Goal: Task Accomplishment & Management: Use online tool/utility

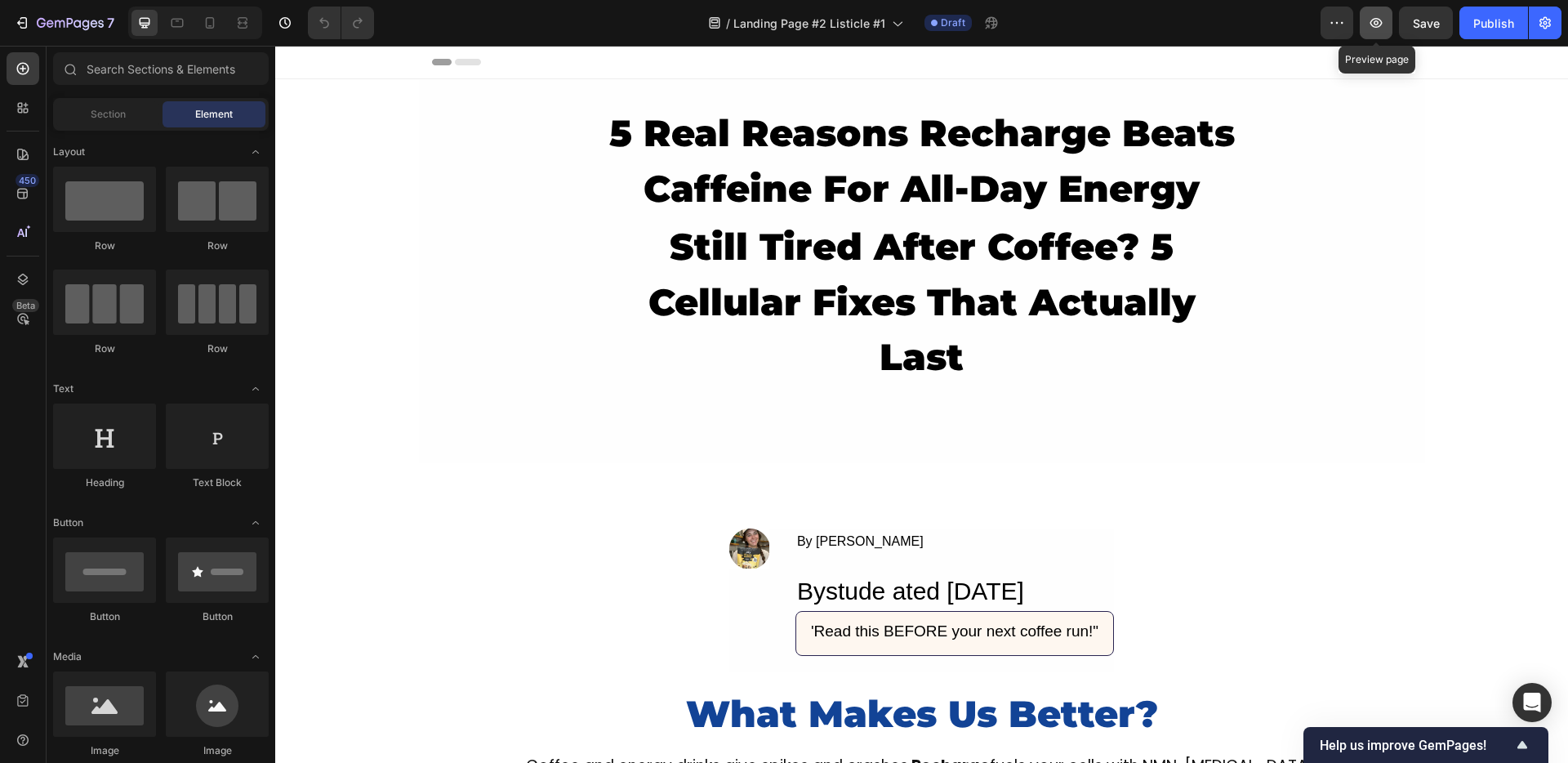
click at [1368, 32] on button "button" at bounding box center [1375, 22] width 32 height 32
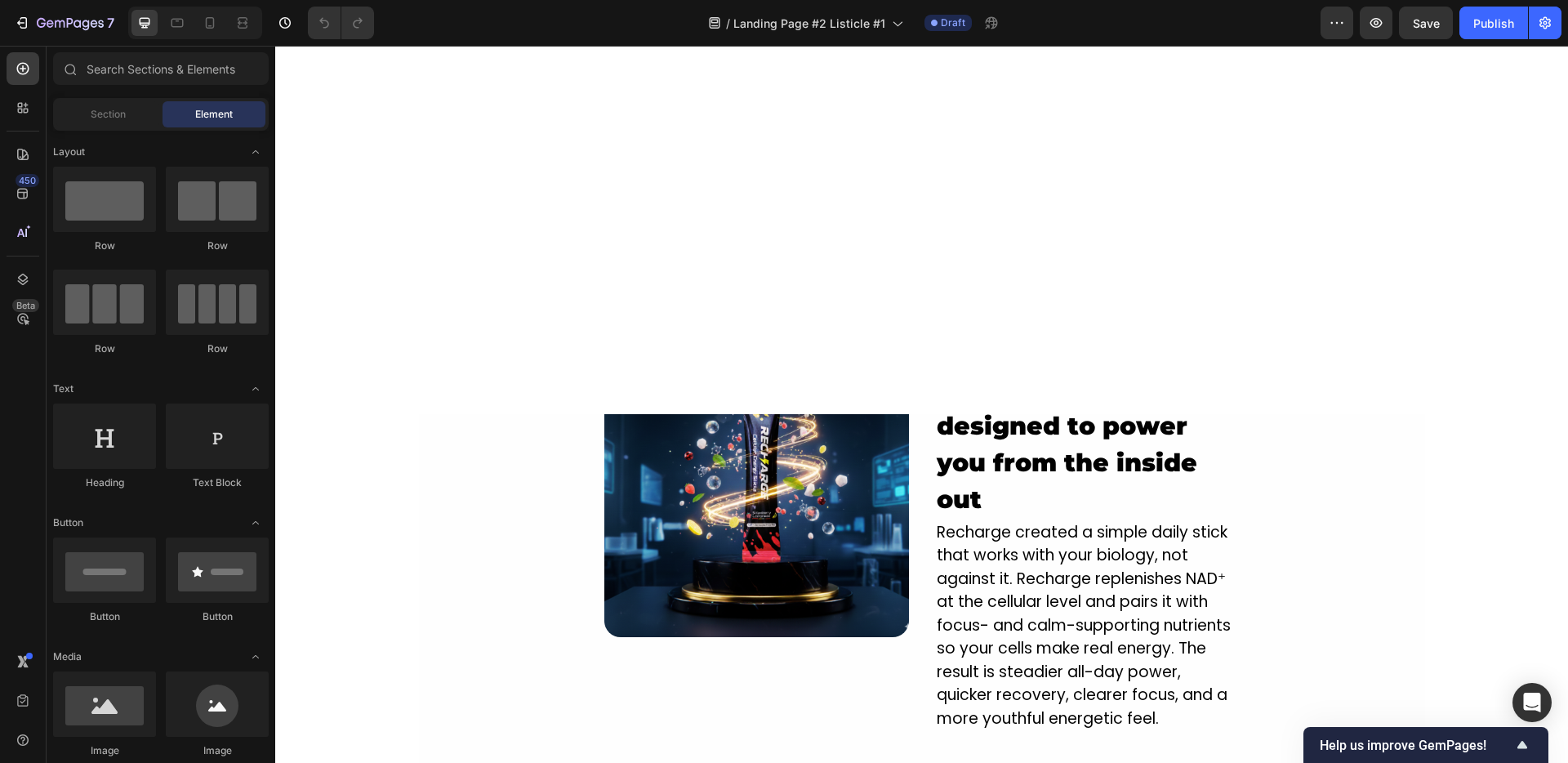
scroll to position [3040, 0]
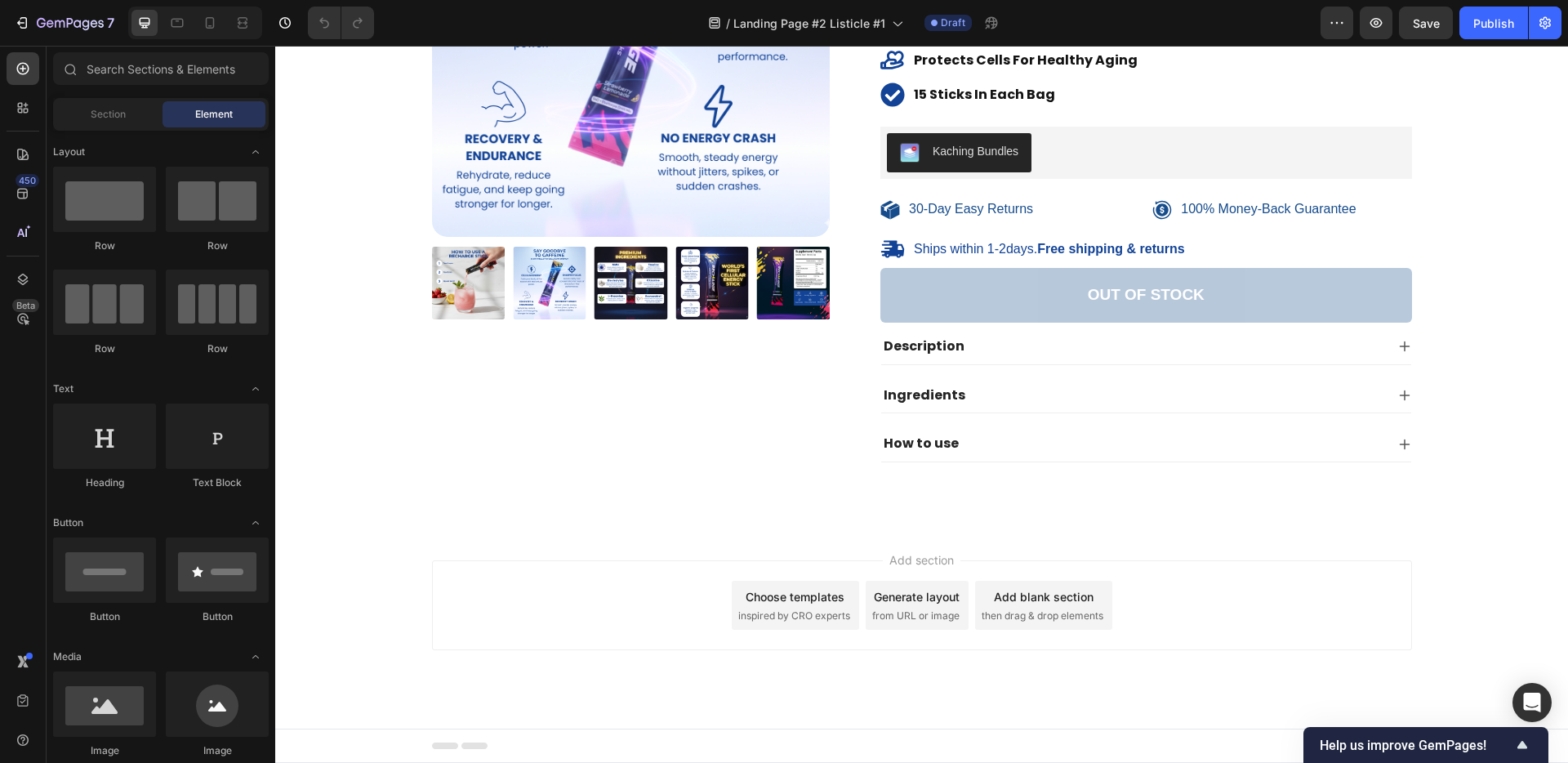
click at [1003, 615] on span "then drag & drop elements" at bounding box center [1042, 615] width 121 height 15
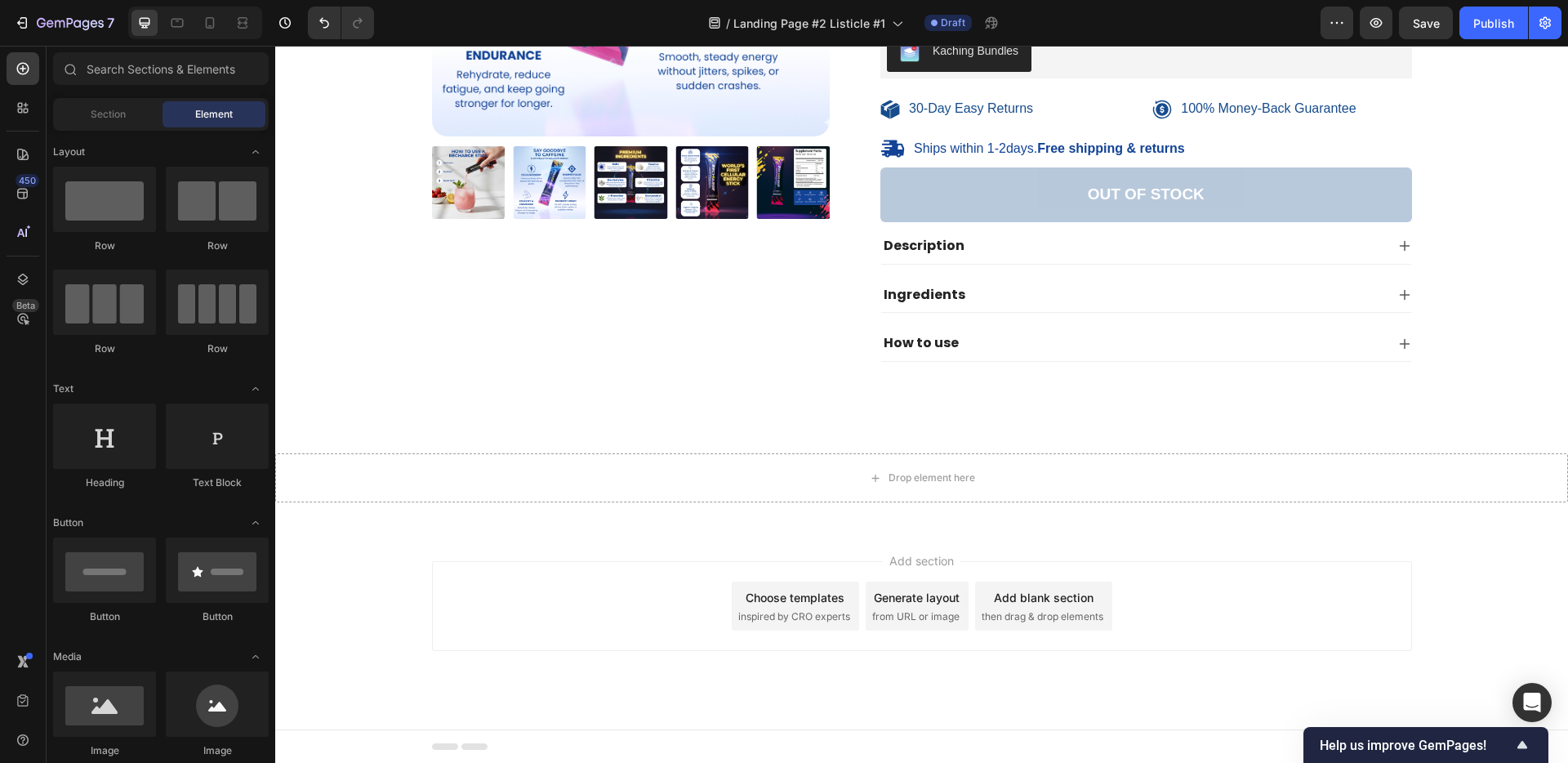
scroll to position [3944, 0]
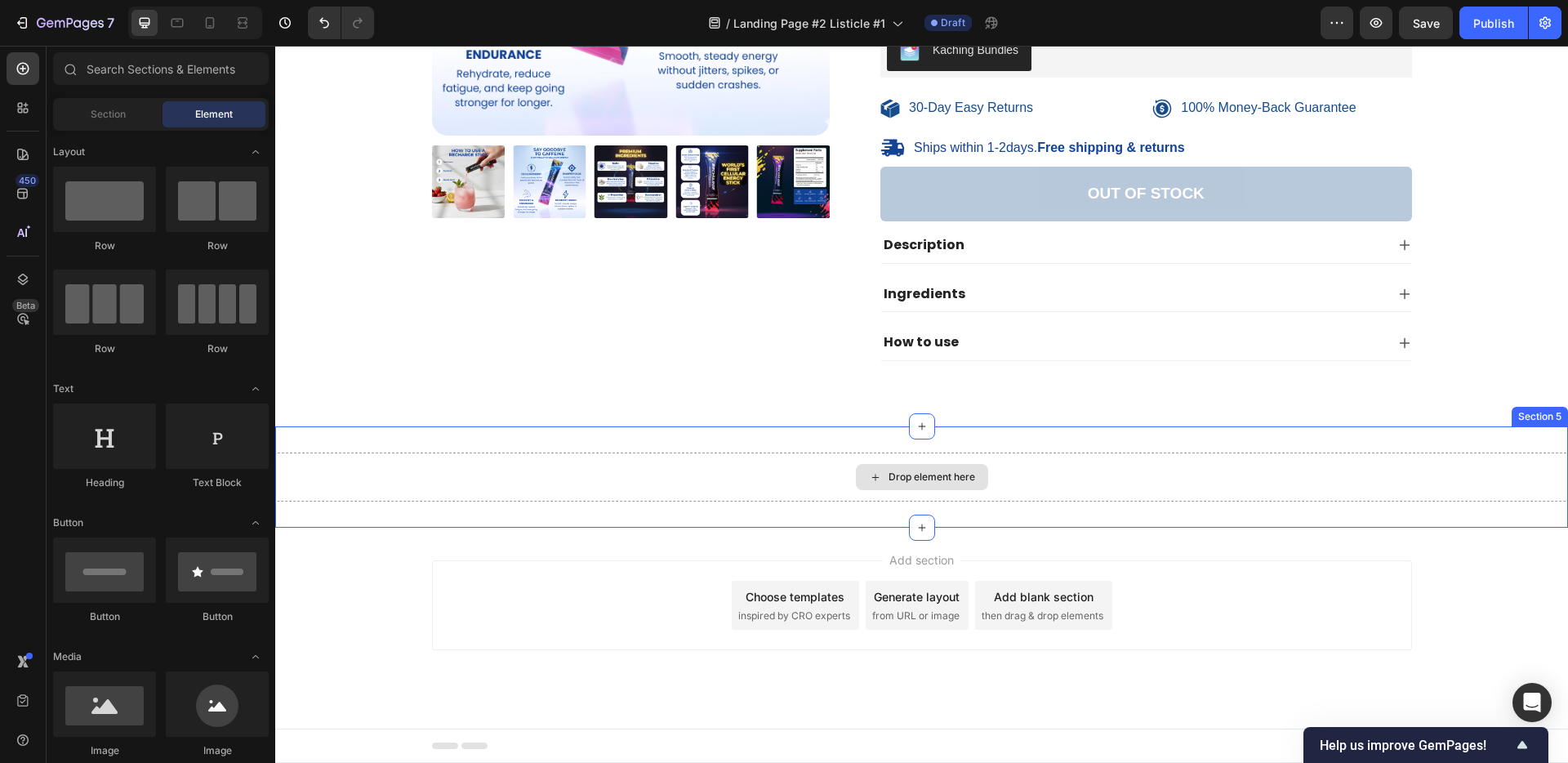
click at [722, 469] on div "Drop element here" at bounding box center [921, 477] width 1292 height 49
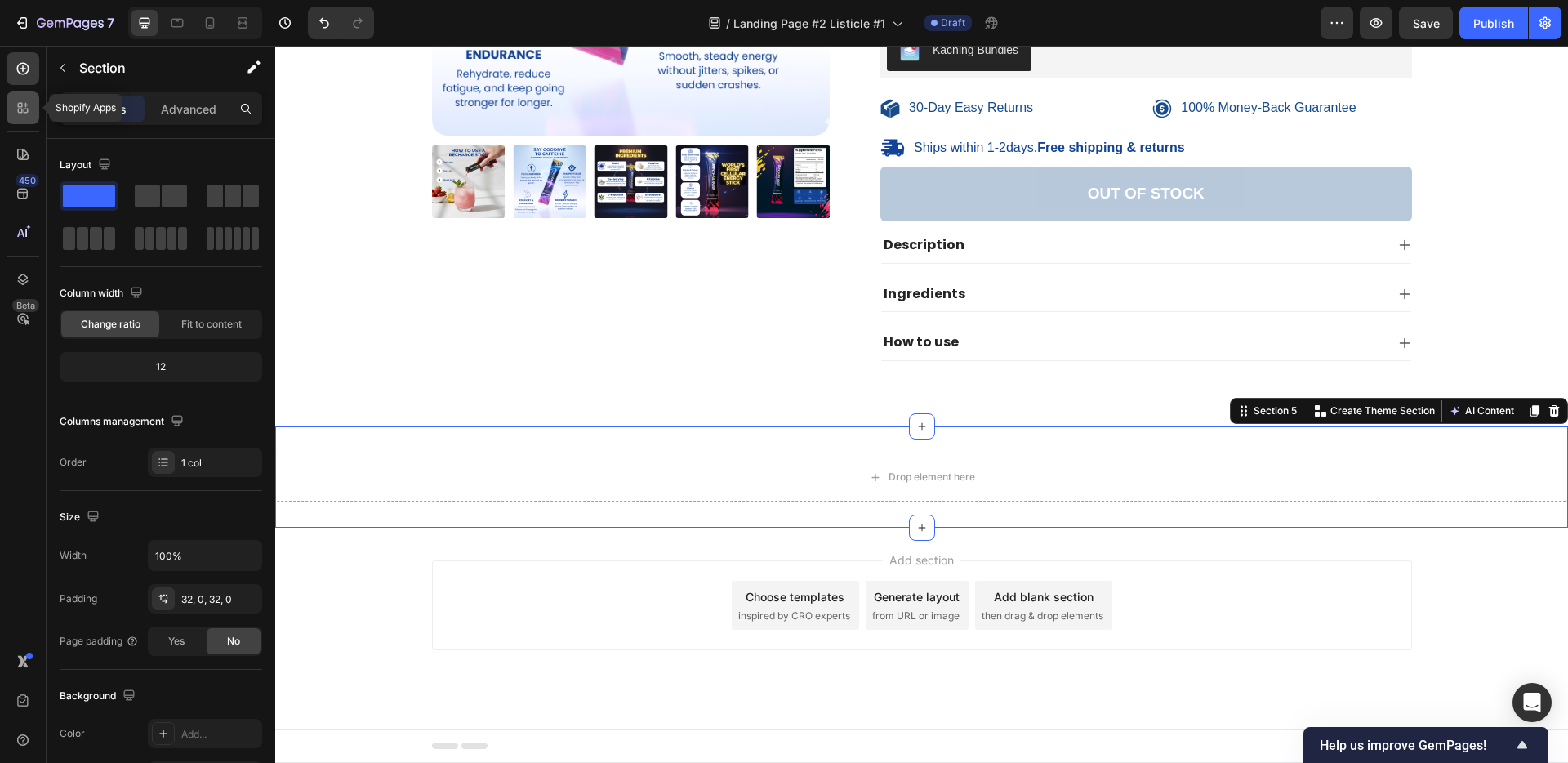
click at [26, 112] on icon at bounding box center [26, 111] width 5 height 5
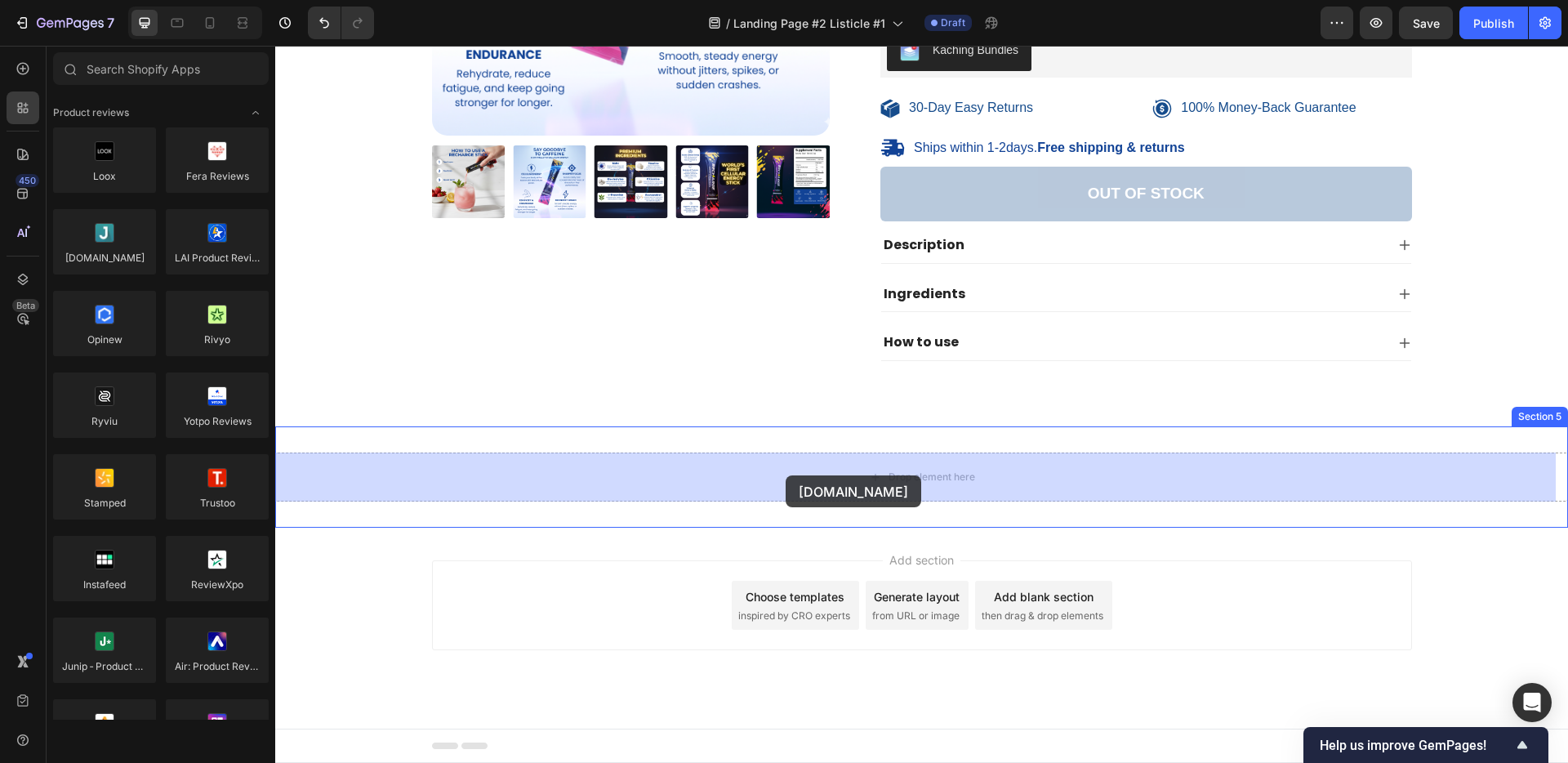
drag, startPoint x: 398, startPoint y: 299, endPoint x: 790, endPoint y: 476, distance: 430.1
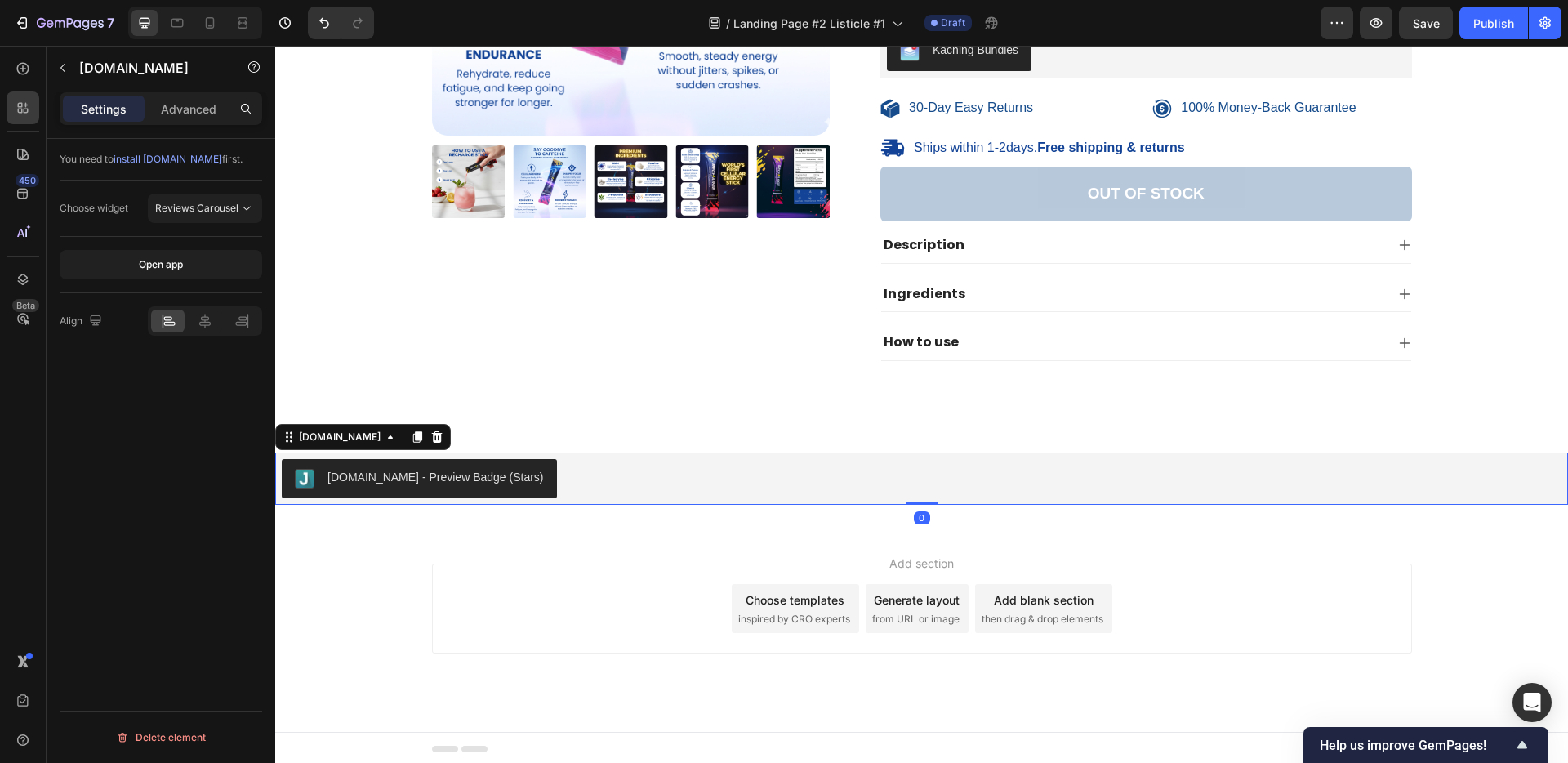
click at [722, 462] on div "[DOMAIN_NAME] - Preview Badge (Stars)" at bounding box center [921, 478] width 1279 height 39
click at [195, 325] on div at bounding box center [204, 321] width 33 height 23
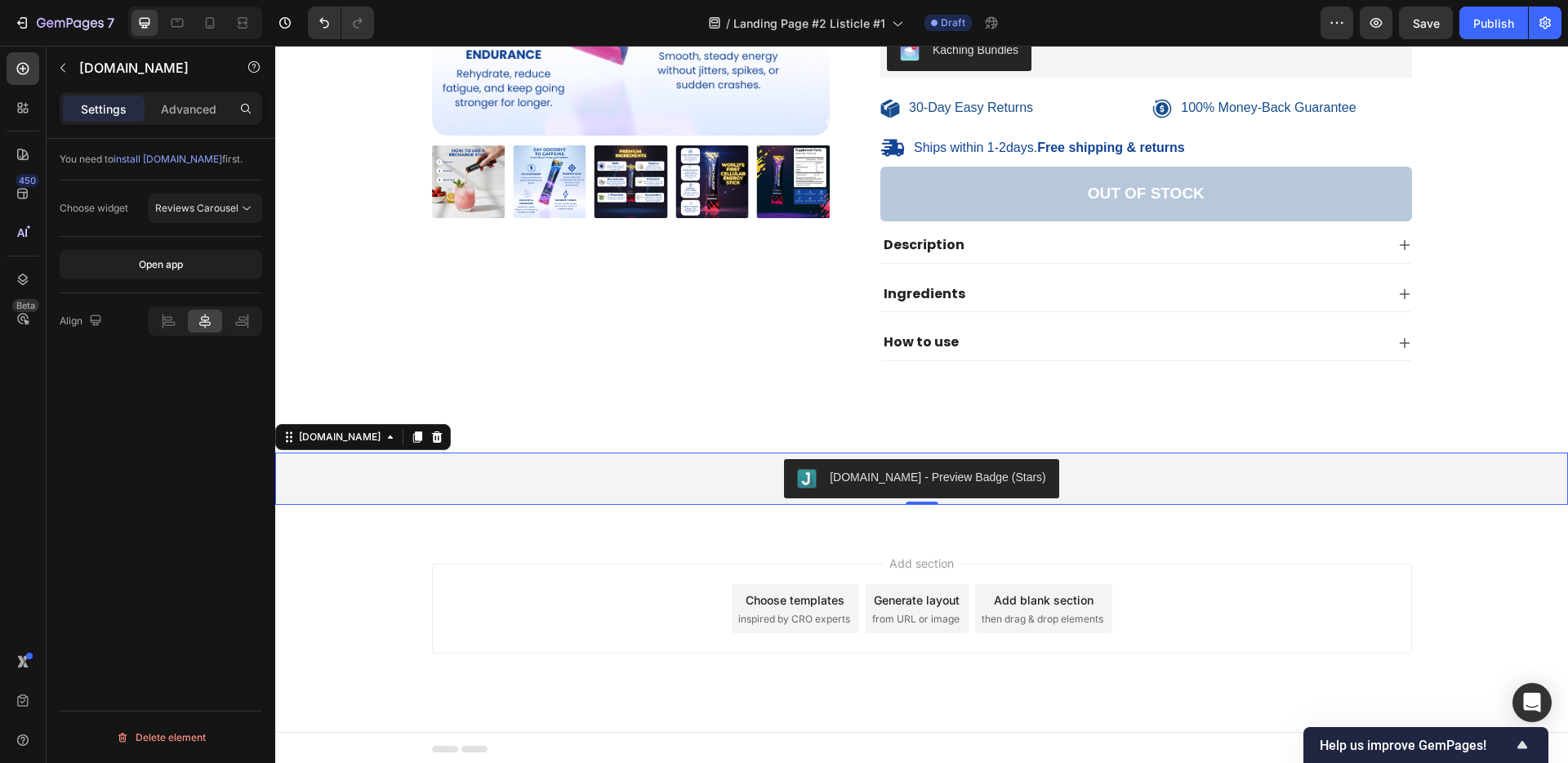
click at [493, 485] on div "[DOMAIN_NAME] - Preview Badge (Stars)" at bounding box center [921, 478] width 1279 height 39
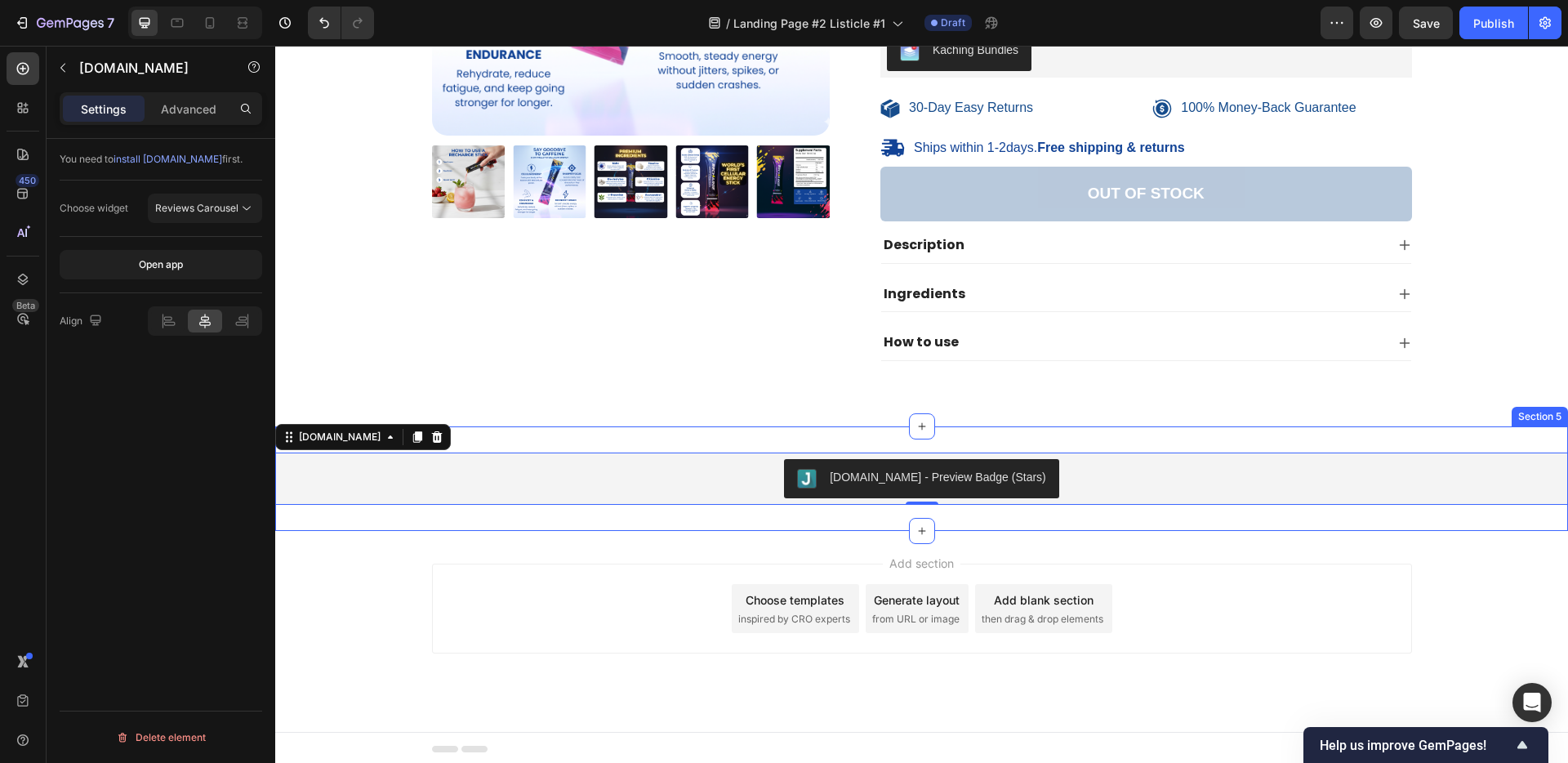
click at [492, 436] on div "Judge.me - Preview Badge (Stars) Judge.me 0 Section 5" at bounding box center [921, 479] width 1292 height 105
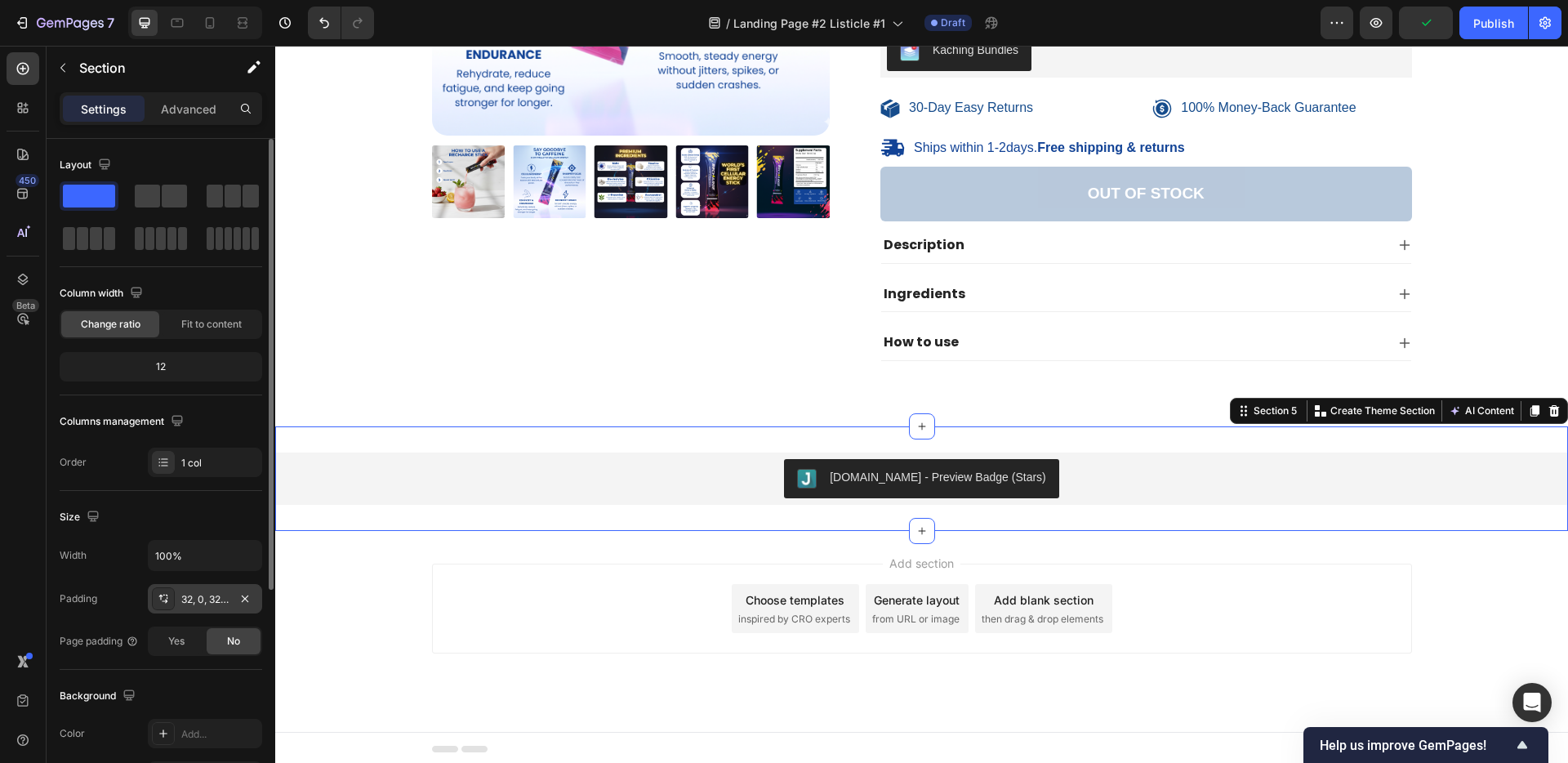
click at [201, 600] on div "32, 0, 32, 0" at bounding box center [205, 599] width 47 height 15
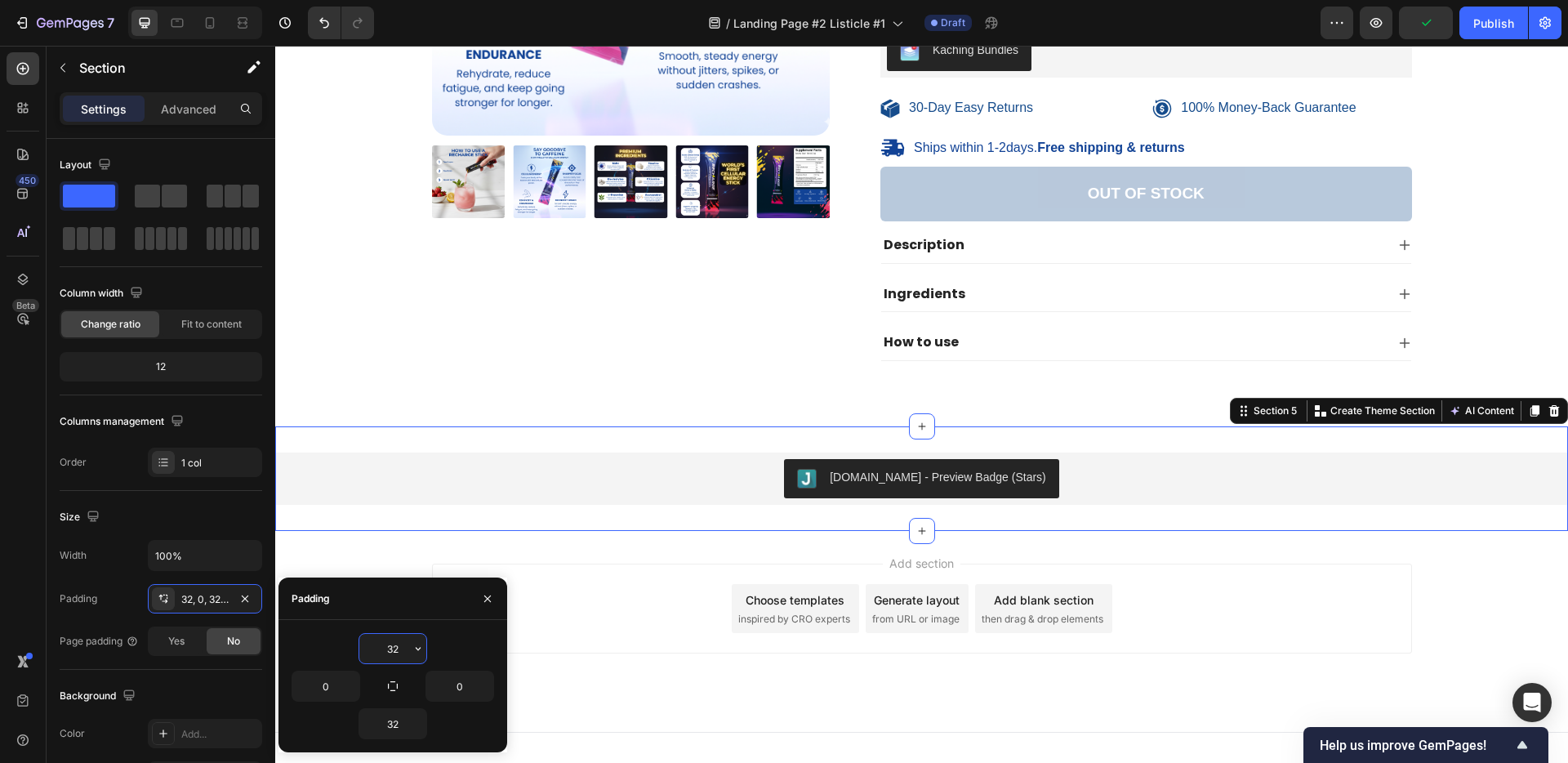
click at [396, 636] on input "32" at bounding box center [393, 649] width 67 height 30
click at [346, 678] on button "button" at bounding box center [351, 686] width 17 height 30
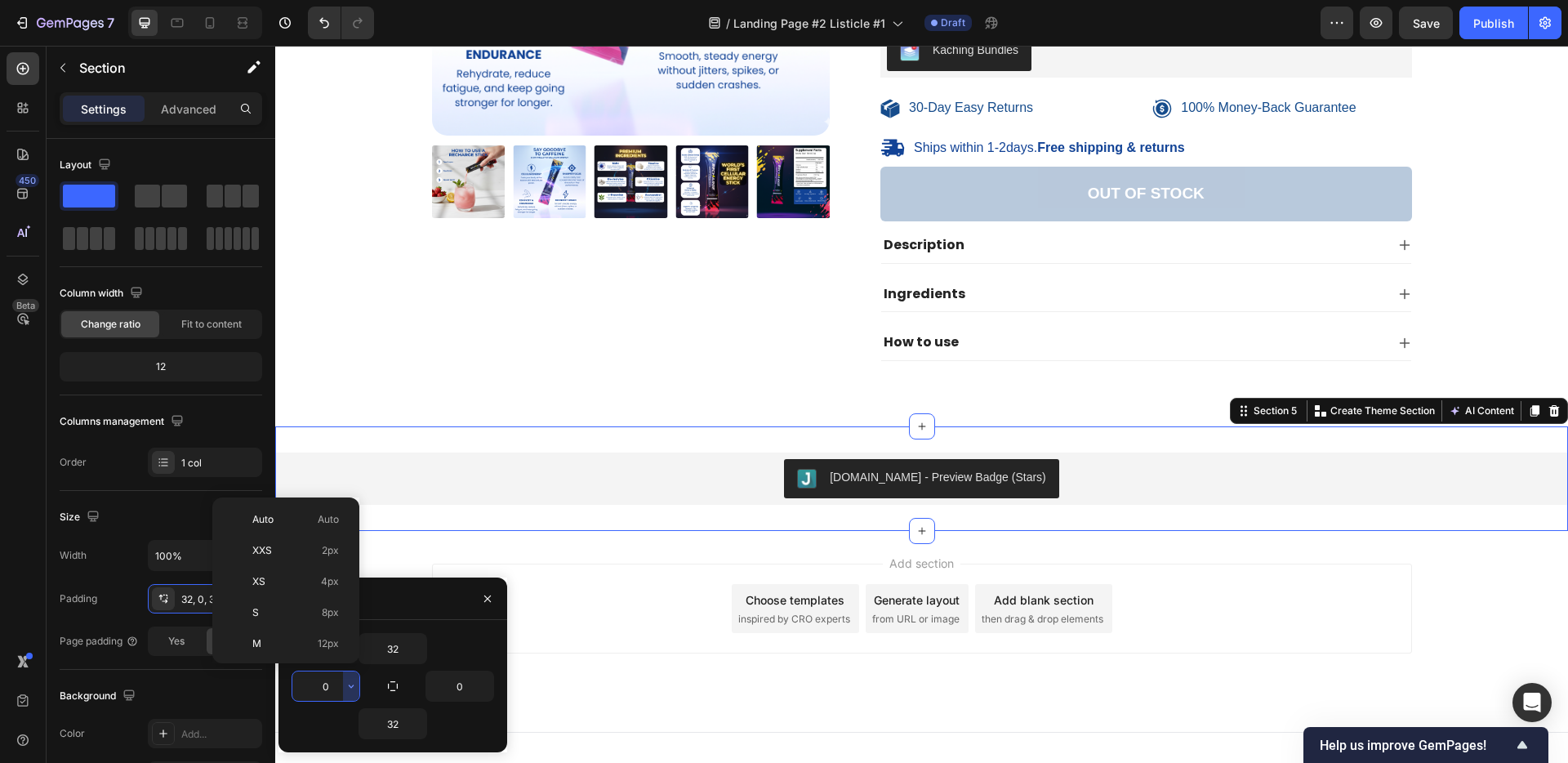
click at [325, 669] on div "32 0 0 32" at bounding box center [393, 686] width 202 height 107
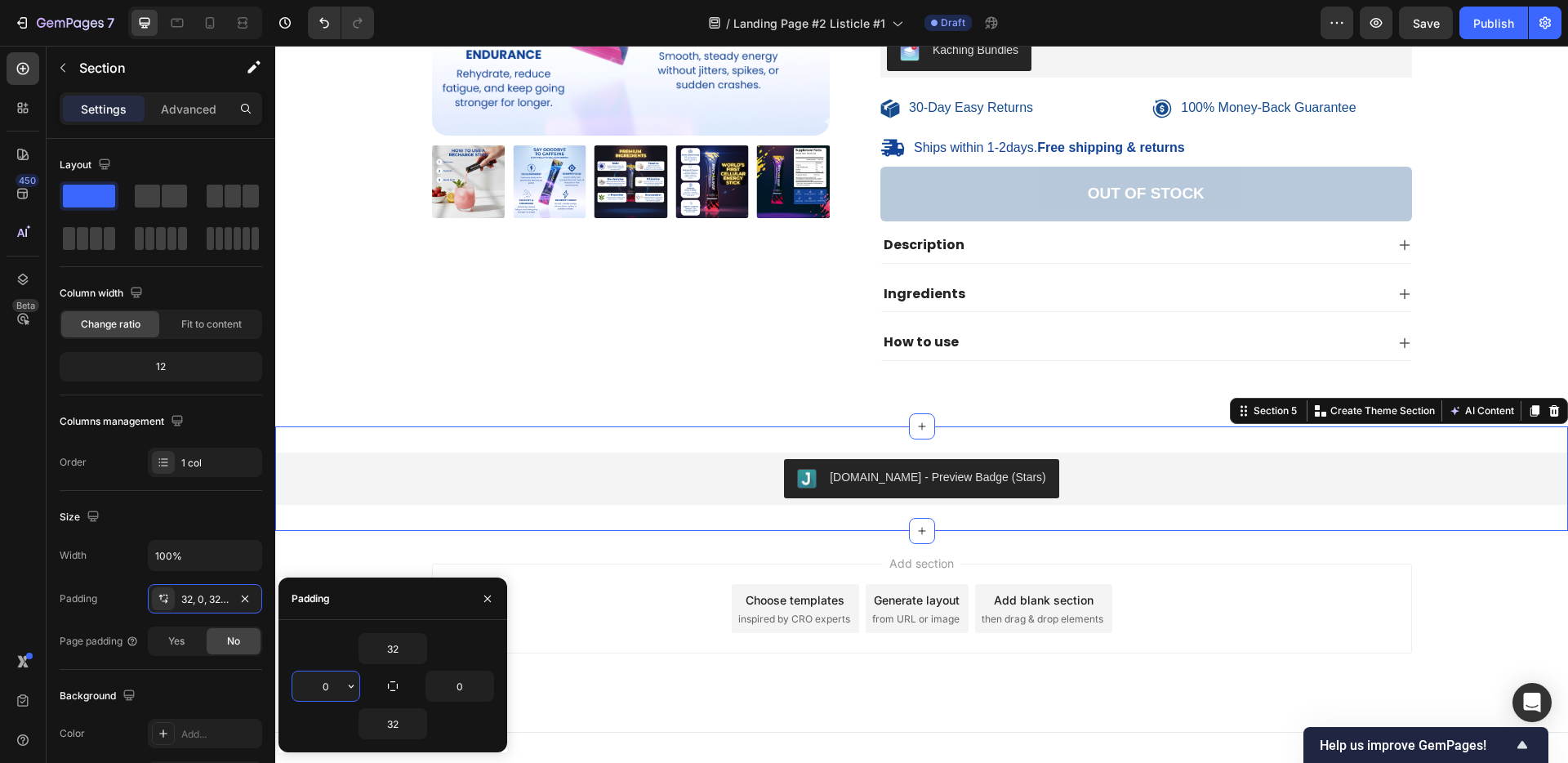
click at [322, 680] on input "0" at bounding box center [325, 686] width 67 height 30
type input "0"
type input "6"
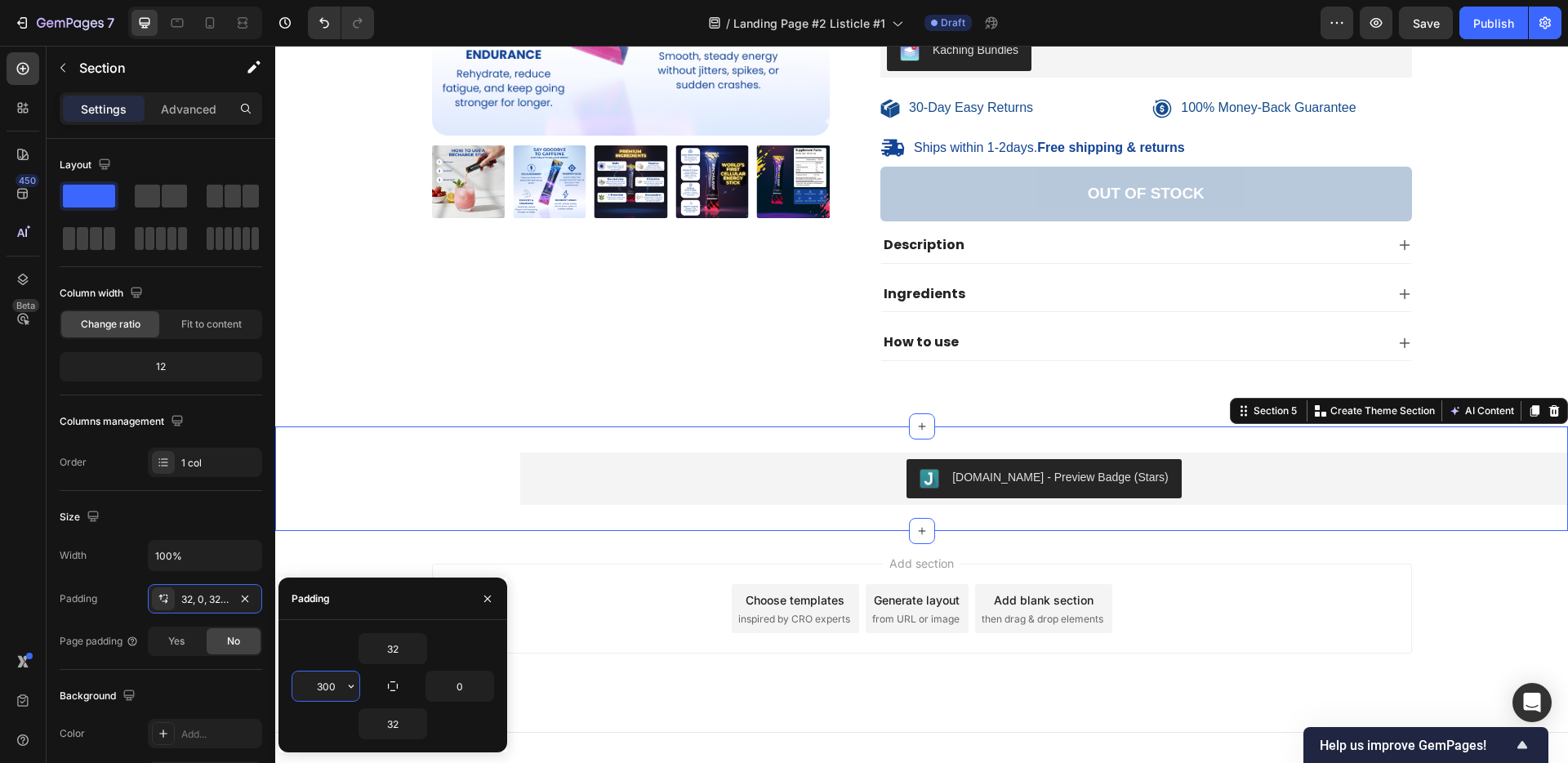
click at [324, 685] on input "300" at bounding box center [325, 686] width 67 height 30
type input "200"
click at [454, 689] on input "0" at bounding box center [460, 686] width 67 height 30
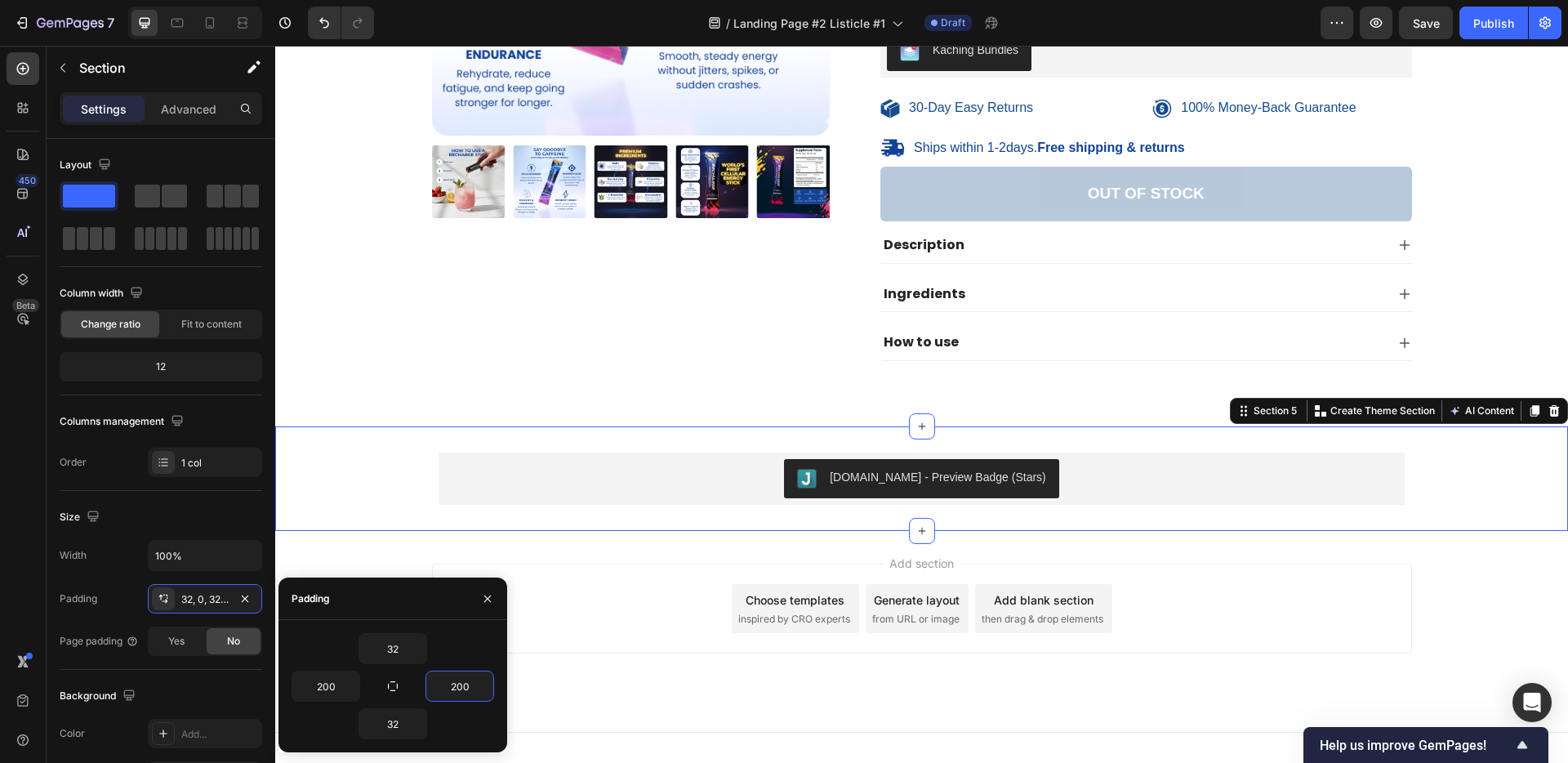
type input "200"
click at [380, 507] on div "Judge.me - Preview Badge (Stars) Judge.me Section 5 Create Theme Section AI Con…" at bounding box center [921, 479] width 1292 height 105
click at [541, 440] on div "Judge.me - Preview Badge (Stars) Judge.me Section 5 Create Theme Section AI Con…" at bounding box center [921, 479] width 1292 height 105
click at [568, 473] on div "[DOMAIN_NAME] - Preview Badge (Stars)" at bounding box center [921, 478] width 953 height 39
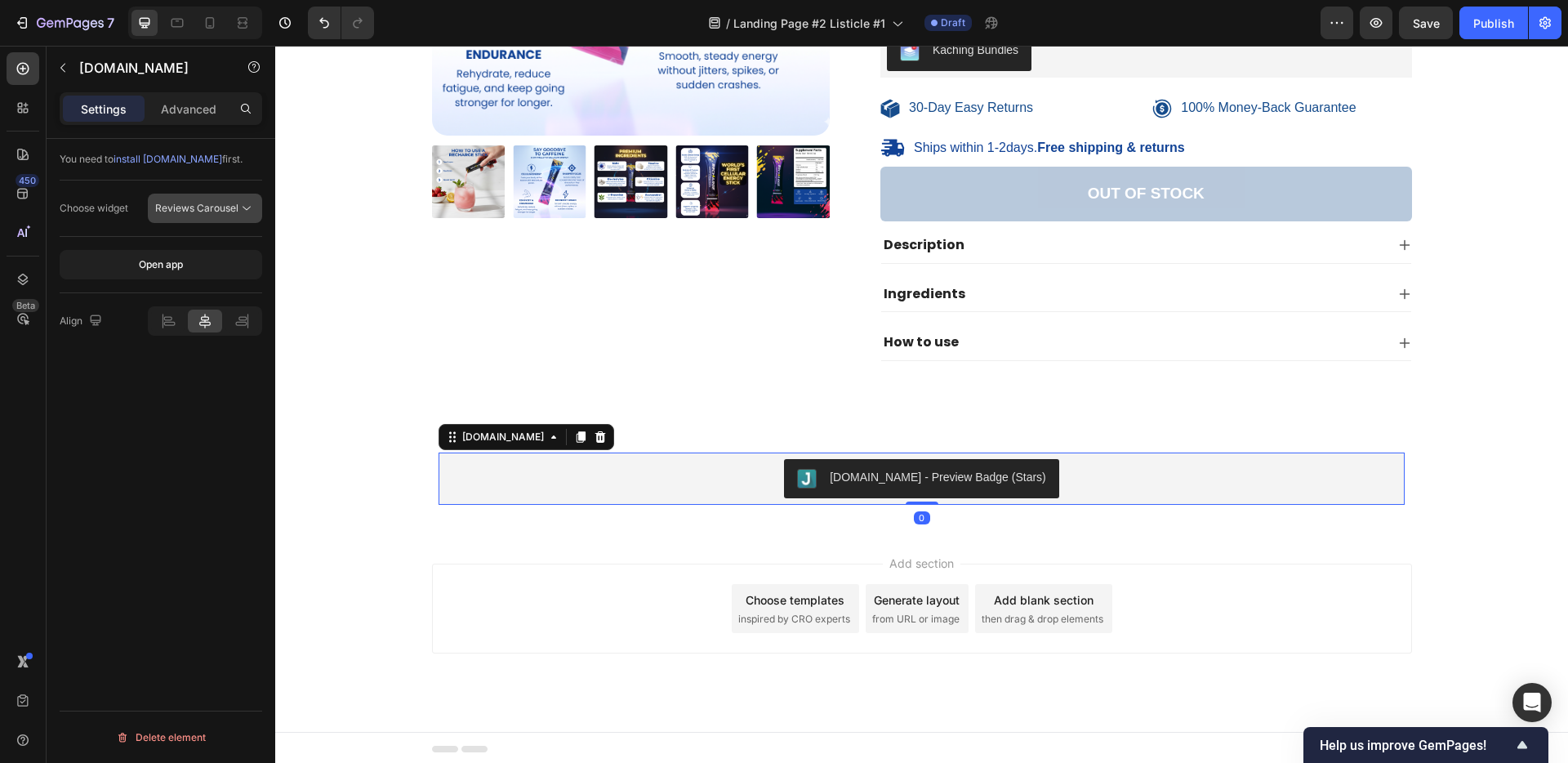
click at [185, 206] on span "Reviews Carousel" at bounding box center [196, 208] width 83 height 12
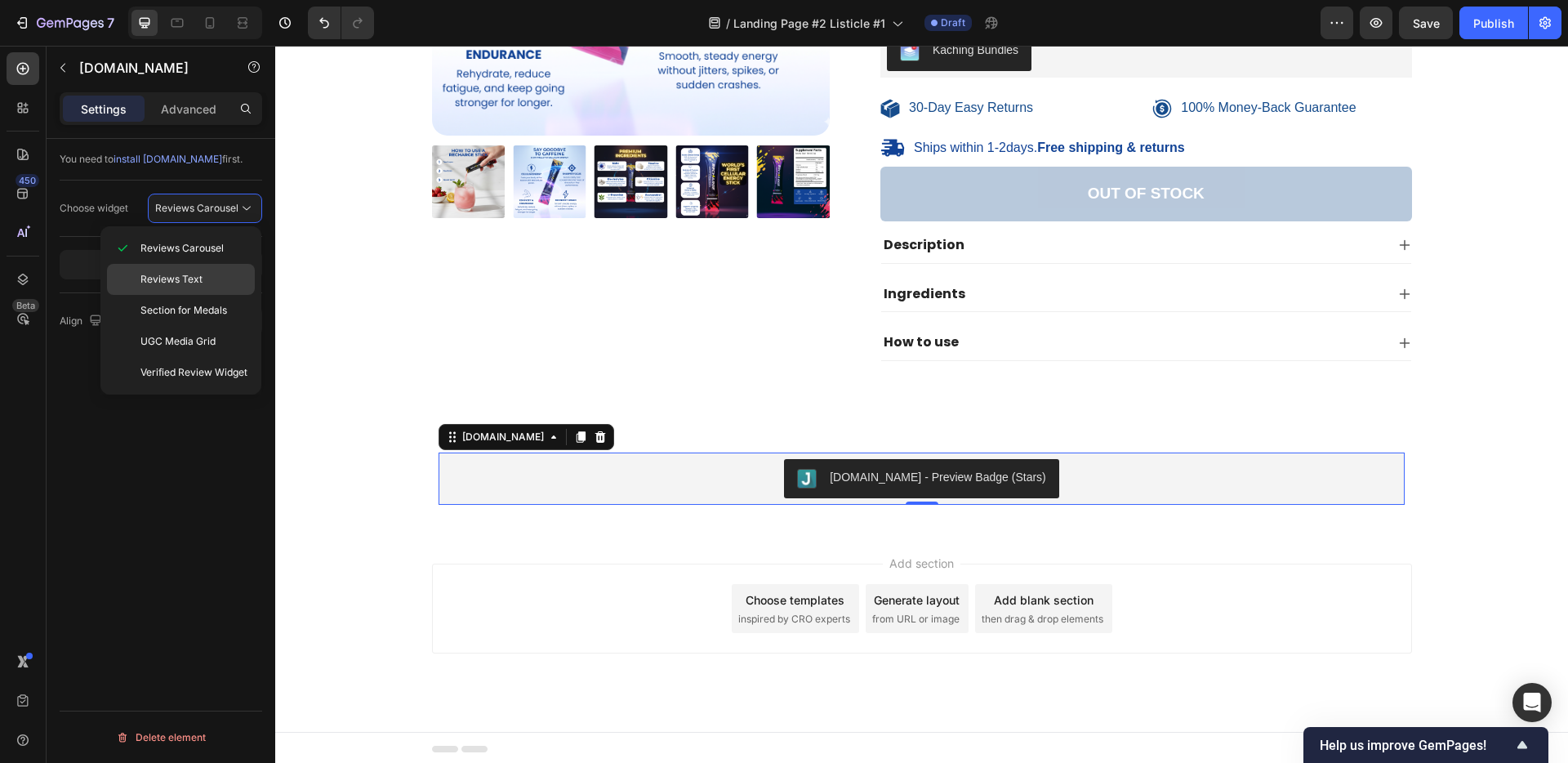
click at [164, 276] on span "Reviews Text" at bounding box center [171, 279] width 62 height 15
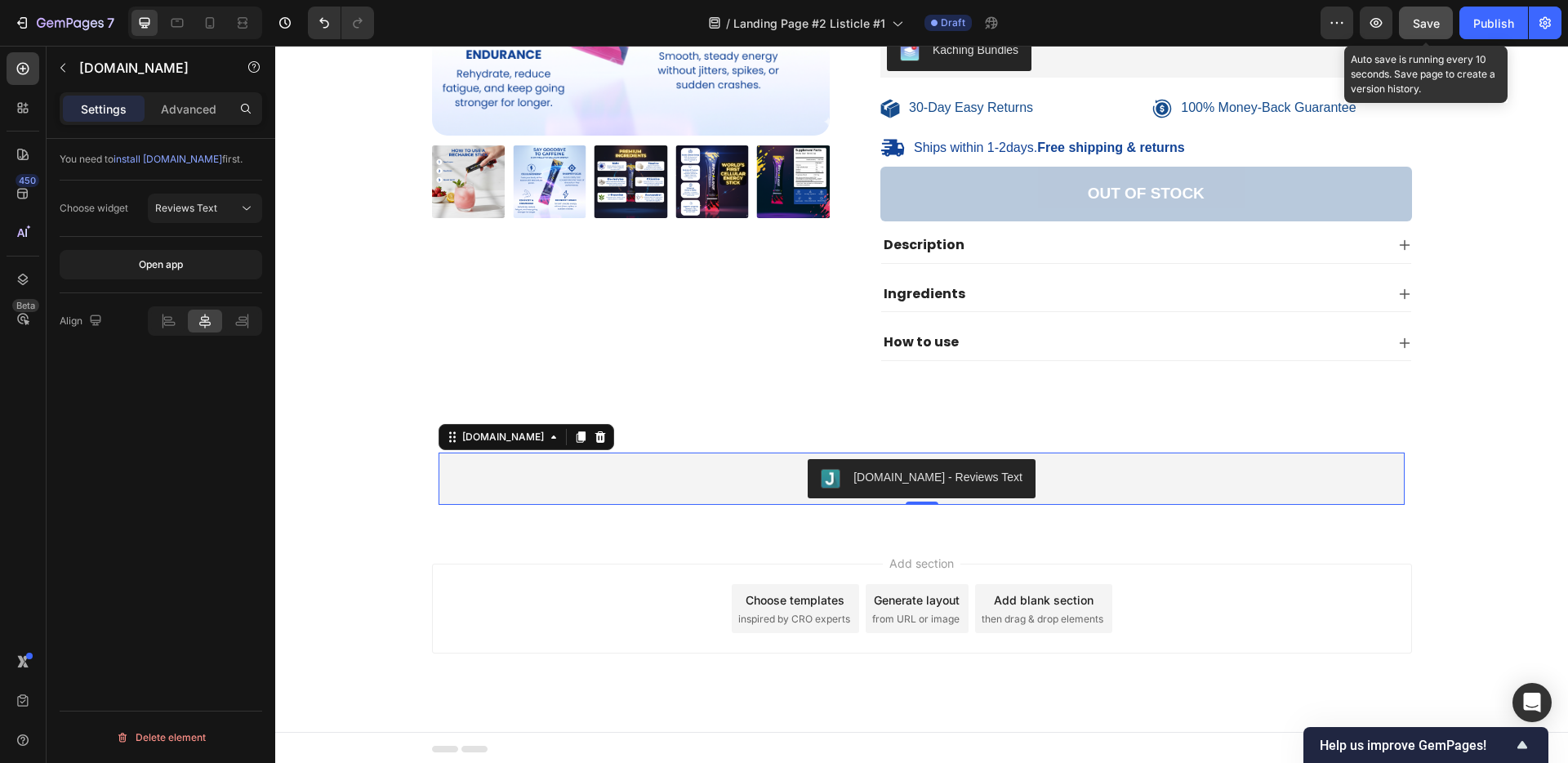
click at [1427, 25] on span "Save" at bounding box center [1426, 24] width 27 height 14
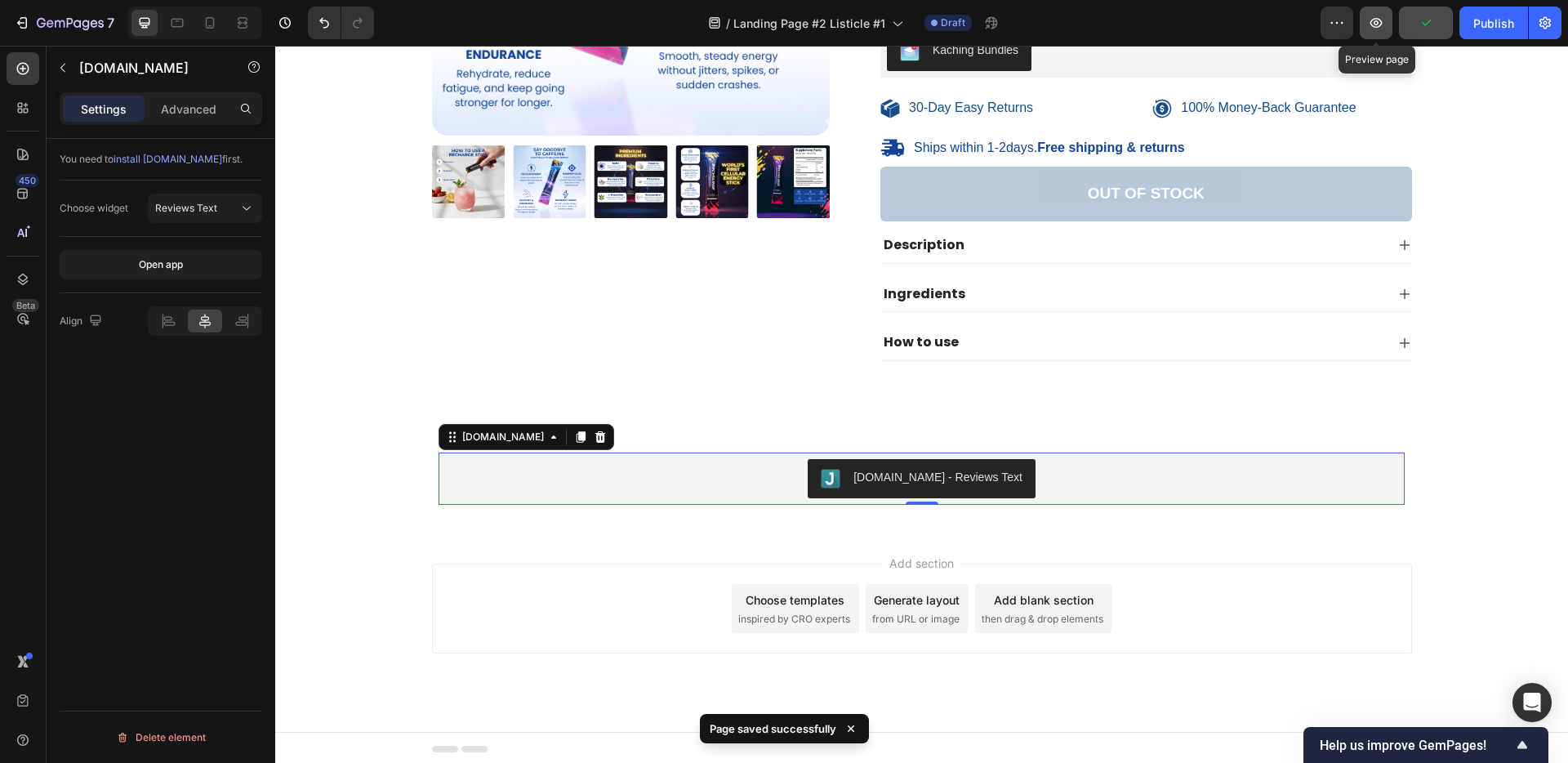
click at [1373, 20] on icon "button" at bounding box center [1376, 23] width 17 height 17
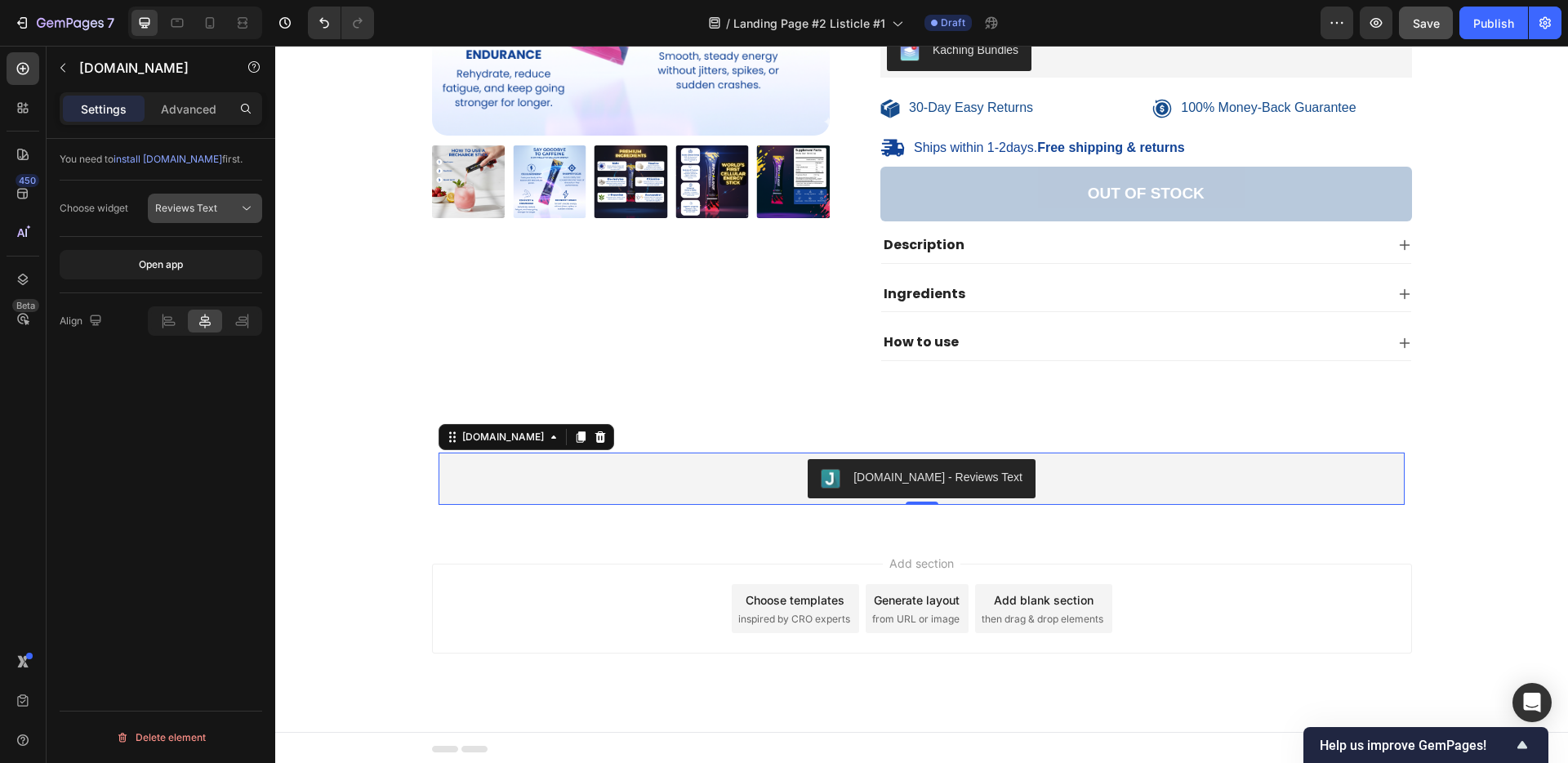
click at [186, 200] on div "Reviews Text" at bounding box center [205, 208] width 99 height 17
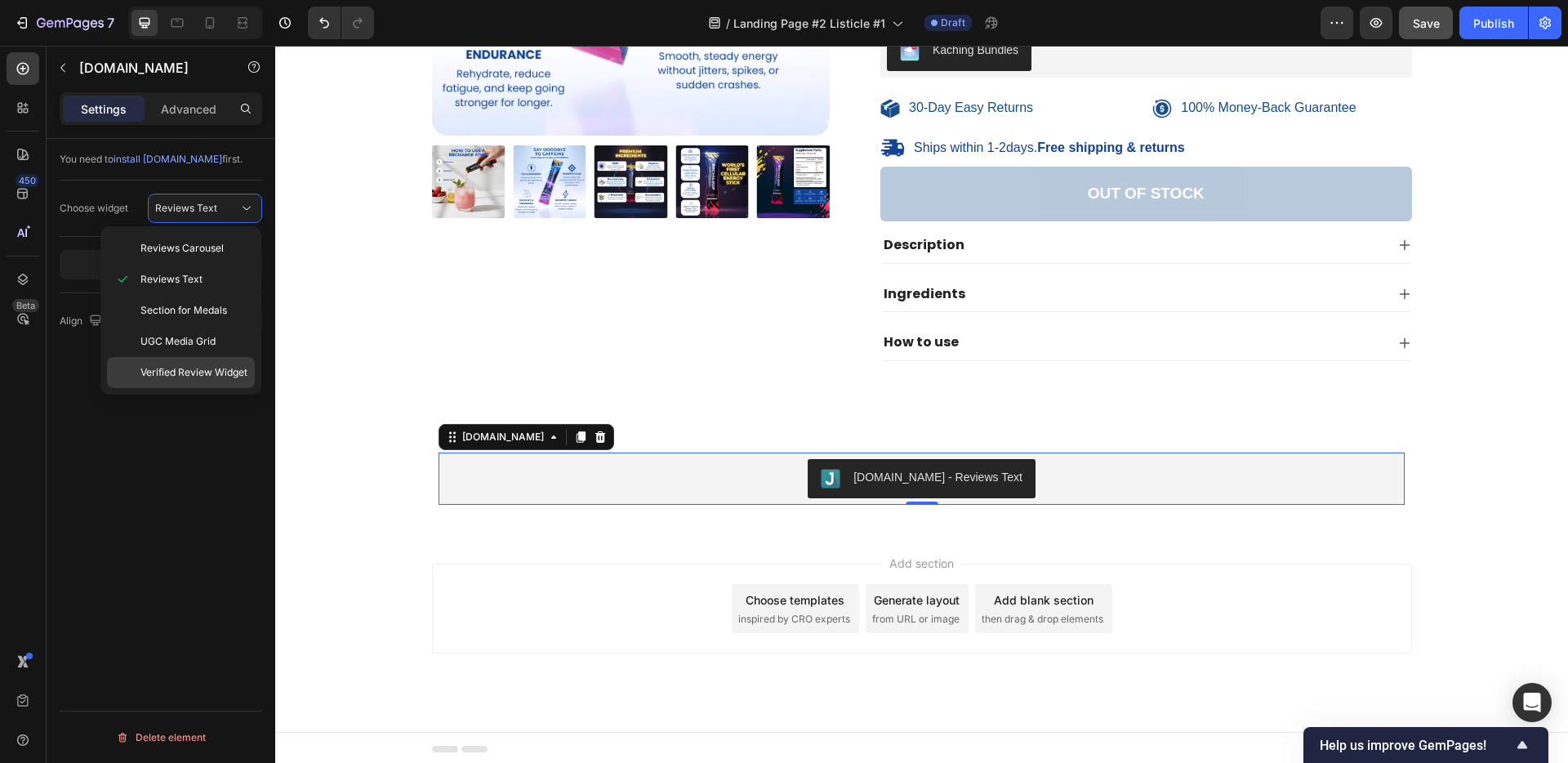
click at [172, 371] on span "Verified Review Widget" at bounding box center [194, 372] width 107 height 15
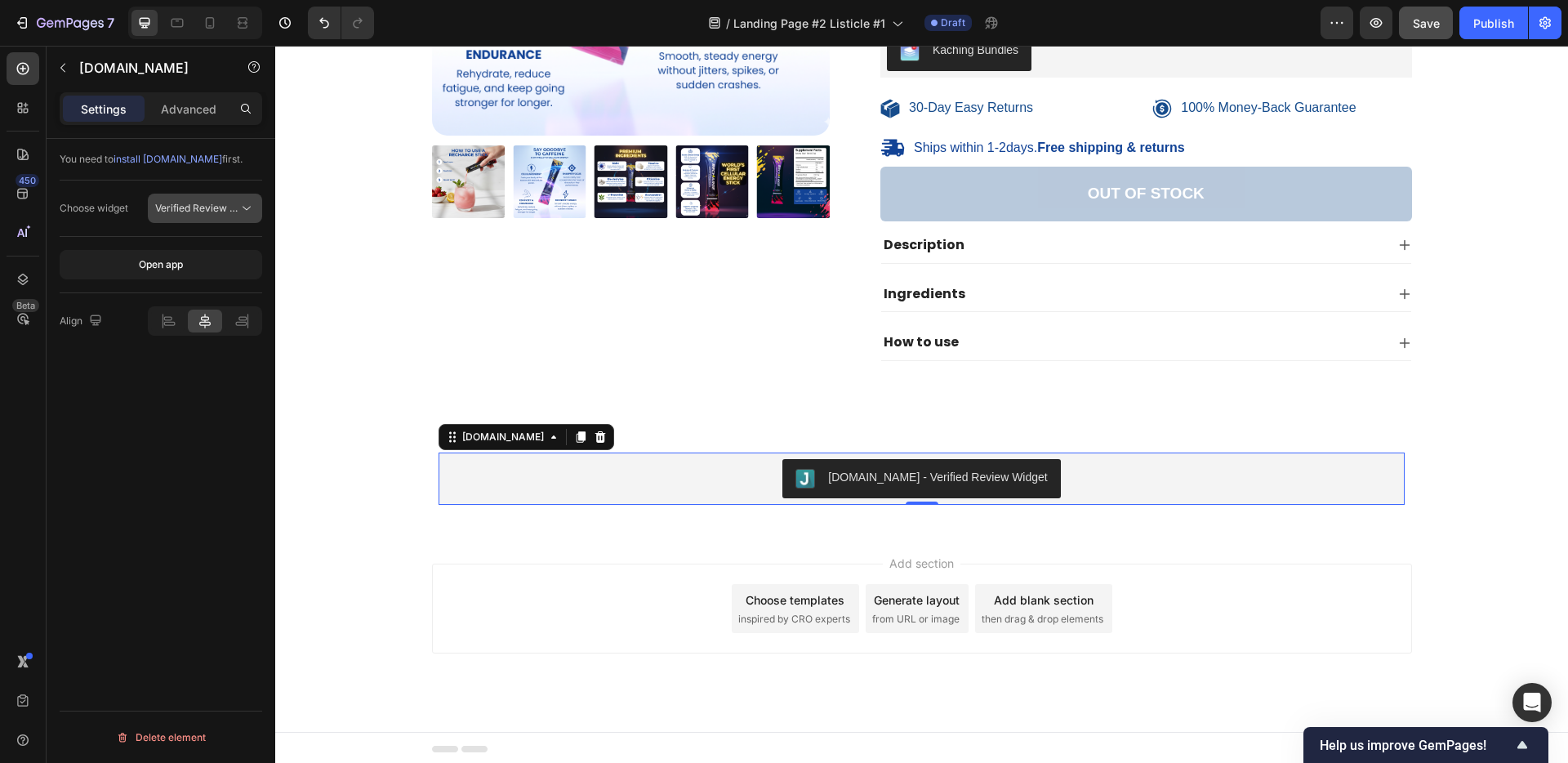
click at [192, 207] on span "Verified Review Widget" at bounding box center [209, 208] width 107 height 12
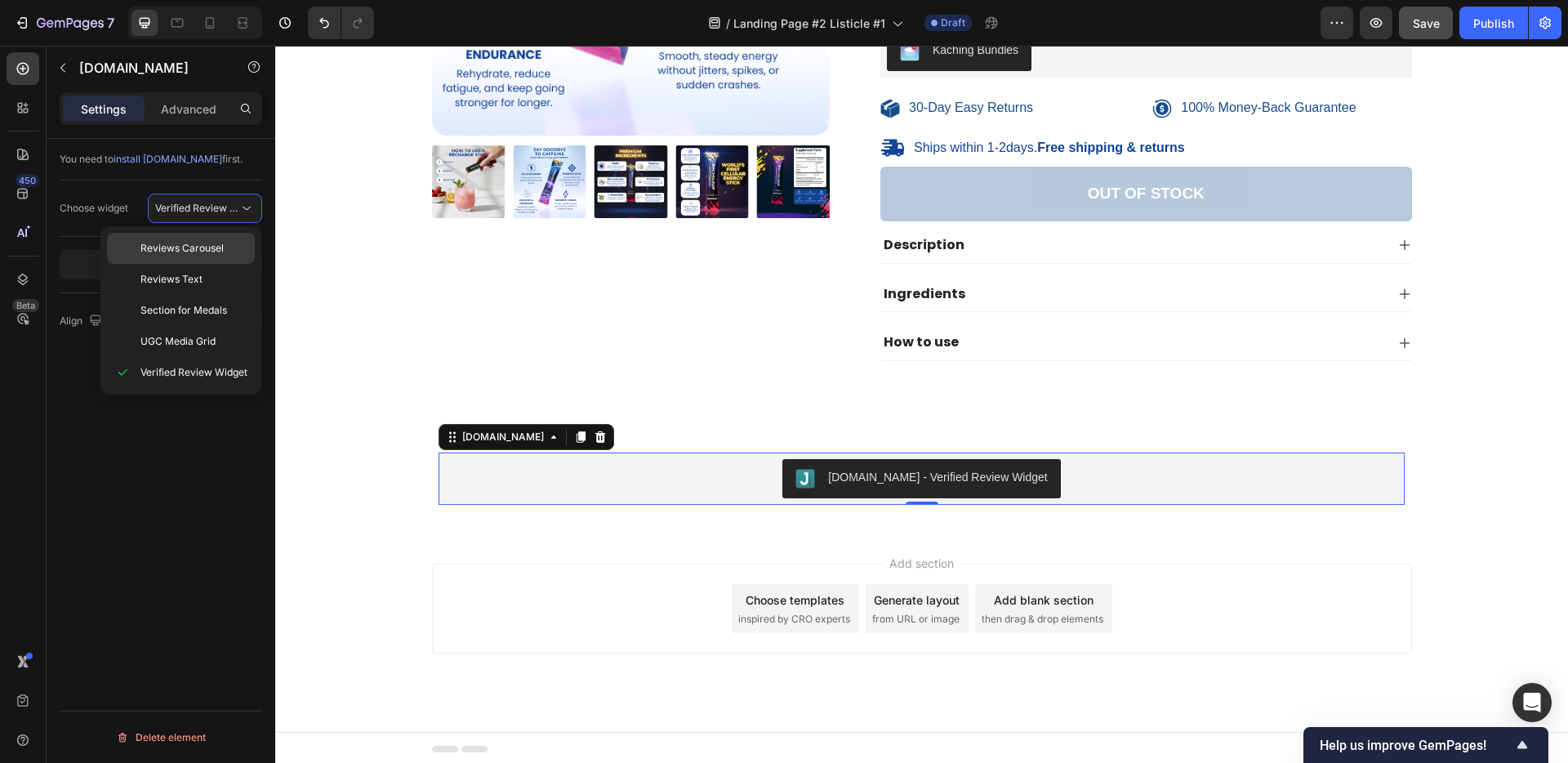
click at [161, 255] on span "Reviews Carousel" at bounding box center [181, 248] width 83 height 15
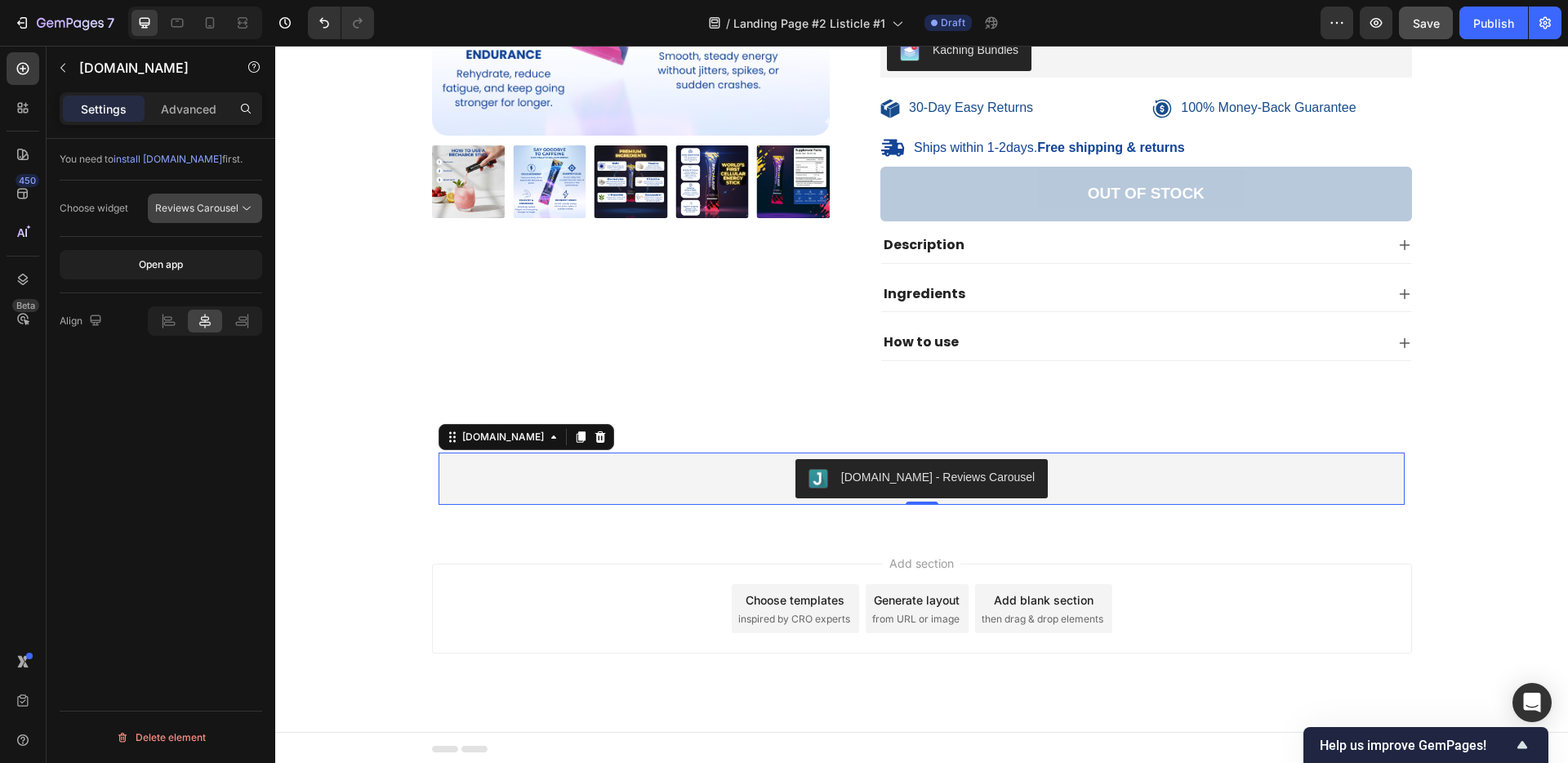
click at [184, 212] on span "Reviews Carousel" at bounding box center [196, 208] width 83 height 12
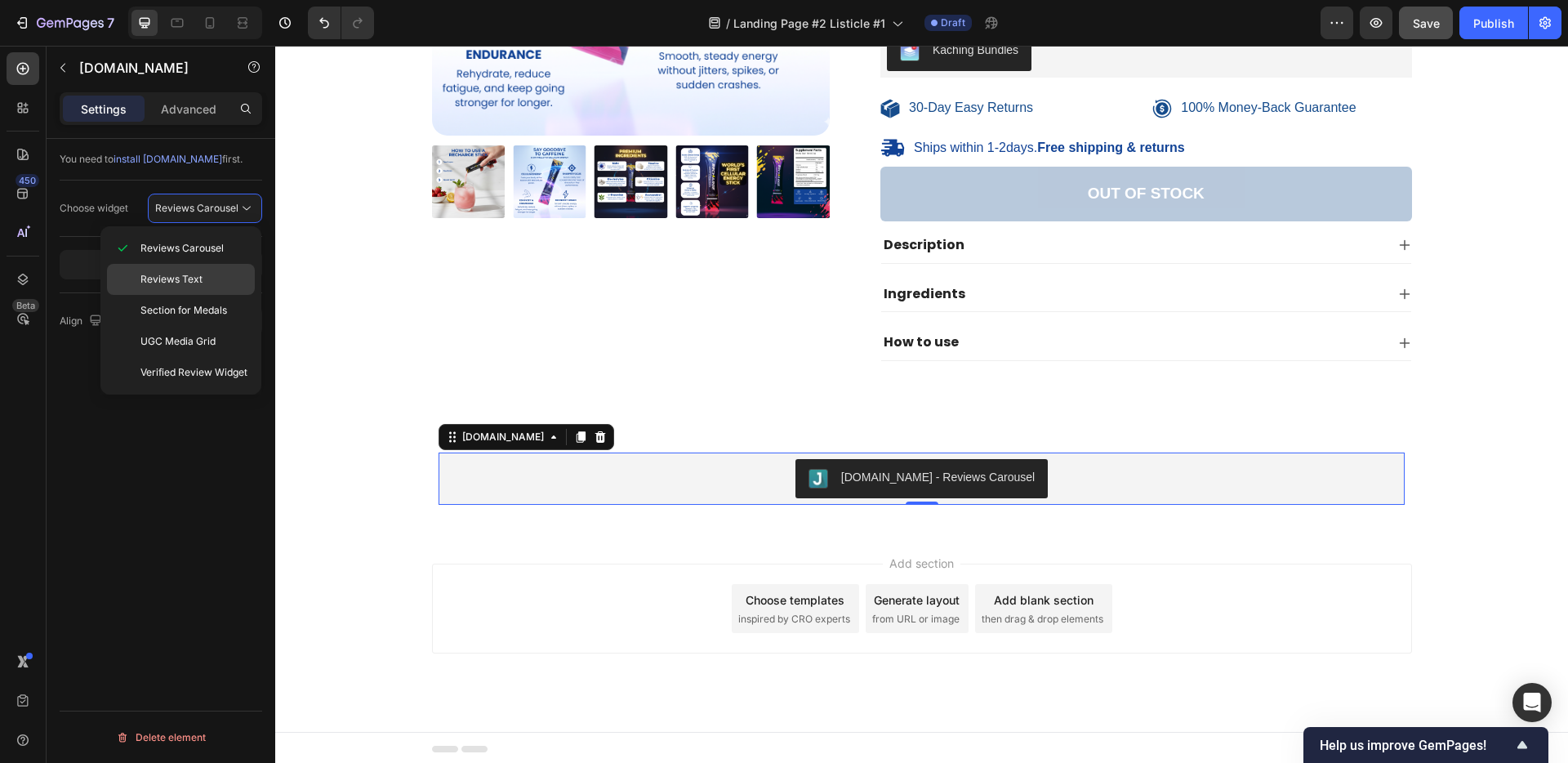
click at [185, 273] on span "Reviews Text" at bounding box center [171, 279] width 62 height 15
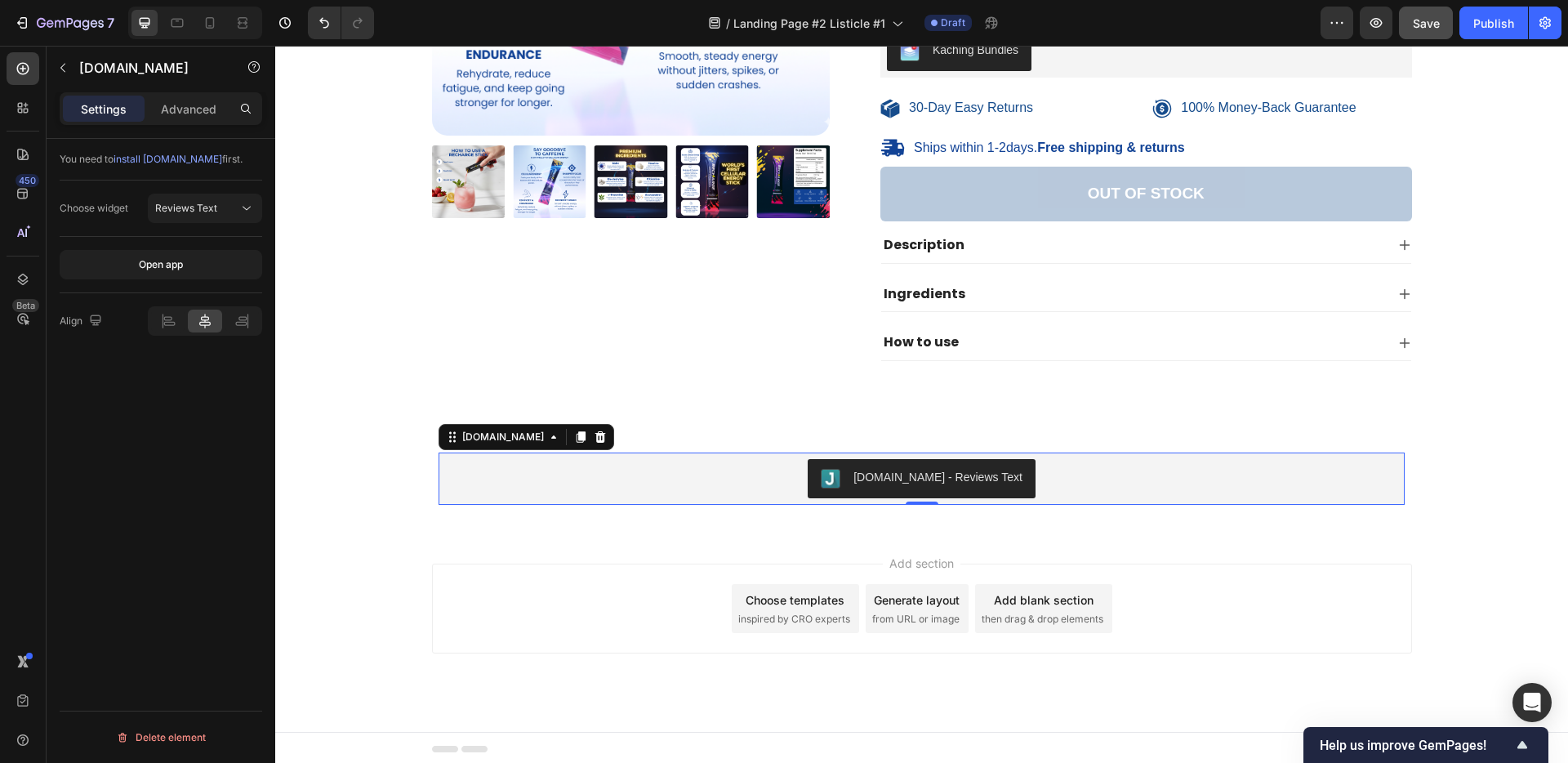
click at [727, 486] on div "Judge.me - Reviews Text" at bounding box center [921, 478] width 953 height 39
click at [819, 30] on span "Landing Page #2 Listicle #1" at bounding box center [809, 24] width 152 height 17
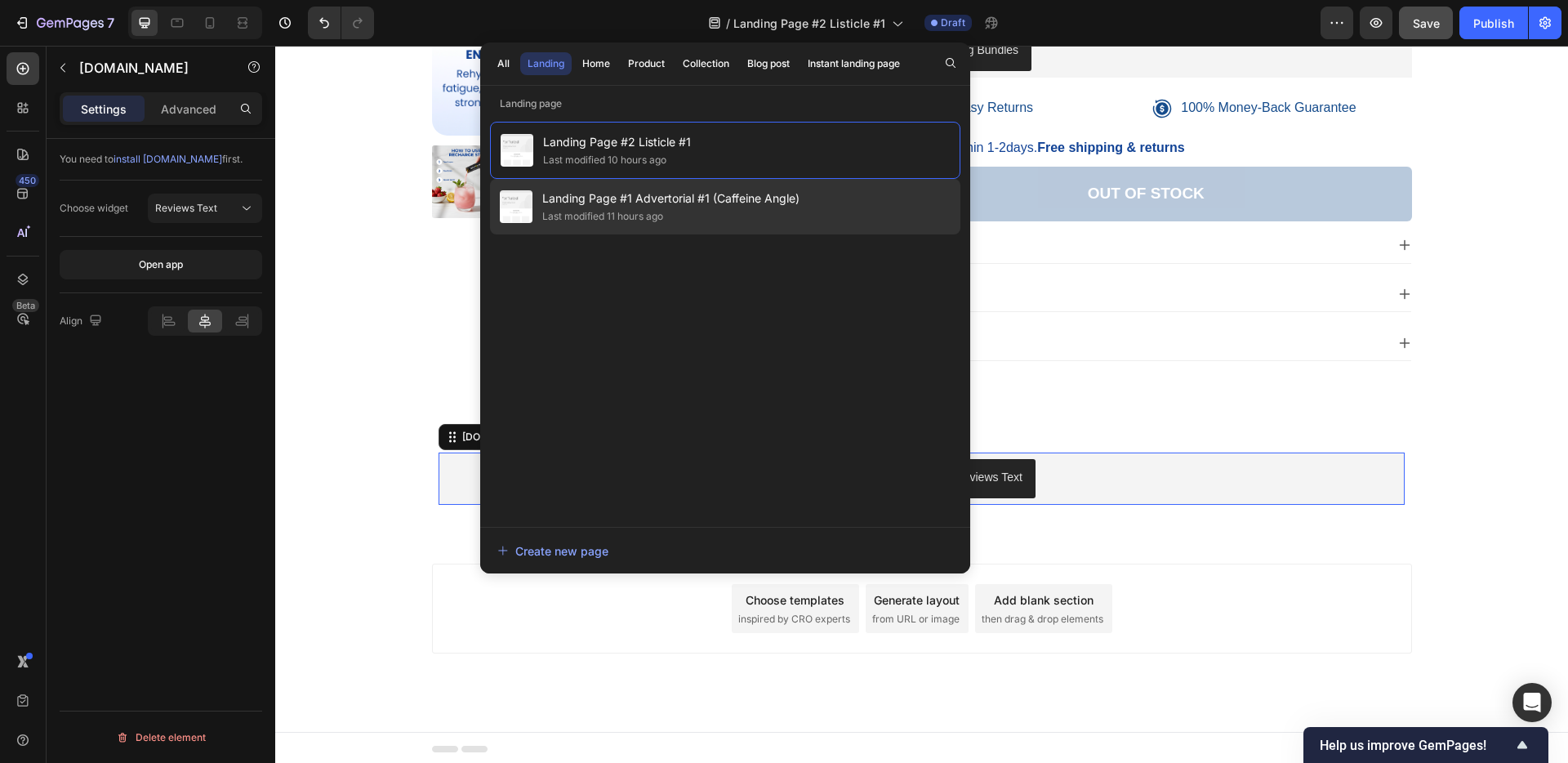
click at [569, 189] on span "Landing Page #1 Advertorial #1 (Caffeine Angle)" at bounding box center [670, 198] width 257 height 19
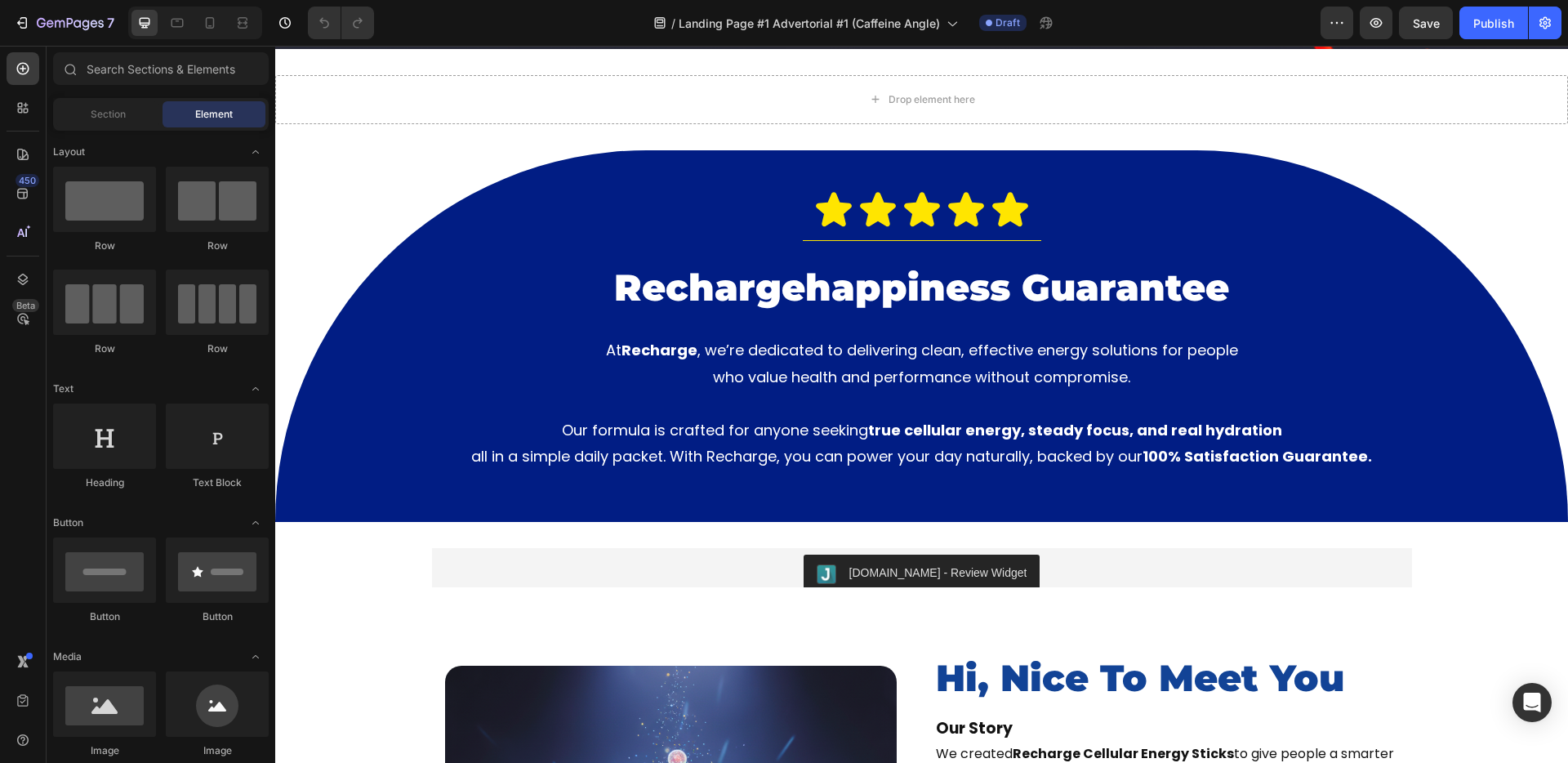
scroll to position [5844, 0]
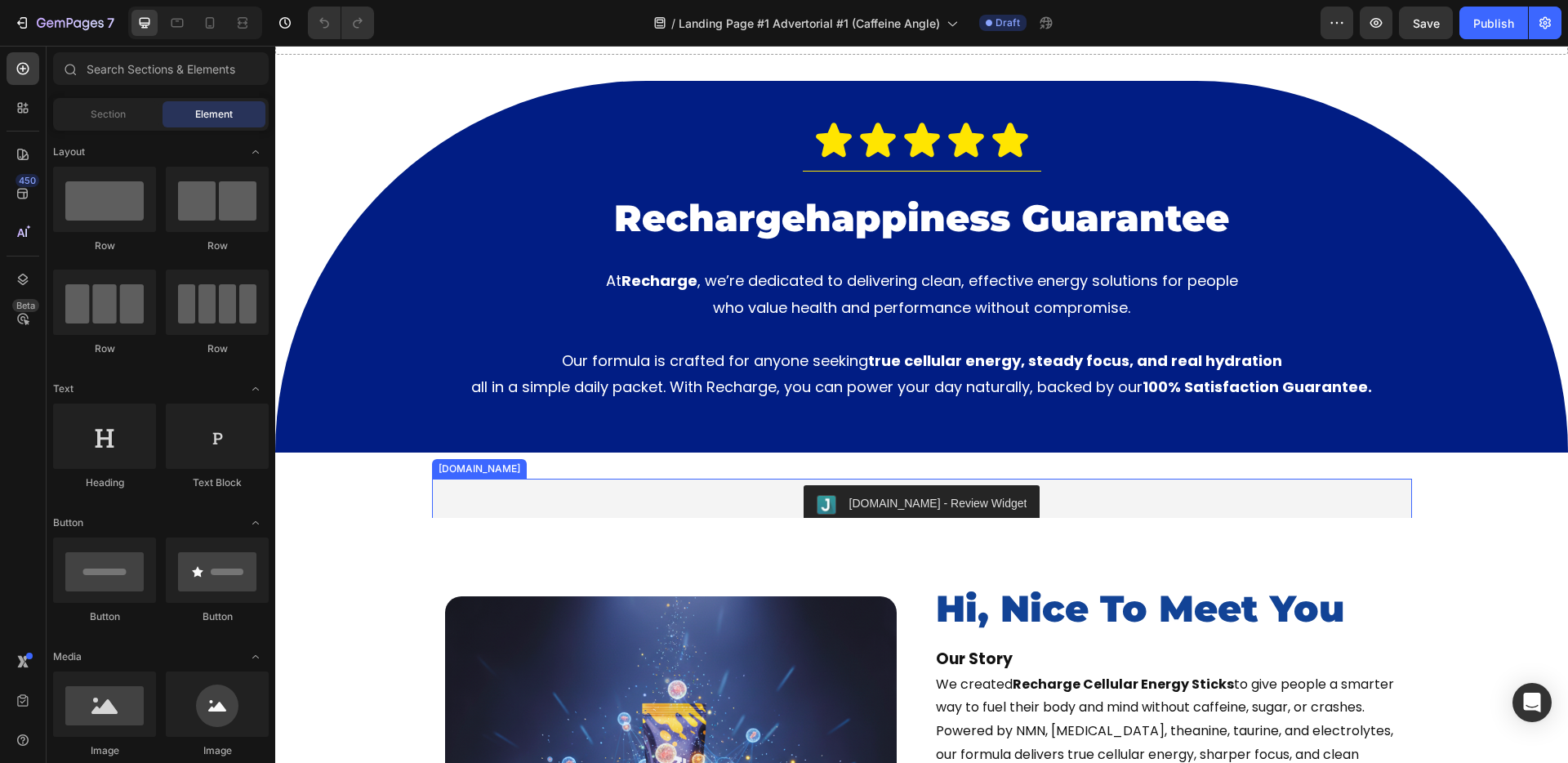
click at [868, 502] on div "Judge.me - Review Widget" at bounding box center [938, 504] width 178 height 17
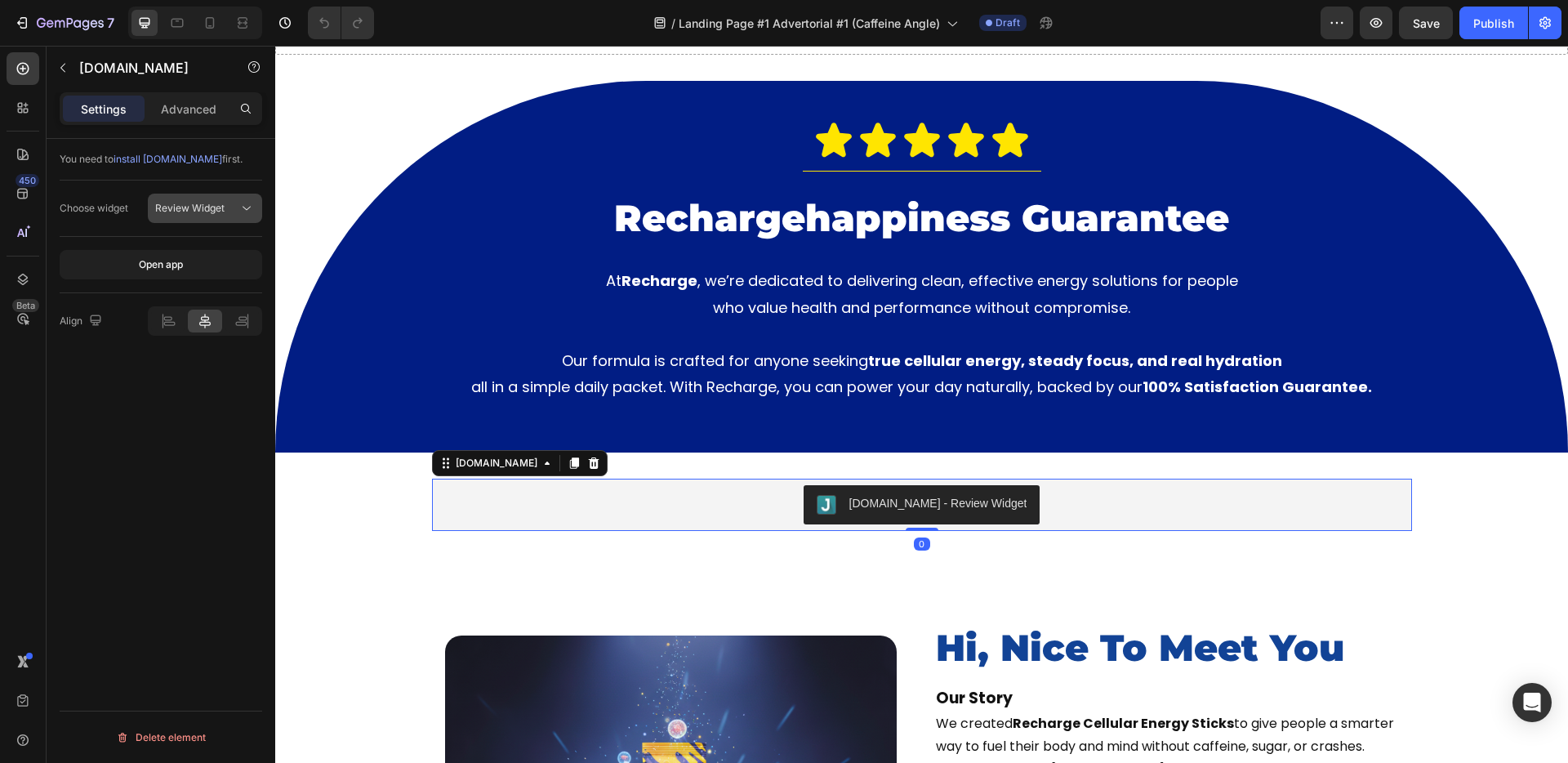
click at [185, 207] on span "Review Widget" at bounding box center [190, 208] width 70 height 12
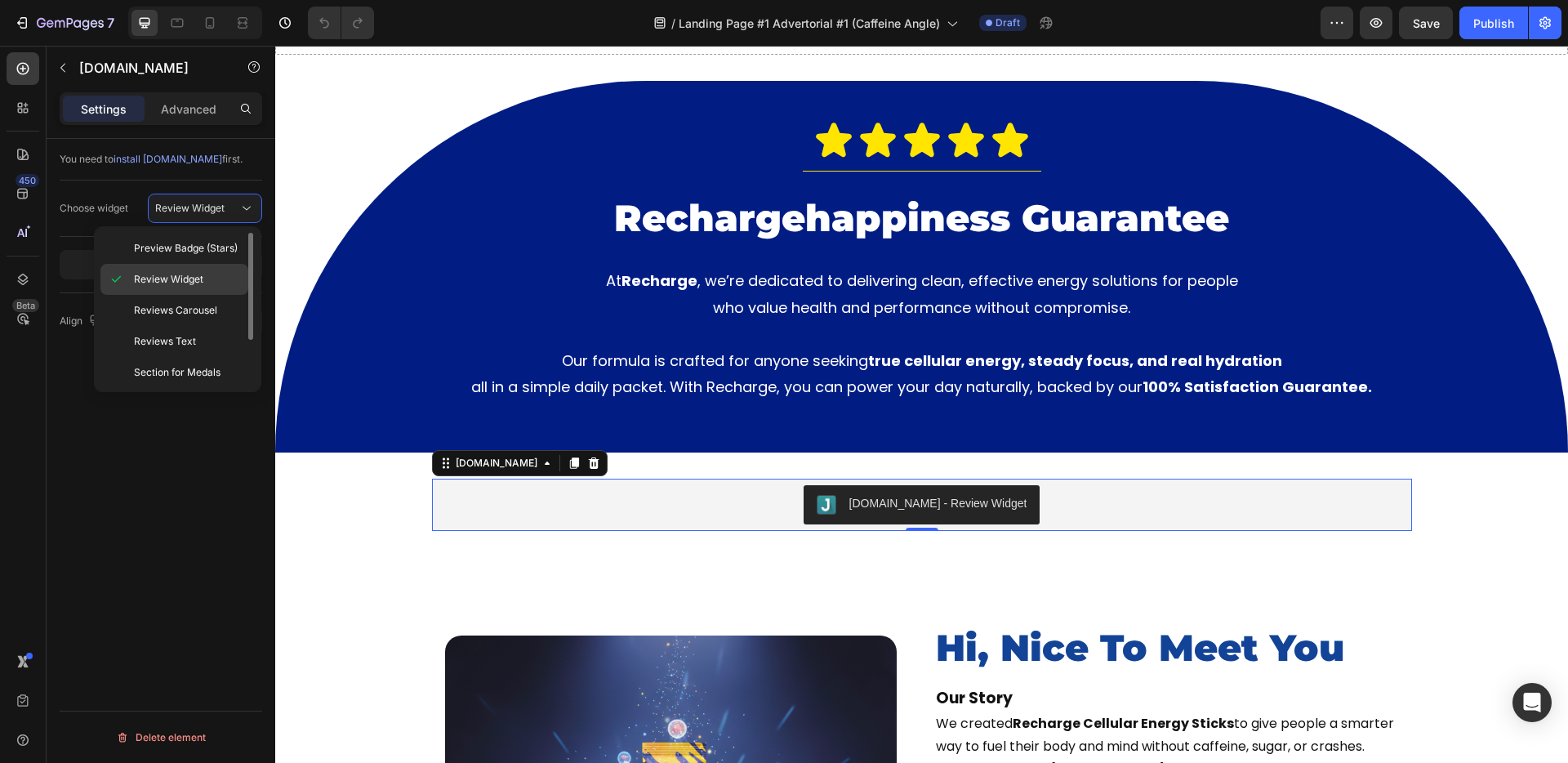
click at [163, 275] on span "Review Widget" at bounding box center [168, 279] width 70 height 15
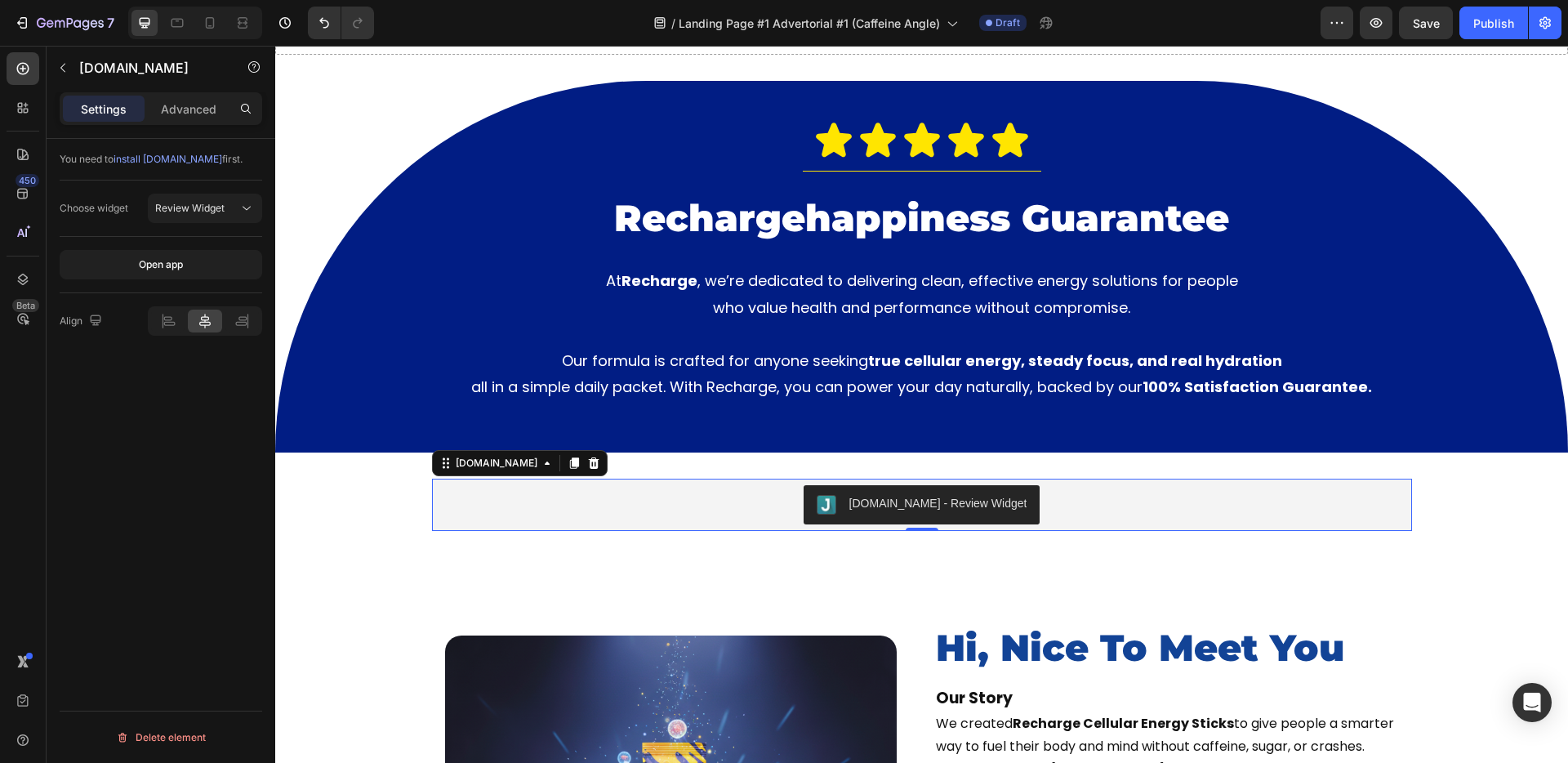
click at [583, 504] on div "Judge.me - Review Widget" at bounding box center [922, 505] width 967 height 39
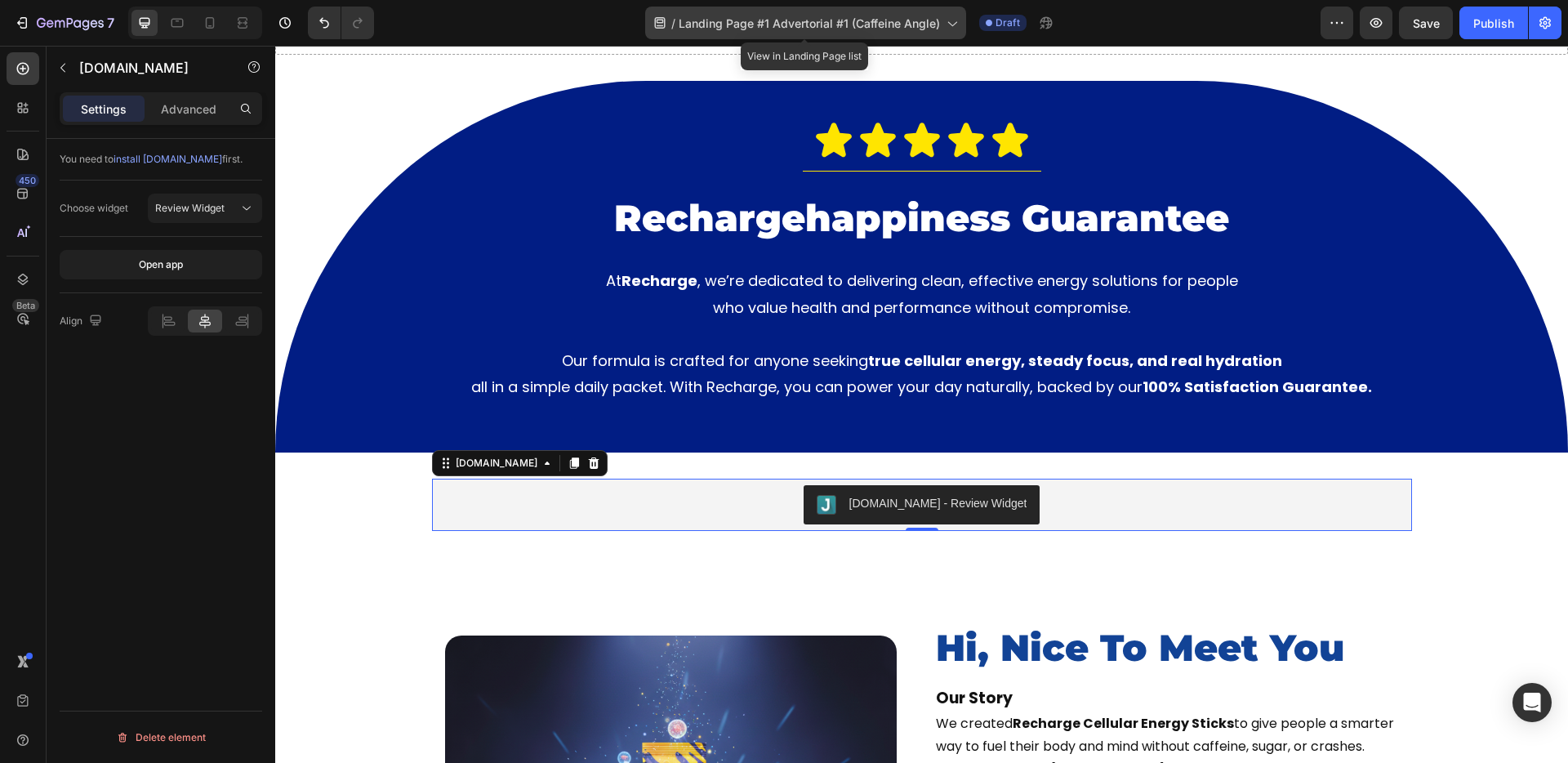
click at [704, 23] on span "Landing Page #1 Advertorial #1 (Caffeine Angle)" at bounding box center [809, 24] width 261 height 17
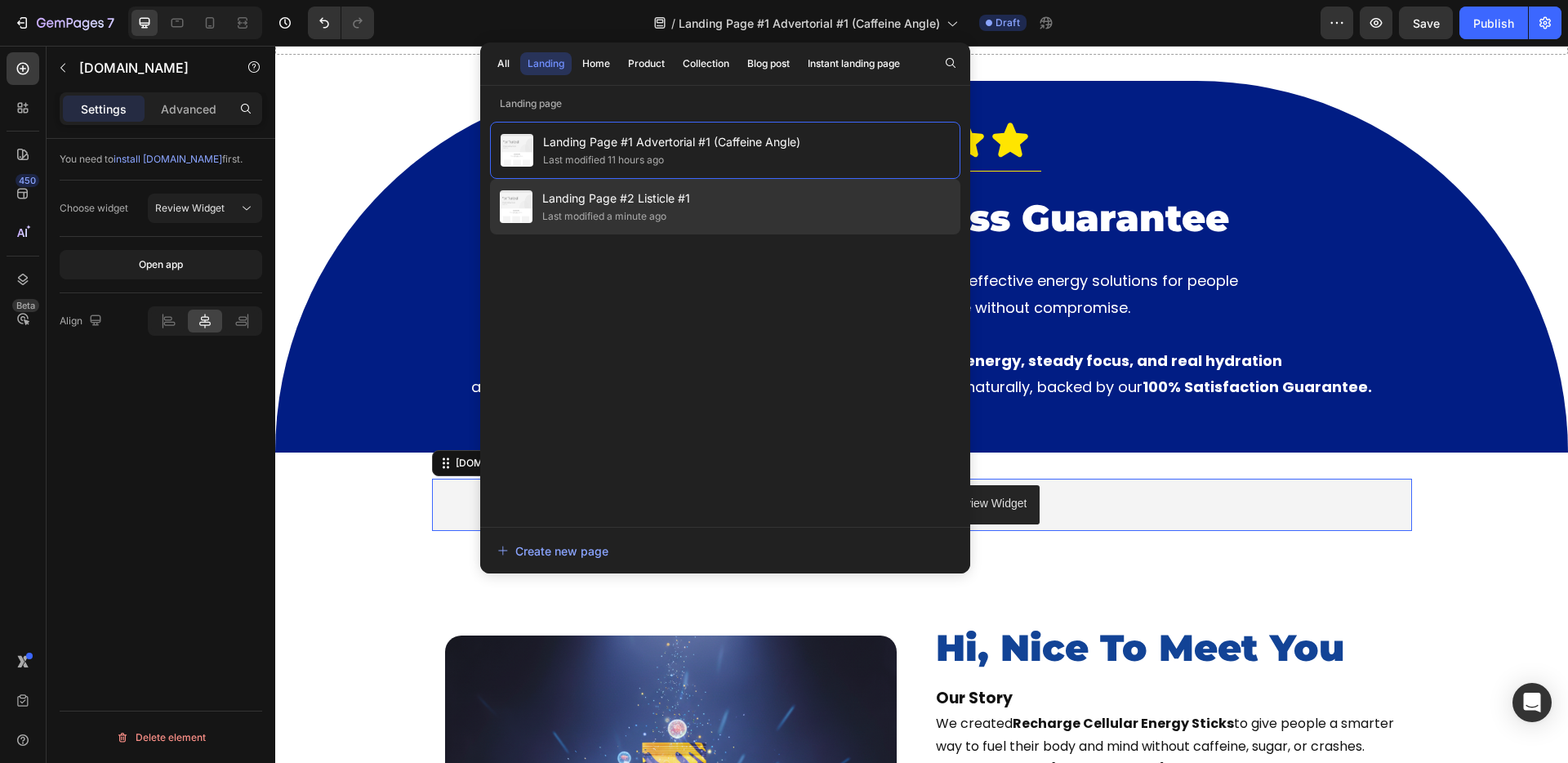
click at [618, 229] on div "Landing Page #2 Listicle #1 Last modified a minute ago" at bounding box center [725, 207] width 470 height 56
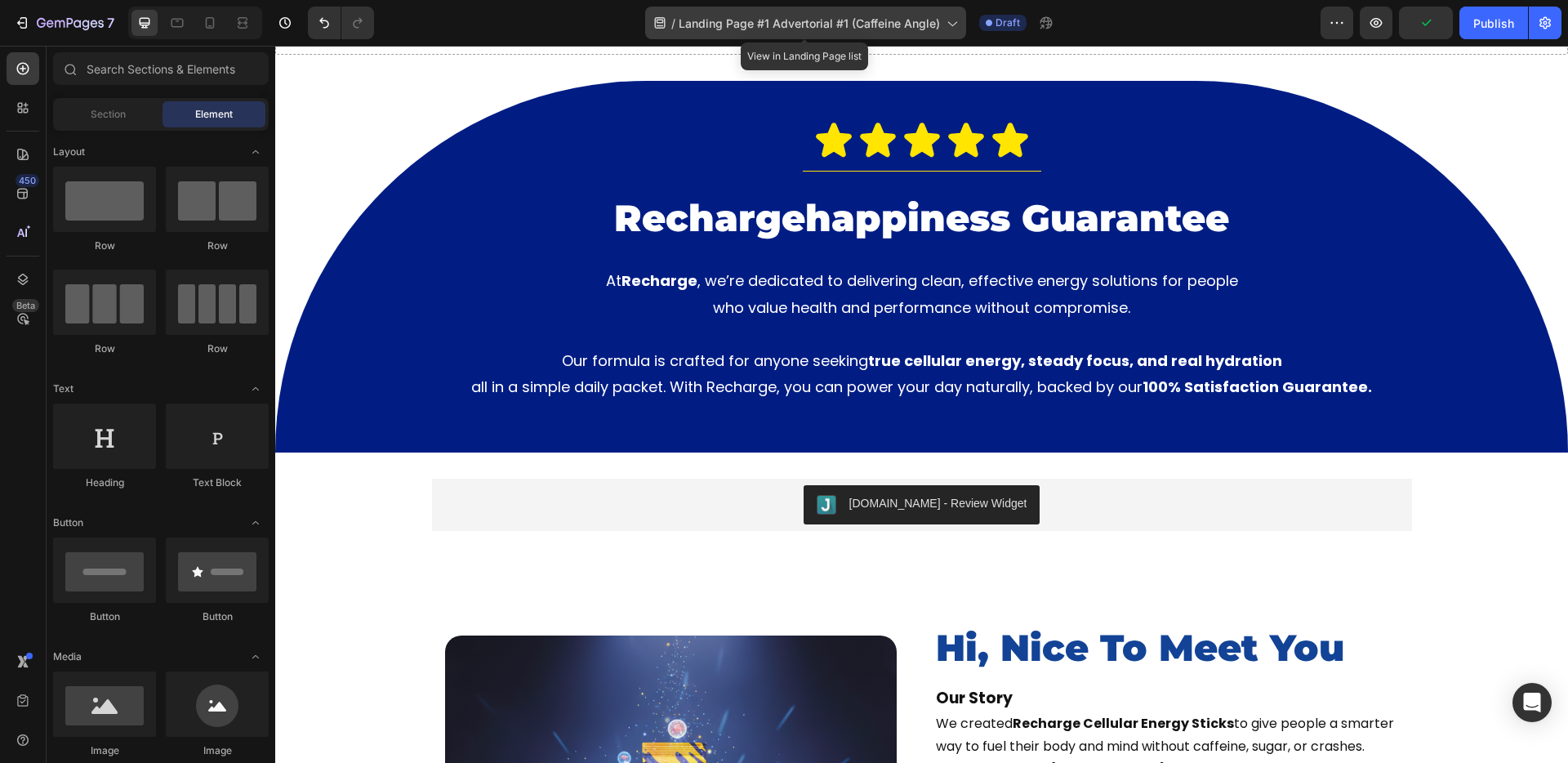
click at [747, 31] on div "/ Landing Page #1 Advertorial #1 (Caffeine Angle)" at bounding box center [805, 22] width 321 height 32
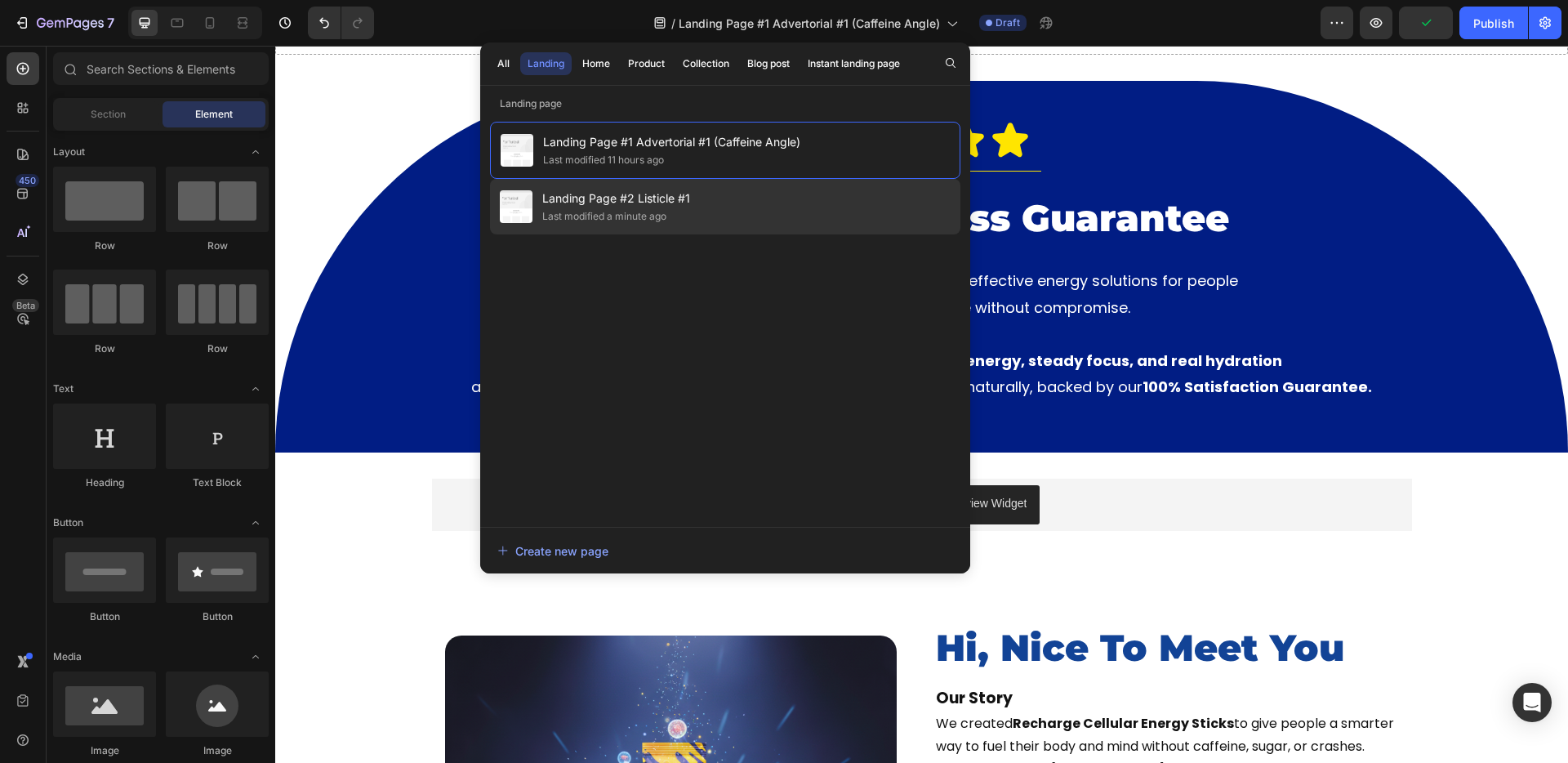
click at [631, 182] on div "Landing Page #2 Listicle #1 Last modified a minute ago" at bounding box center [725, 207] width 470 height 56
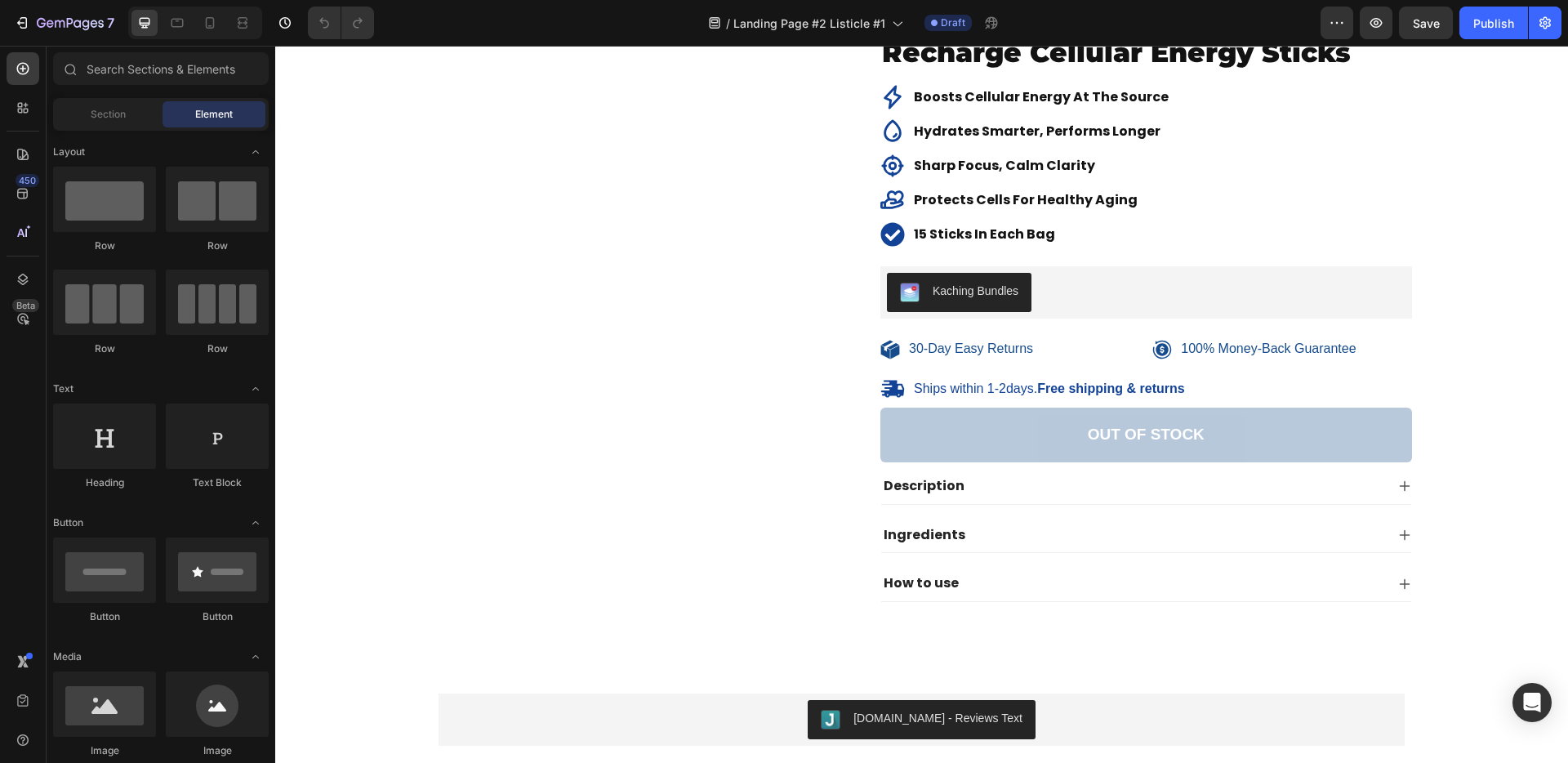
scroll to position [3948, 0]
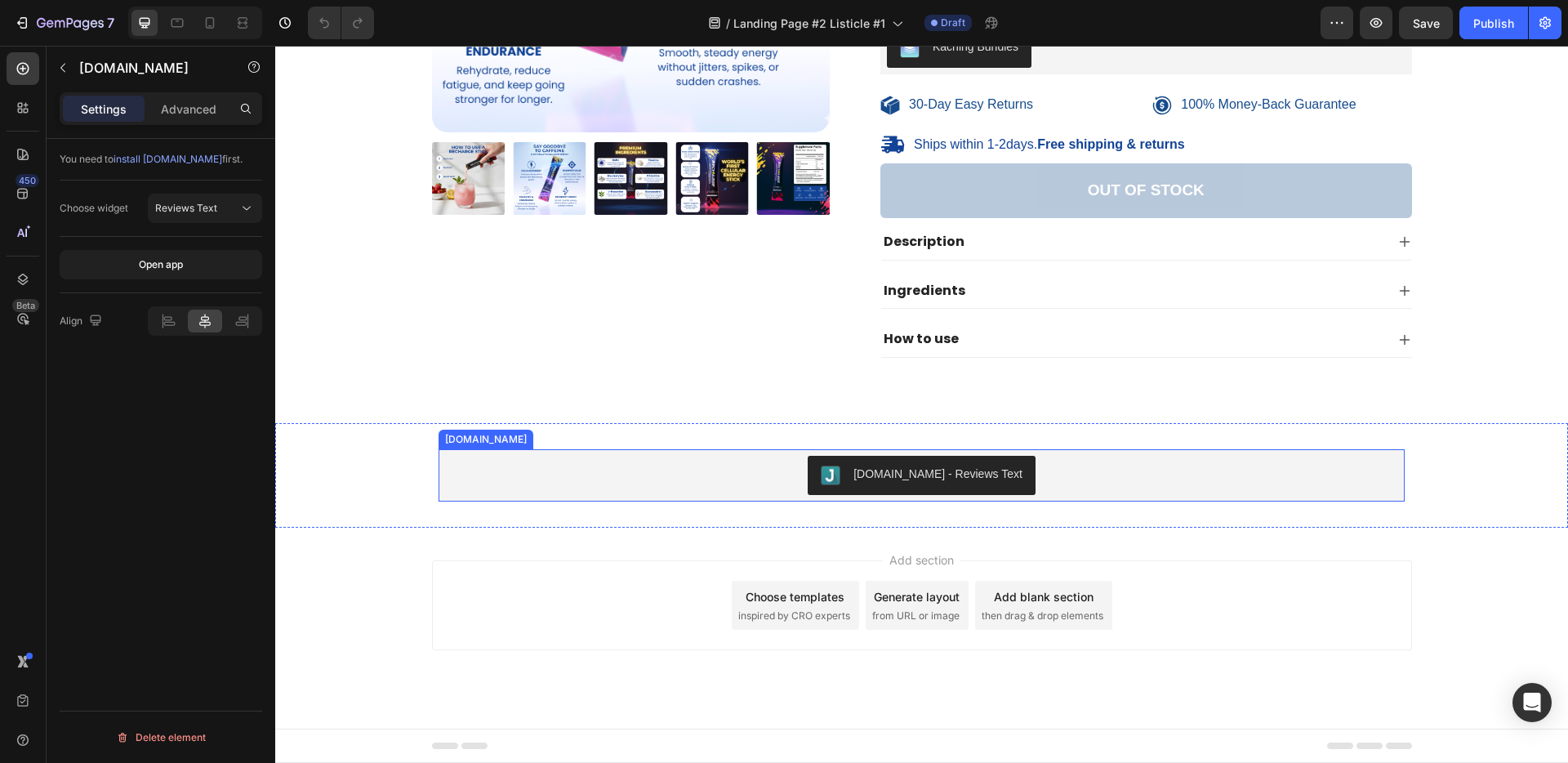
click at [930, 485] on div "Judge.me - Reviews Text" at bounding box center [921, 475] width 202 height 19
click at [595, 437] on icon at bounding box center [600, 433] width 10 height 11
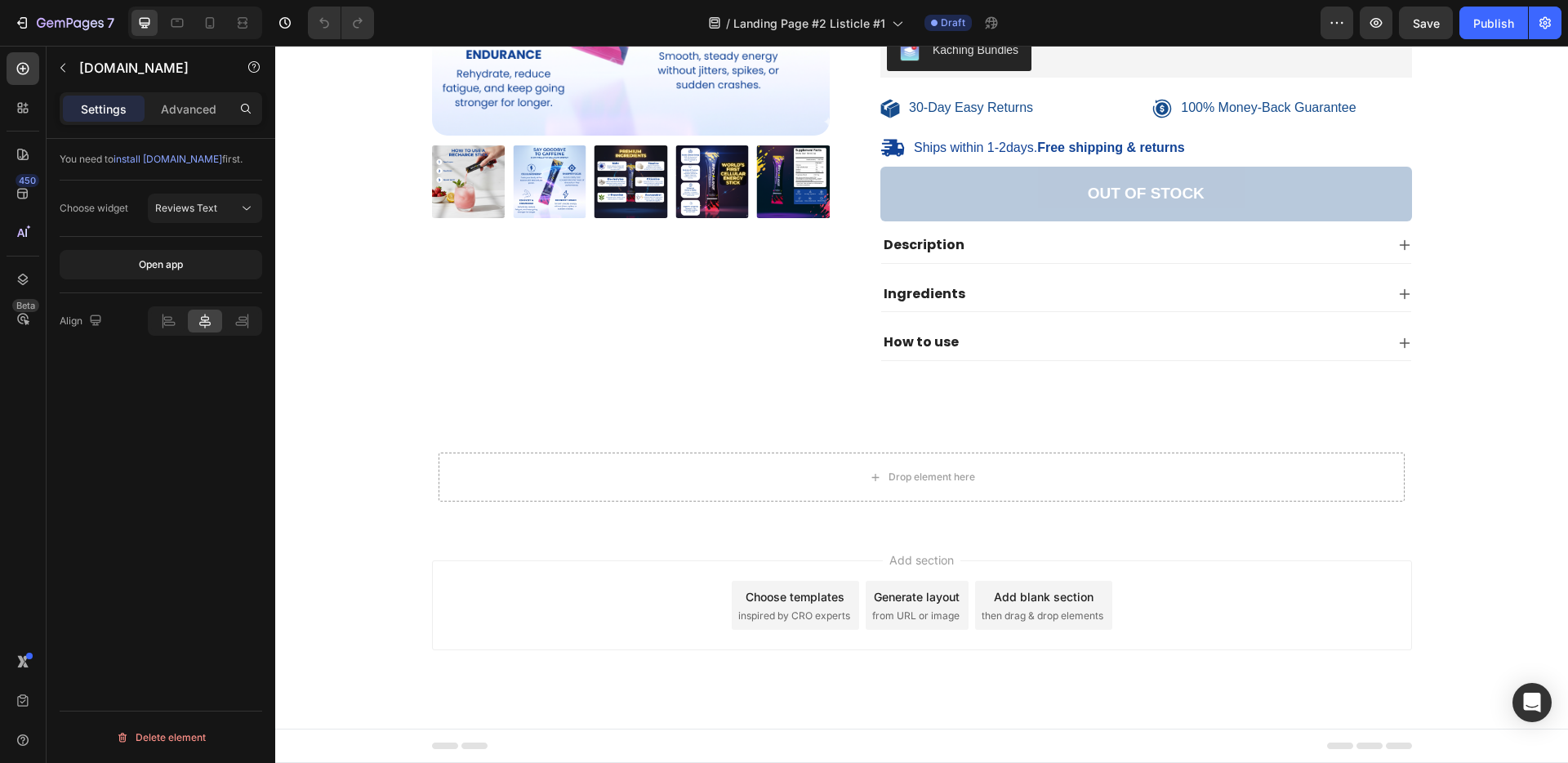
scroll to position [3944, 0]
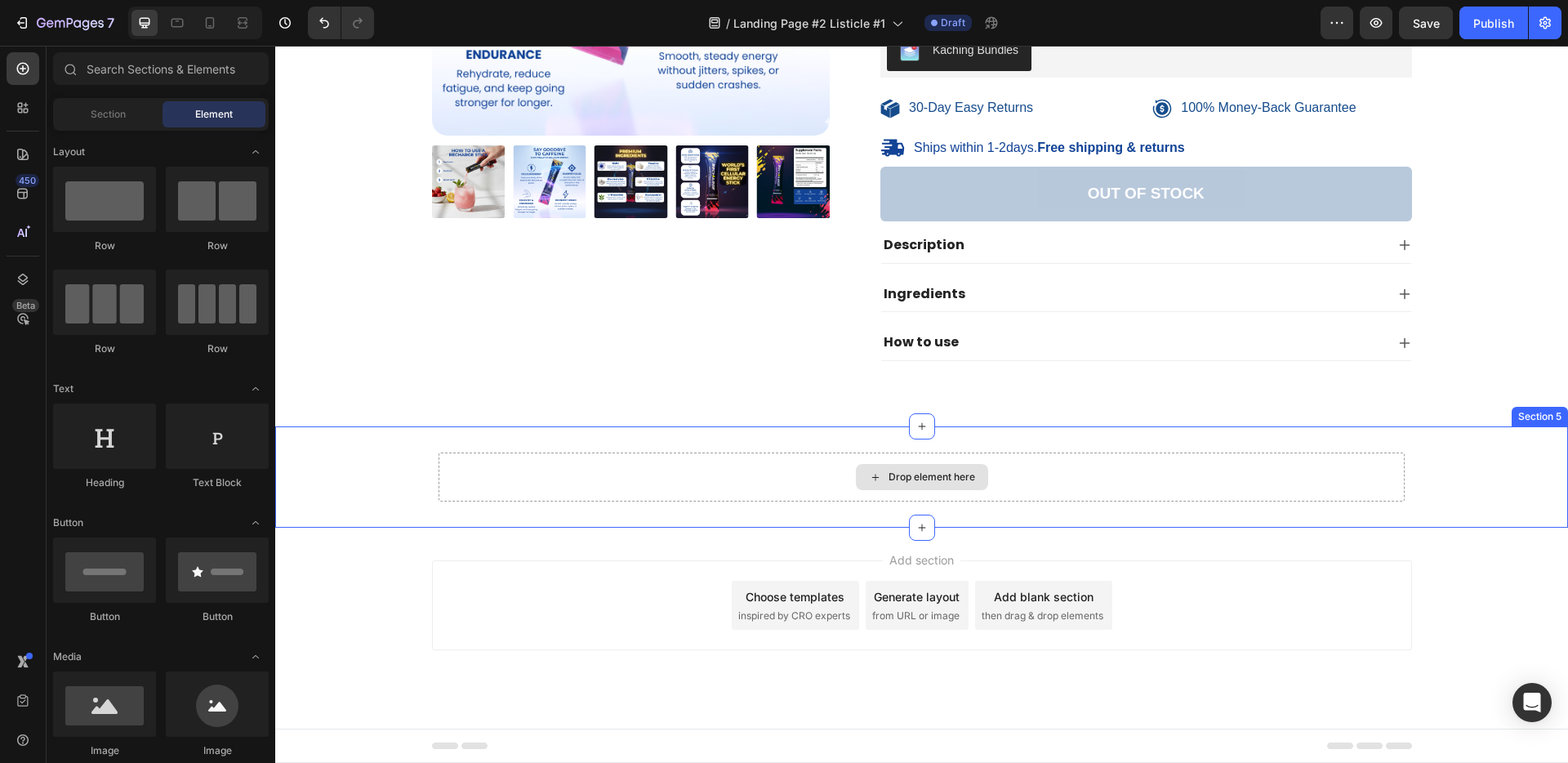
click at [725, 482] on div "Drop element here" at bounding box center [921, 477] width 966 height 49
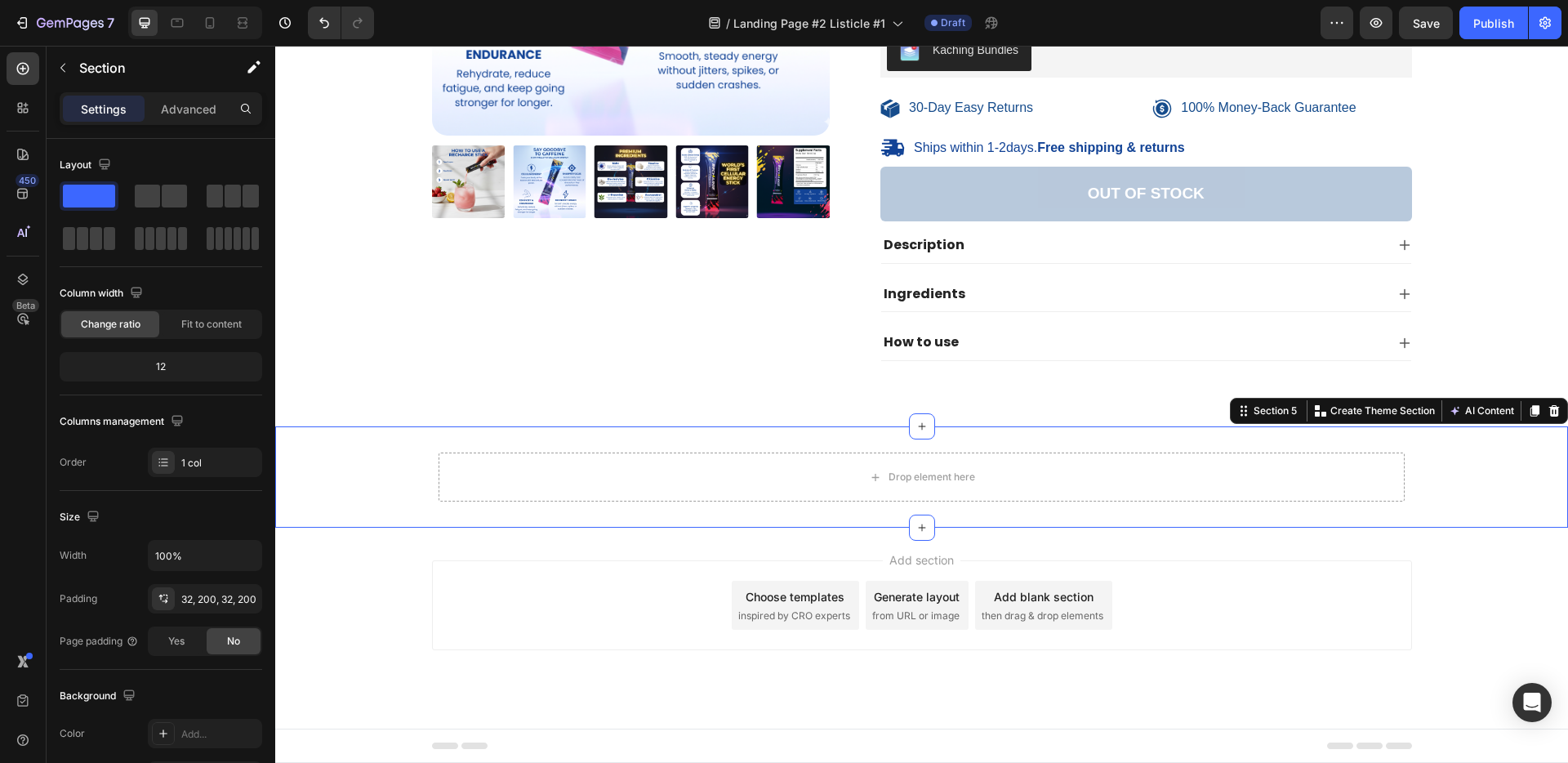
click at [1136, 447] on div "Drop element here Section 5 Create Theme Section AI Content Write with GemAI Wh…" at bounding box center [921, 478] width 1292 height 101
click at [1549, 411] on icon at bounding box center [1554, 410] width 10 height 11
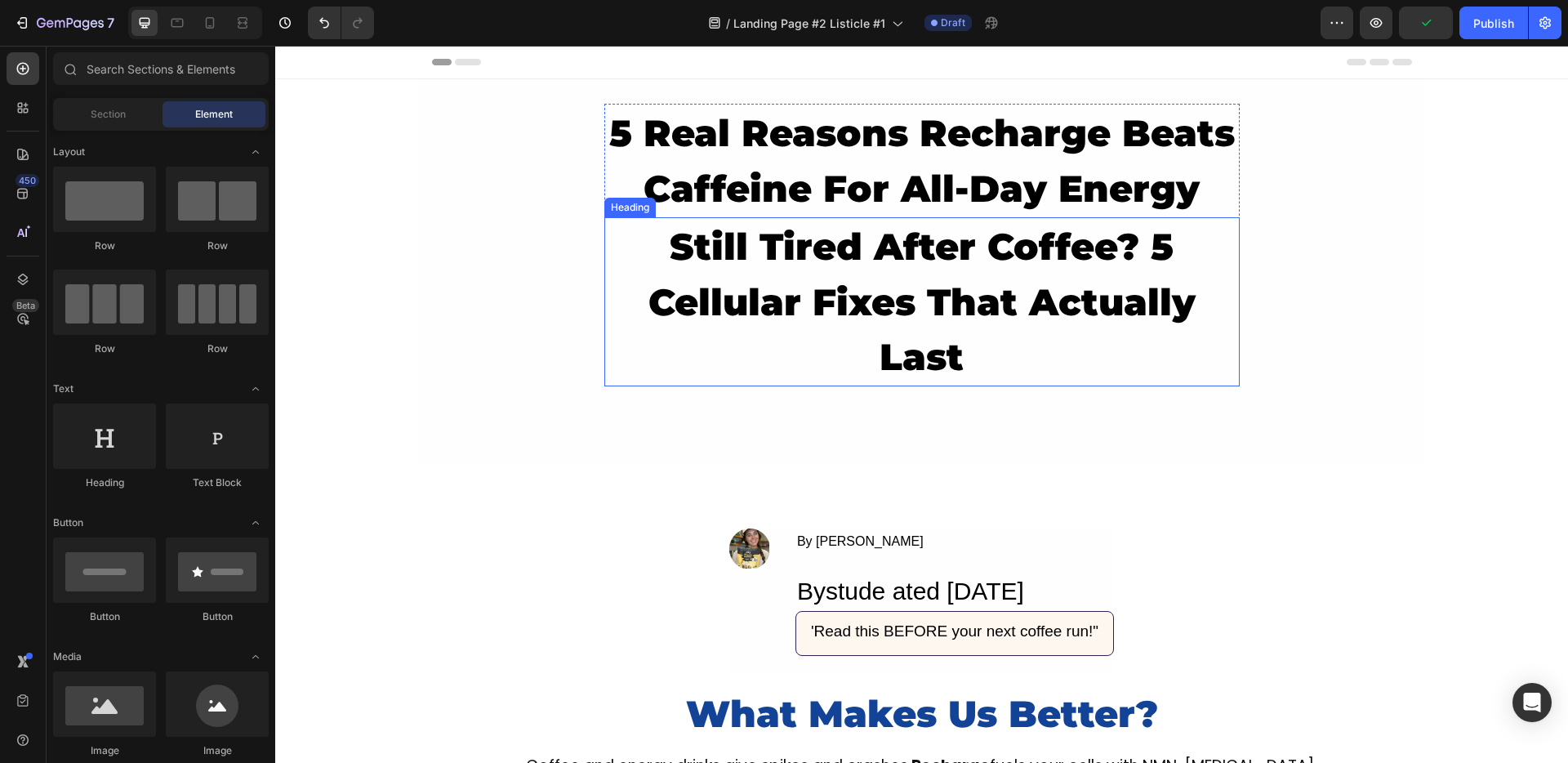
scroll to position [296, 0]
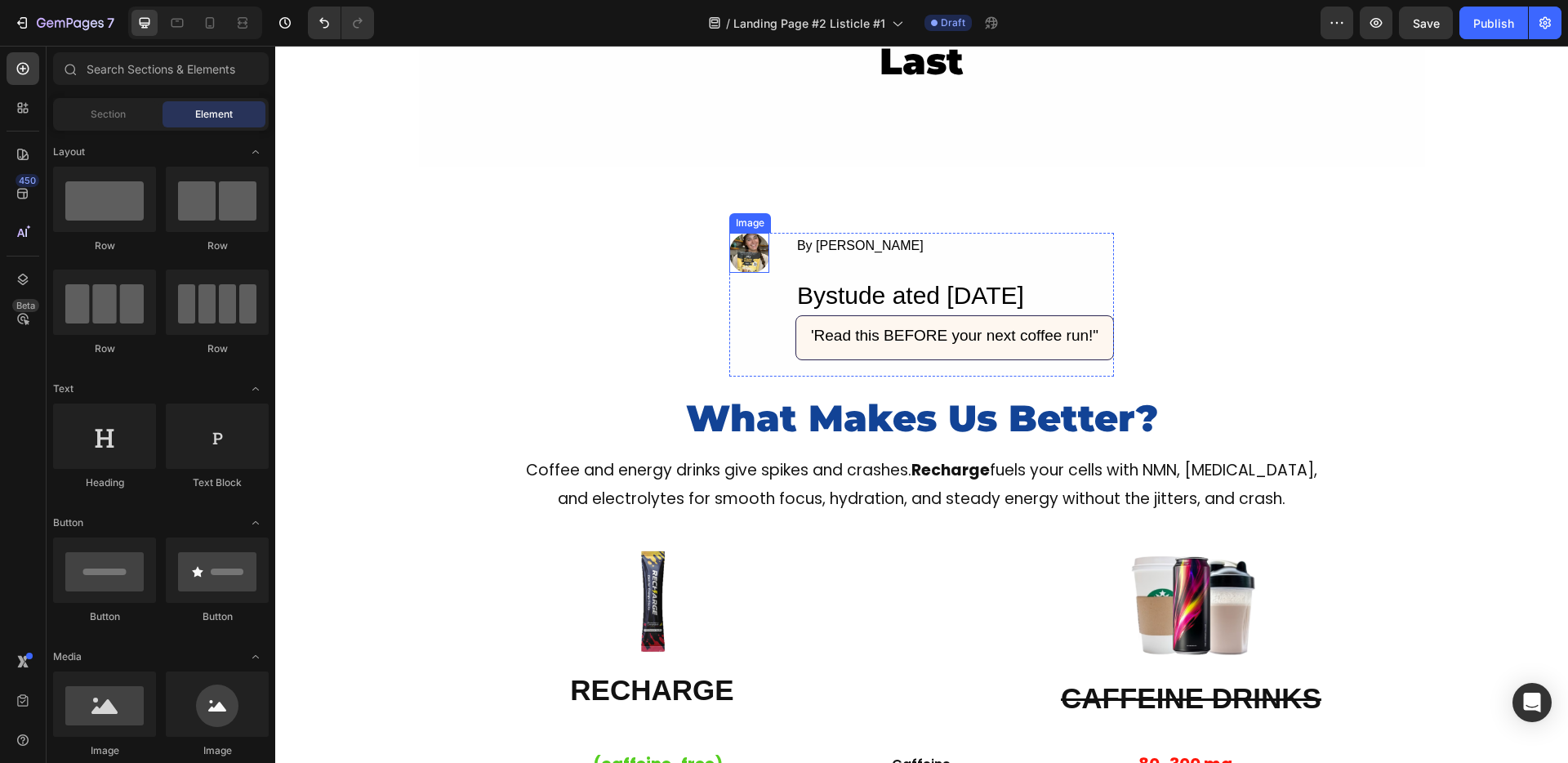
click at [735, 264] on img at bounding box center [750, 253] width 40 height 40
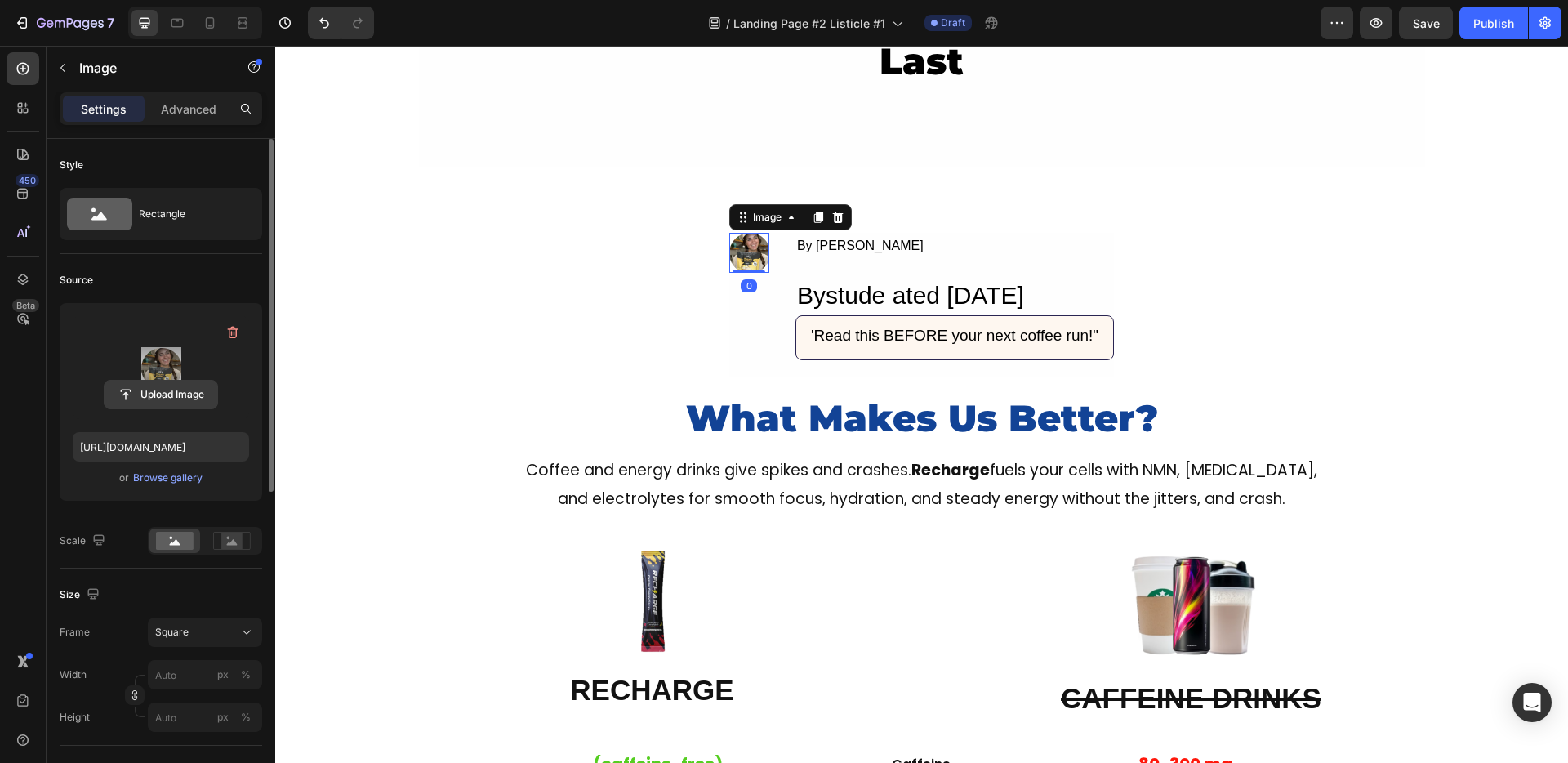
click at [135, 386] on input "file" at bounding box center [161, 395] width 113 height 28
click at [180, 393] on input "file" at bounding box center [161, 395] width 113 height 28
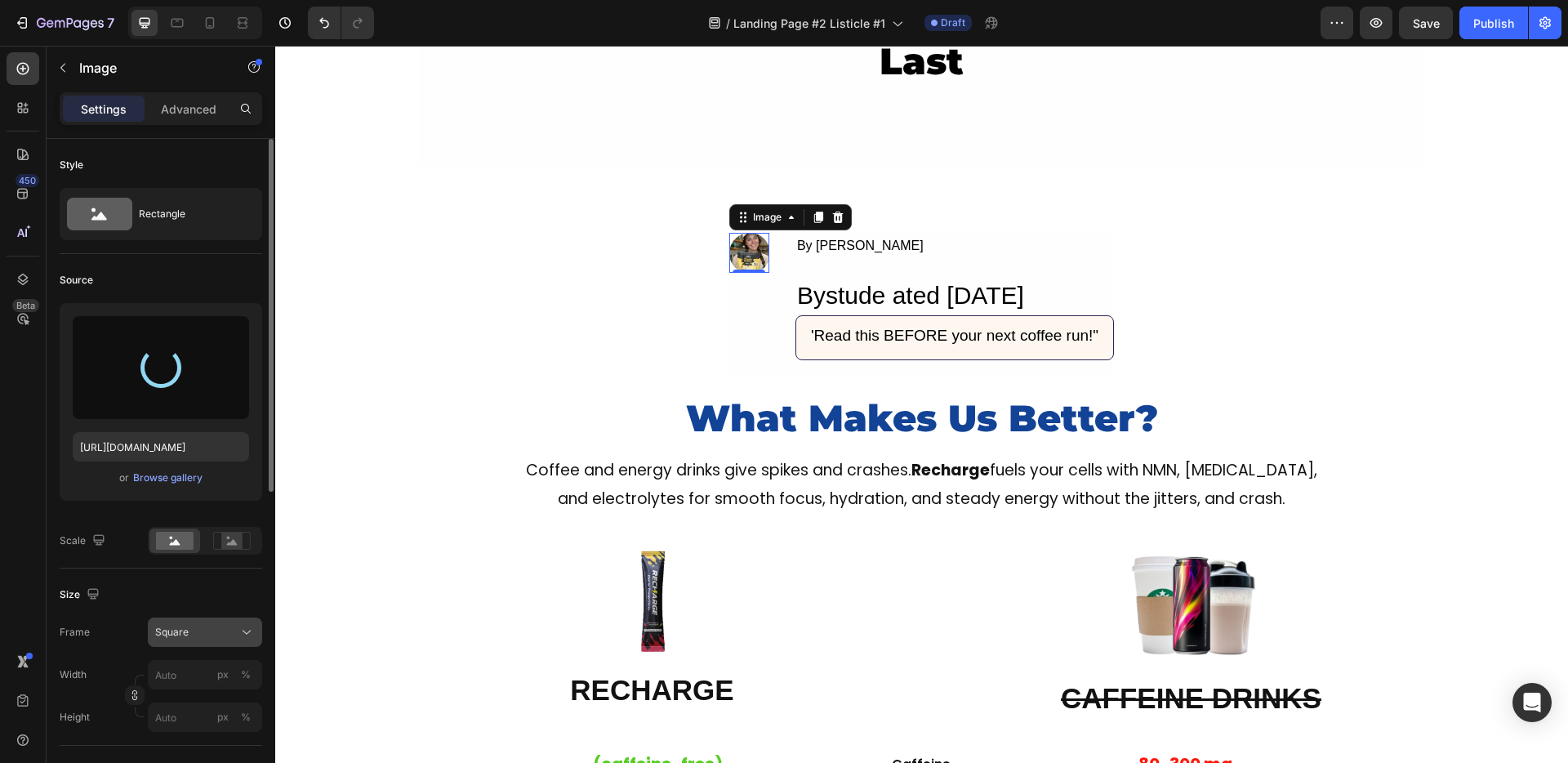
click at [201, 638] on div "Square" at bounding box center [195, 632] width 80 height 15
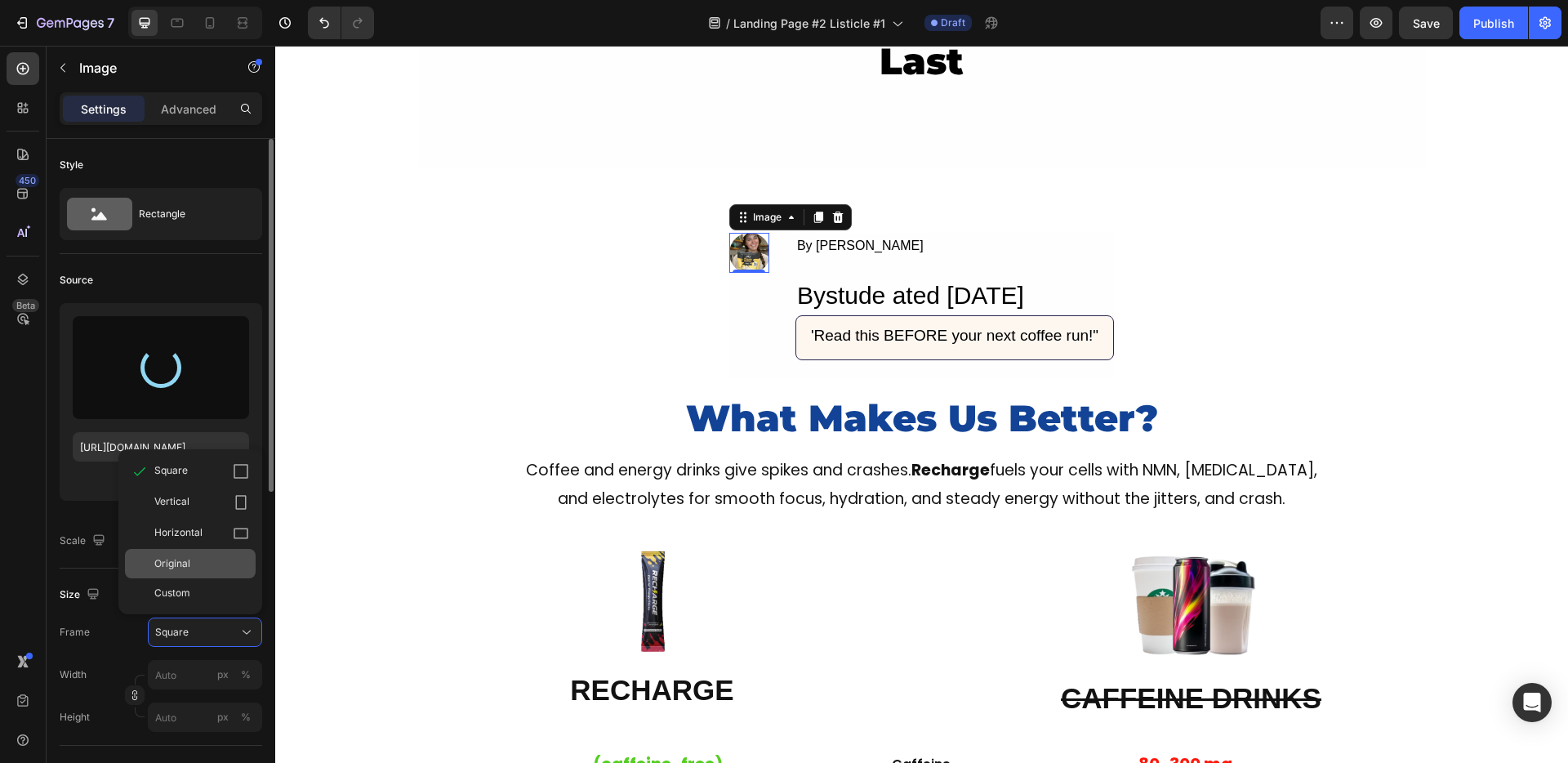
type input "https://cdn.shopify.com/s/files/1/0950/9548/8807/files/gempages_583996418721579…"
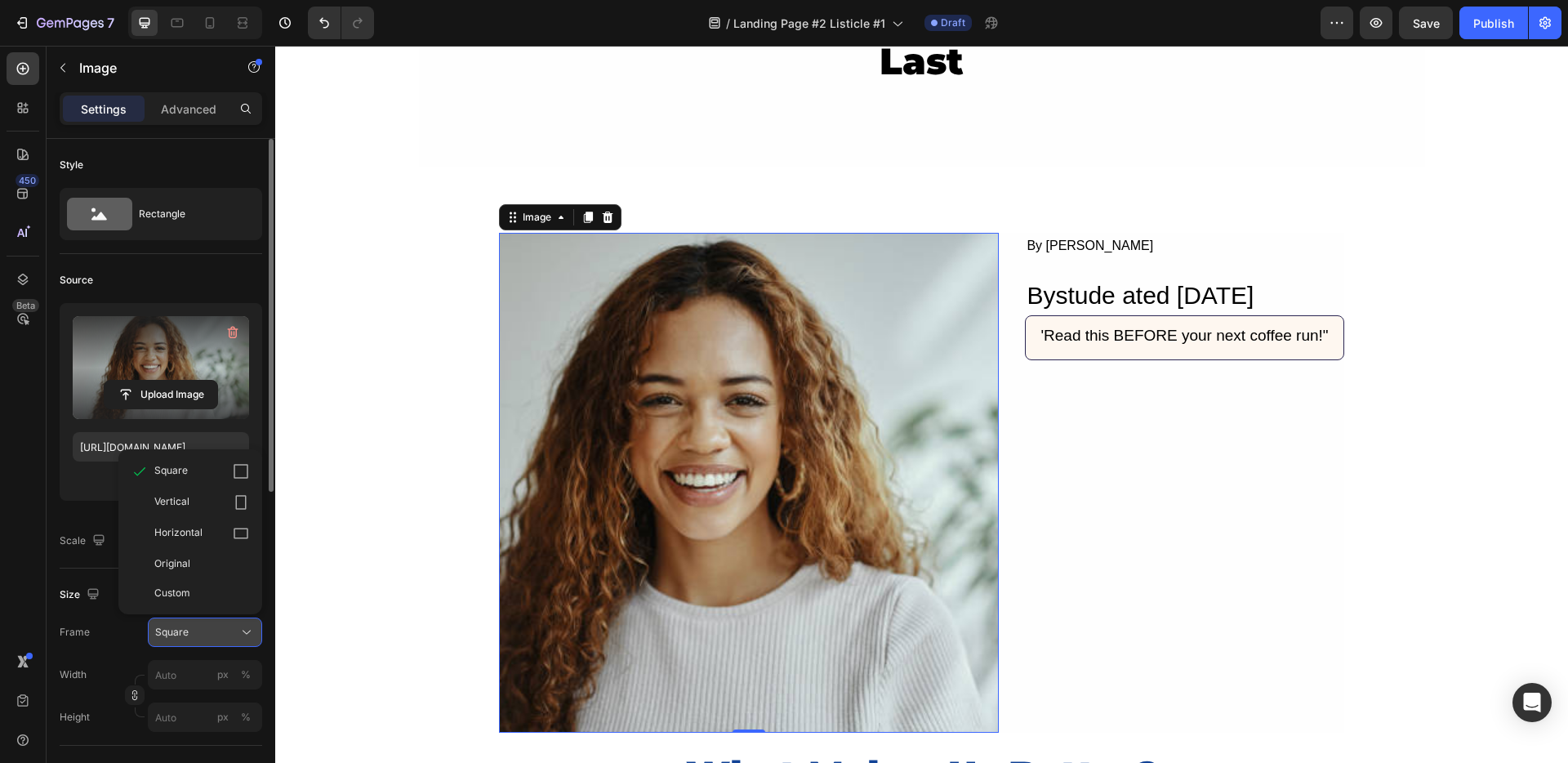
click at [168, 636] on span "Square" at bounding box center [172, 632] width 33 height 15
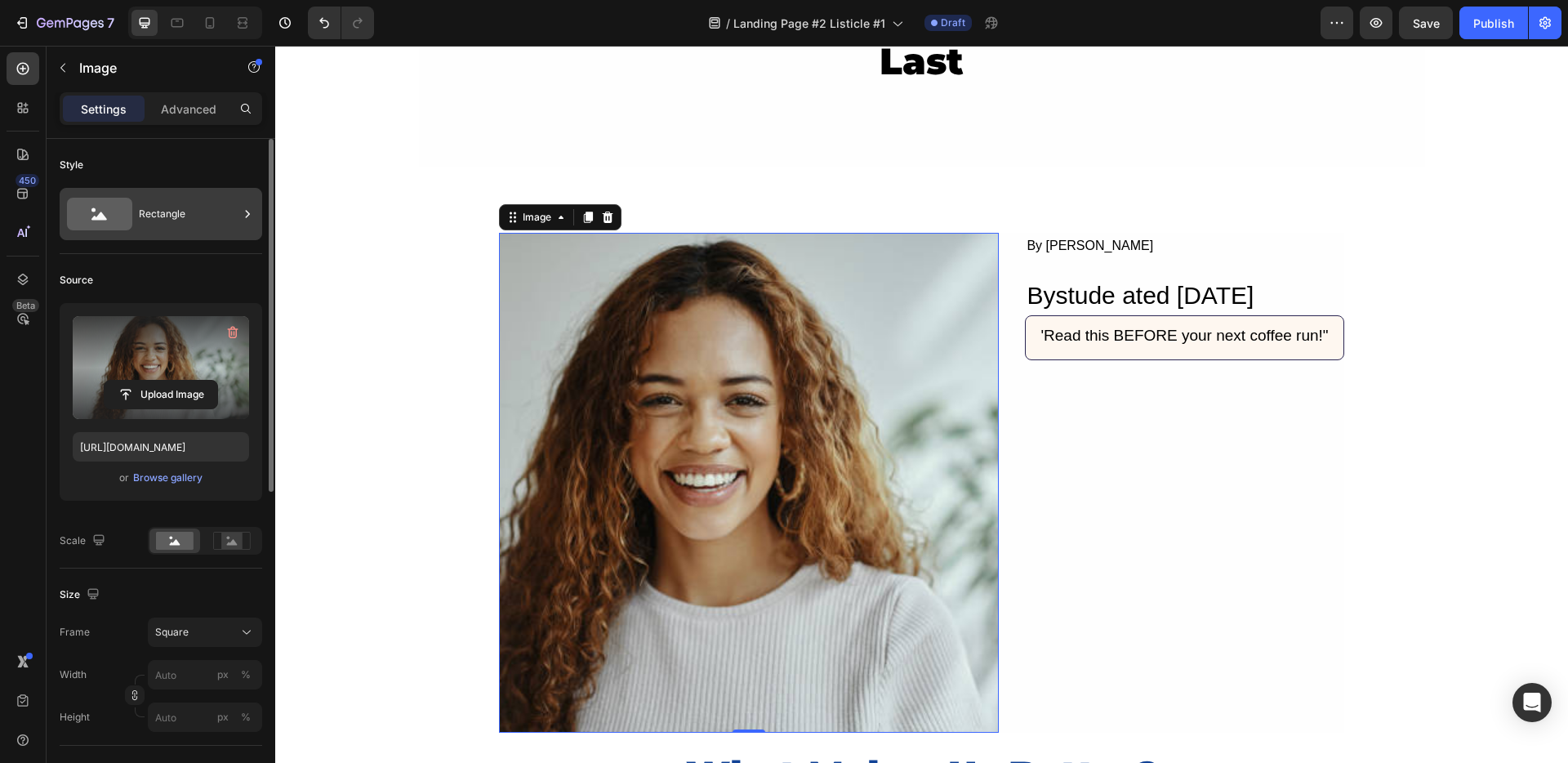
click at [149, 221] on div "Rectangle" at bounding box center [188, 214] width 99 height 38
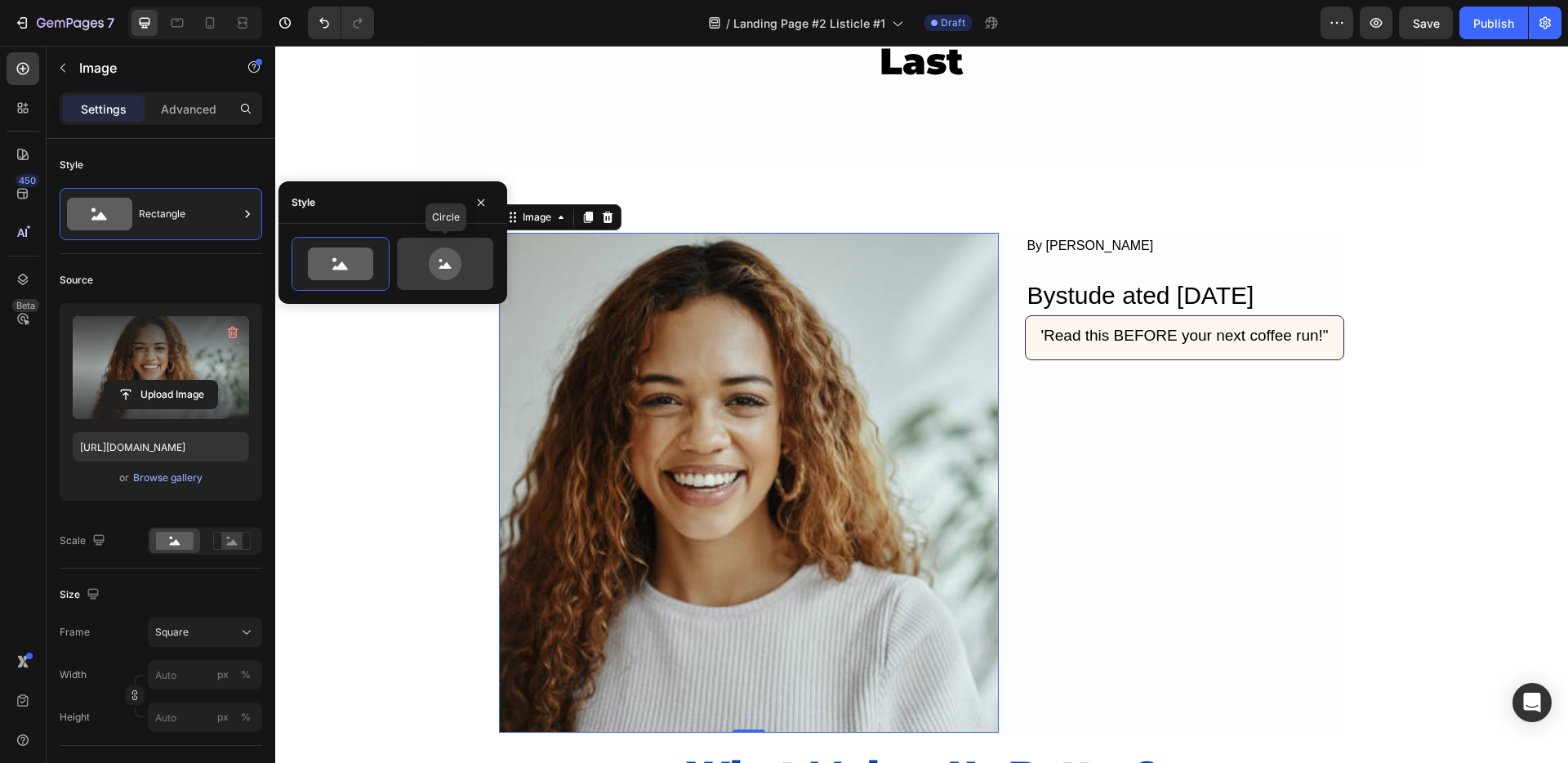
click at [429, 251] on icon at bounding box center [445, 264] width 77 height 32
type input "80"
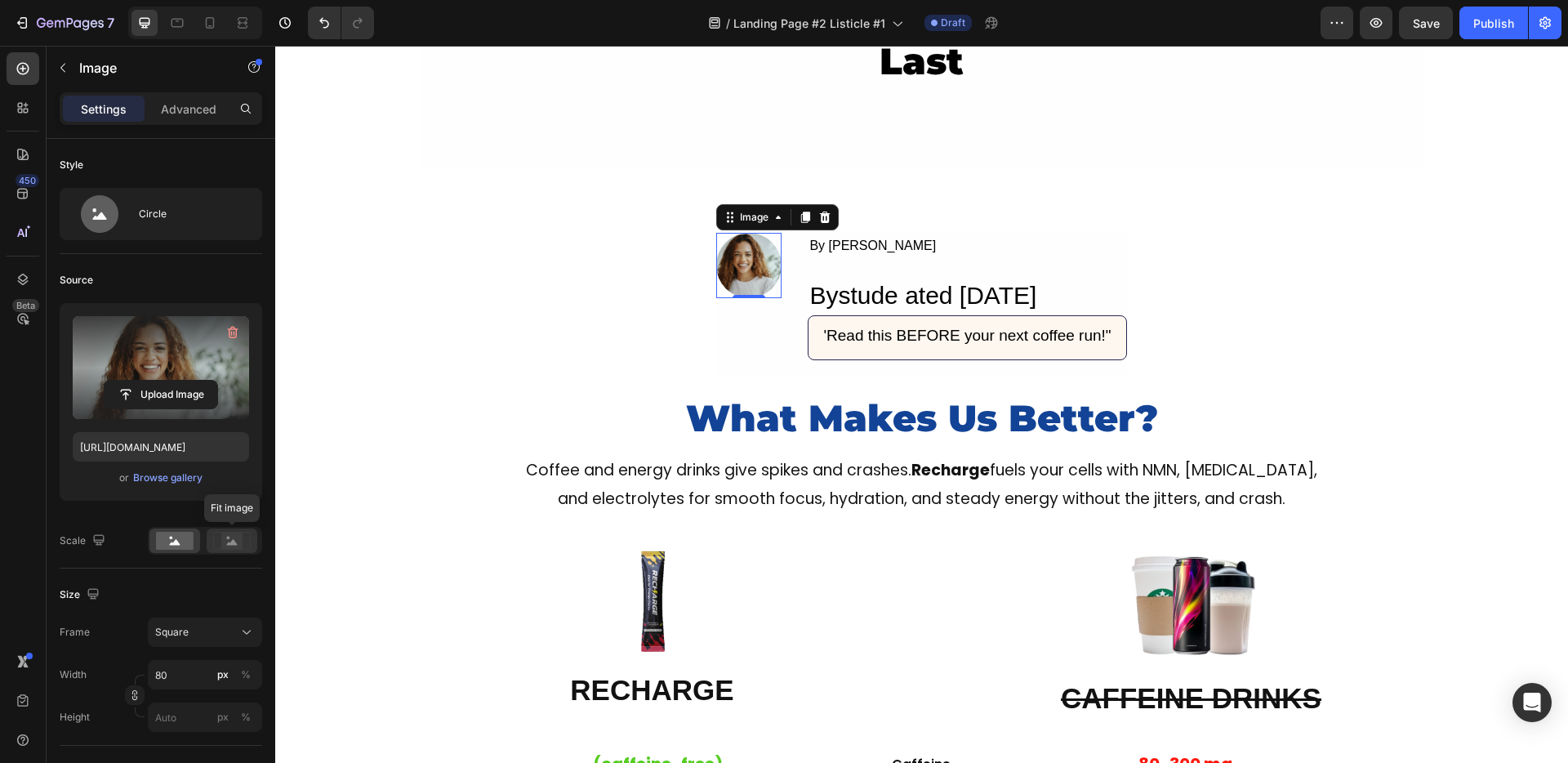
click at [229, 537] on circle at bounding box center [229, 539] width 3 height 3
click at [183, 540] on rect at bounding box center [175, 540] width 38 height 18
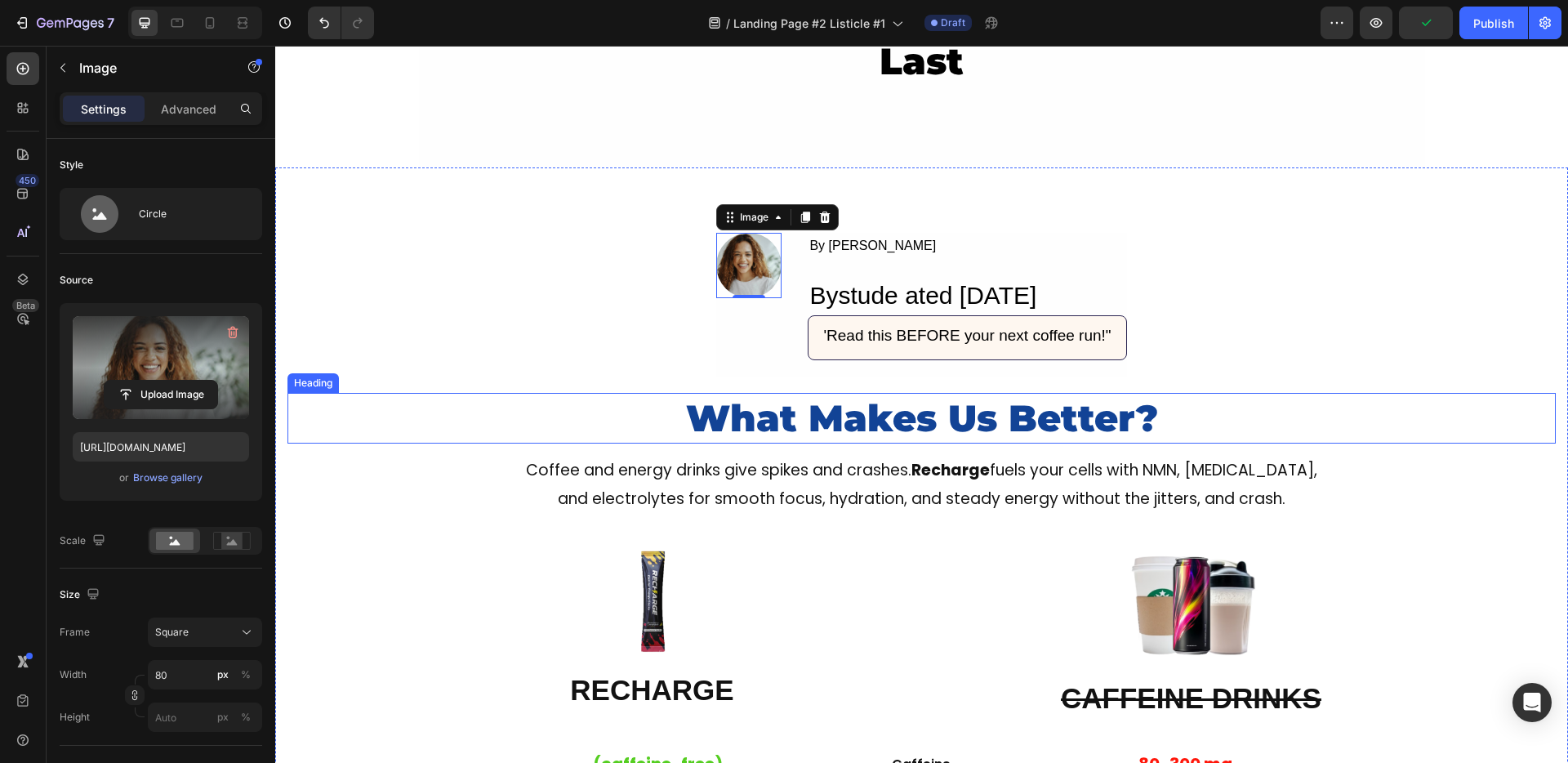
click at [507, 395] on h2 "What Makes Us Better?" at bounding box center [921, 418] width 1229 height 52
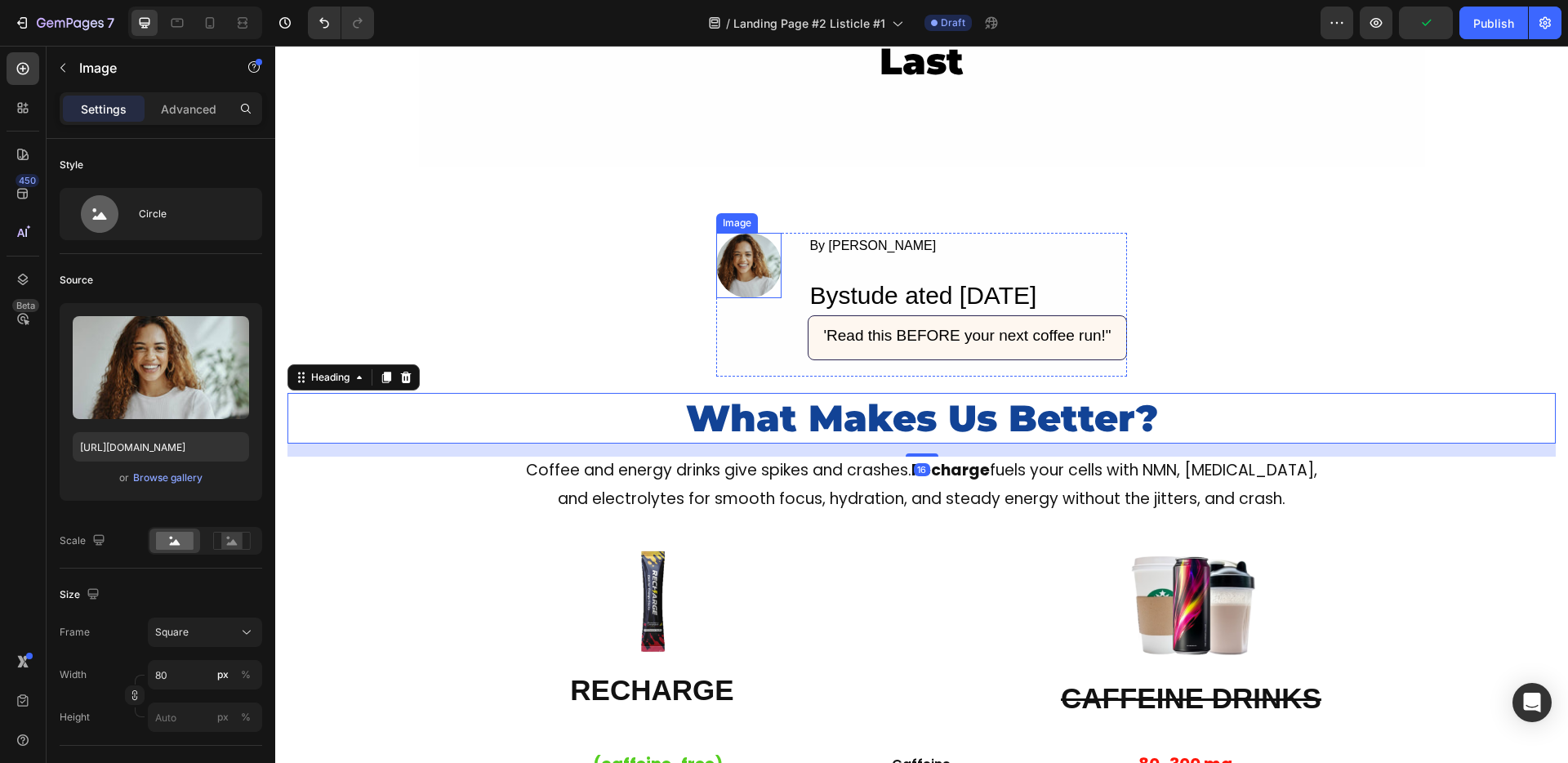
click at [729, 271] on img at bounding box center [749, 265] width 65 height 65
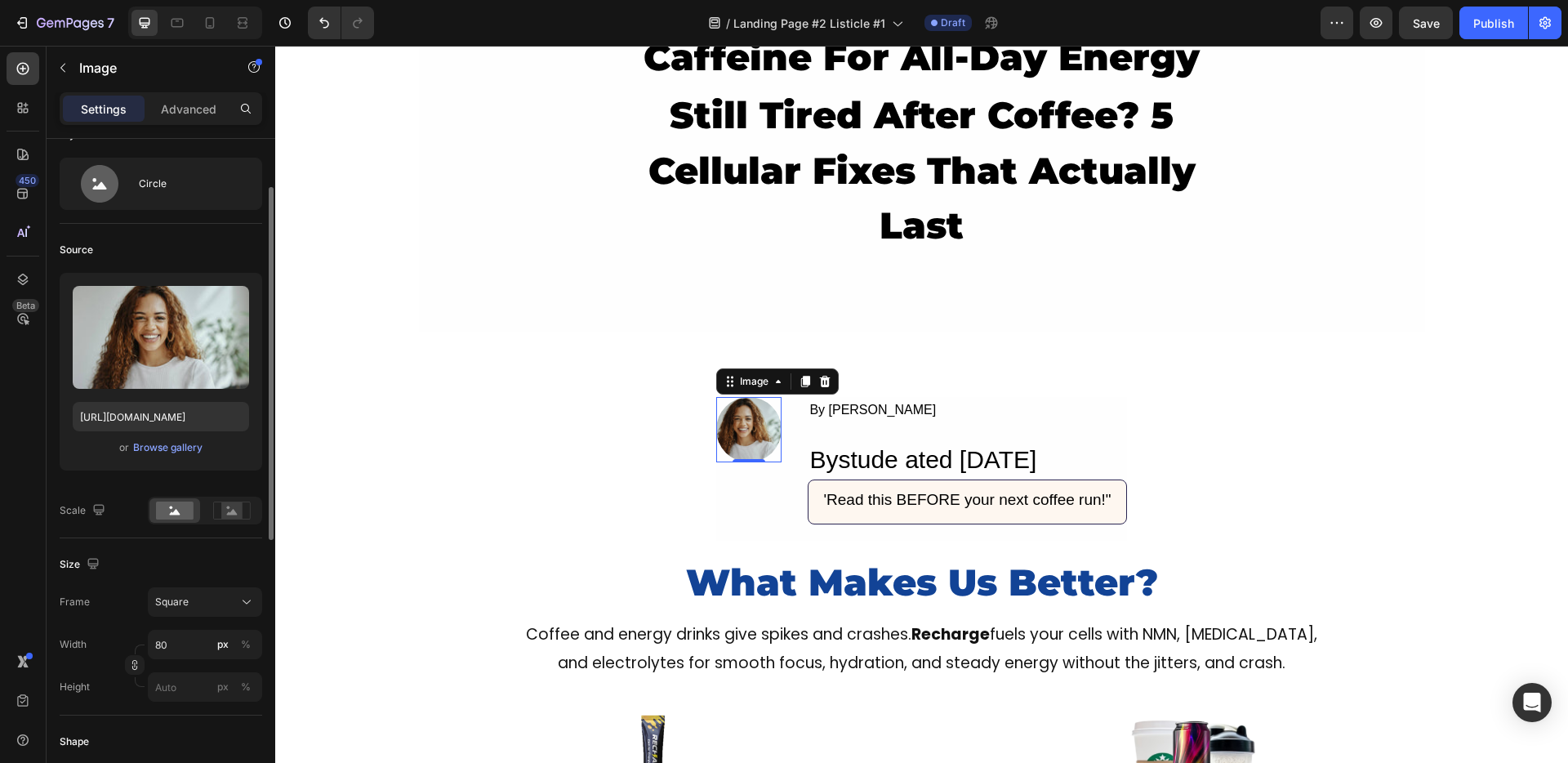
scroll to position [65, 0]
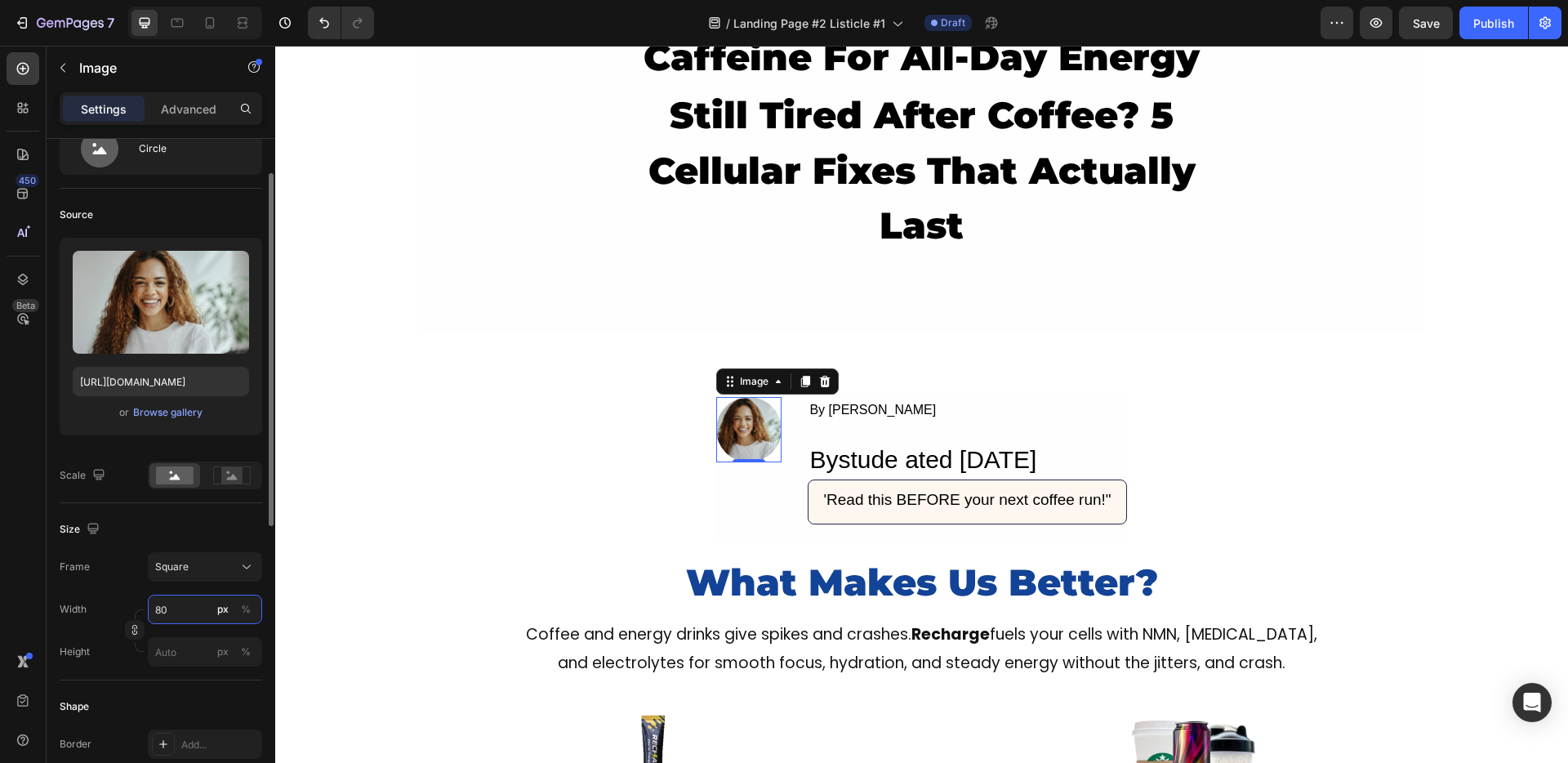
click at [160, 607] on input "80" at bounding box center [204, 609] width 114 height 30
type input "3"
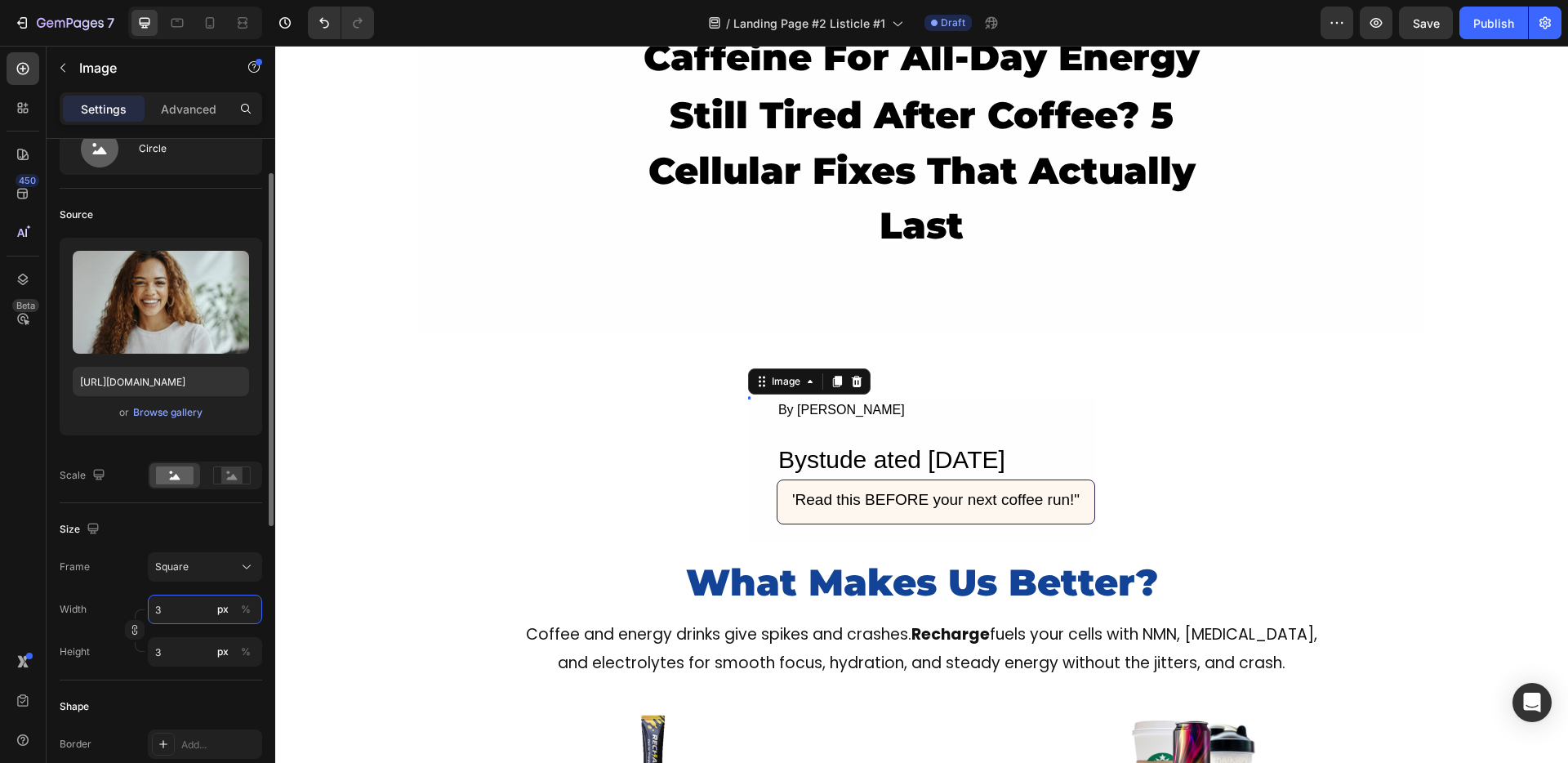
type input "30"
type input "0"
type input "60"
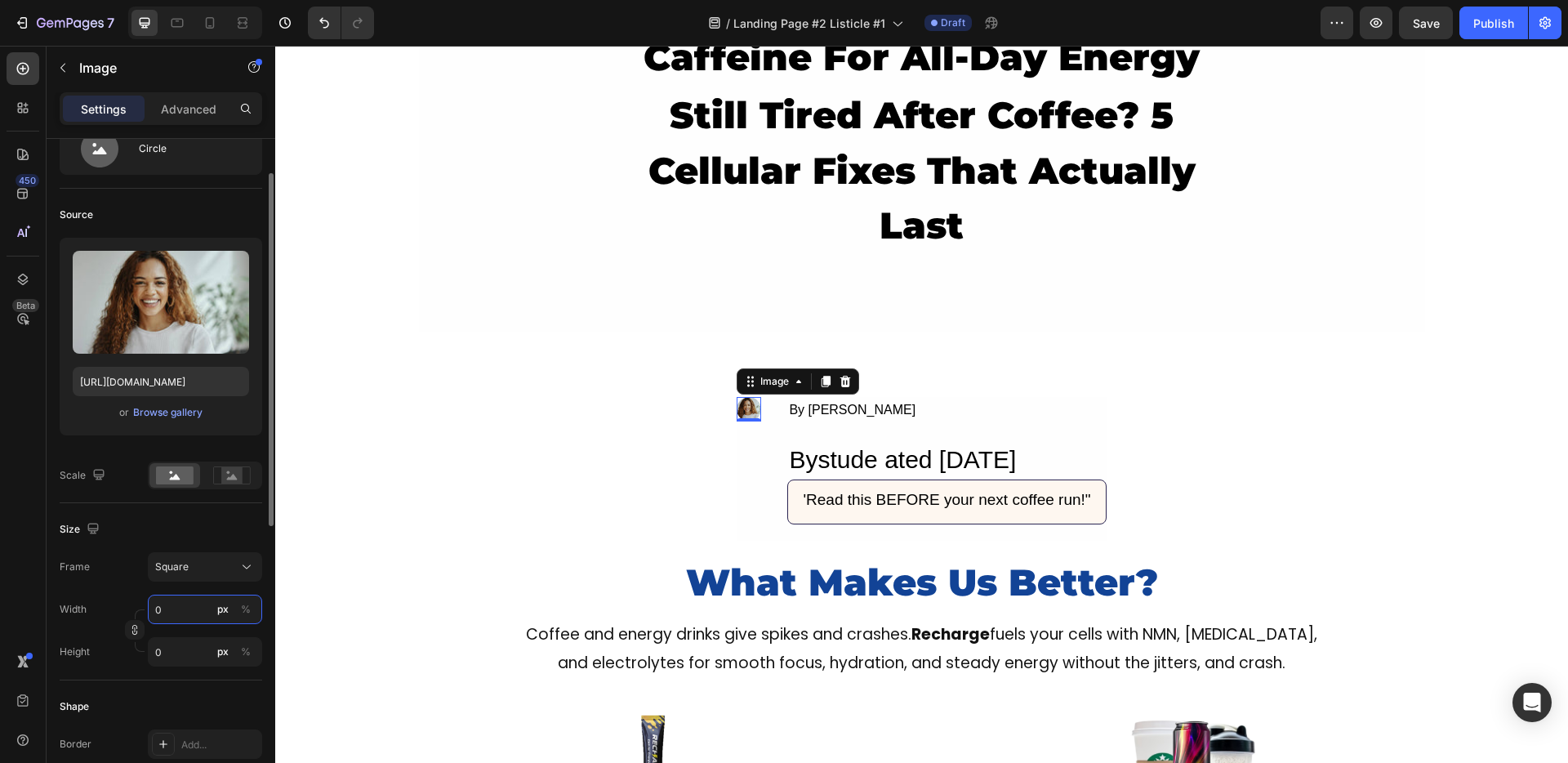
type input "60"
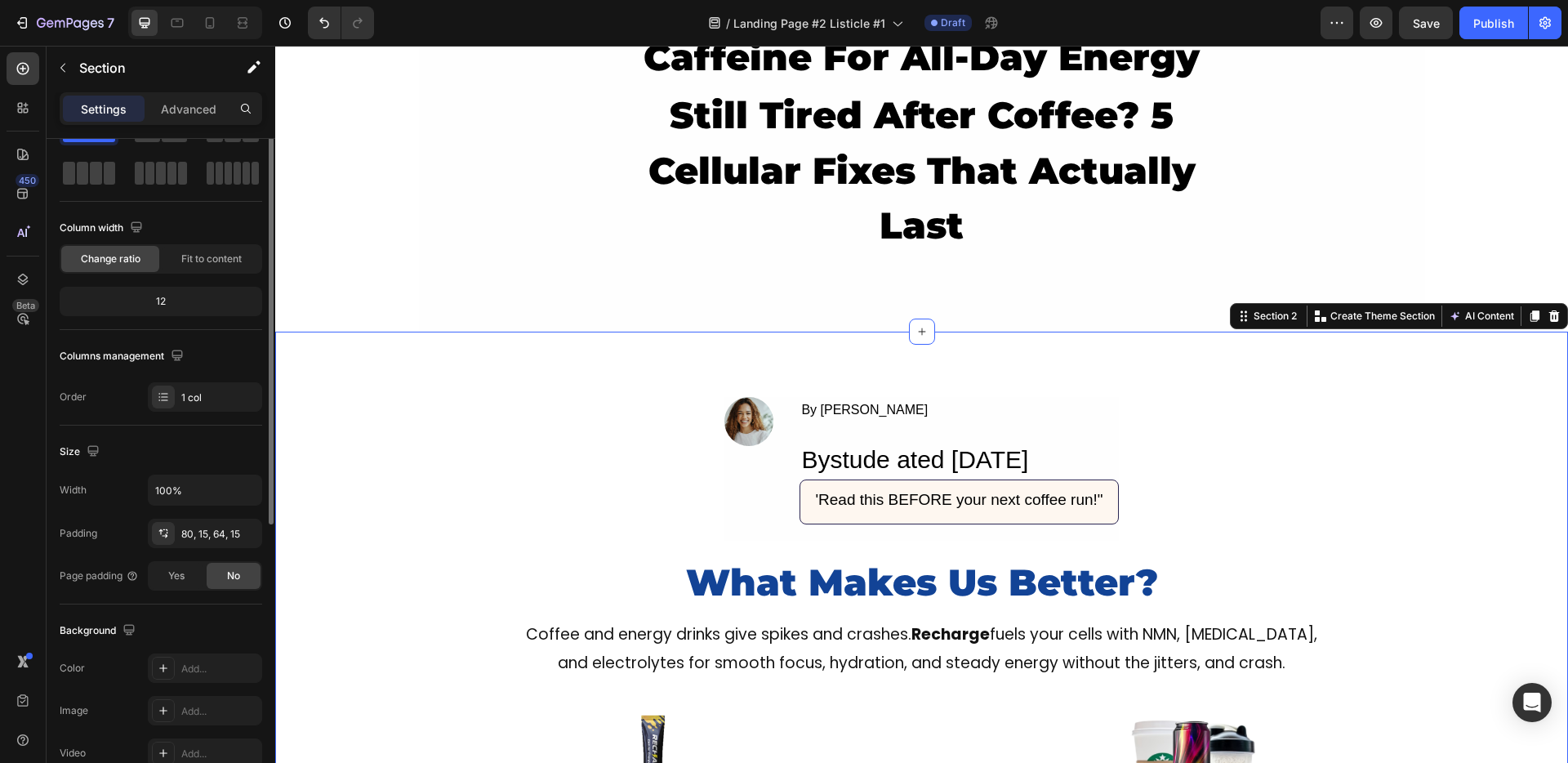
scroll to position [0, 0]
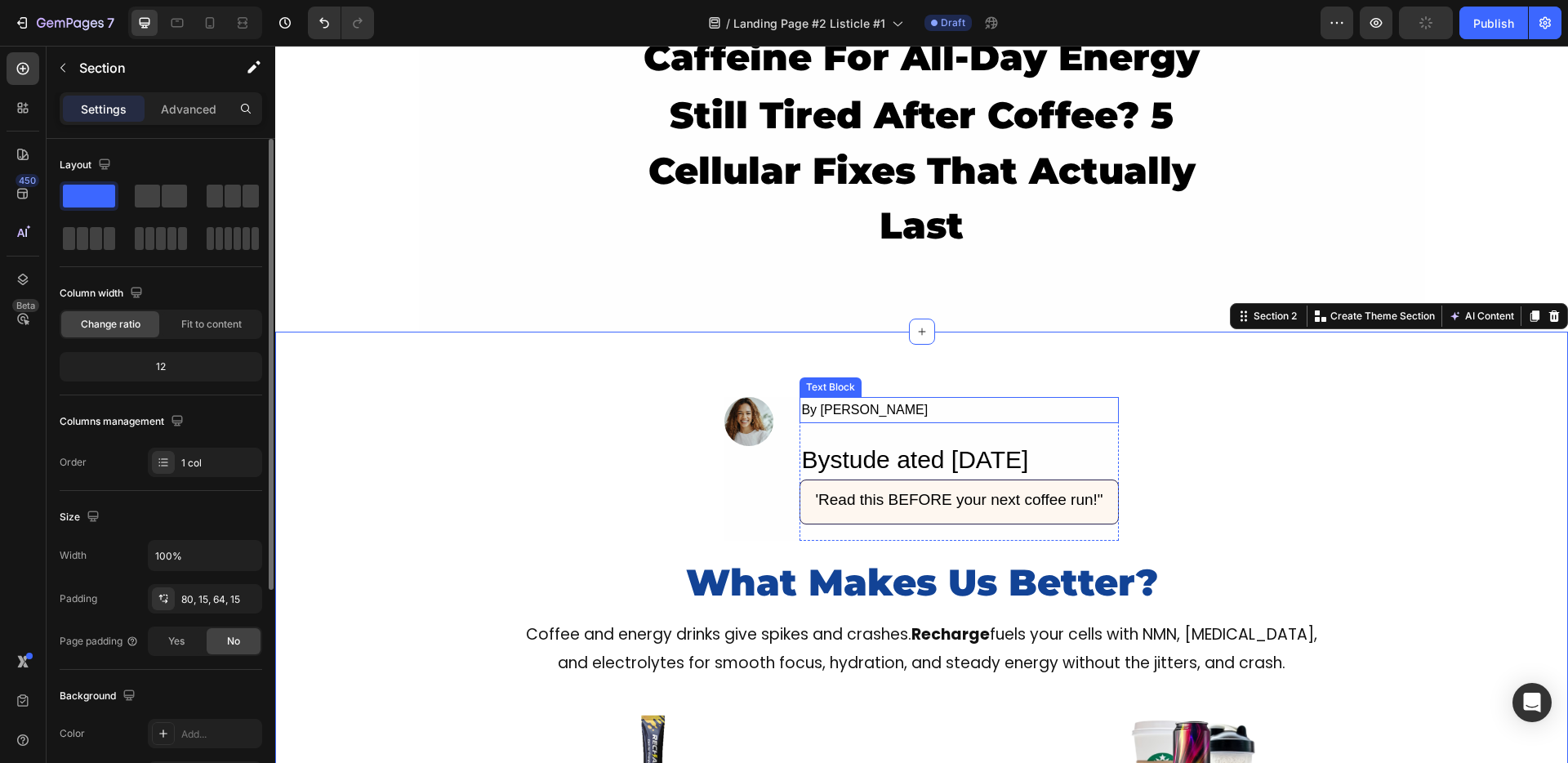
click at [821, 402] on div "By Jade M." at bounding box center [958, 410] width 318 height 27
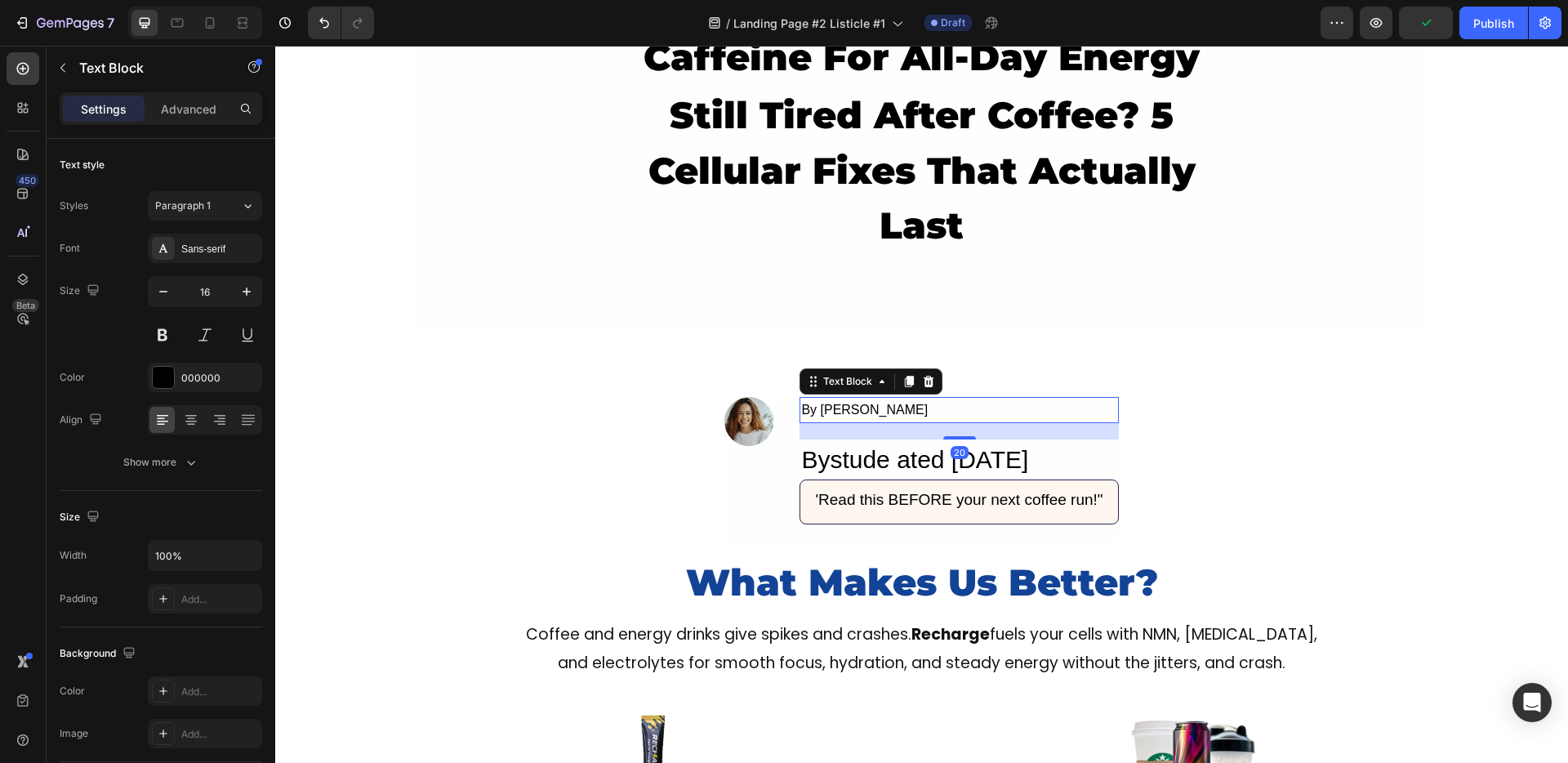
click at [825, 403] on div "By Jade M." at bounding box center [958, 410] width 318 height 27
click at [825, 403] on p "By Jade M." at bounding box center [958, 410] width 315 height 24
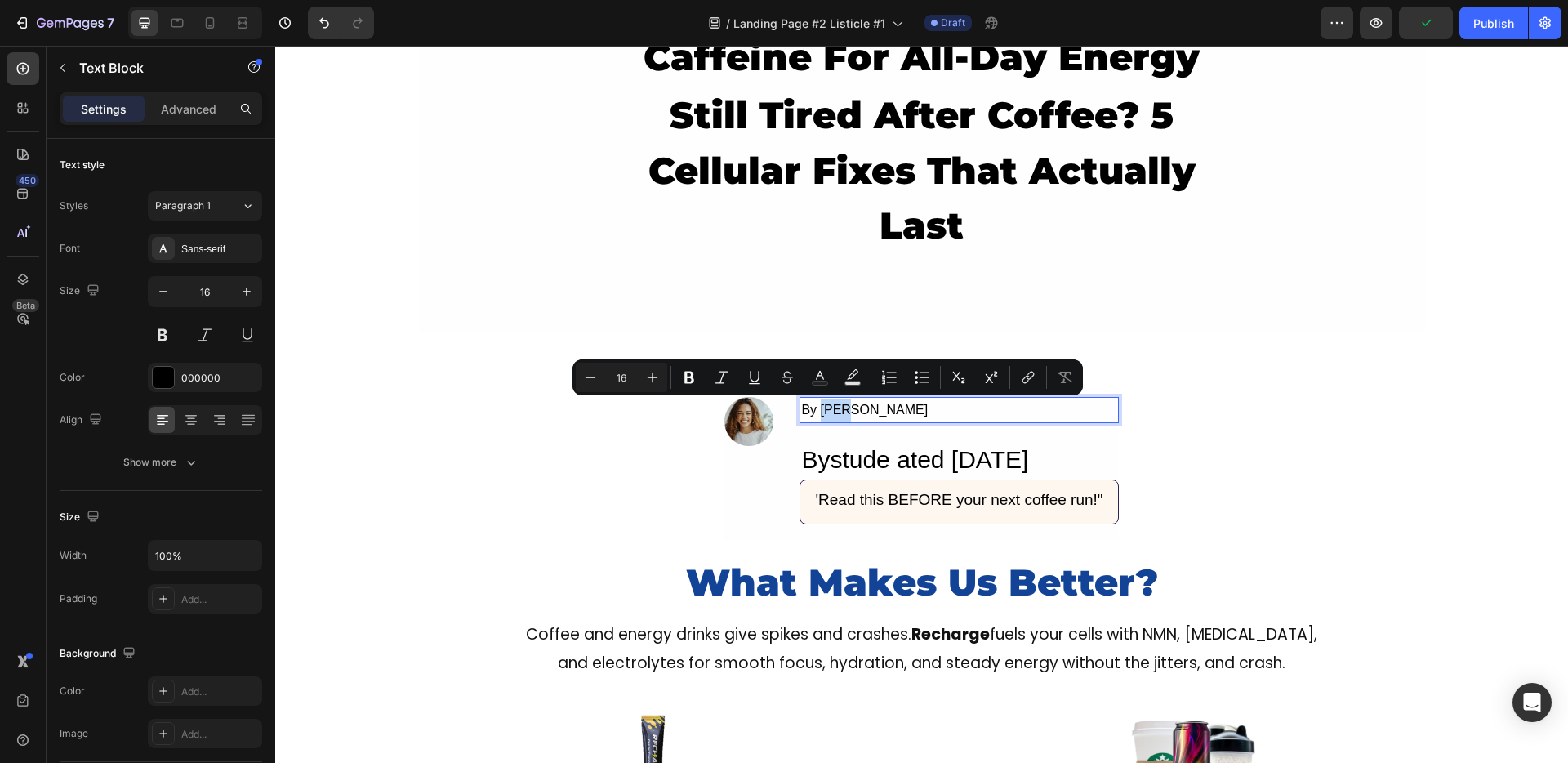
click at [830, 406] on p "By Jade M." at bounding box center [958, 410] width 315 height 24
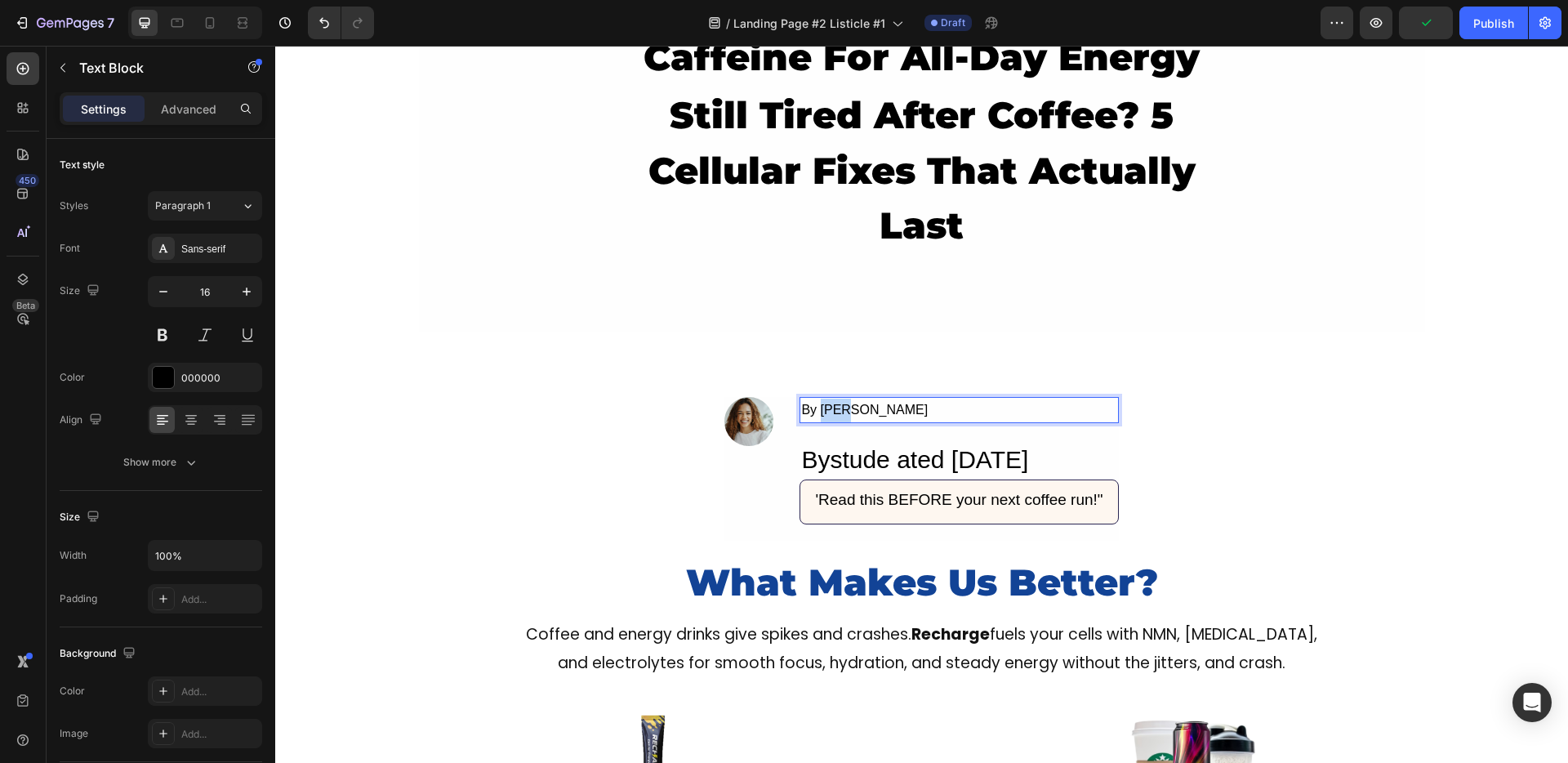
click at [830, 406] on p "By Jade M." at bounding box center [958, 410] width 315 height 24
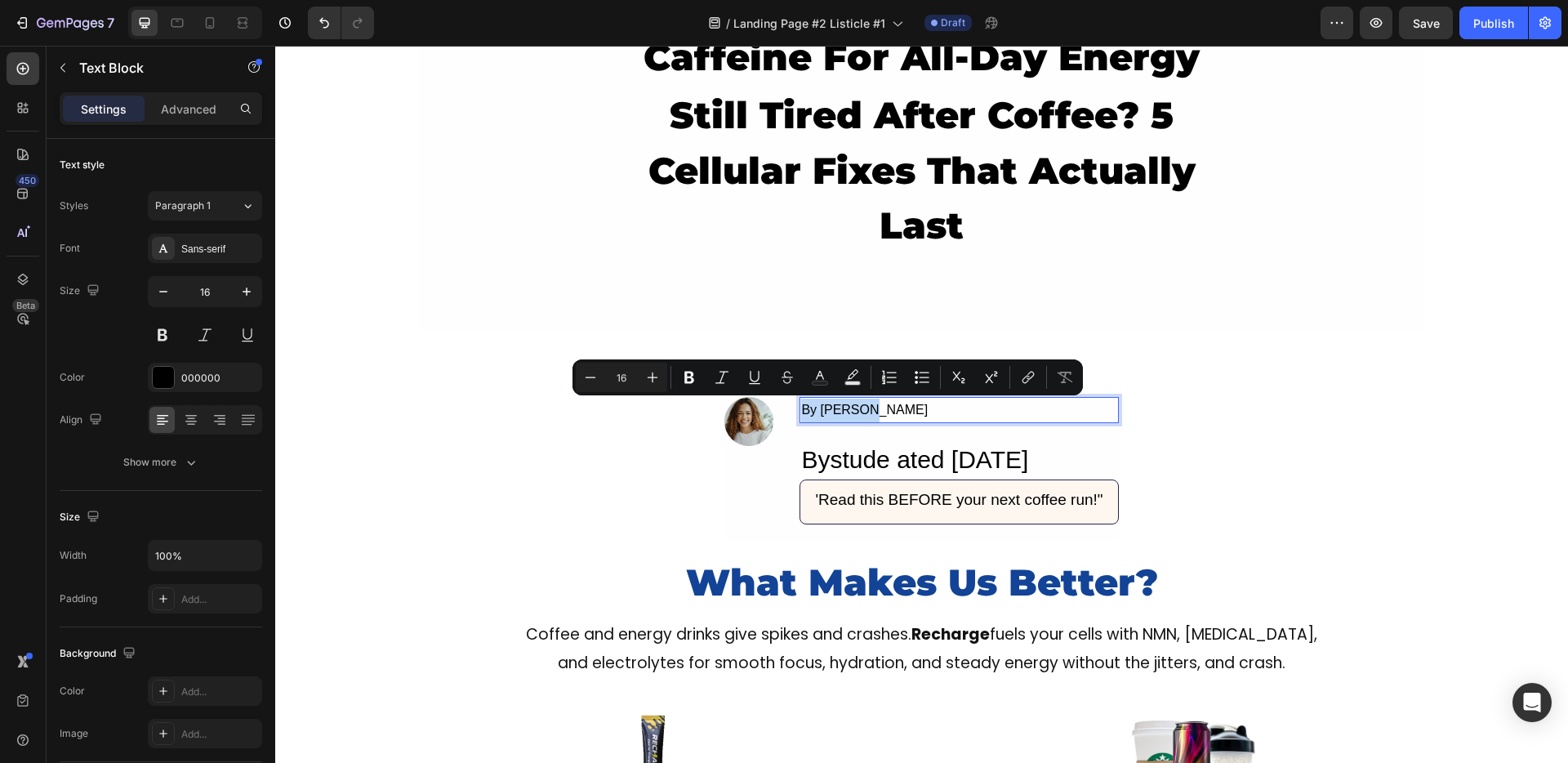
click at [830, 406] on p "By Jade M." at bounding box center [958, 410] width 315 height 24
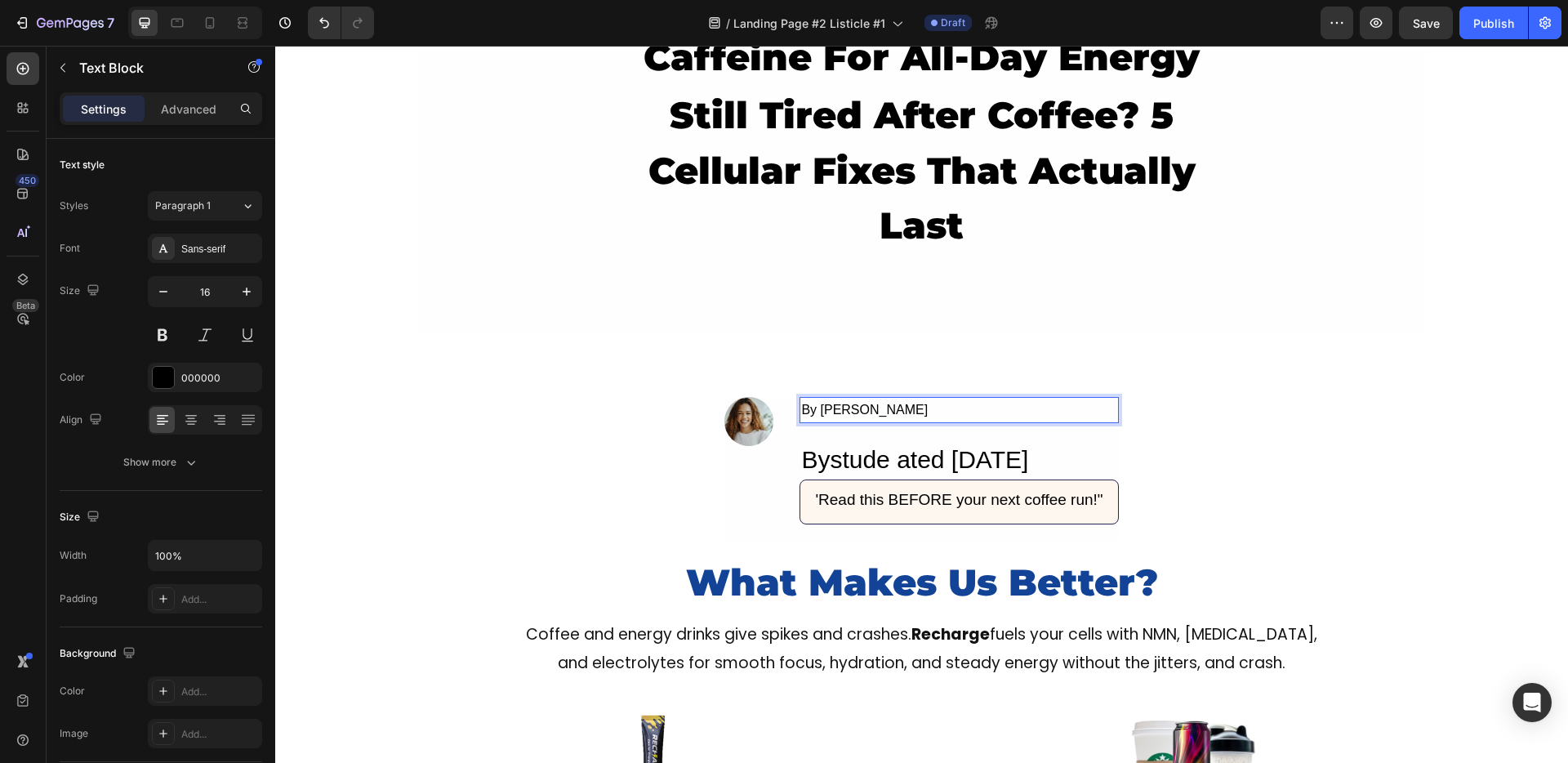
click at [854, 411] on p "By Jade M." at bounding box center [958, 410] width 315 height 24
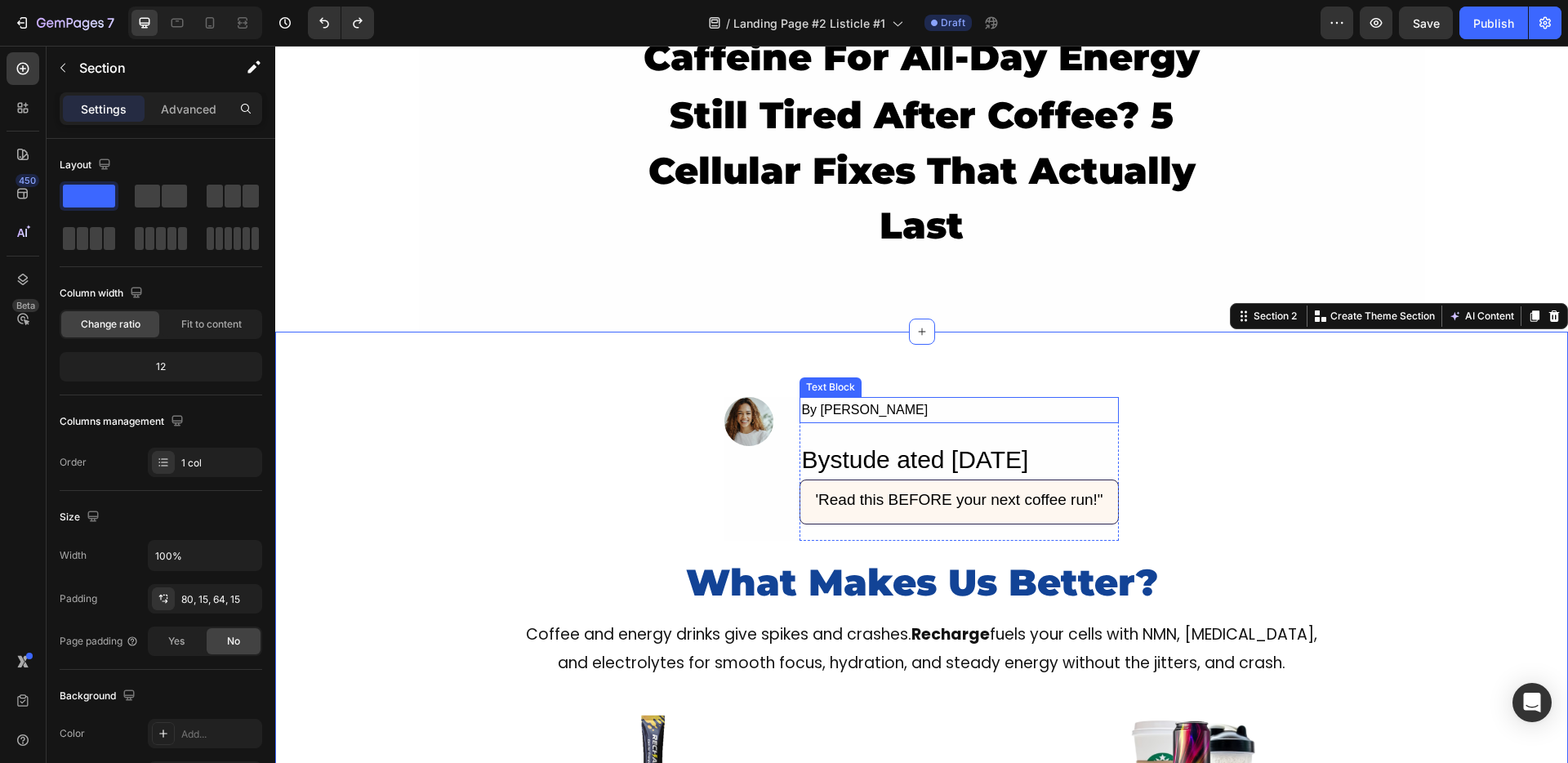
click at [855, 411] on div "By Jade M." at bounding box center [958, 410] width 318 height 27
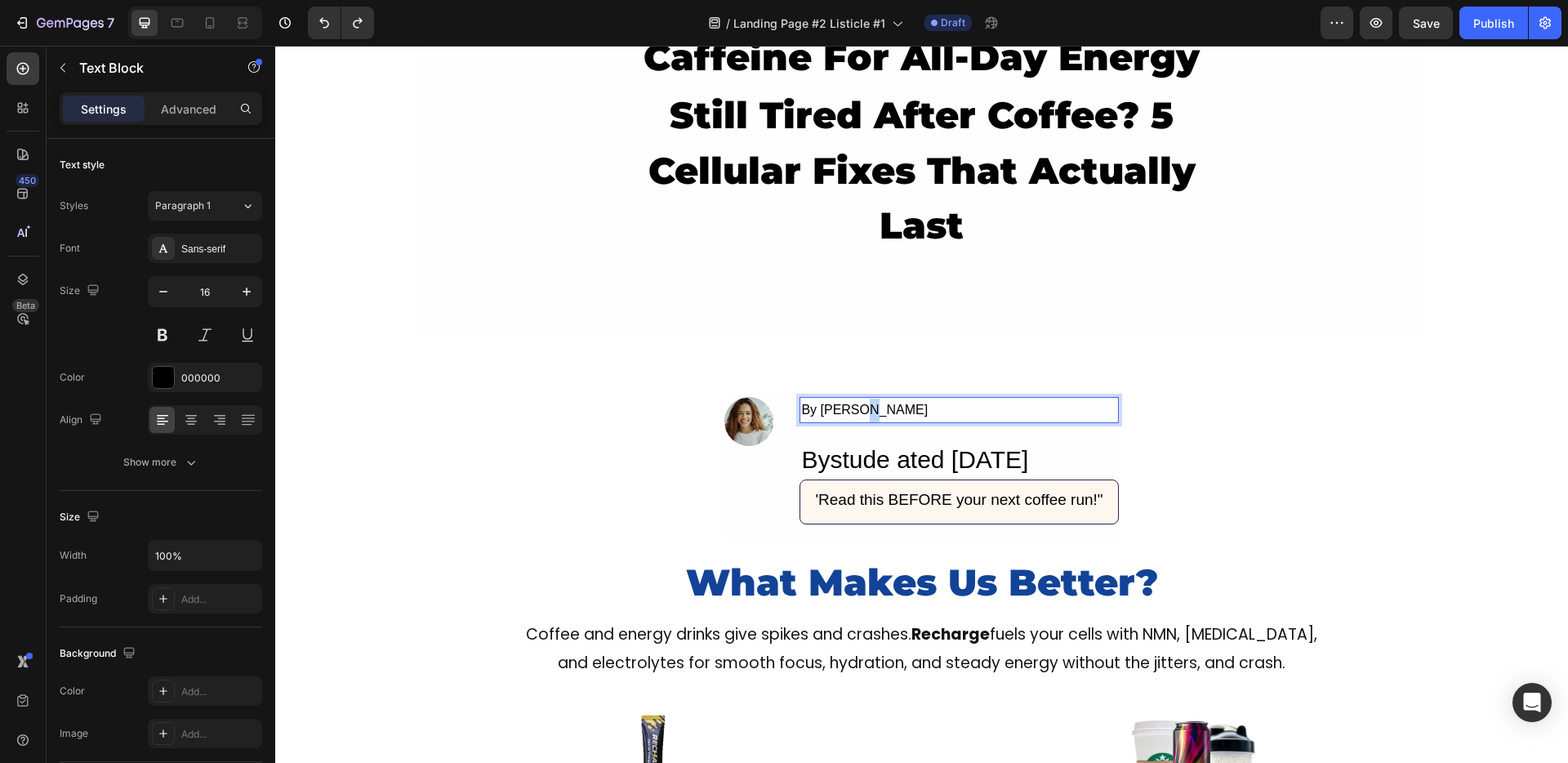
click at [855, 411] on div "By Jade M." at bounding box center [958, 410] width 318 height 27
click at [869, 446] on h2 "Bystude ated Sep 25, 2025" at bounding box center [958, 459] width 318 height 40
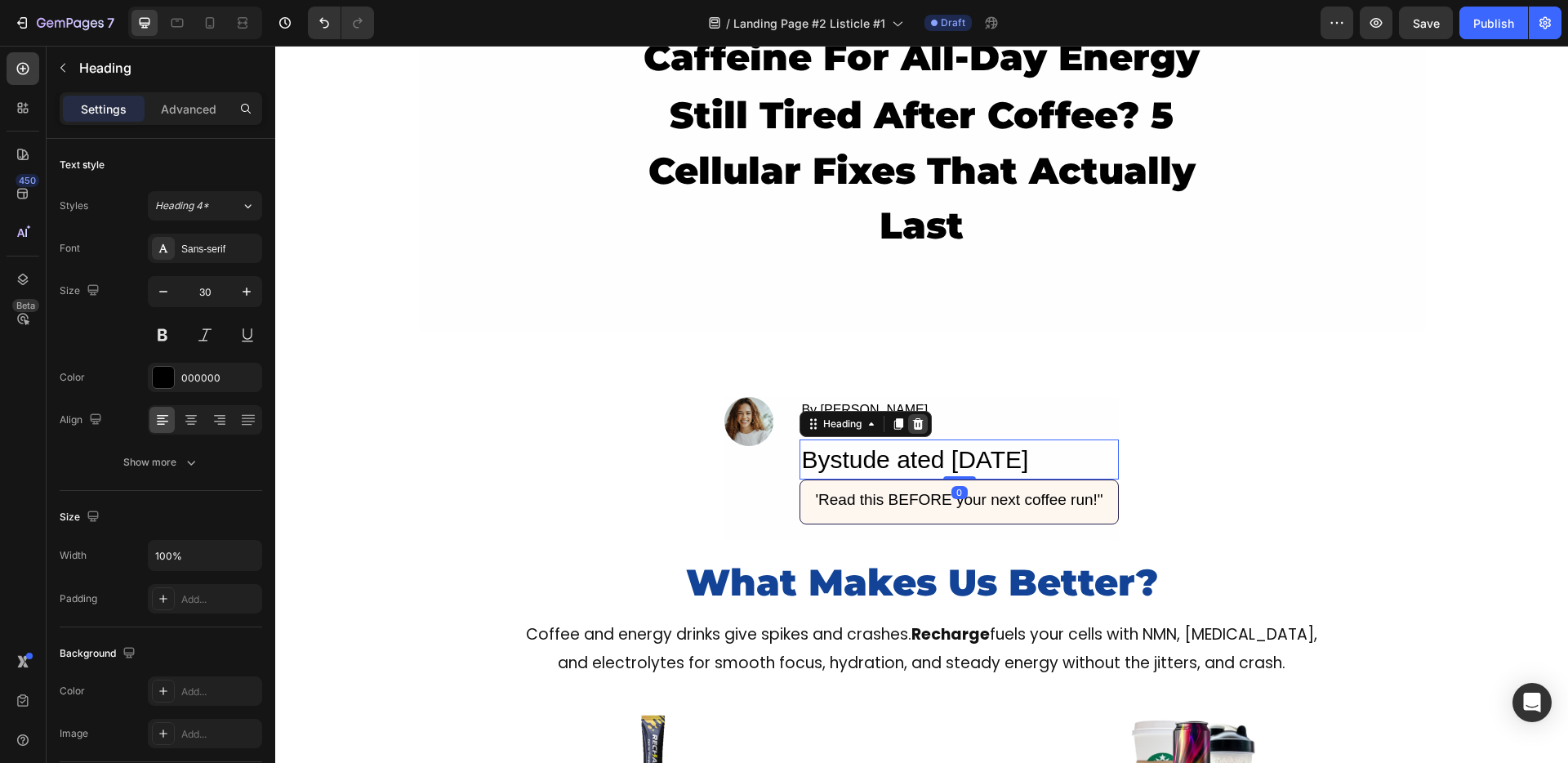
click at [913, 421] on icon at bounding box center [918, 423] width 10 height 11
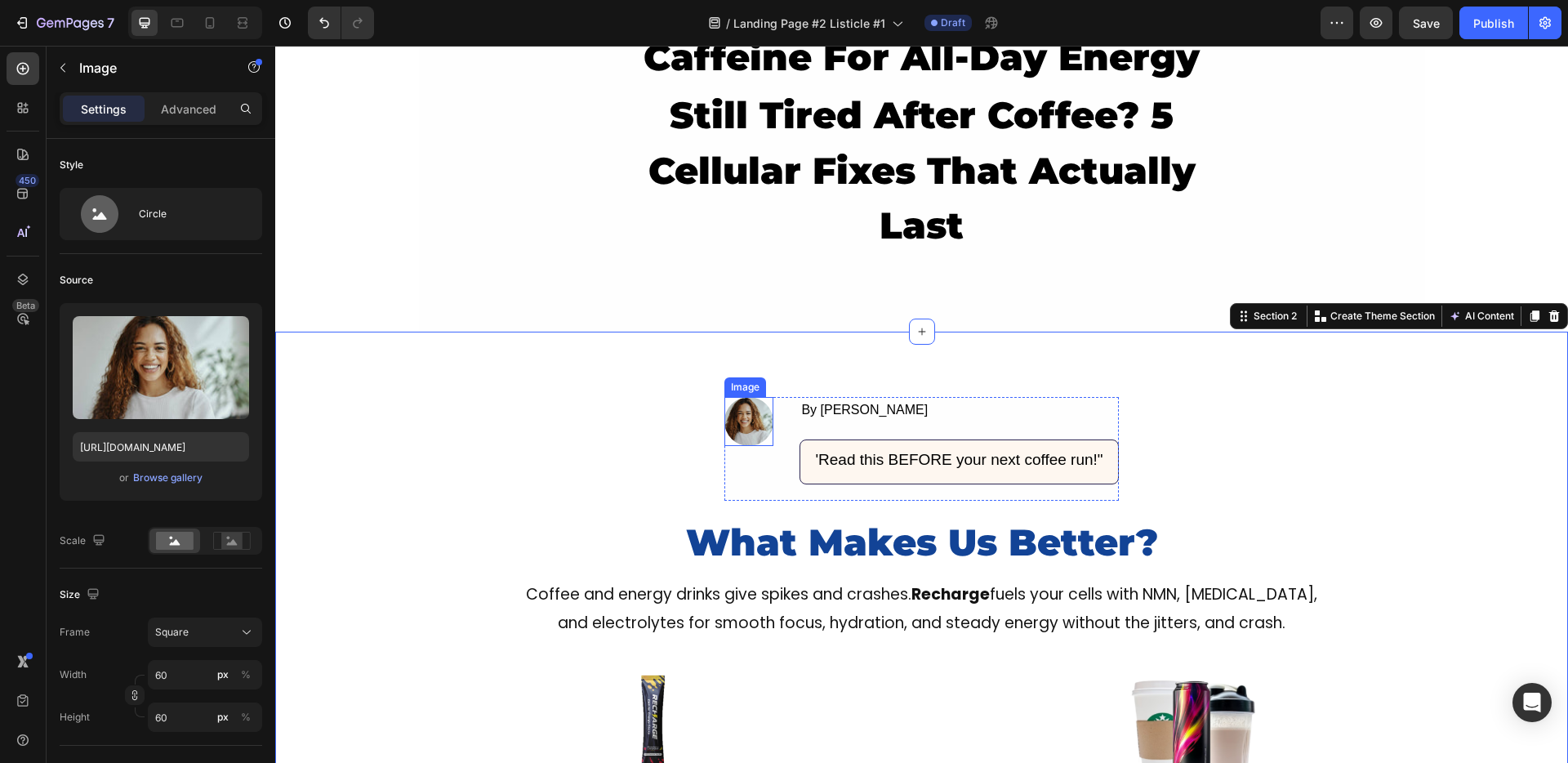
click at [742, 436] on img at bounding box center [749, 422] width 49 height 49
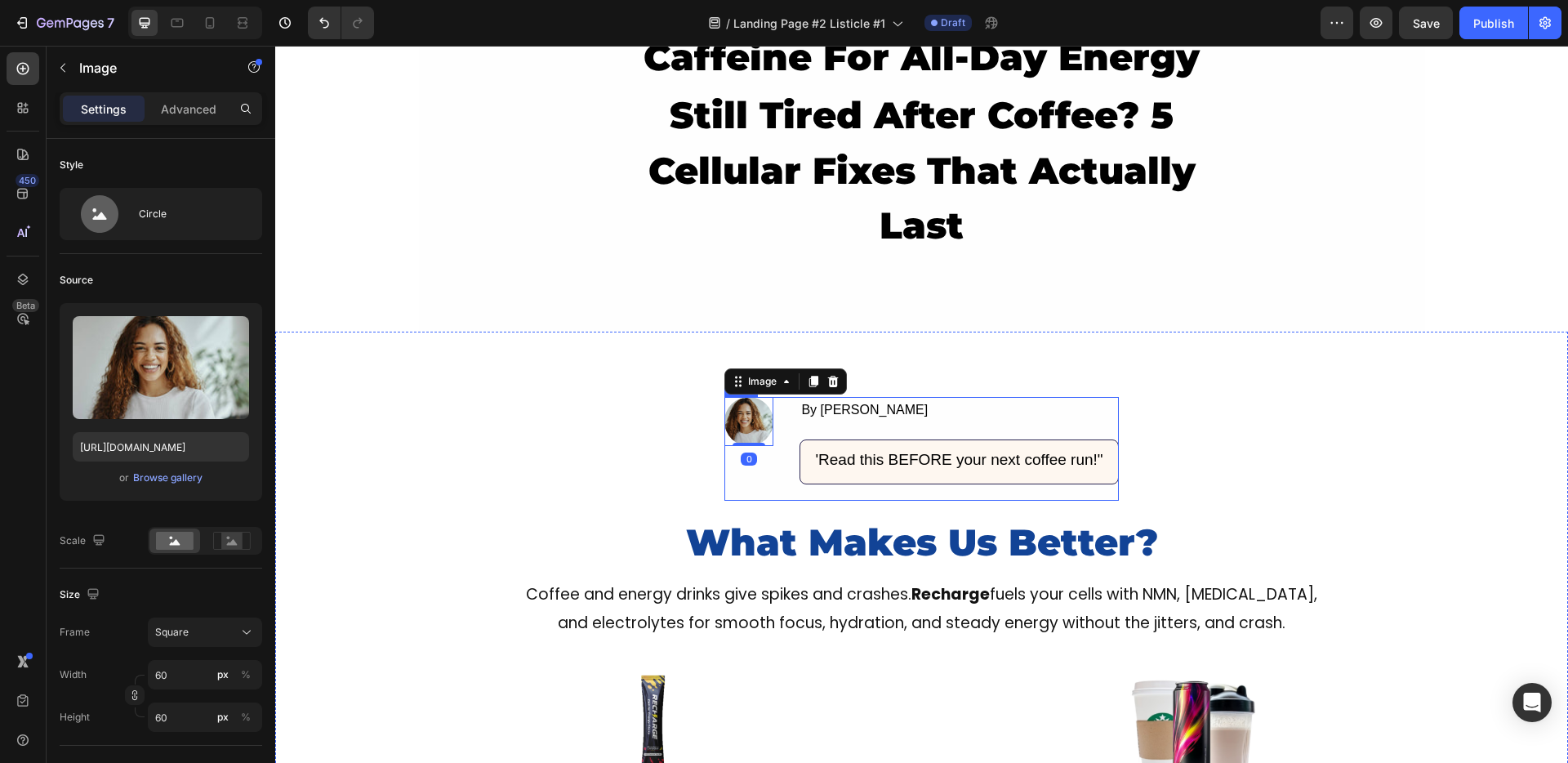
click at [754, 458] on div "Image 0" at bounding box center [749, 449] width 49 height 104
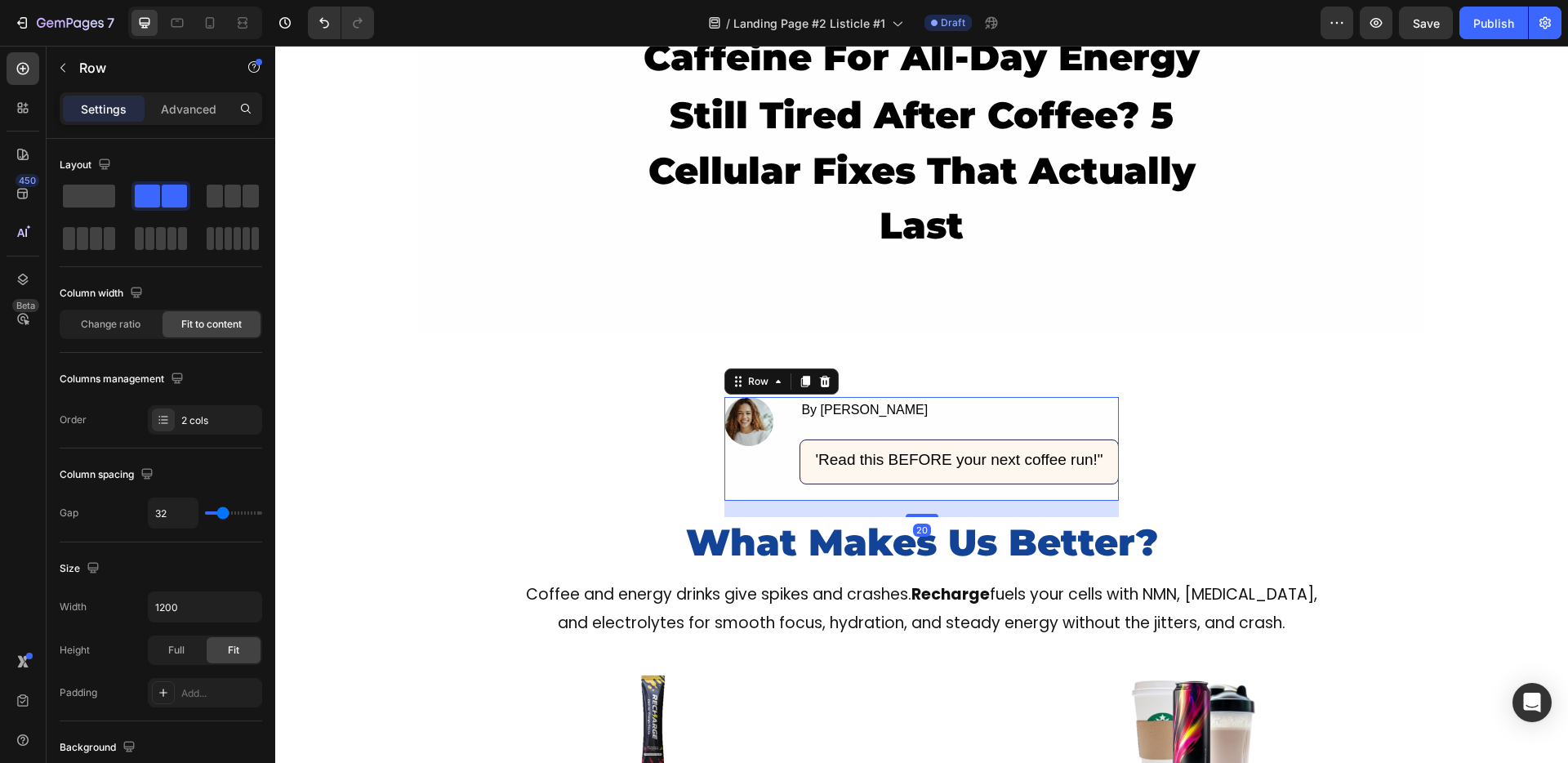
click at [764, 474] on div "Image" at bounding box center [749, 449] width 49 height 104
click at [820, 386] on icon at bounding box center [825, 381] width 10 height 11
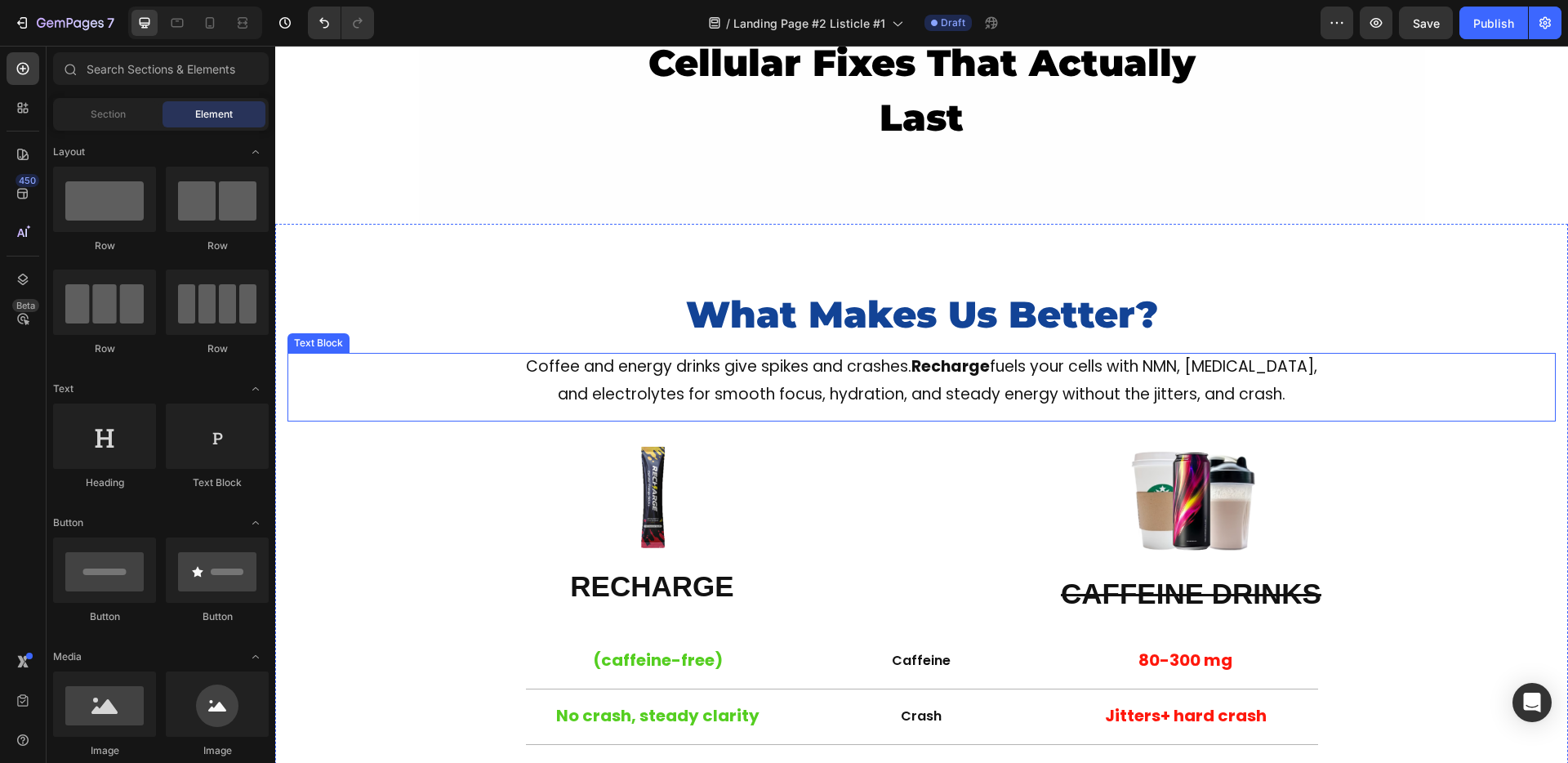
scroll to position [212, 0]
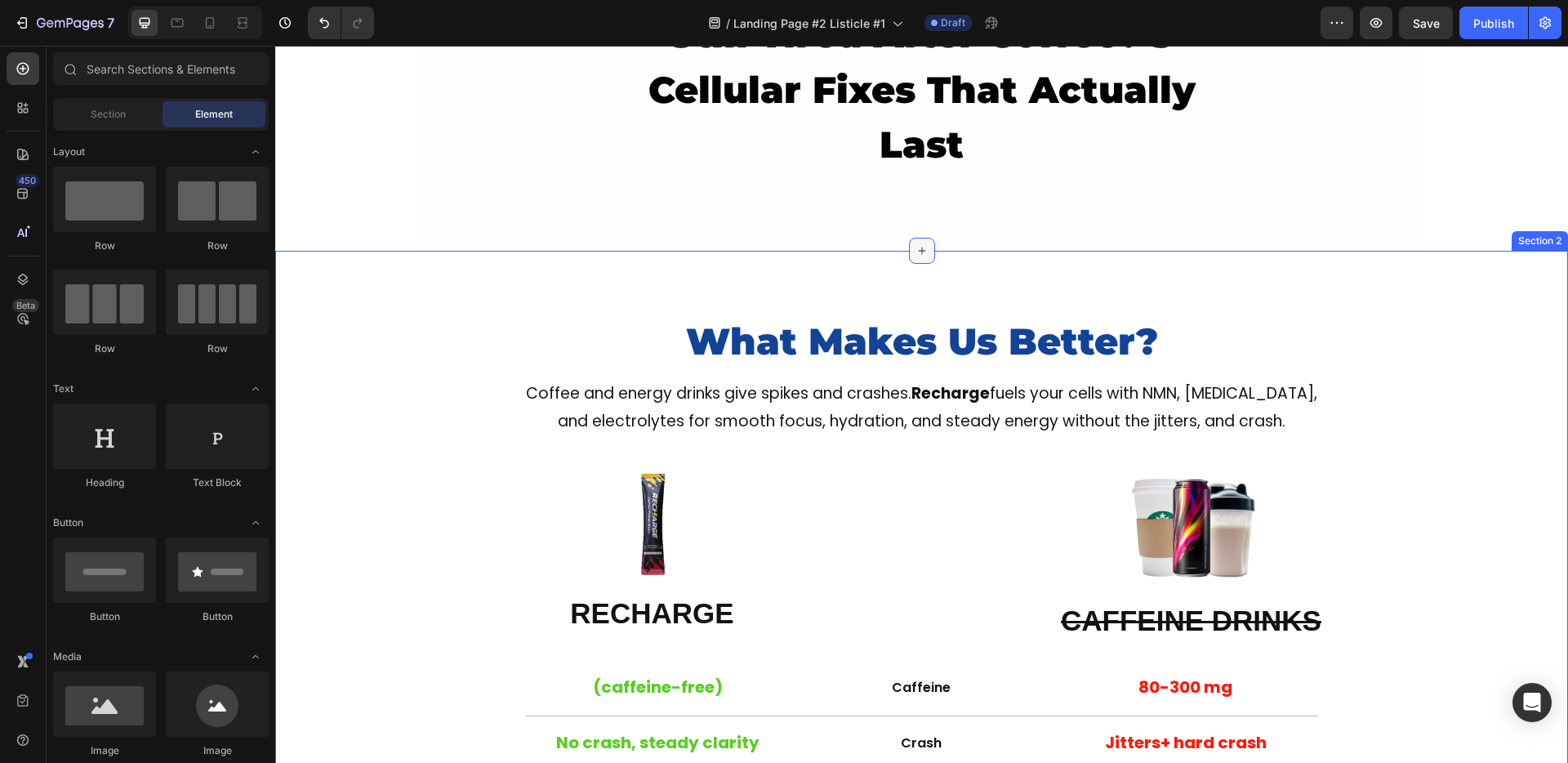
click at [915, 255] on icon at bounding box center [921, 251] width 13 height 13
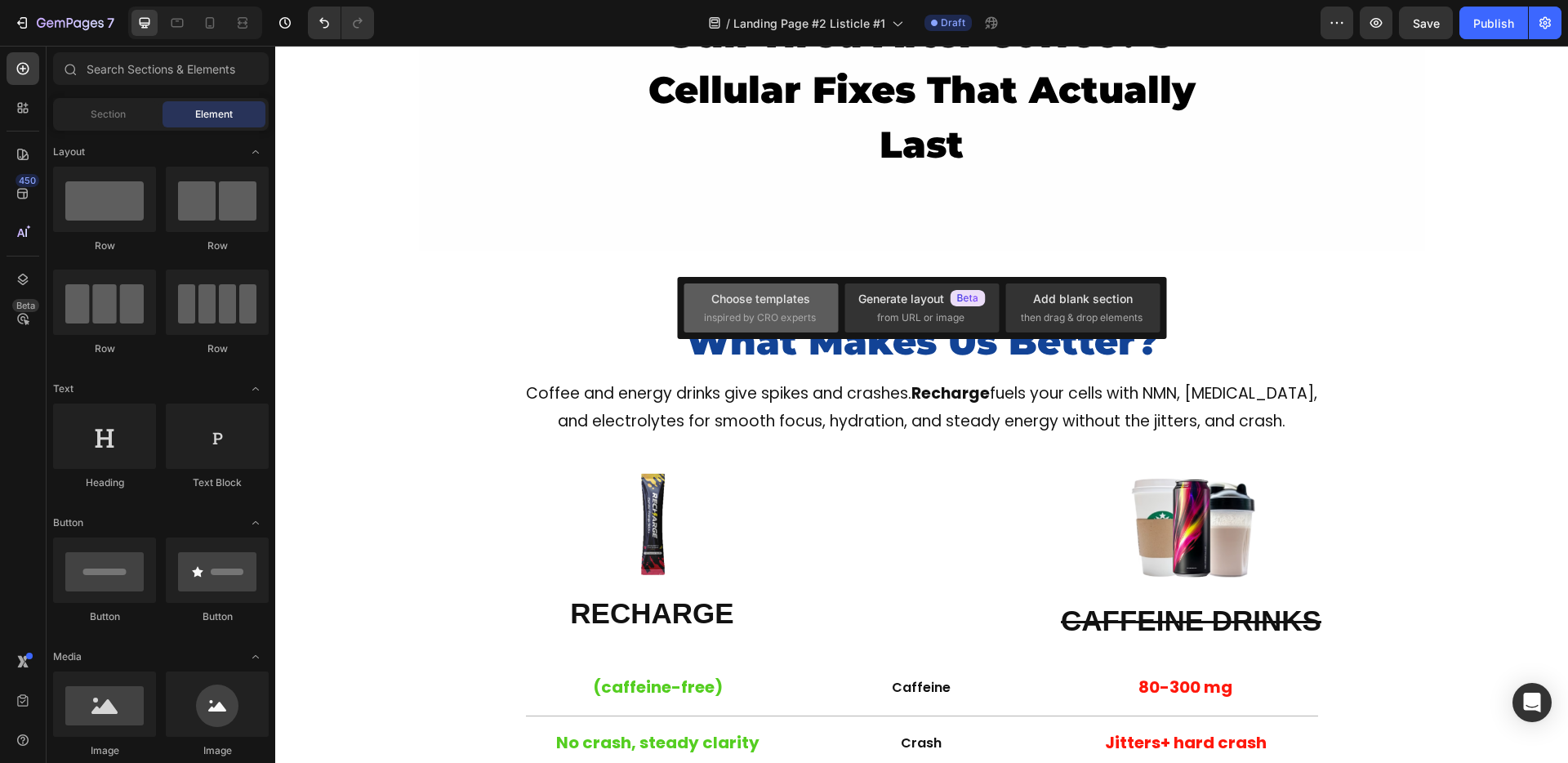
click at [761, 314] on span "inspired by CRO experts" at bounding box center [760, 318] width 112 height 15
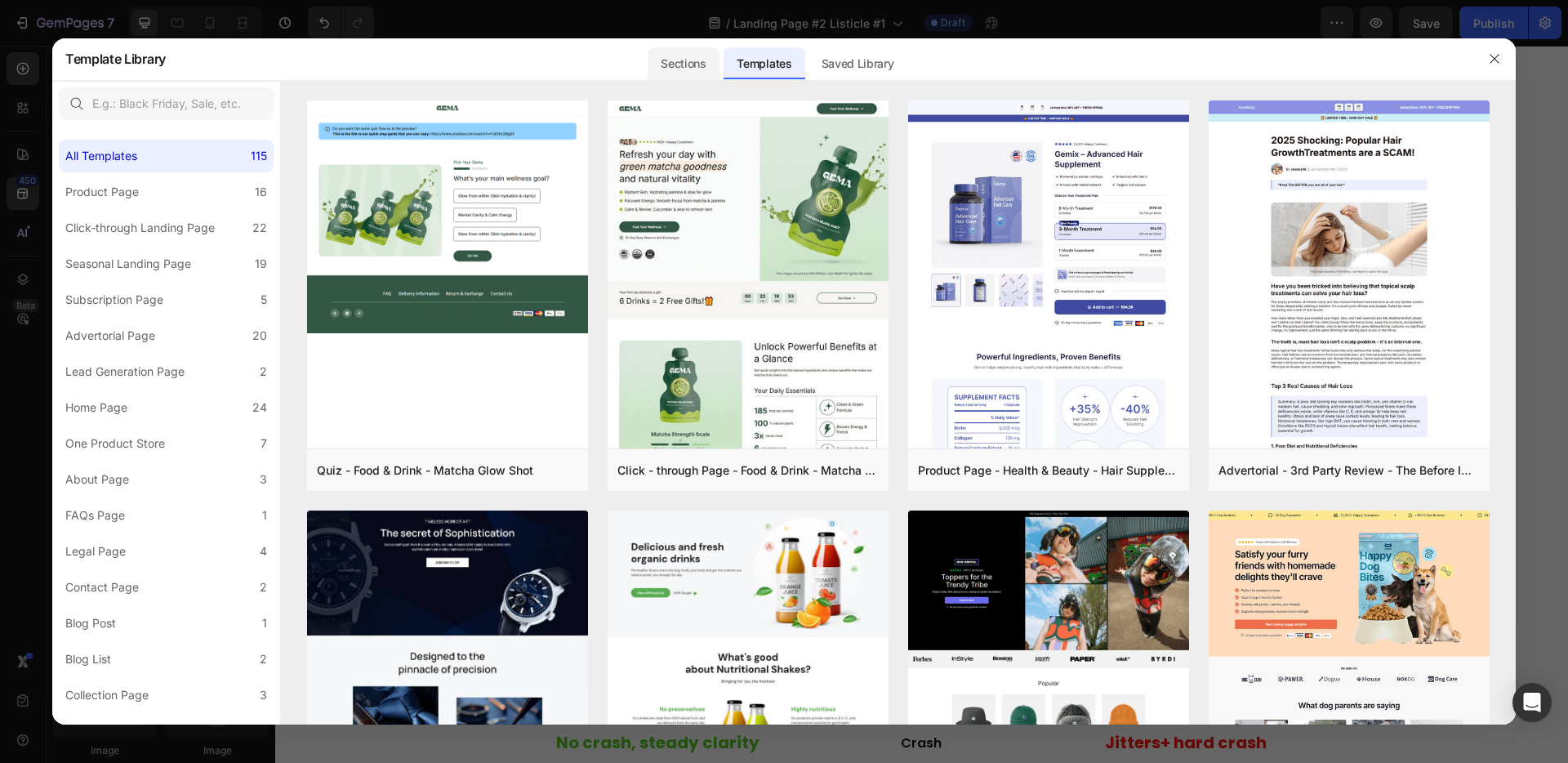
click at [671, 65] on div "Sections" at bounding box center [682, 63] width 71 height 32
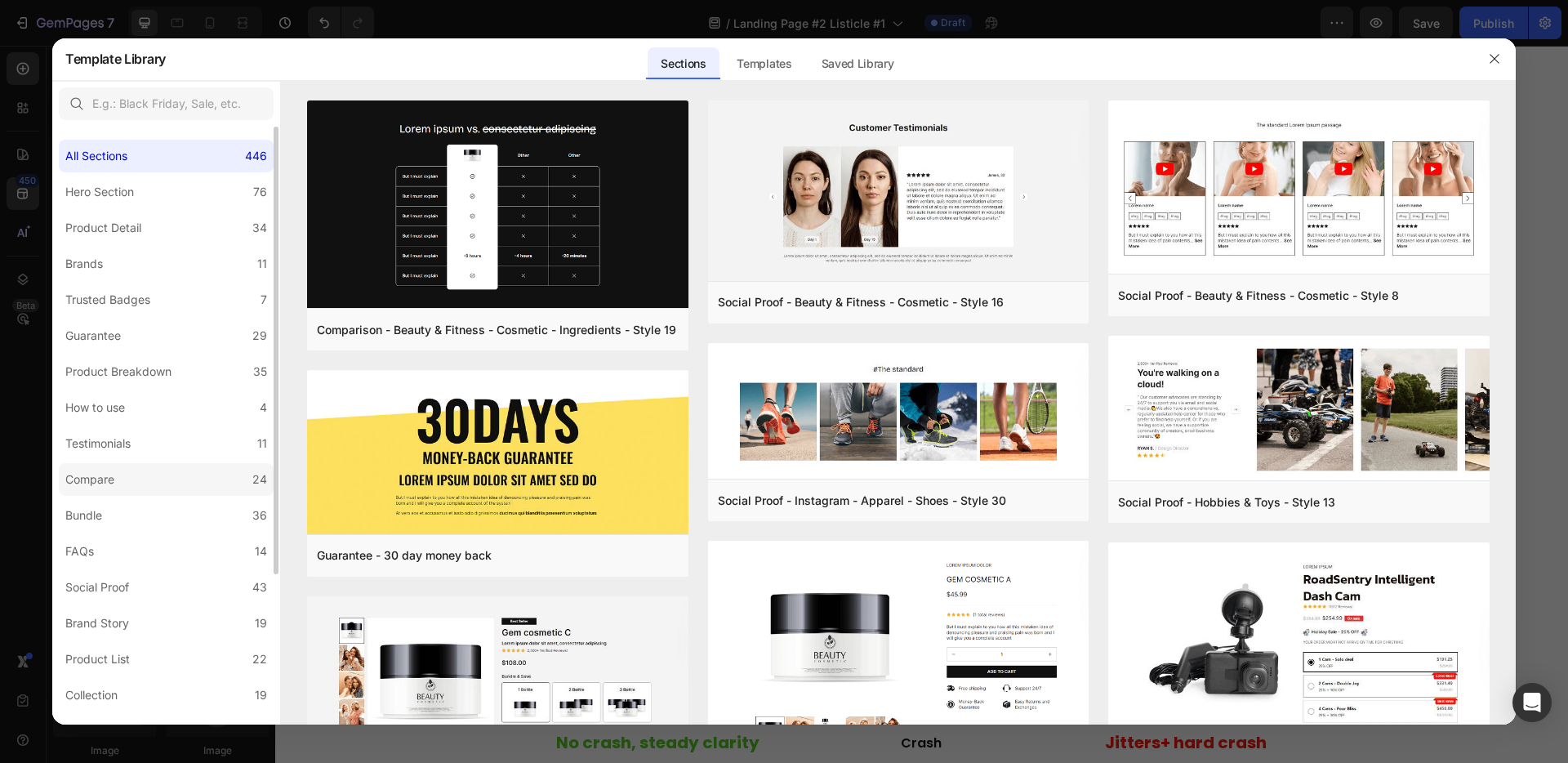
click at [137, 488] on label "Compare 24" at bounding box center [166, 479] width 215 height 32
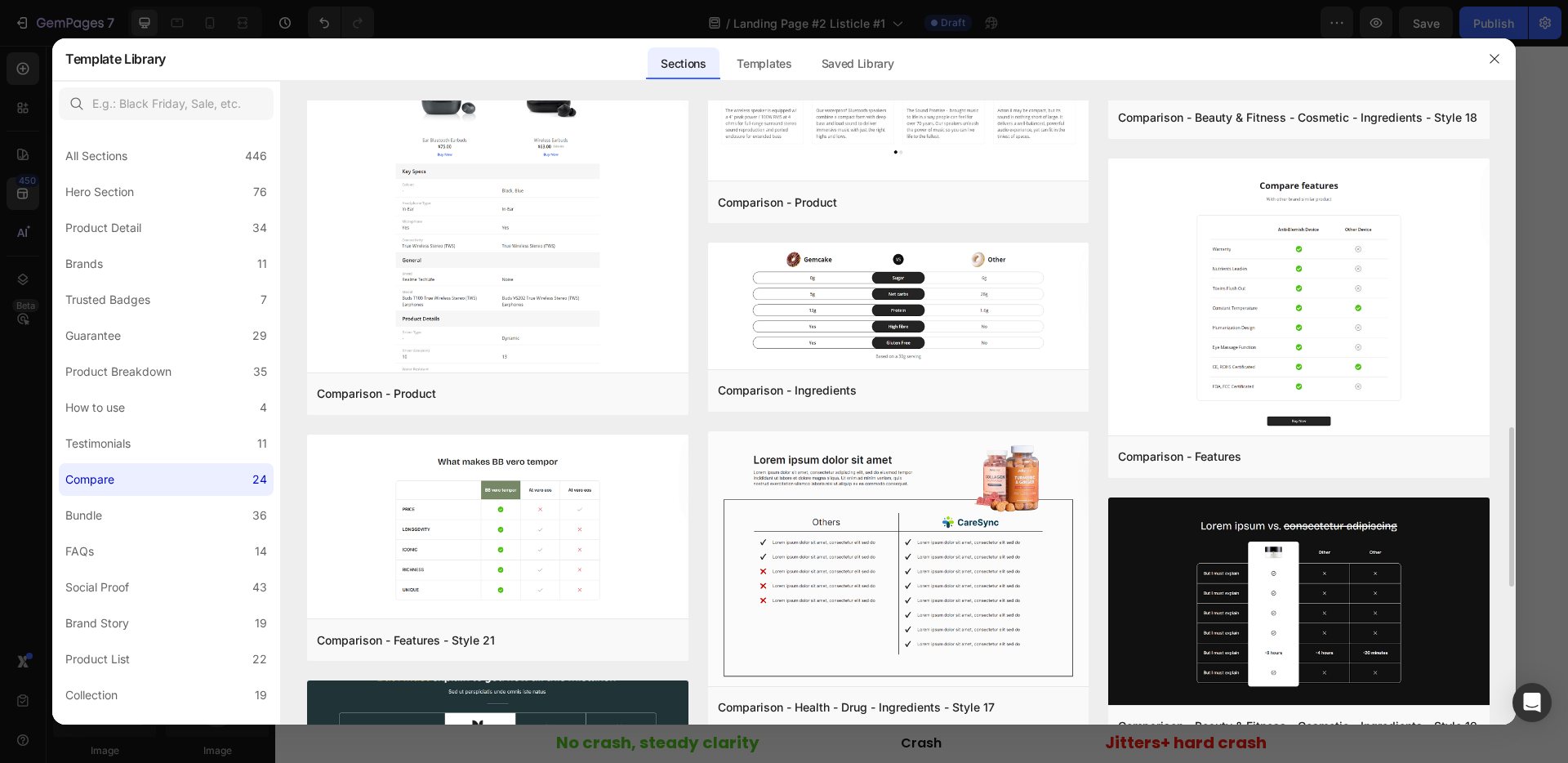
scroll to position [0, 0]
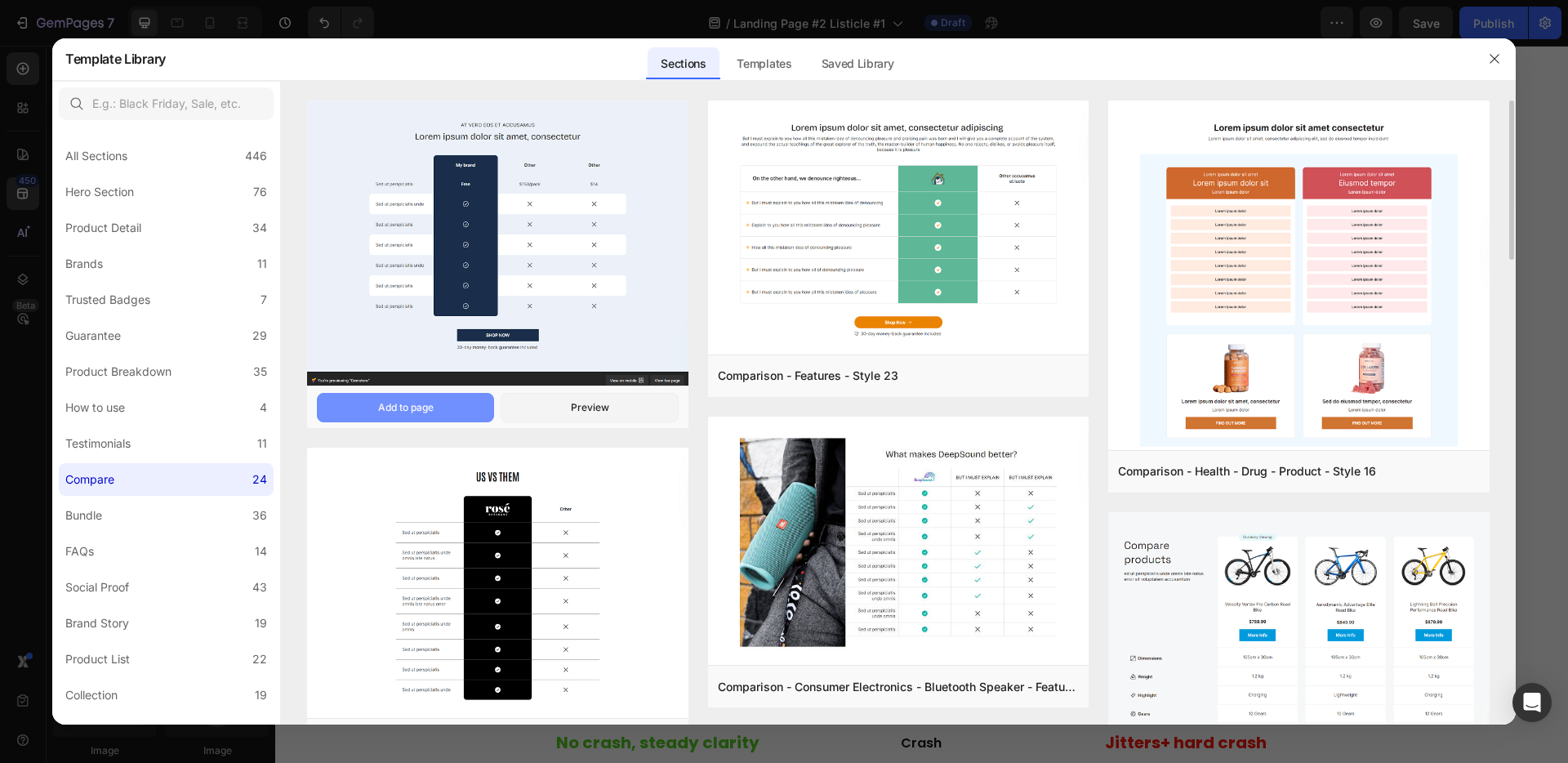
click at [429, 402] on div "Add to page" at bounding box center [406, 408] width 56 height 15
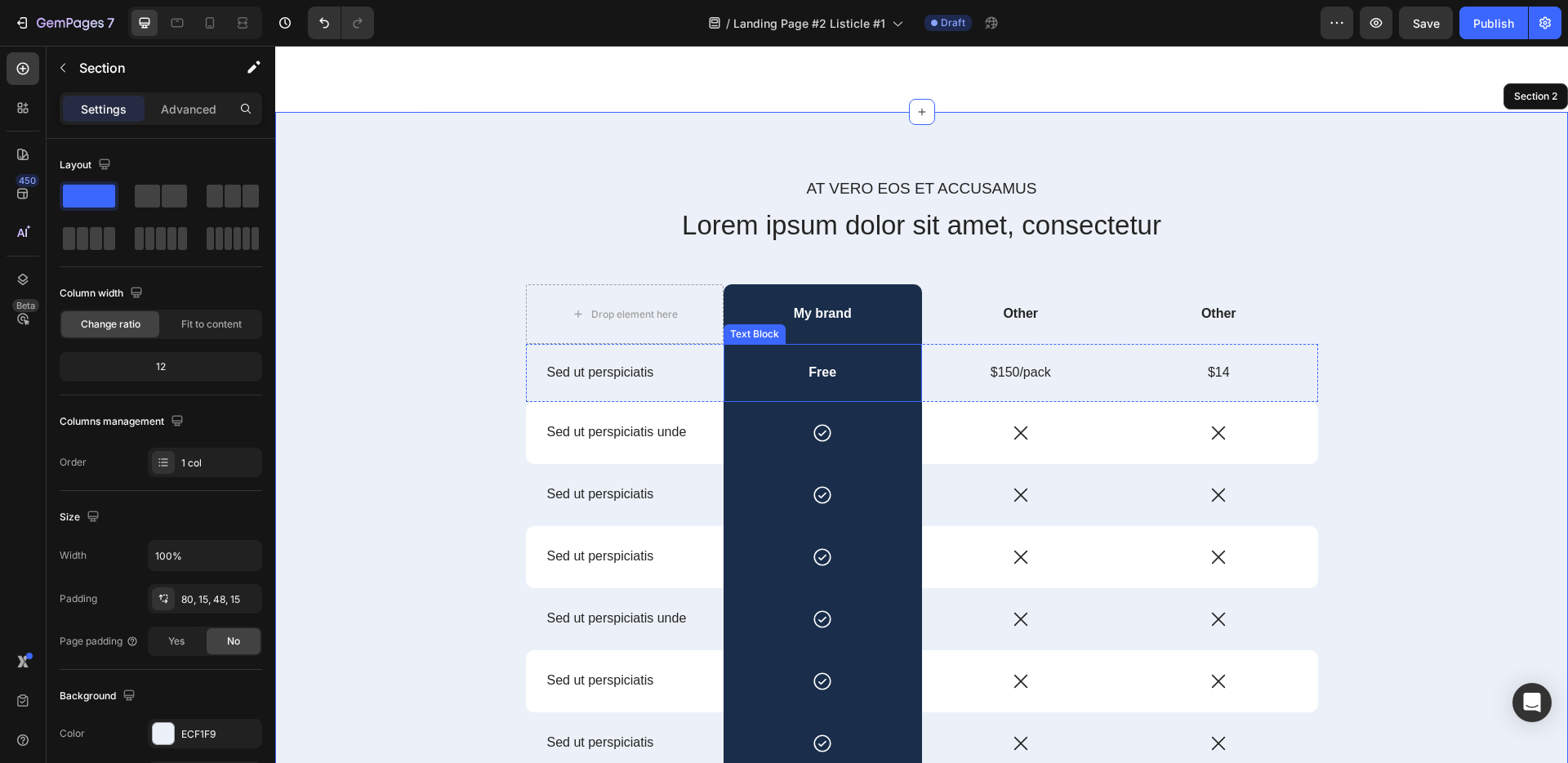
scroll to position [368, 0]
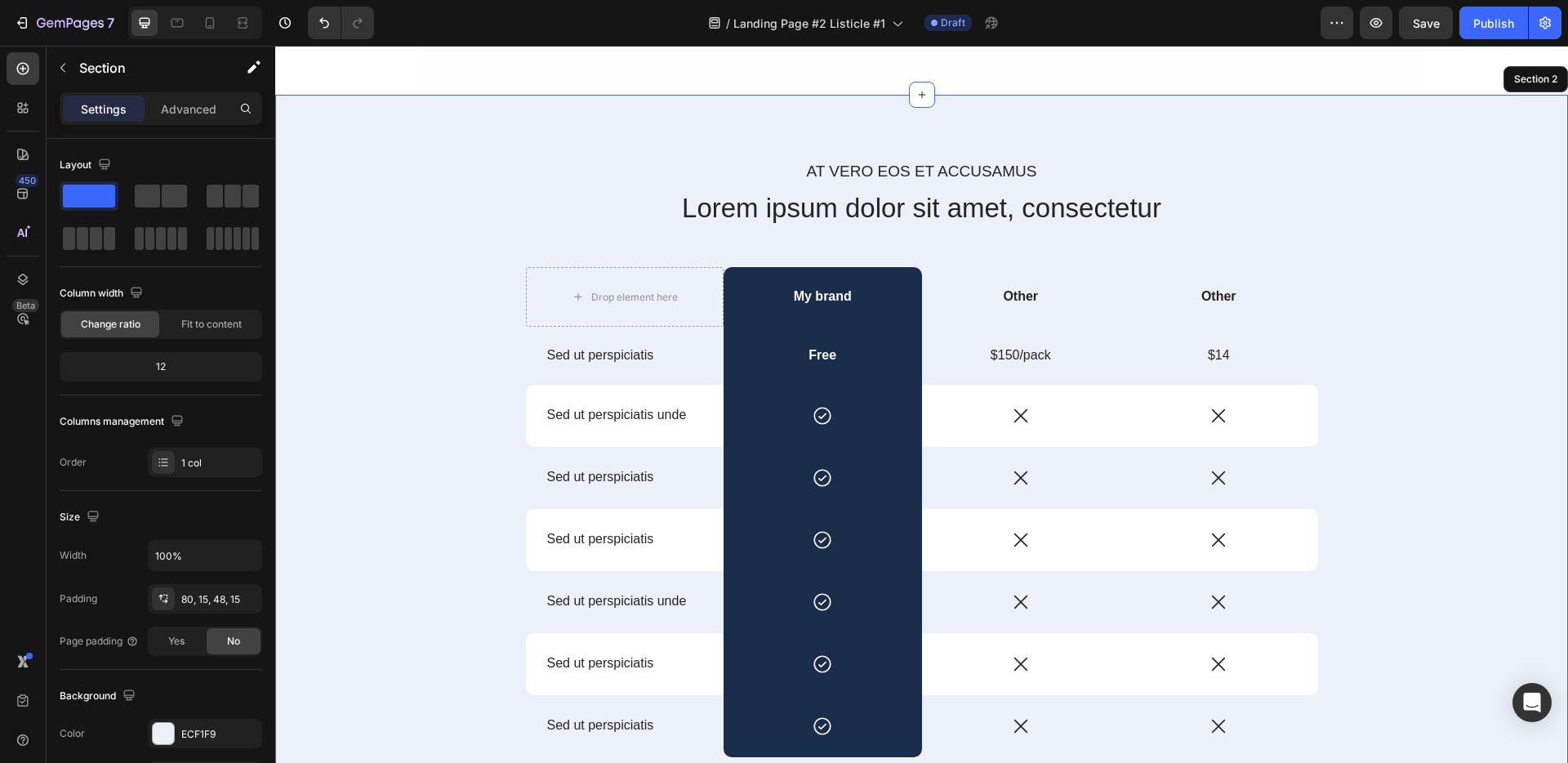
click at [1398, 131] on div "At vero eos et accusamus Text Block Lorem ipsum dolor sit amet, consectetur Hea…" at bounding box center [921, 512] width 1292 height 835
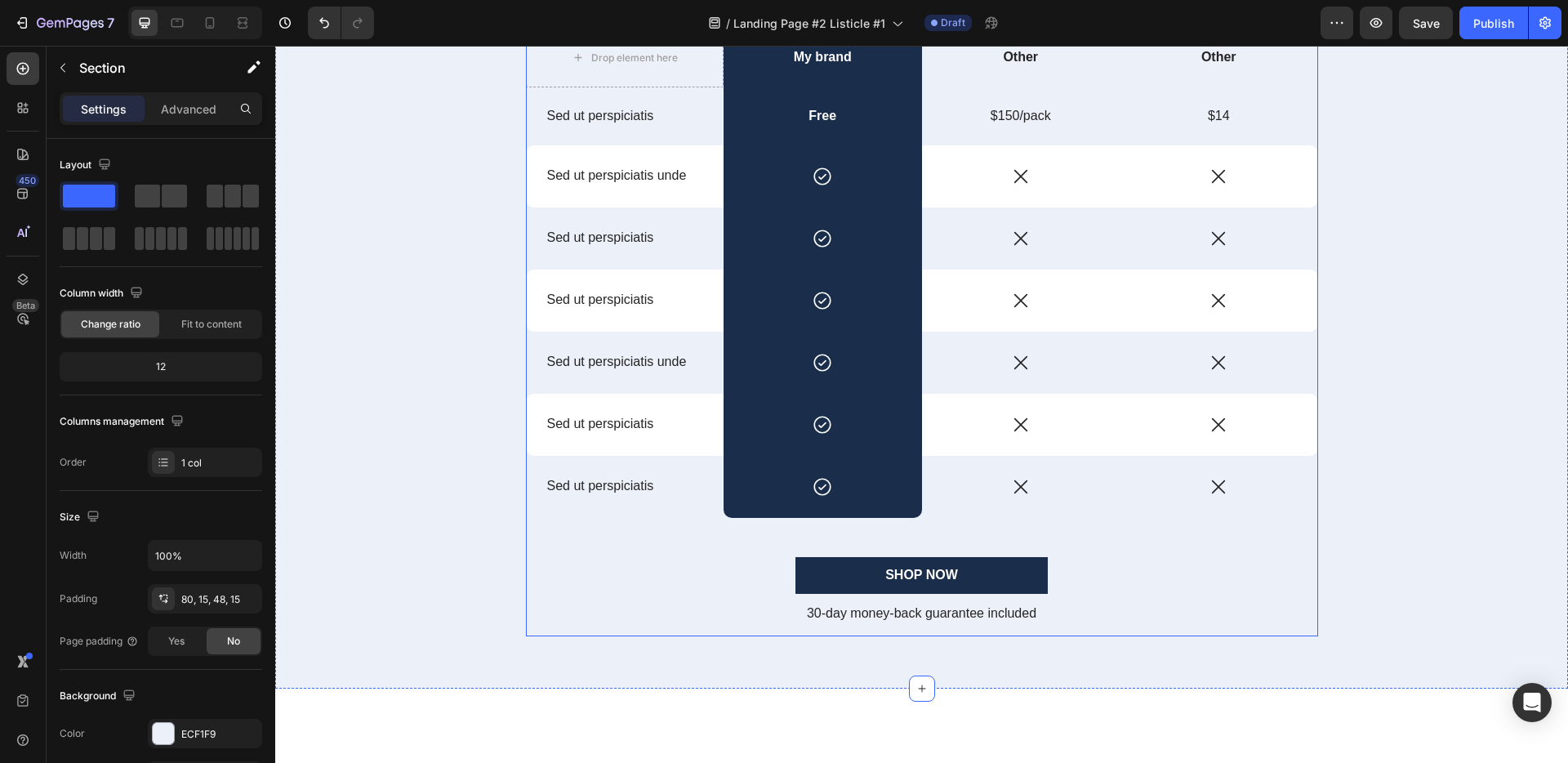
scroll to position [617, 0]
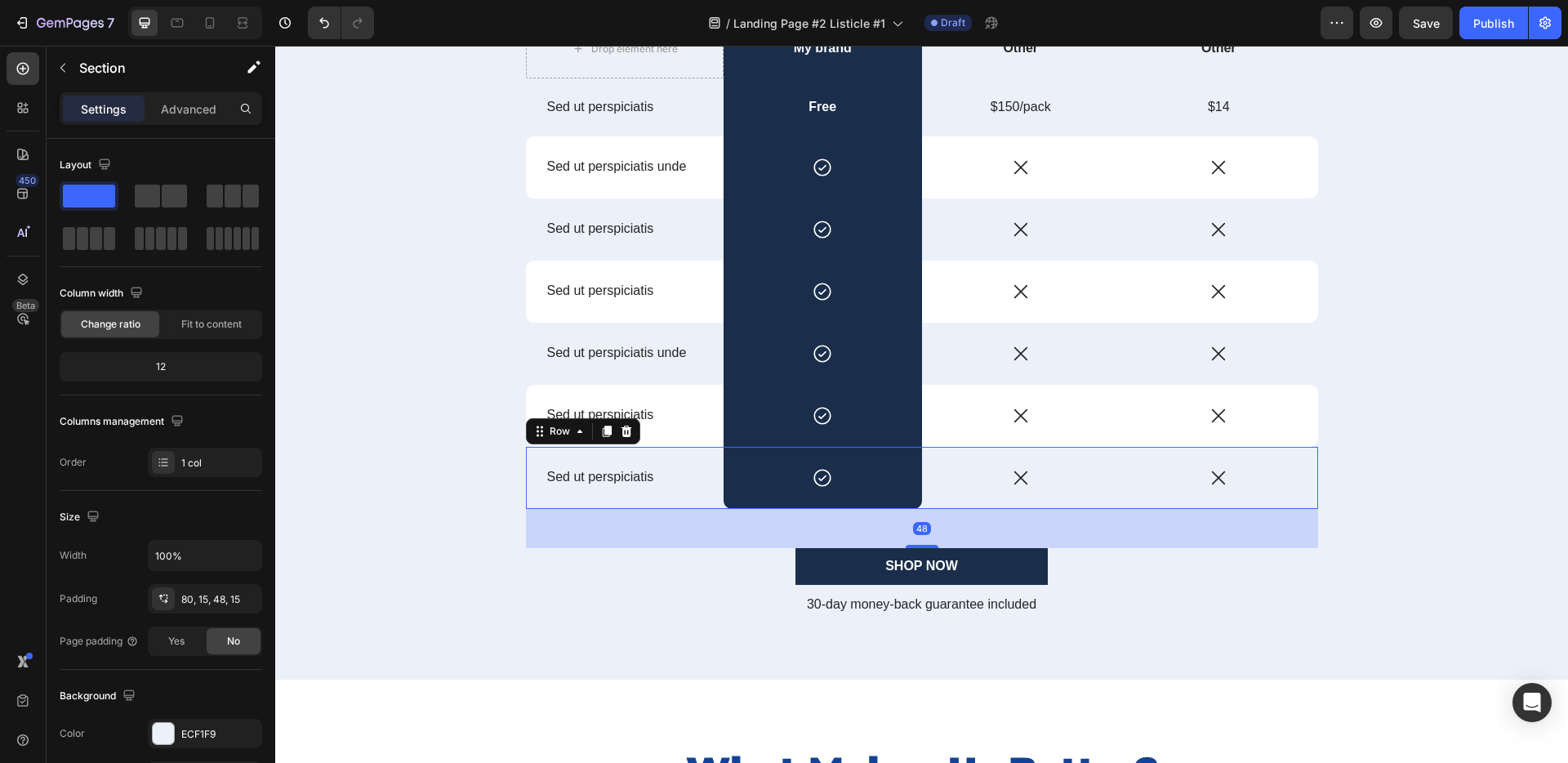
click at [706, 457] on div "Sed ut perspiciatis Text Block" at bounding box center [625, 478] width 198 height 62
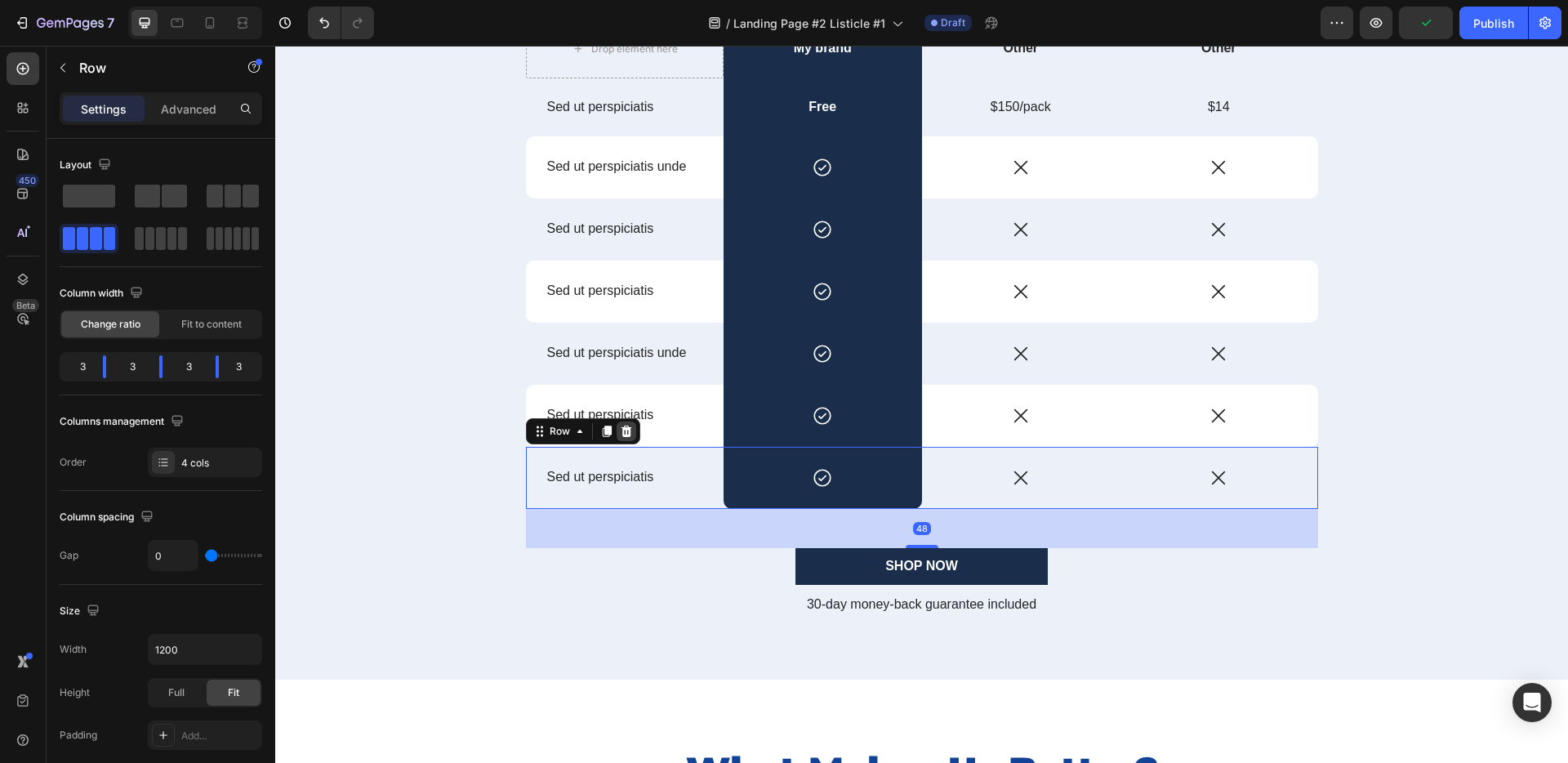
click at [620, 434] on icon at bounding box center [626, 431] width 10 height 11
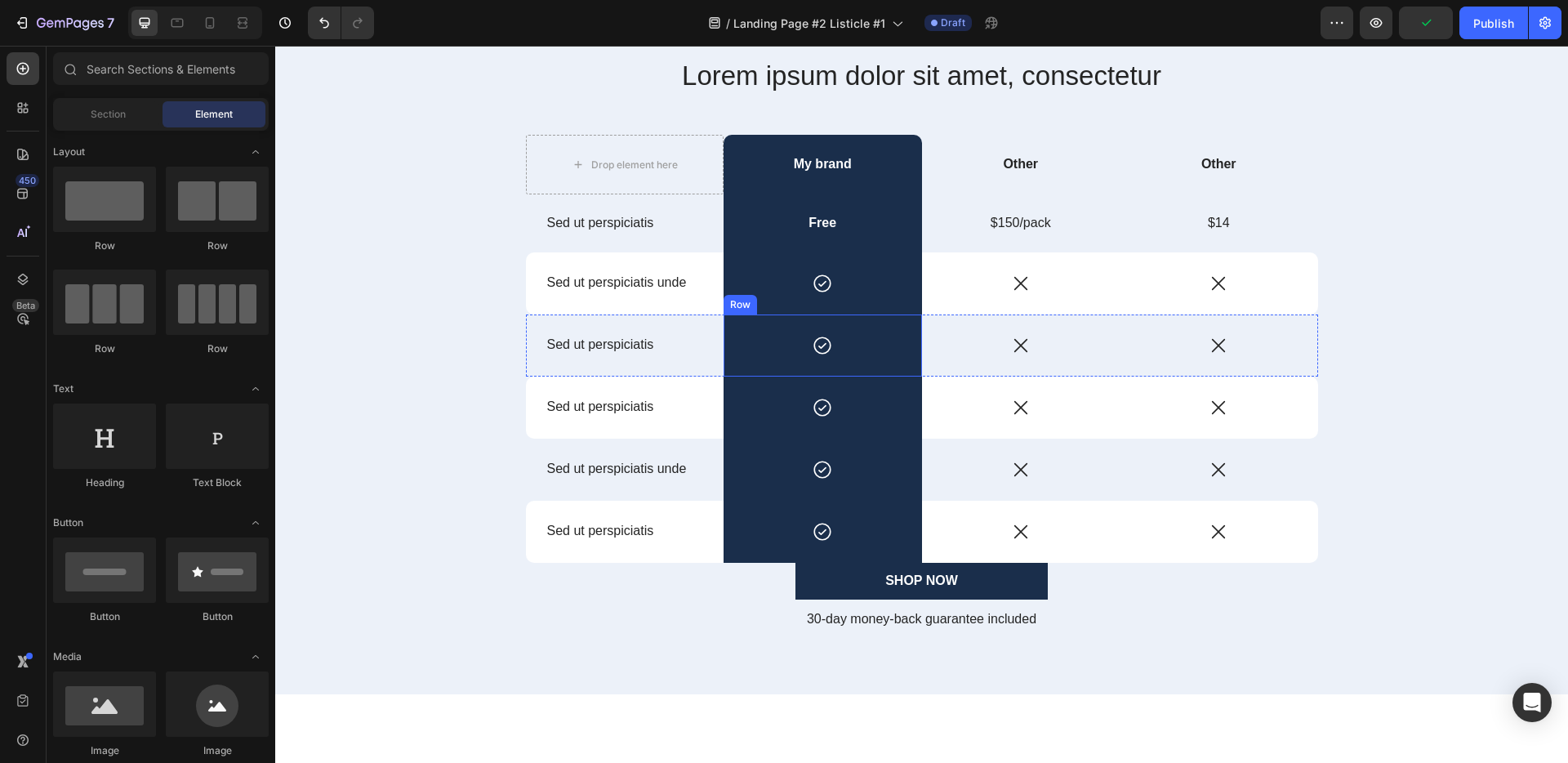
scroll to position [472, 0]
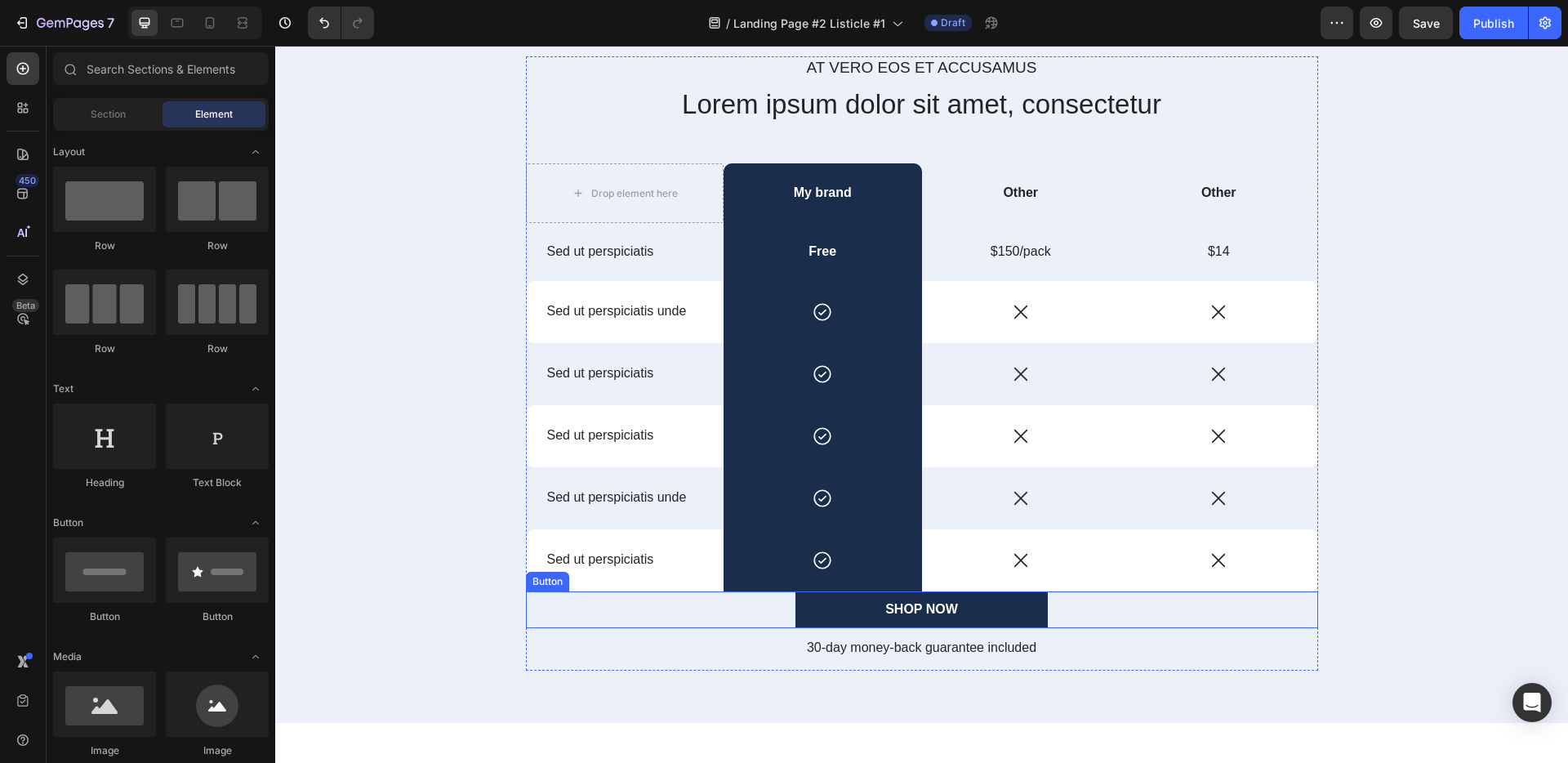
click at [752, 607] on div "SHOP NOW Button" at bounding box center [922, 610] width 792 height 37
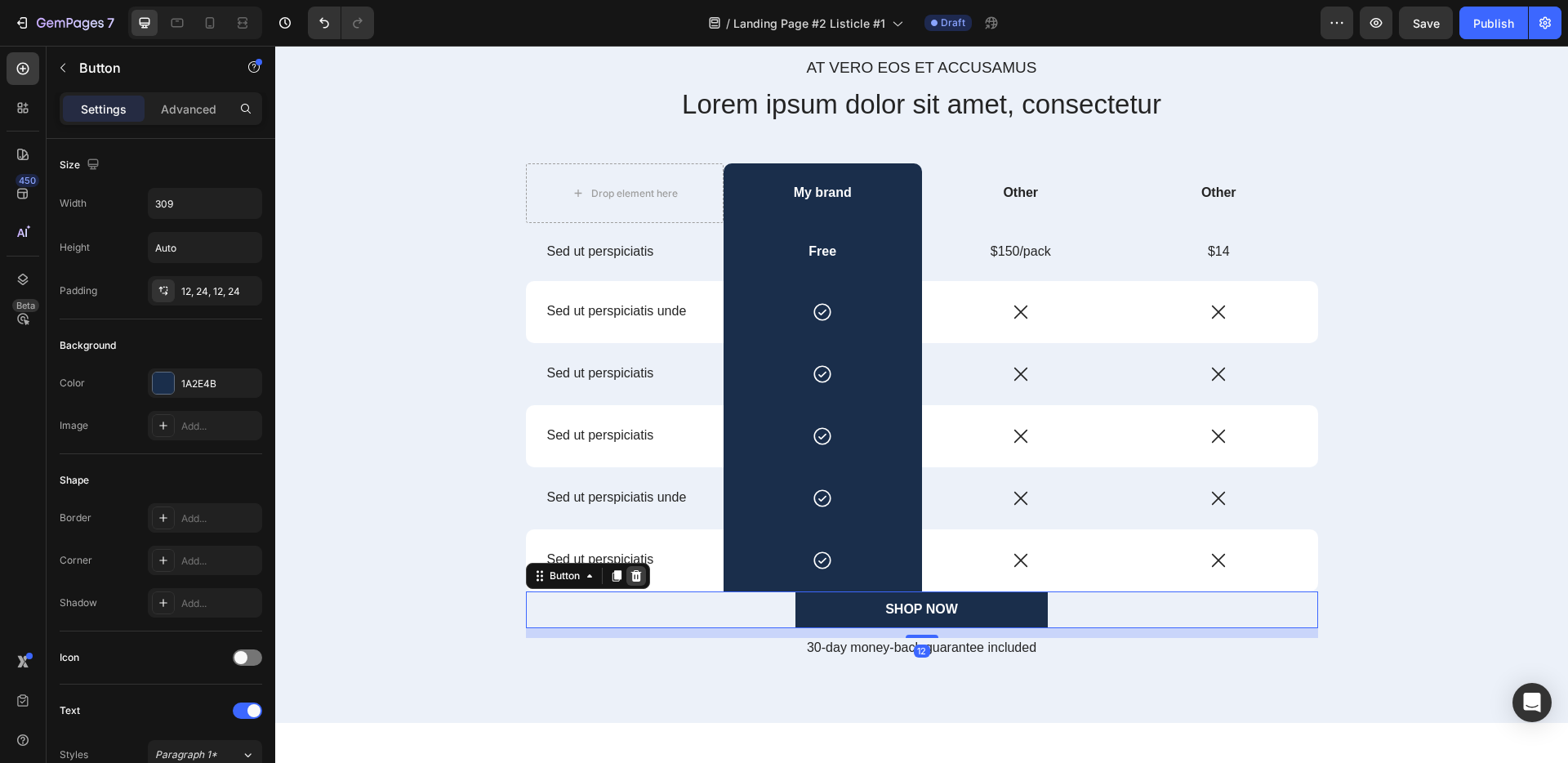
click at [630, 579] on icon at bounding box center [635, 575] width 10 height 11
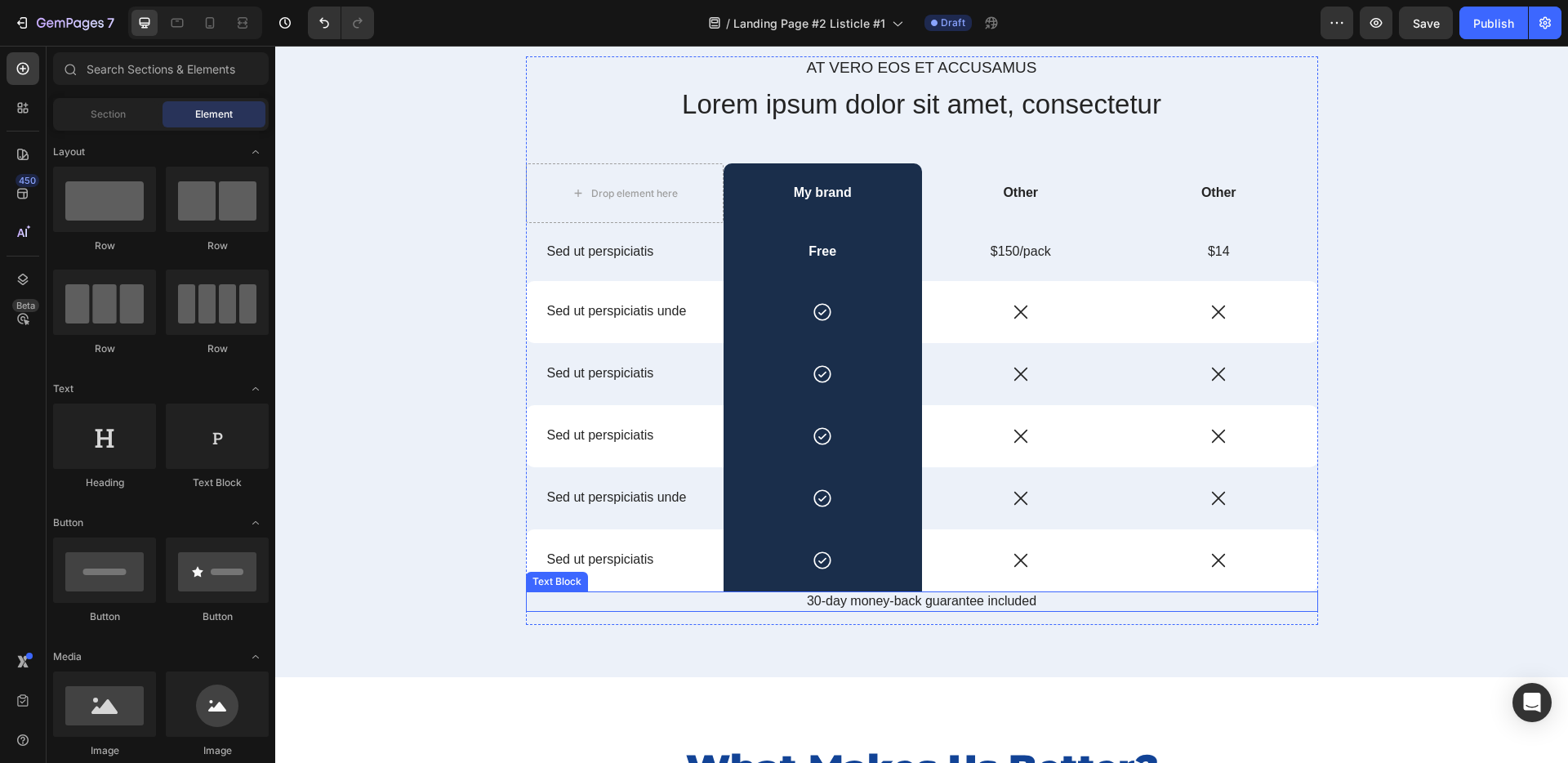
click at [817, 604] on p "30-day money-back guarantee included" at bounding box center [922, 601] width 789 height 17
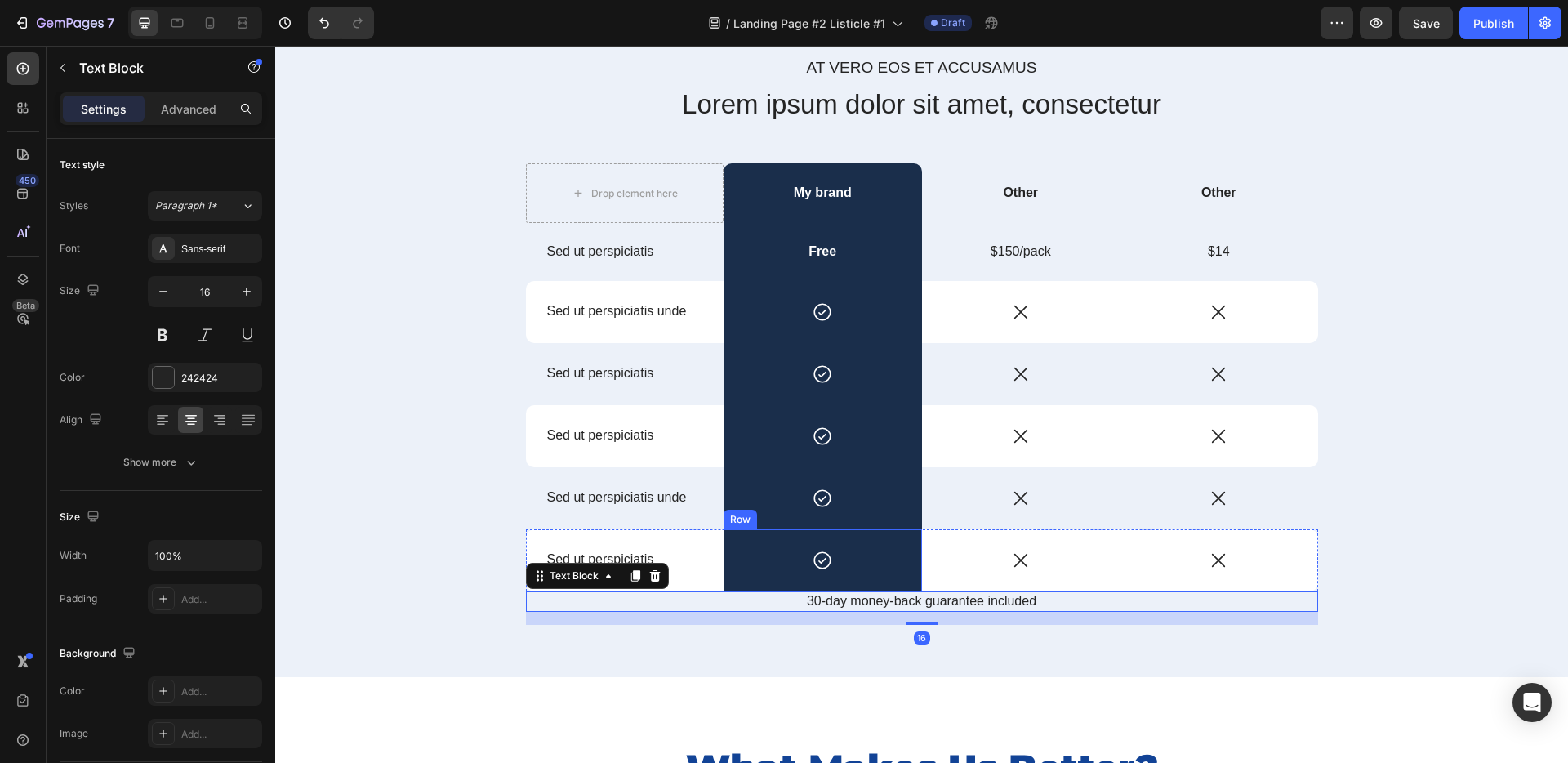
click at [765, 586] on div "Icon Row" at bounding box center [822, 560] width 198 height 62
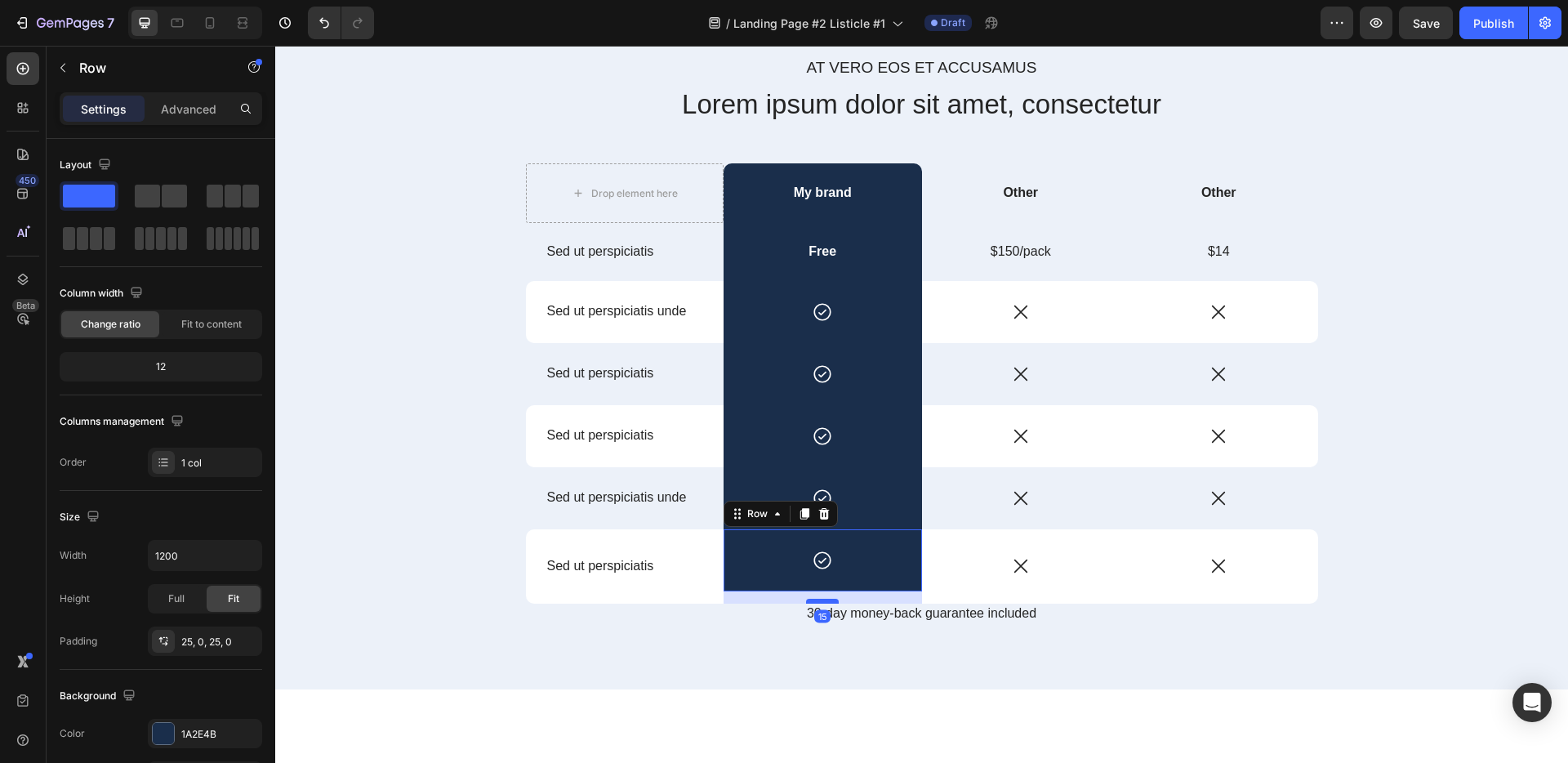
drag, startPoint x: 815, startPoint y: 590, endPoint x: 813, endPoint y: 602, distance: 12.2
click at [813, 602] on div at bounding box center [822, 601] width 32 height 5
click at [724, 643] on div "At vero eos et accusamus Text Block Lorem ipsum dolor sit amet, consectetur Hea…" at bounding box center [921, 354] width 1268 height 594
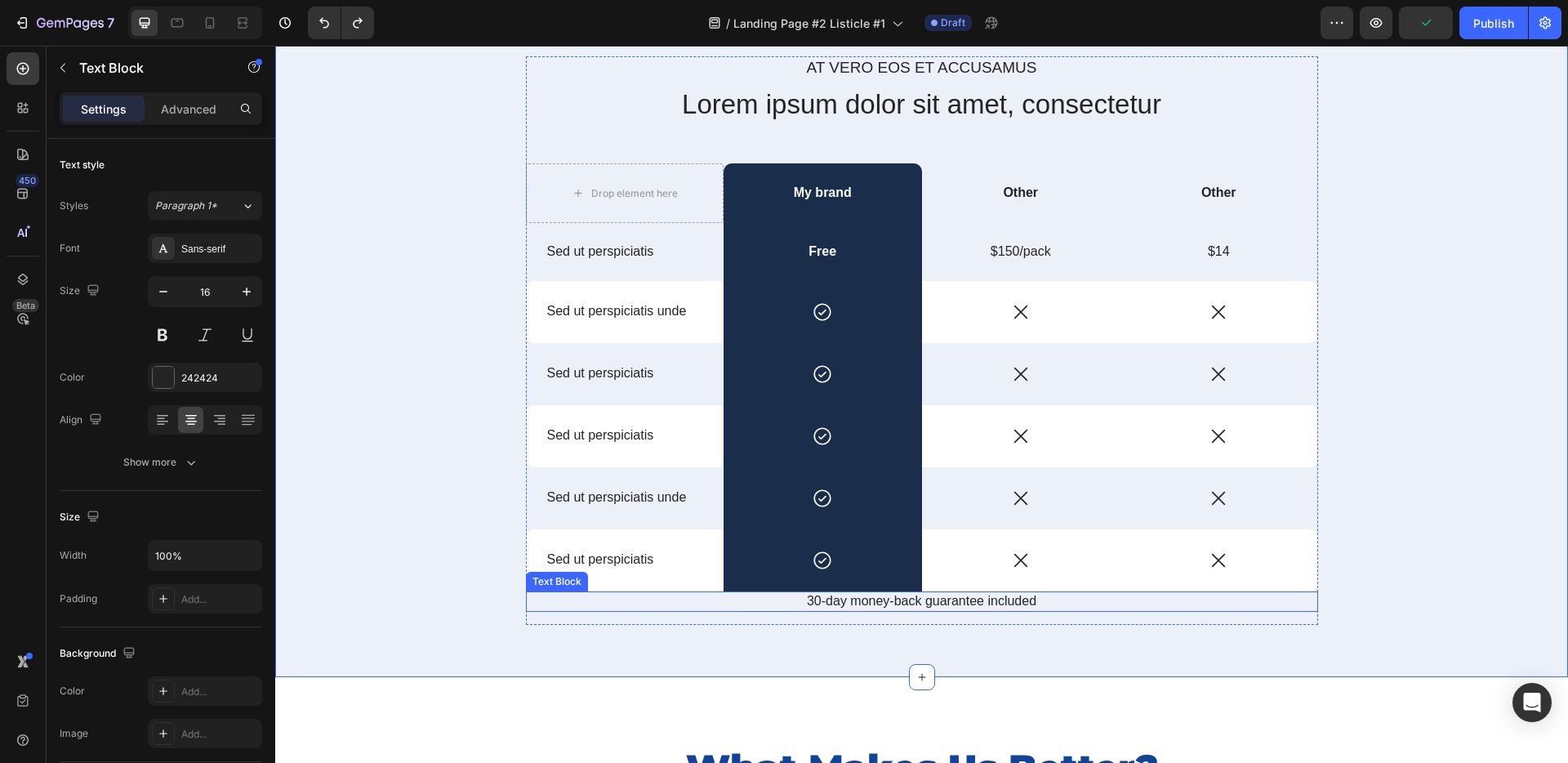
click at [854, 595] on p "30-day money-back guarantee included" at bounding box center [922, 601] width 789 height 17
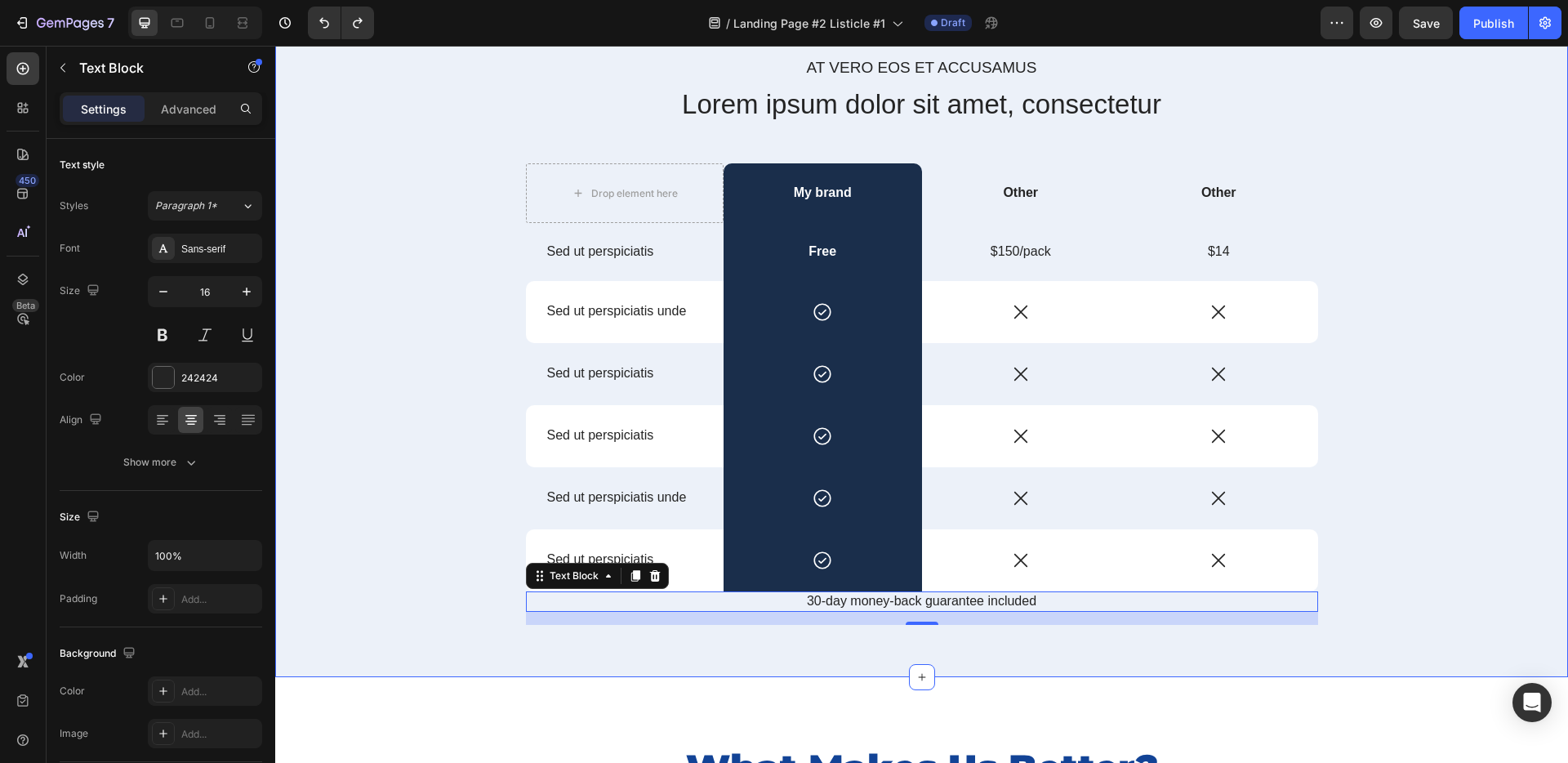
click at [470, 595] on div "At vero eos et accusamus Text Block Lorem ipsum dolor sit amet, consectetur Hea…" at bounding box center [921, 347] width 1268 height 581
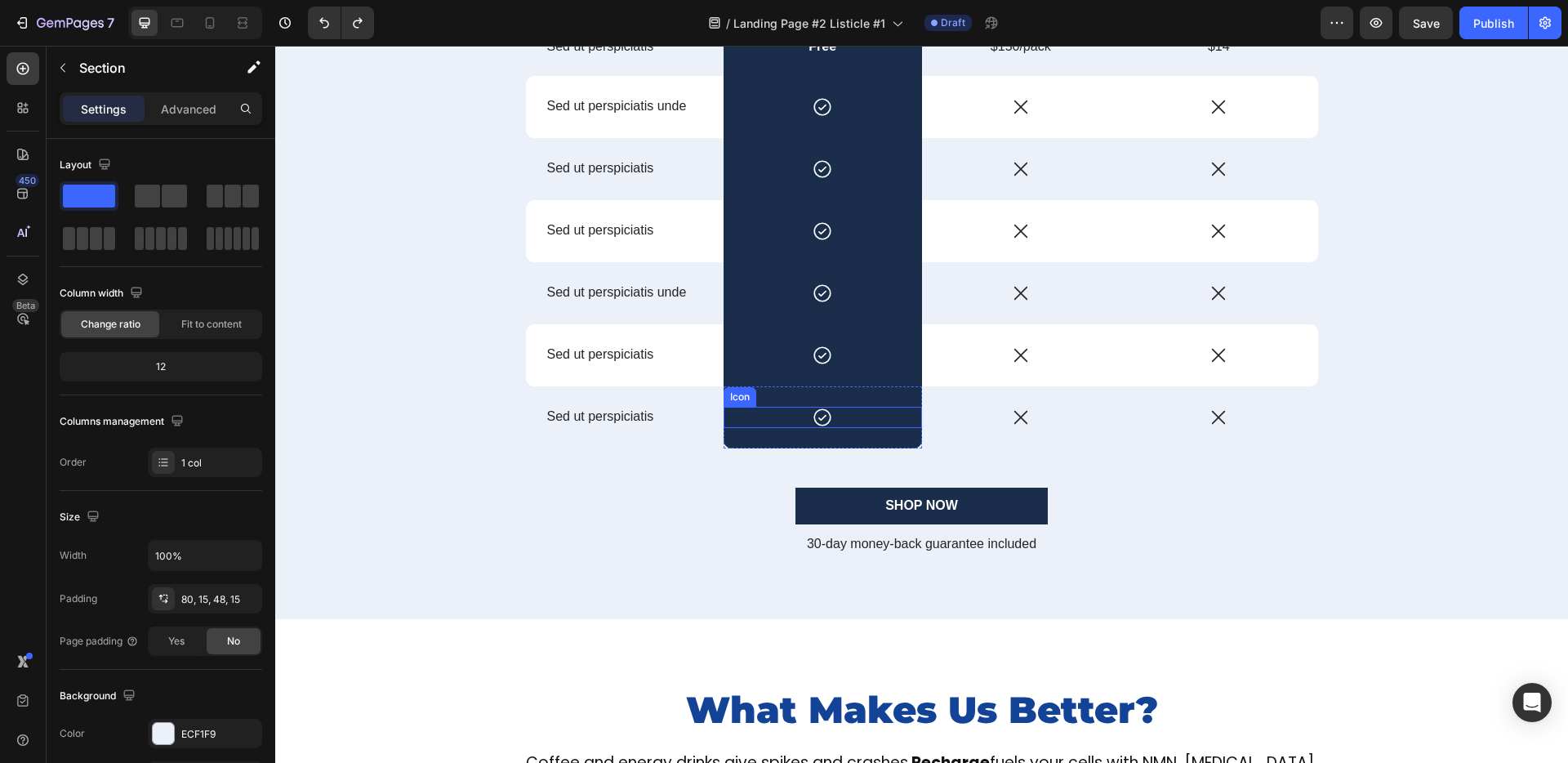
scroll to position [659, 0]
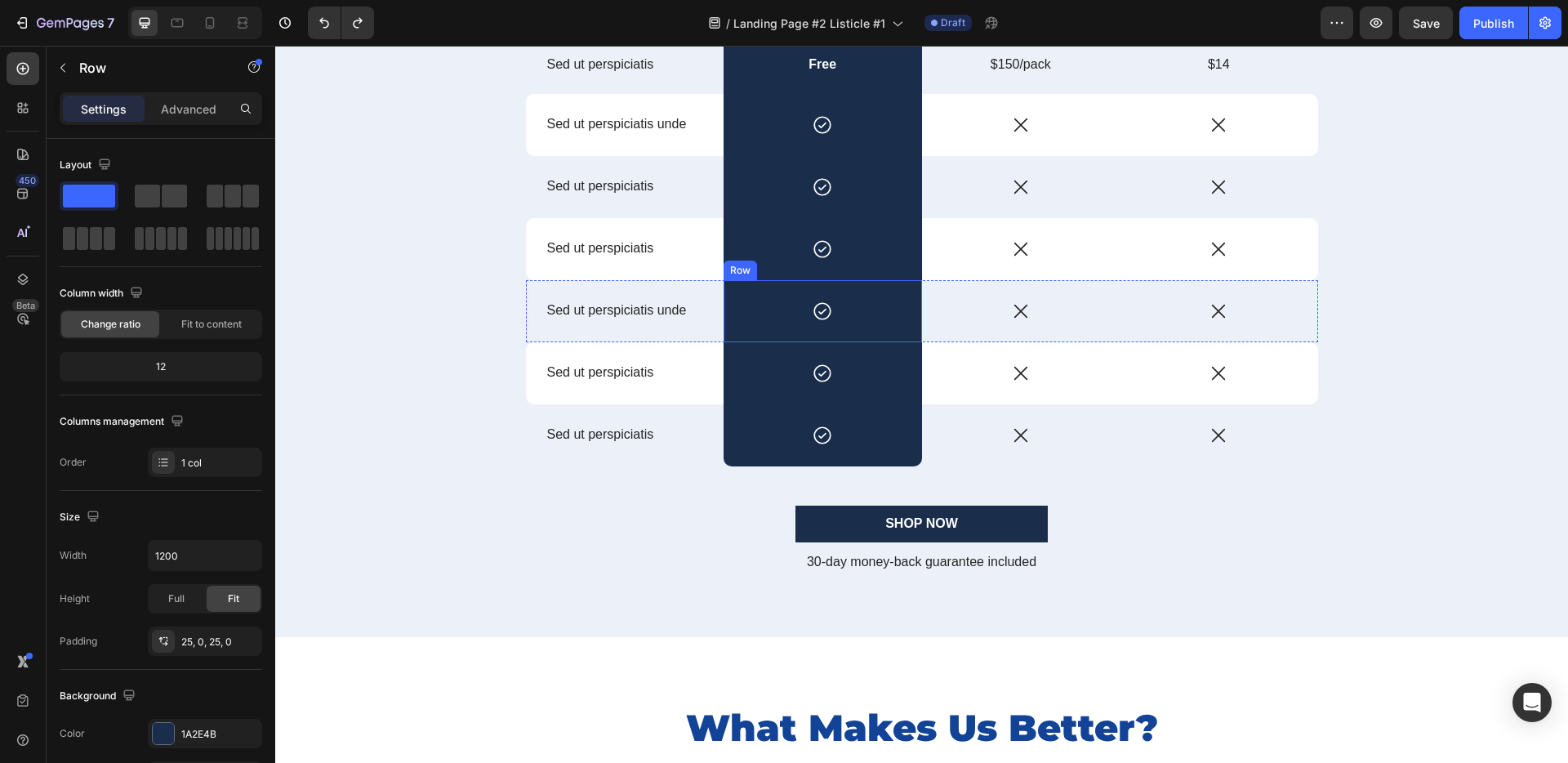
click at [747, 285] on div "Icon Row" at bounding box center [822, 311] width 198 height 62
click at [821, 261] on icon at bounding box center [825, 265] width 10 height 11
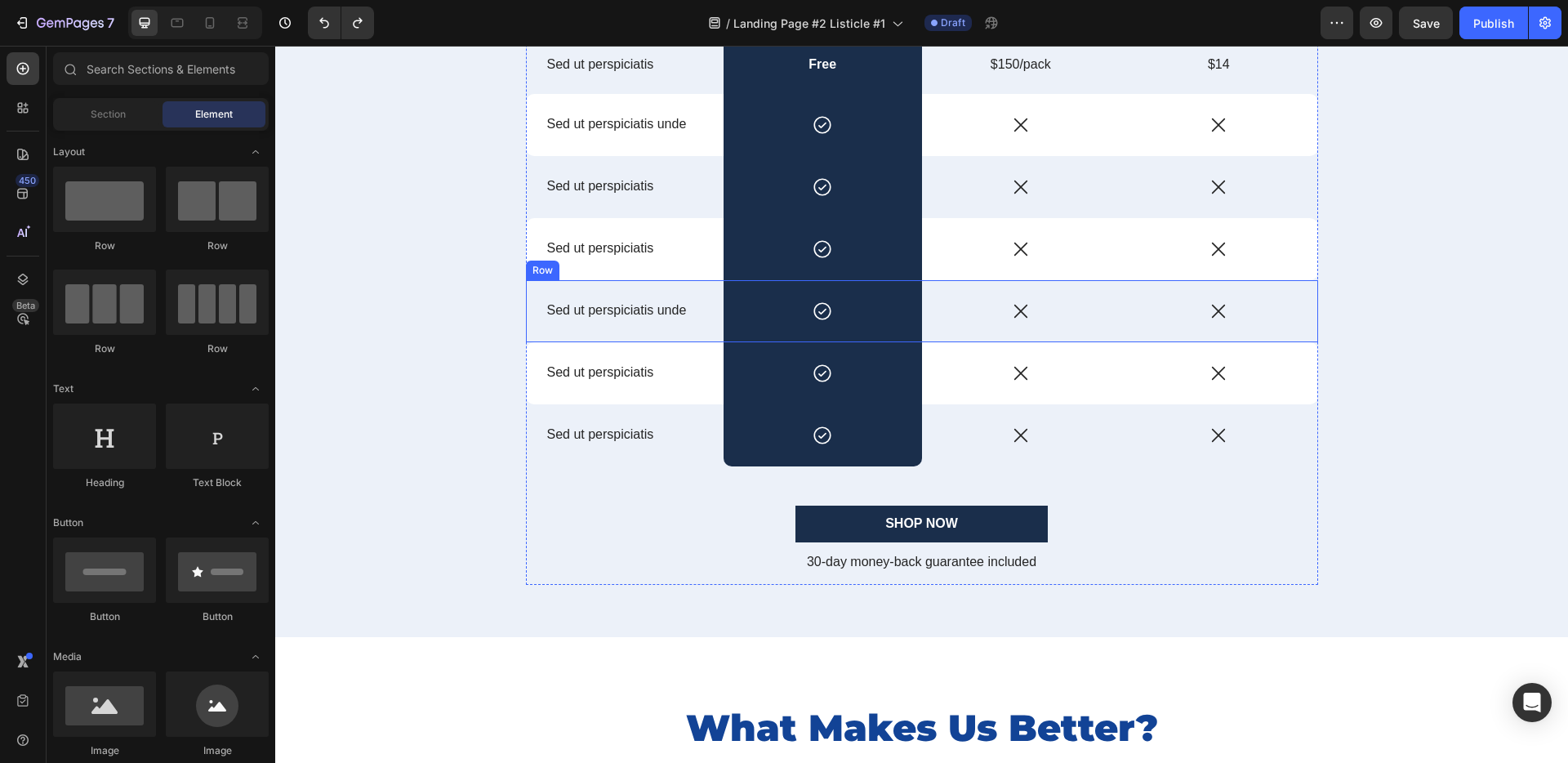
click at [694, 288] on div "Sed ut perspiciatis unde Text Block" at bounding box center [625, 311] width 198 height 62
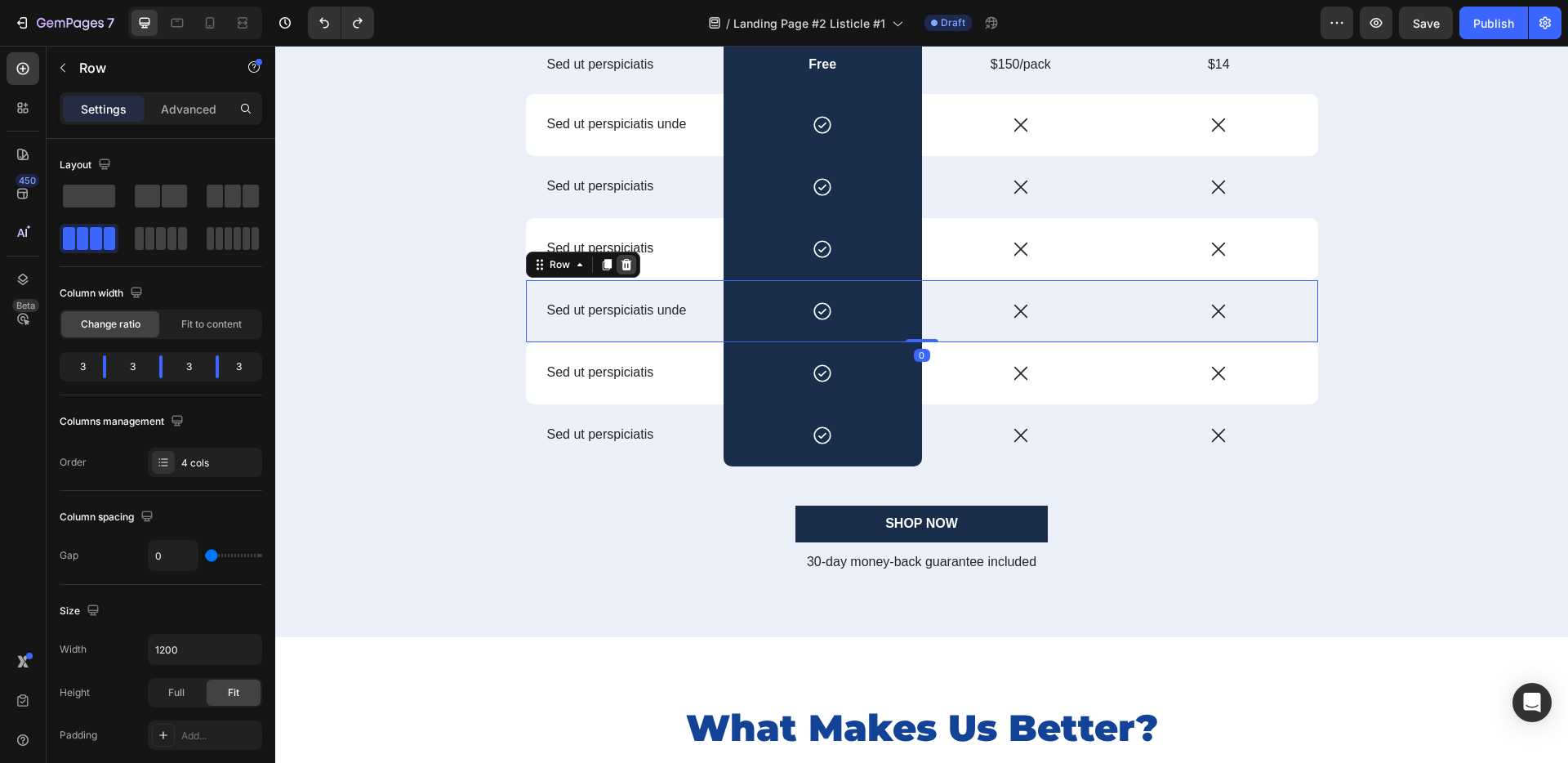
click at [622, 259] on icon at bounding box center [626, 265] width 13 height 13
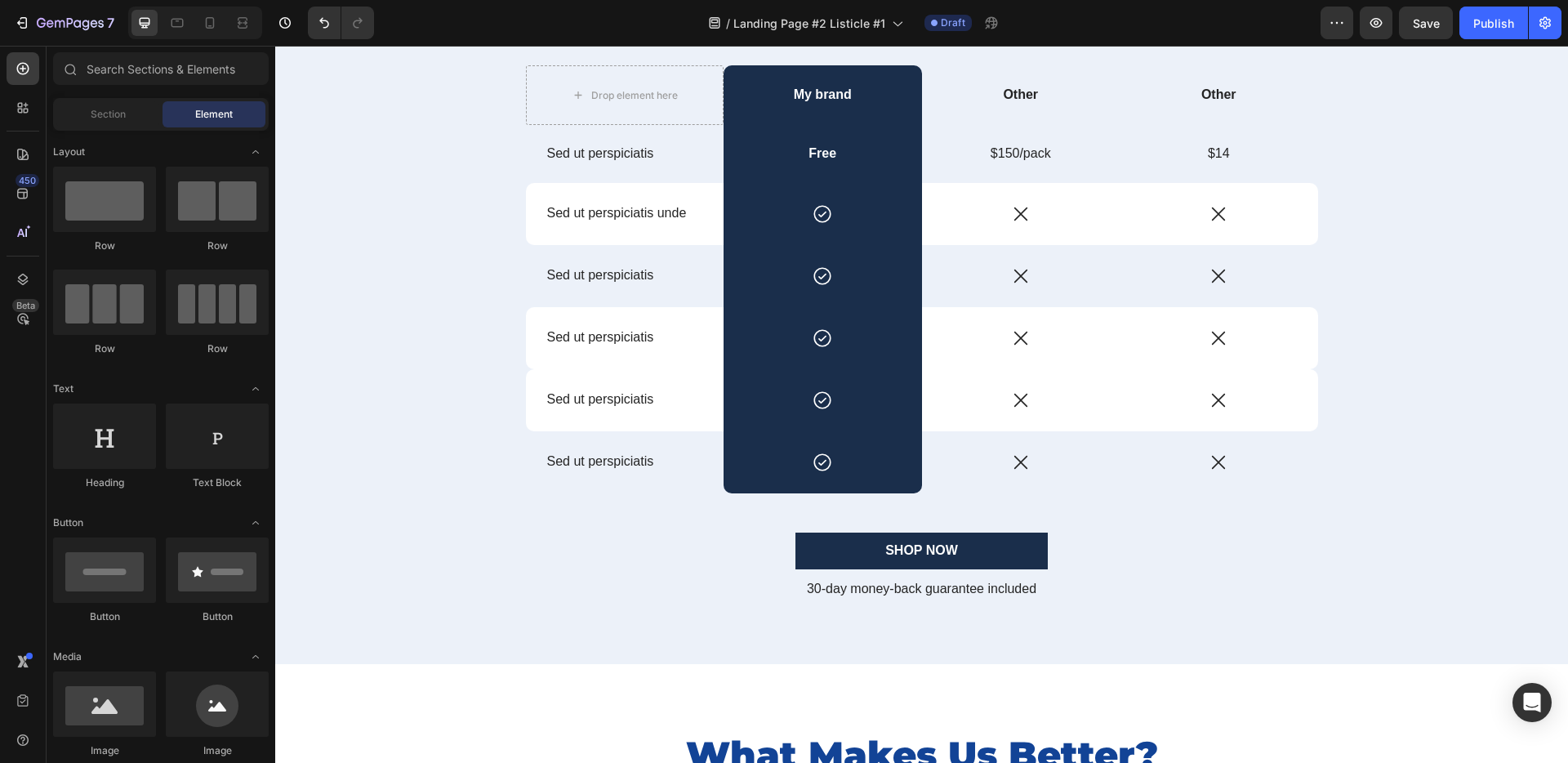
scroll to position [557, 0]
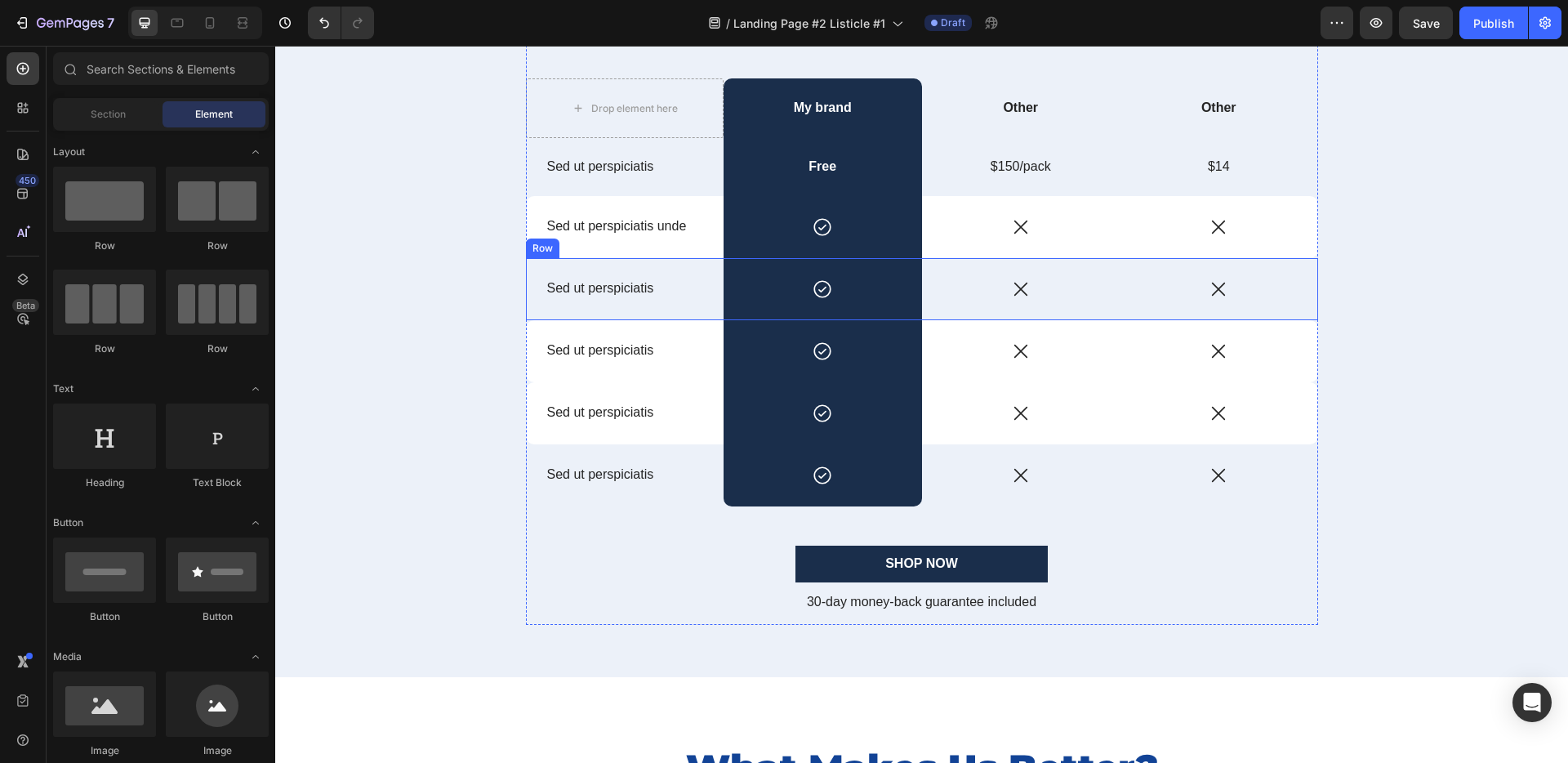
click at [688, 272] on div "Sed ut perspiciatis Text Block" at bounding box center [625, 289] width 198 height 62
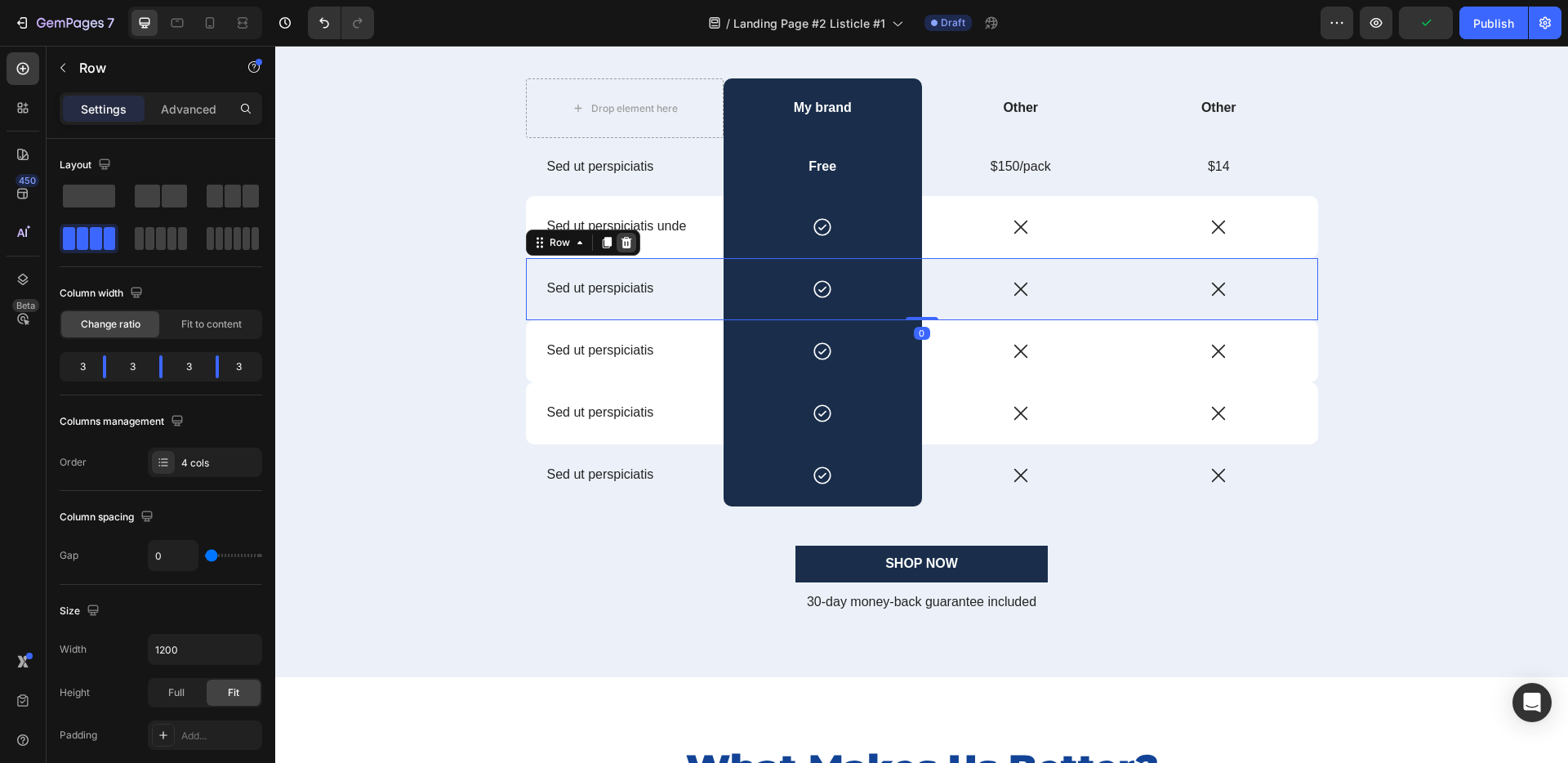
click at [621, 244] on icon at bounding box center [626, 242] width 10 height 11
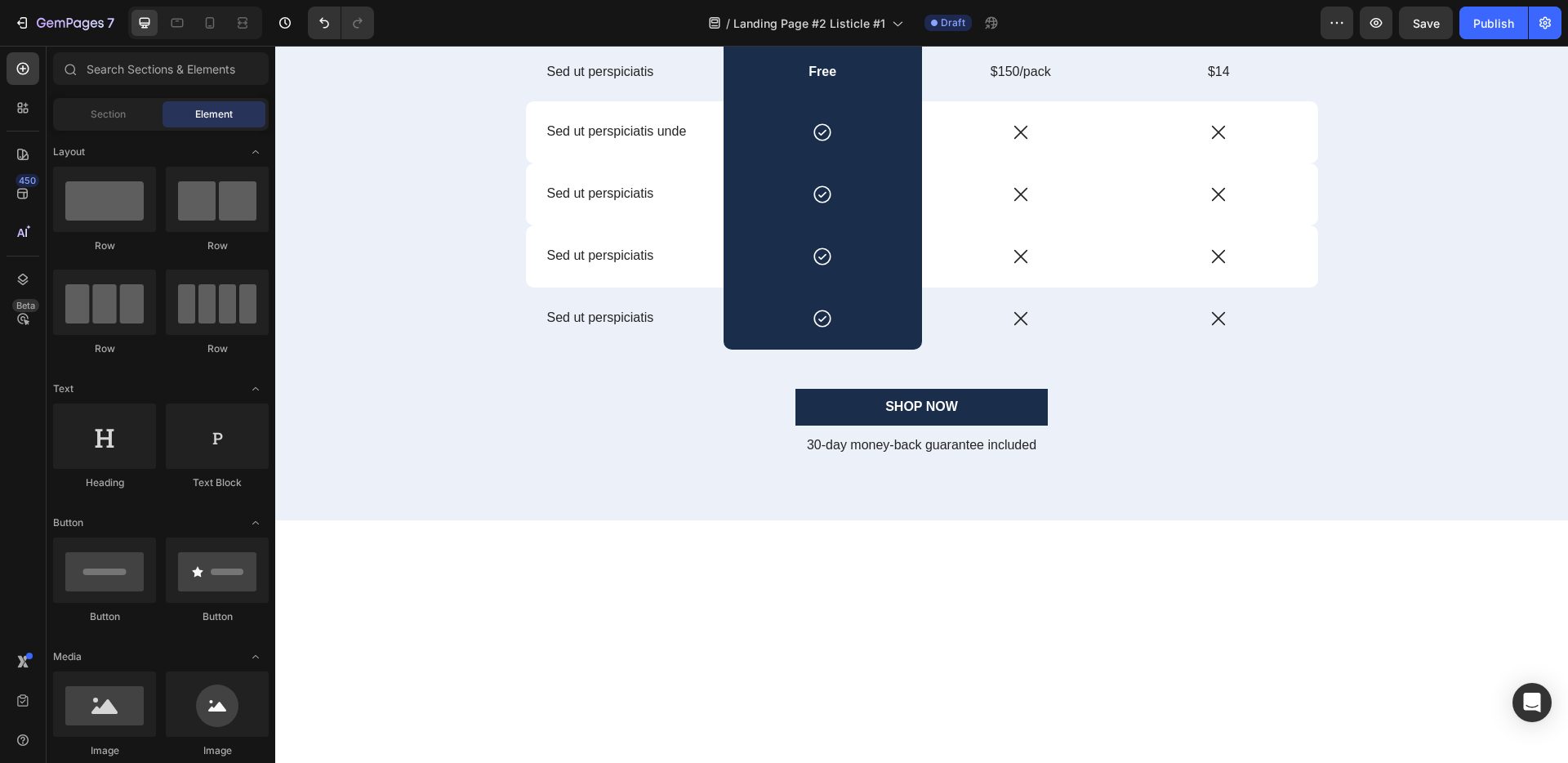
scroll to position [368, 0]
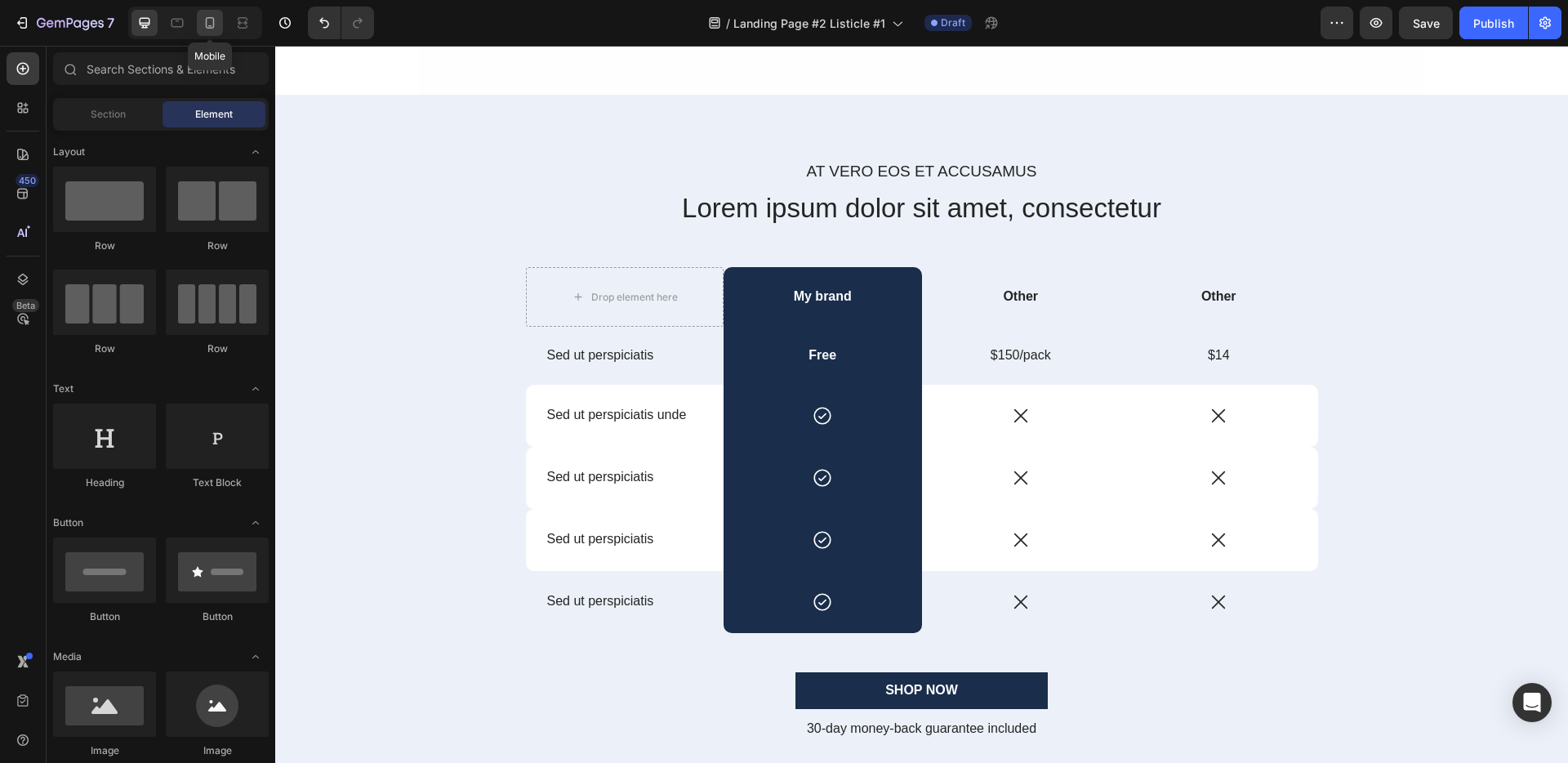
click at [217, 28] on icon at bounding box center [209, 23] width 17 height 17
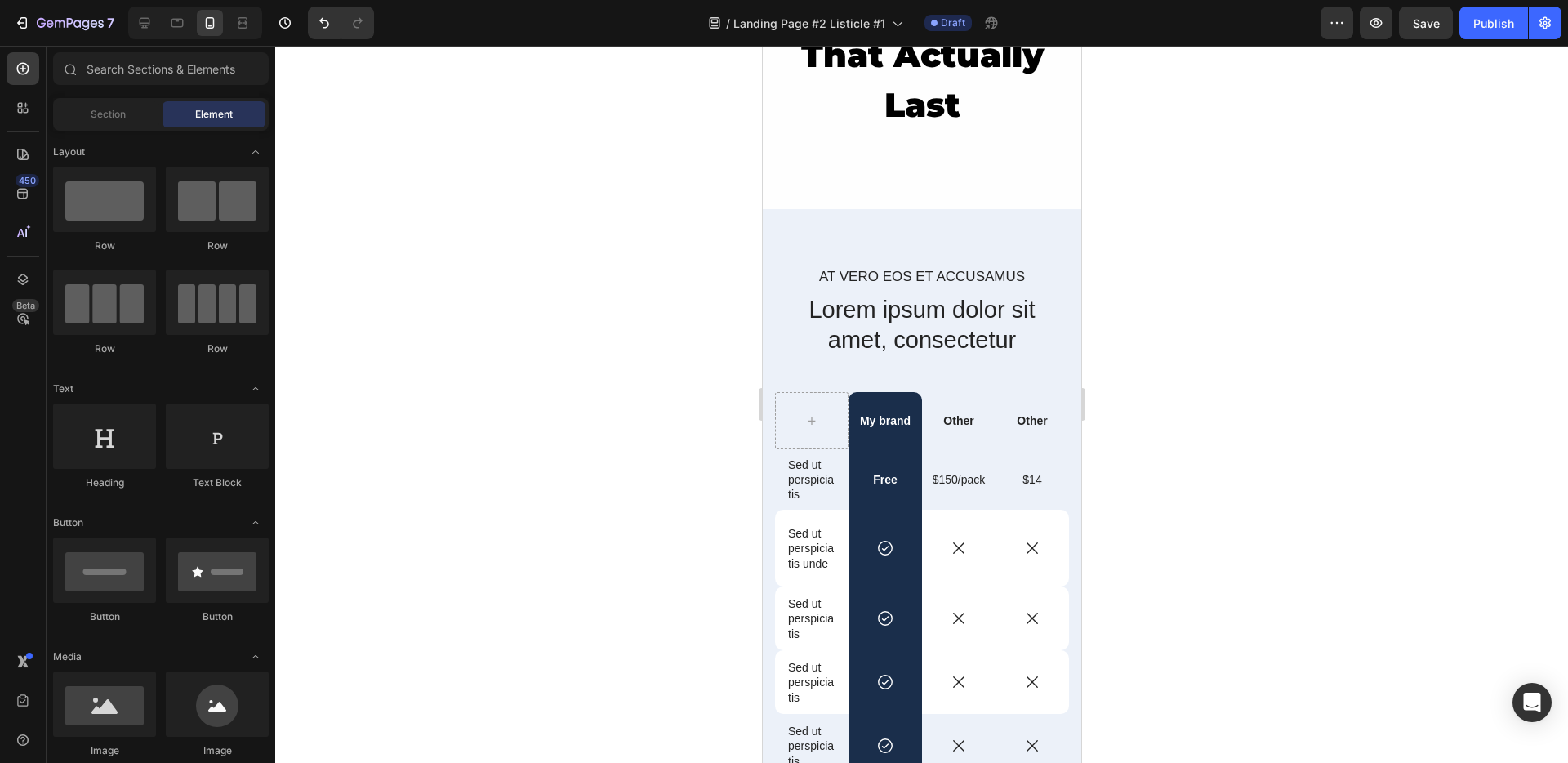
scroll to position [300, 0]
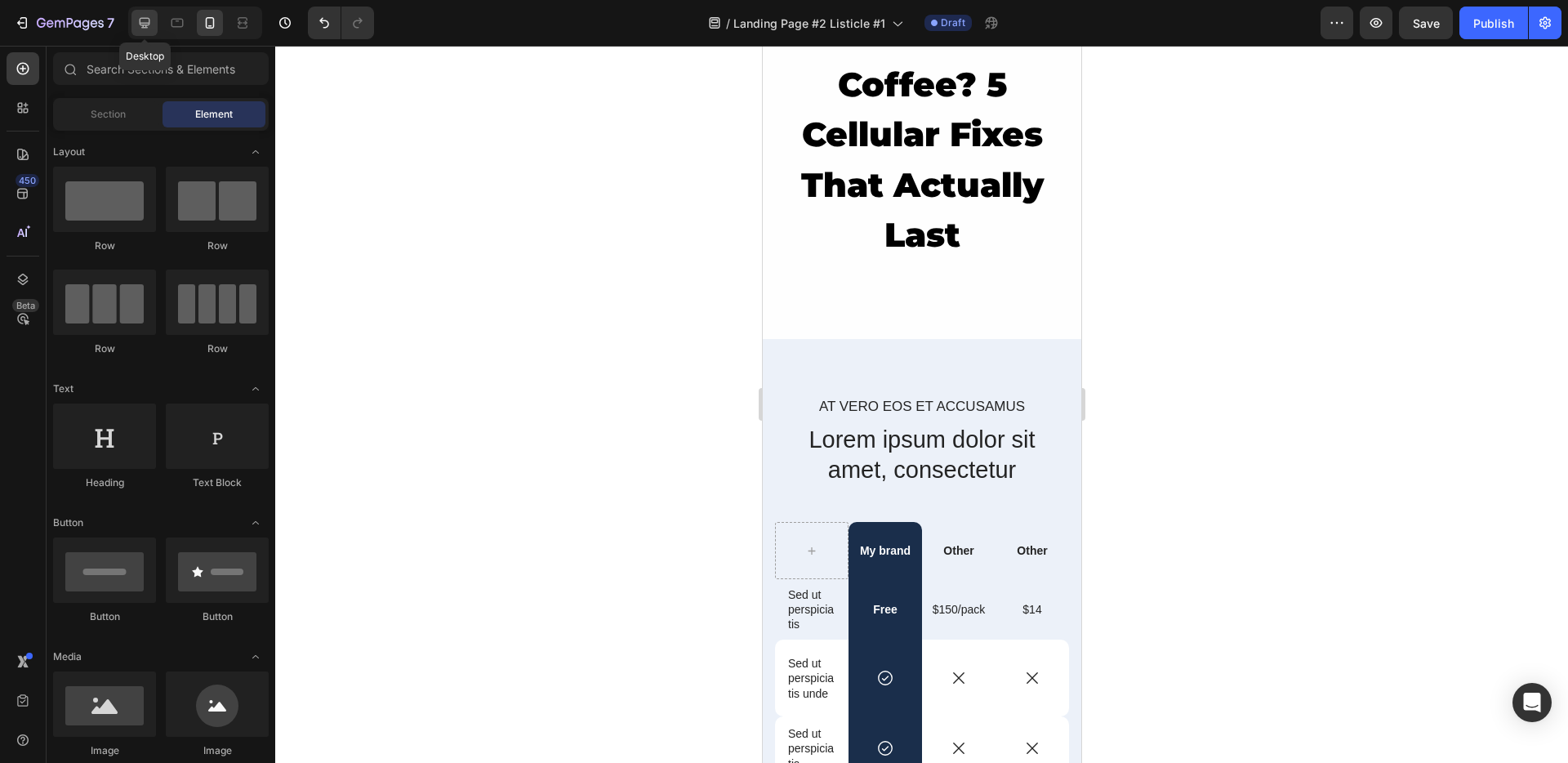
click at [136, 23] on icon at bounding box center [144, 23] width 17 height 17
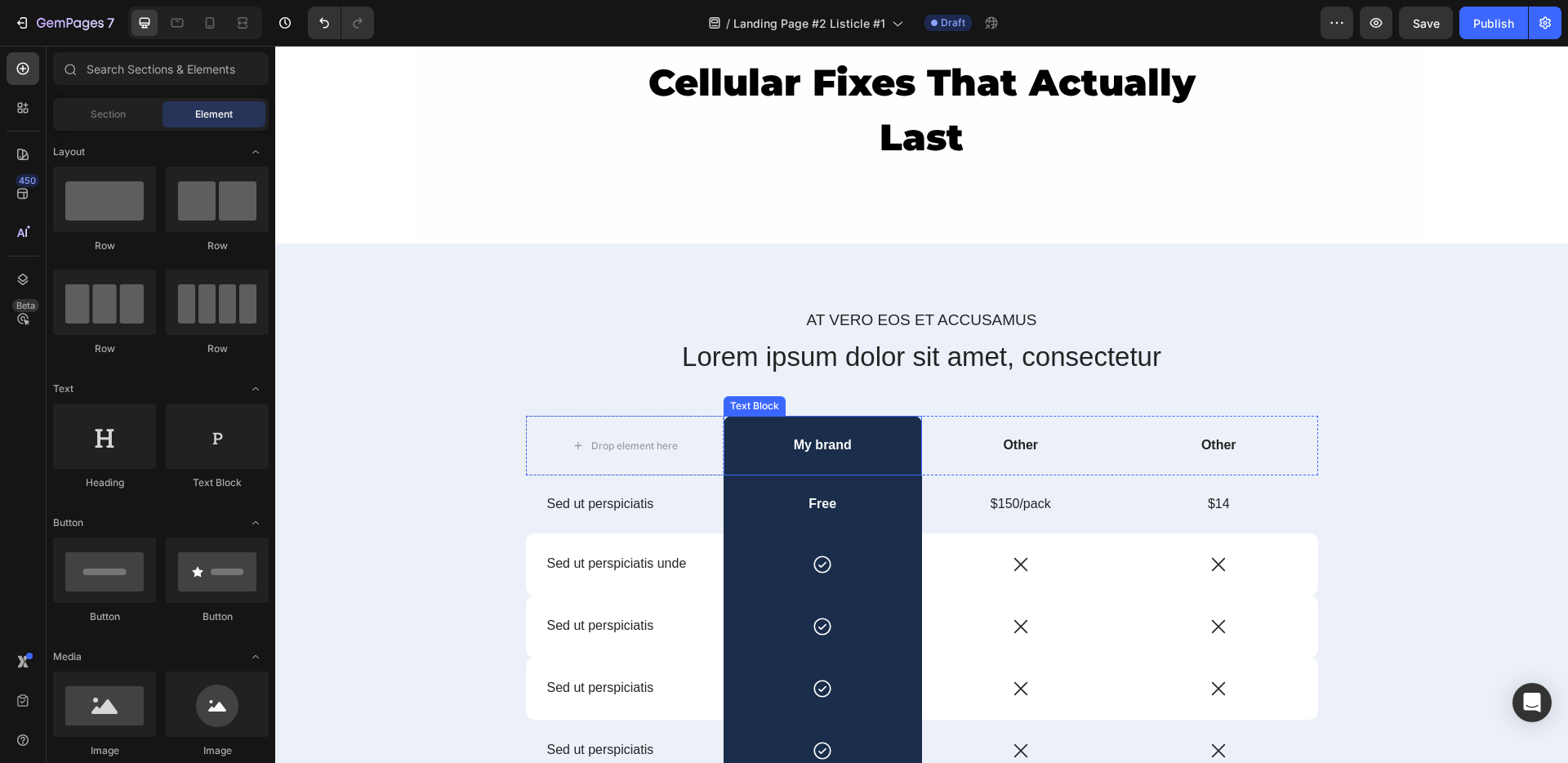
scroll to position [152, 0]
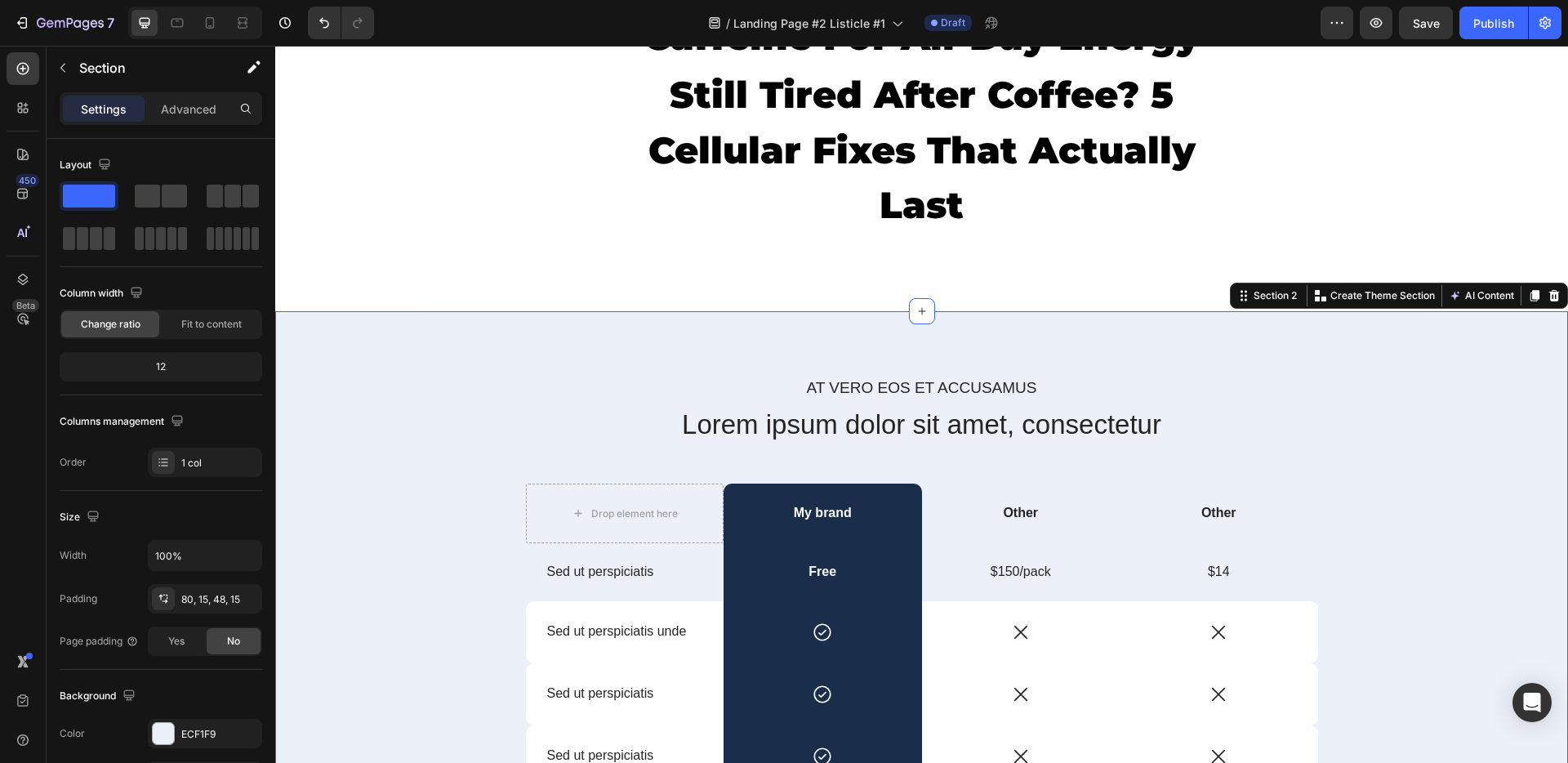
click at [1359, 356] on div "At vero eos et accusamus Text Block Lorem ipsum dolor sit amet, consectetur Hea…" at bounding box center [921, 666] width 1292 height 710
click at [1547, 289] on icon at bounding box center [1553, 295] width 13 height 13
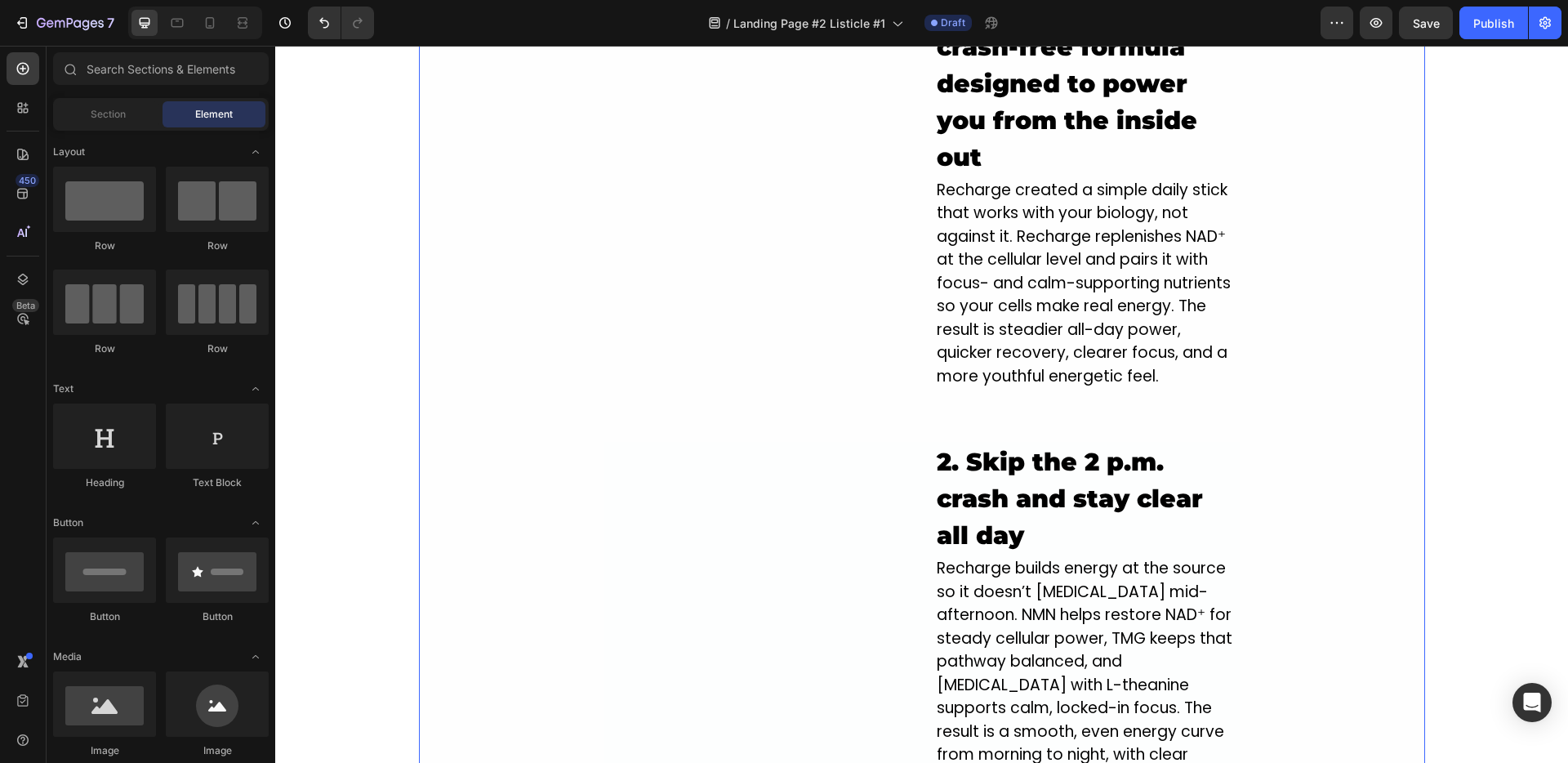
scroll to position [1188, 0]
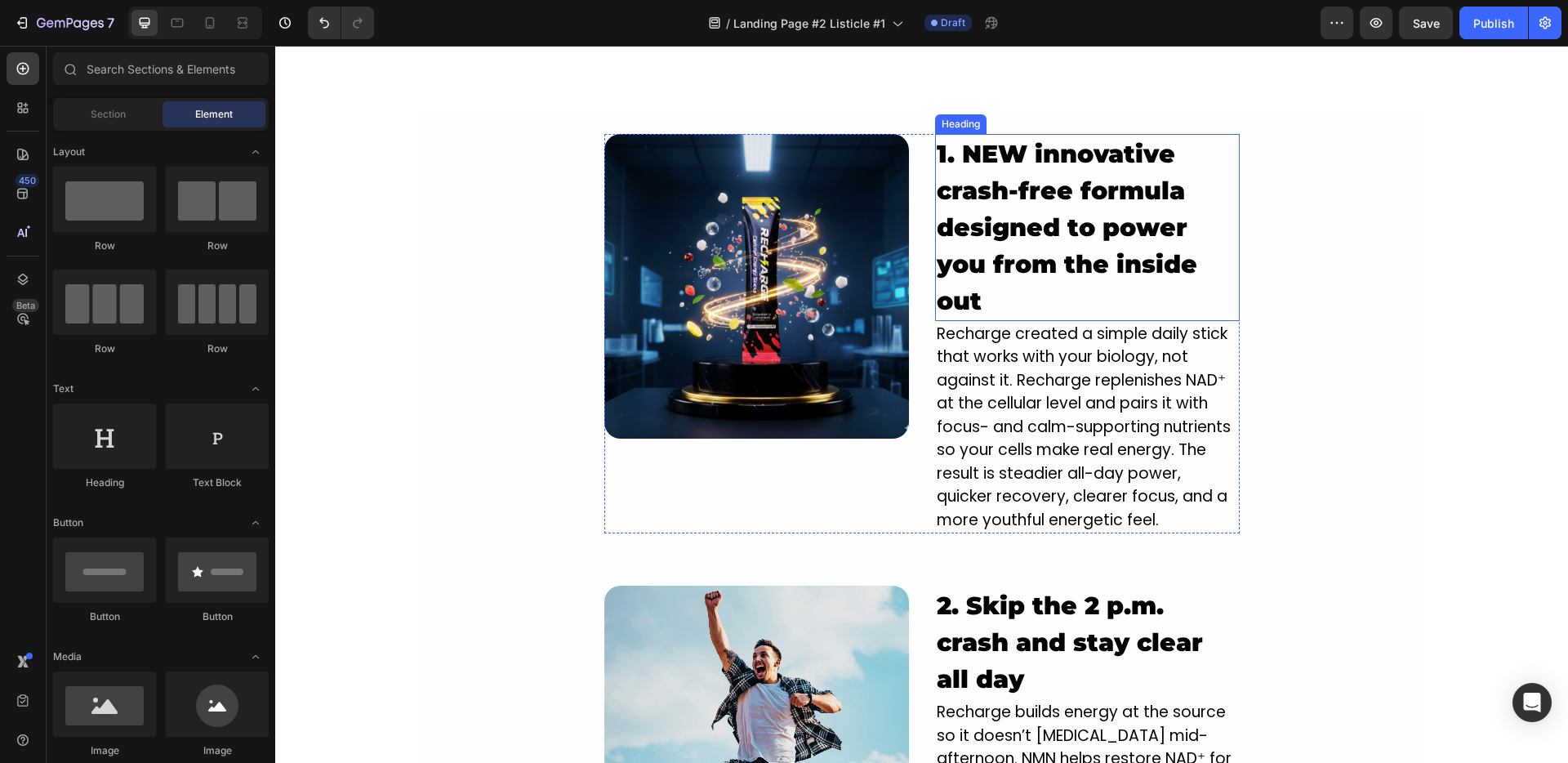
click at [1066, 190] on strong "1. NEW innovative crash-free formula designed to power you from the inside out" at bounding box center [1066, 227] width 261 height 177
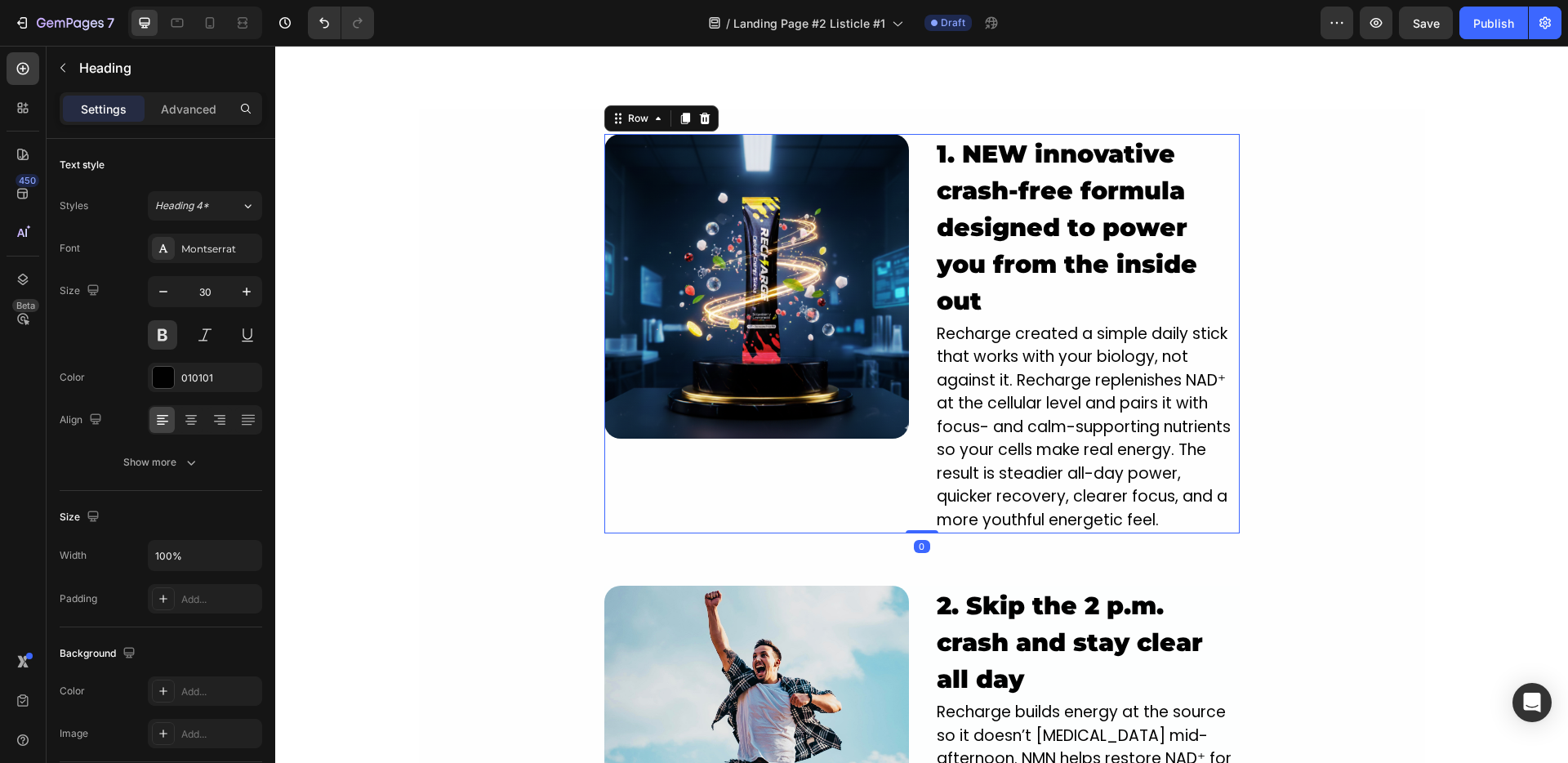
click at [902, 527] on div "Image 1. NEW innovative crash-free formula designed to power you from the insid…" at bounding box center [922, 333] width 635 height 401
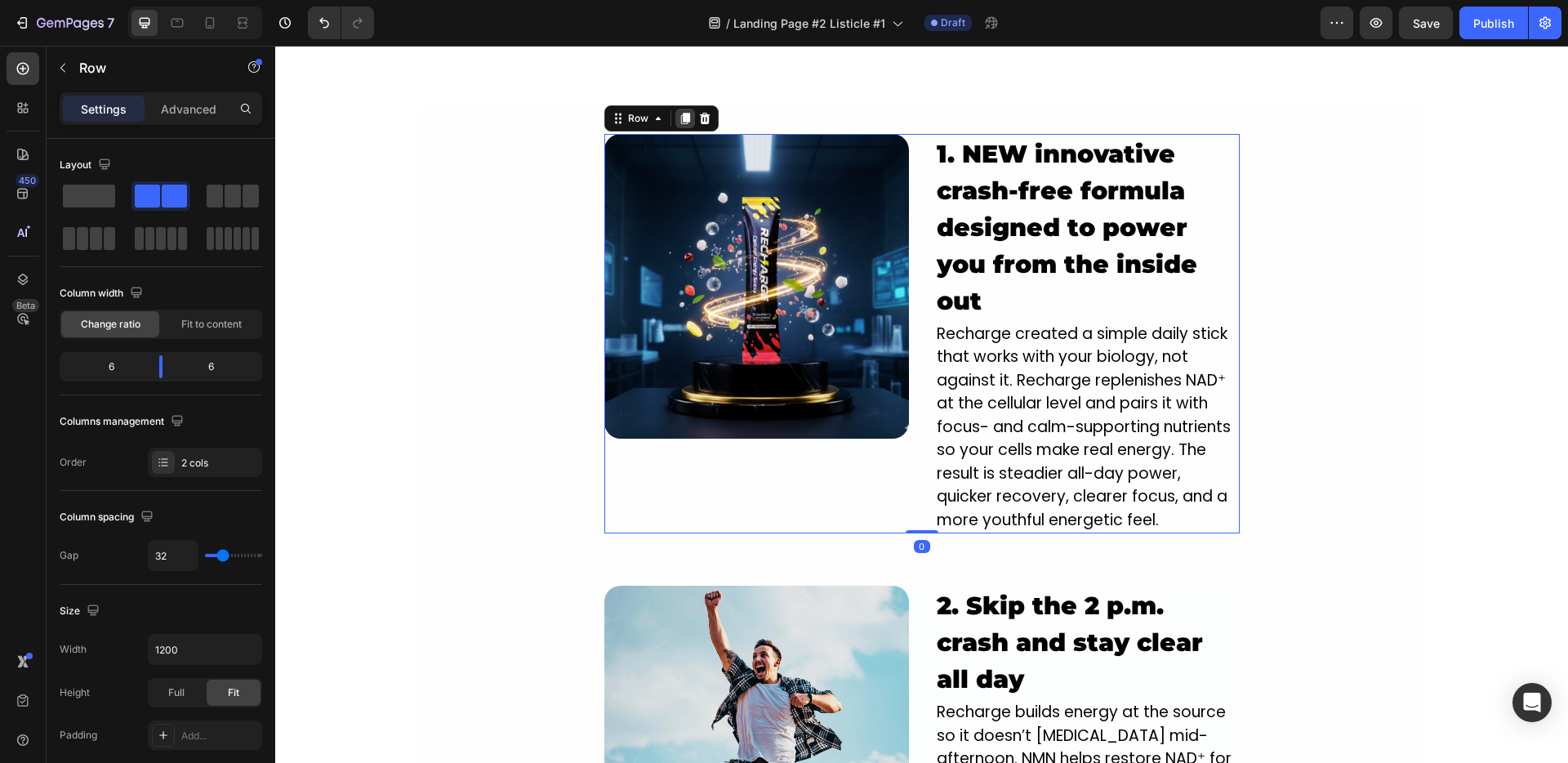
click at [681, 118] on icon at bounding box center [685, 118] width 9 height 11
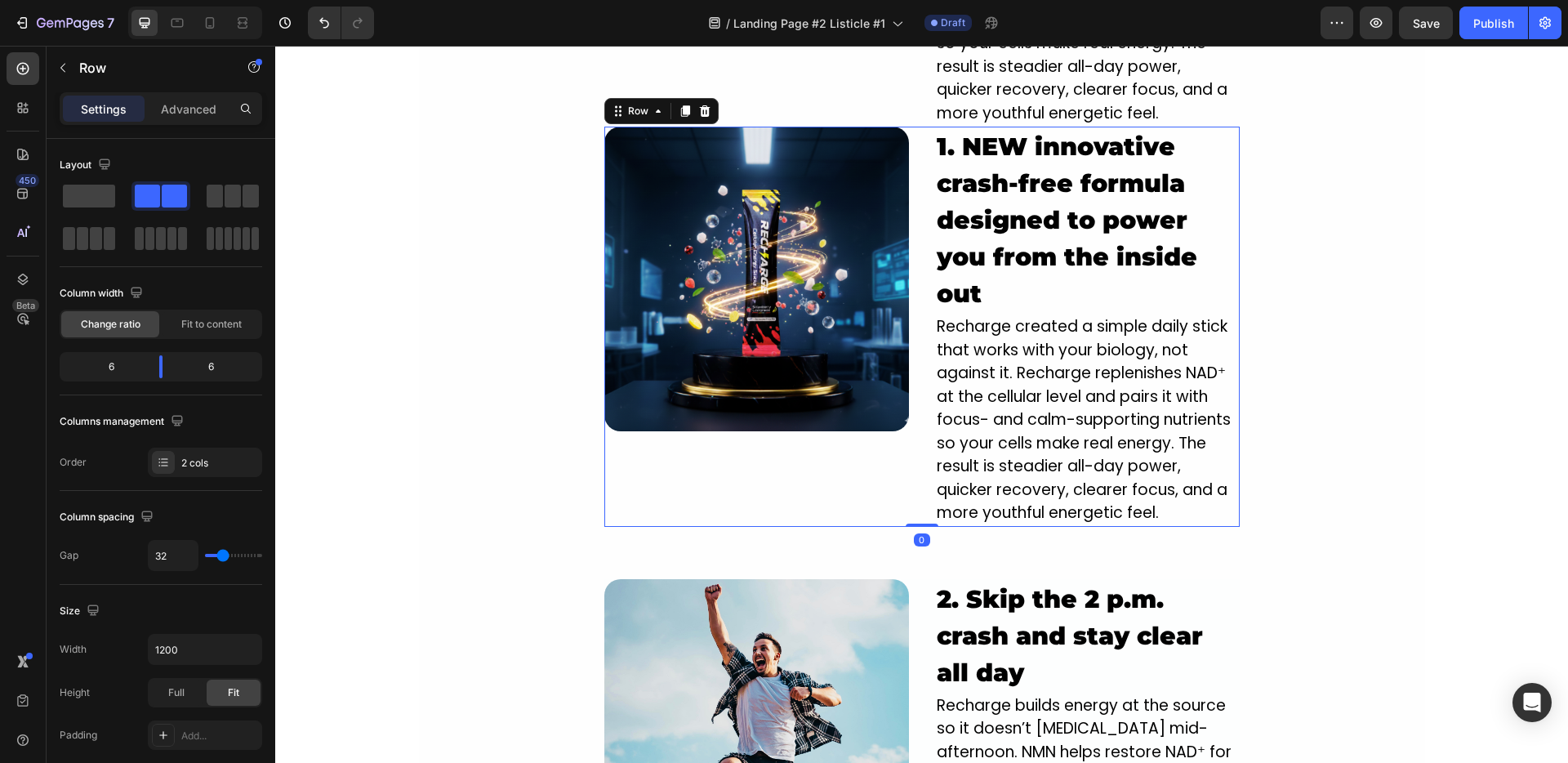
scroll to position [1619, 0]
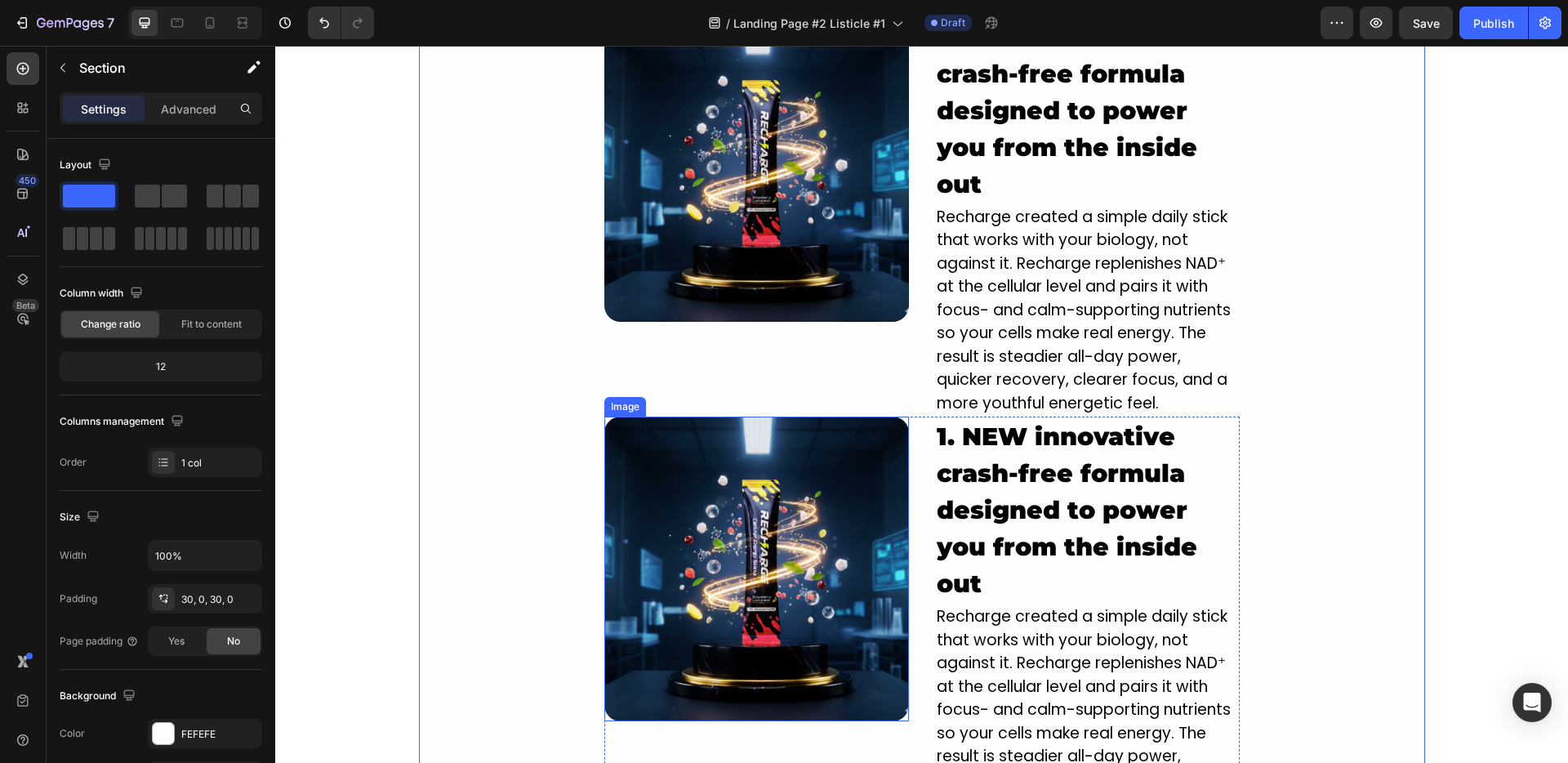
scroll to position [1268, 0]
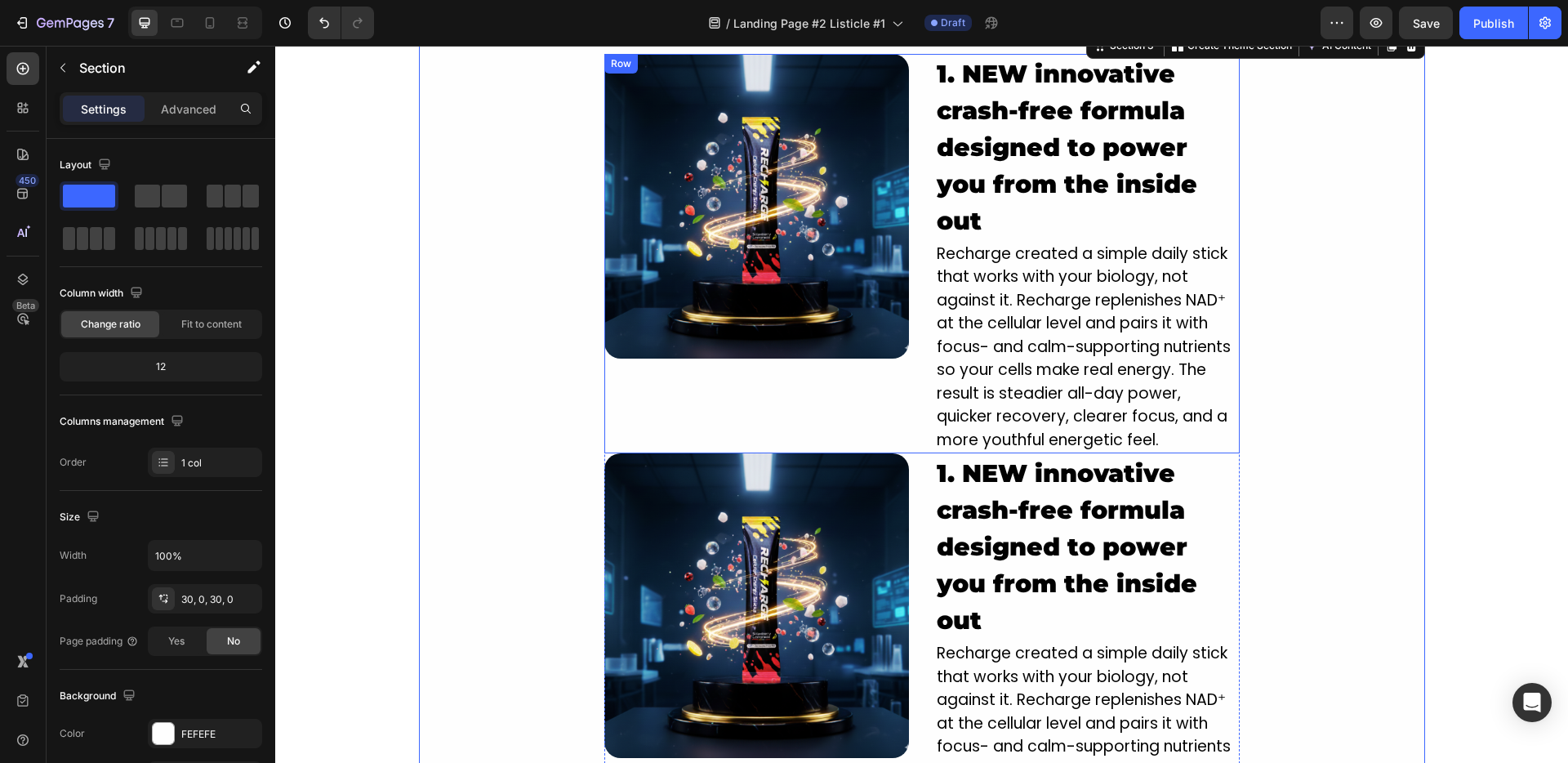
click at [896, 402] on div "Image" at bounding box center [757, 254] width 305 height 401
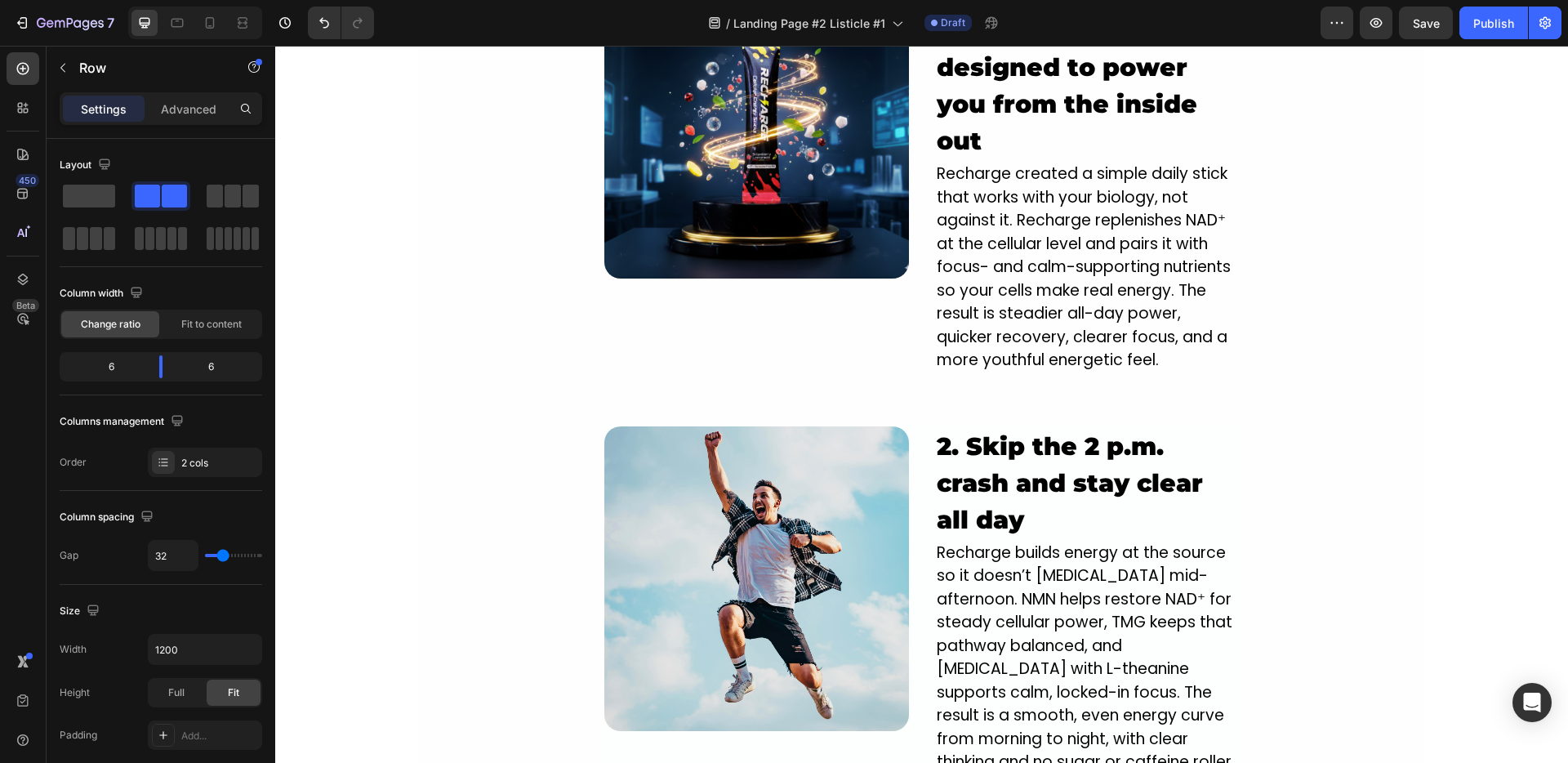
scroll to position [1780, 0]
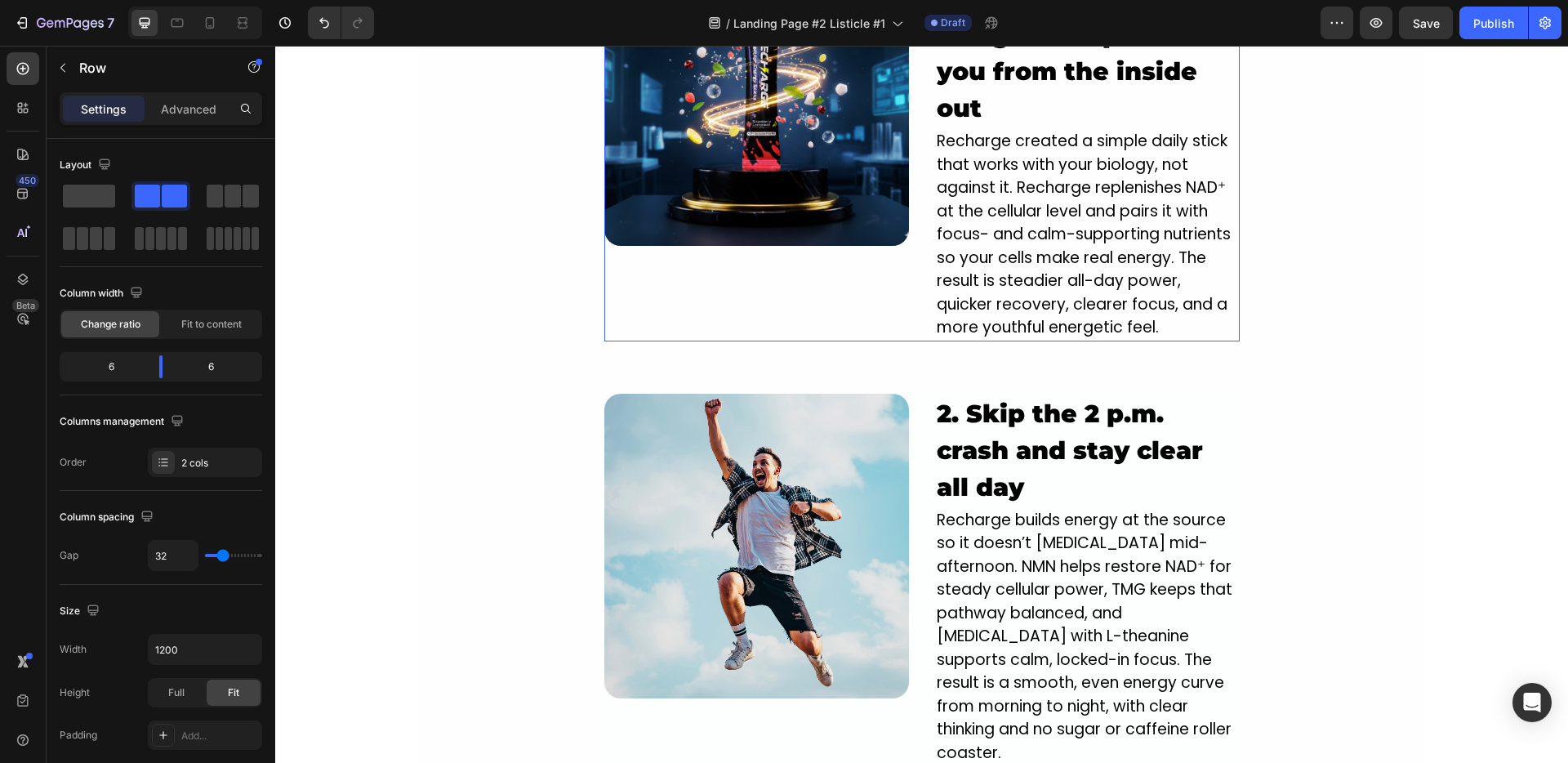
click at [902, 332] on div "Image 1. NEW innovative crash-free formula designed to power you from the insid…" at bounding box center [922, 141] width 635 height 401
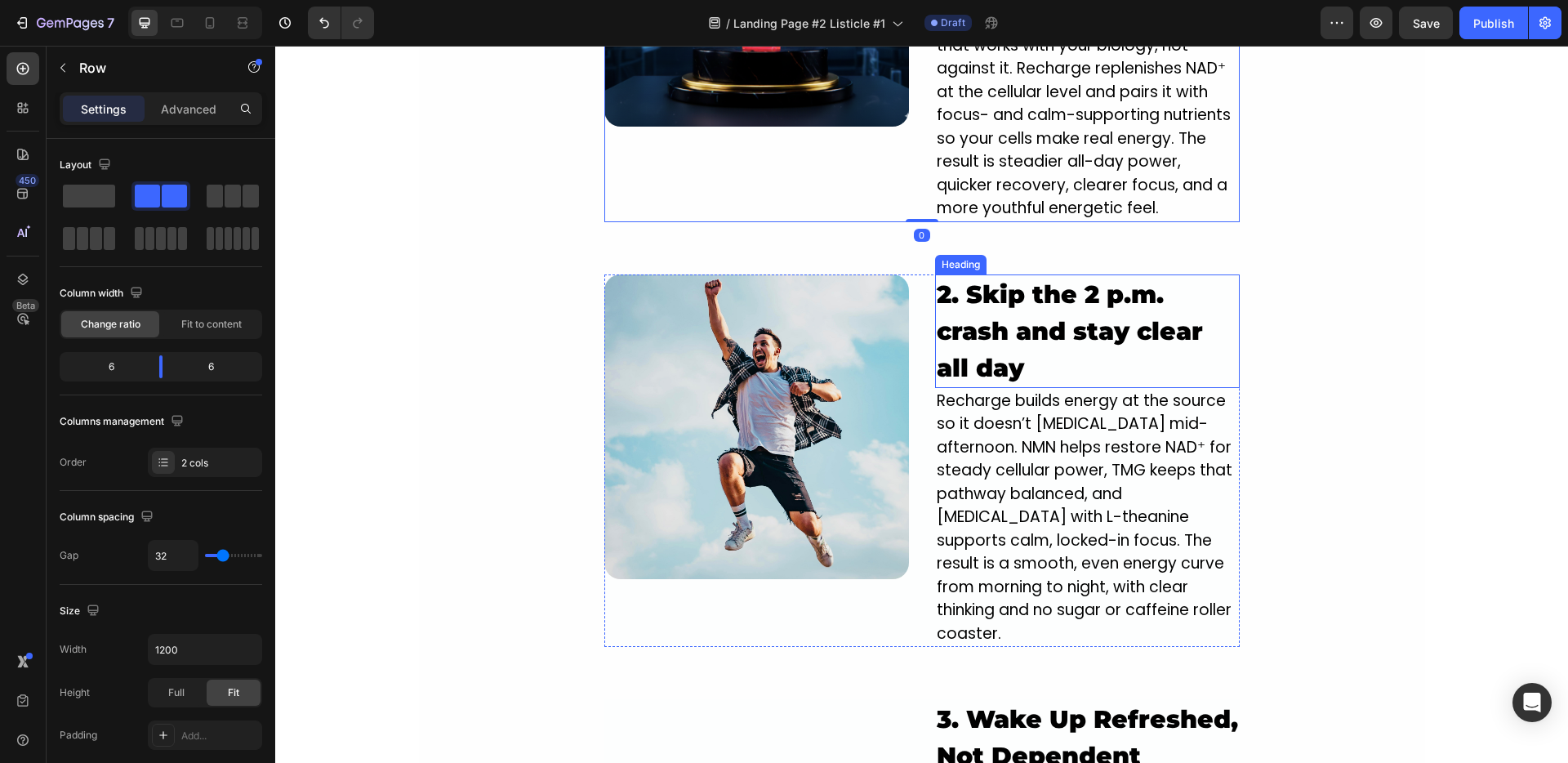
scroll to position [1933, 0]
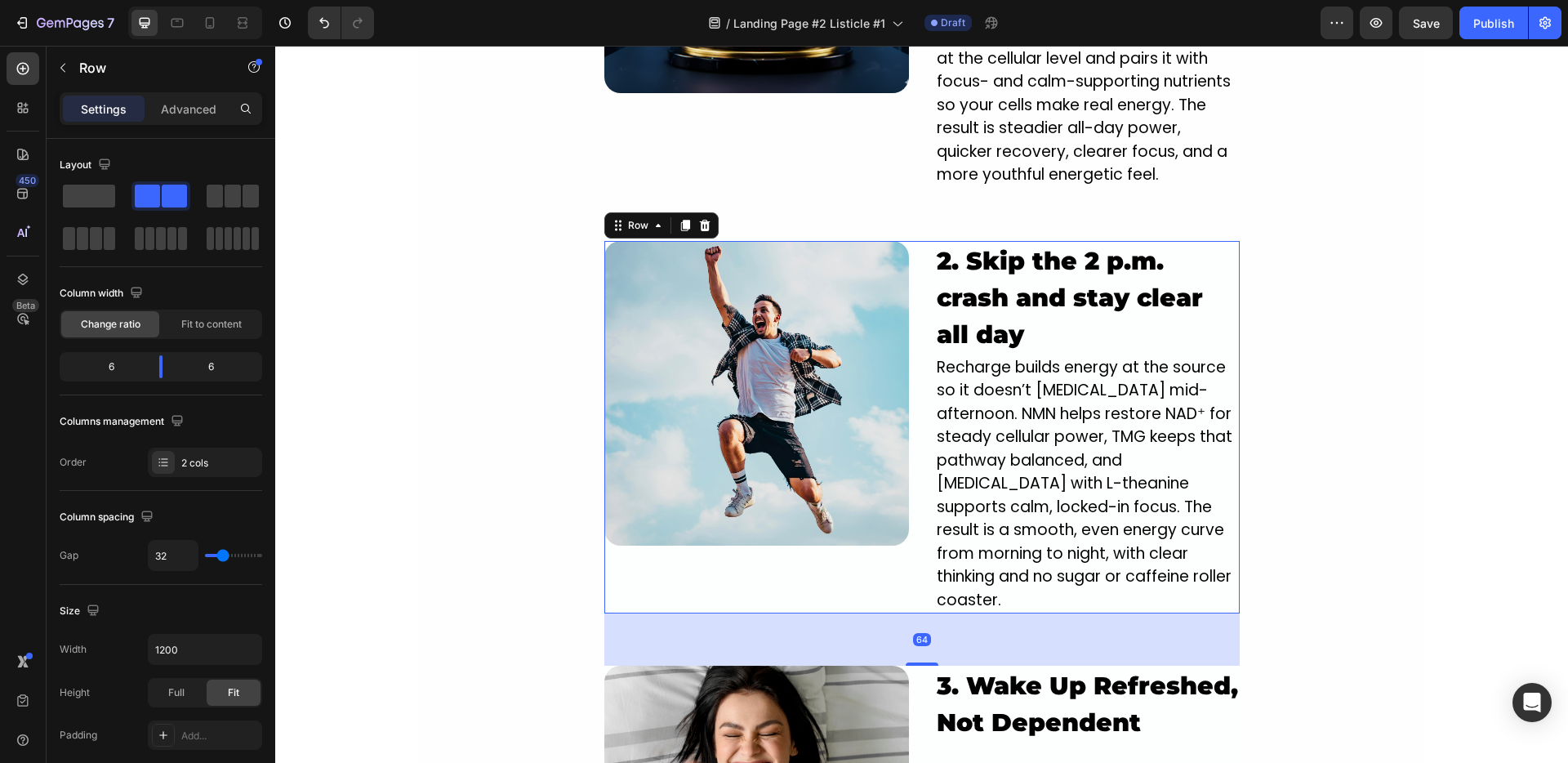
click at [924, 320] on div "Image 2. Skip the 2 p.m. crash and stay clear all day Heading Recharge builds e…" at bounding box center [922, 428] width 635 height 374
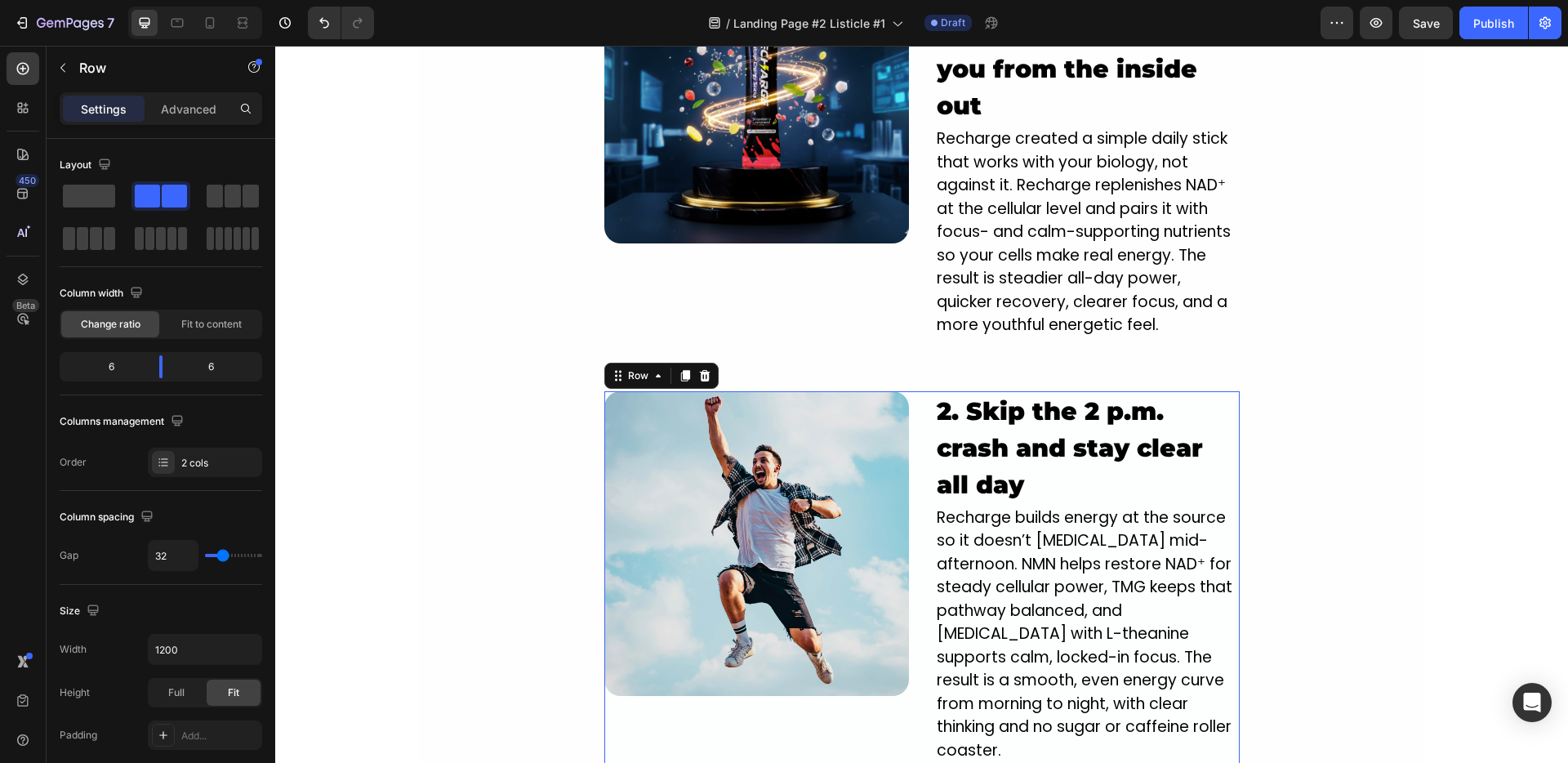
scroll to position [1546, 0]
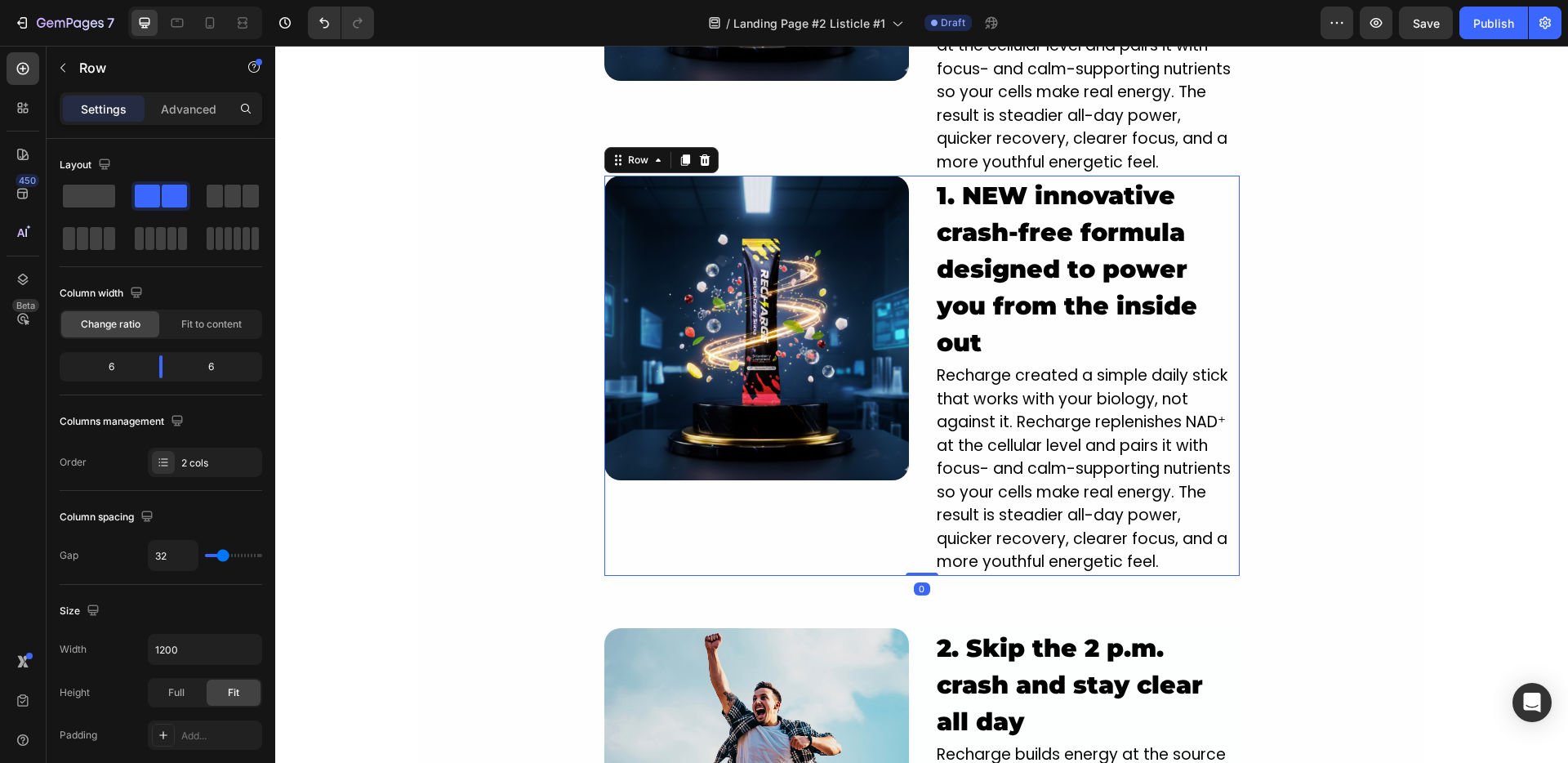
click at [918, 195] on div "Image 1. NEW innovative crash-free formula designed to power you from the insid…" at bounding box center [922, 375] width 635 height 401
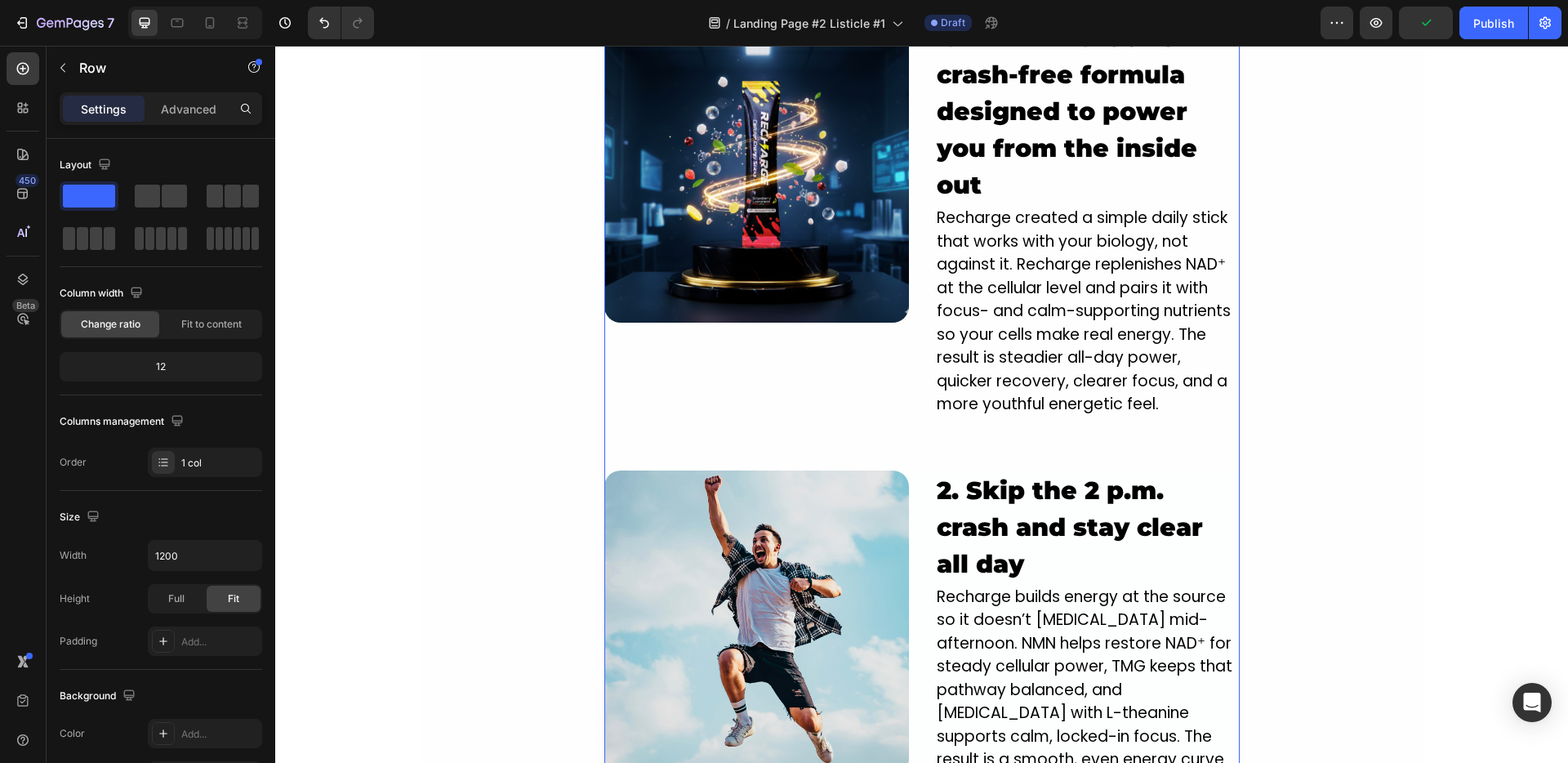
scroll to position [1729, 0]
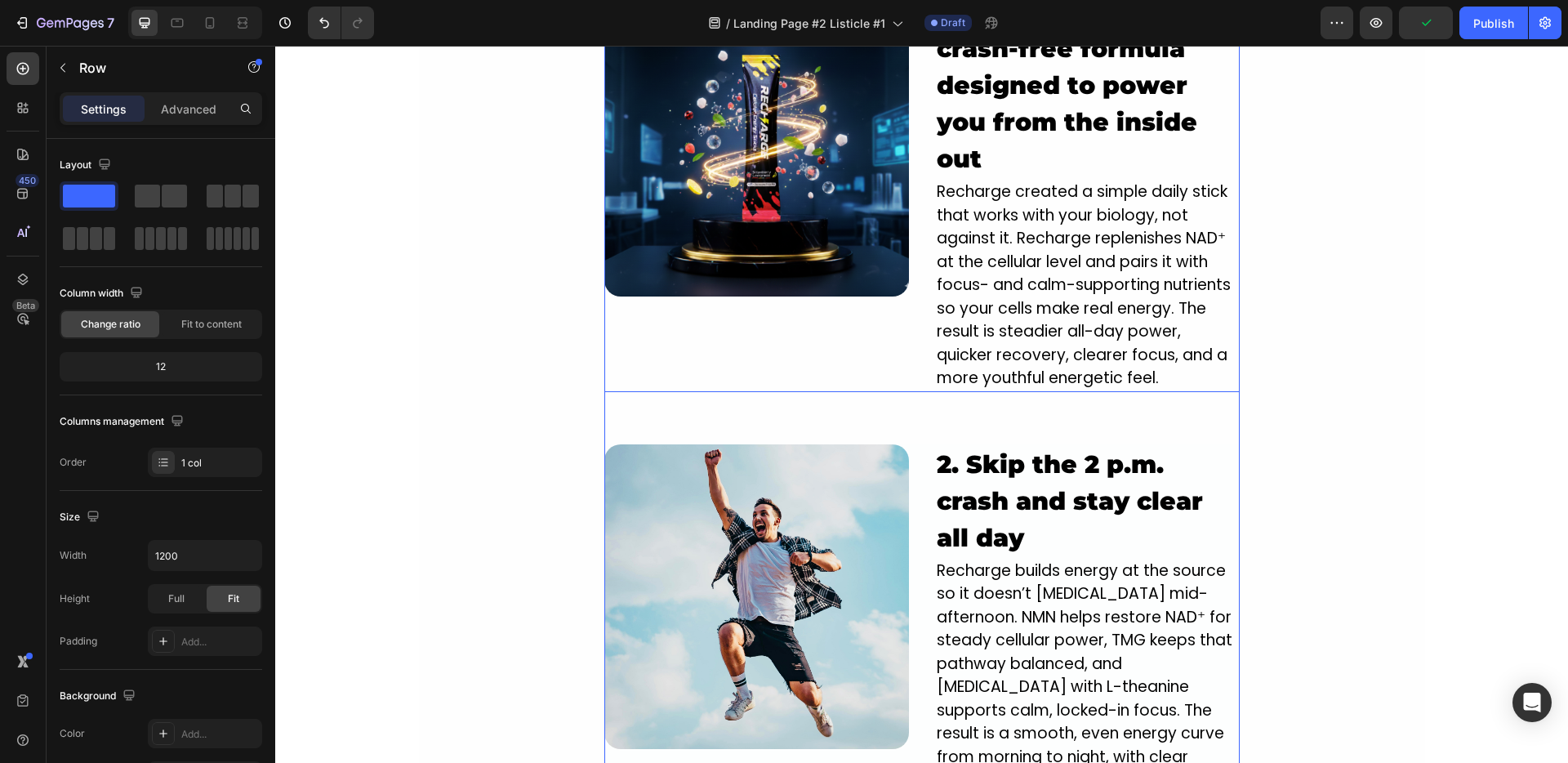
click at [897, 375] on div "Image" at bounding box center [757, 192] width 305 height 401
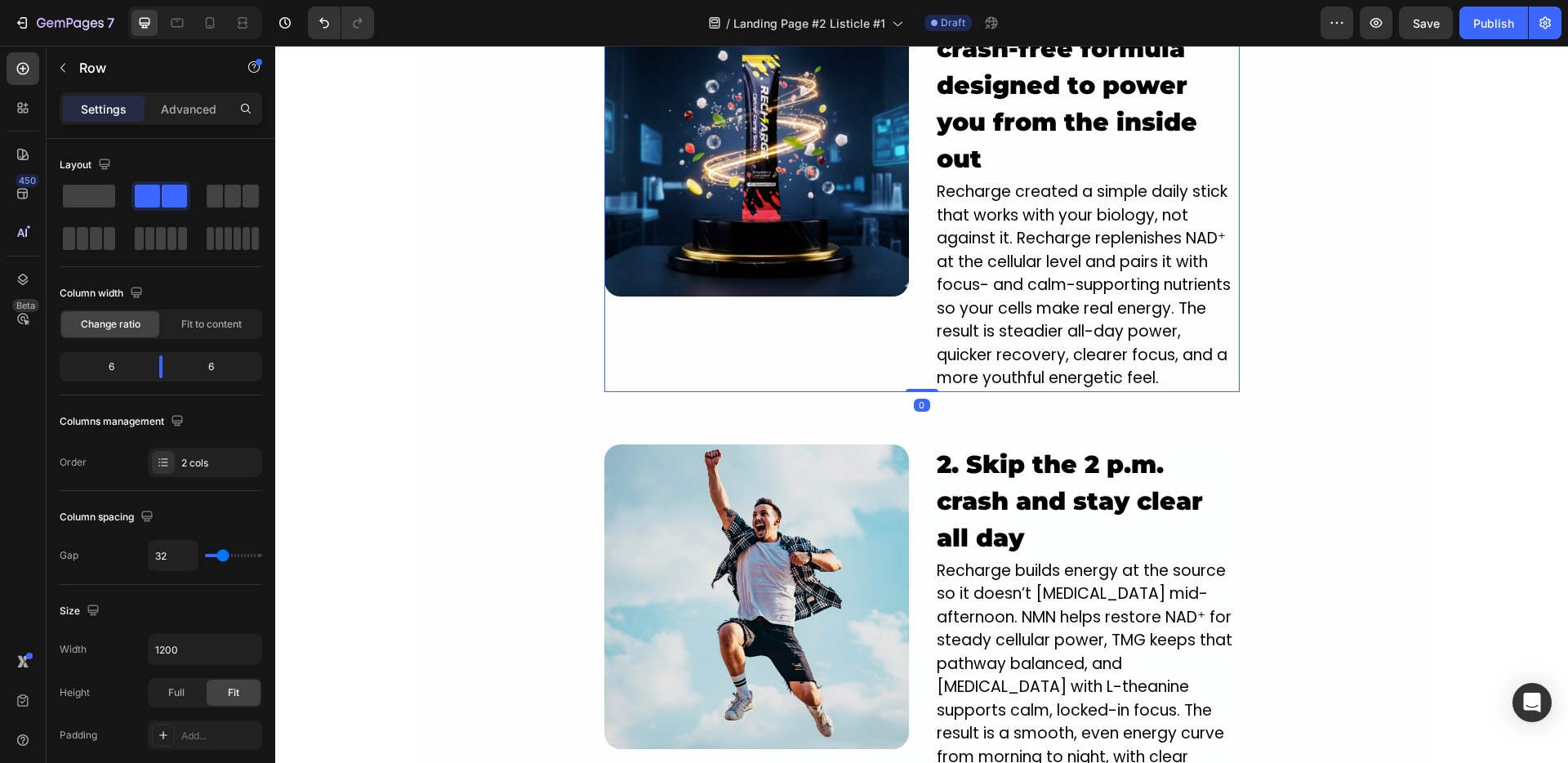
drag, startPoint x: 916, startPoint y: 388, endPoint x: 908, endPoint y: 339, distance: 49.6
click at [908, 339] on div "Image 1. NEW innovative crash-free formula designed to power you from the insid…" at bounding box center [922, 192] width 635 height 401
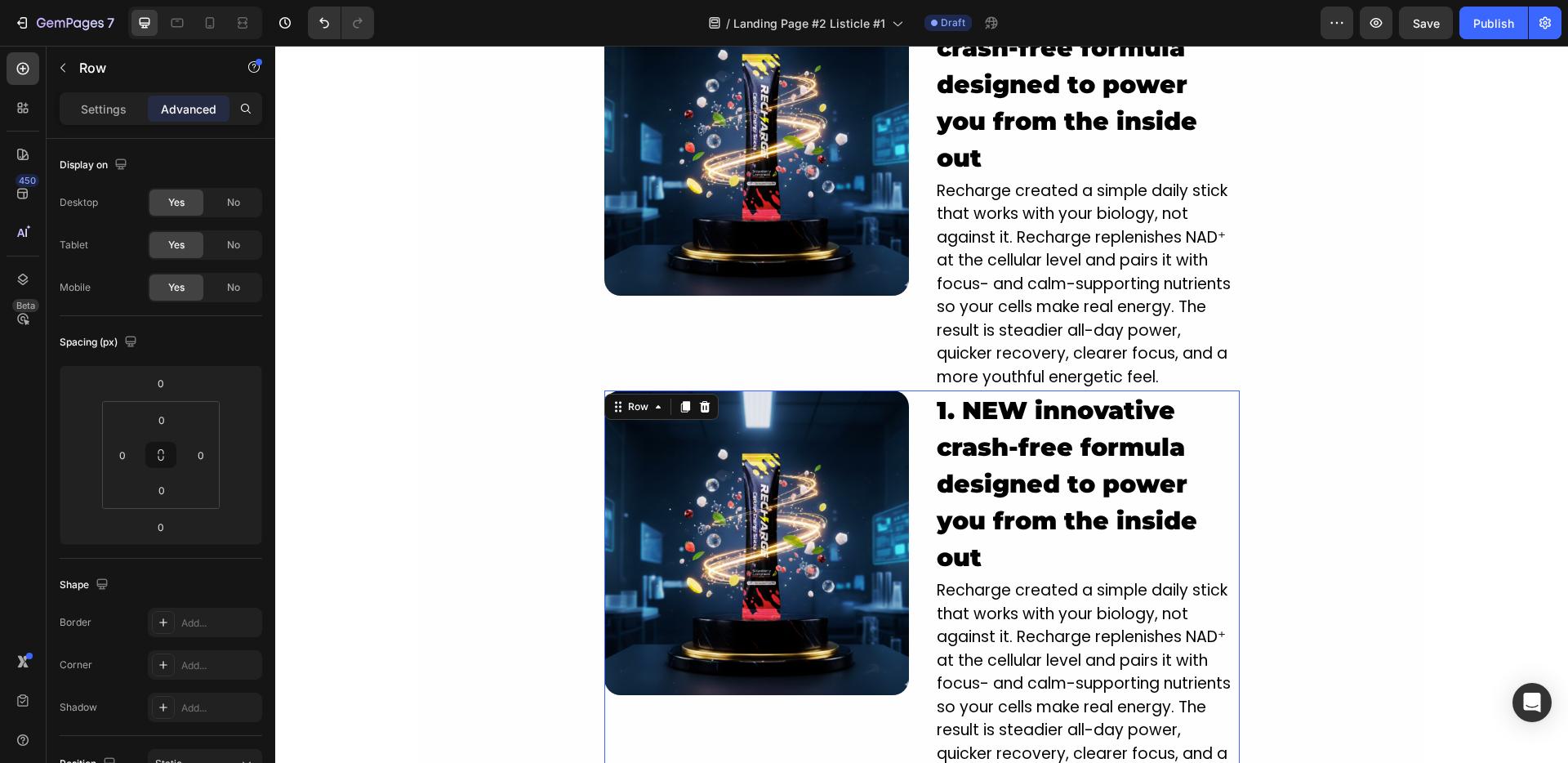
scroll to position [1247, 0]
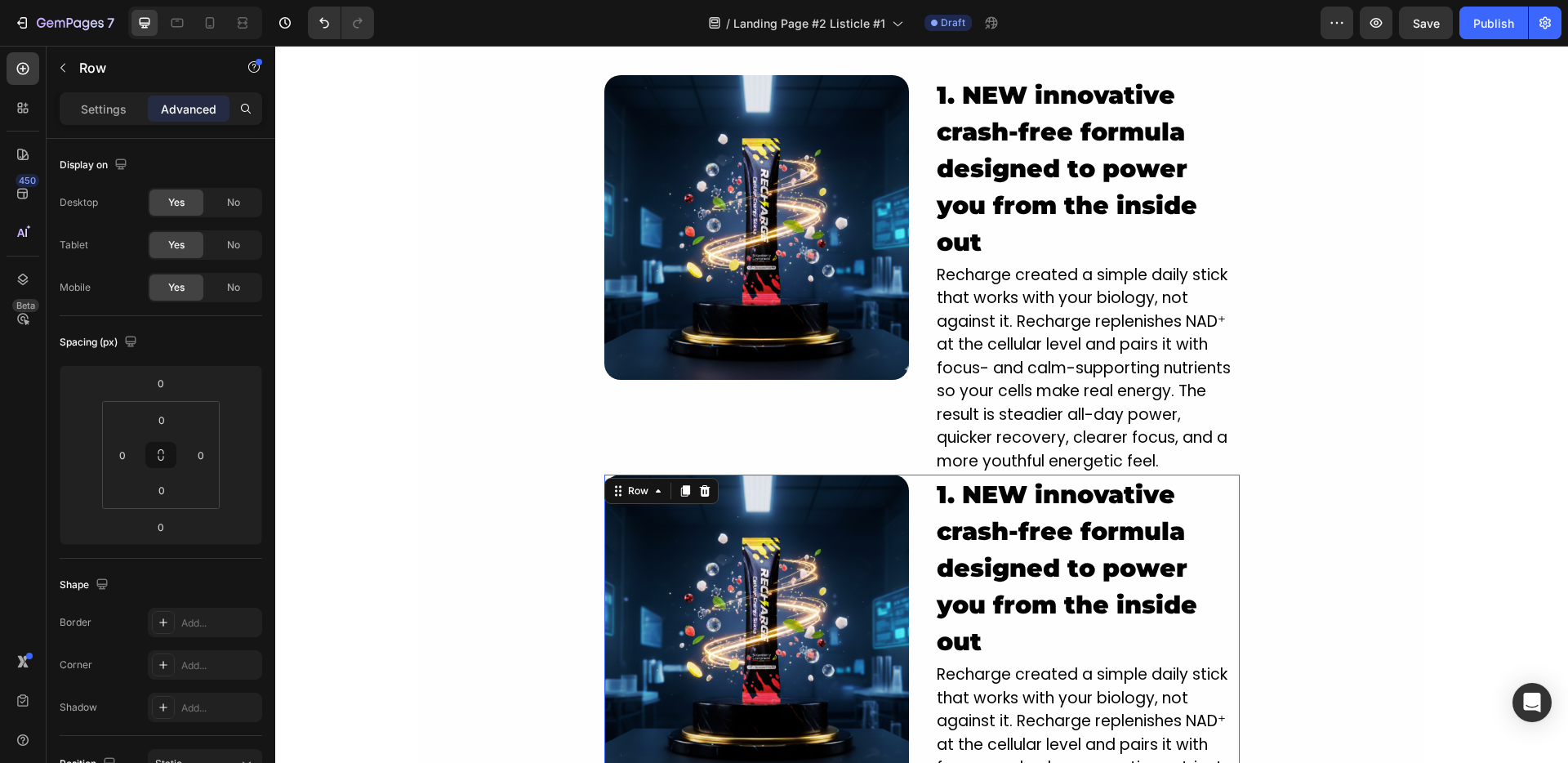
click at [908, 339] on div "Image 1. NEW innovative crash-free formula designed to power you from the insid…" at bounding box center [922, 275] width 635 height 401
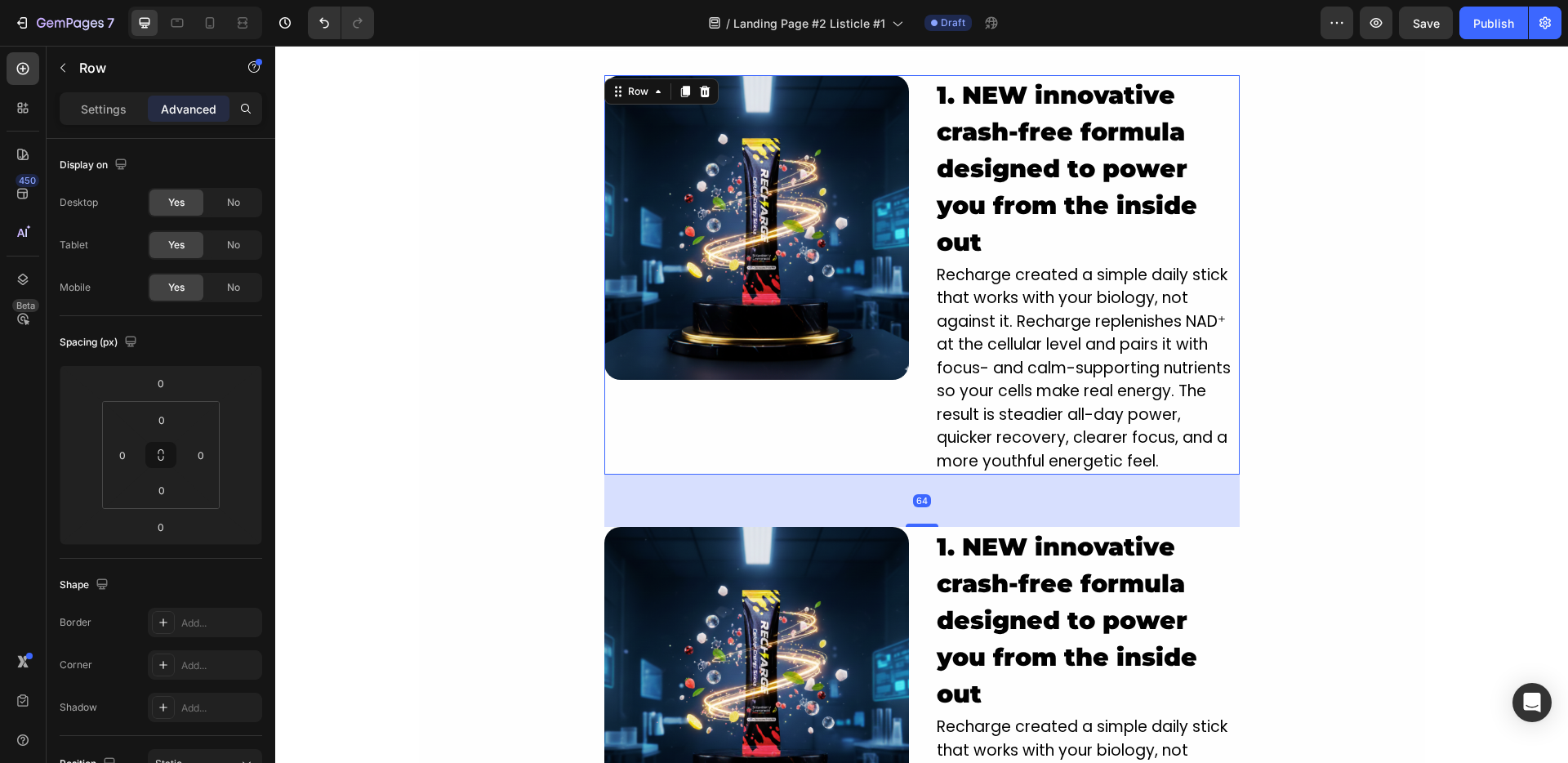
drag, startPoint x: 923, startPoint y: 471, endPoint x: 944, endPoint y: 524, distance: 57.0
click at [944, 475] on div "64" at bounding box center [922, 475] width 635 height 0
type input "64"
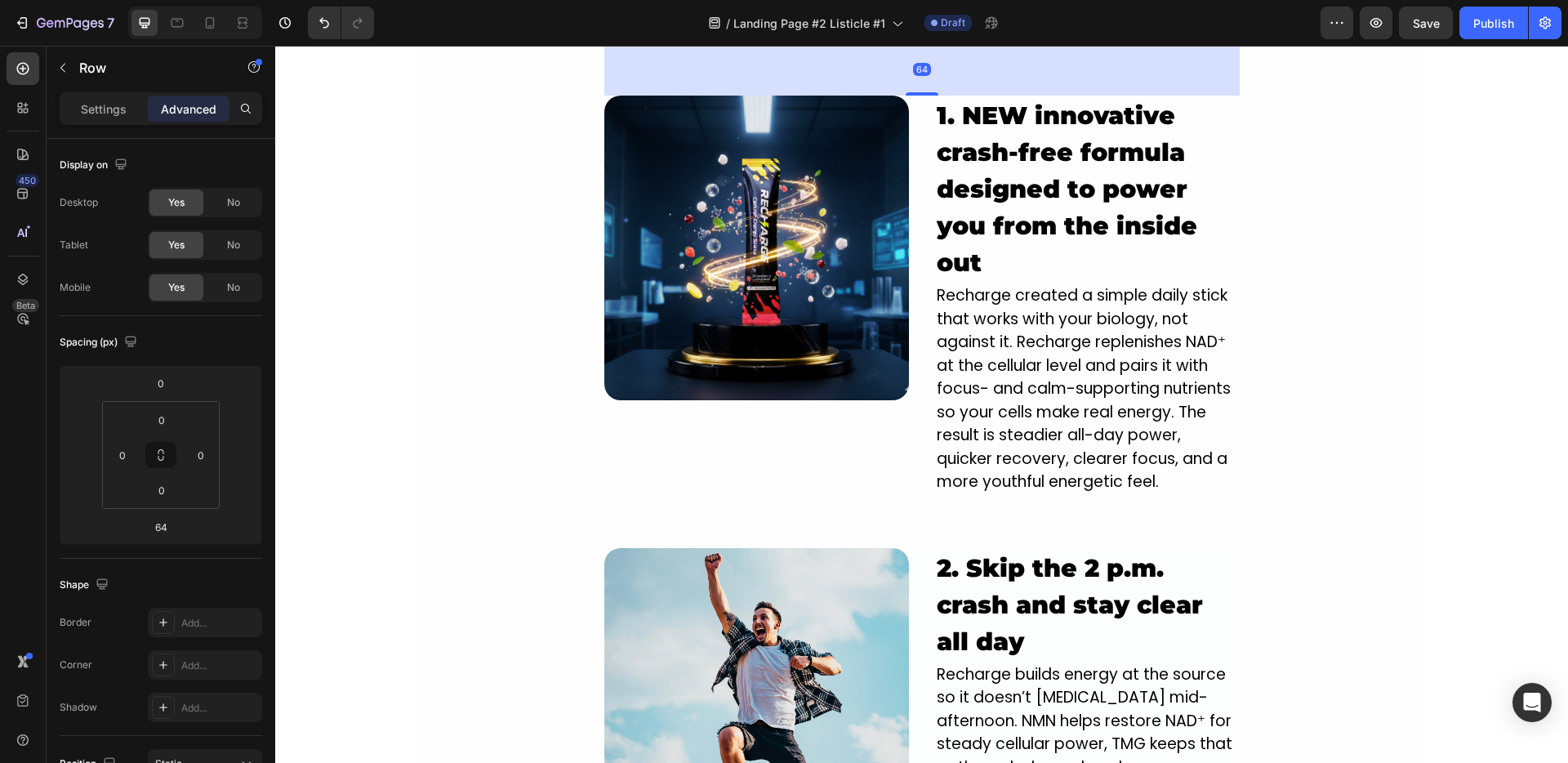
scroll to position [1679, 0]
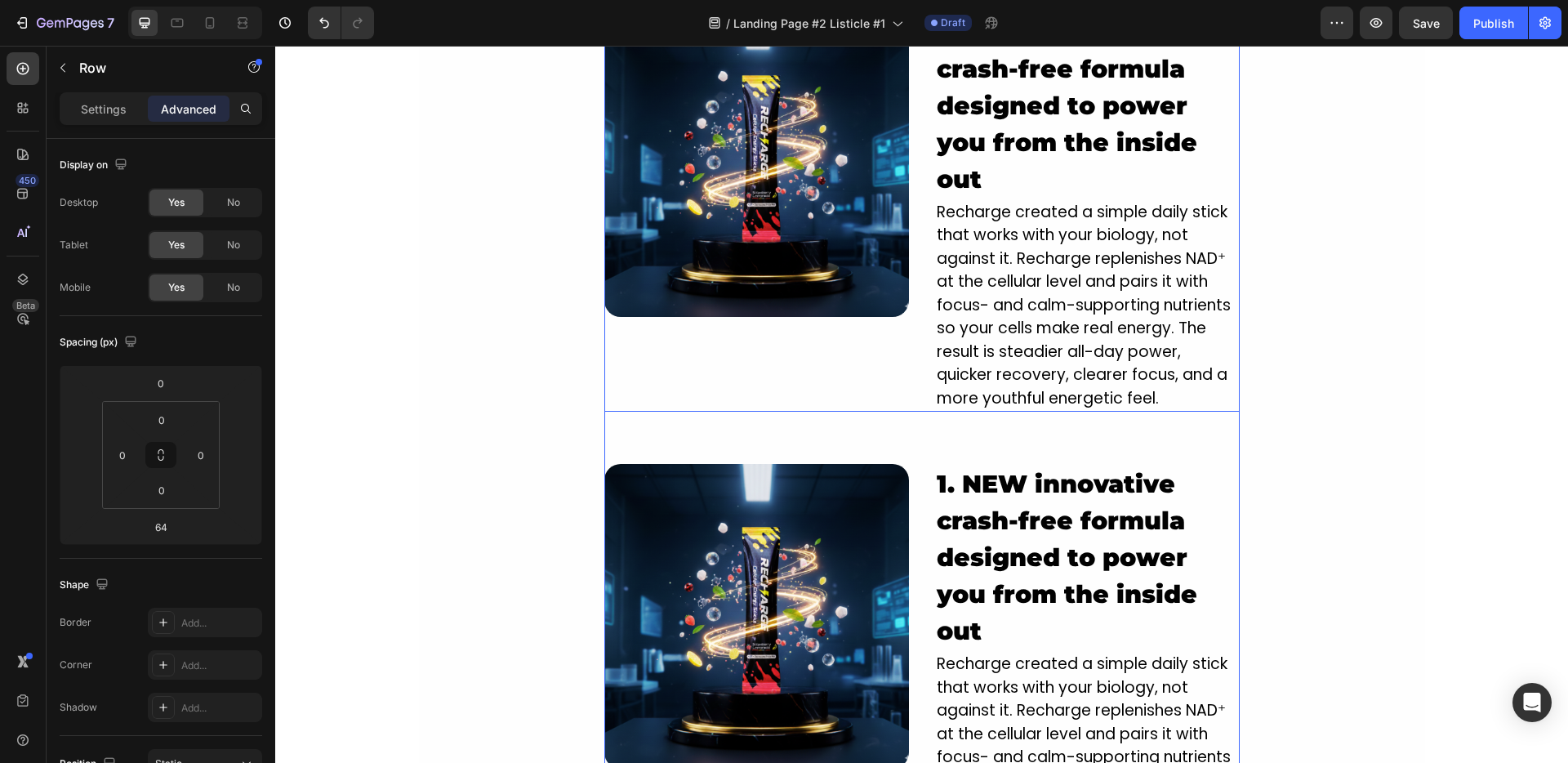
scroll to position [1076, 0]
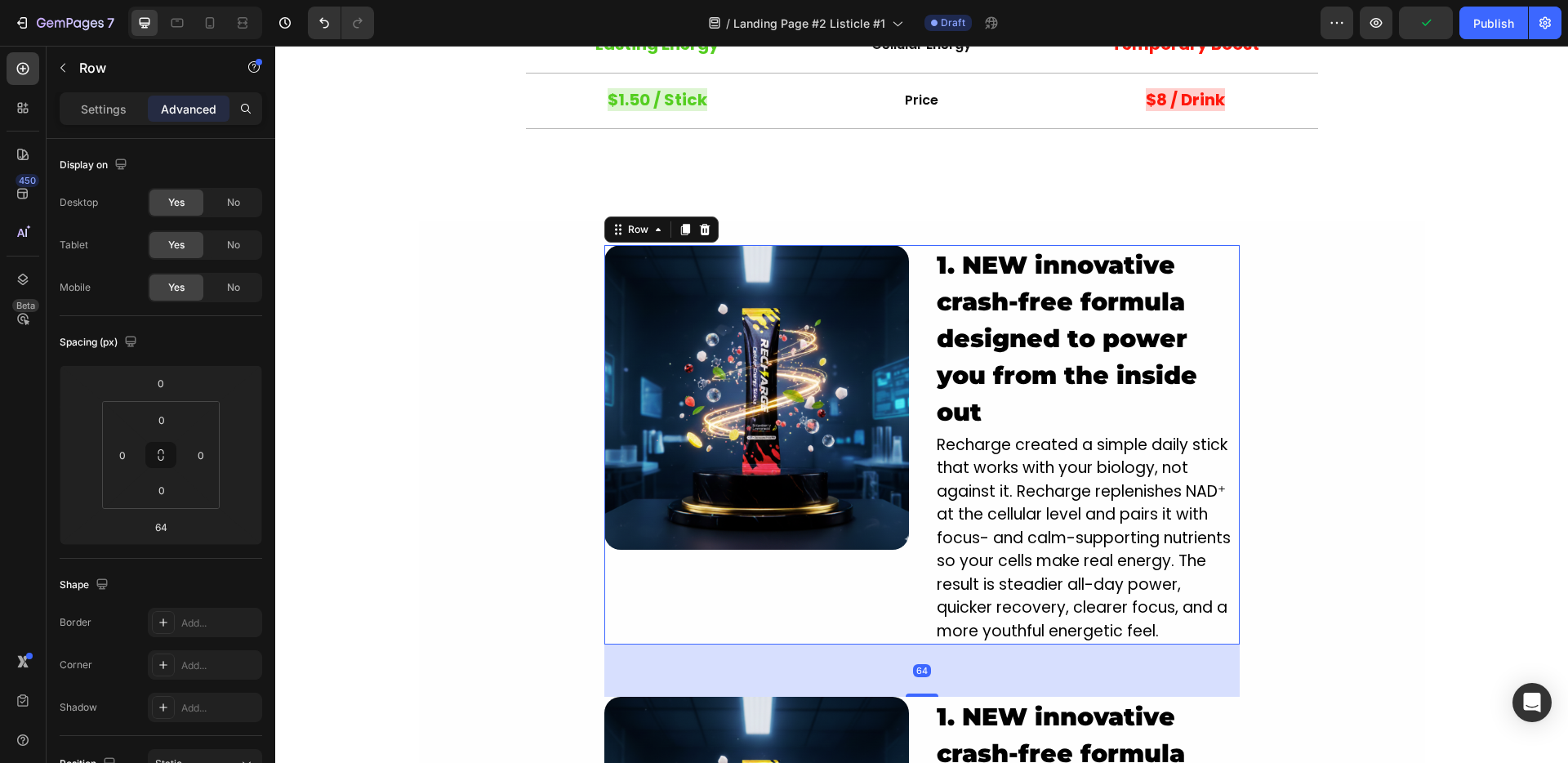
click at [913, 284] on div "Image 1. NEW innovative crash-free formula designed to power you from the insid…" at bounding box center [922, 445] width 635 height 401
click at [681, 230] on icon at bounding box center [685, 229] width 9 height 11
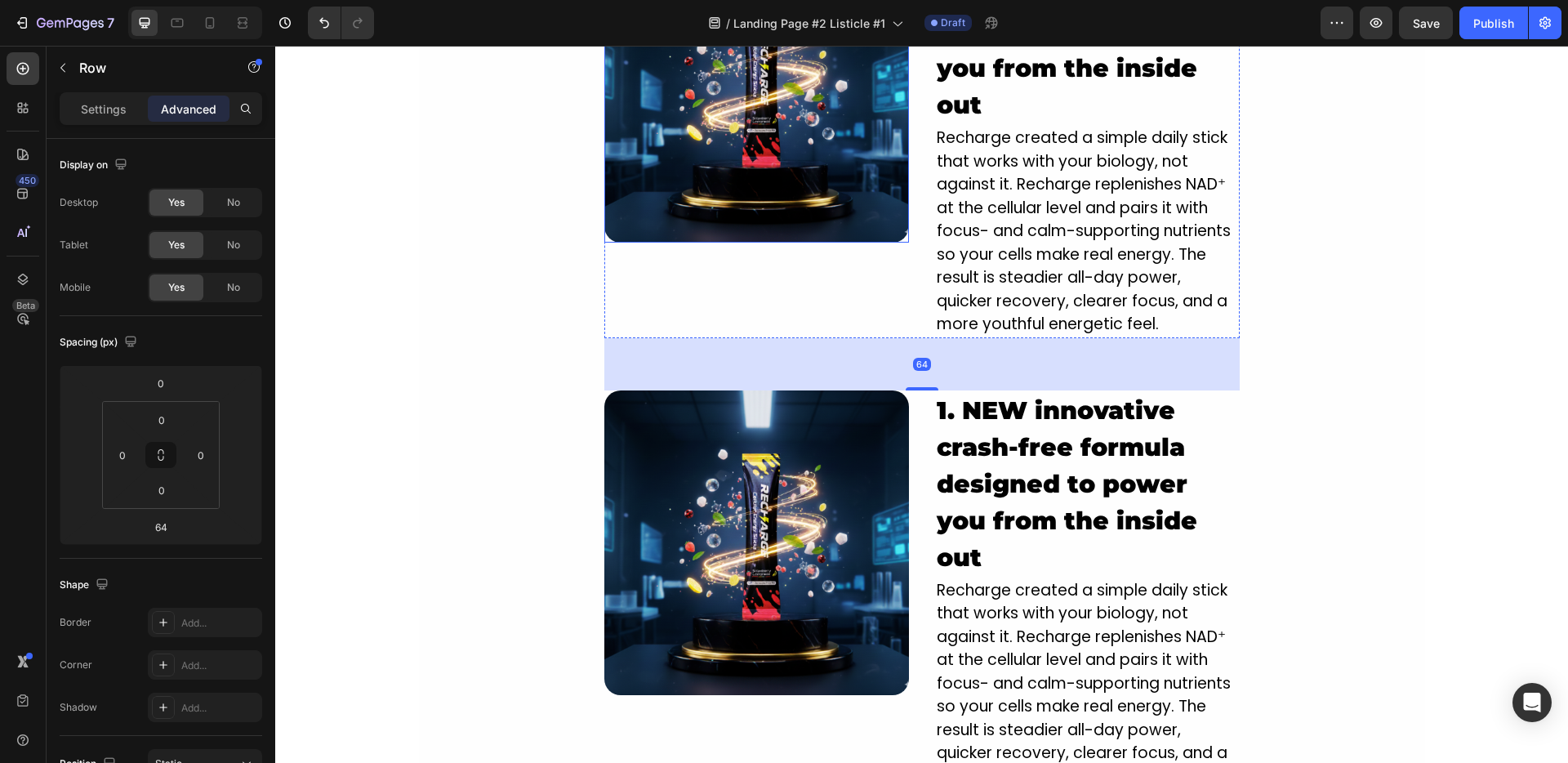
scroll to position [1880, 0]
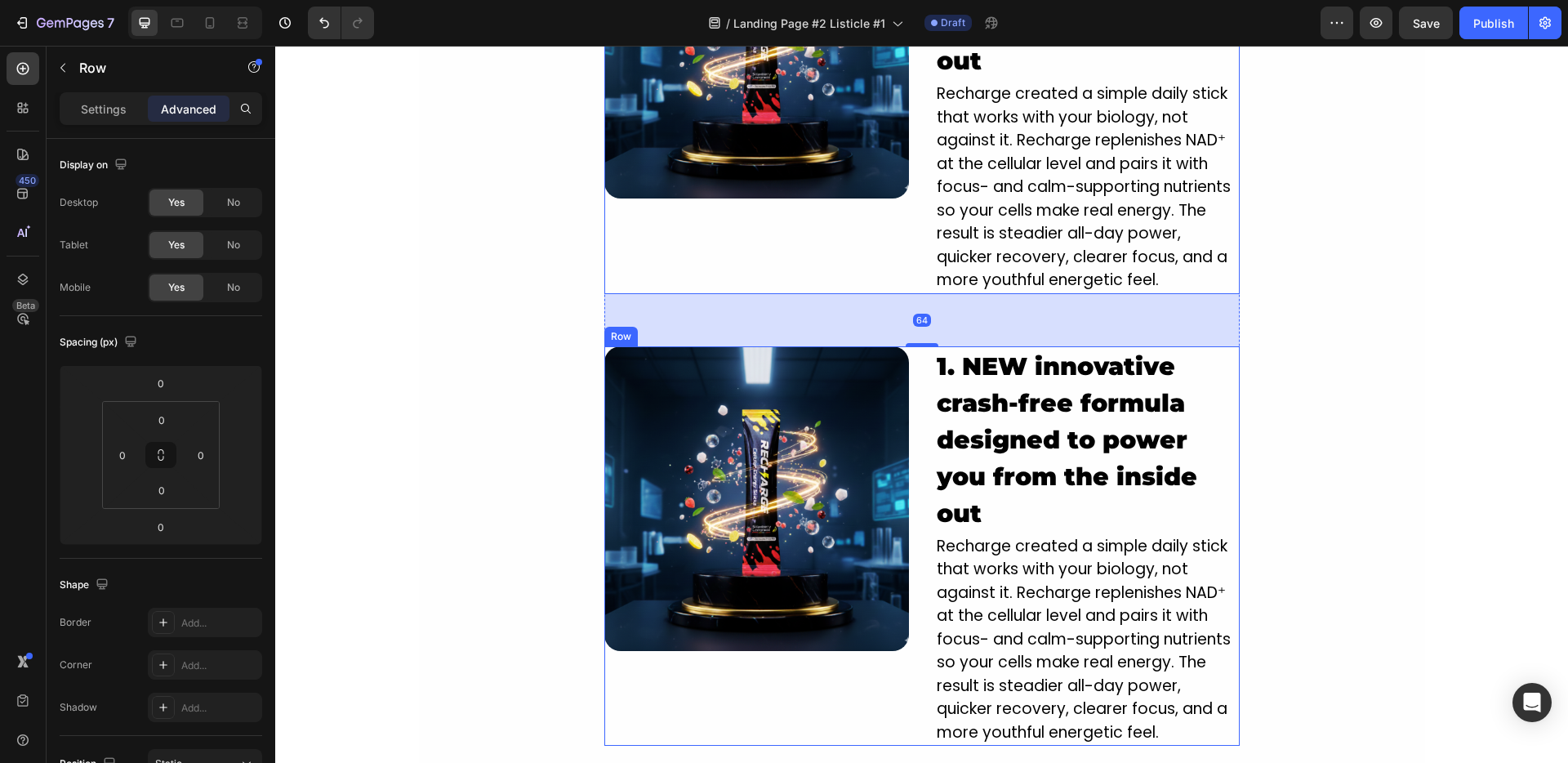
click at [914, 377] on div "Image 1. NEW innovative crash-free formula designed to power you from the insid…" at bounding box center [922, 546] width 635 height 401
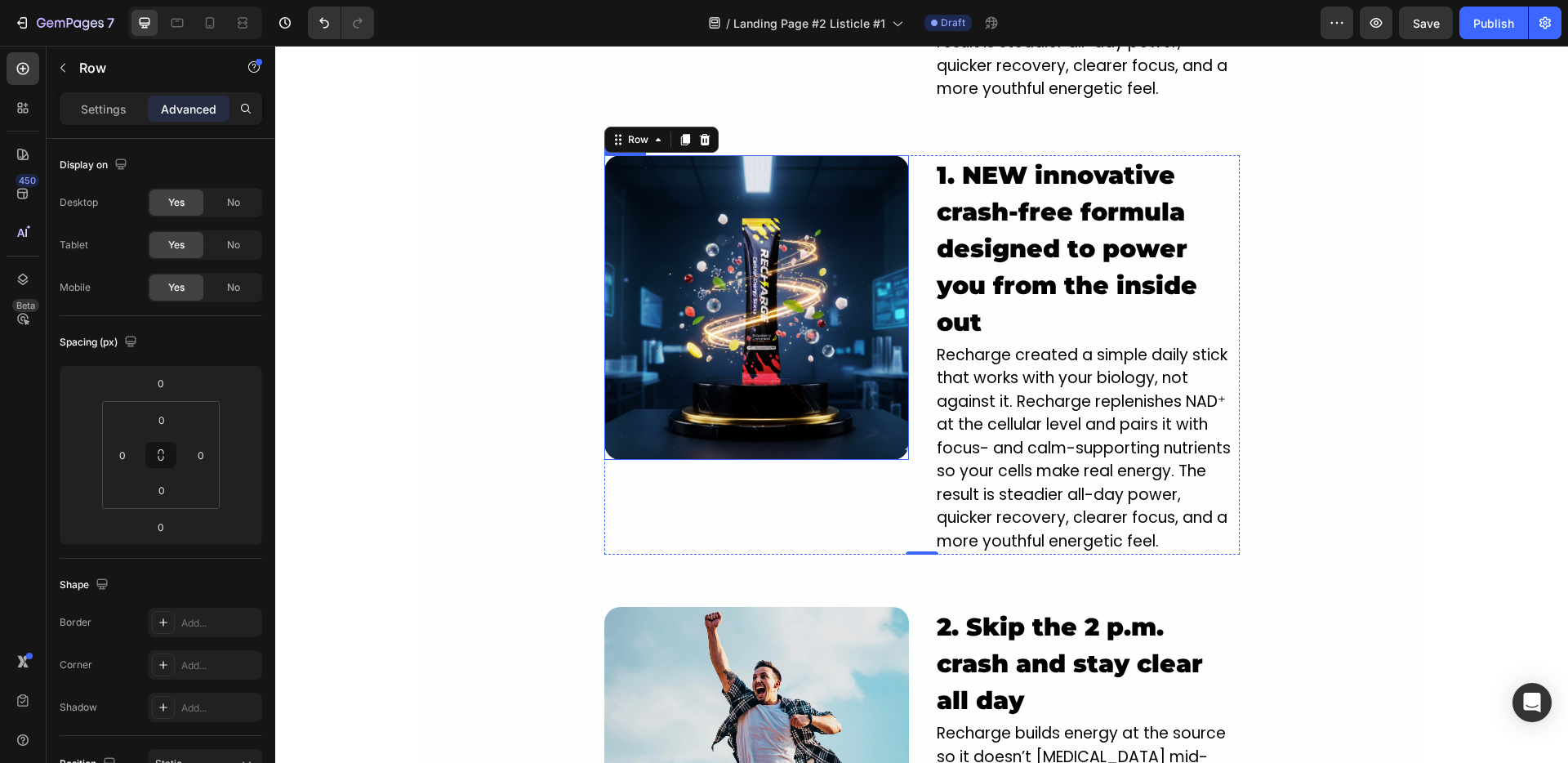
scroll to position [2047, 0]
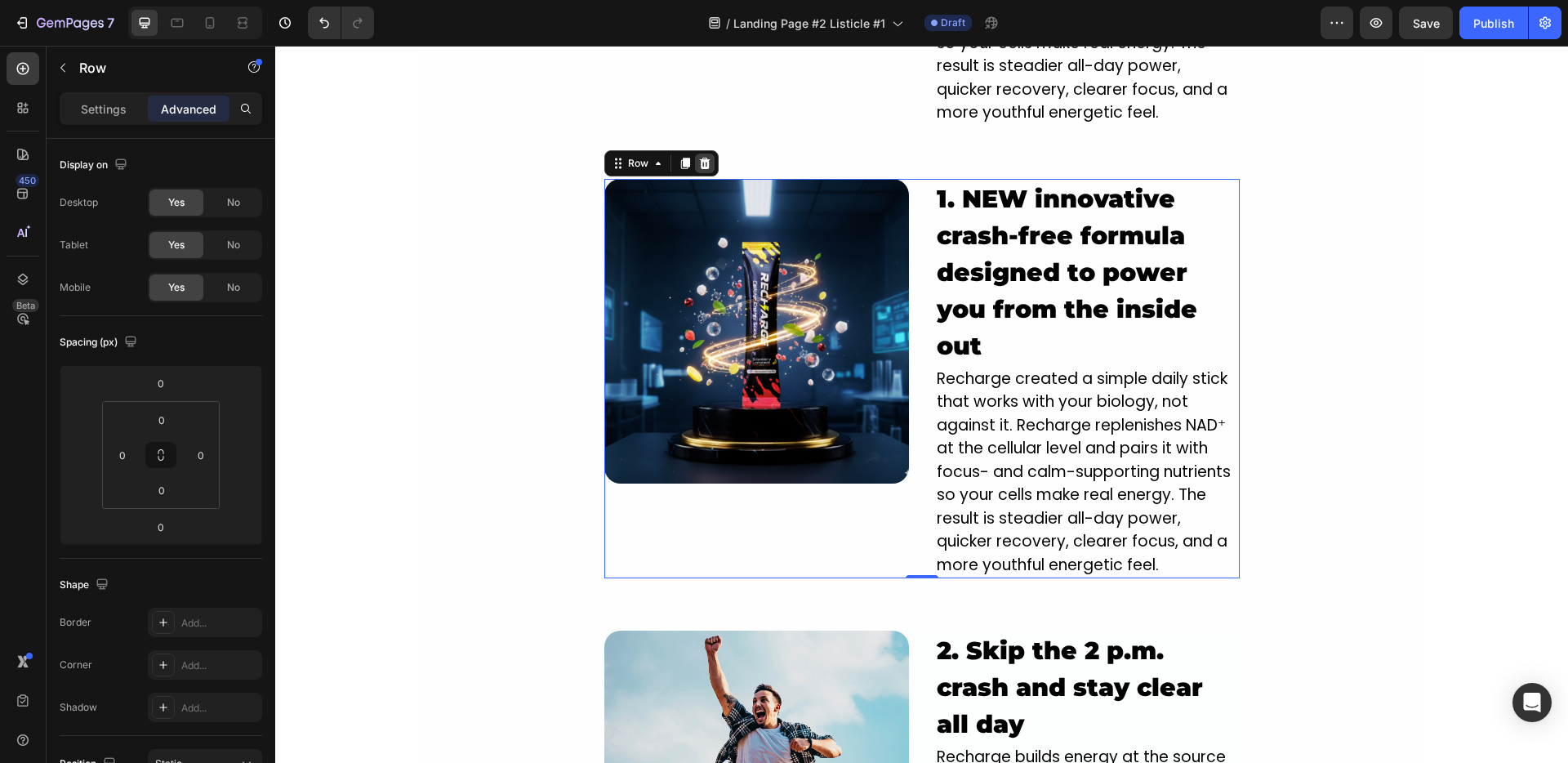
click at [699, 167] on icon at bounding box center [704, 163] width 10 height 11
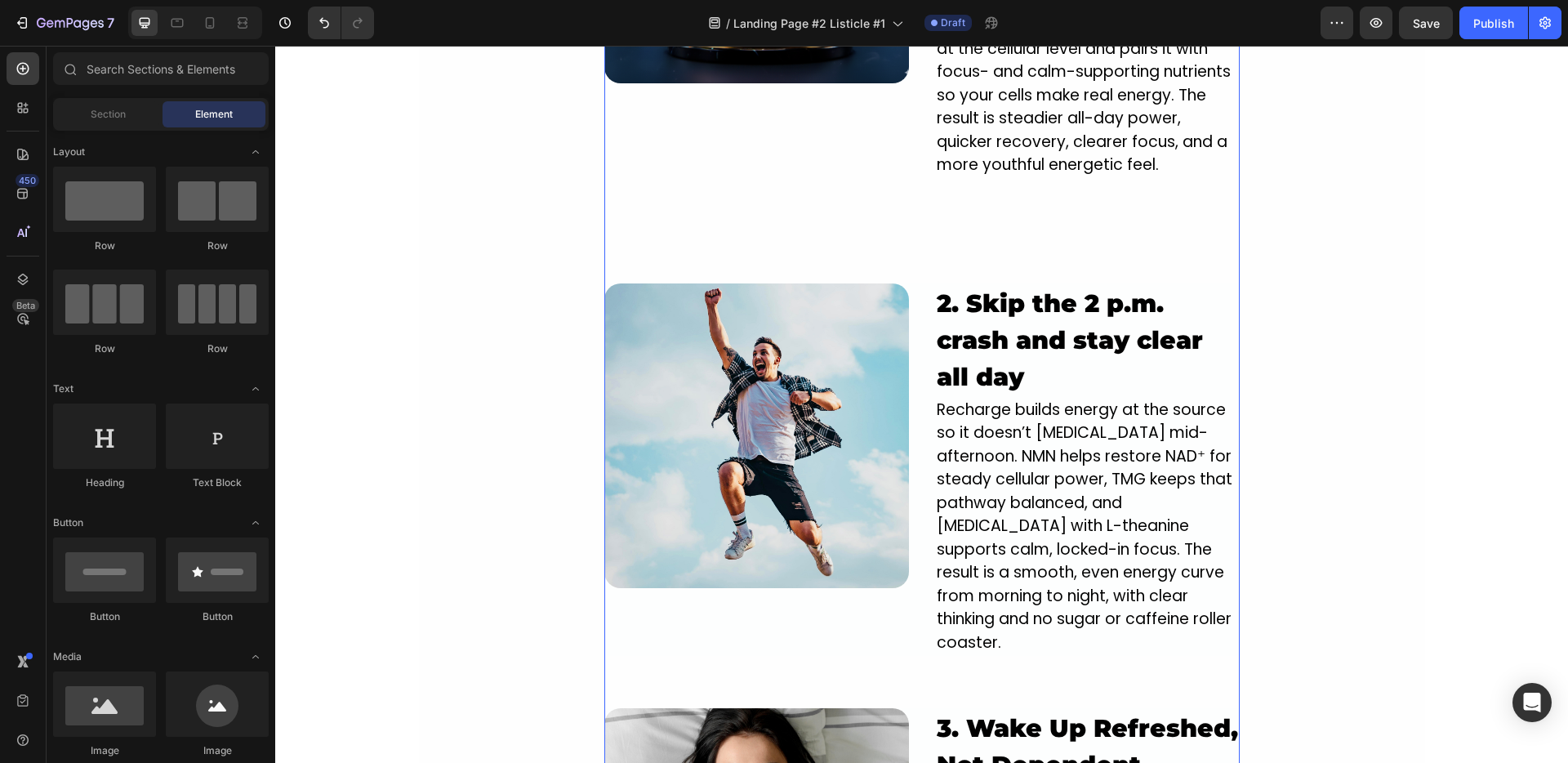
scroll to position [1929, 0]
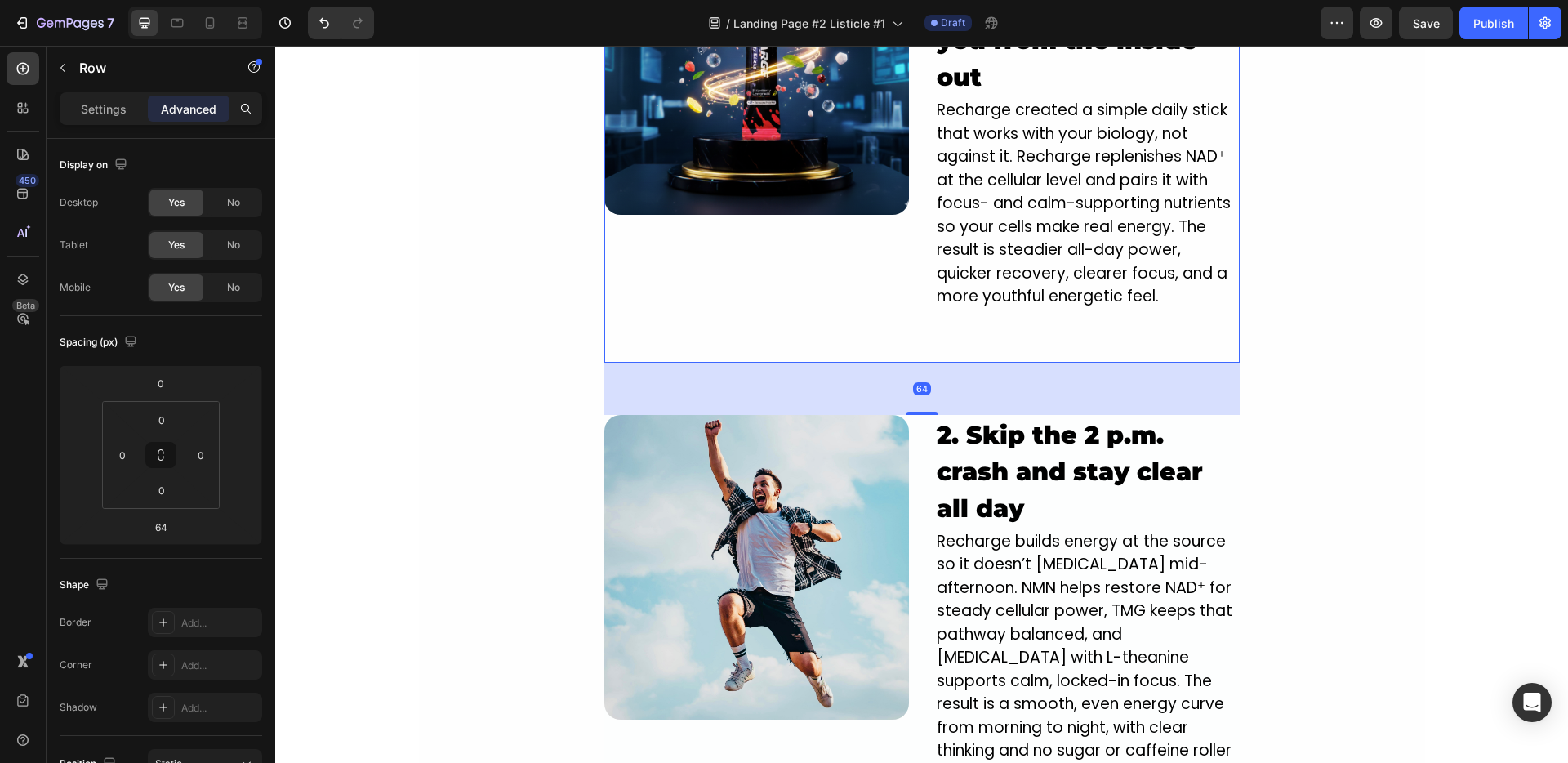
scroll to position [1853, 0]
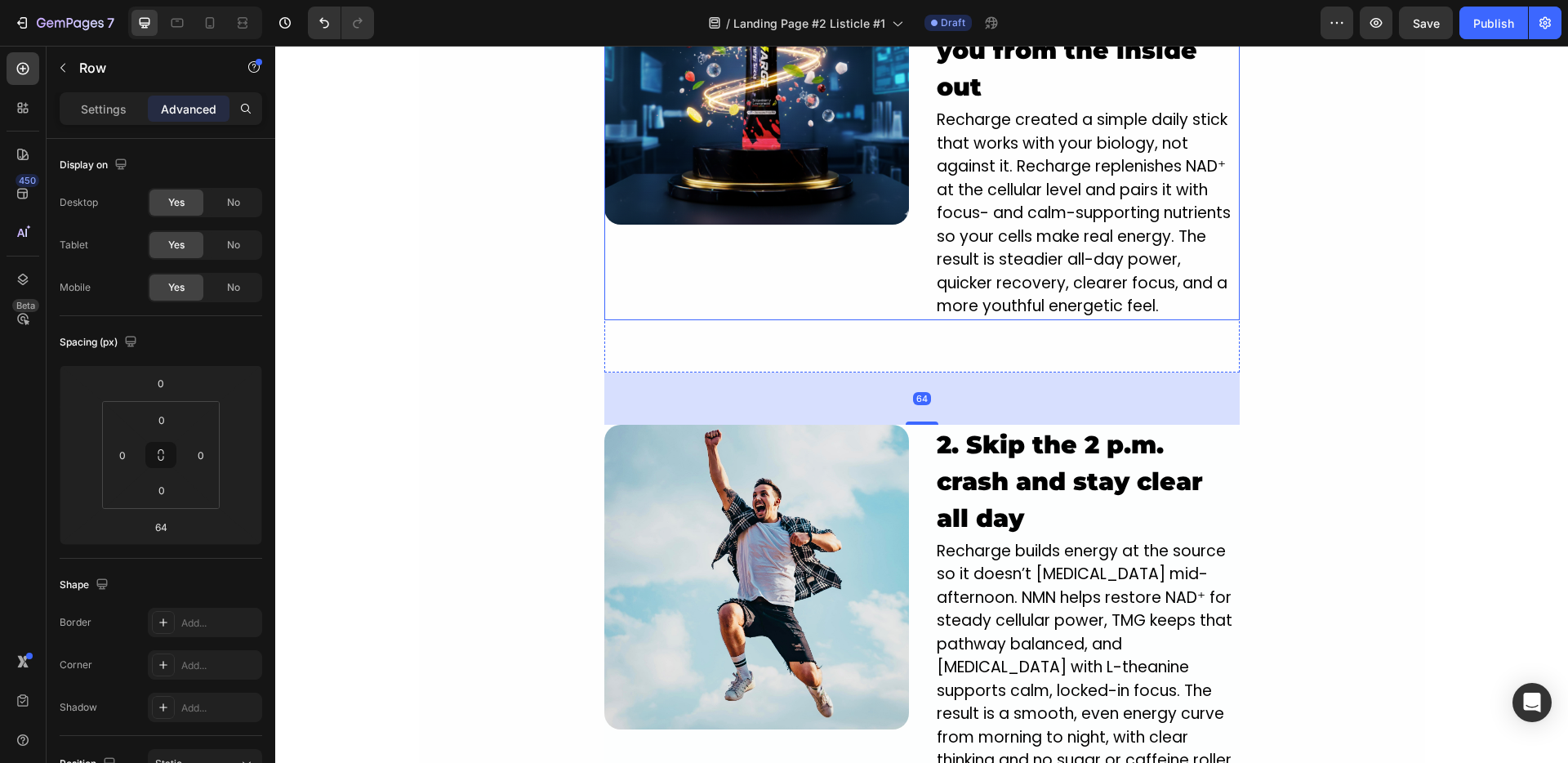
click at [872, 274] on div "Image" at bounding box center [757, 120] width 305 height 401
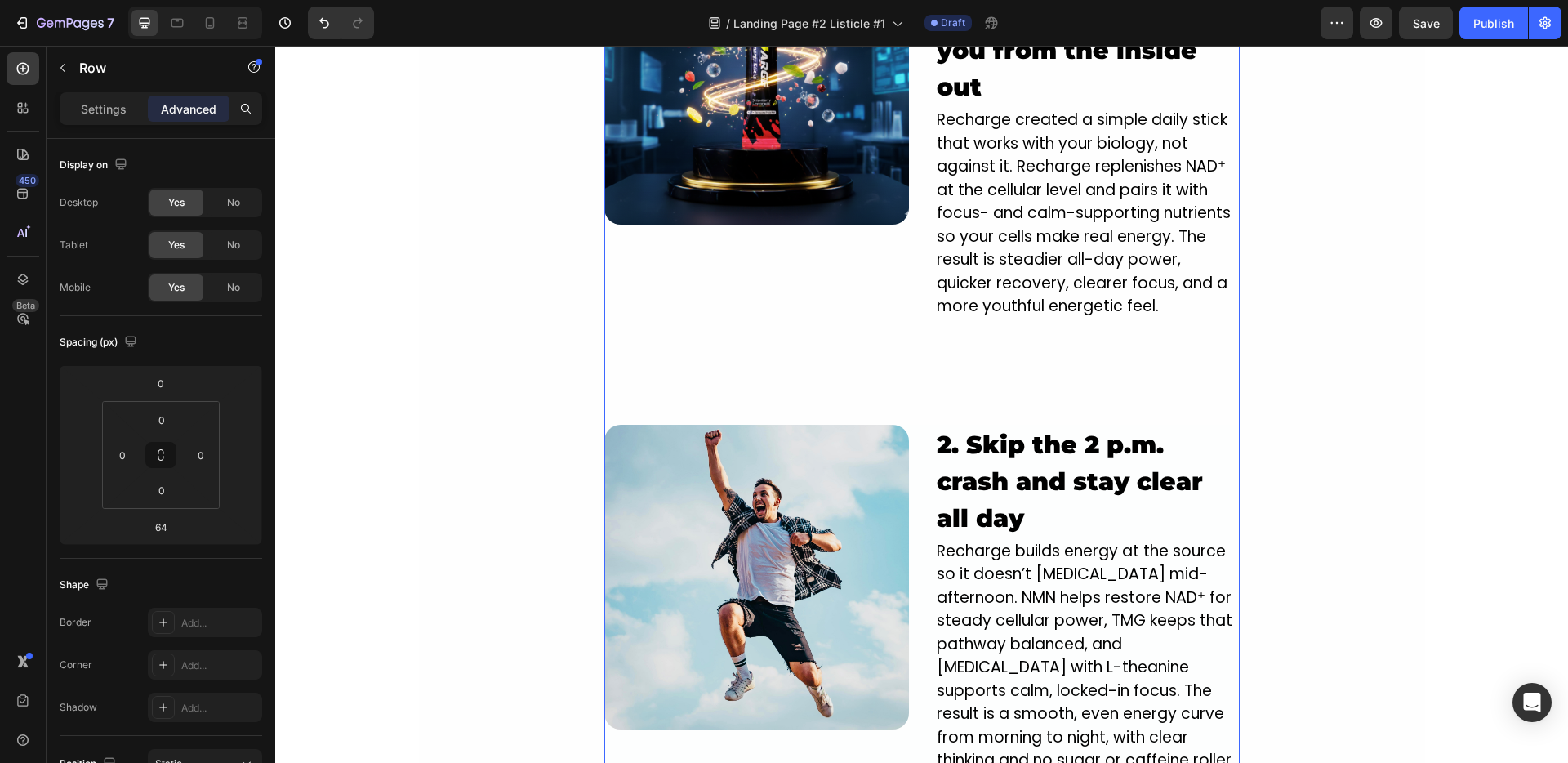
click at [919, 407] on div "Image 1. NEW innovative crash-free formula designed to power you from the insid…" at bounding box center [922, 773] width 635 height 2609
click at [919, 387] on div "Image 1. NEW innovative crash-free formula designed to power you from the insid…" at bounding box center [922, 773] width 635 height 2609
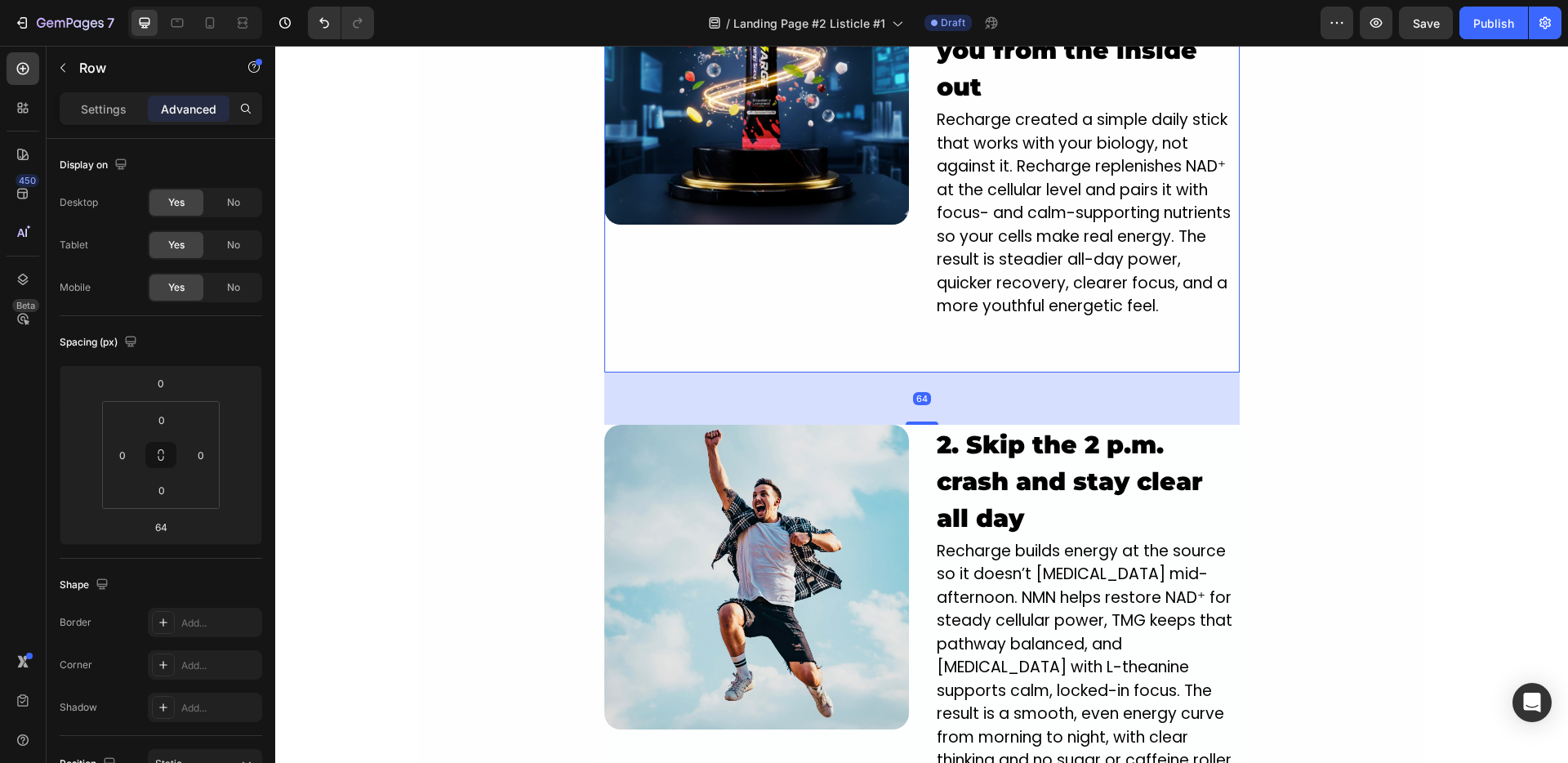
click at [818, 388] on div "64" at bounding box center [922, 399] width 635 height 52
click at [762, 455] on img at bounding box center [757, 577] width 305 height 305
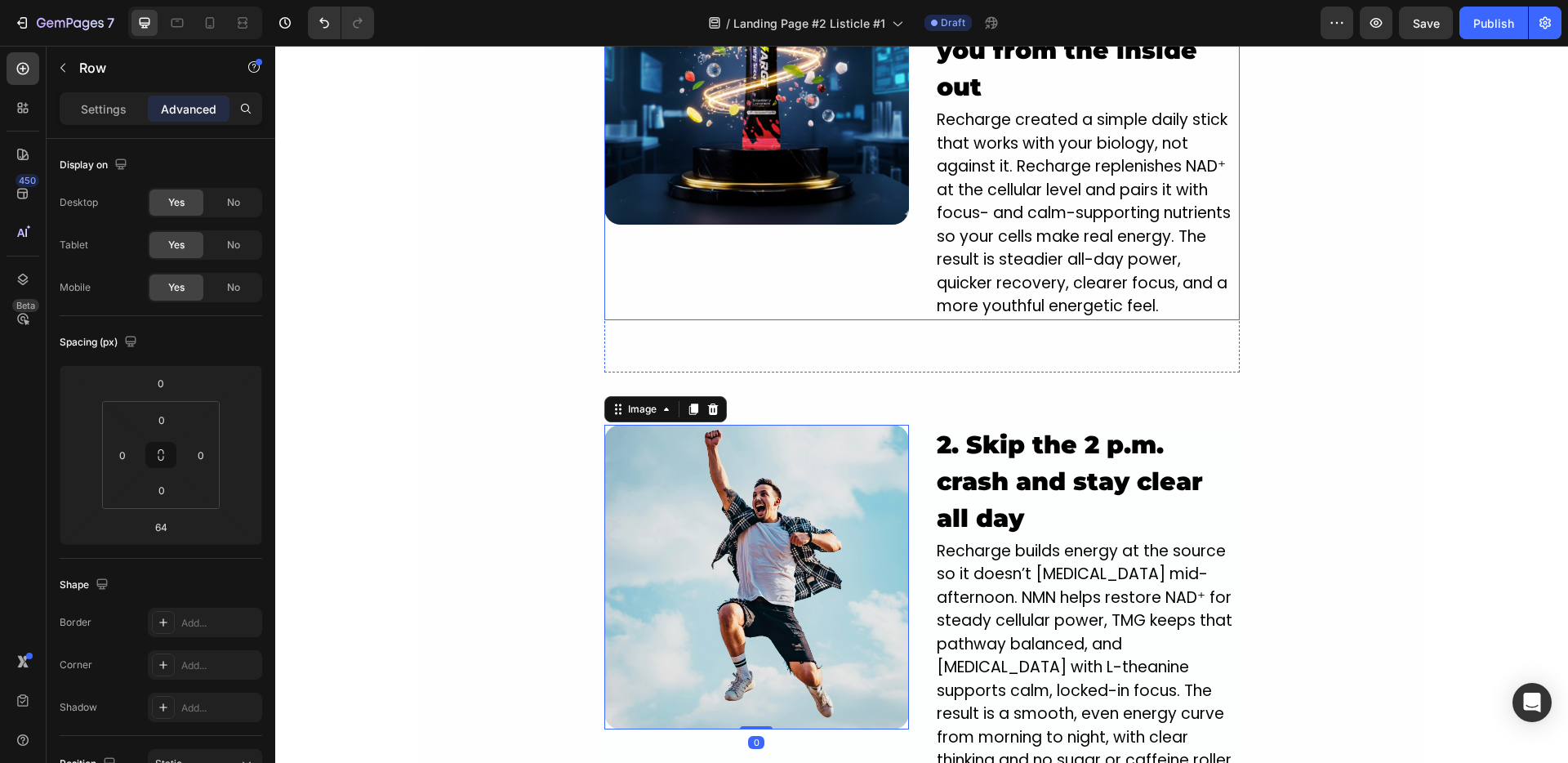
click at [836, 282] on div "Image" at bounding box center [757, 120] width 305 height 401
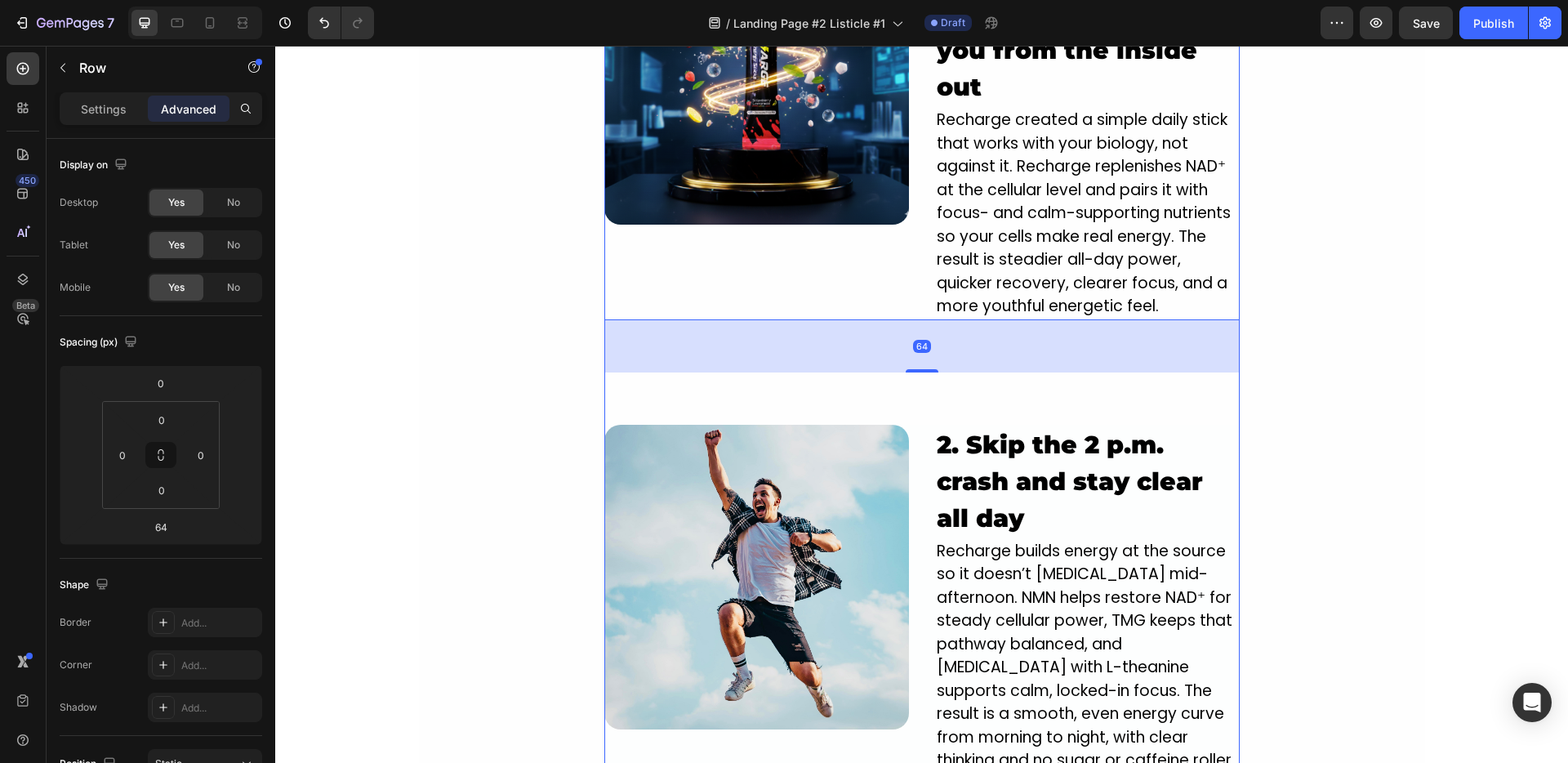
click at [911, 382] on div "Image 1. NEW innovative crash-free formula designed to power you from the insid…" at bounding box center [922, 773] width 635 height 2609
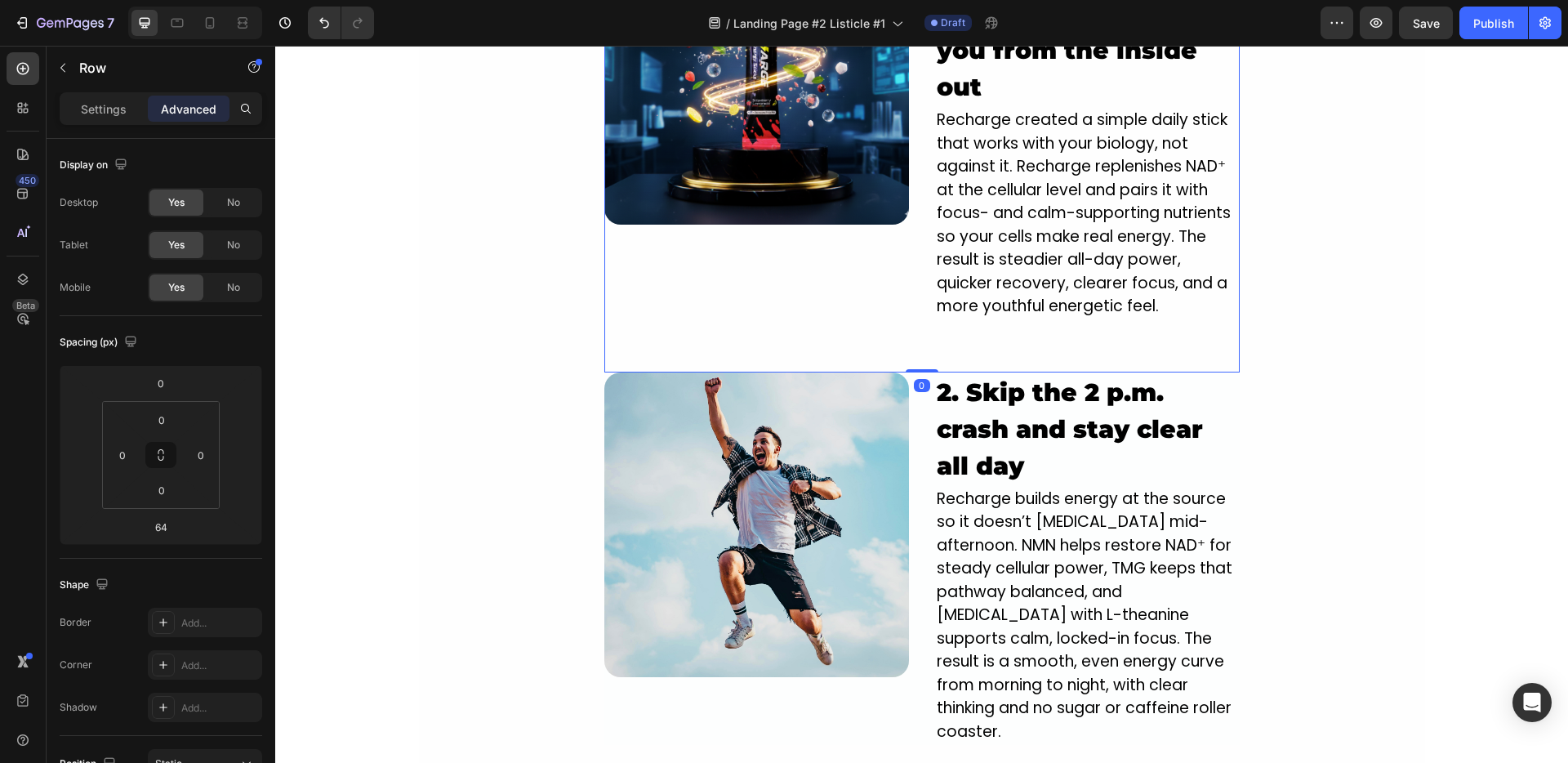
drag, startPoint x: 913, startPoint y: 422, endPoint x: 910, endPoint y: 334, distance: 88.1
type input "0"
click at [892, 278] on div "Image" at bounding box center [757, 120] width 305 height 401
click at [451, 409] on div "Image 1. NEW innovative crash-free formula designed to power you from the insid…" at bounding box center [921, 773] width 1006 height 2609
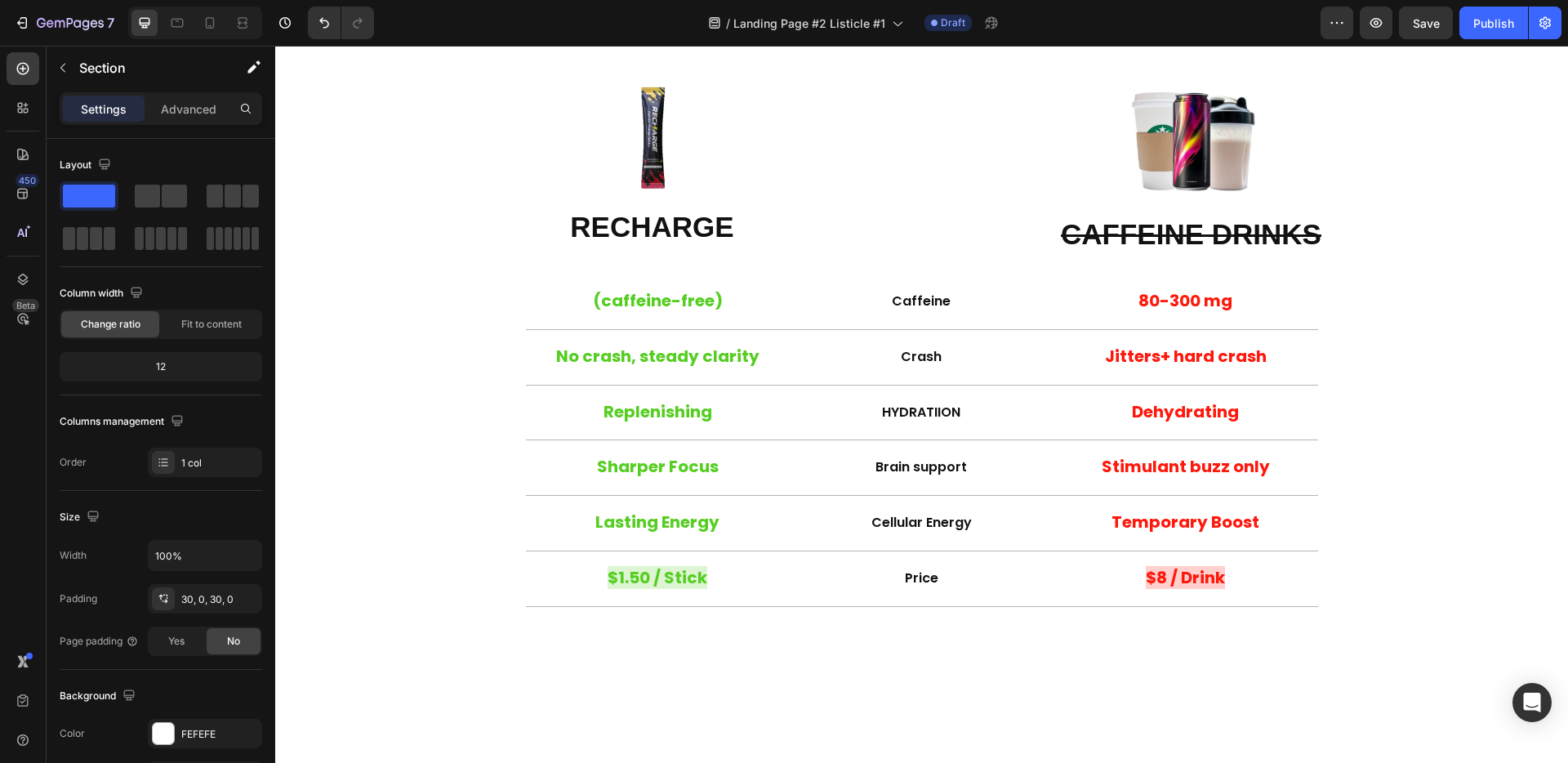
scroll to position [0, 0]
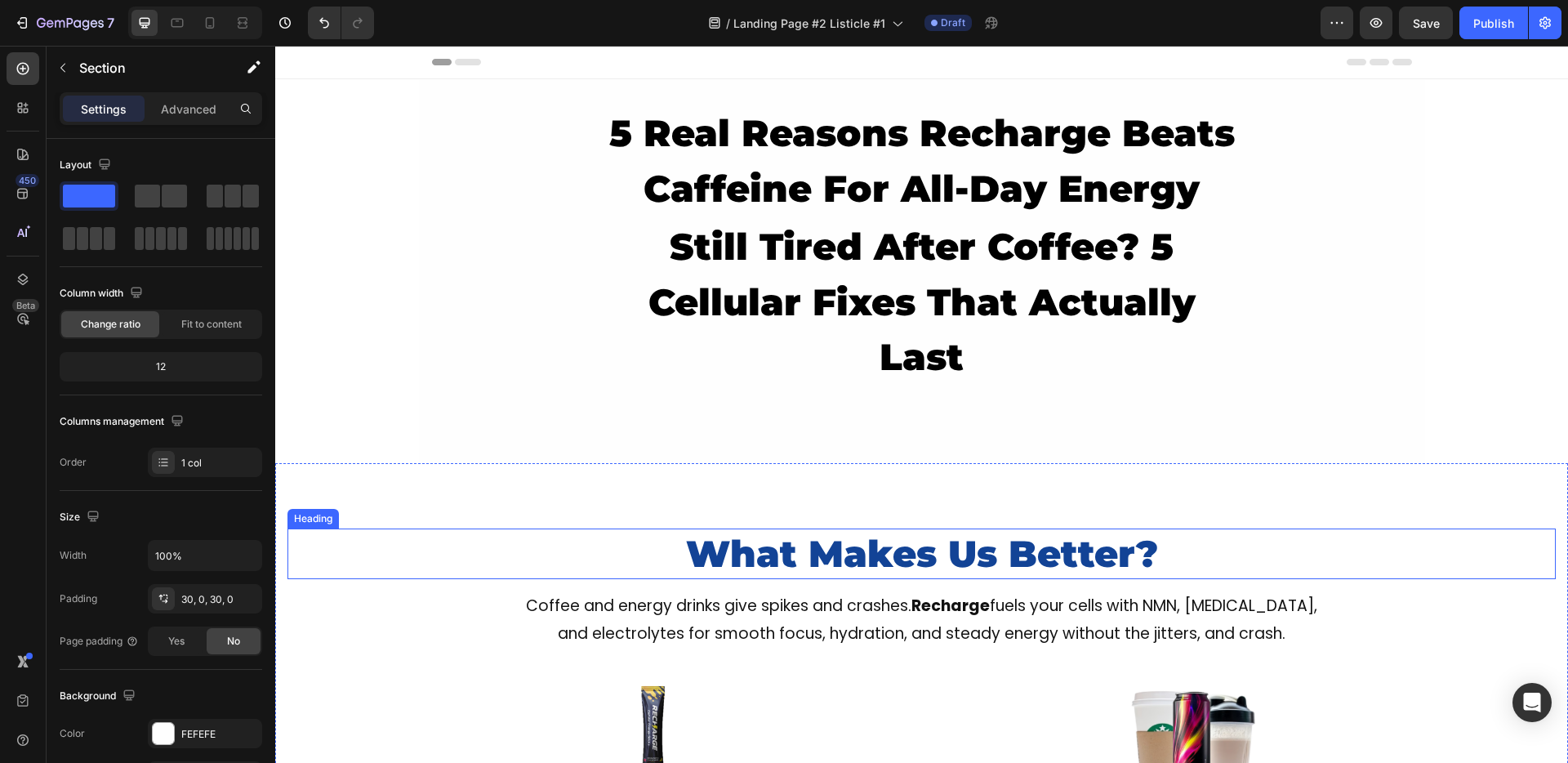
click at [843, 536] on h2 "What Makes Us Better?" at bounding box center [921, 553] width 1229 height 52
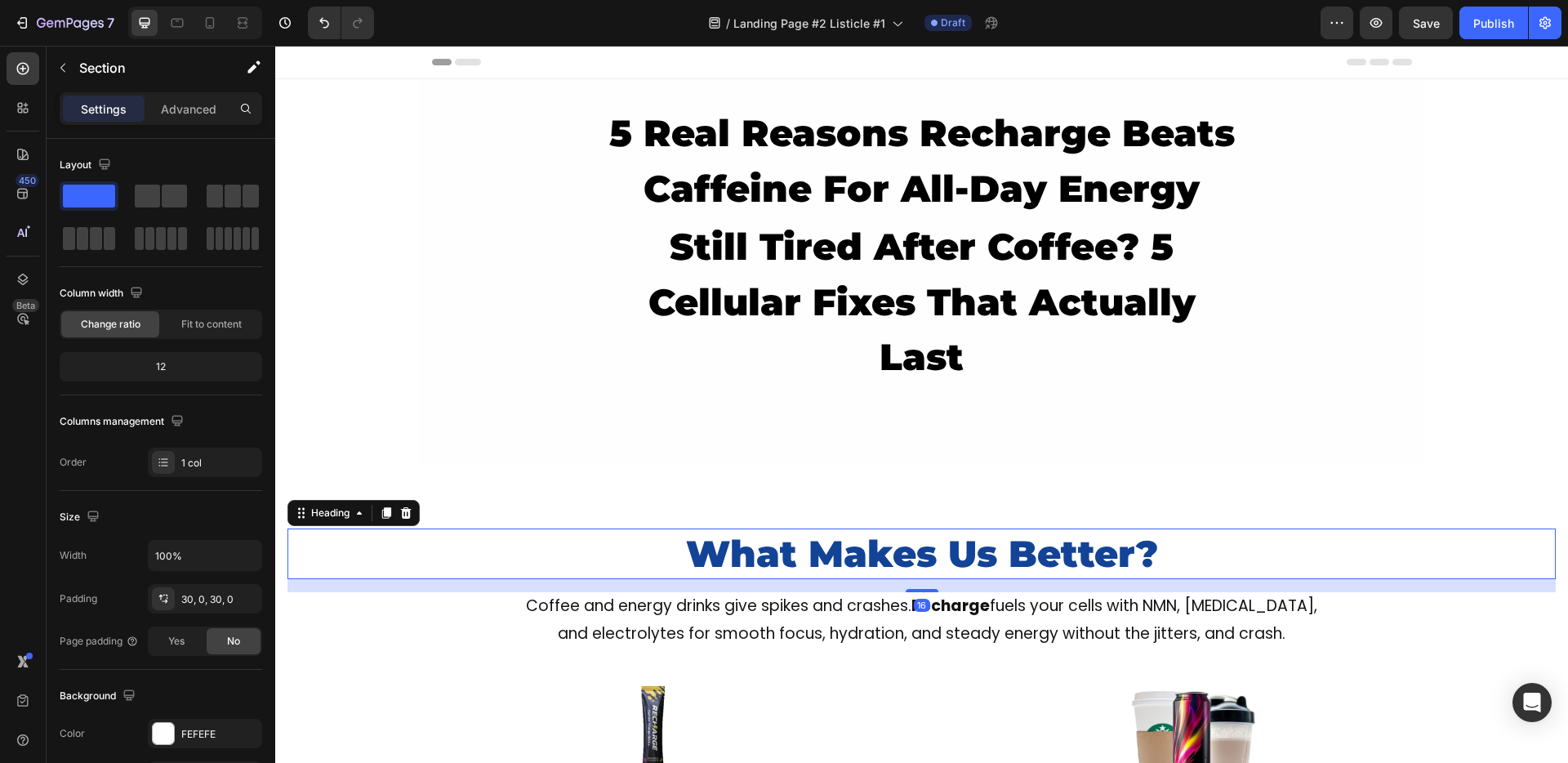
click at [843, 536] on h2 "What Makes Us Better?" at bounding box center [921, 553] width 1229 height 52
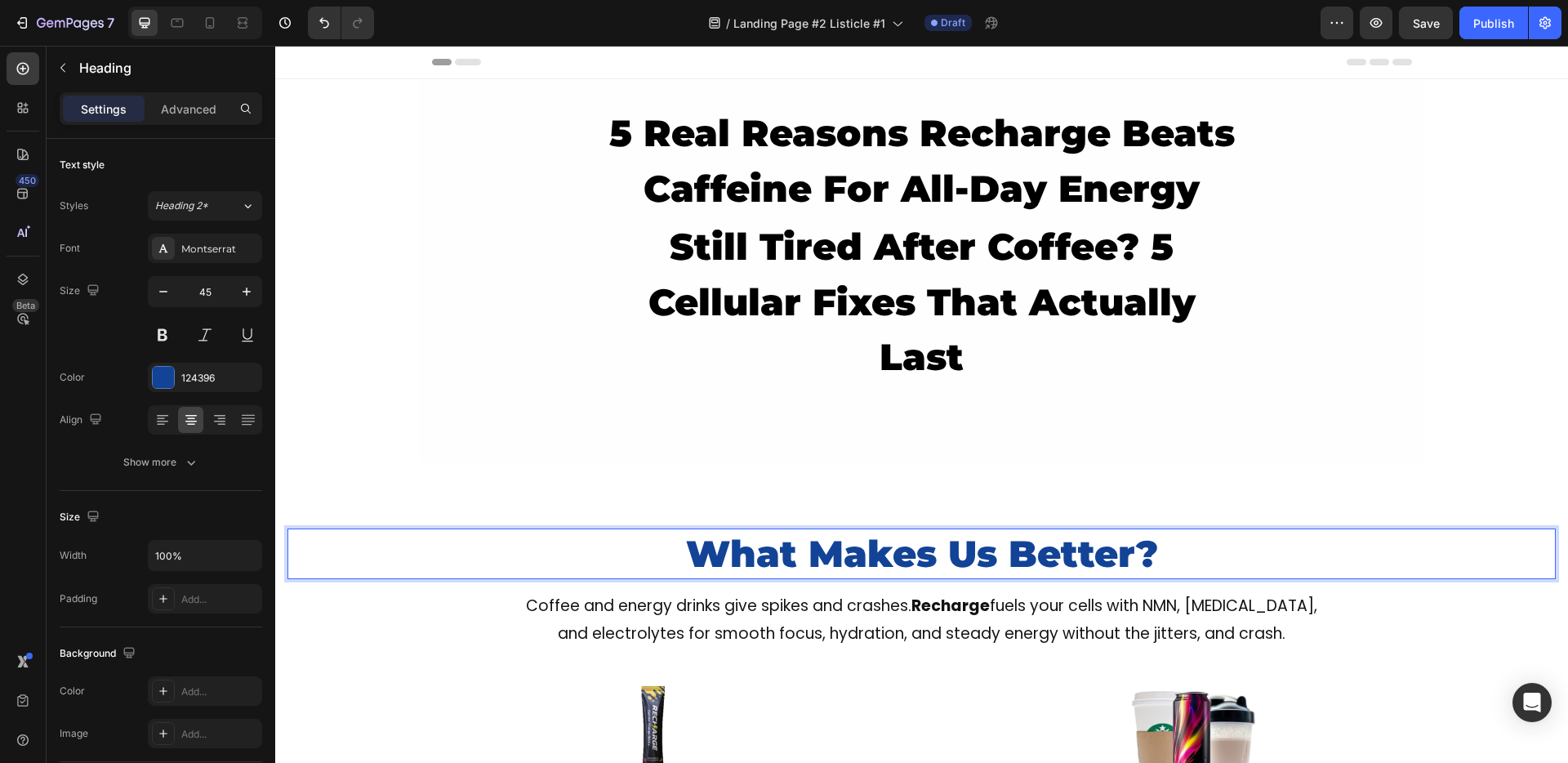
click at [843, 536] on p "What Makes Us Better?" at bounding box center [921, 553] width 1226 height 48
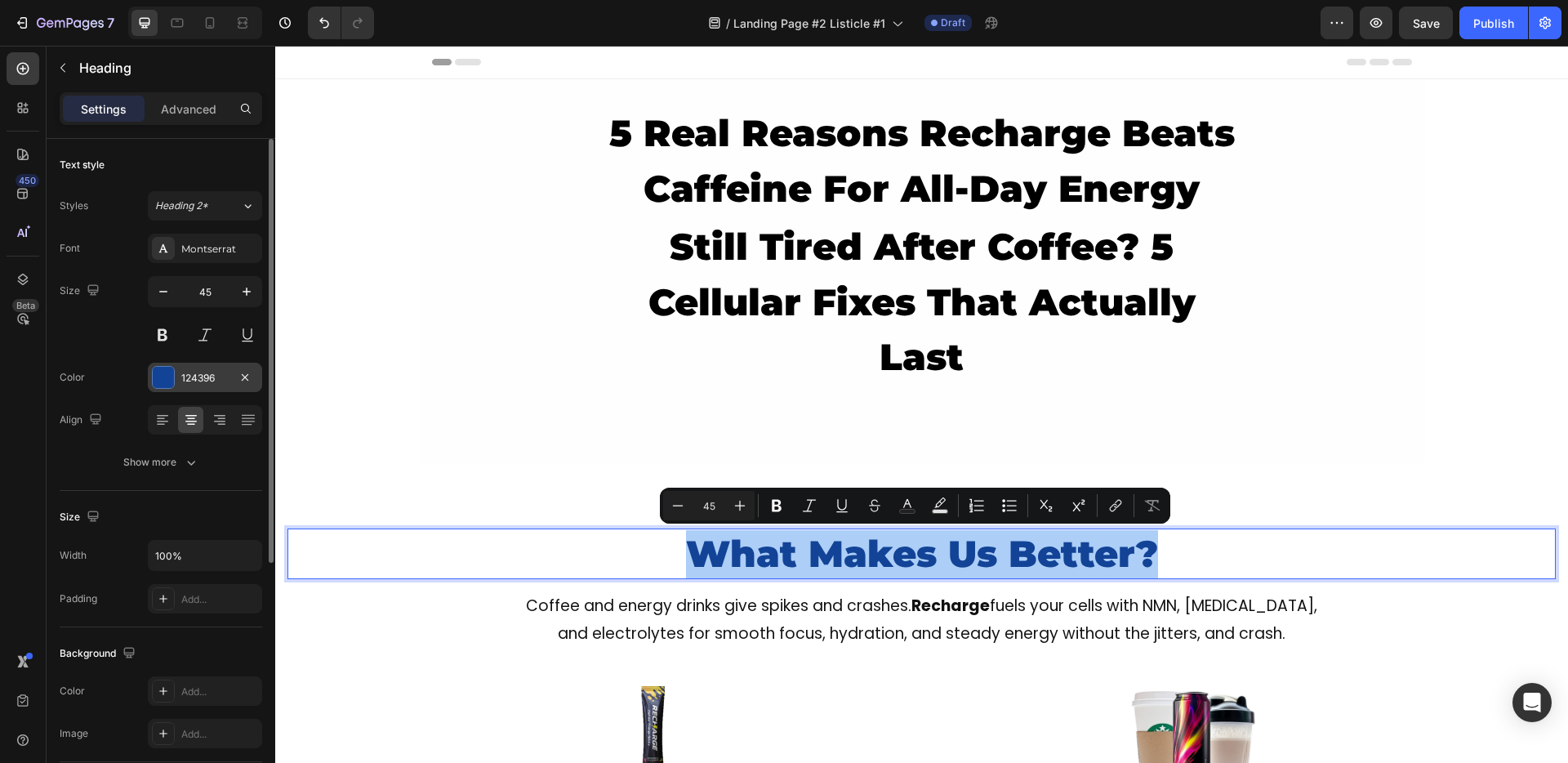
click at [208, 372] on div "124396" at bounding box center [205, 378] width 47 height 15
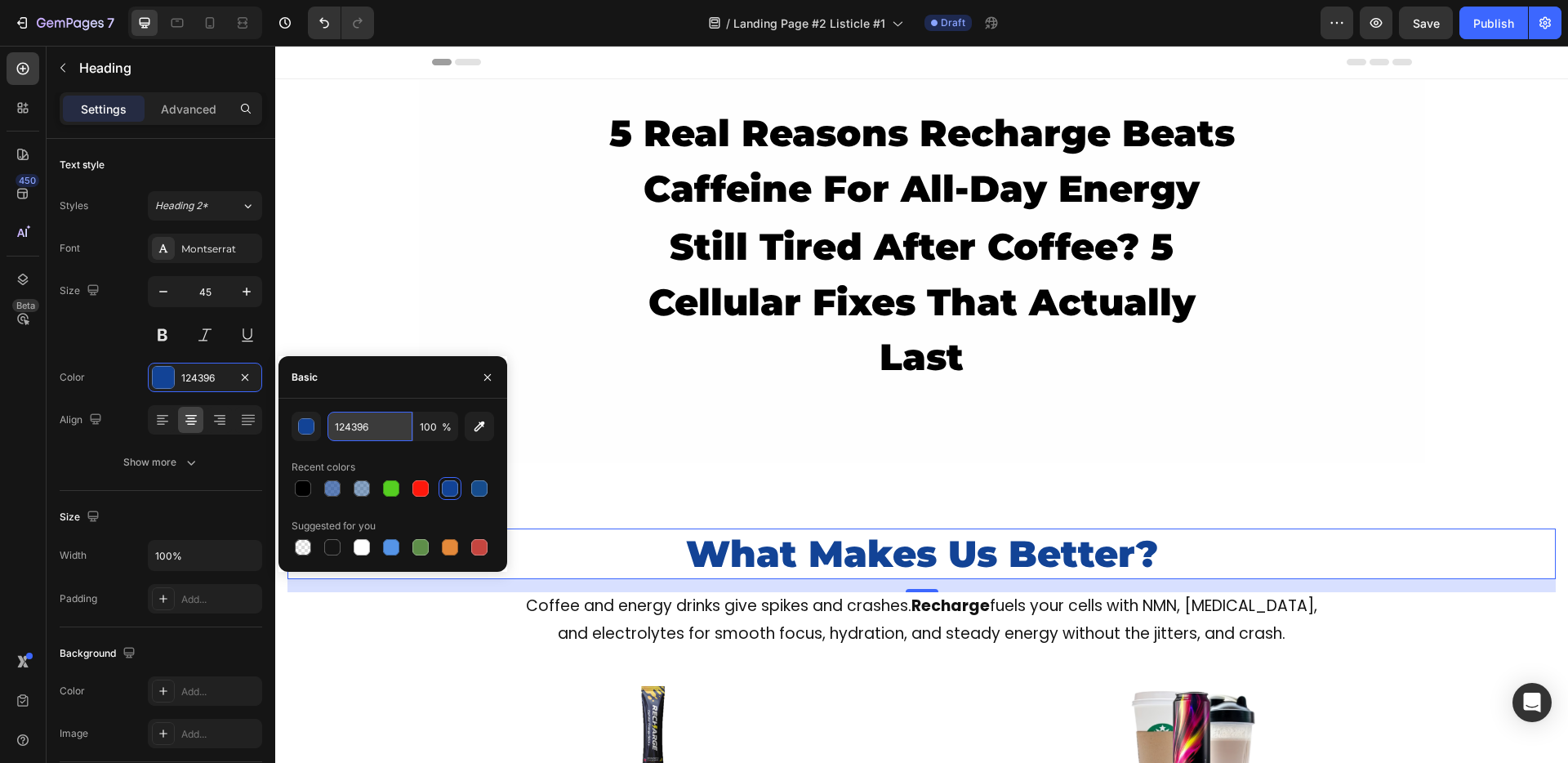
click at [345, 430] on input "124396" at bounding box center [369, 427] width 85 height 30
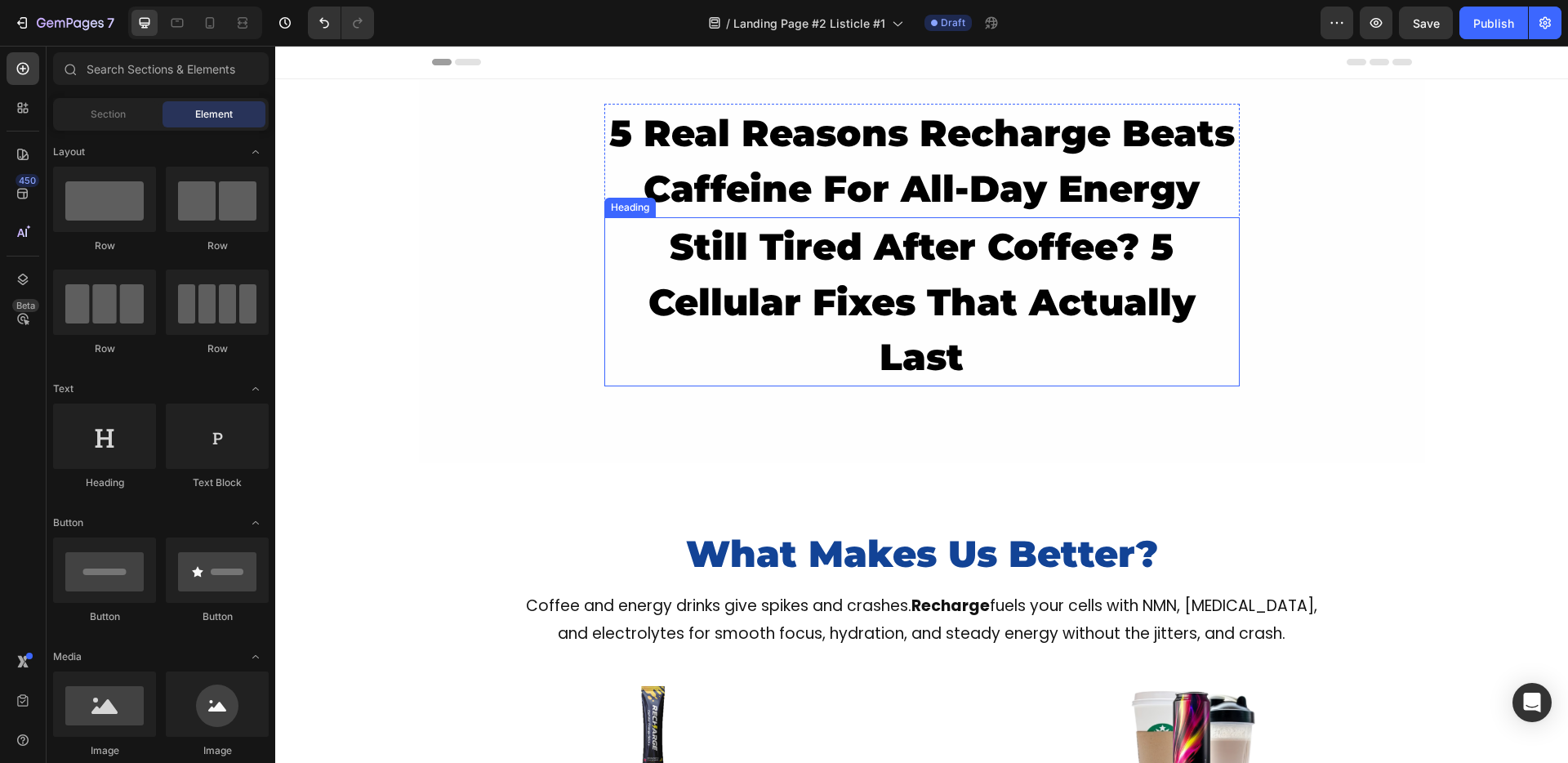
click at [812, 251] on h2 "still tired after coffee? 5 cellular fixes that actually last" at bounding box center [922, 302] width 635 height 169
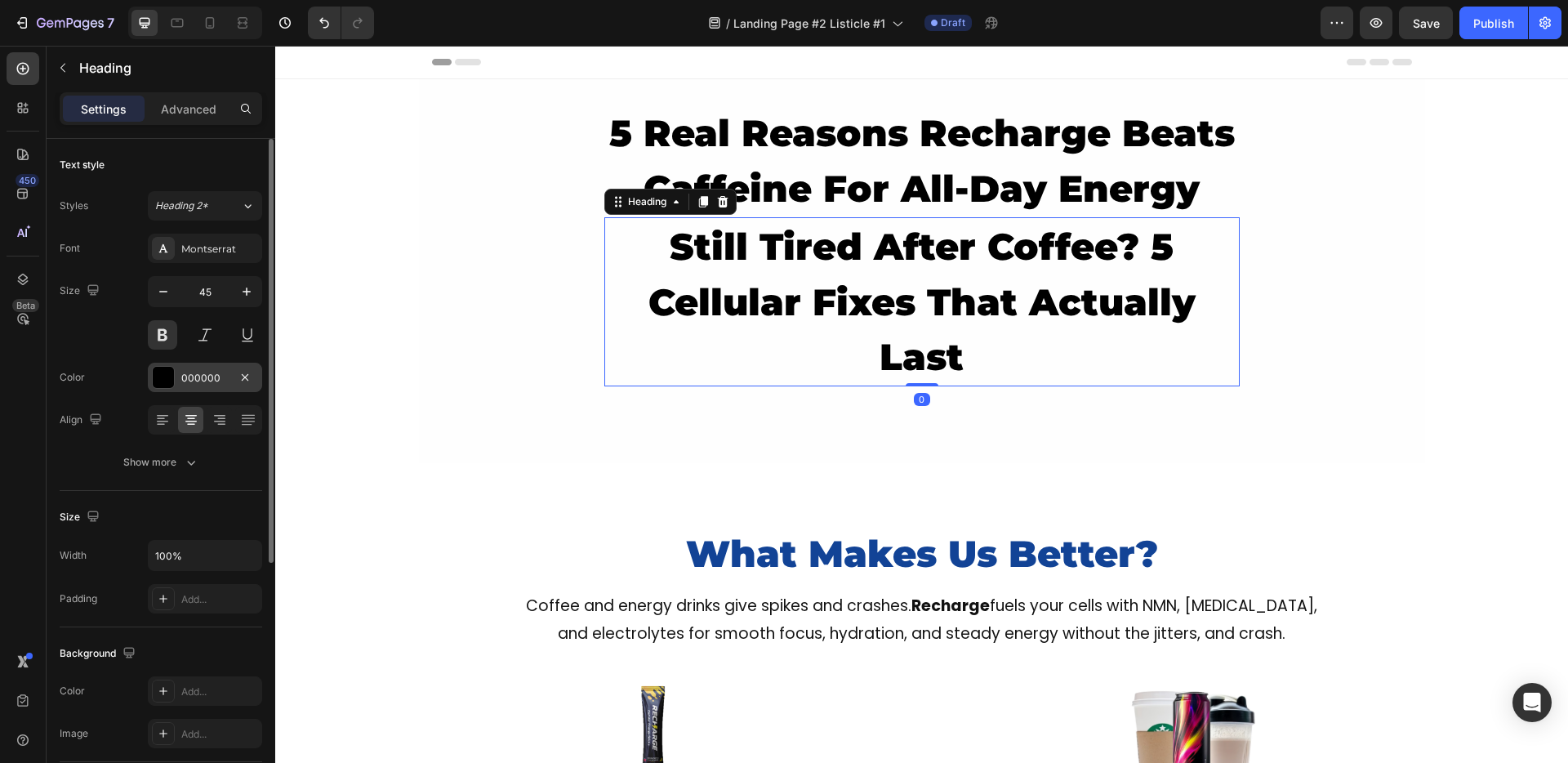
click at [215, 387] on div "000000" at bounding box center [204, 378] width 114 height 30
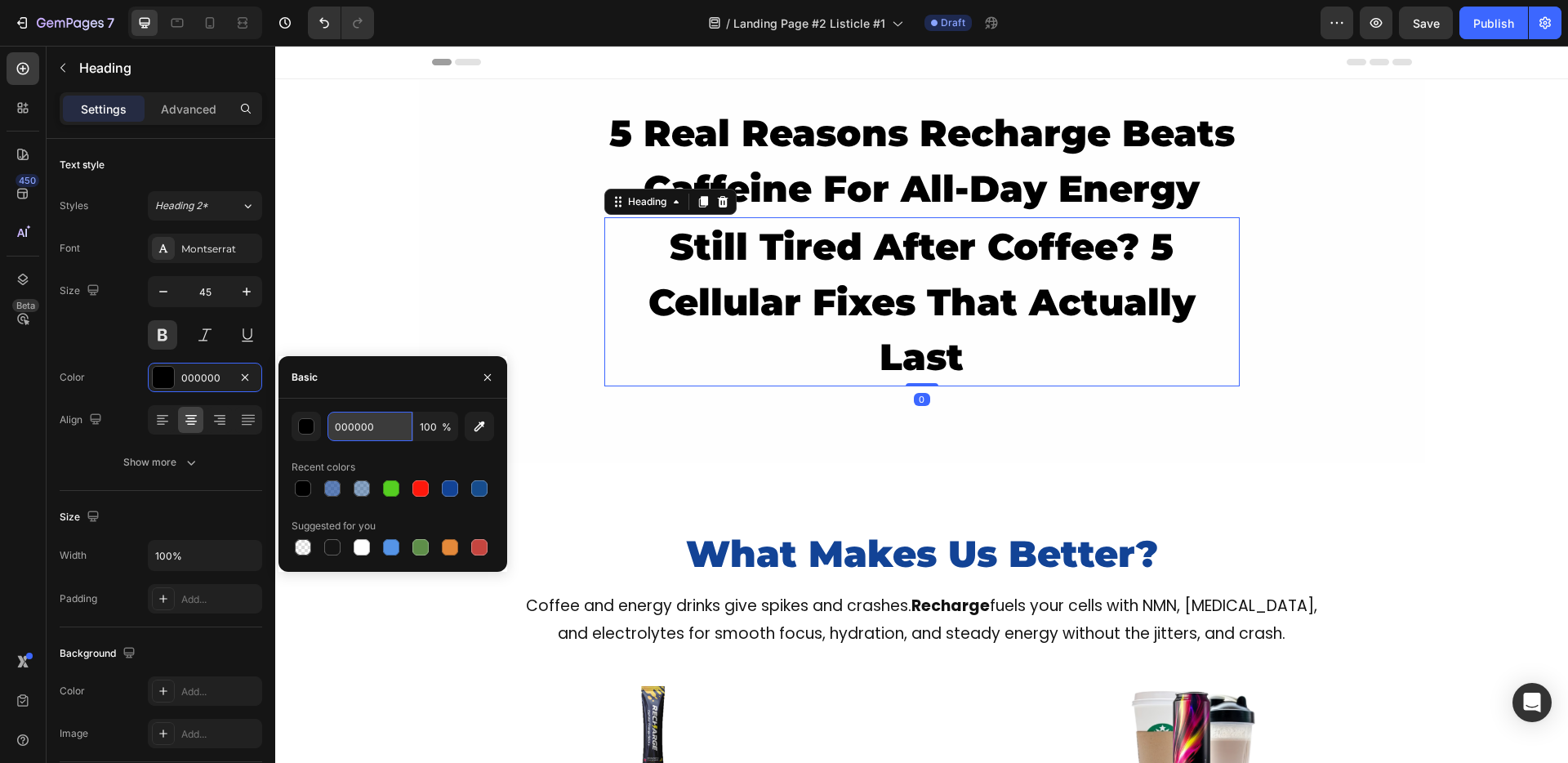
click at [352, 426] on input "000000" at bounding box center [369, 427] width 85 height 30
paste input "124396"
type input "124396"
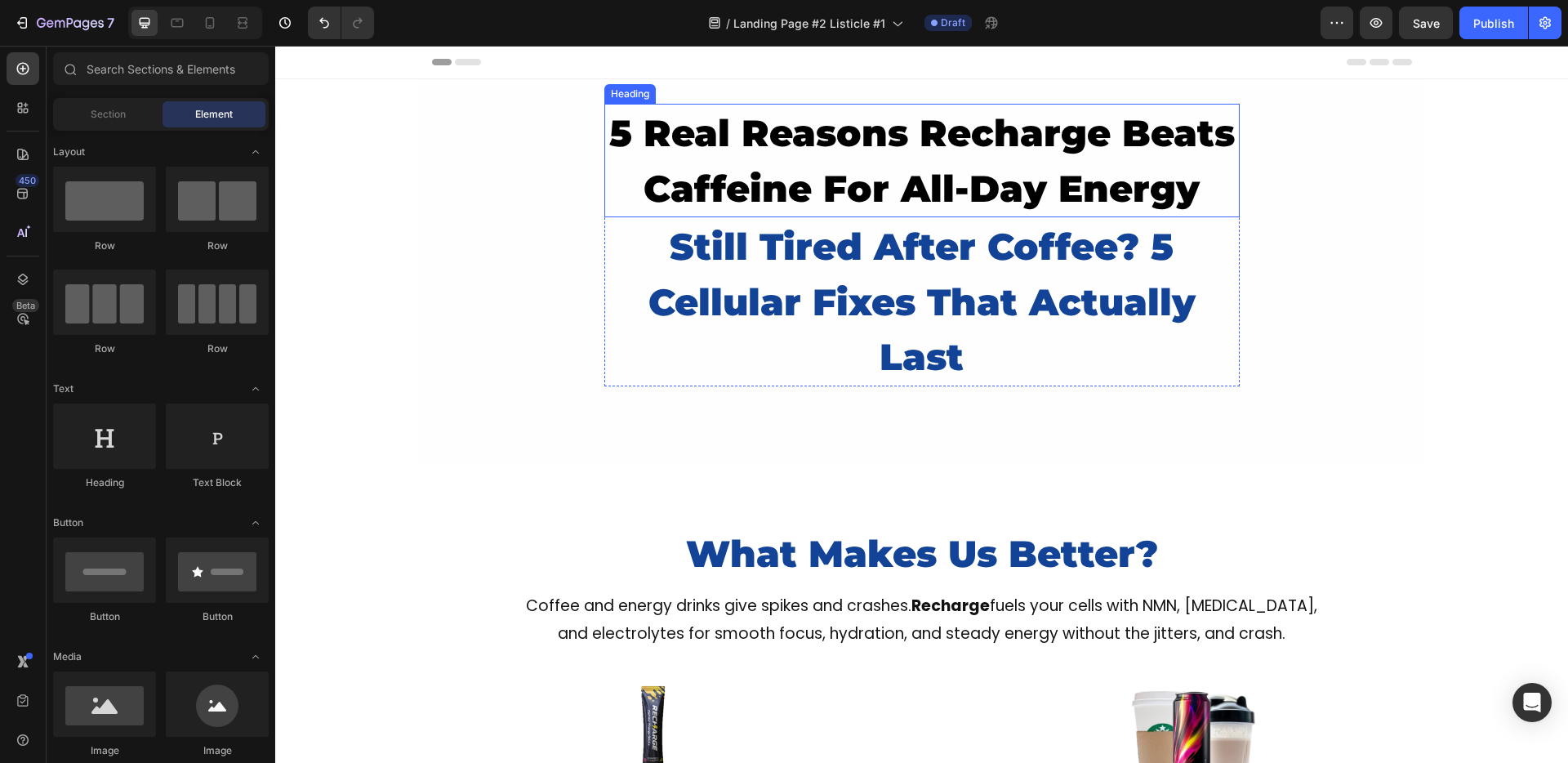
click at [792, 142] on h2 "5 Real Reasons Recharge Beats Caffeine For All-Day Energy" at bounding box center [922, 161] width 635 height 113
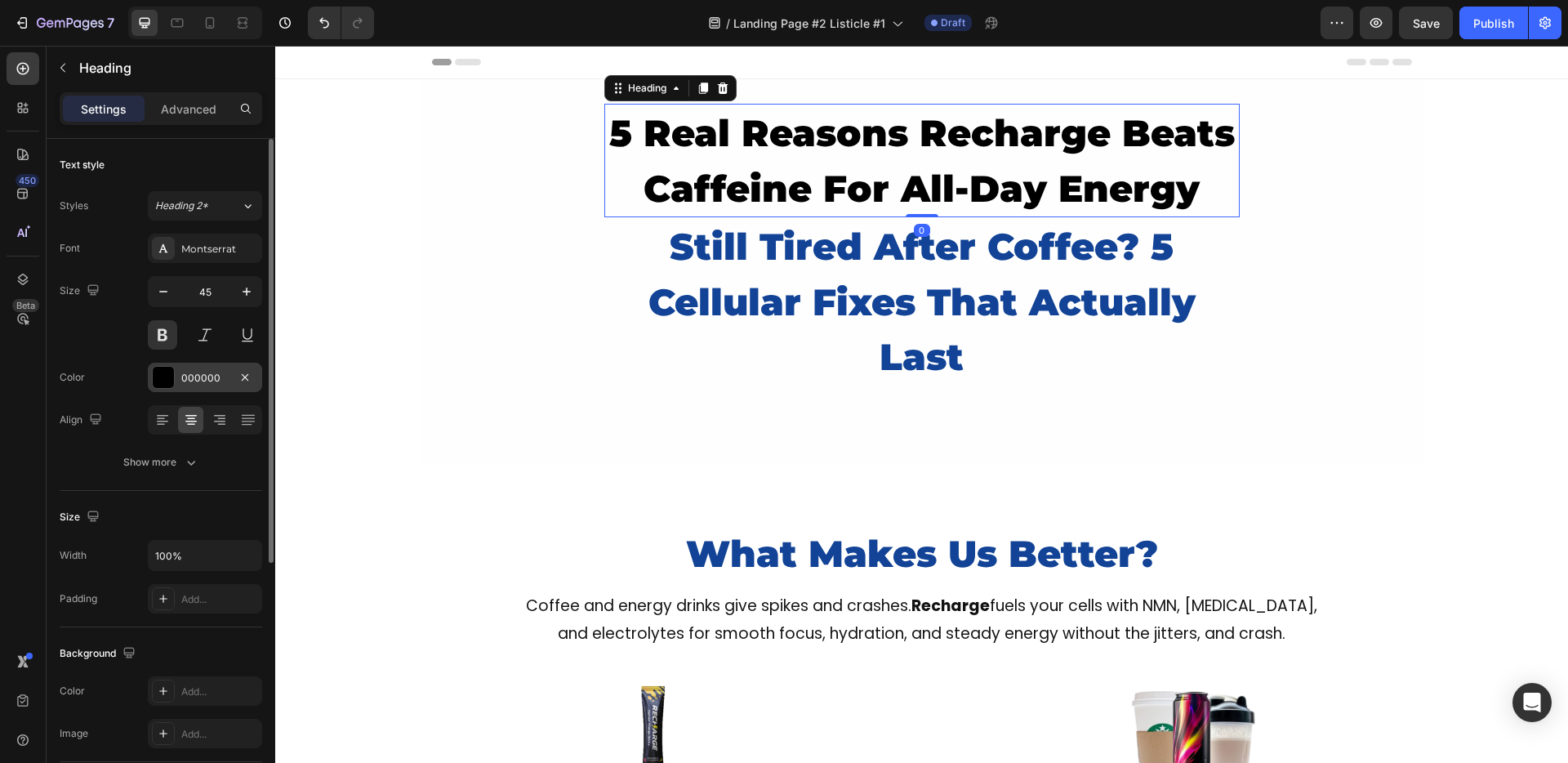
click at [192, 381] on div "000000" at bounding box center [205, 378] width 47 height 15
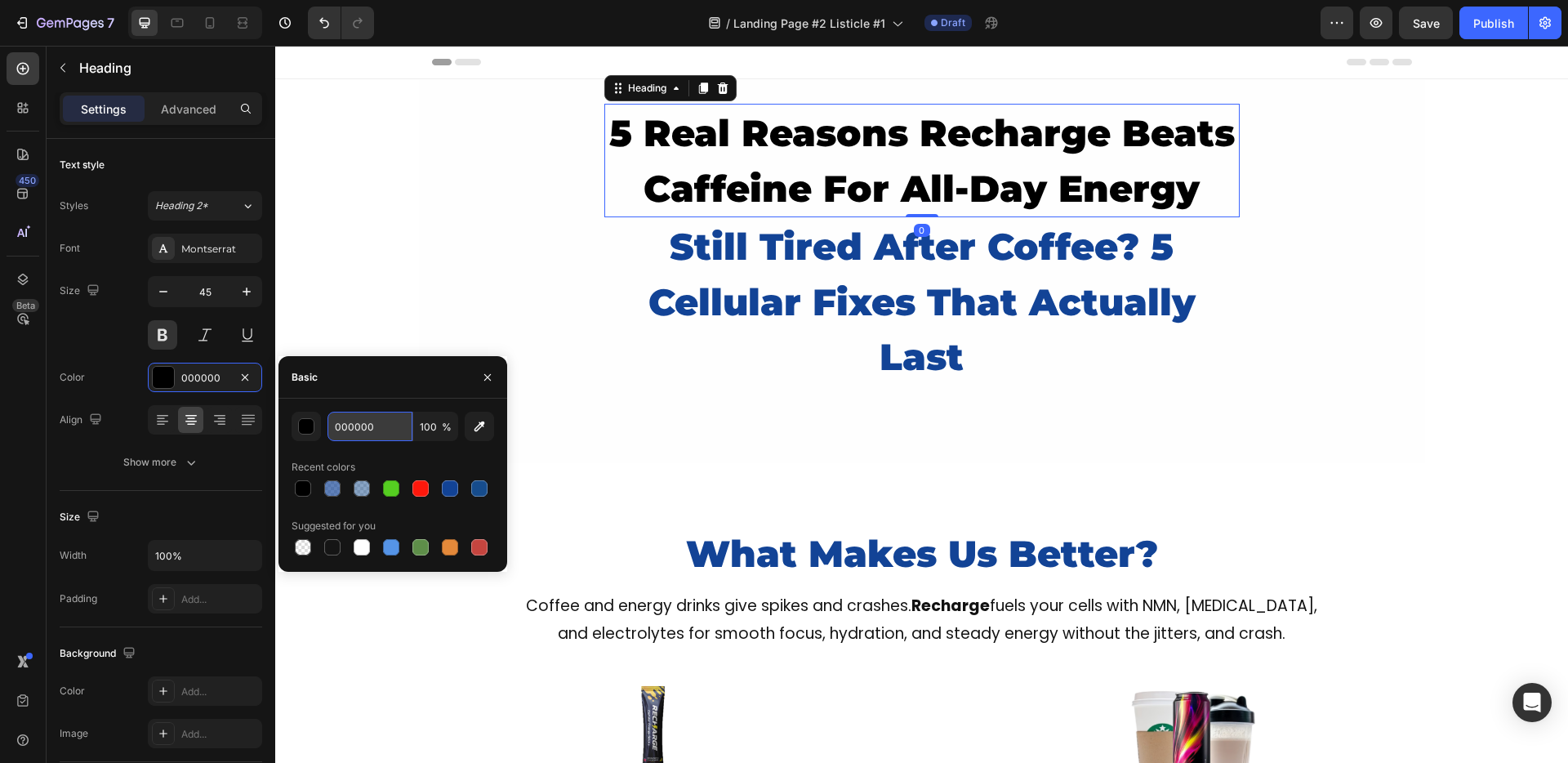
click at [359, 430] on input "000000" at bounding box center [369, 427] width 85 height 30
paste input "124396"
type input "124396"
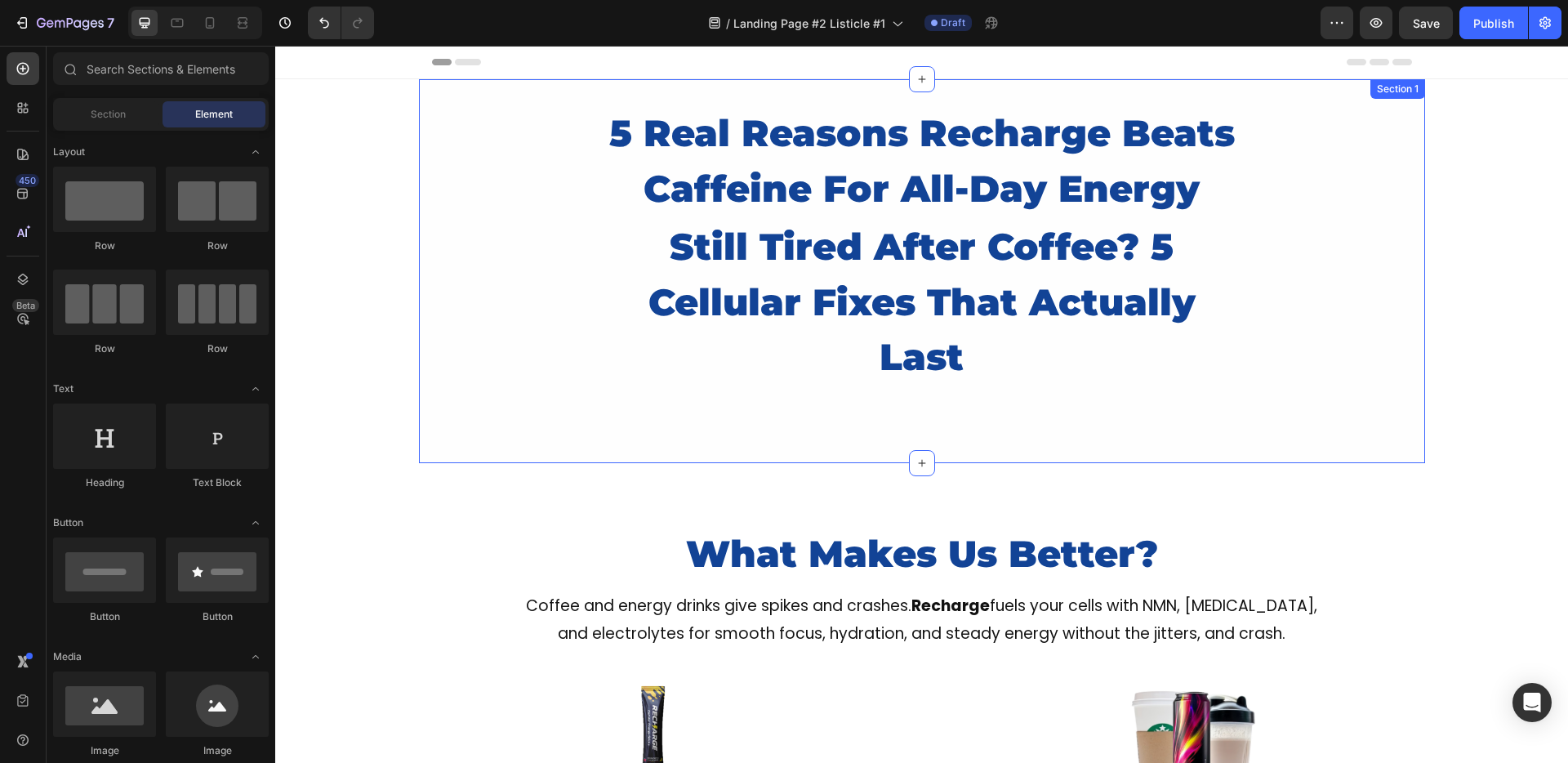
click at [435, 292] on div "5 Real Reasons Recharge Beats Caffeine For All-Day Energy Heading still tired a…" at bounding box center [921, 272] width 1006 height 335
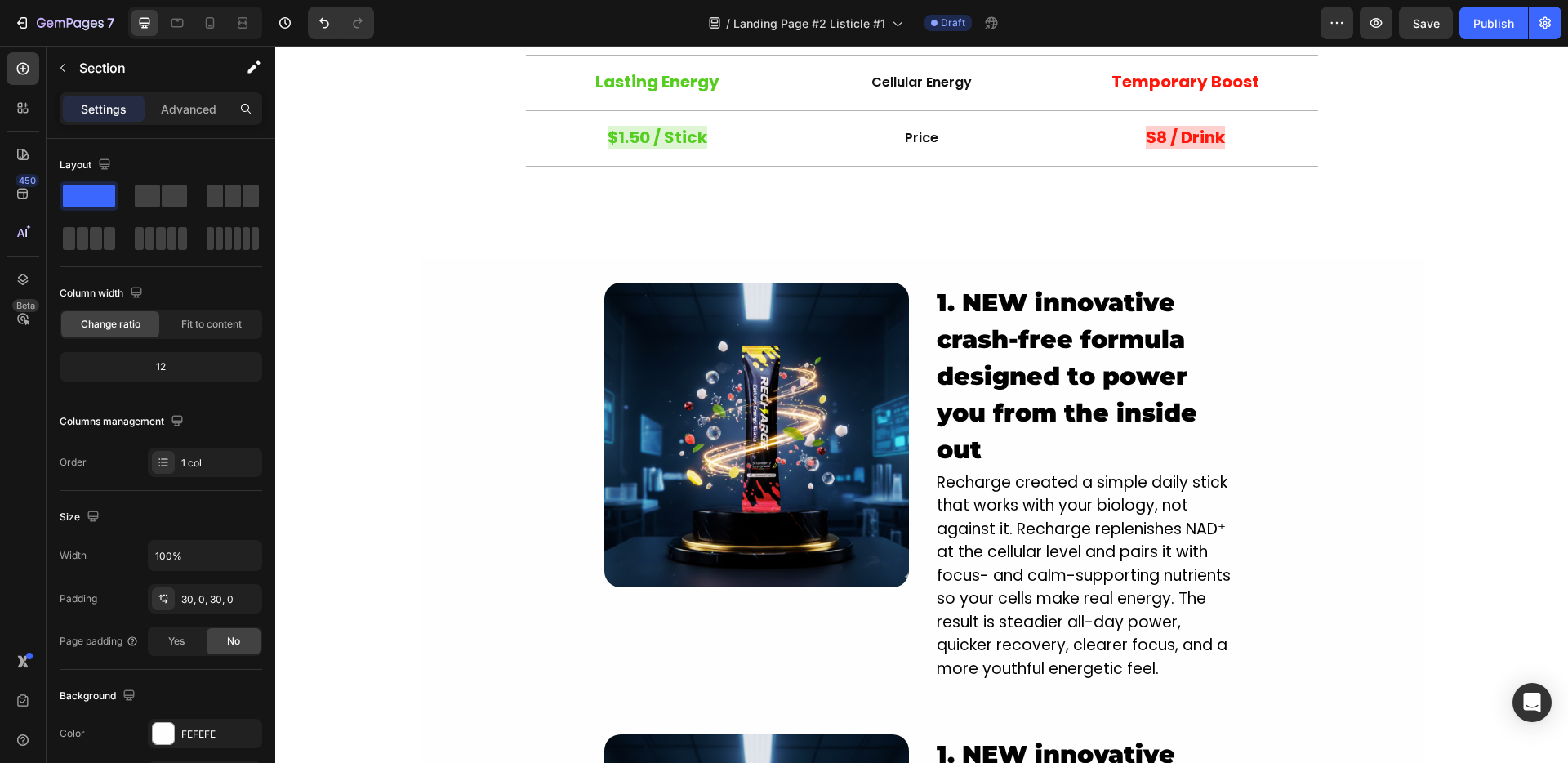
scroll to position [1260, 0]
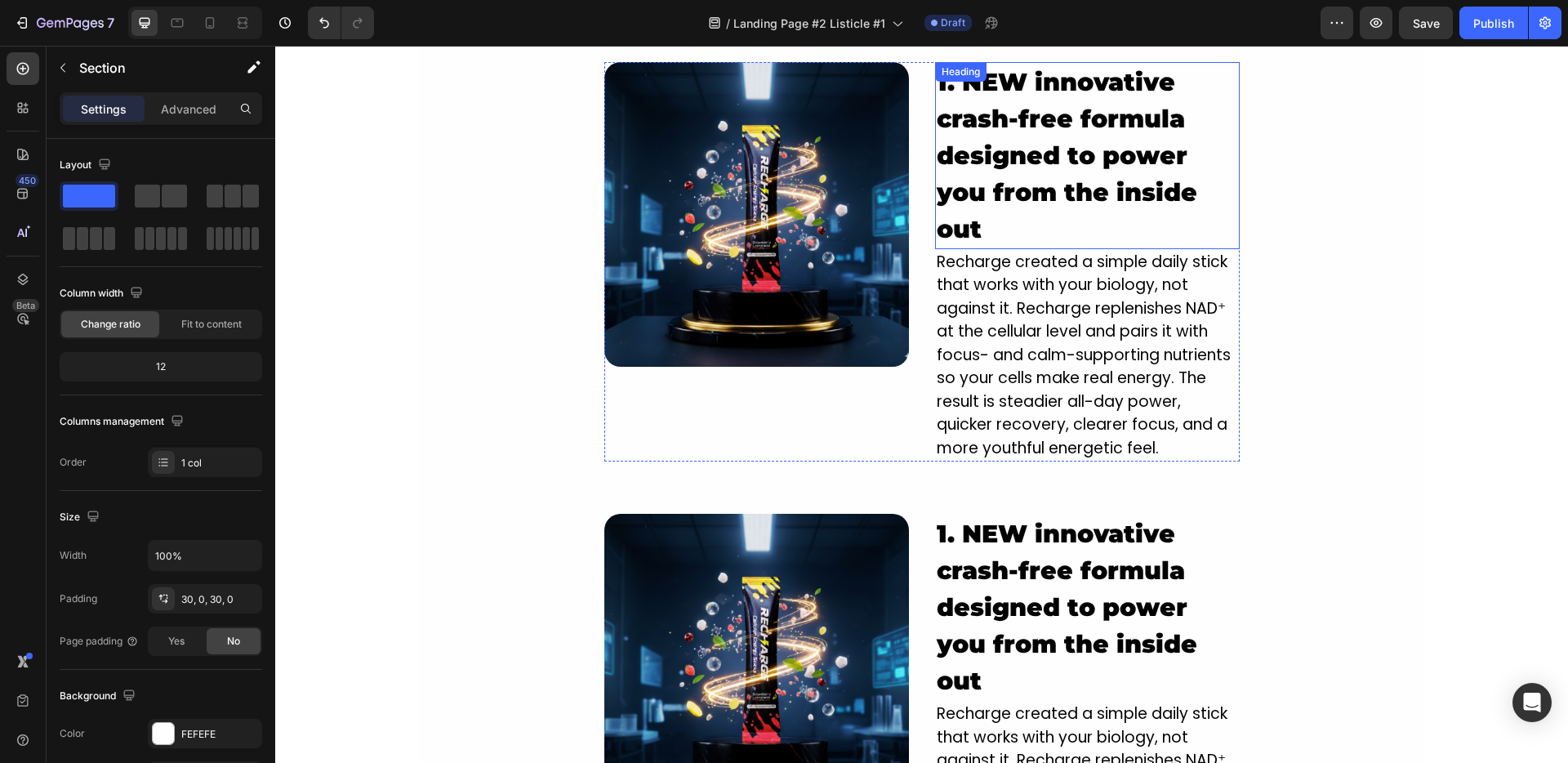
click at [1004, 141] on strong "1. NEW innovative crash-free formula designed to power you from the inside out" at bounding box center [1066, 155] width 261 height 177
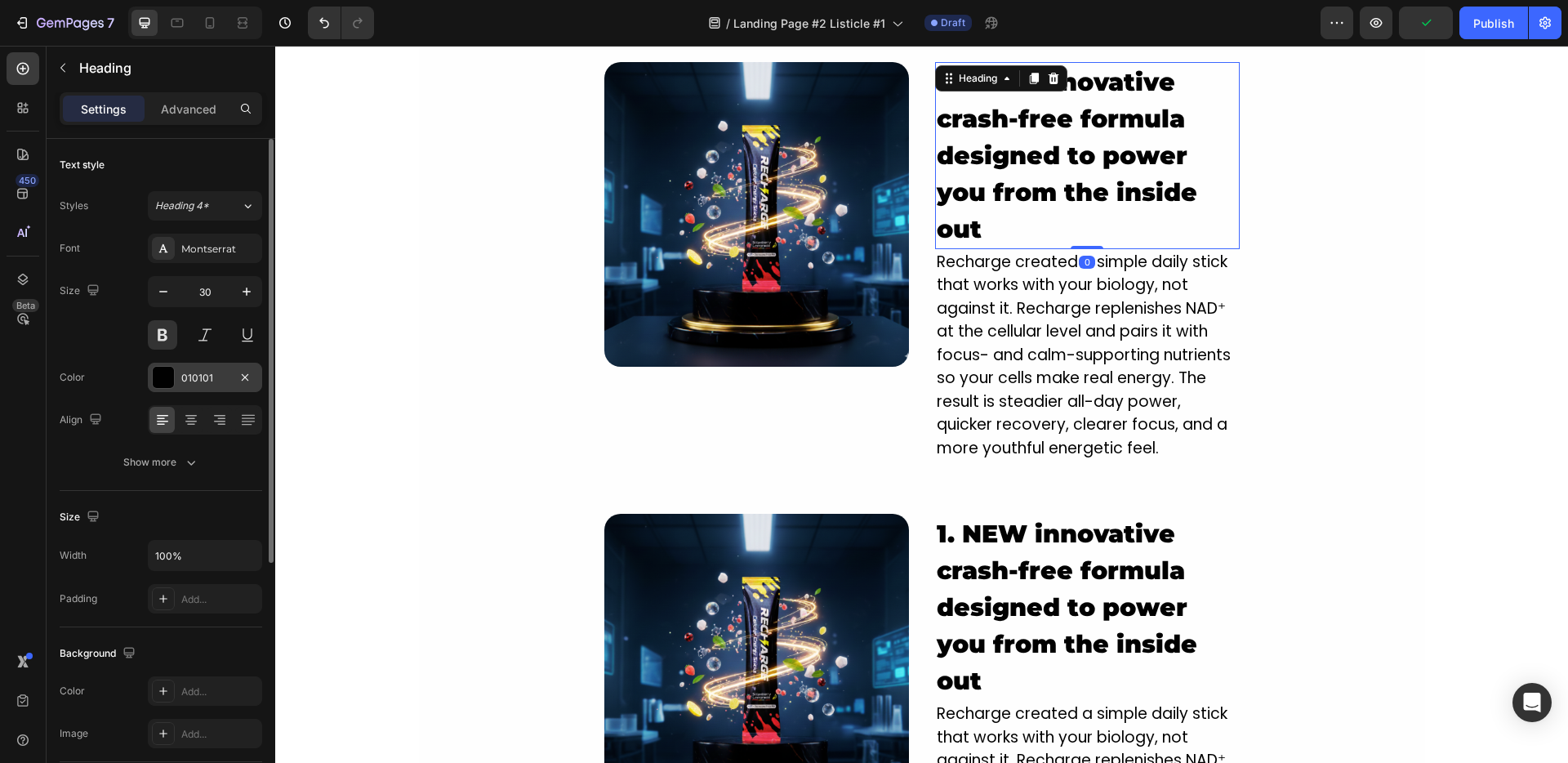
click at [204, 375] on div "010101" at bounding box center [205, 378] width 47 height 15
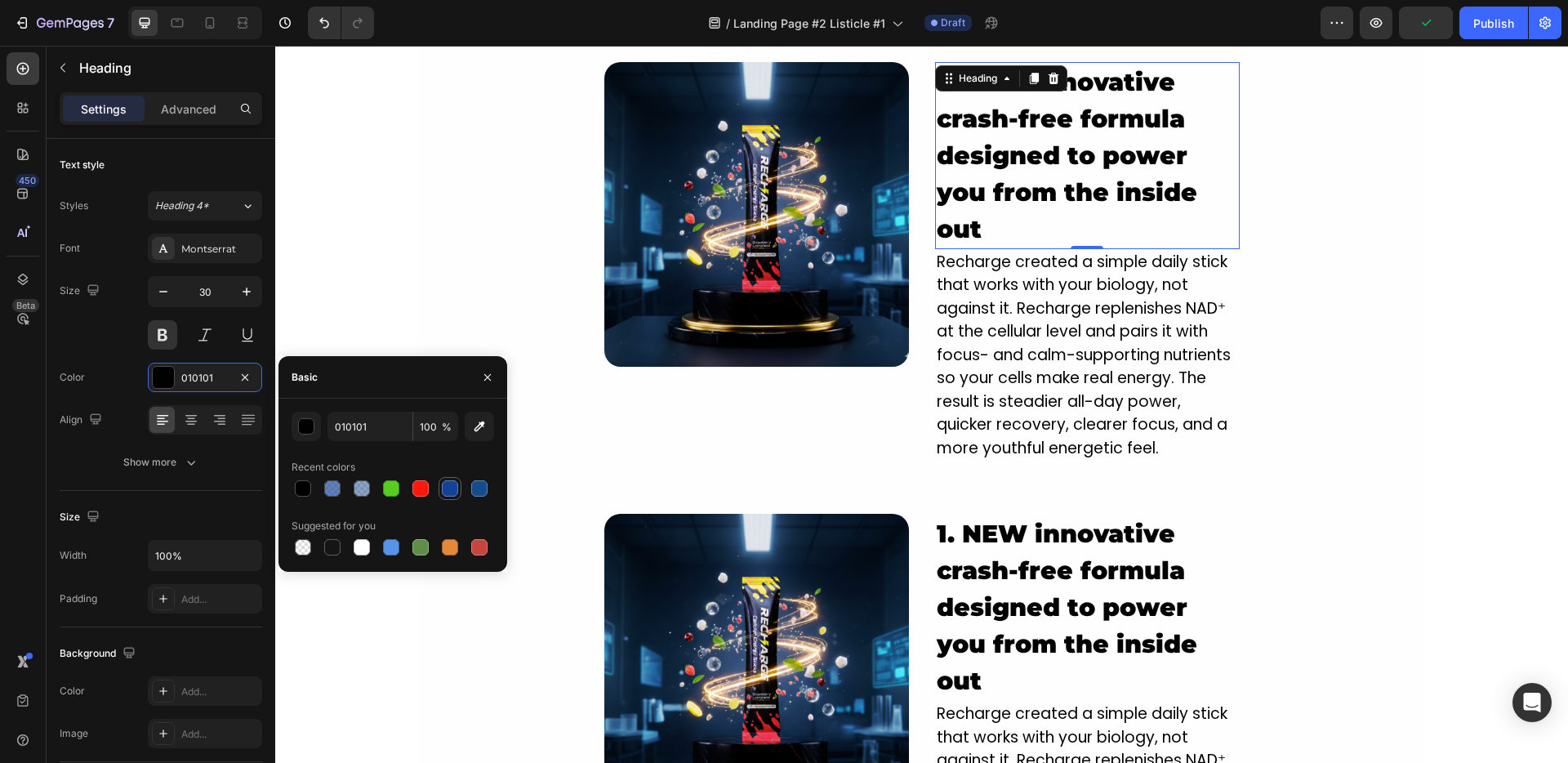
click at [457, 494] on div at bounding box center [449, 488] width 19 height 19
type input "124396"
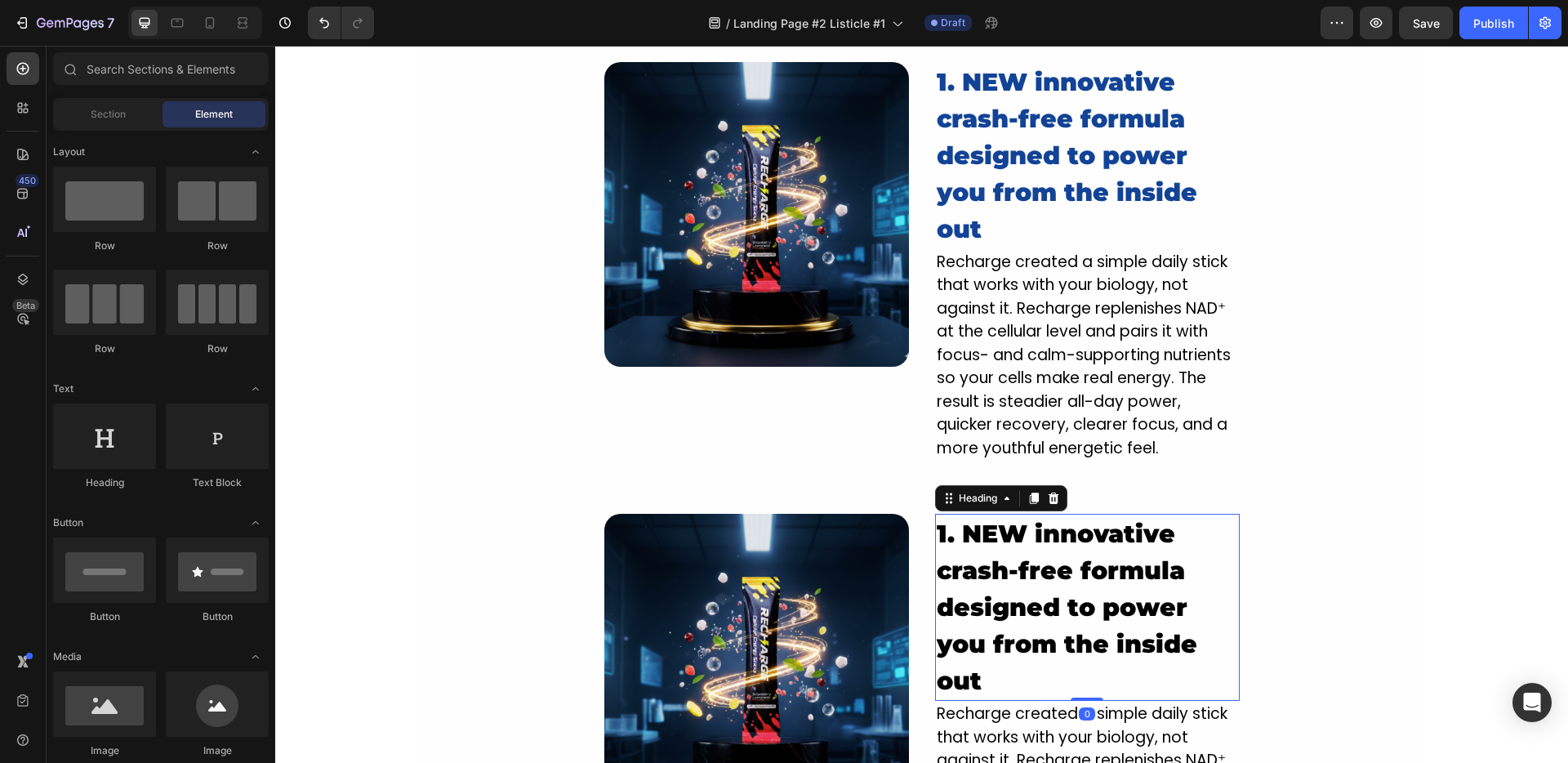
click at [1070, 586] on h2 "1. NEW innovative crash-free formula designed to power you from the inside out" at bounding box center [1087, 608] width 305 height 187
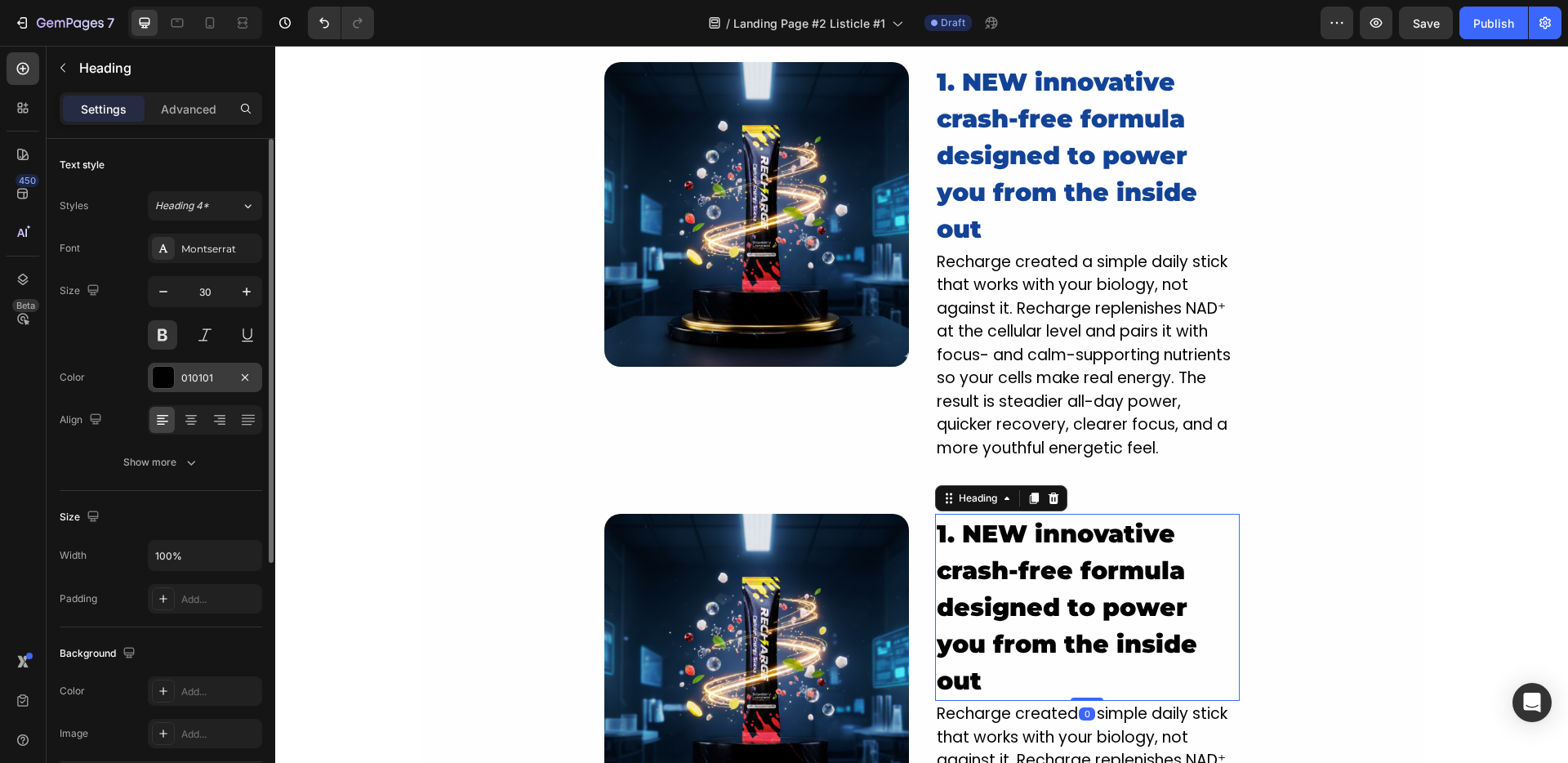
click at [194, 375] on div "010101" at bounding box center [205, 378] width 47 height 15
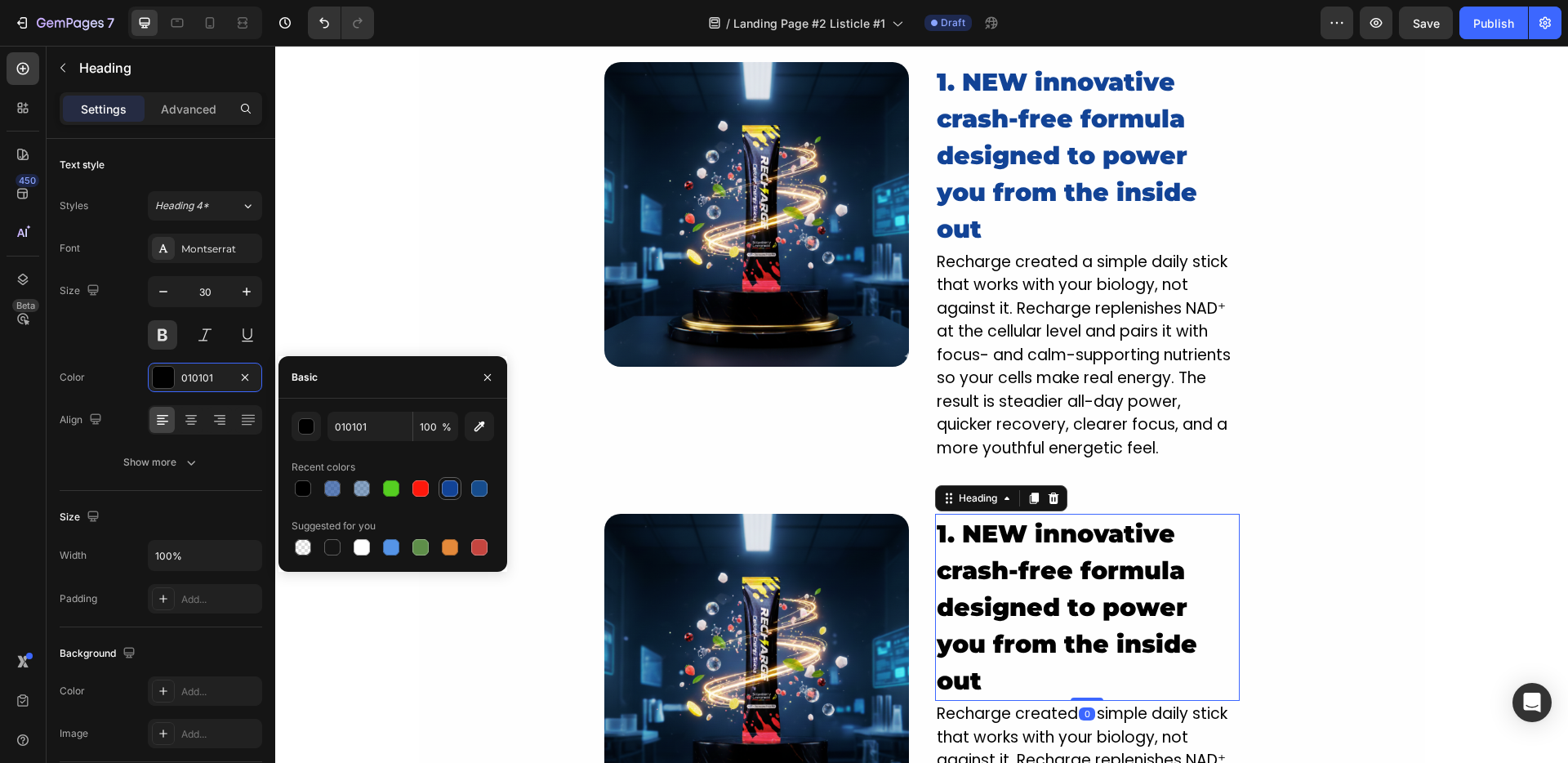
click at [443, 491] on div at bounding box center [449, 488] width 17 height 17
type input "124396"
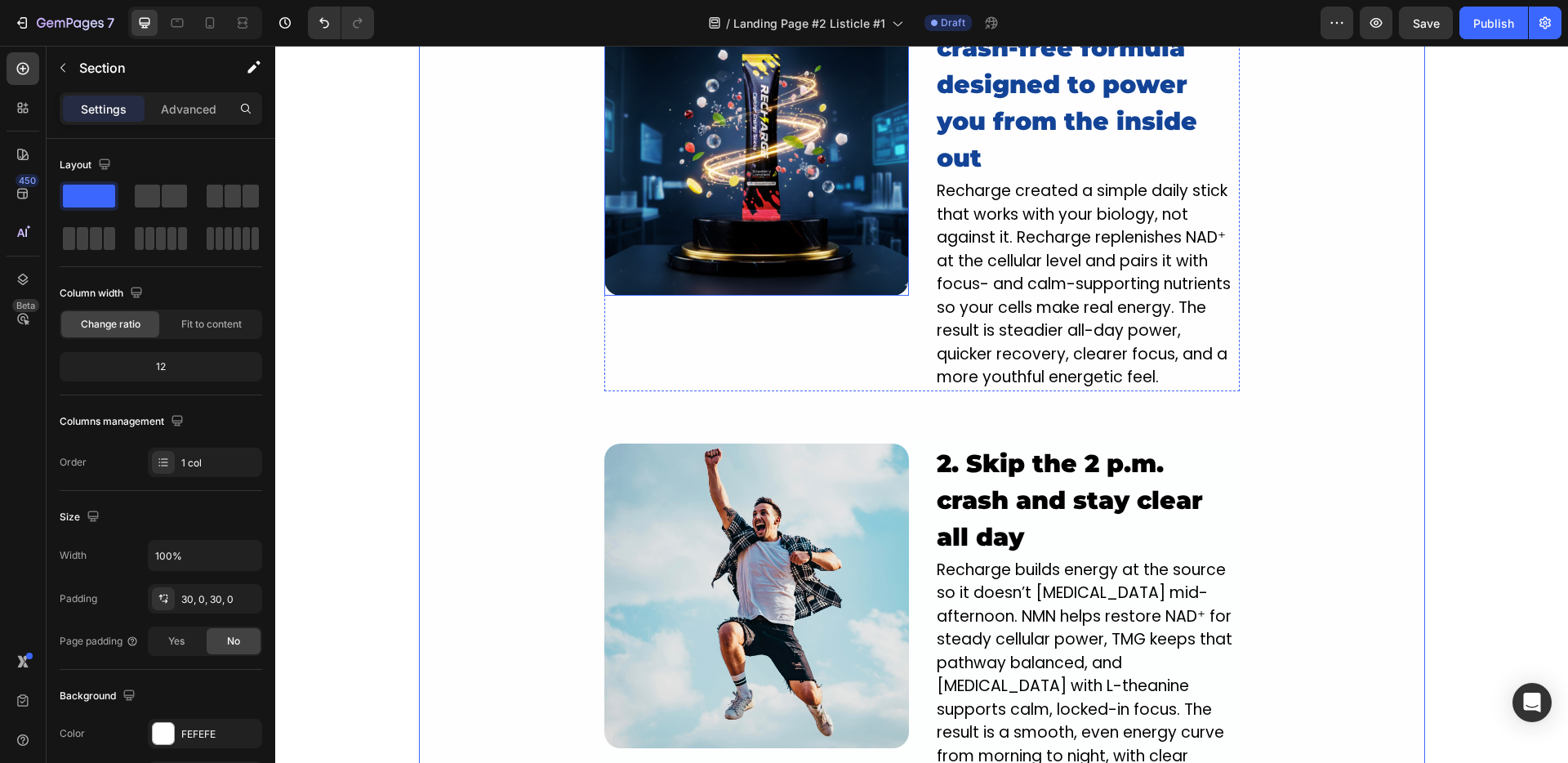
scroll to position [1829, 0]
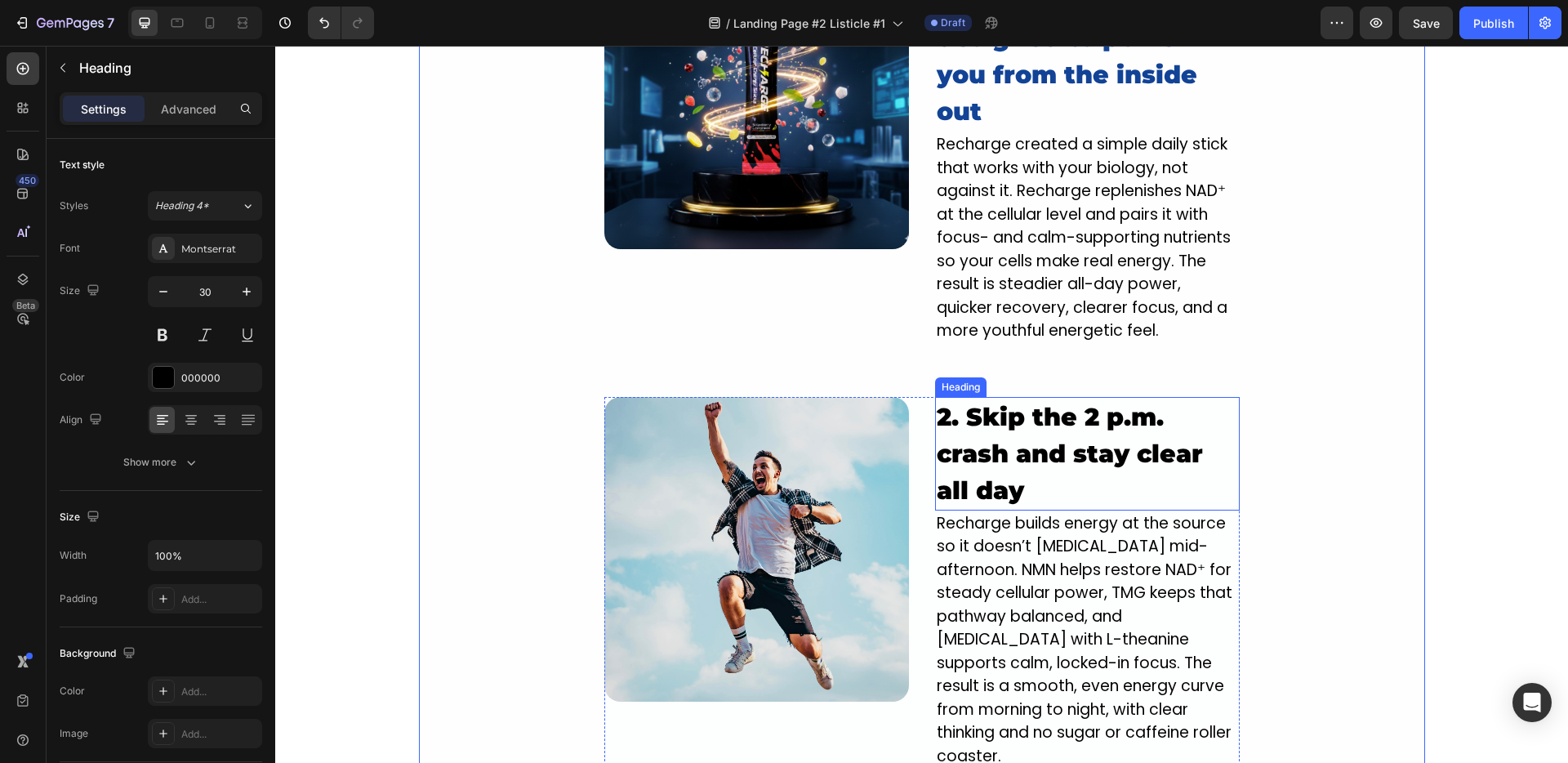
click at [1031, 494] on h2 "2. Skip the 2 p.m. crash and stay clear all day" at bounding box center [1087, 454] width 305 height 113
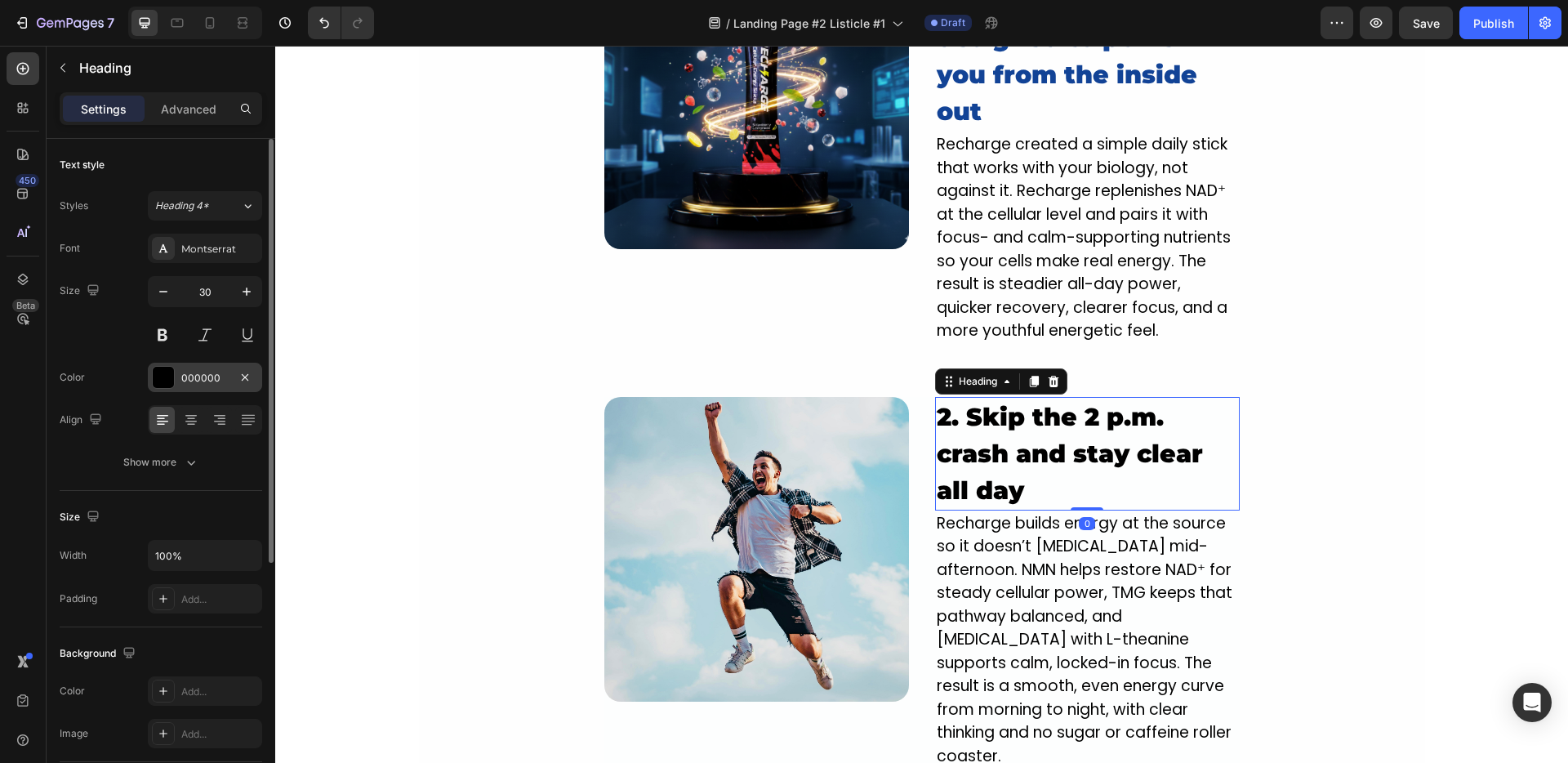
click at [195, 368] on div "000000" at bounding box center [204, 378] width 114 height 30
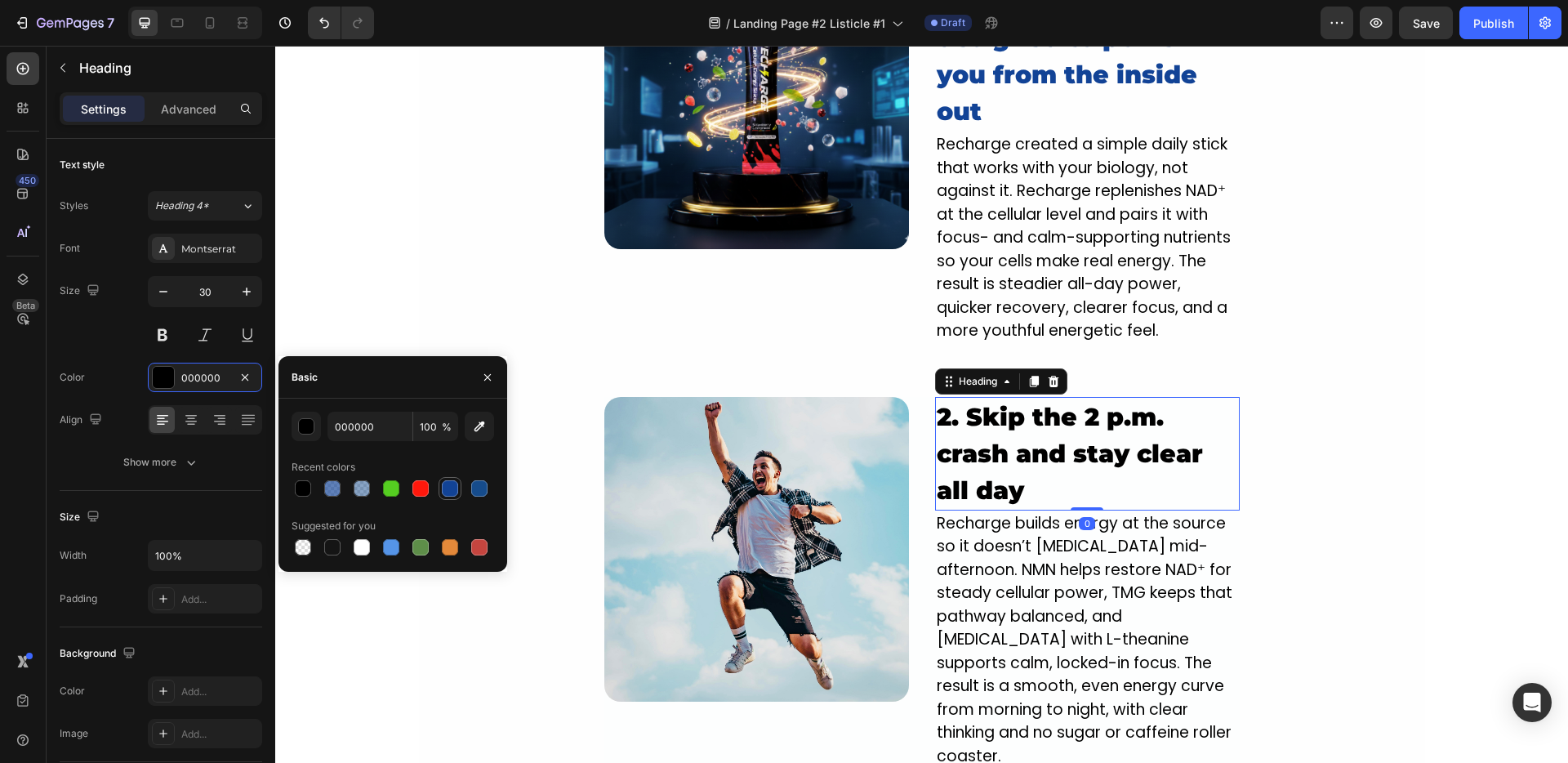
click at [439, 491] on div at bounding box center [450, 489] width 23 height 23
type input "124396"
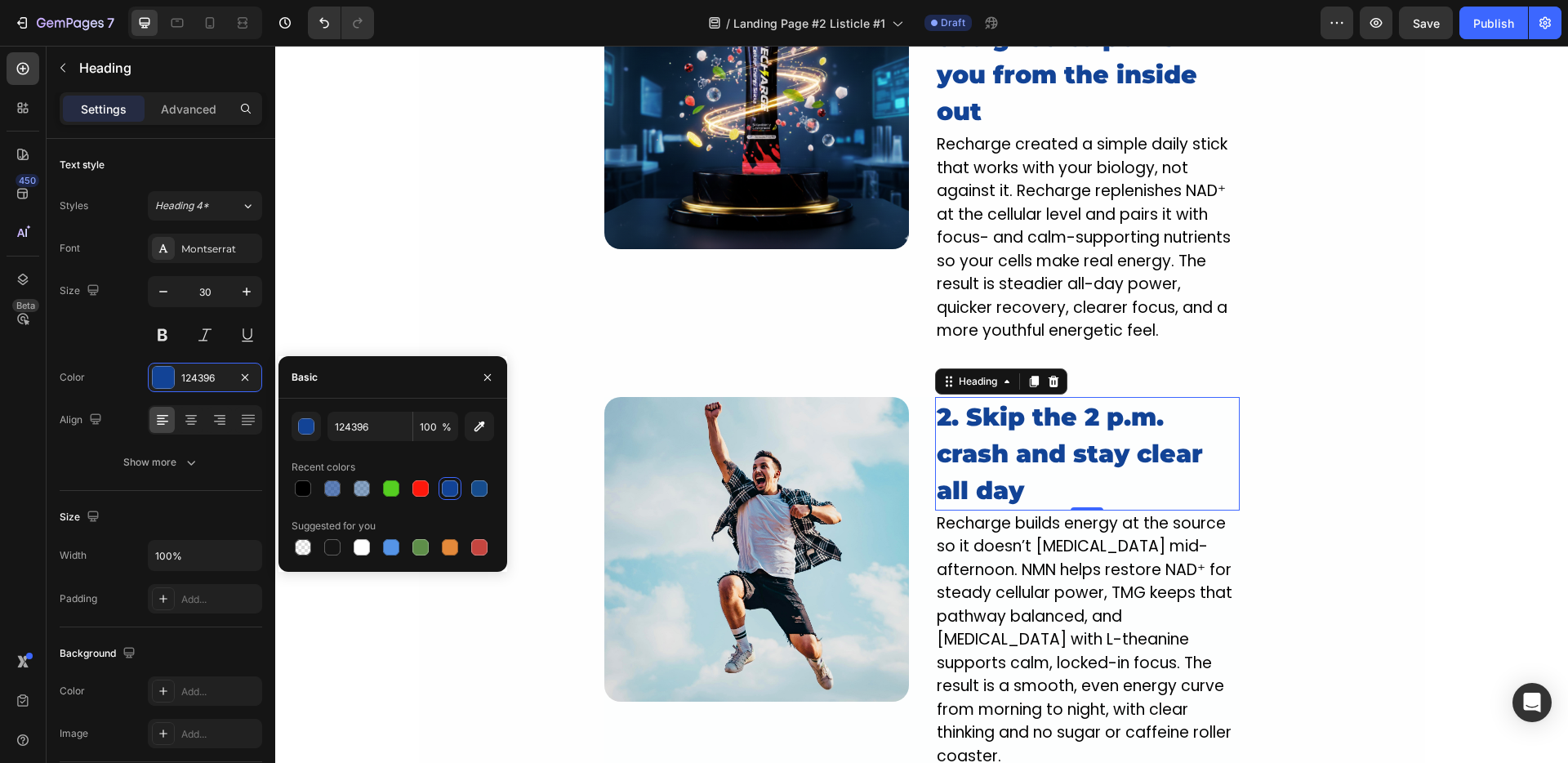
click at [381, 242] on div "Image 1. NEW innovative crash-free formula designed to power you from the insid…" at bounding box center [921, 564] width 1292 height 4630
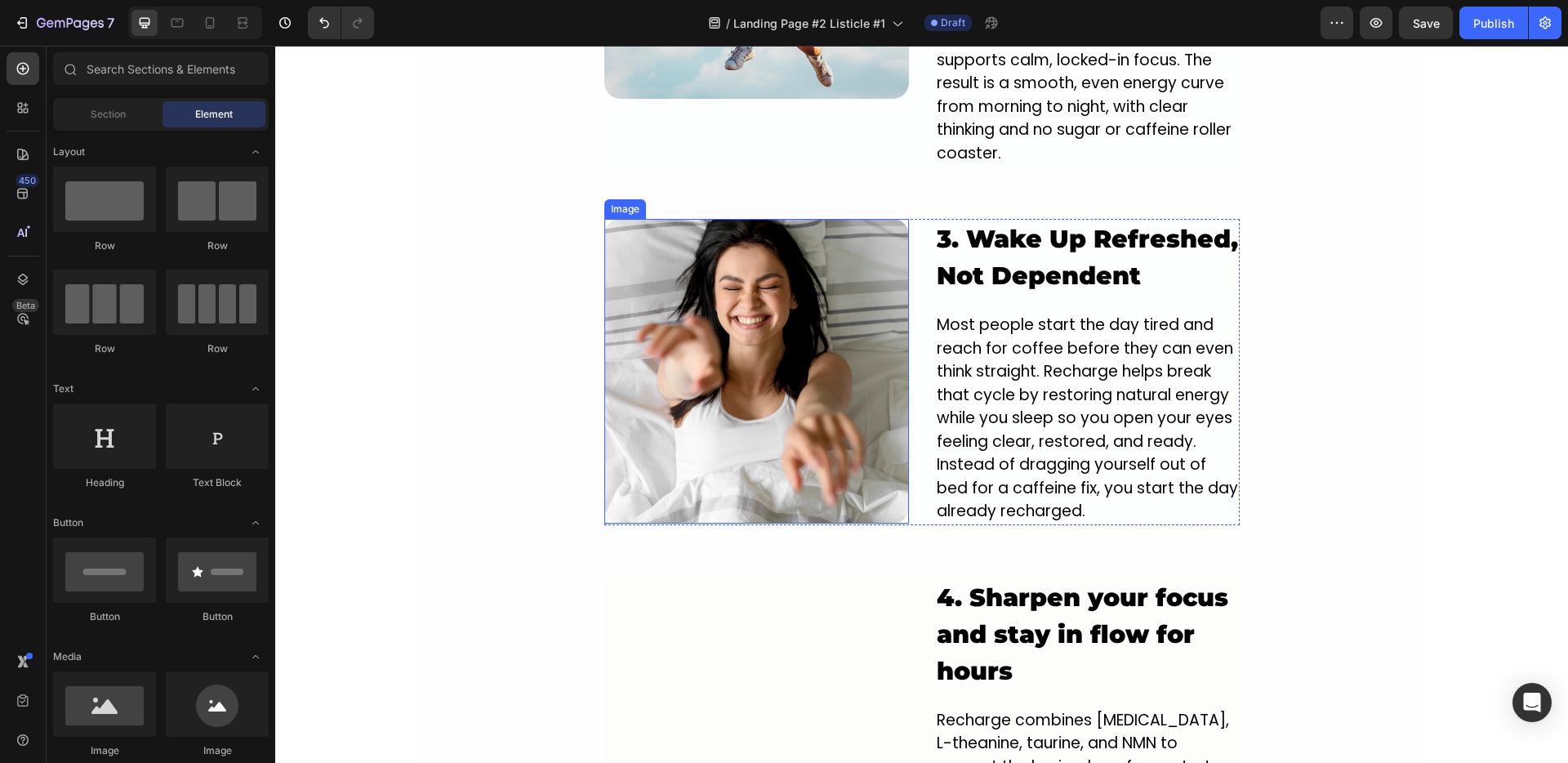
scroll to position [2448, 0]
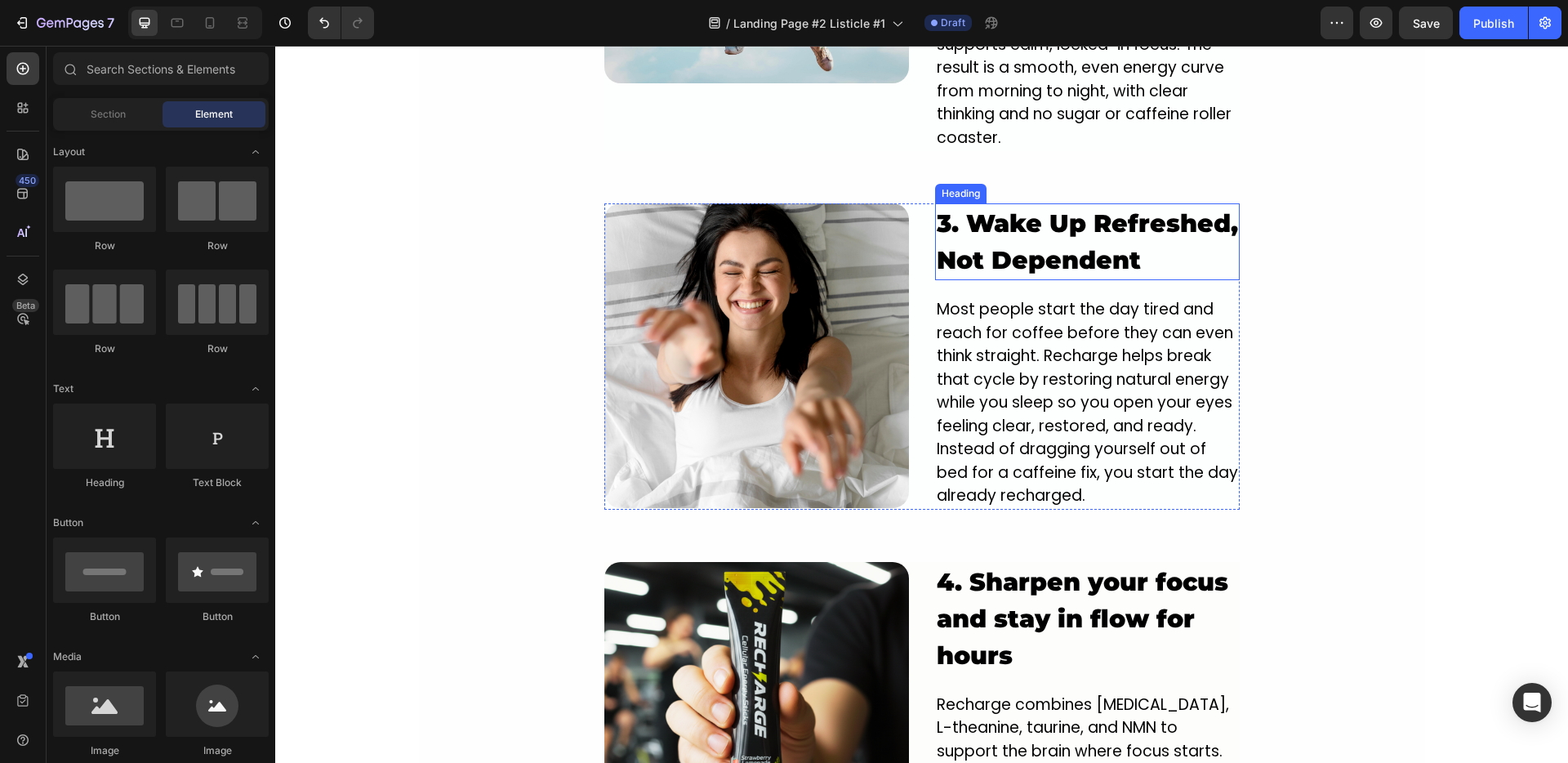
click at [970, 212] on strong "3. Wake Up Refreshed, Not Dependent" at bounding box center [1086, 242] width 301 height 67
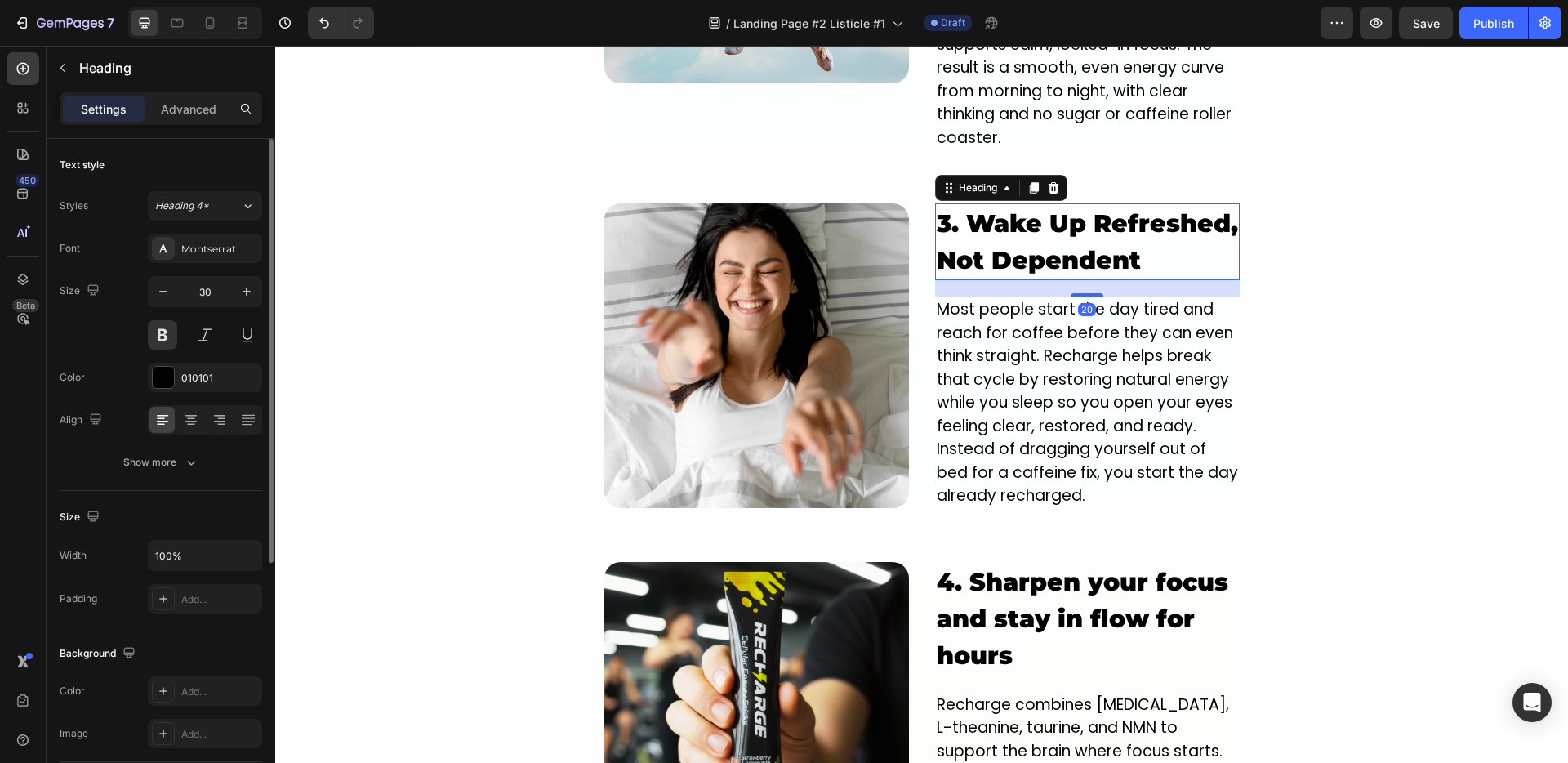
click at [190, 360] on div "Font Montserrat Size 30 Color 010101 Align Show more" at bounding box center [161, 355] width 202 height 244
click at [195, 382] on div "010101" at bounding box center [205, 378] width 47 height 15
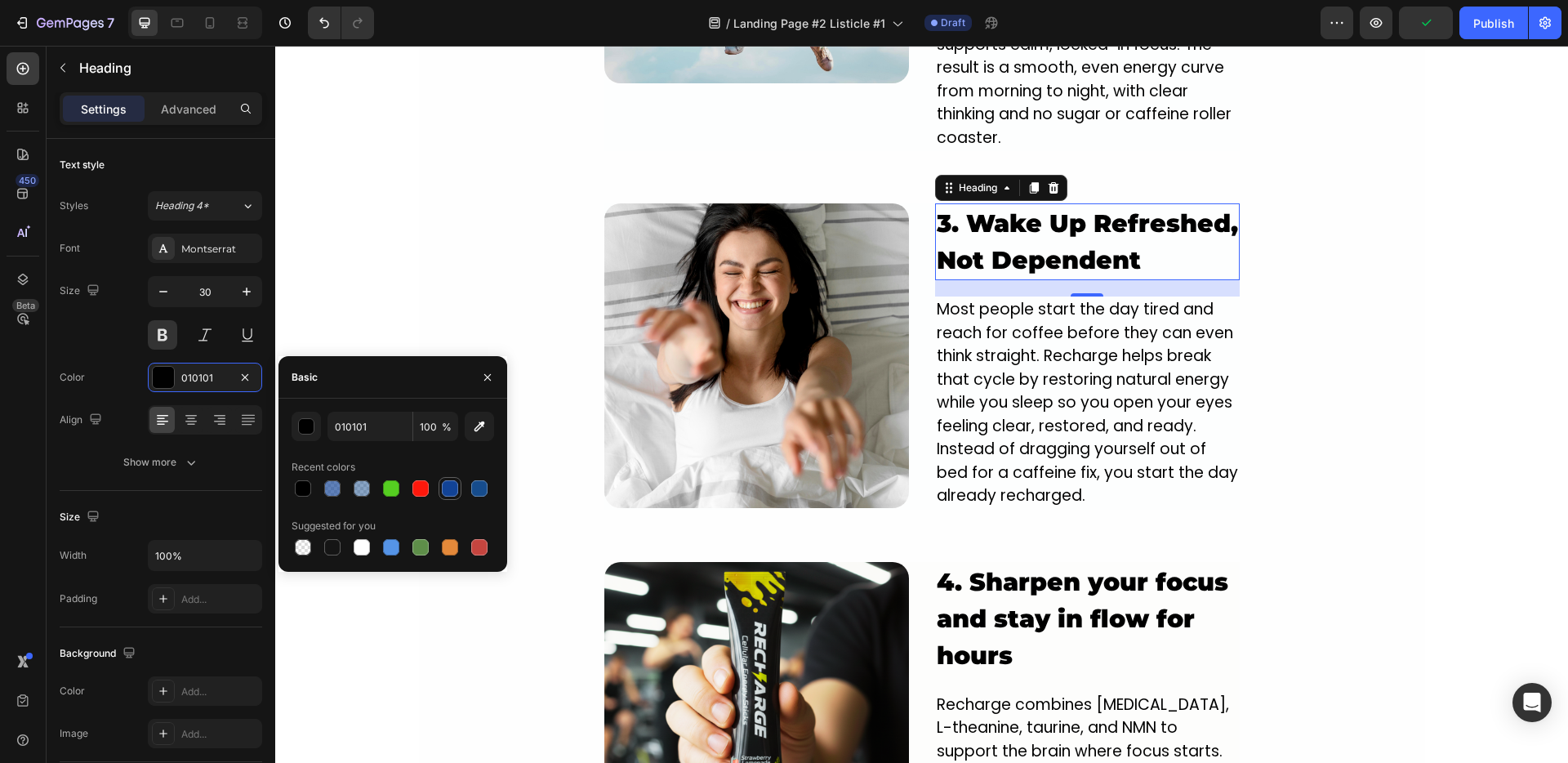
click at [440, 483] on div at bounding box center [449, 488] width 19 height 19
type input "124396"
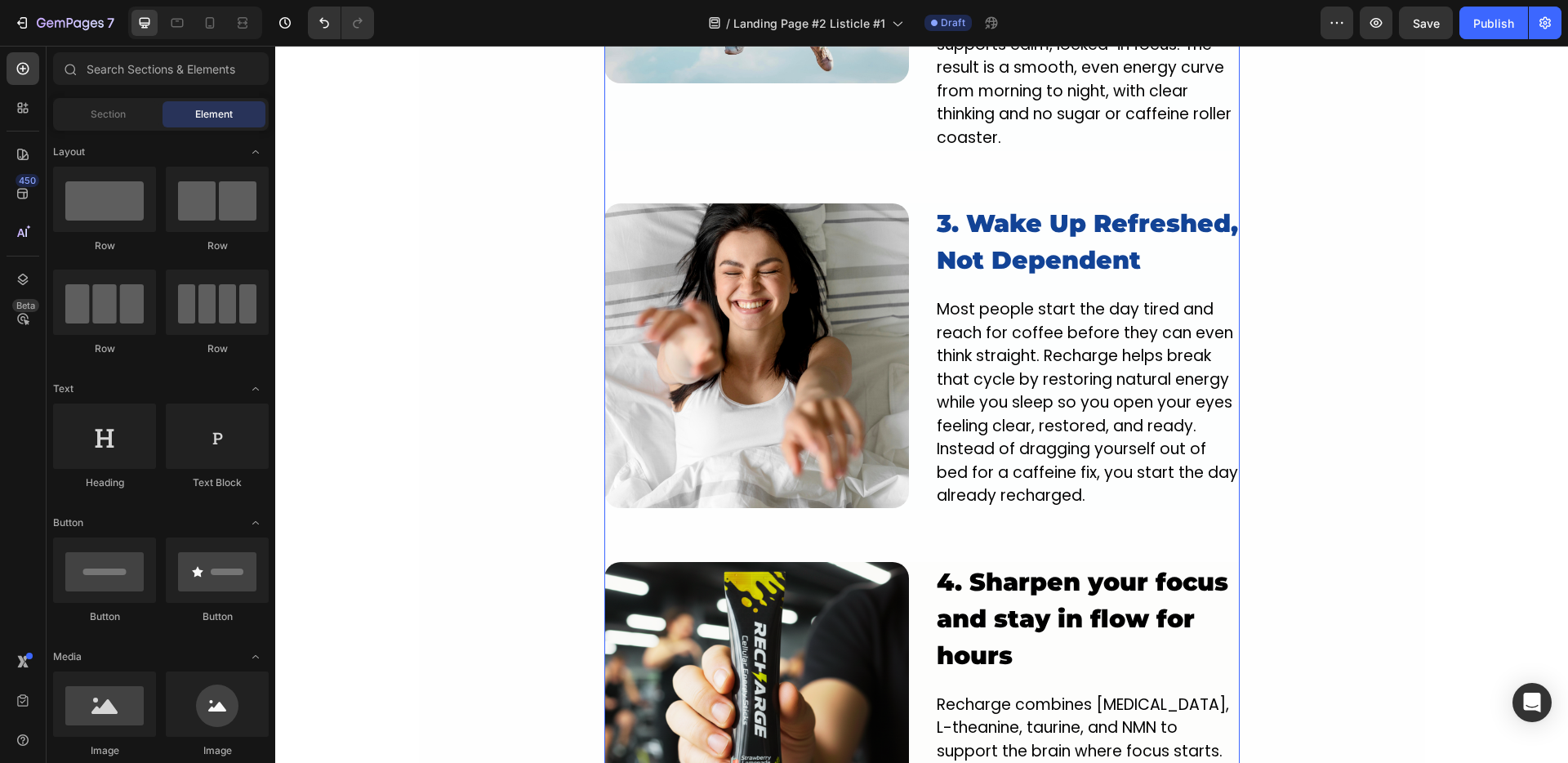
click at [1010, 567] on strong "harpen your focus and stay in flow for hours" at bounding box center [1082, 618] width 291 height 104
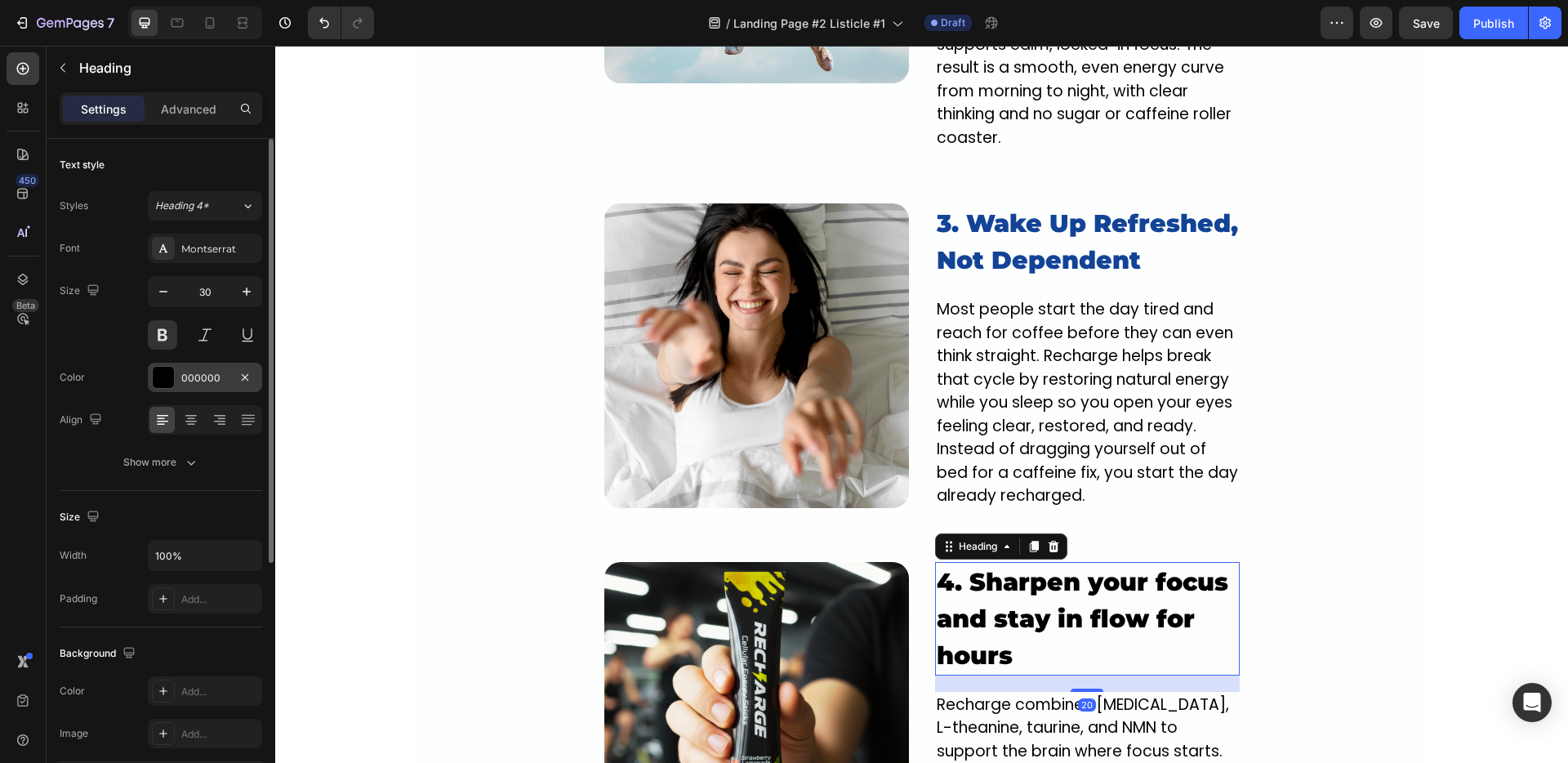
click at [188, 363] on div "000000" at bounding box center [204, 378] width 114 height 30
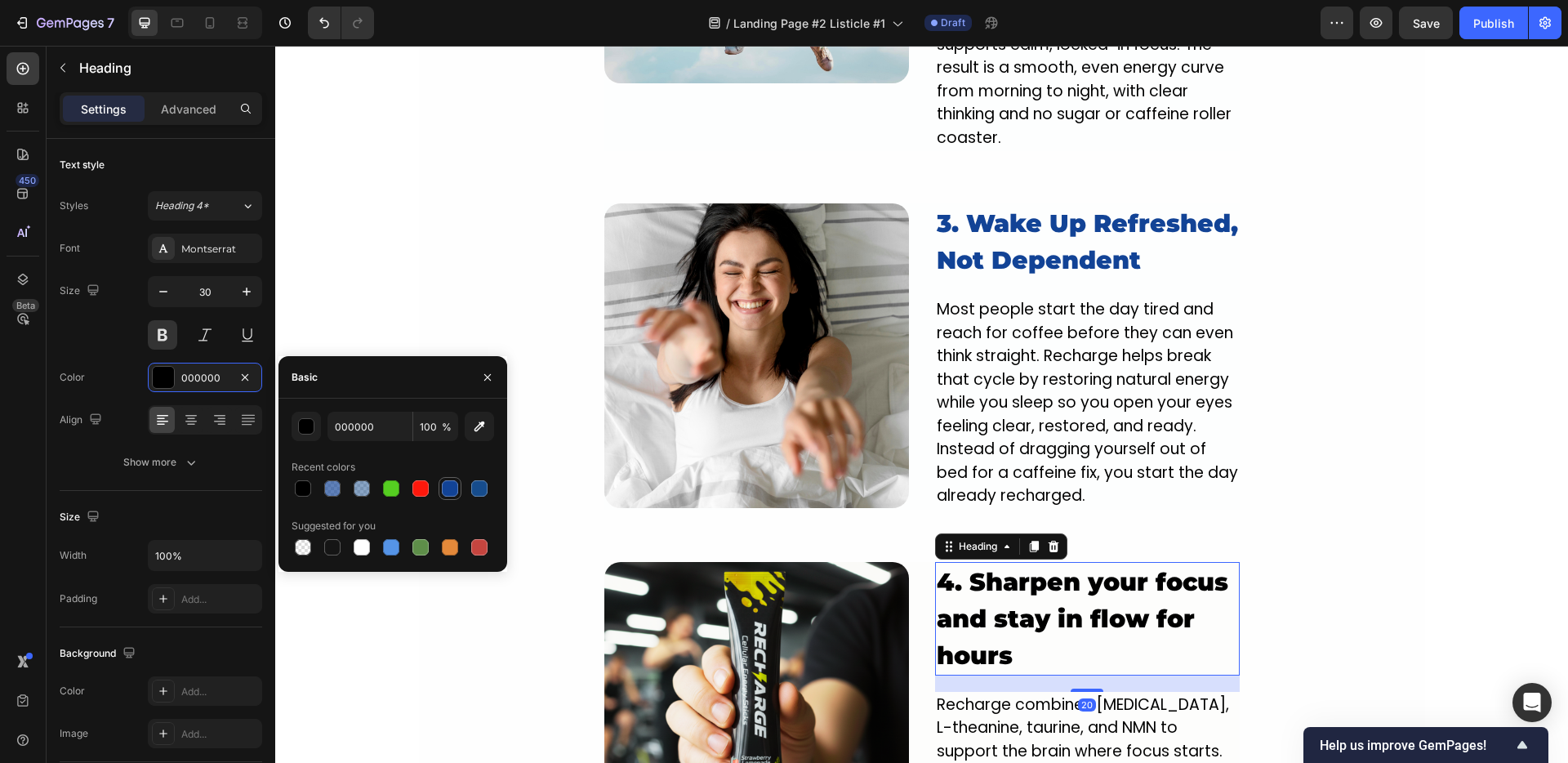
click at [442, 496] on div at bounding box center [449, 488] width 19 height 19
type input "124396"
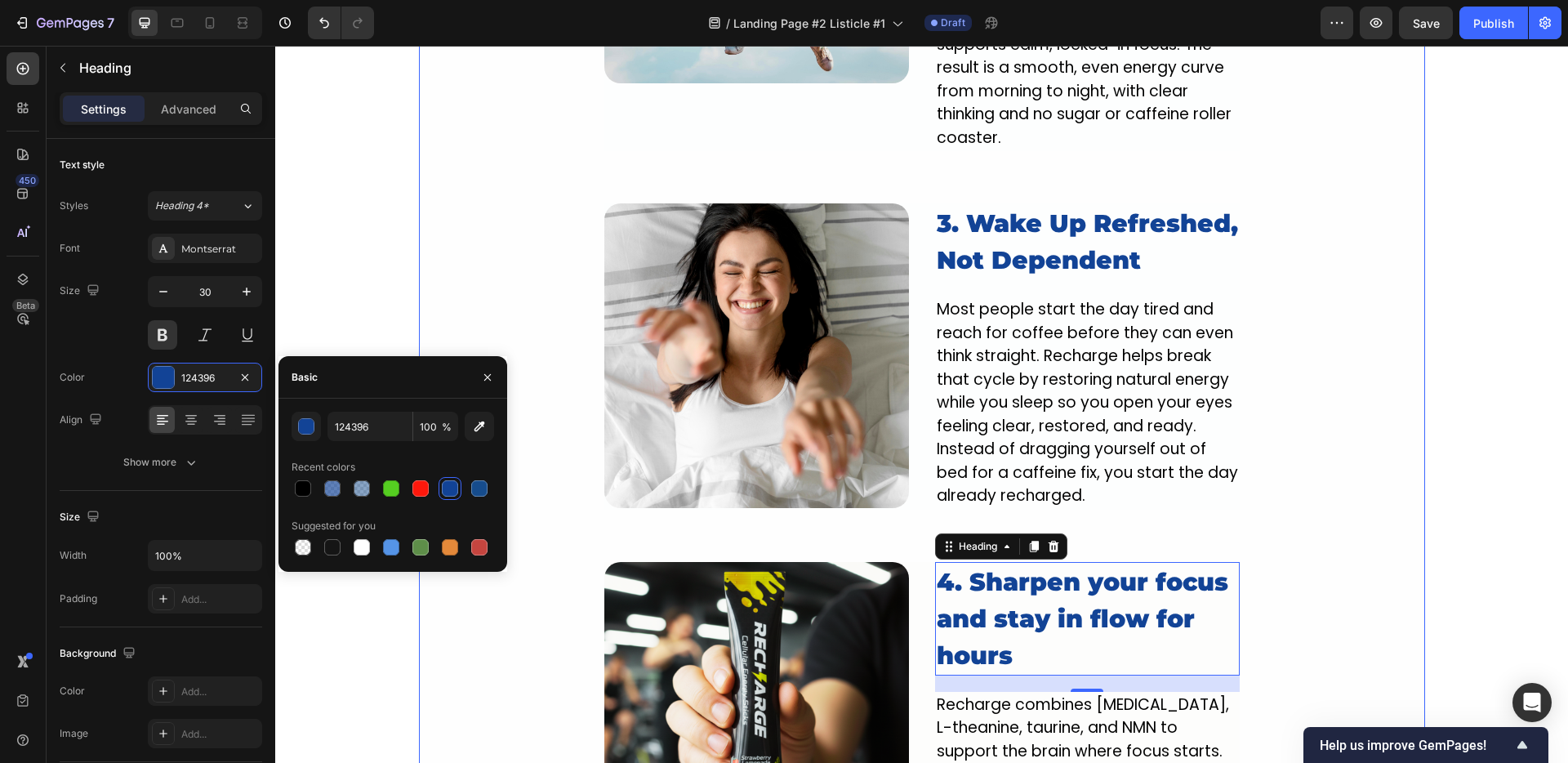
click at [435, 286] on div "Image 1. NEW innovative crash-free formula designed to power you from the insid…" at bounding box center [921, 178] width 1006 height 2609
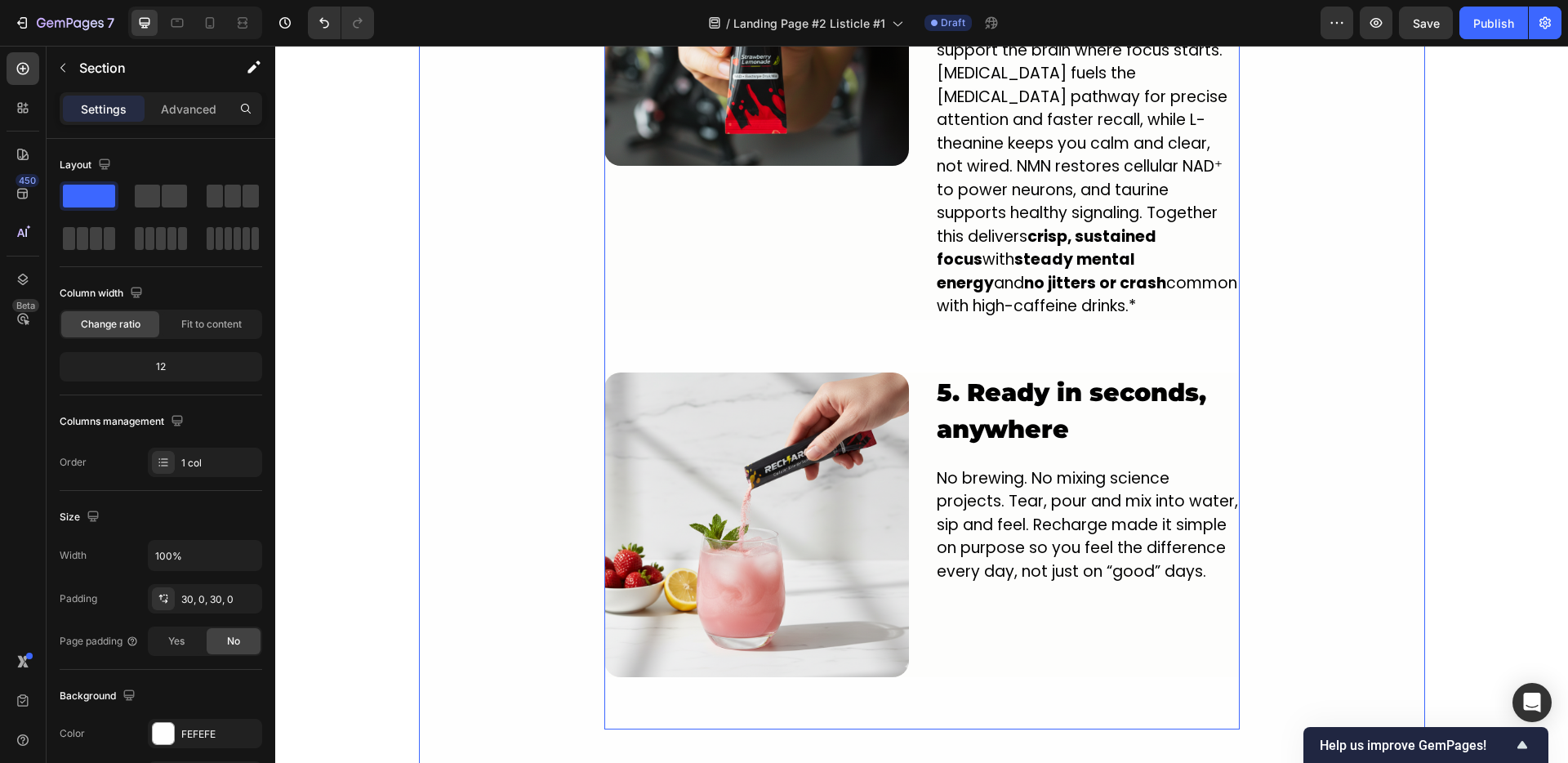
scroll to position [3186, 0]
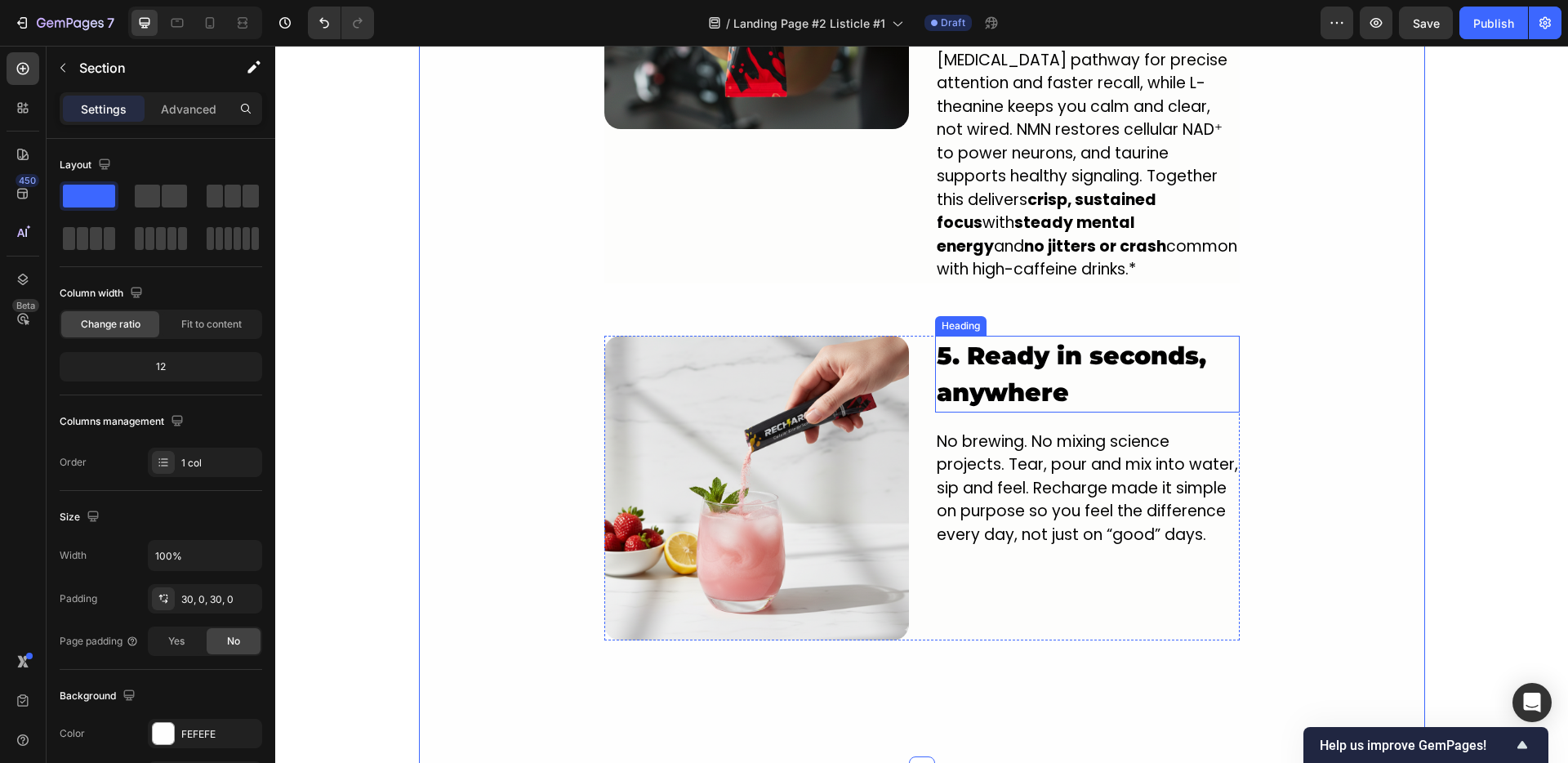
click at [1051, 340] on h2 "5. Ready in seconds, anywhere" at bounding box center [1087, 375] width 305 height 77
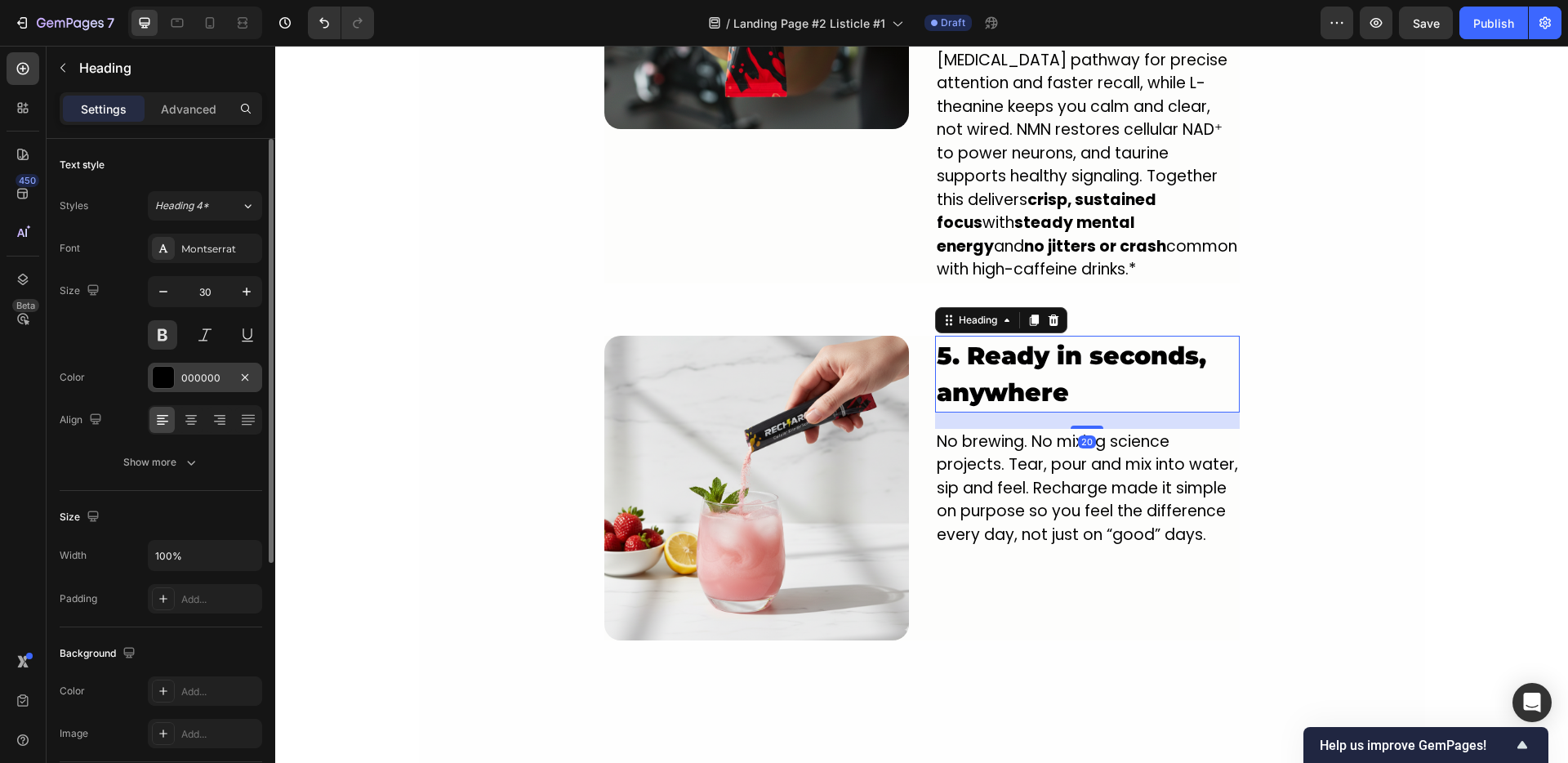
click at [199, 382] on div "000000" at bounding box center [205, 378] width 47 height 15
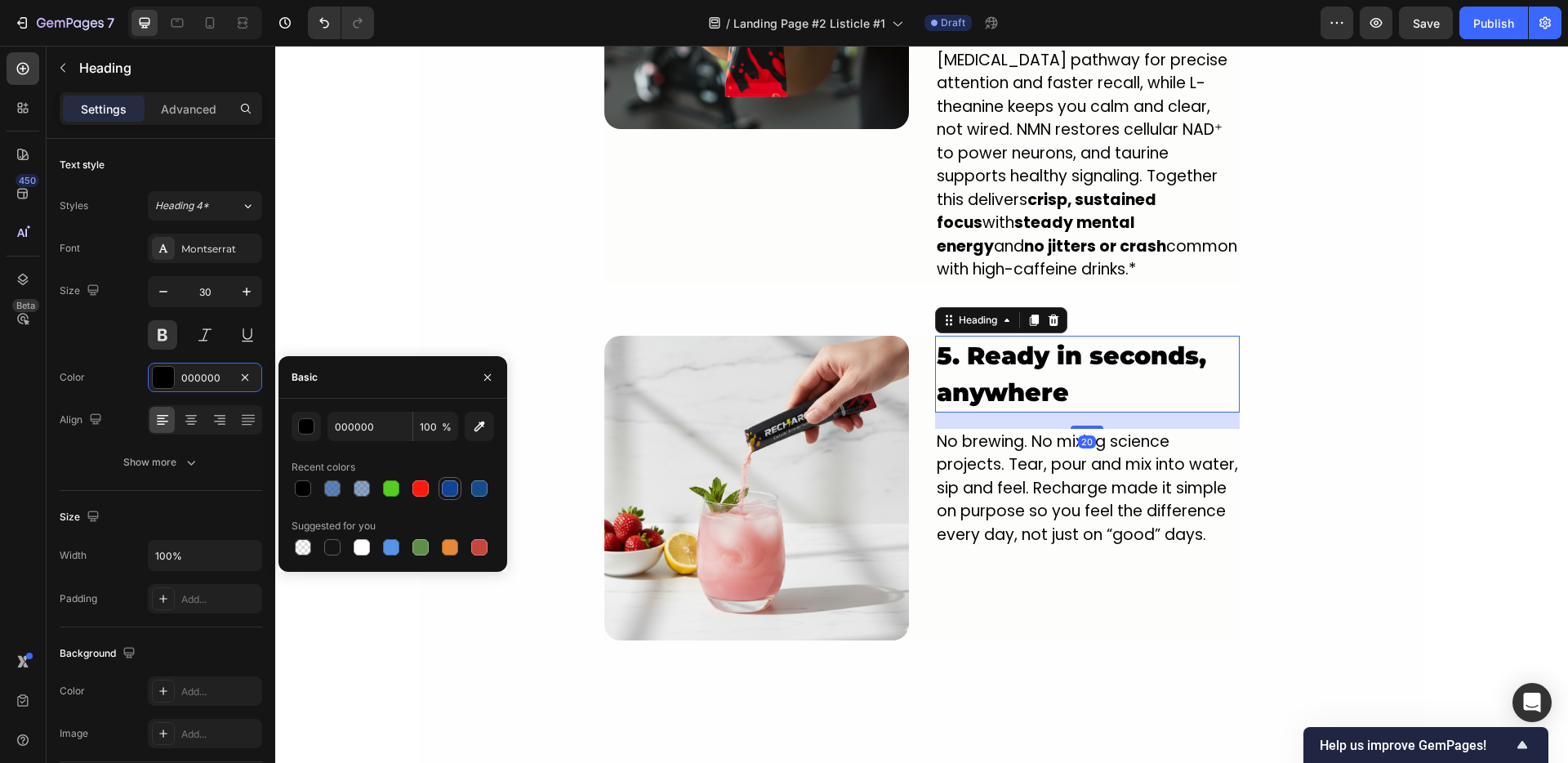
click at [452, 491] on div at bounding box center [449, 488] width 17 height 17
type input "124396"
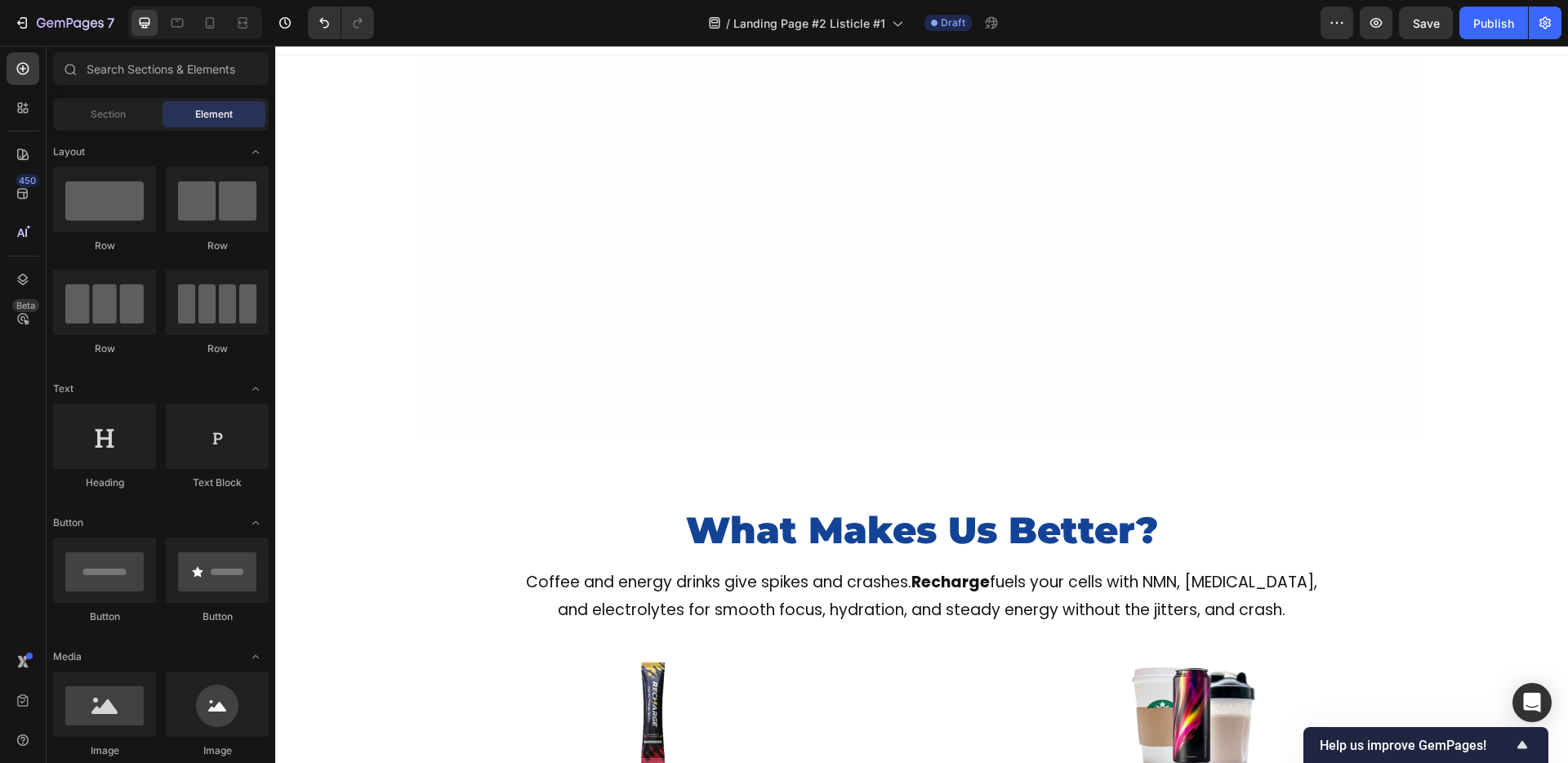
scroll to position [0, 0]
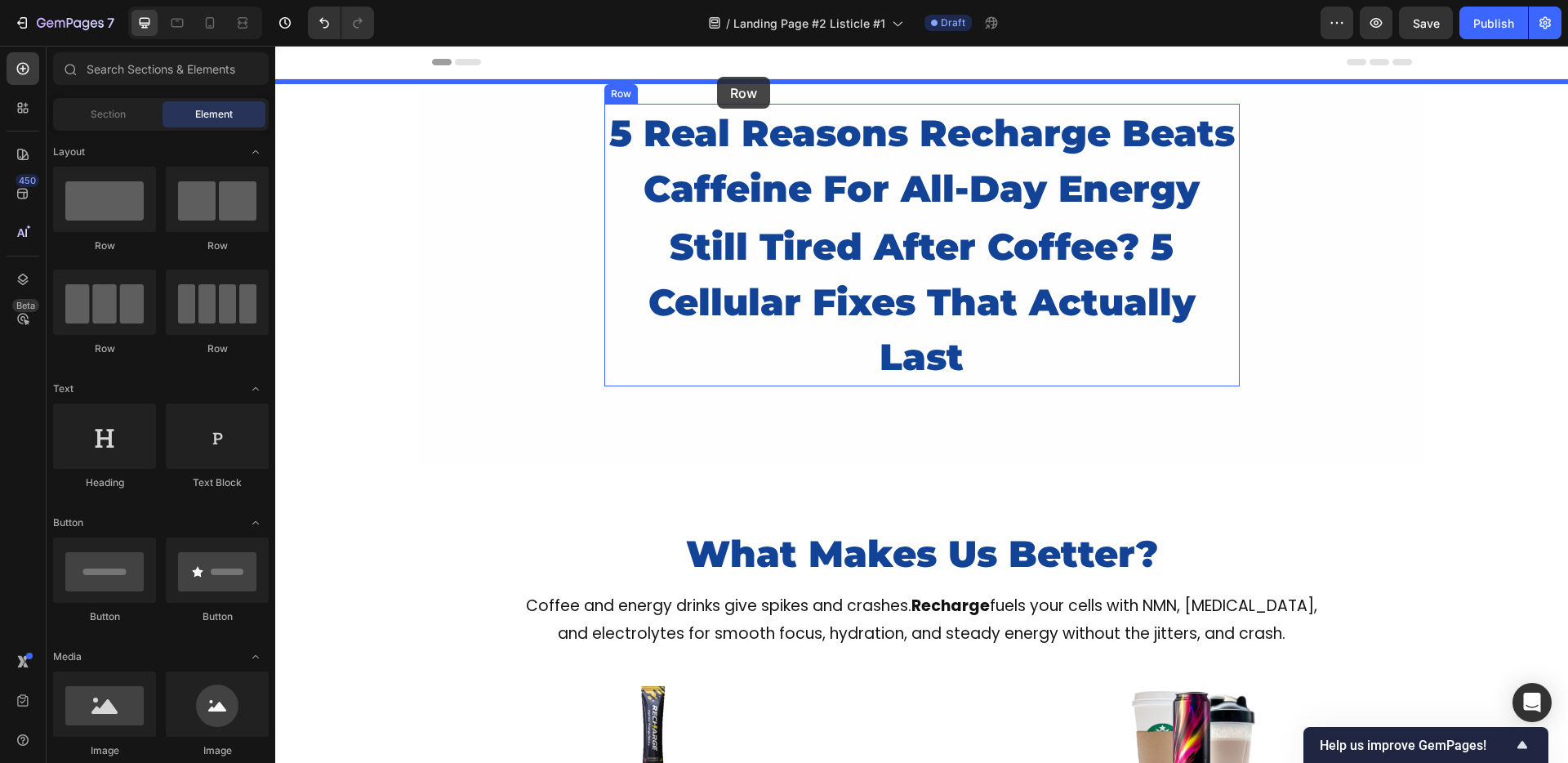
drag, startPoint x: 398, startPoint y: 257, endPoint x: 717, endPoint y: 77, distance: 366.3
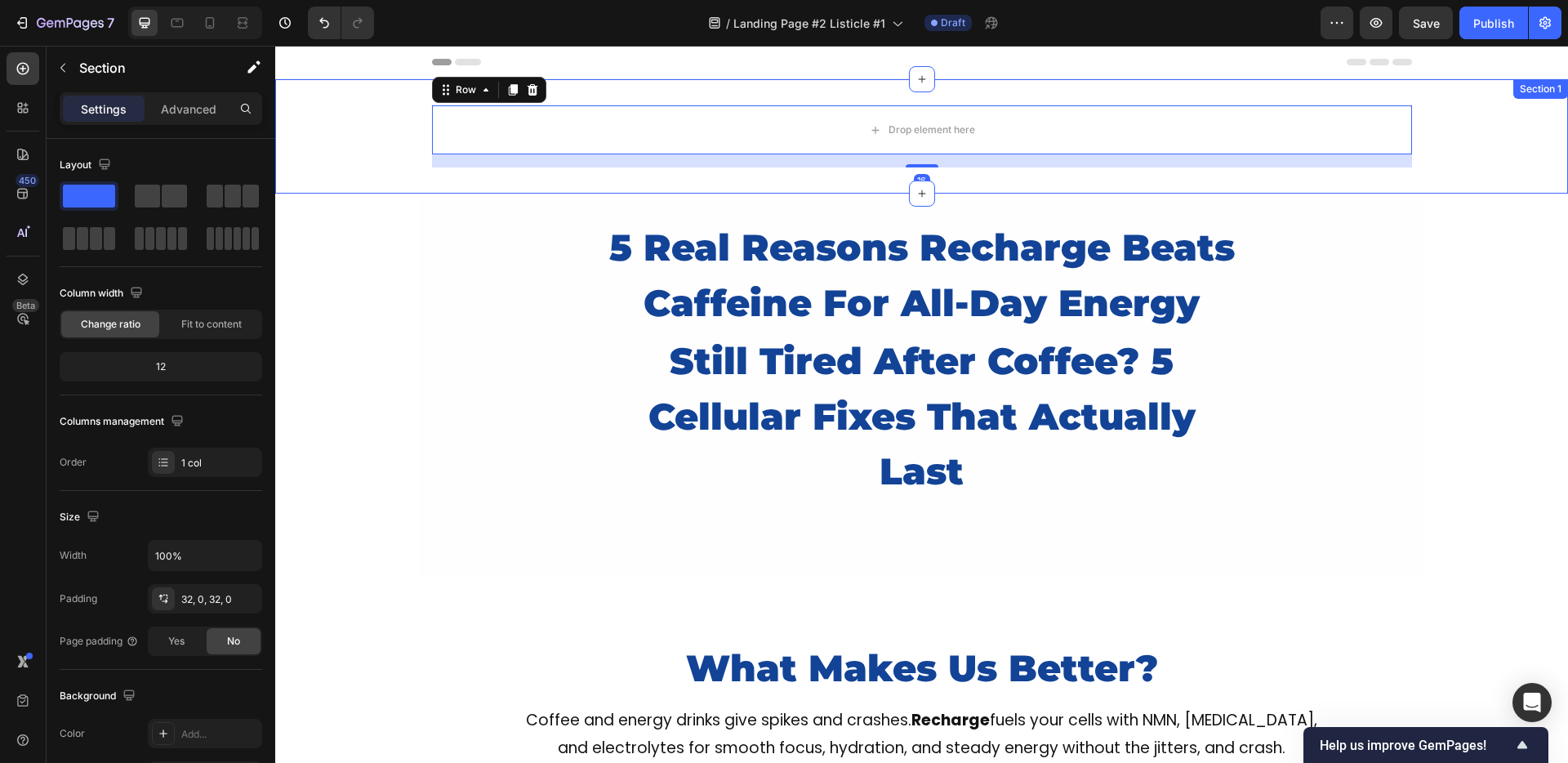
click at [319, 135] on div "Drop element here Row 16" at bounding box center [921, 136] width 1292 height 62
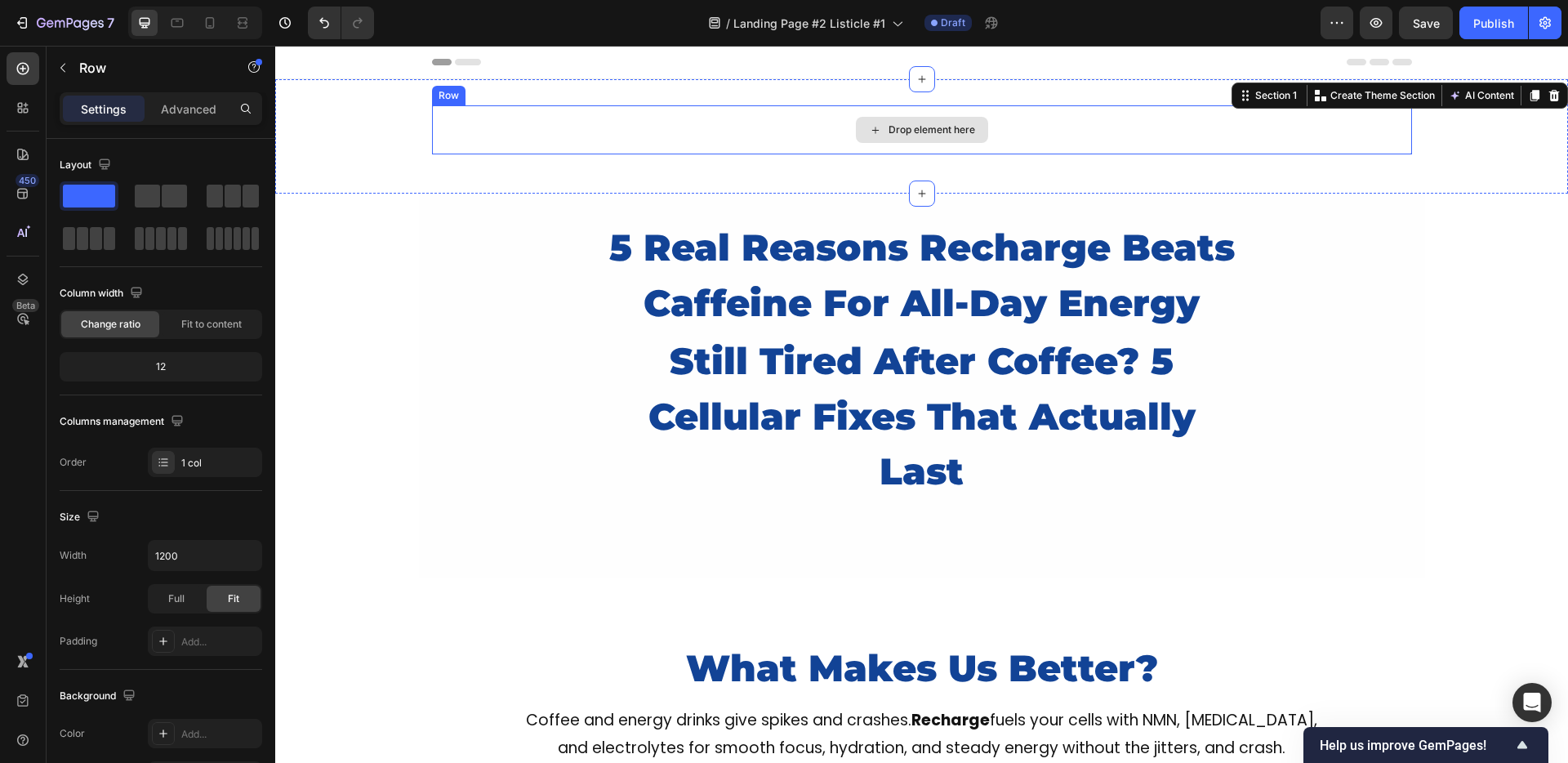
click at [519, 126] on div "Drop element here" at bounding box center [921, 130] width 980 height 49
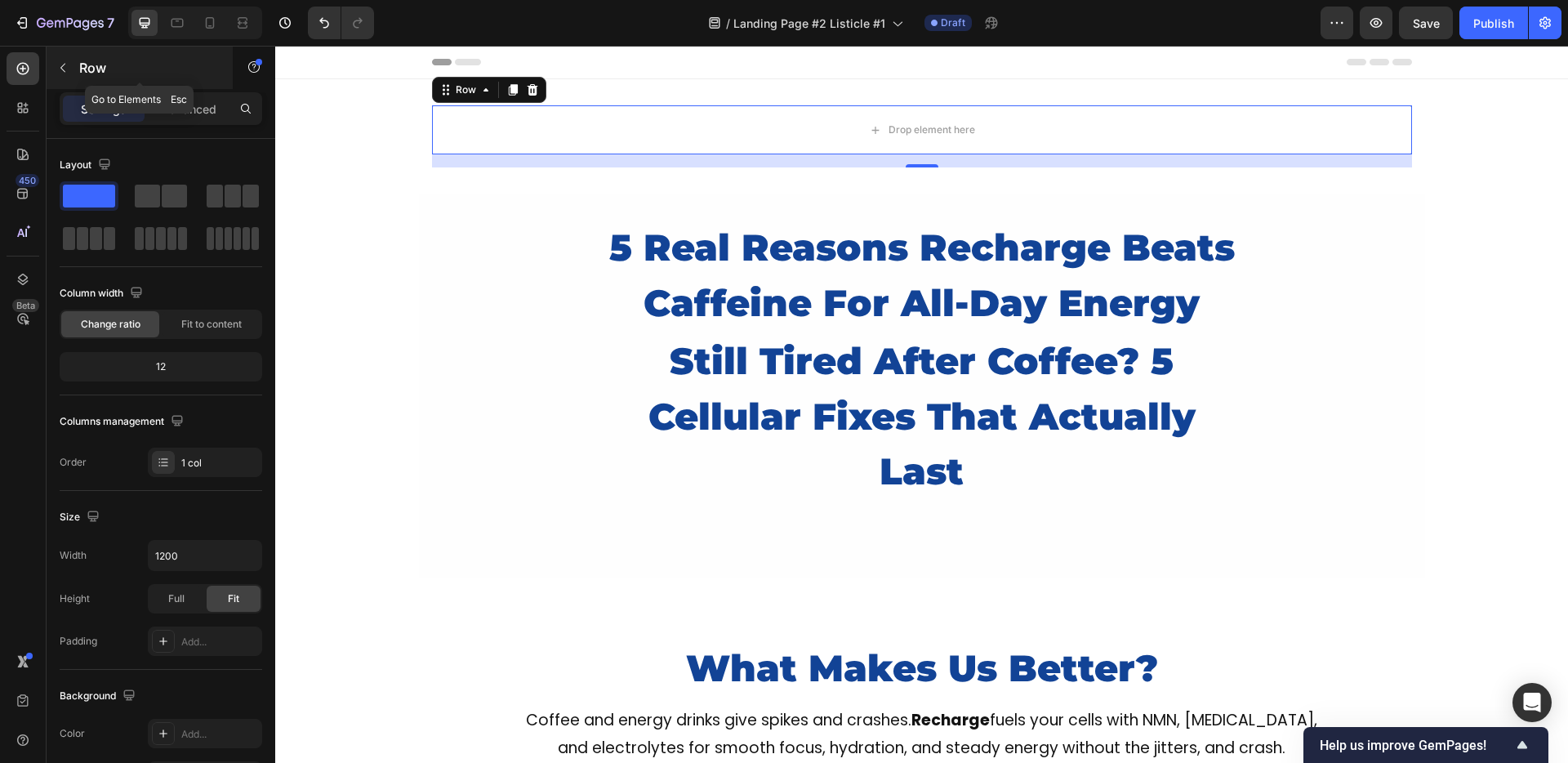
click at [71, 63] on button "button" at bounding box center [63, 68] width 26 height 26
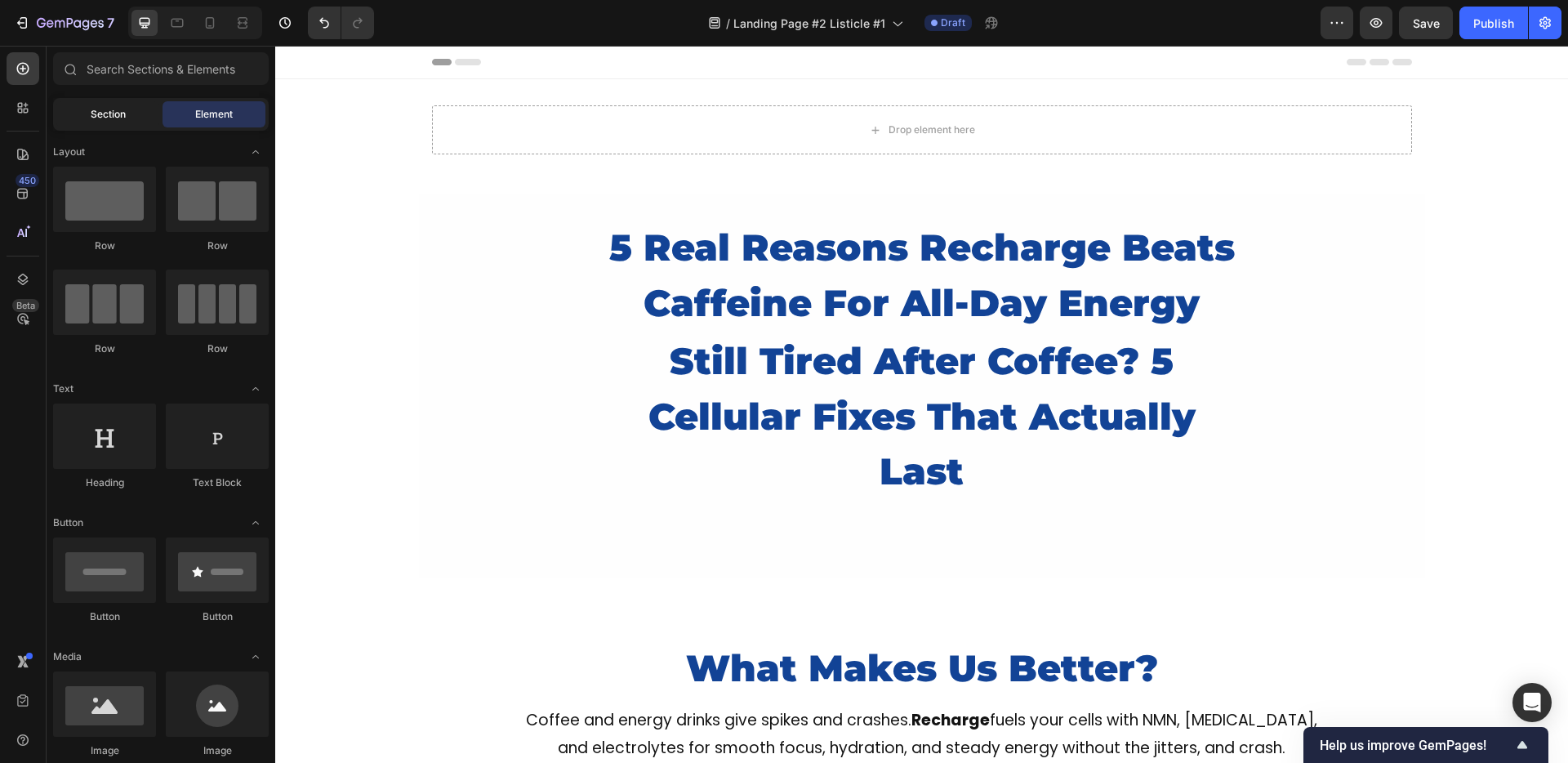
click at [121, 106] on div "Section" at bounding box center [108, 114] width 103 height 26
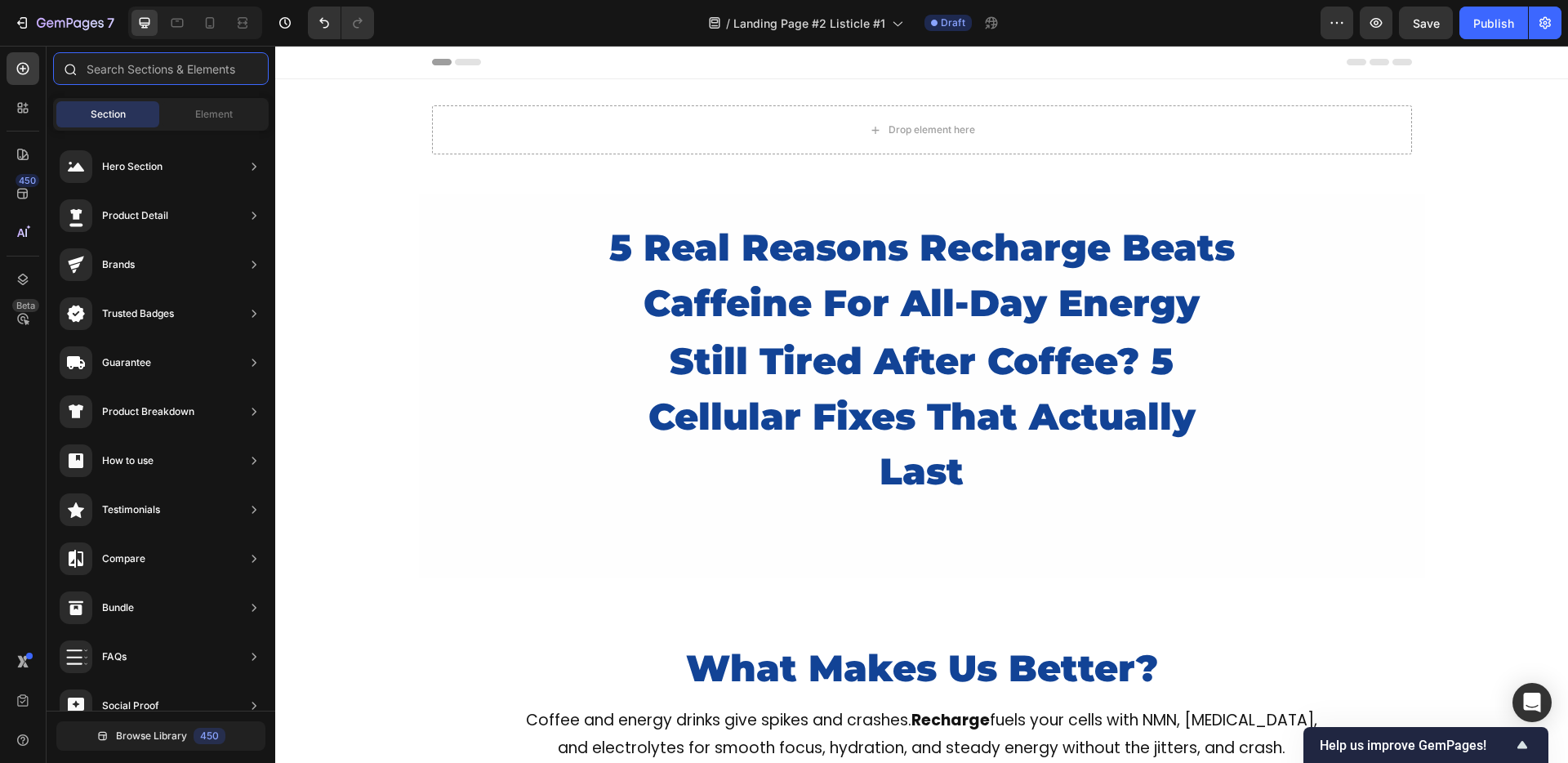
click at [123, 80] on input "text" at bounding box center [161, 68] width 216 height 32
click at [548, 107] on div "Drop element here" at bounding box center [921, 130] width 980 height 49
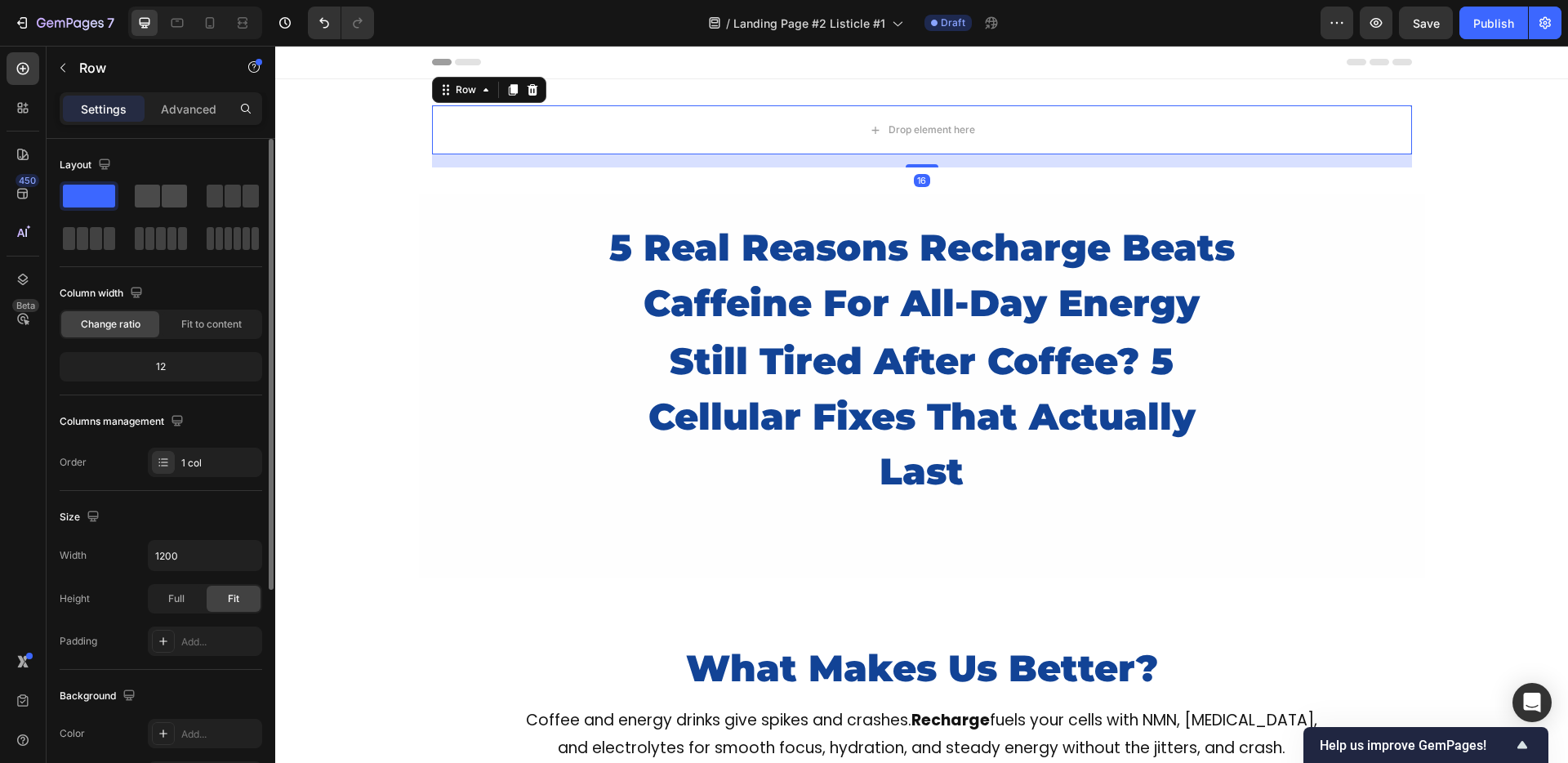
click at [161, 195] on span at bounding box center [174, 196] width 25 height 23
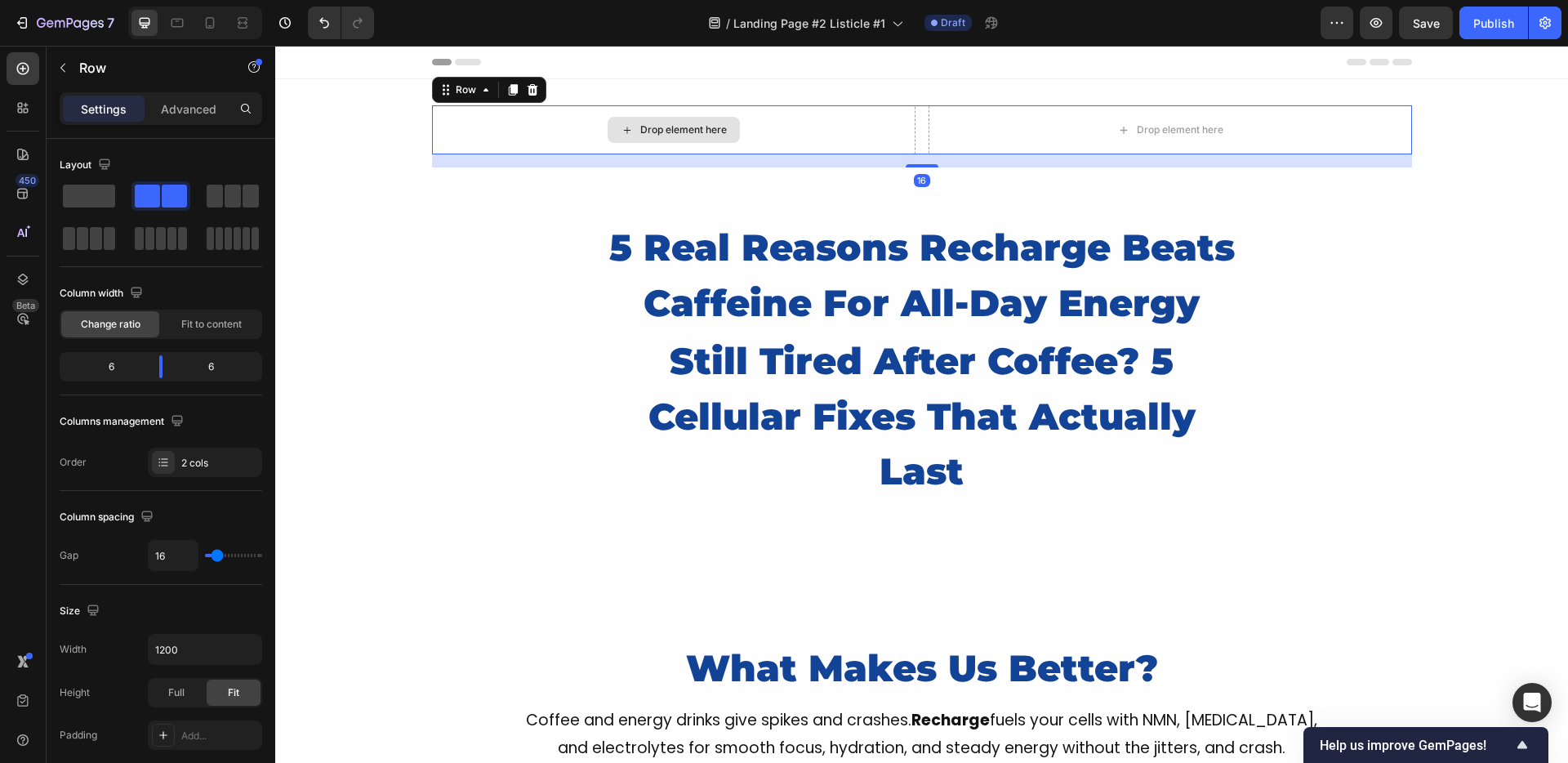
click at [509, 124] on div "Drop element here" at bounding box center [674, 130] width 483 height 49
click at [58, 69] on icon "button" at bounding box center [63, 67] width 13 height 13
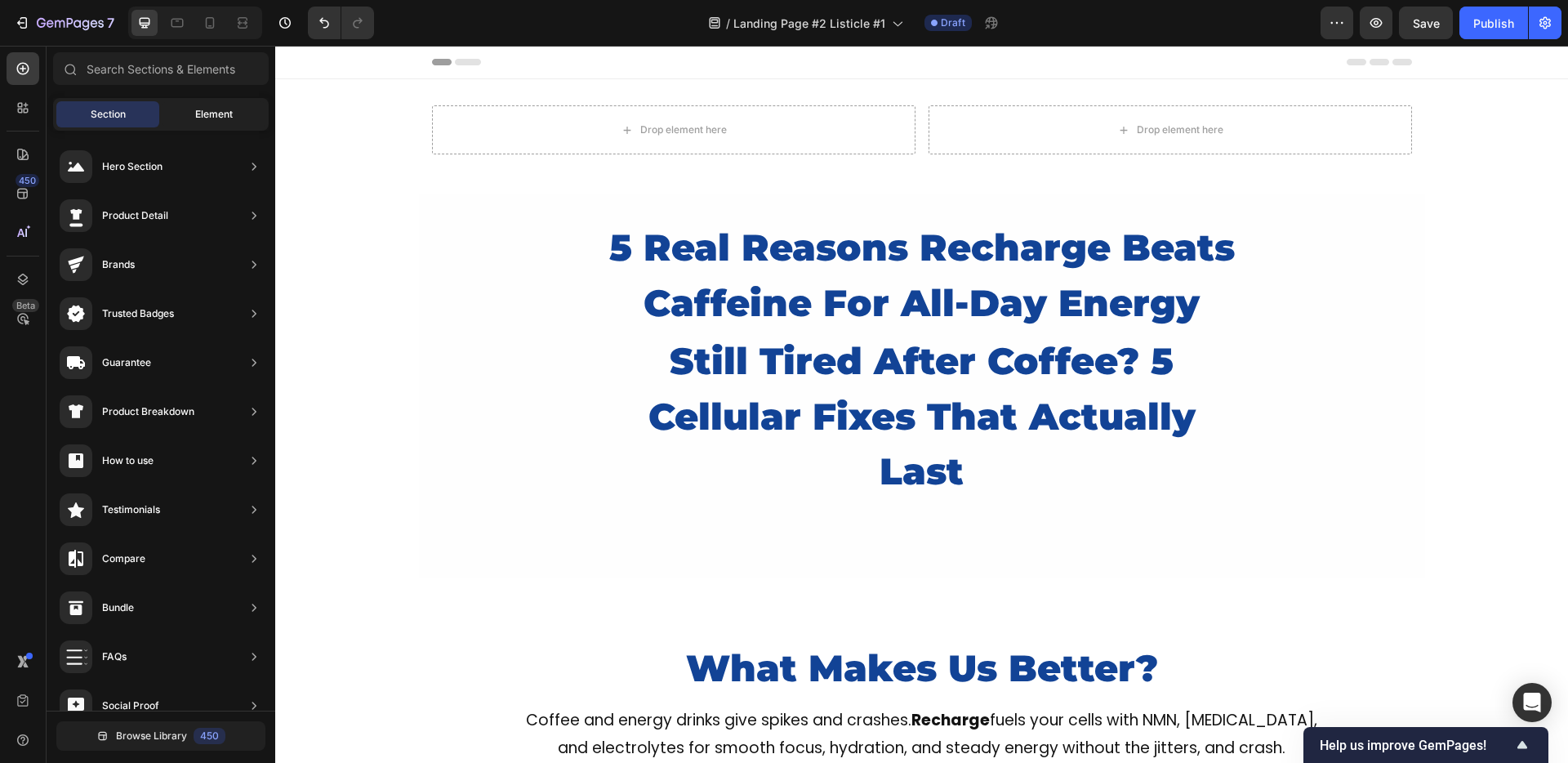
click at [197, 113] on span "Element" at bounding box center [214, 114] width 38 height 15
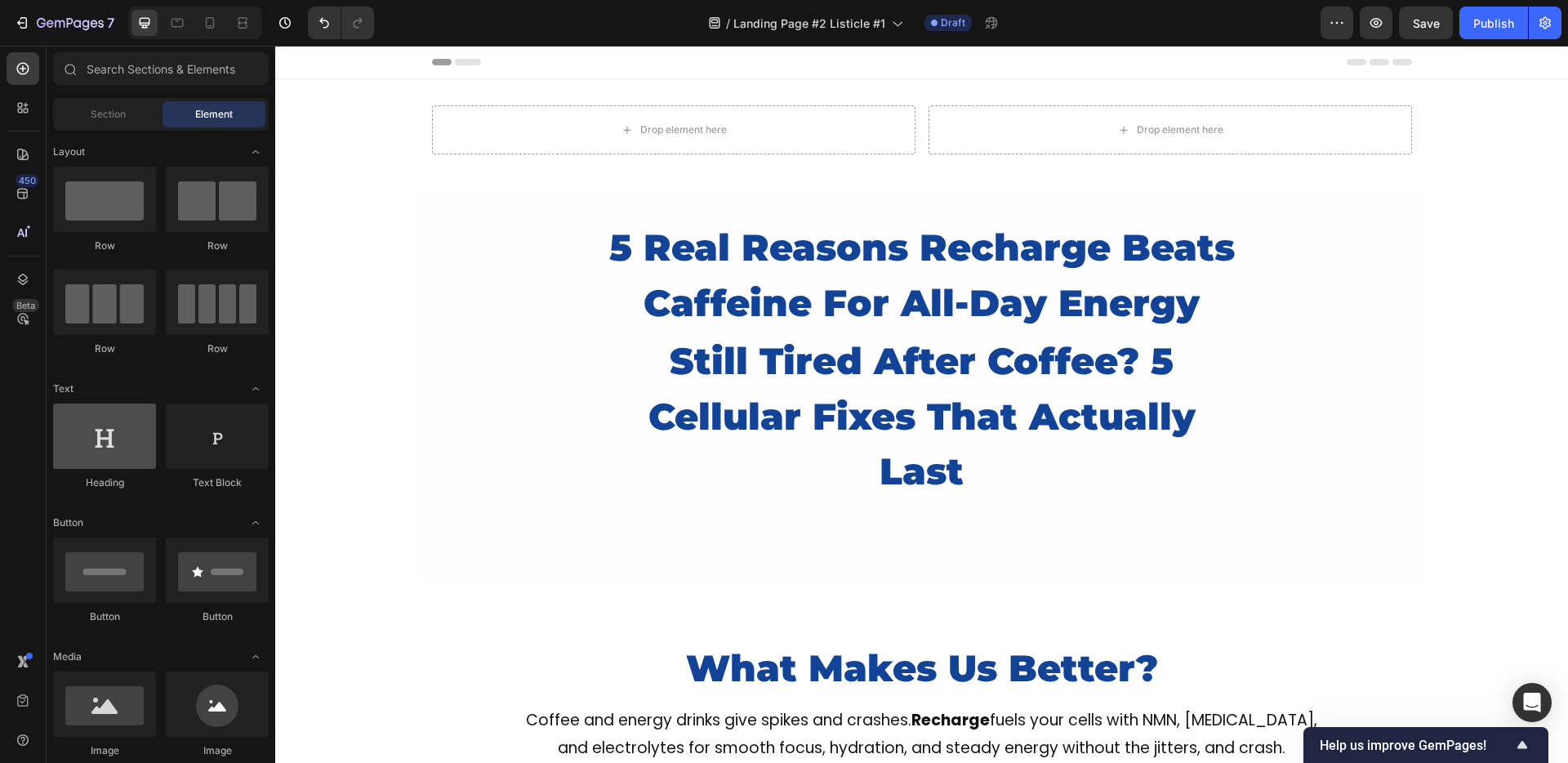
scroll to position [21, 0]
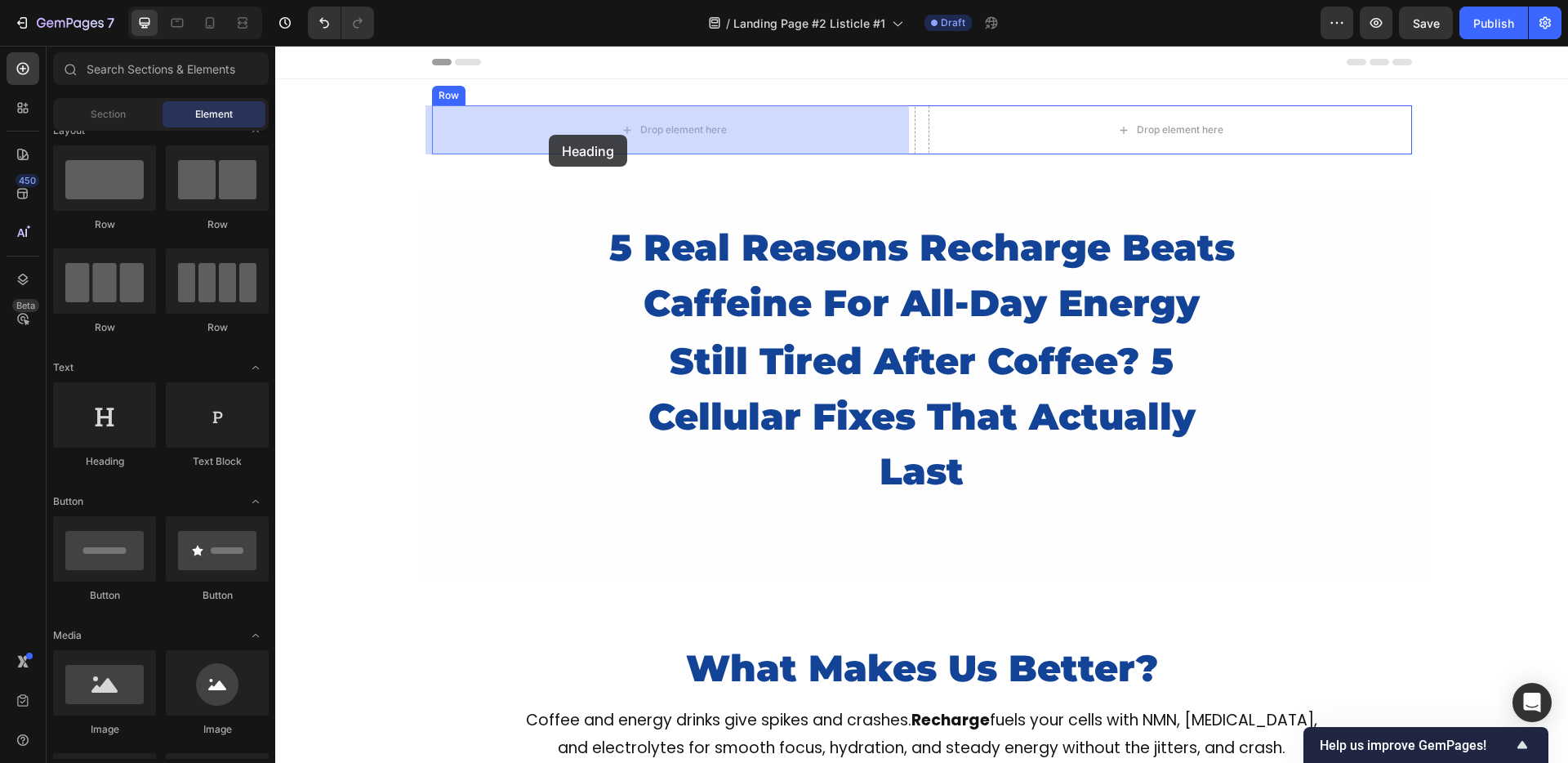
drag, startPoint x: 444, startPoint y: 437, endPoint x: 549, endPoint y: 134, distance: 320.7
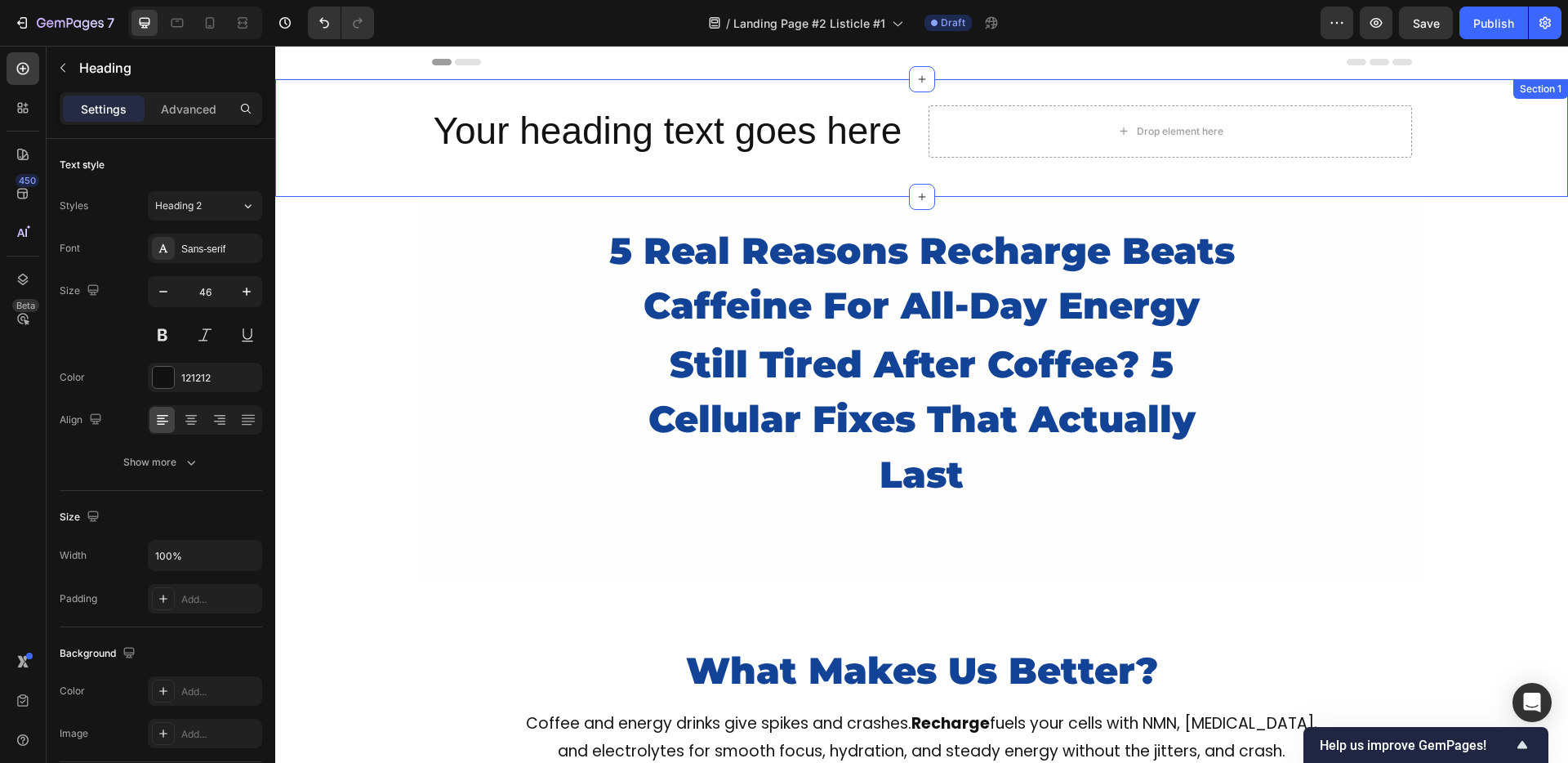
click at [516, 152] on h2 "Your heading text goes here" at bounding box center [674, 132] width 483 height 52
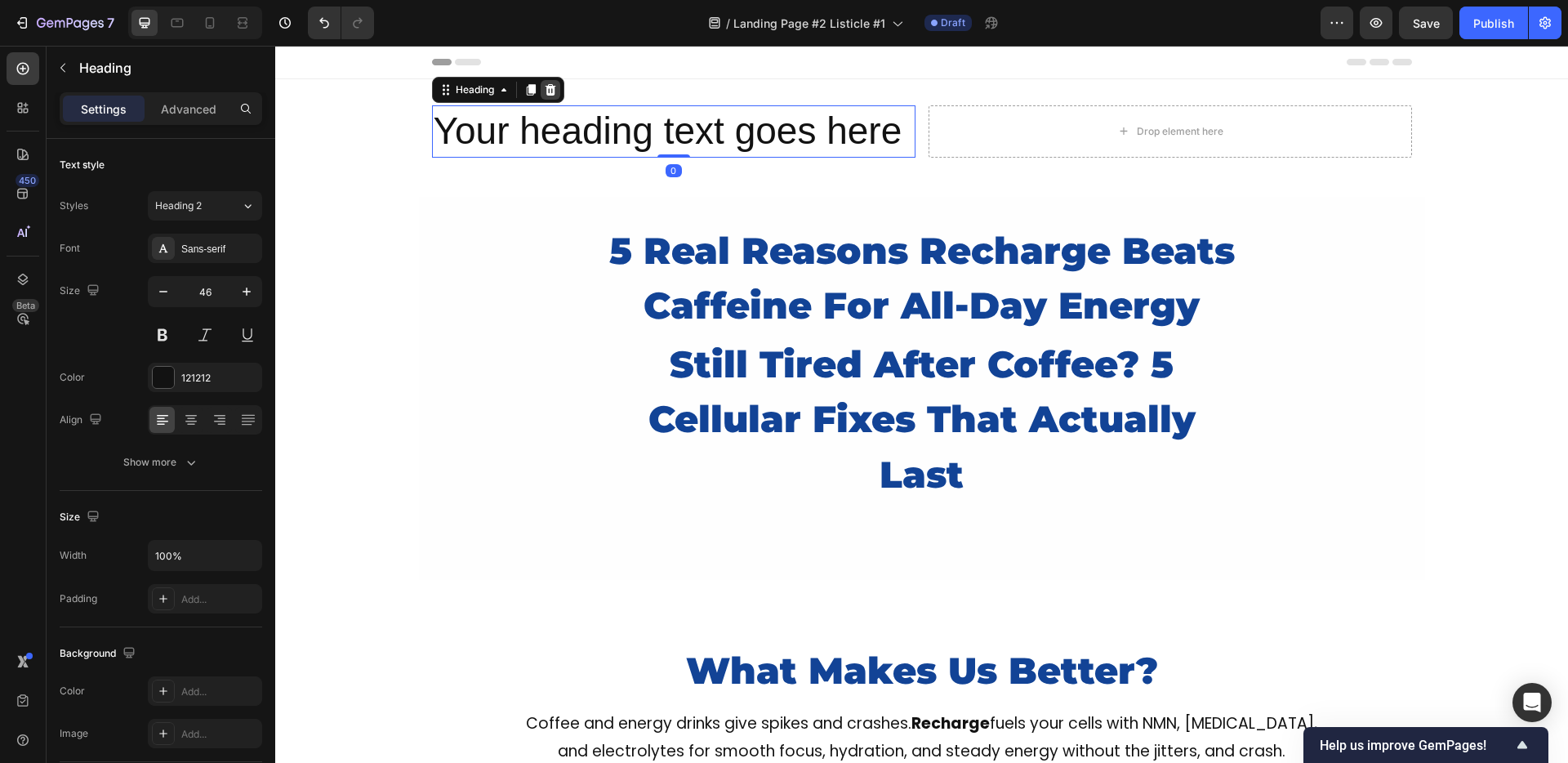
click at [545, 88] on icon at bounding box center [550, 89] width 13 height 13
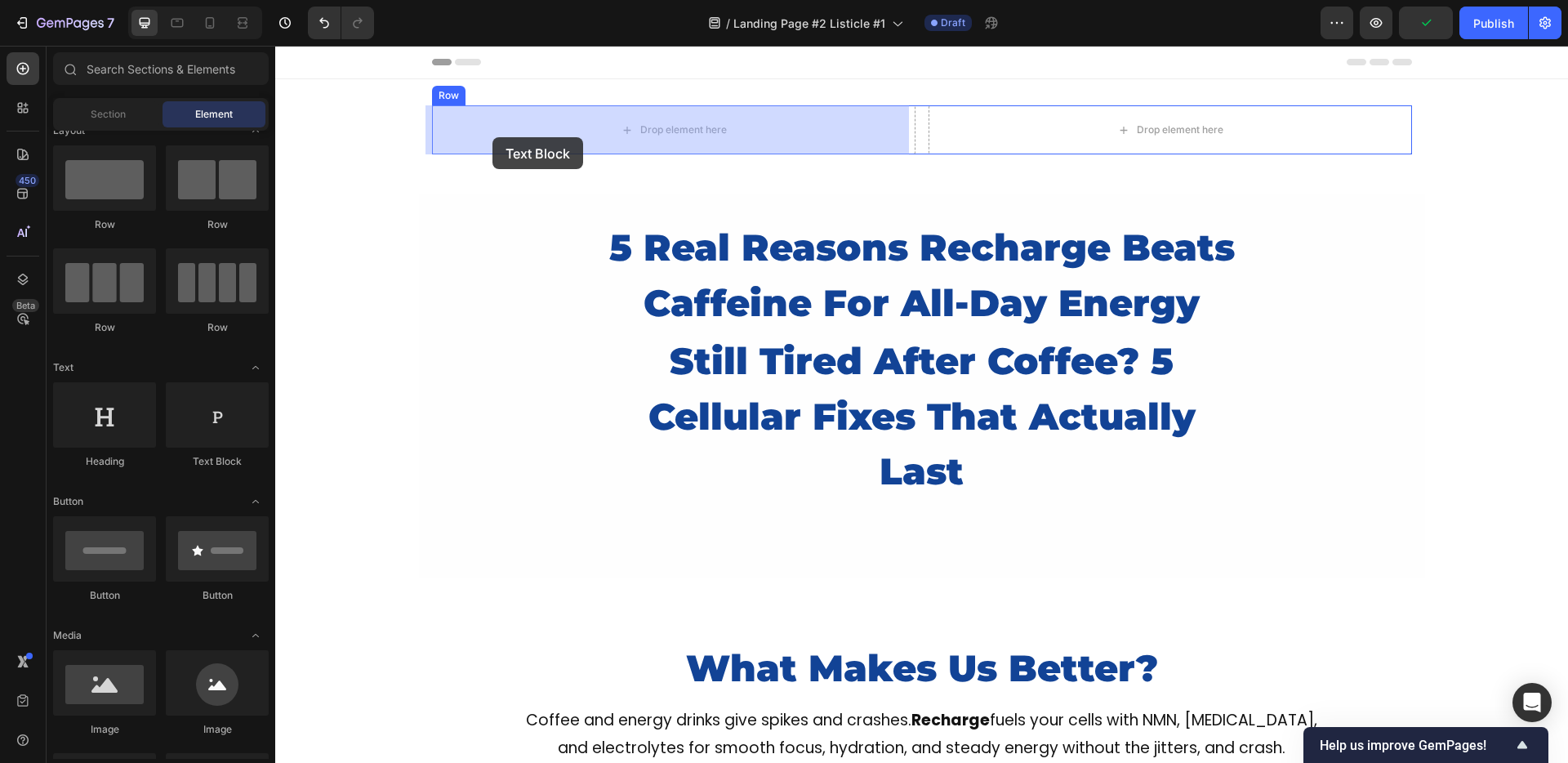
drag, startPoint x: 461, startPoint y: 460, endPoint x: 492, endPoint y: 137, distance: 324.5
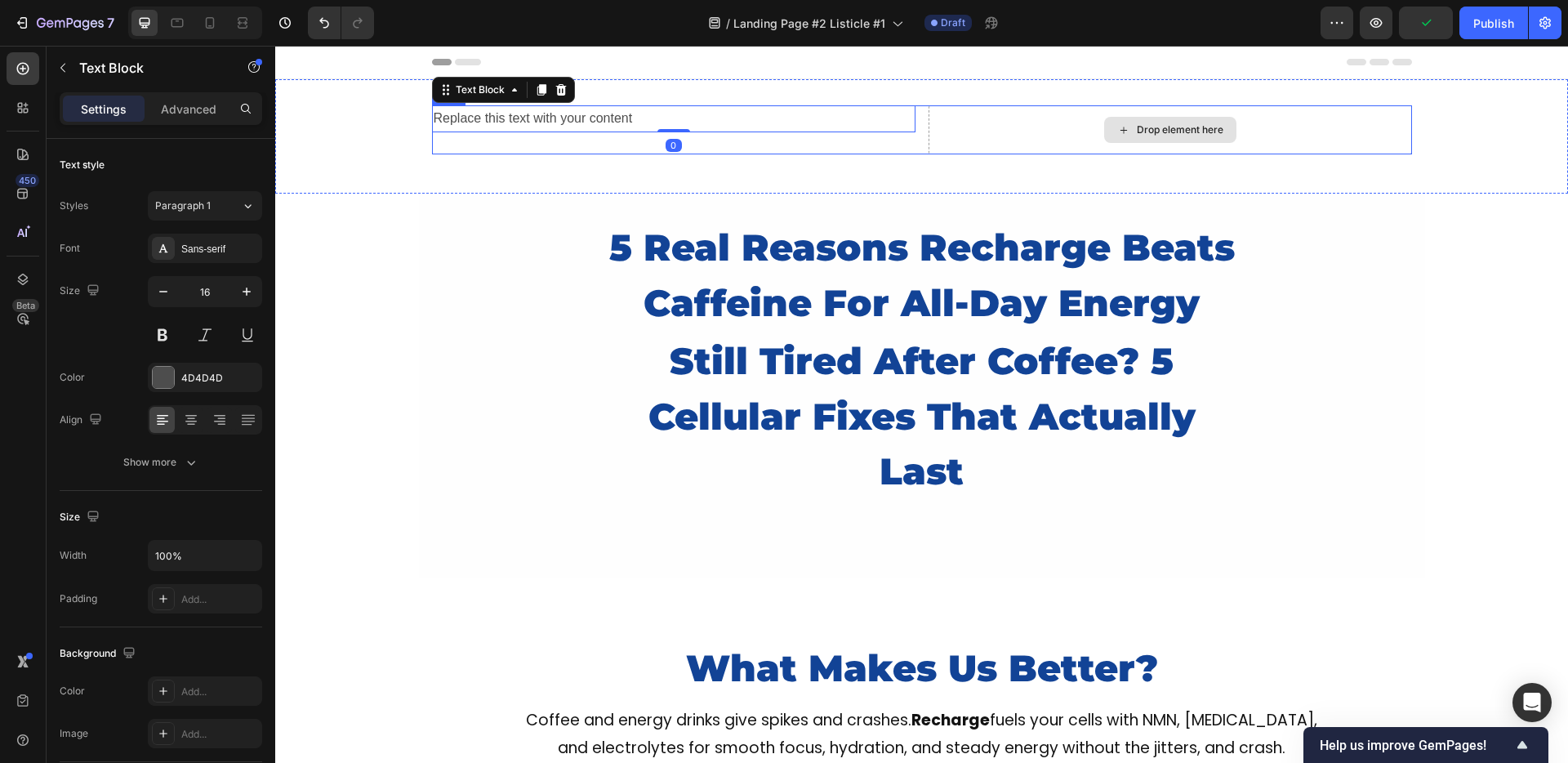
click at [967, 134] on div "Drop element here" at bounding box center [1170, 130] width 483 height 49
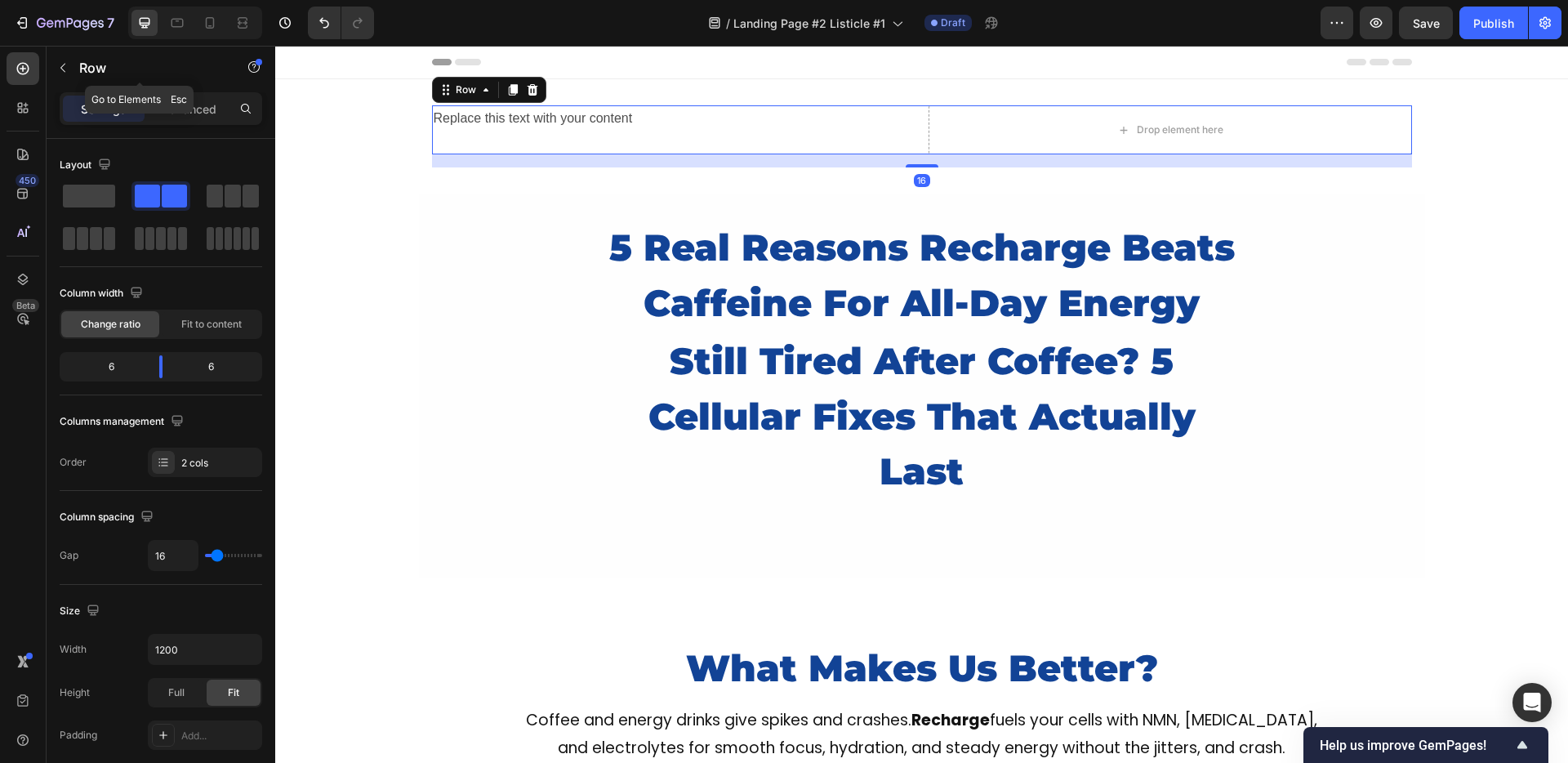
drag, startPoint x: 69, startPoint y: 72, endPoint x: 120, endPoint y: 72, distance: 51.0
click at [69, 71] on button "button" at bounding box center [63, 68] width 26 height 26
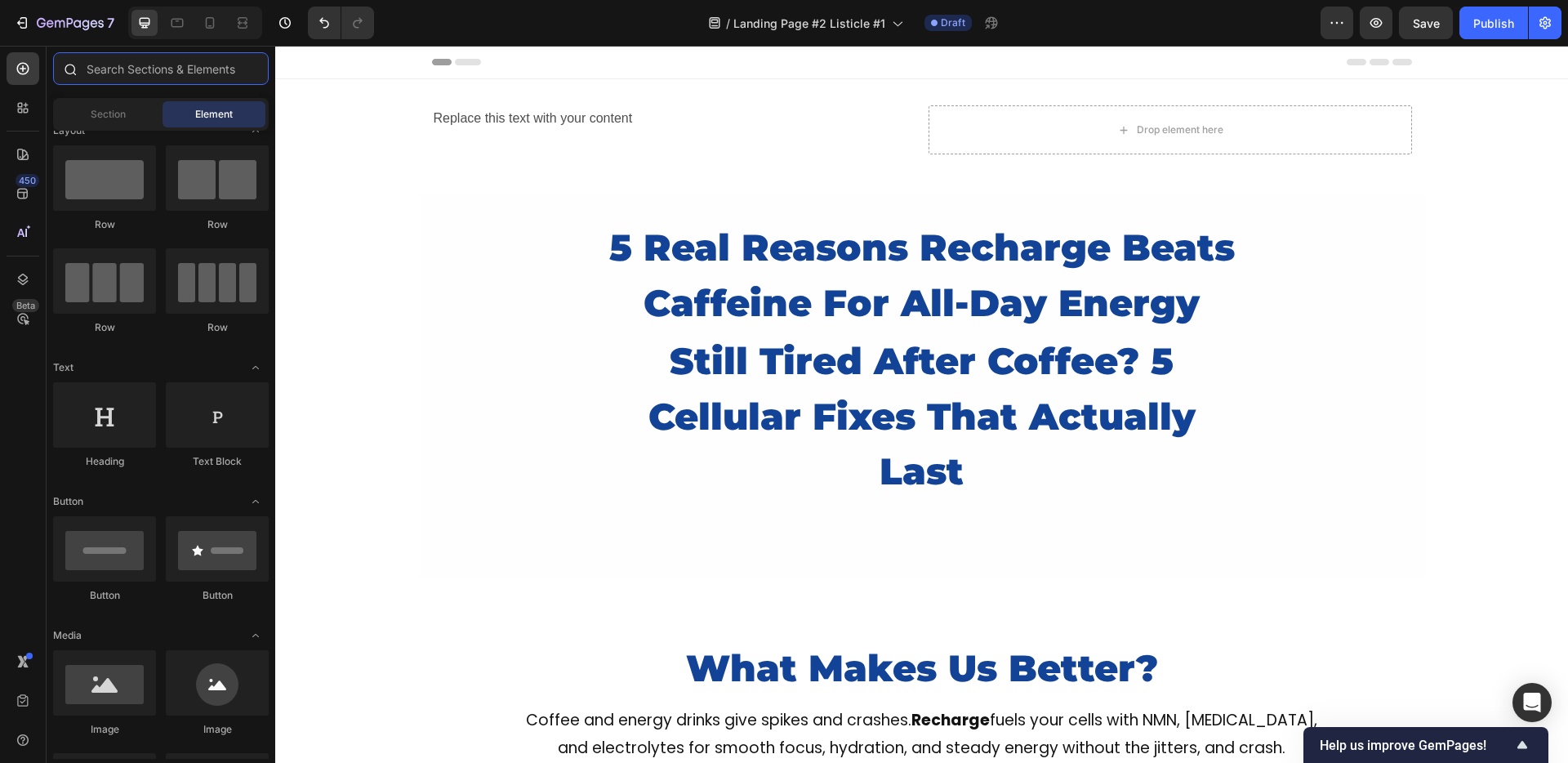
click at [170, 79] on input "text" at bounding box center [161, 68] width 216 height 32
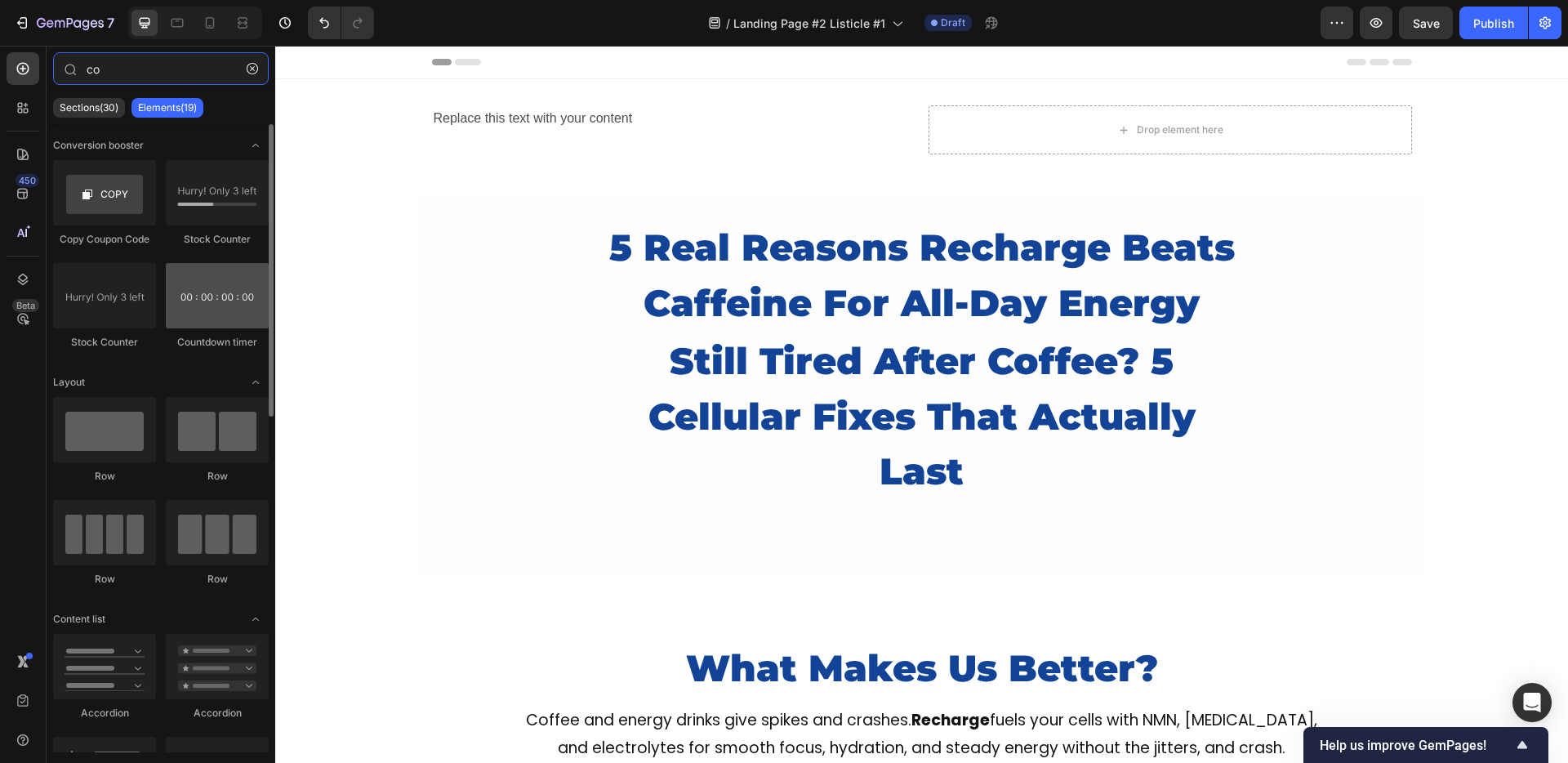
type input "co"
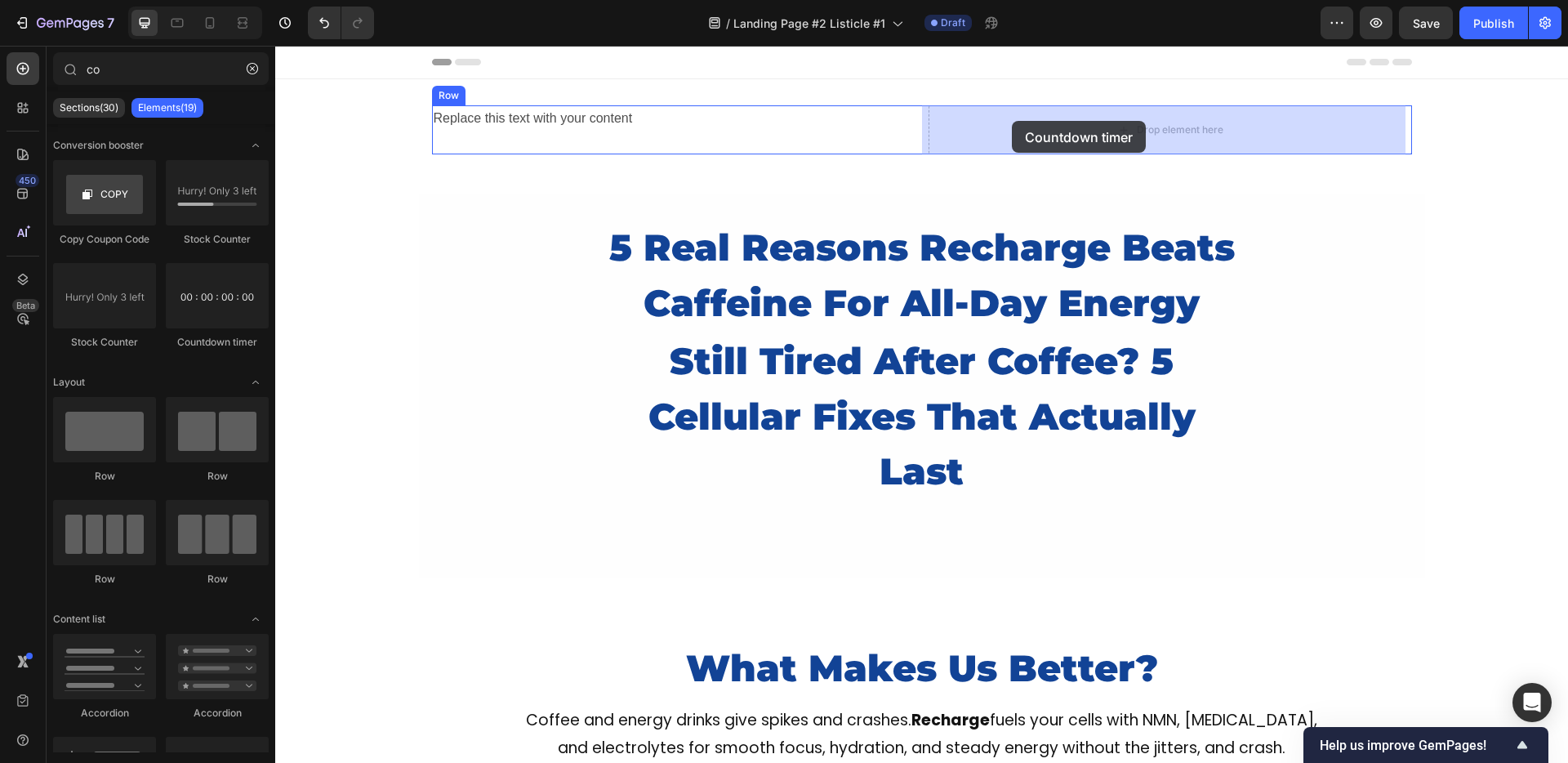
drag, startPoint x: 494, startPoint y: 363, endPoint x: 1012, endPoint y: 121, distance: 571.7
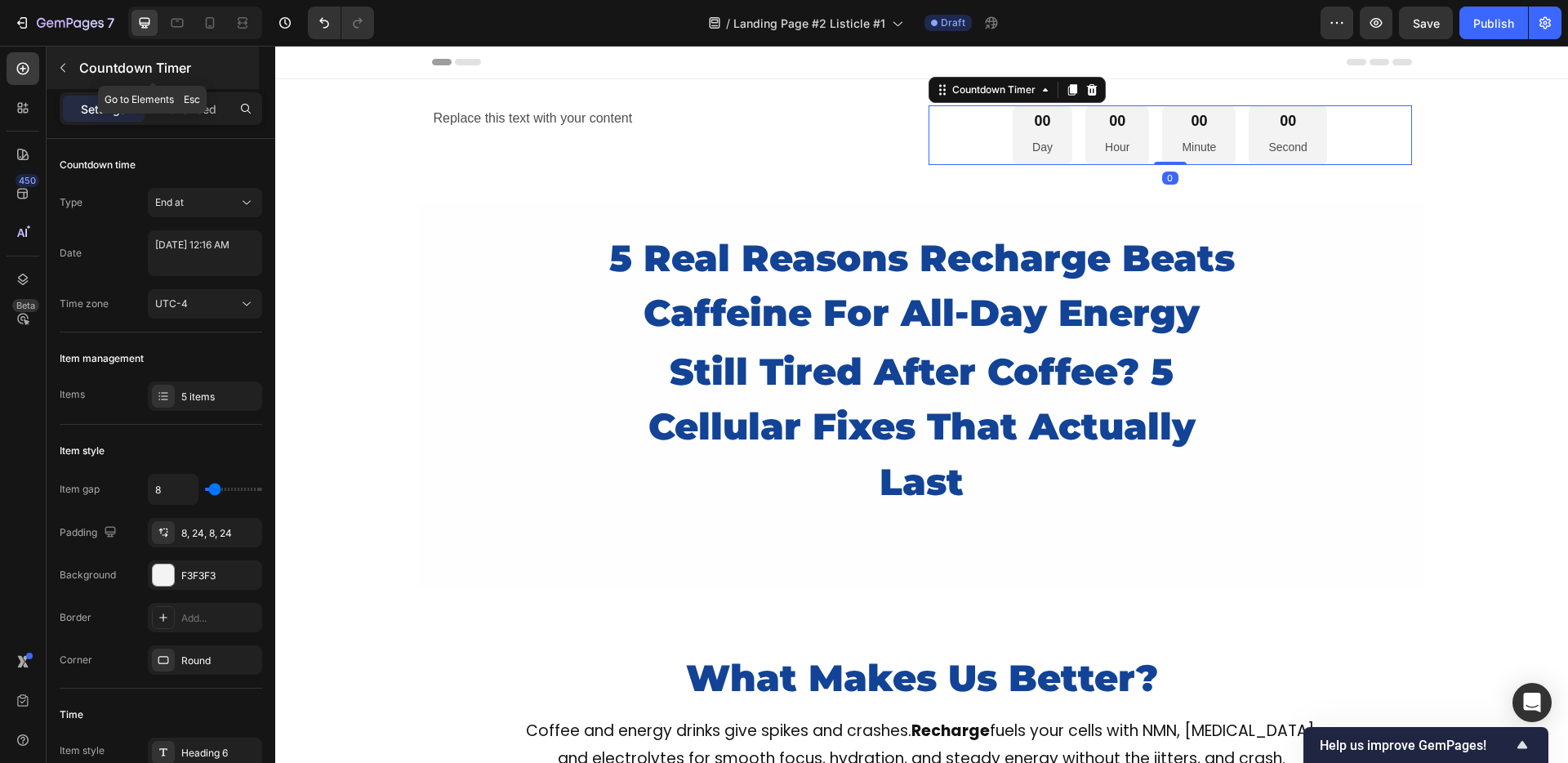
click at [62, 63] on icon "button" at bounding box center [63, 67] width 13 height 13
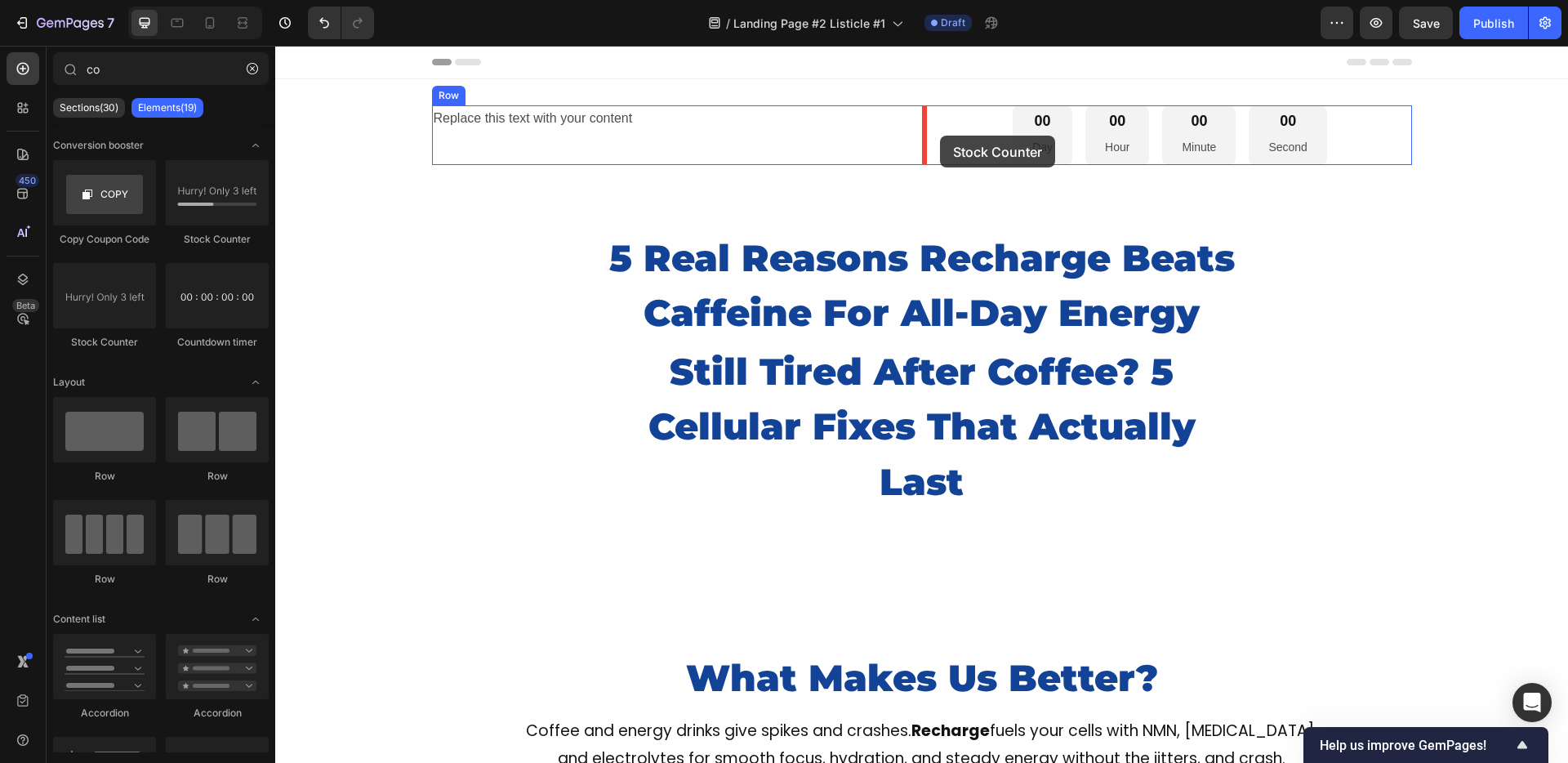
drag, startPoint x: 462, startPoint y: 245, endPoint x: 940, endPoint y: 135, distance: 490.5
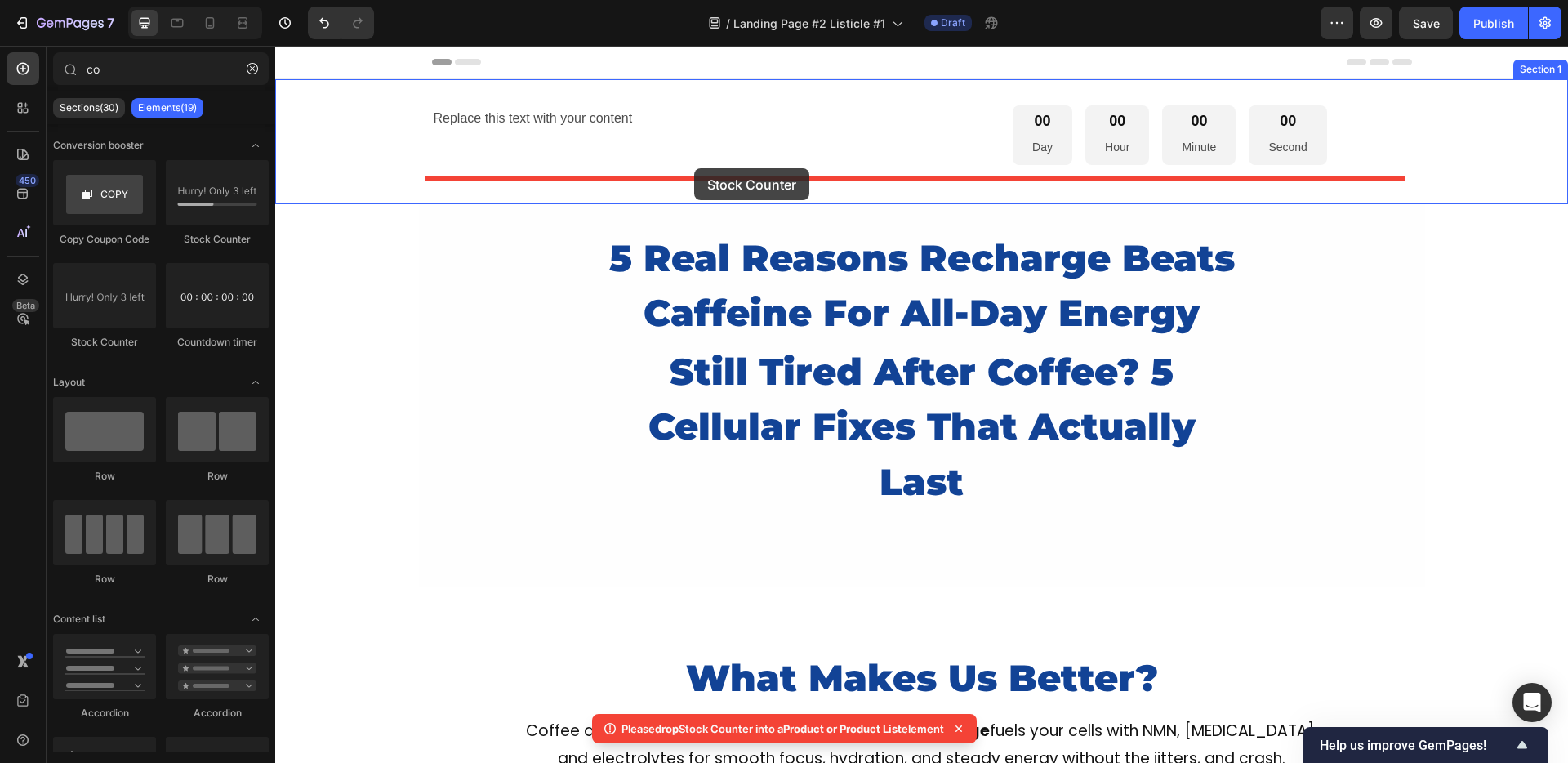
drag, startPoint x: 528, startPoint y: 258, endPoint x: 694, endPoint y: 168, distance: 188.8
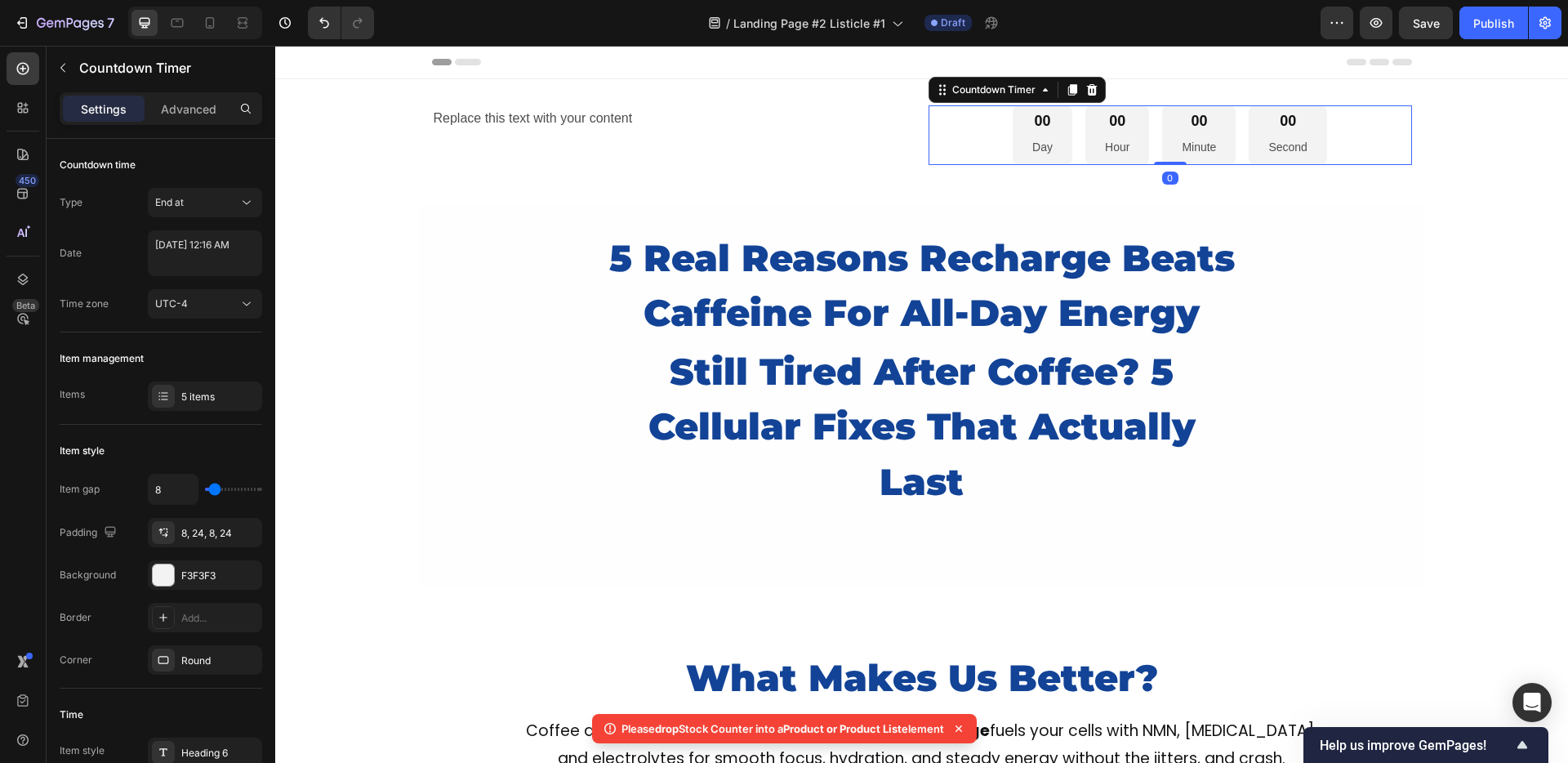
click at [1067, 140] on div "00 Day 00 Hour 00 Minute 00 Second" at bounding box center [1169, 135] width 314 height 59
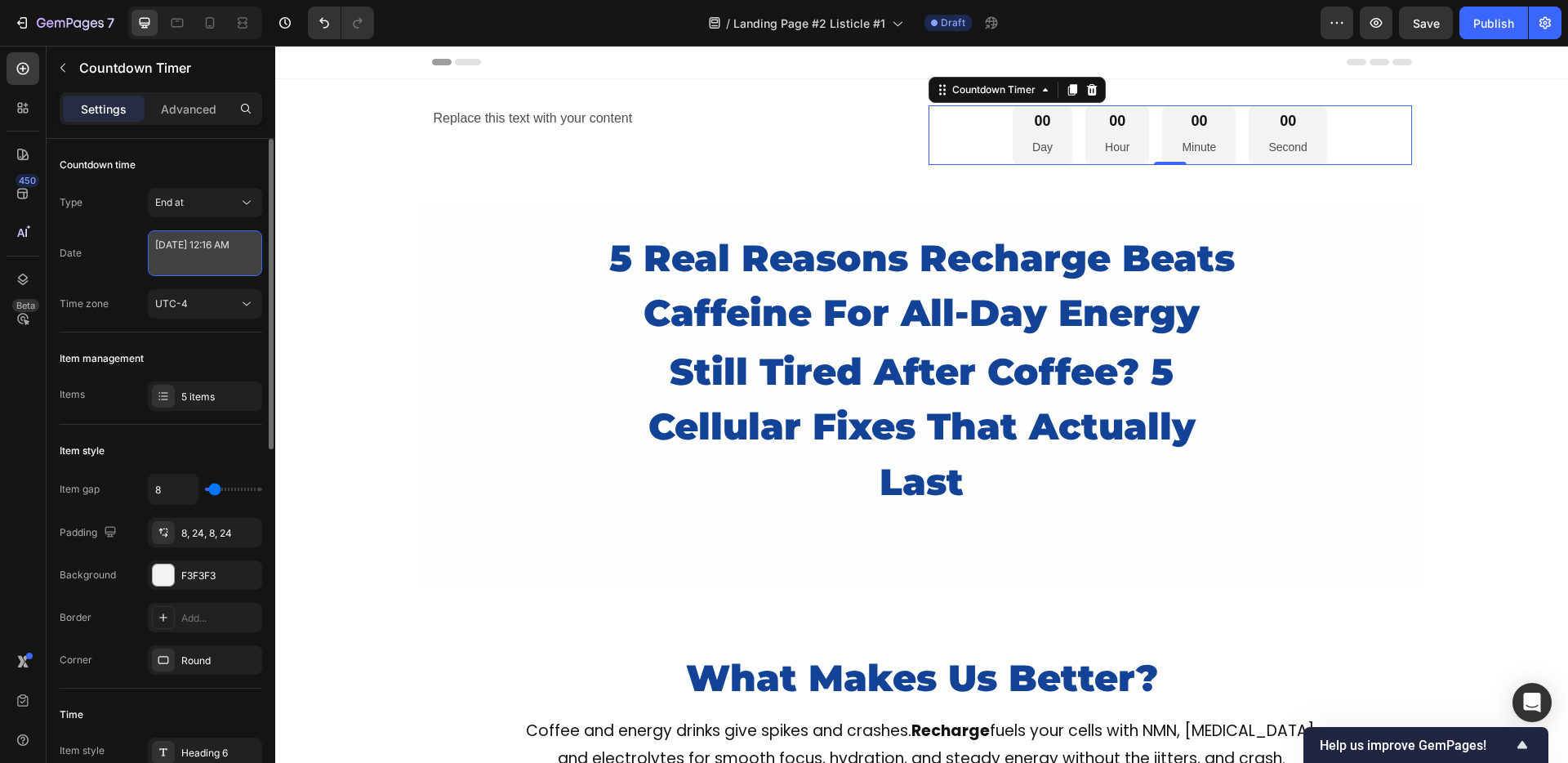
click at [192, 258] on textarea "September 26 2025 12:16 AM" at bounding box center [204, 253] width 114 height 45
select select "16"
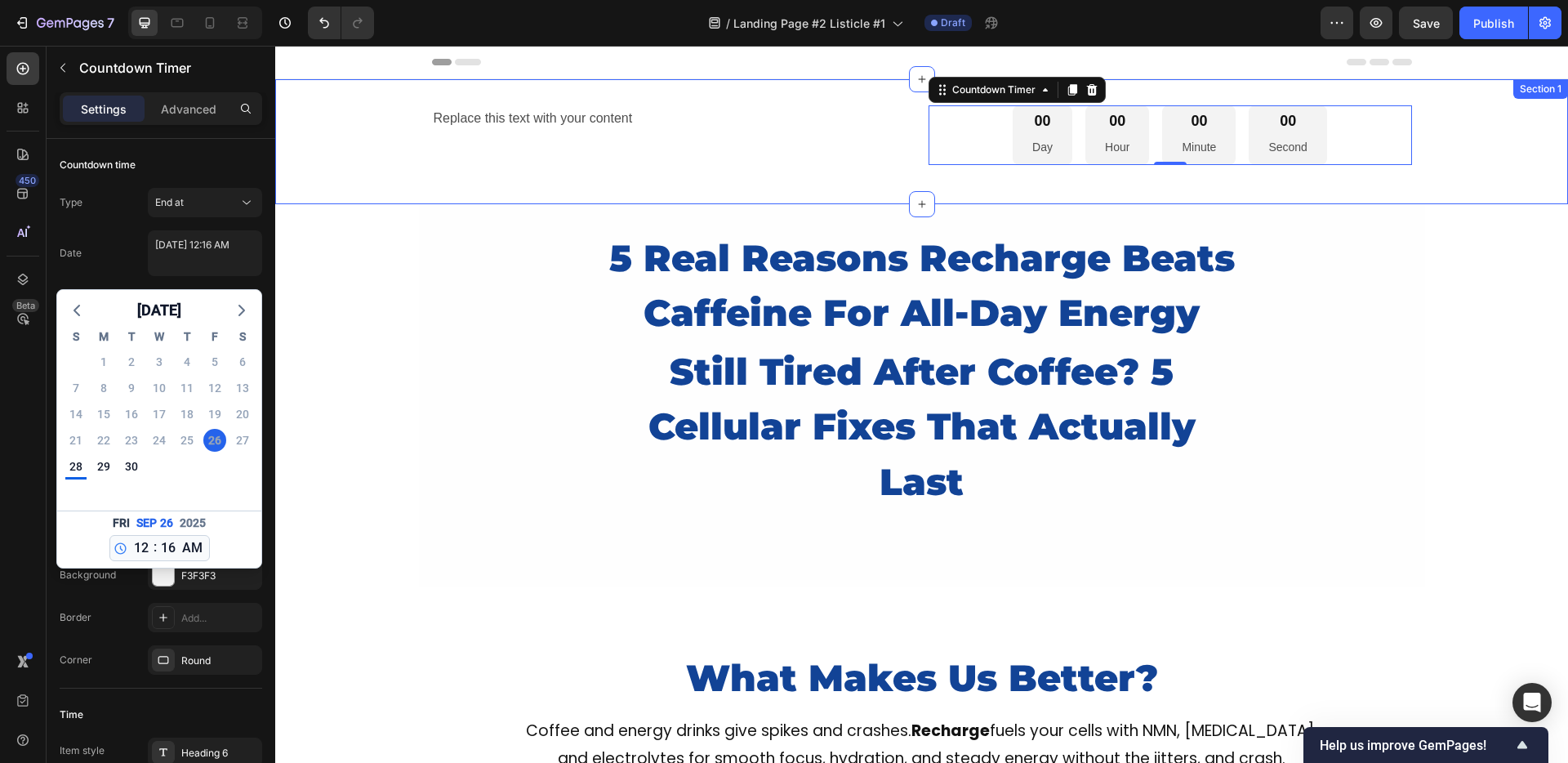
click at [872, 165] on div "Replace this text with your content Text Block 00 Day 00 Hour 00 Minute 00 Seco…" at bounding box center [921, 141] width 1292 height 72
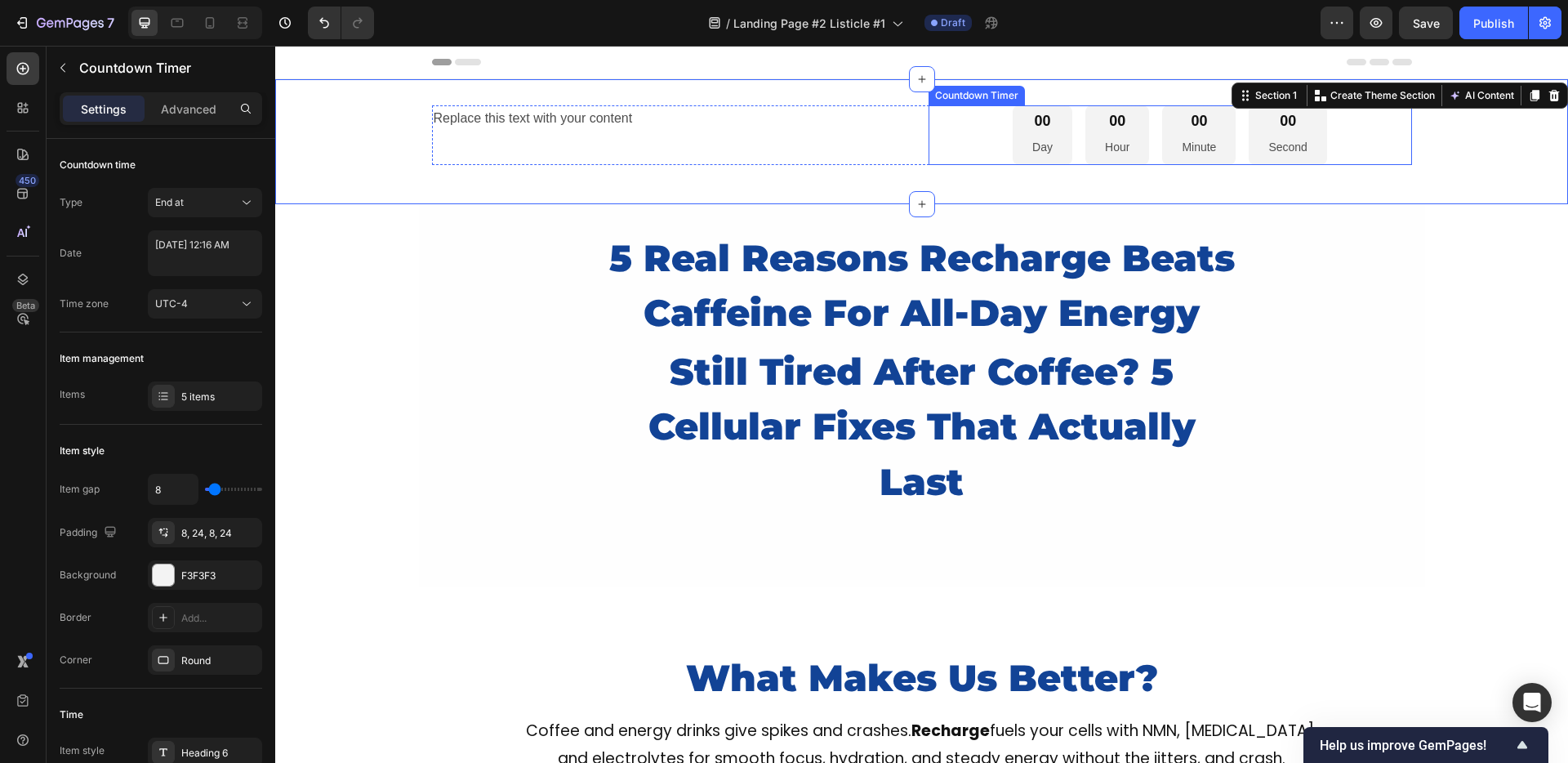
click at [1032, 121] on div "00" at bounding box center [1042, 121] width 20 height 19
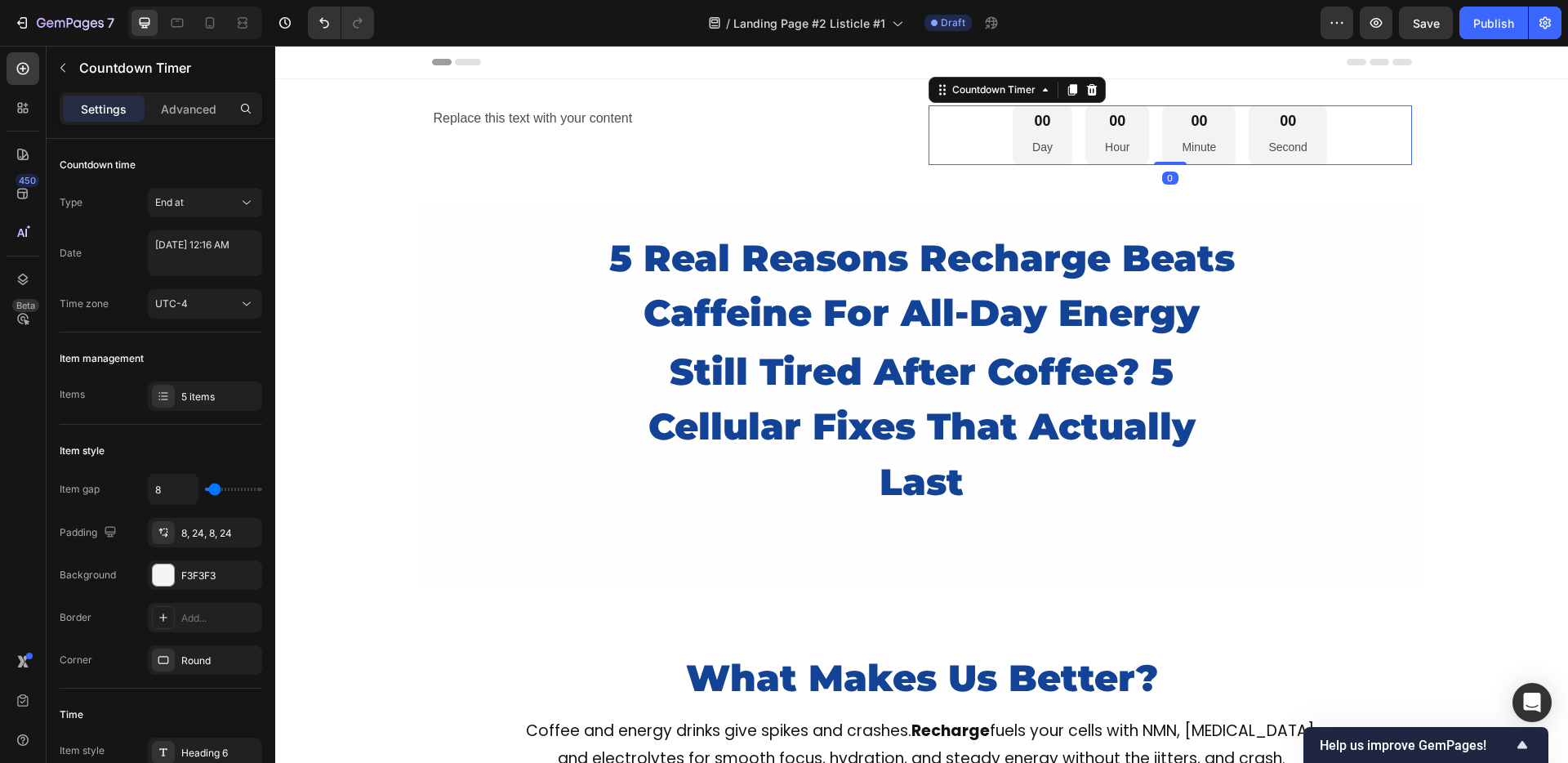
click at [1032, 121] on div "00" at bounding box center [1042, 121] width 20 height 19
click at [1153, 119] on div "00 Day 00 Hour 00 Minute 00 Second" at bounding box center [1169, 135] width 314 height 59
click at [1113, 120] on div "00" at bounding box center [1117, 121] width 24 height 19
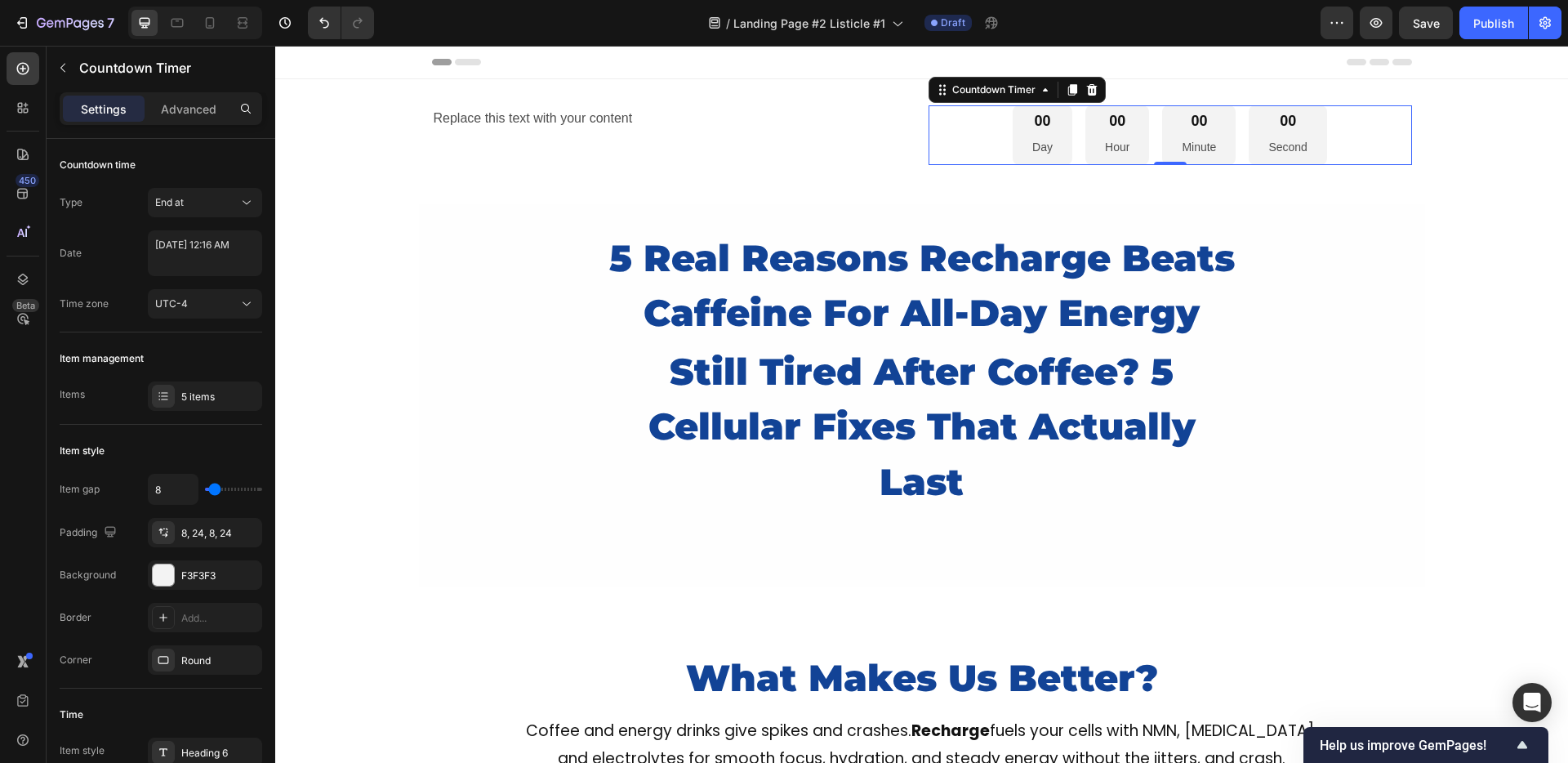
click at [1030, 134] on div "00 Day" at bounding box center [1042, 135] width 59 height 59
click at [197, 207] on div "End at" at bounding box center [196, 203] width 83 height 15
click at [199, 265] on div "Auto-renew" at bounding box center [188, 274] width 134 height 31
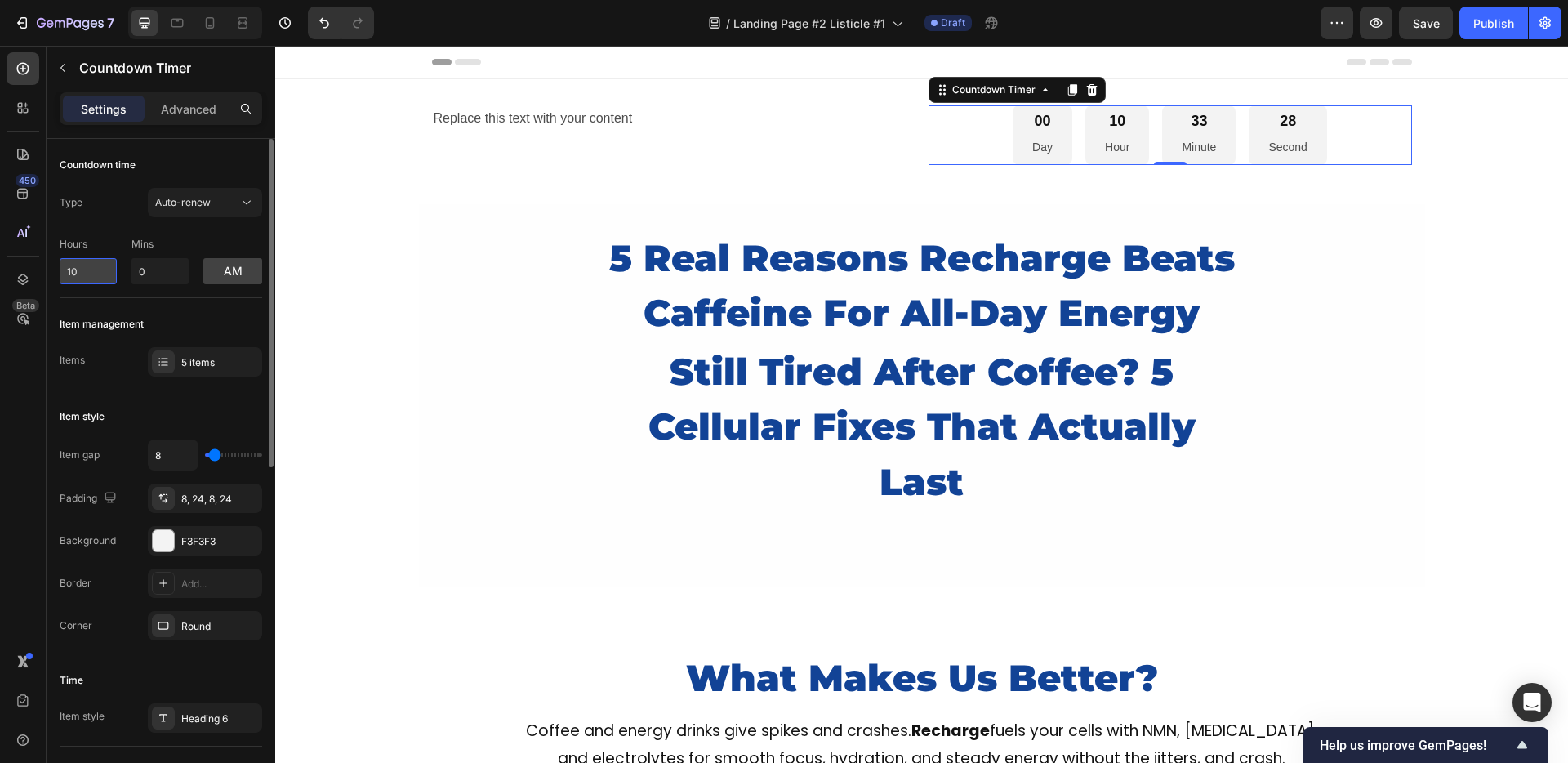
click at [73, 275] on input "10" at bounding box center [88, 272] width 58 height 26
click at [195, 199] on span "Auto-renew" at bounding box center [183, 203] width 56 height 12
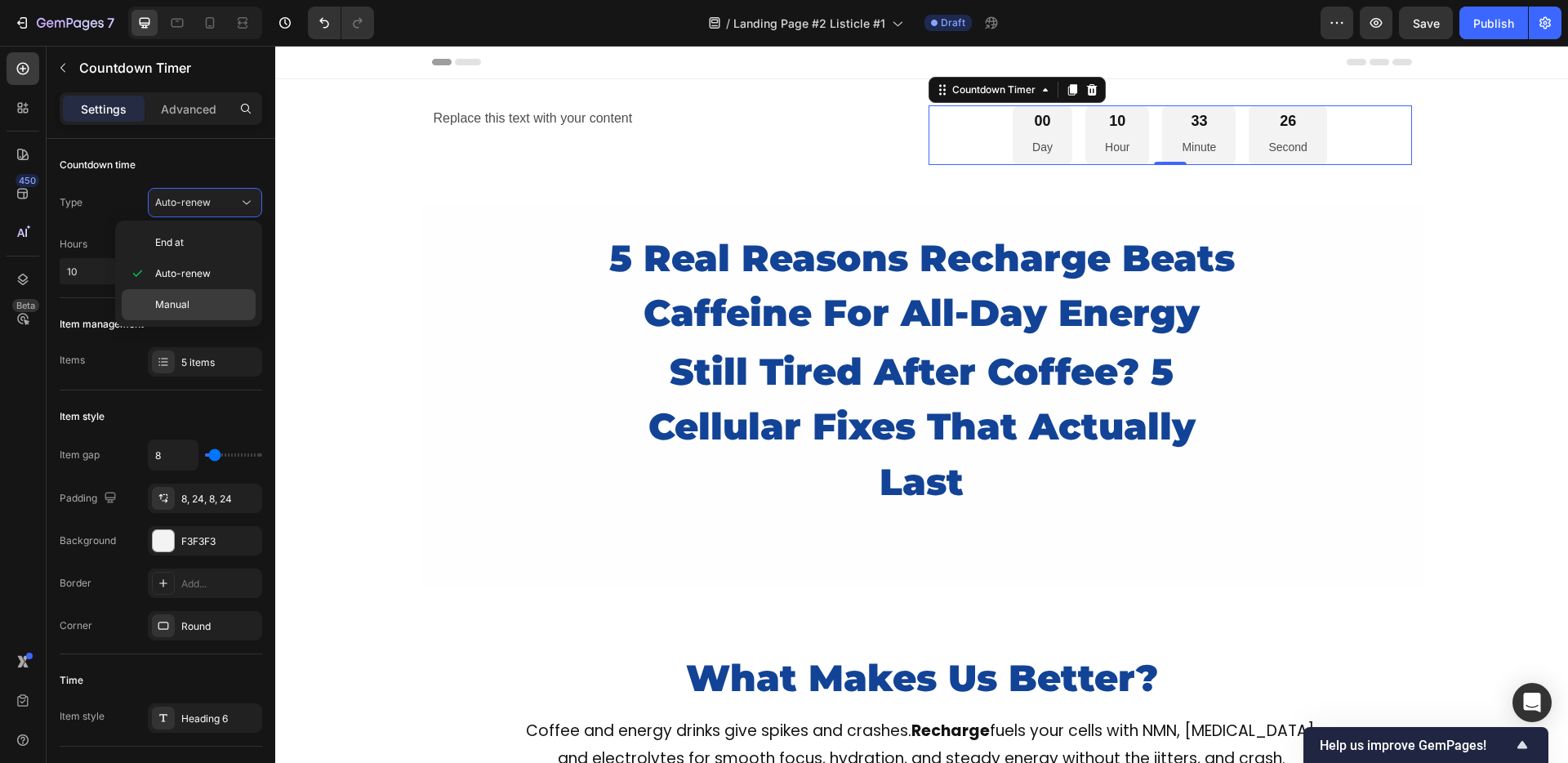
click at [180, 306] on span "Manual" at bounding box center [172, 305] width 34 height 15
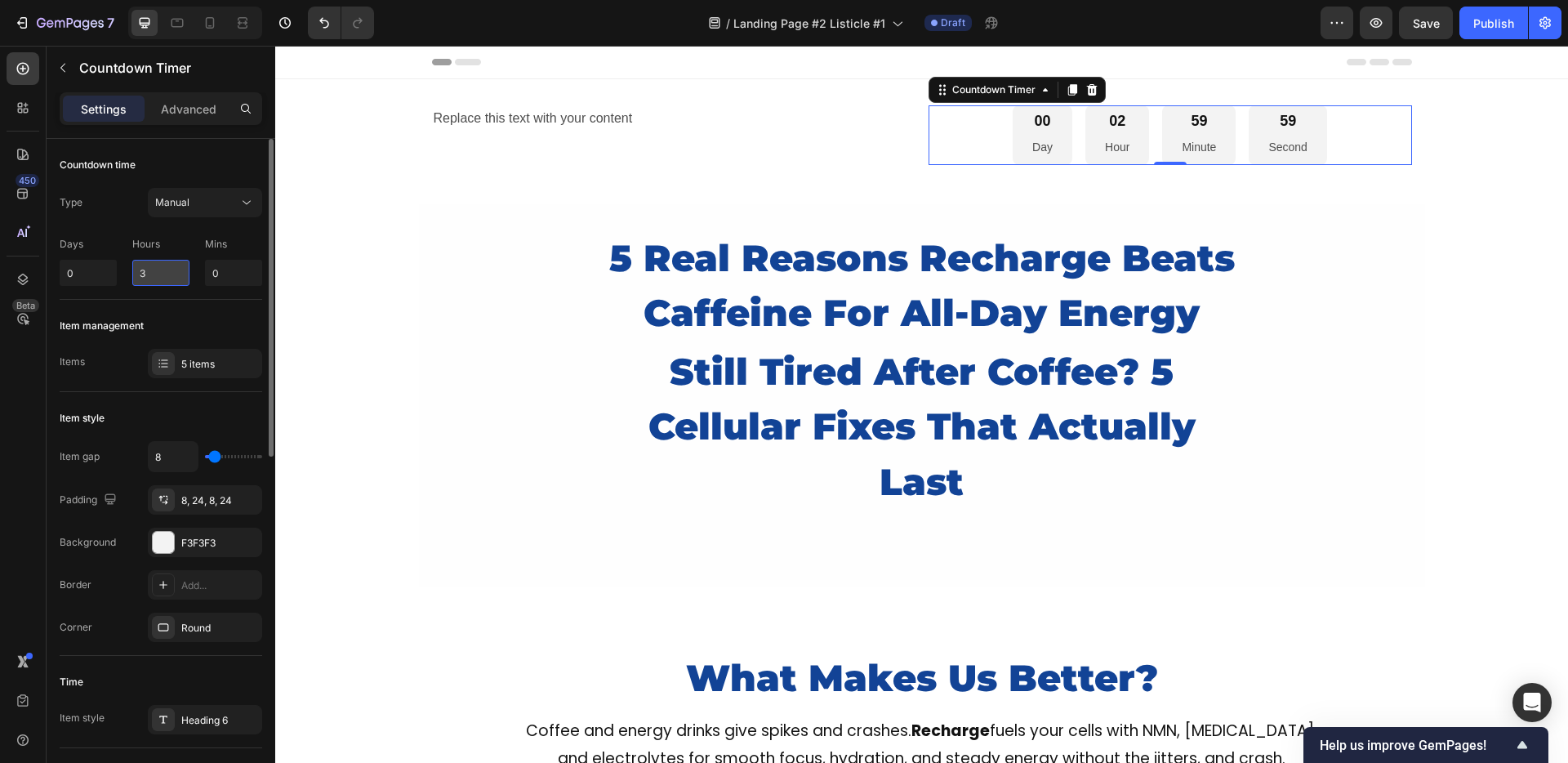
click at [148, 271] on input "3" at bounding box center [161, 273] width 58 height 26
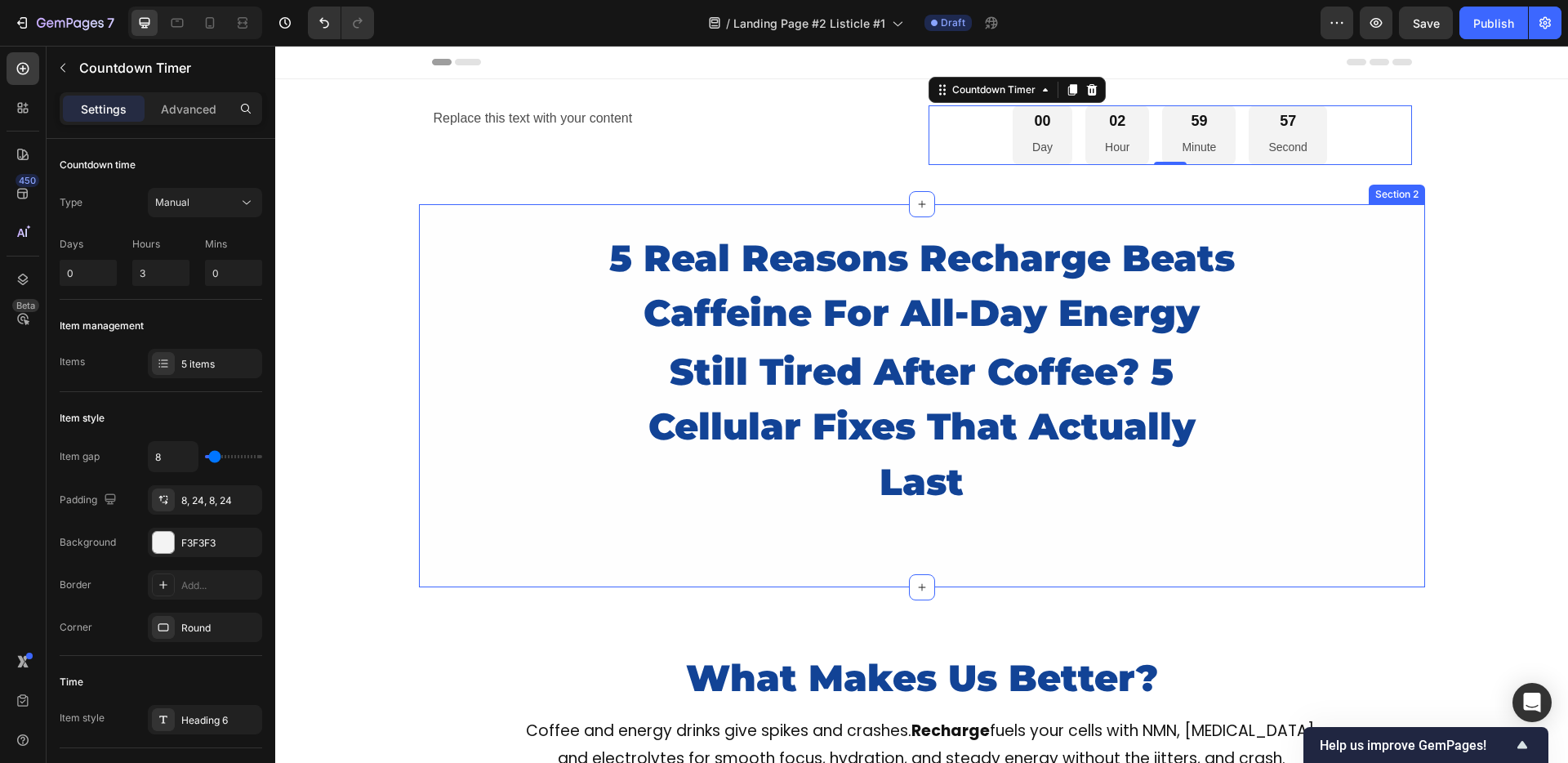
click at [481, 204] on div "5 Real Reasons Recharge Beats Caffeine For All-Day Energy Heading still tired a…" at bounding box center [921, 396] width 1006 height 384
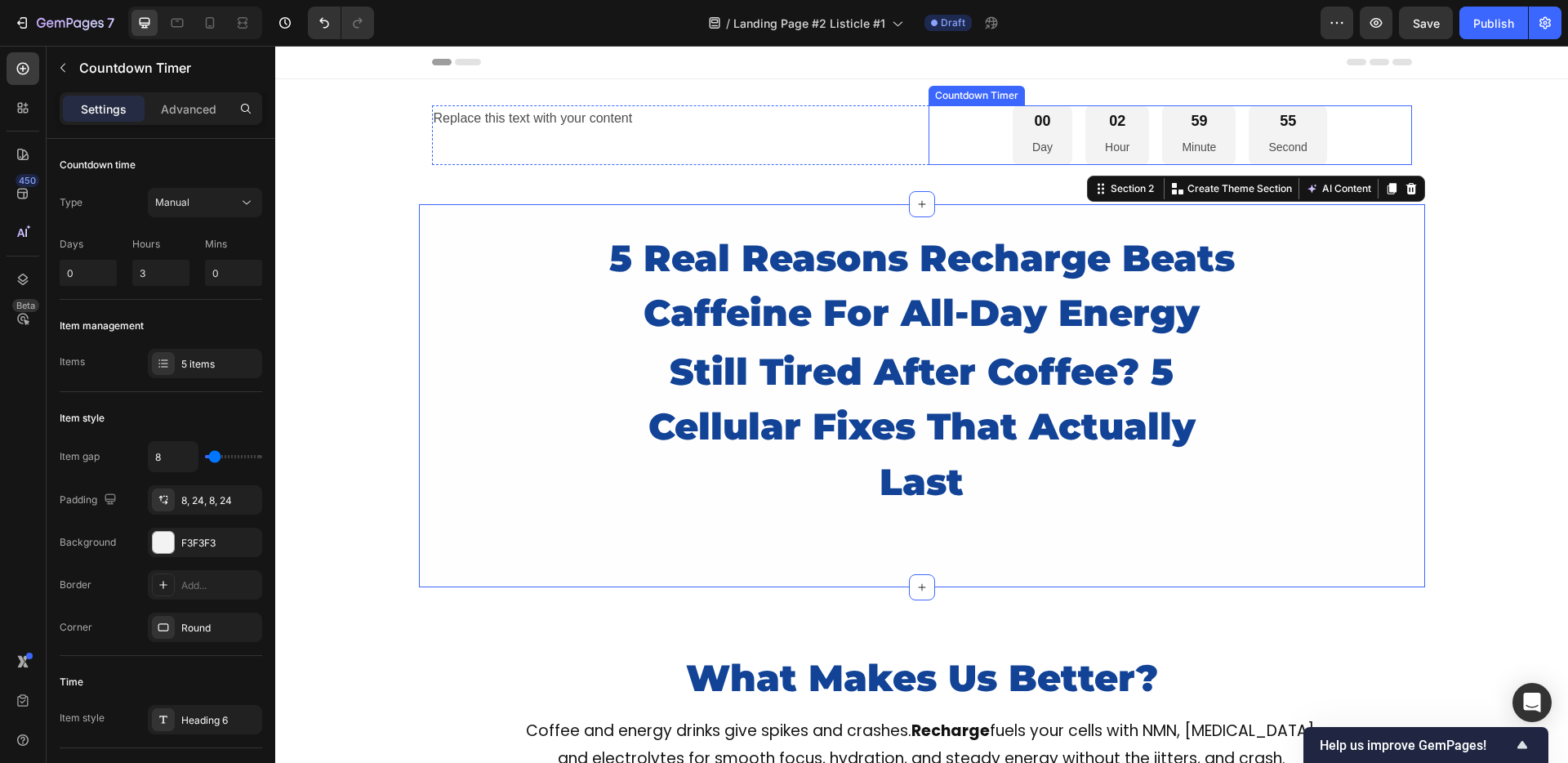
click at [1051, 141] on div "00 Day" at bounding box center [1042, 135] width 59 height 59
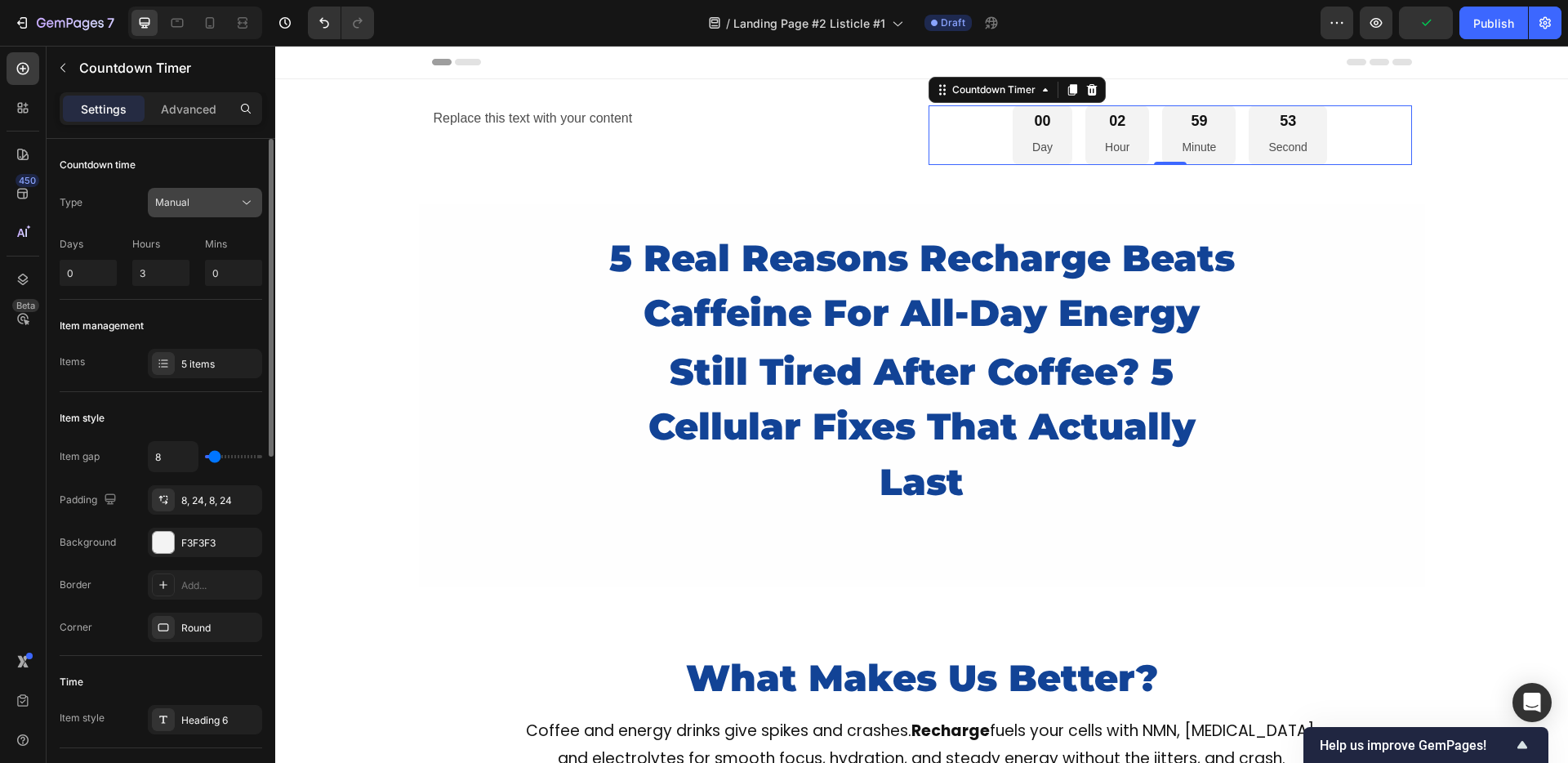
click at [172, 191] on button "Manual" at bounding box center [204, 203] width 114 height 30
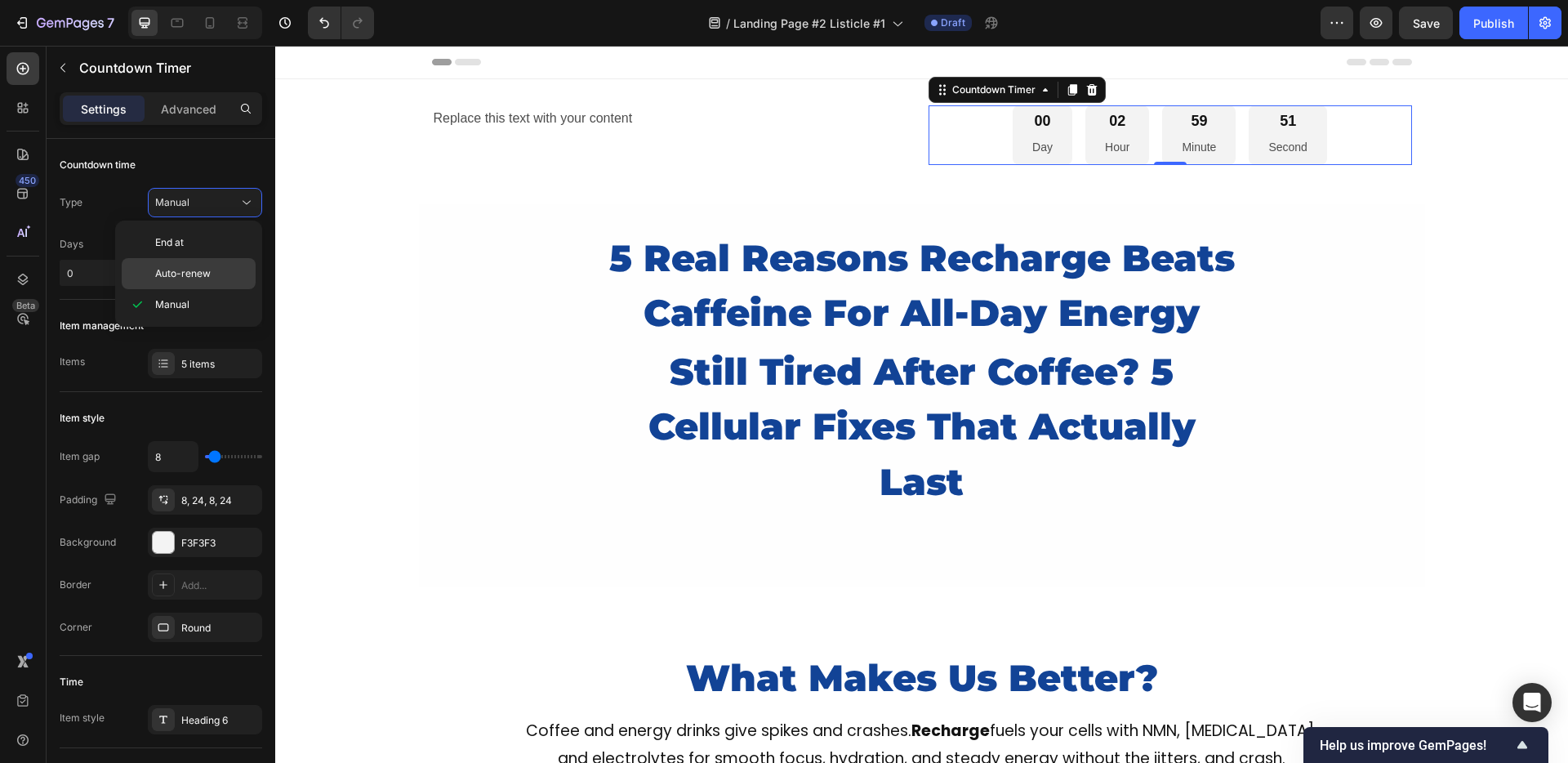
click at [175, 276] on span "Auto-renew" at bounding box center [183, 273] width 56 height 15
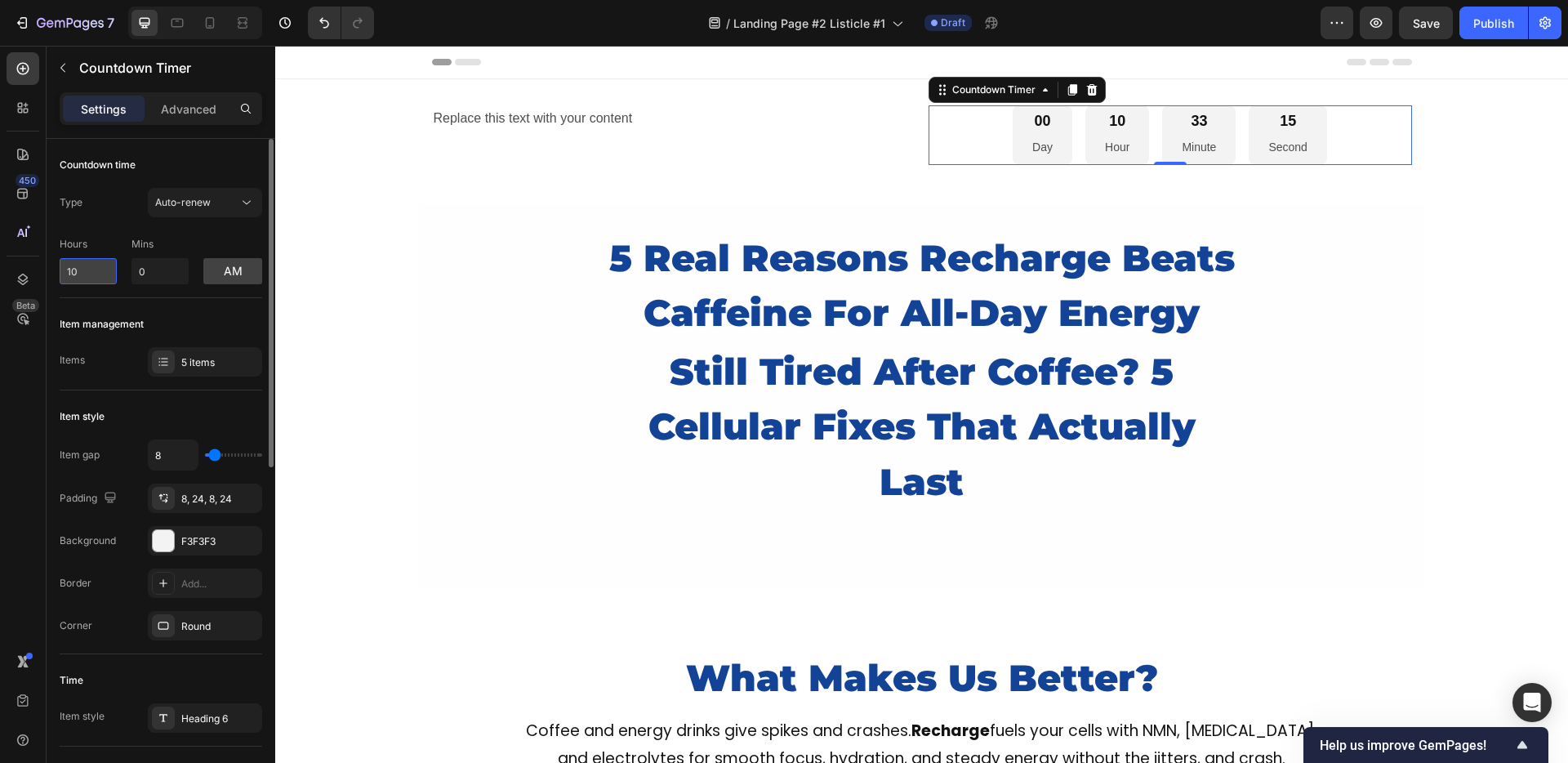
click at [97, 270] on input "10" at bounding box center [88, 272] width 58 height 26
type input "1"
type input "0"
click at [237, 274] on button "am" at bounding box center [232, 272] width 58 height 26
click at [237, 274] on button "pm" at bounding box center [232, 272] width 58 height 26
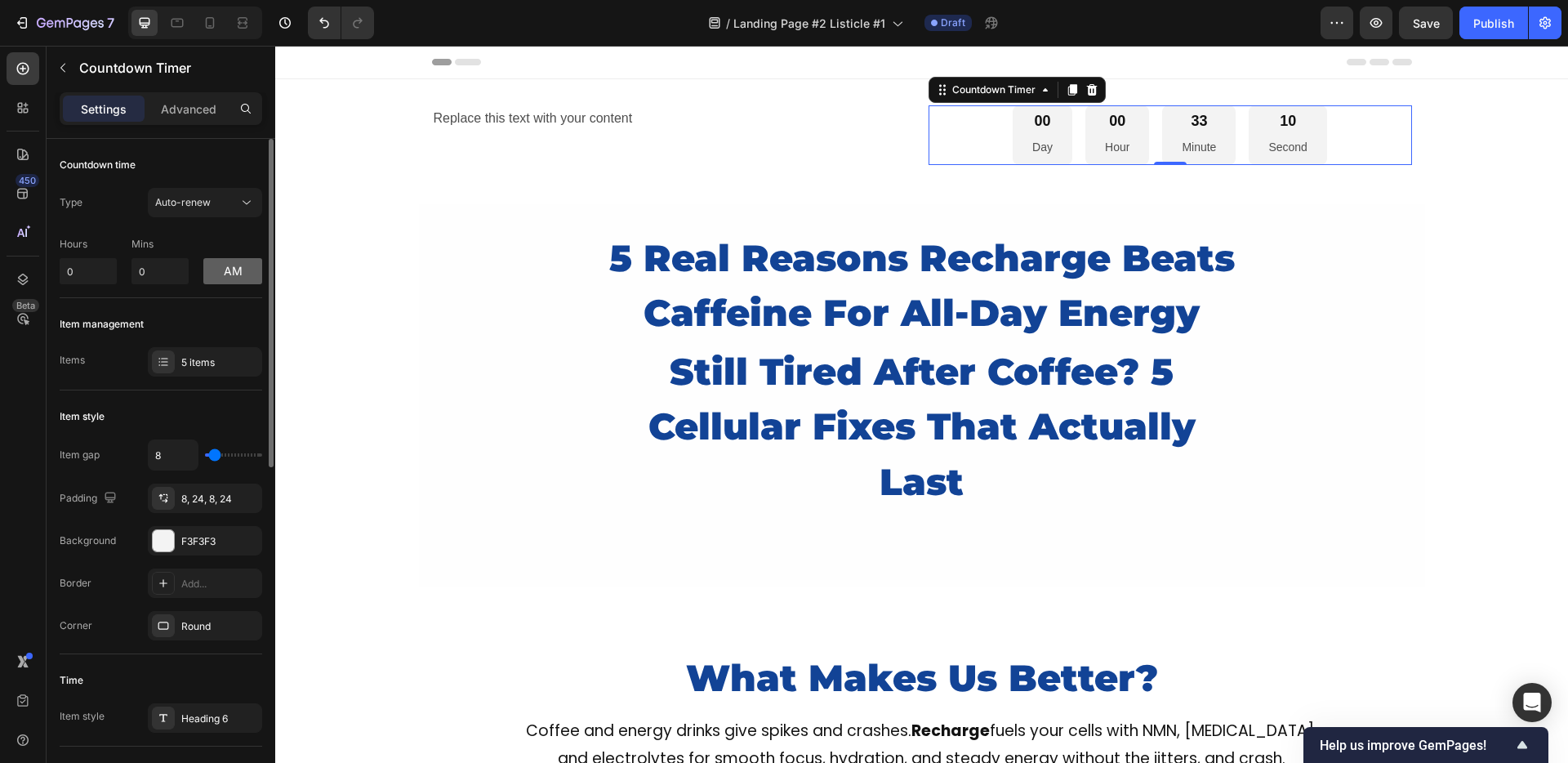
click at [237, 274] on button "am" at bounding box center [232, 272] width 58 height 26
click at [237, 274] on button "pm" at bounding box center [232, 272] width 58 height 26
click at [237, 274] on button "am" at bounding box center [232, 272] width 58 height 26
click at [181, 210] on div "Auto-renew" at bounding box center [205, 203] width 99 height 17
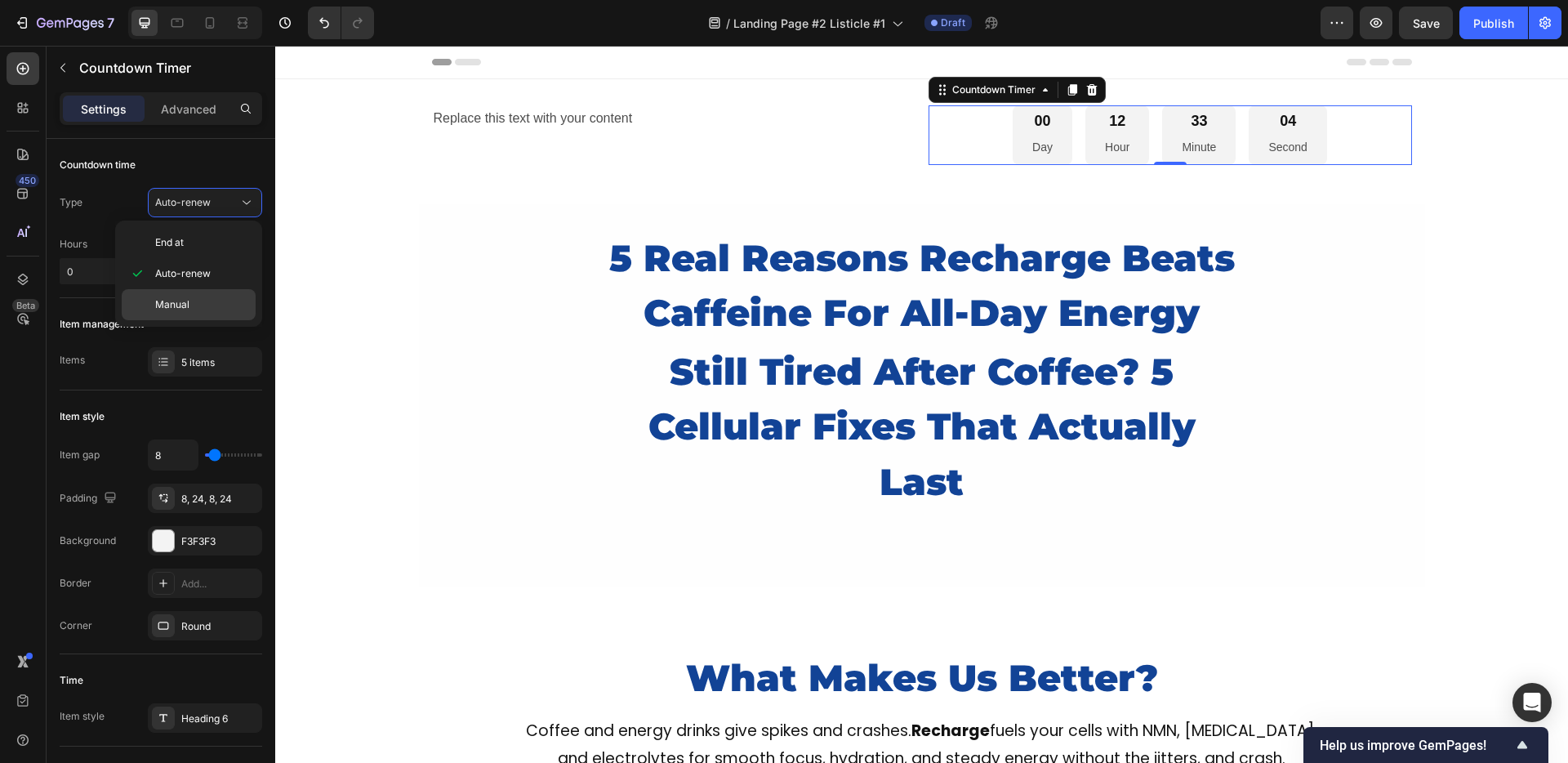
click at [163, 307] on span "Manual" at bounding box center [172, 305] width 34 height 15
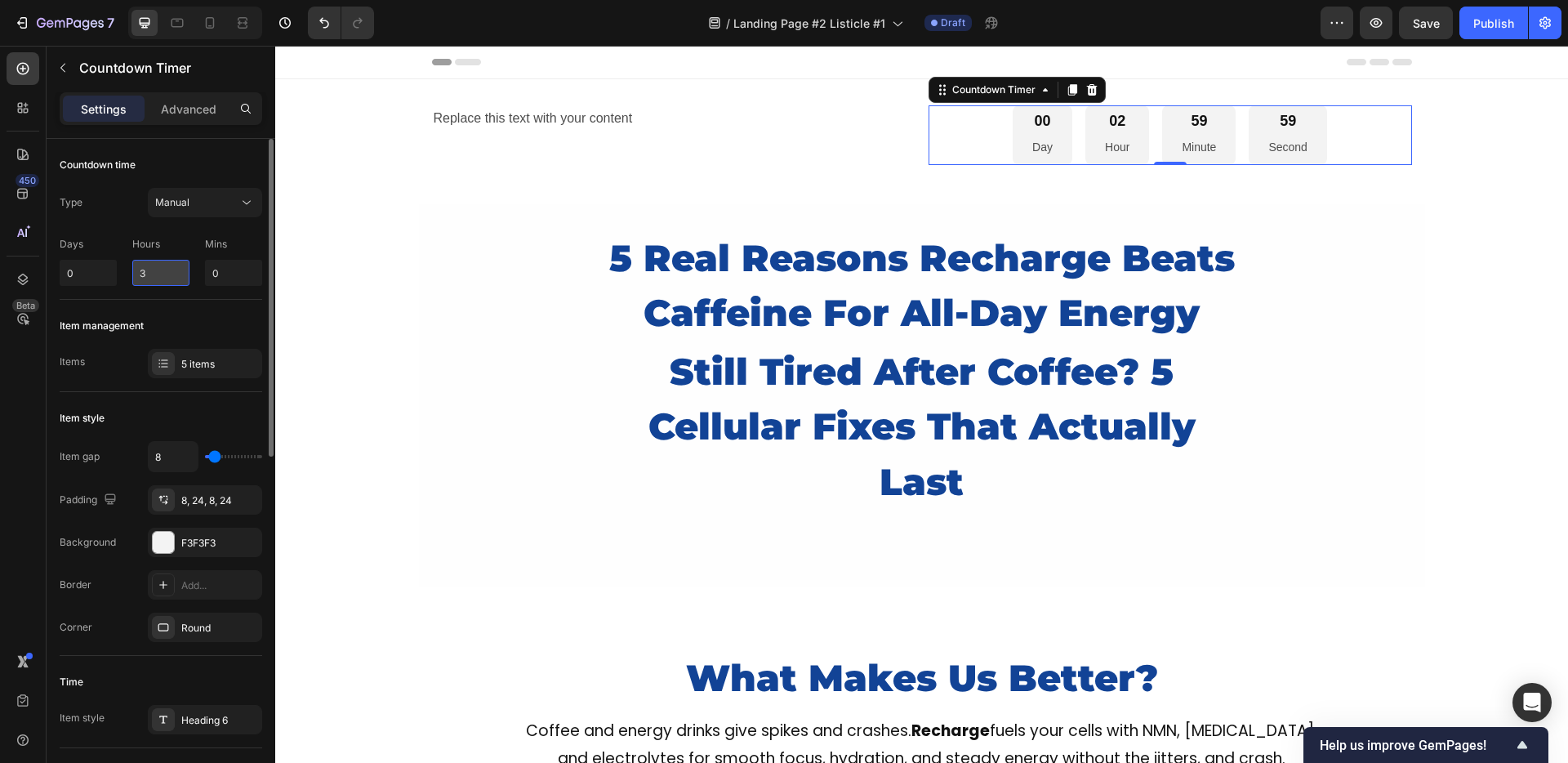
click at [143, 274] on input "3" at bounding box center [161, 273] width 58 height 26
type input "2"
click at [217, 274] on input "0" at bounding box center [234, 273] width 58 height 26
type input "0"
type input "30"
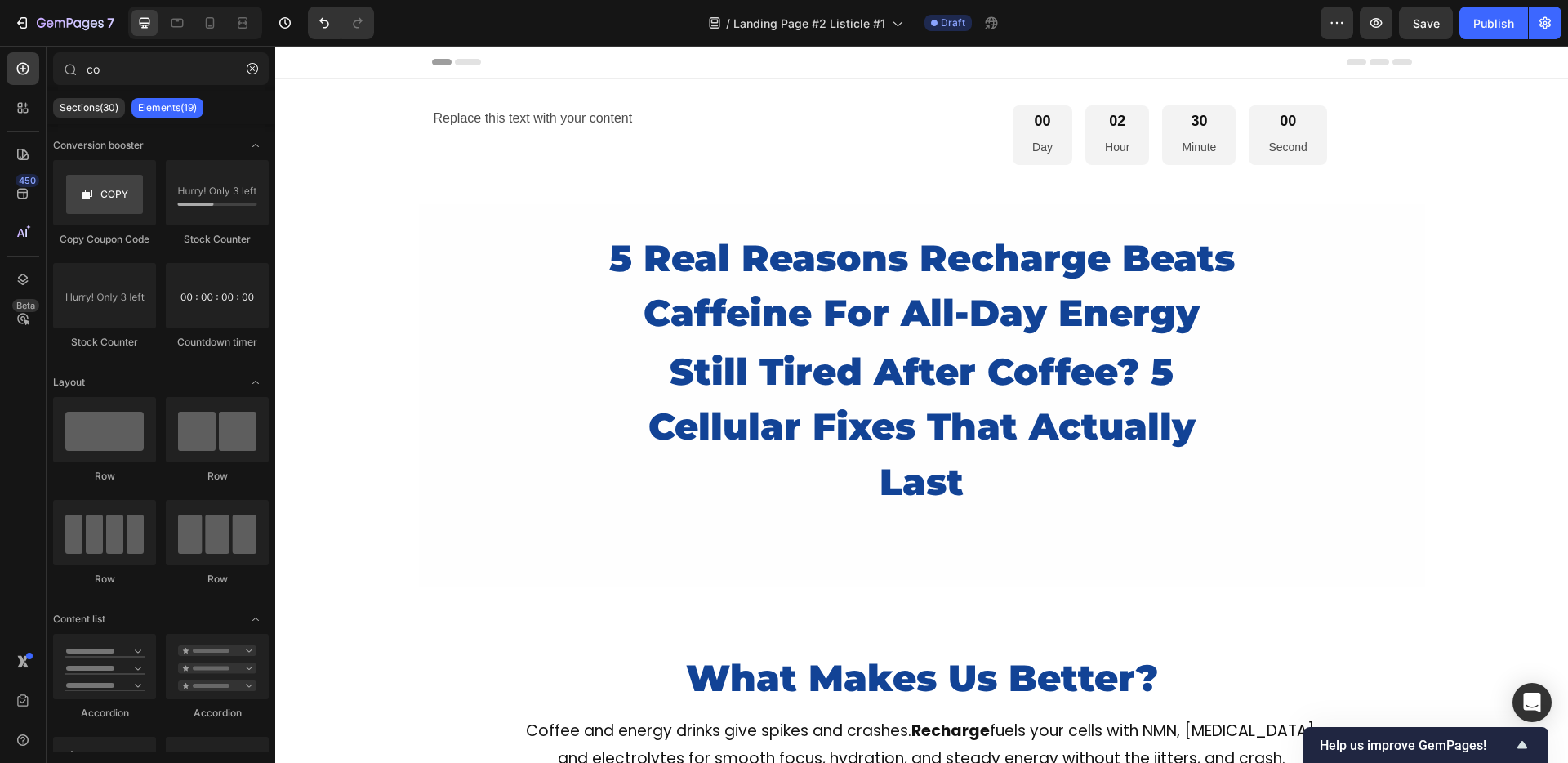
click at [1044, 120] on div "00" at bounding box center [1042, 121] width 20 height 19
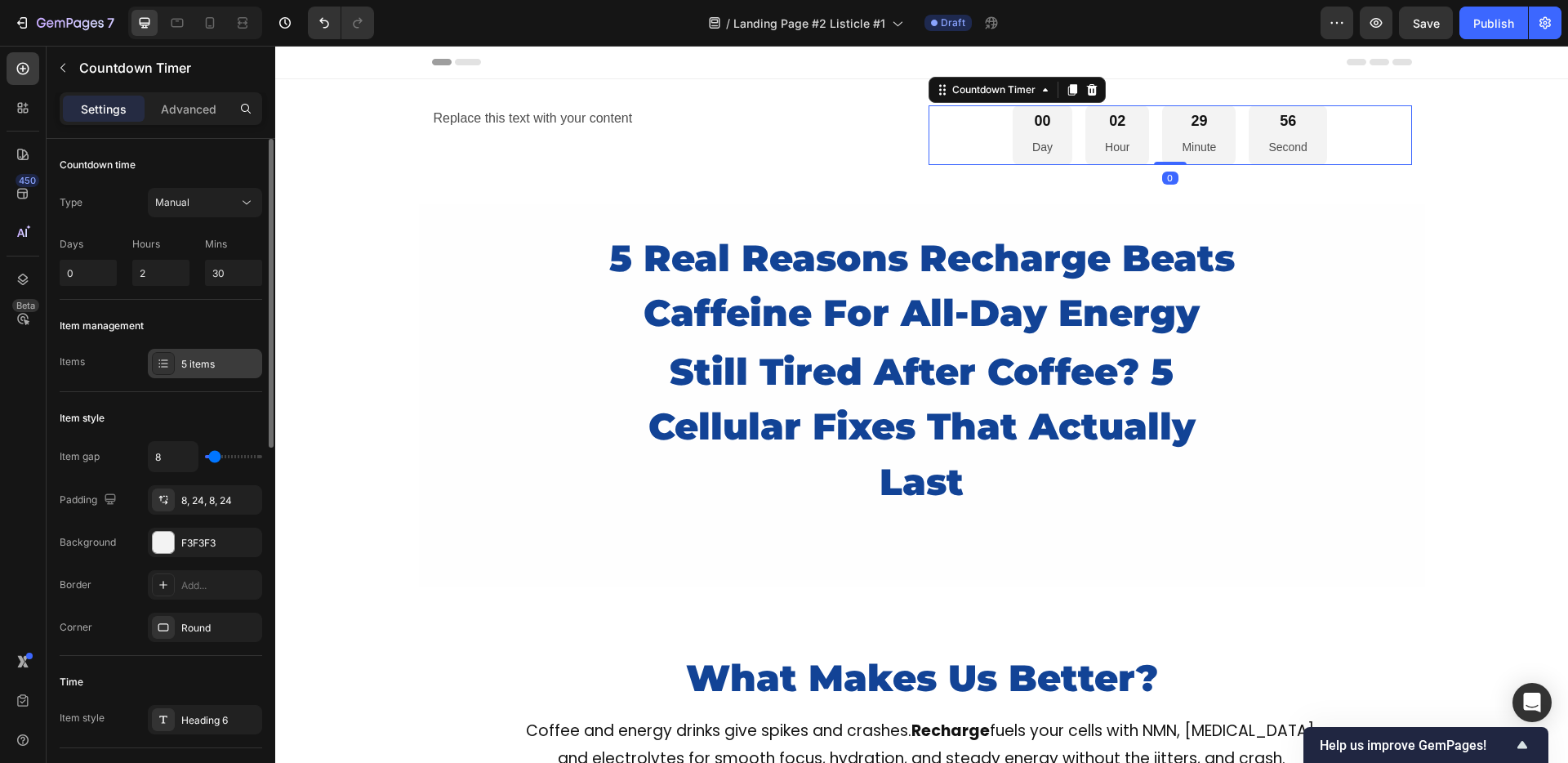
click at [178, 370] on div "5 items" at bounding box center [204, 364] width 114 height 30
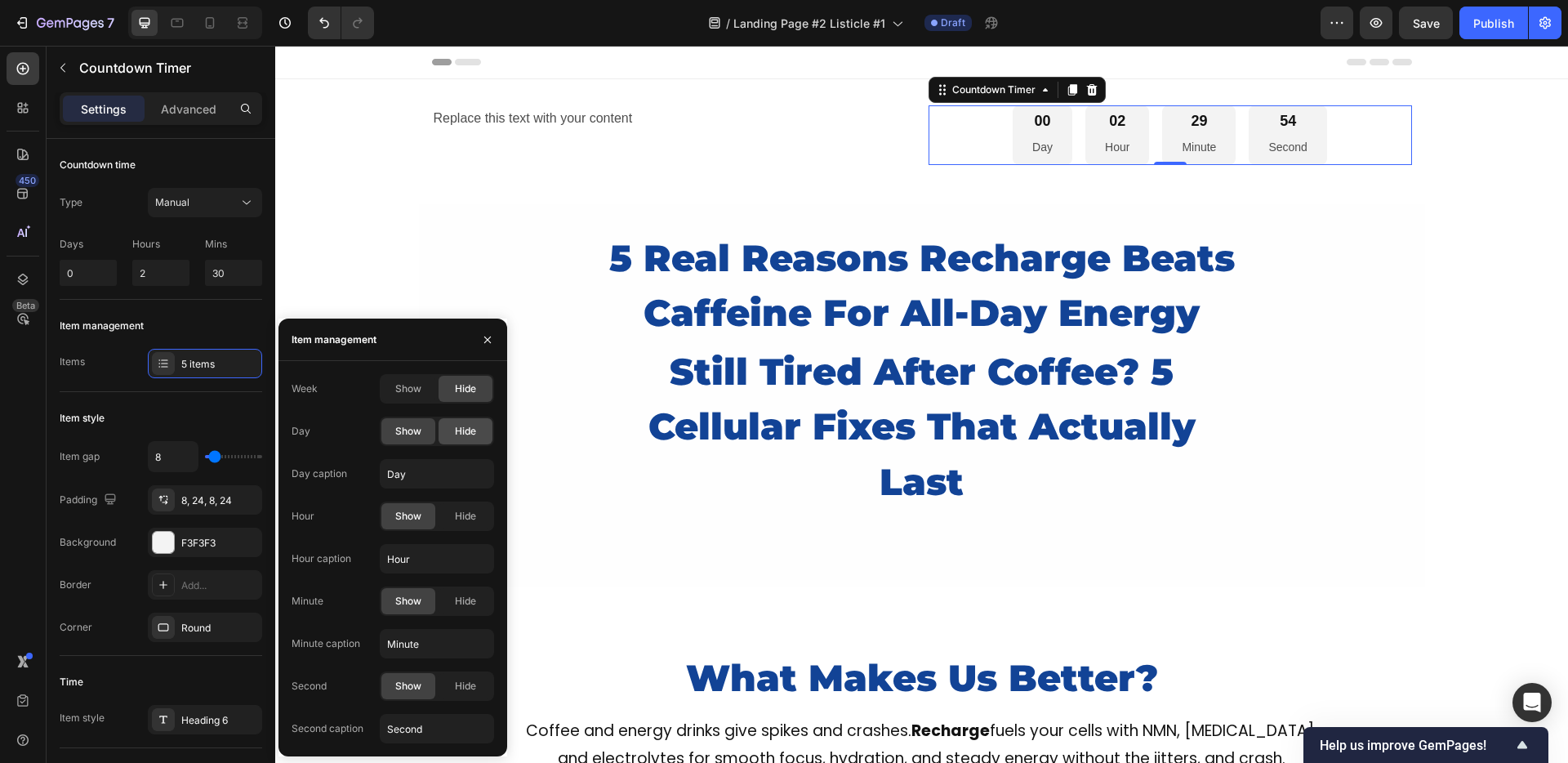
click at [452, 430] on div "Hide" at bounding box center [466, 431] width 54 height 26
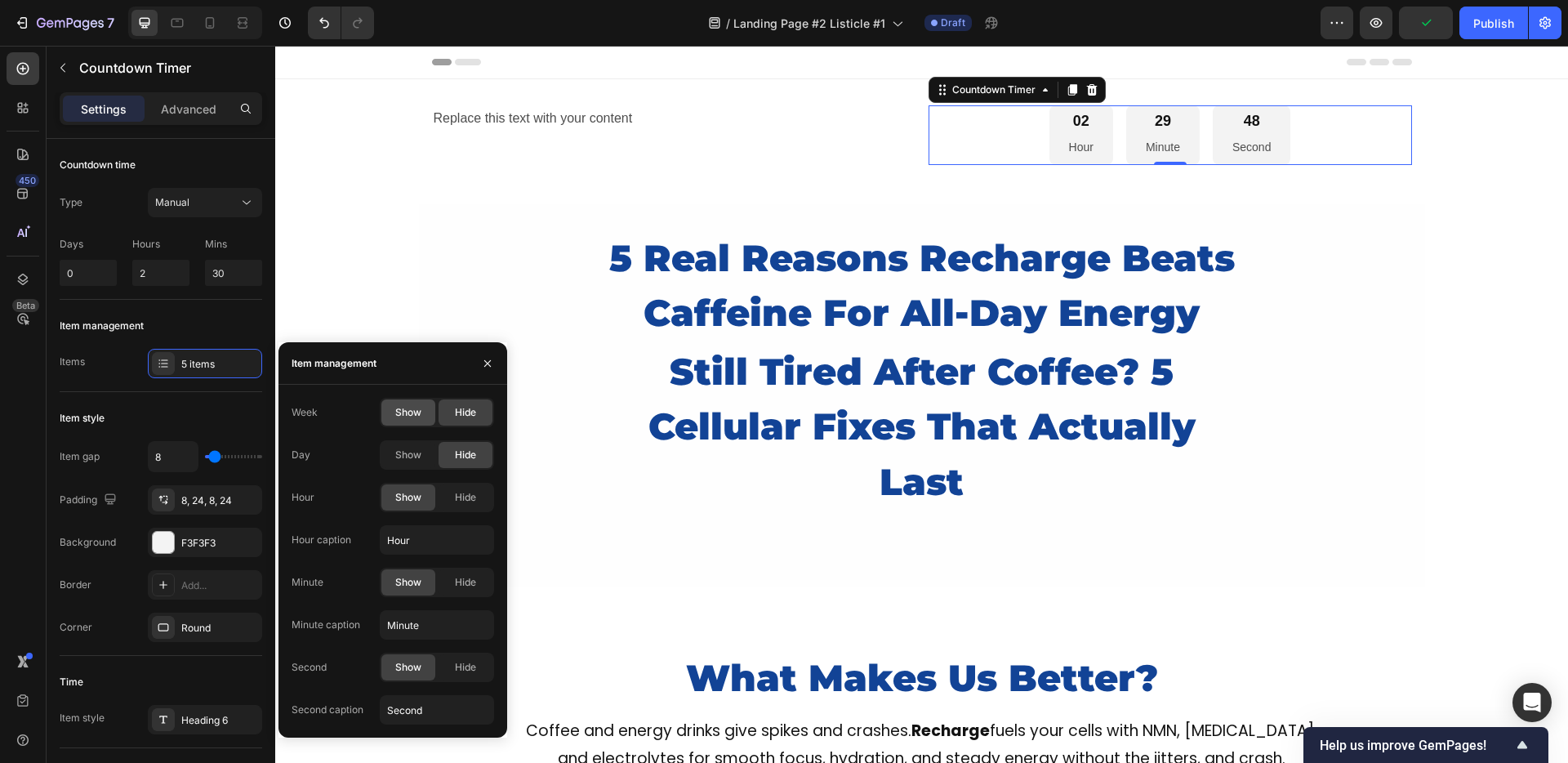
click at [419, 416] on span "Show" at bounding box center [408, 412] width 26 height 15
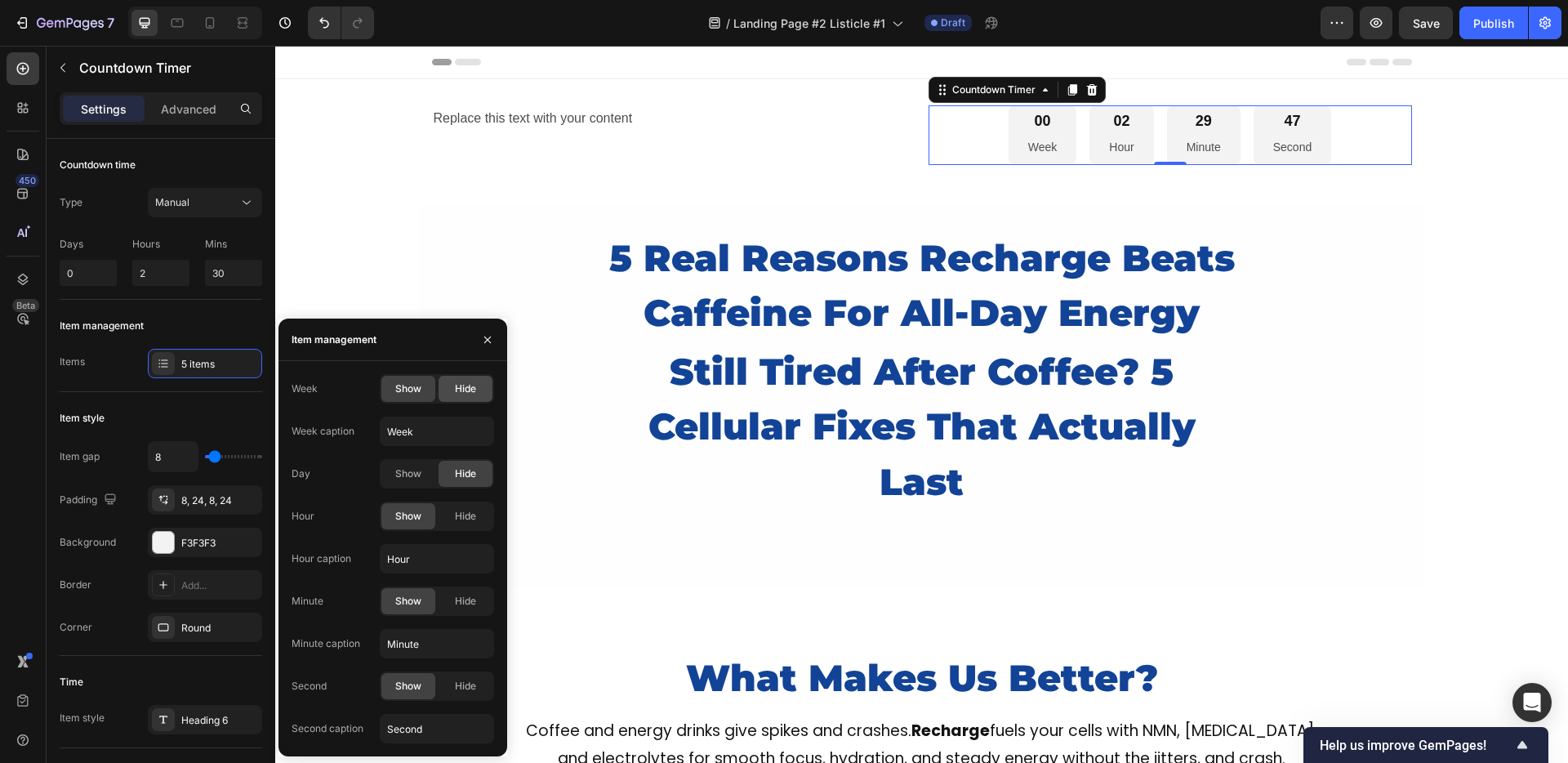
click at [457, 393] on span "Hide" at bounding box center [465, 388] width 21 height 15
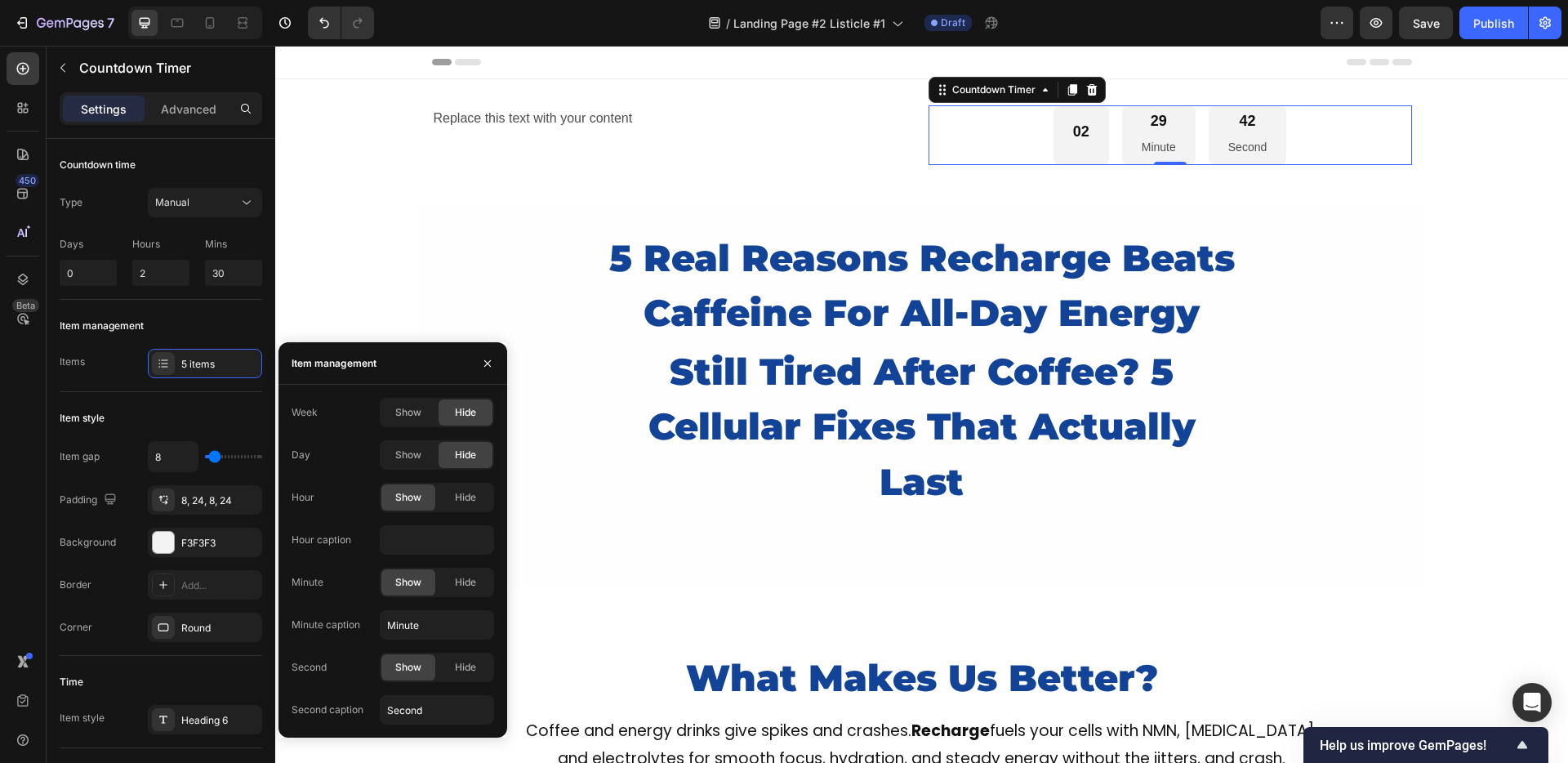
click at [346, 498] on div "Hour Show Hide" at bounding box center [393, 498] width 202 height 30
type input "Hour"
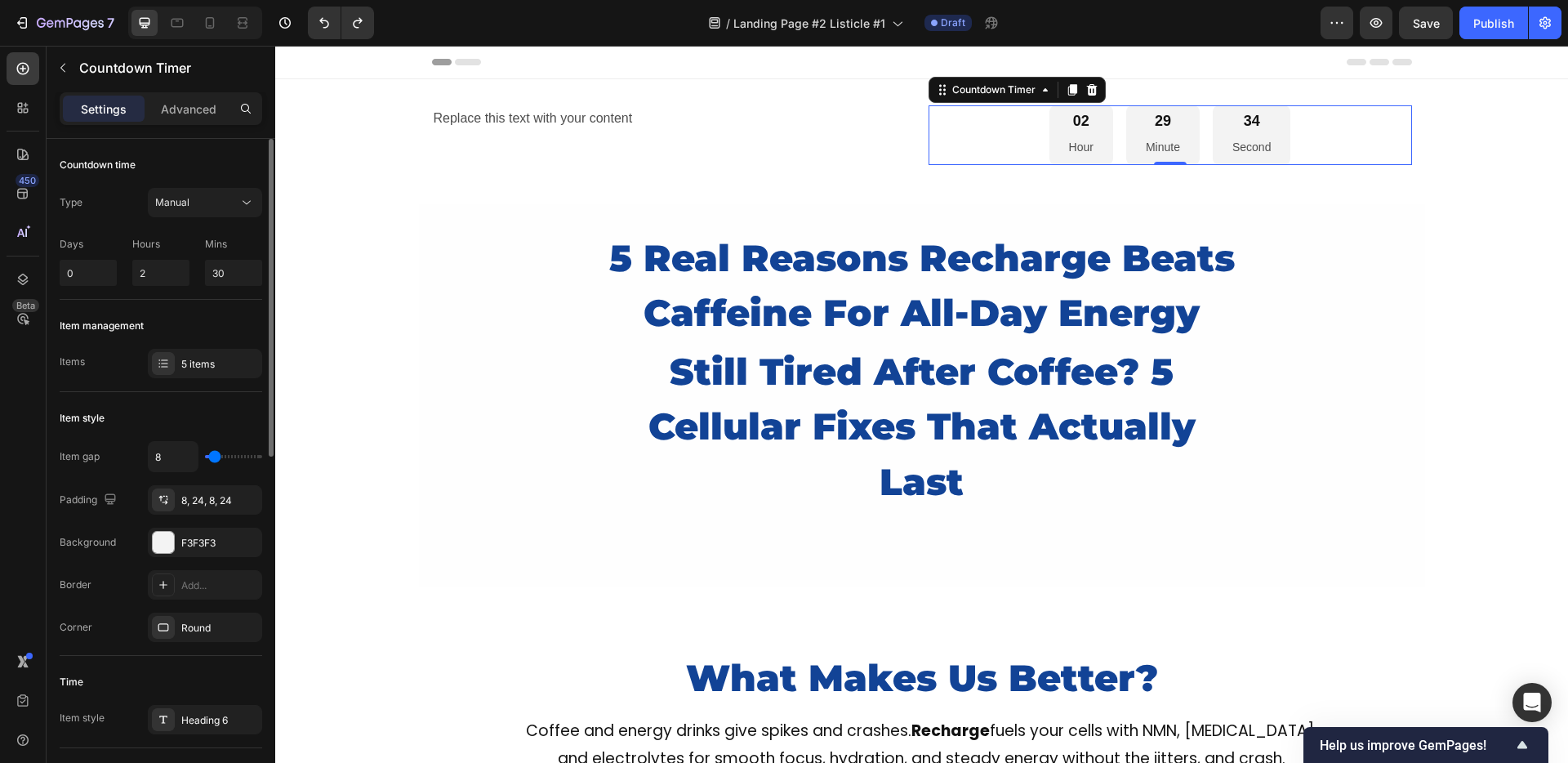
type input "0"
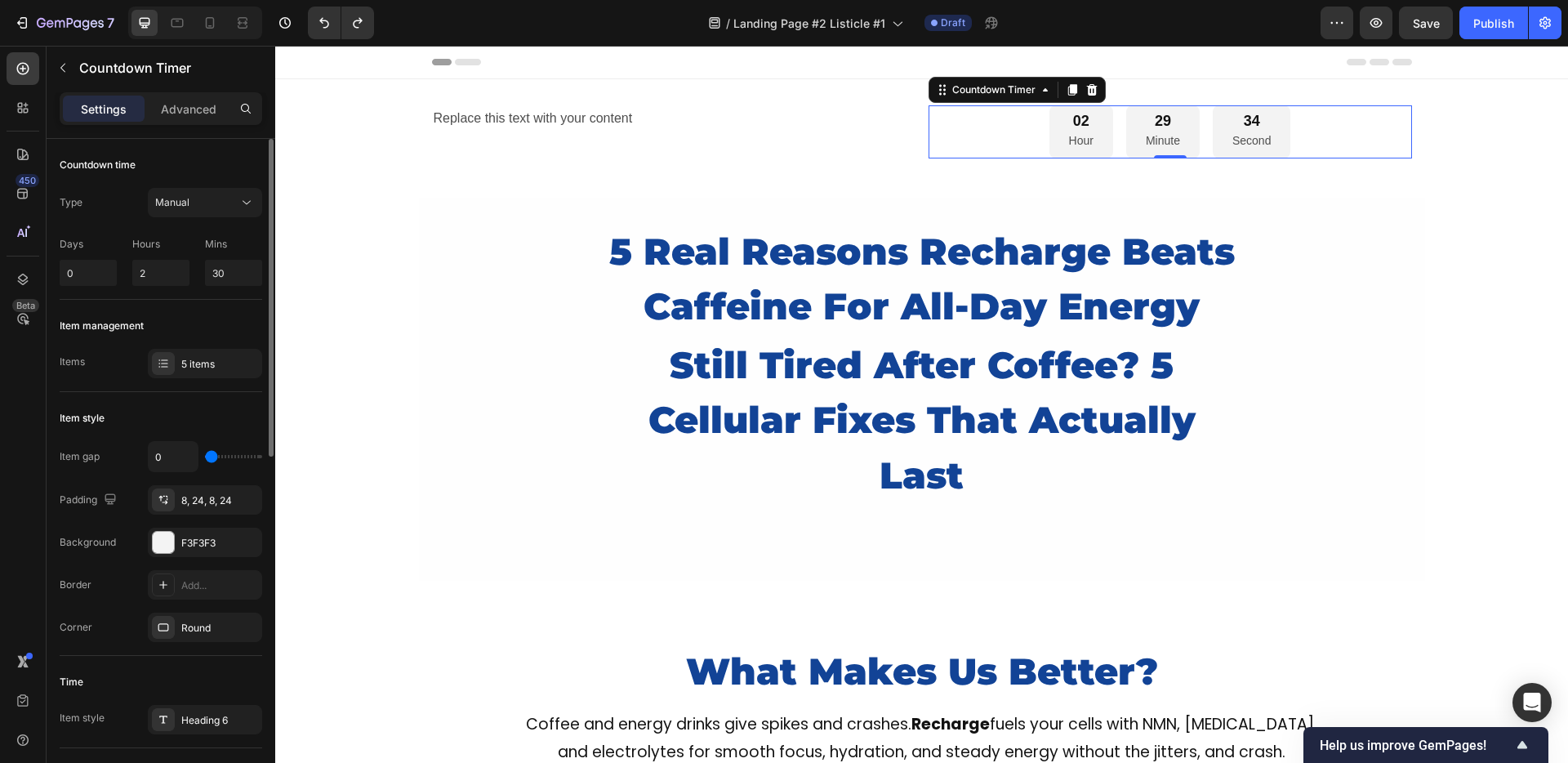
drag, startPoint x: 210, startPoint y: 454, endPoint x: 161, endPoint y: 457, distance: 49.1
type input "0"
click at [205, 457] on input "range" at bounding box center [234, 457] width 58 height 3
click at [1055, 126] on div "02 Hour" at bounding box center [1081, 132] width 64 height 53
click at [243, 493] on icon "button" at bounding box center [244, 499] width 13 height 13
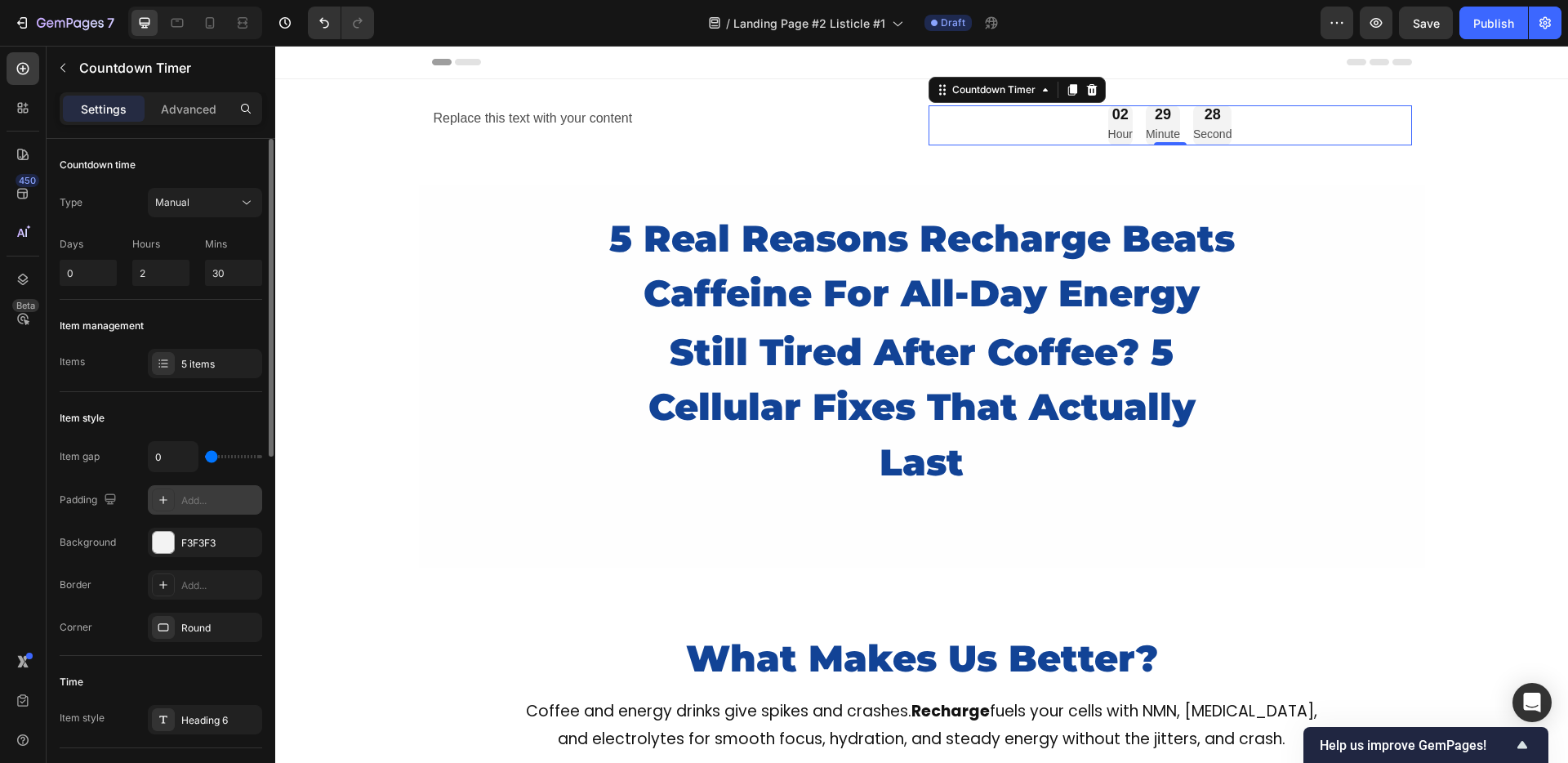
click at [1006, 116] on div "02 Hour 29 Minute 28 Second" at bounding box center [1170, 126] width 483 height 40
click at [976, 123] on div "02 Hour 29 Minute 27 Second" at bounding box center [1170, 126] width 483 height 40
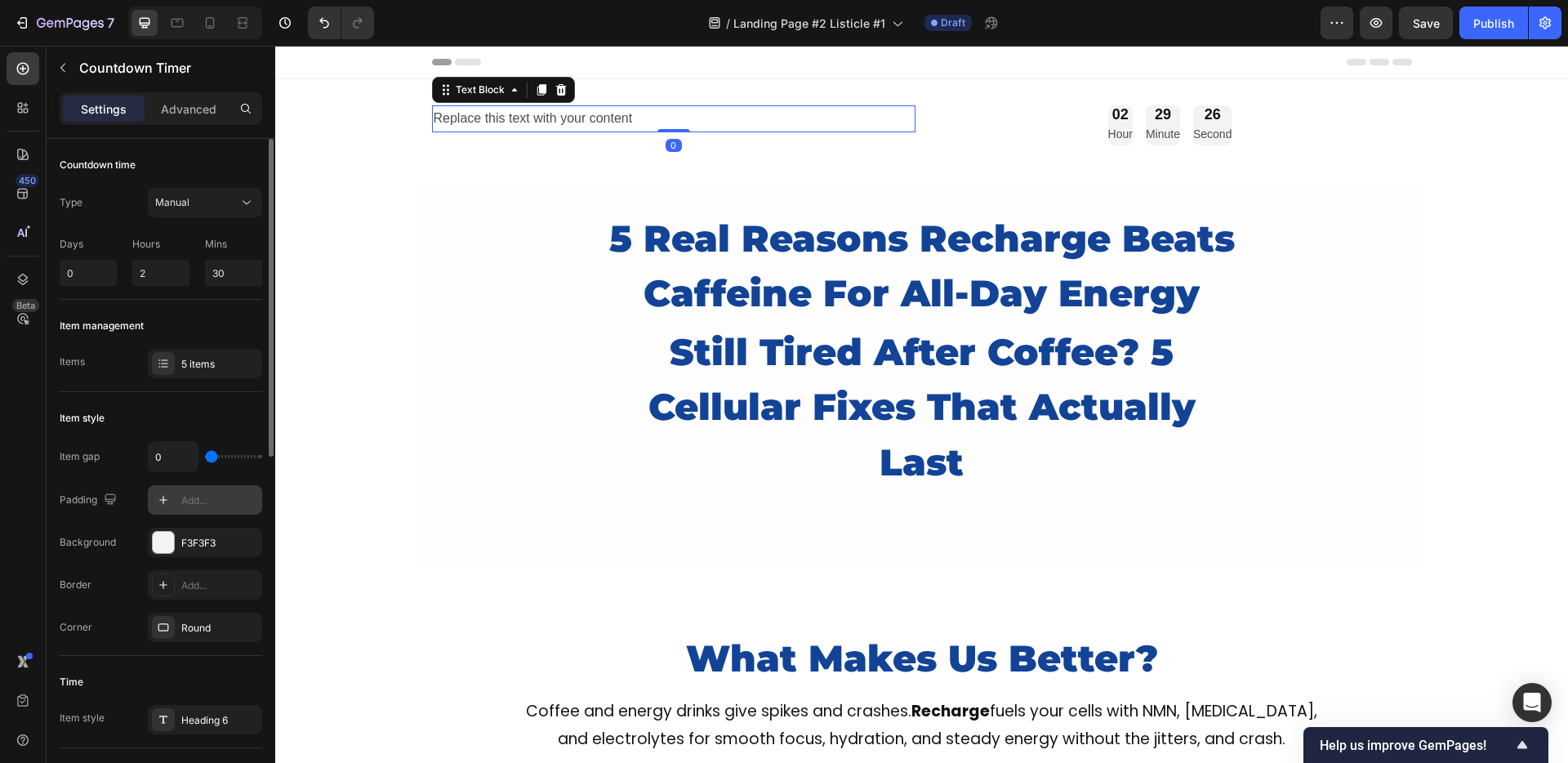
click at [859, 121] on div "Replace this text with your content" at bounding box center [674, 119] width 483 height 27
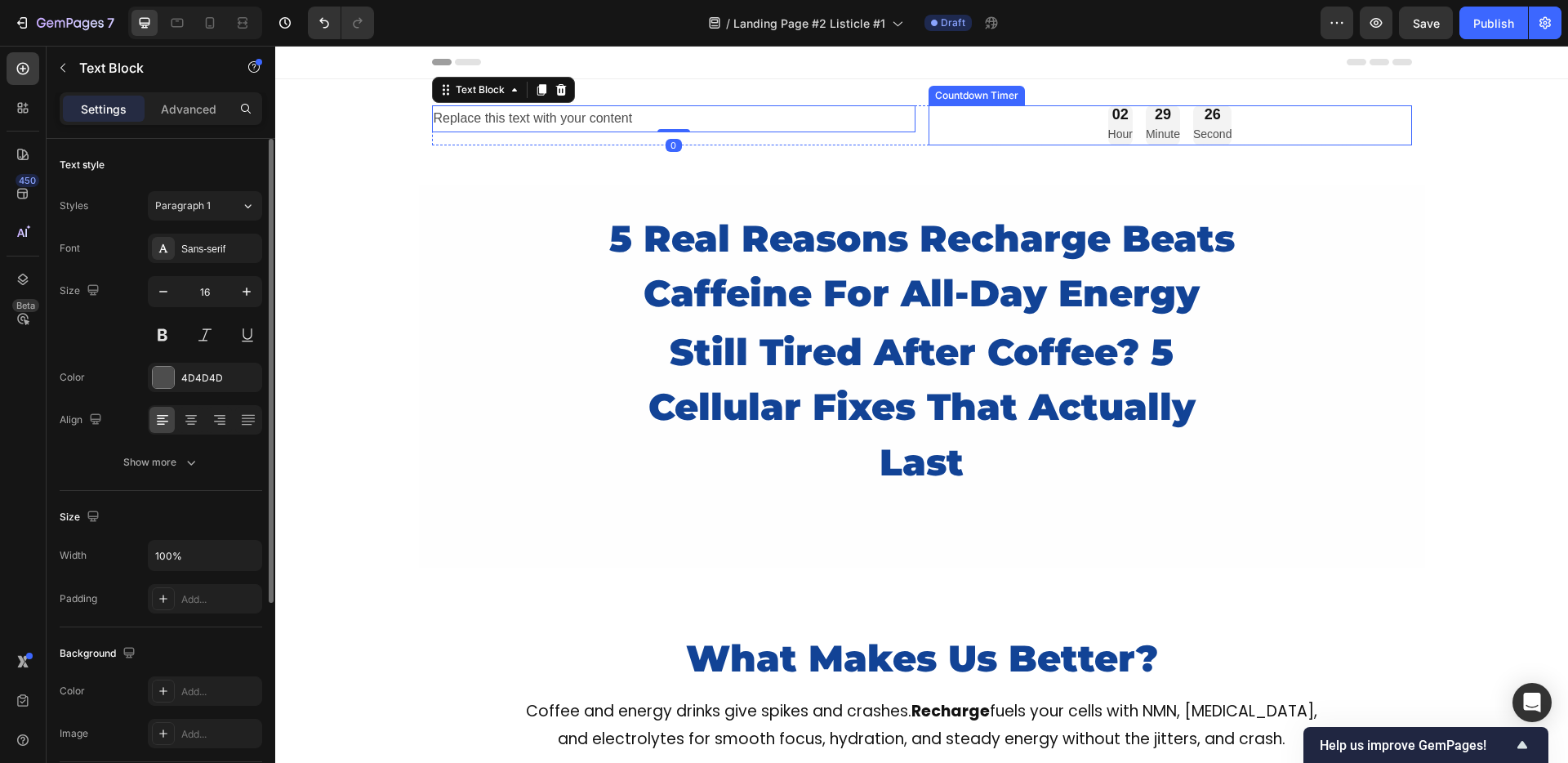
click at [948, 122] on div "02 Hour 29 Minute 26 Second" at bounding box center [1170, 126] width 483 height 40
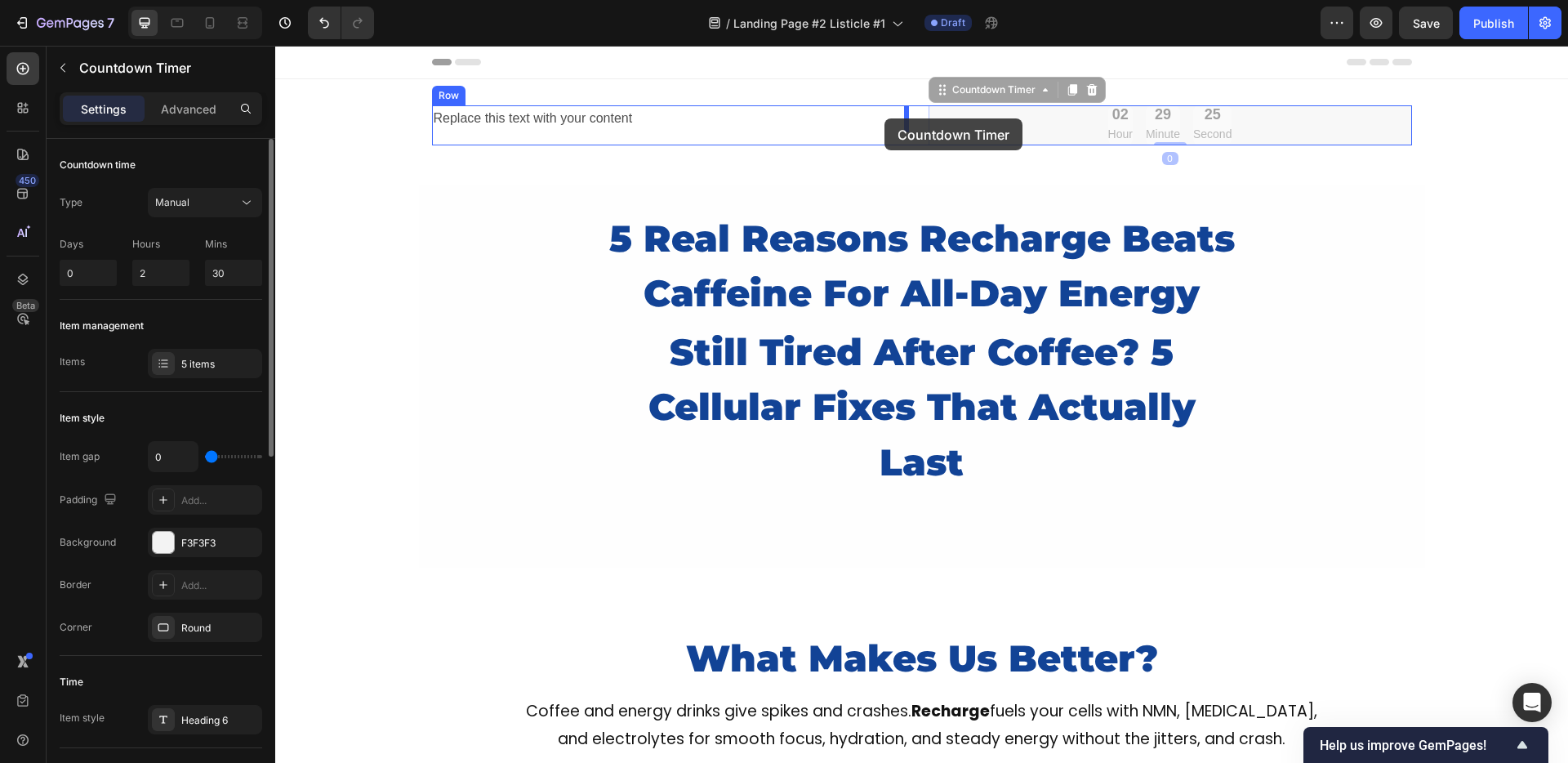
drag, startPoint x: 1037, startPoint y: 122, endPoint x: 885, endPoint y: 119, distance: 152.0
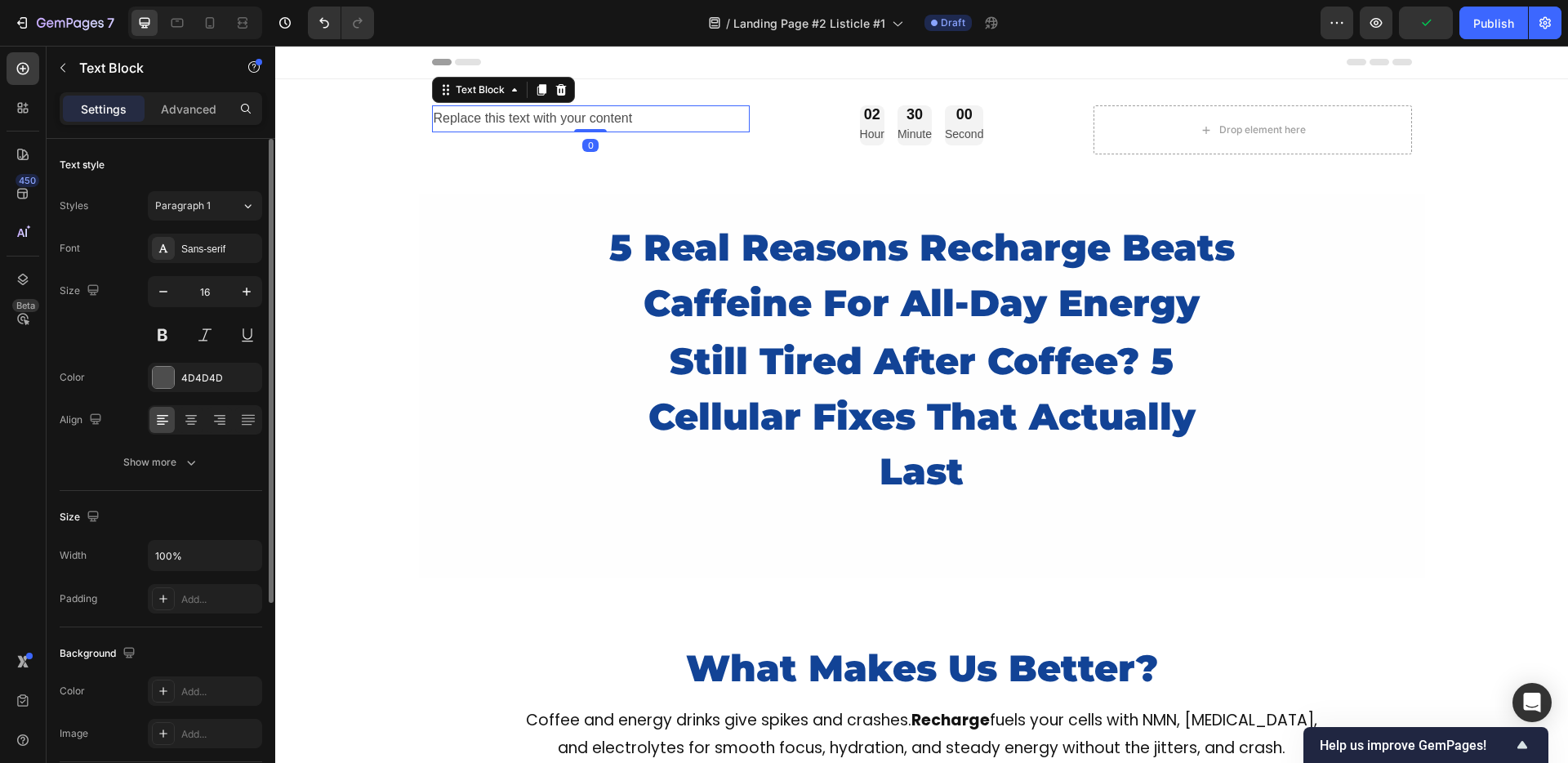
click at [674, 122] on div "Replace this text with your content" at bounding box center [591, 119] width 318 height 27
click at [818, 120] on div "02 Hour 29 Minute 59 Second" at bounding box center [921, 126] width 318 height 40
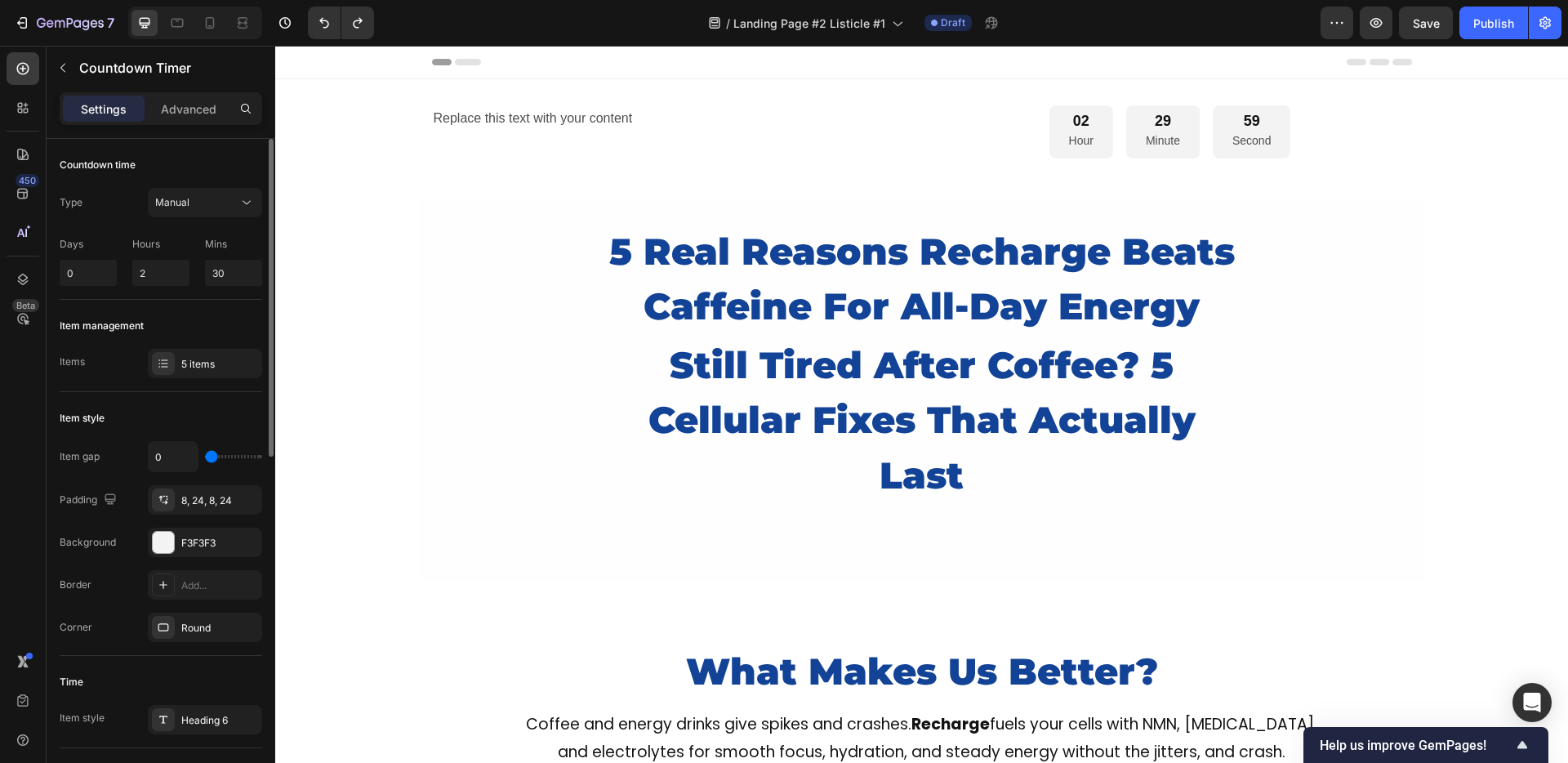
type input "8"
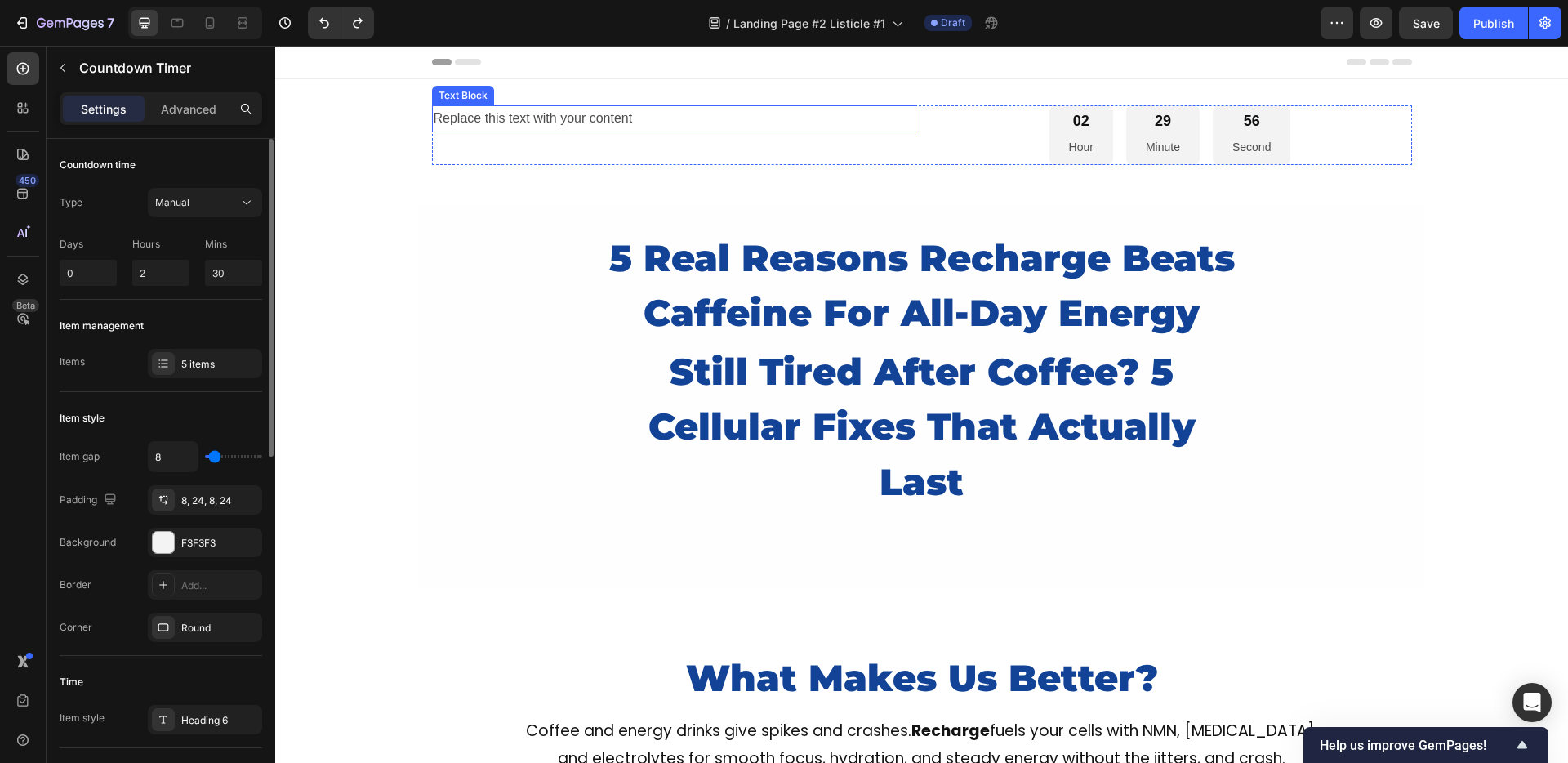
click at [883, 130] on div "Replace this text with your content" at bounding box center [674, 119] width 483 height 27
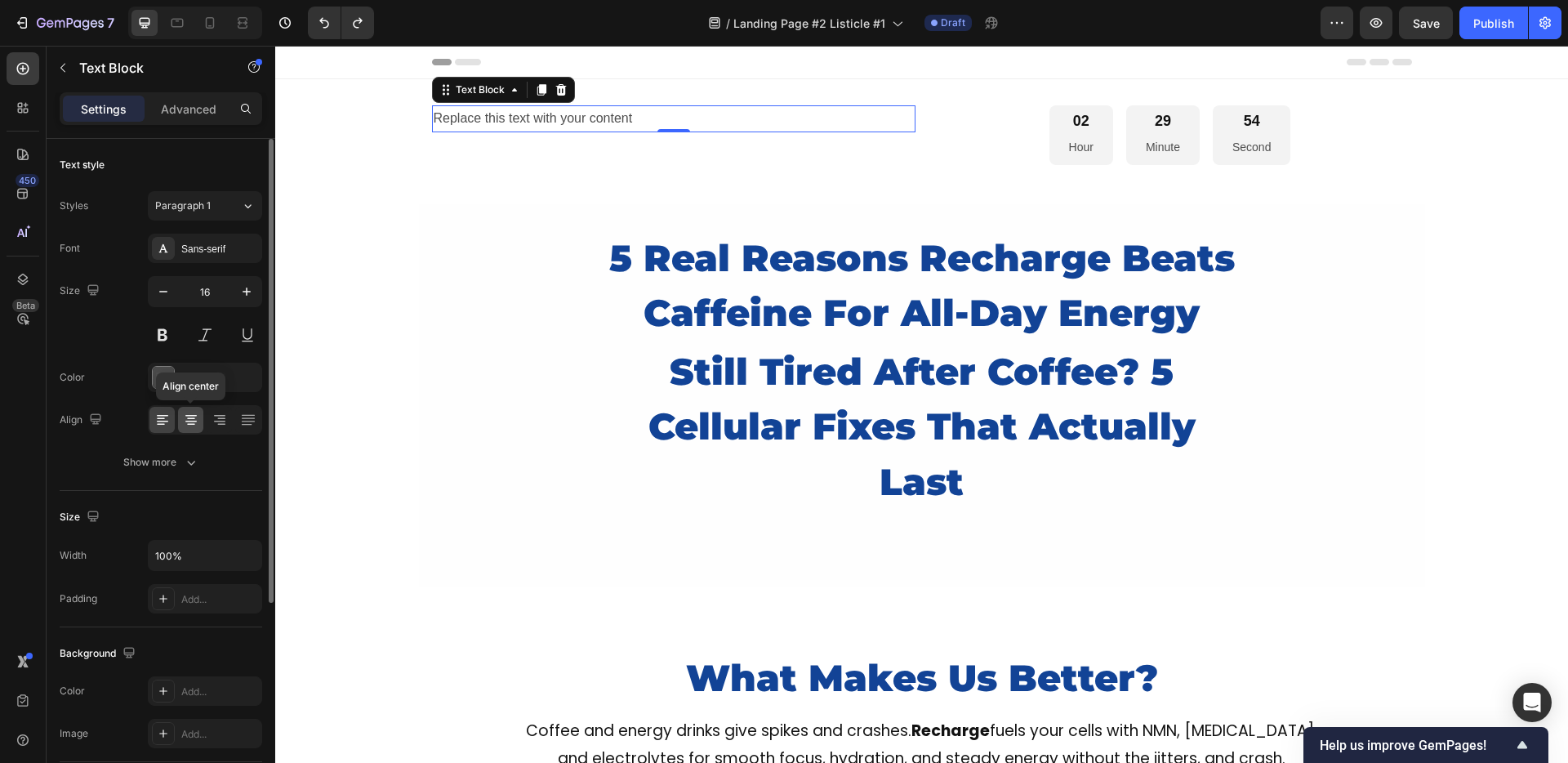
click at [195, 414] on icon at bounding box center [191, 420] width 17 height 17
click at [222, 412] on icon at bounding box center [219, 420] width 17 height 17
click at [188, 414] on icon at bounding box center [191, 420] width 17 height 17
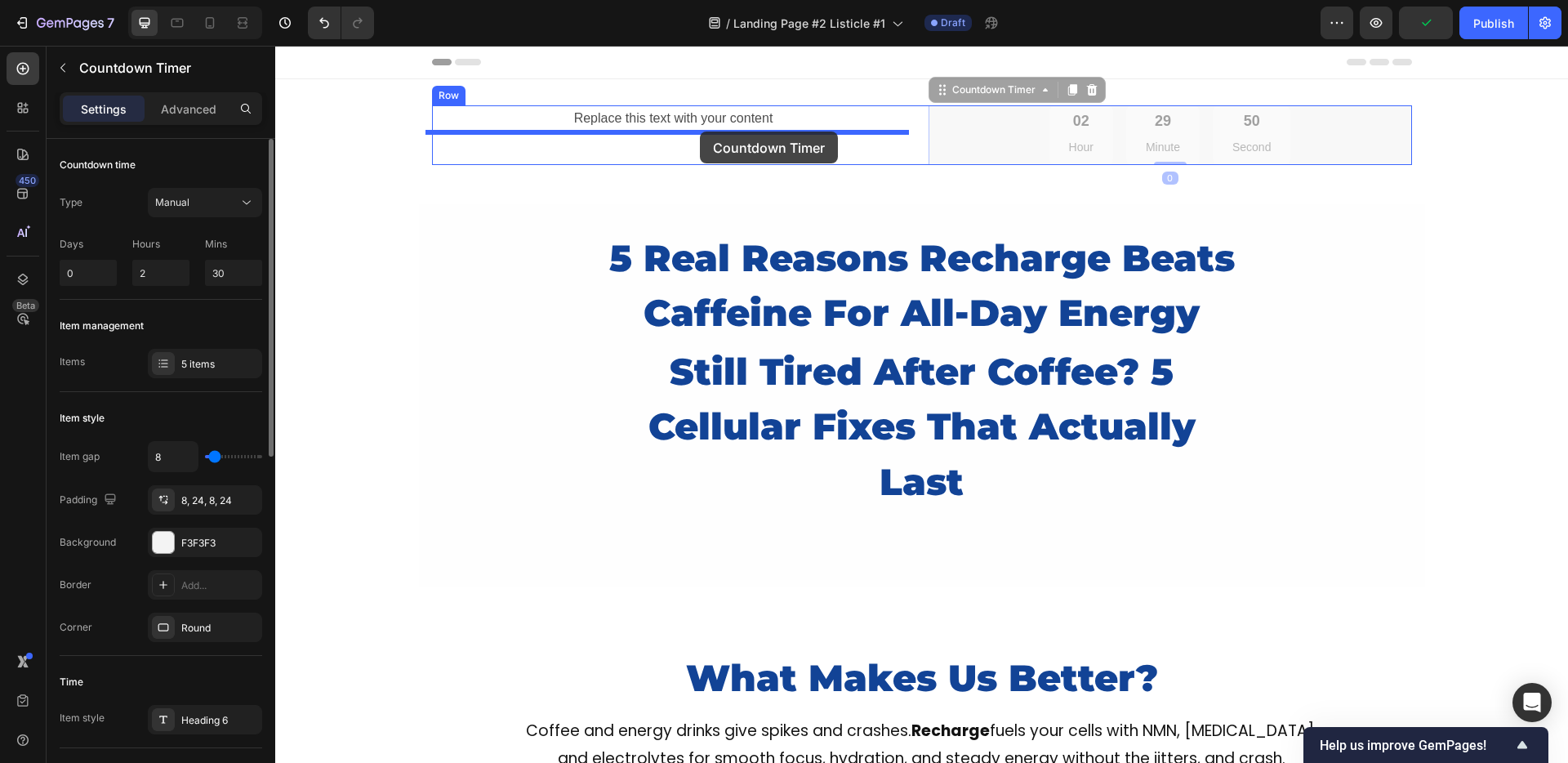
drag, startPoint x: 1065, startPoint y: 128, endPoint x: 700, endPoint y: 132, distance: 365.0
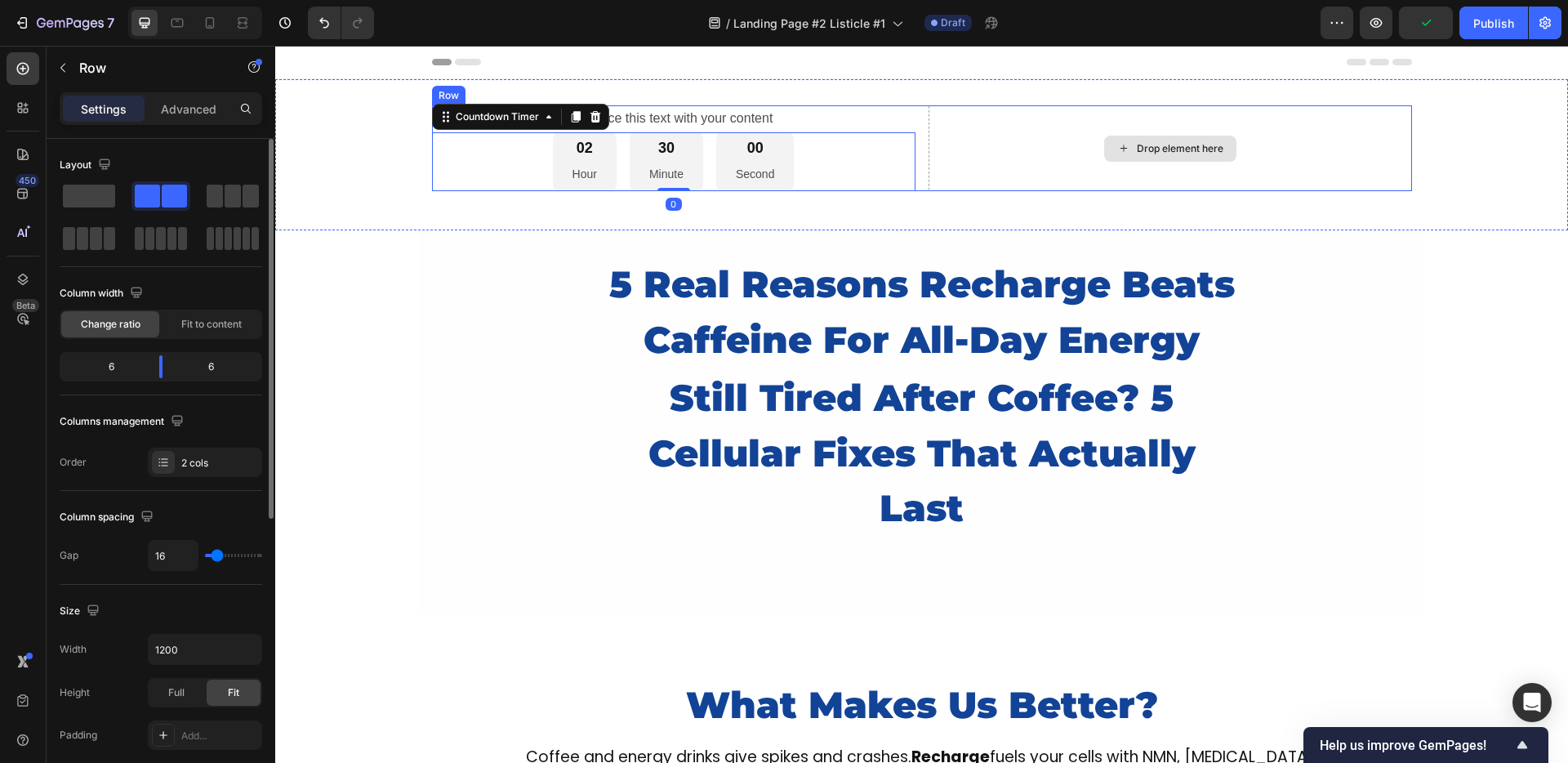
click at [995, 127] on div "Drop element here" at bounding box center [1170, 148] width 483 height 86
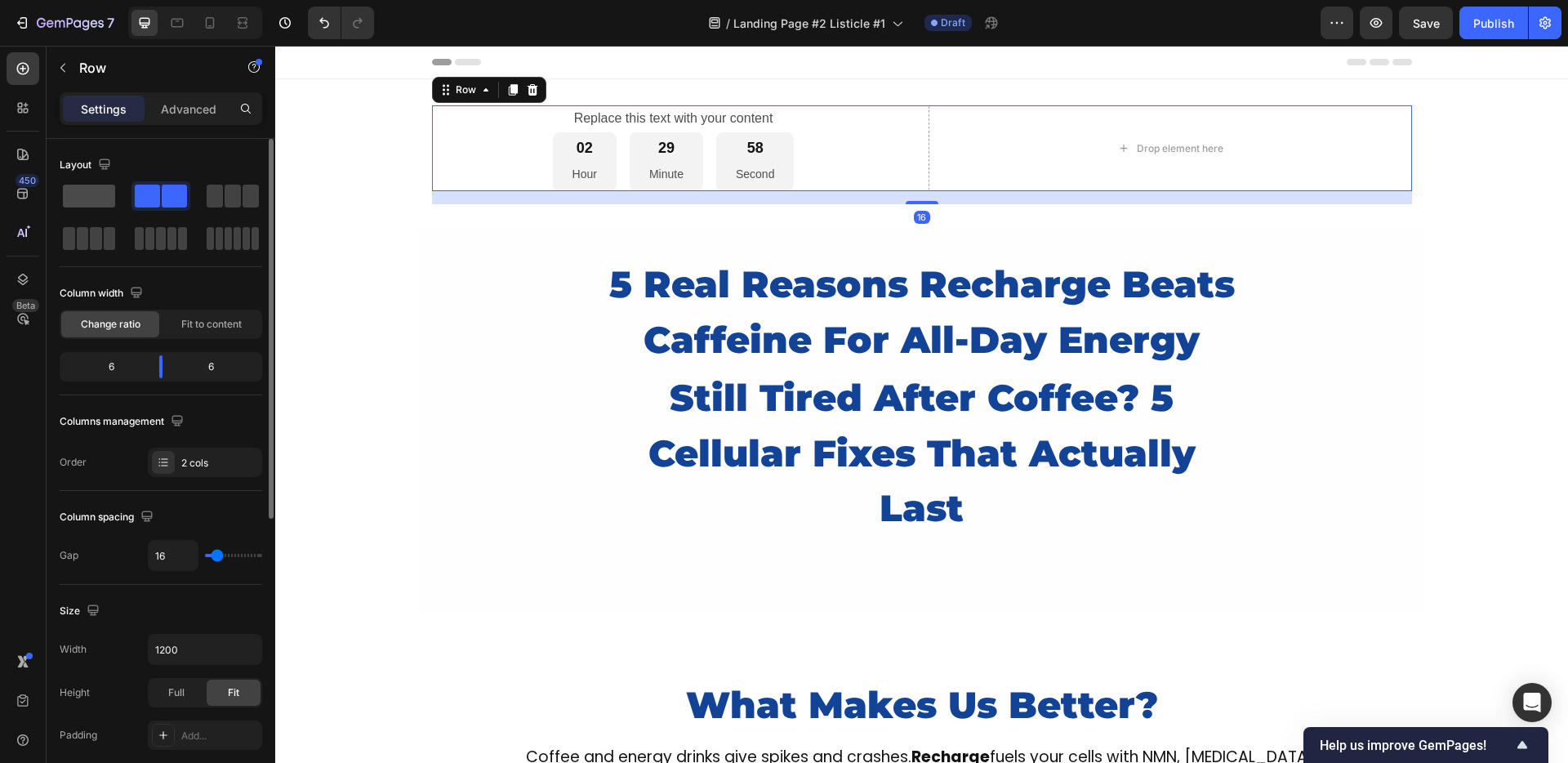
click at [89, 196] on span at bounding box center [89, 196] width 52 height 23
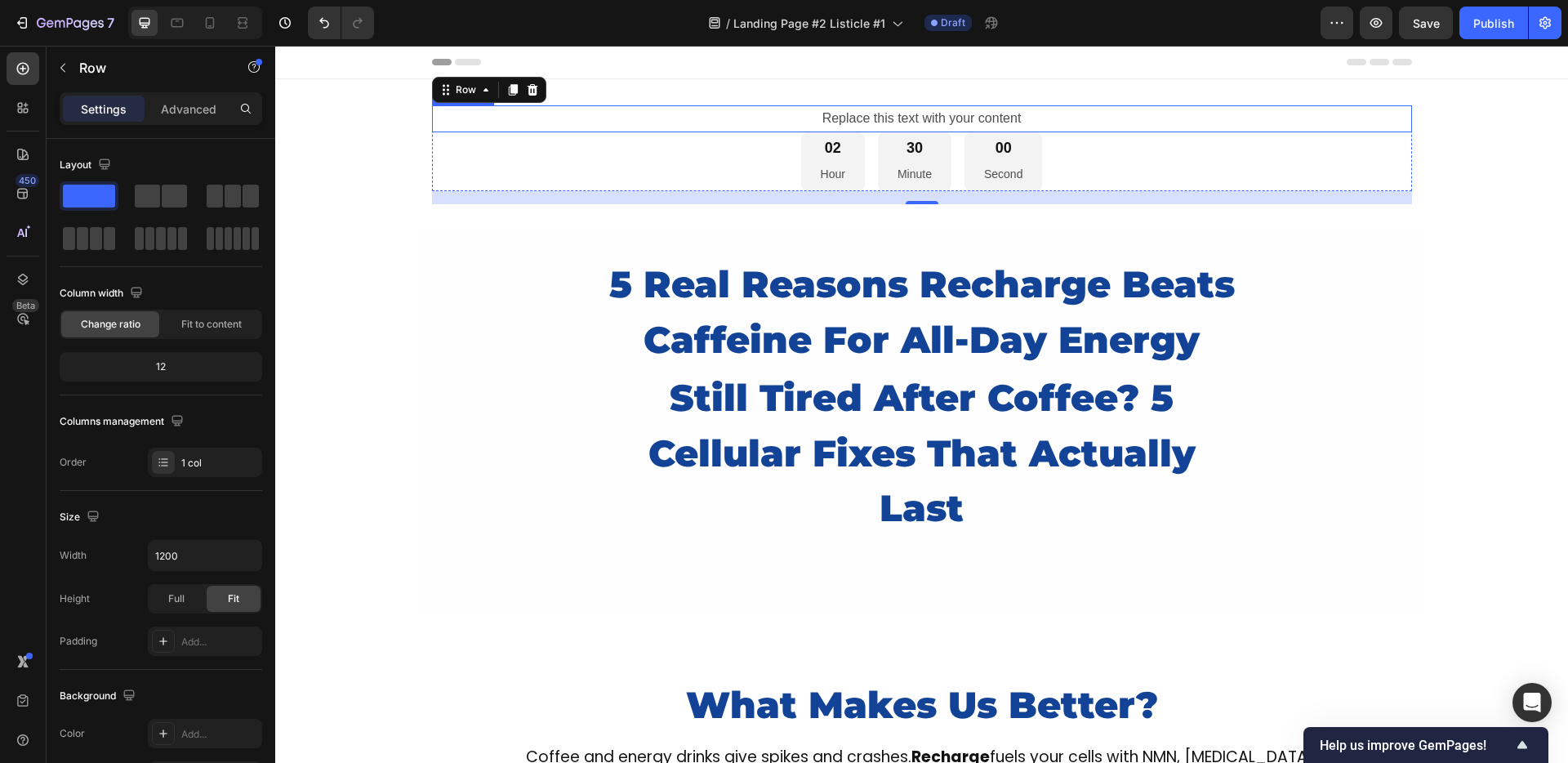
click at [1140, 127] on div "Replace this text with your content" at bounding box center [921, 119] width 980 height 27
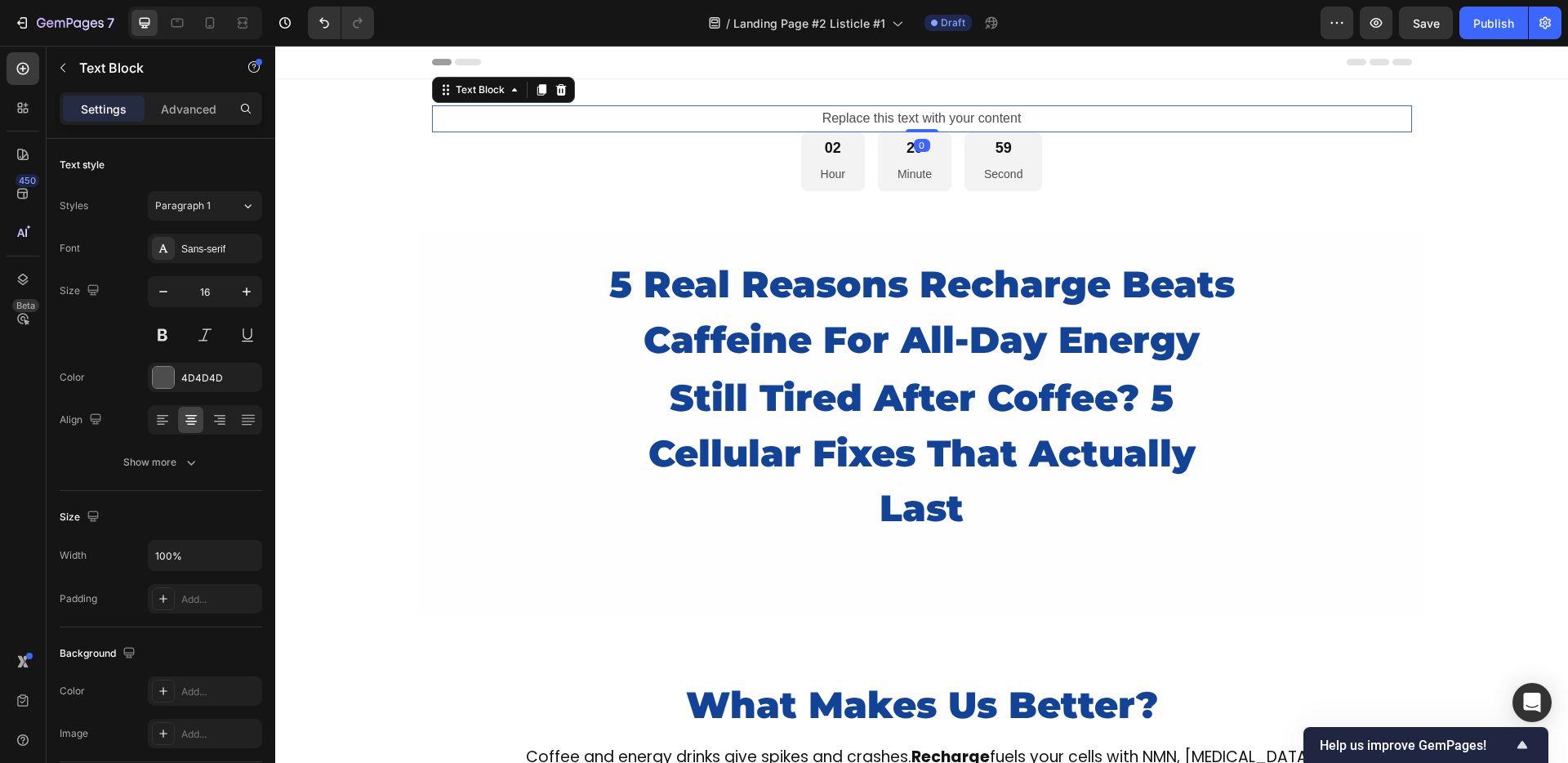
drag, startPoint x: 371, startPoint y: 238, endPoint x: 509, endPoint y: 241, distance: 138.0
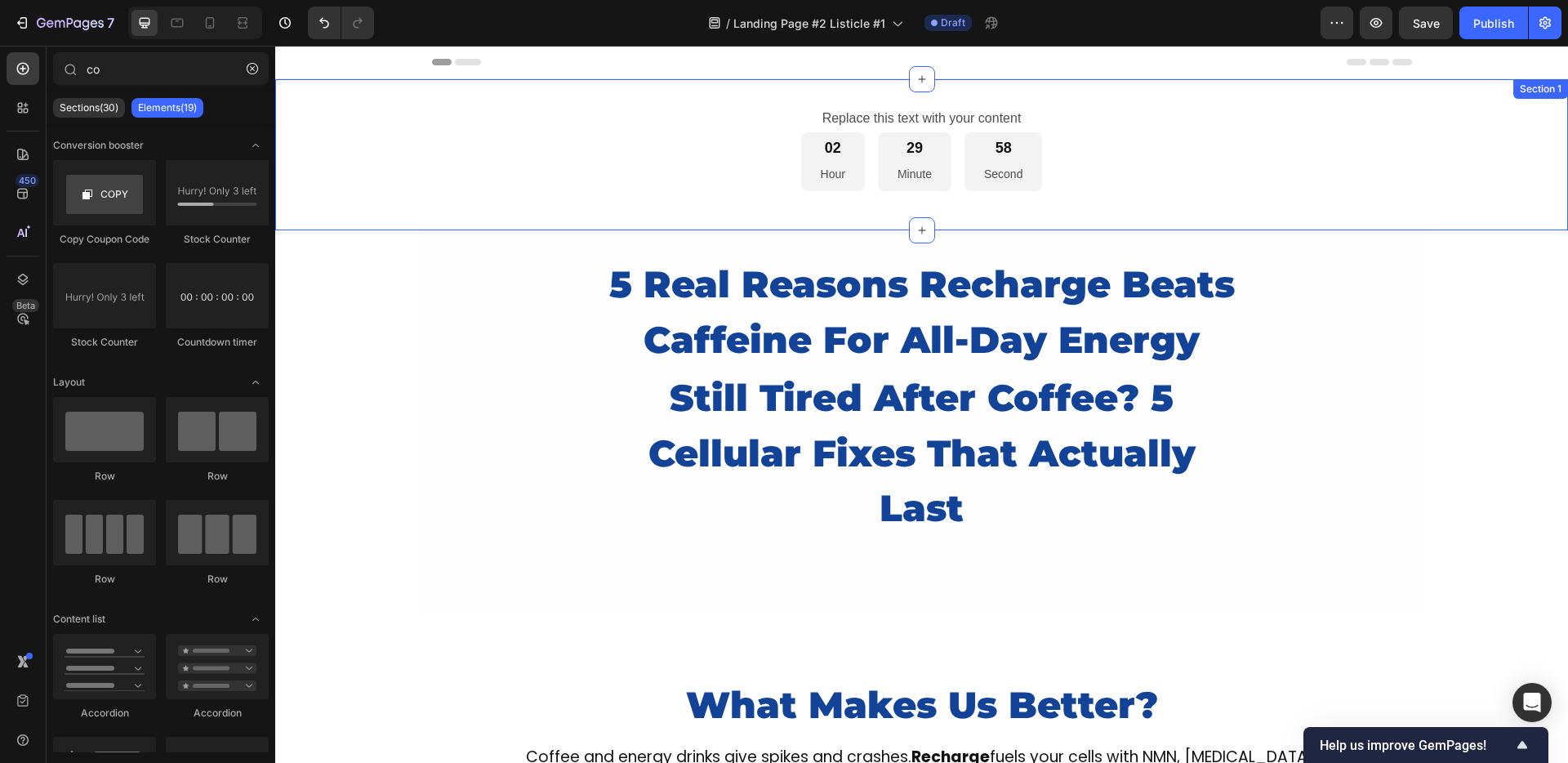
click at [382, 143] on div "Replace this text with your content Text Block 02 Hour 29 Minute 58 Second Coun…" at bounding box center [921, 155] width 1292 height 99
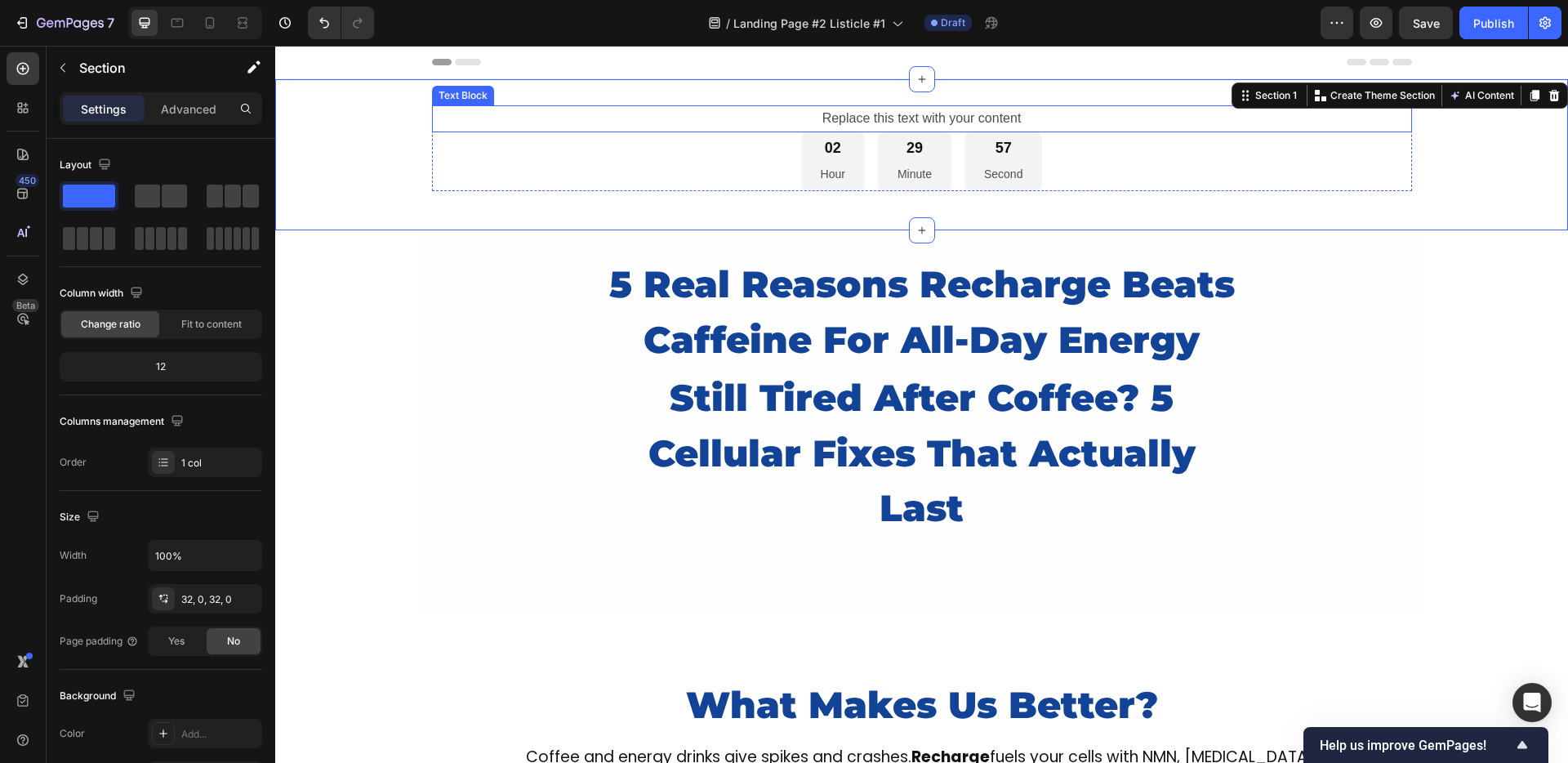
click at [795, 113] on div "Replace this text with your content" at bounding box center [921, 119] width 980 height 27
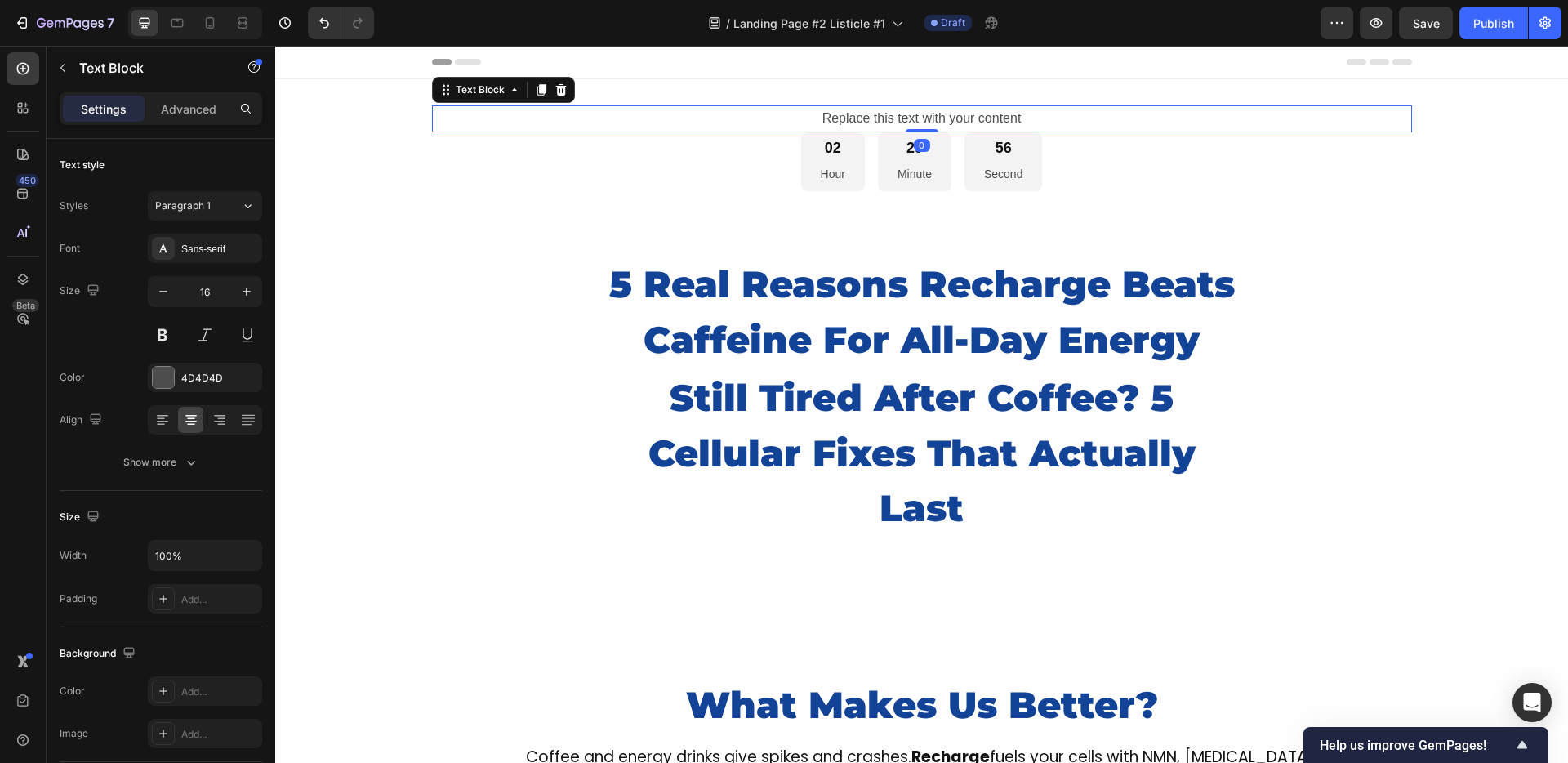
click at [795, 113] on div "Replace this text with your content" at bounding box center [921, 119] width 980 height 27
click at [795, 113] on p "Replace this text with your content" at bounding box center [921, 119] width 976 height 24
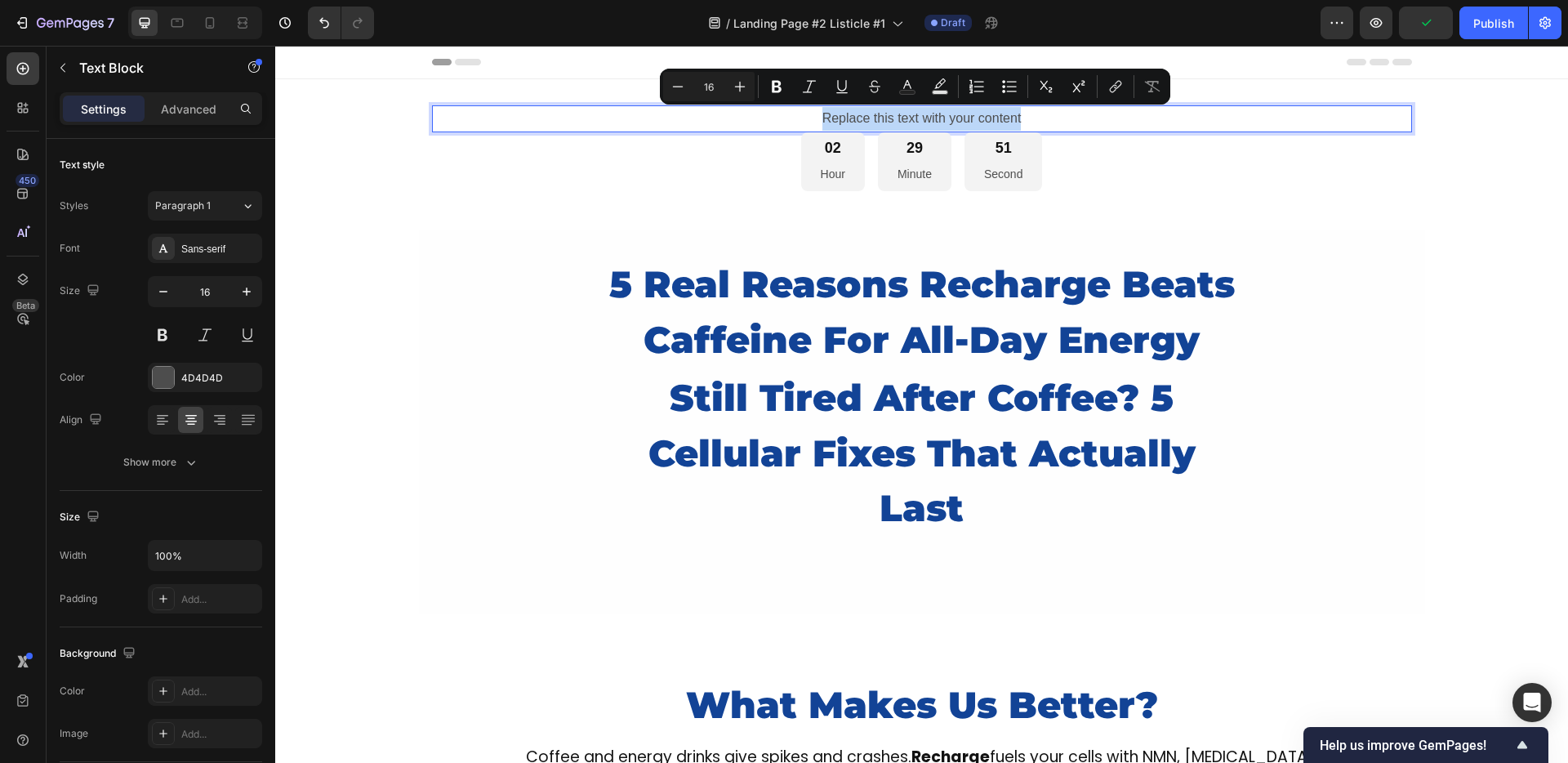
click at [808, 114] on p "Replace this text with your content" at bounding box center [921, 119] width 976 height 24
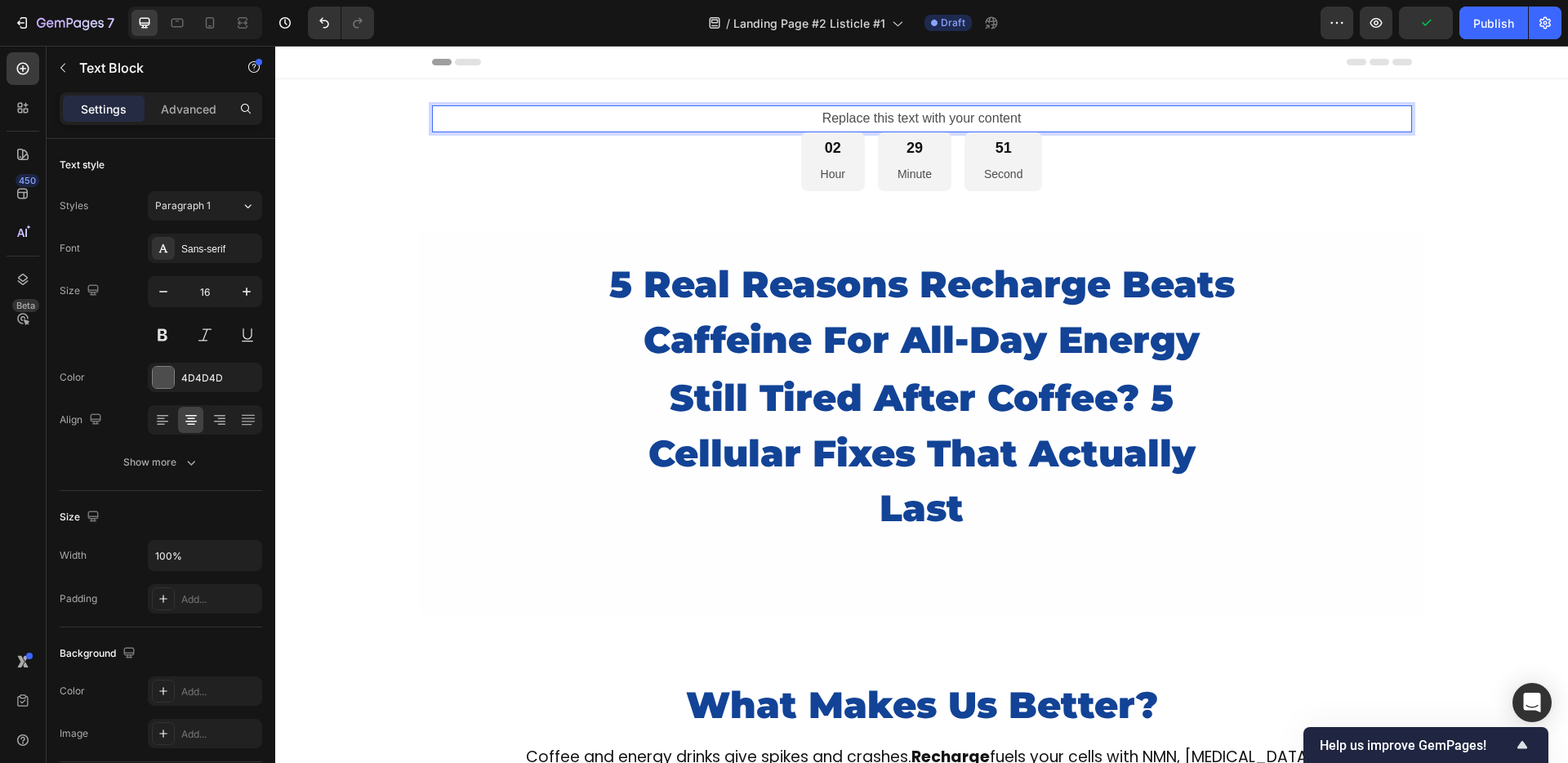
click at [808, 114] on p "Replace this text with your content" at bounding box center [921, 119] width 976 height 24
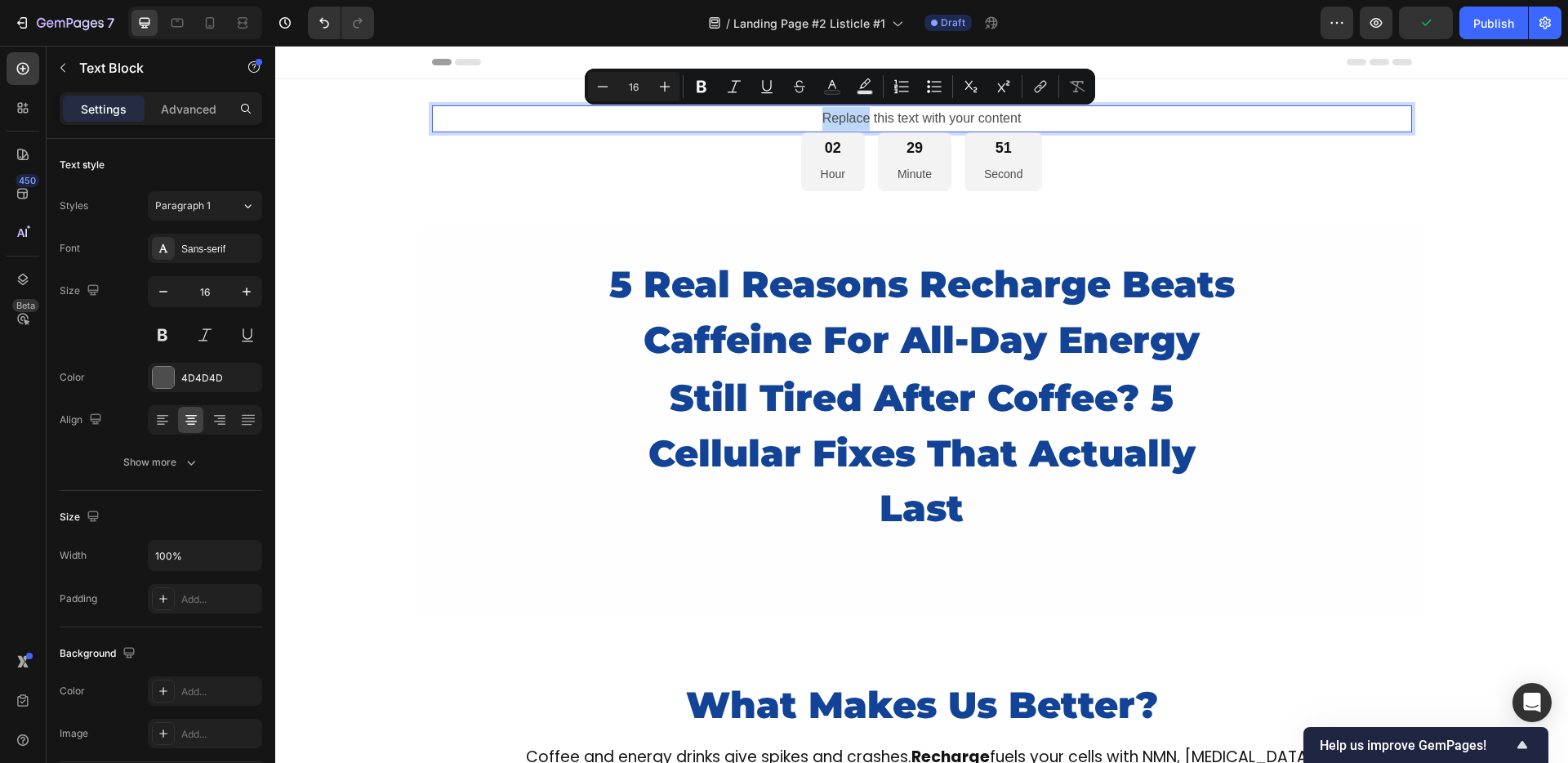
click at [814, 113] on p "Replace this text with your content" at bounding box center [921, 119] width 976 height 24
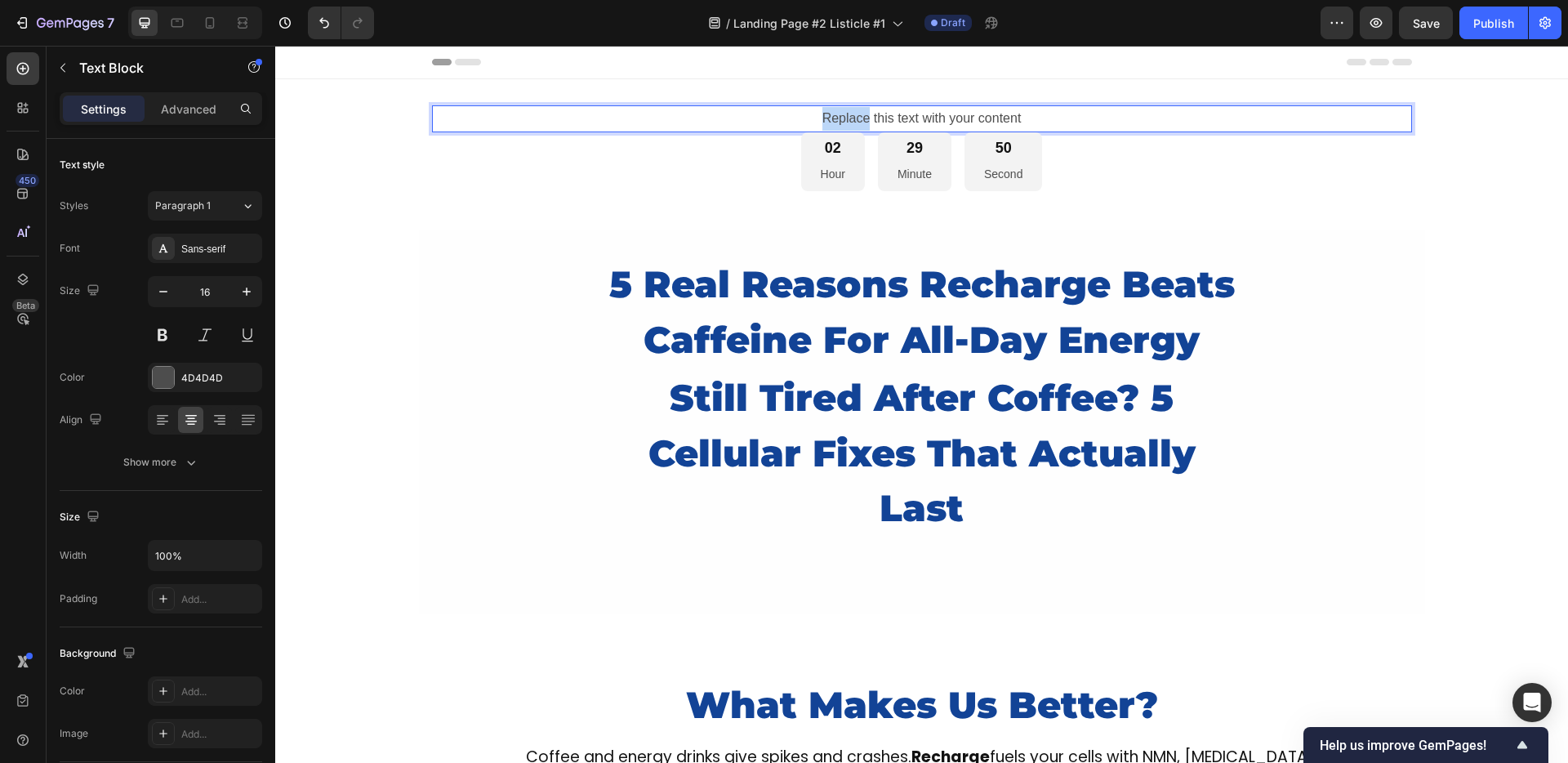
click at [814, 113] on p "Replace this text with your content" at bounding box center [921, 119] width 976 height 24
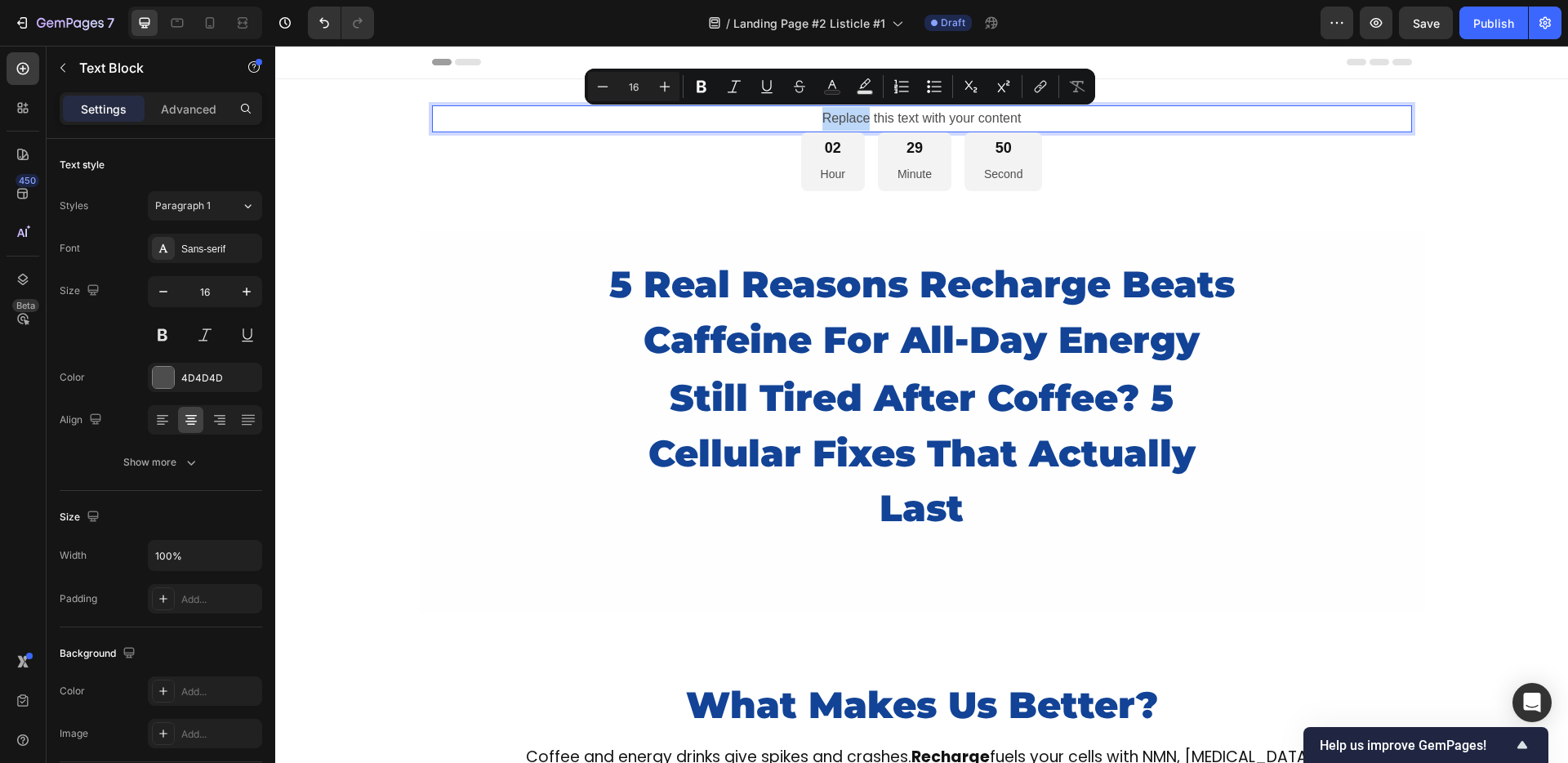
click at [833, 113] on p "Replace this text with your content" at bounding box center [921, 119] width 976 height 24
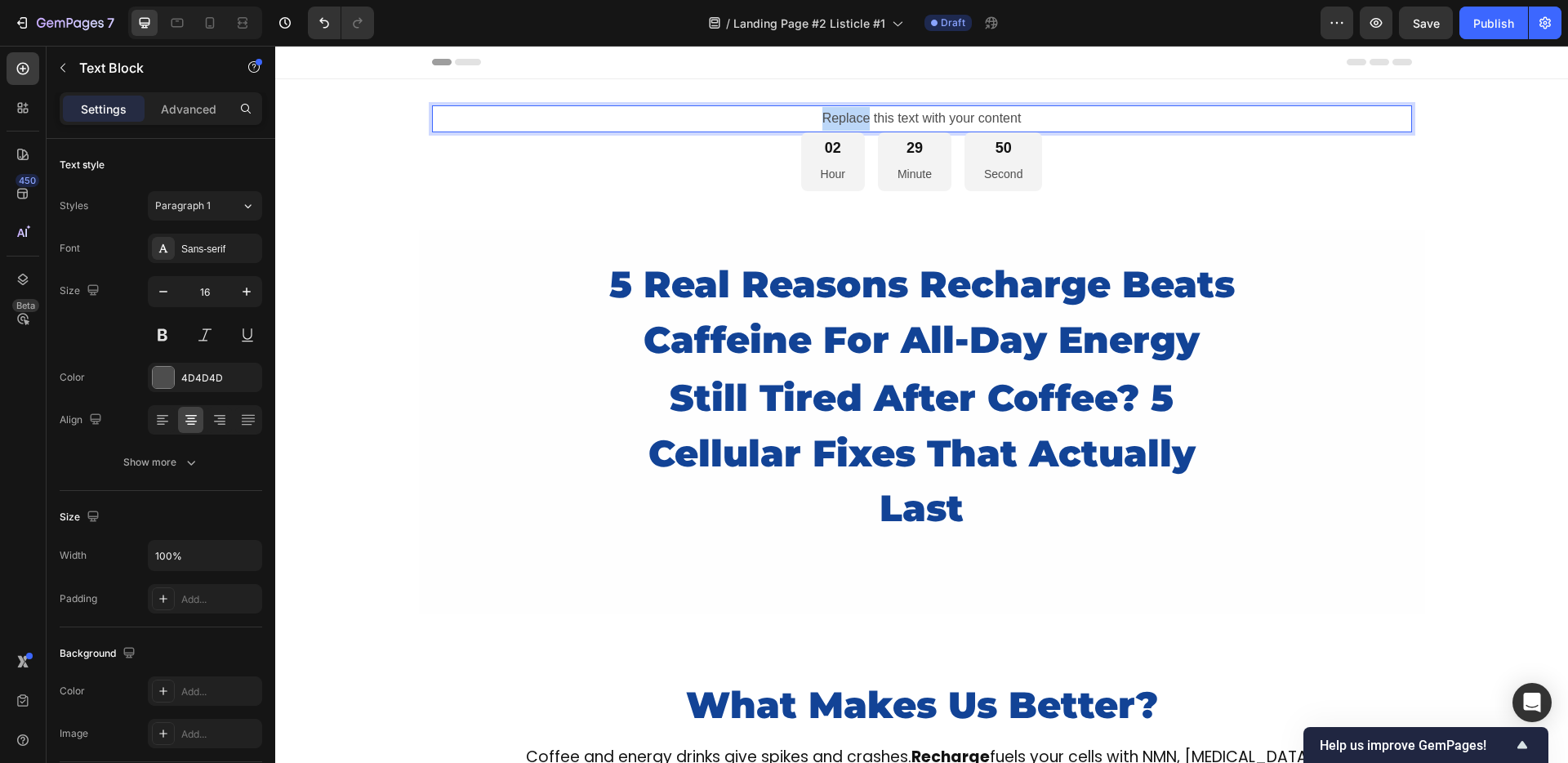
click at [833, 113] on p "Replace this text with your content" at bounding box center [921, 119] width 976 height 24
click at [838, 114] on p "UP TO 30% OFF READER'S TODAY" at bounding box center [921, 119] width 976 height 24
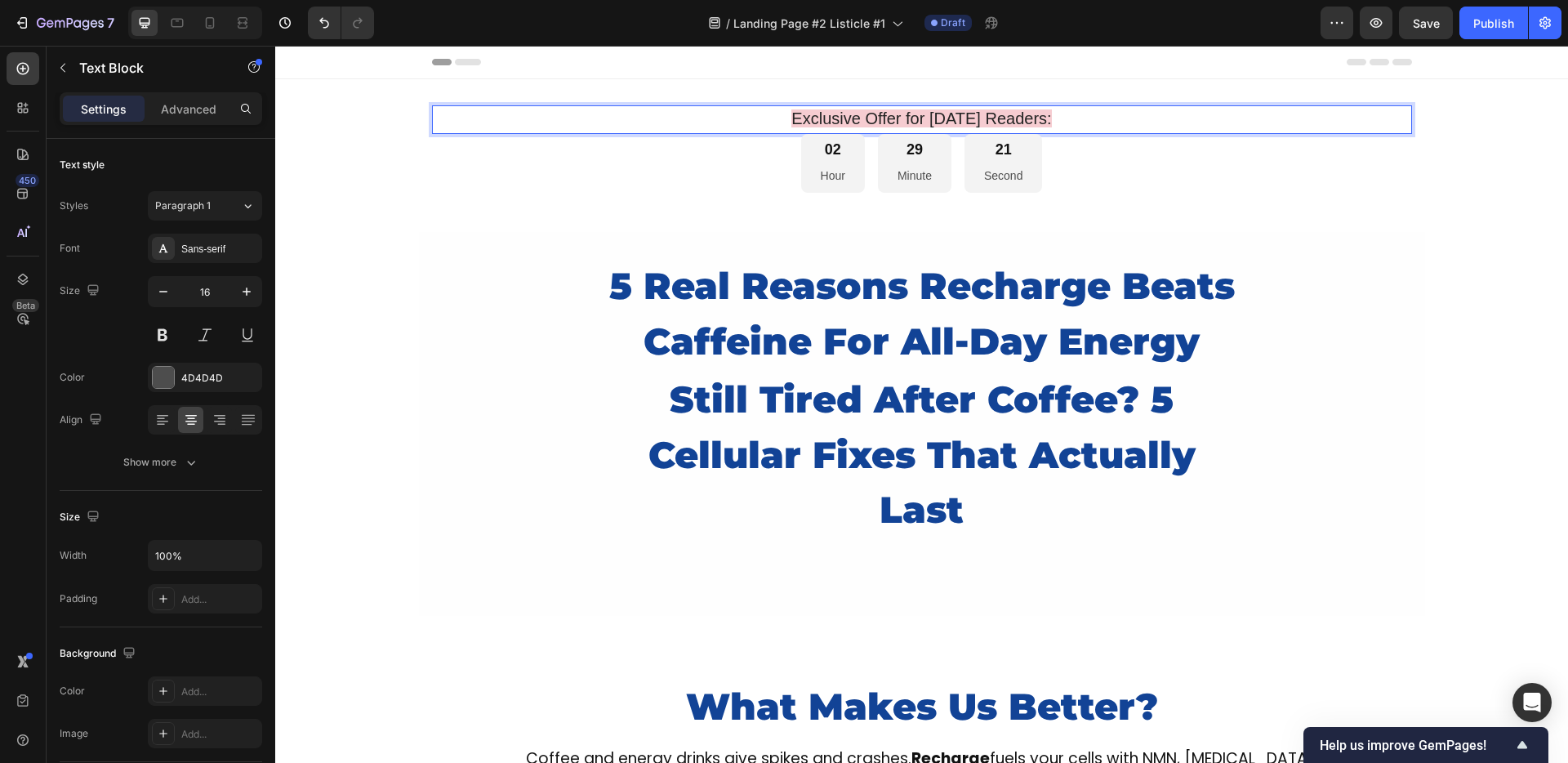
click at [897, 120] on span "Exclusive Offer for Today's Readers:" at bounding box center [921, 118] width 260 height 18
click at [1044, 121] on span "Exclusive Offer for Today's Readers:" at bounding box center [921, 118] width 260 height 18
drag, startPoint x: 1056, startPoint y: 120, endPoint x: 787, endPoint y: 121, distance: 269.0
click at [787, 121] on p "Exclusive Offer for Today's Readers:" at bounding box center [921, 120] width 976 height 25
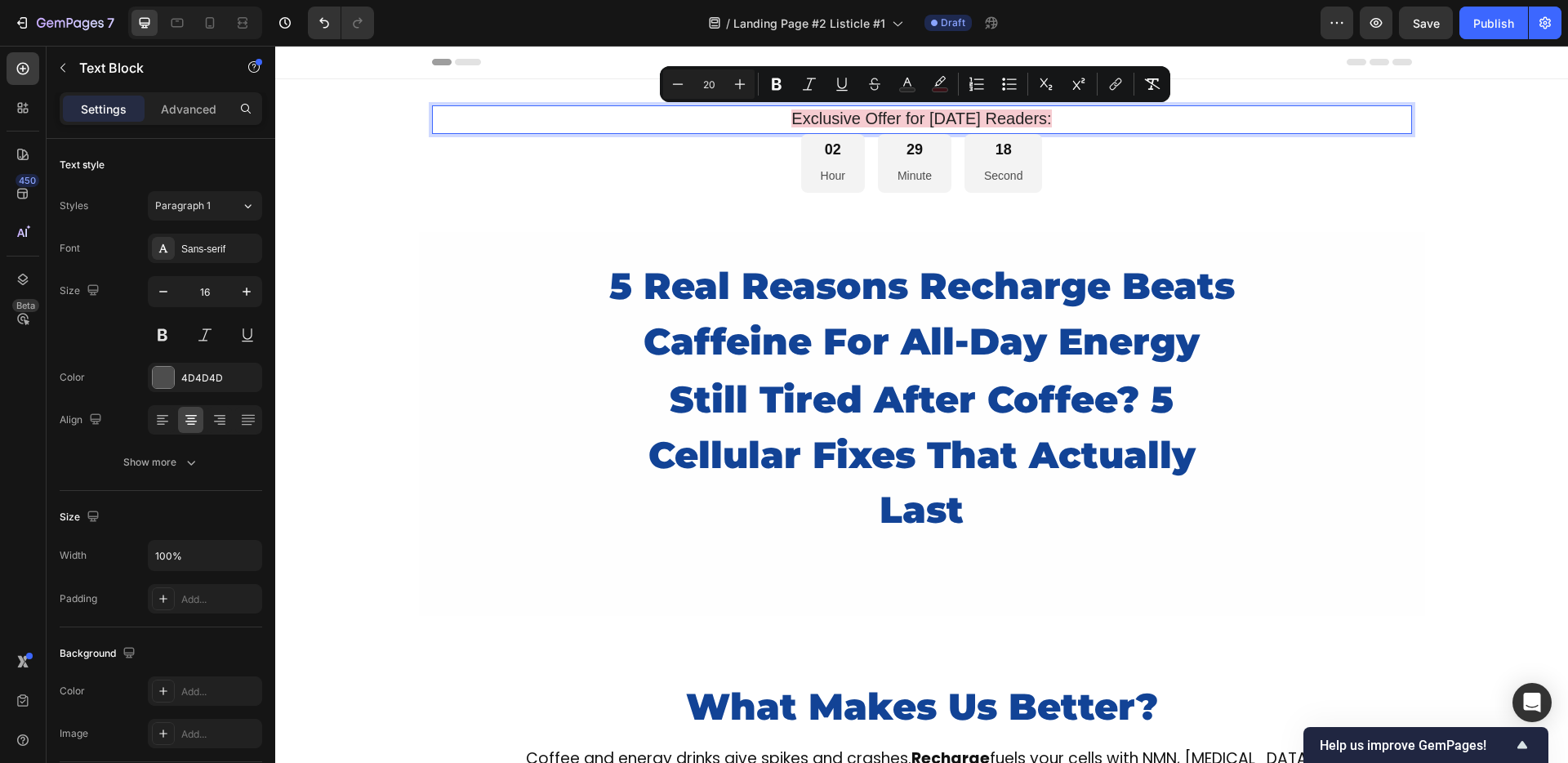
click at [791, 121] on span "Exclusive Offer for Today's Readers:" at bounding box center [921, 118] width 260 height 18
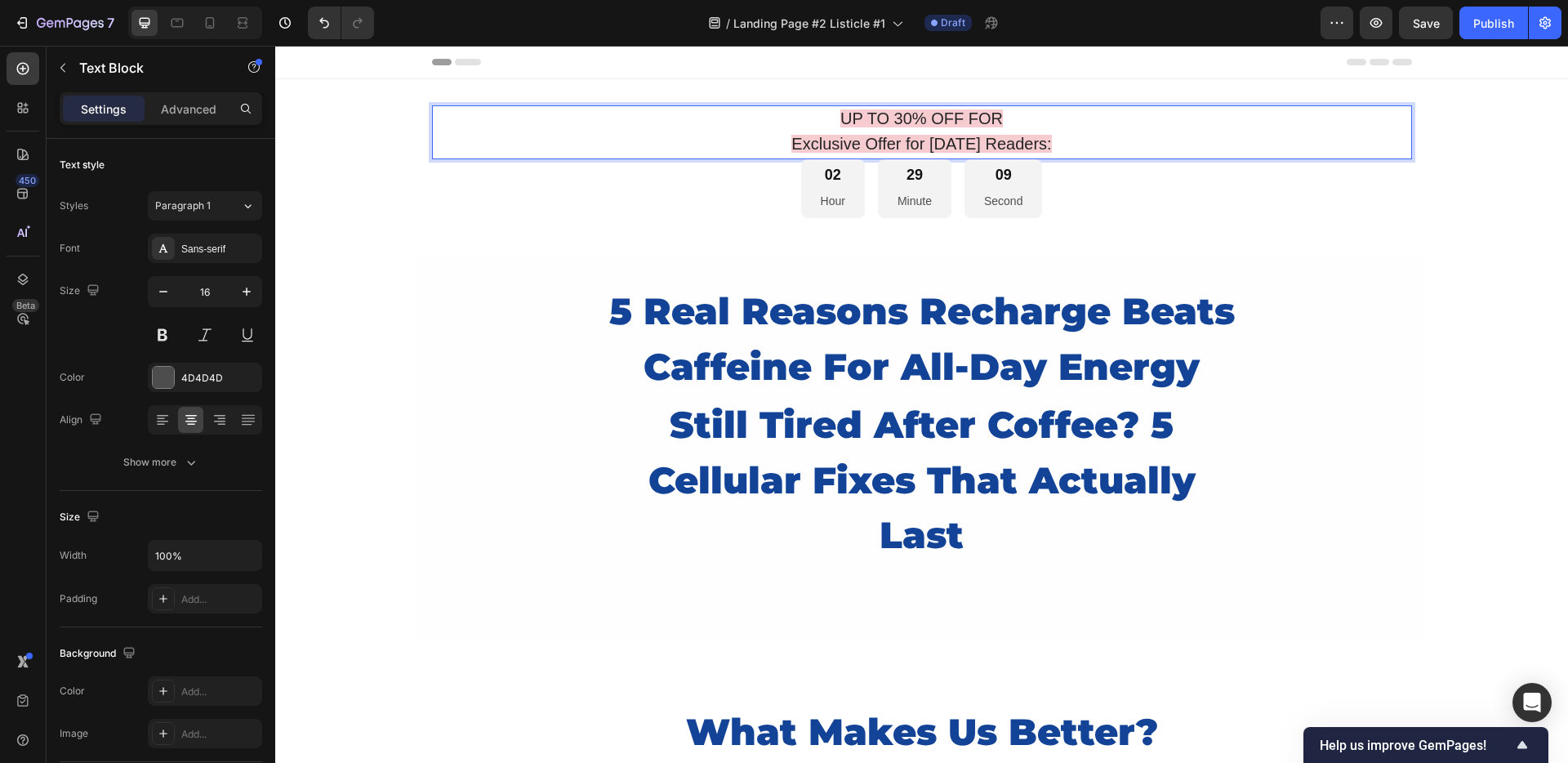
drag, startPoint x: 1051, startPoint y: 144, endPoint x: 777, endPoint y: 116, distance: 275.4
click at [777, 116] on div "UP TO 30% OFF FOR Exclusive Offer for Today's Readers:" at bounding box center [921, 133] width 980 height 54
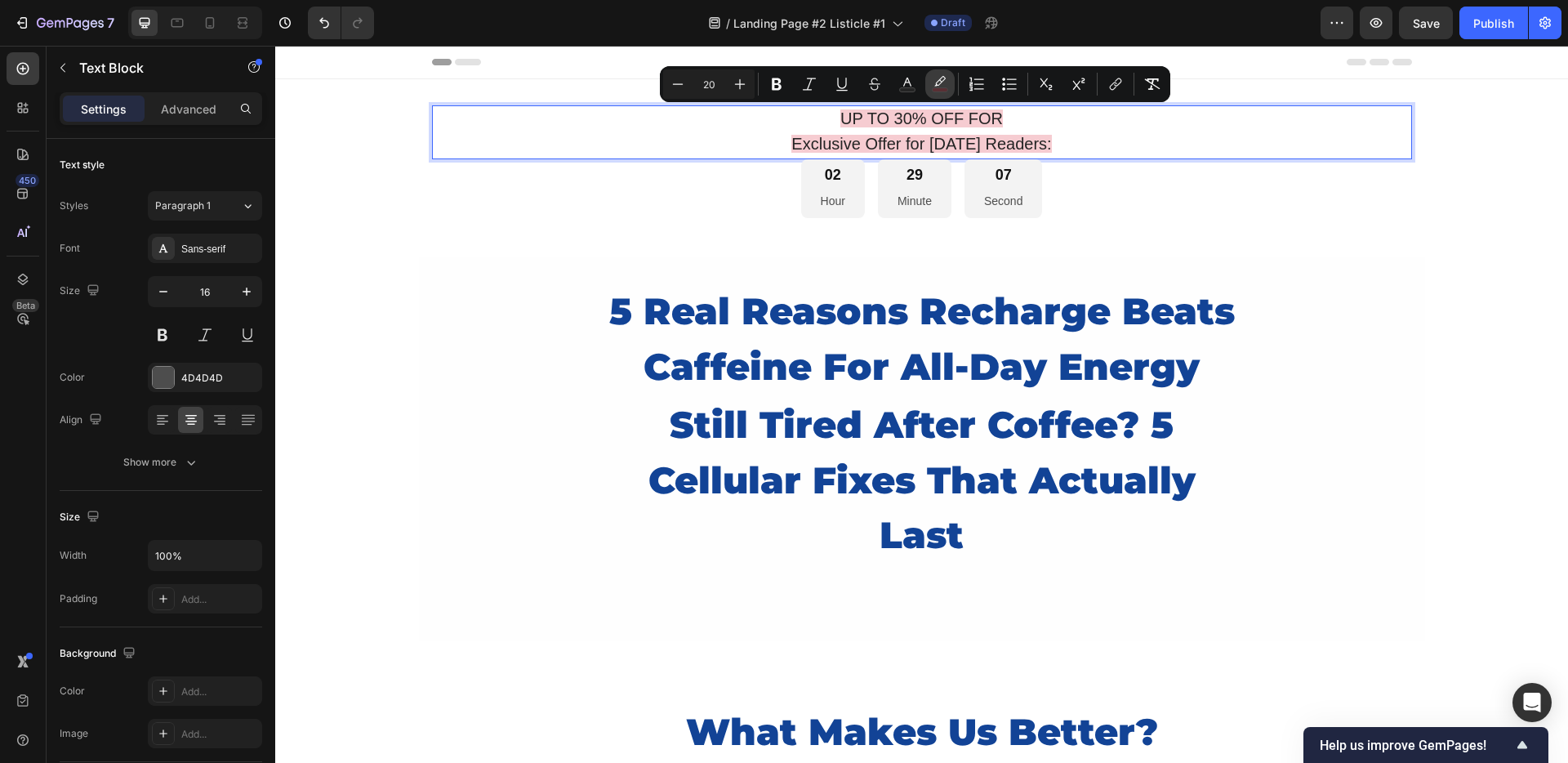
click at [948, 72] on button "color" at bounding box center [940, 85] width 30 height 30
type input "D0021B"
type input "20"
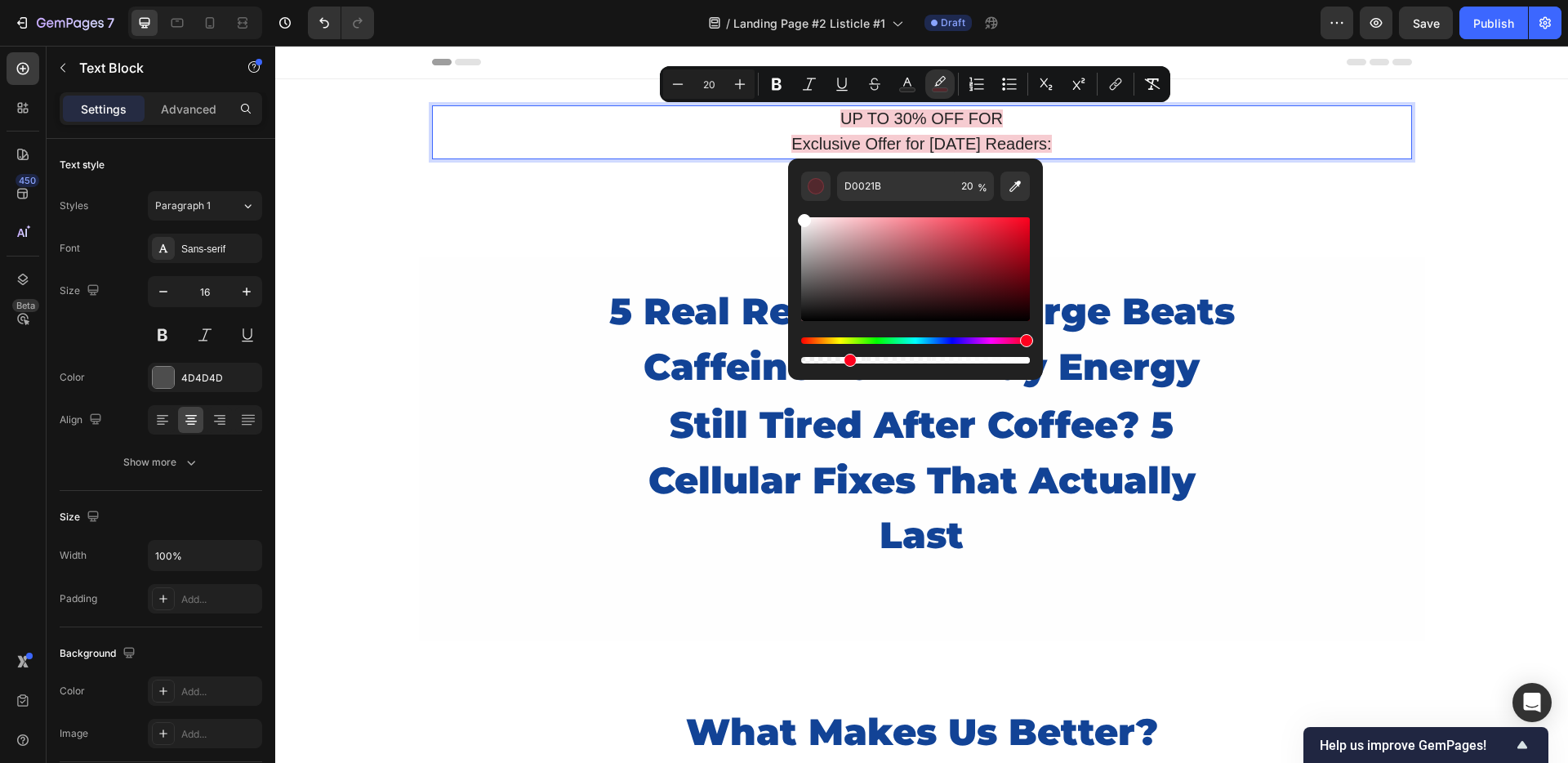
drag, startPoint x: 876, startPoint y: 248, endPoint x: 790, endPoint y: 206, distance: 95.7
click at [790, 206] on div "D0021B 20 %" at bounding box center [915, 263] width 255 height 209
type input "FFFFFF"
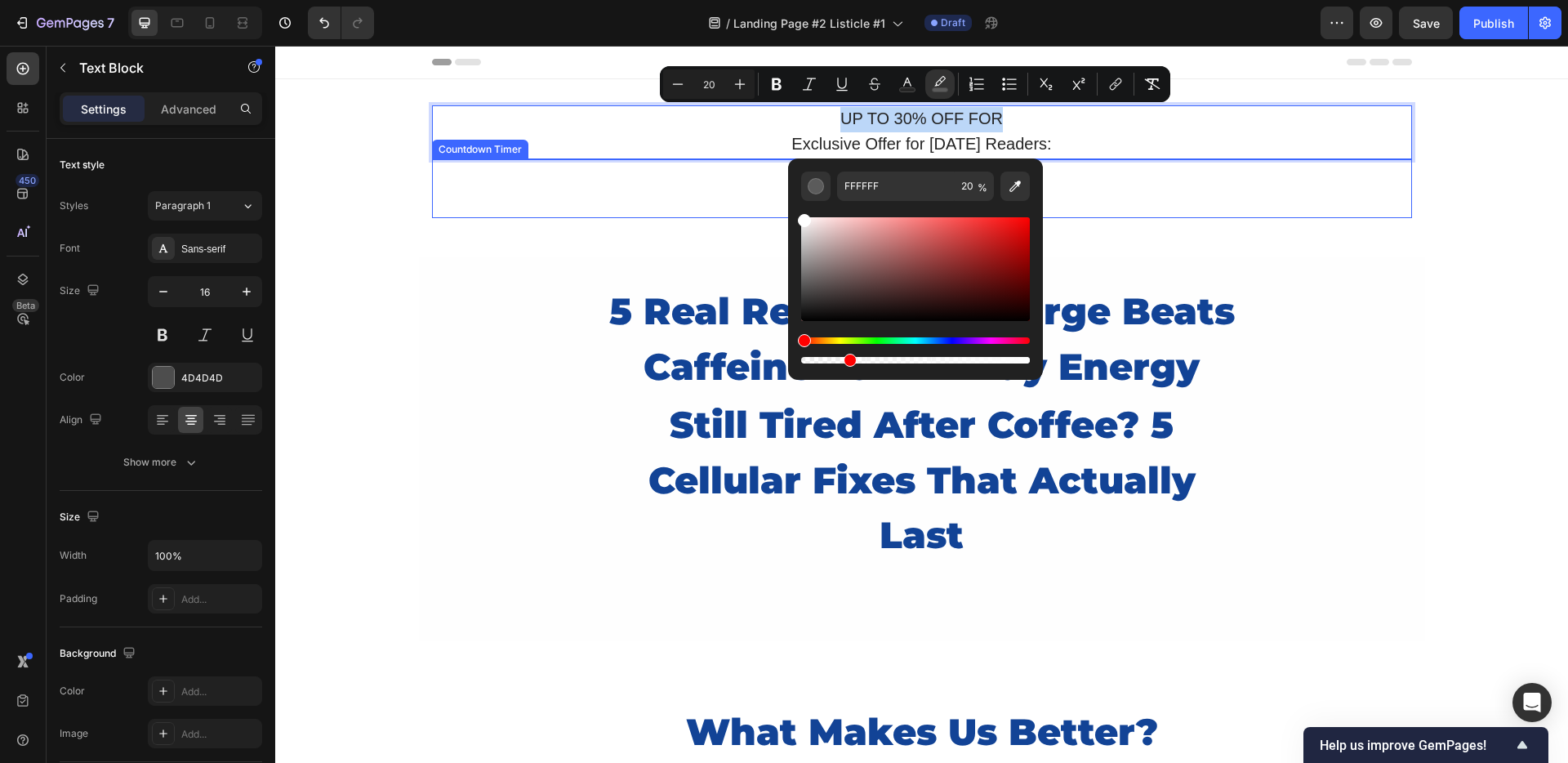
click at [713, 198] on div "02 Hour 29 Minute 05 Second" at bounding box center [921, 189] width 980 height 59
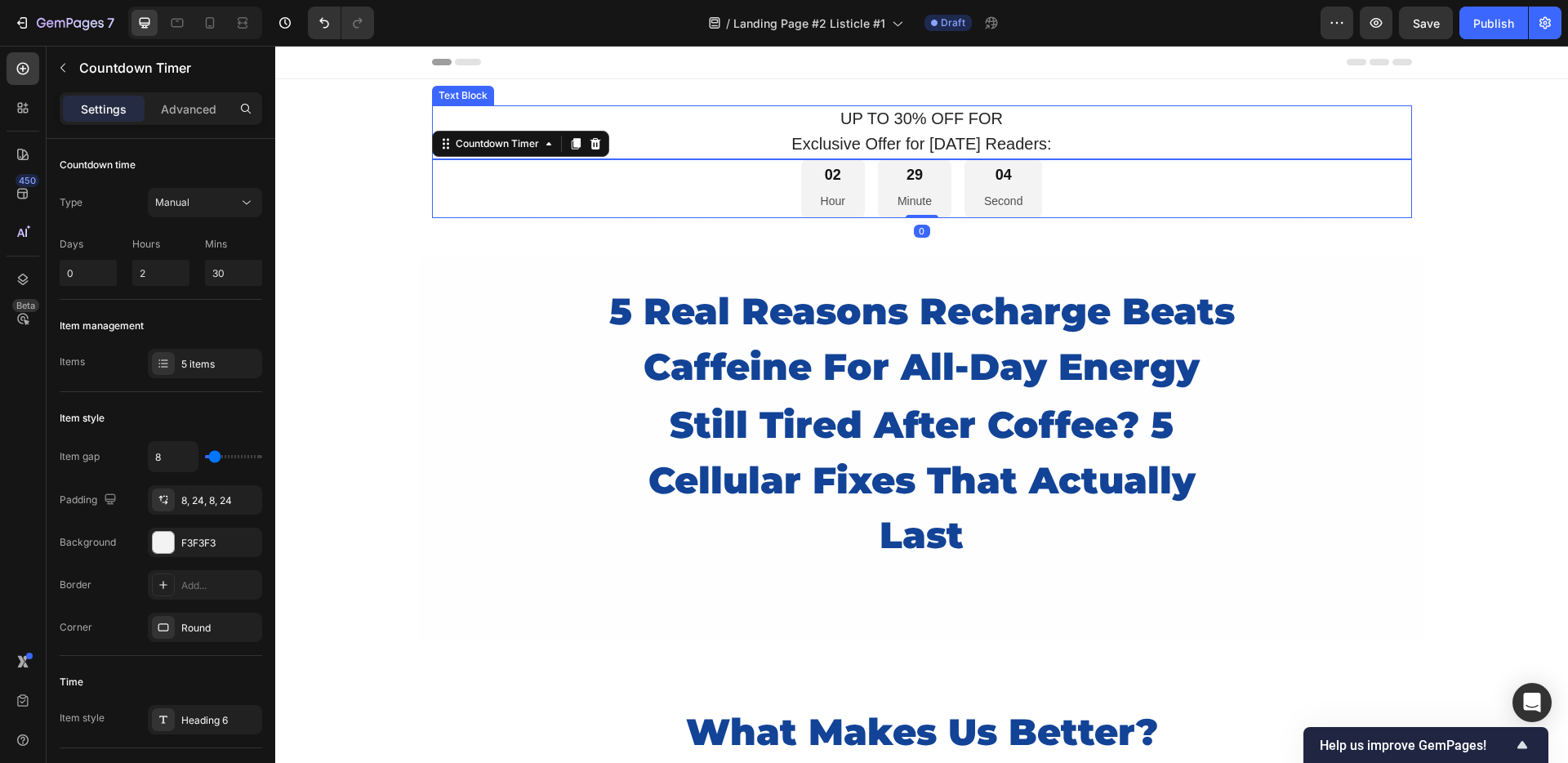
click at [841, 134] on span "Exclusive Offer for Today's Readers:" at bounding box center [921, 143] width 260 height 18
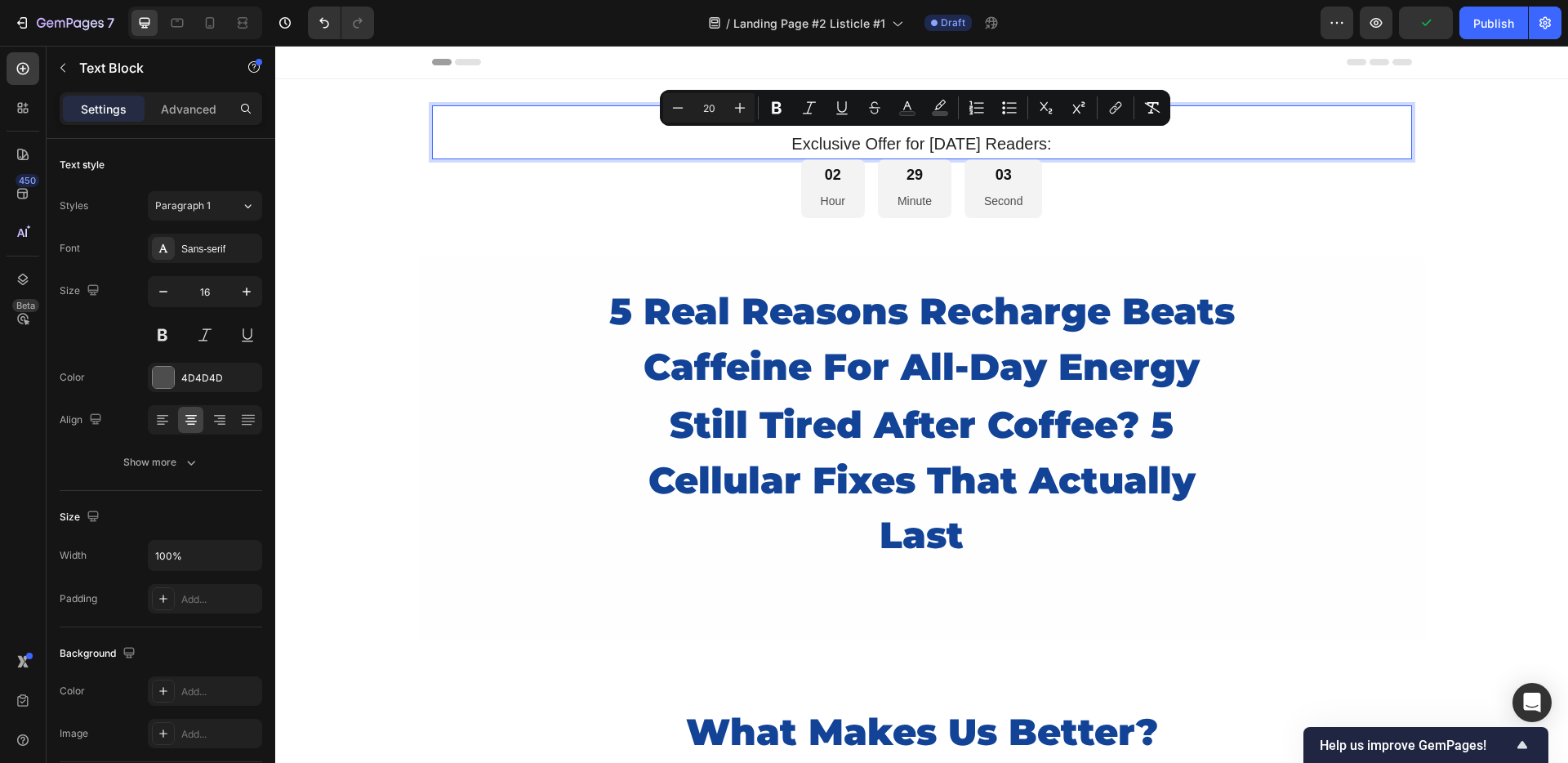
click at [847, 138] on span "Exclusive Offer for Today's Readers:" at bounding box center [921, 143] width 260 height 18
click at [1102, 138] on p "Exclusive Offer for Today's Readers:" at bounding box center [921, 145] width 976 height 25
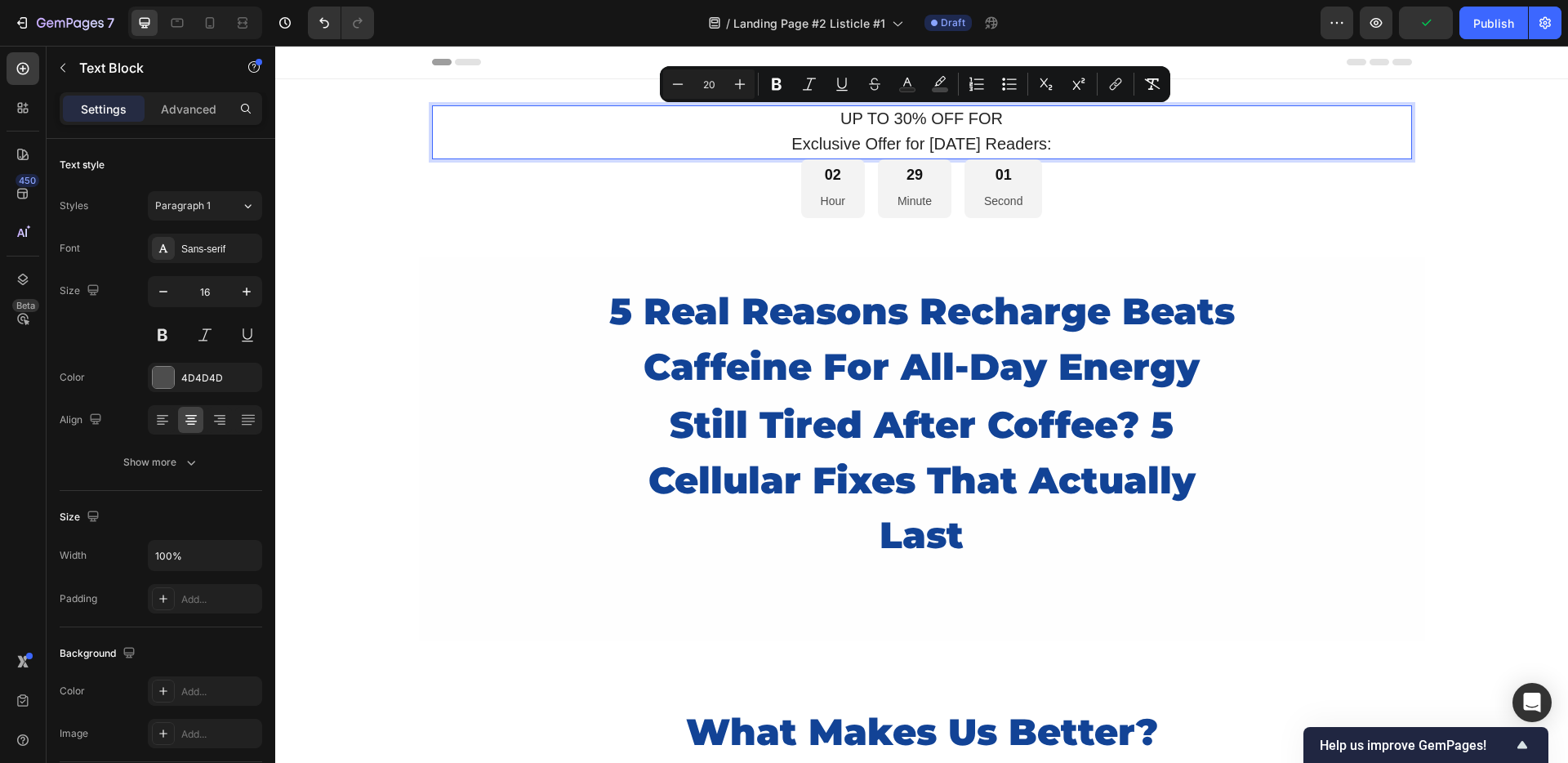
drag, startPoint x: 1092, startPoint y: 138, endPoint x: 795, endPoint y: 115, distance: 297.9
click at [795, 115] on div "UP TO 30% OFF FOR Exclusive Offer for Today's Readers:" at bounding box center [921, 133] width 980 height 54
click at [199, 247] on div "Sans-serif" at bounding box center [220, 249] width 77 height 15
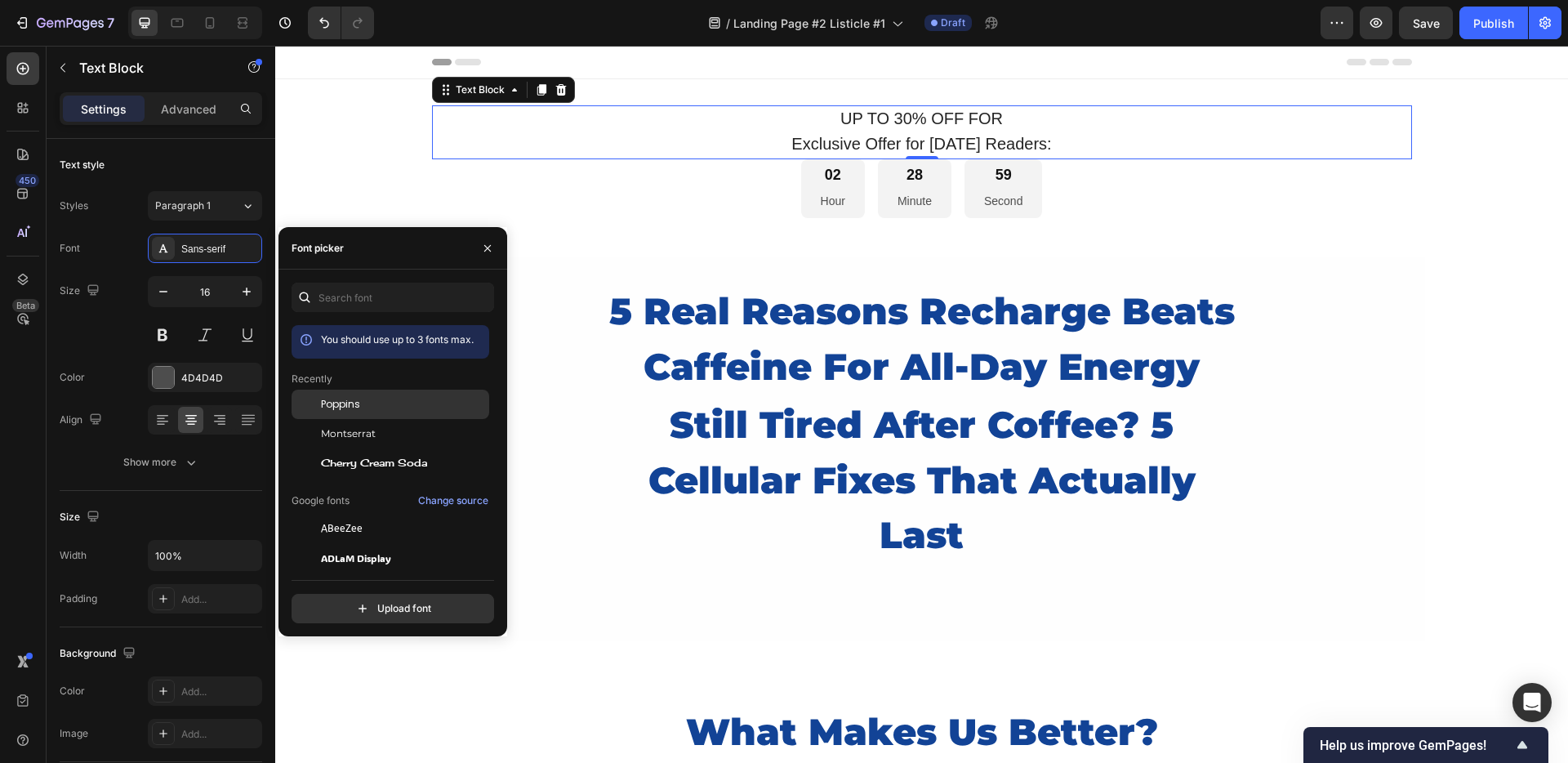
click at [311, 402] on div at bounding box center [306, 404] width 30 height 30
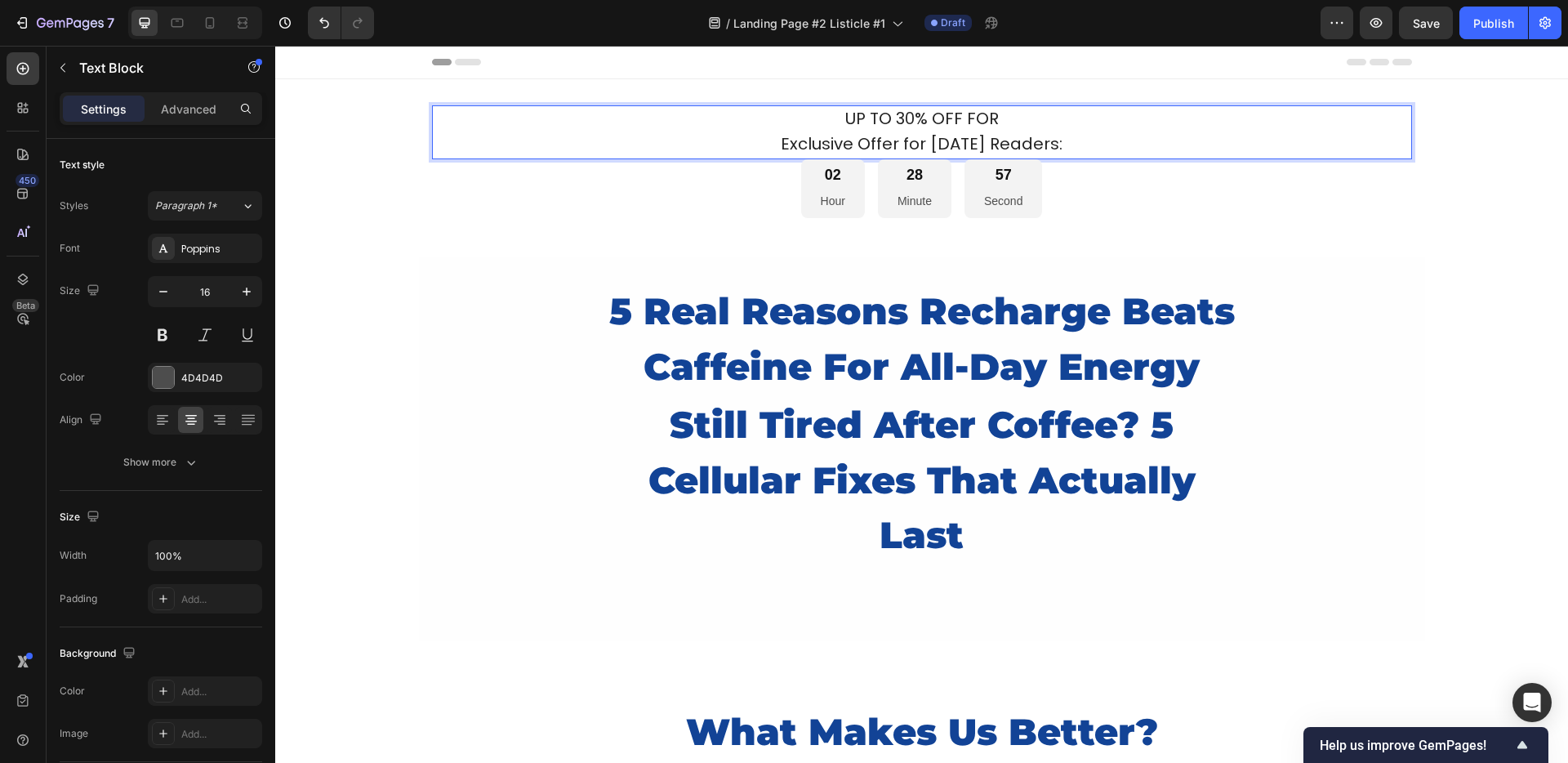
drag, startPoint x: 1060, startPoint y: 130, endPoint x: 984, endPoint y: 130, distance: 76.0
click at [983, 130] on p "UP TO 30% OFF FOR" at bounding box center [921, 120] width 976 height 25
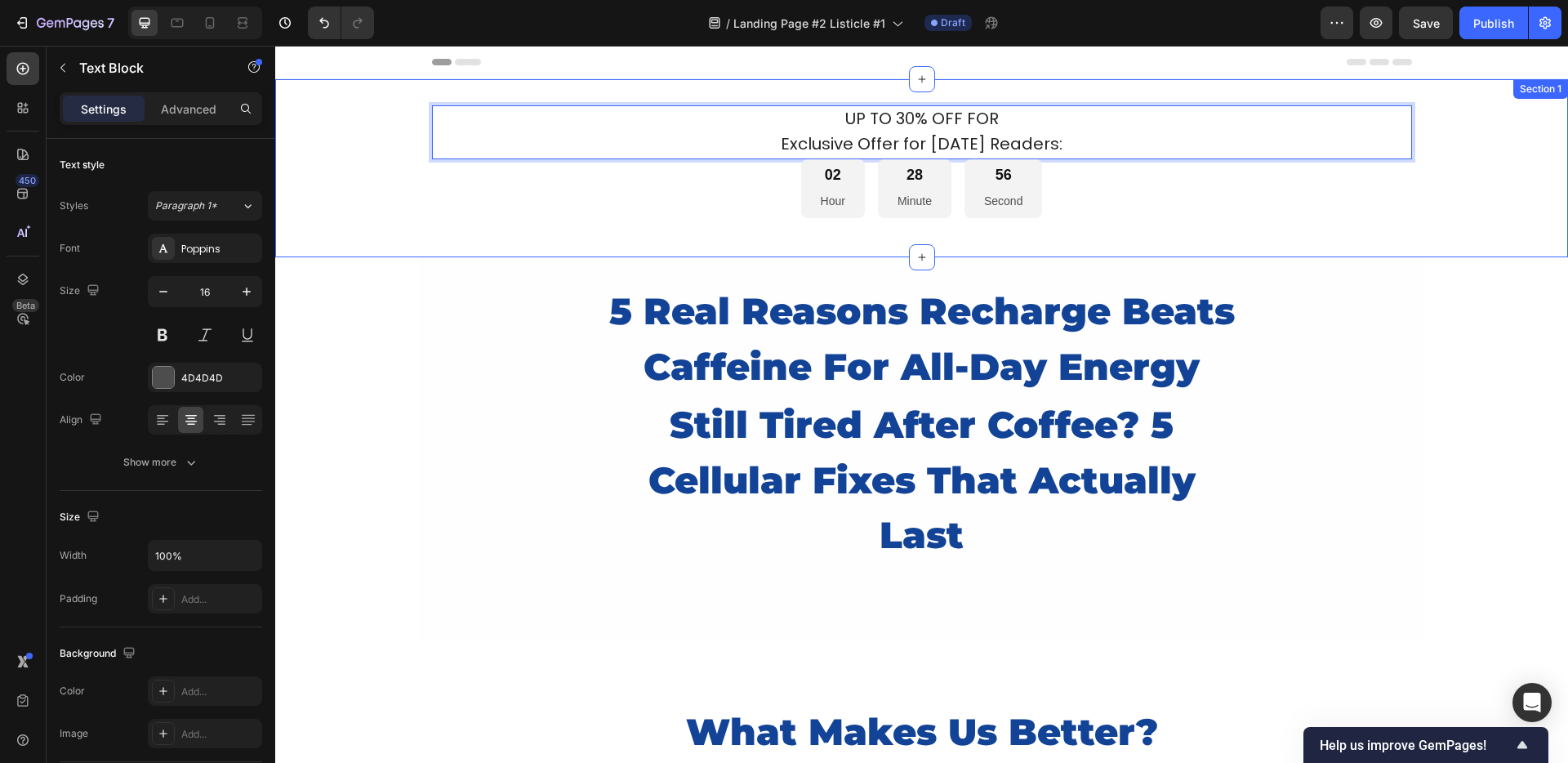
drag, startPoint x: 1067, startPoint y: 142, endPoint x: 827, endPoint y: 95, distance: 244.6
click at [827, 95] on div "UP TO 30% OFF FOR Exclusive Offer for Today's Readers: Text Block 0 02 Hour 28 …" at bounding box center [921, 168] width 1292 height 178
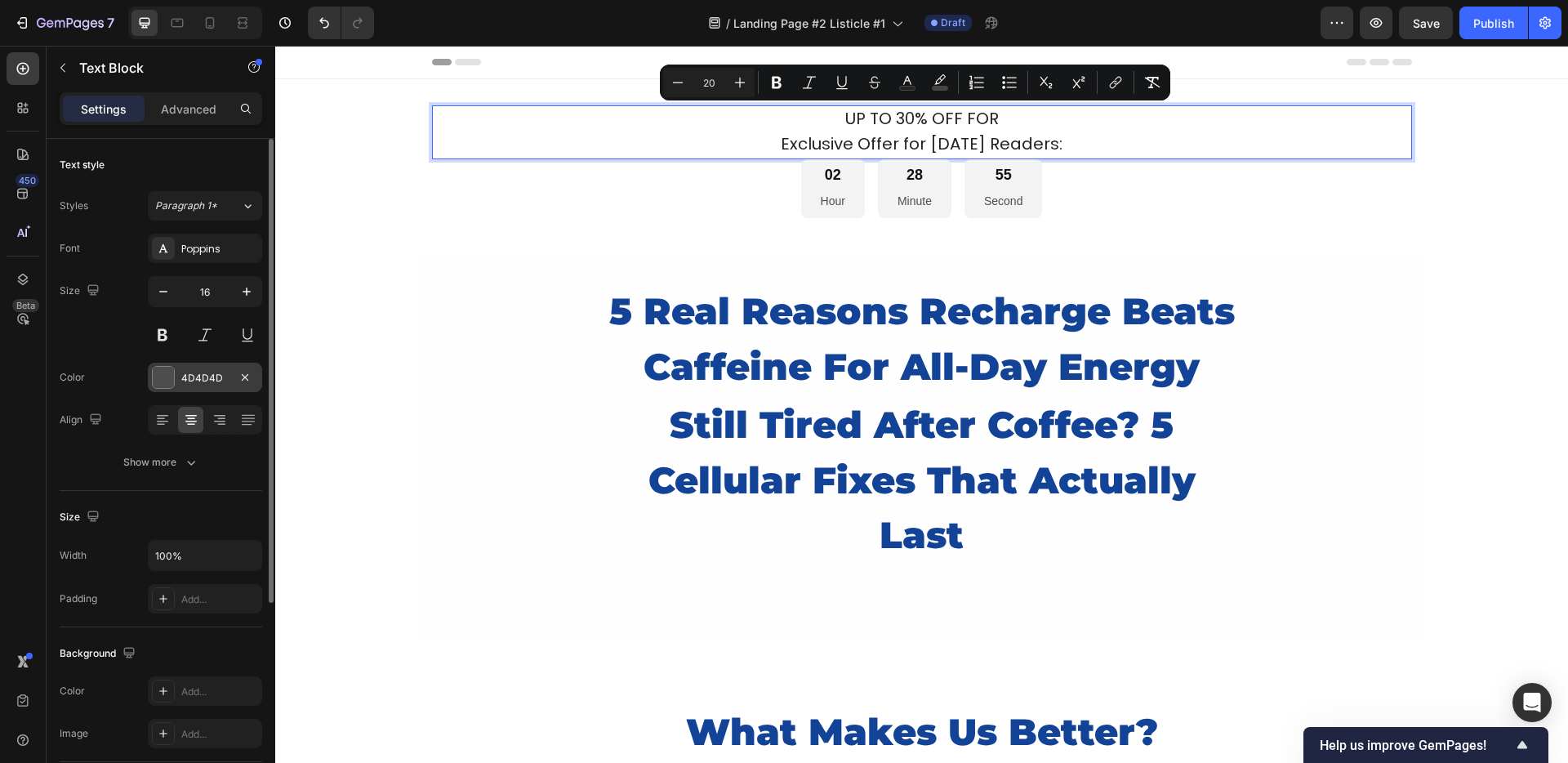
click at [217, 371] on div "4D4D4D" at bounding box center [205, 378] width 47 height 15
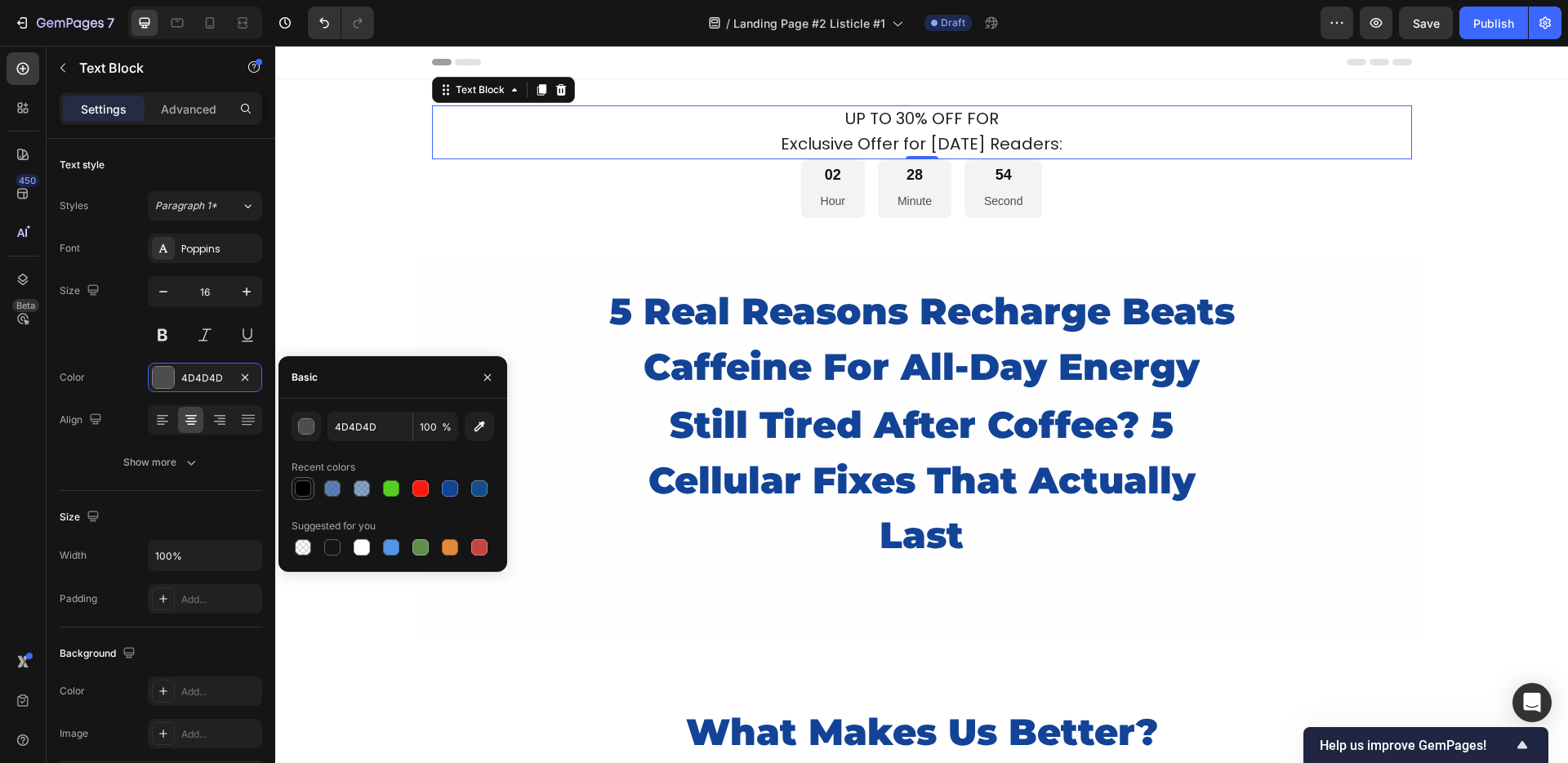
click at [312, 487] on div at bounding box center [303, 488] width 19 height 19
click at [346, 428] on input "000000" at bounding box center [369, 427] width 85 height 30
type input "121212"
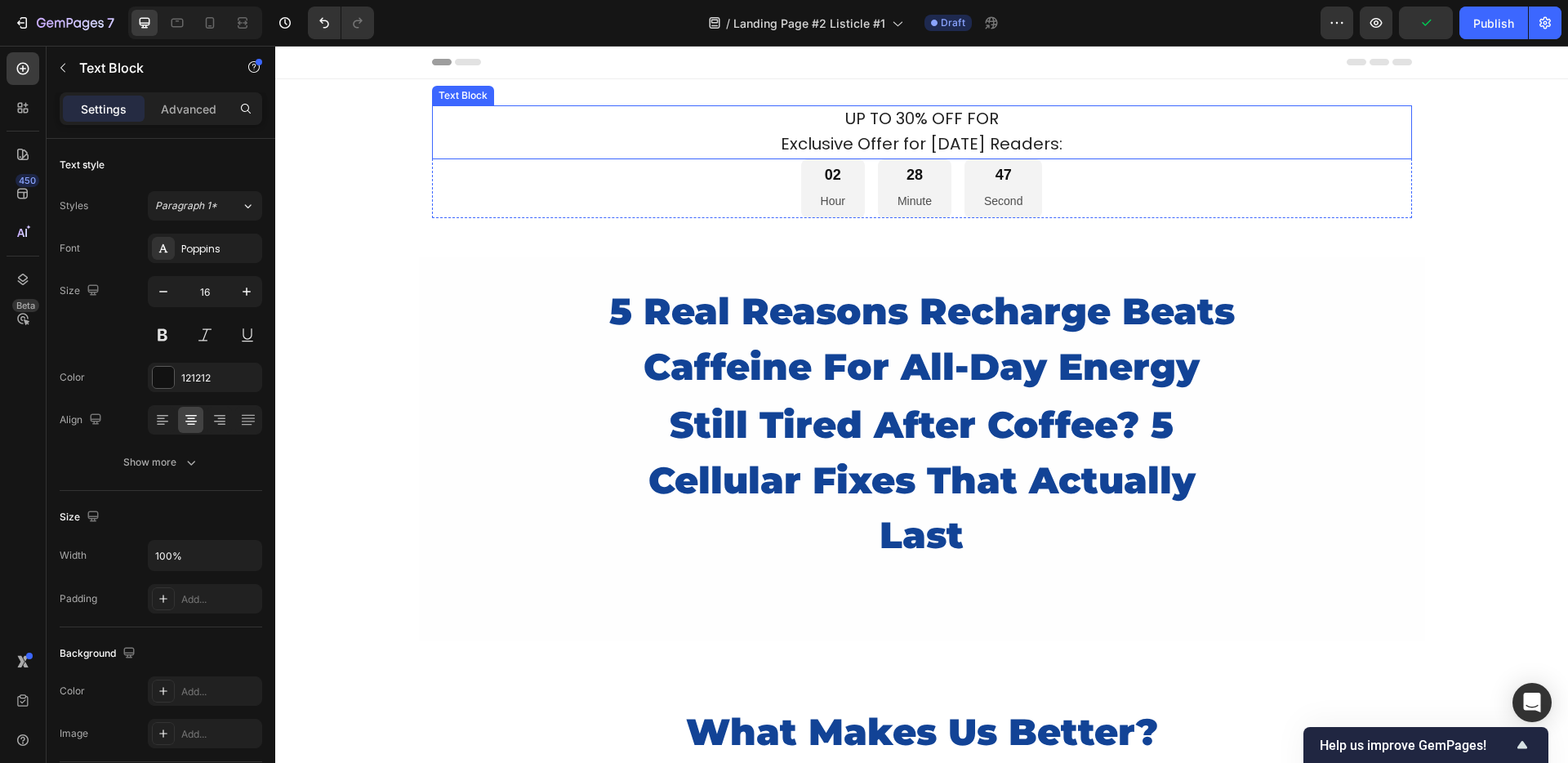
click at [875, 127] on span "UP TO 30% OFF FOR" at bounding box center [922, 119] width 154 height 23
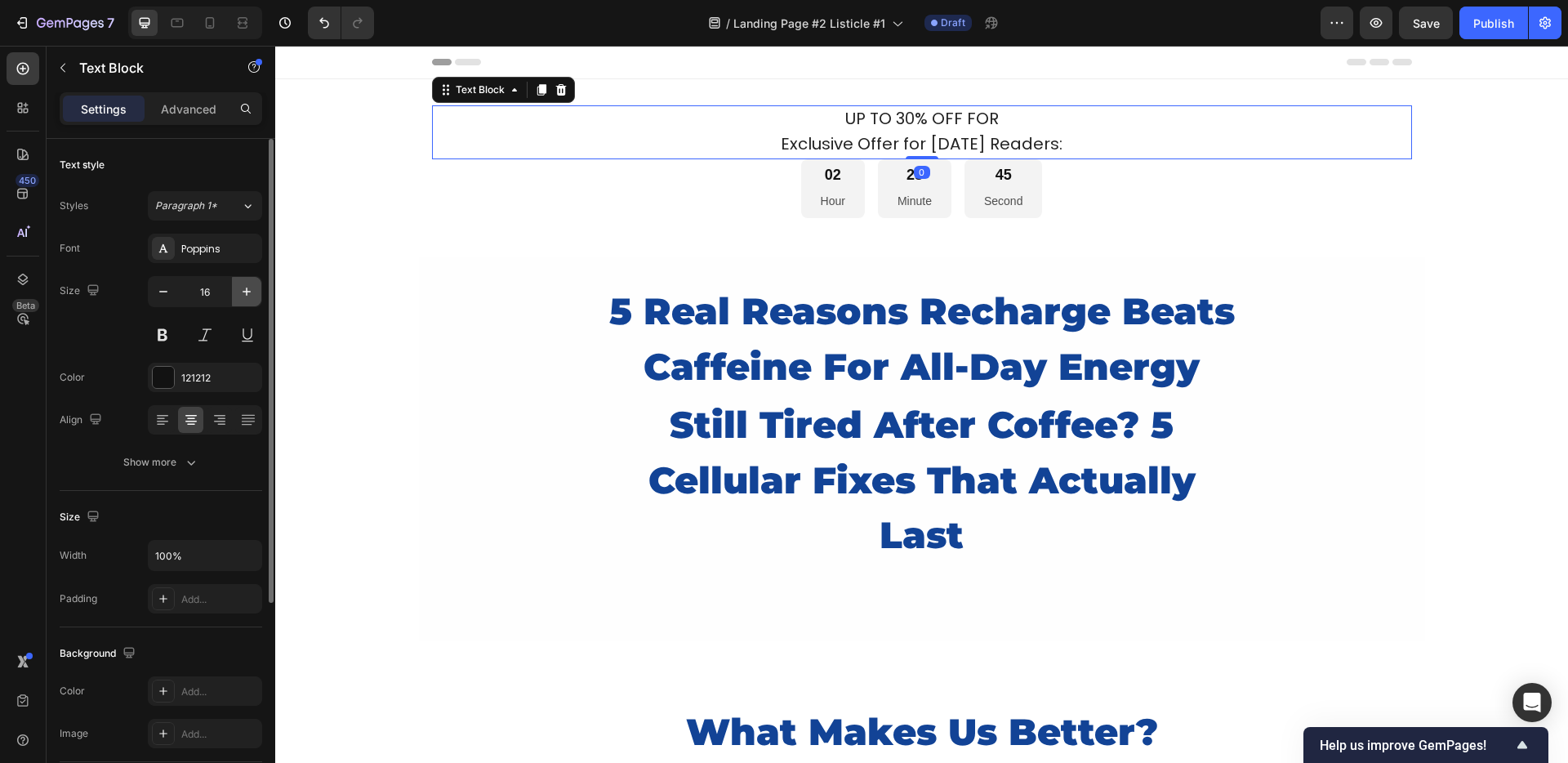
click at [243, 285] on icon "button" at bounding box center [246, 292] width 17 height 17
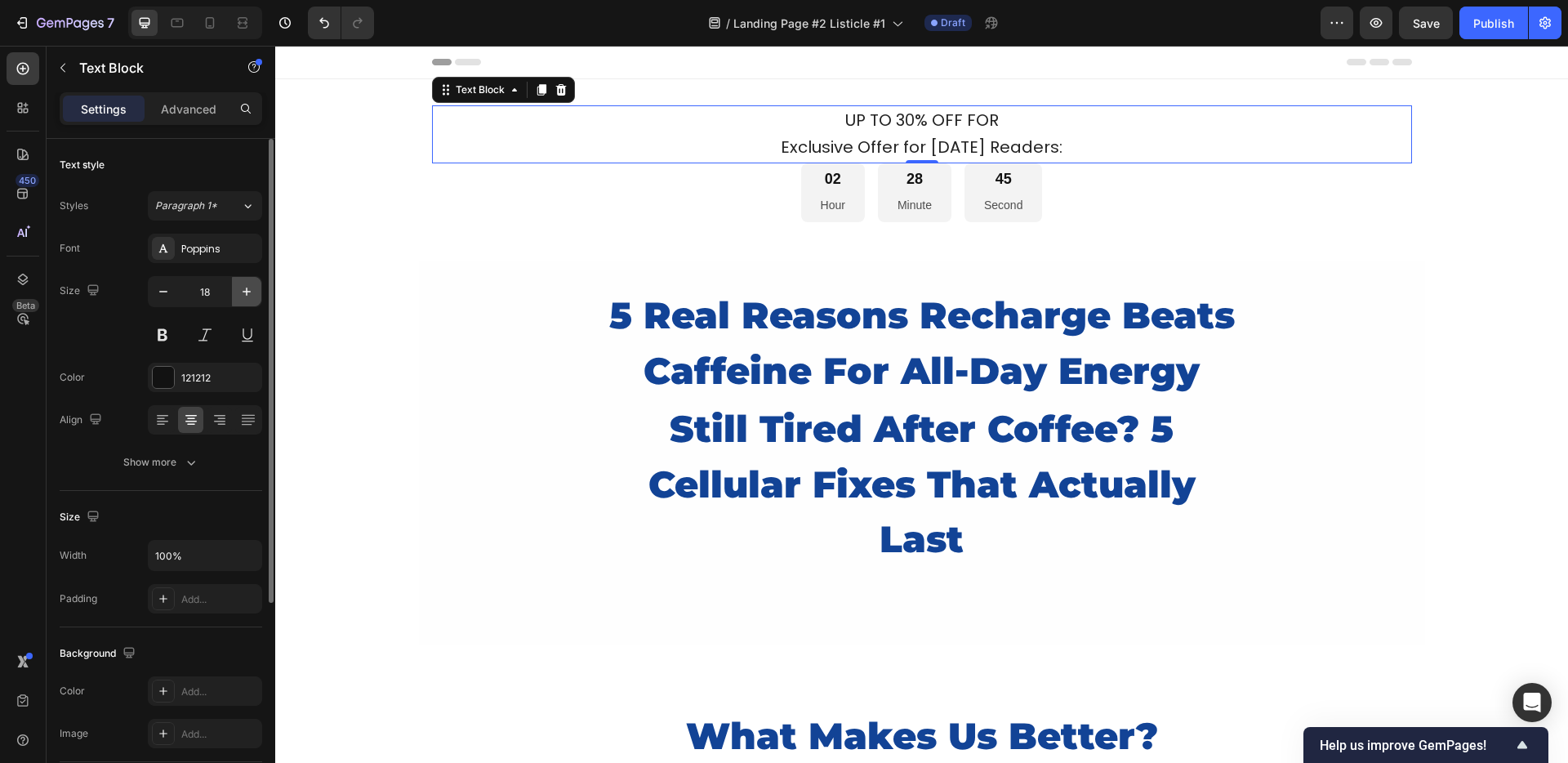
click at [243, 285] on icon "button" at bounding box center [246, 292] width 17 height 17
type input "19"
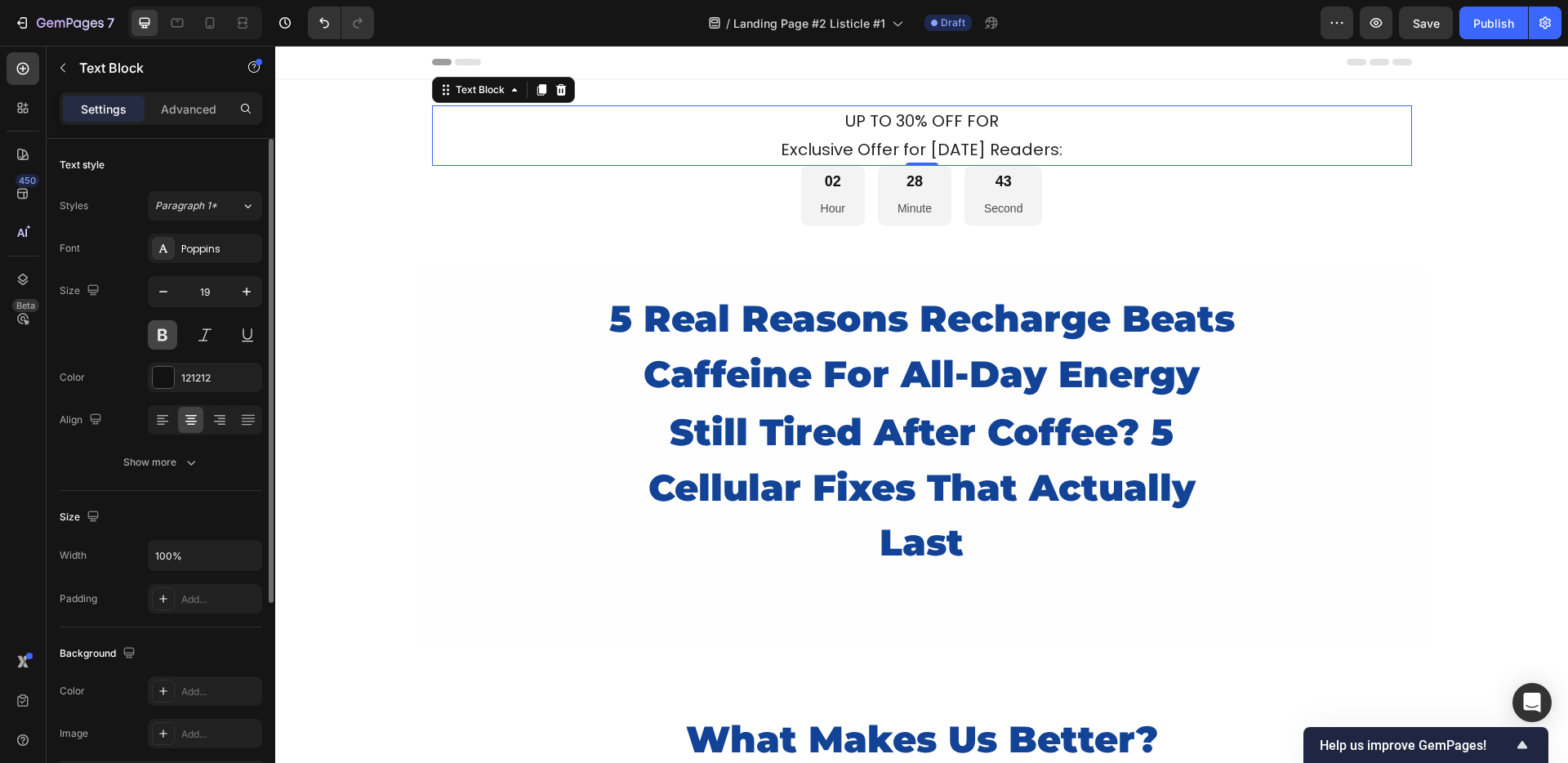
click at [175, 333] on button at bounding box center [162, 335] width 30 height 30
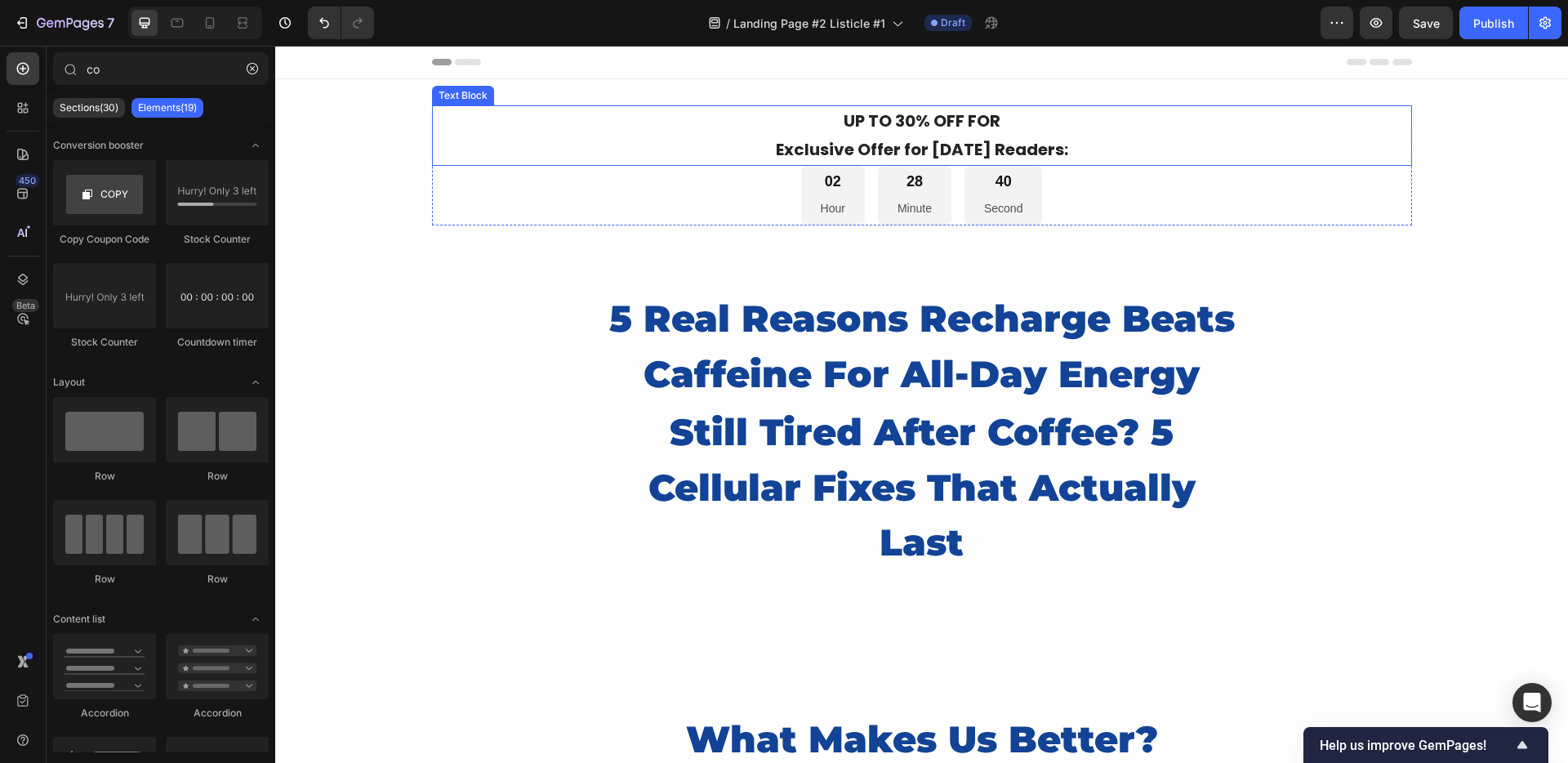
click at [669, 146] on p "Exclusive Offer for Today's Readers:" at bounding box center [921, 149] width 976 height 29
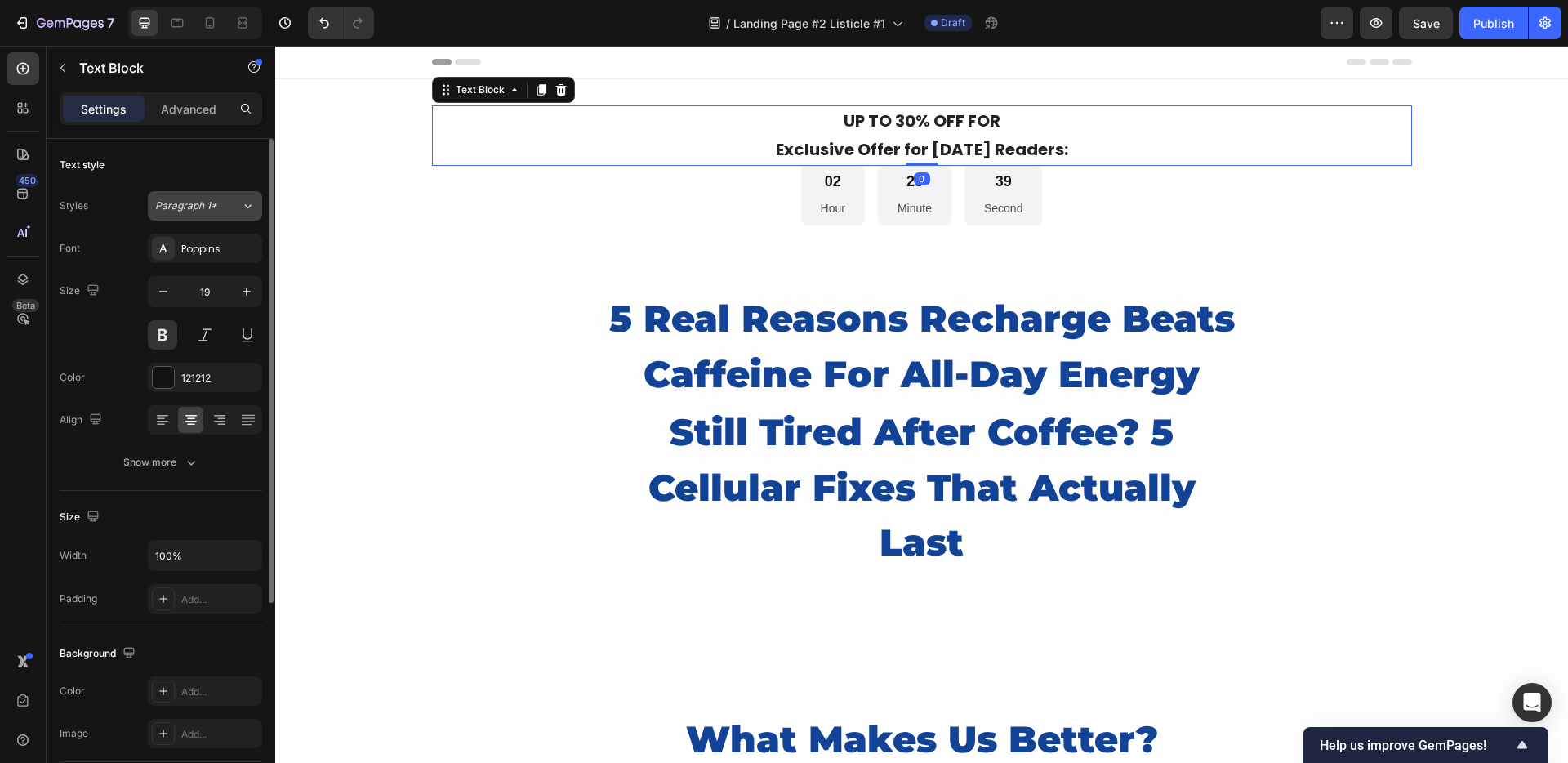
click at [217, 204] on div "Paragraph 1*" at bounding box center [188, 205] width 66 height 15
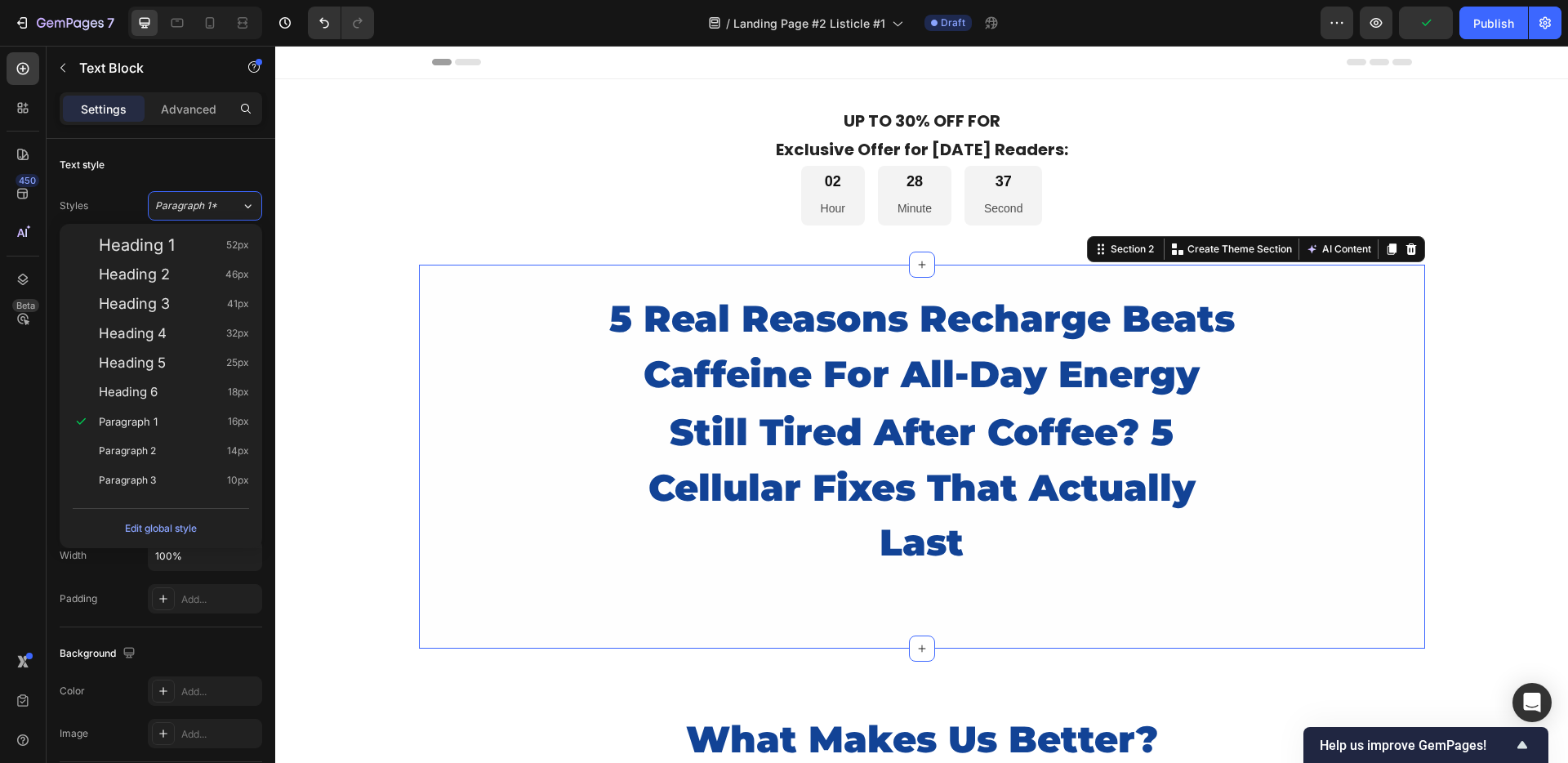
click at [554, 273] on div "5 Real Reasons Recharge Beats Caffeine For All-Day Energy Heading still tired a…" at bounding box center [921, 457] width 1006 height 384
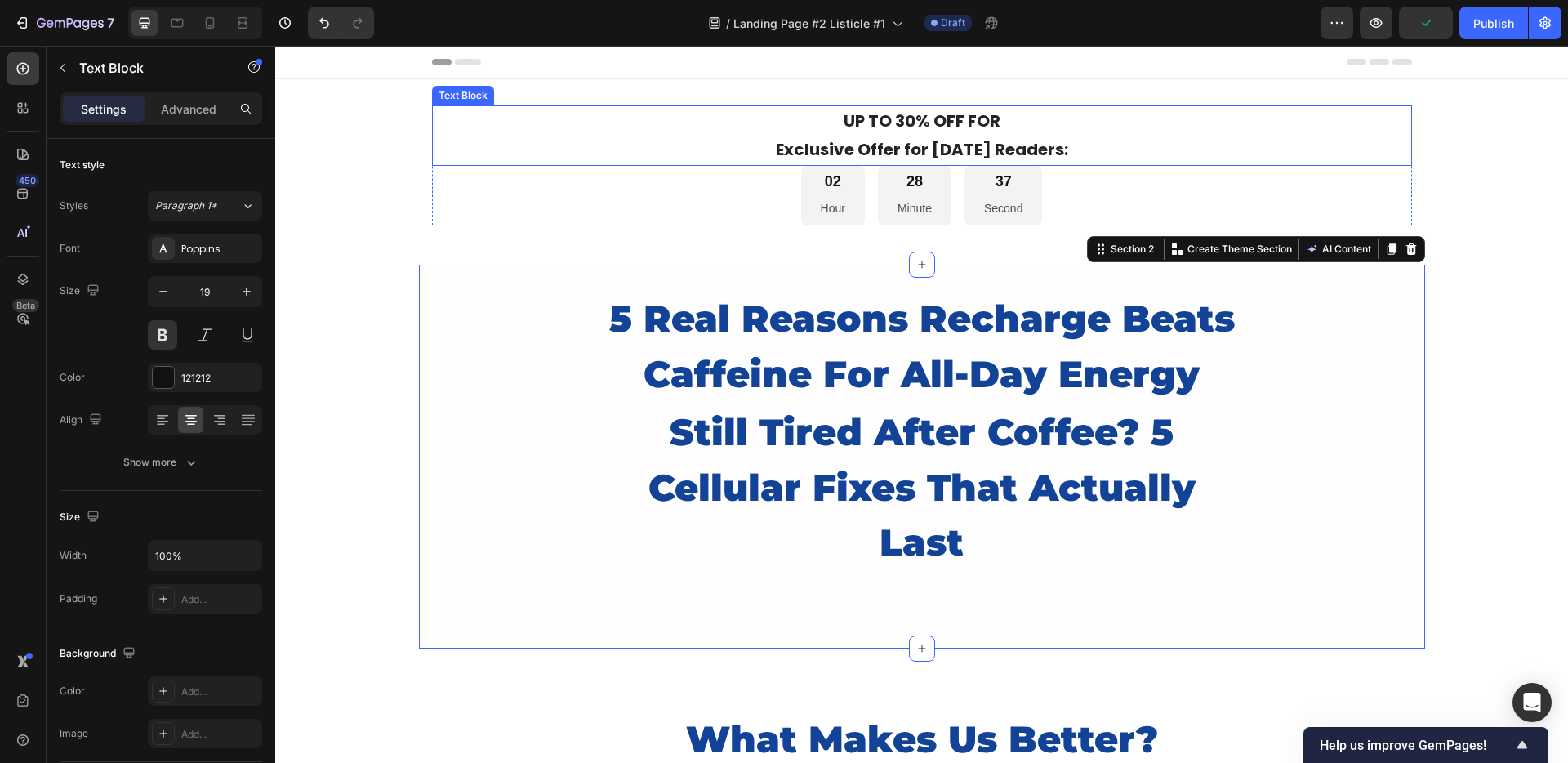
click at [735, 134] on p "UP TO 30% OFF FOR" at bounding box center [921, 121] width 976 height 29
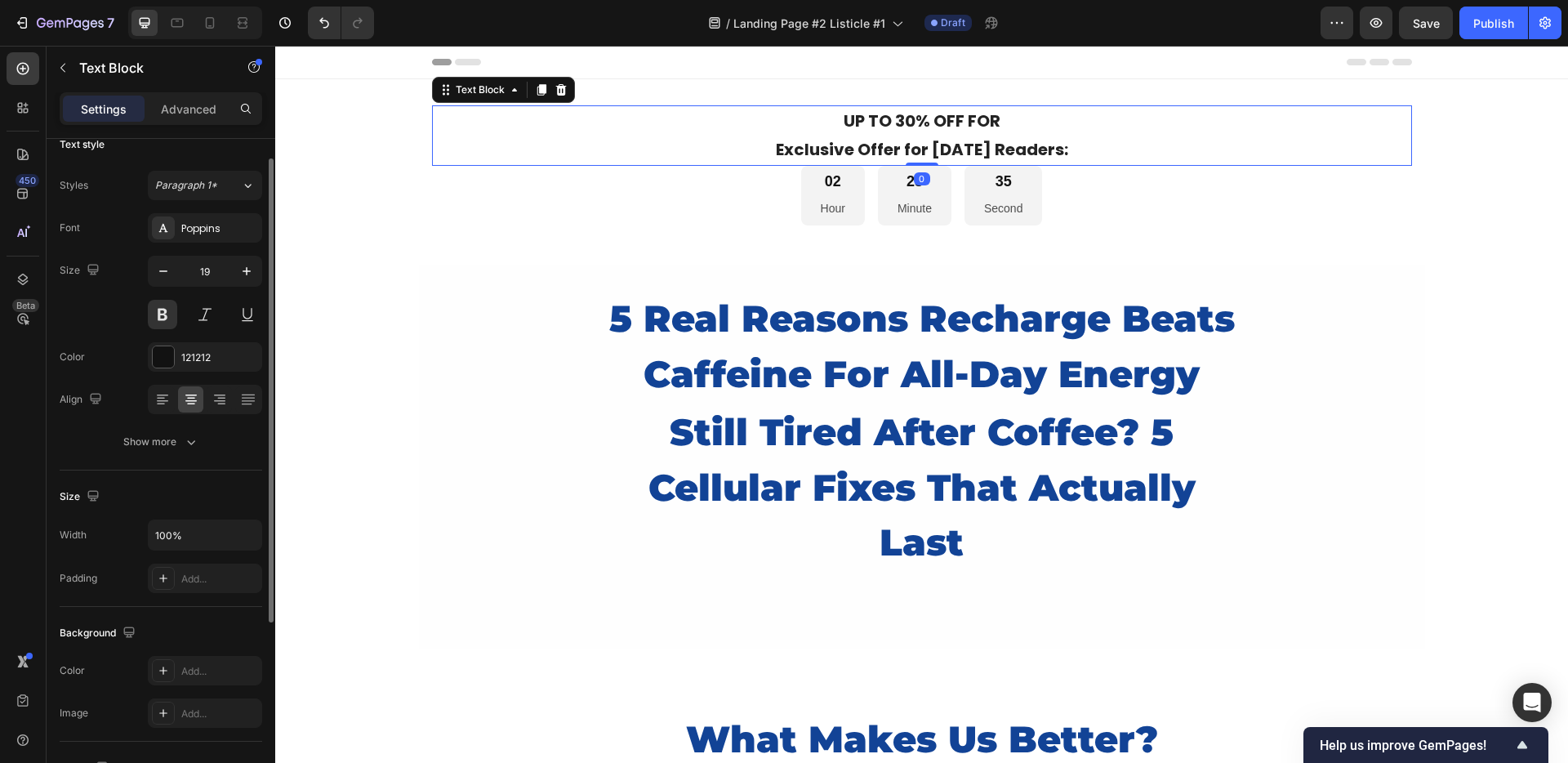
scroll to position [147, 0]
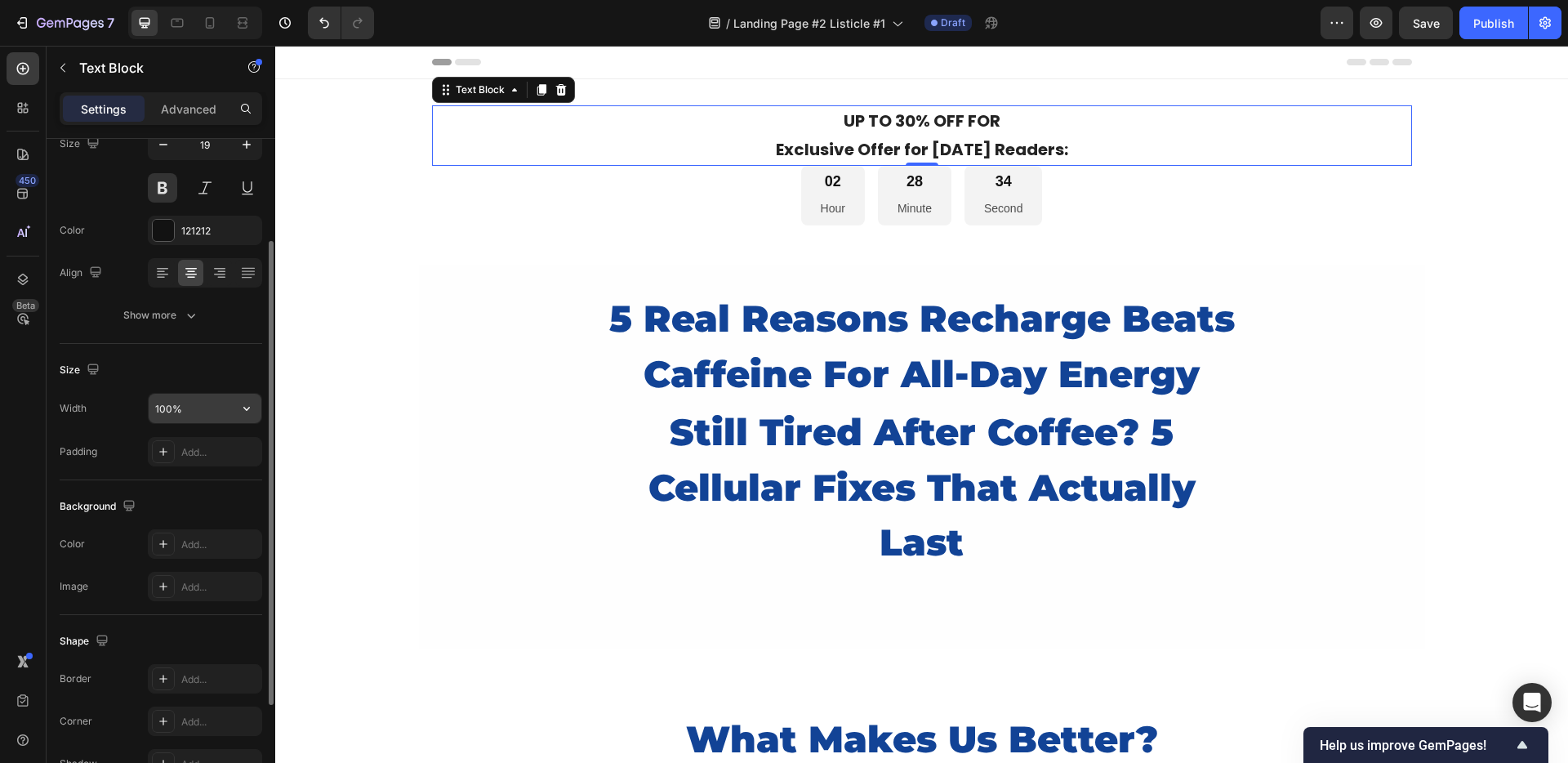
click at [210, 408] on input "100%" at bounding box center [204, 409] width 113 height 30
click at [252, 409] on icon "button" at bounding box center [246, 409] width 17 height 17
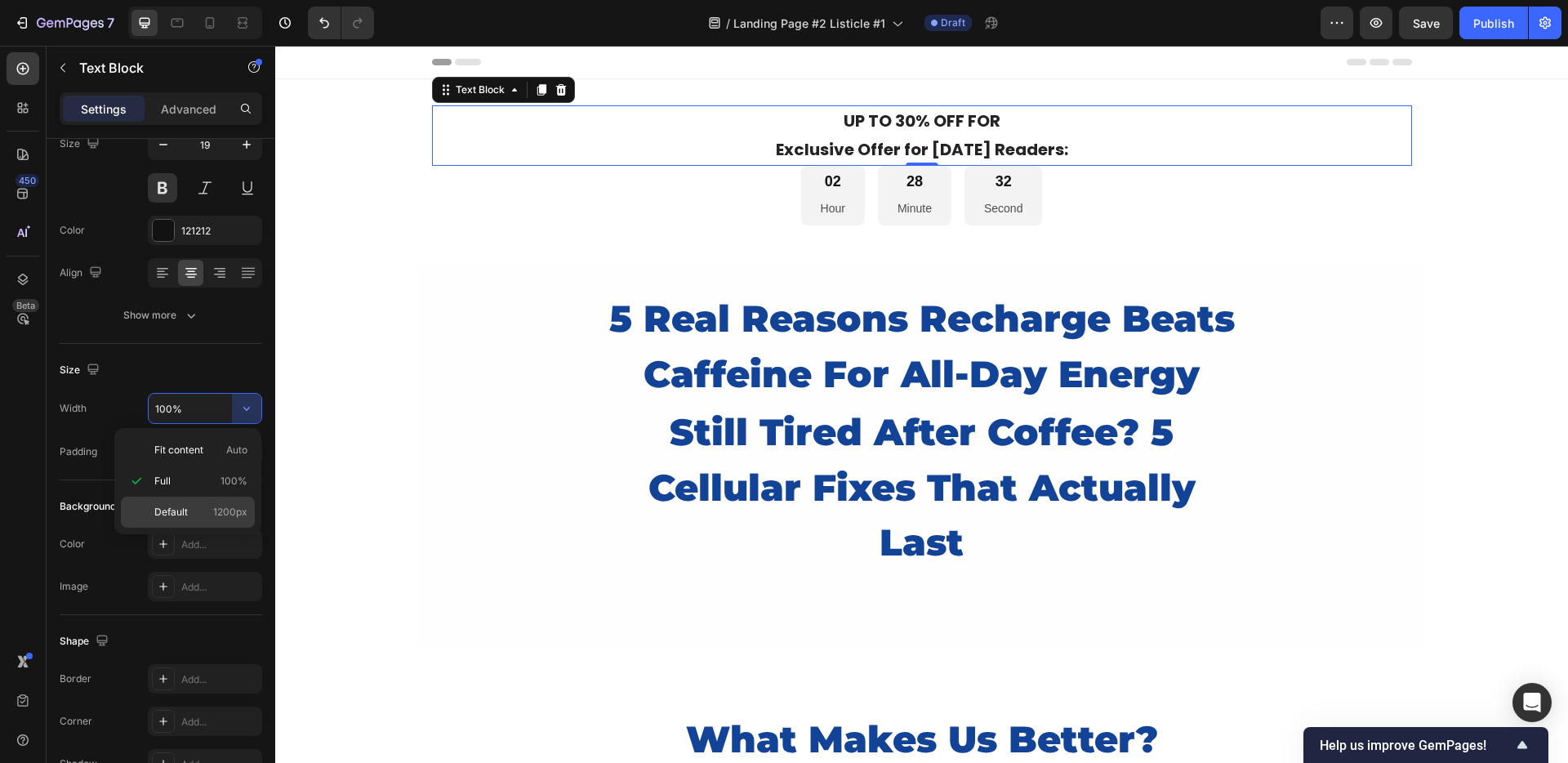
click at [187, 501] on div "Default 1200px" at bounding box center [188, 512] width 134 height 31
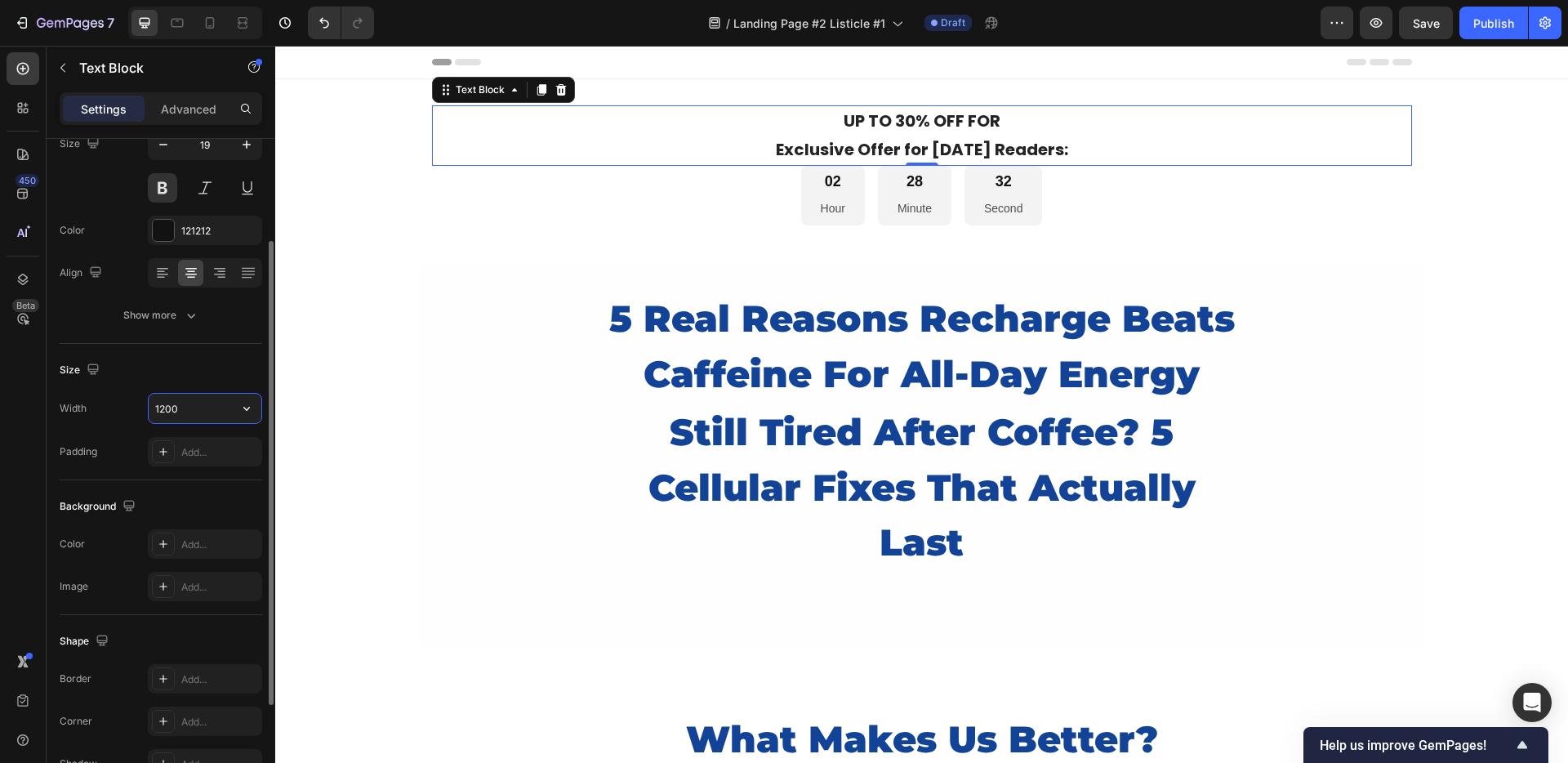
click at [220, 409] on input "1200" at bounding box center [204, 409] width 113 height 30
click at [242, 407] on icon "button" at bounding box center [246, 409] width 17 height 17
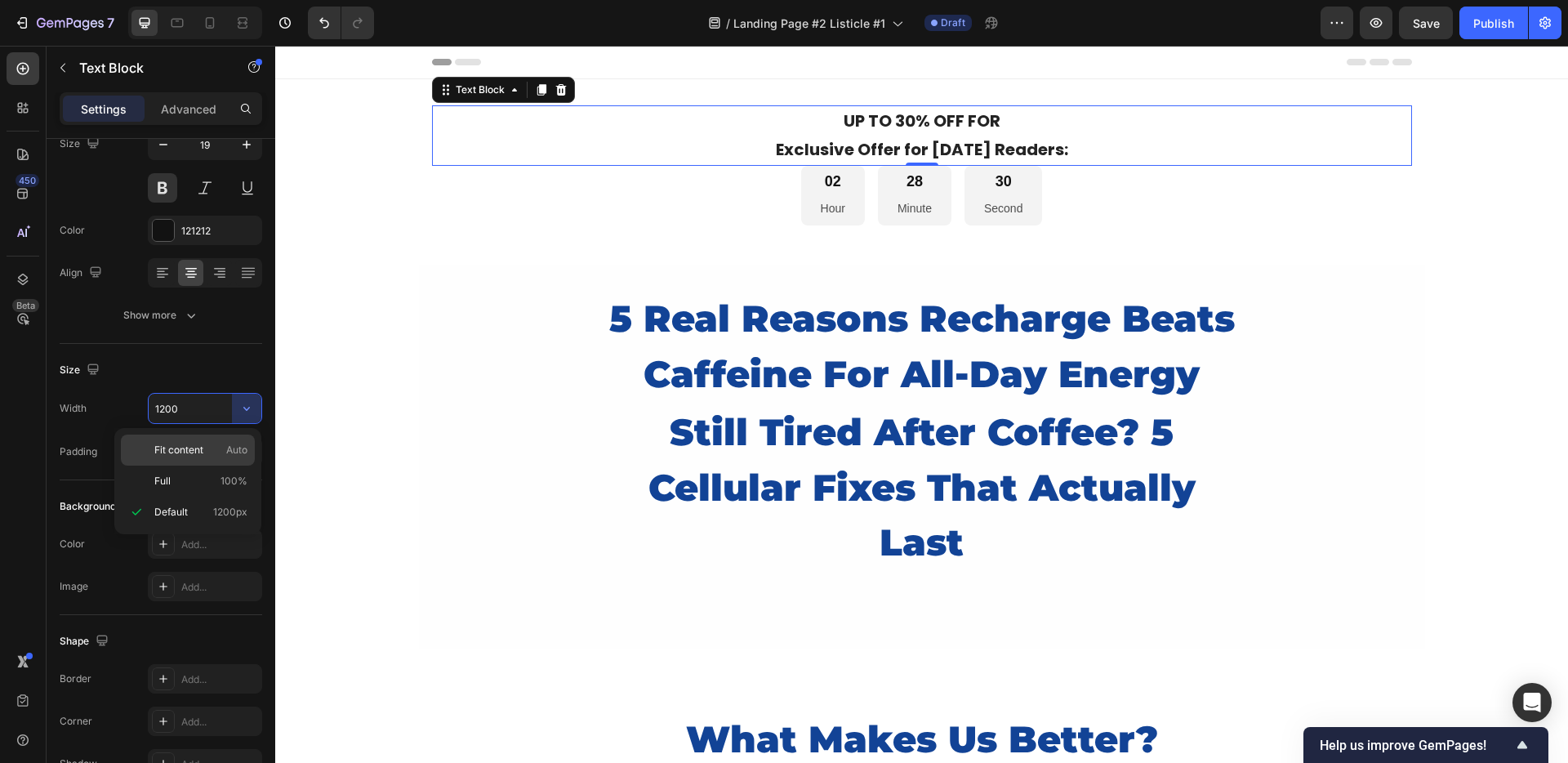
click at [186, 447] on span "Fit content" at bounding box center [179, 450] width 49 height 15
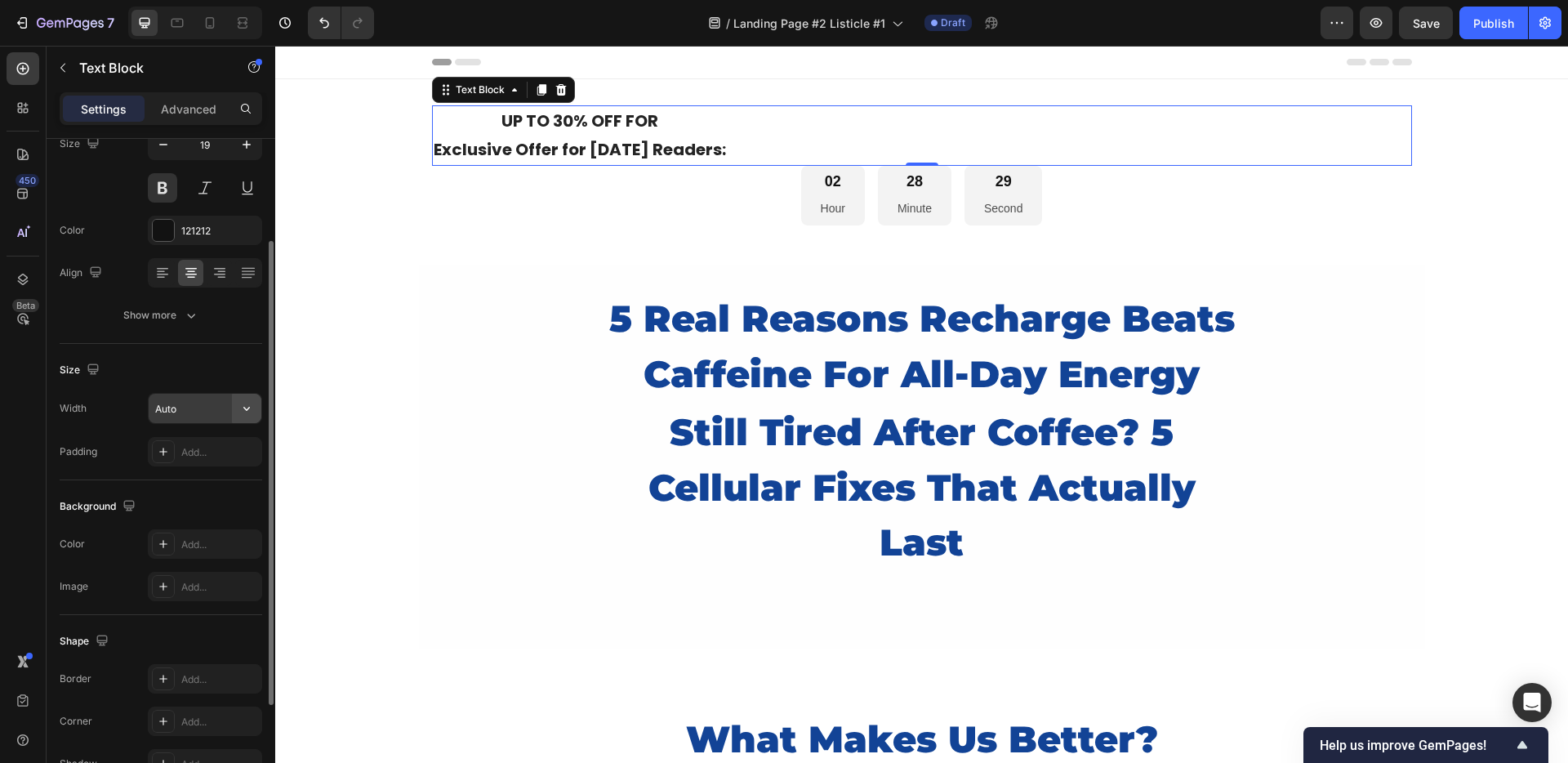
click at [240, 409] on icon "button" at bounding box center [246, 409] width 17 height 17
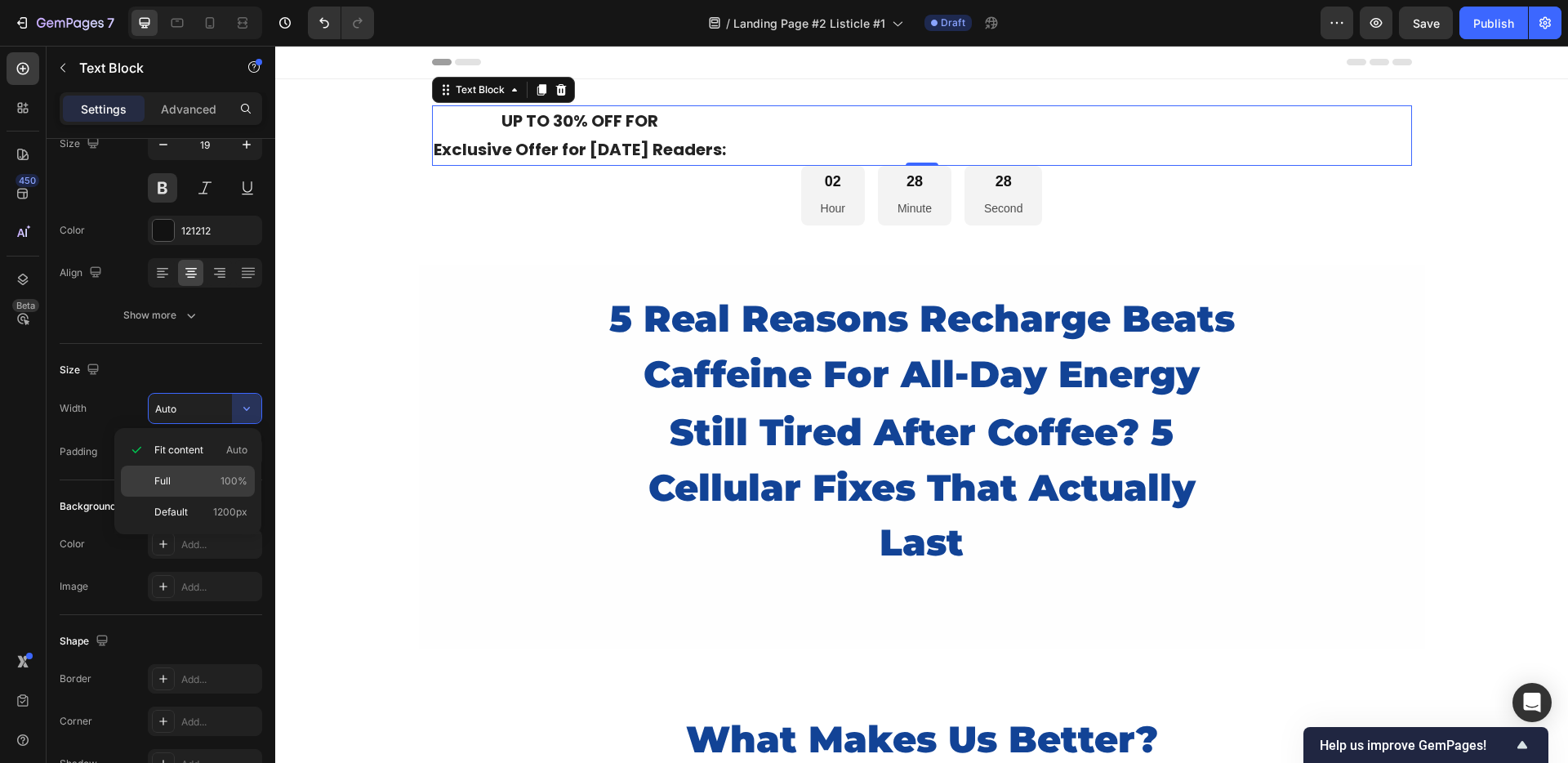
click at [174, 488] on p "Full 100%" at bounding box center [201, 481] width 93 height 15
type input "100%"
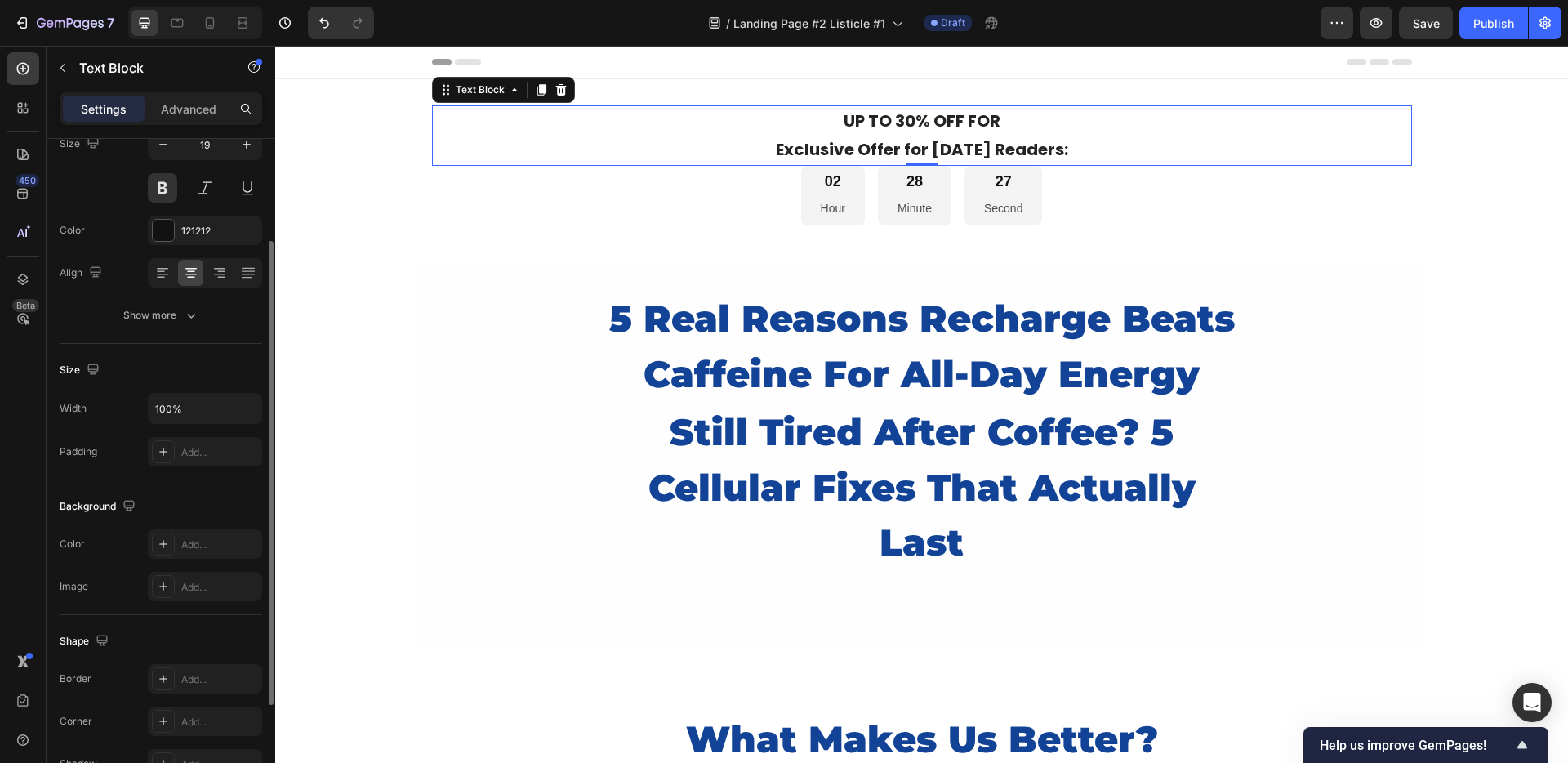
scroll to position [249, 0]
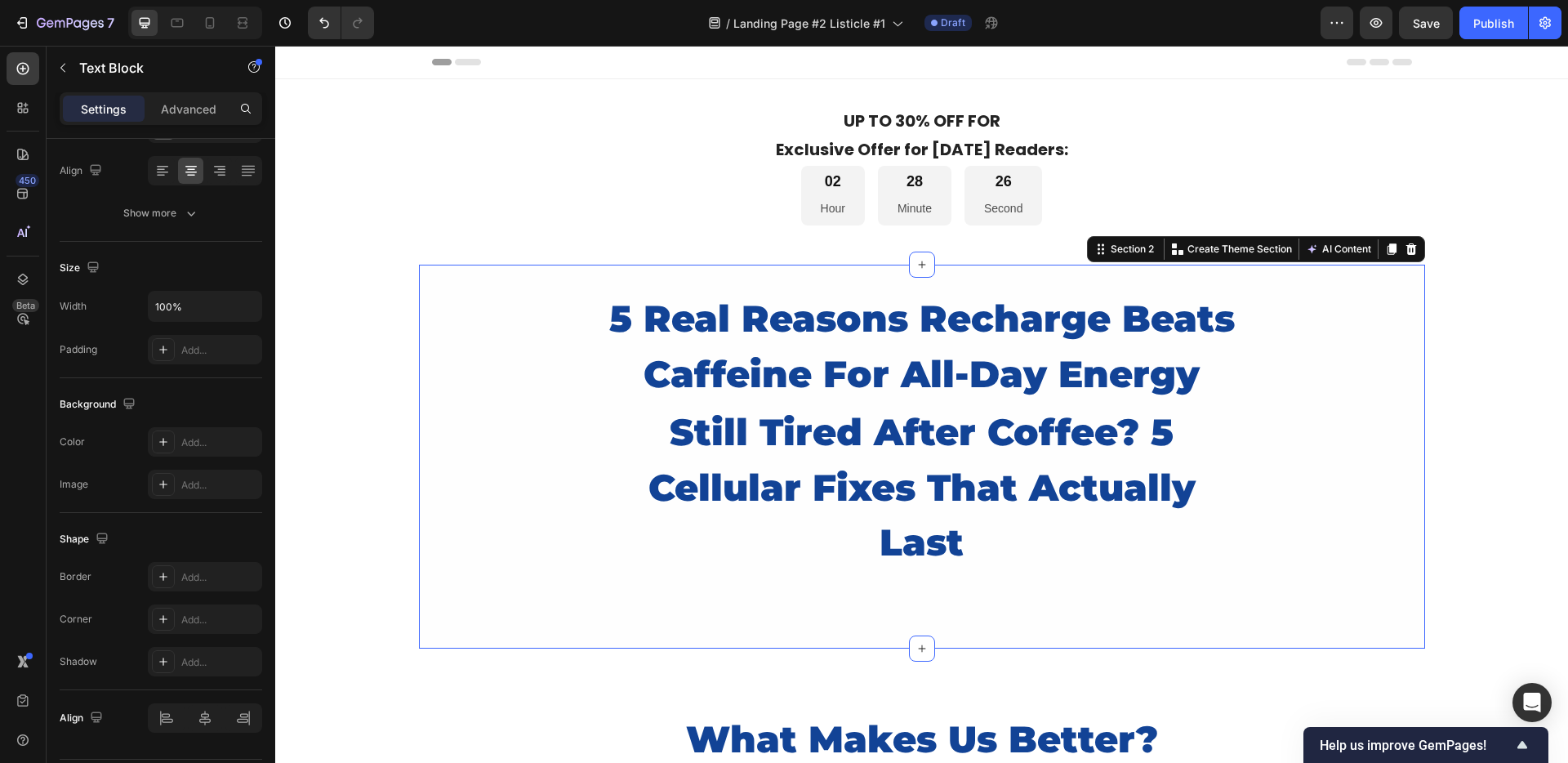
click at [524, 302] on div "5 Real Reasons Recharge Beats Caffeine For All-Day Energy Heading still tired a…" at bounding box center [921, 457] width 1006 height 335
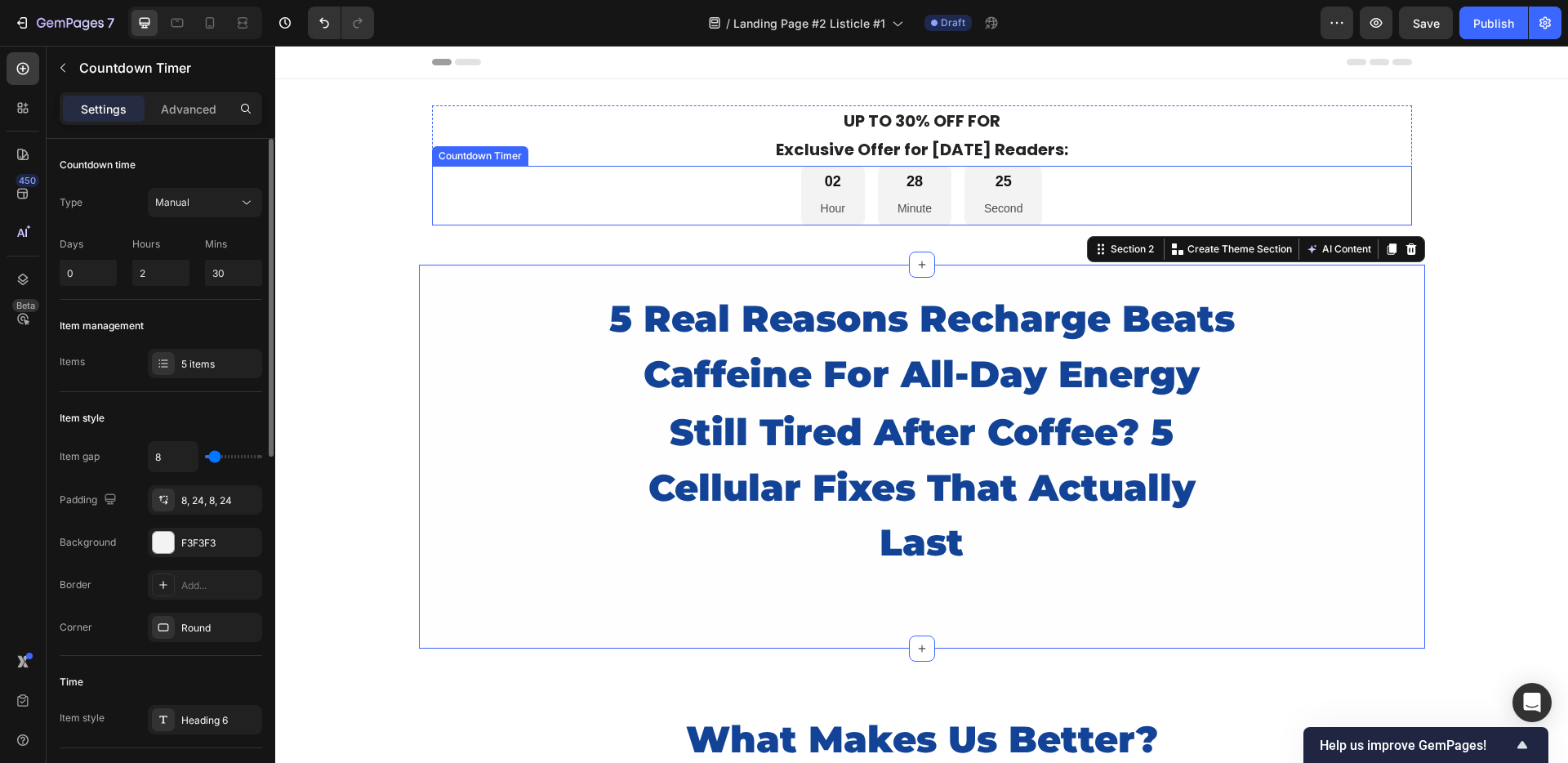
click at [727, 195] on div "02 Hour 28 Minute 25 Second" at bounding box center [921, 196] width 980 height 59
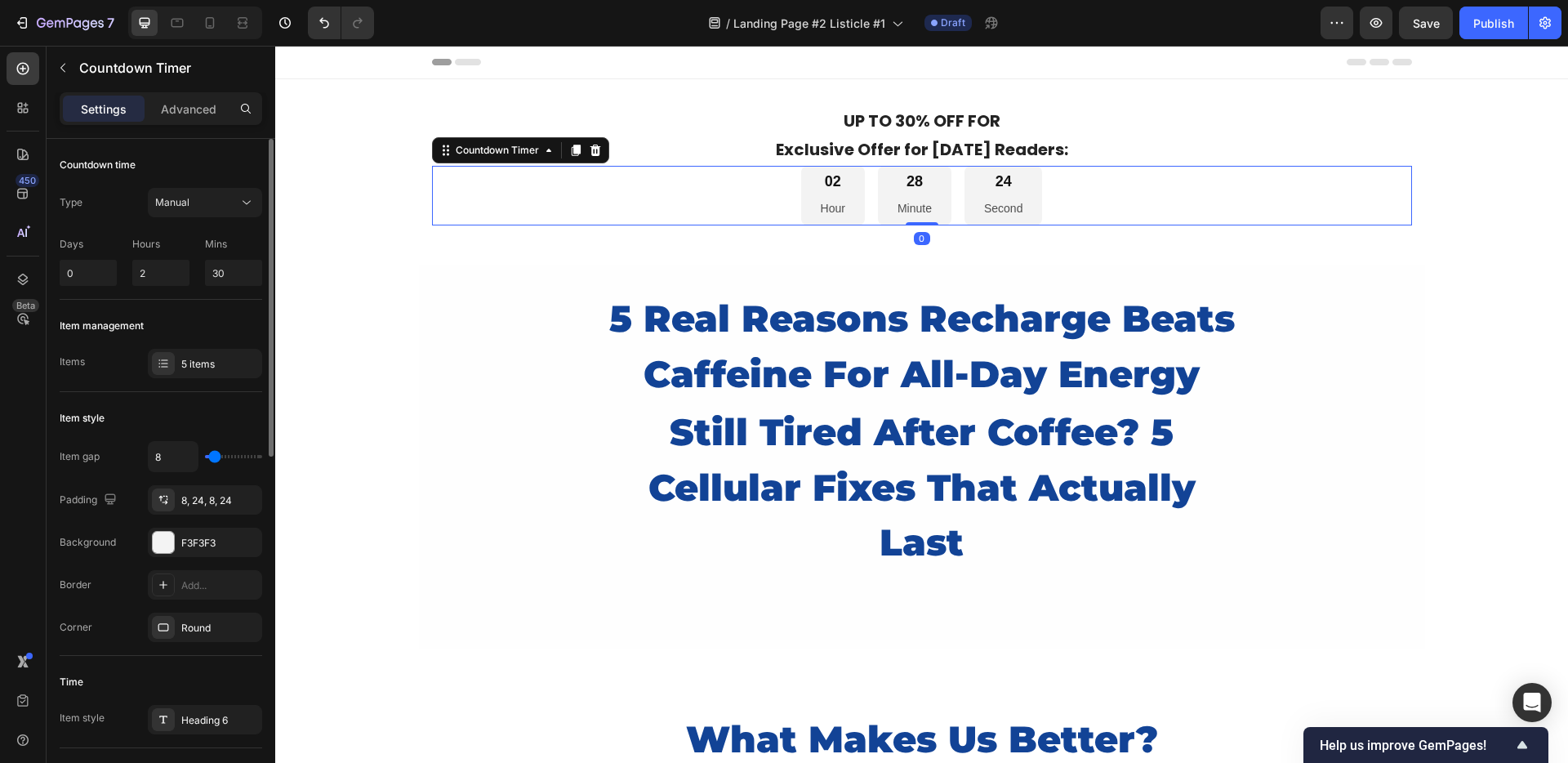
scroll to position [129, 0]
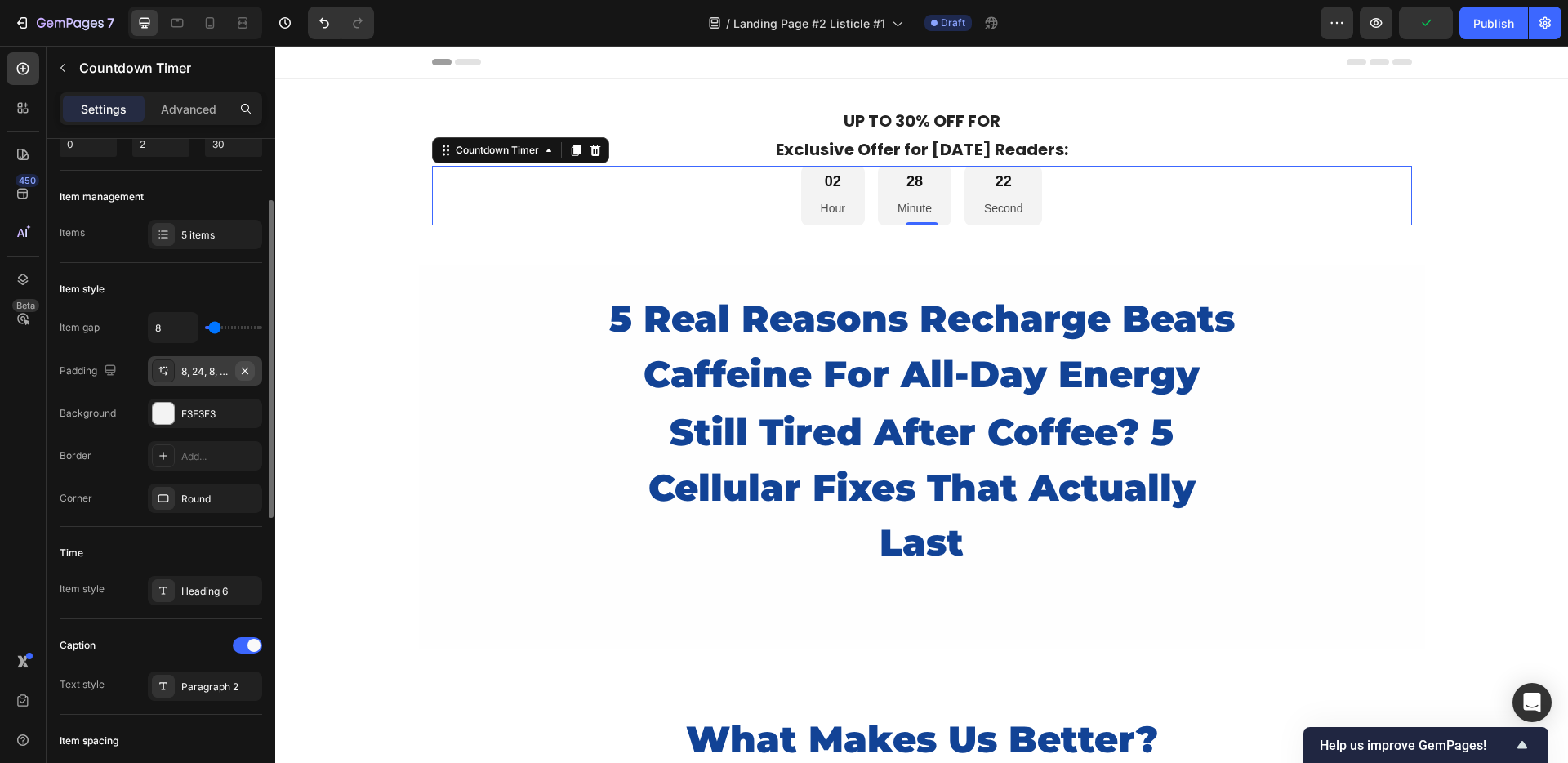
click at [245, 366] on icon "button" at bounding box center [244, 370] width 13 height 13
click at [189, 368] on div "8, 24, 8, 24" at bounding box center [205, 371] width 47 height 15
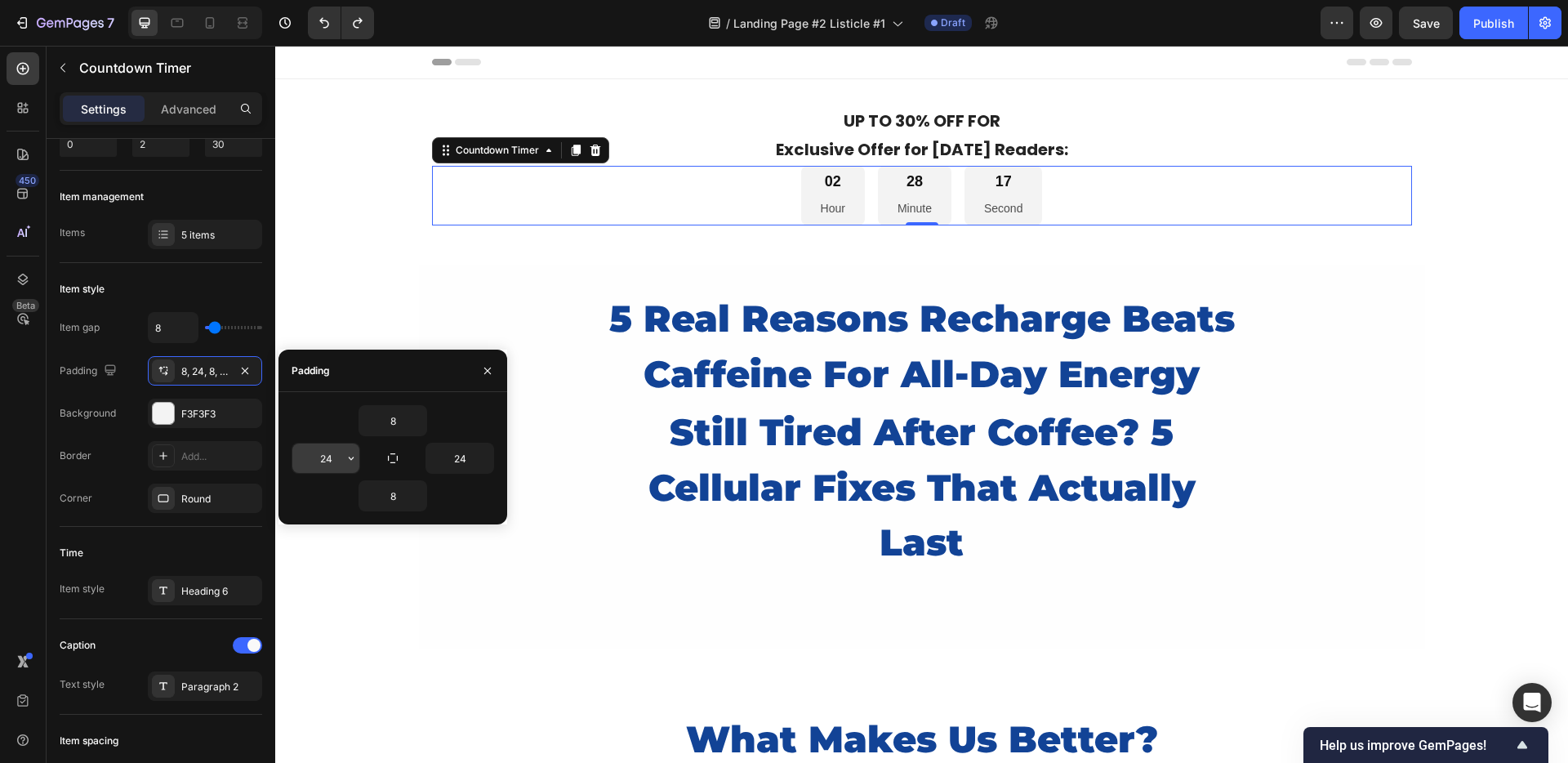
click at [331, 453] on input "24" at bounding box center [325, 458] width 67 height 30
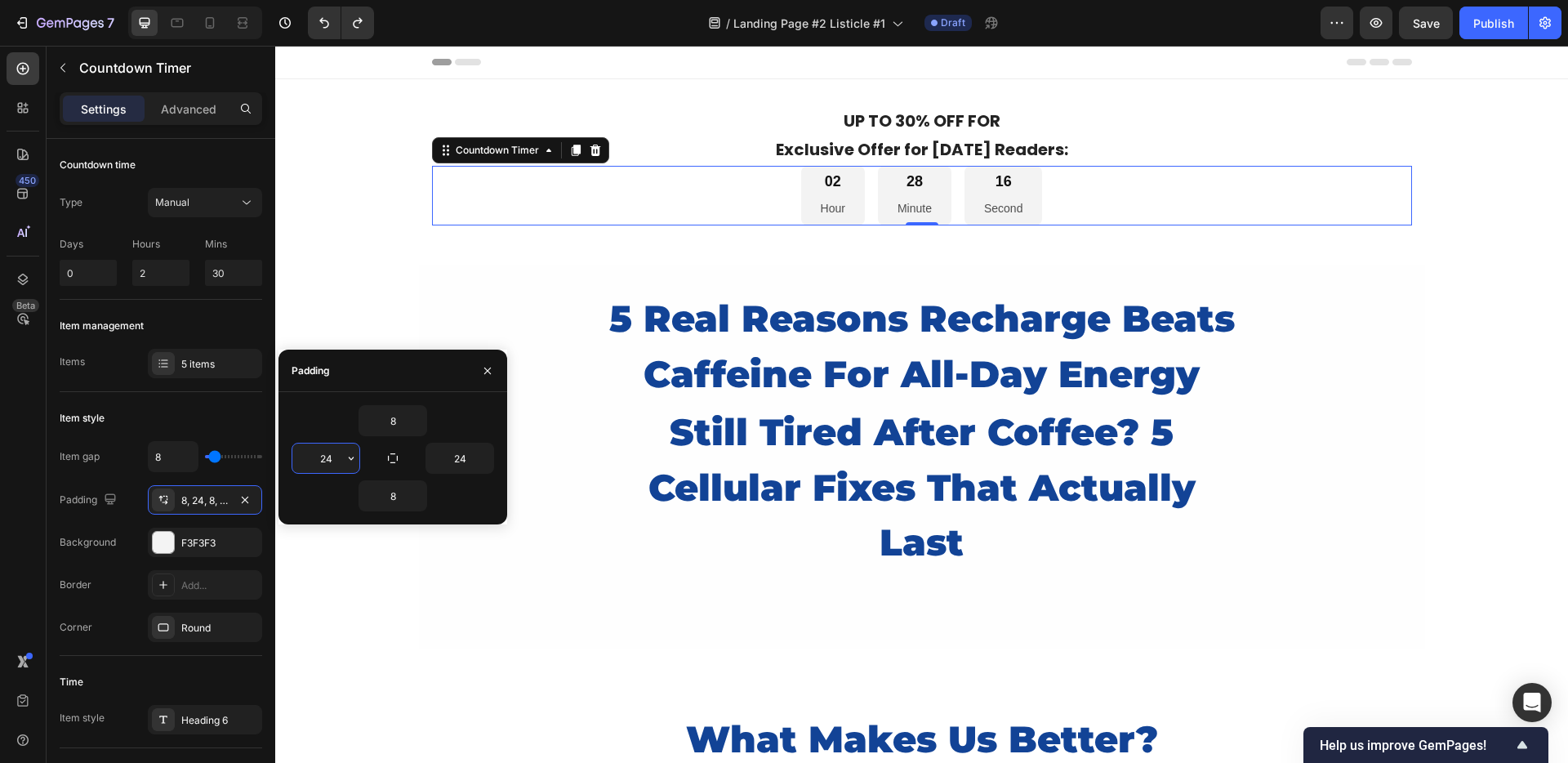
scroll to position [129, 0]
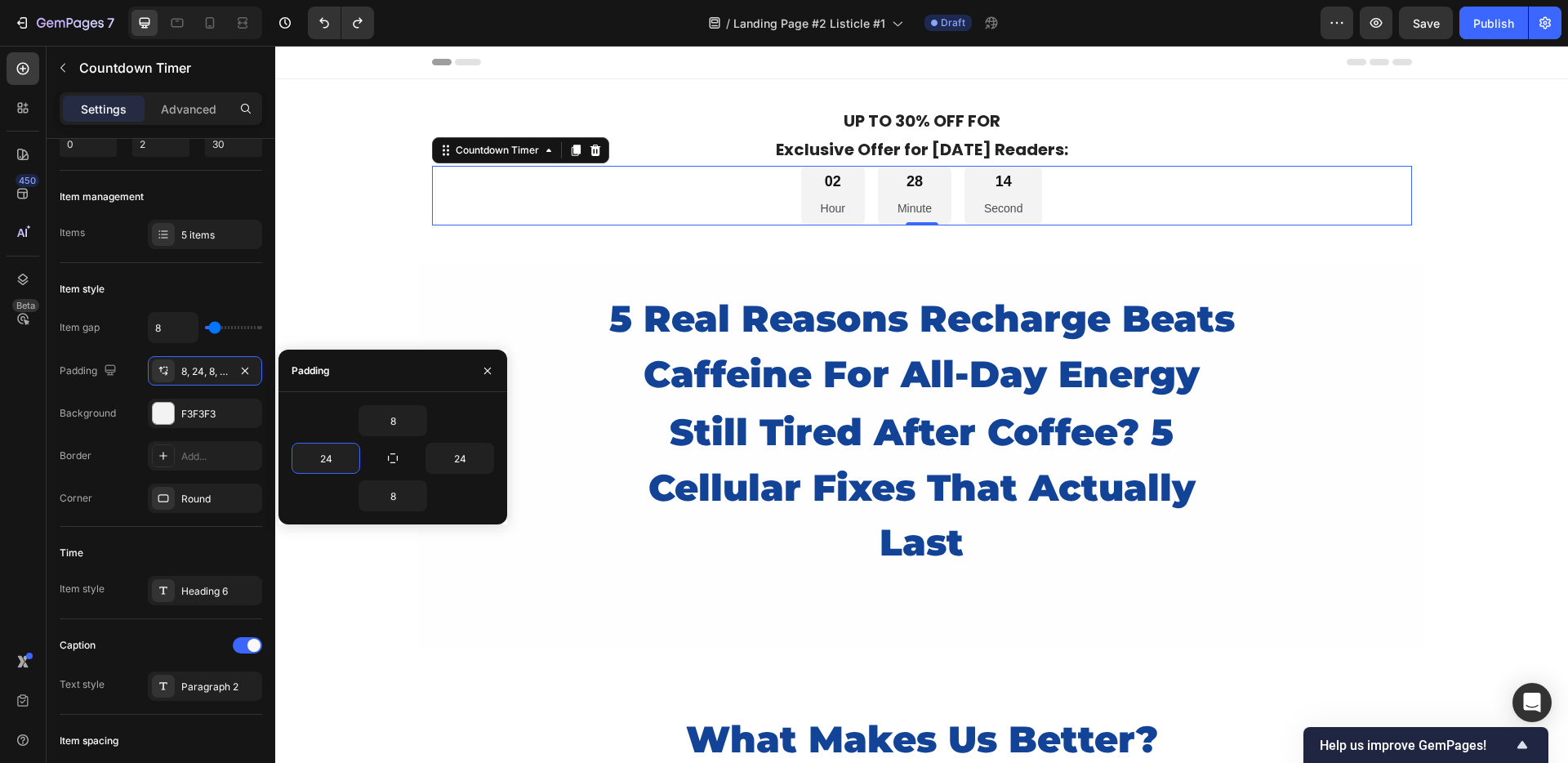
click at [405, 459] on div "24" at bounding box center [443, 458] width 101 height 31
click at [394, 455] on icon "button" at bounding box center [393, 458] width 13 height 13
type input "8"
click at [395, 455] on icon "button" at bounding box center [393, 458] width 13 height 13
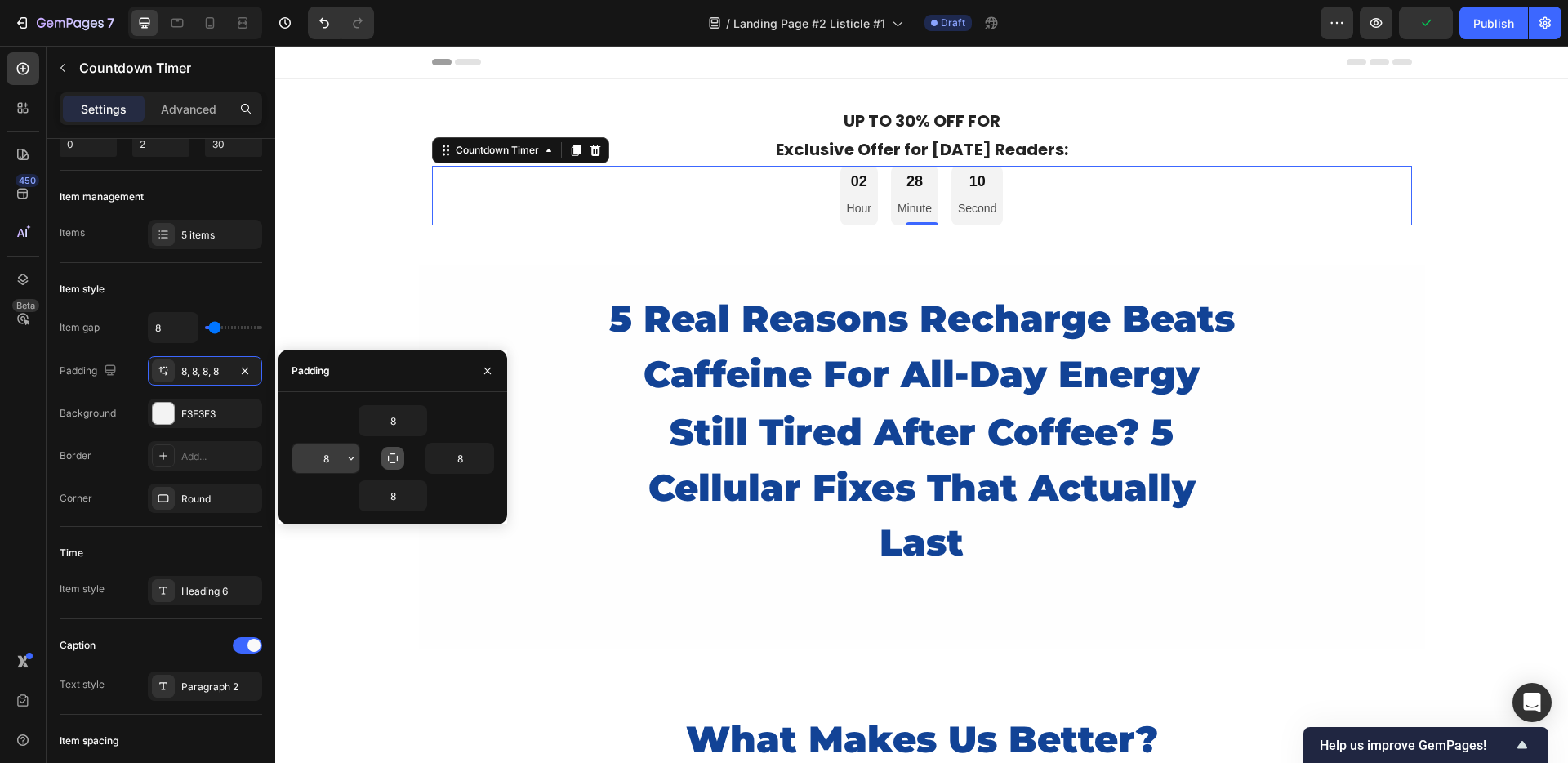
click at [339, 455] on input "8" at bounding box center [325, 458] width 67 height 30
type input "10"
click at [446, 458] on input "8" at bounding box center [460, 458] width 67 height 30
type input "10"
click at [412, 414] on icon "button" at bounding box center [418, 420] width 13 height 13
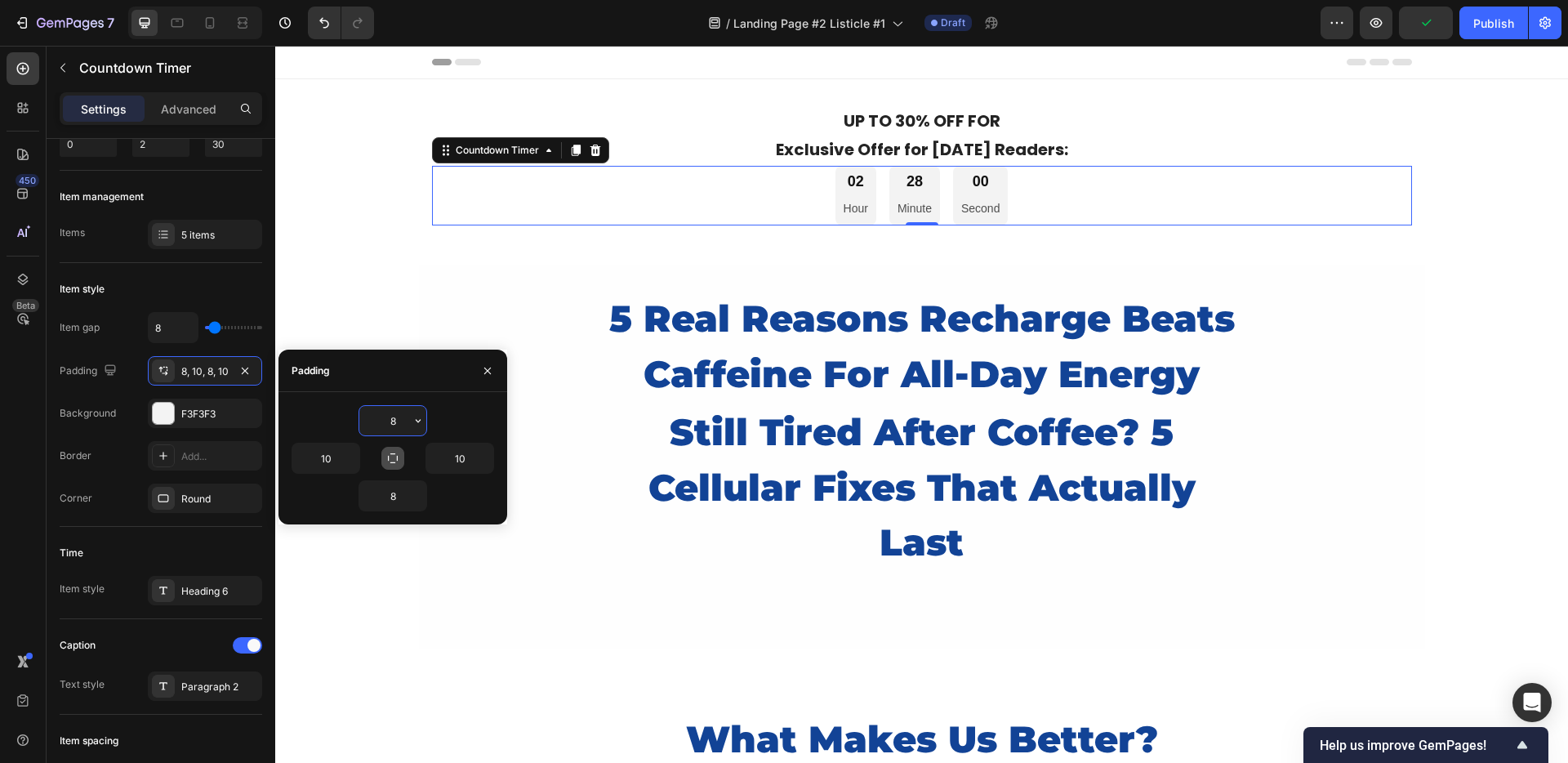
click at [394, 416] on input "8" at bounding box center [393, 421] width 67 height 30
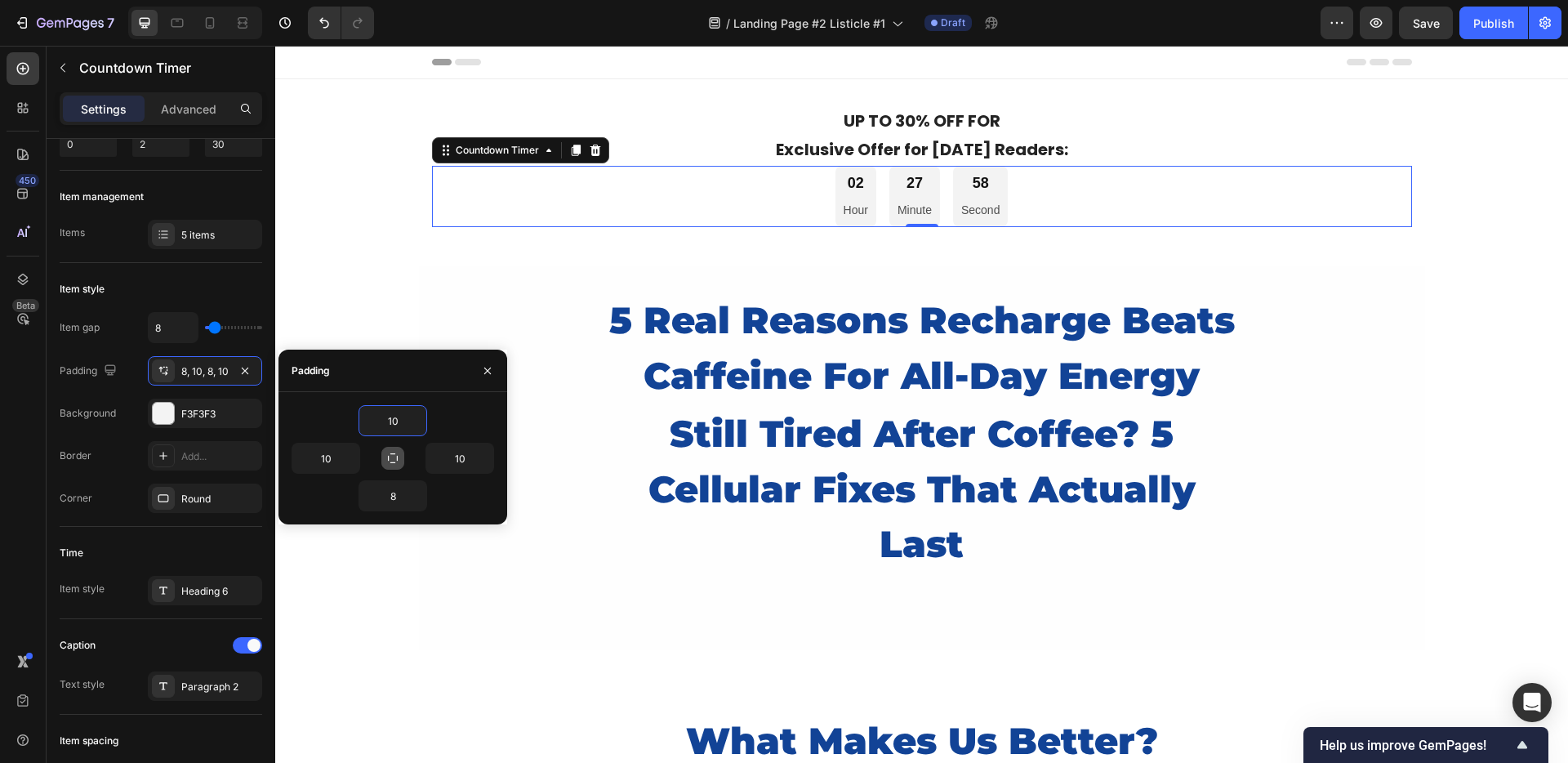
type input "10"
click at [392, 457] on icon "button" at bounding box center [393, 458] width 13 height 13
type input "10"
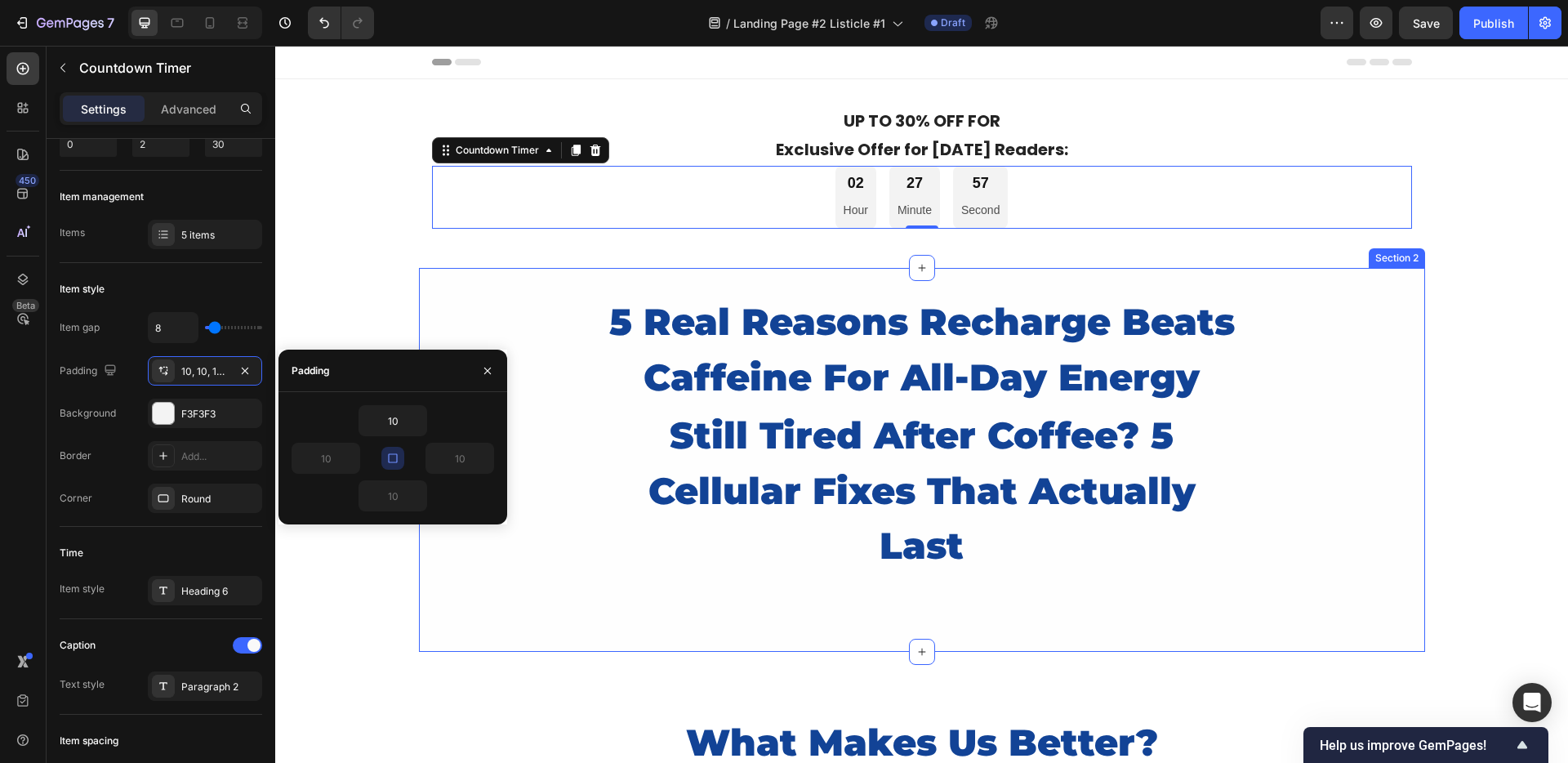
click at [527, 358] on div "5 Real Reasons Recharge Beats Caffeine For All-Day Energy Heading still tired a…" at bounding box center [921, 460] width 1006 height 335
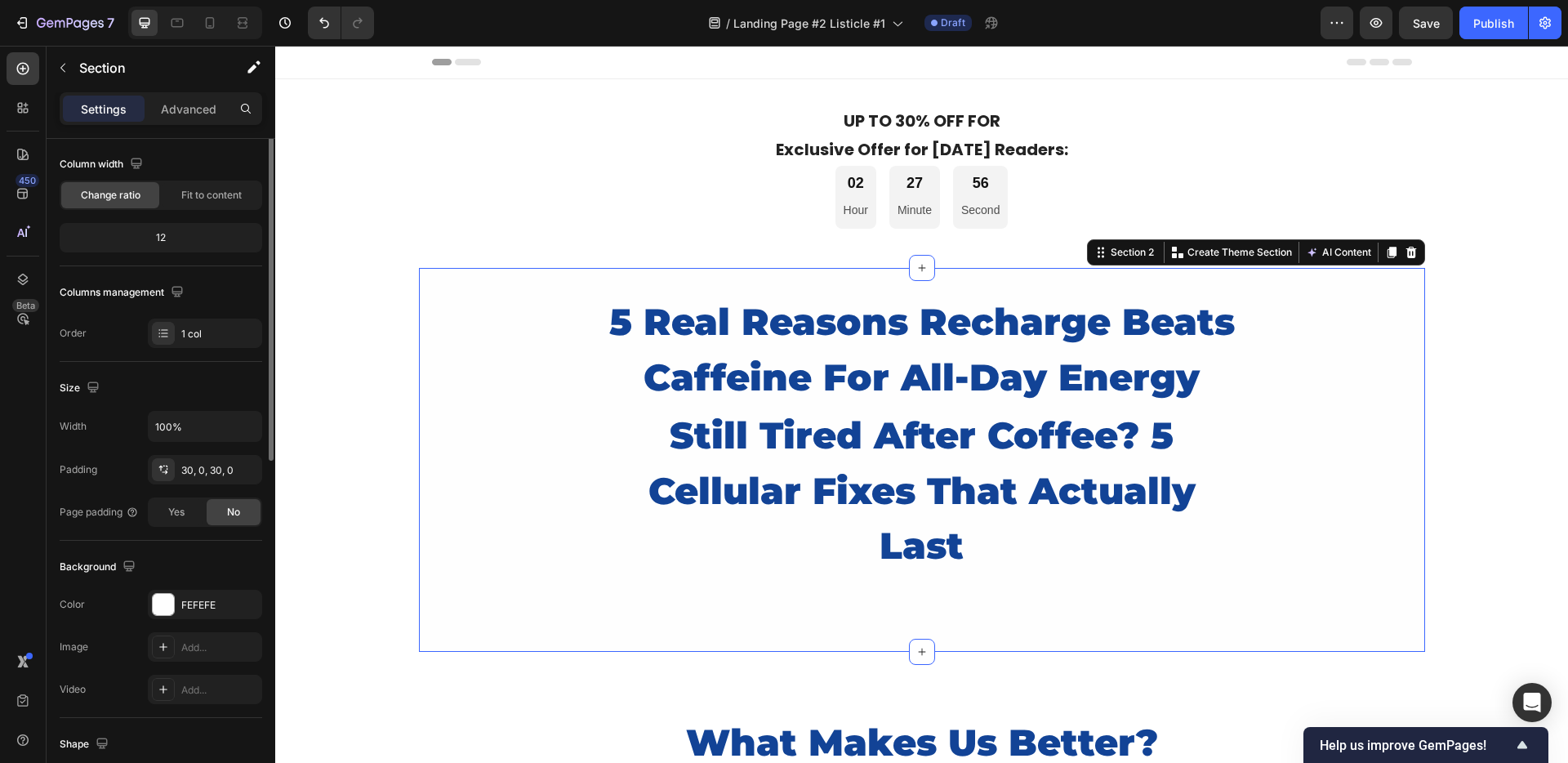
scroll to position [0, 0]
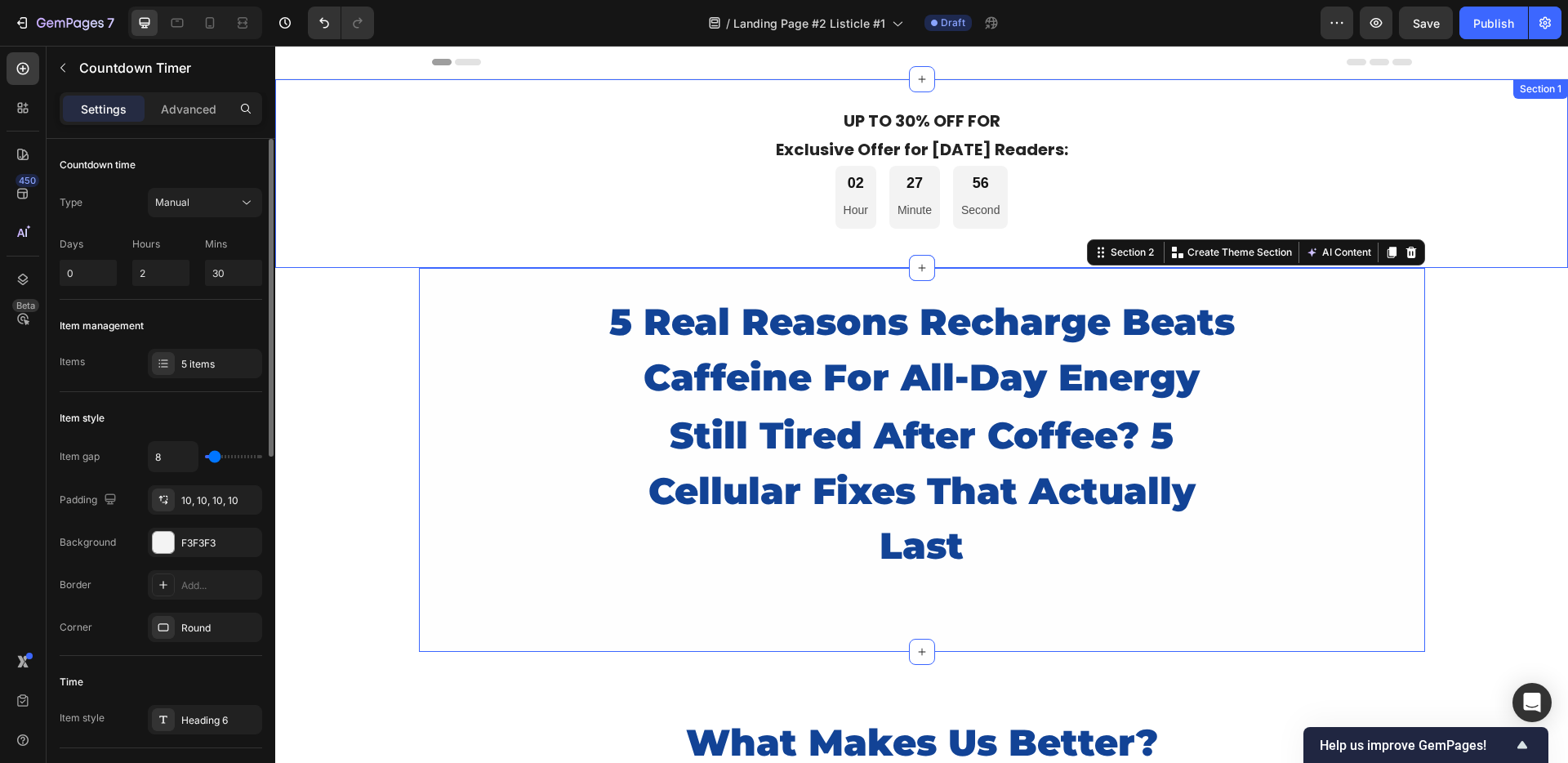
click at [788, 213] on div "02 Hour 27 Minute 56 Second" at bounding box center [921, 197] width 980 height 63
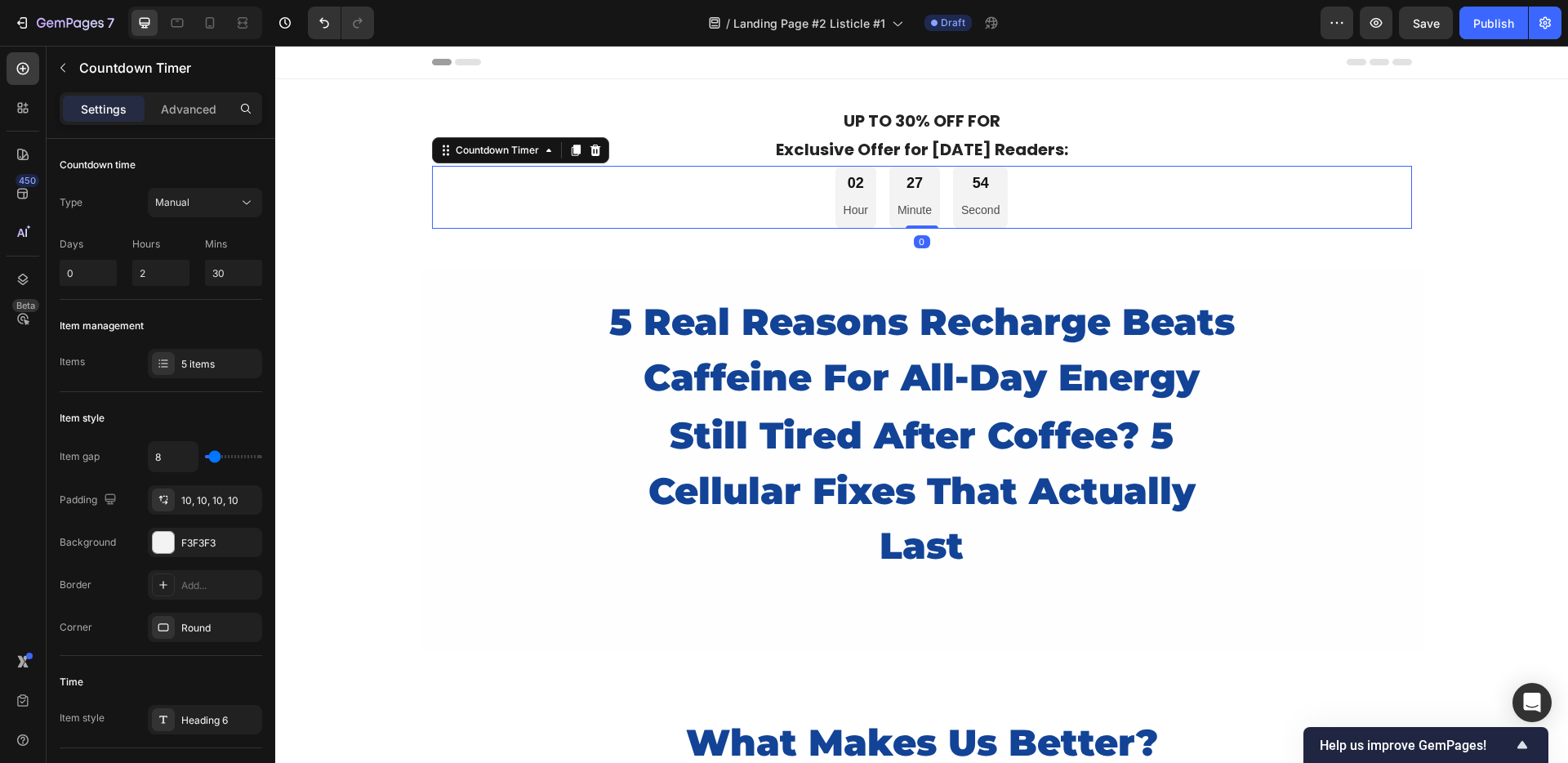
click at [657, 195] on div "02 Hour 27 Minute 54 Second" at bounding box center [921, 197] width 980 height 63
click at [208, 508] on div "10, 10, 10, 10" at bounding box center [204, 500] width 114 height 30
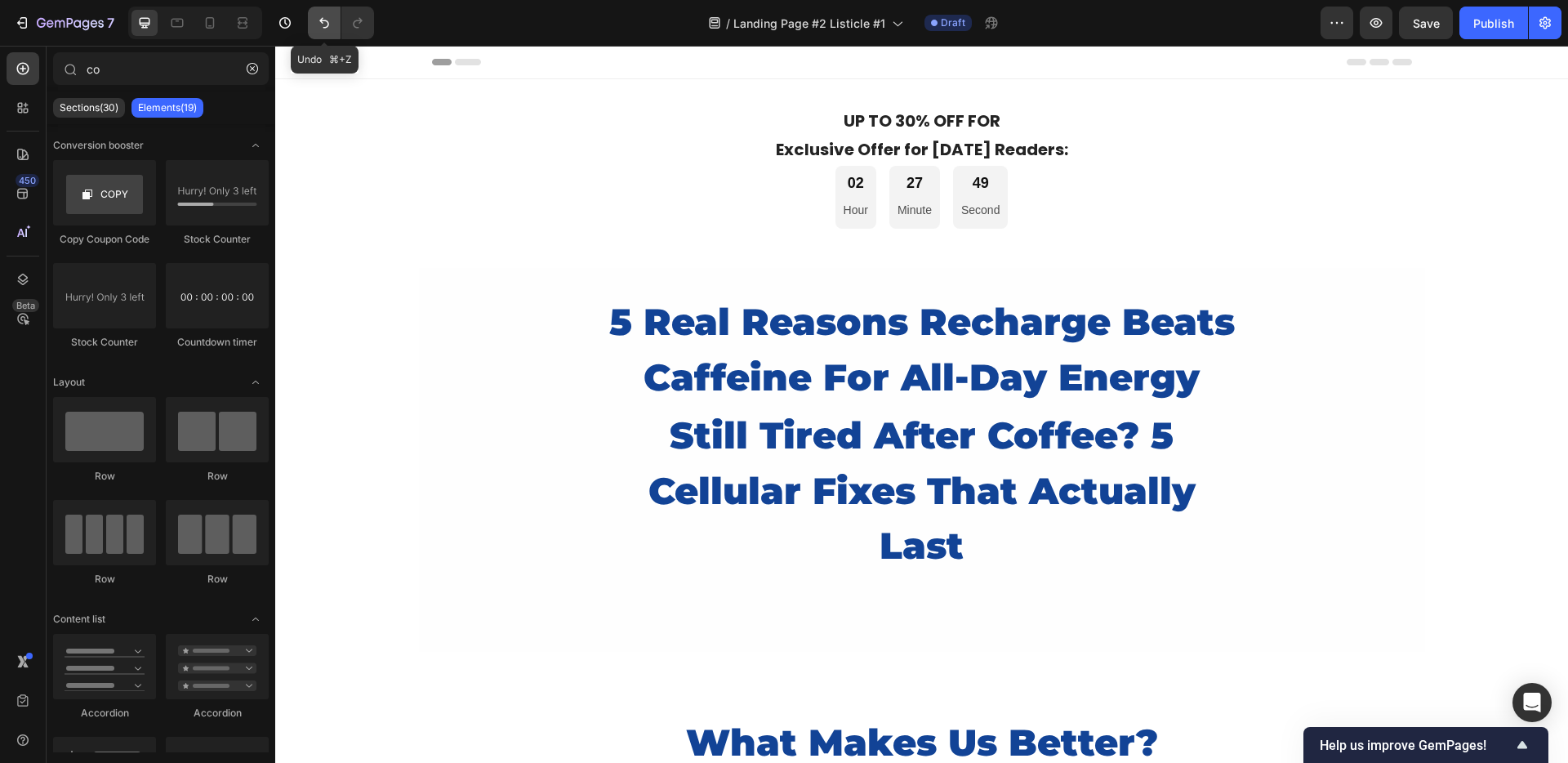
click at [333, 30] on button "Undo/Redo" at bounding box center [324, 22] width 32 height 32
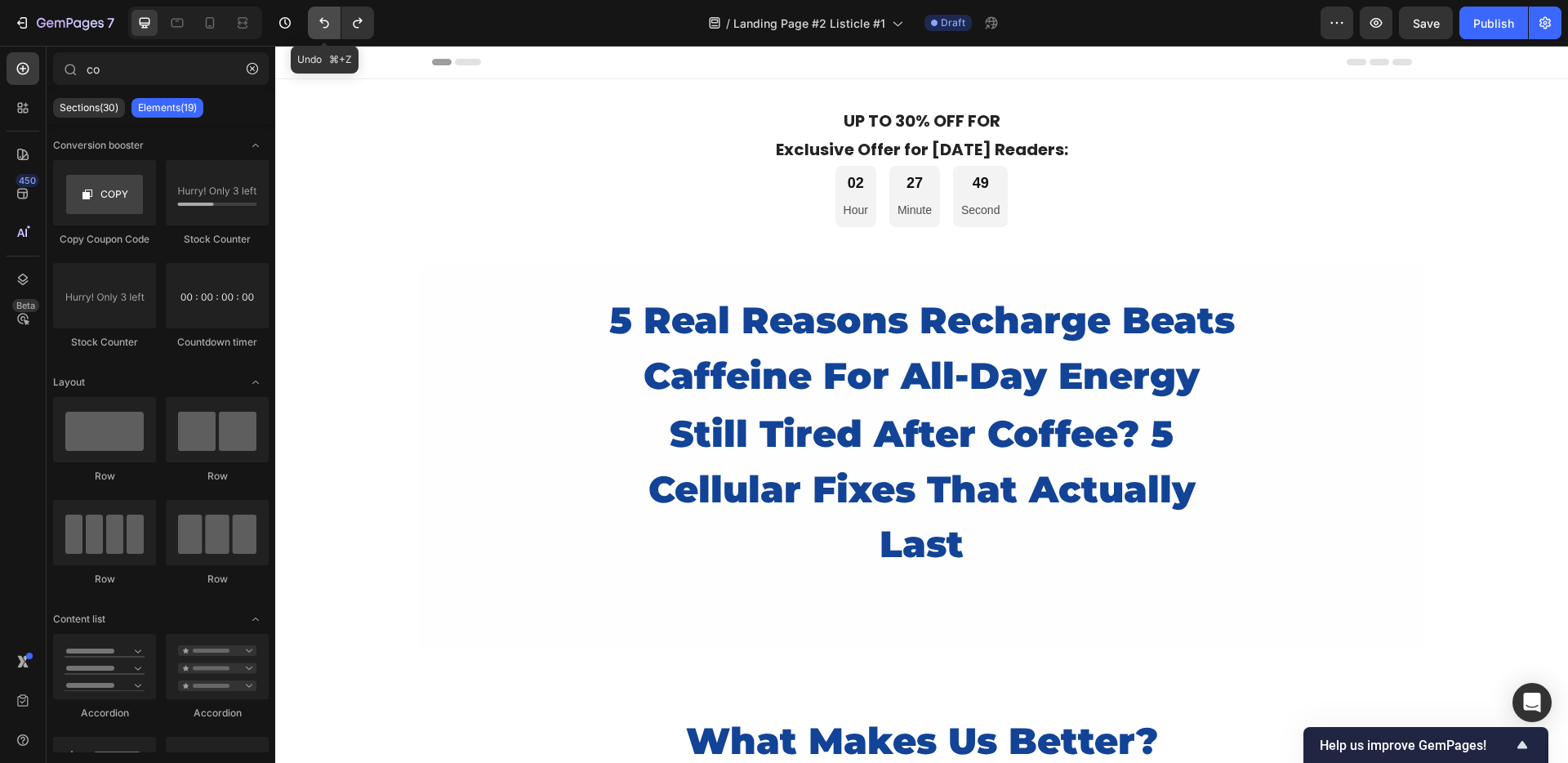
click at [333, 30] on button "Undo/Redo" at bounding box center [324, 22] width 32 height 32
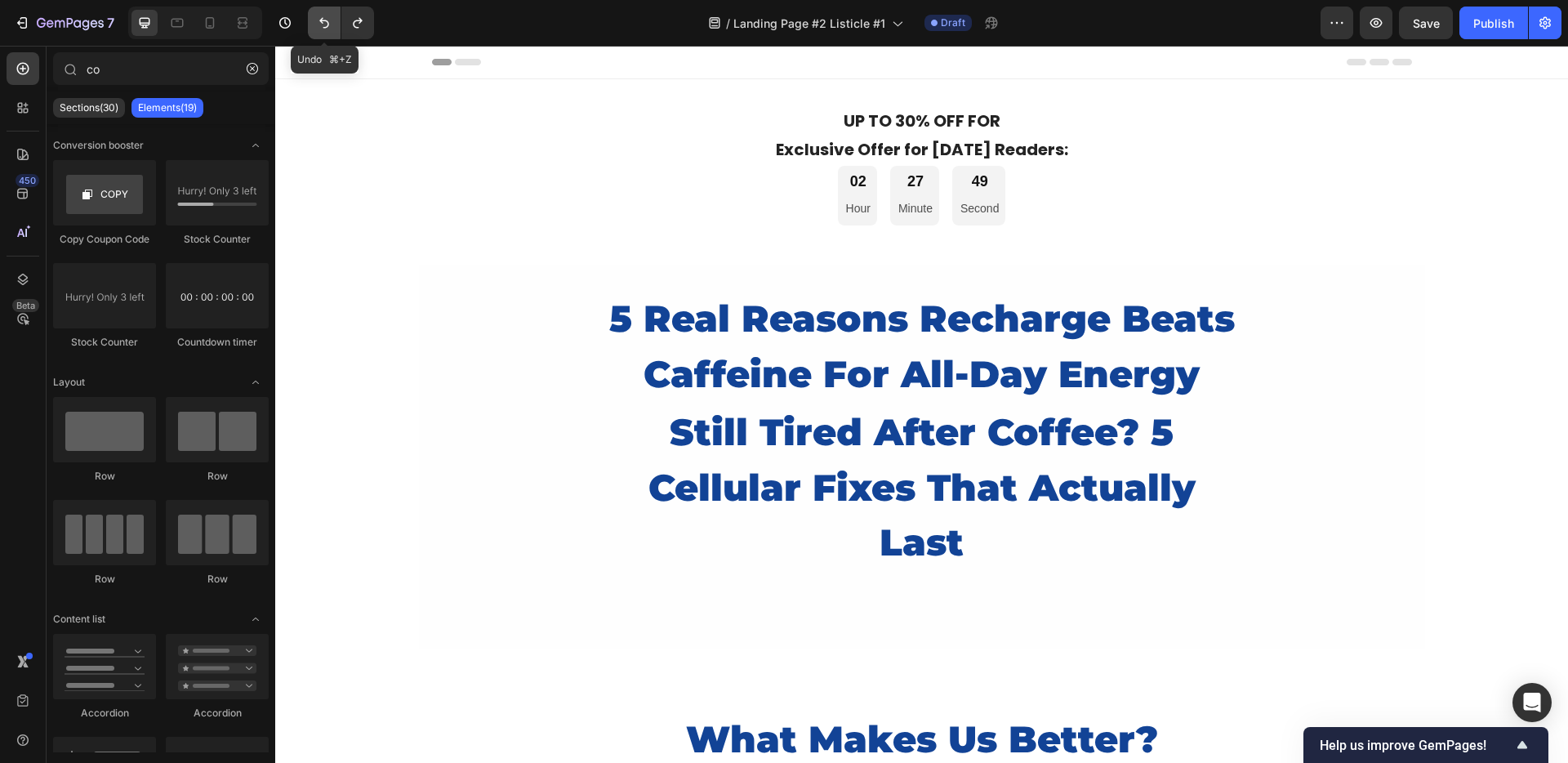
click at [333, 30] on button "Undo/Redo" at bounding box center [324, 22] width 32 height 32
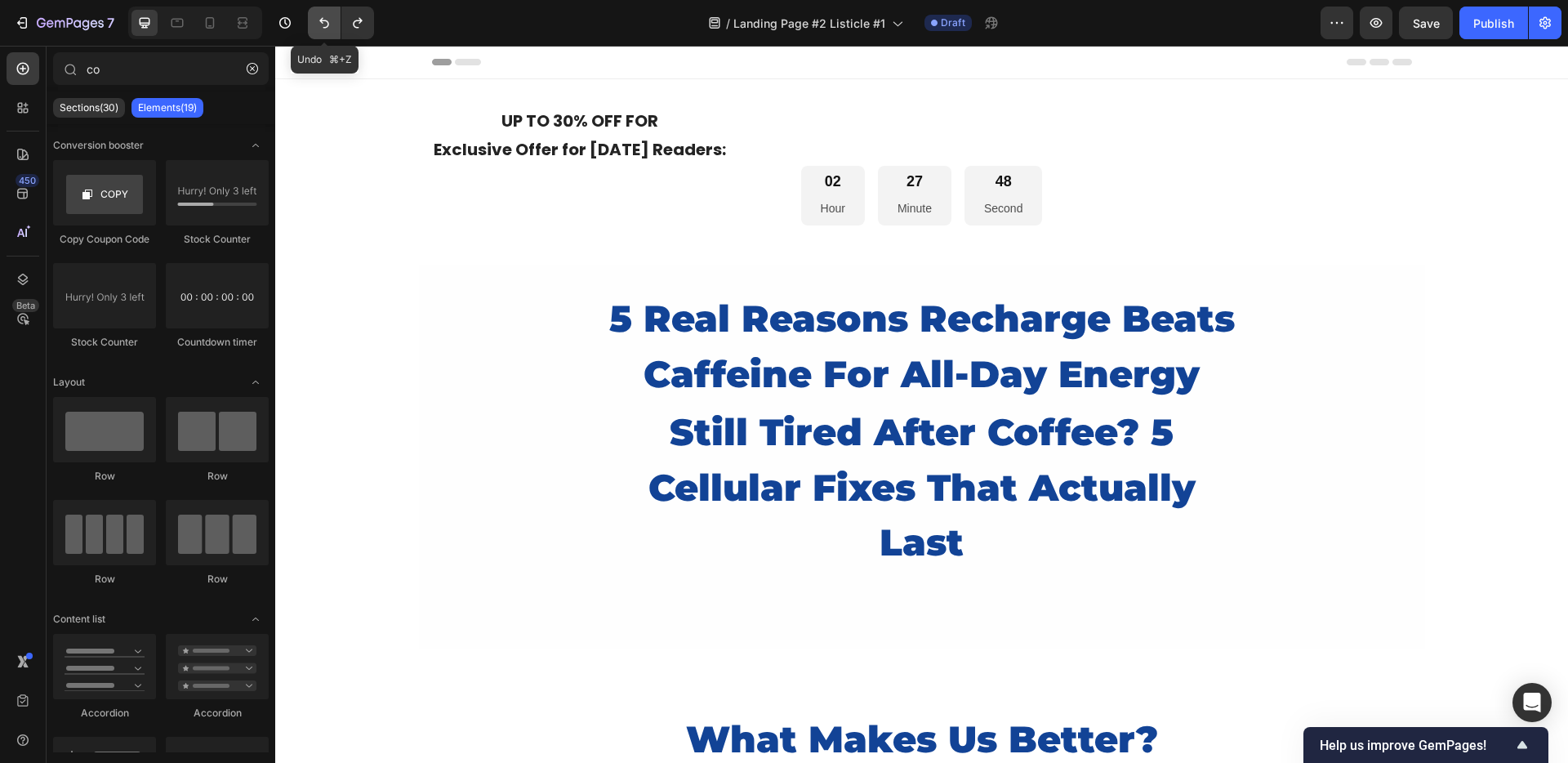
click at [333, 30] on button "Undo/Redo" at bounding box center [324, 22] width 32 height 32
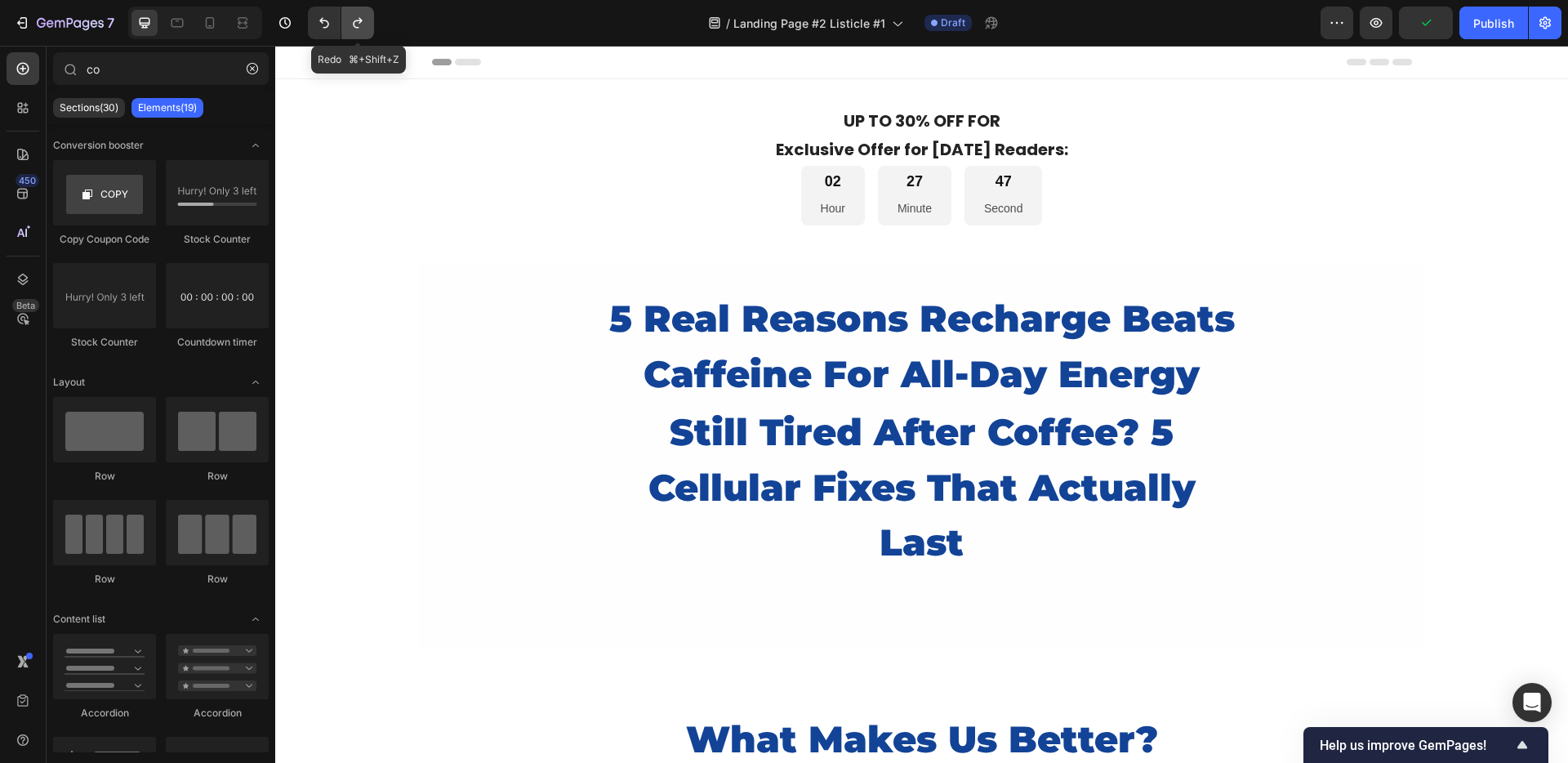
click at [359, 23] on icon "Undo/Redo" at bounding box center [357, 24] width 9 height 10
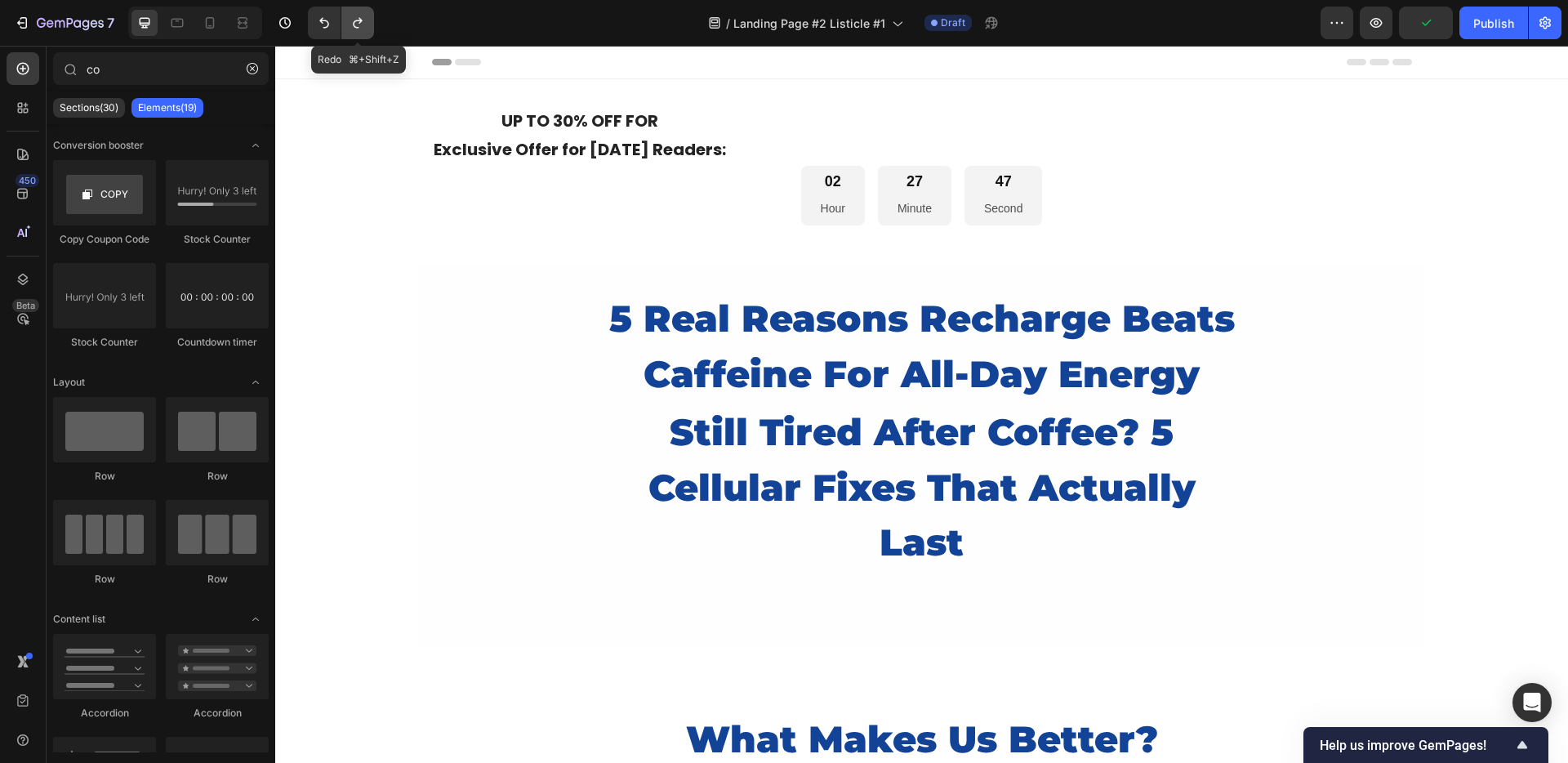
click at [359, 23] on icon "Undo/Redo" at bounding box center [357, 24] width 9 height 10
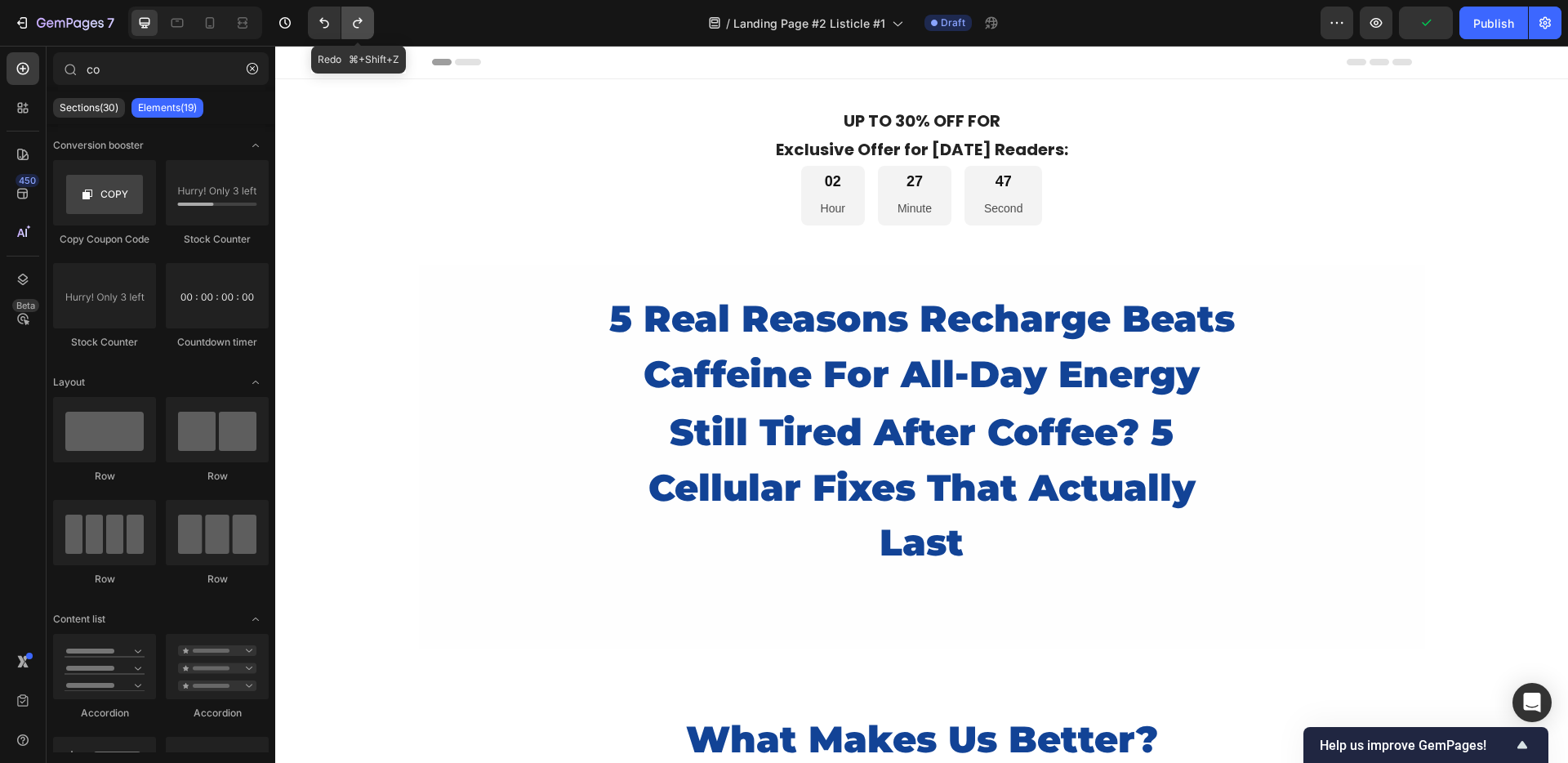
click at [347, 23] on button "Undo/Redo" at bounding box center [357, 22] width 32 height 32
click at [329, 22] on icon "Undo/Redo" at bounding box center [324, 23] width 17 height 17
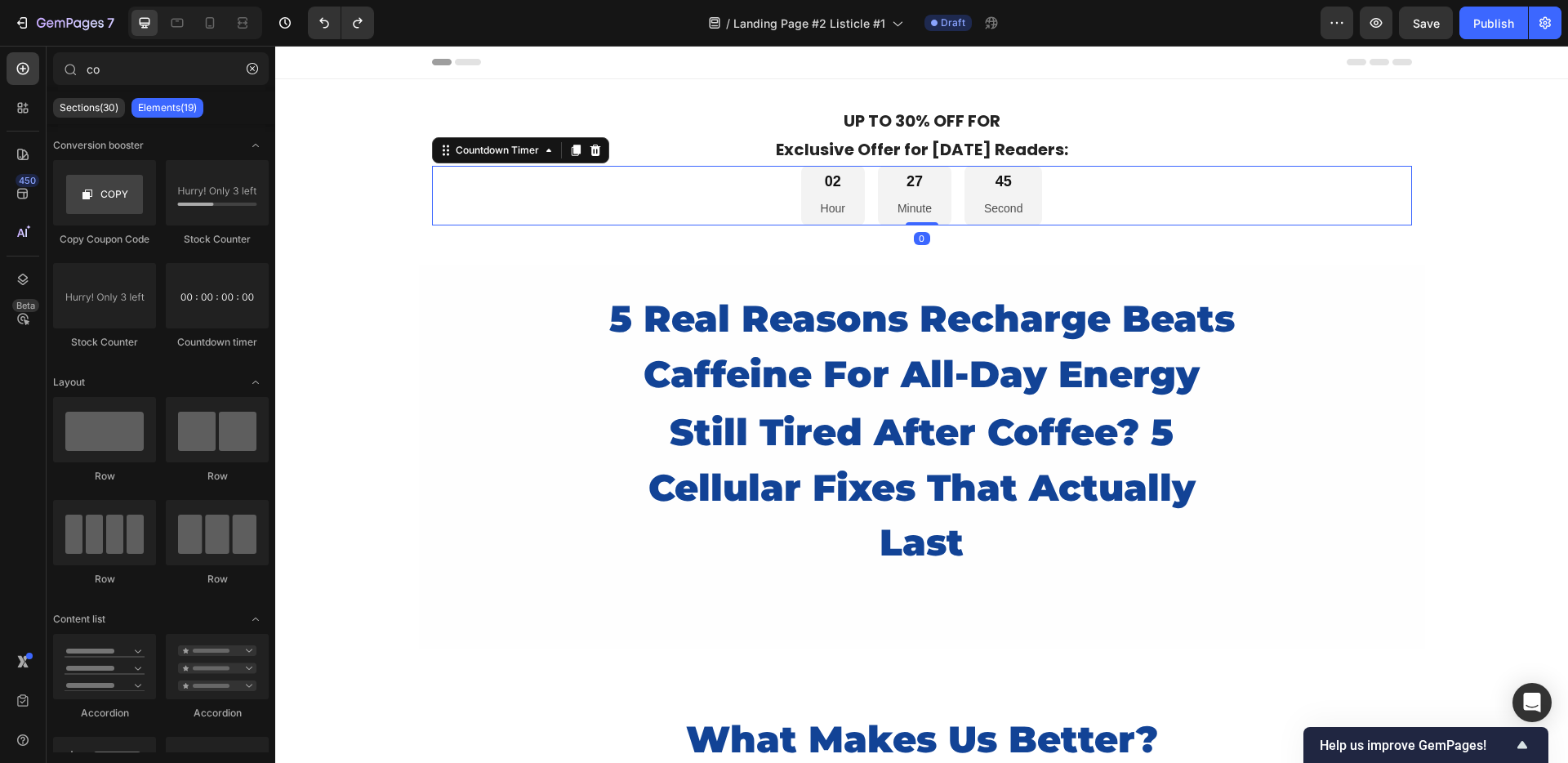
click at [761, 188] on div "02 Hour 27 Minute 45 Second" at bounding box center [921, 196] width 980 height 59
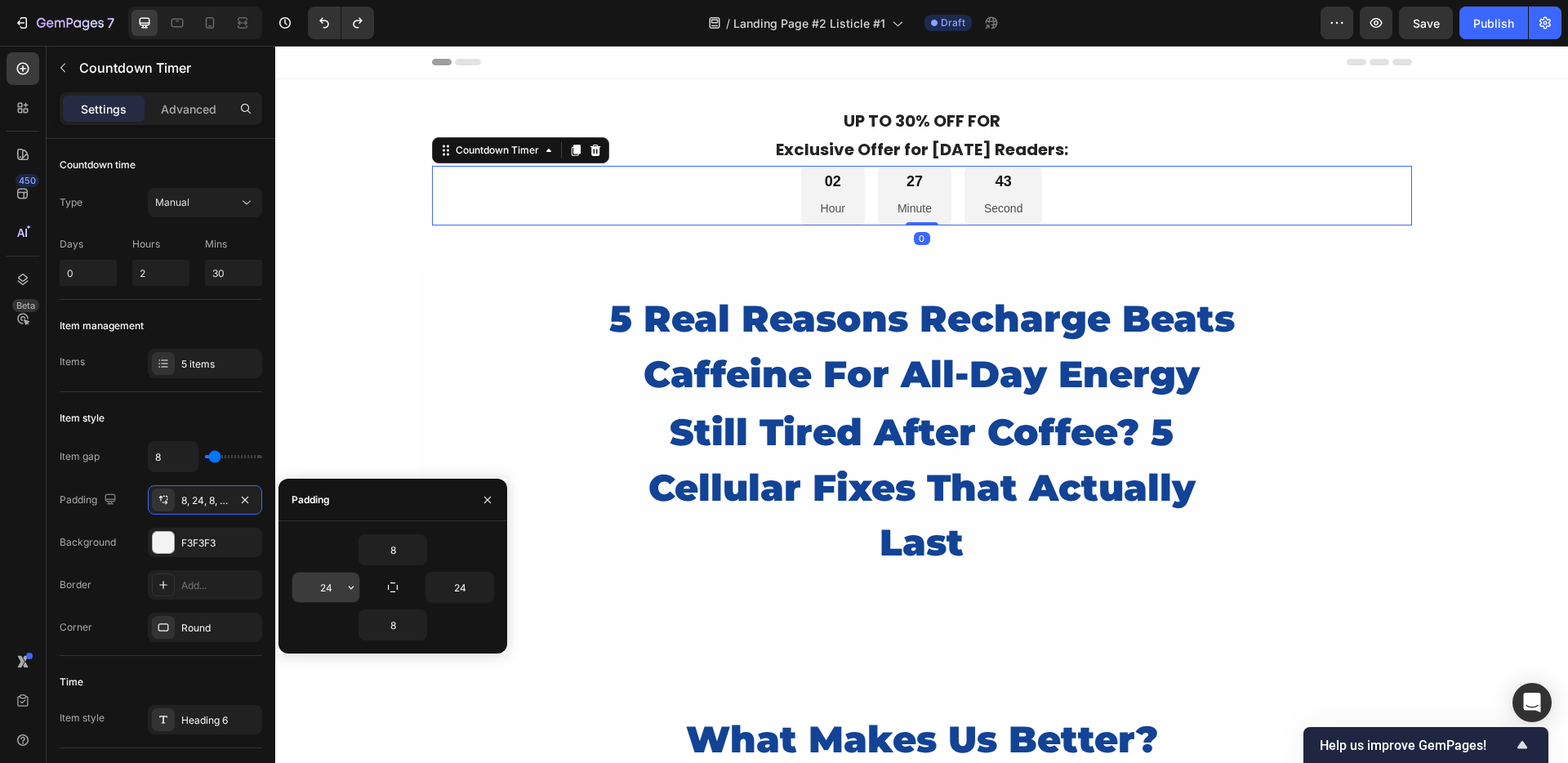
click at [328, 584] on input "24" at bounding box center [325, 588] width 67 height 30
type input "20"
click at [458, 589] on input "24" at bounding box center [460, 588] width 67 height 30
type input "20"
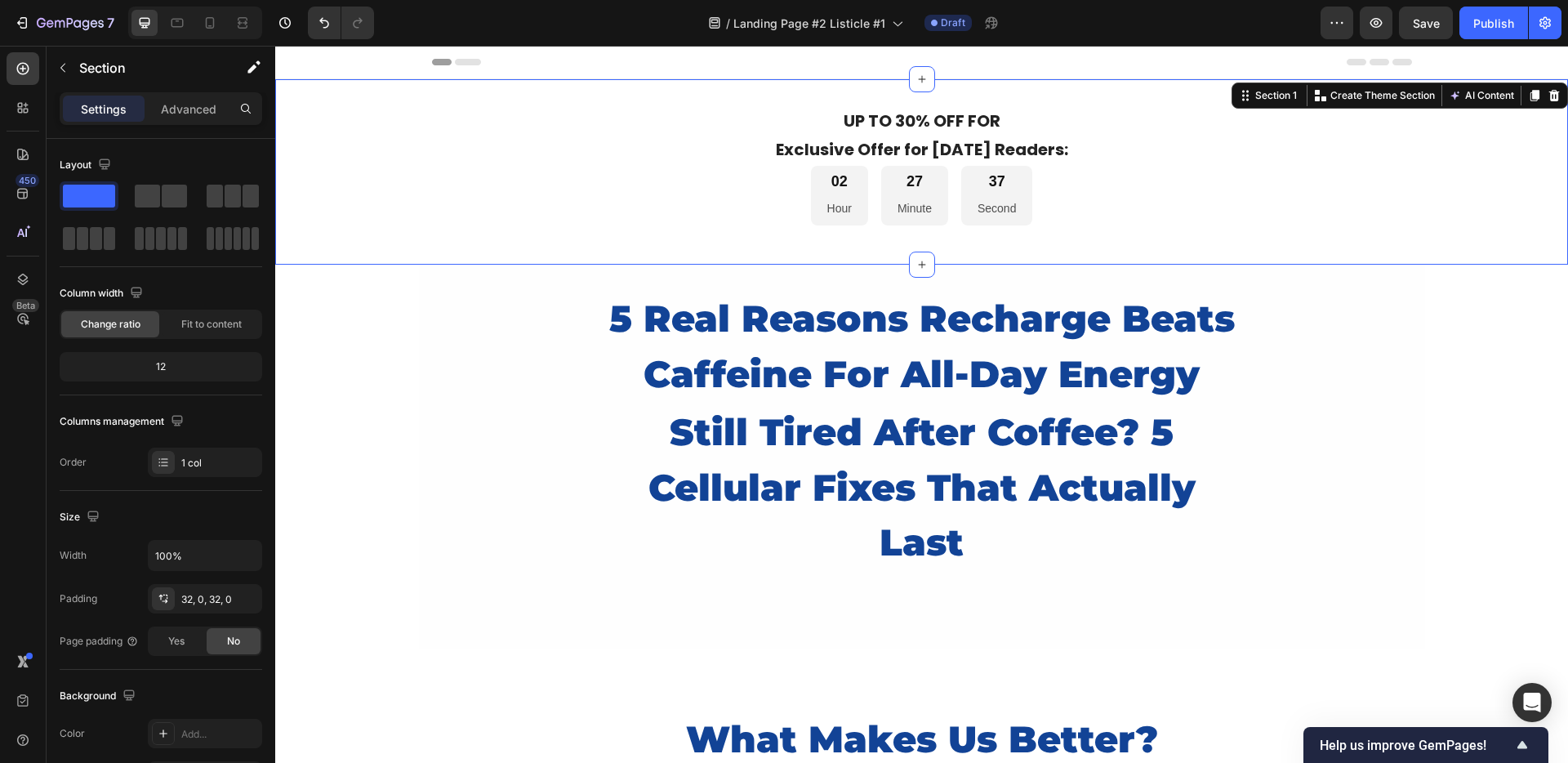
click at [563, 244] on div "UP TO 30% OFF FOR Exclusive Offer for Today's Readers: Text Block 02 Hour 27 Mi…" at bounding box center [921, 172] width 1292 height 185
click at [684, 199] on div "02 Hour 27 Minute 37 Second" at bounding box center [921, 196] width 980 height 59
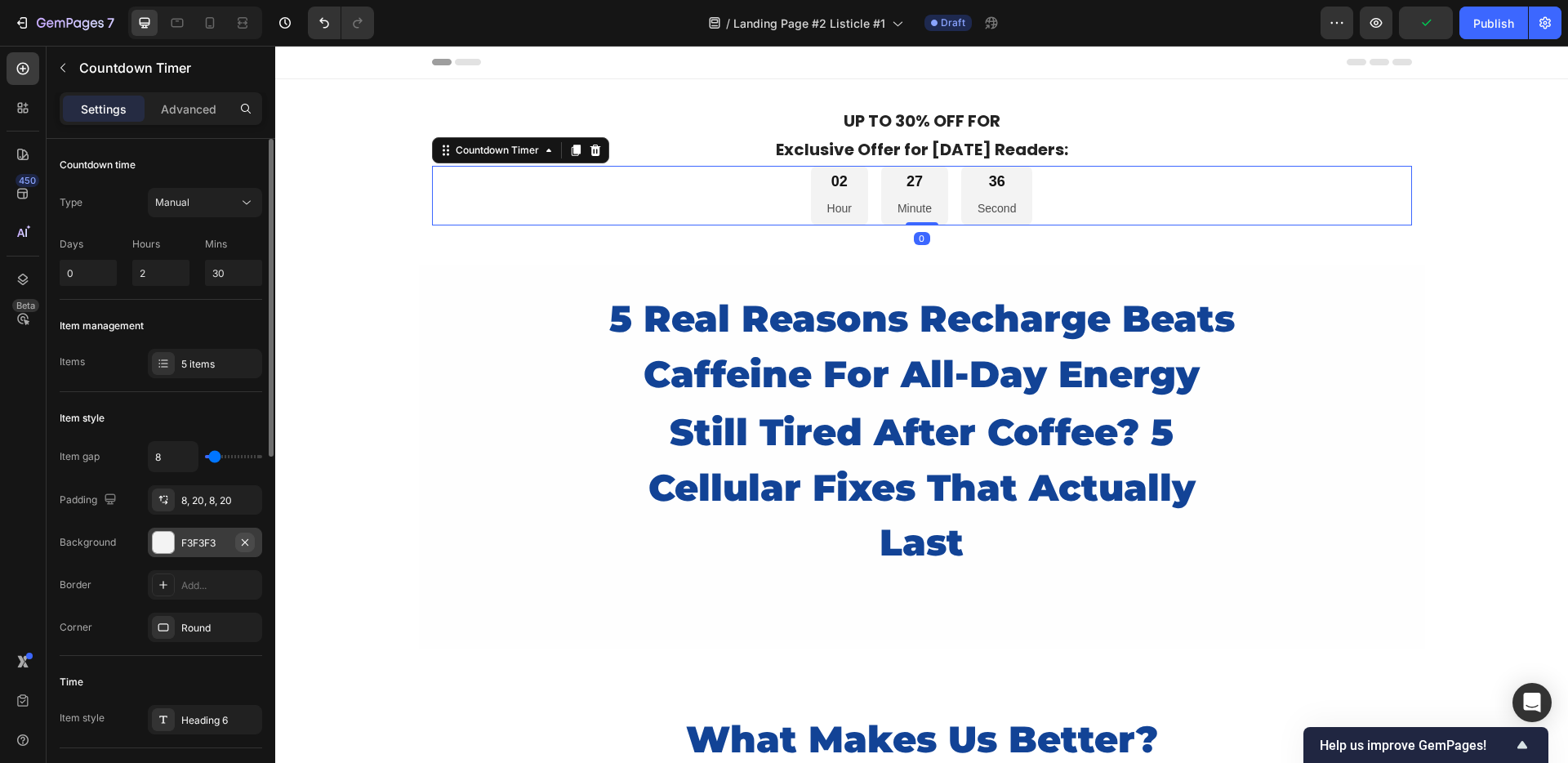
click at [236, 538] on button "button" at bounding box center [245, 542] width 19 height 19
click at [190, 547] on div "Add..." at bounding box center [220, 543] width 77 height 15
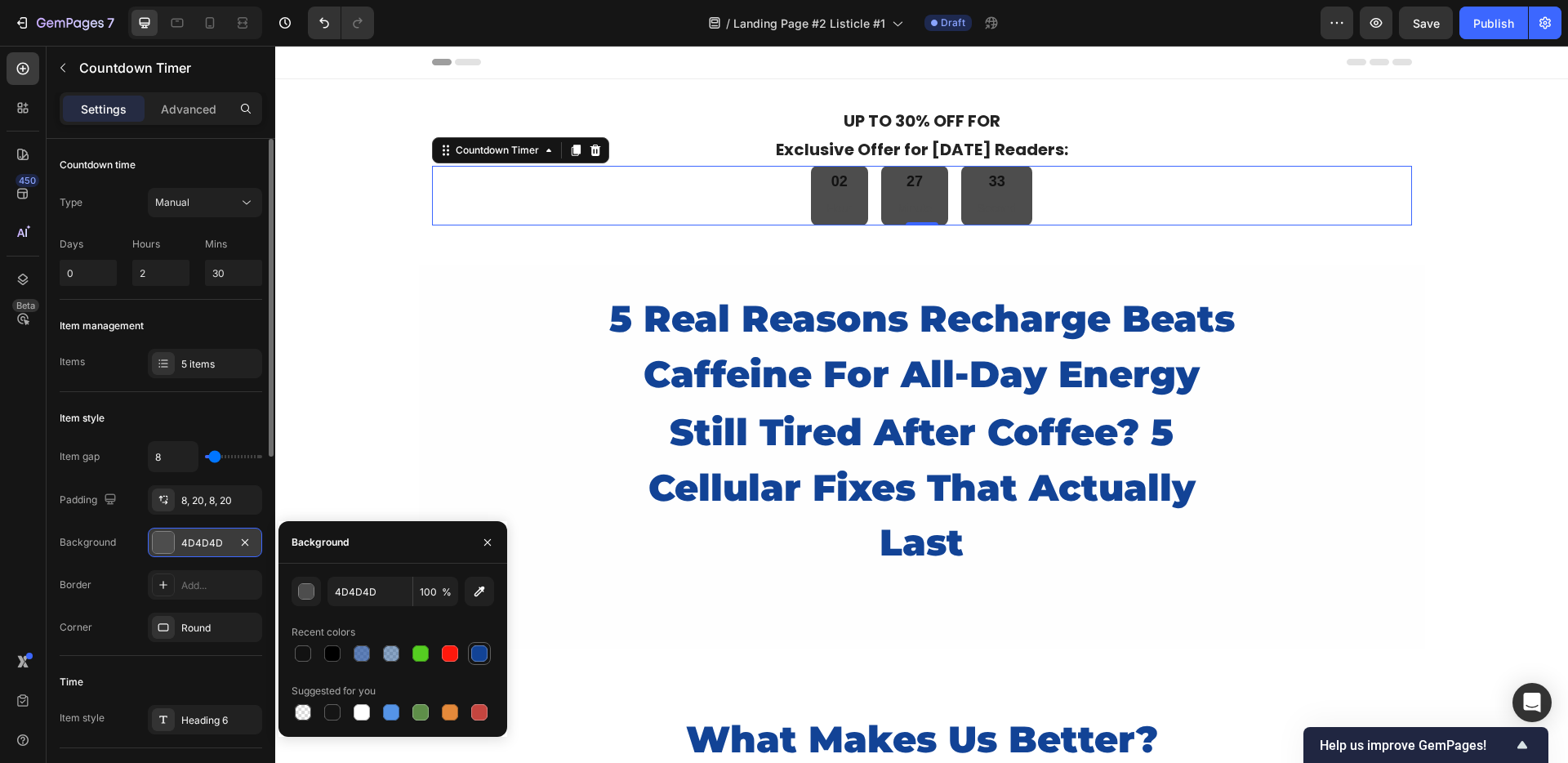
click at [474, 650] on div at bounding box center [479, 653] width 17 height 17
type input "124396"
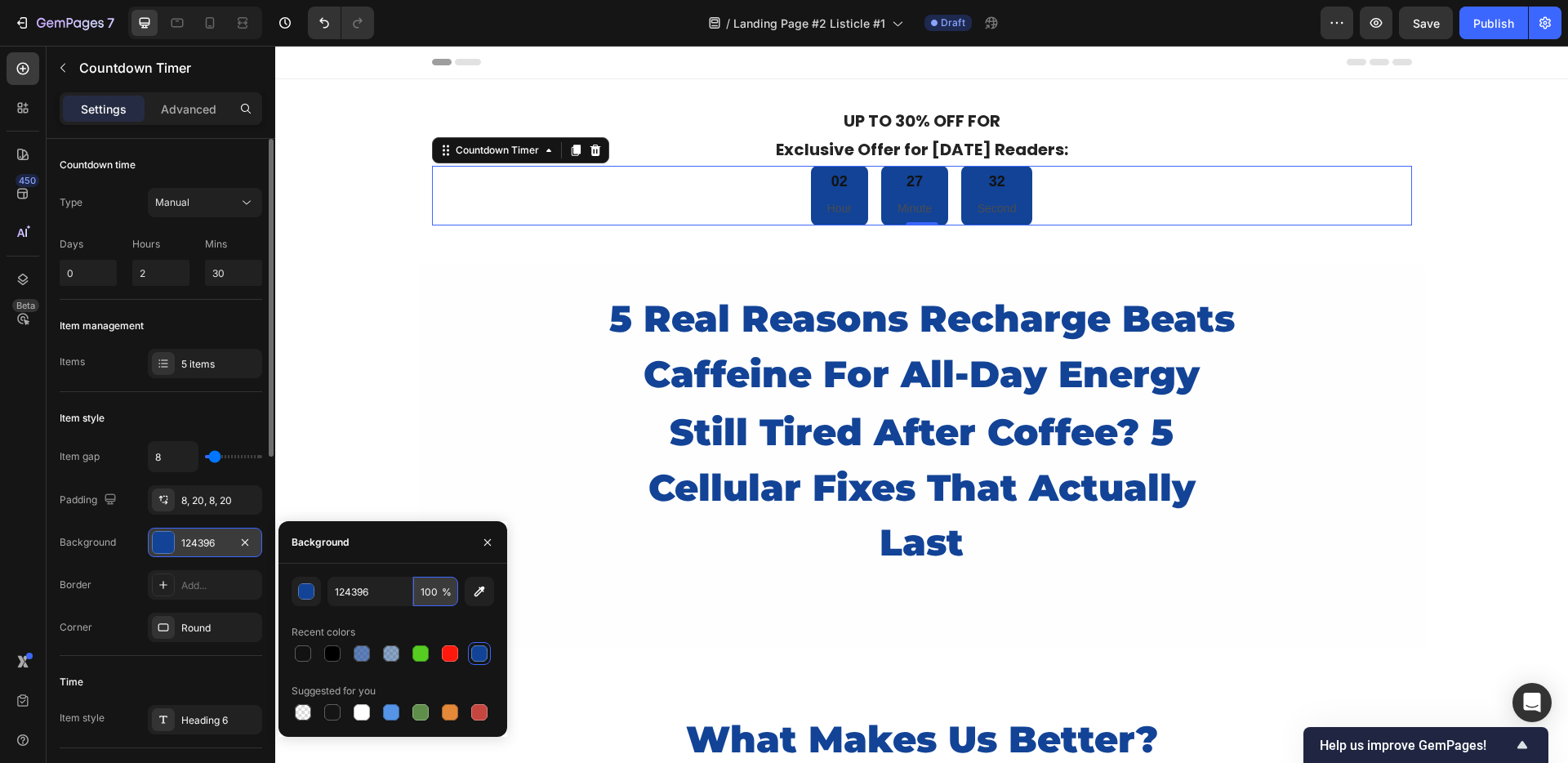
click at [428, 593] on input "100" at bounding box center [435, 592] width 45 height 30
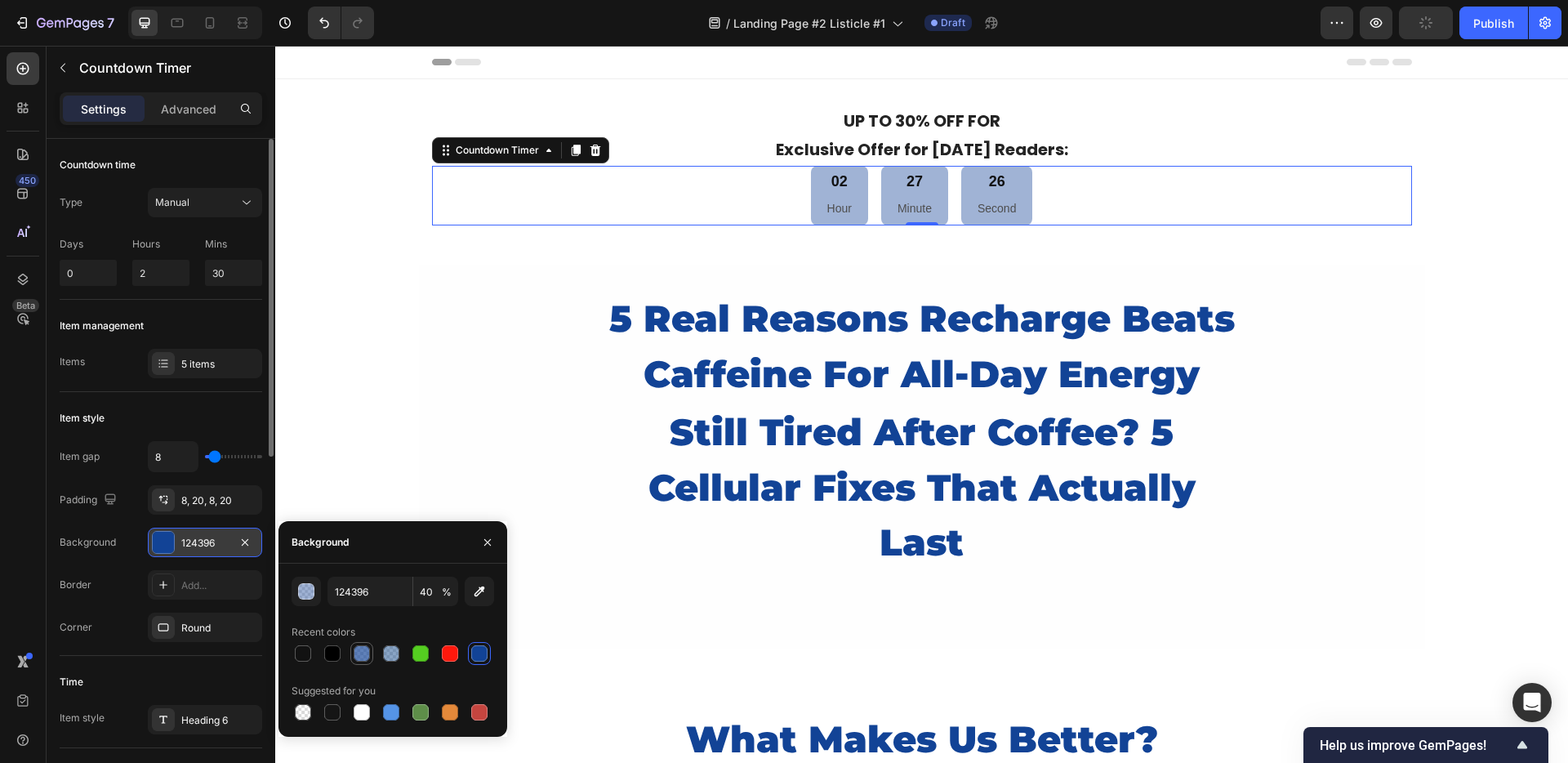
click at [359, 655] on div at bounding box center [393, 654] width 202 height 23
click at [384, 650] on div at bounding box center [391, 653] width 17 height 17
type input "67"
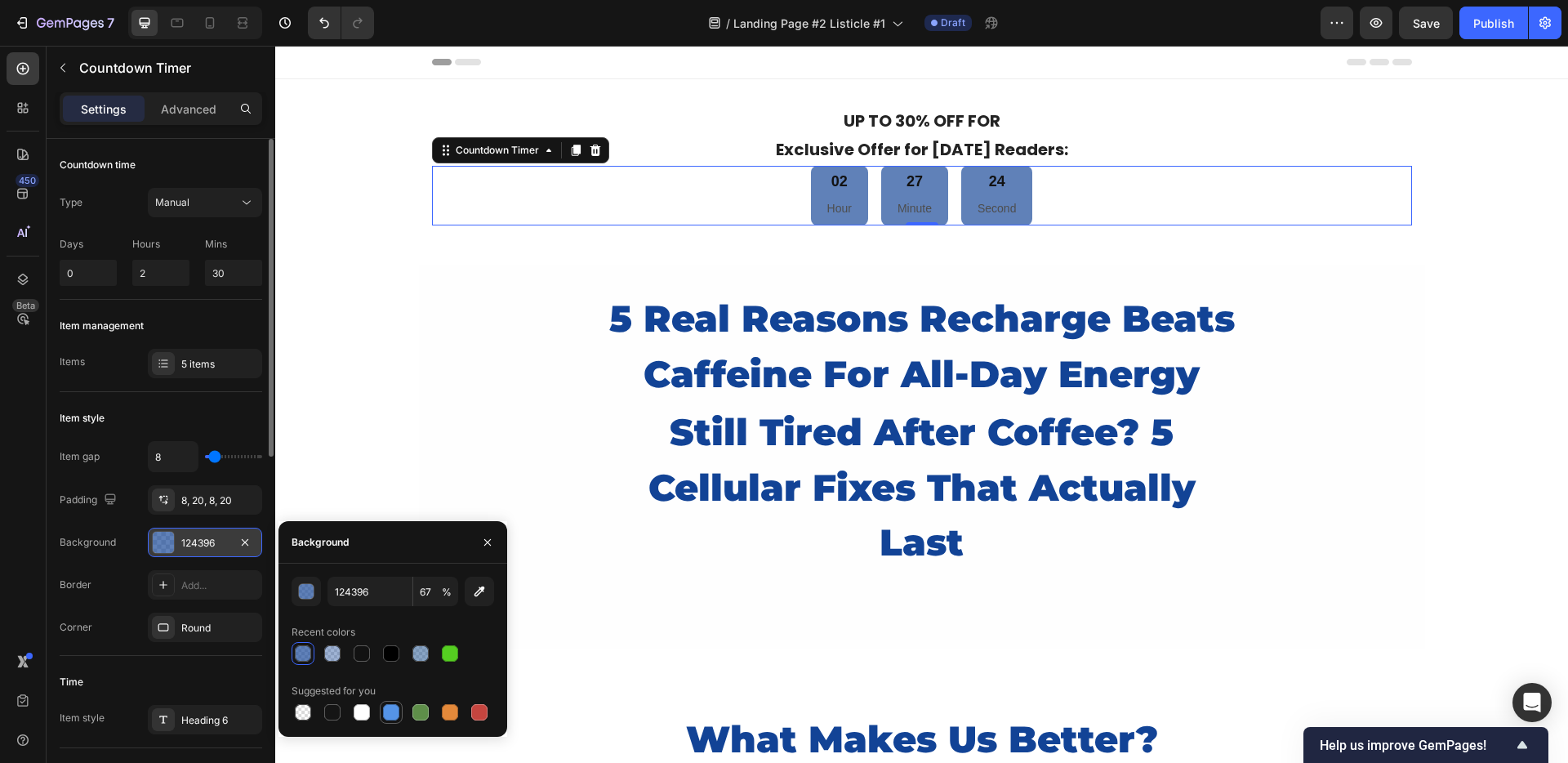
click at [388, 711] on div at bounding box center [391, 712] width 17 height 17
type input "5594E7"
type input "100"
click at [309, 647] on div at bounding box center [303, 653] width 17 height 17
type input "124396"
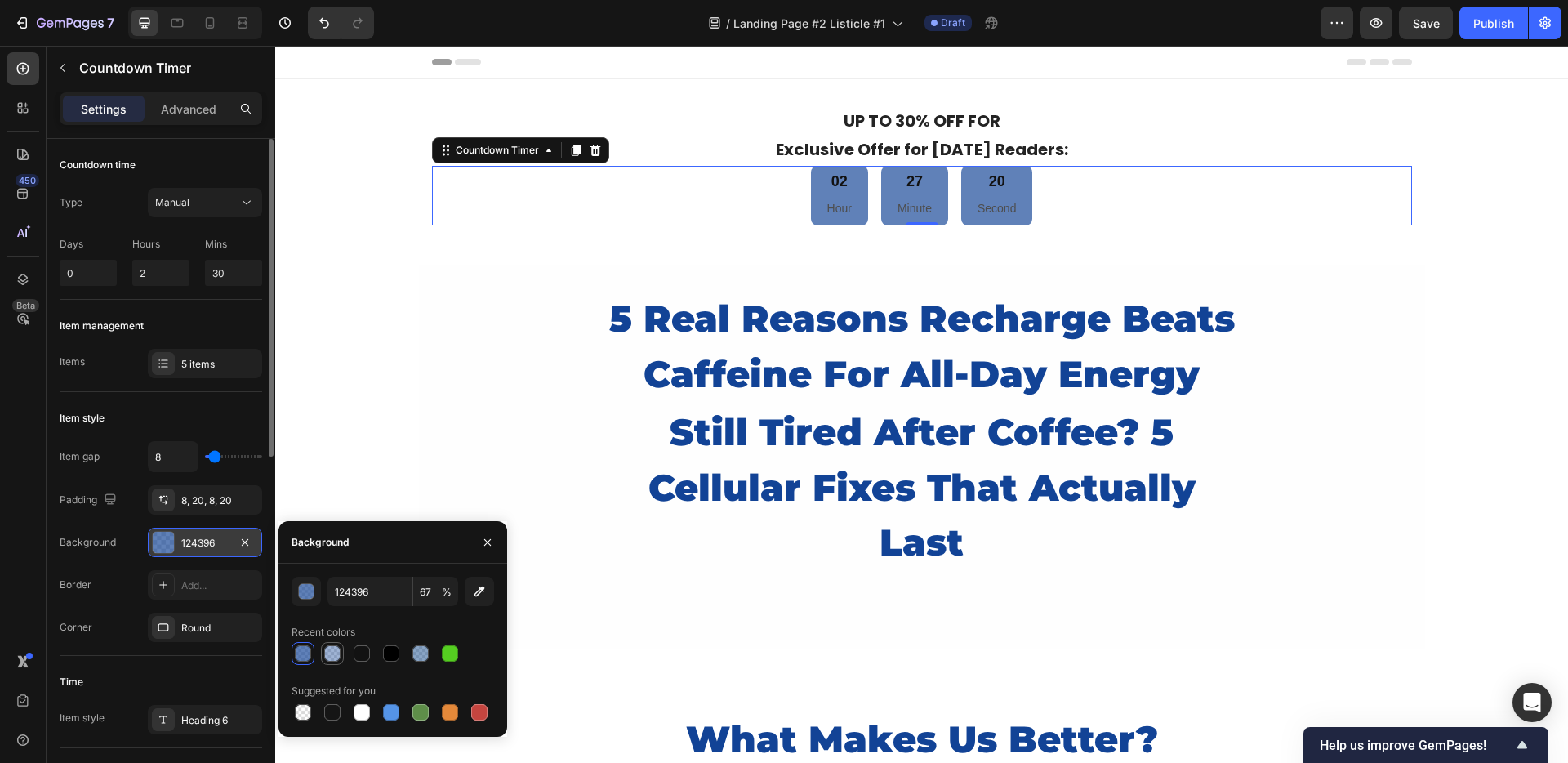
click at [332, 646] on div at bounding box center [332, 653] width 17 height 17
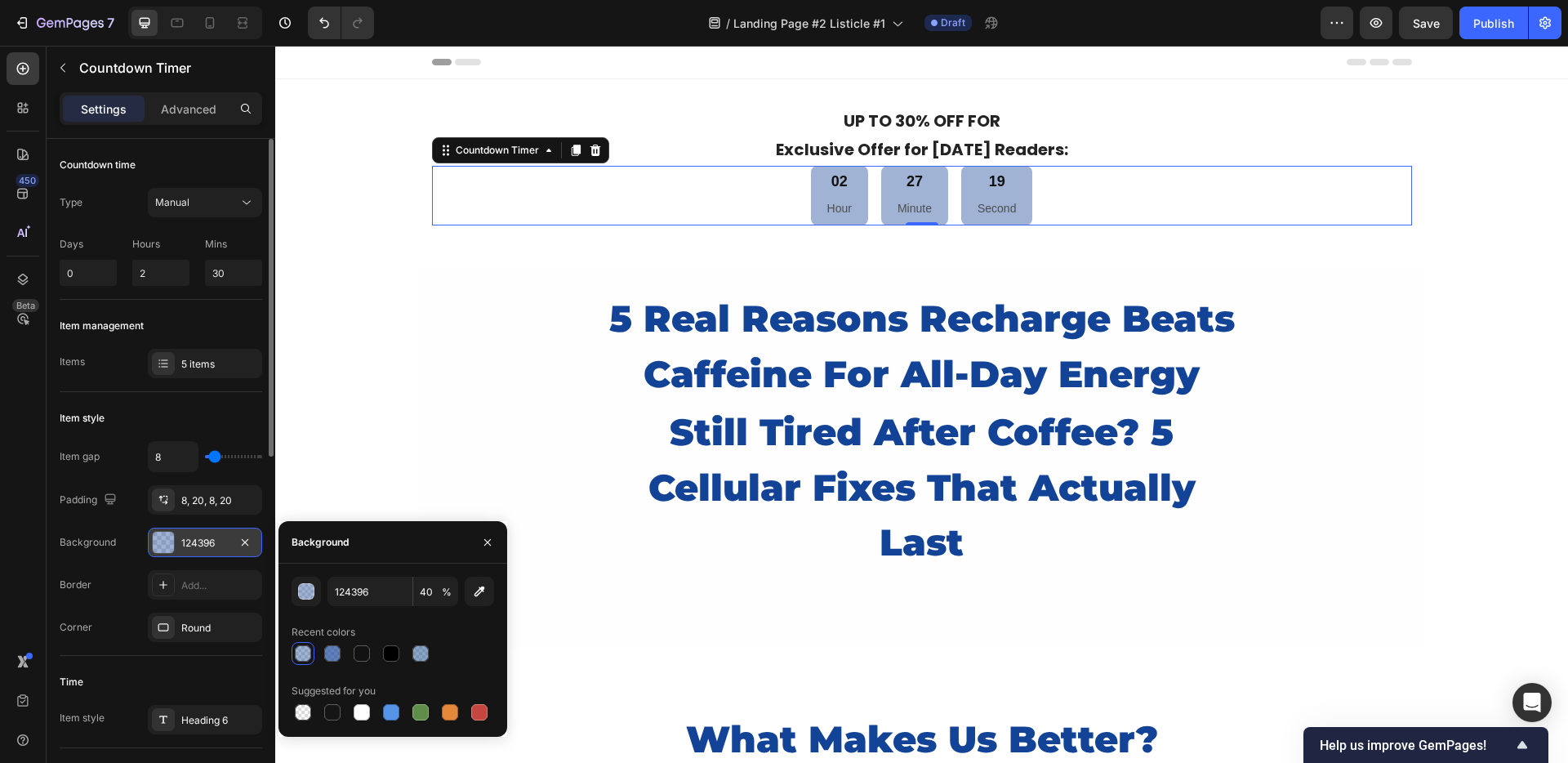
click at [305, 649] on div at bounding box center [303, 653] width 17 height 17
click at [425, 592] on input "40" at bounding box center [435, 592] width 45 height 30
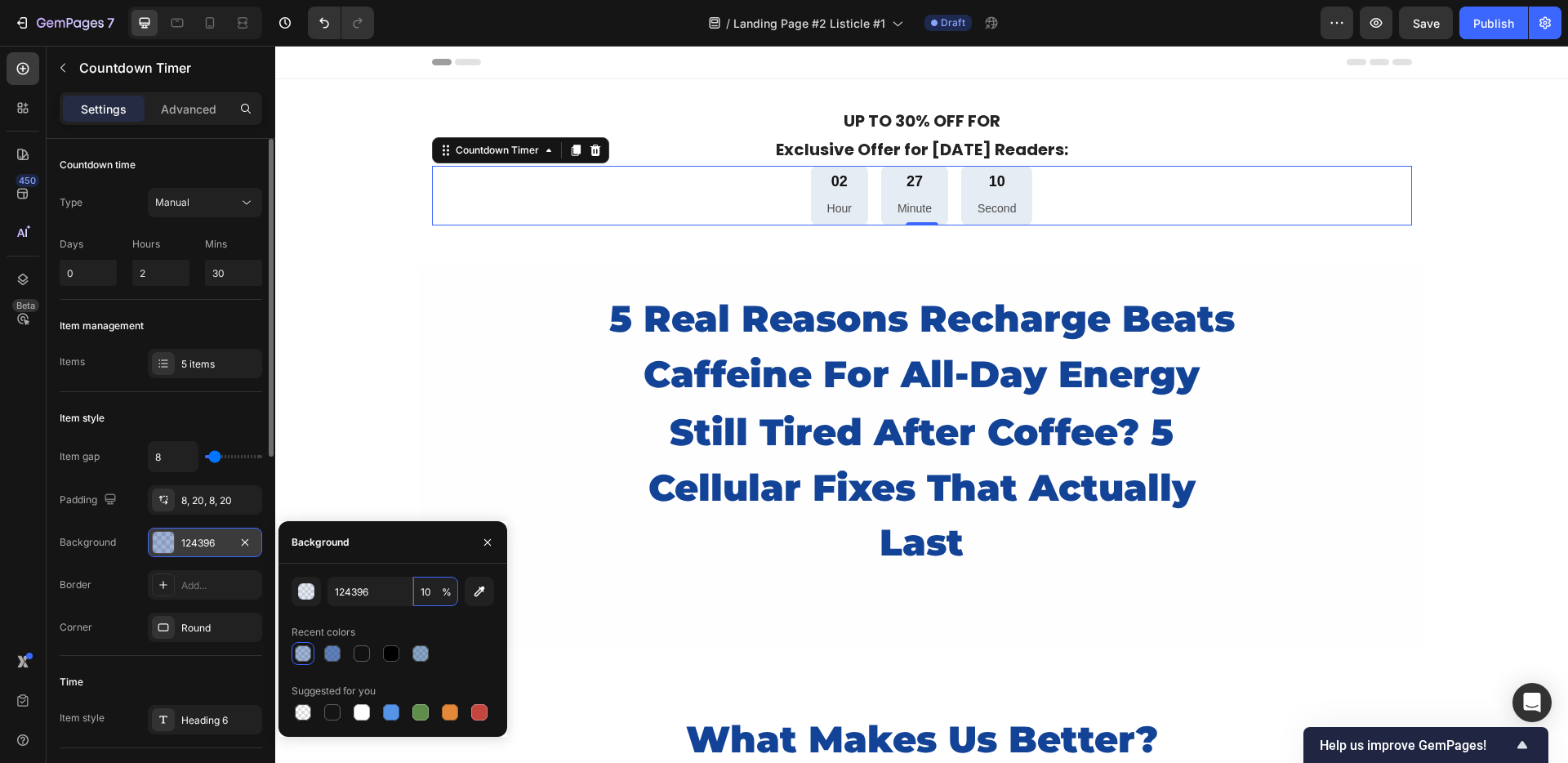
type input "100"
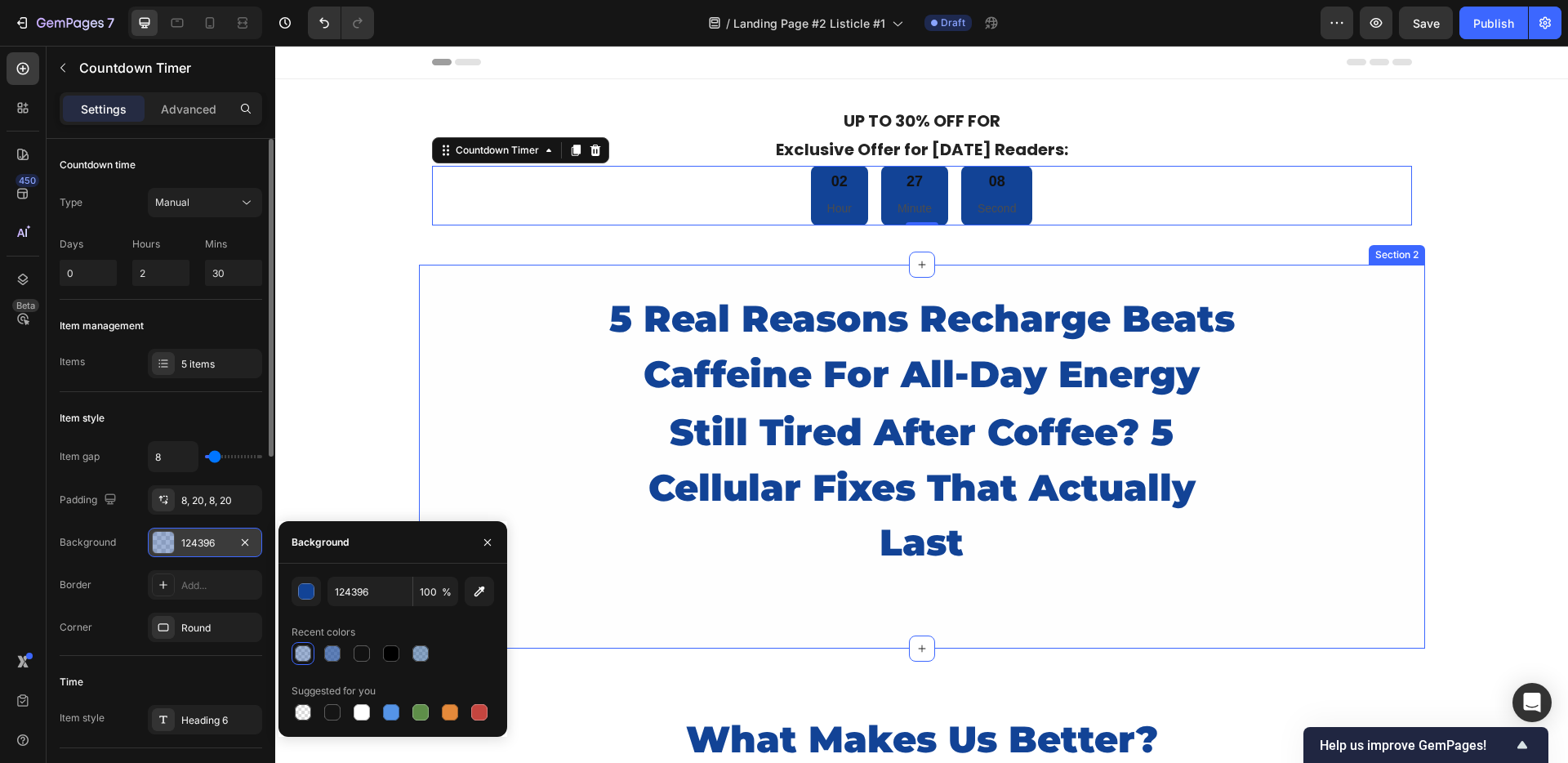
click at [447, 381] on div "5 Real Reasons Recharge Beats Caffeine For All-Day Energy Heading still tired a…" at bounding box center [921, 457] width 1006 height 335
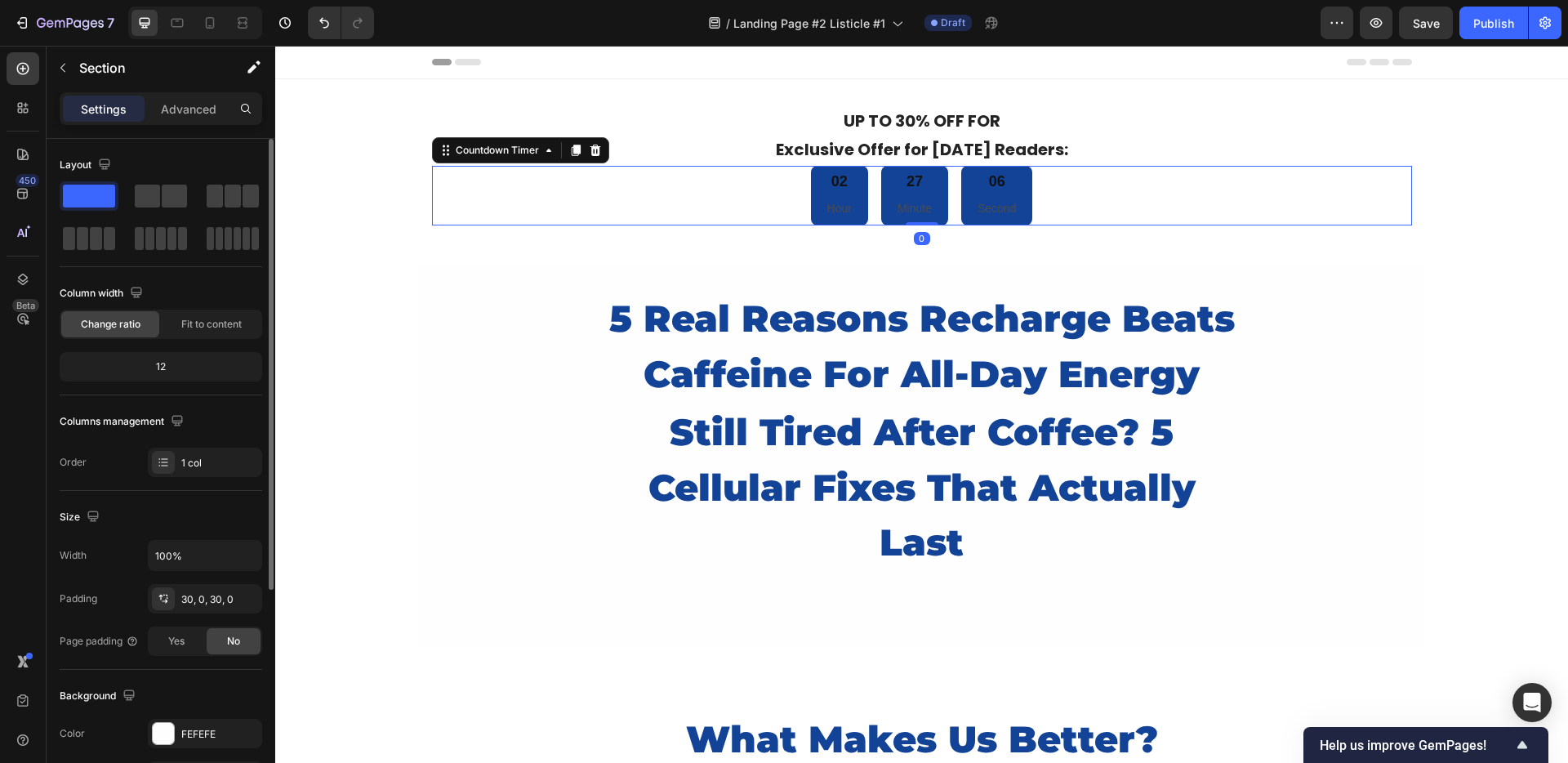
click at [789, 193] on div "02 Hour 27 Minute 06 Second" at bounding box center [921, 196] width 980 height 59
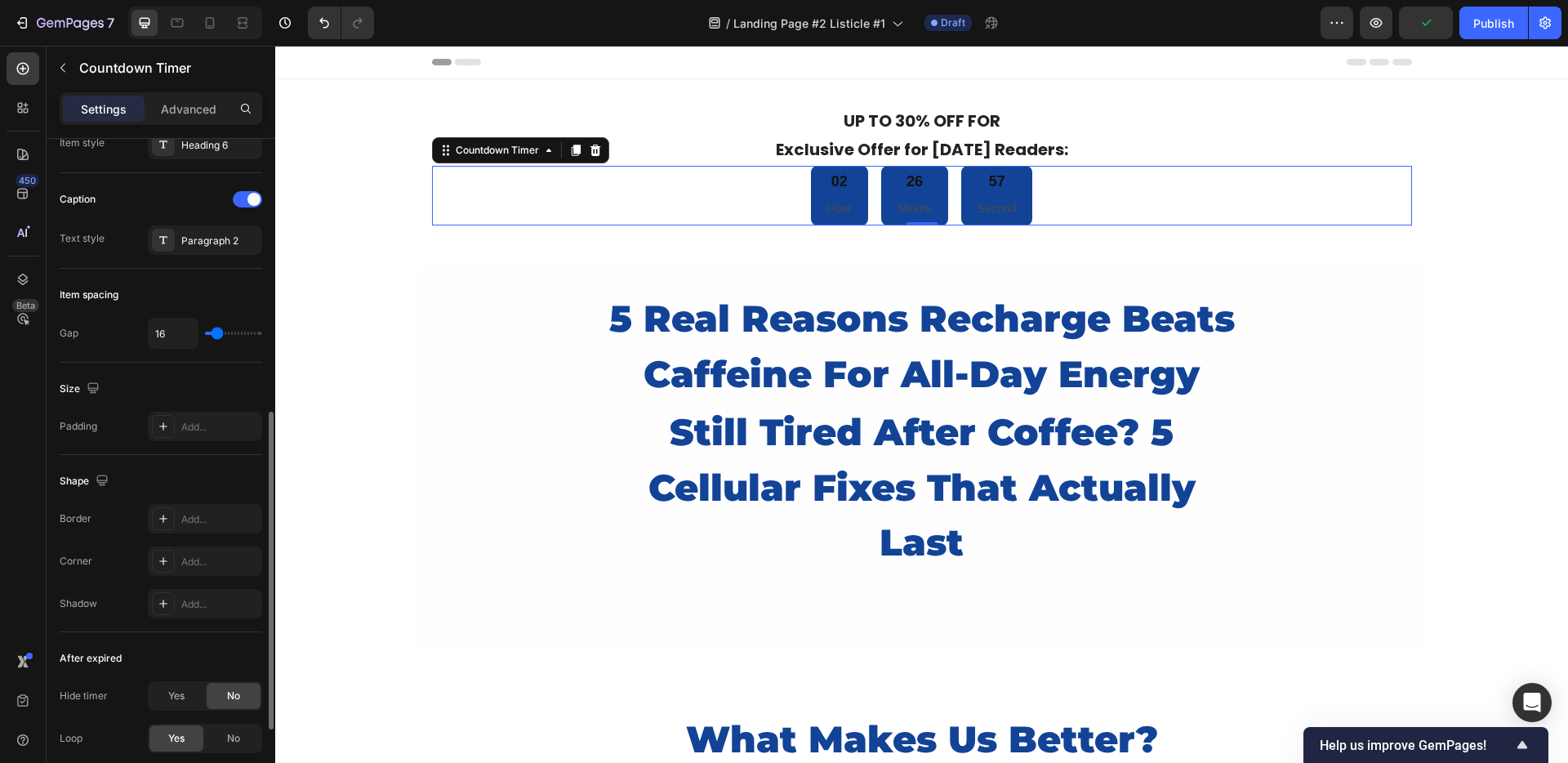
scroll to position [429, 0]
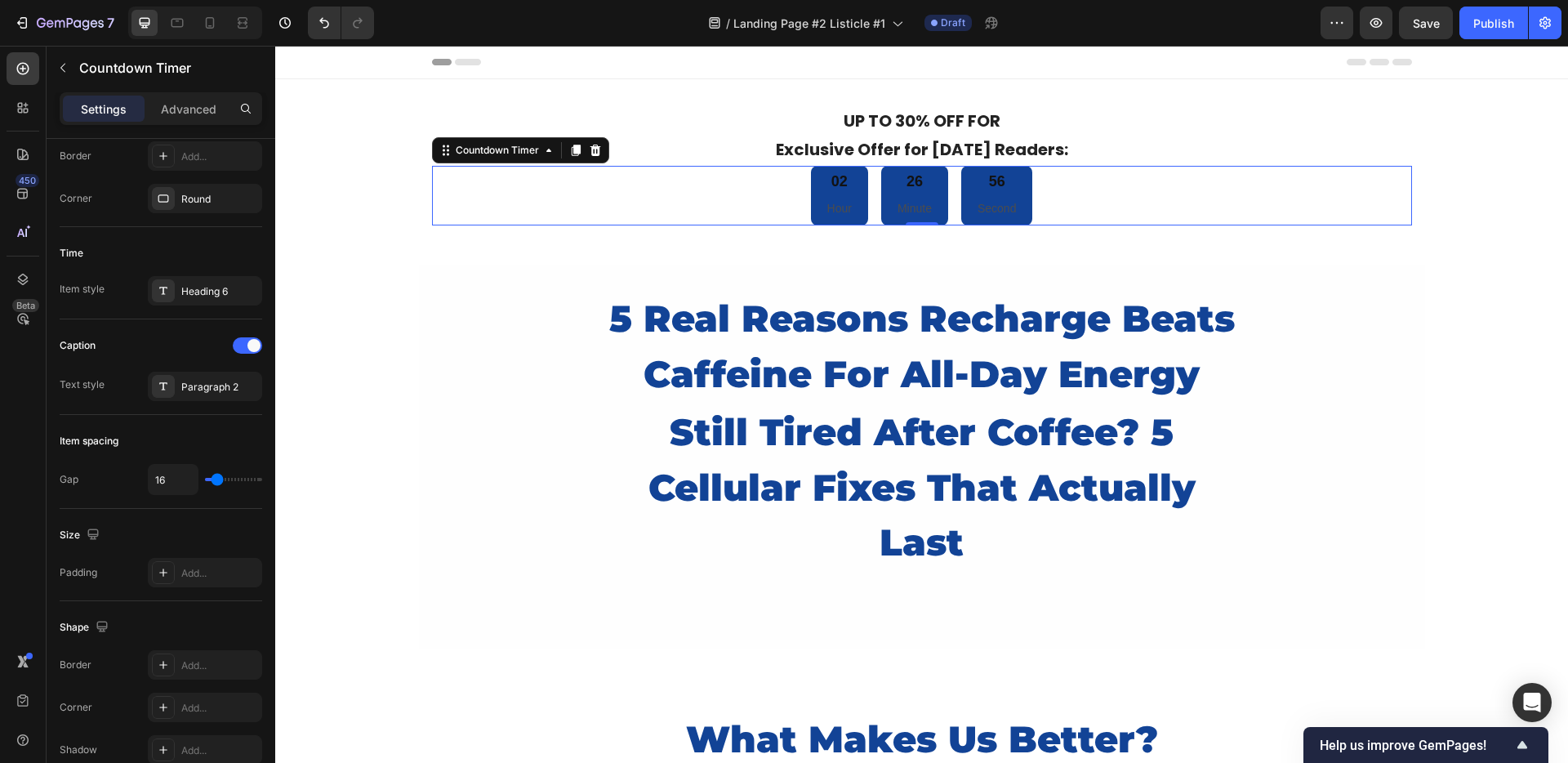
click at [818, 198] on div "02 Hour" at bounding box center [839, 196] width 58 height 59
click at [832, 182] on div "02" at bounding box center [839, 182] width 24 height 19
click at [832, 223] on div "02 Hour" at bounding box center [839, 196] width 58 height 59
click at [743, 210] on div "02 Hour 26 Minute 54 Second" at bounding box center [921, 196] width 980 height 59
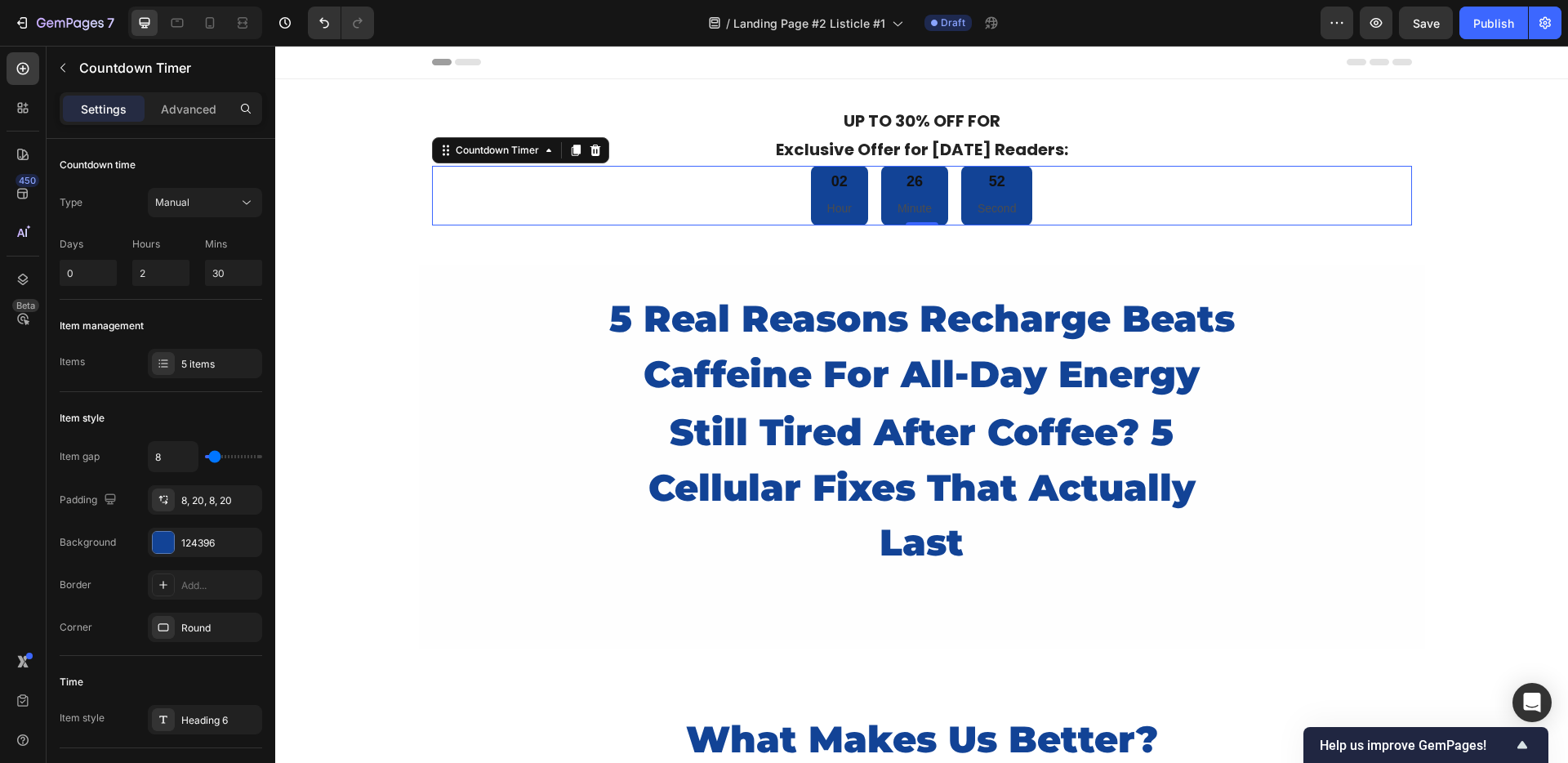
scroll to position [24, 0]
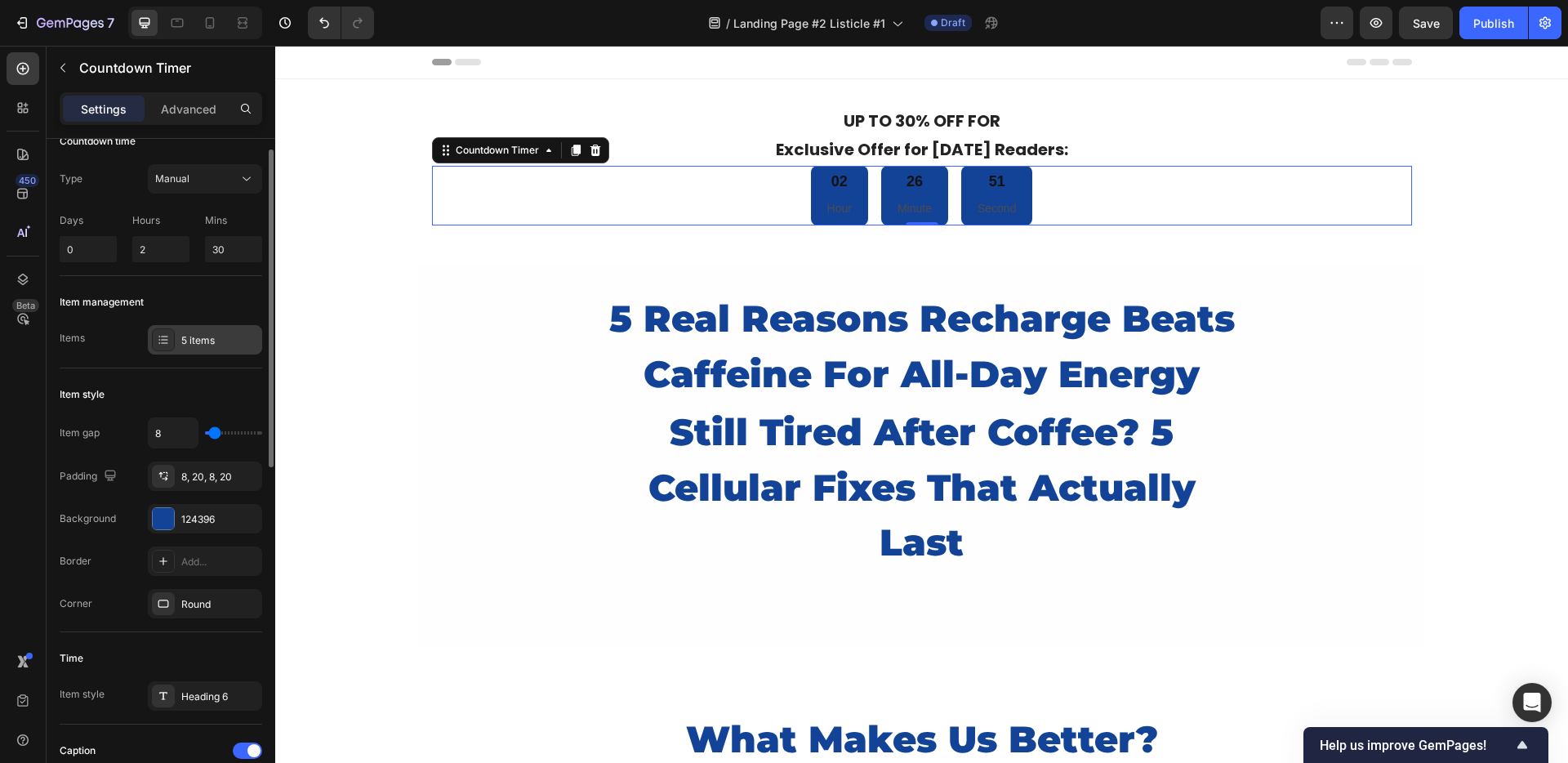
click at [195, 339] on div "5 items" at bounding box center [220, 340] width 77 height 15
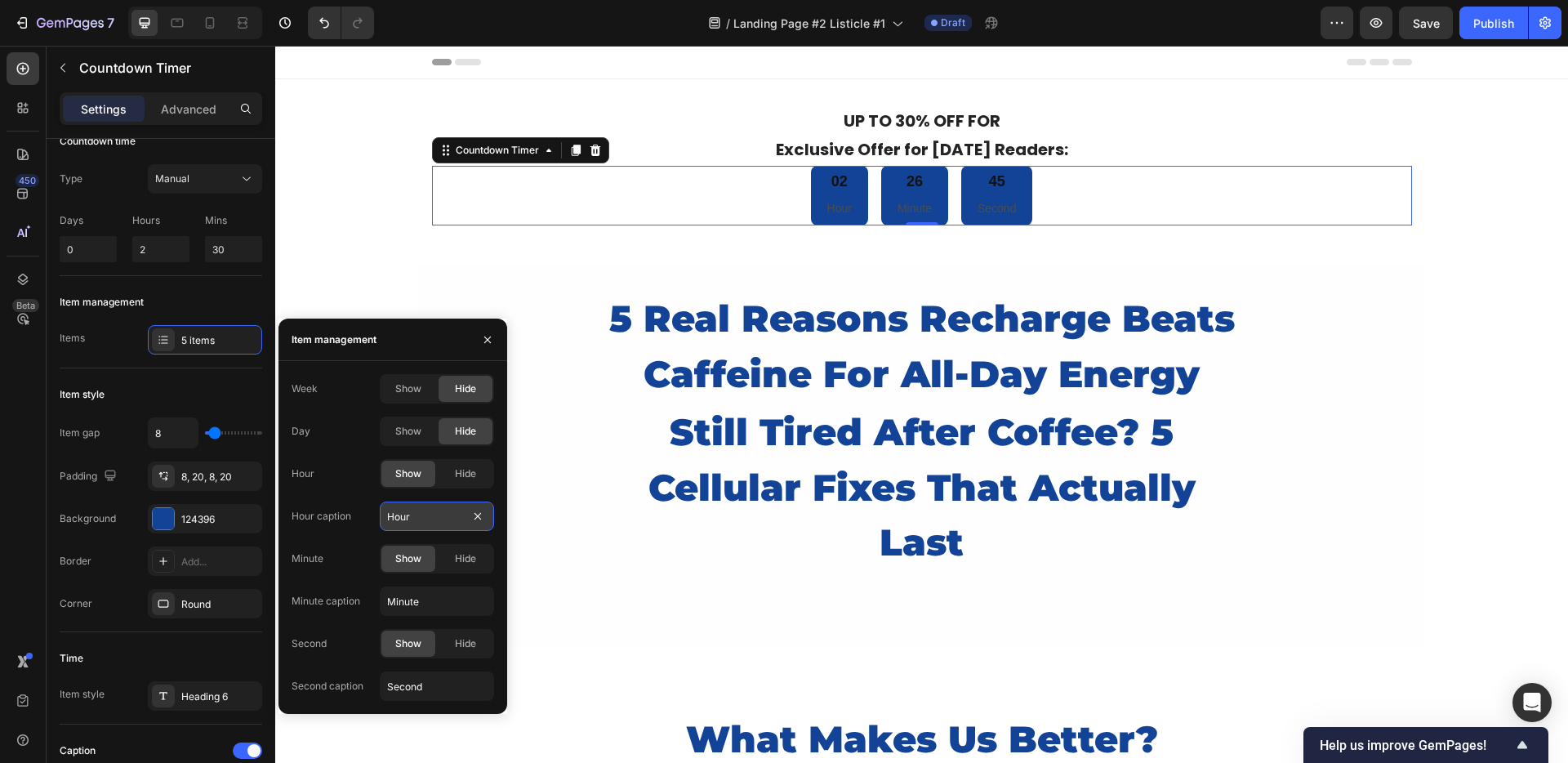
click at [423, 519] on input "Hour" at bounding box center [436, 517] width 114 height 30
type input "HRS"
click at [424, 610] on input "Minute" at bounding box center [436, 601] width 114 height 30
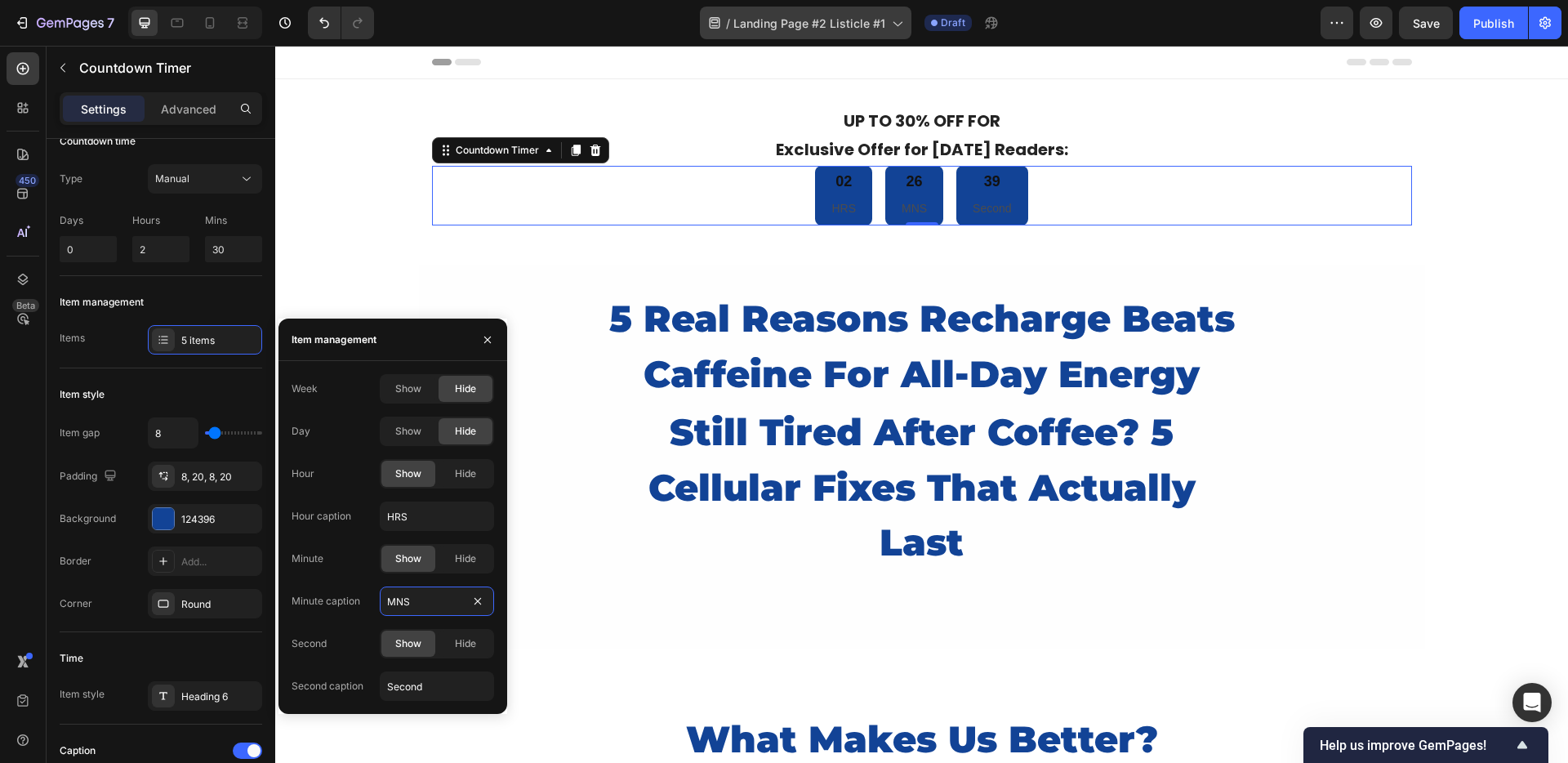
type input "MNS"
click at [424, 681] on input "Second" at bounding box center [436, 686] width 114 height 30
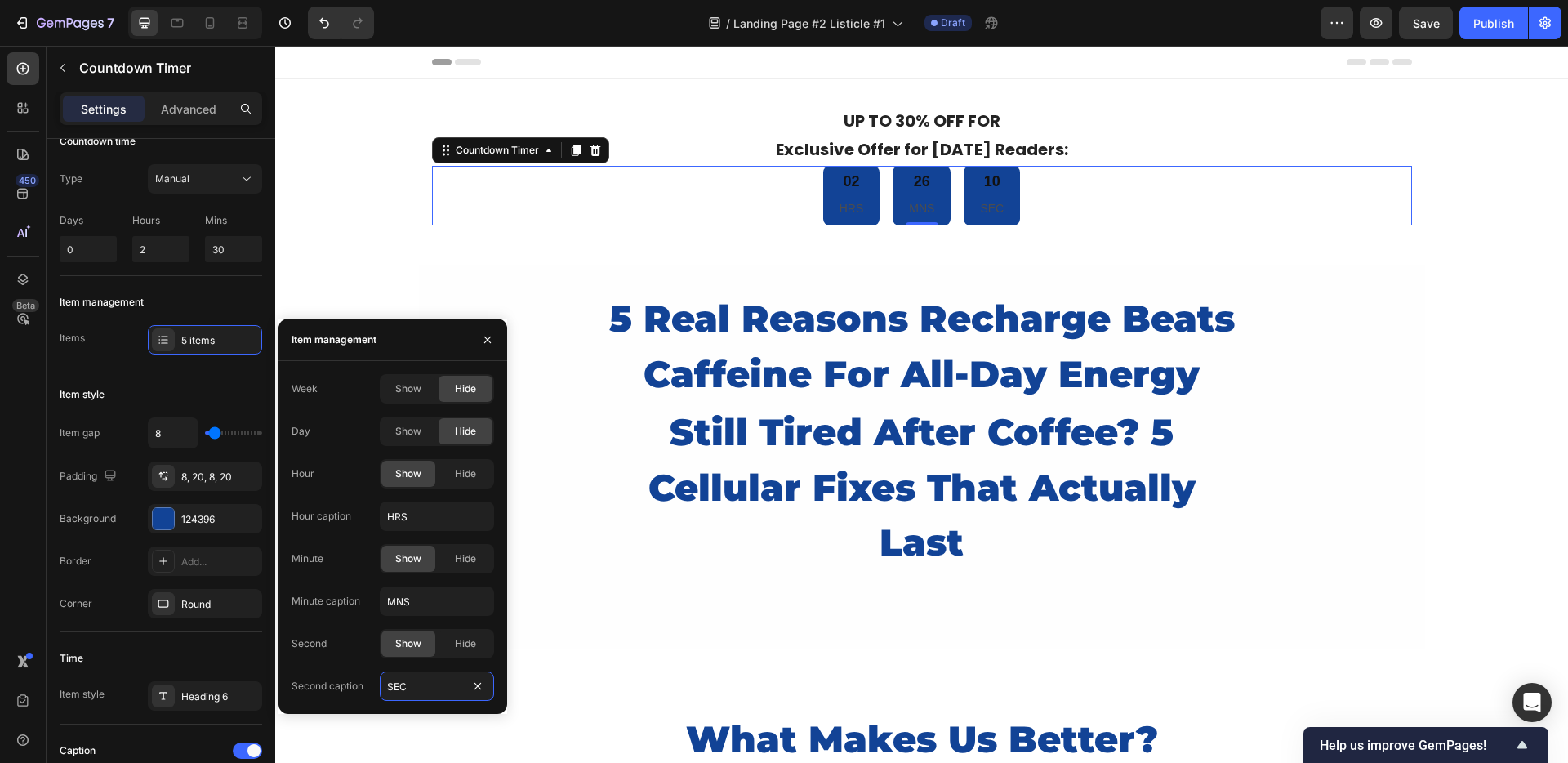
type input "SEC"
click at [452, 581] on div "Week Show Hide Day Show Hide Hour Show Hide Hour caption HRS Minute Show Hide M…" at bounding box center [393, 538] width 202 height 327
click at [435, 595] on input "MNS" at bounding box center [436, 601] width 114 height 30
type input "MIN"
click at [679, 616] on div "5 Real Reasons Recharge Beats Caffeine For All-Day Energy Heading still tired a…" at bounding box center [922, 457] width 635 height 335
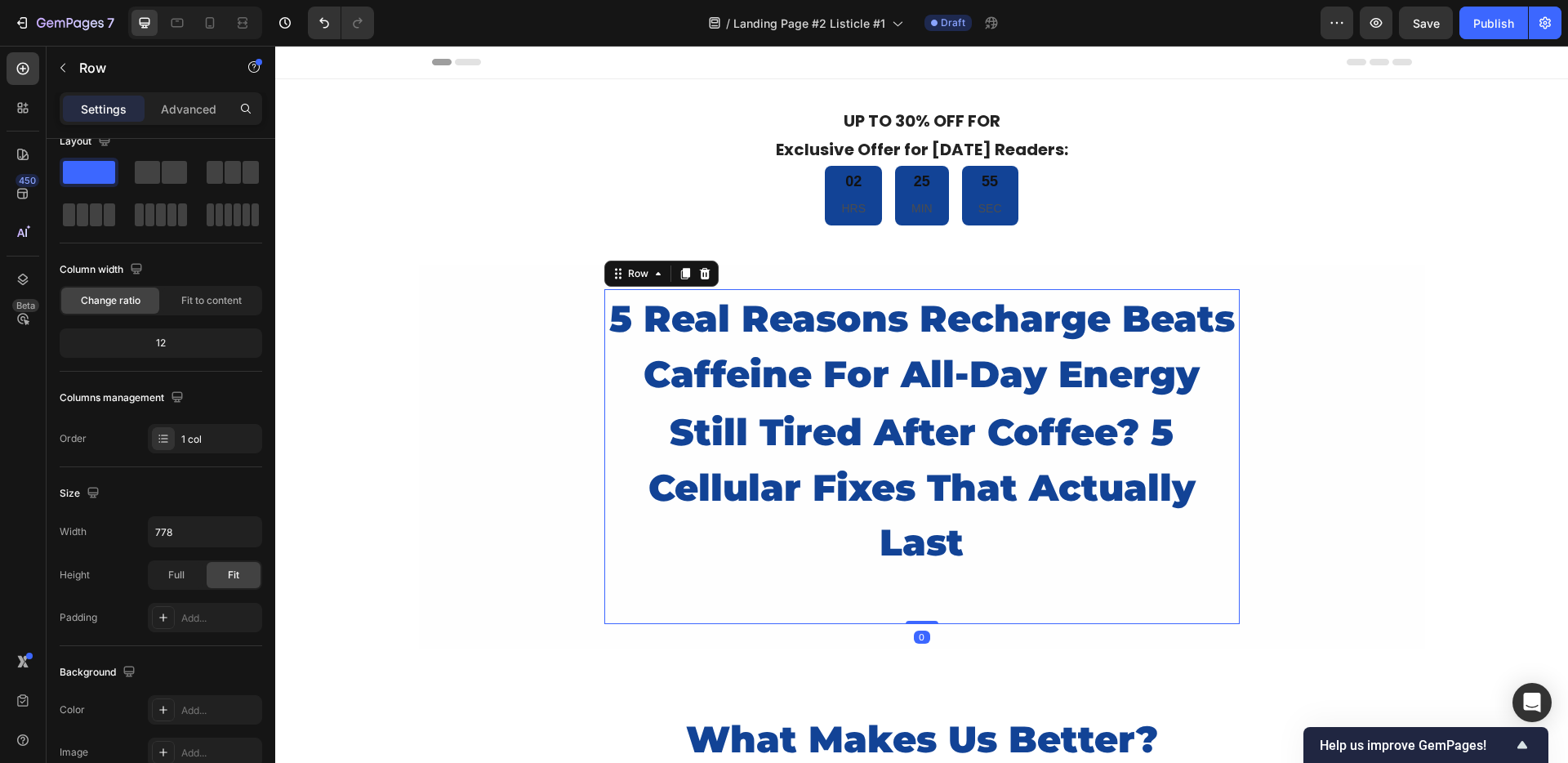
scroll to position [0, 0]
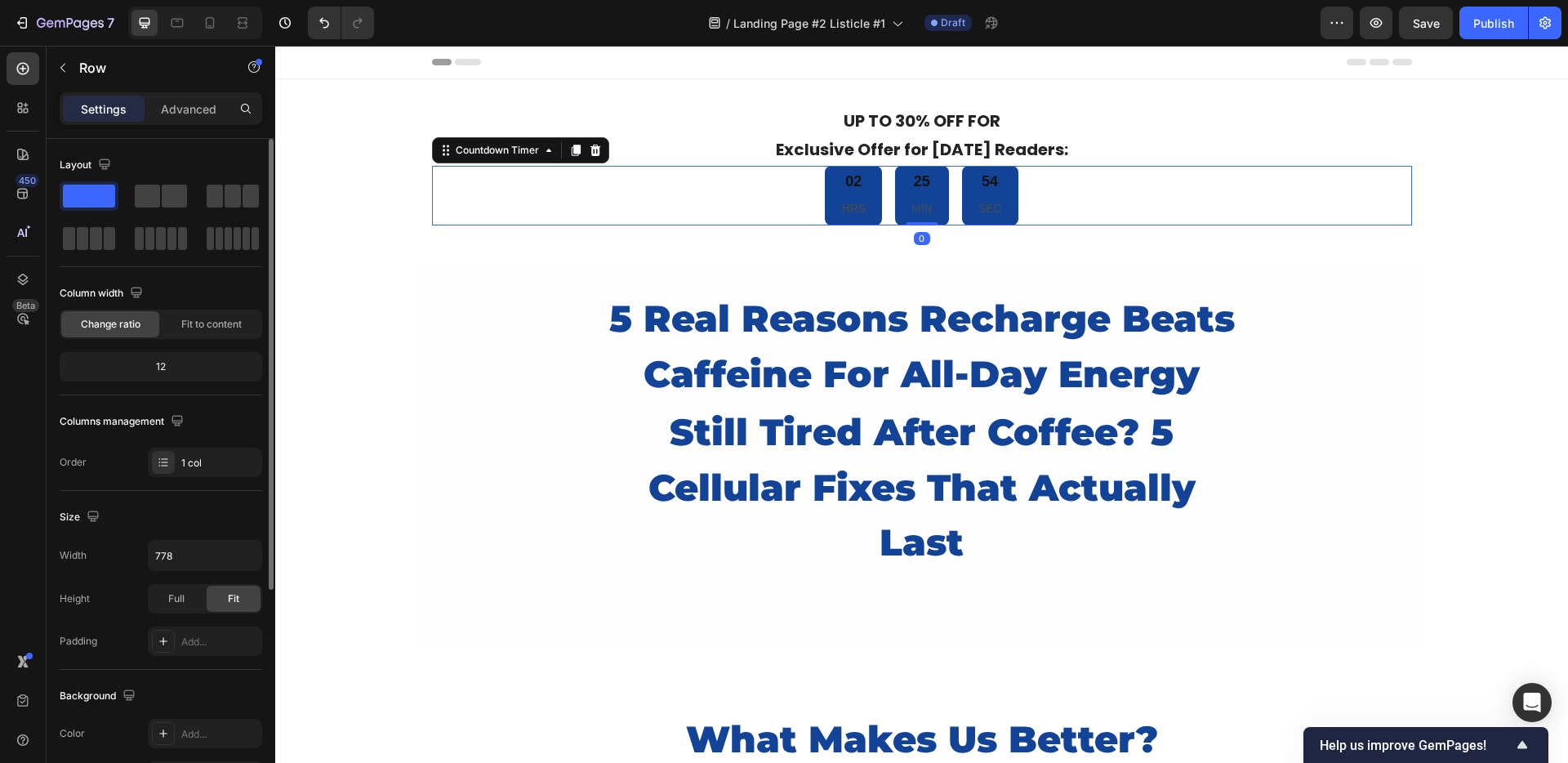
click at [722, 189] on div "02 HRS 25 MIN 54 SEC" at bounding box center [921, 196] width 980 height 59
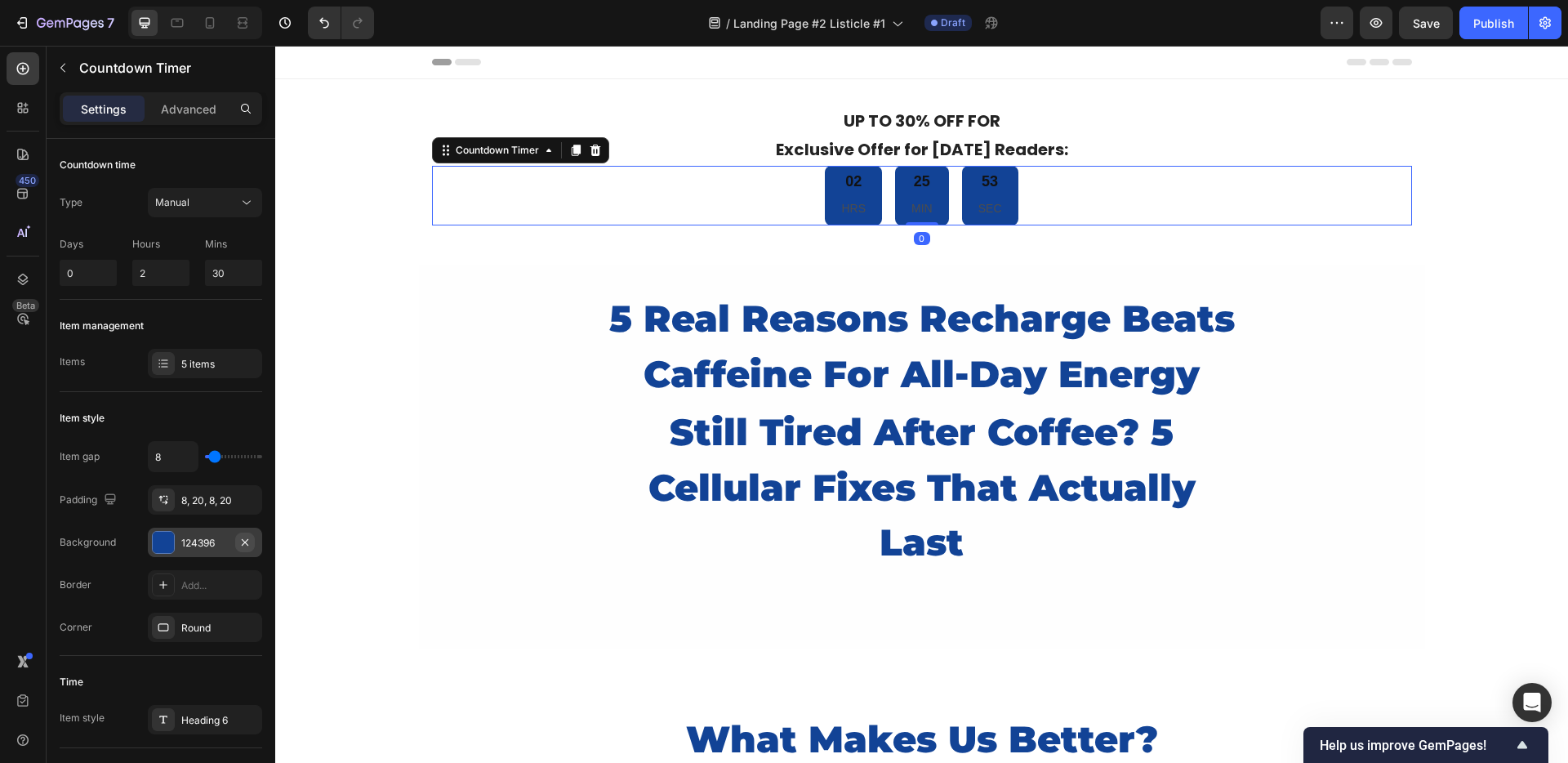
click at [239, 538] on icon "button" at bounding box center [244, 542] width 13 height 13
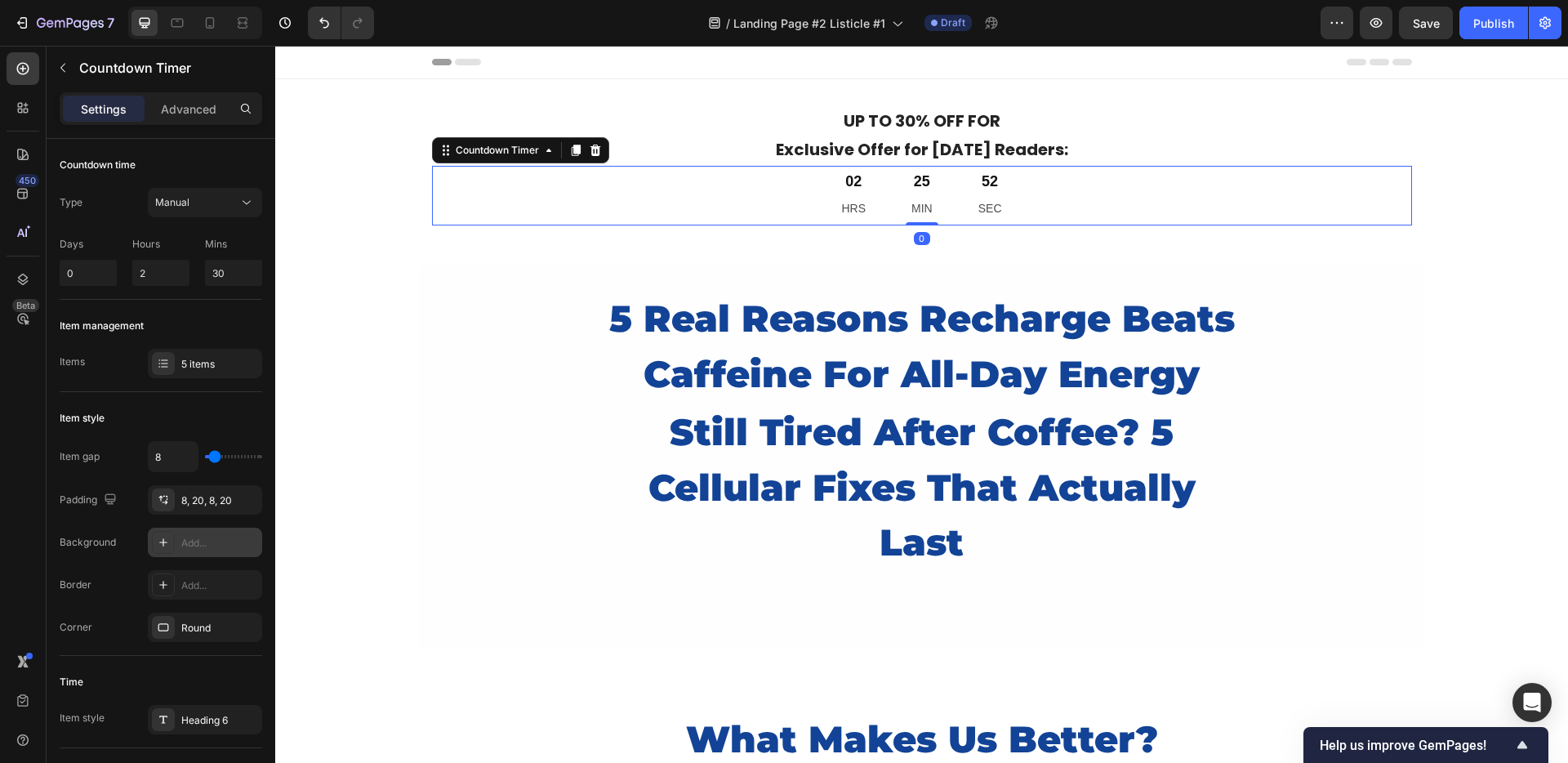
click at [223, 538] on div "Add..." at bounding box center [220, 543] width 77 height 15
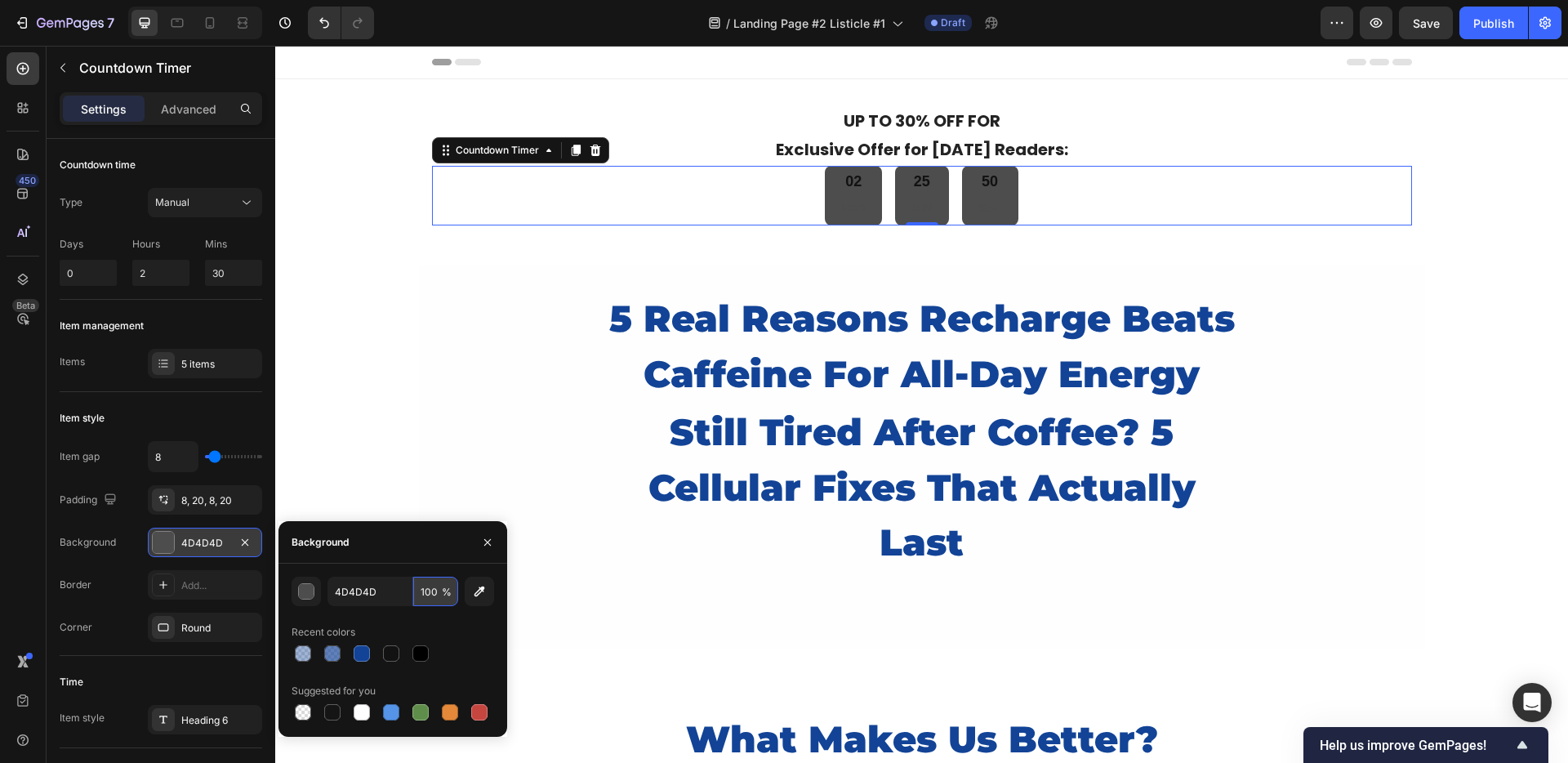
click at [423, 595] on input "100" at bounding box center [435, 592] width 45 height 30
type input "10"
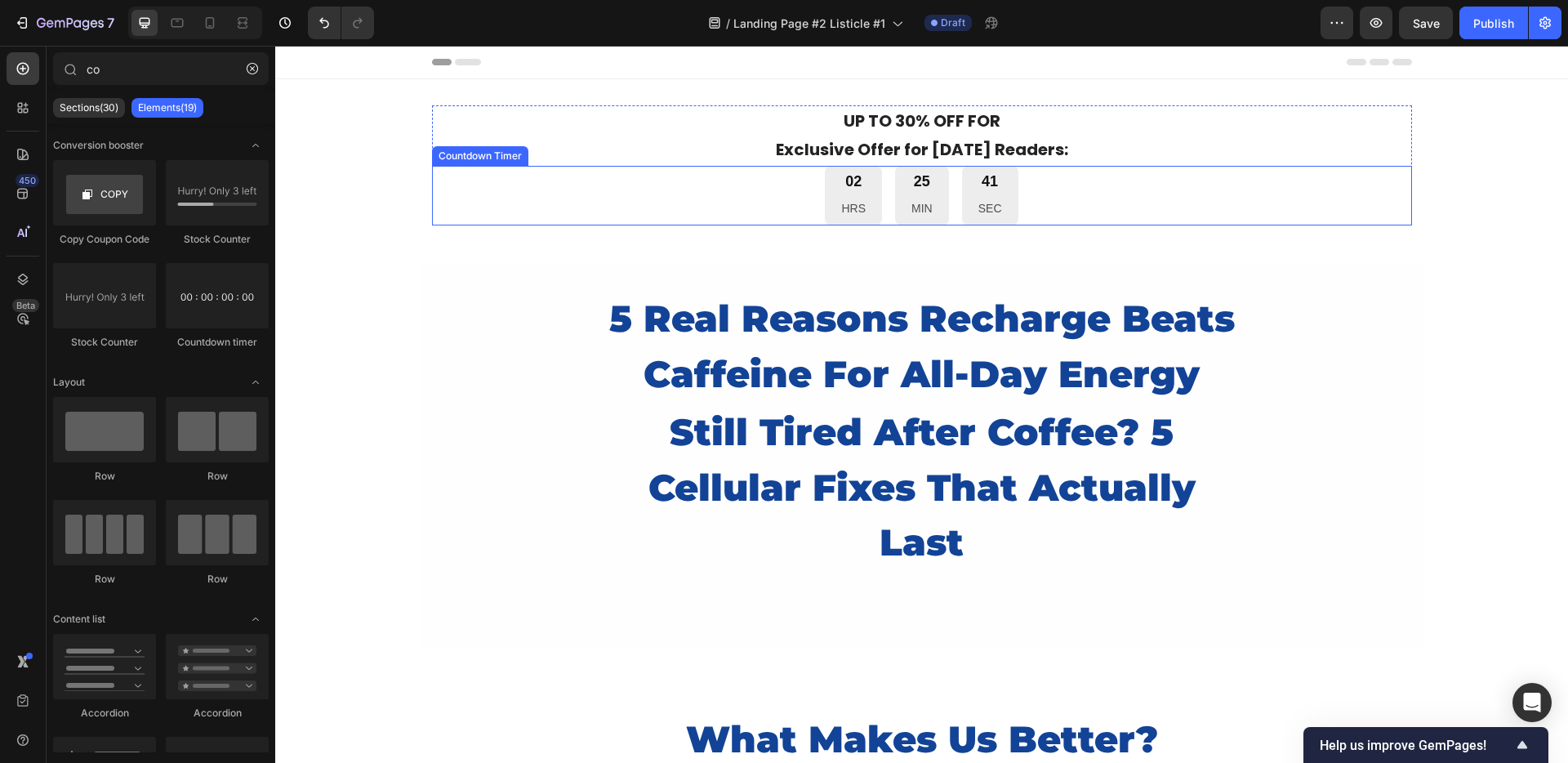
click at [714, 195] on div "02 HRS 25 MIN 41 SEC" at bounding box center [921, 196] width 980 height 59
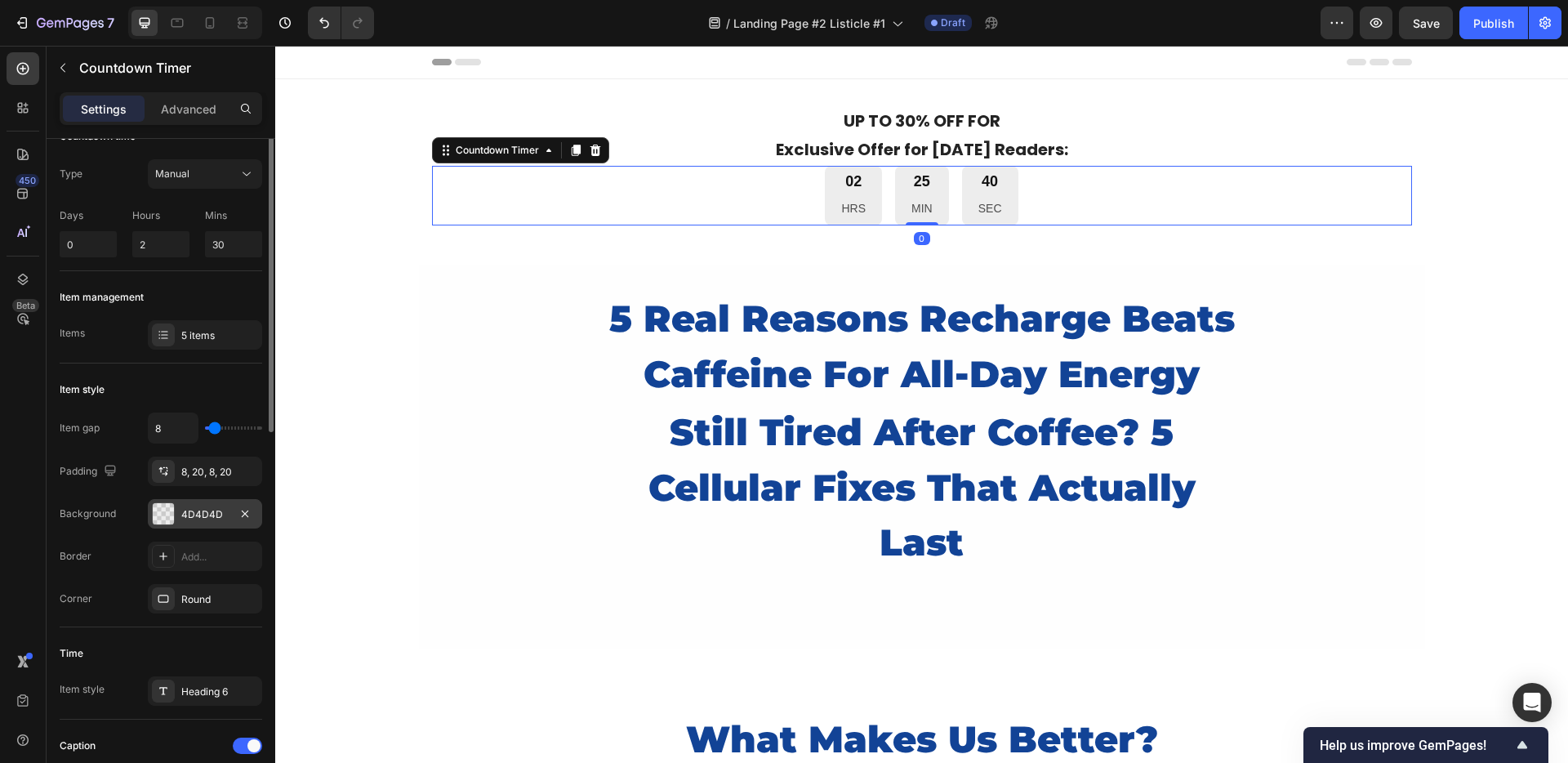
scroll to position [102, 0]
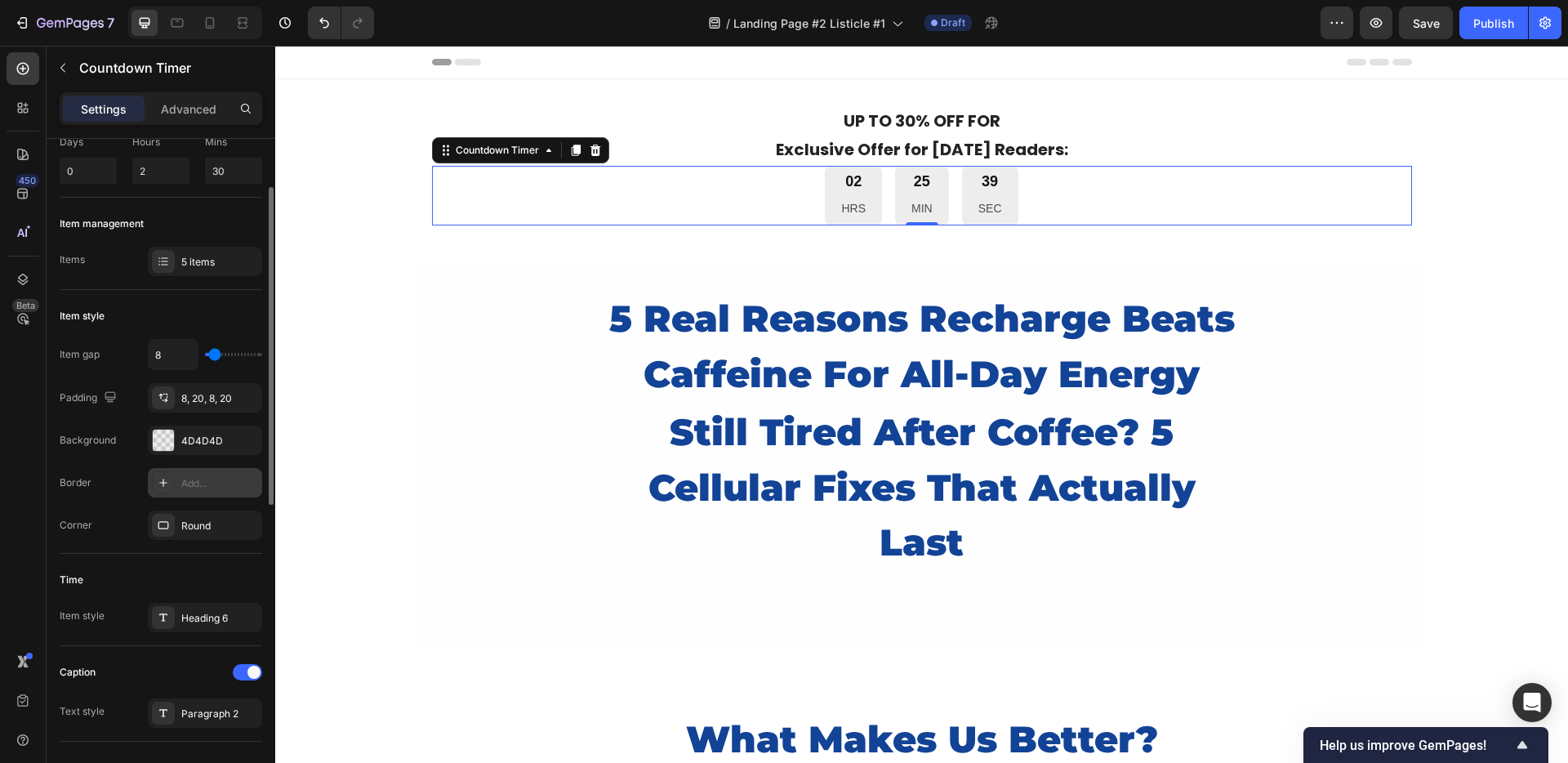
click at [194, 486] on div "Add..." at bounding box center [220, 484] width 77 height 15
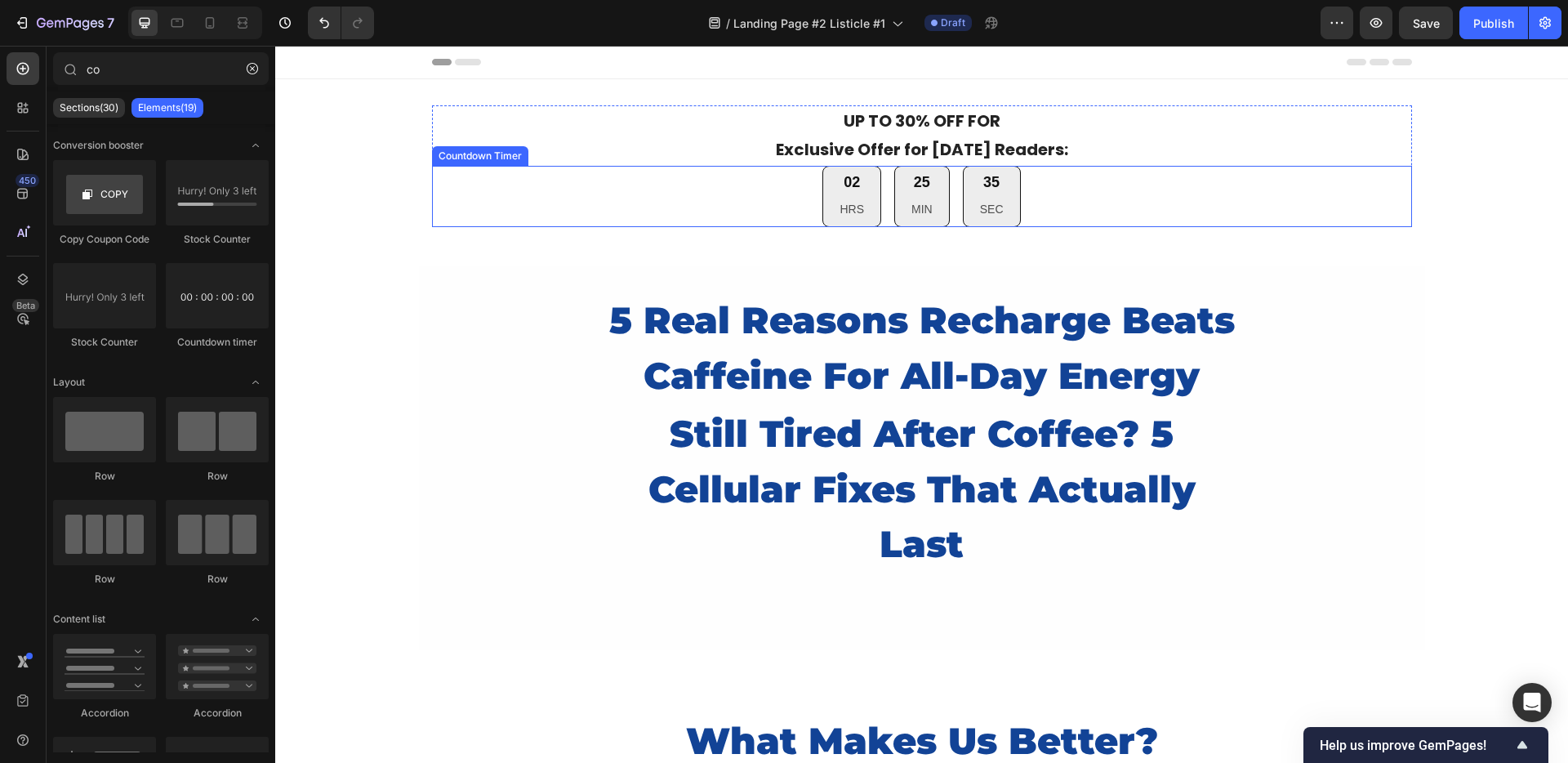
click at [638, 224] on div "02 HRS 25 MIN 35 SEC" at bounding box center [921, 196] width 980 height 61
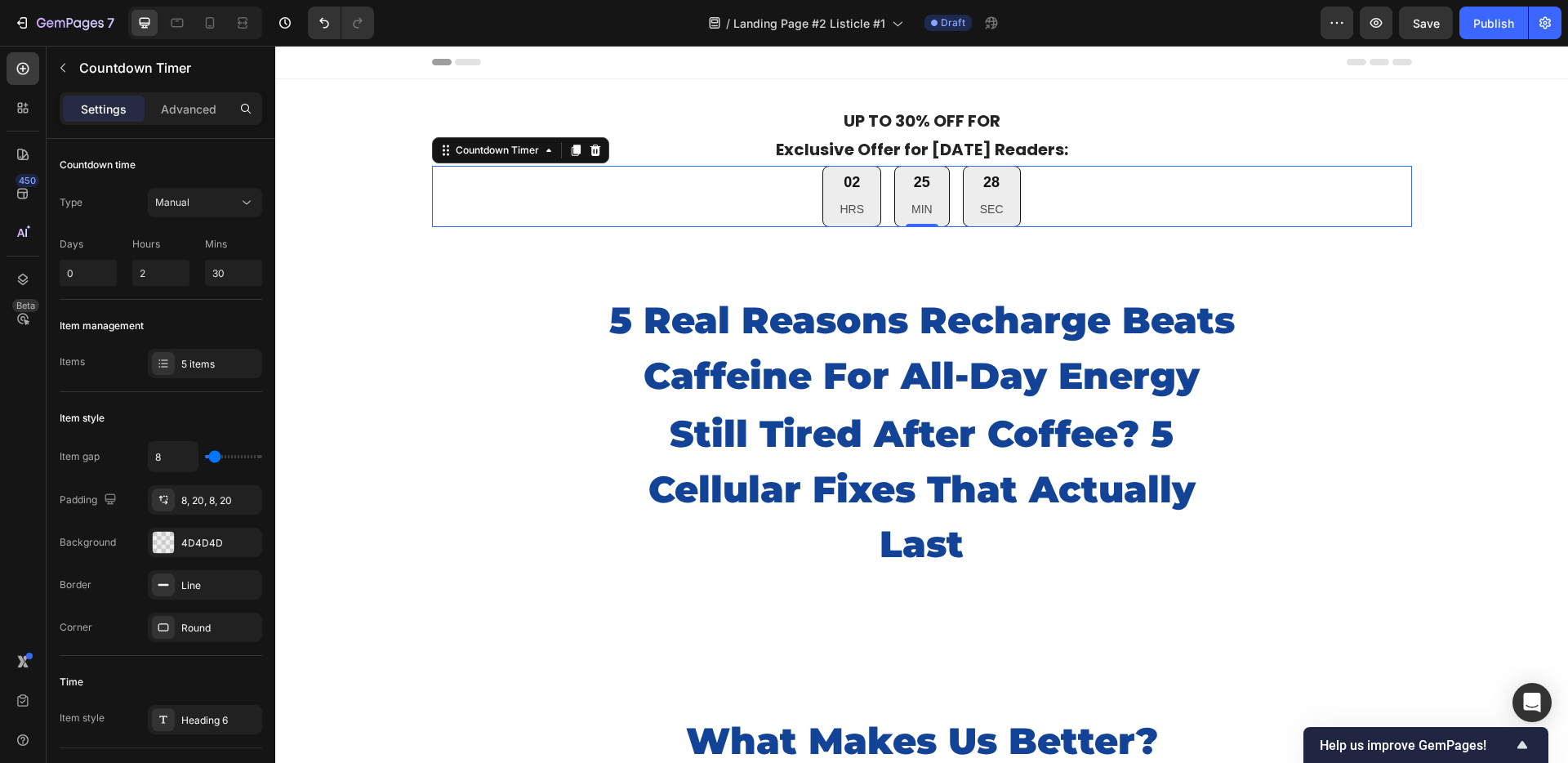
click at [586, 193] on div "02 HRS 25 MIN 28 SEC" at bounding box center [921, 196] width 980 height 61
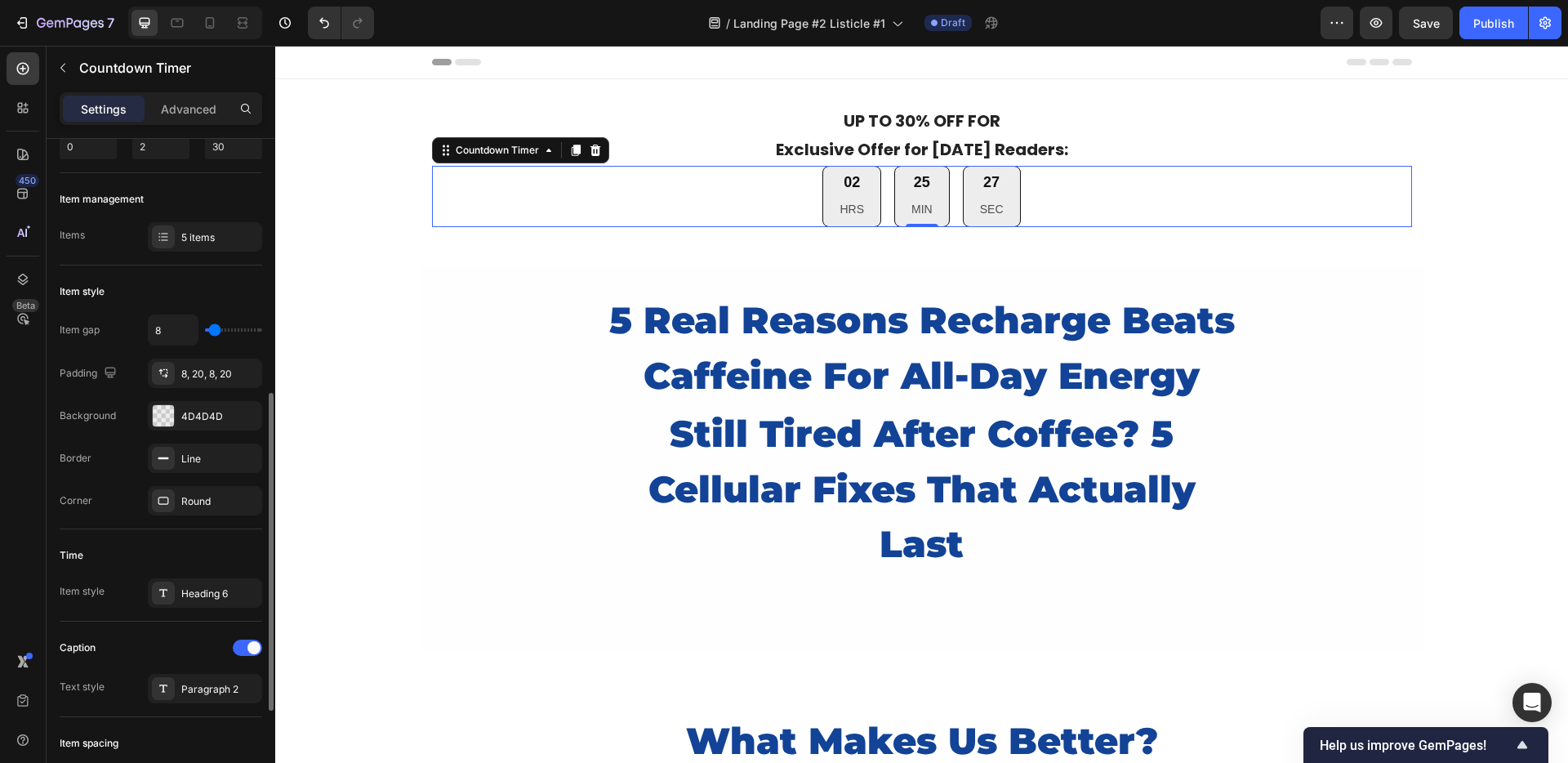
scroll to position [258, 0]
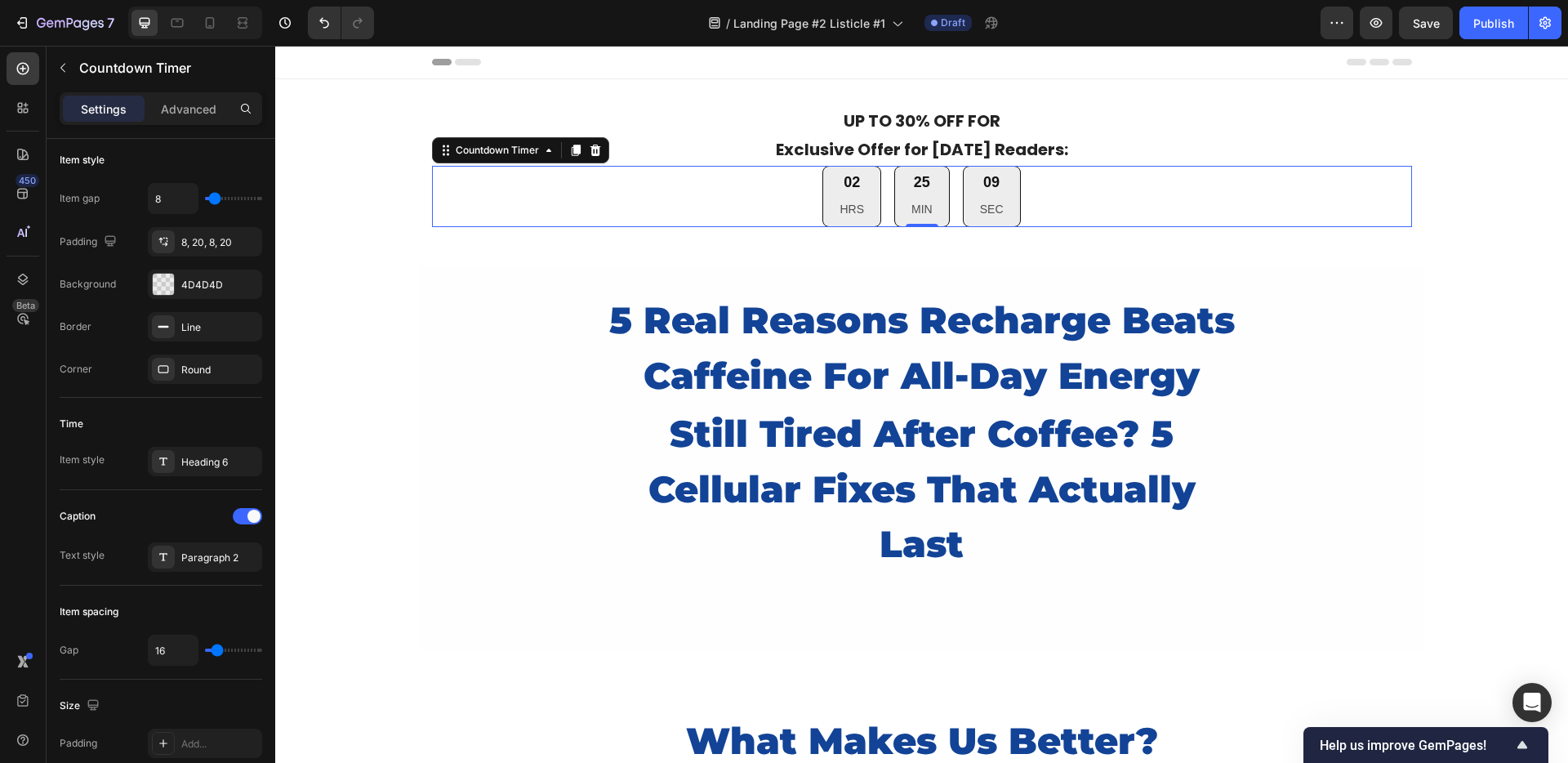
click at [770, 192] on div "02 HRS 25 MIN 09 SEC" at bounding box center [921, 196] width 980 height 61
click at [686, 206] on div "02 HRS 25 MIN 07 SEC" at bounding box center [921, 196] width 980 height 61
click at [741, 191] on div "02 HRS 25 MIN 05 SEC" at bounding box center [921, 196] width 980 height 61
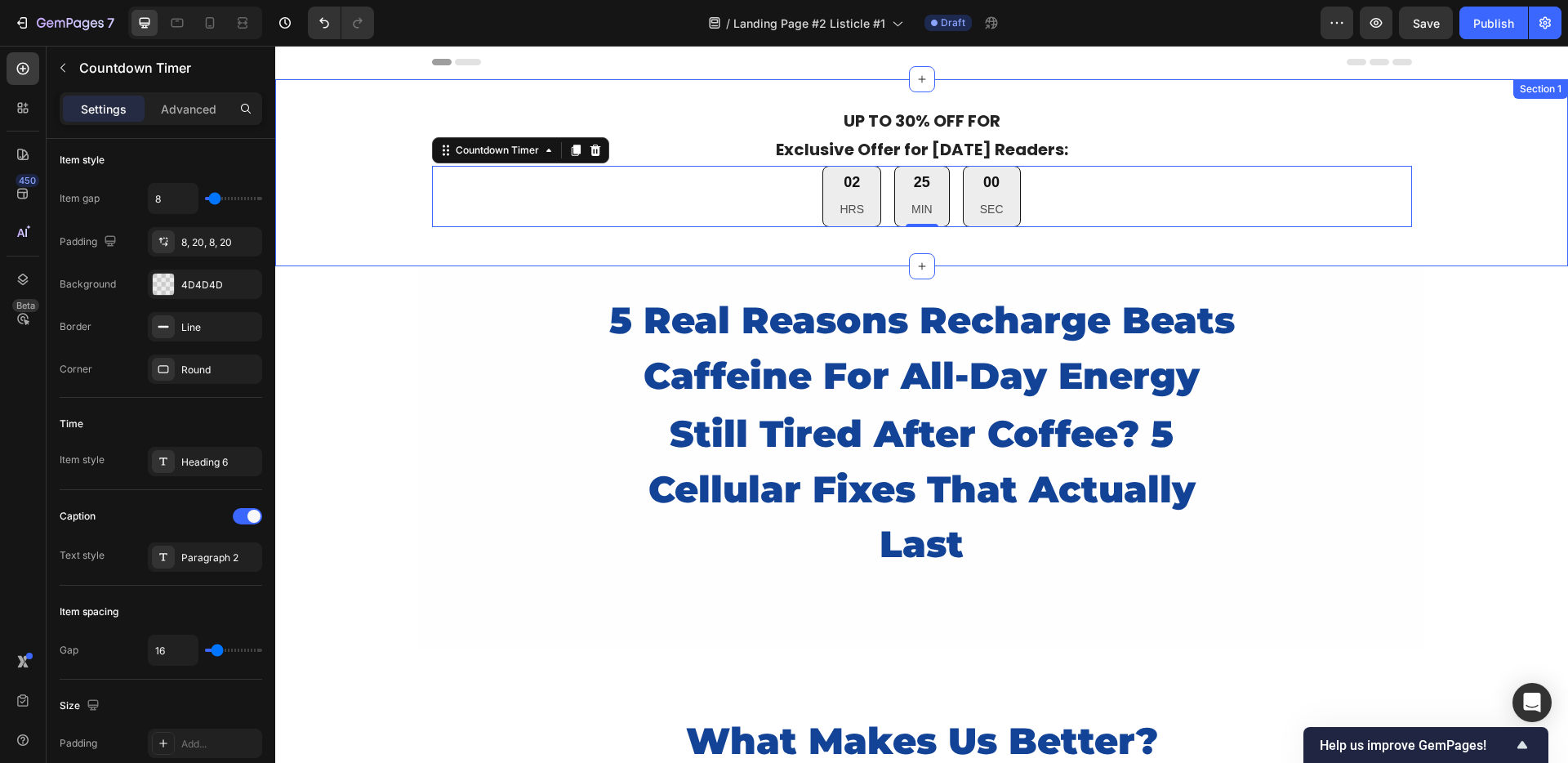
click at [318, 200] on div "UP TO 30% OFF FOR Exclusive Offer for Today's Readers: Text Block 02 HRS 25 MIN…" at bounding box center [921, 173] width 1292 height 134
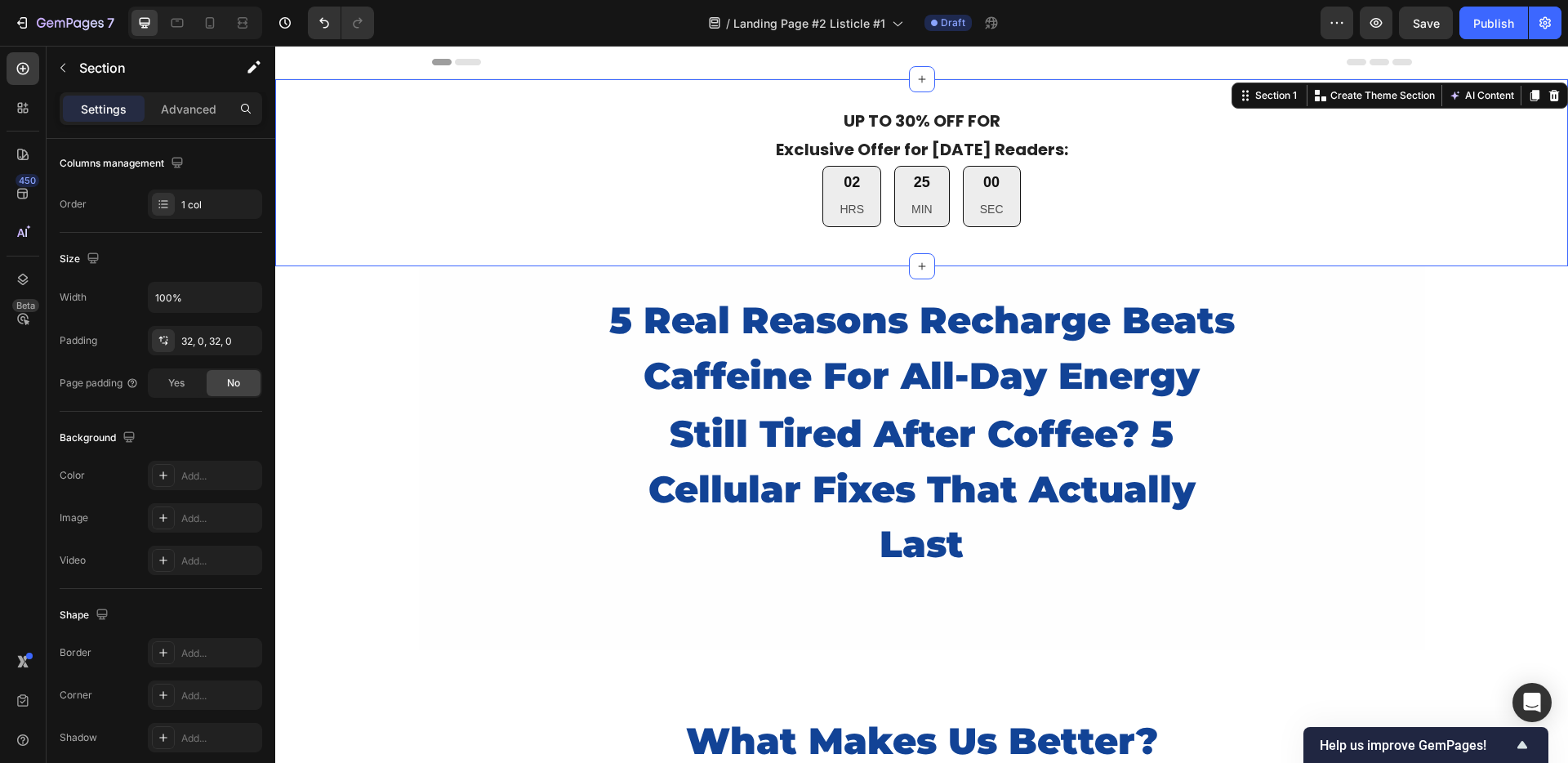
scroll to position [0, 0]
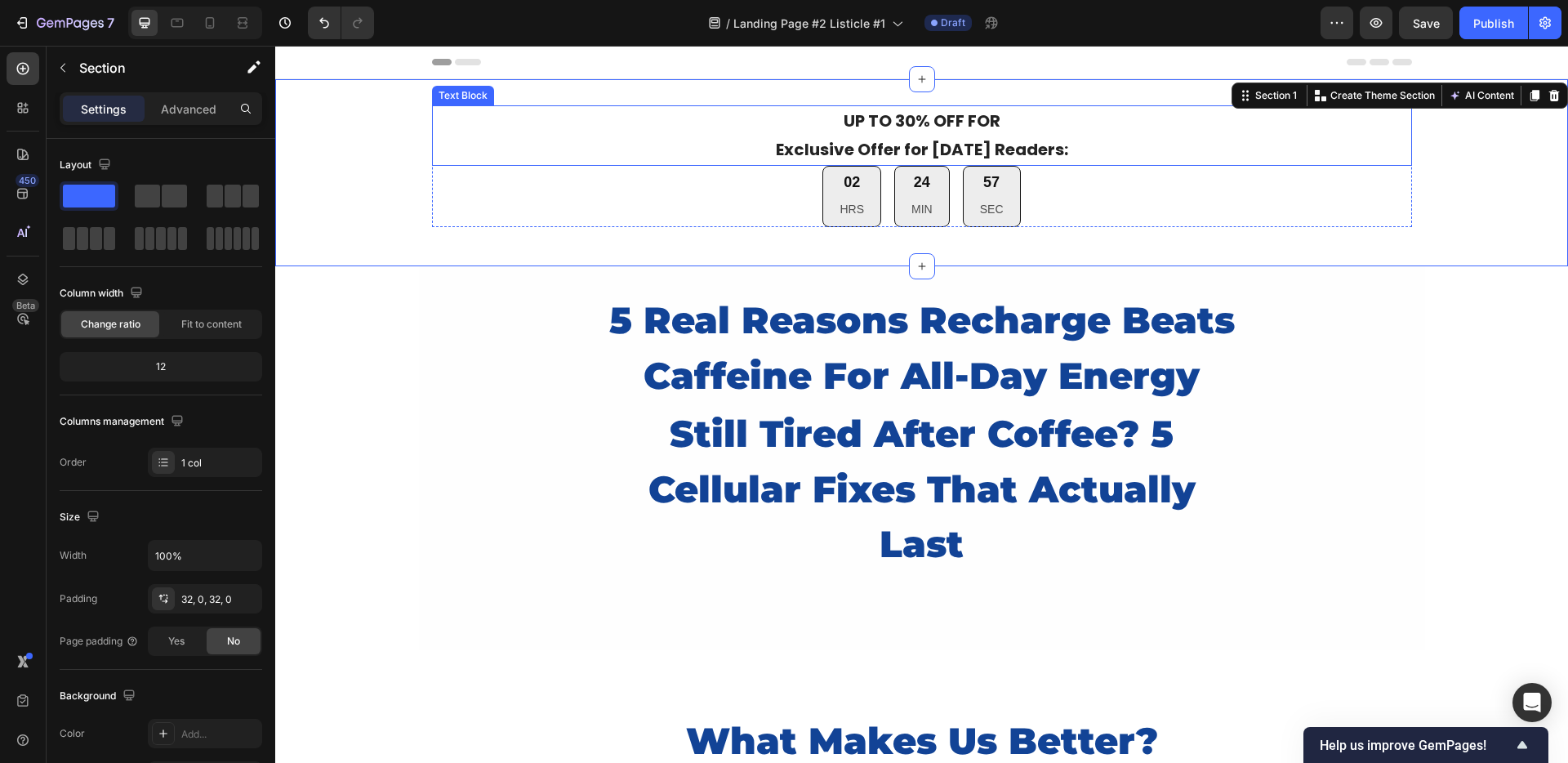
click at [754, 132] on p "UP TO 30% OFF FOR" at bounding box center [921, 121] width 976 height 29
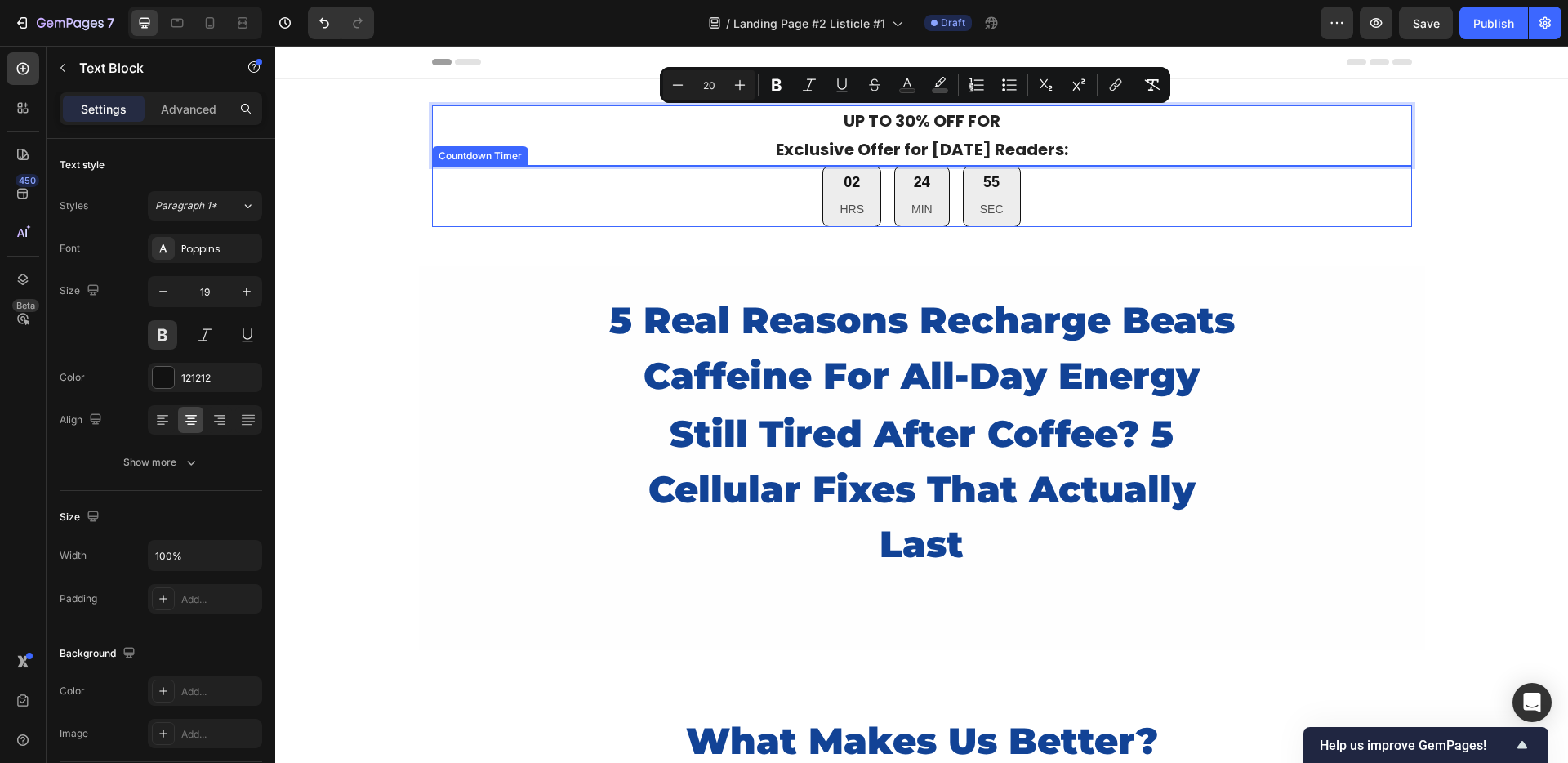
drag, startPoint x: 796, startPoint y: 126, endPoint x: 777, endPoint y: 195, distance: 71.6
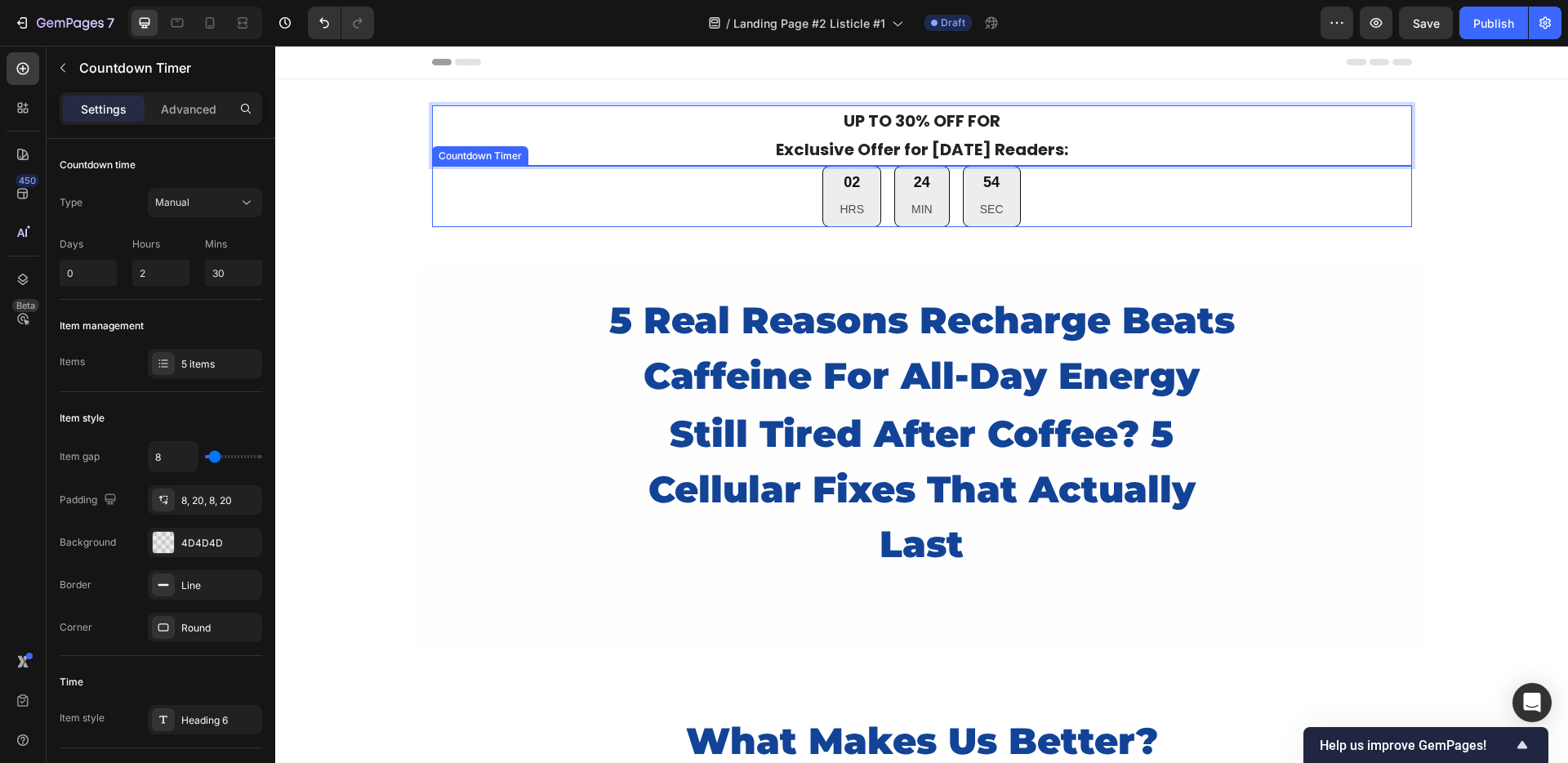
click at [576, 172] on div "02 HRS 24 MIN 54 SEC" at bounding box center [921, 196] width 980 height 61
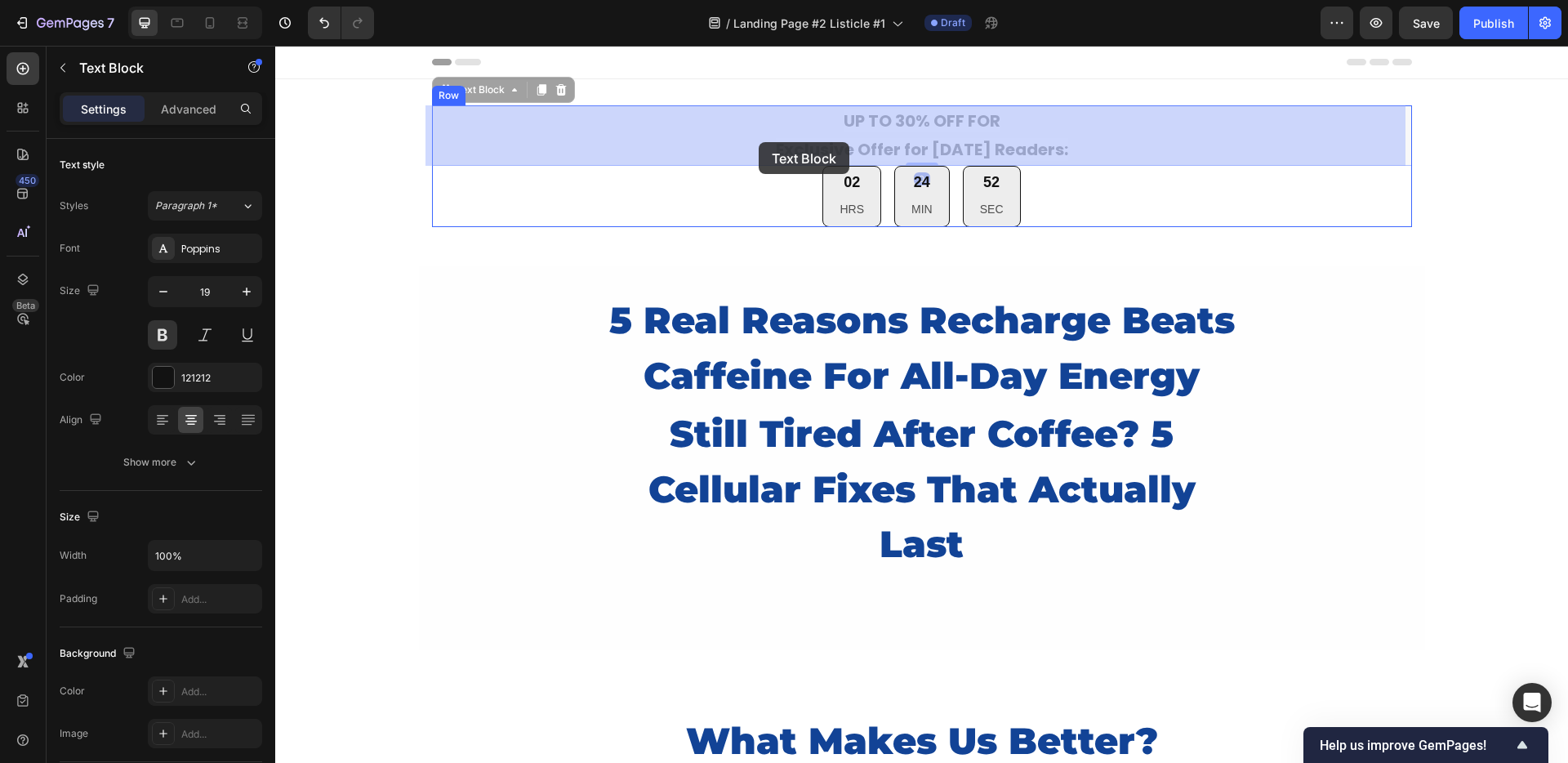
drag, startPoint x: 681, startPoint y: 128, endPoint x: 758, endPoint y: 142, distance: 78.3
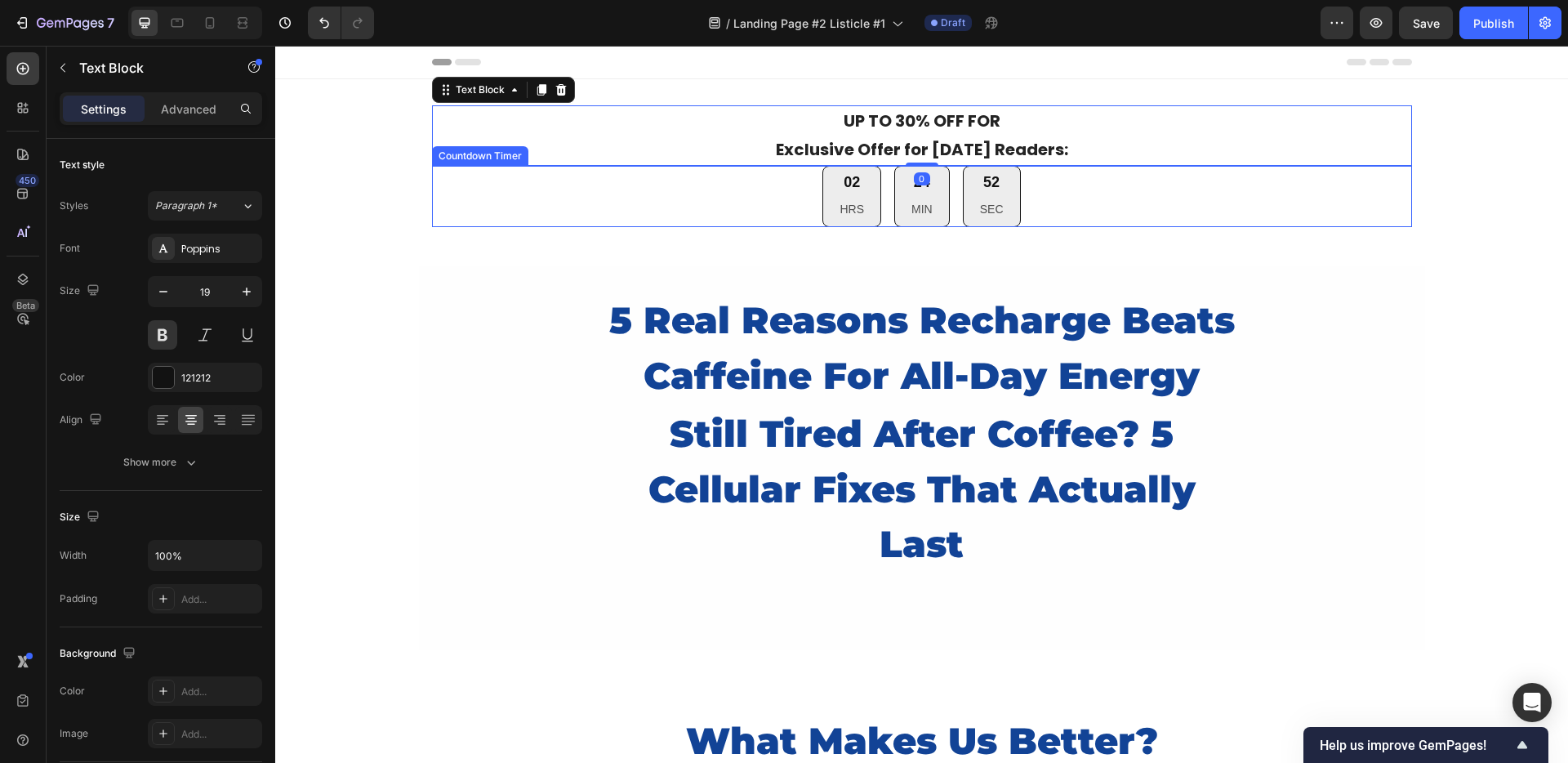
click at [664, 197] on div "02 HRS 24 MIN 52 SEC" at bounding box center [921, 196] width 980 height 61
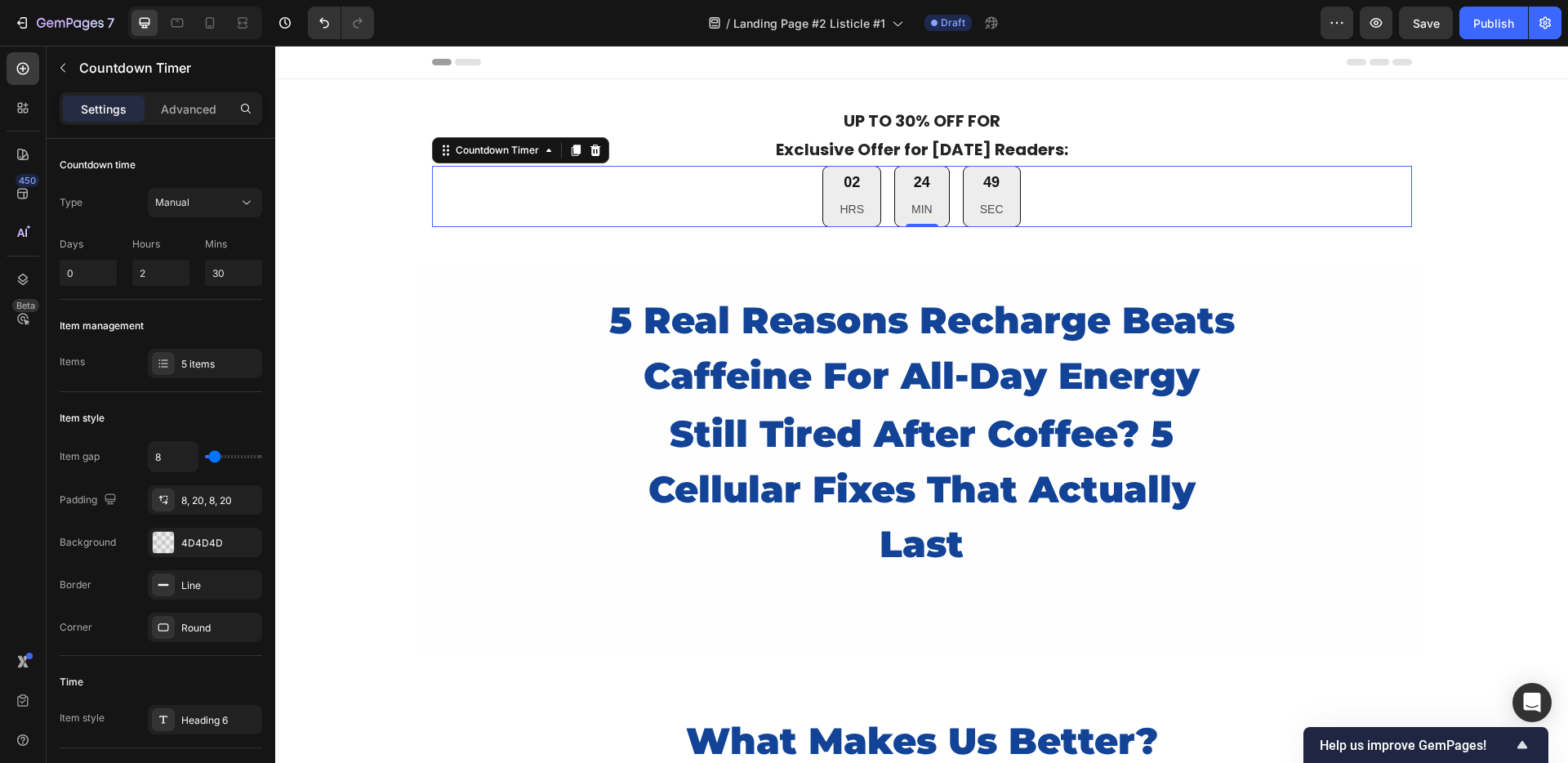
click at [592, 196] on div "02 HRS 24 MIN 49 SEC" at bounding box center [921, 196] width 980 height 61
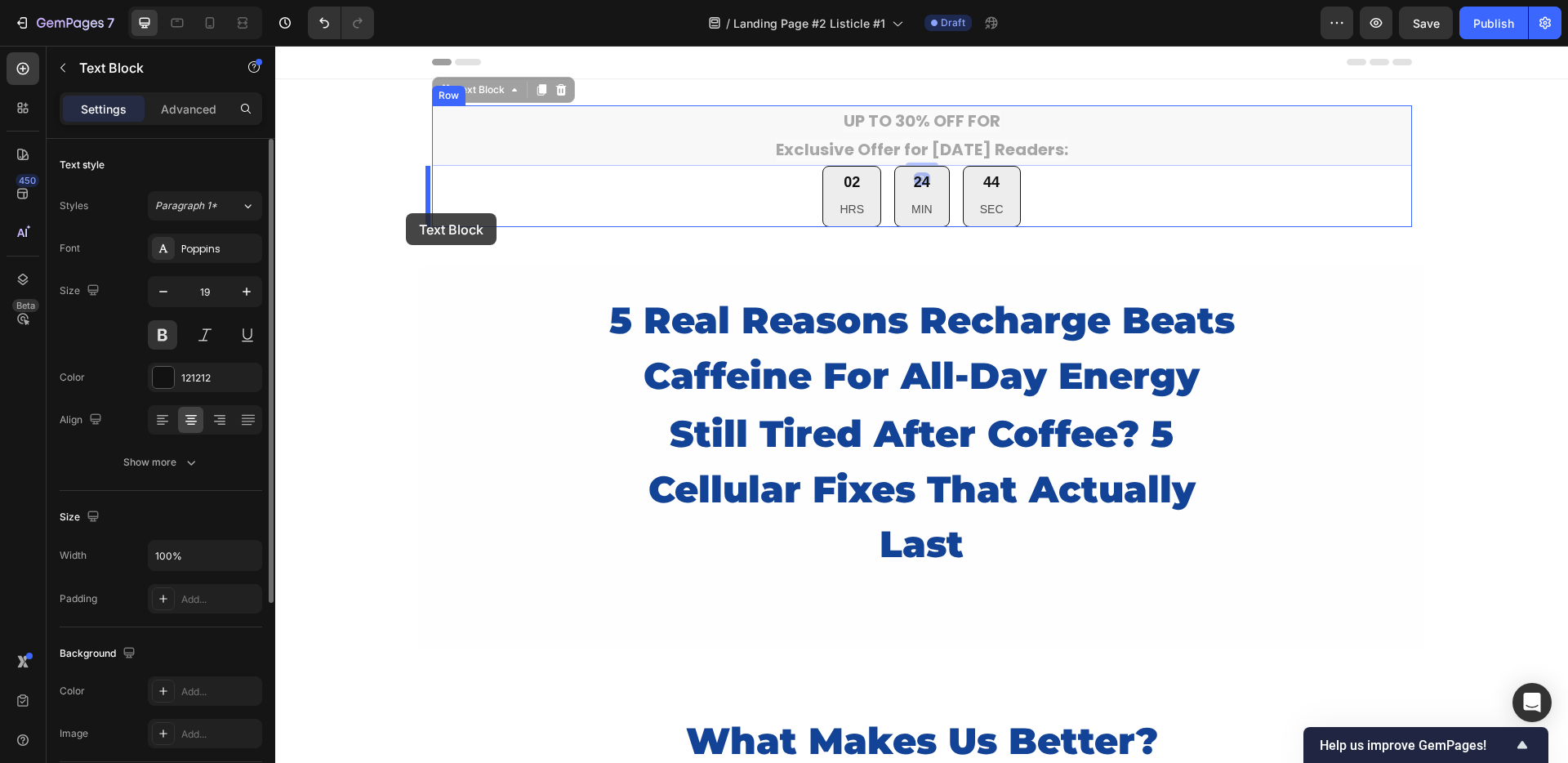
drag, startPoint x: 737, startPoint y: 134, endPoint x: 406, endPoint y: 213, distance: 340.3
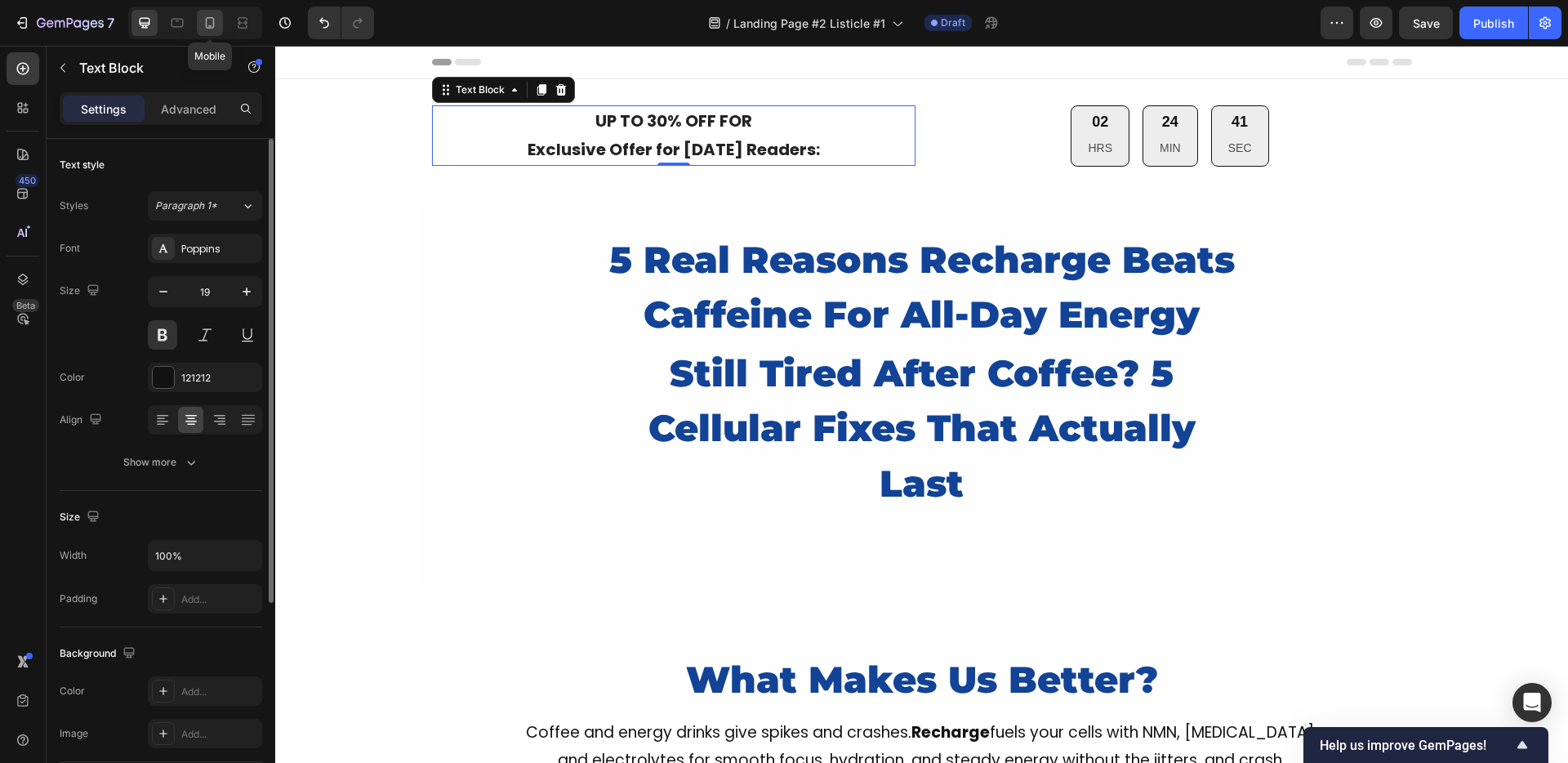
click at [202, 19] on icon at bounding box center [209, 23] width 17 height 17
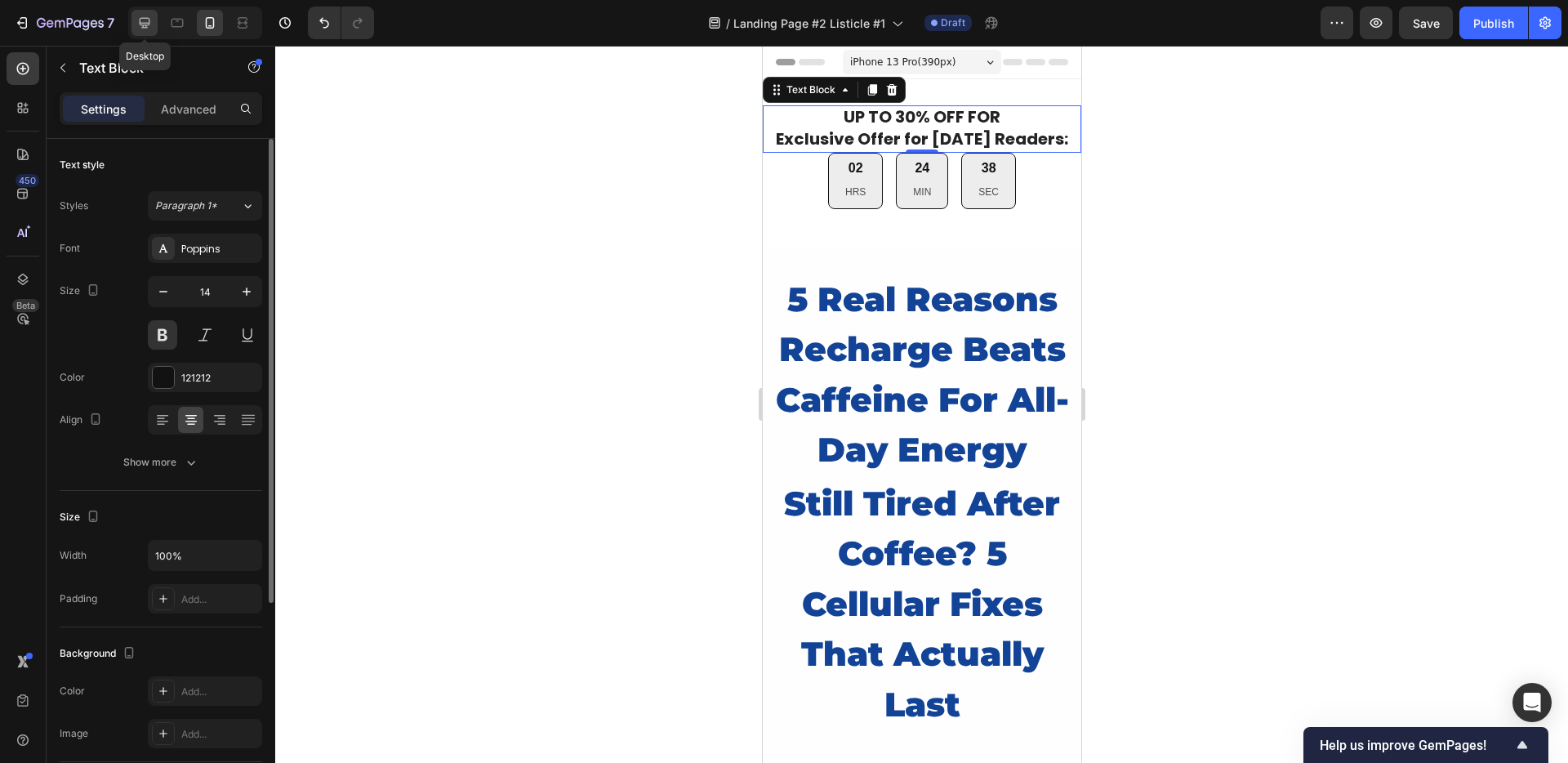
click at [150, 17] on icon at bounding box center [144, 23] width 17 height 17
type input "19"
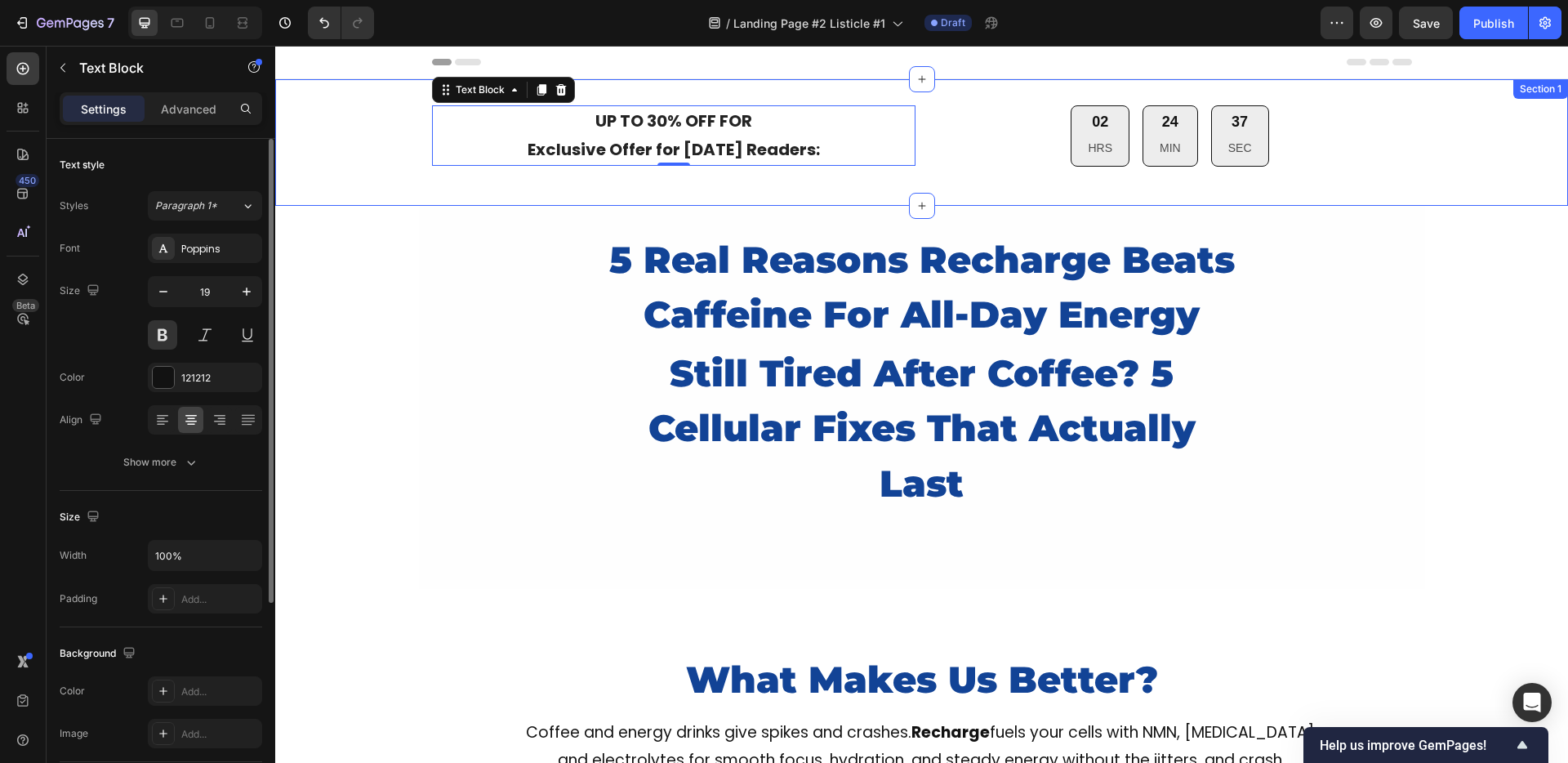
click at [351, 134] on div "UP TO 30% OFF FOR Exclusive Offer for Today's Readers: Text Block 0 02 HRS 24 M…" at bounding box center [921, 142] width 1292 height 74
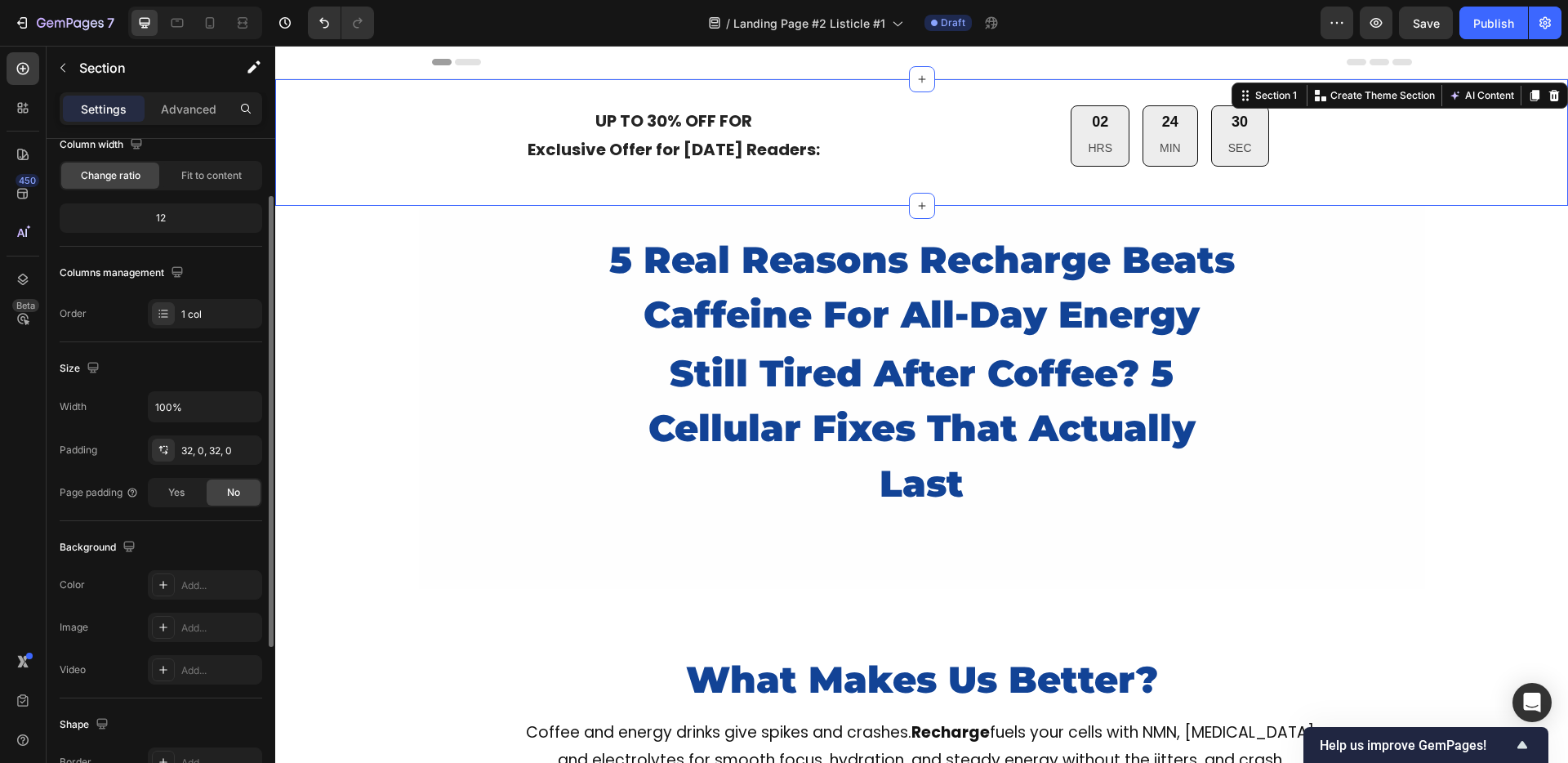
scroll to position [228, 0]
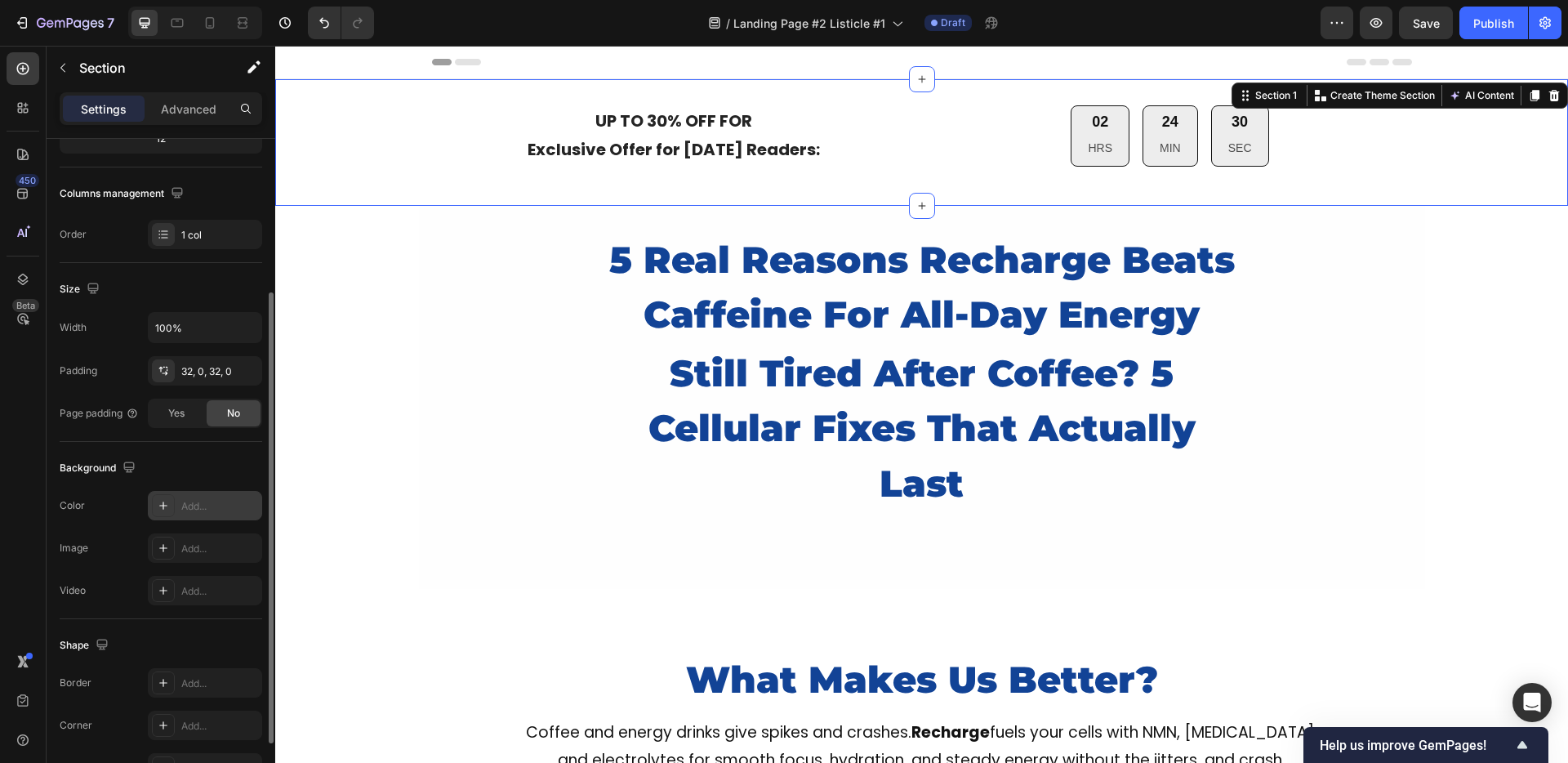
click at [212, 505] on div "Add..." at bounding box center [220, 506] width 77 height 15
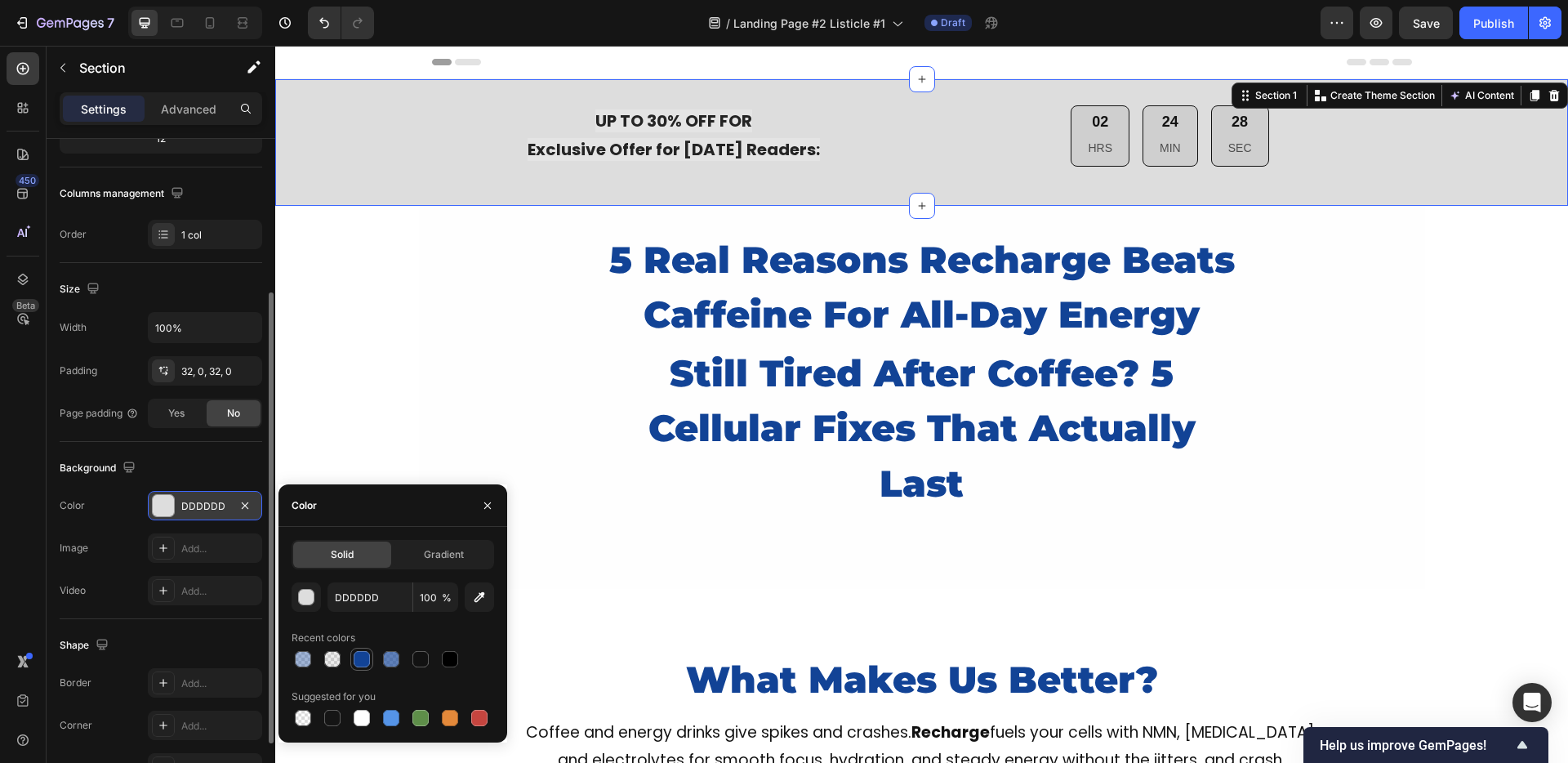
click at [363, 658] on div at bounding box center [361, 659] width 17 height 17
type input "124396"
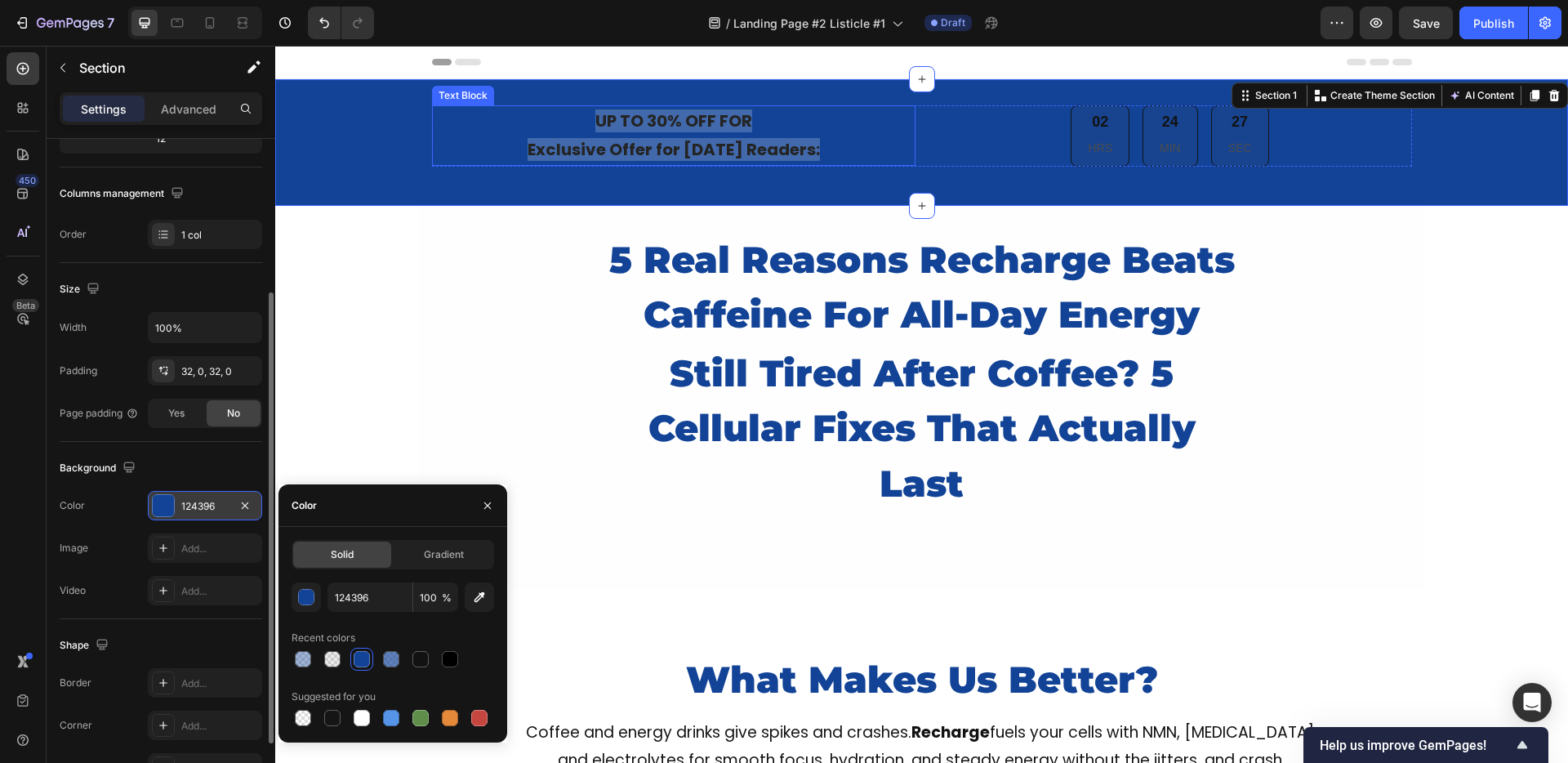
click at [624, 146] on span "Exclusive Offer for Today's Readers:" at bounding box center [674, 149] width 292 height 23
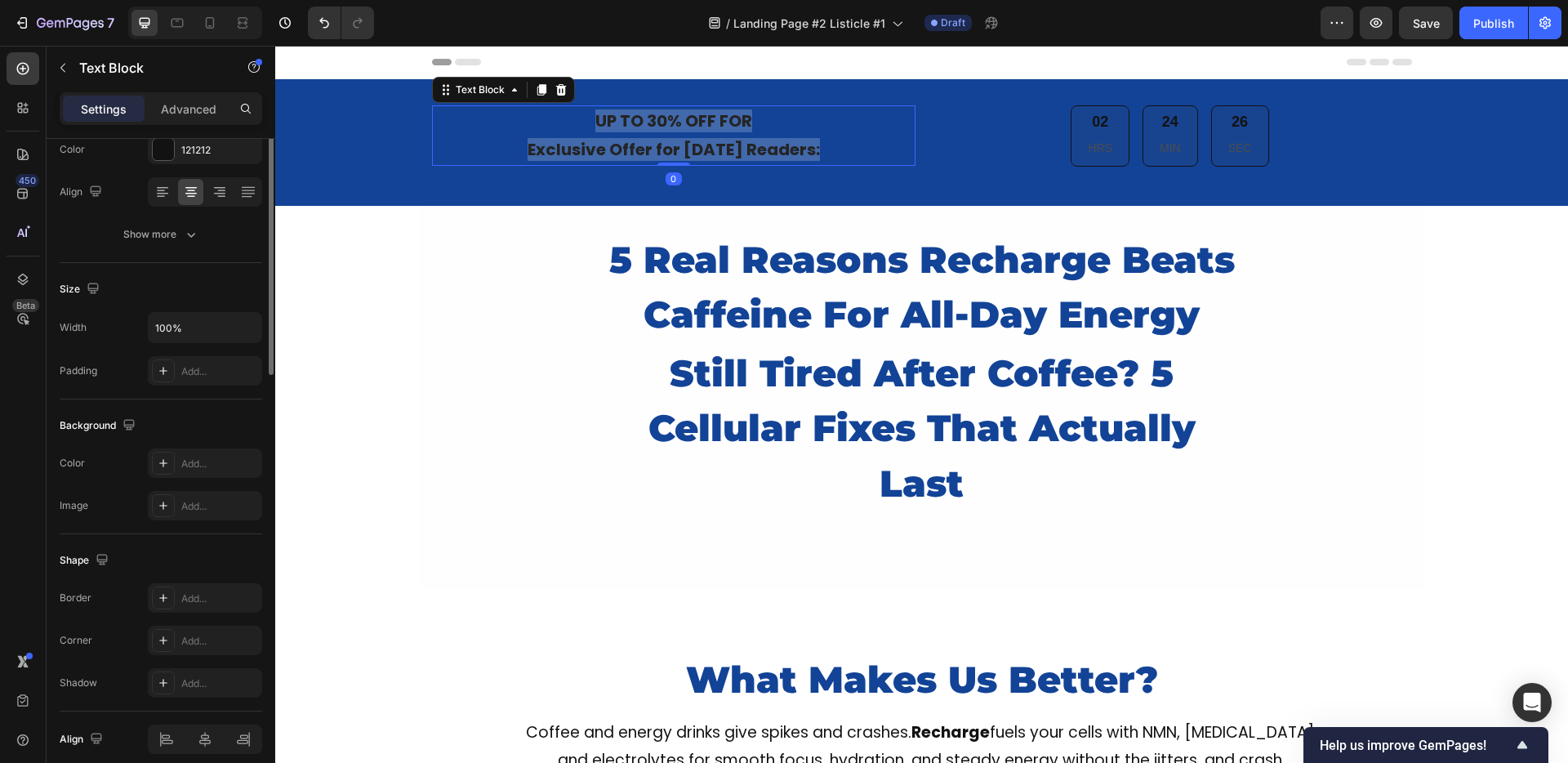
scroll to position [0, 0]
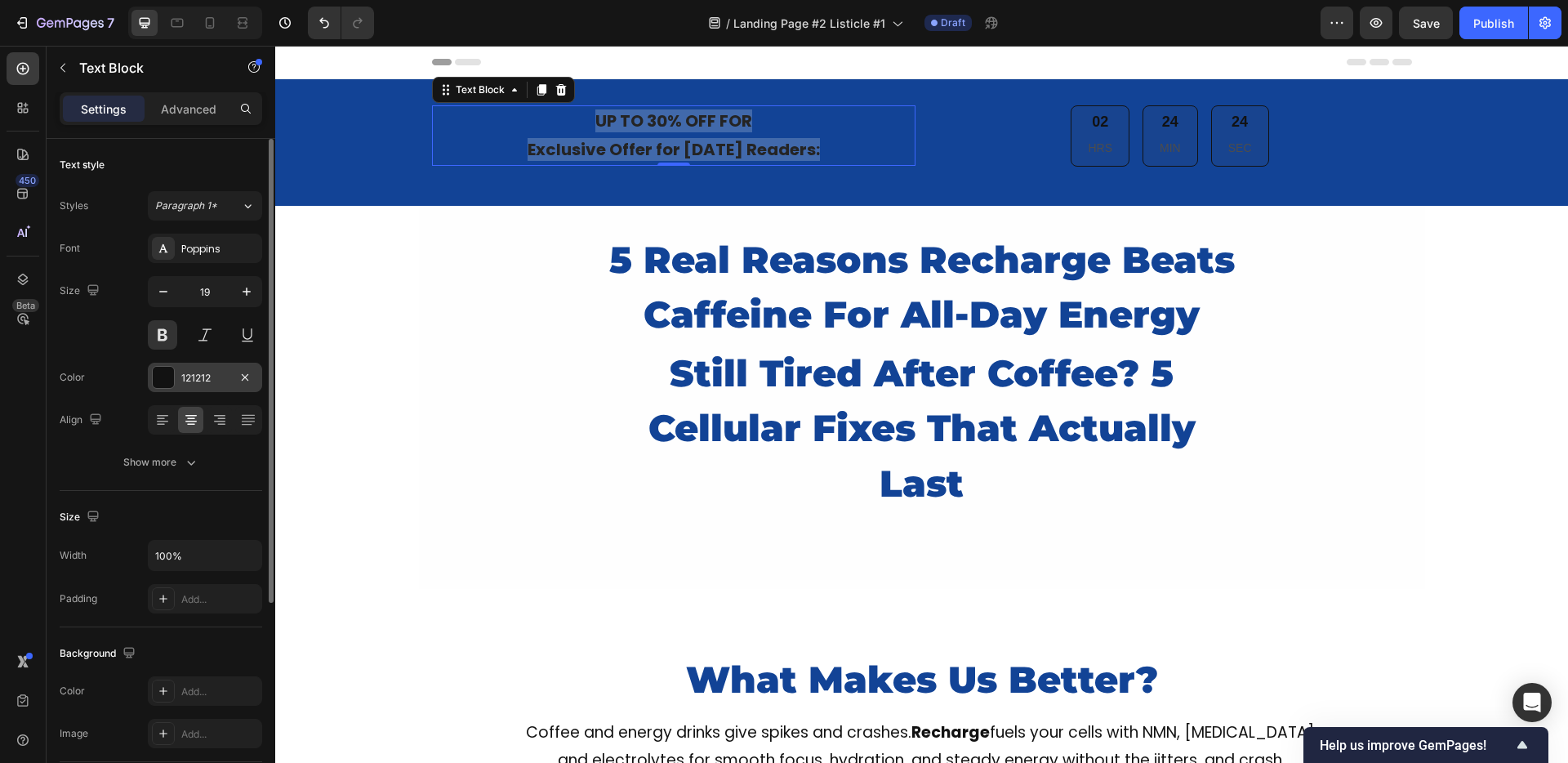
click at [197, 375] on div "121212" at bounding box center [205, 378] width 47 height 15
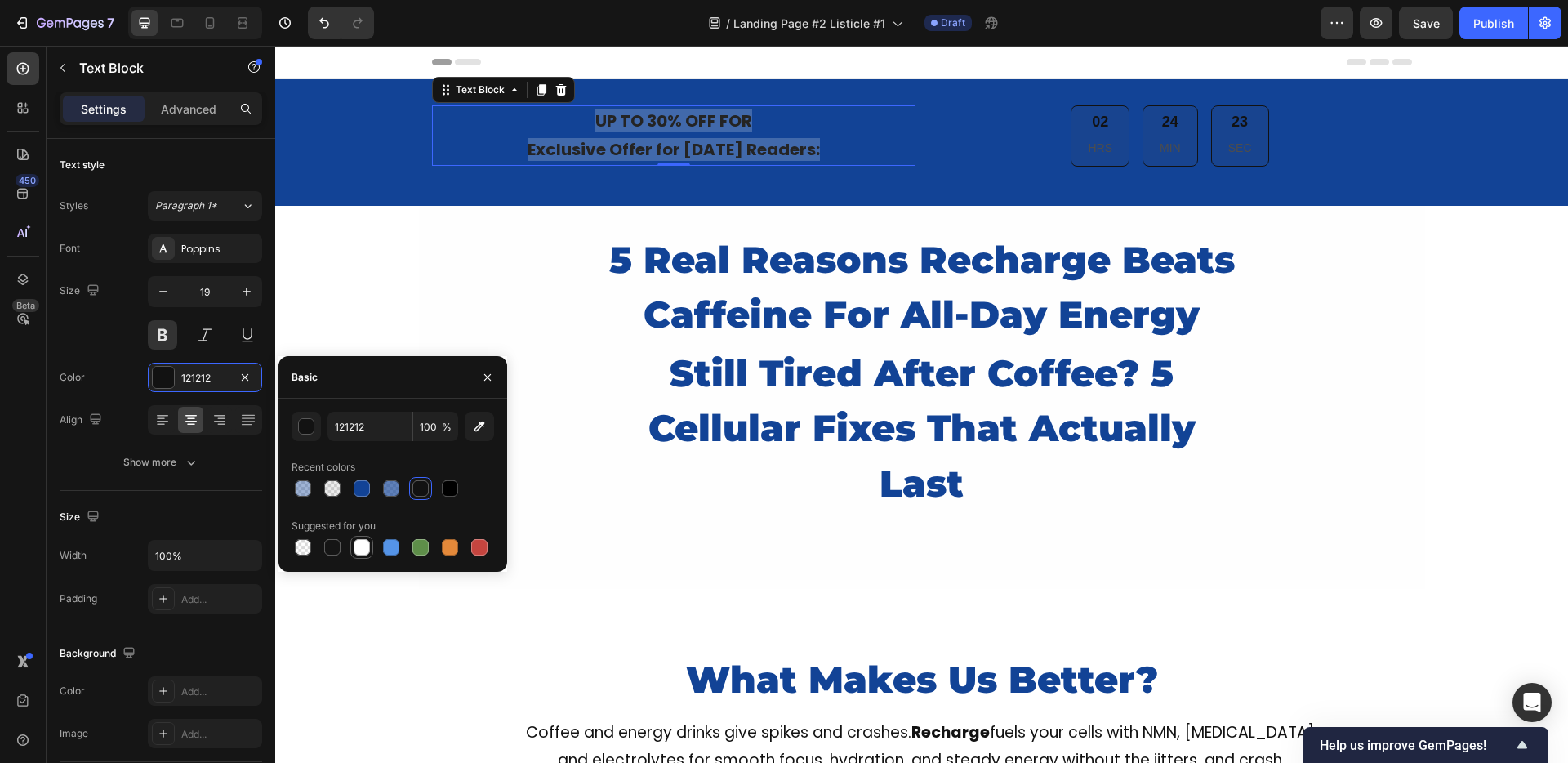
click at [352, 540] on div at bounding box center [361, 547] width 19 height 19
type input "FFFFFF"
drag, startPoint x: 369, startPoint y: 274, endPoint x: 394, endPoint y: 265, distance: 26.6
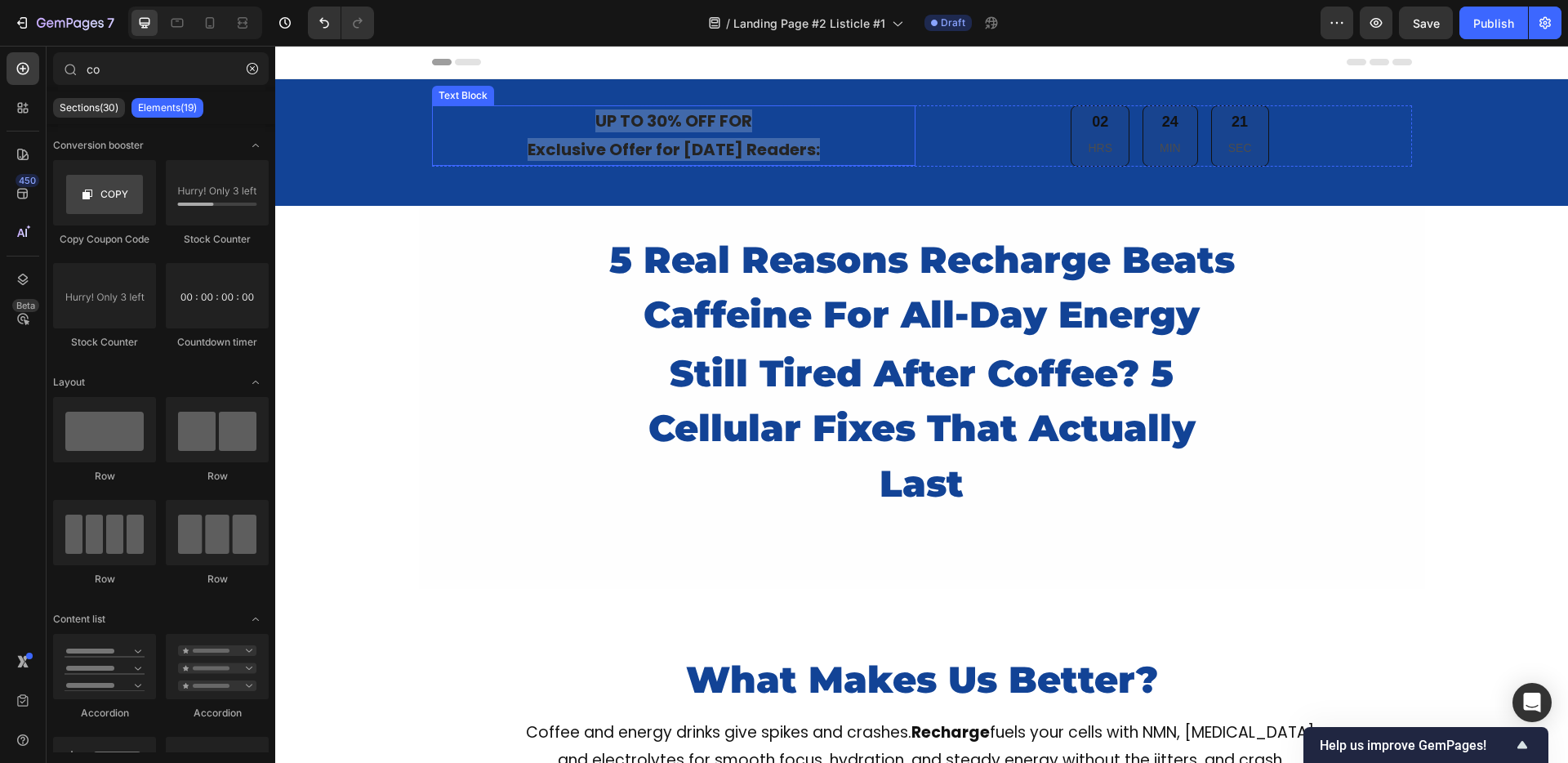
click at [639, 143] on span "Exclusive Offer for Today's Readers:" at bounding box center [674, 149] width 292 height 23
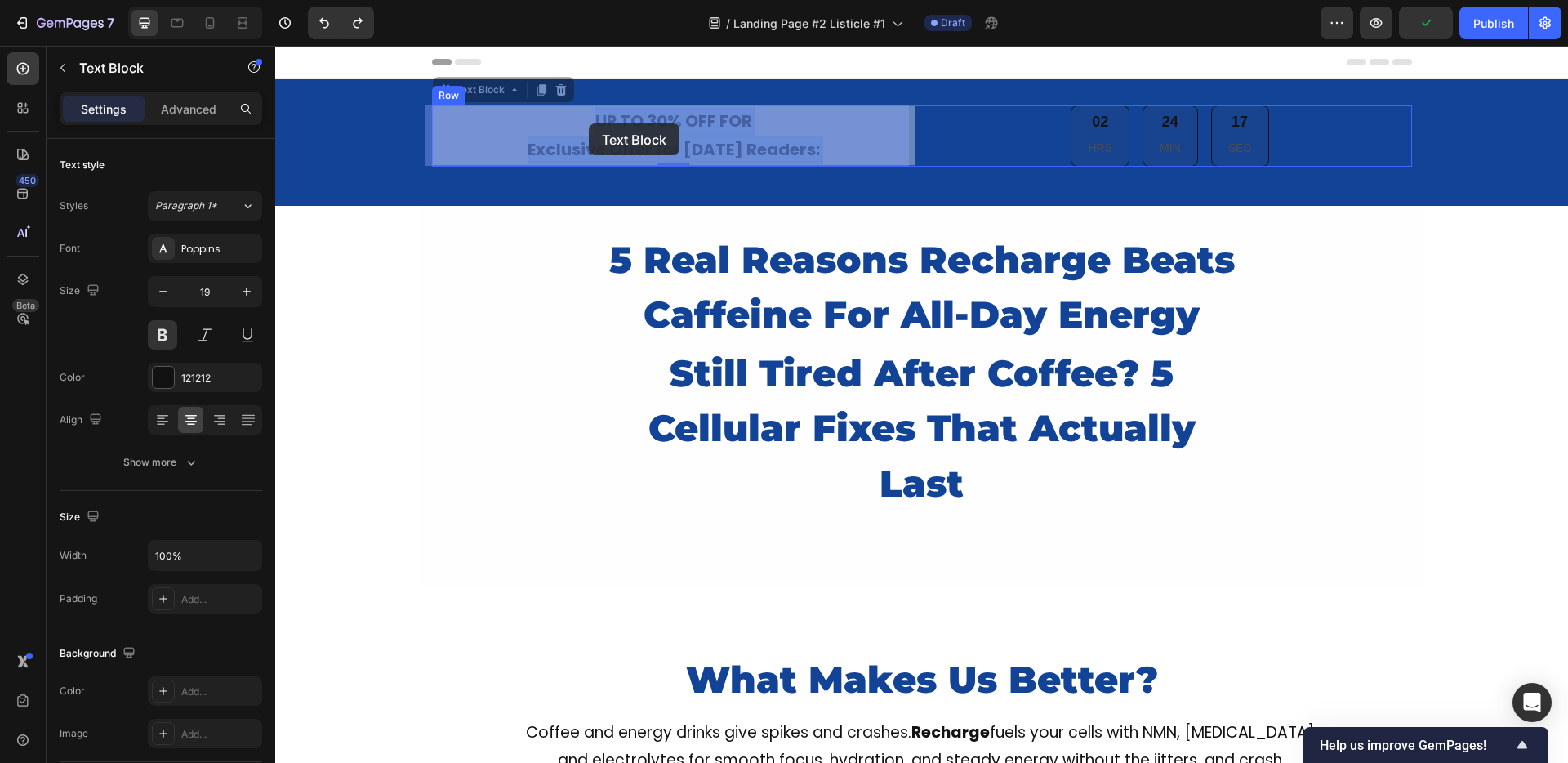
drag, startPoint x: 821, startPoint y: 146, endPoint x: 592, endPoint y: 123, distance: 230.2
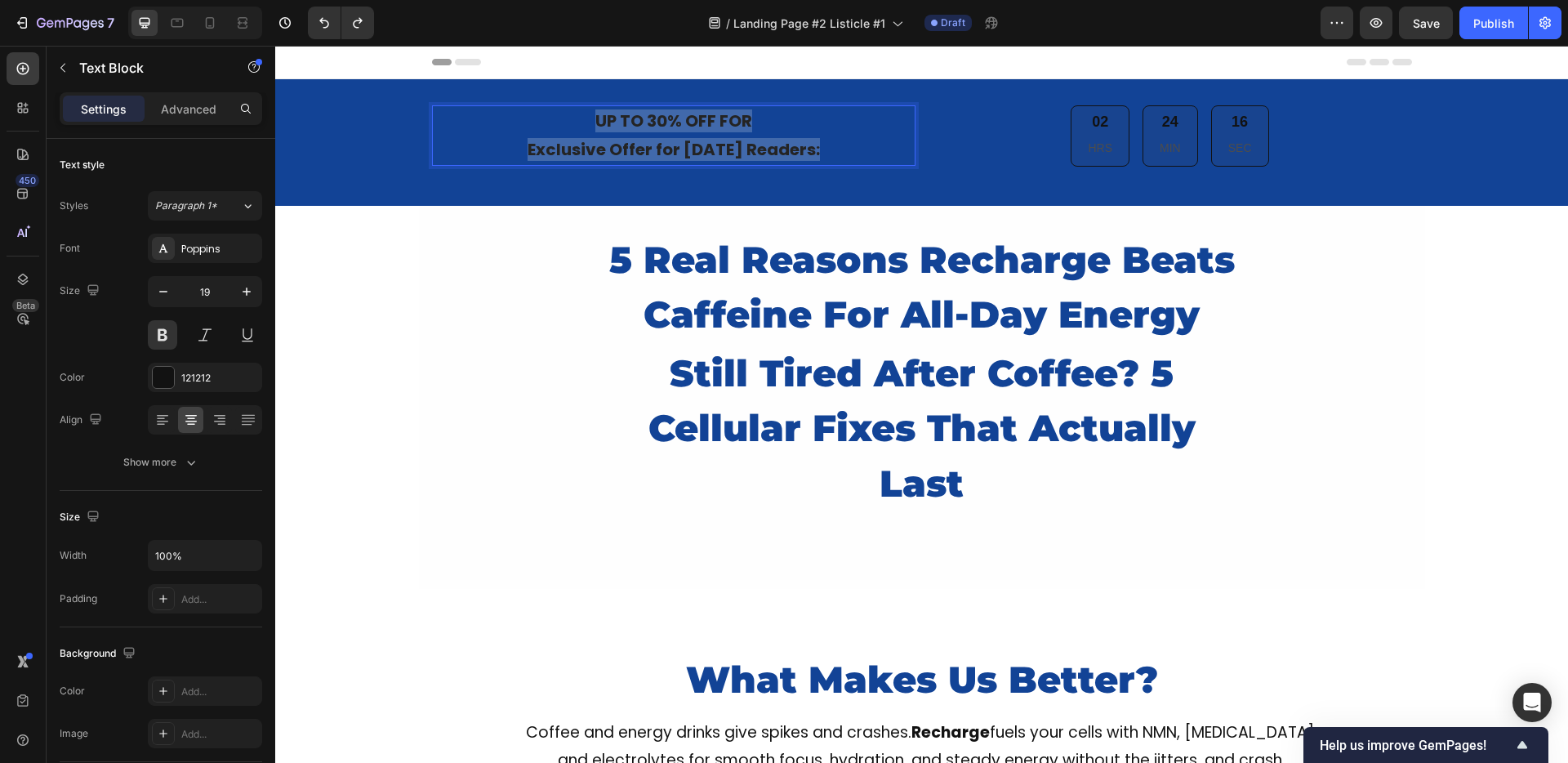
click at [728, 135] on p "Exclusive Offer for Today's Readers:" at bounding box center [674, 149] width 480 height 29
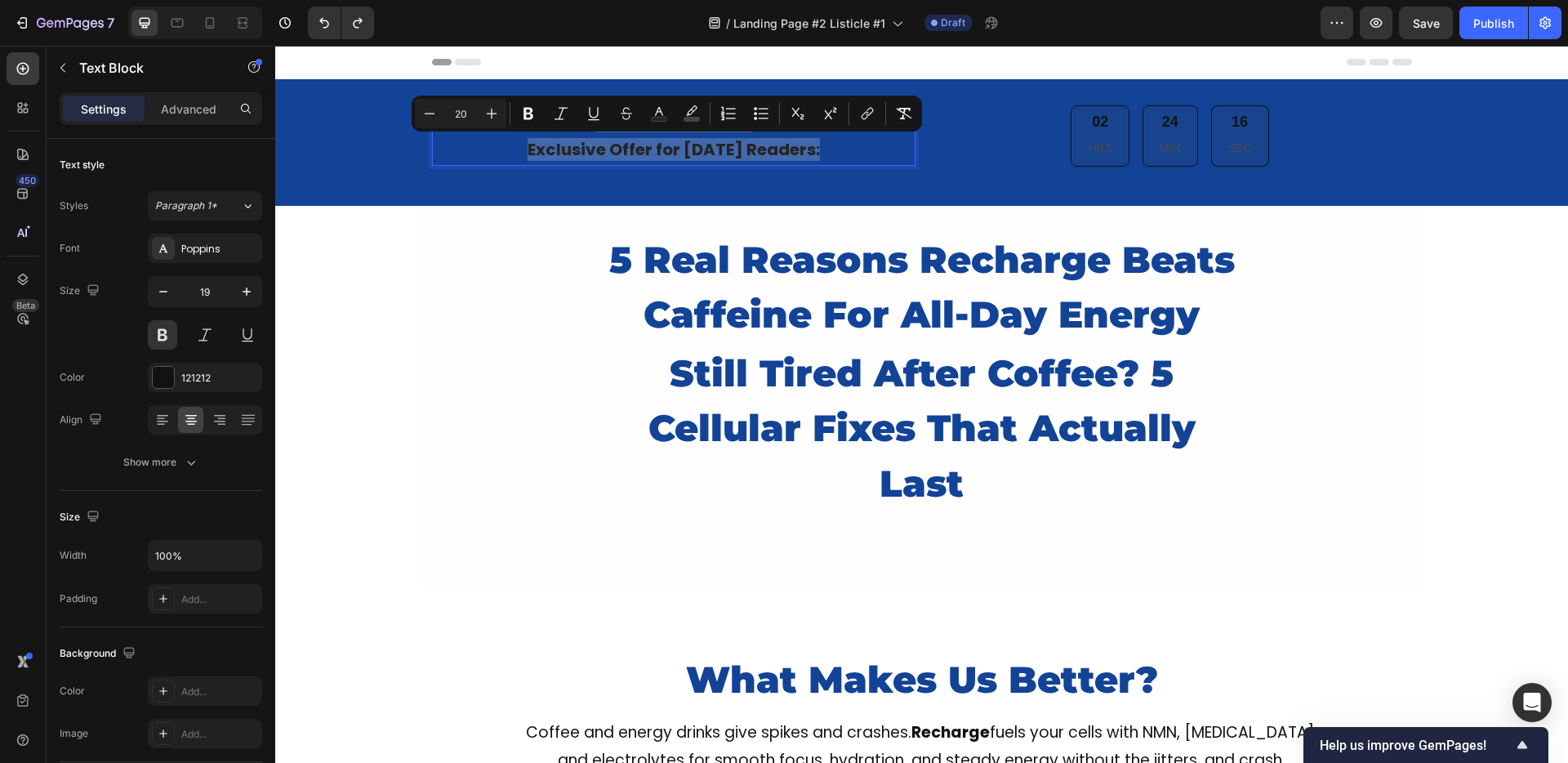
drag, startPoint x: 744, startPoint y: 146, endPoint x: 812, endPoint y: 144, distance: 68.0
click at [745, 146] on span "Exclusive Offer for Today's Readers:" at bounding box center [674, 149] width 292 height 23
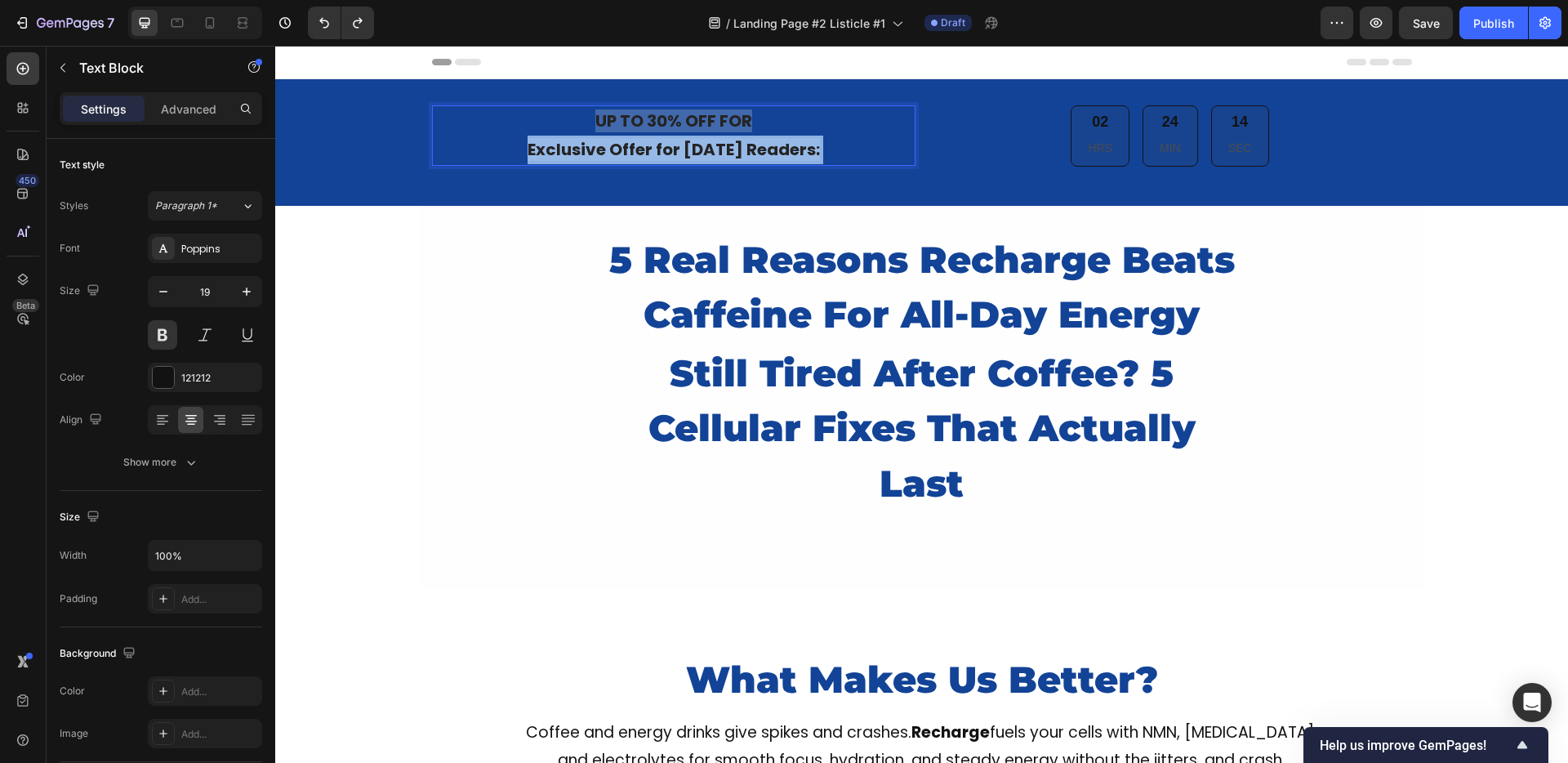
drag, startPoint x: 755, startPoint y: 147, endPoint x: 580, endPoint y: 118, distance: 177.4
click at [580, 118] on div "UP TO 30% OFF FOR Exclusive Offer for Today's Readers:" at bounding box center [674, 135] width 483 height 60
click at [595, 123] on span "UP TO 30% OFF FOR" at bounding box center [674, 120] width 157 height 23
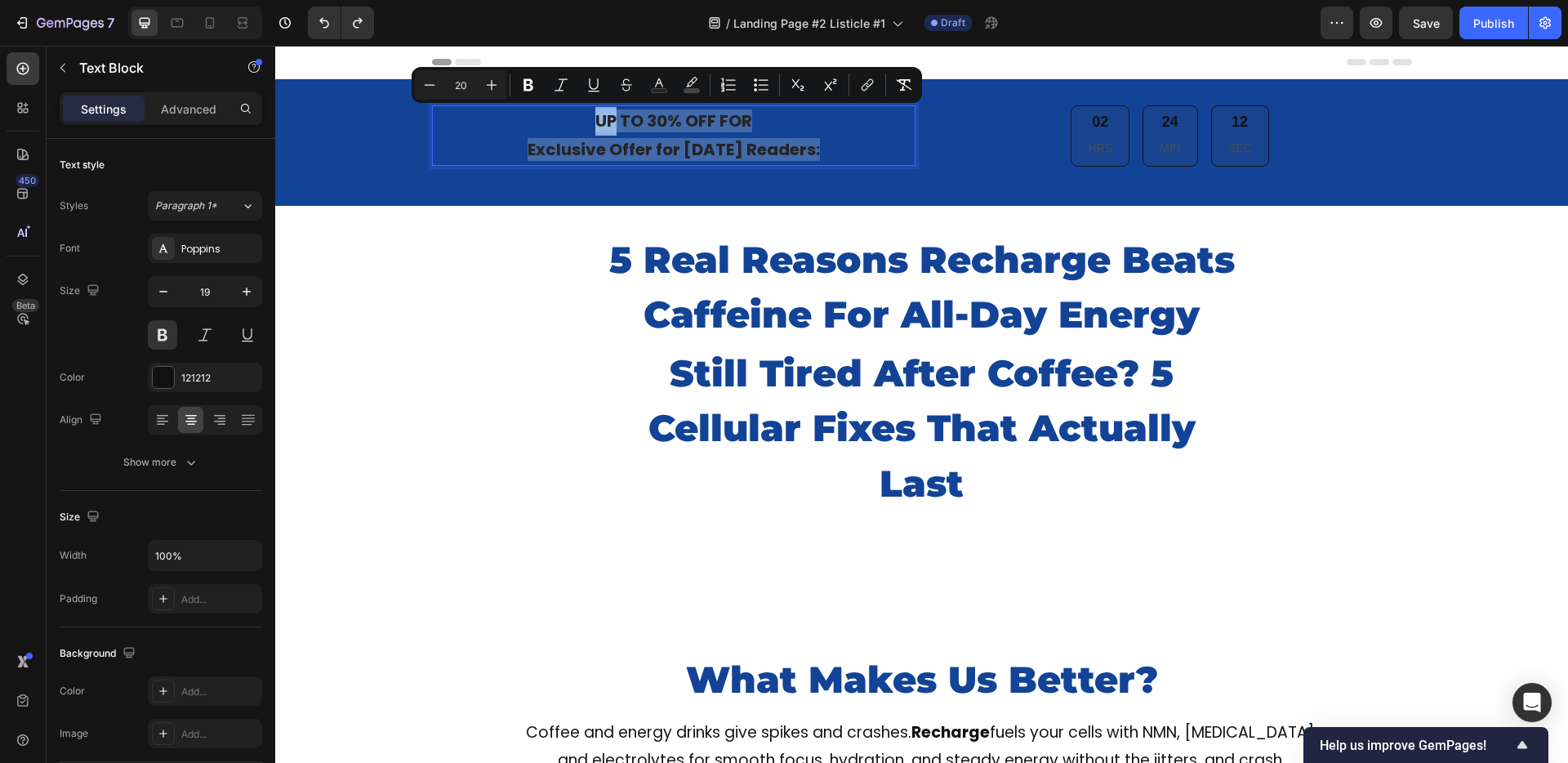
drag, startPoint x: 587, startPoint y: 123, endPoint x: 813, endPoint y: 147, distance: 227.3
click at [813, 147] on div "UP TO 30% OFF FOR Exclusive Offer for Today's Readers:" at bounding box center [674, 135] width 483 height 60
click at [662, 79] on icon "Editor contextual toolbar" at bounding box center [659, 85] width 17 height 17
type input "242424"
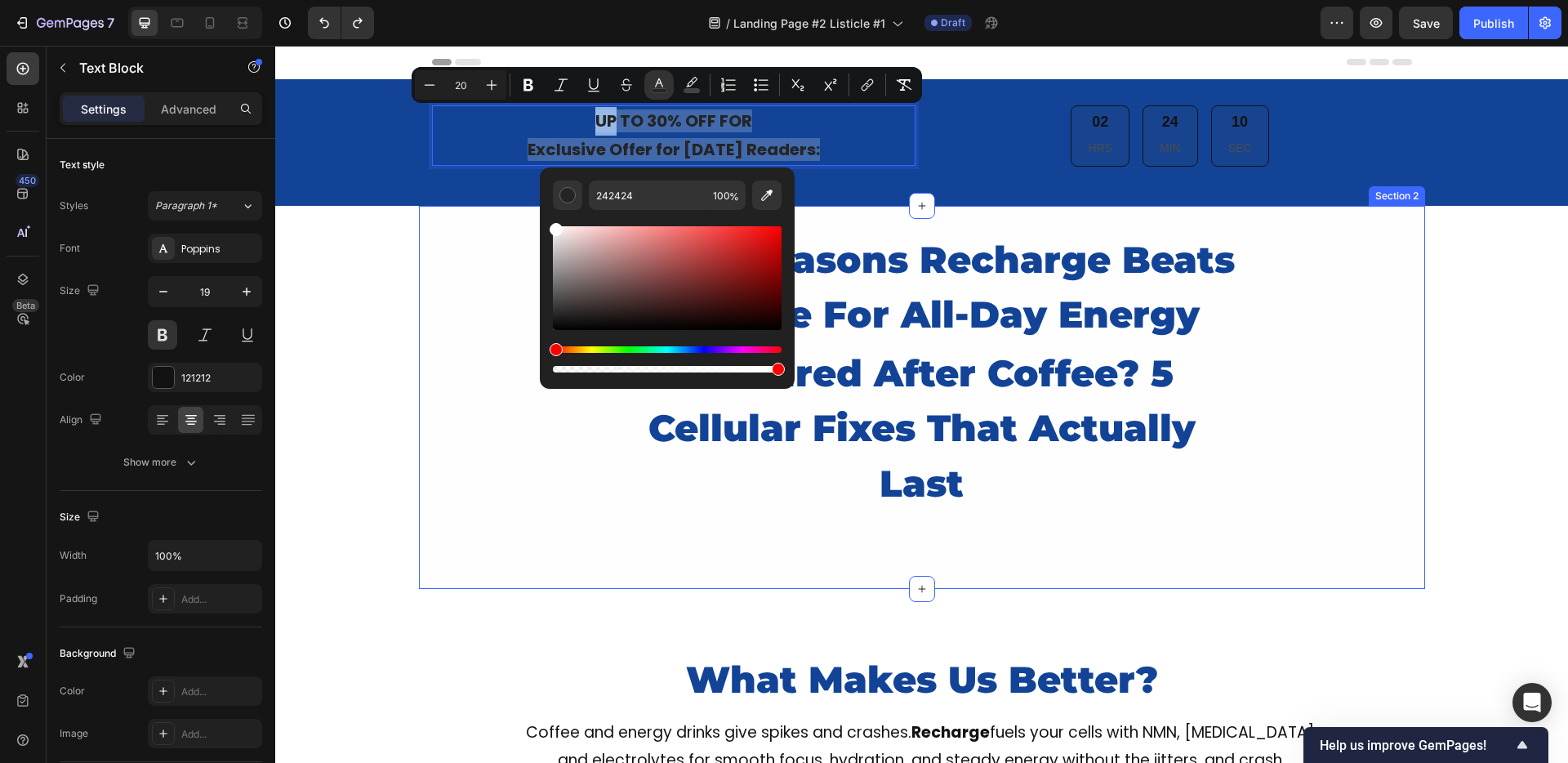
type input "FFFFFF"
drag, startPoint x: 855, startPoint y: 286, endPoint x: 521, endPoint y: 211, distance: 342.3
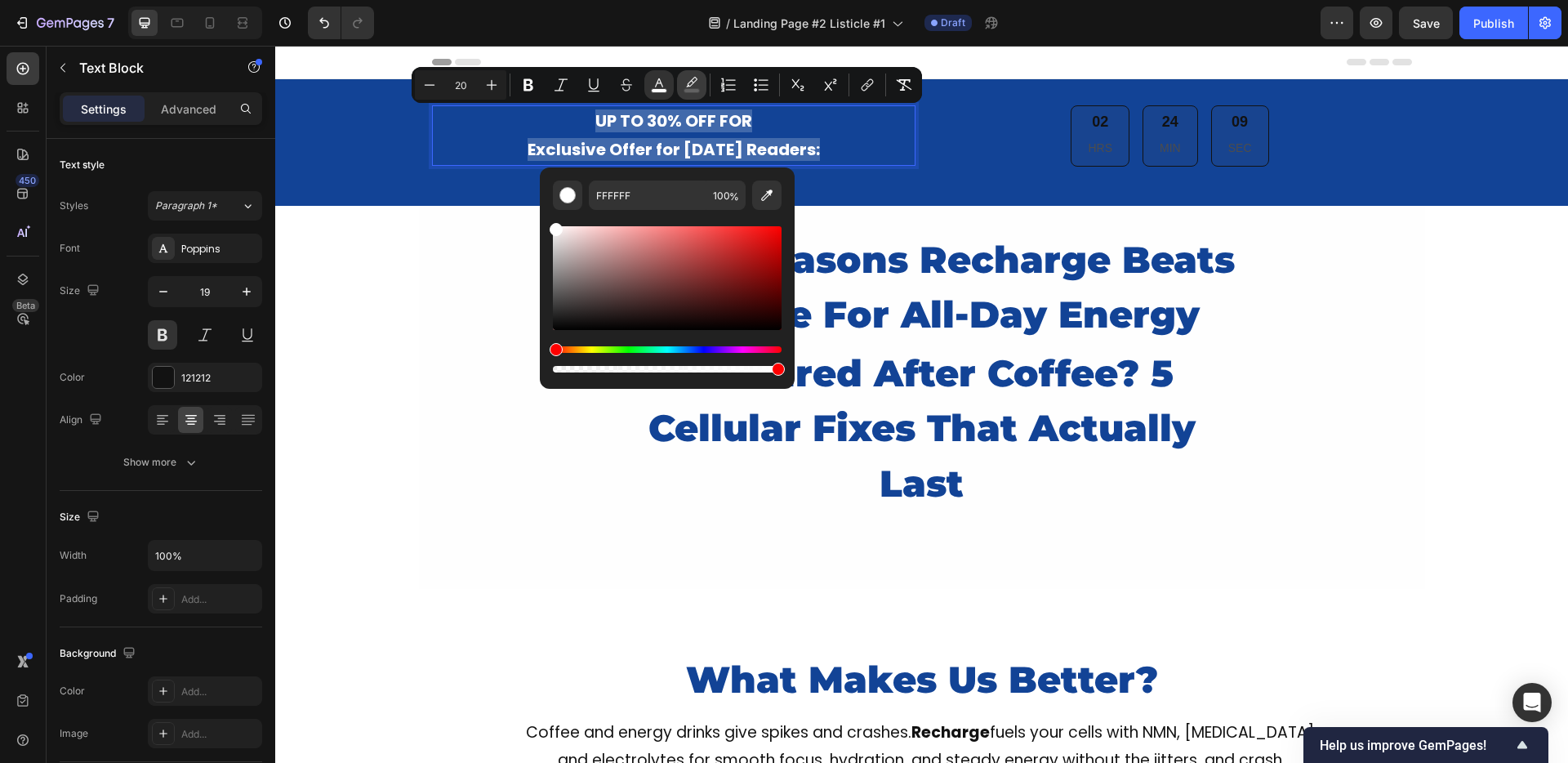
click at [691, 80] on icon "Editor contextual toolbar" at bounding box center [691, 81] width 11 height 10
drag, startPoint x: 881, startPoint y: 302, endPoint x: 511, endPoint y: 196, distance: 384.9
click at [574, 199] on div "Editor contextual toolbar" at bounding box center [567, 195] width 17 height 17
click at [767, 194] on icon "Editor contextual toolbar" at bounding box center [766, 195] width 17 height 17
type input "134396"
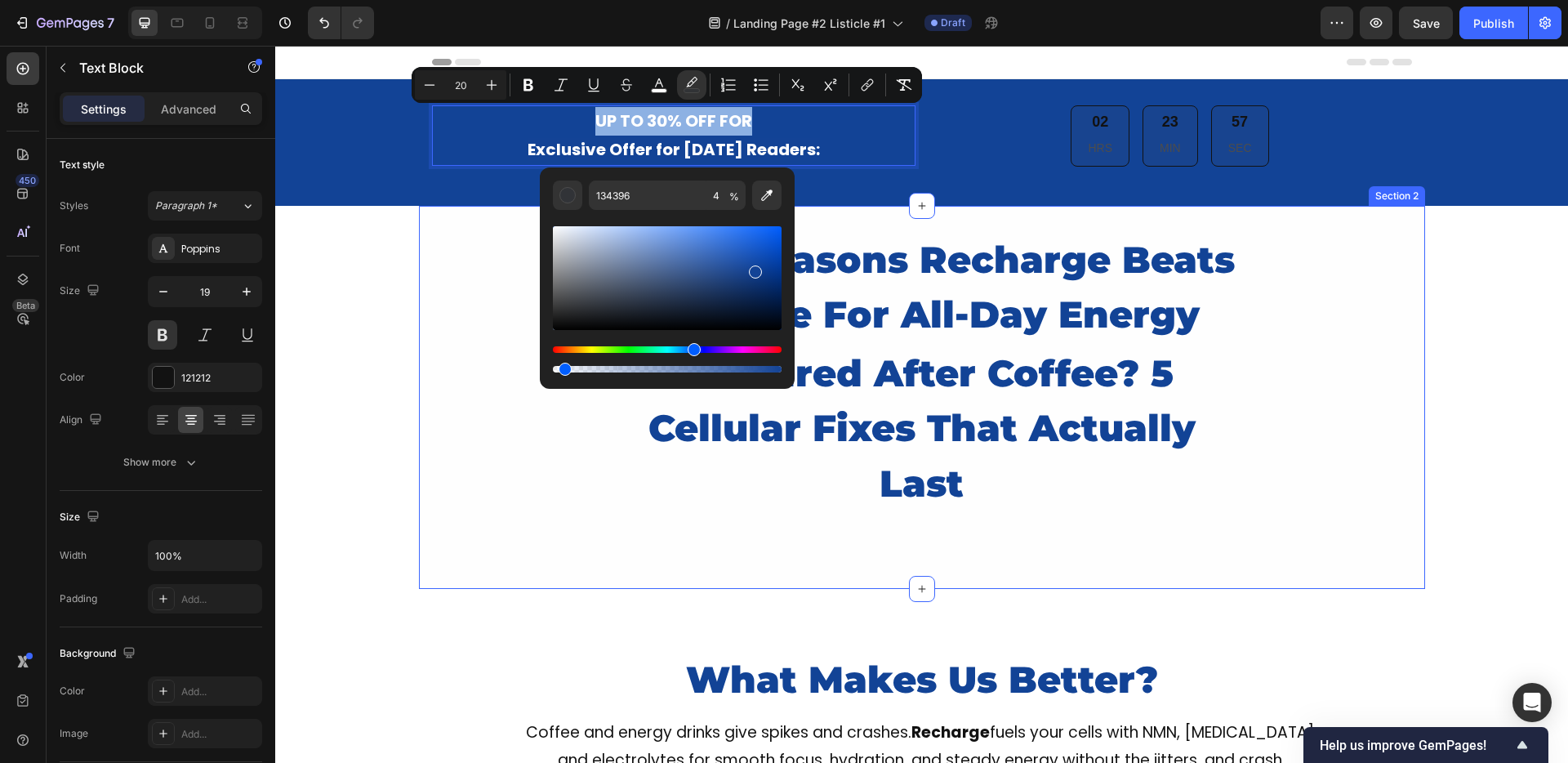
drag, startPoint x: 1053, startPoint y: 413, endPoint x: 472, endPoint y: 374, distance: 582.3
type input "0"
drag, startPoint x: 839, startPoint y: 415, endPoint x: 525, endPoint y: 375, distance: 316.5
click at [435, 350] on div "5 Real Reasons Recharge Beats Caffeine For All-Day Energy Heading still tired a…" at bounding box center [921, 398] width 1006 height 335
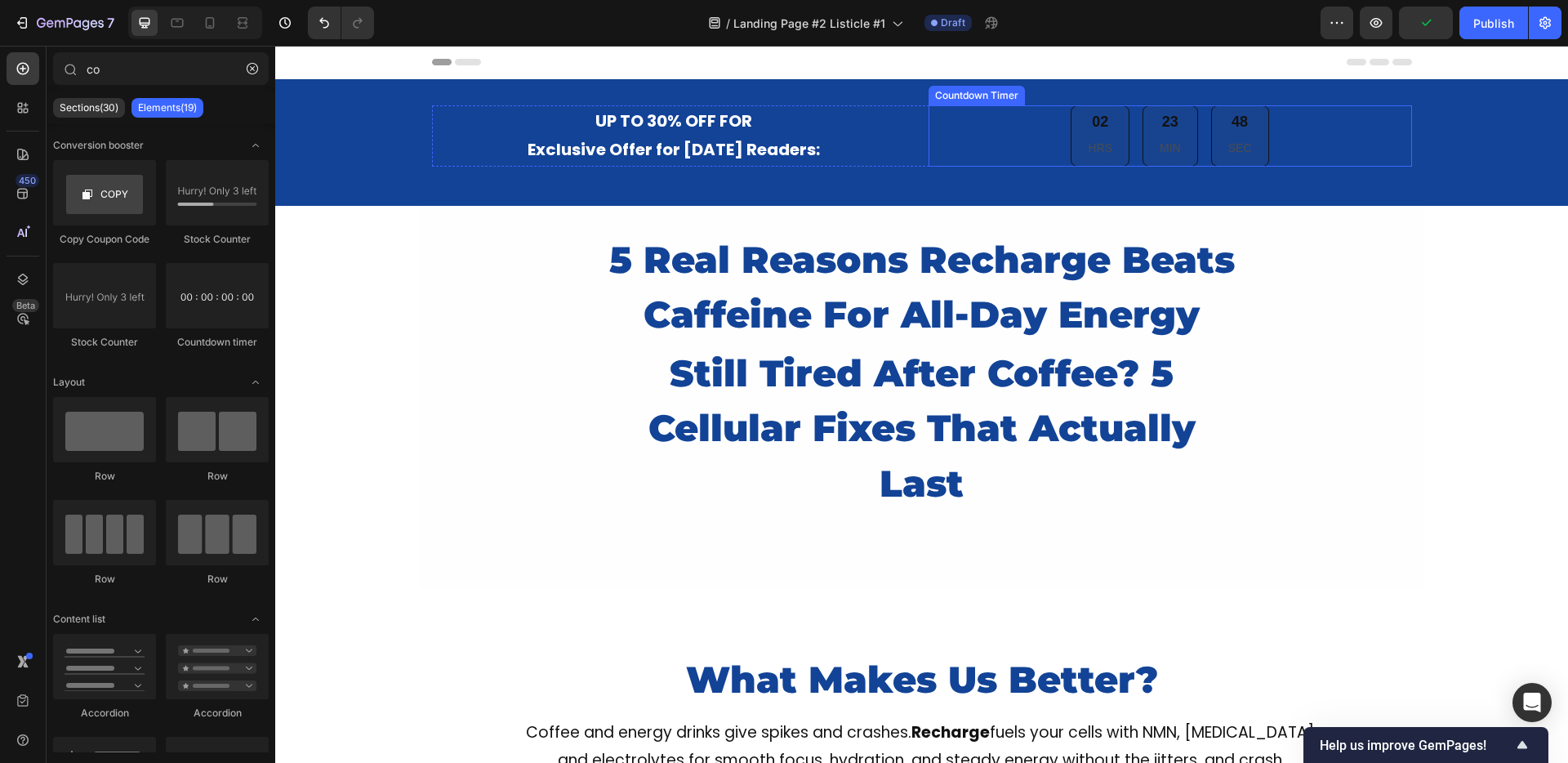
click at [1022, 150] on div "02 HRS 23 MIN 48 SEC" at bounding box center [1170, 136] width 483 height 61
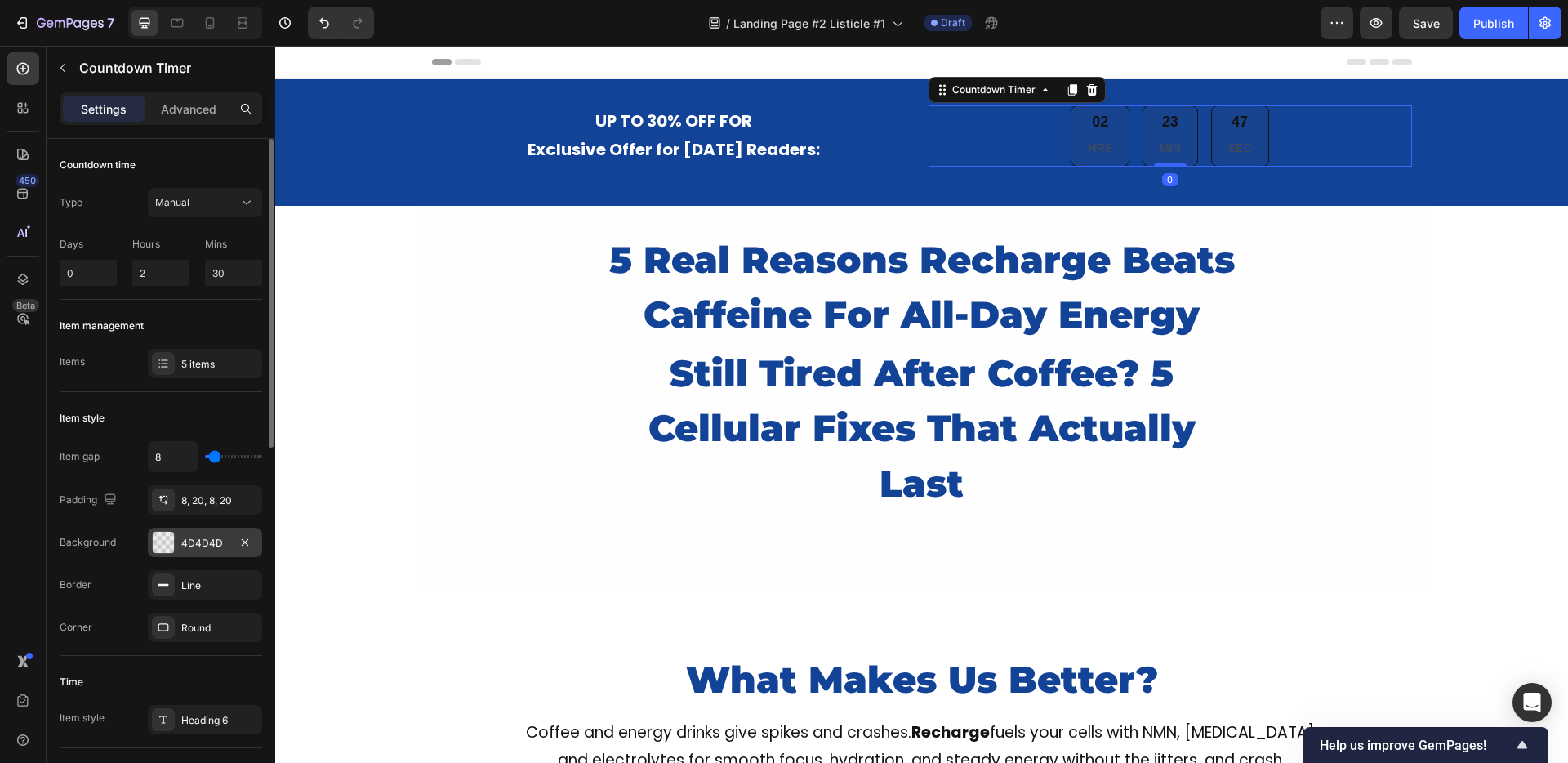
click at [209, 545] on div "4D4D4D" at bounding box center [205, 543] width 47 height 15
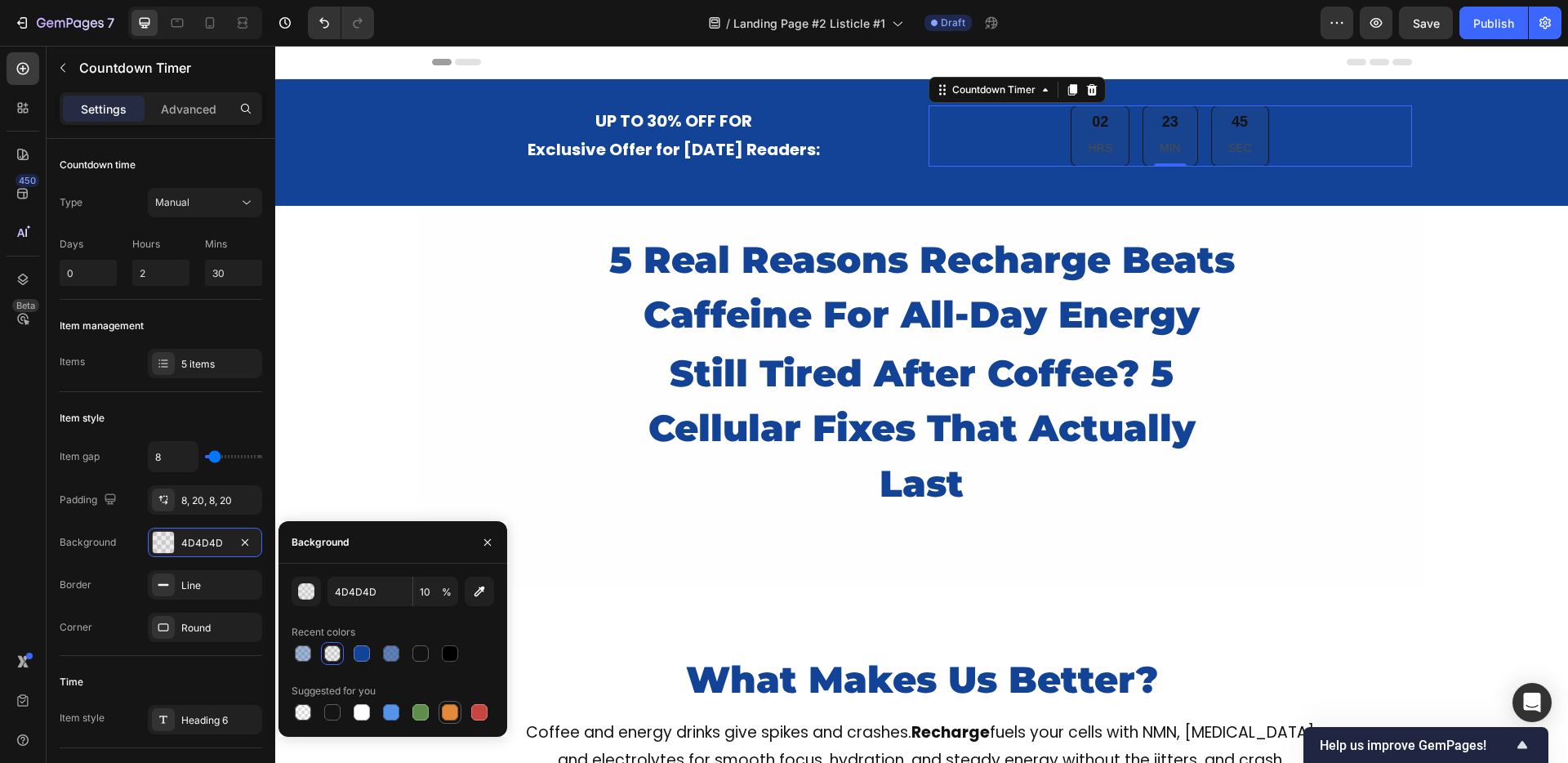
click at [453, 714] on div at bounding box center [449, 712] width 17 height 17
type input "E4893A"
type input "100"
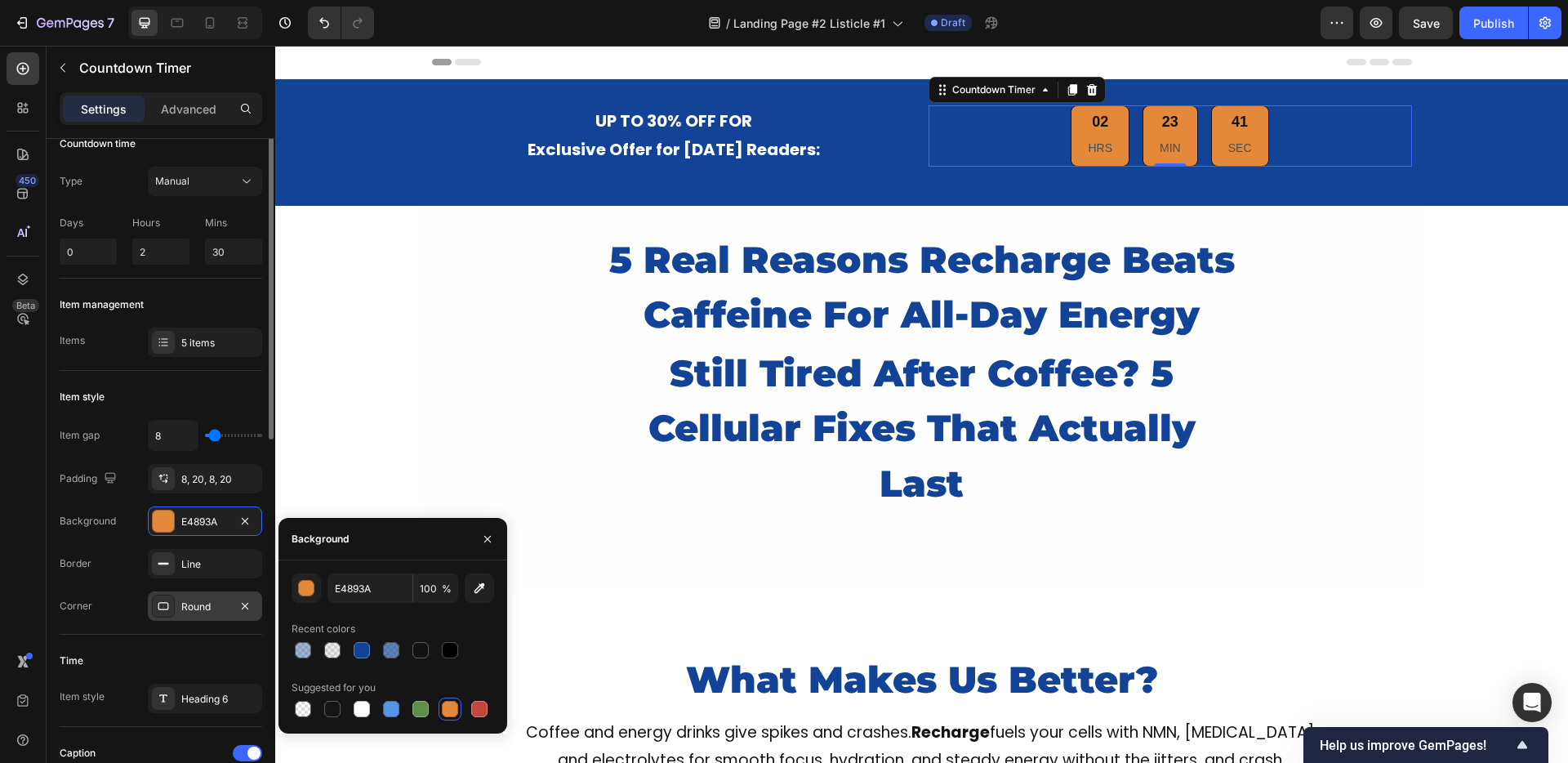
scroll to position [55, 0]
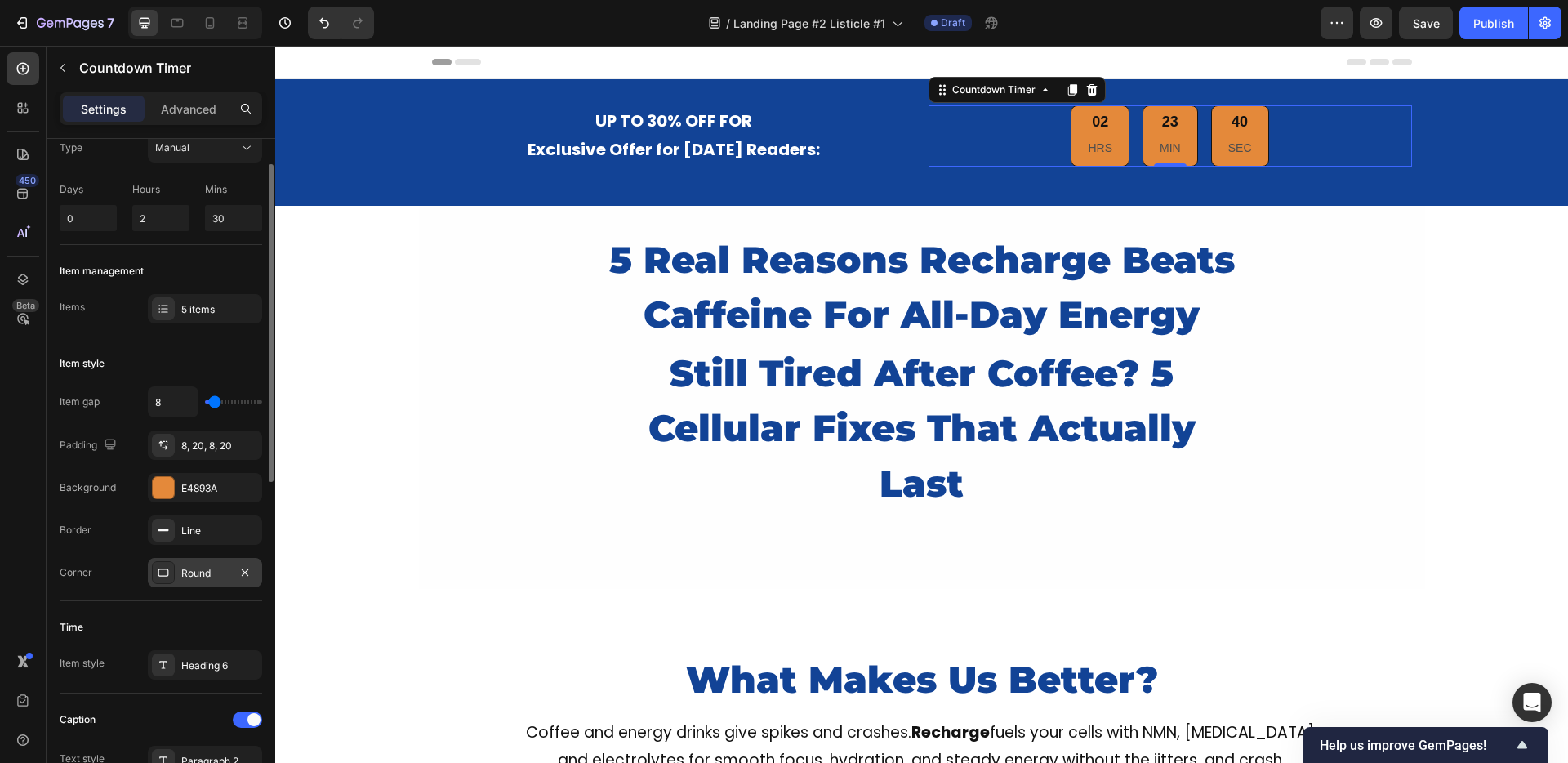
click at [188, 572] on div "Round" at bounding box center [205, 574] width 47 height 15
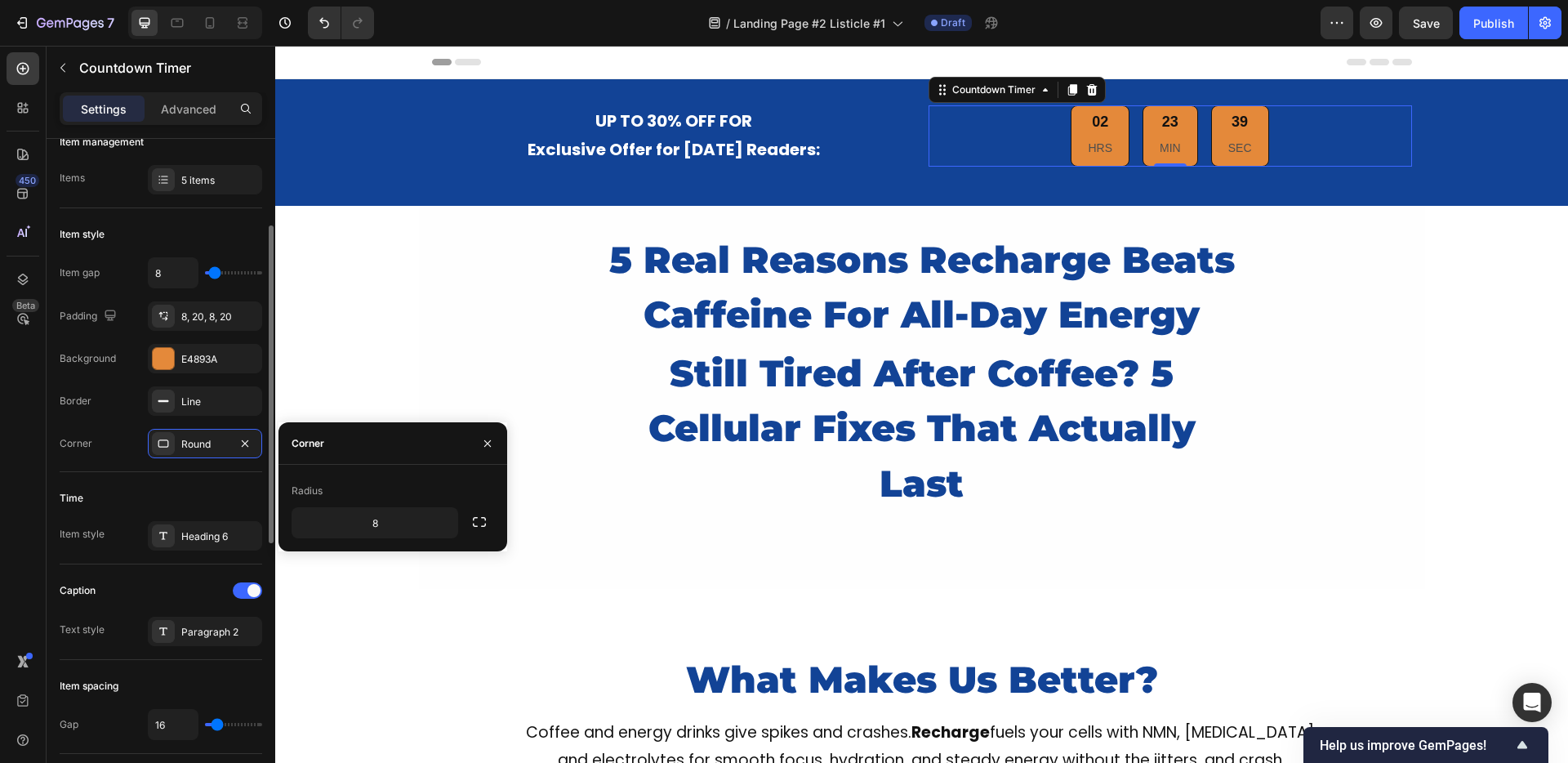
scroll to position [299, 0]
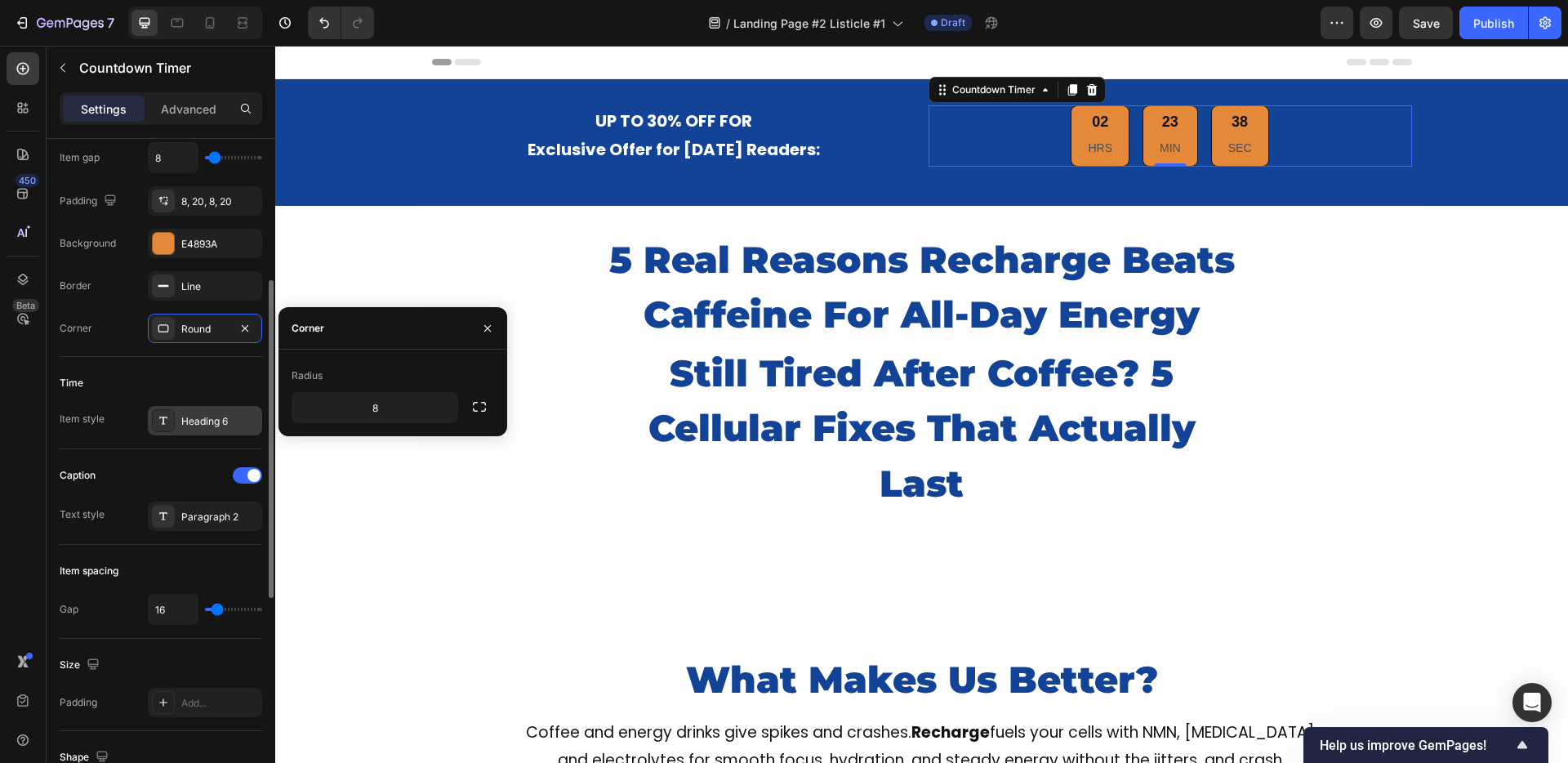
click at [202, 420] on div "Heading 6" at bounding box center [220, 421] width 77 height 15
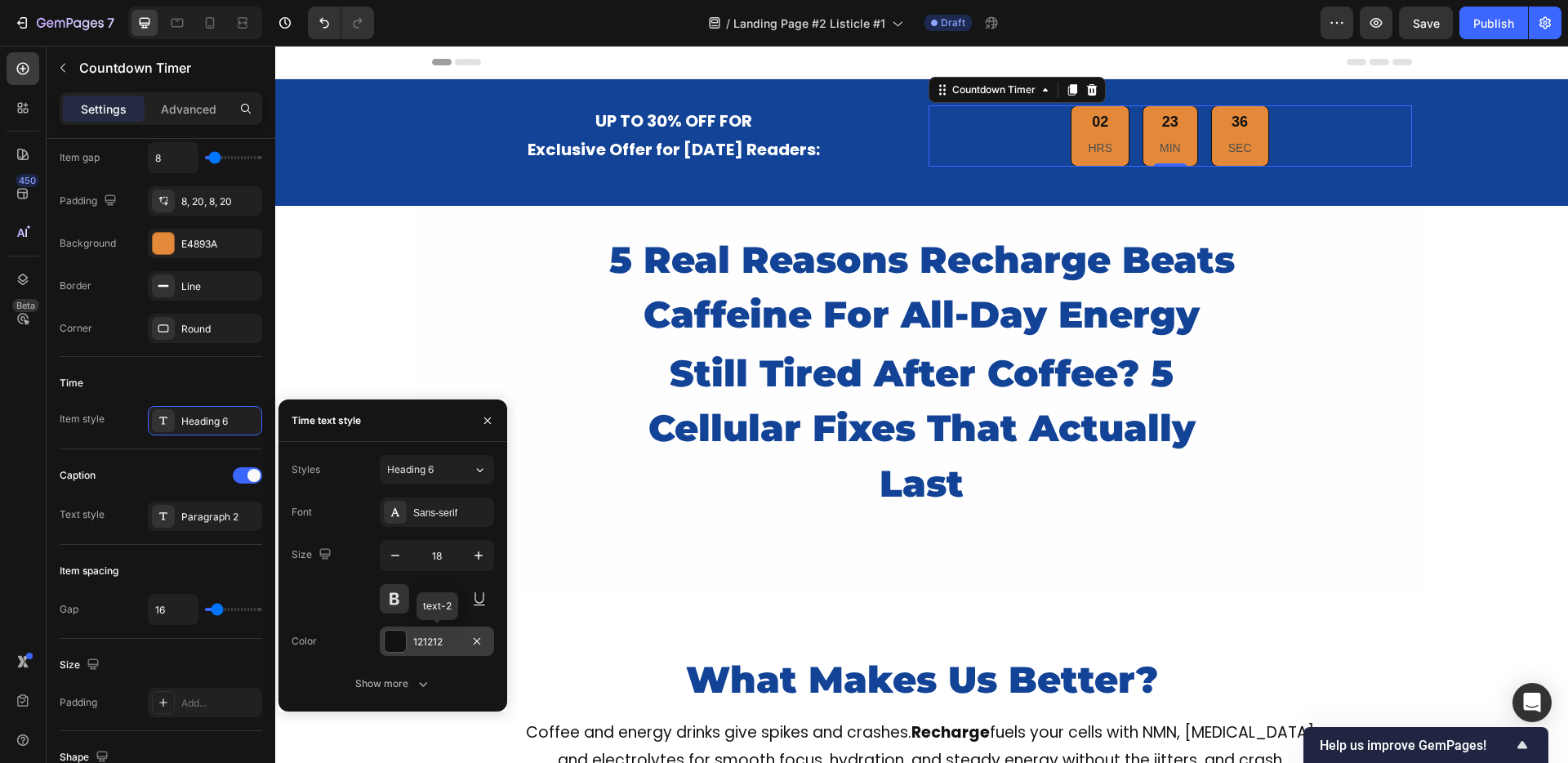
click at [444, 637] on div "121212" at bounding box center [437, 642] width 47 height 15
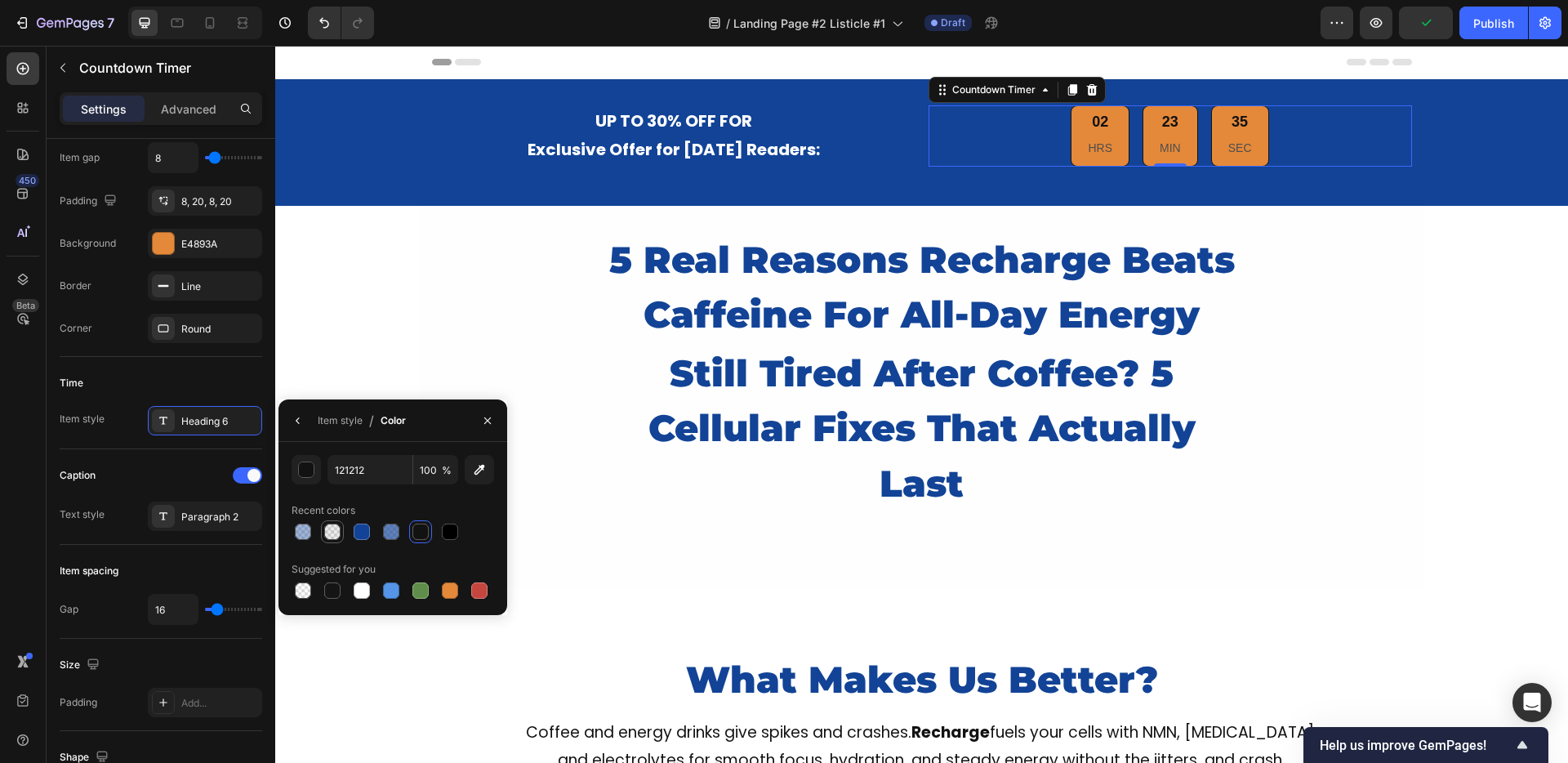
click at [335, 534] on div at bounding box center [332, 532] width 17 height 17
type input "4D4D4D"
type input "10"
click at [360, 586] on div at bounding box center [361, 590] width 17 height 17
type input "FFFFFF"
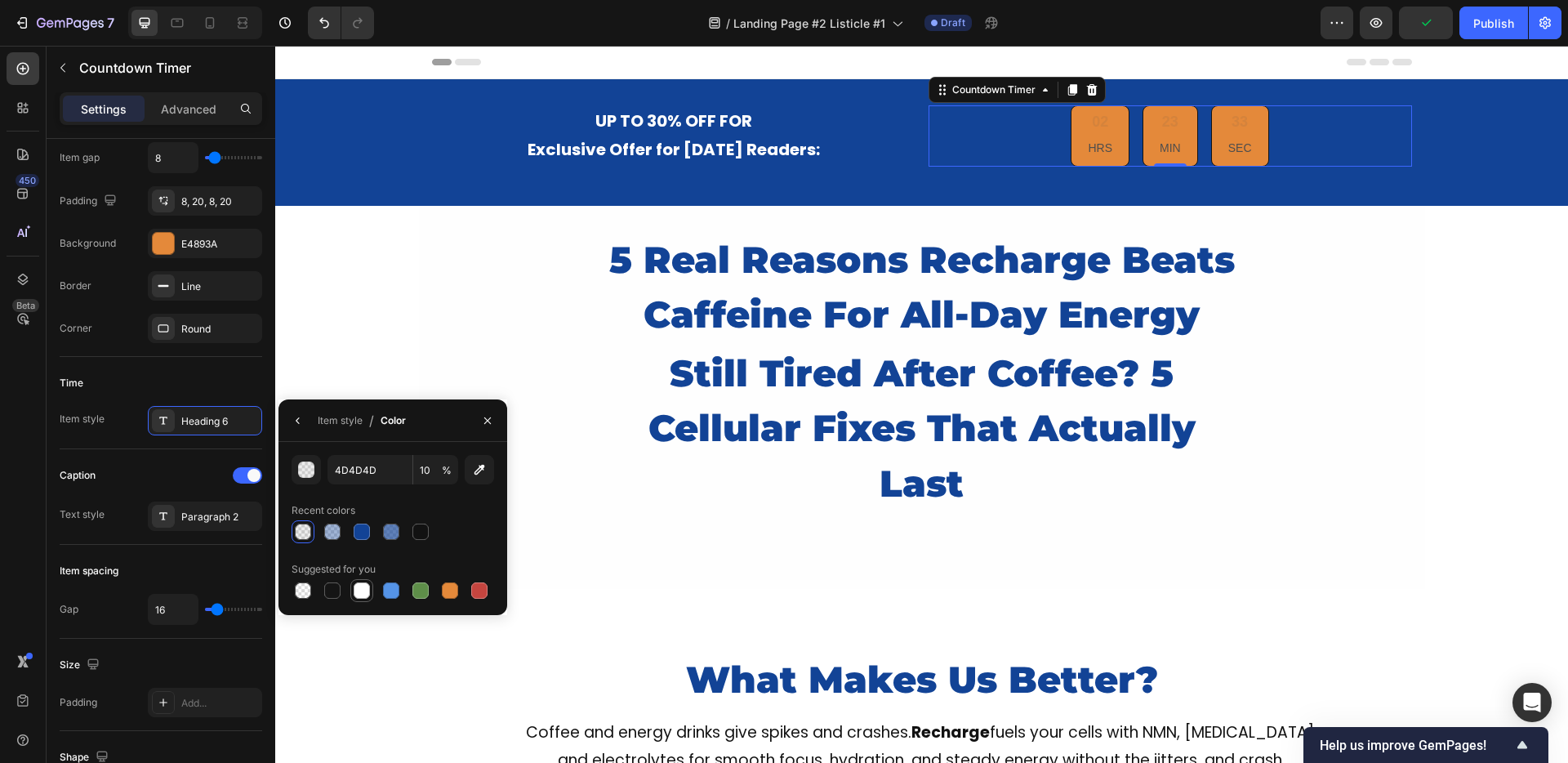
type input "100"
click at [294, 421] on icon "button" at bounding box center [298, 420] width 13 height 13
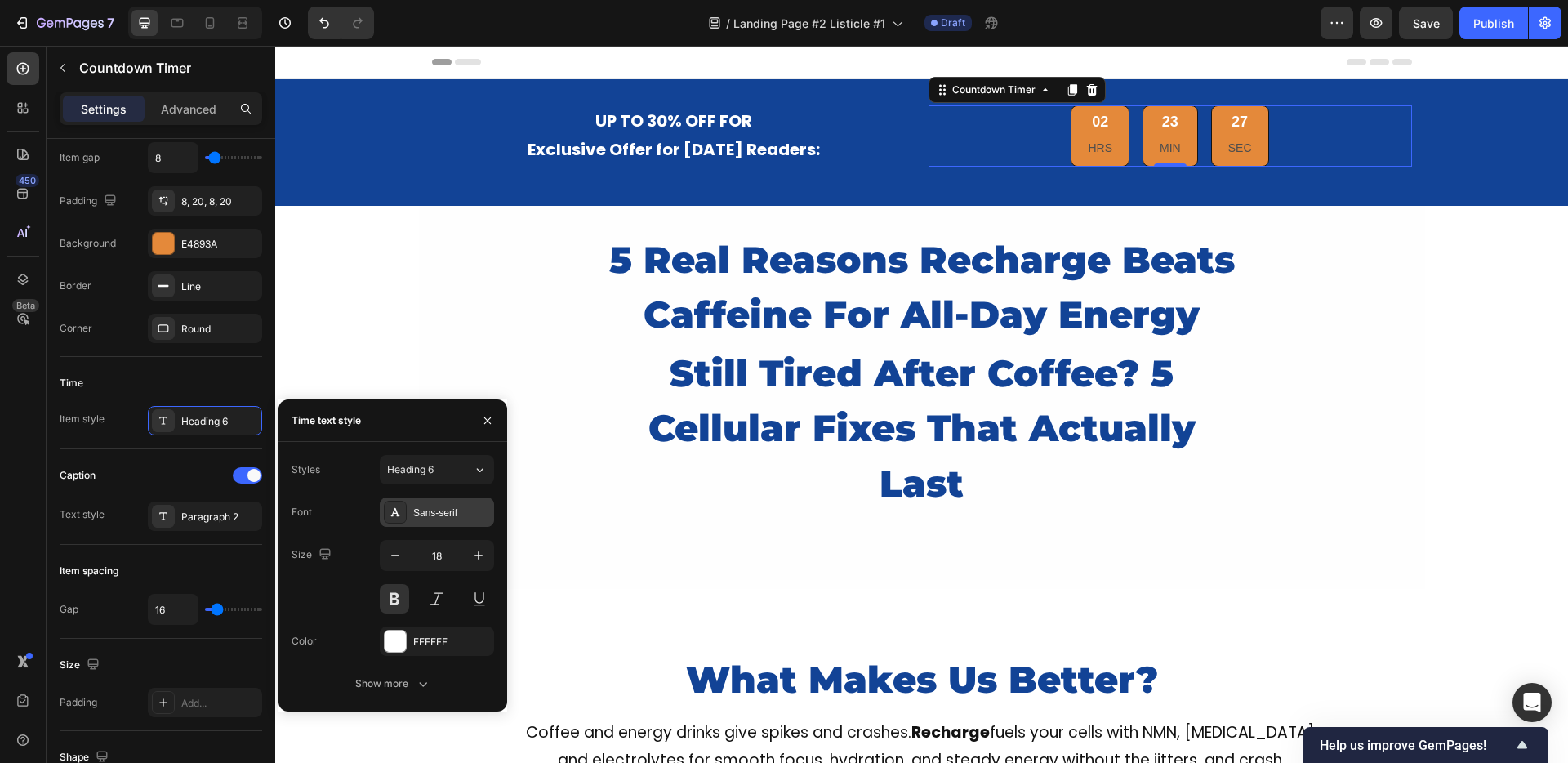
click at [434, 522] on div "Sans-serif" at bounding box center [436, 512] width 114 height 30
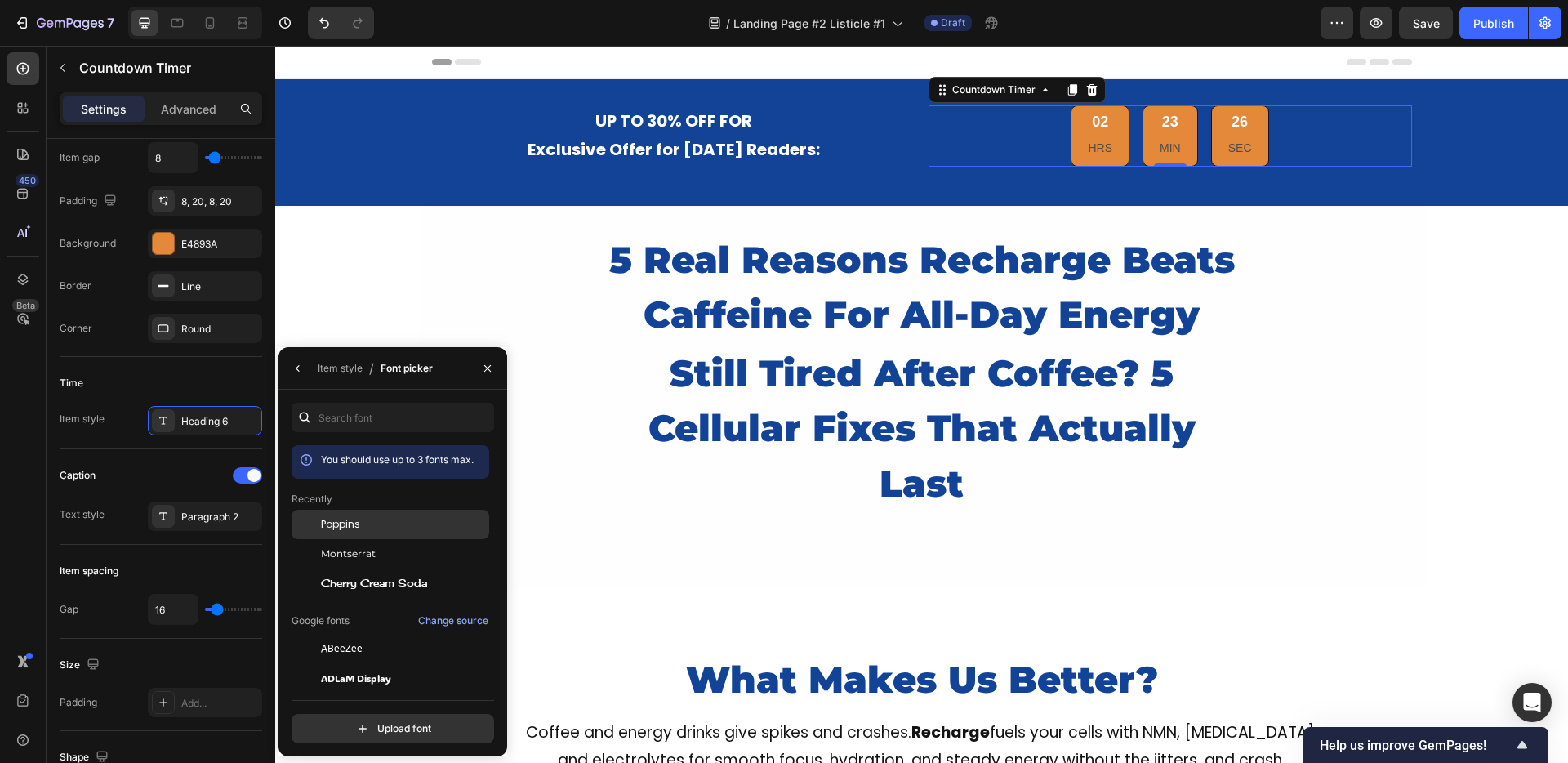
click at [338, 519] on span "Poppins" at bounding box center [340, 524] width 39 height 15
click at [292, 371] on icon "button" at bounding box center [298, 368] width 13 height 13
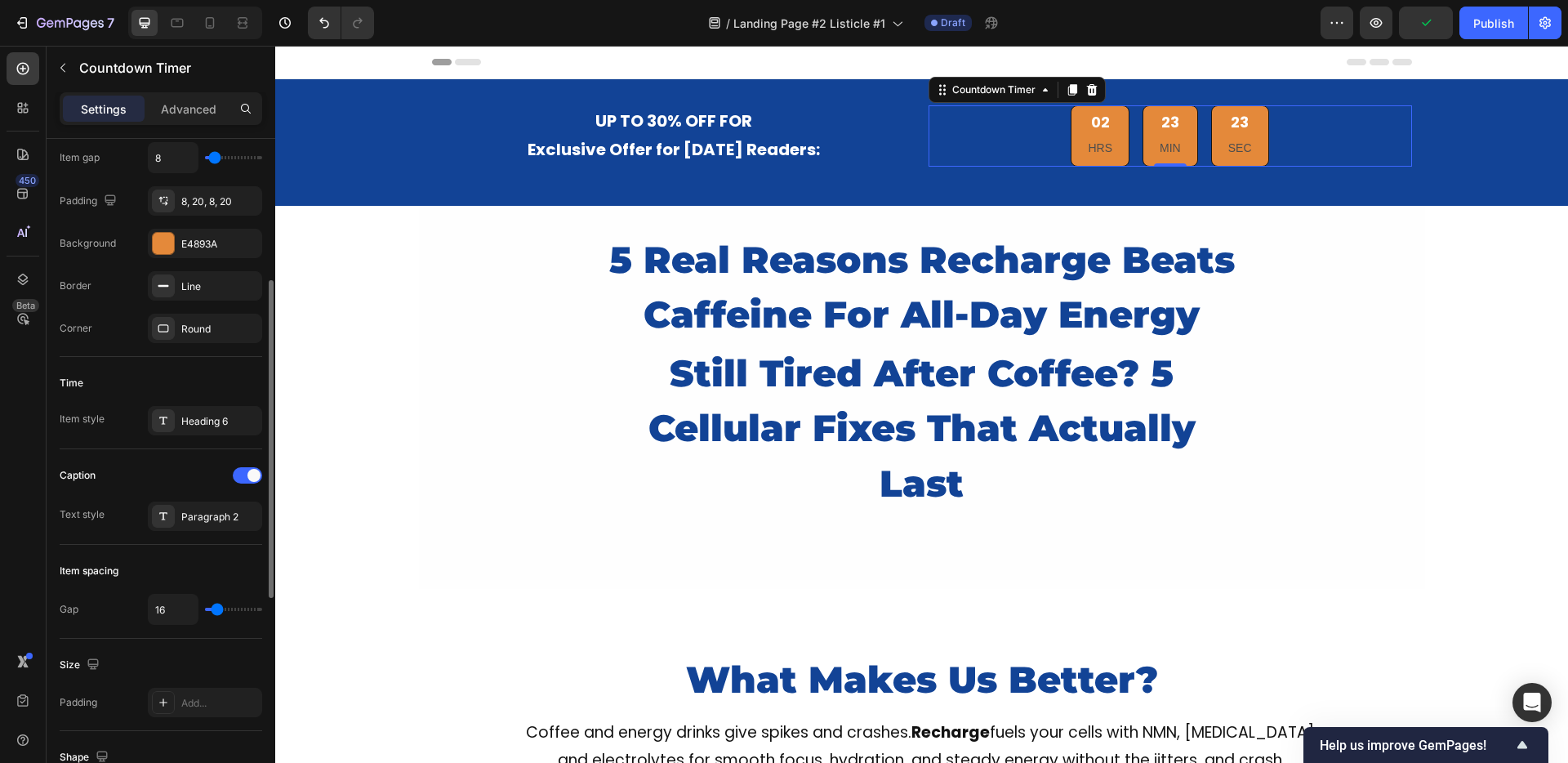
click at [153, 471] on div "Caption" at bounding box center [161, 476] width 202 height 26
click at [175, 511] on div "Paragraph 2" at bounding box center [204, 517] width 114 height 30
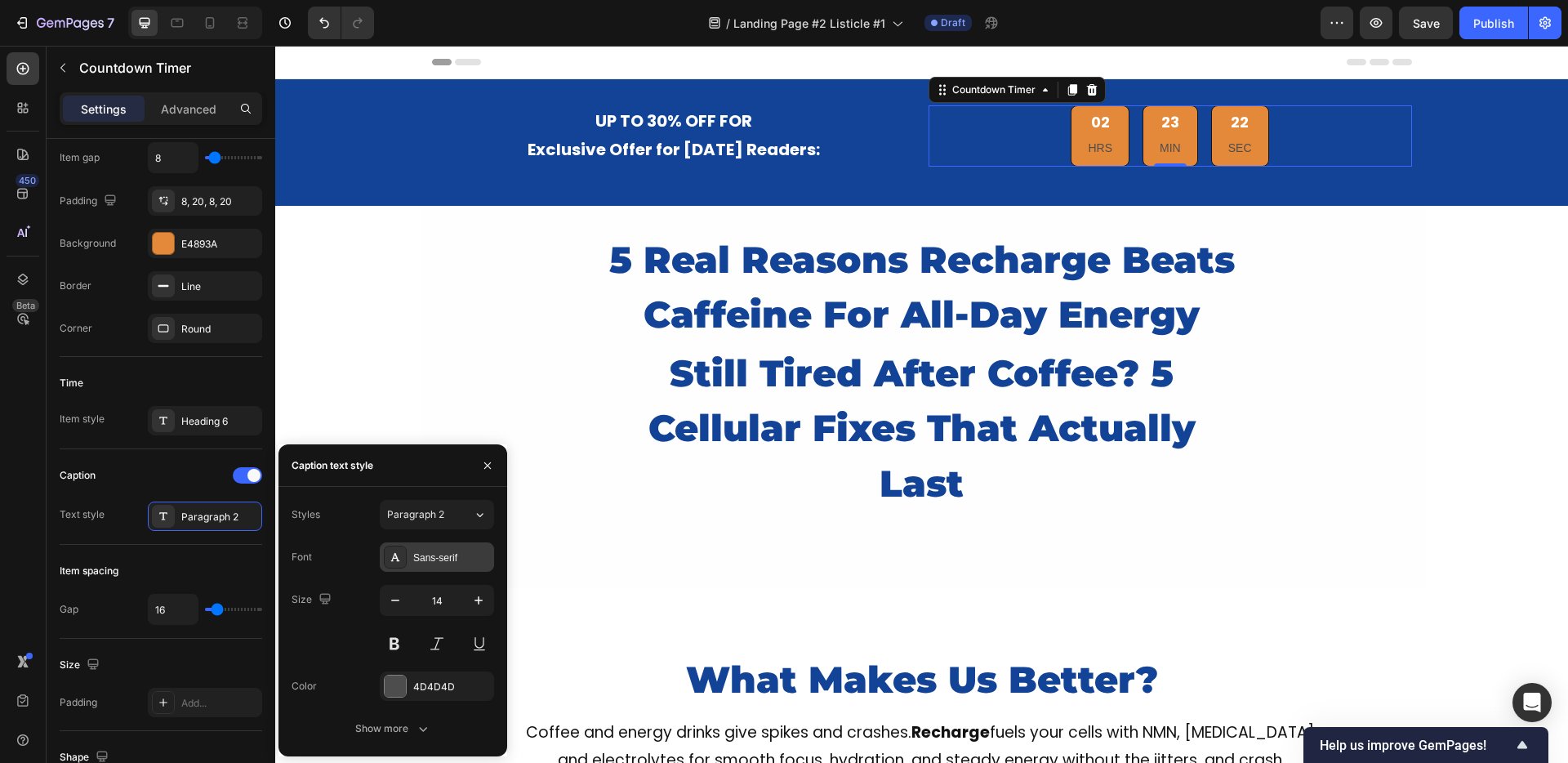
click at [412, 561] on div "Sans-serif" at bounding box center [436, 557] width 114 height 30
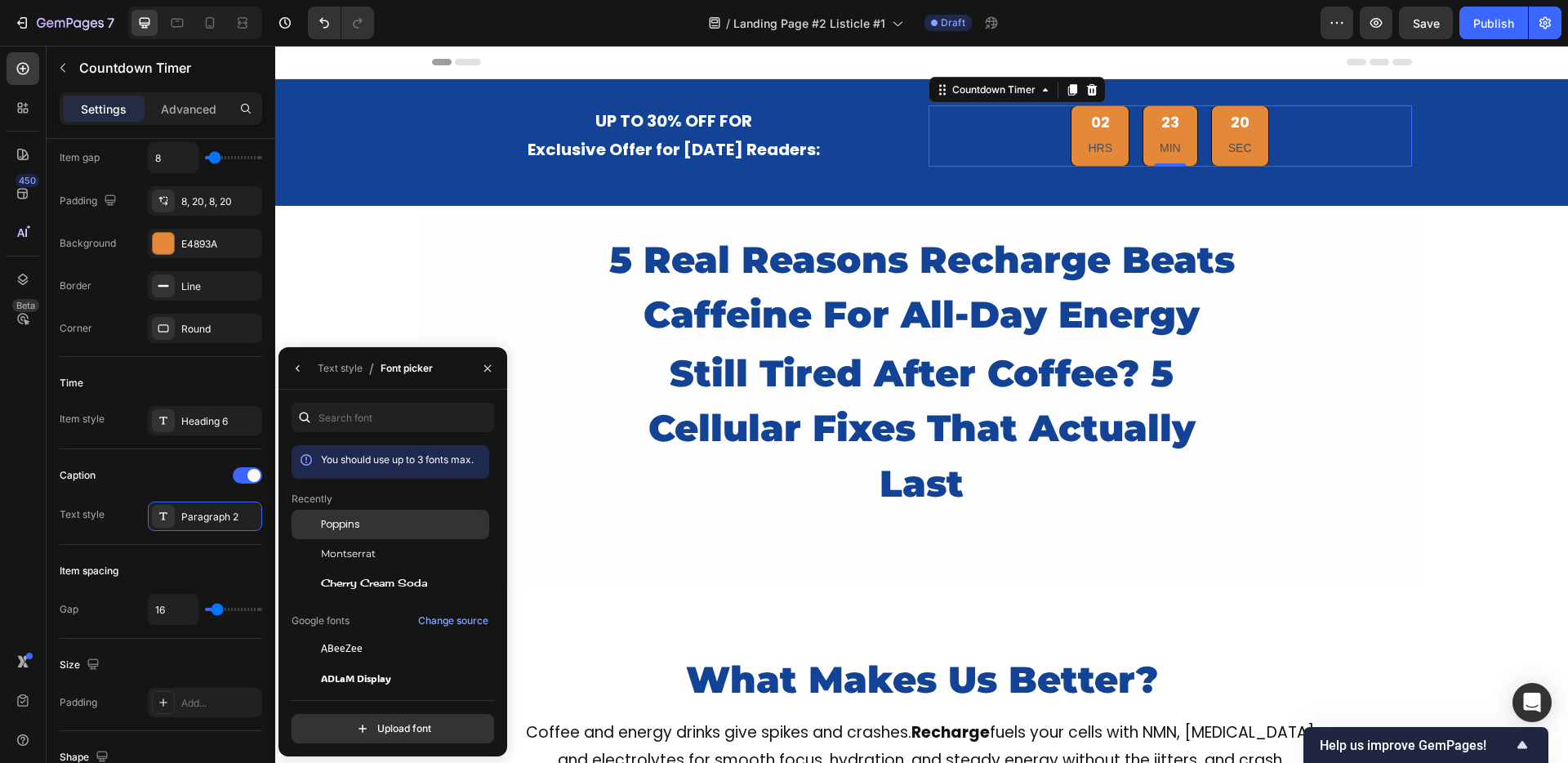
click at [356, 531] on span "Poppins" at bounding box center [340, 524] width 39 height 15
click at [296, 380] on button "button" at bounding box center [298, 368] width 26 height 26
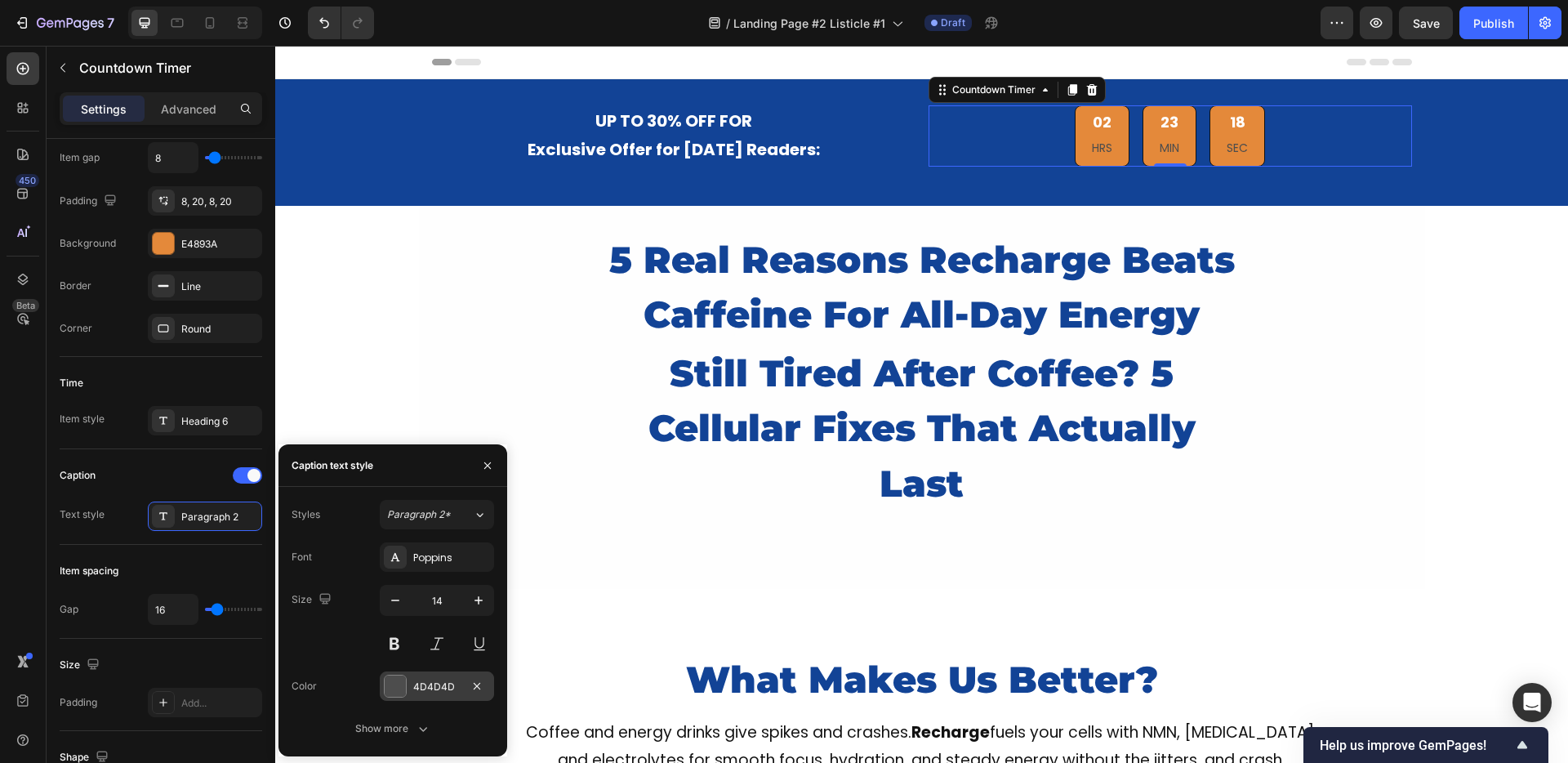
click at [418, 691] on div "4D4D4D" at bounding box center [437, 687] width 47 height 15
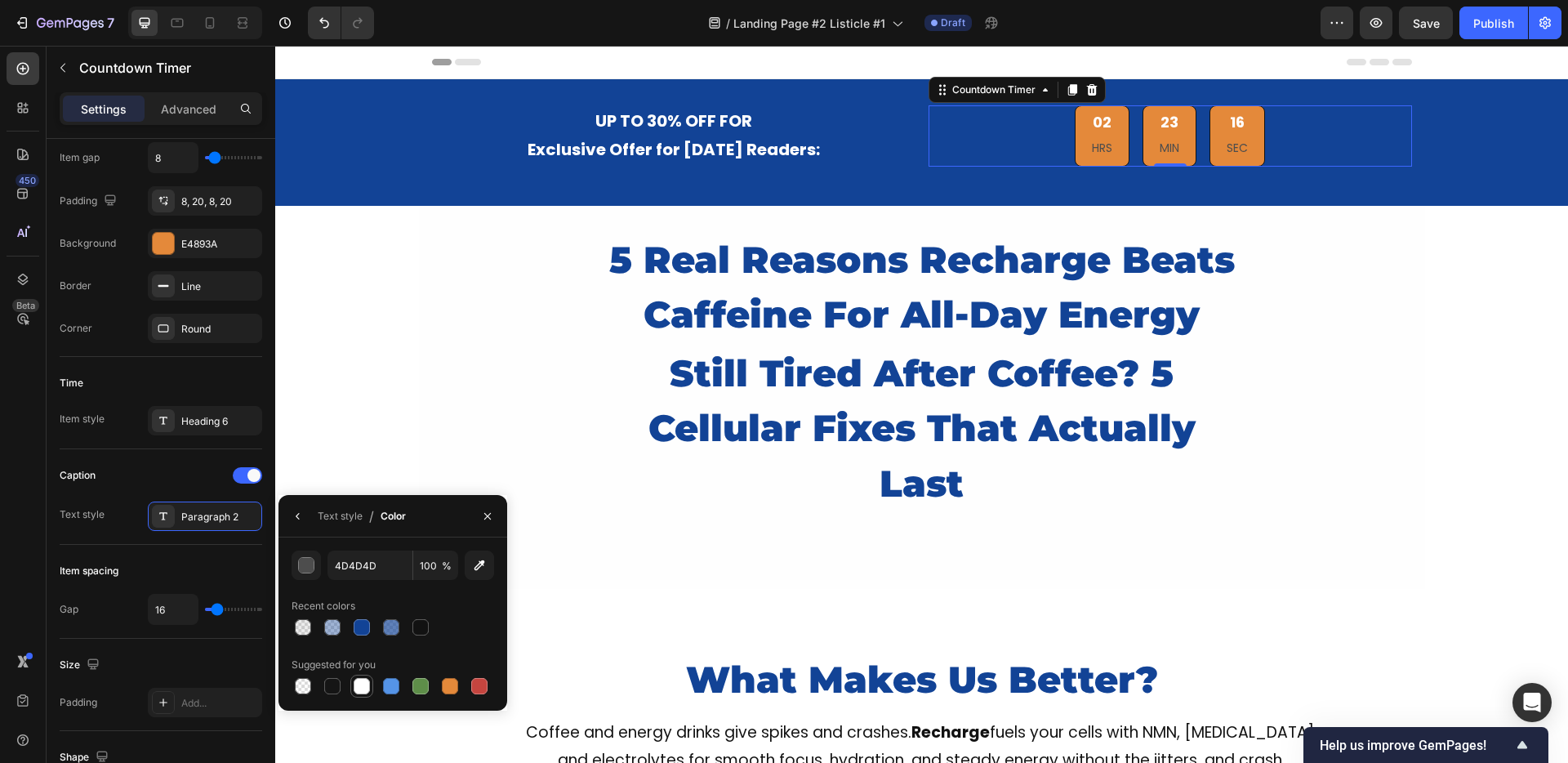
click at [366, 691] on div at bounding box center [361, 686] width 17 height 17
type input "FFFFFF"
click at [208, 417] on div "Heading 6" at bounding box center [220, 421] width 77 height 15
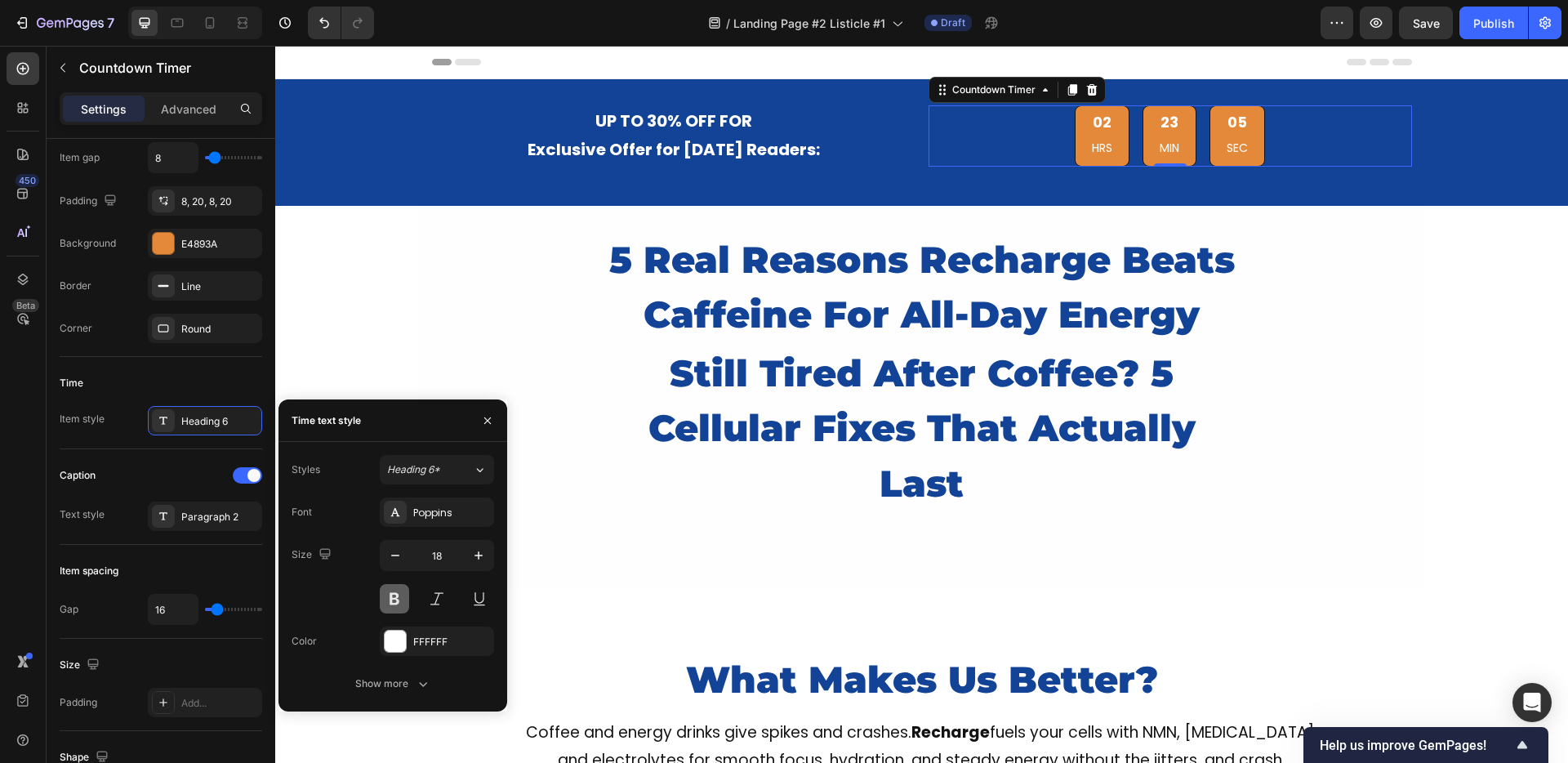
click at [394, 596] on button at bounding box center [394, 599] width 30 height 30
click at [475, 554] on icon "button" at bounding box center [478, 555] width 17 height 17
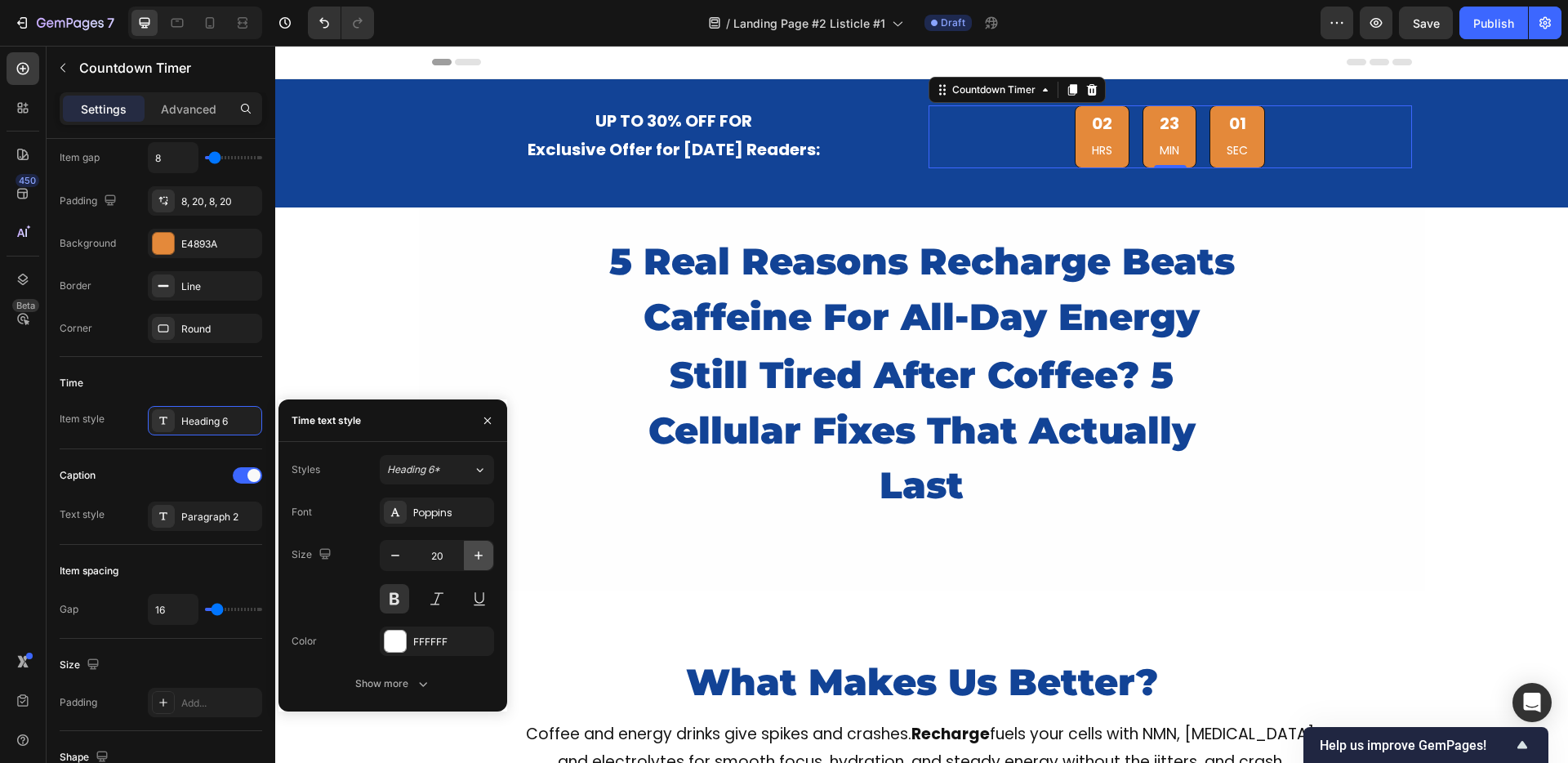
click at [475, 554] on icon "button" at bounding box center [478, 555] width 17 height 17
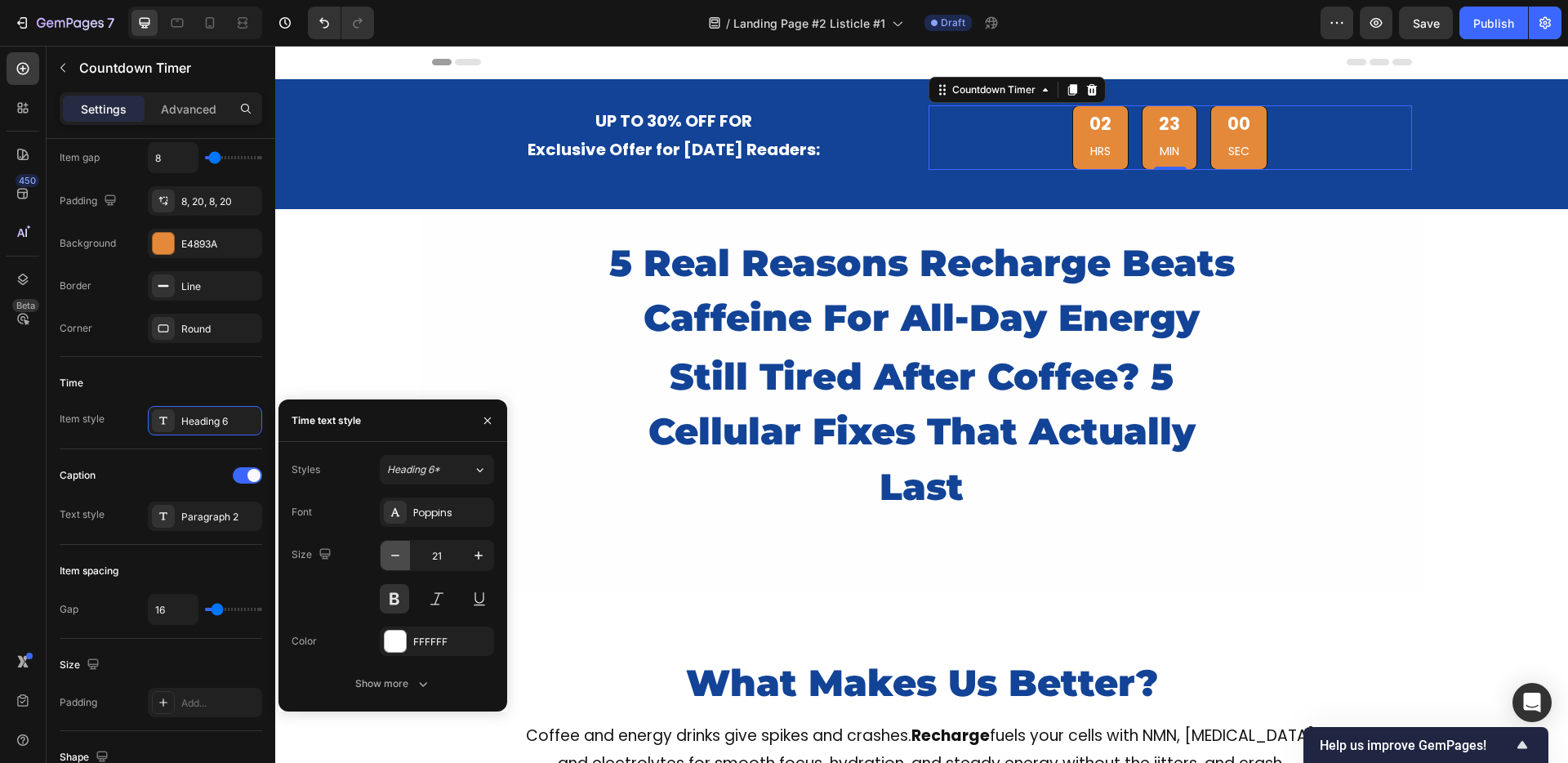
click at [387, 557] on icon "button" at bounding box center [395, 555] width 17 height 17
type input "20"
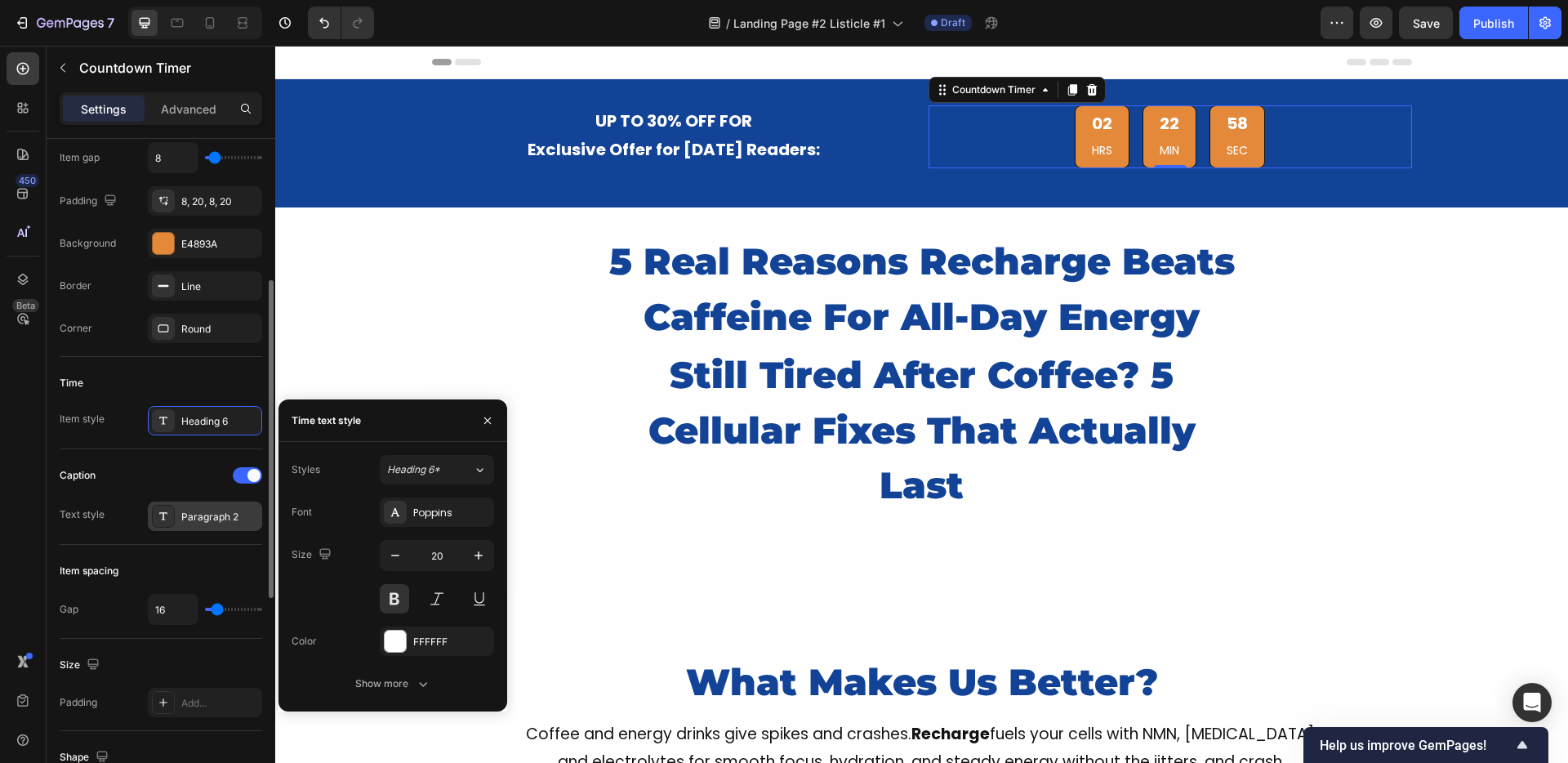
click at [196, 522] on div "Paragraph 2" at bounding box center [220, 517] width 77 height 15
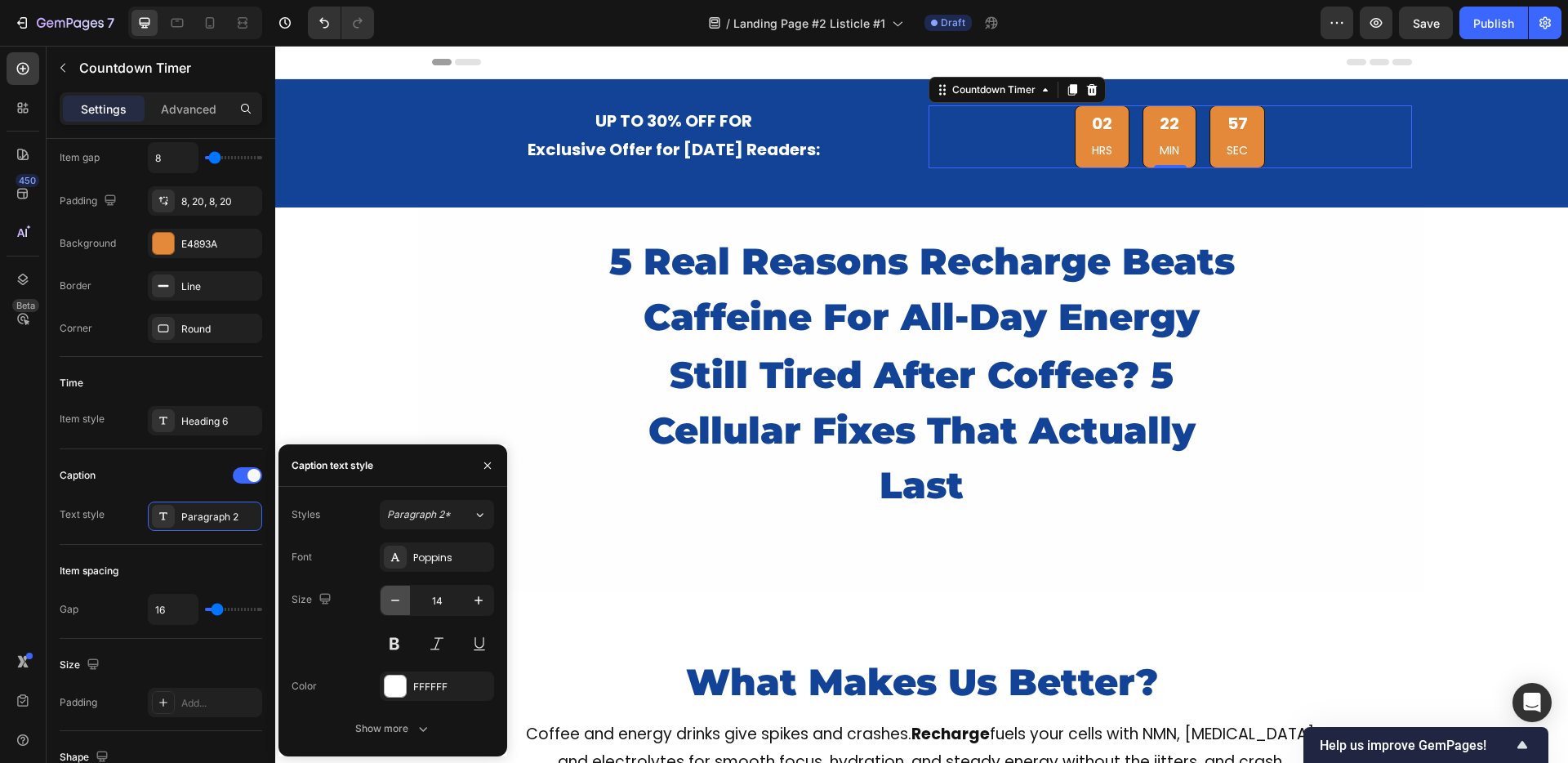
click at [392, 608] on icon "button" at bounding box center [395, 600] width 17 height 17
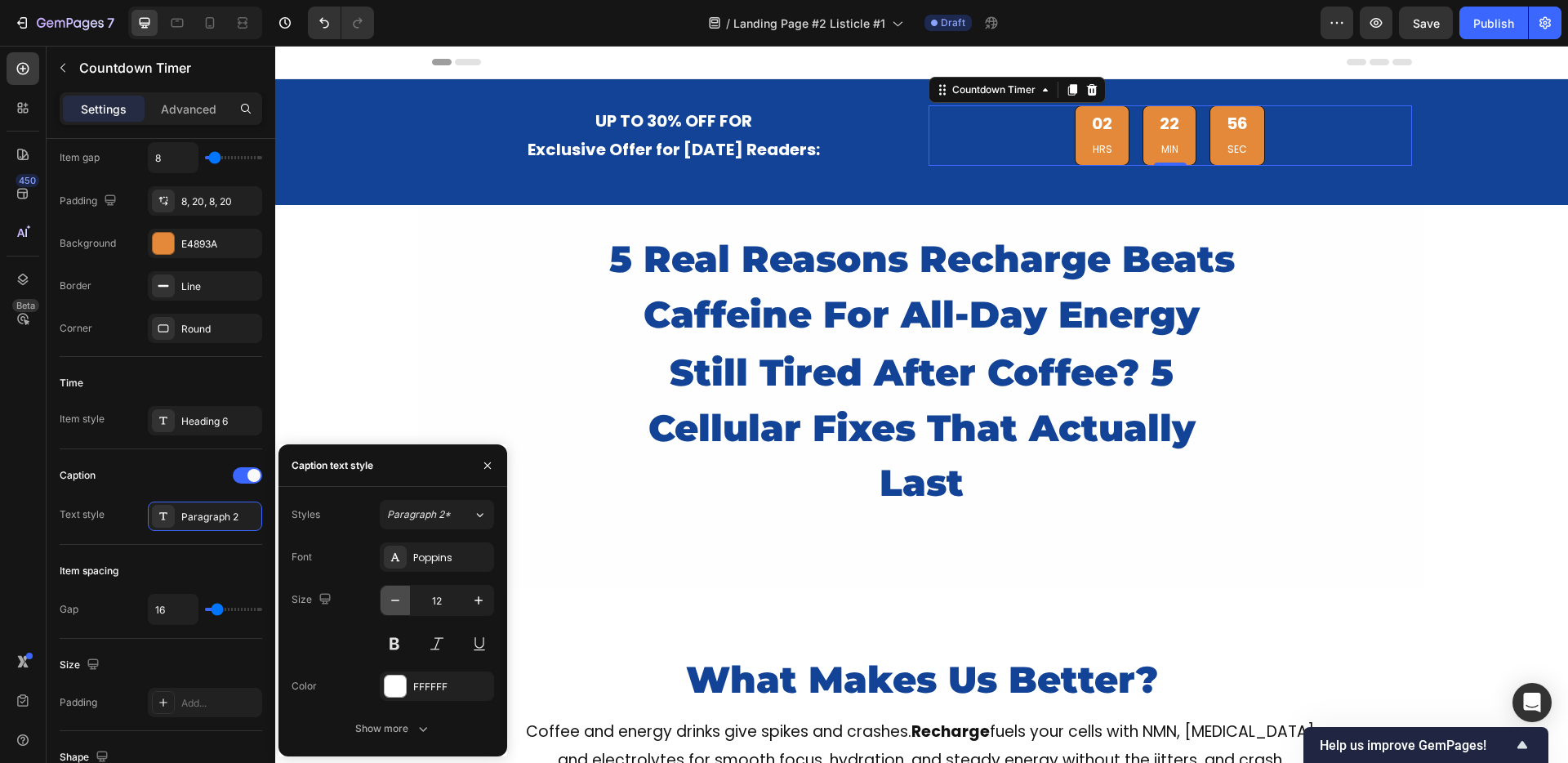
click at [392, 608] on icon "button" at bounding box center [395, 600] width 17 height 17
click at [392, 607] on icon "button" at bounding box center [395, 600] width 17 height 17
click at [472, 603] on icon "button" at bounding box center [478, 600] width 17 height 17
type input "12"
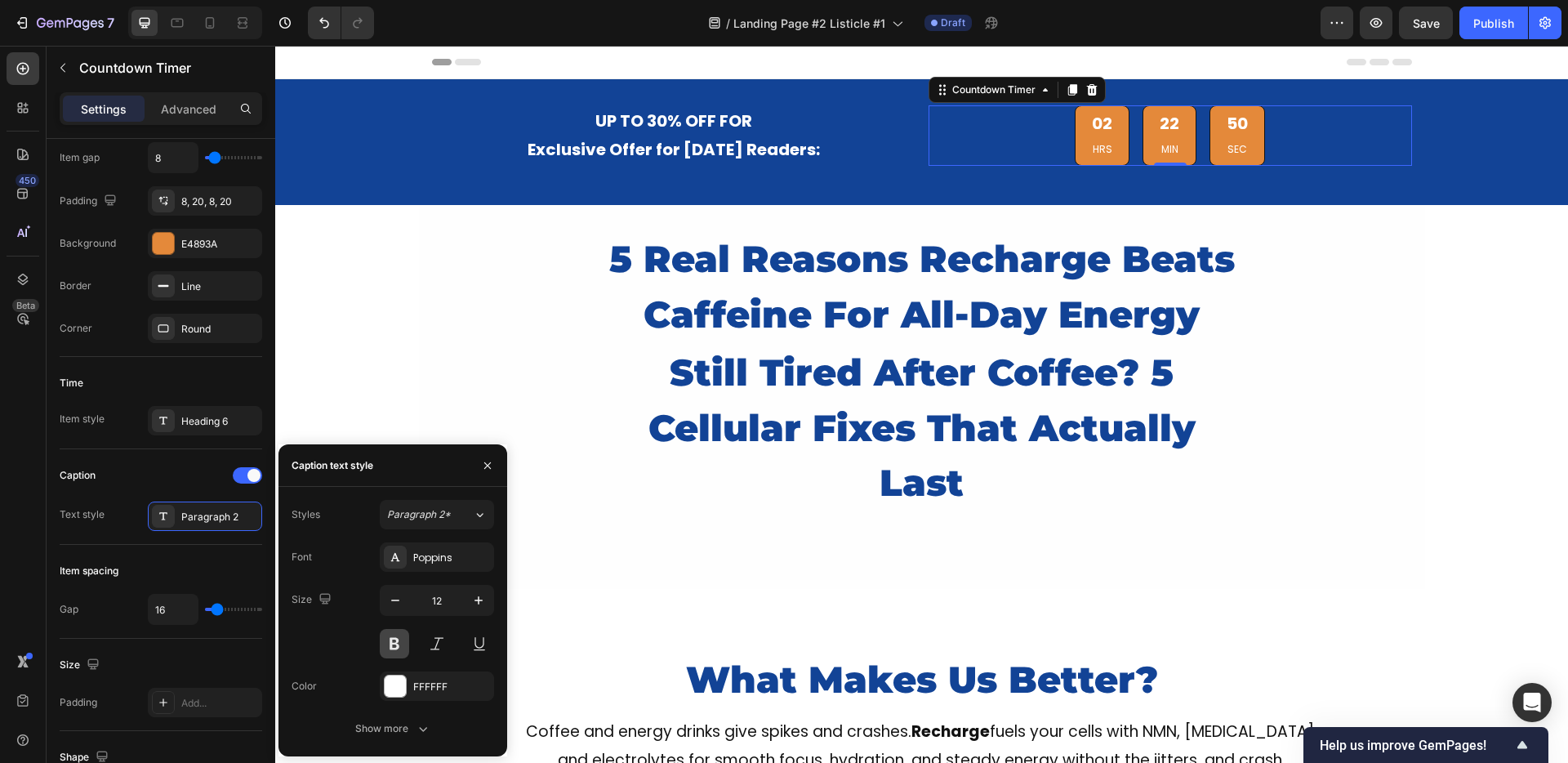
click at [398, 641] on button at bounding box center [394, 644] width 30 height 30
click at [199, 558] on div "Item spacing" at bounding box center [161, 571] width 202 height 26
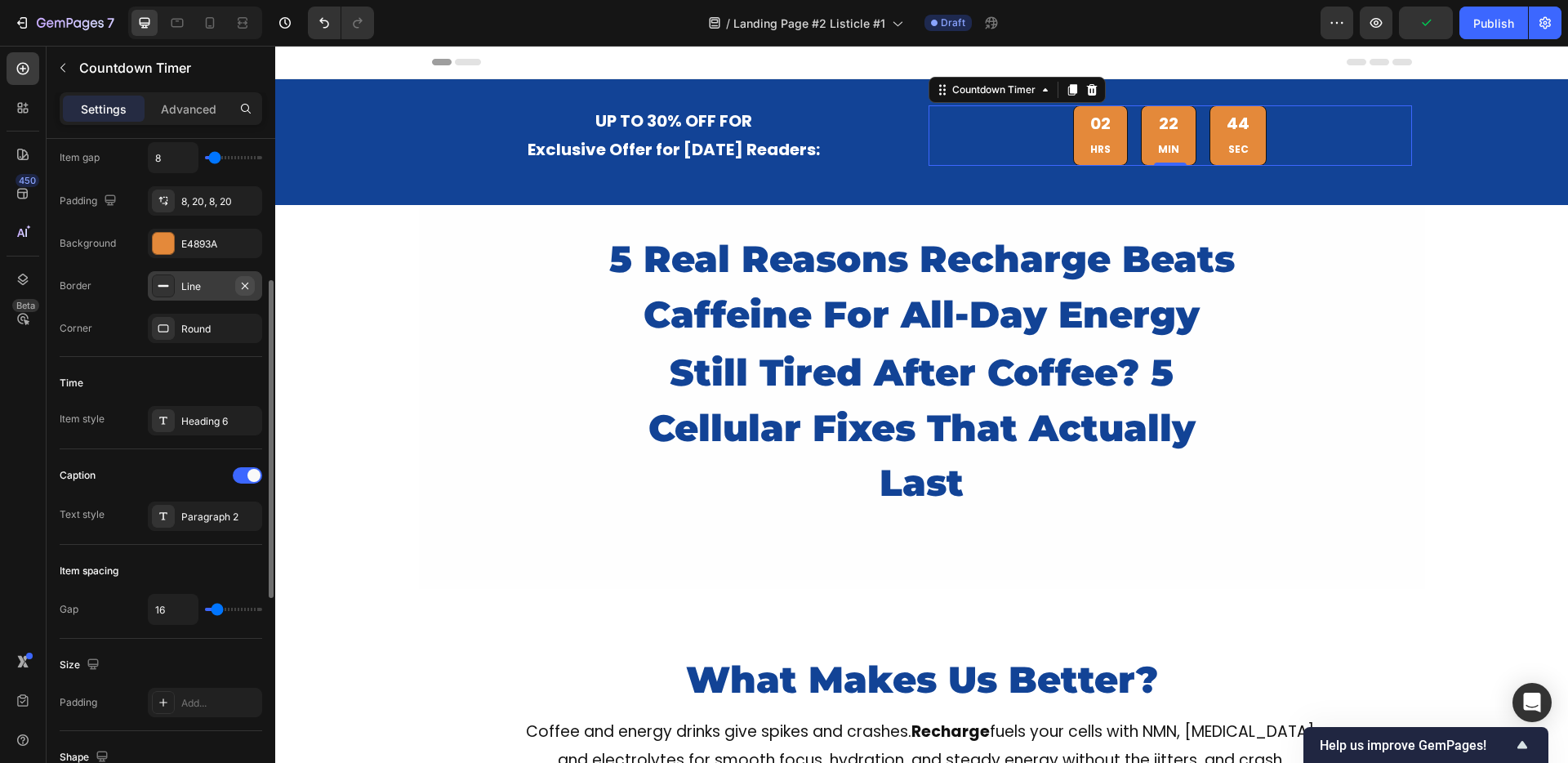
click at [242, 285] on icon "button" at bounding box center [244, 285] width 13 height 13
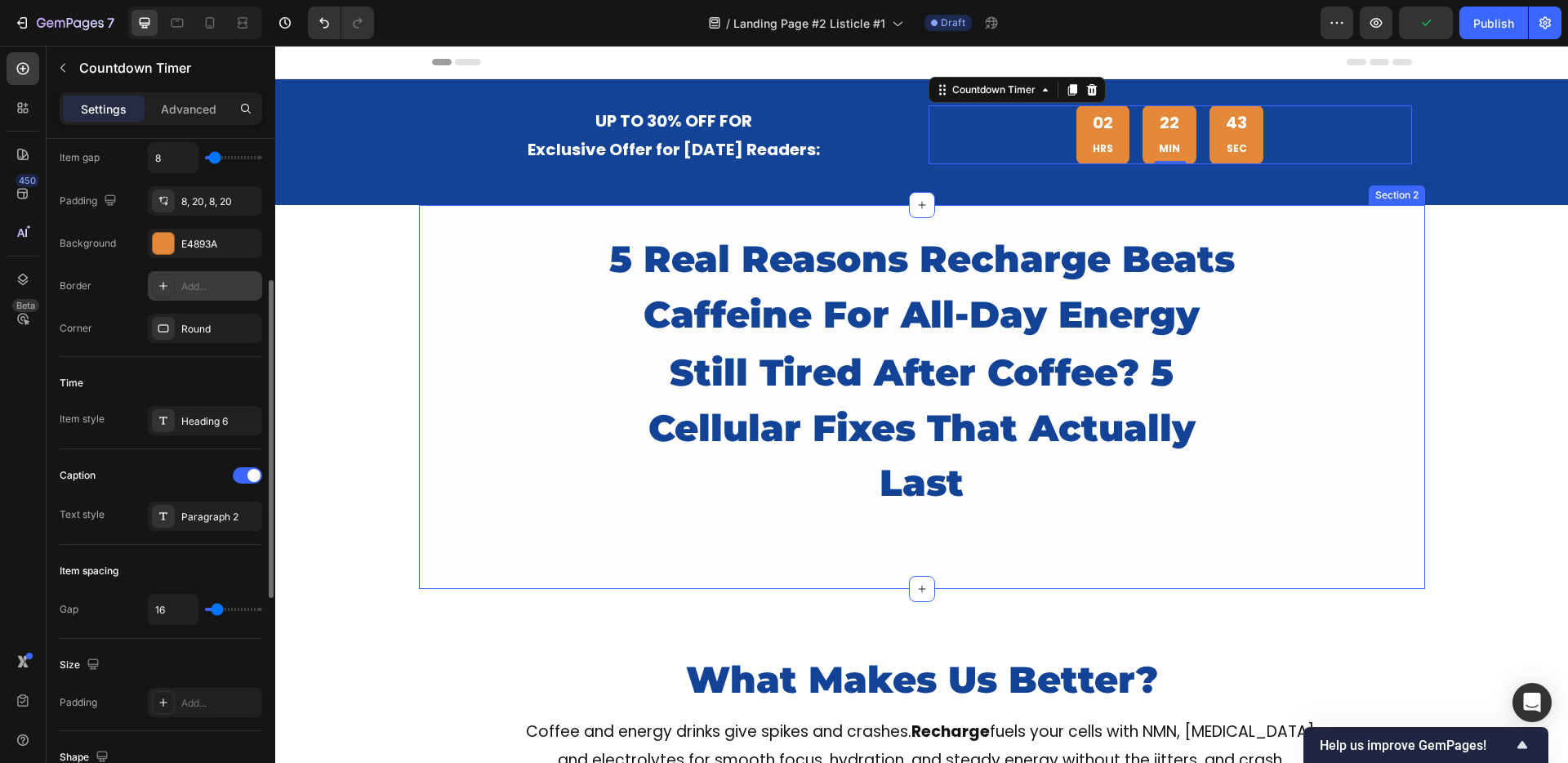
click at [566, 244] on div "5 Real Reasons Recharge Beats Caffeine For All-Day Energy Heading still tired a…" at bounding box center [921, 397] width 1006 height 335
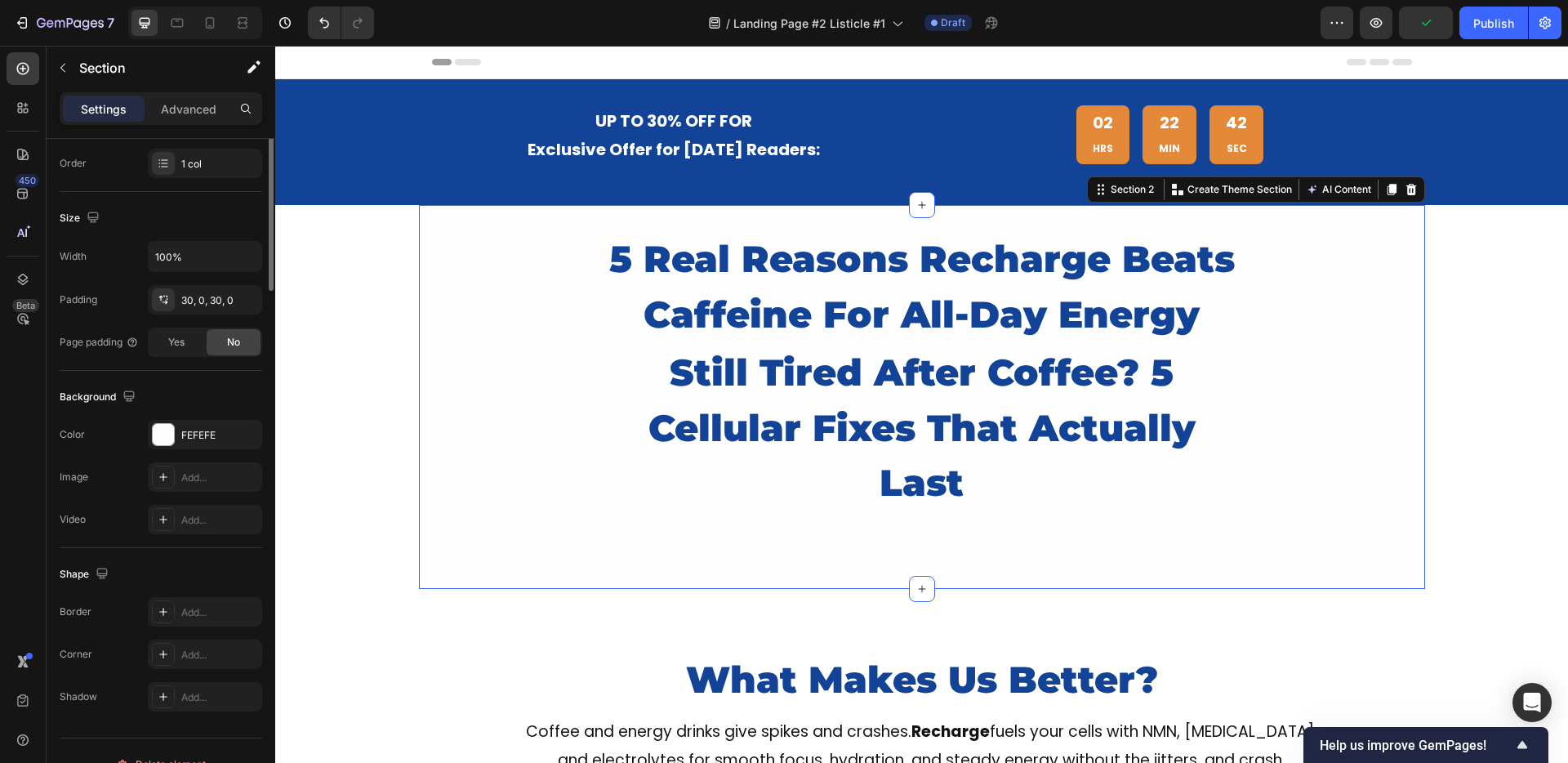
scroll to position [0, 0]
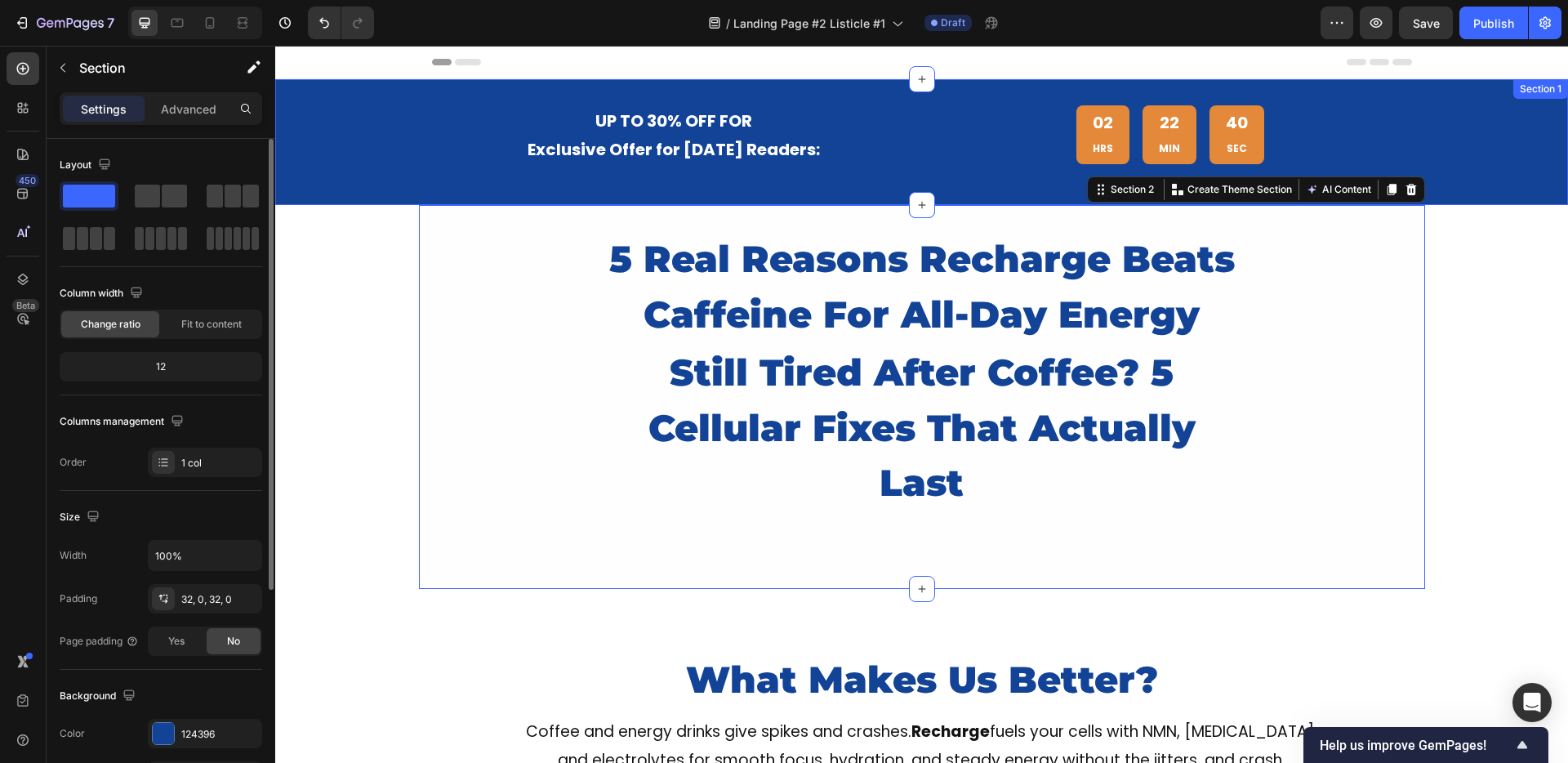
click at [382, 111] on div "UP TO 30% OFF FOR Exclusive Offer for Today's Readers: Text Block 02 HRS 22 MIN…" at bounding box center [921, 142] width 1292 height 73
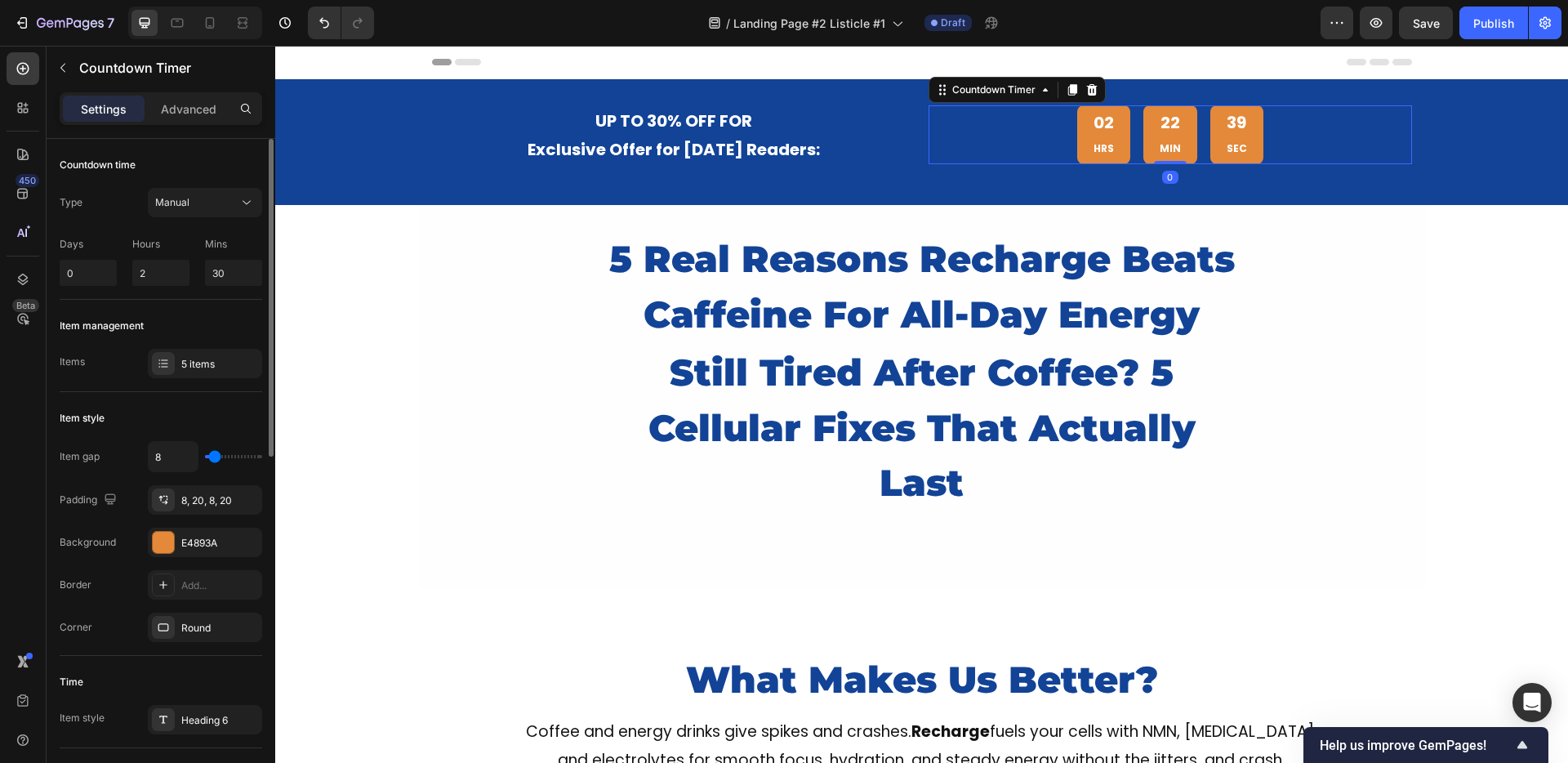
click at [1010, 147] on div "02 HRS 22 MIN 39 SEC" at bounding box center [1170, 134] width 483 height 58
click at [207, 539] on div "E4893A" at bounding box center [205, 543] width 47 height 15
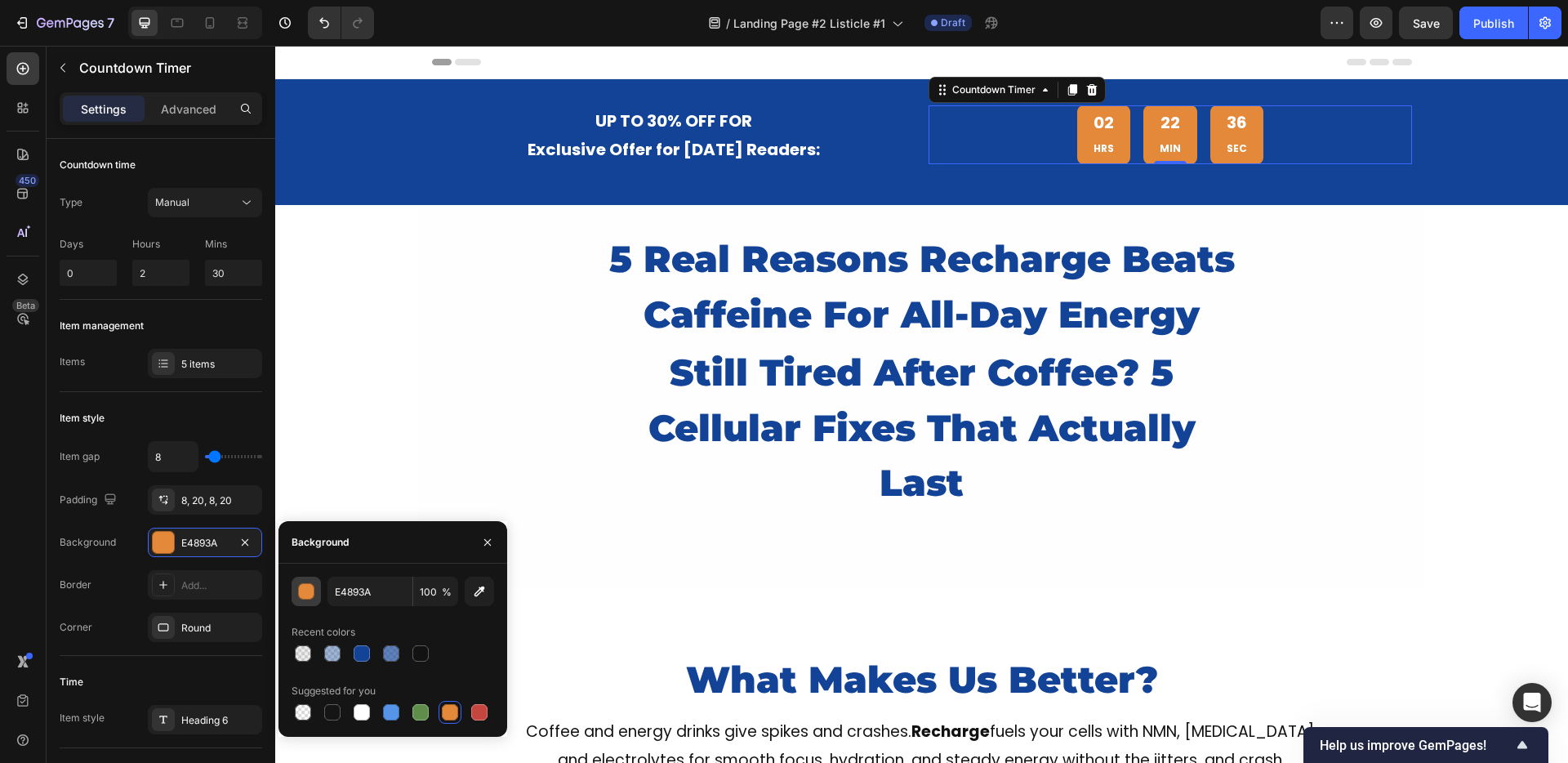
click at [307, 594] on div "button" at bounding box center [307, 592] width 17 height 17
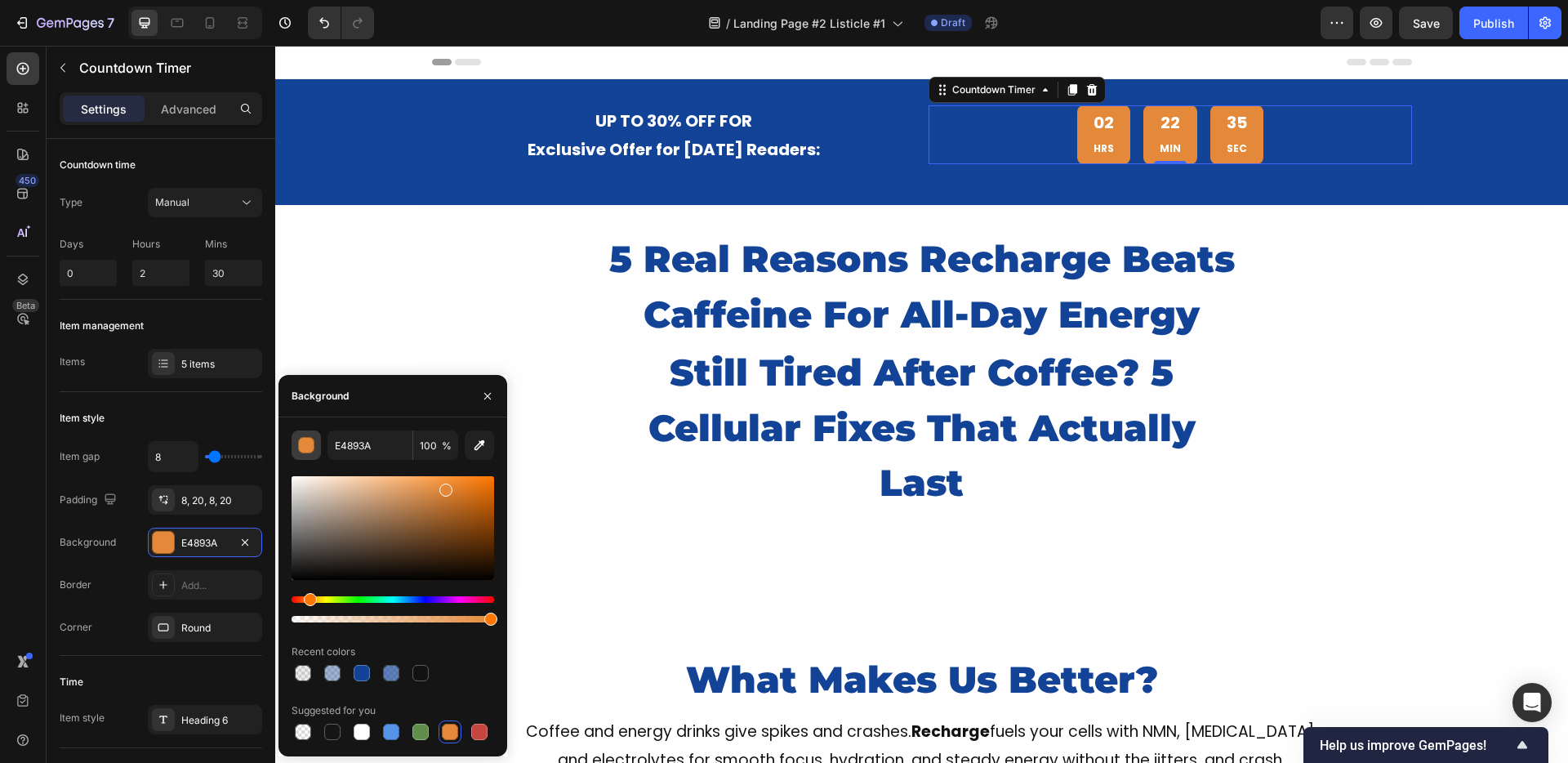
click at [307, 594] on div "Hue" at bounding box center [310, 599] width 13 height 13
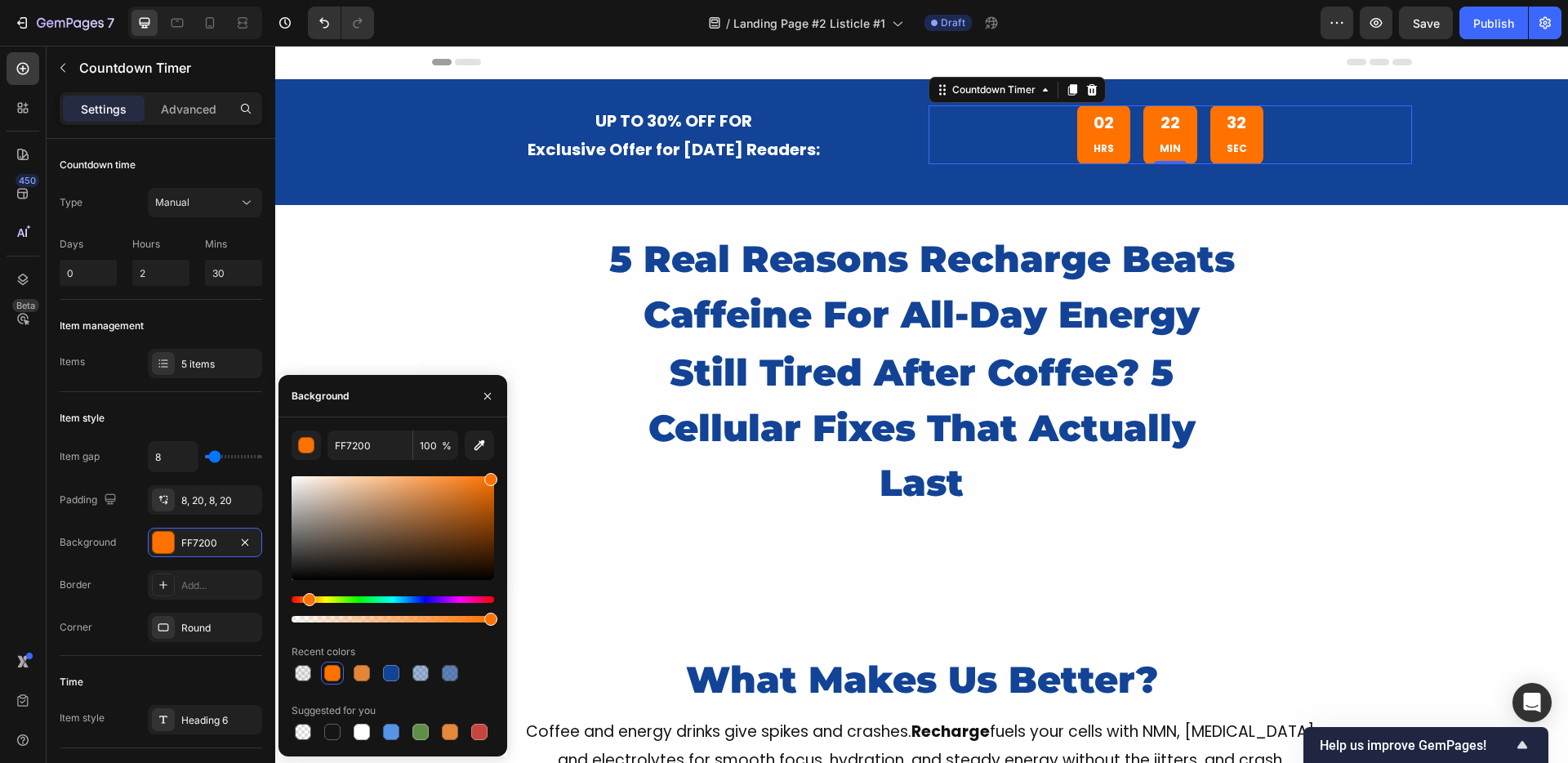
drag, startPoint x: 442, startPoint y: 491, endPoint x: 503, endPoint y: 459, distance: 68.9
click at [503, 459] on div "FF7200 100 % Recent colors Suggested for you" at bounding box center [393, 587] width 229 height 313
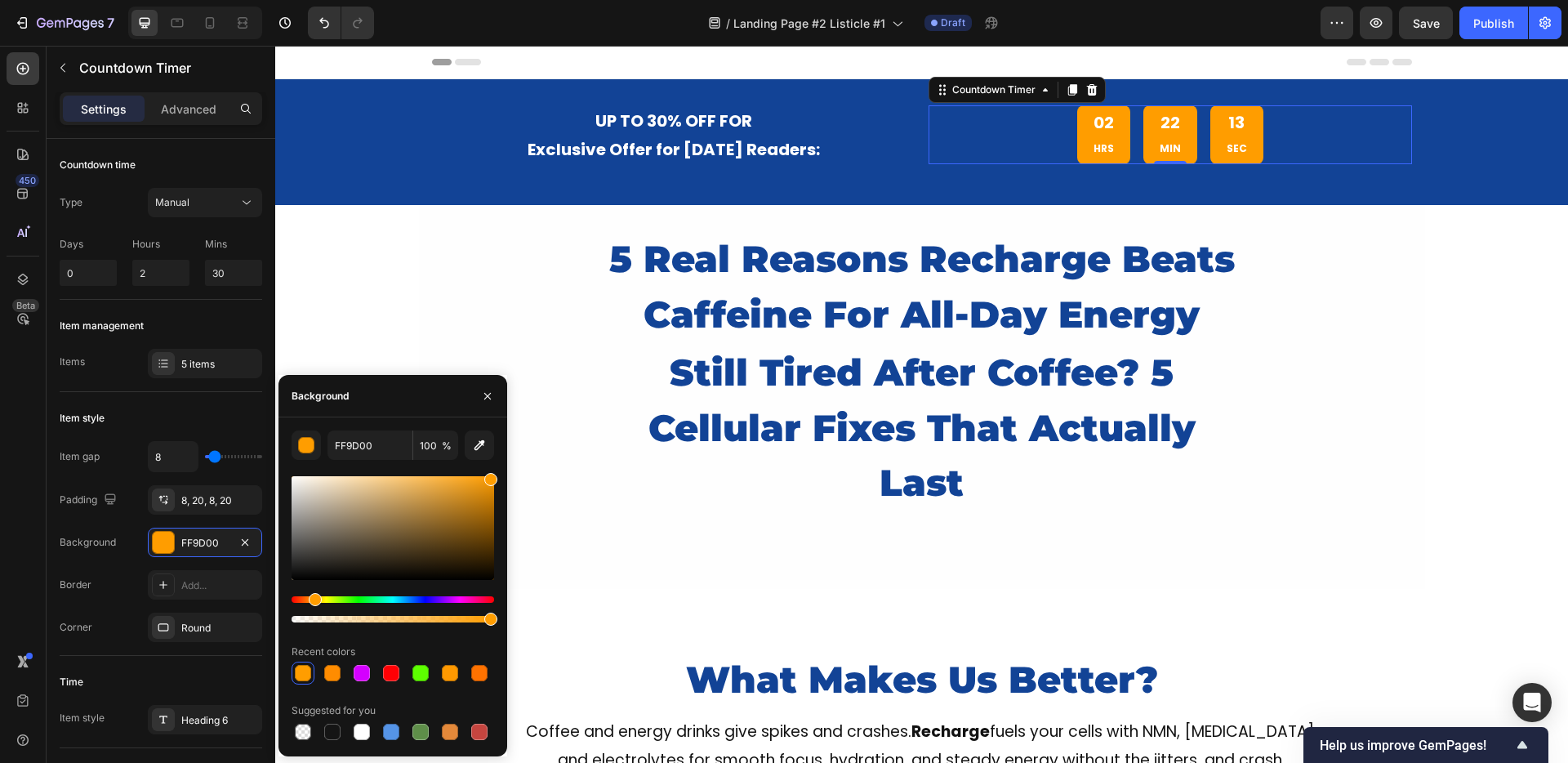
drag, startPoint x: 311, startPoint y: 599, endPoint x: 312, endPoint y: 612, distance: 13.0
click at [312, 612] on div at bounding box center [393, 609] width 202 height 26
type input "FFAA00"
click at [314, 602] on div "Hue" at bounding box center [317, 599] width 13 height 13
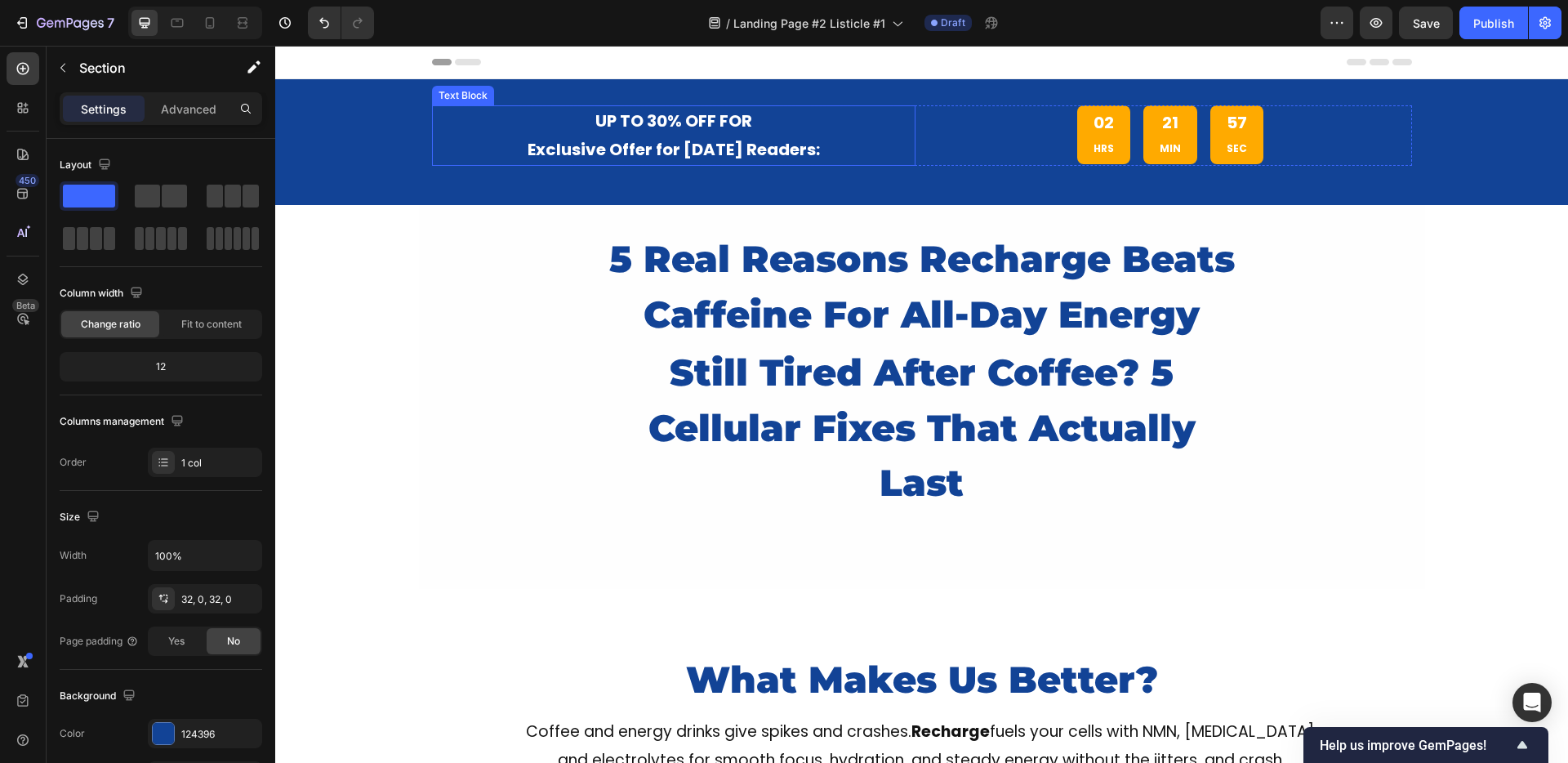
click at [380, 117] on div "UP TO 30% OFF FOR Exclusive Offer for Today's Readers: Text Block 02 HRS 21 MIN…" at bounding box center [921, 142] width 1292 height 73
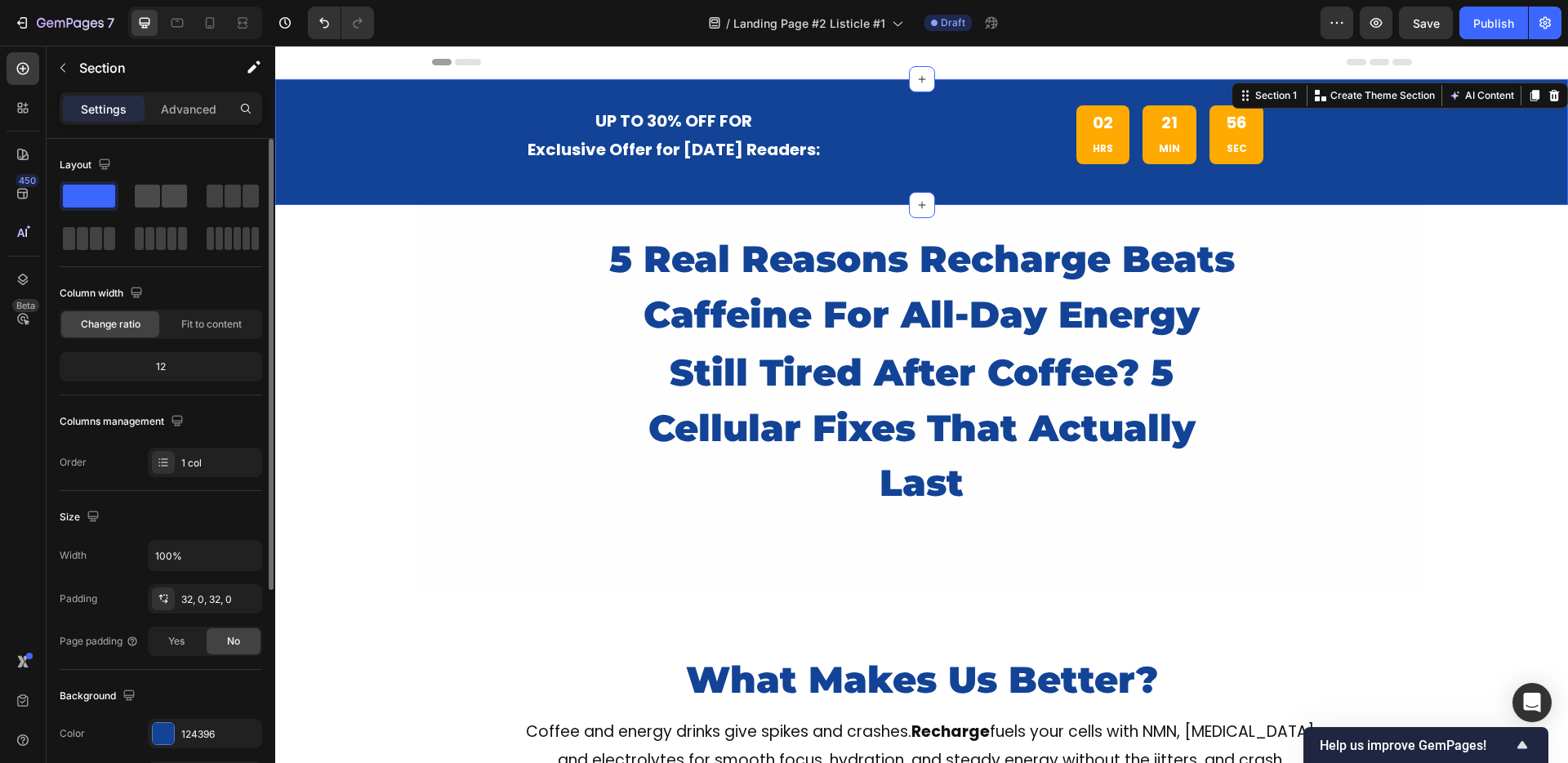
click at [154, 201] on span at bounding box center [147, 196] width 25 height 23
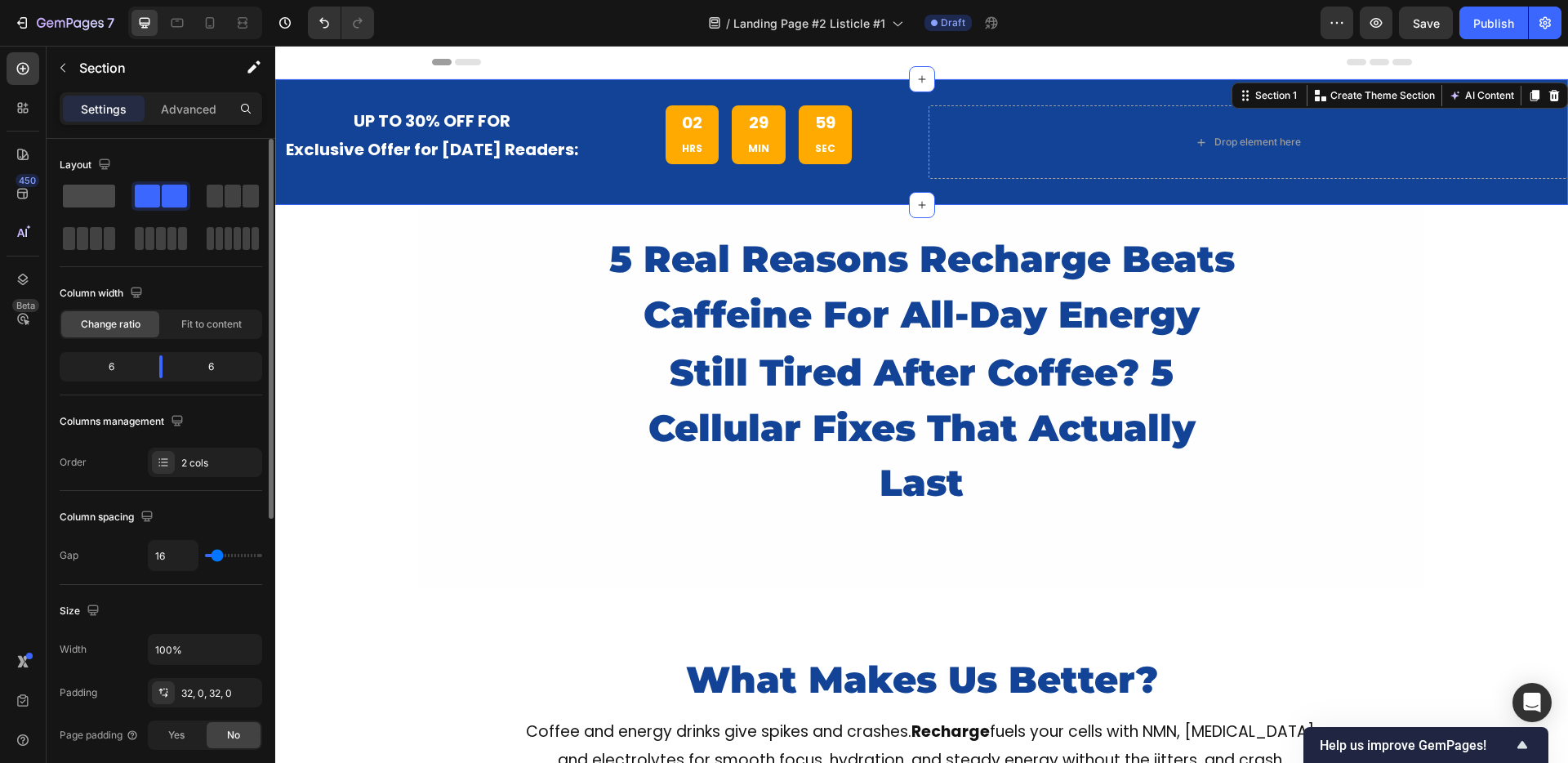
click at [99, 187] on span at bounding box center [89, 196] width 52 height 23
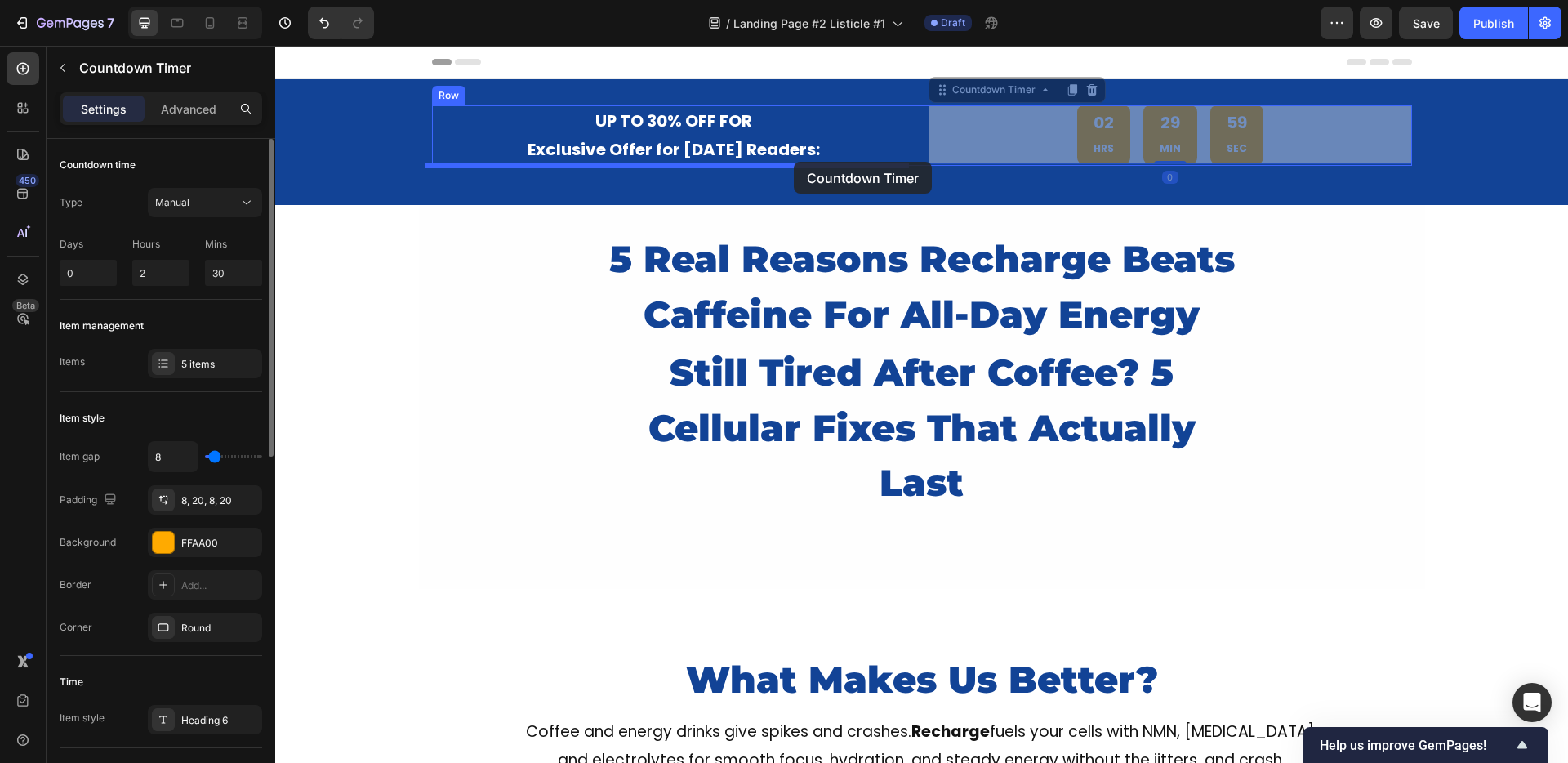
drag, startPoint x: 1035, startPoint y: 133, endPoint x: 795, endPoint y: 162, distance: 241.7
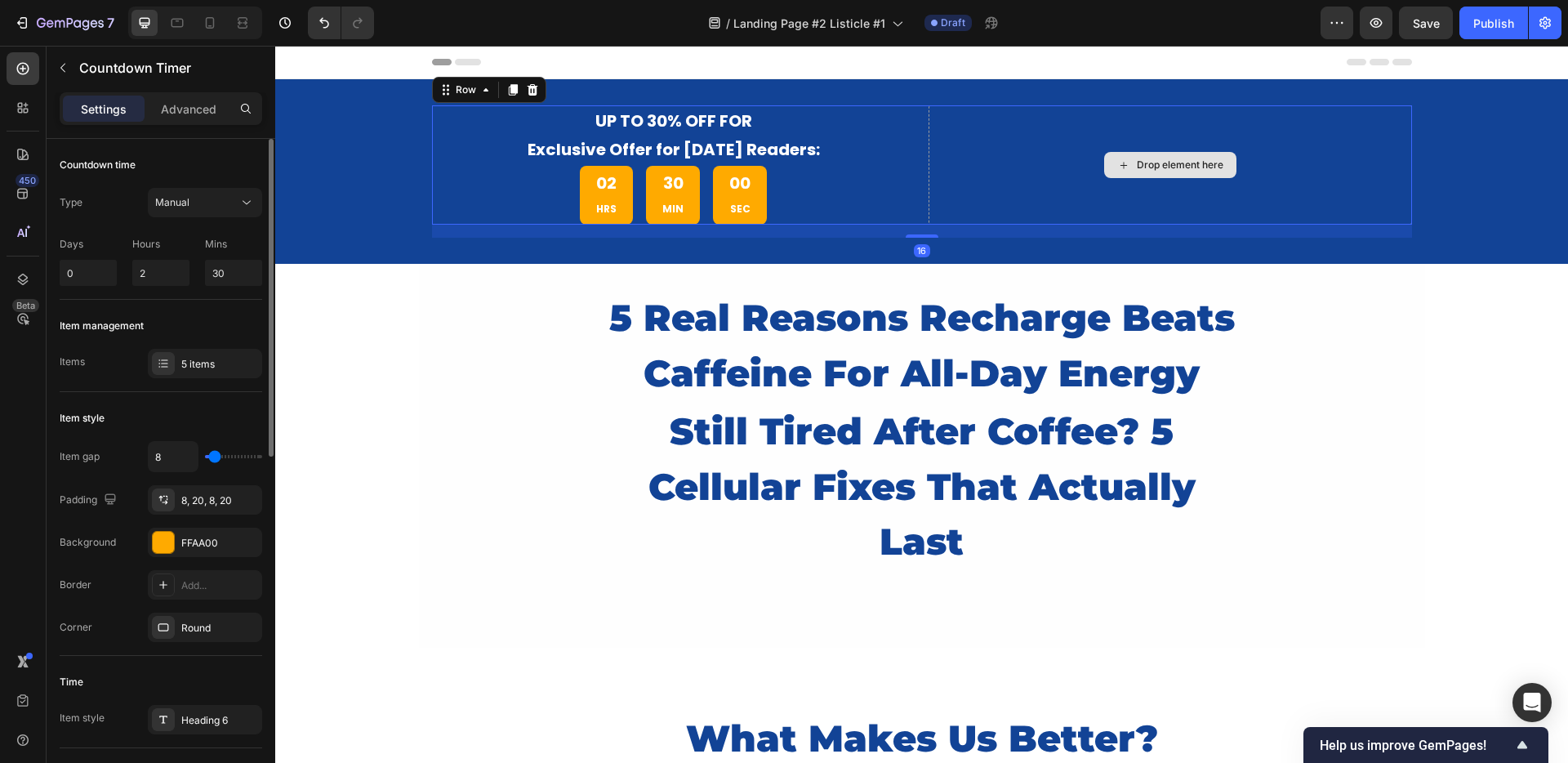
click at [947, 136] on div "Drop element here" at bounding box center [1170, 165] width 483 height 120
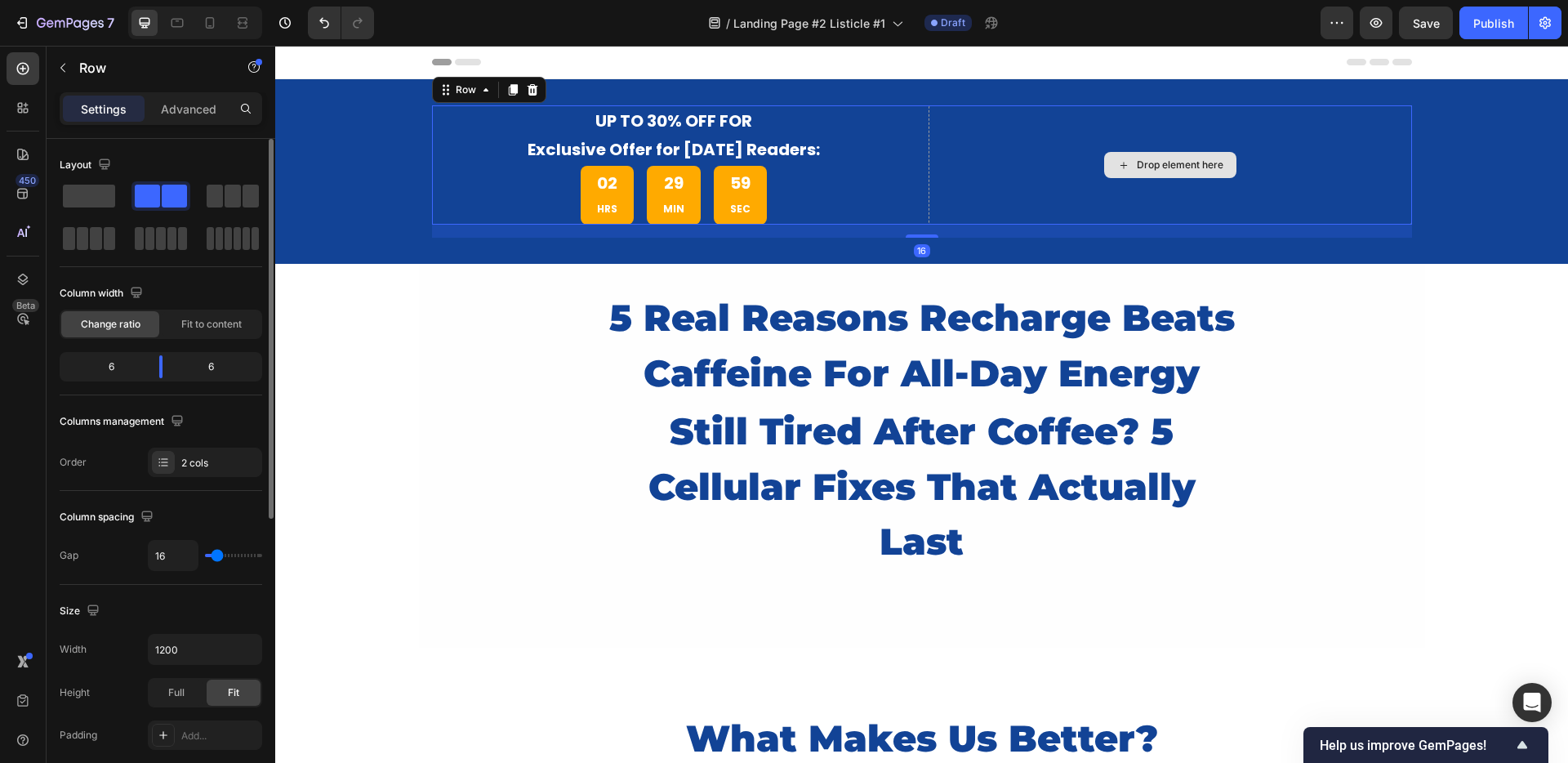
drag, startPoint x: 961, startPoint y: 136, endPoint x: 462, endPoint y: 185, distance: 501.4
click at [961, 136] on div "Drop element here" at bounding box center [1170, 165] width 483 height 120
click at [102, 195] on span at bounding box center [89, 196] width 52 height 23
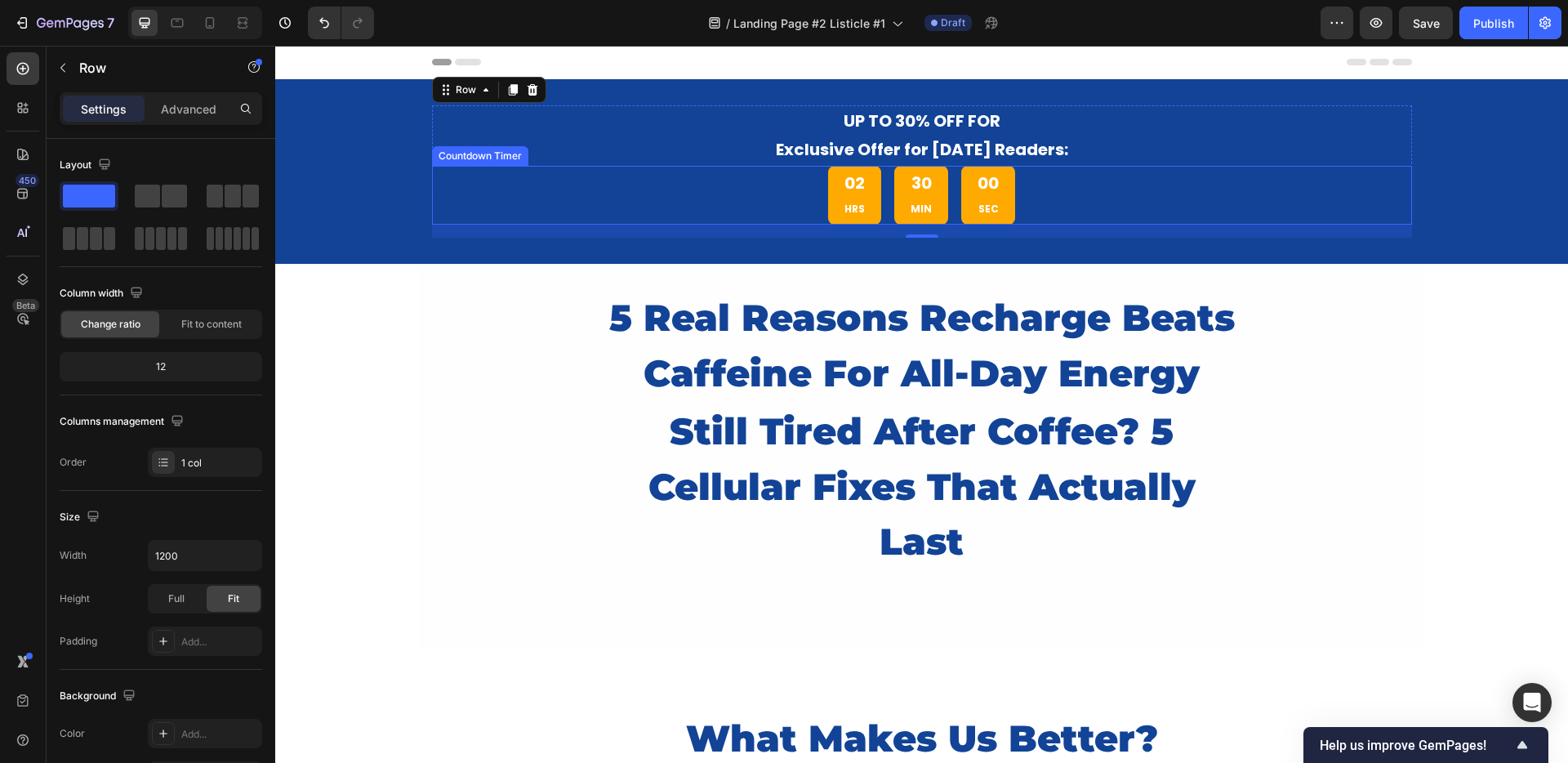
click at [635, 190] on div "02 HRS 30 MIN 00 SEC" at bounding box center [921, 195] width 980 height 58
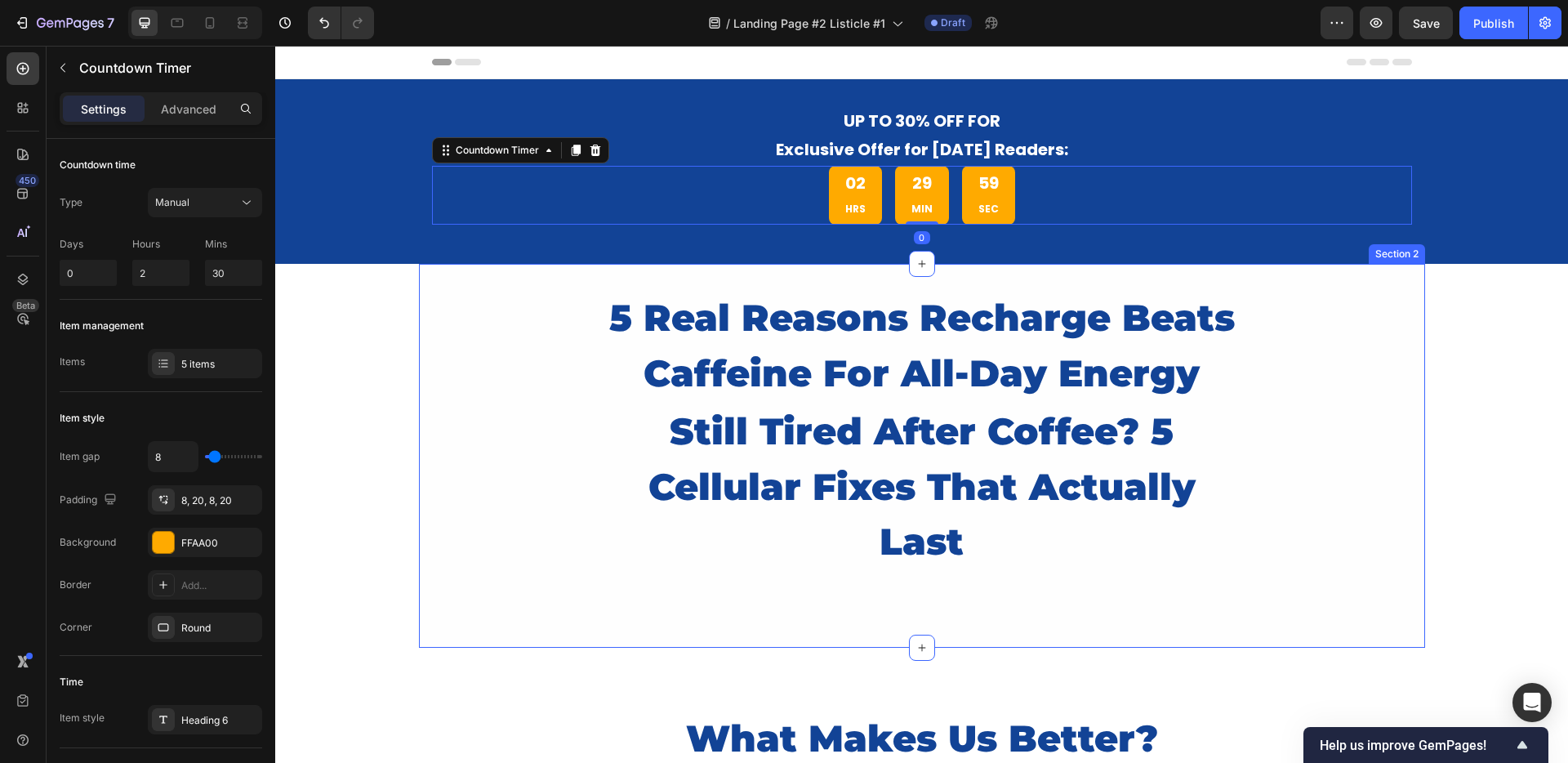
click at [452, 276] on div "5 Real Reasons Recharge Beats Caffeine For All-Day Energy Heading still tired a…" at bounding box center [921, 456] width 1006 height 384
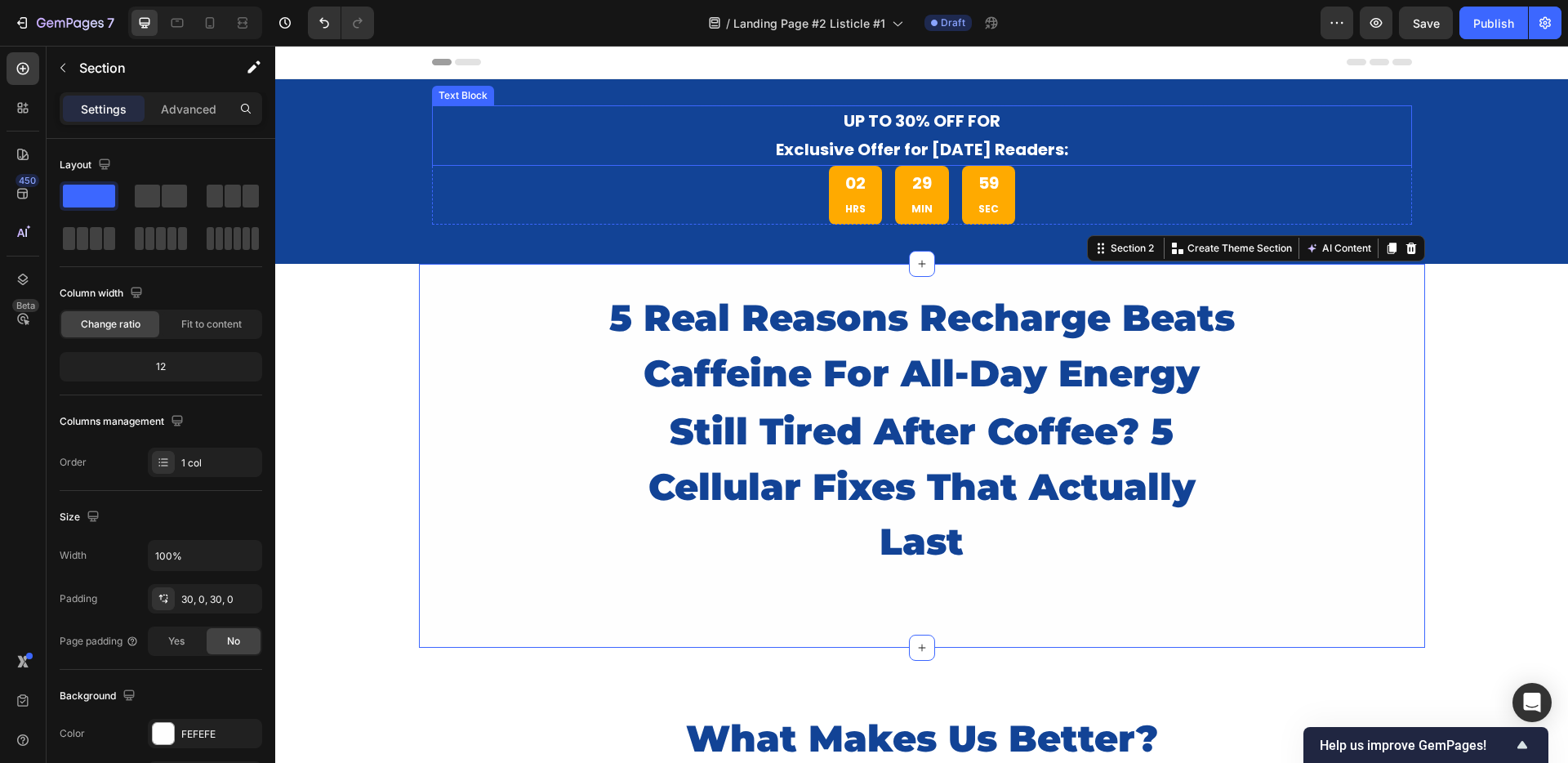
click at [448, 134] on p "UP TO 30% OFF FOR" at bounding box center [921, 121] width 976 height 29
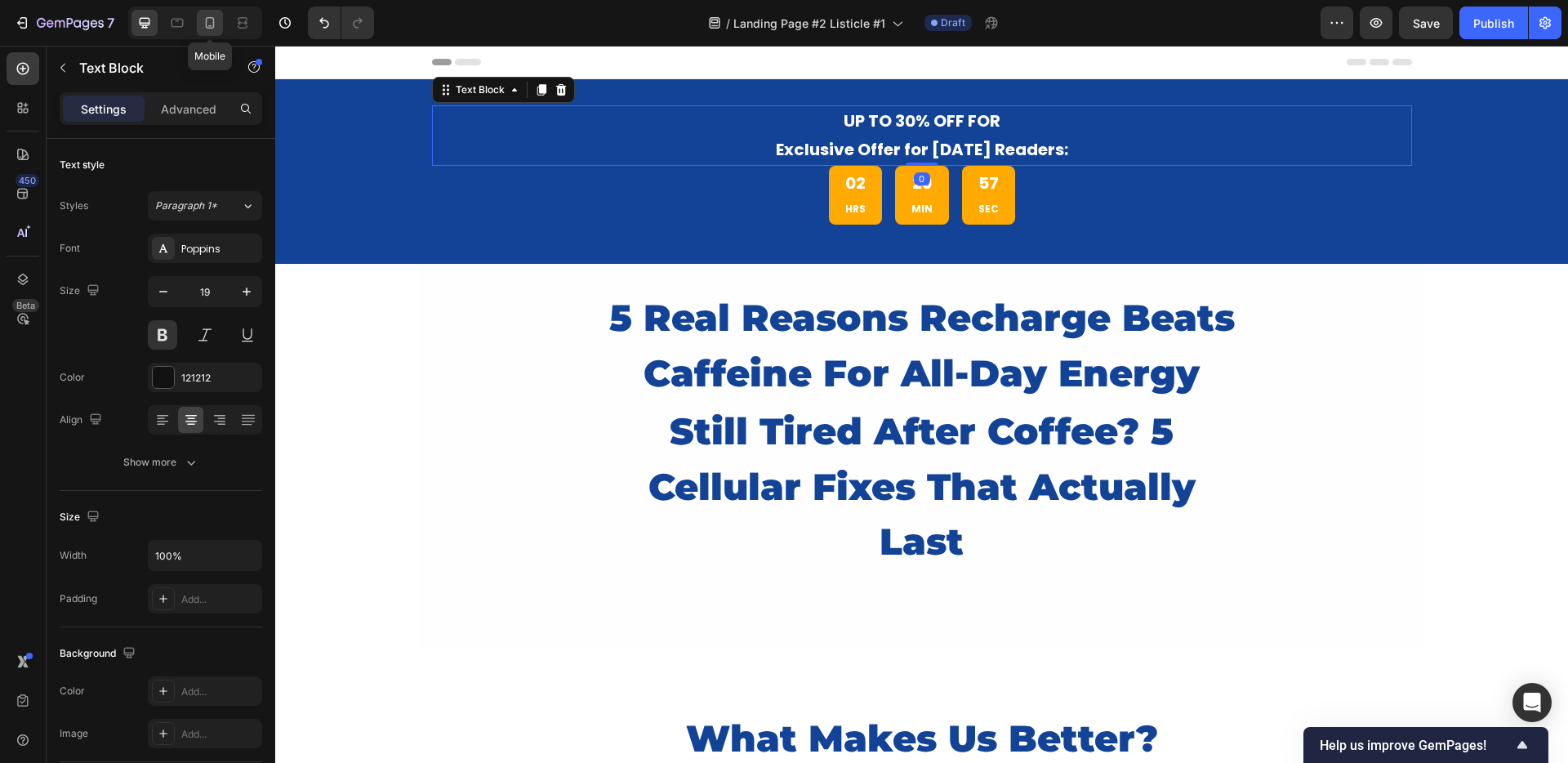
click at [216, 18] on icon at bounding box center [209, 23] width 17 height 17
type input "14"
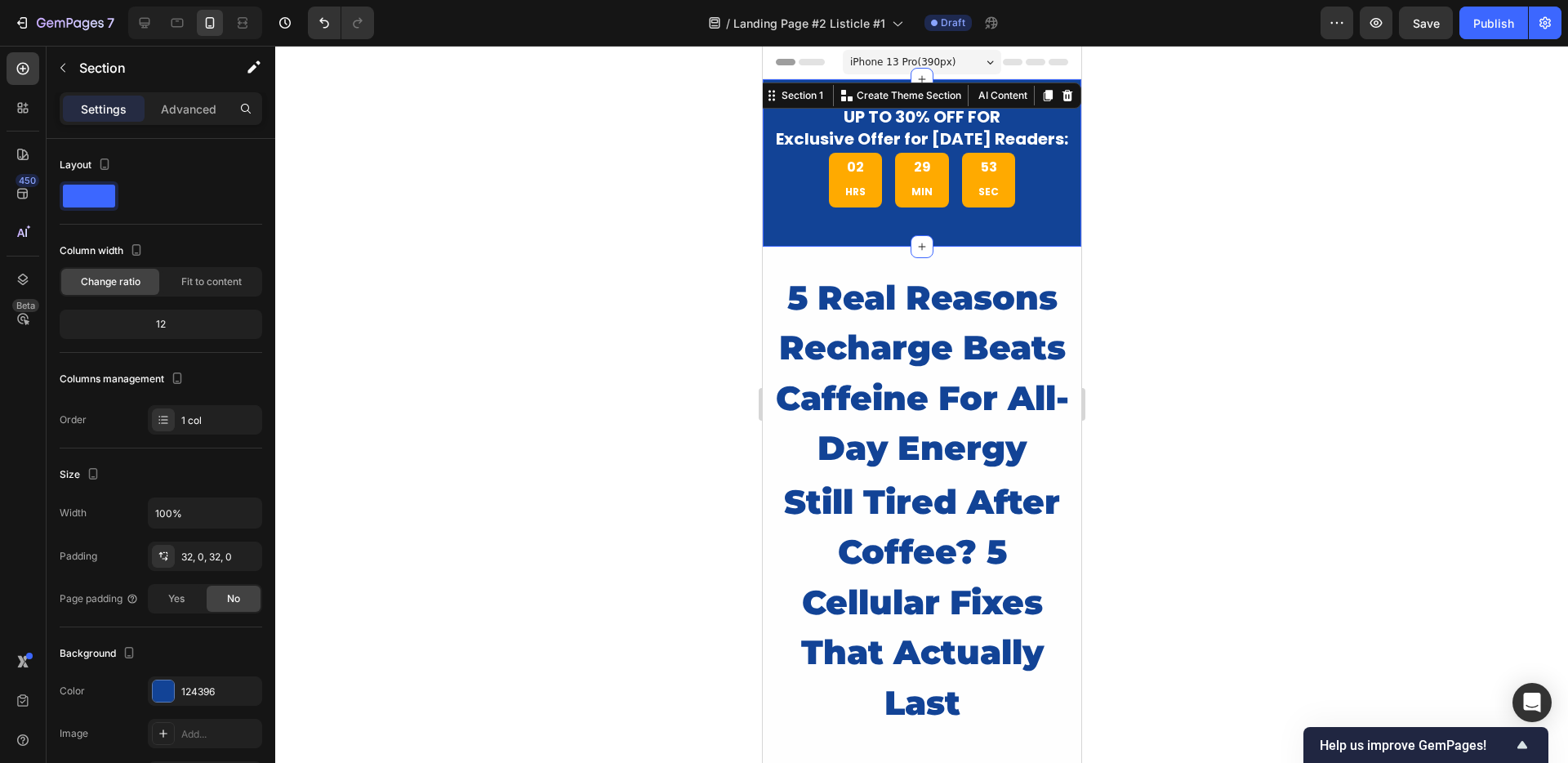
click at [783, 93] on div "UP TO 30% OFF FOR Exclusive Offer for Today's Readers: Text Block 02 HRS 29 MIN…" at bounding box center [921, 163] width 318 height 168
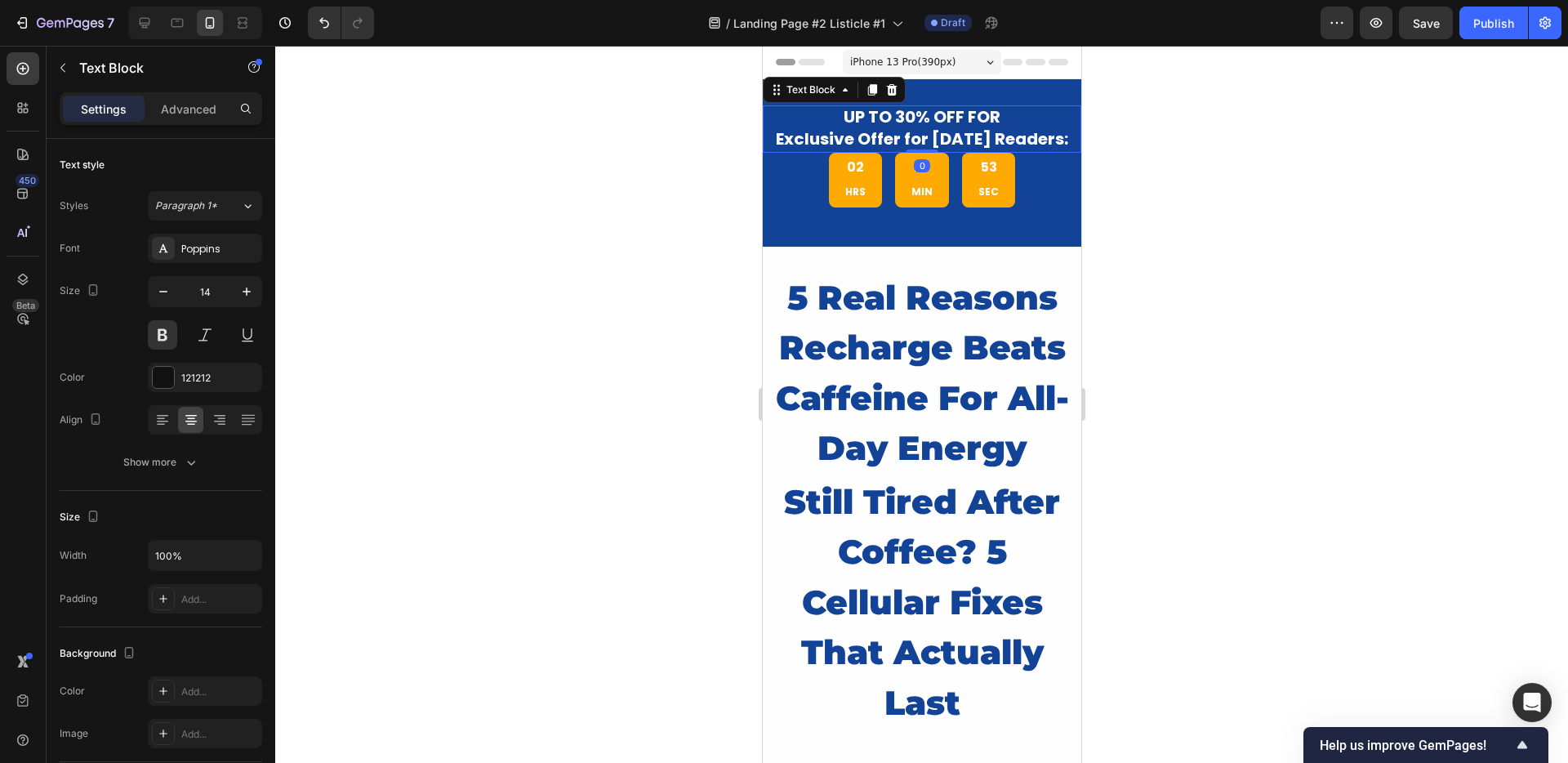
click at [785, 132] on span "Exclusive Offer for Today's Readers:" at bounding box center [921, 139] width 292 height 23
click at [220, 602] on div "Add..." at bounding box center [220, 599] width 77 height 15
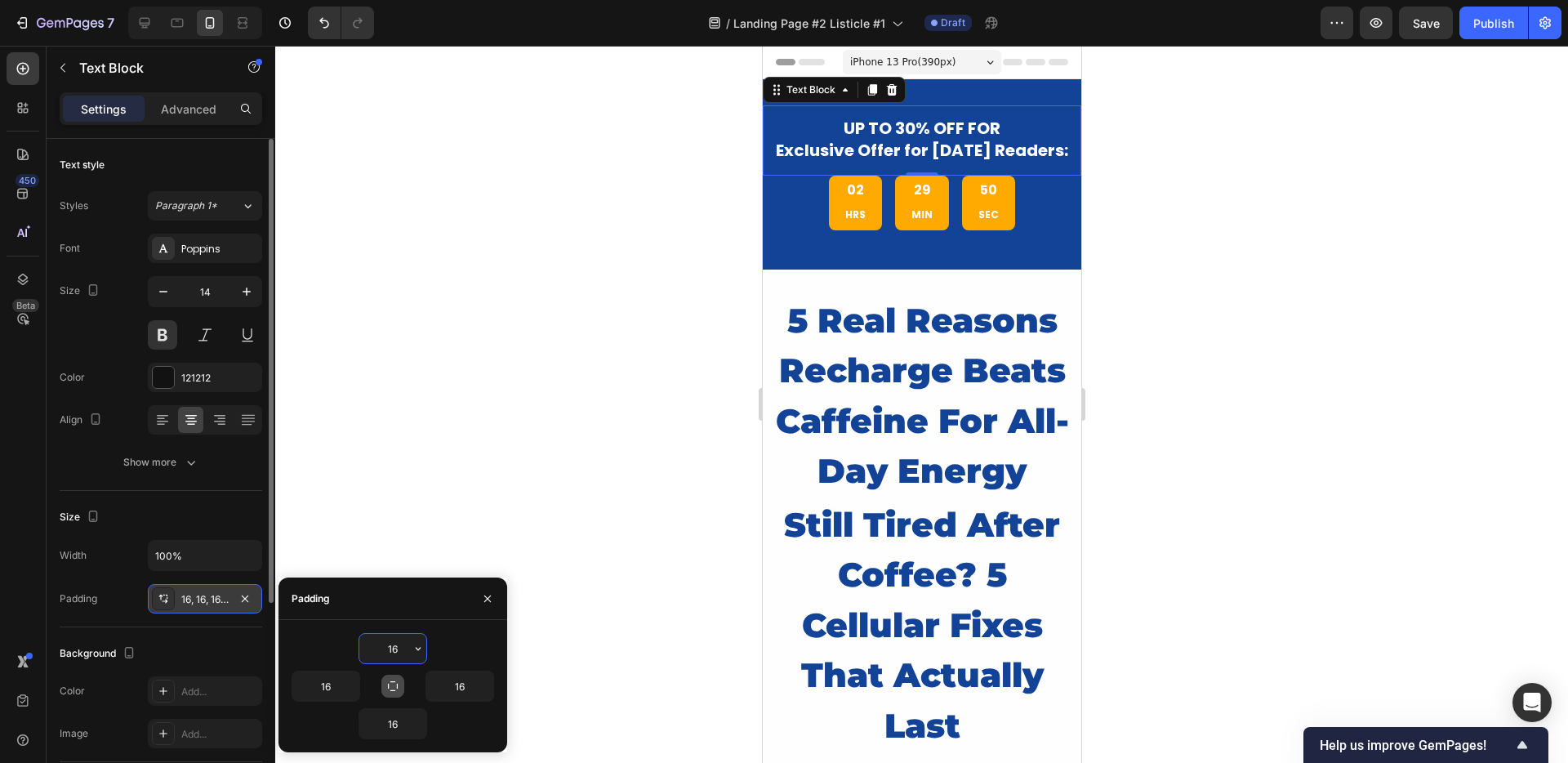
click at [392, 681] on icon "button" at bounding box center [393, 685] width 10 height 10
click at [394, 677] on button "button" at bounding box center [393, 686] width 23 height 23
click at [380, 662] on input "16" at bounding box center [393, 649] width 67 height 30
type input "1"
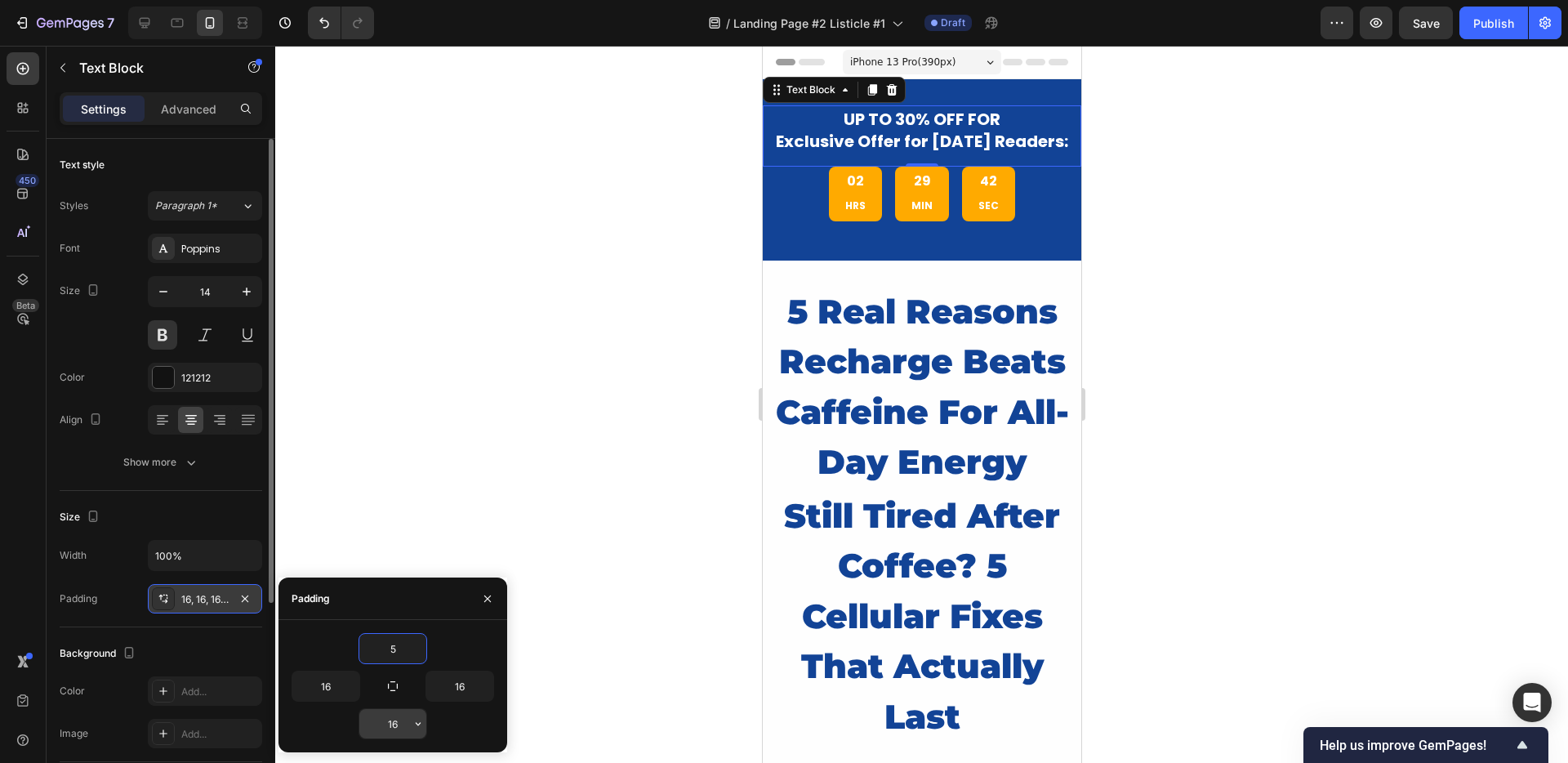
type input "5"
click at [391, 719] on input "16" at bounding box center [393, 724] width 67 height 30
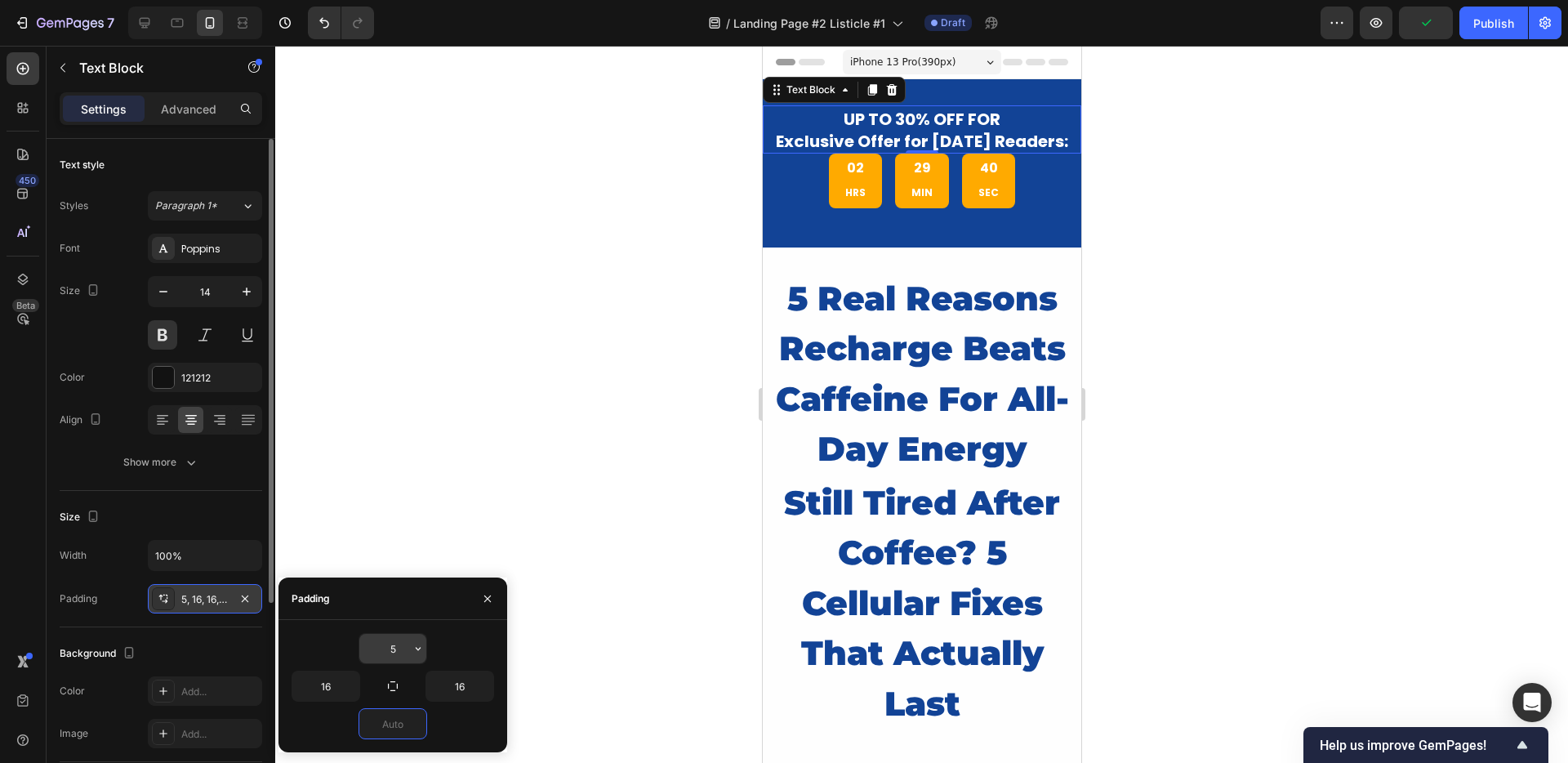
type input "0"
click at [392, 645] on input "5" at bounding box center [393, 649] width 67 height 30
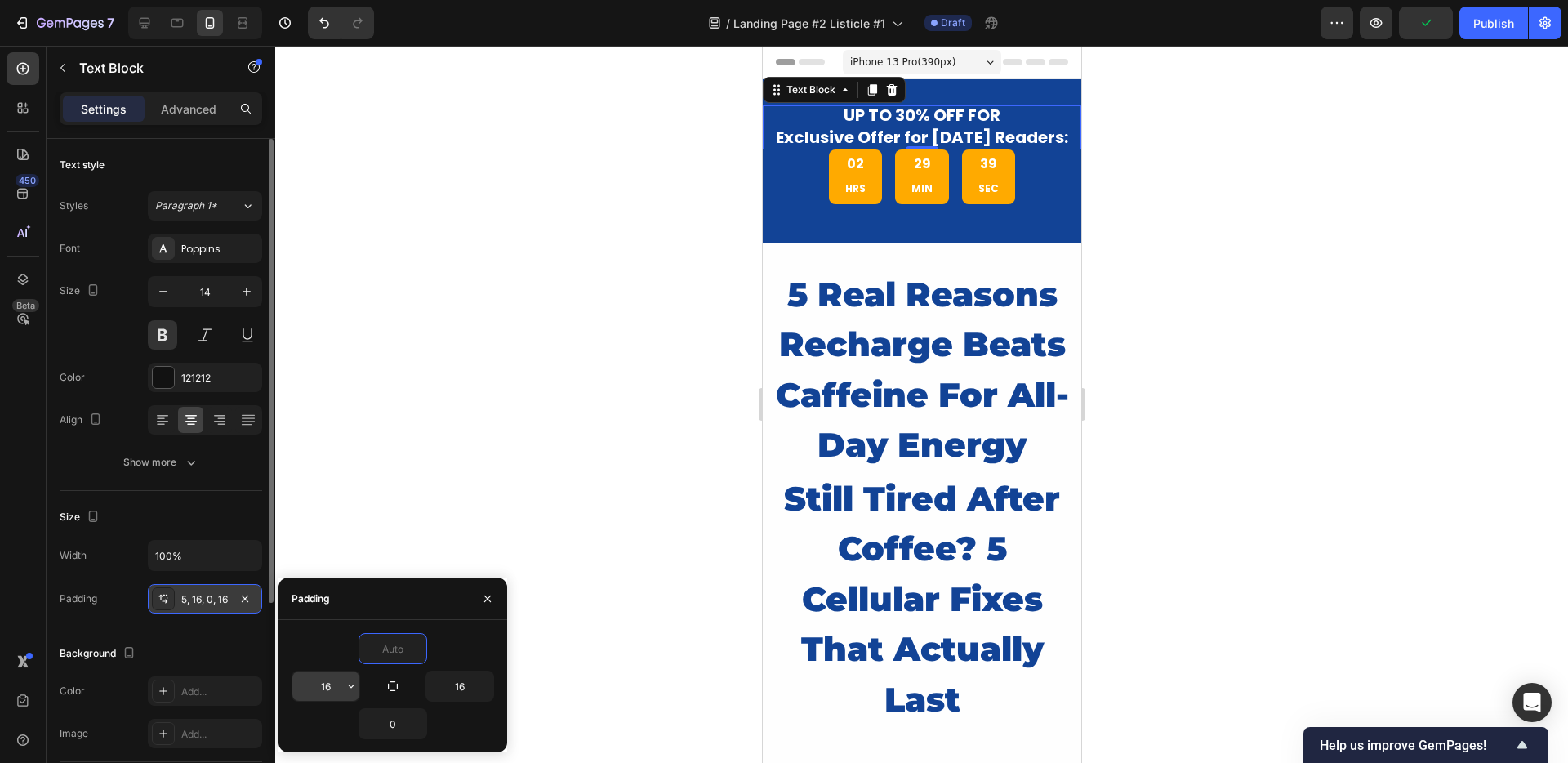
type input "0"
click at [316, 697] on input "16" at bounding box center [325, 686] width 67 height 30
type input "10"
click at [460, 691] on input "16" at bounding box center [460, 686] width 67 height 30
type input "5"
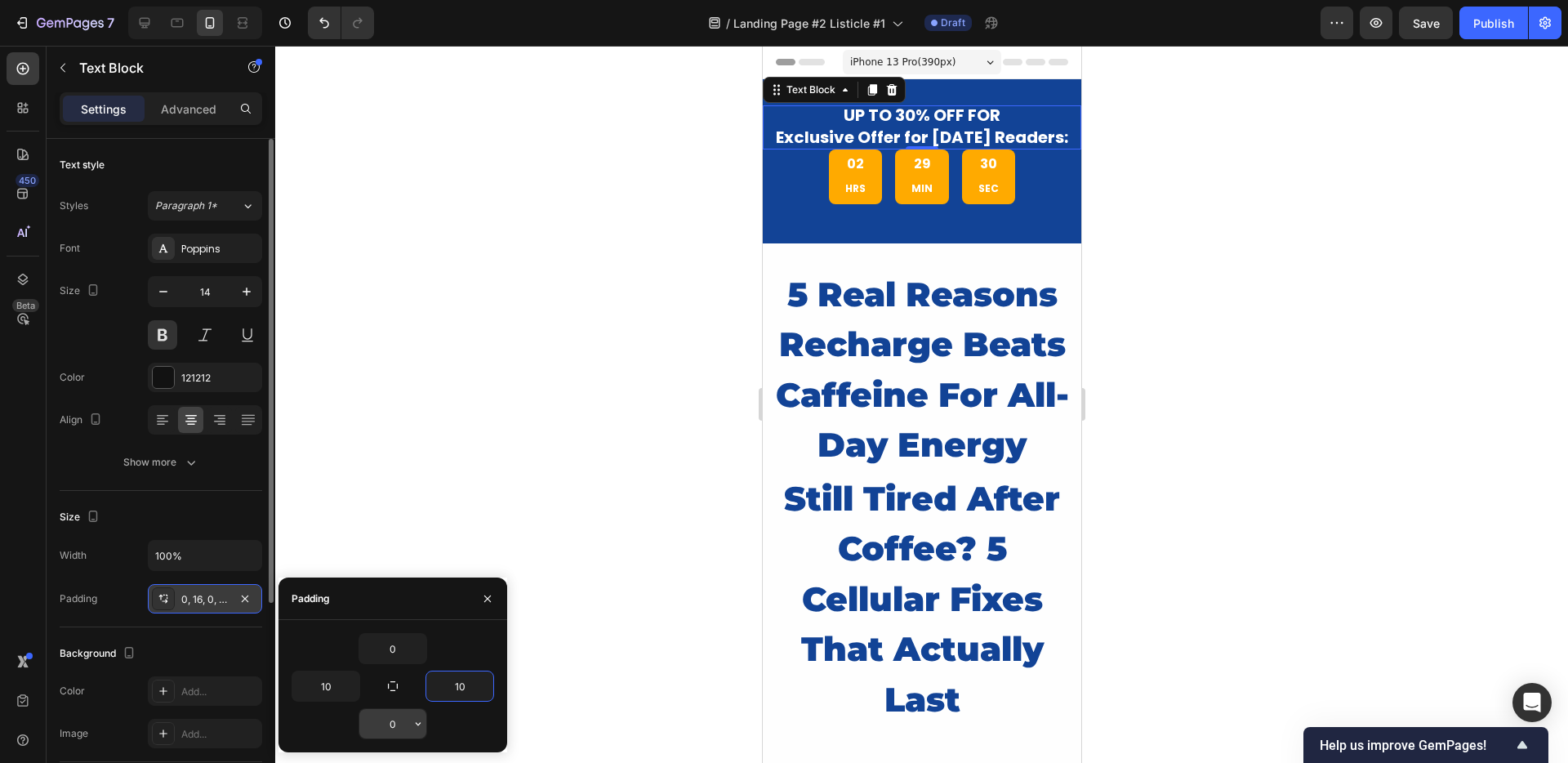
type input "10"
click at [400, 720] on input "0" at bounding box center [393, 724] width 67 height 30
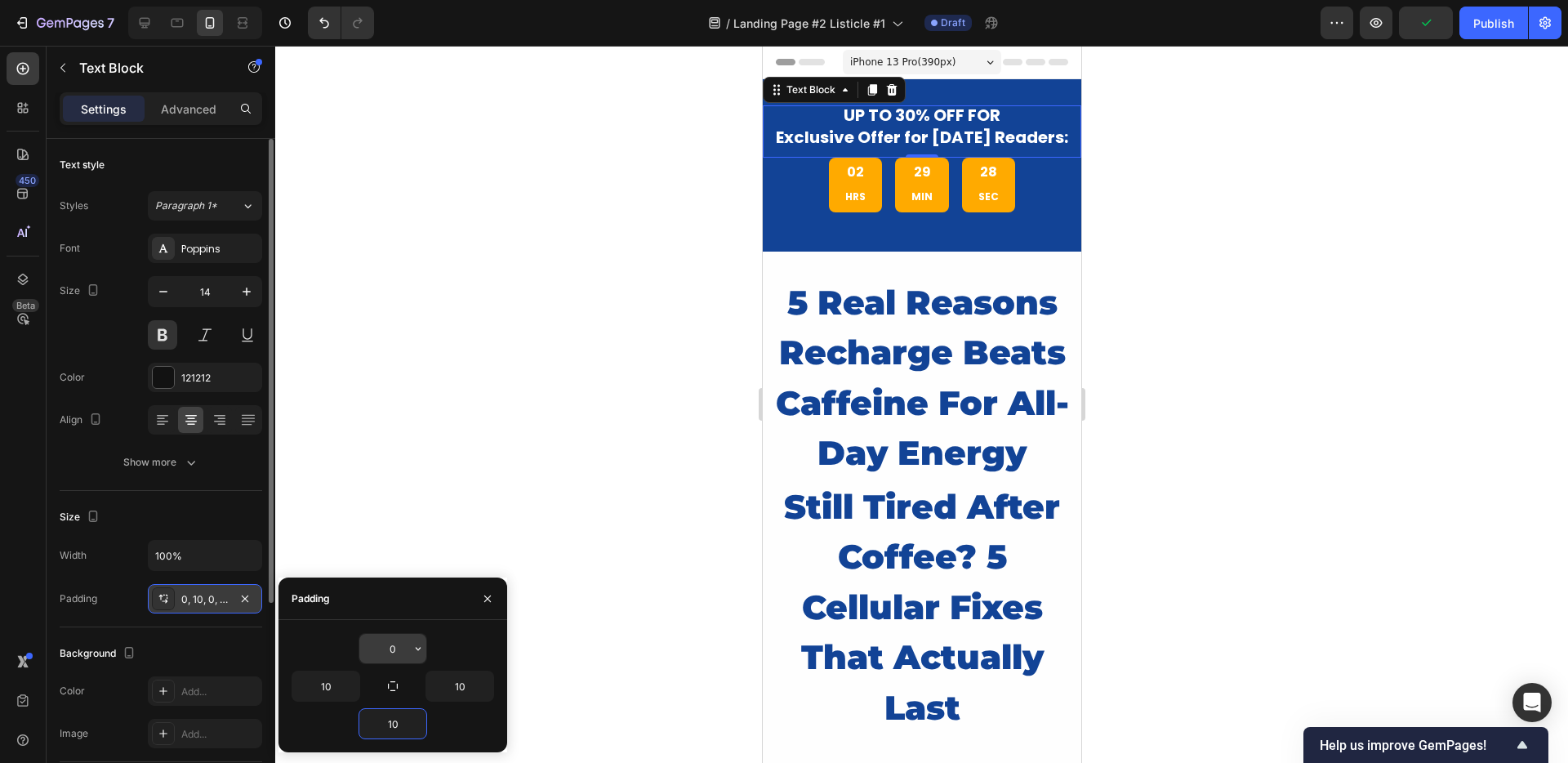
type input "10"
click at [403, 647] on input "0" at bounding box center [393, 649] width 67 height 30
type input "10"
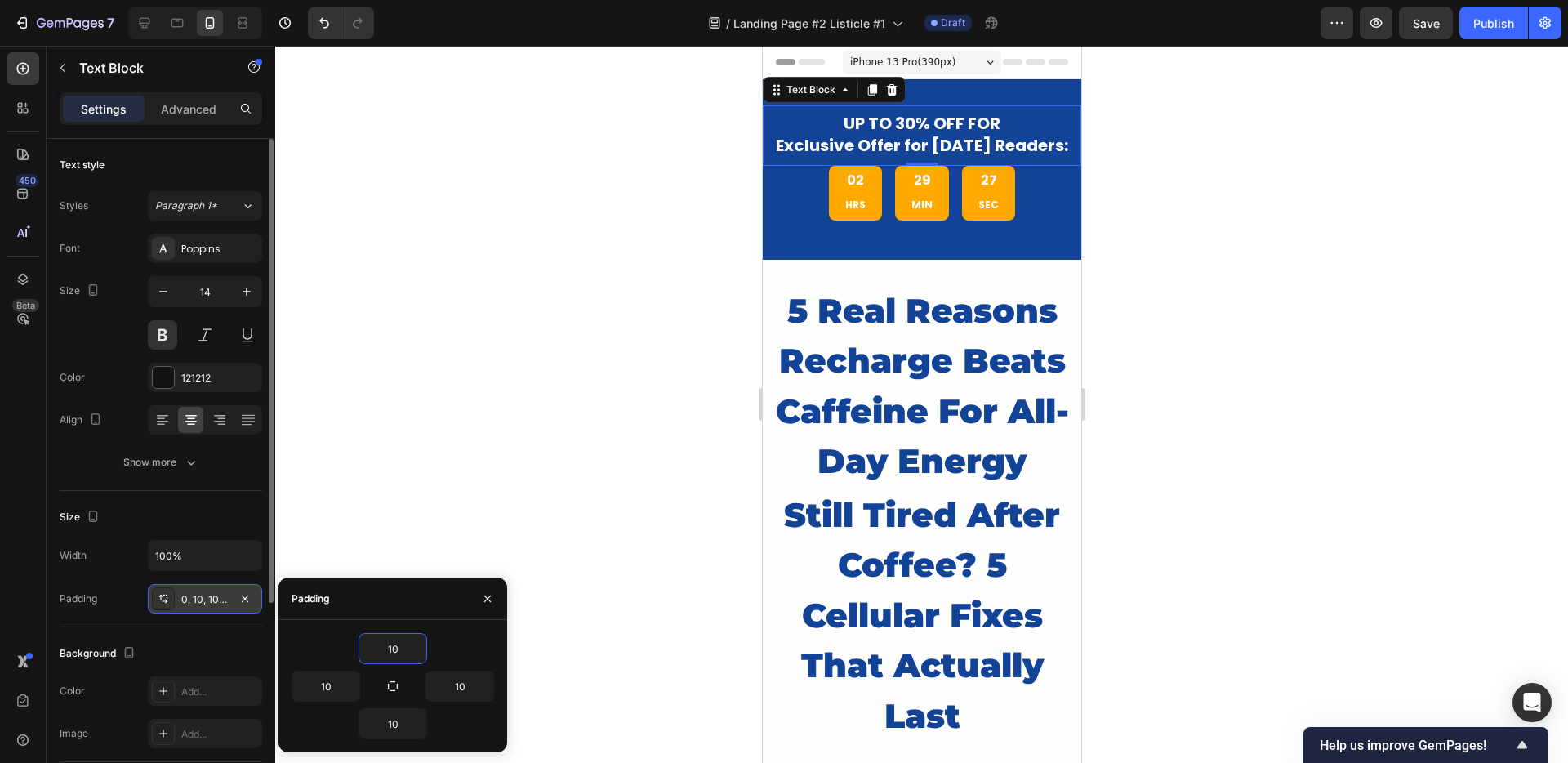
click at [505, 426] on div at bounding box center [921, 404] width 1292 height 718
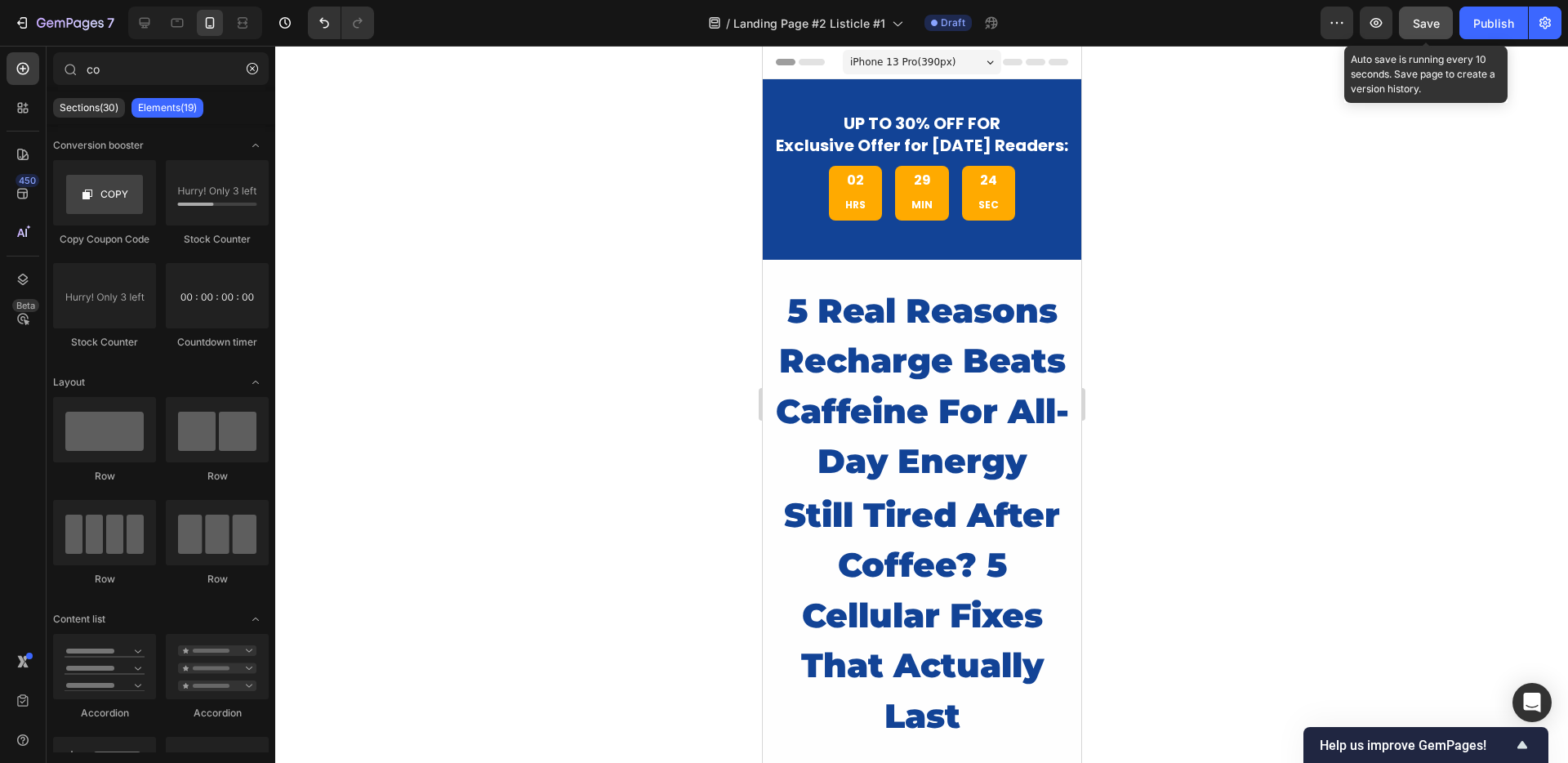
click at [1416, 33] on button "Save" at bounding box center [1426, 22] width 54 height 32
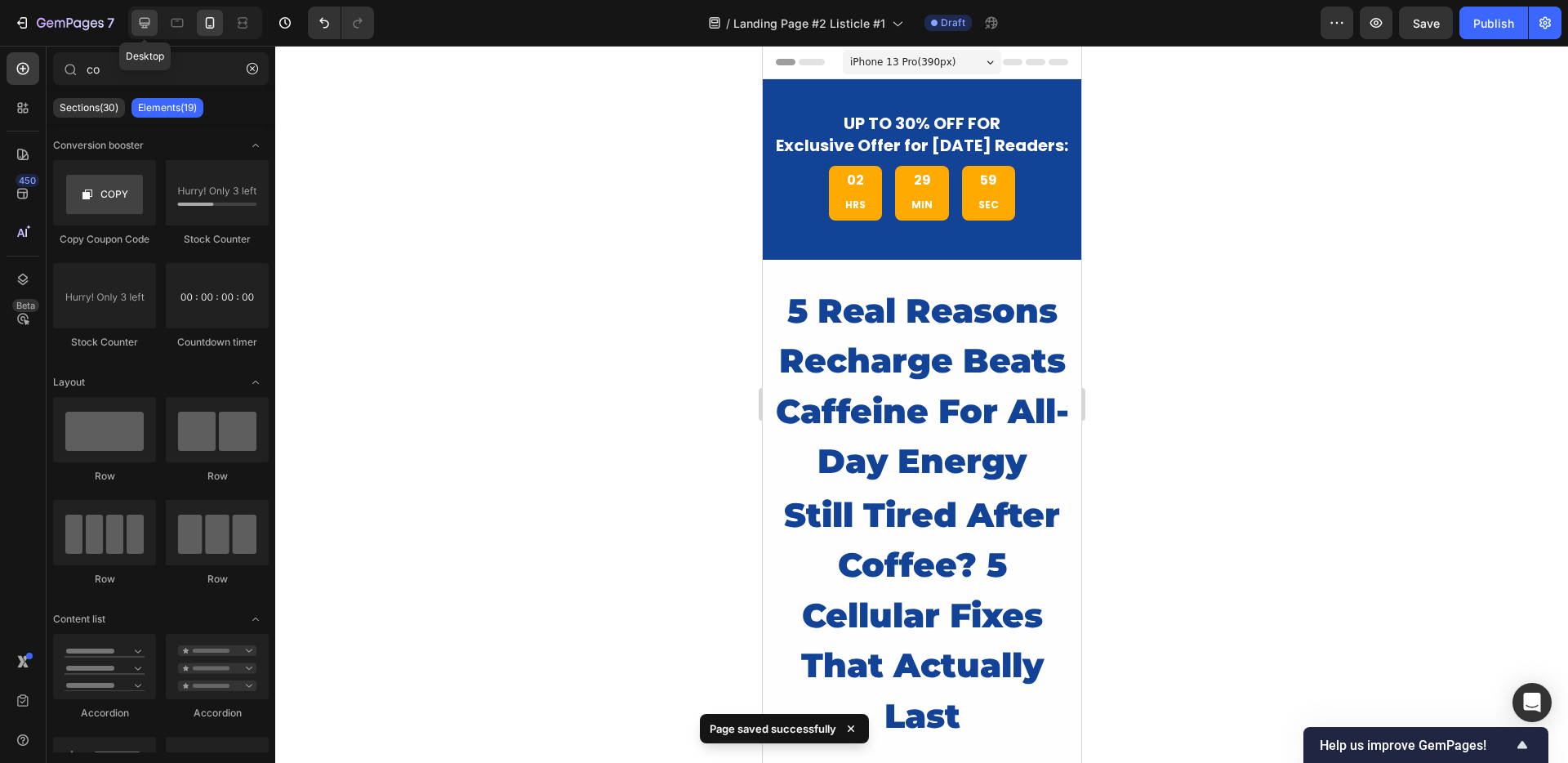
click at [134, 24] on div at bounding box center [145, 23] width 26 height 26
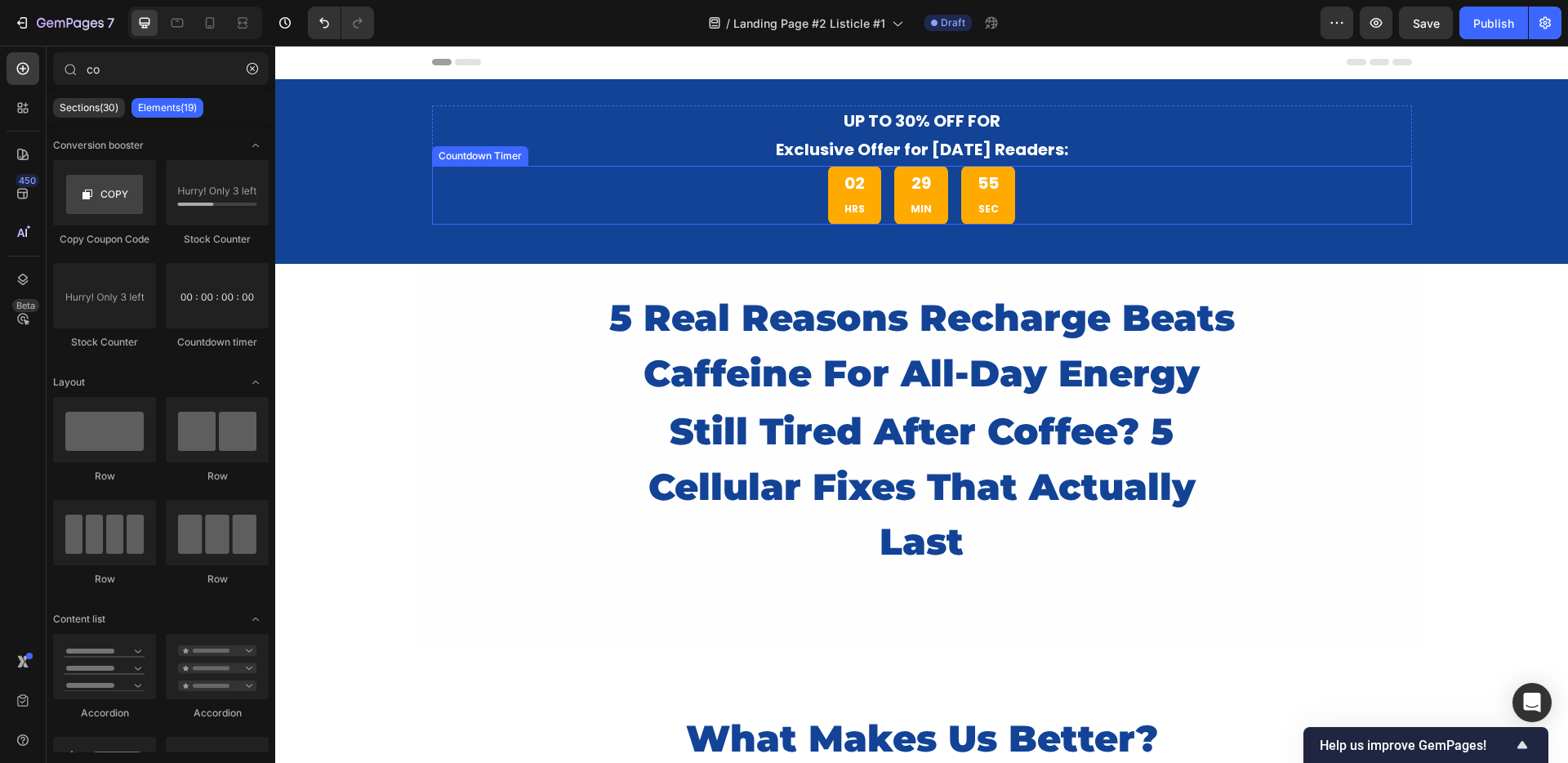
click at [764, 198] on div "02 HRS 29 MIN 55 SEC" at bounding box center [921, 195] width 980 height 58
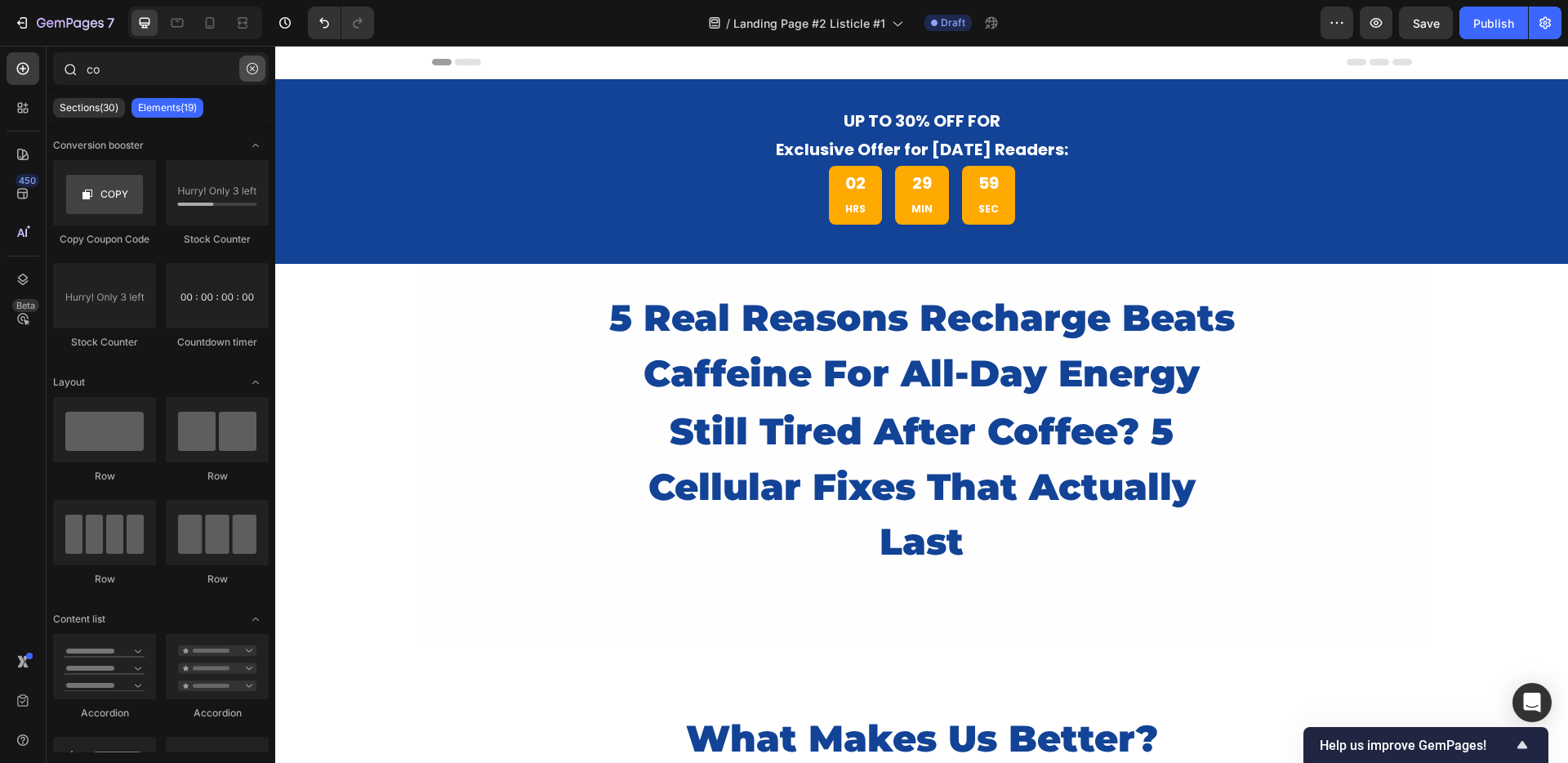
click at [257, 66] on icon "button" at bounding box center [252, 68] width 11 height 11
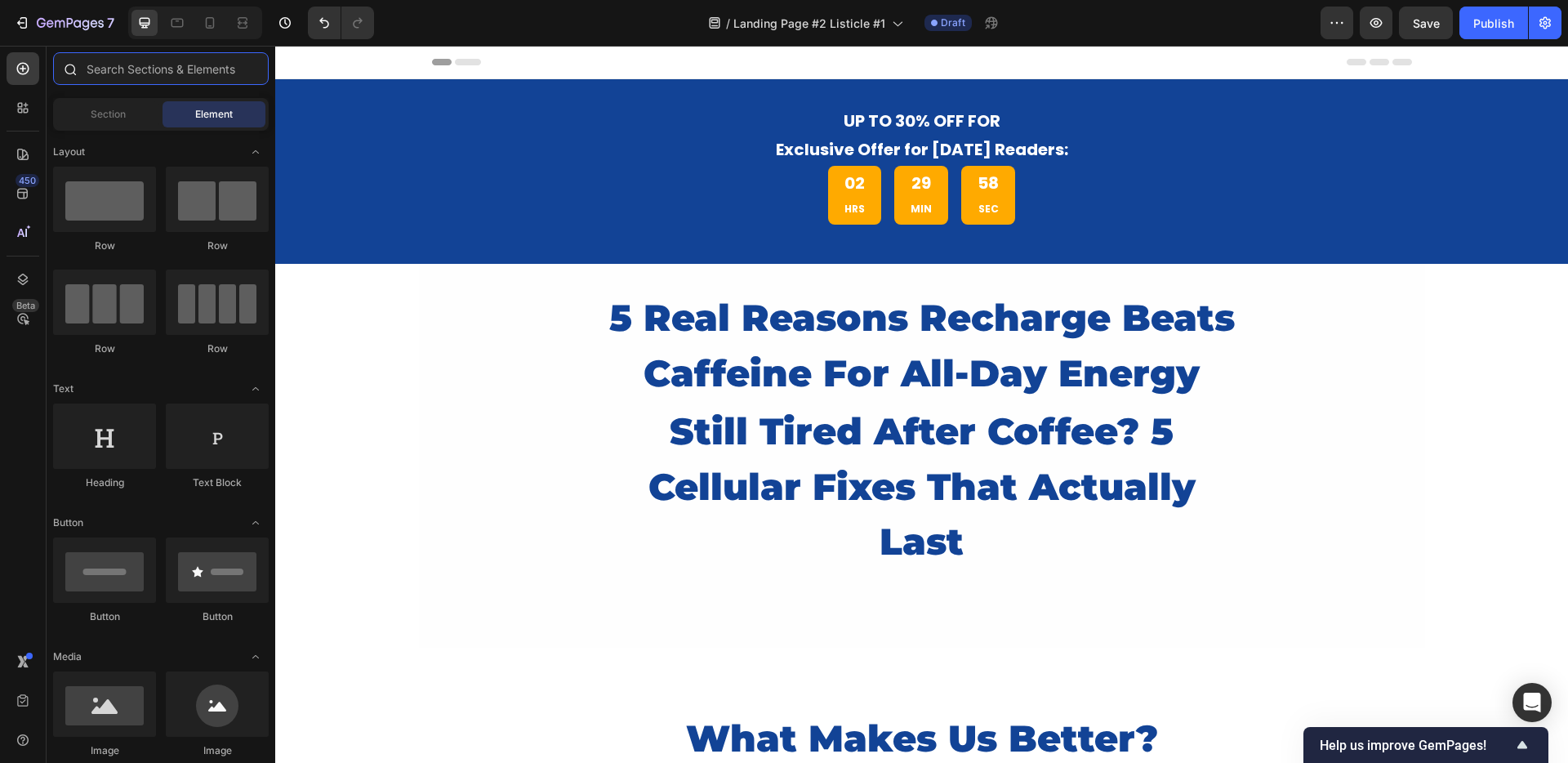
click at [170, 70] on input "text" at bounding box center [161, 68] width 216 height 32
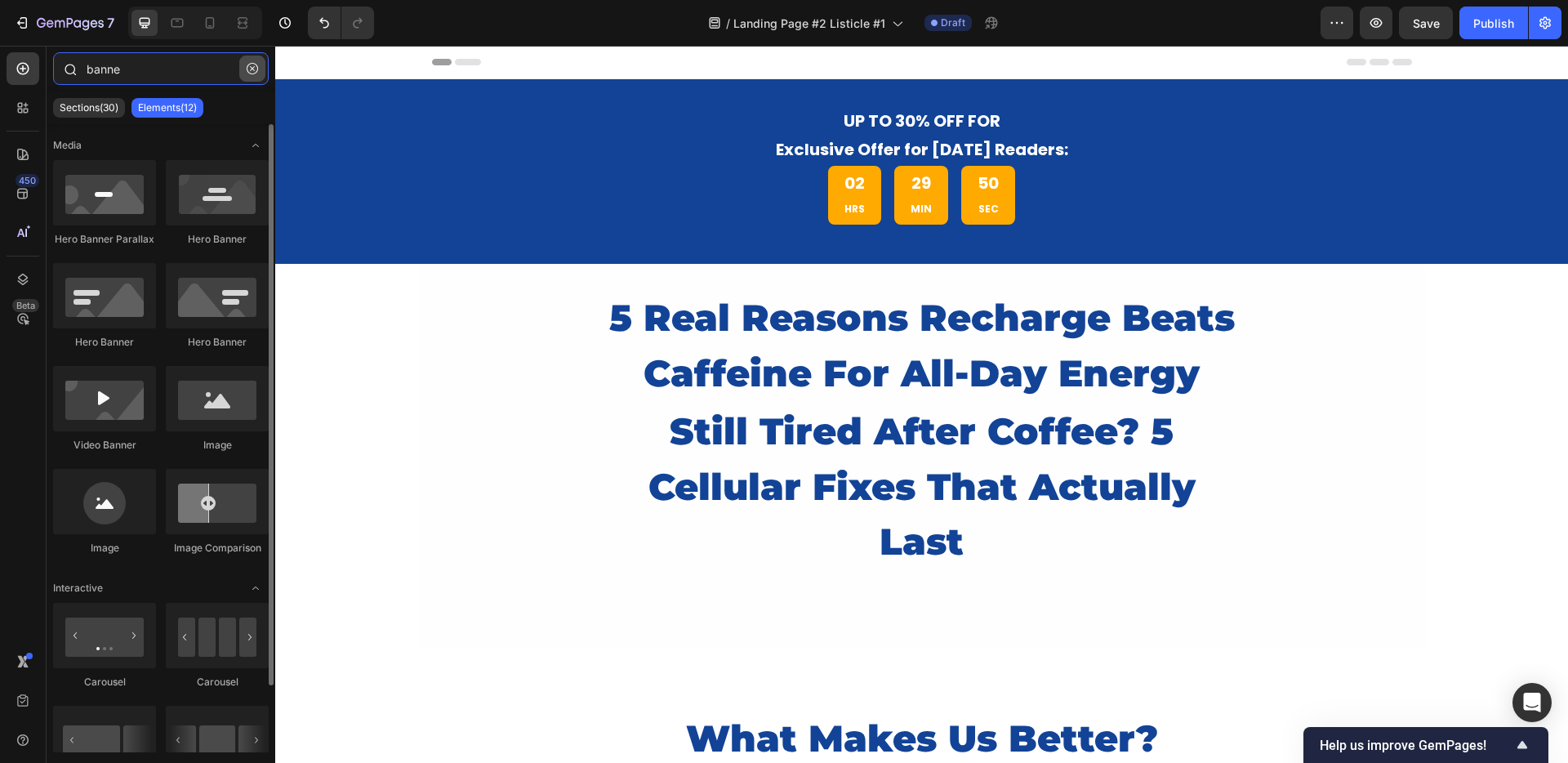
type input "banne"
click at [256, 70] on icon "button" at bounding box center [252, 68] width 11 height 11
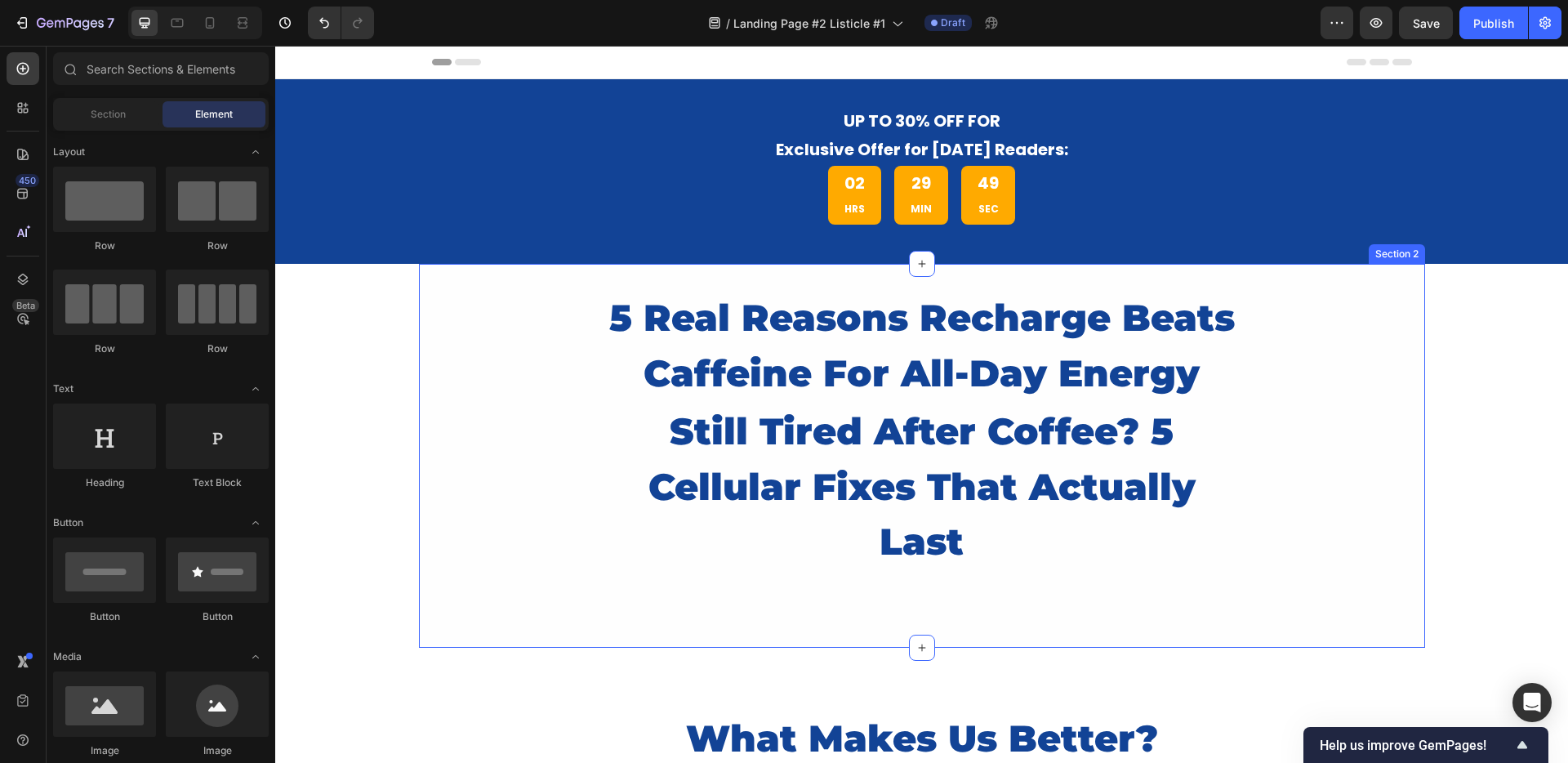
click at [480, 350] on div "5 Real Reasons Recharge Beats Caffeine For All-Day Energy Heading still tired a…" at bounding box center [921, 456] width 1006 height 335
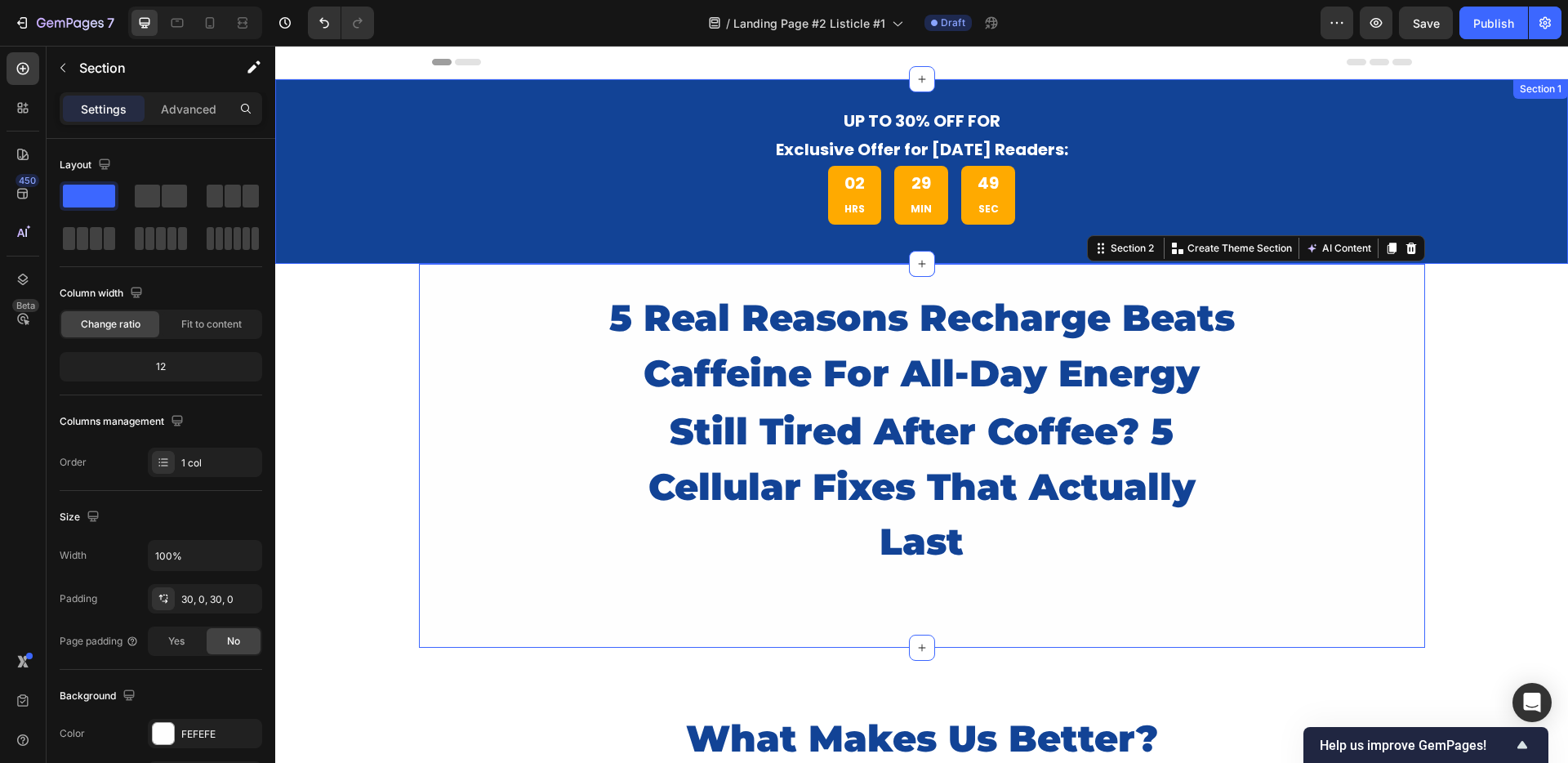
click at [479, 243] on div "UP TO 30% OFF FOR Exclusive Offer for Today's Readers: Text Block 02 HRS 29 MIN…" at bounding box center [921, 172] width 1292 height 185
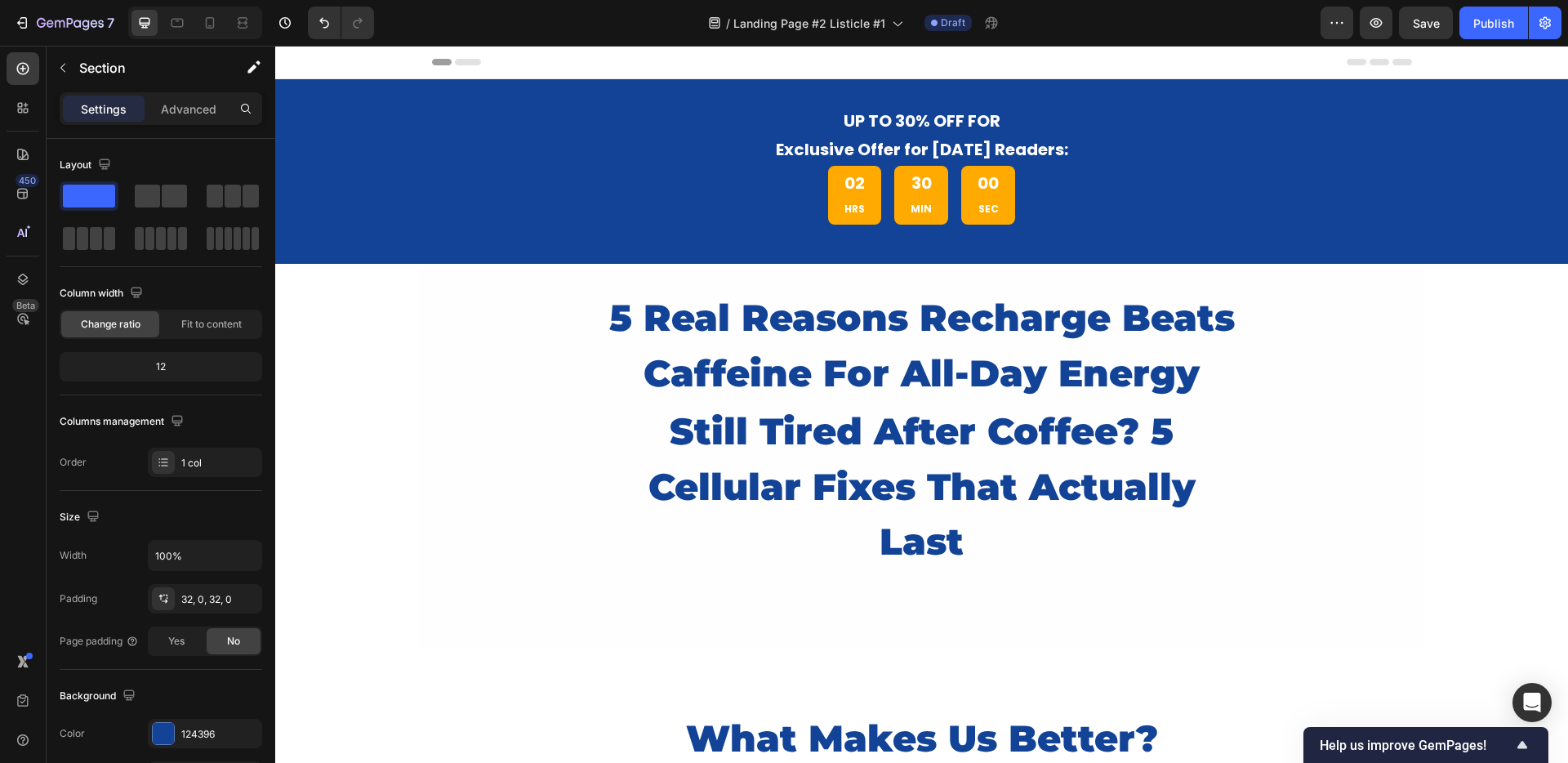
click at [338, 197] on div "UP TO 30% OFF FOR Exclusive Offer for Today's Readers: Text Block 02 HRS 30 MIN…" at bounding box center [921, 172] width 1292 height 133
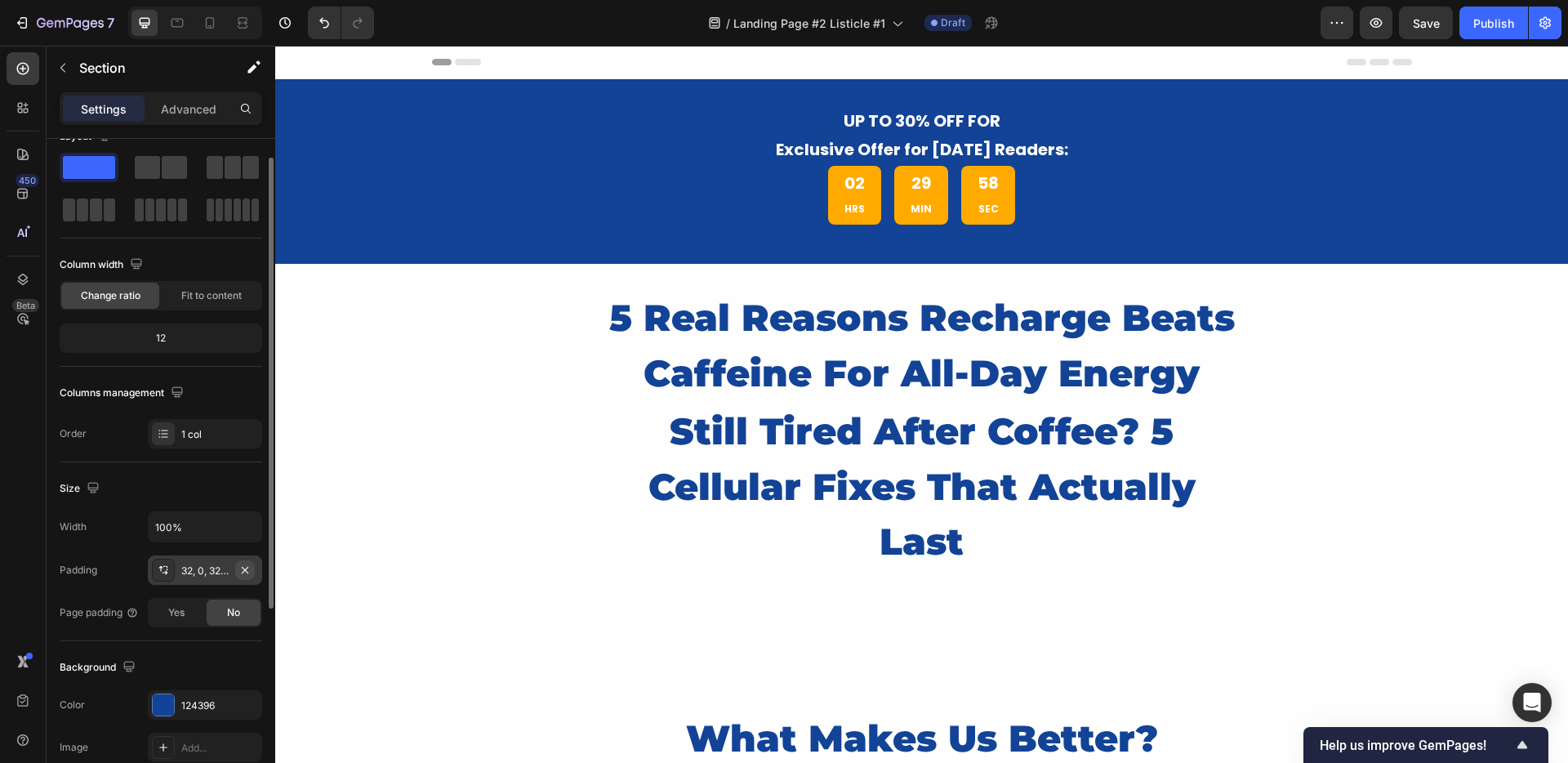
click at [239, 566] on icon "button" at bounding box center [244, 570] width 13 height 13
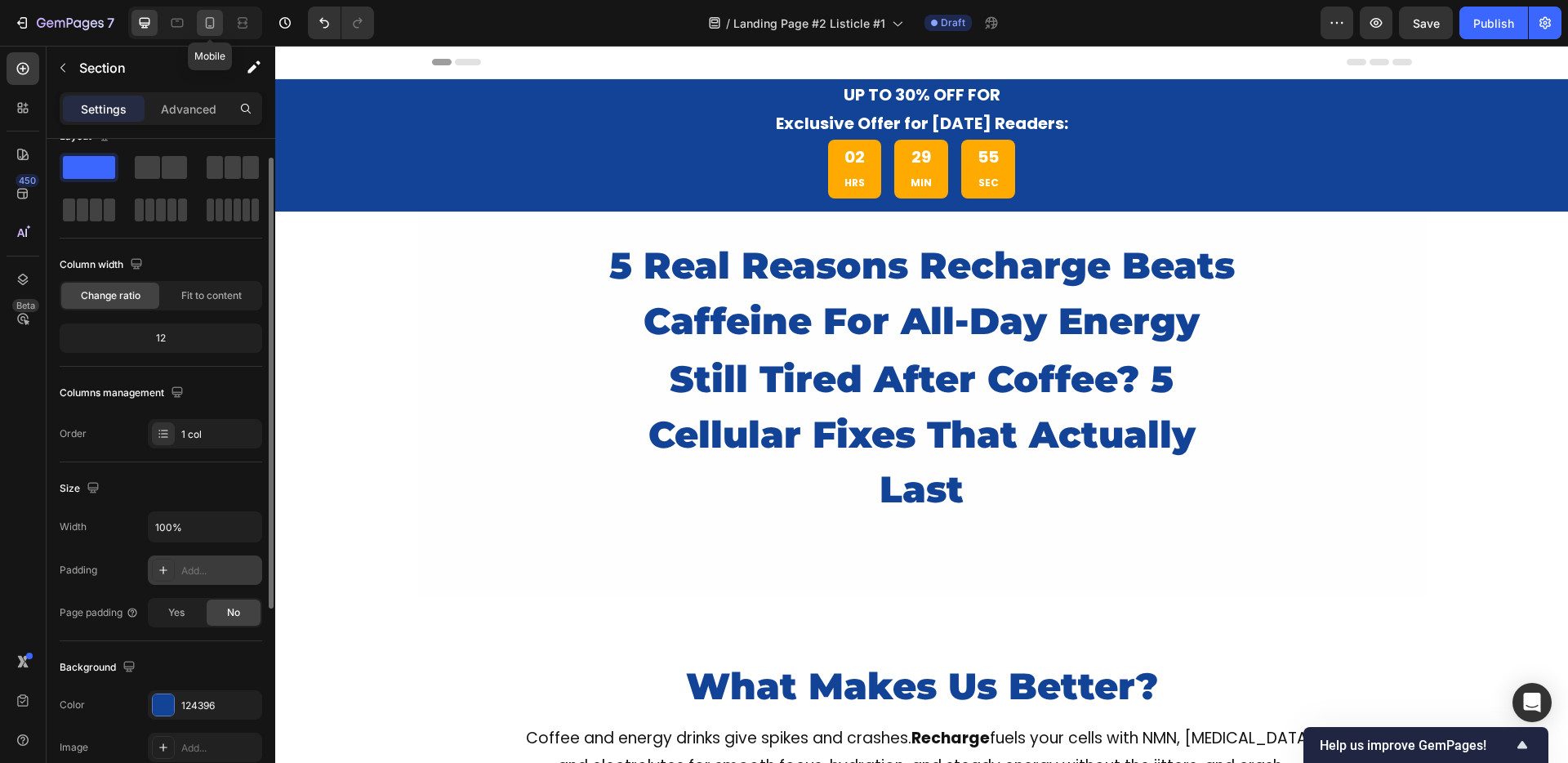
click at [210, 19] on icon at bounding box center [209, 23] width 17 height 17
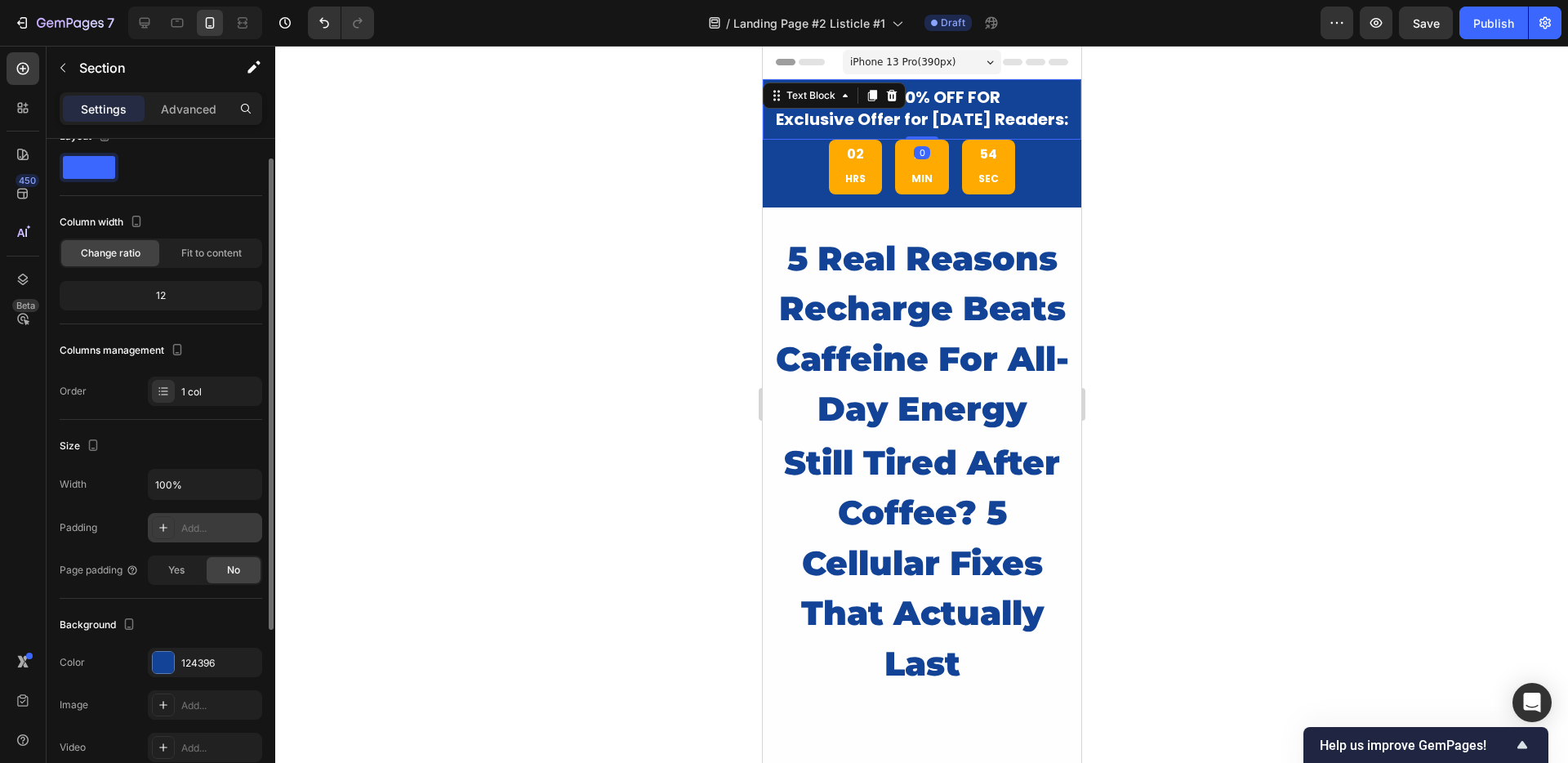
click at [777, 127] on p "Exclusive Offer for Today's Readers:" at bounding box center [921, 120] width 302 height 22
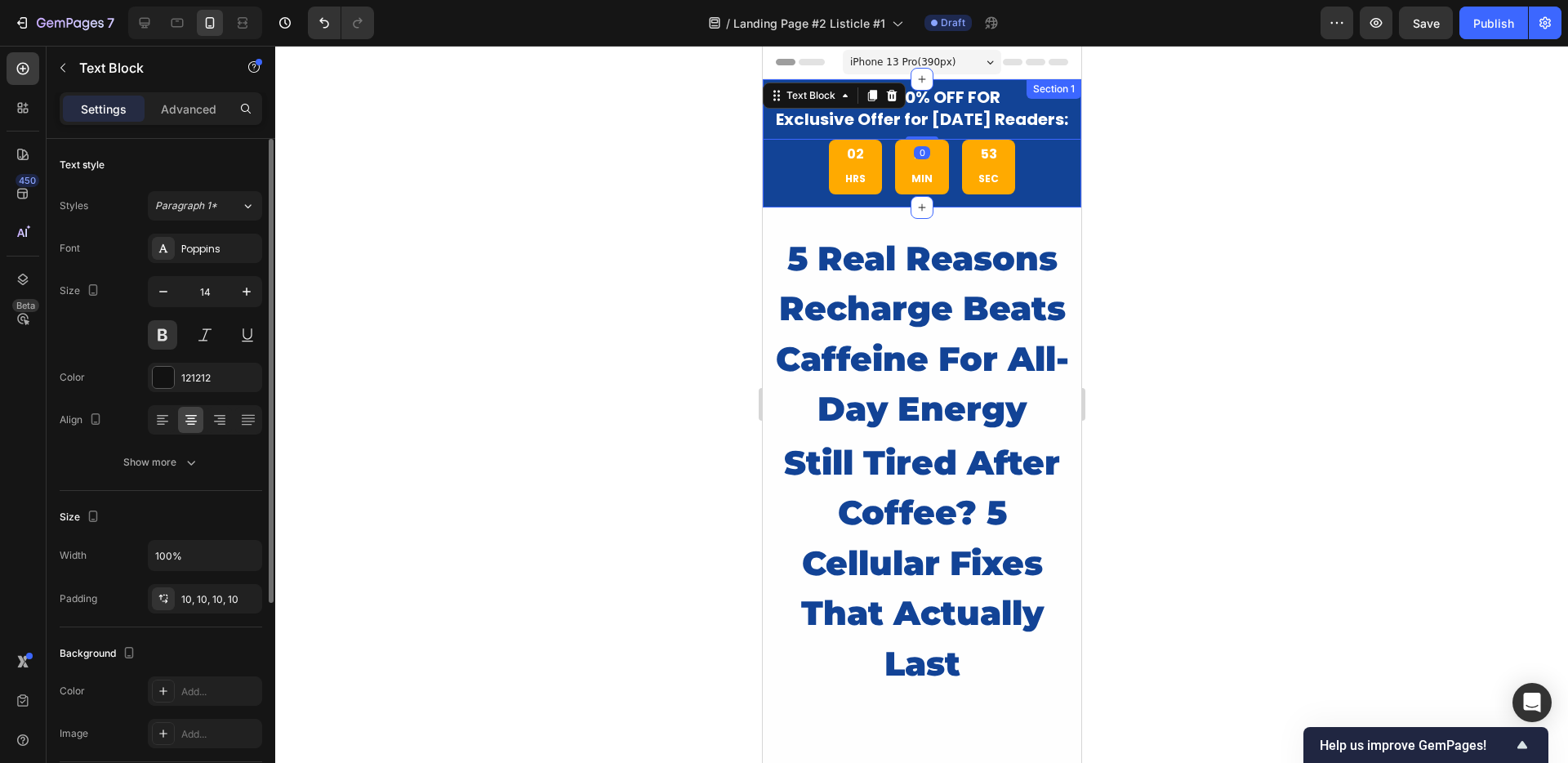
click at [770, 208] on div "UP TO 30% OFF FOR Exclusive Offer for Today's Readers: Text Block 0 02 HRS 29 M…" at bounding box center [921, 143] width 318 height 128
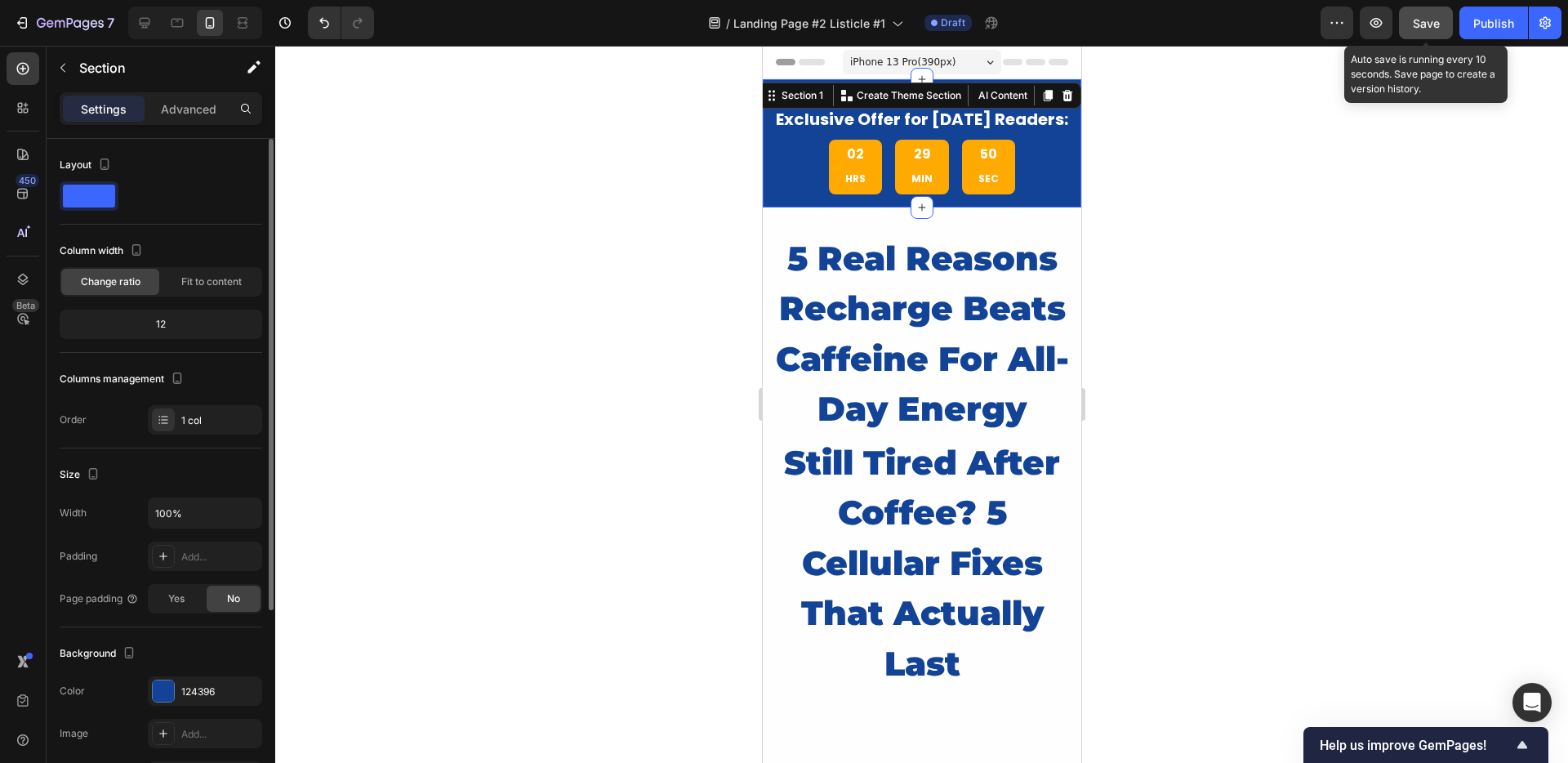
click at [1414, 17] on span "Save" at bounding box center [1426, 24] width 27 height 14
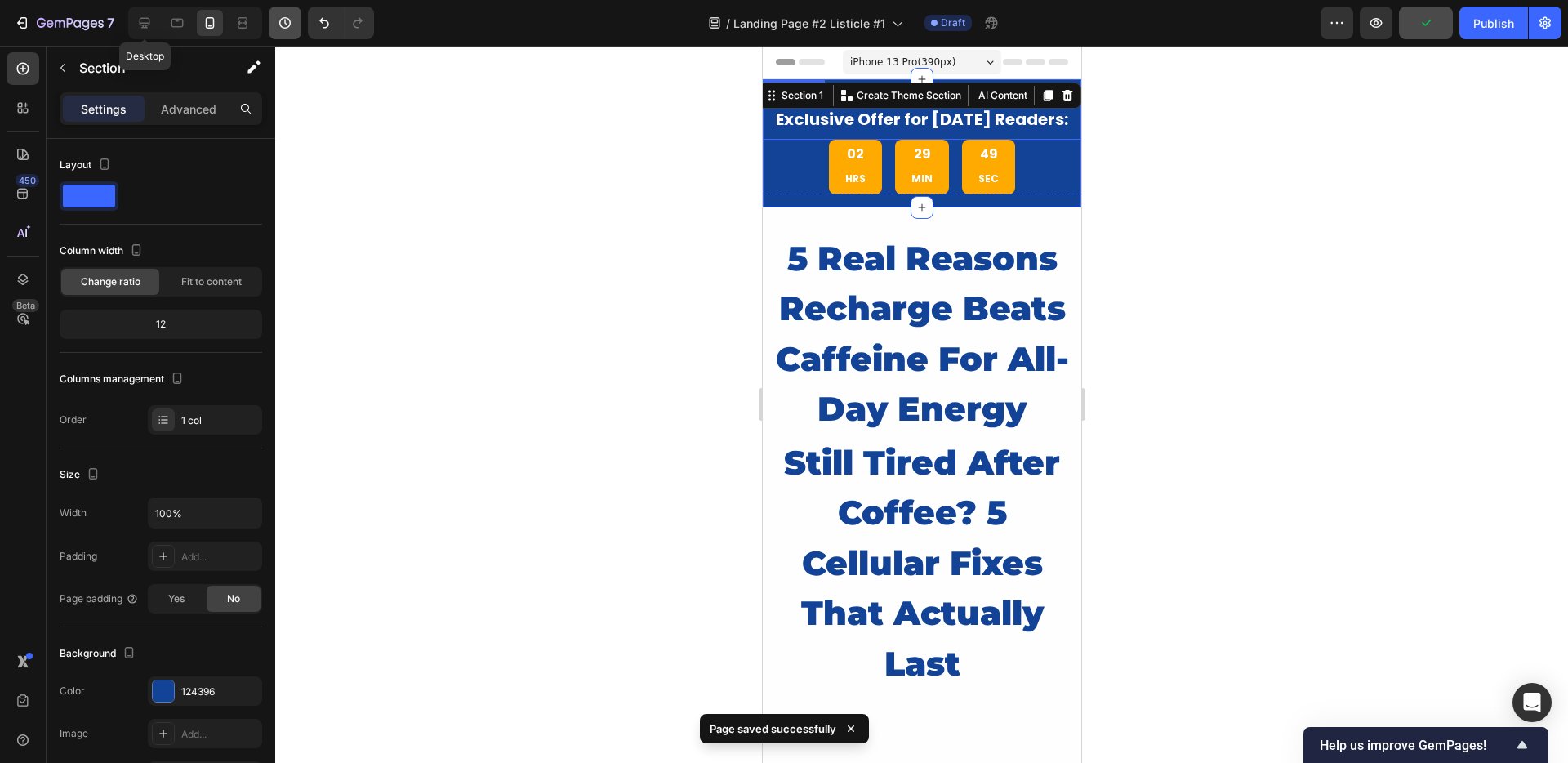
drag, startPoint x: 139, startPoint y: 27, endPoint x: 284, endPoint y: 37, distance: 145.3
click at [139, 26] on icon at bounding box center [144, 23] width 17 height 17
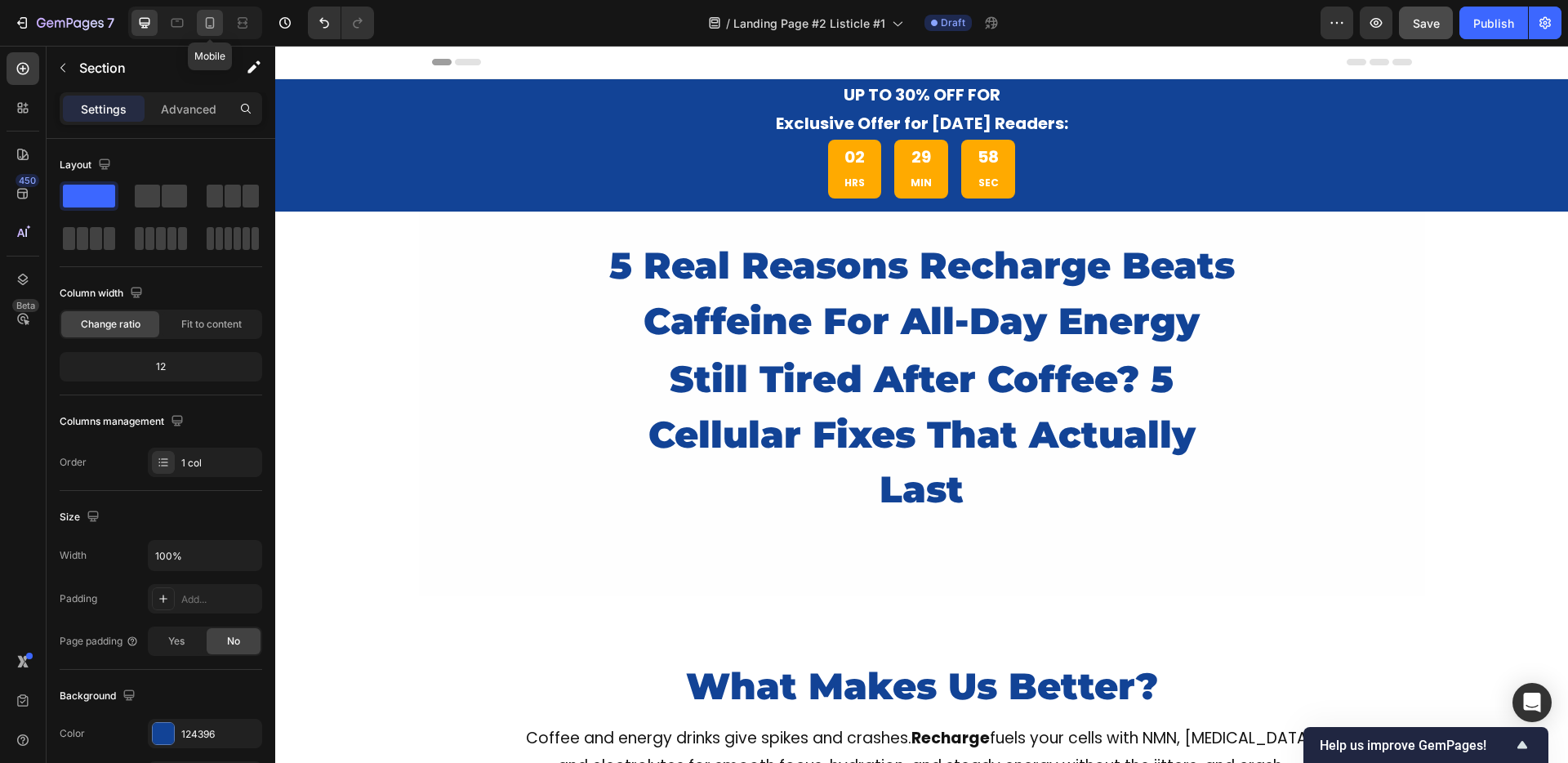
click at [205, 24] on icon at bounding box center [209, 23] width 17 height 17
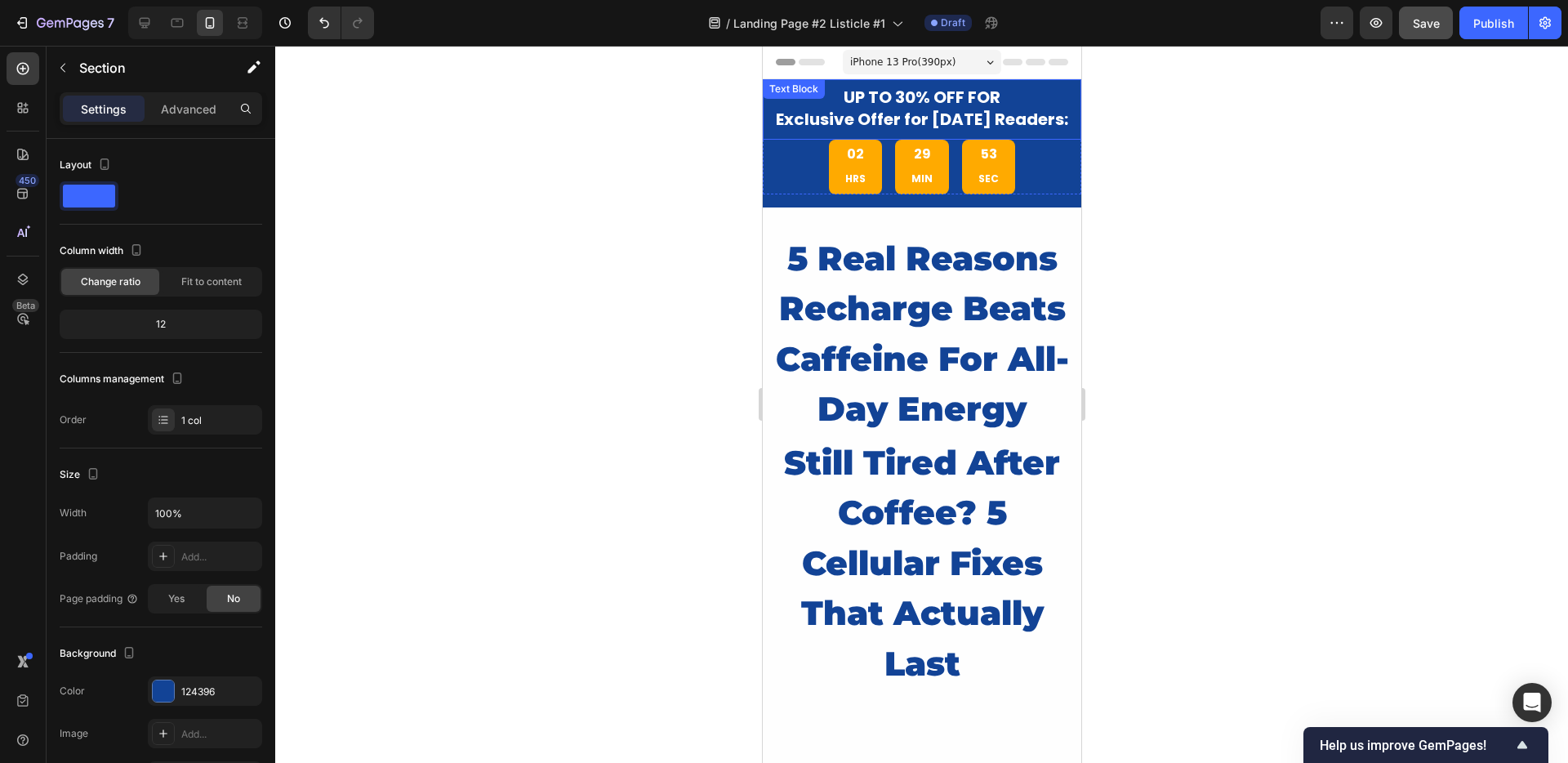
click at [846, 121] on span "Exclusive Offer for Today's Readers:" at bounding box center [921, 120] width 292 height 23
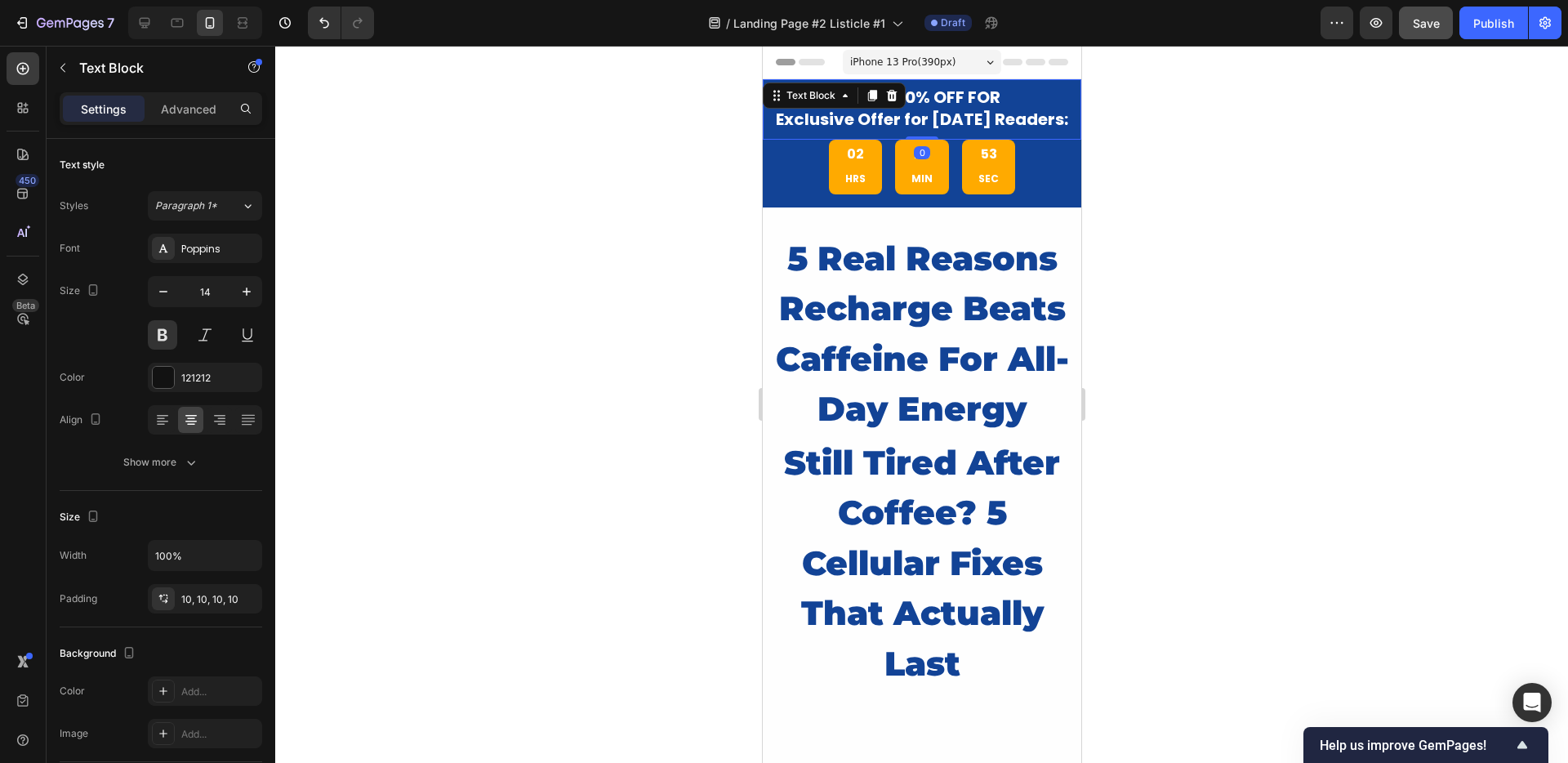
click at [886, 121] on span "Exclusive Offer for Today's Readers:" at bounding box center [921, 120] width 292 height 23
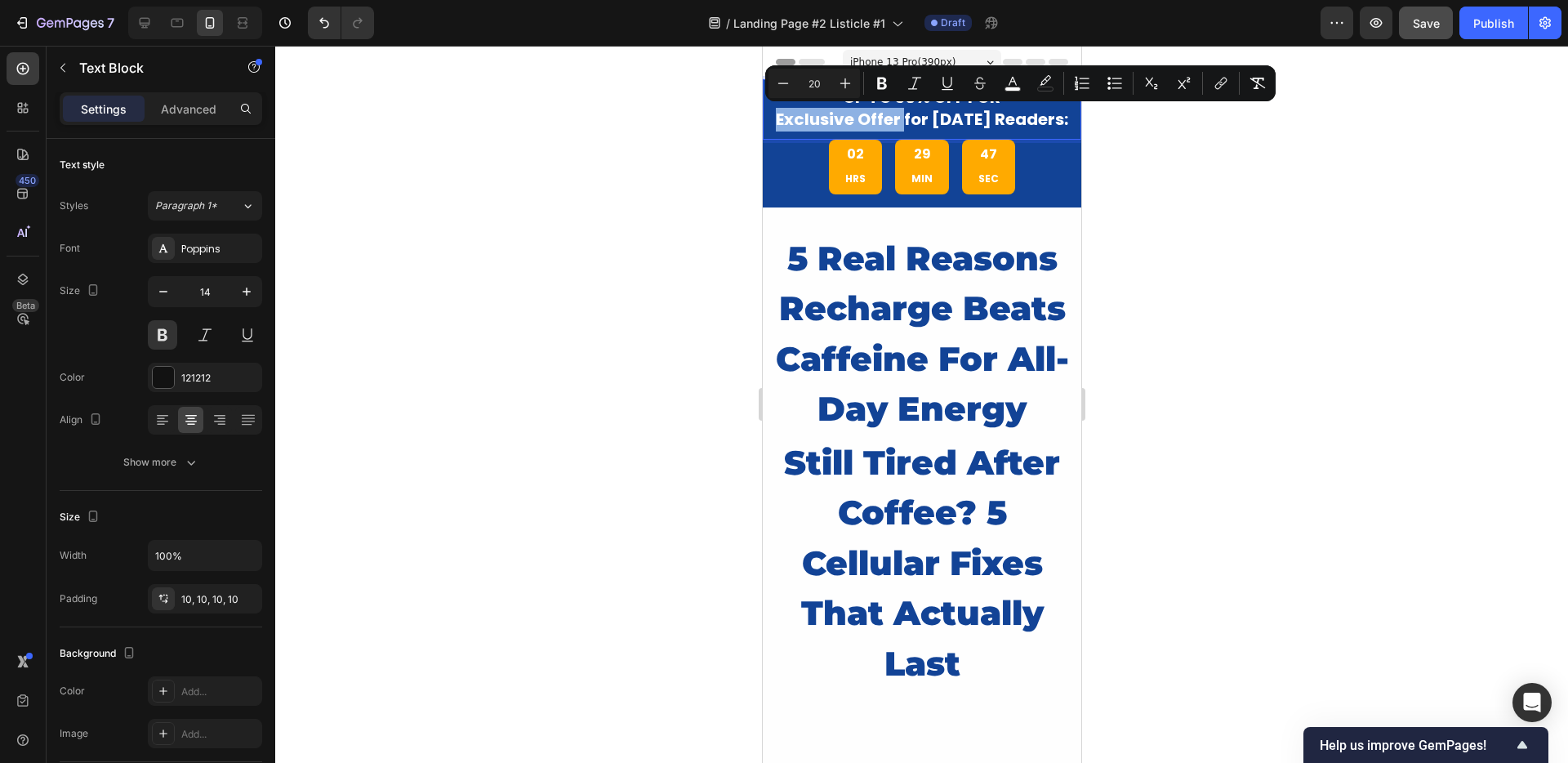
drag, startPoint x: 806, startPoint y: 118, endPoint x: 935, endPoint y: 119, distance: 129.0
click at [934, 119] on span "Exclusive Offer for Today's Readers:" at bounding box center [921, 120] width 292 height 23
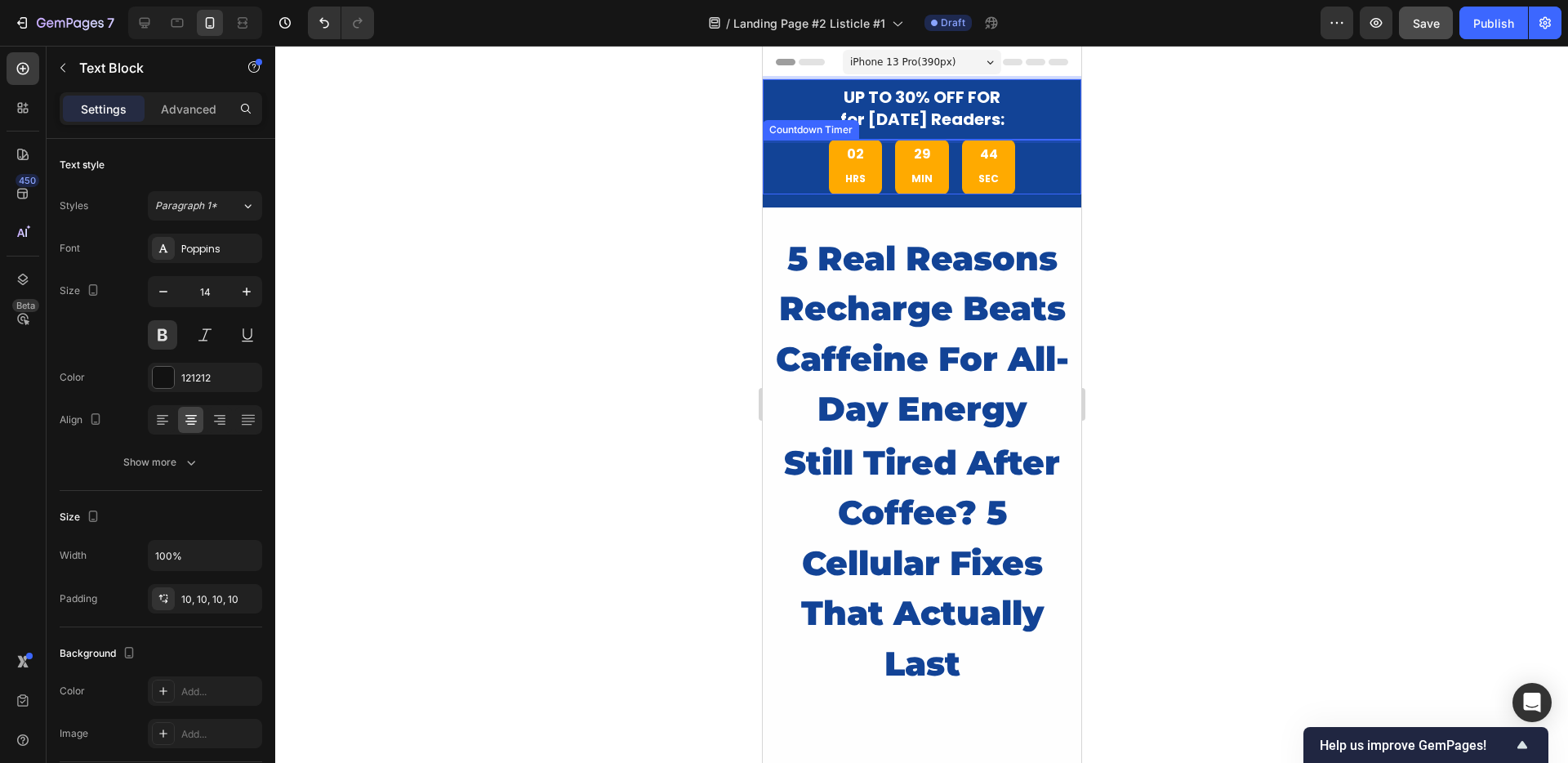
click at [688, 177] on div at bounding box center [921, 404] width 1292 height 718
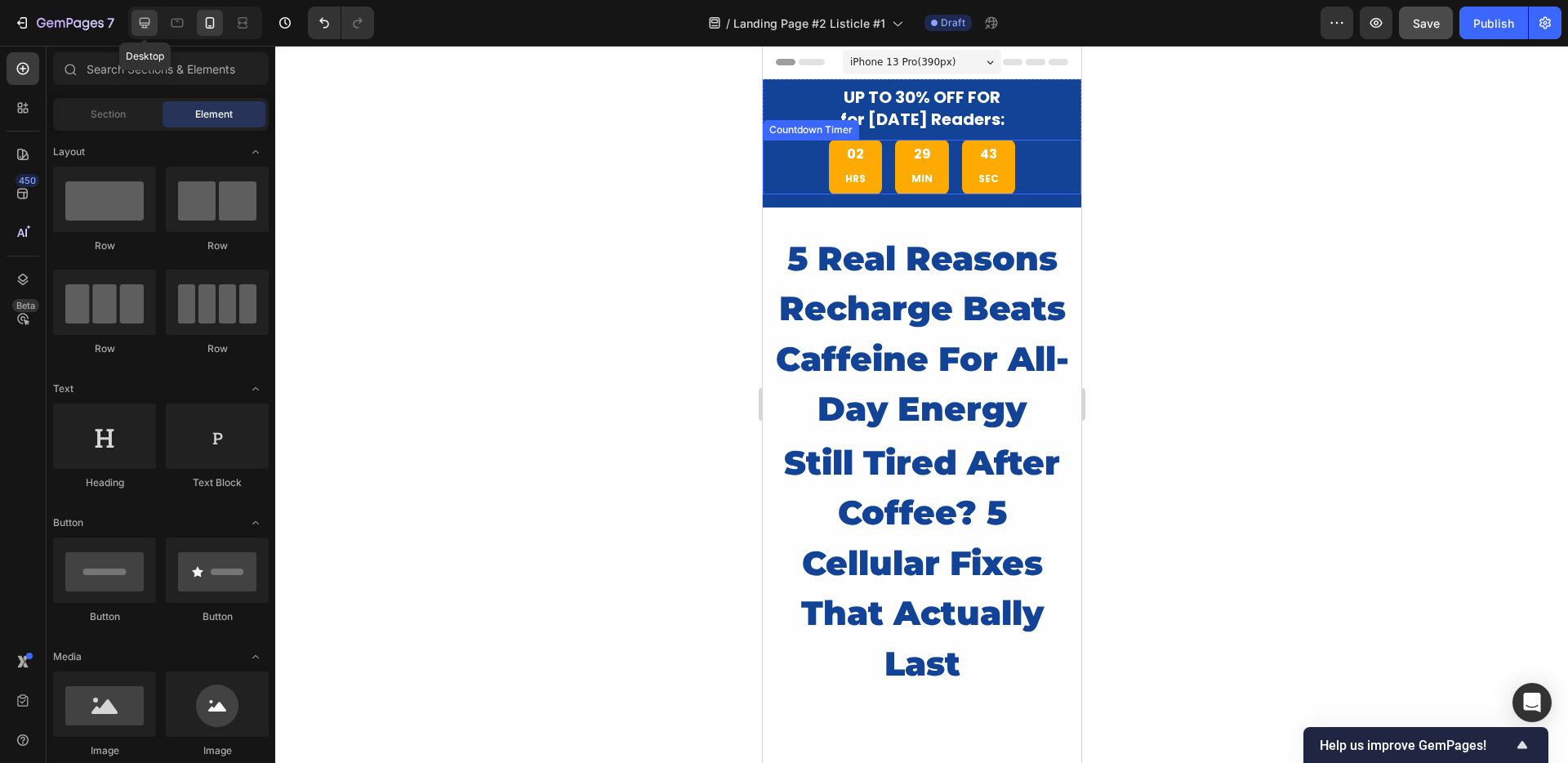
click at [151, 15] on icon at bounding box center [144, 23] width 17 height 17
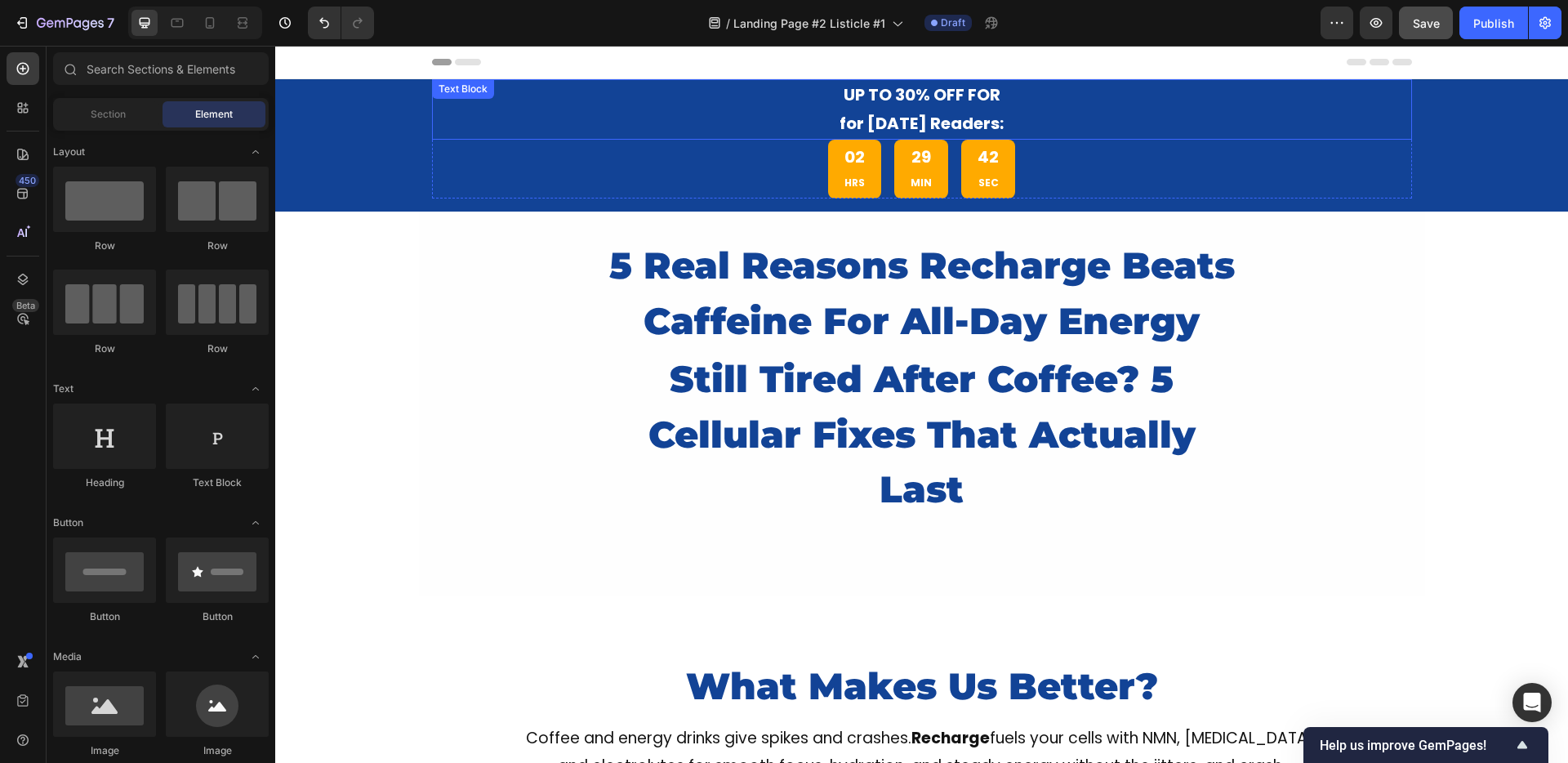
click at [844, 110] on p "for Today's Readers:" at bounding box center [921, 123] width 976 height 29
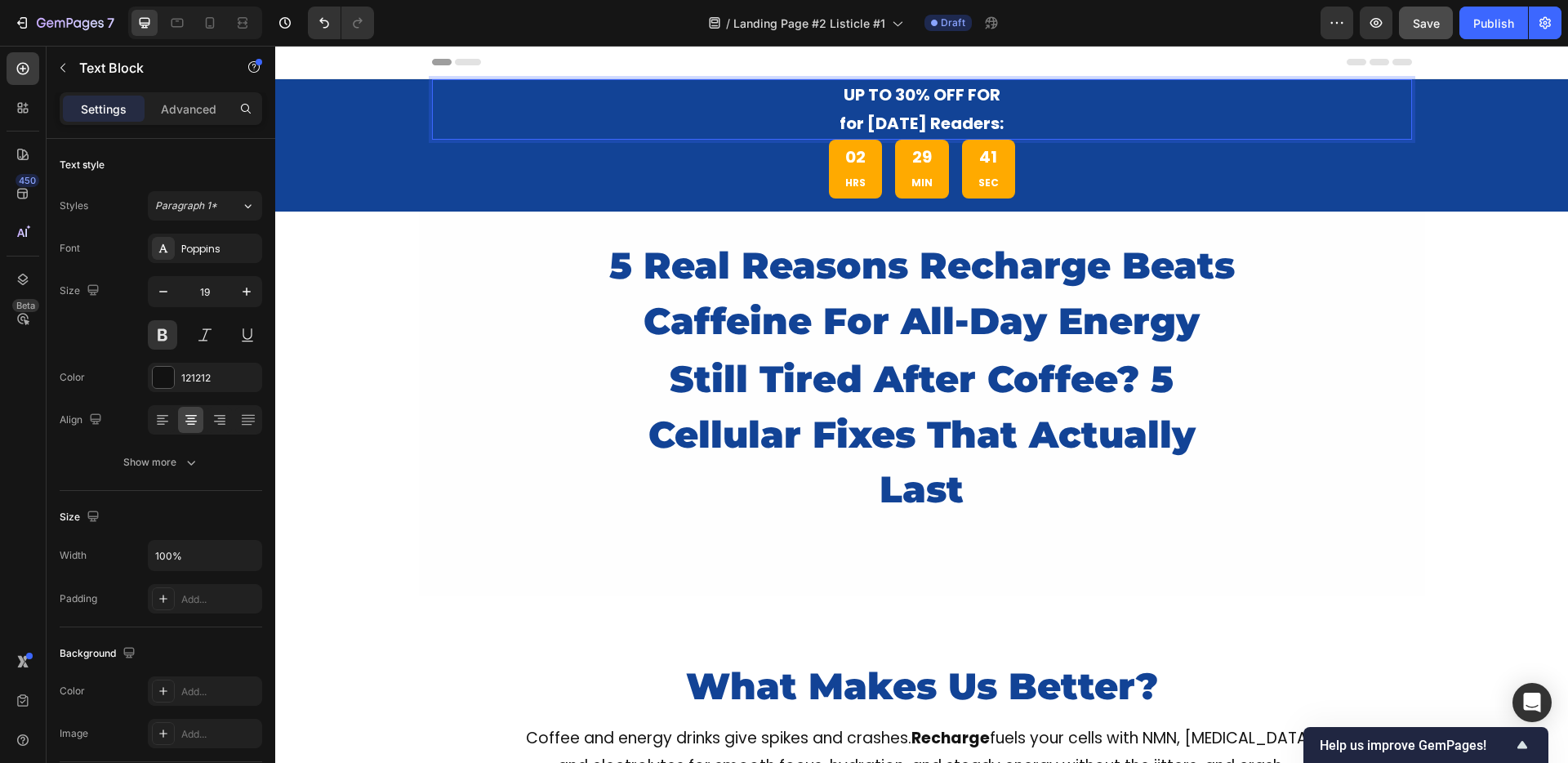
click at [839, 123] on span "for Today's Readers:" at bounding box center [921, 123] width 164 height 23
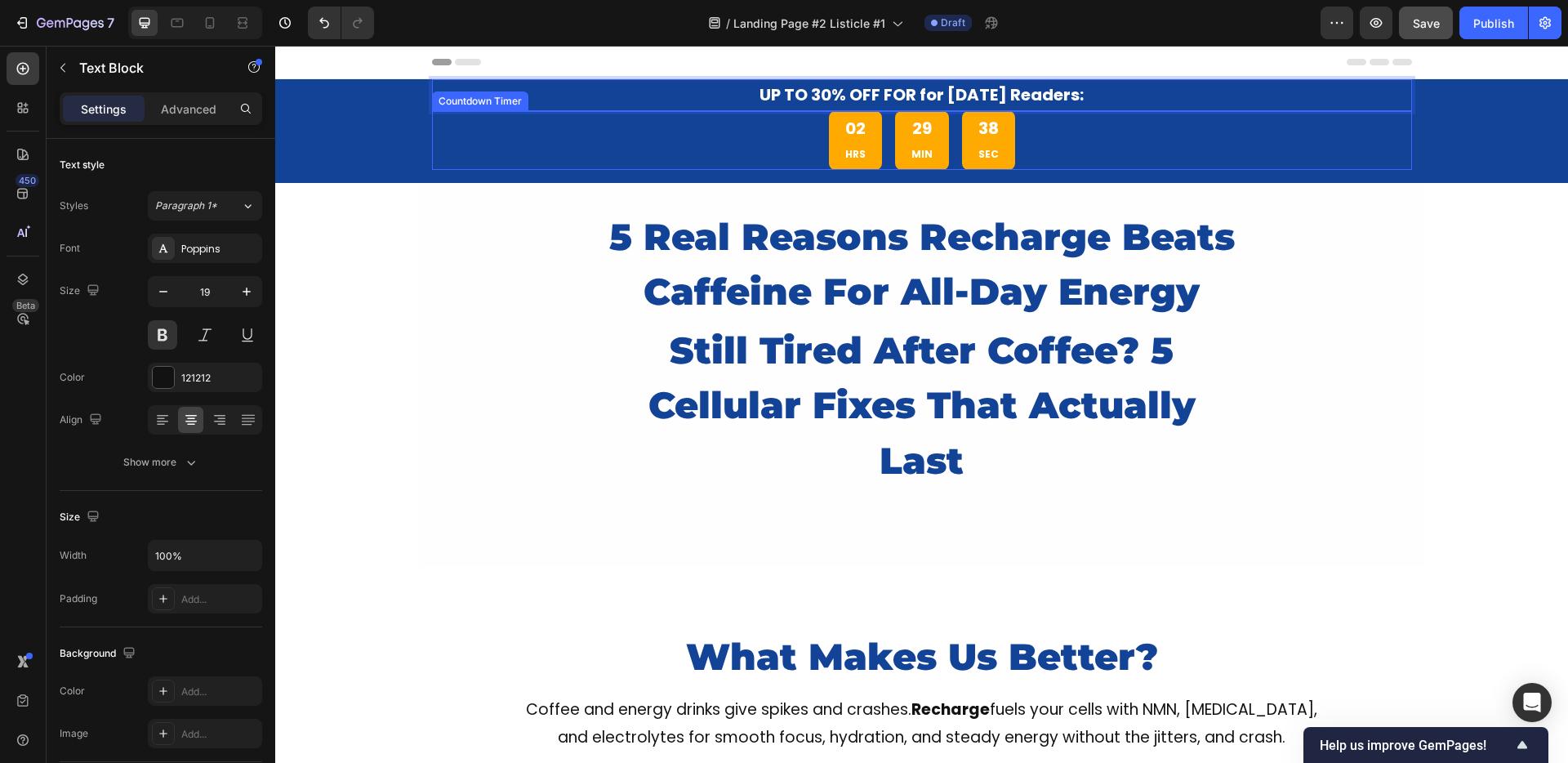
click at [759, 155] on div "02 HRS 29 MIN 38 SEC" at bounding box center [921, 140] width 980 height 58
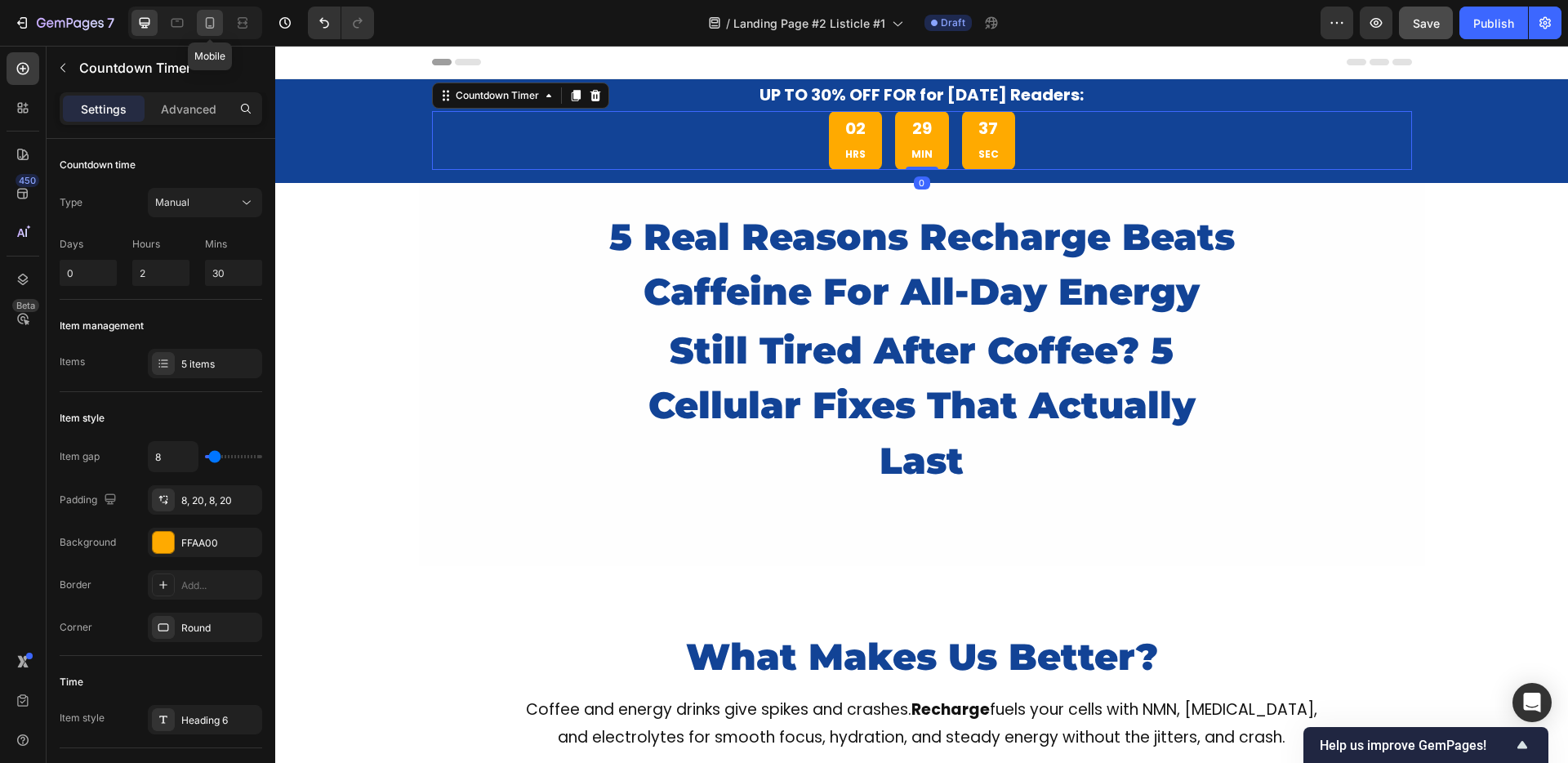
click at [215, 30] on icon at bounding box center [209, 23] width 17 height 17
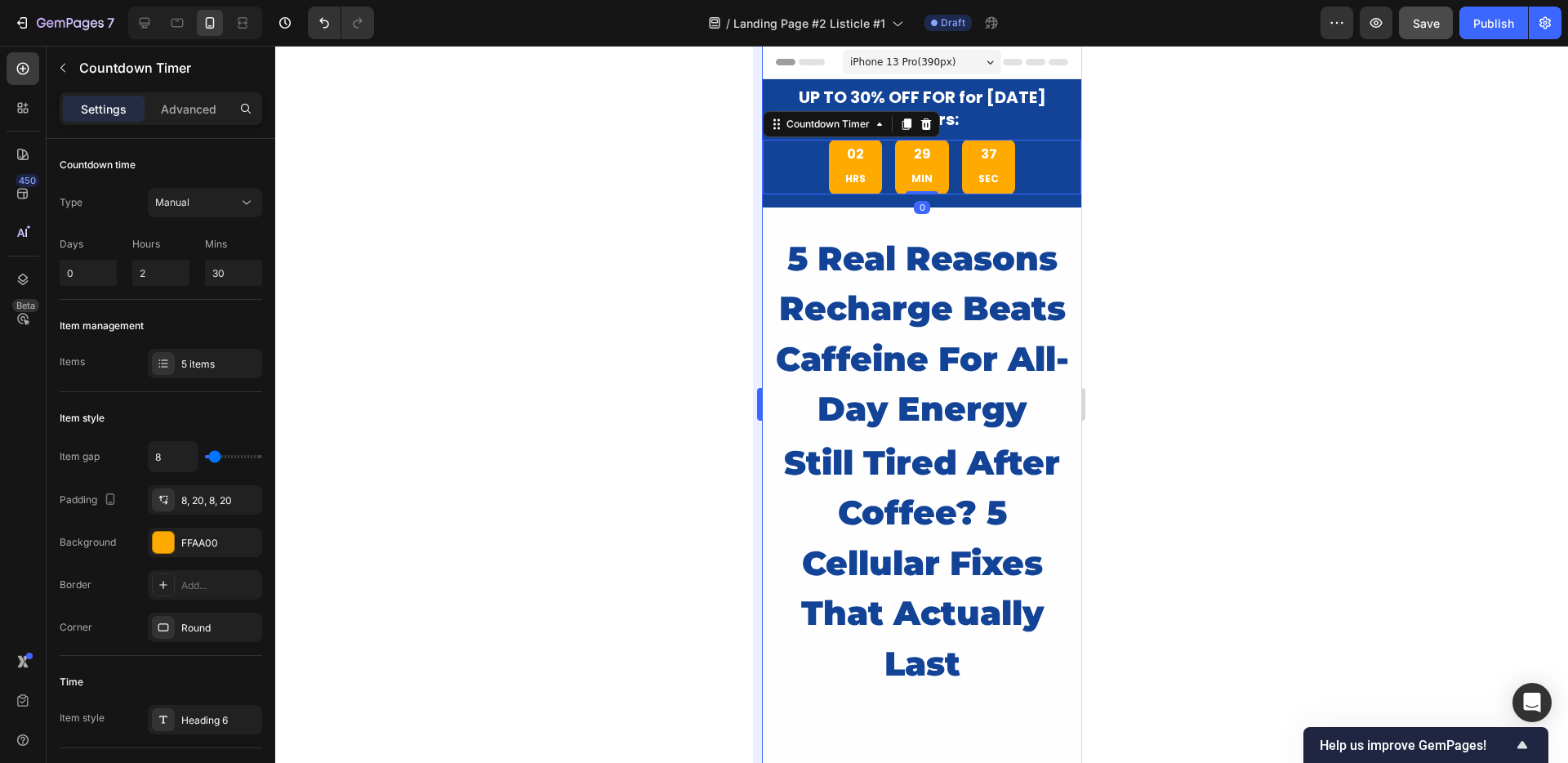
scroll to position [37, 0]
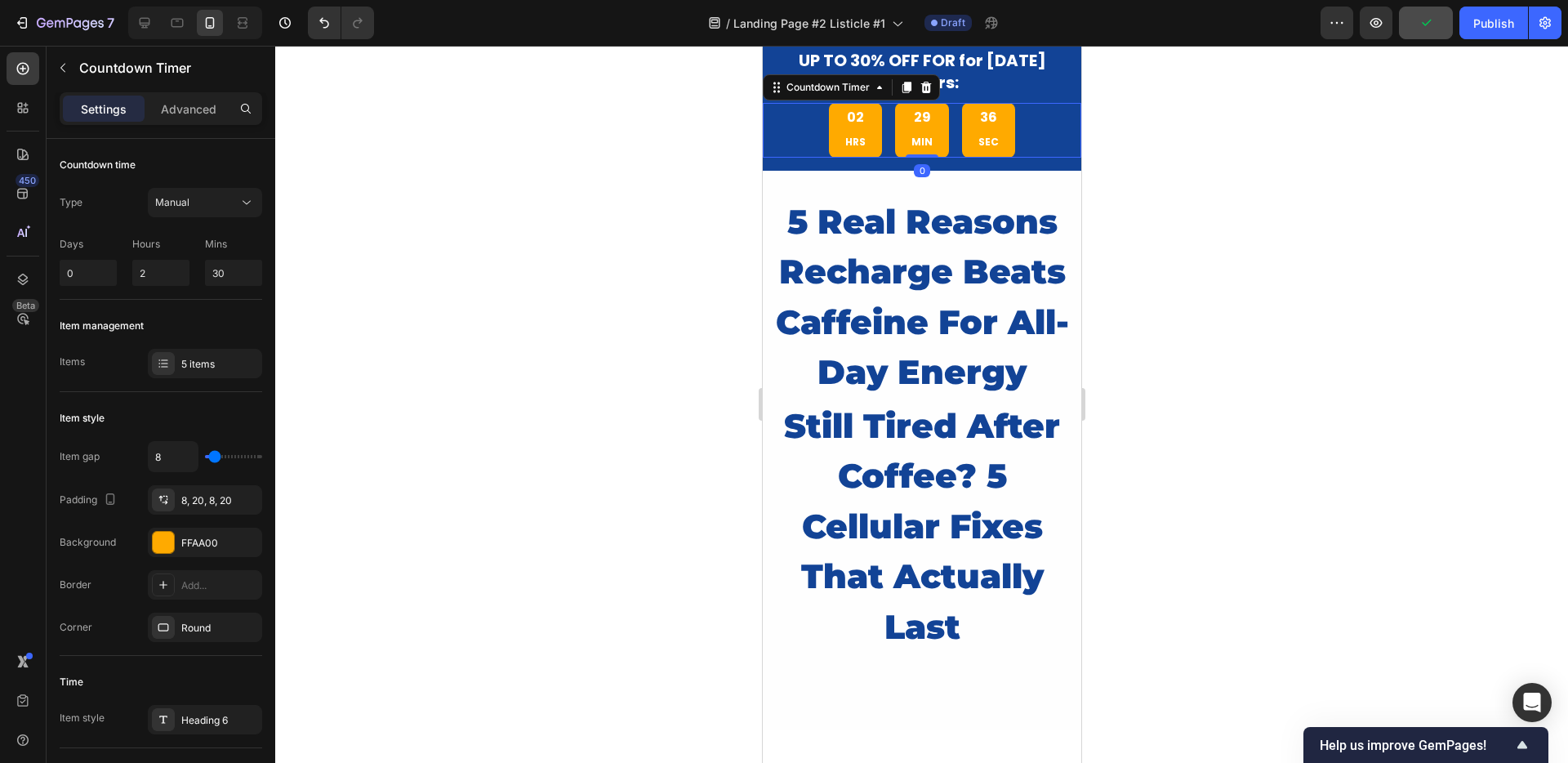
click at [708, 165] on div at bounding box center [921, 404] width 1292 height 718
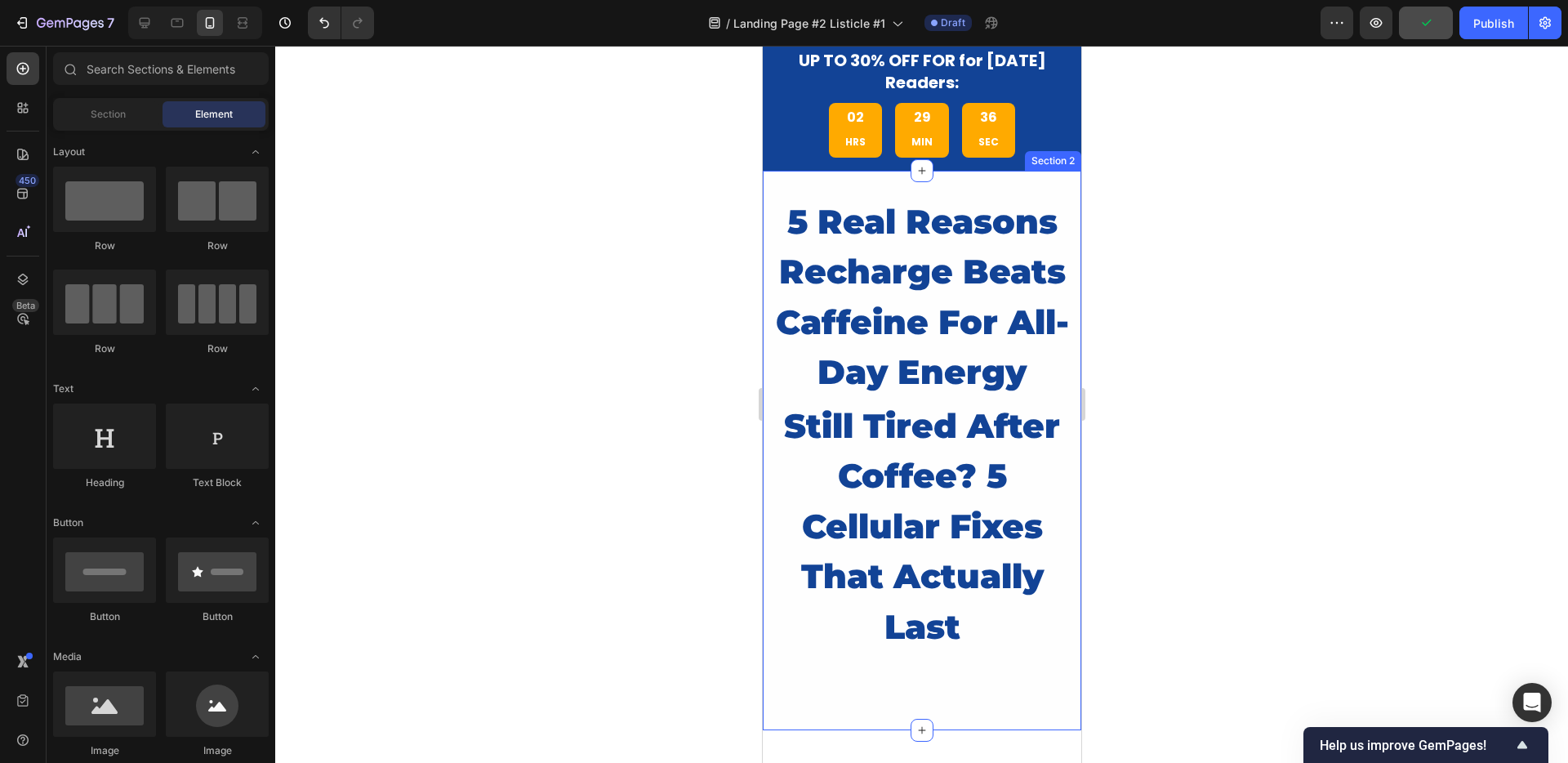
scroll to position [0, 0]
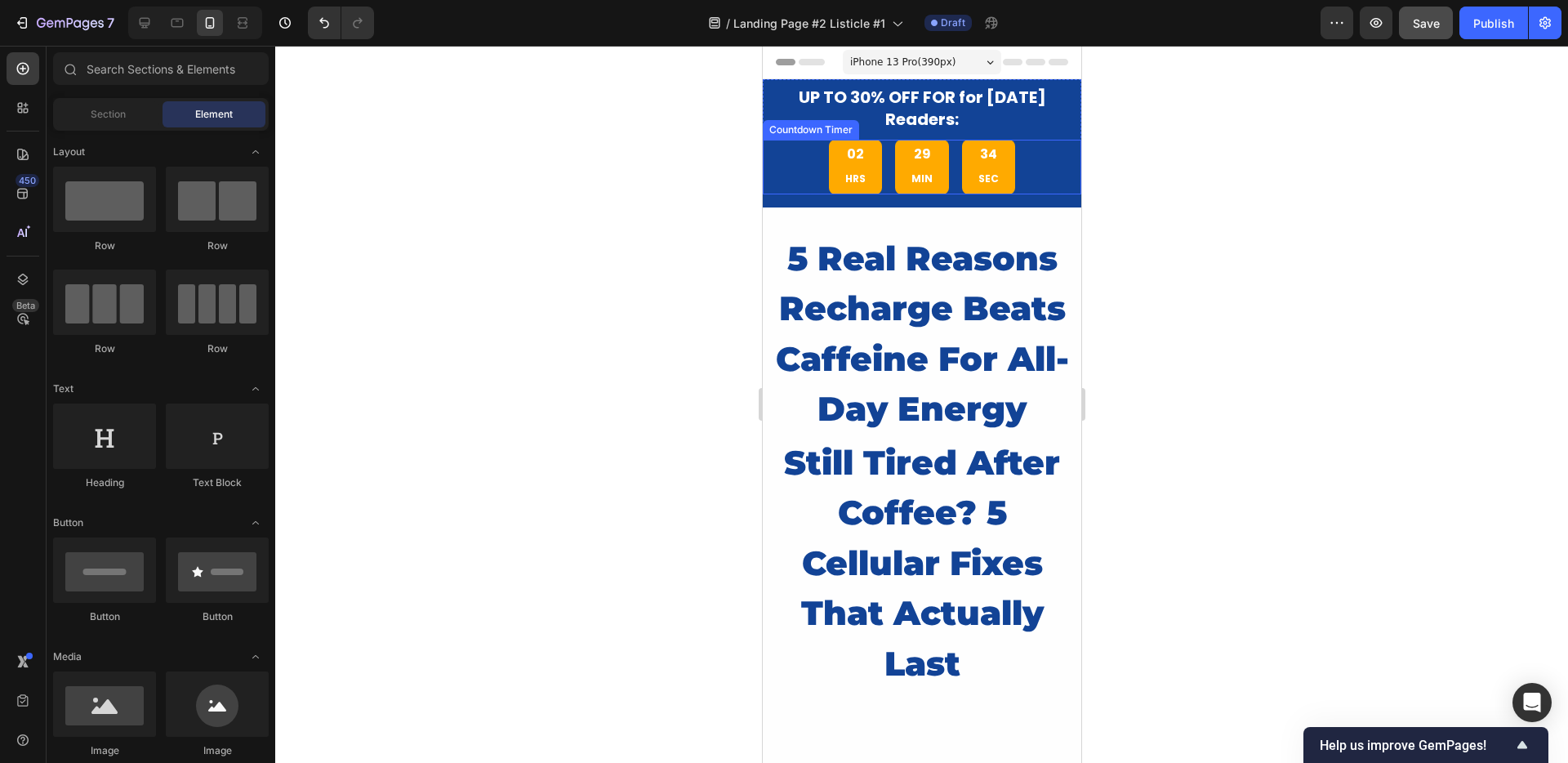
click at [620, 135] on div at bounding box center [921, 404] width 1292 height 718
click at [921, 94] on span "UP TO 30% OFF FOR for Today's Readers:" at bounding box center [921, 107] width 248 height 45
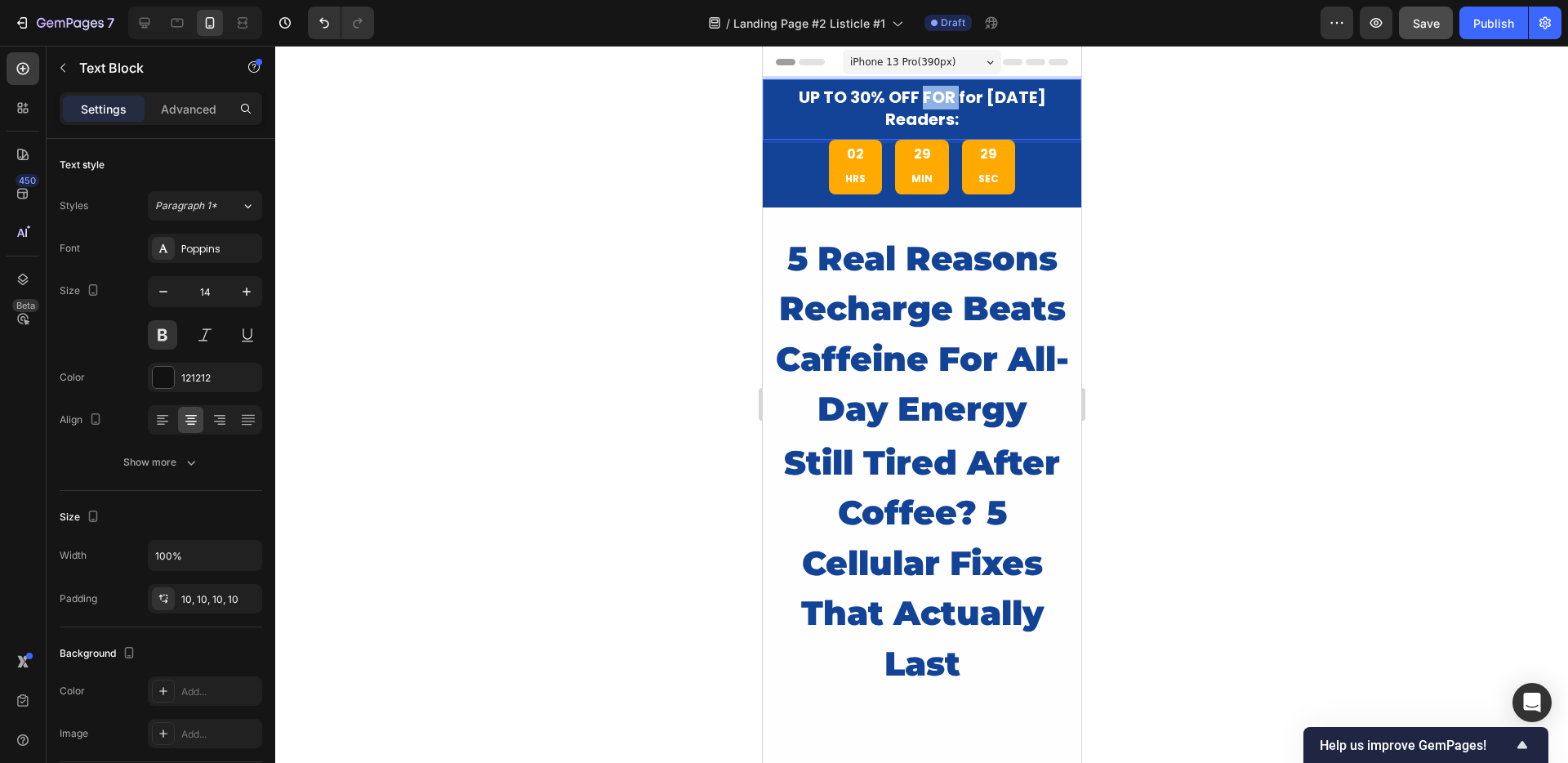
drag, startPoint x: 915, startPoint y: 97, endPoint x: 948, endPoint y: 97, distance: 33.0
click at [948, 97] on span "UP TO 30% OFF FOR for Today's Readers:" at bounding box center [921, 107] width 248 height 45
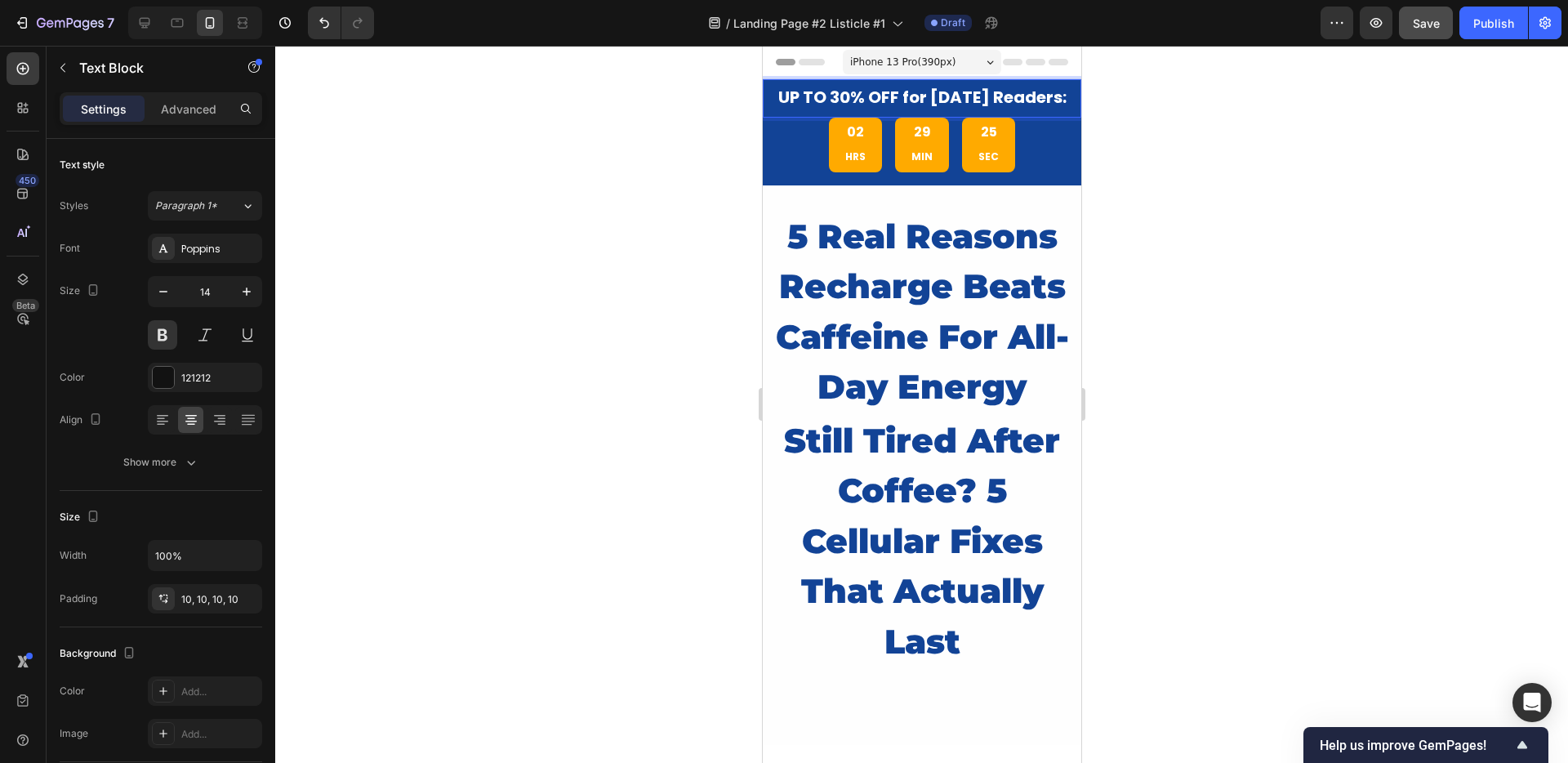
drag, startPoint x: 955, startPoint y: 120, endPoint x: 813, endPoint y: 93, distance: 144.5
click at [813, 93] on p "UP TO 30% OFF for [DATE] Readers:" at bounding box center [921, 98] width 302 height 22
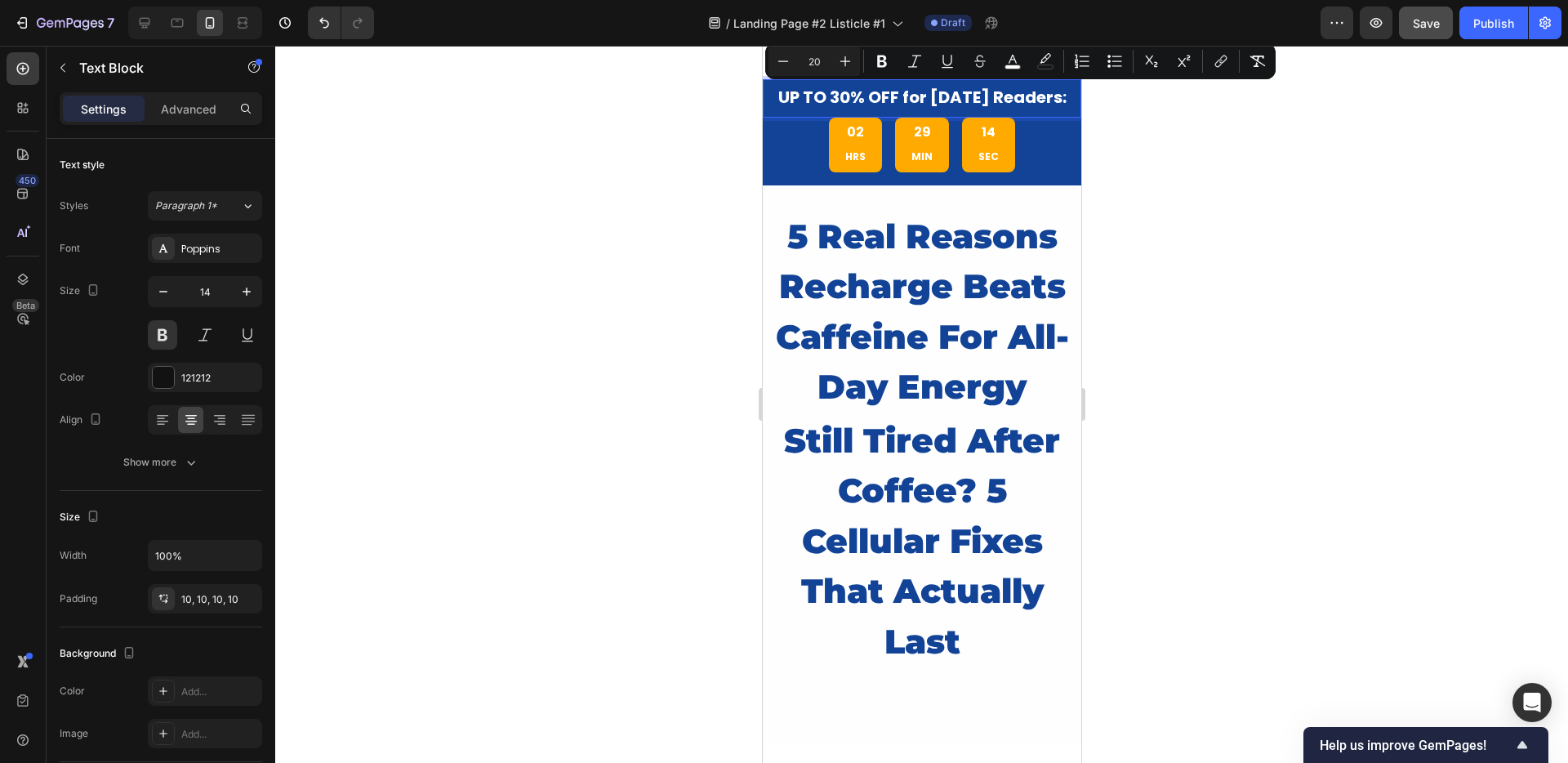
click at [750, 140] on div at bounding box center [921, 404] width 1292 height 718
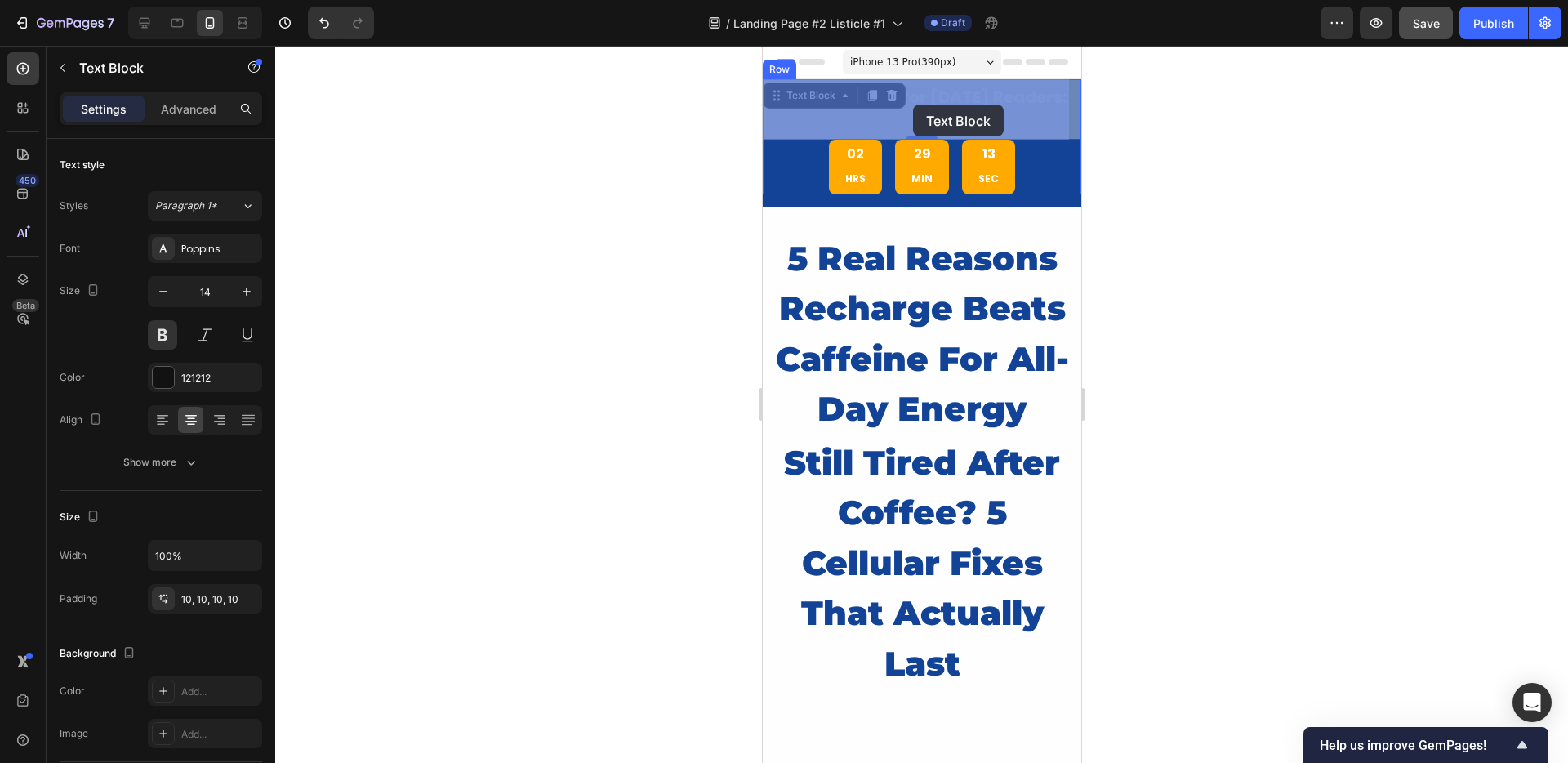
drag, startPoint x: 961, startPoint y: 119, endPoint x: 910, endPoint y: 104, distance: 53.2
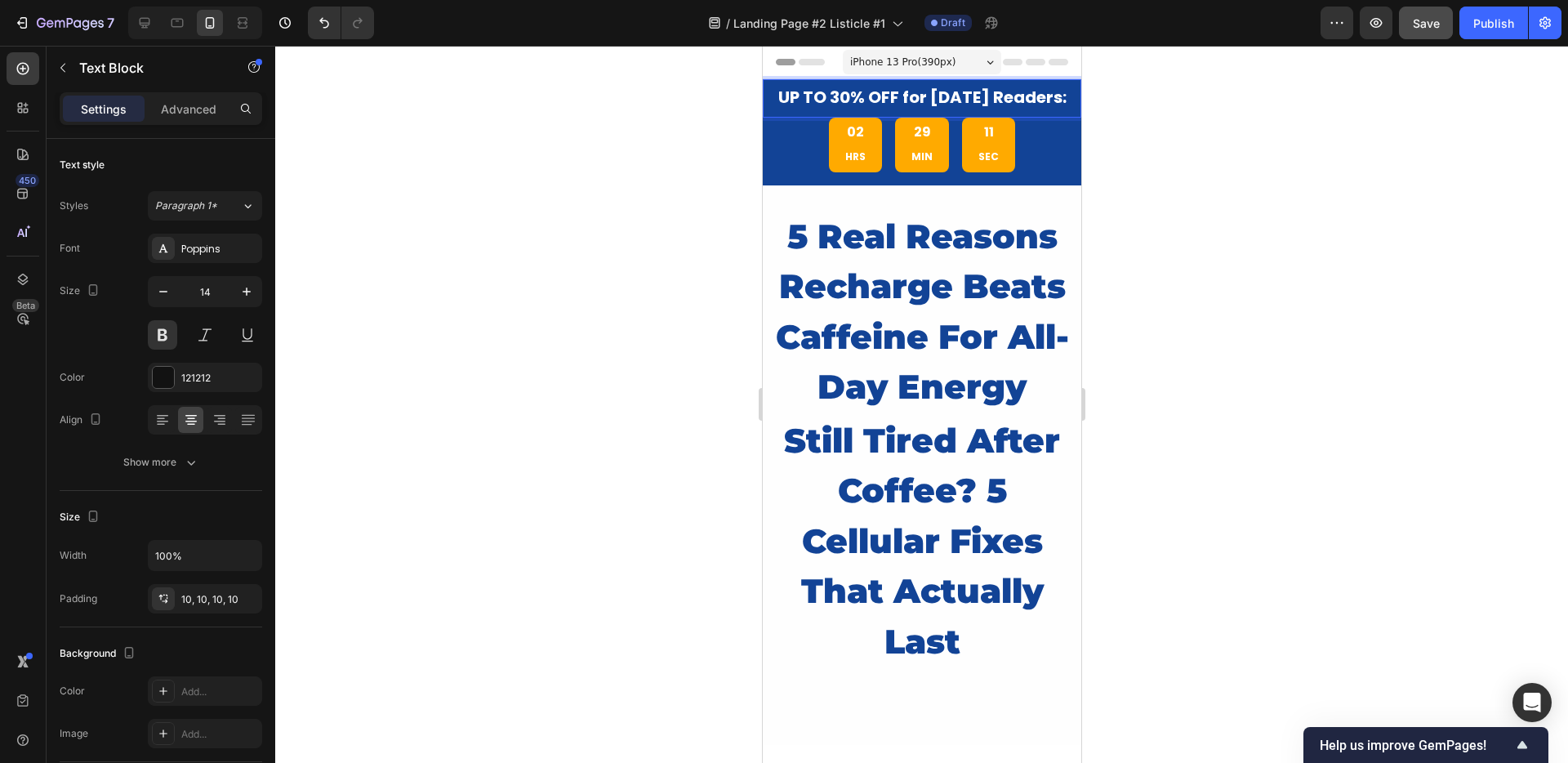
drag, startPoint x: 963, startPoint y: 115, endPoint x: 805, endPoint y: 87, distance: 160.5
click at [805, 87] on p "UP TO 30% OFF for [DATE] Readers:" at bounding box center [921, 98] width 302 height 22
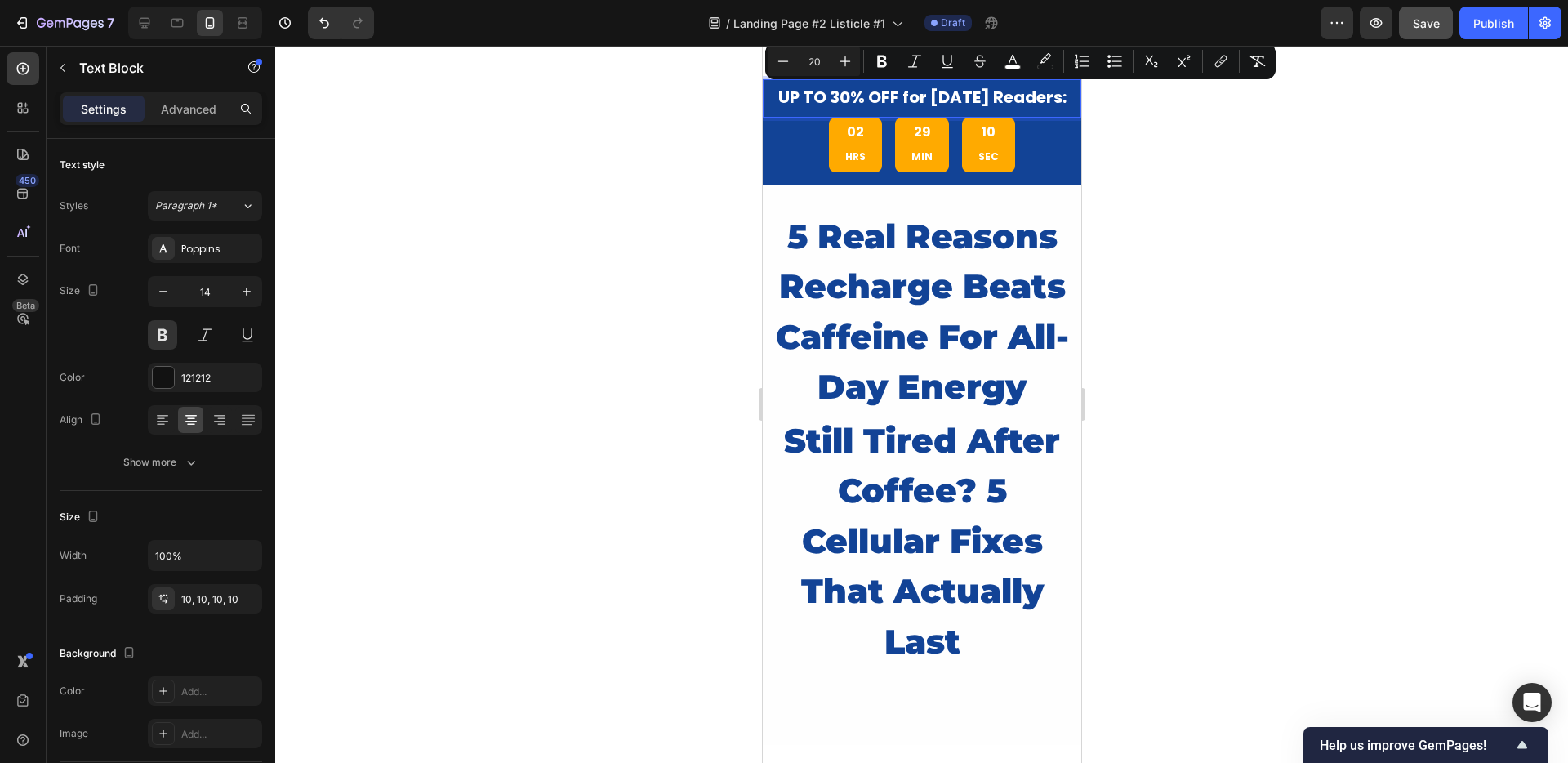
click at [781, 105] on p "UP TO 30% OFF for [DATE] Readers:" at bounding box center [921, 98] width 302 height 22
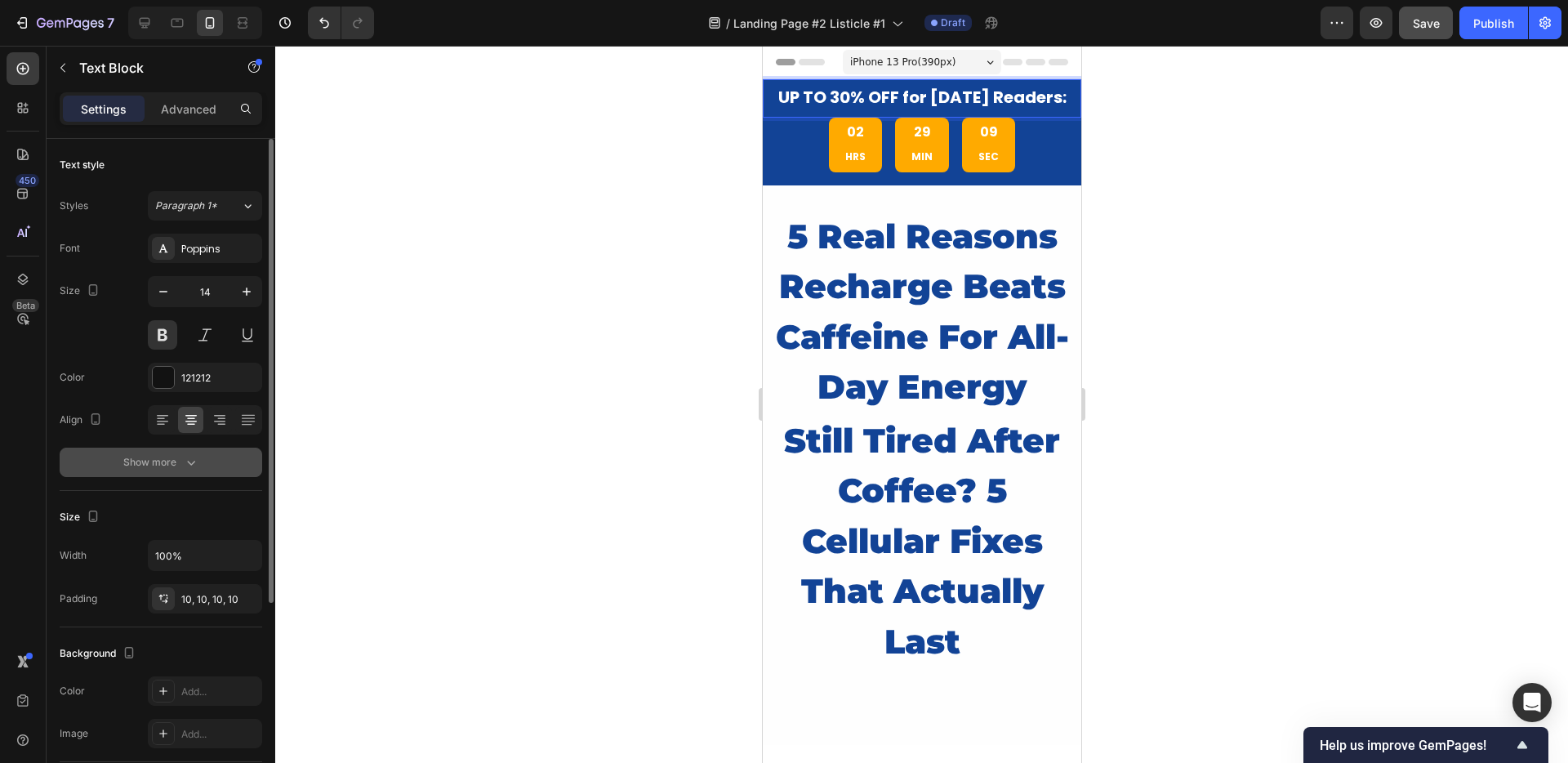
click at [168, 455] on div "Show more" at bounding box center [161, 462] width 76 height 17
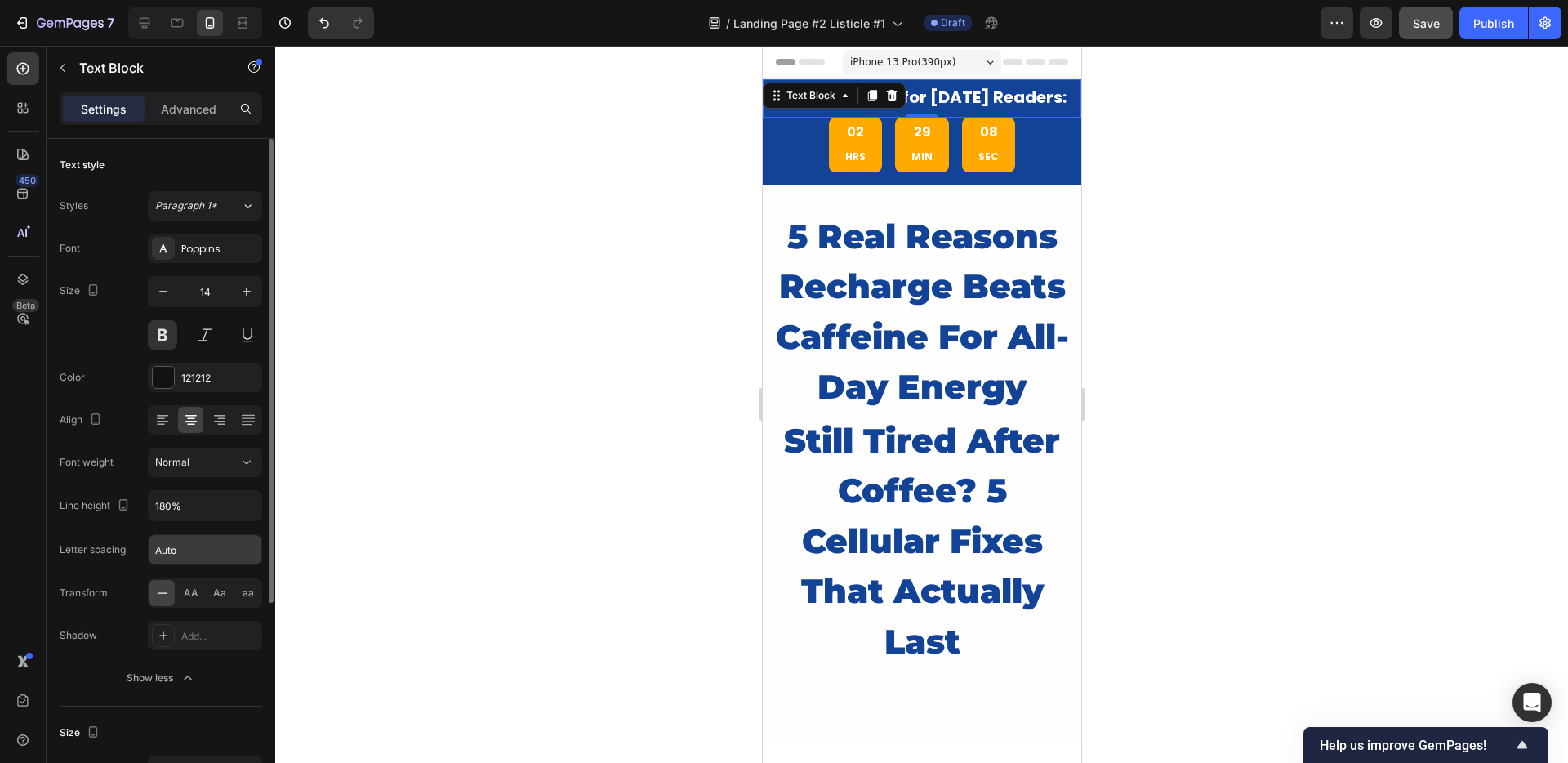
scroll to position [65, 0]
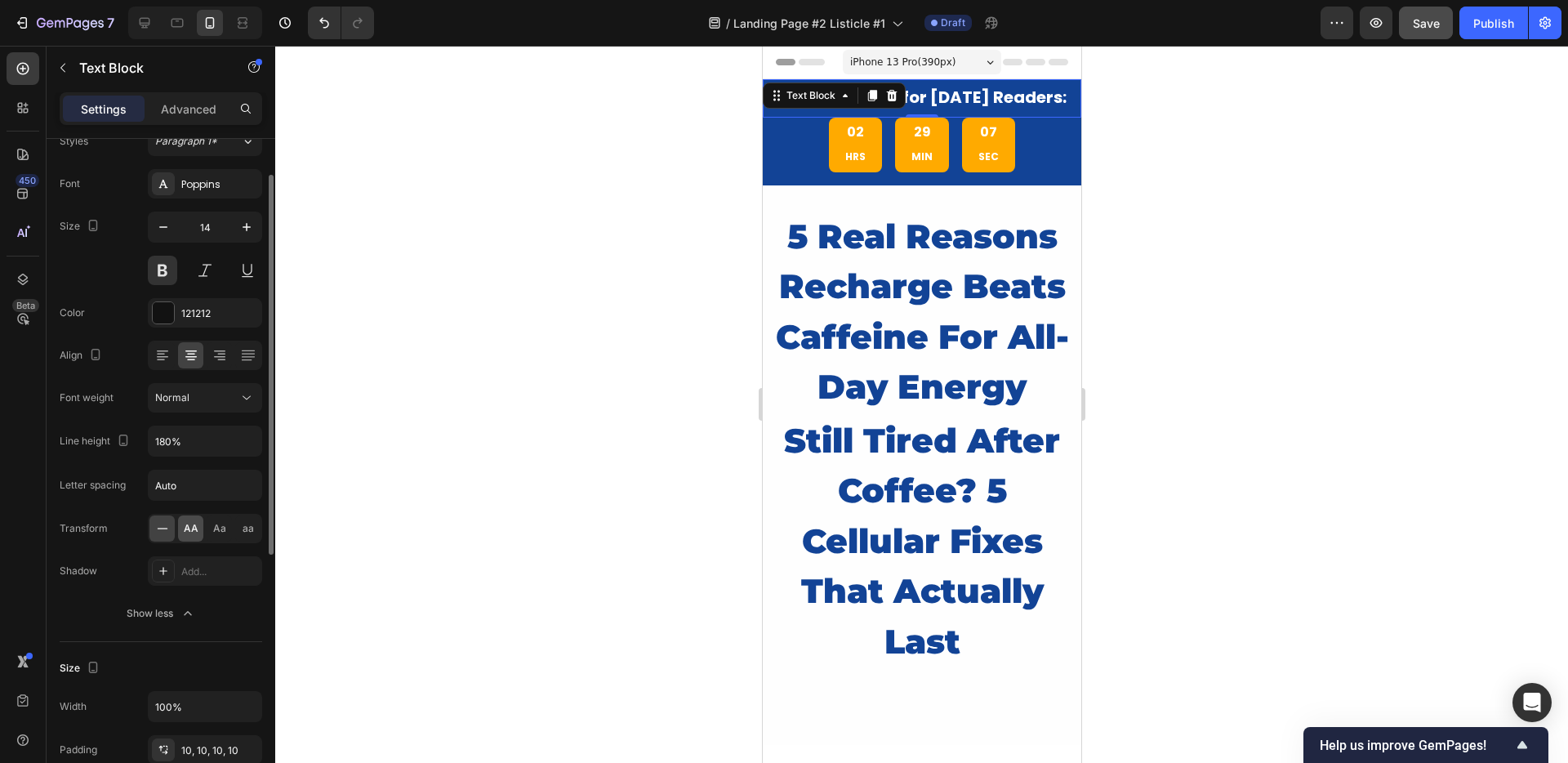
click at [185, 533] on span "AA" at bounding box center [191, 528] width 15 height 15
click at [583, 375] on div at bounding box center [921, 404] width 1292 height 718
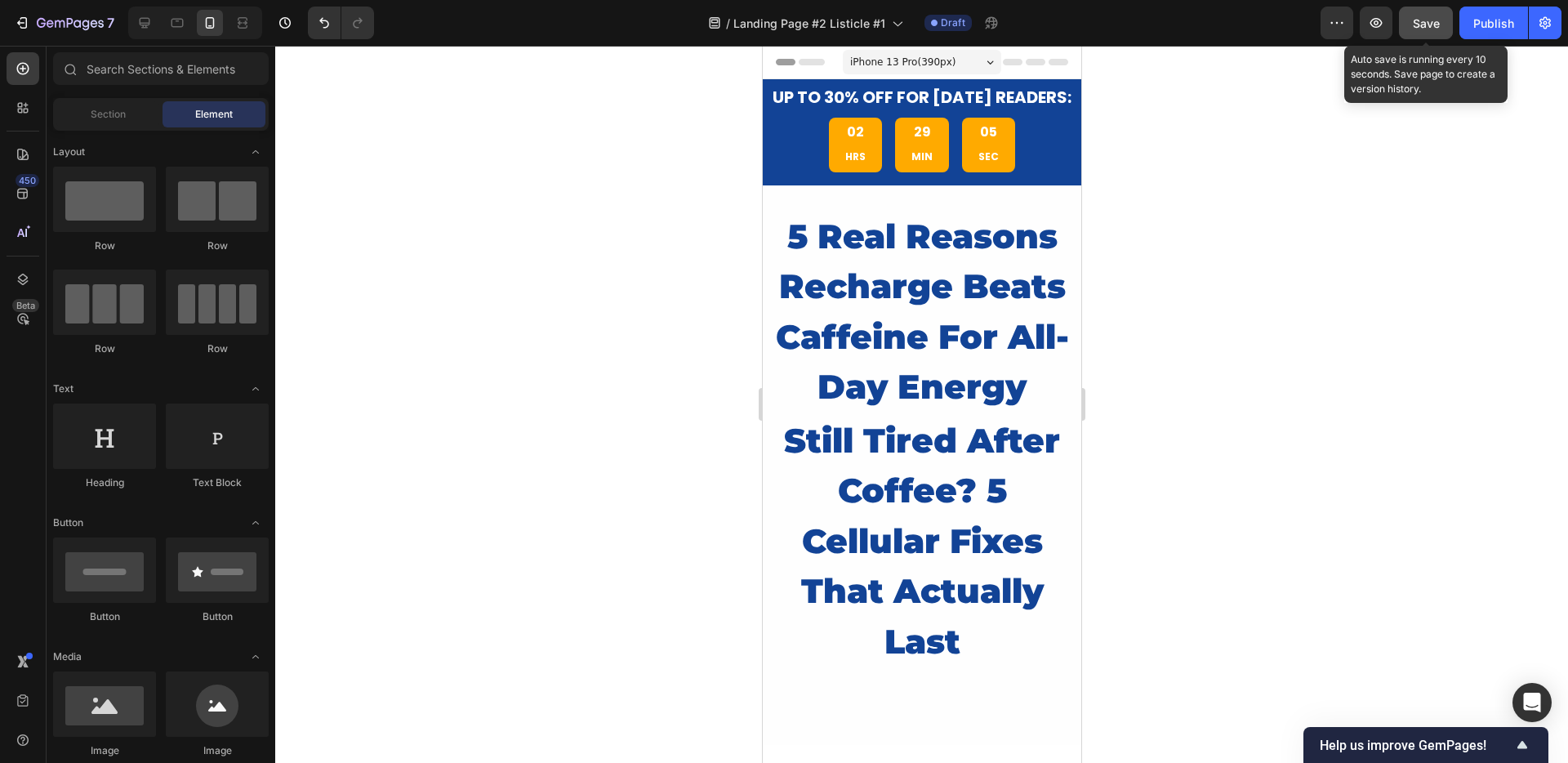
click at [1411, 20] on button "Save" at bounding box center [1426, 22] width 54 height 32
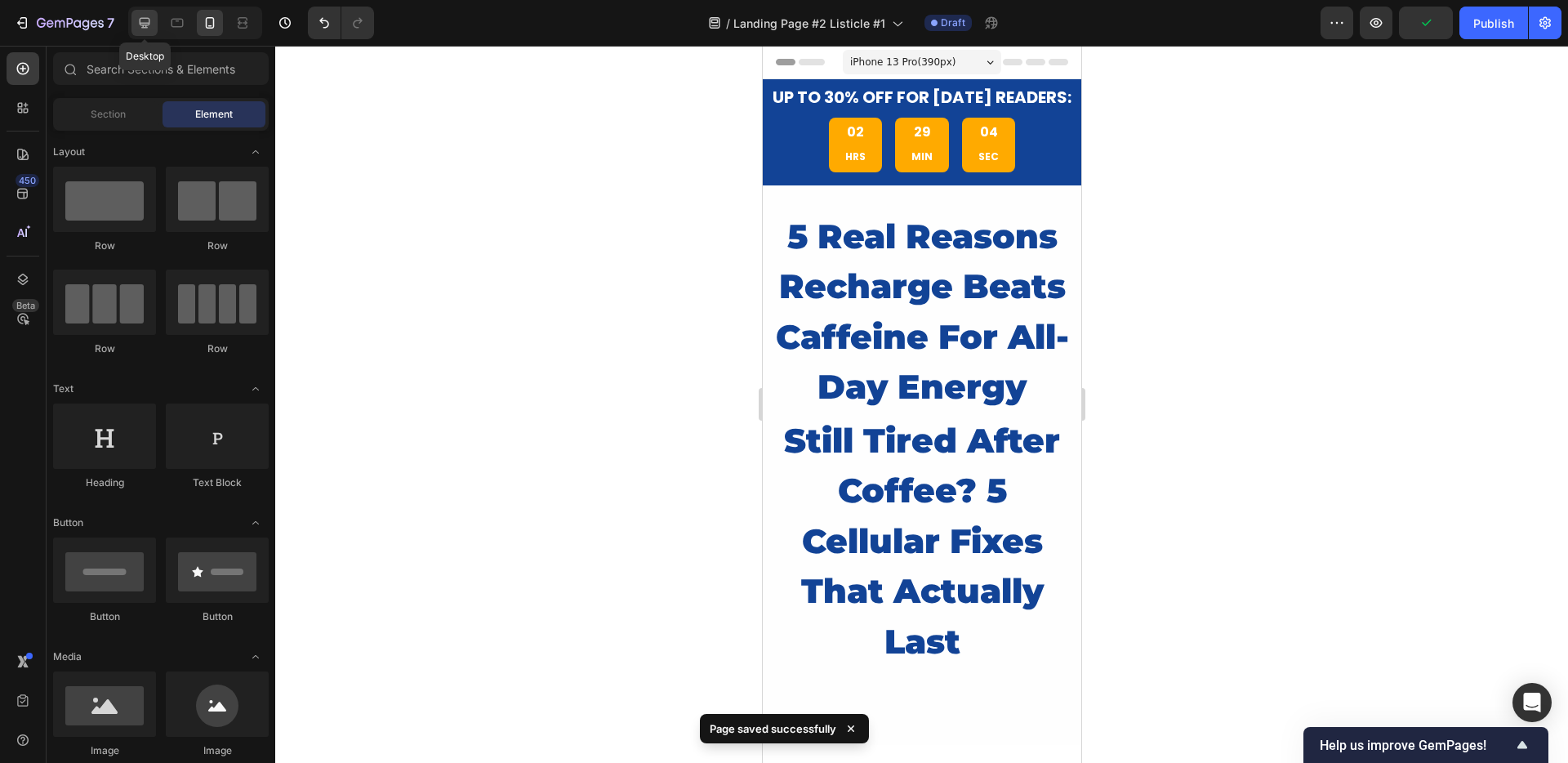
click at [146, 17] on icon at bounding box center [144, 23] width 17 height 17
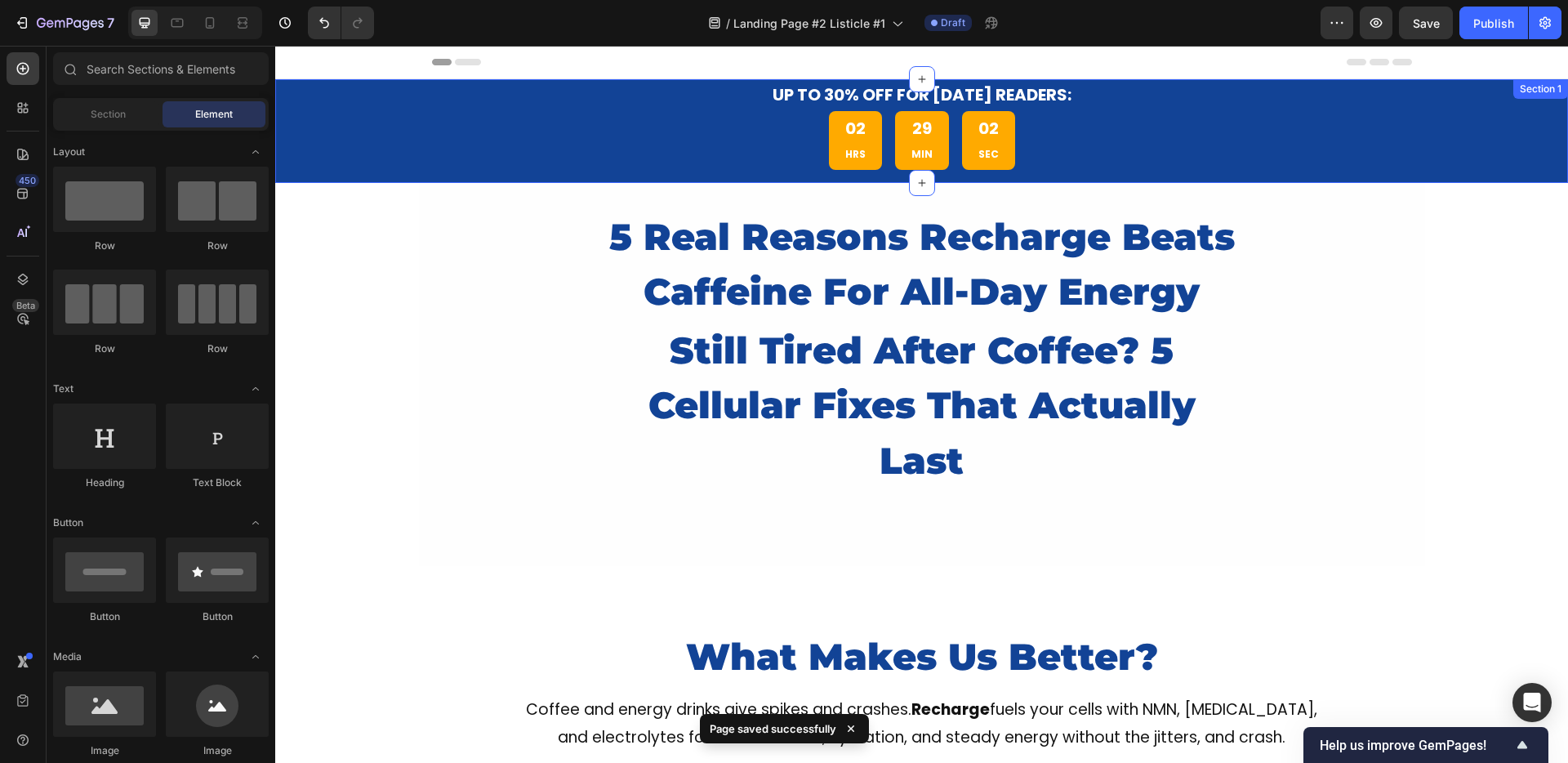
click at [414, 122] on div "UP TO 30% OFF for Today's Readers: Text Block 02 HRS 29 MIN 02 SEC Countdown Ti…" at bounding box center [921, 131] width 1292 height 104
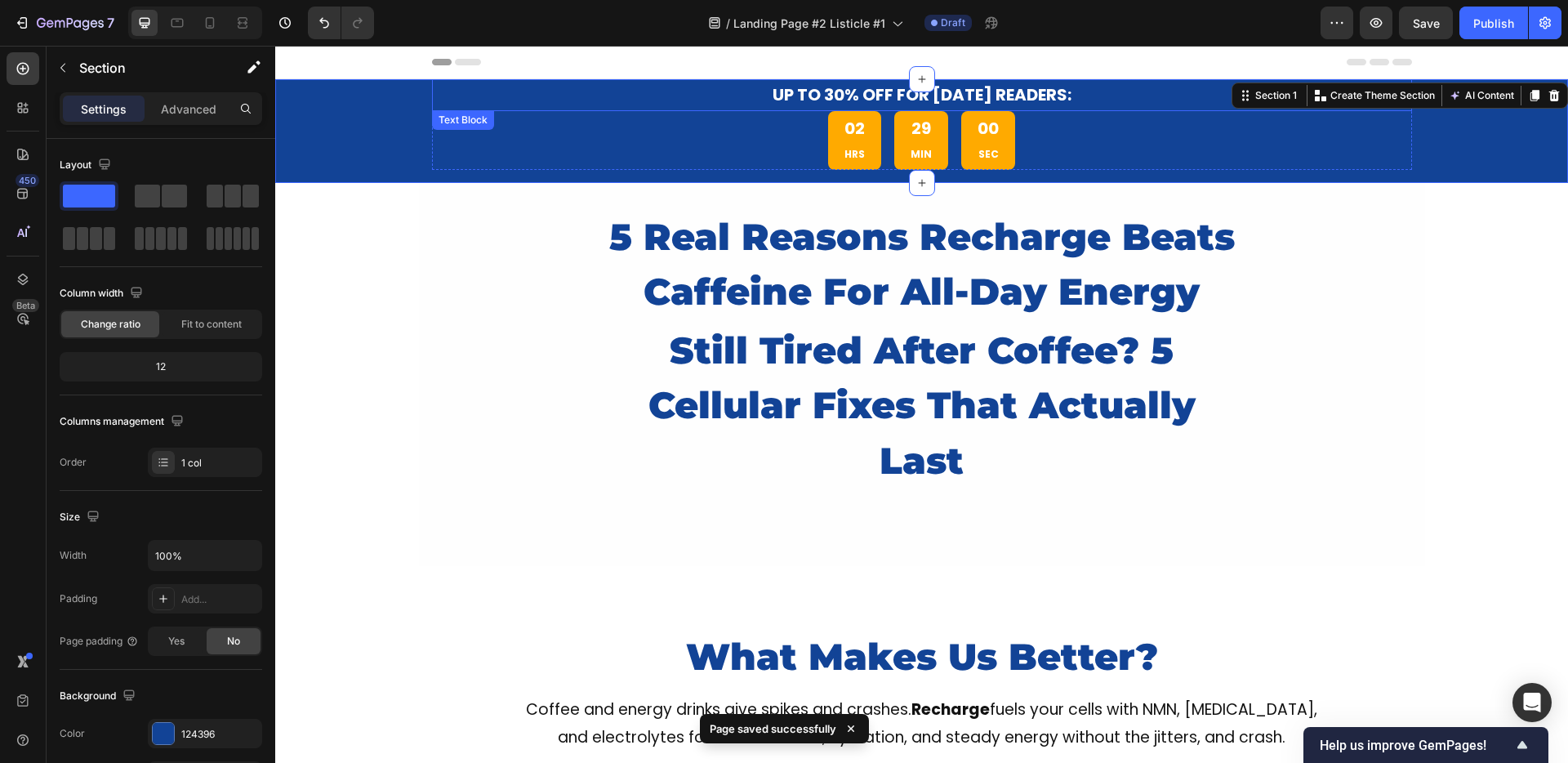
click at [516, 93] on p "UP TO 30% OFF for [DATE] Readers:" at bounding box center [921, 95] width 976 height 29
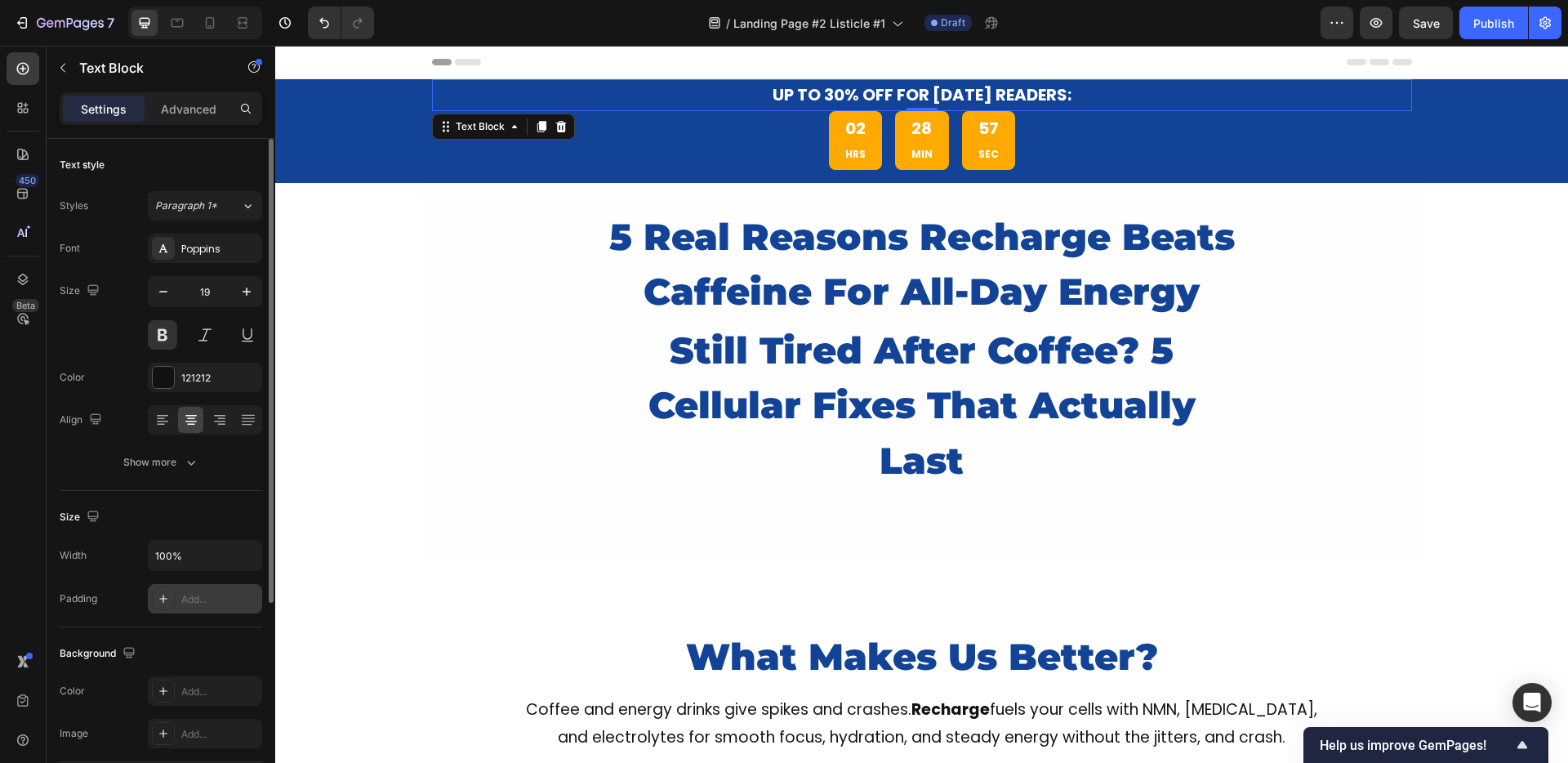
click at [199, 604] on div "Add..." at bounding box center [220, 599] width 77 height 15
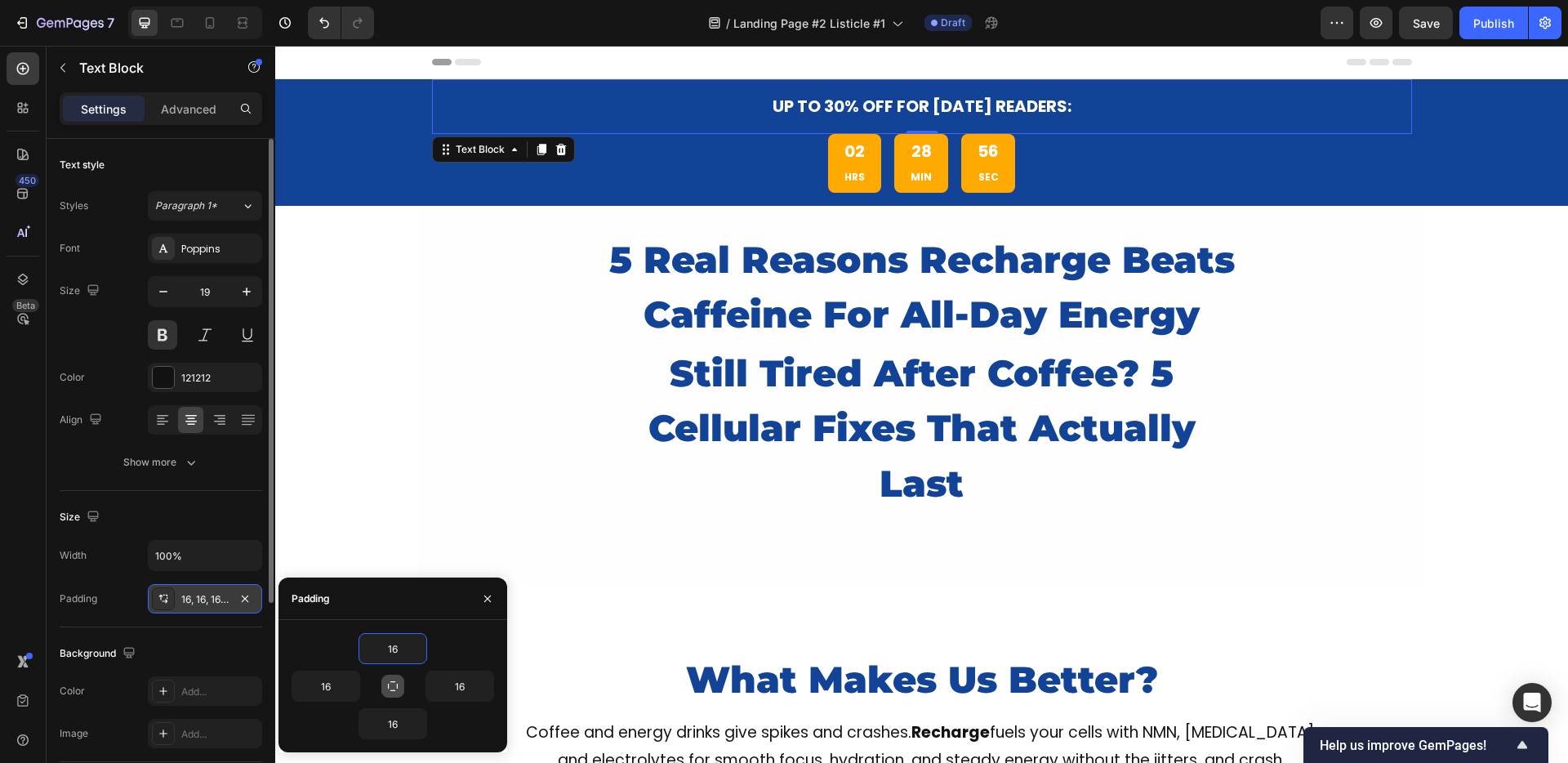
click at [393, 681] on icon "button" at bounding box center [393, 685] width 10 height 10
click at [392, 681] on icon "button" at bounding box center [393, 686] width 13 height 13
click at [389, 708] on div "16" at bounding box center [393, 724] width 69 height 31
click at [390, 650] on input "16" at bounding box center [393, 649] width 67 height 30
click at [400, 721] on input "16" at bounding box center [393, 724] width 67 height 30
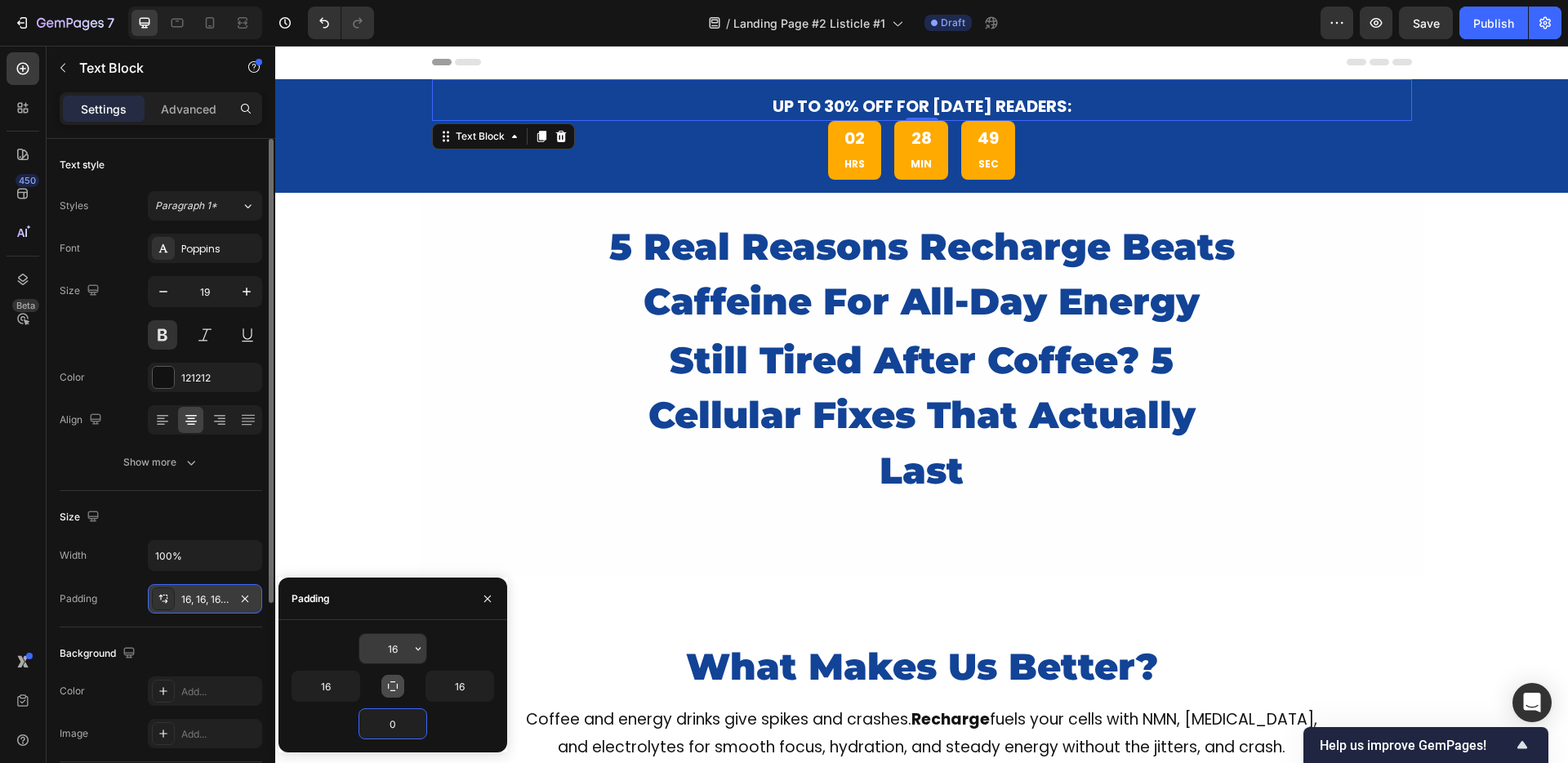
type input "0"
click at [397, 646] on input "16" at bounding box center [393, 649] width 67 height 30
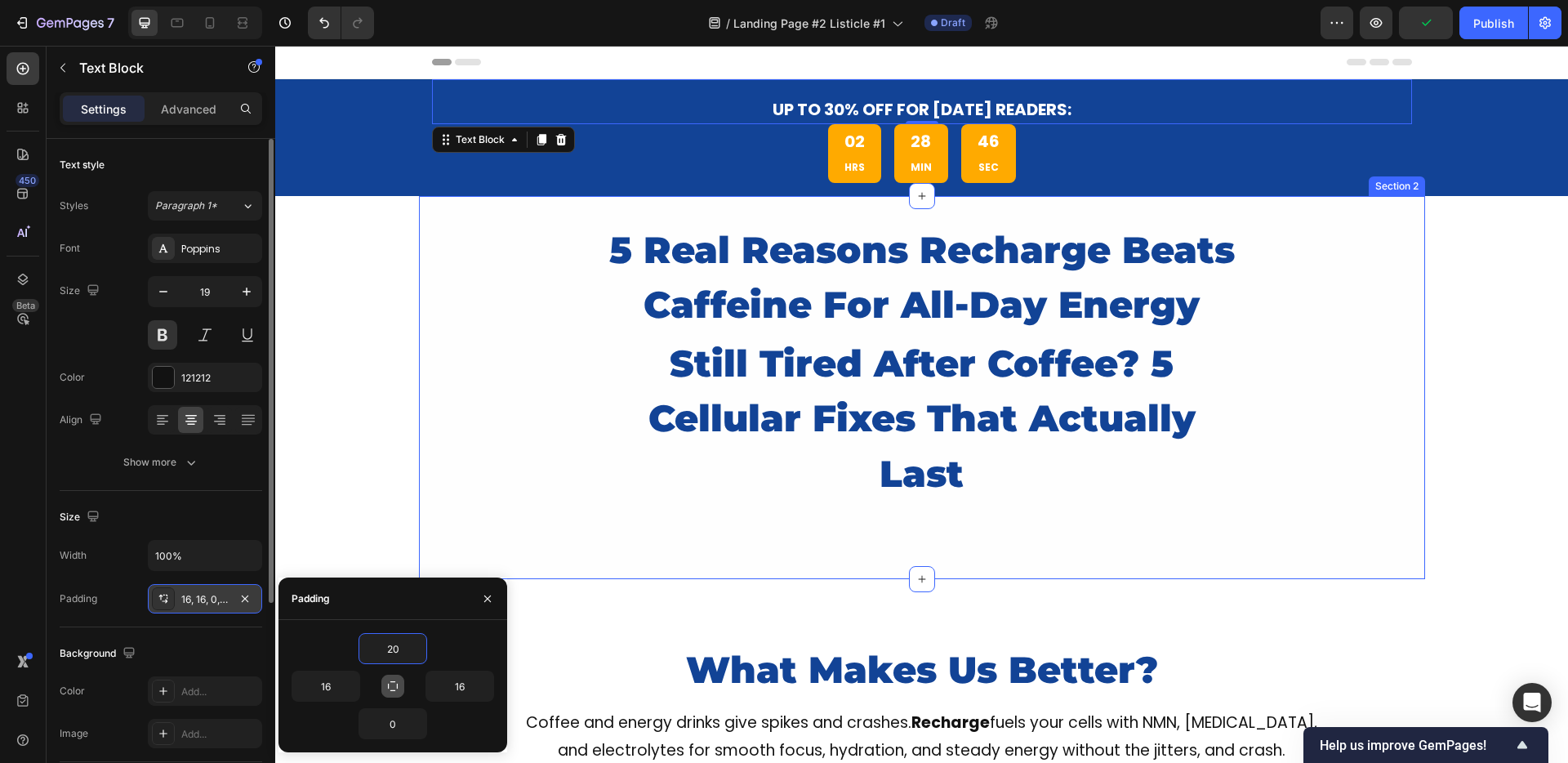
type input "2"
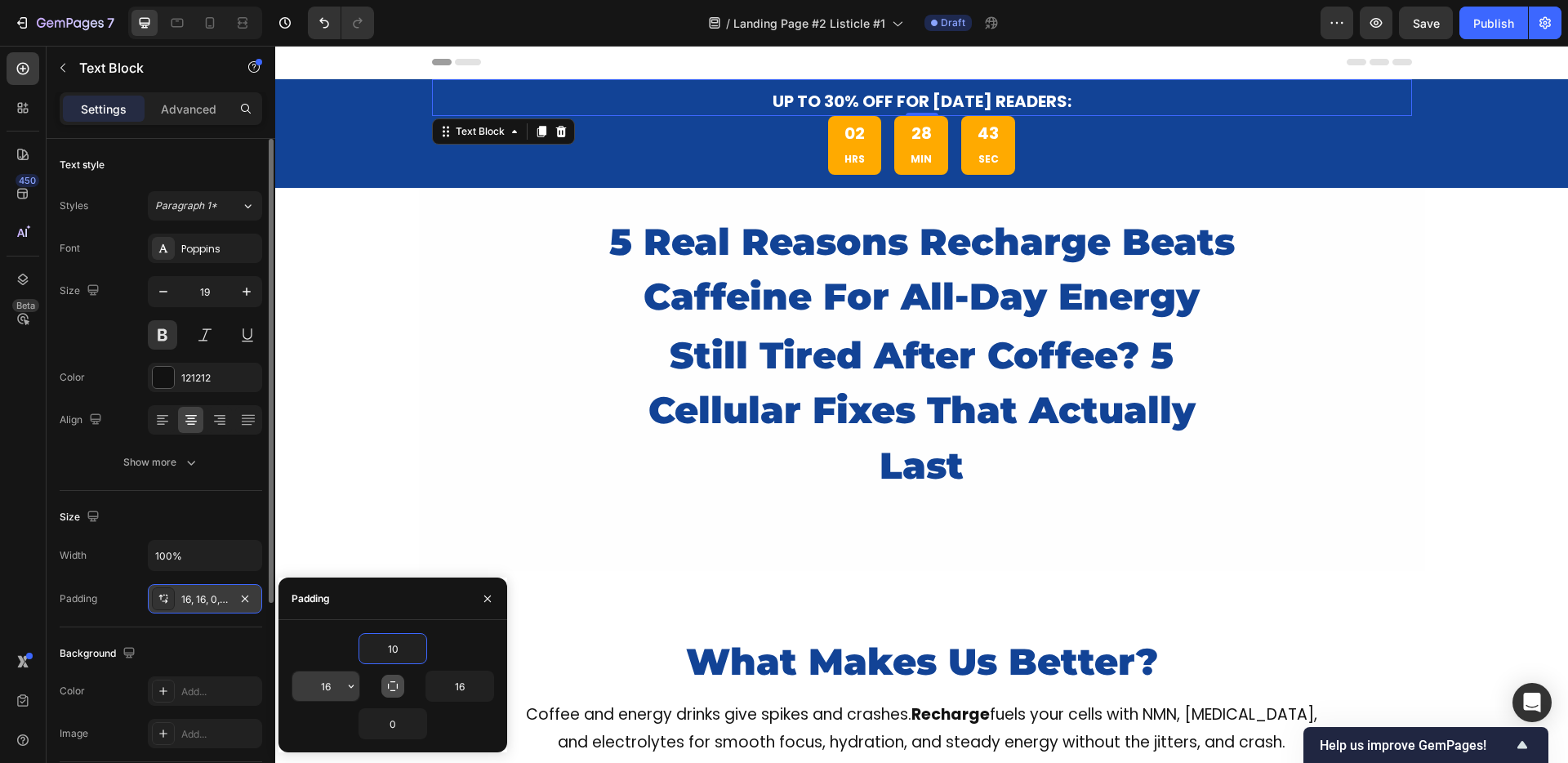
type input "10"
click at [331, 686] on input "16" at bounding box center [325, 686] width 67 height 30
type input "20"
click at [474, 680] on input "16" at bounding box center [460, 686] width 67 height 30
type input "1"
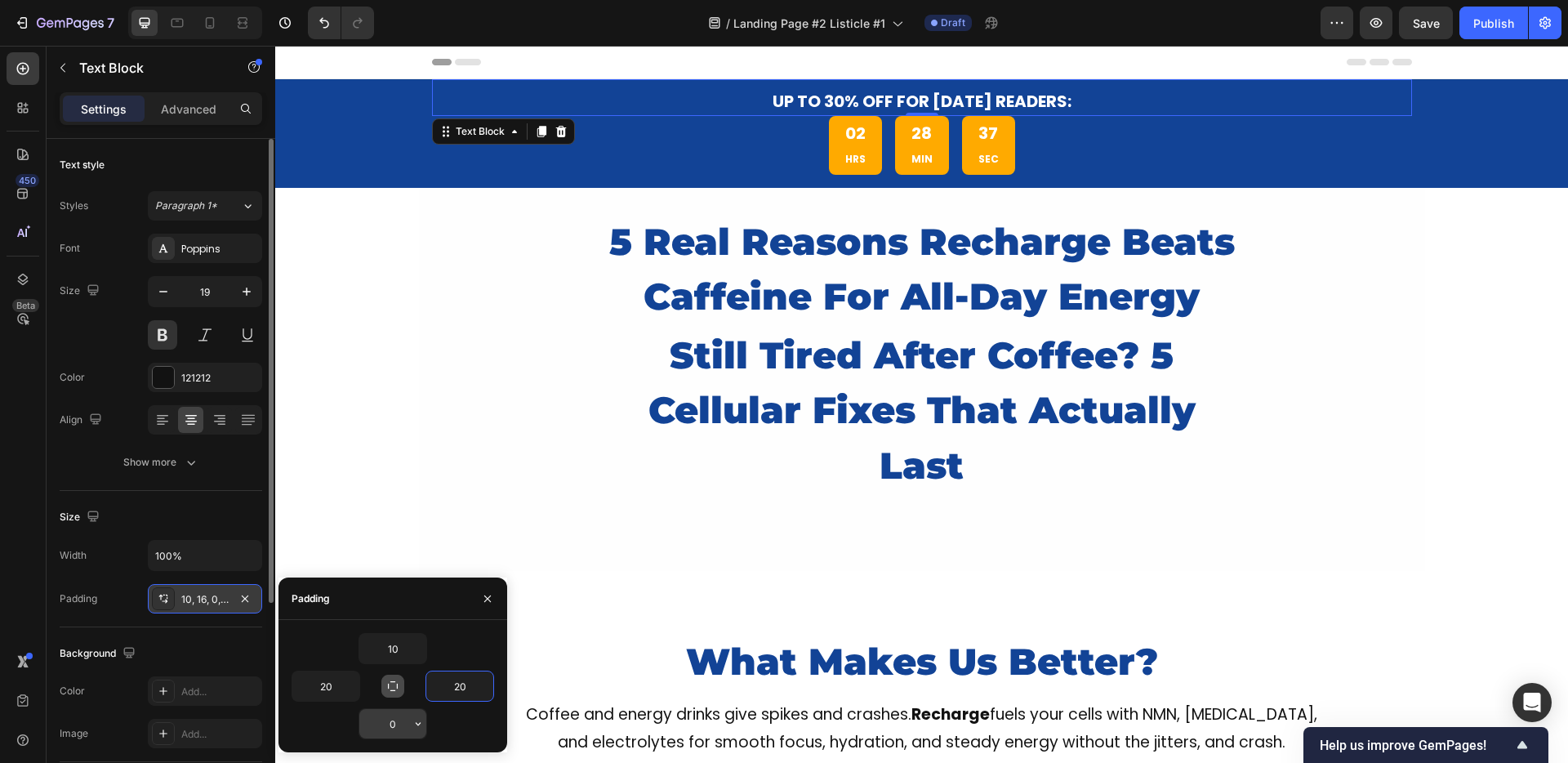
type input "20"
click at [390, 719] on input "0" at bounding box center [393, 724] width 67 height 30
type input "5"
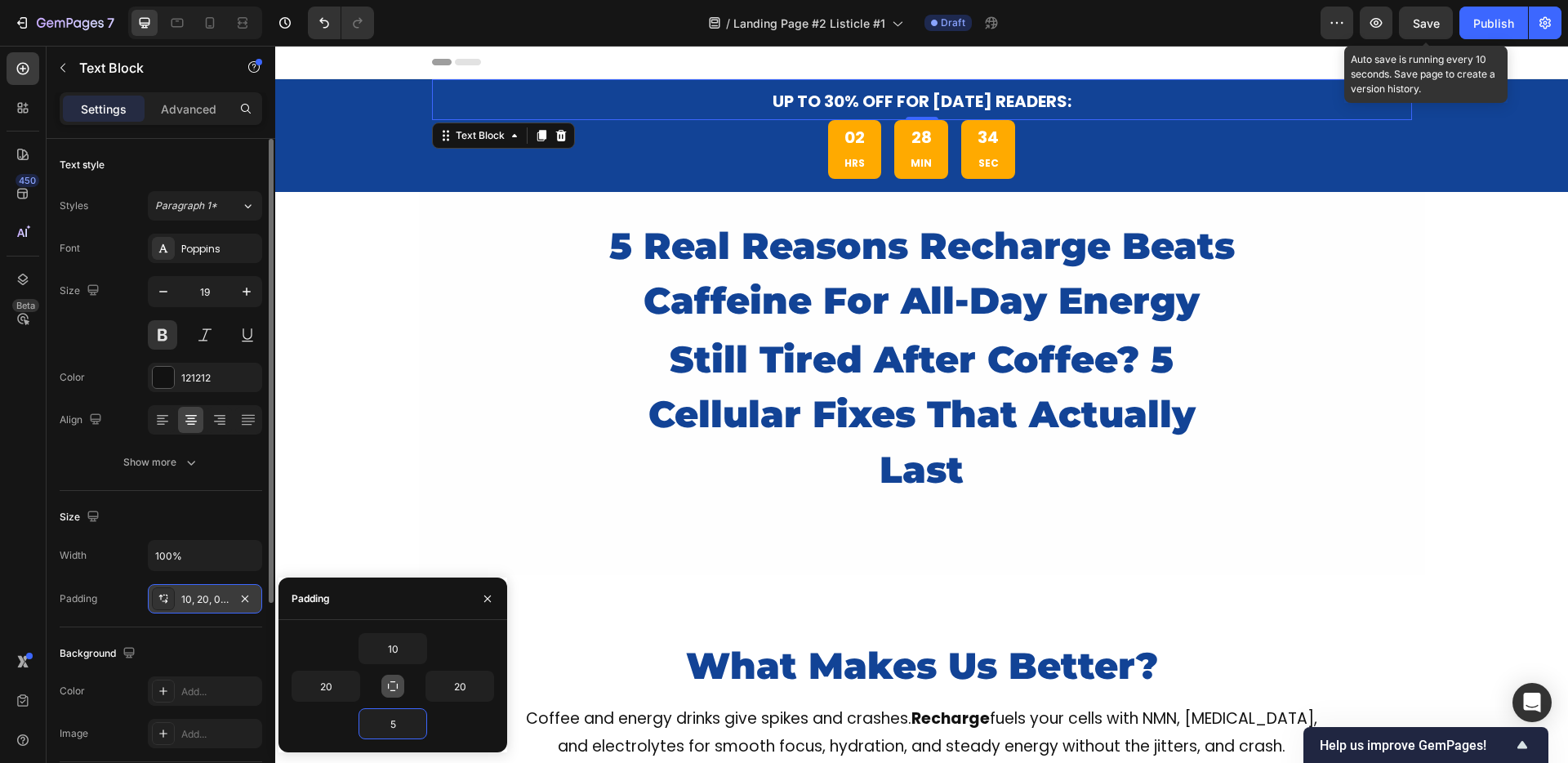
click at [1424, 29] on span "Save" at bounding box center [1426, 24] width 27 height 14
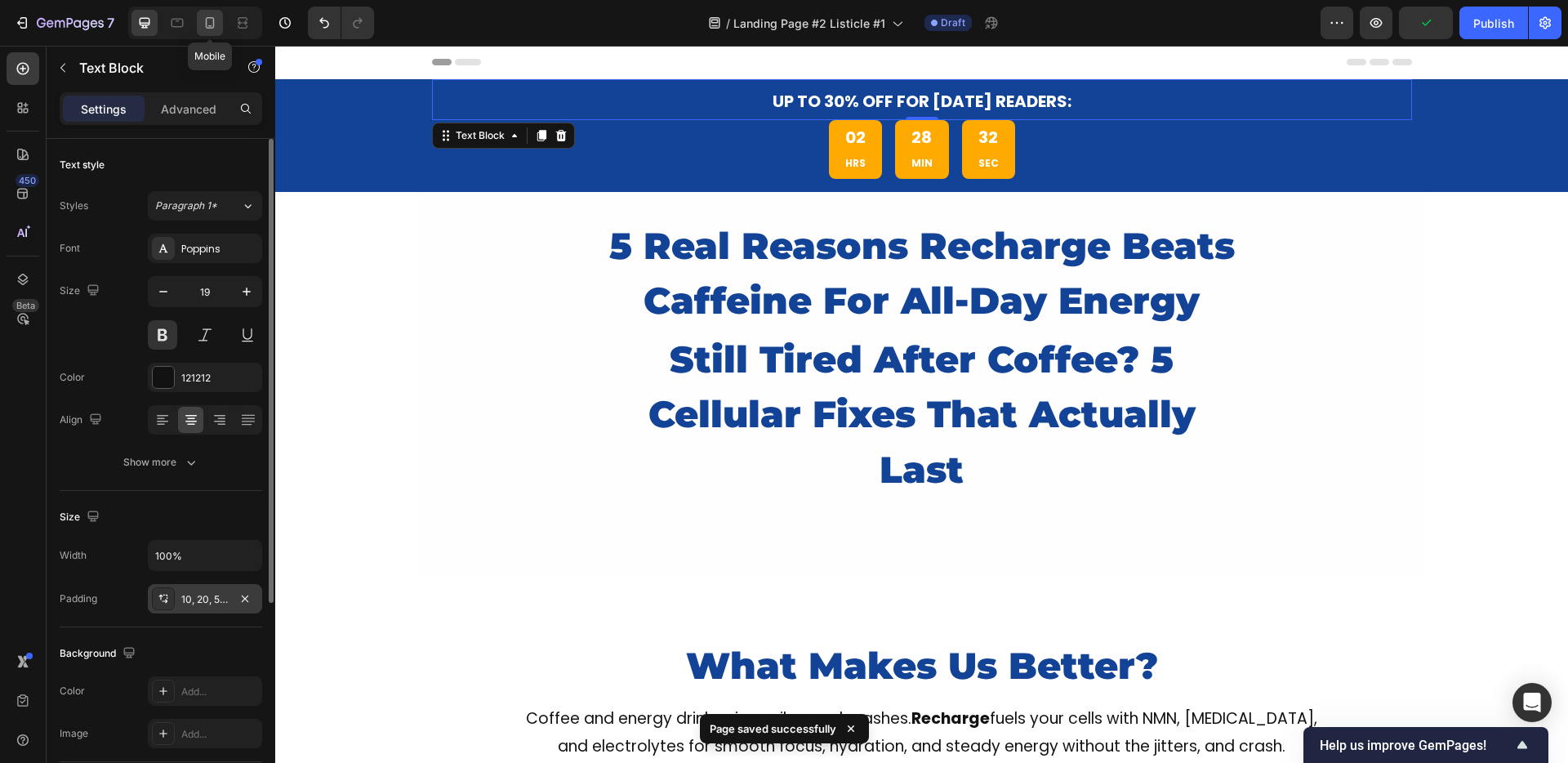
click at [198, 26] on div at bounding box center [210, 23] width 26 height 26
type input "14"
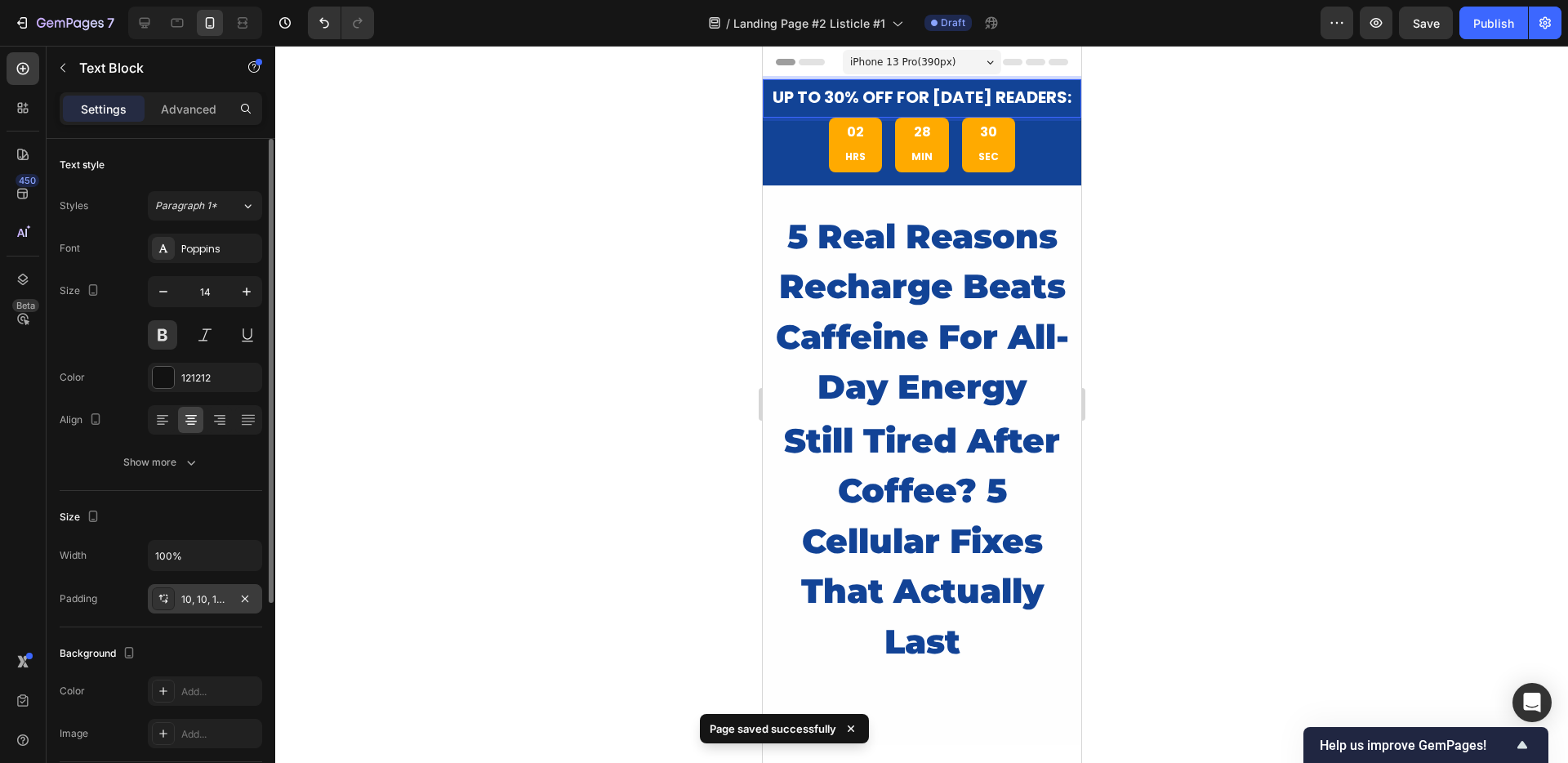
click at [667, 158] on div at bounding box center [921, 404] width 1292 height 718
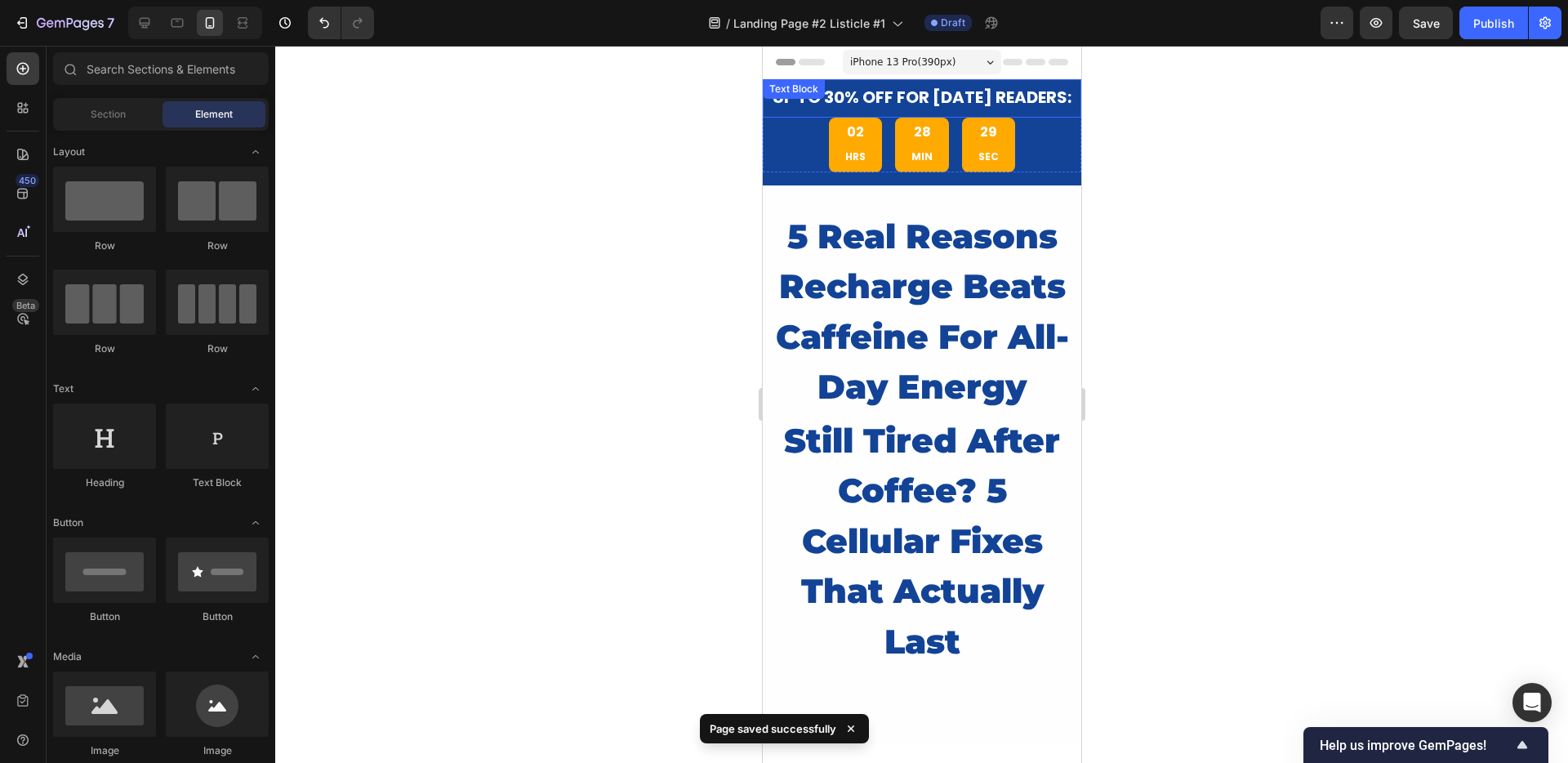
click at [784, 109] on p "UP TO 30% OFF for [DATE] Readers:" at bounding box center [921, 98] width 302 height 22
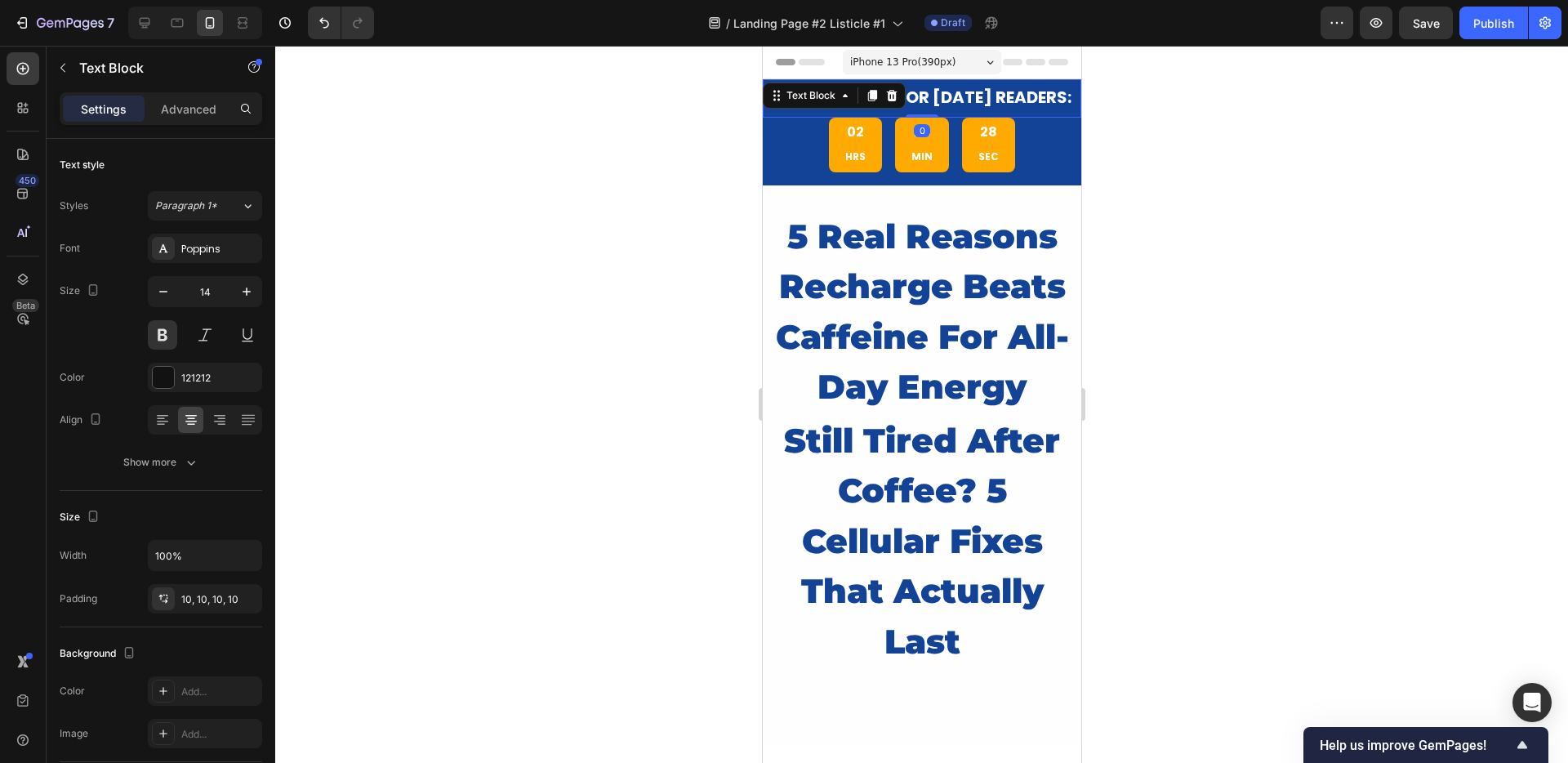
click at [647, 168] on div at bounding box center [921, 404] width 1292 height 718
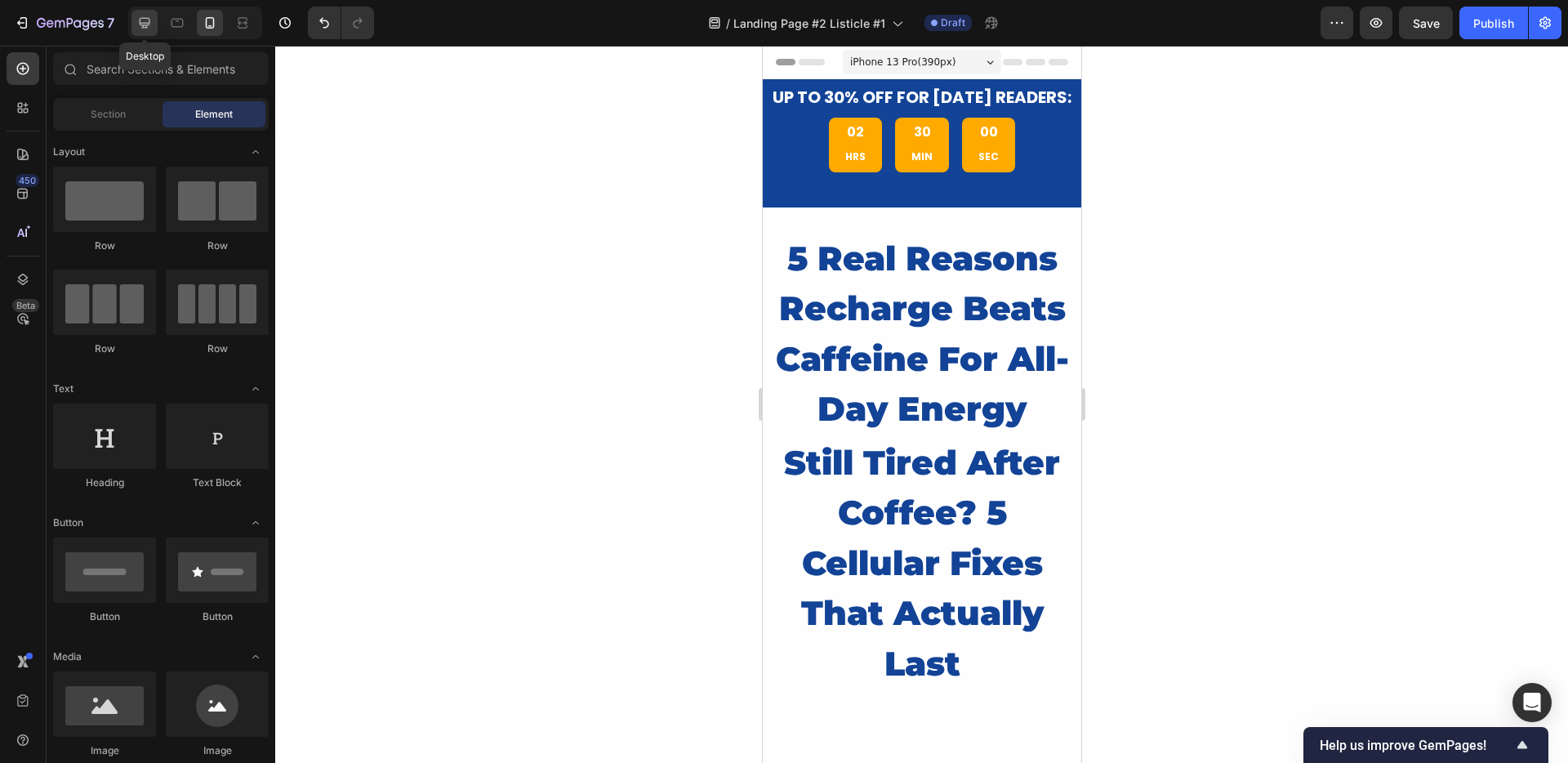
click at [138, 19] on icon at bounding box center [144, 23] width 17 height 17
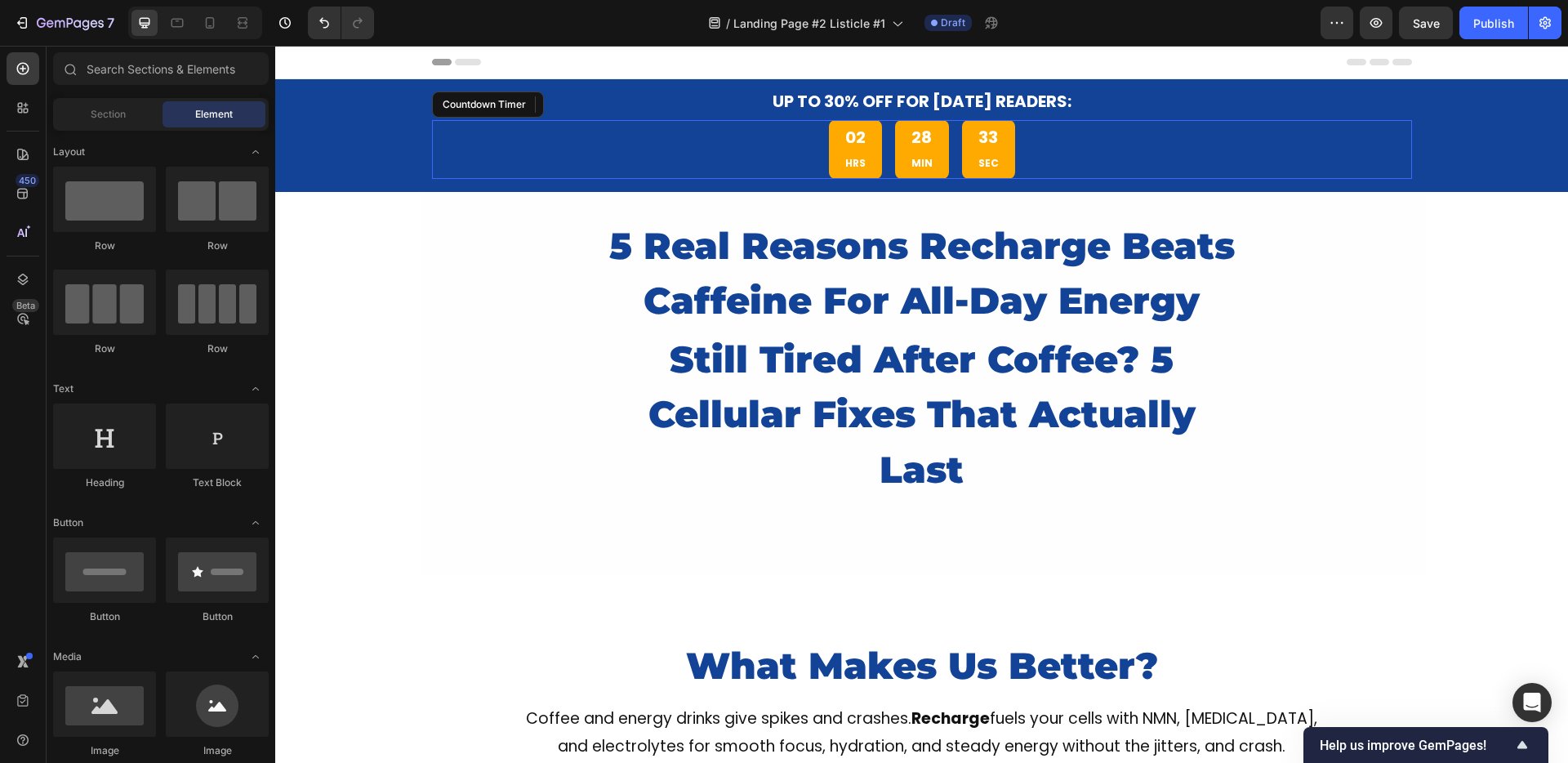
click at [805, 143] on div "02 HRS 28 MIN 33 SEC" at bounding box center [921, 149] width 980 height 58
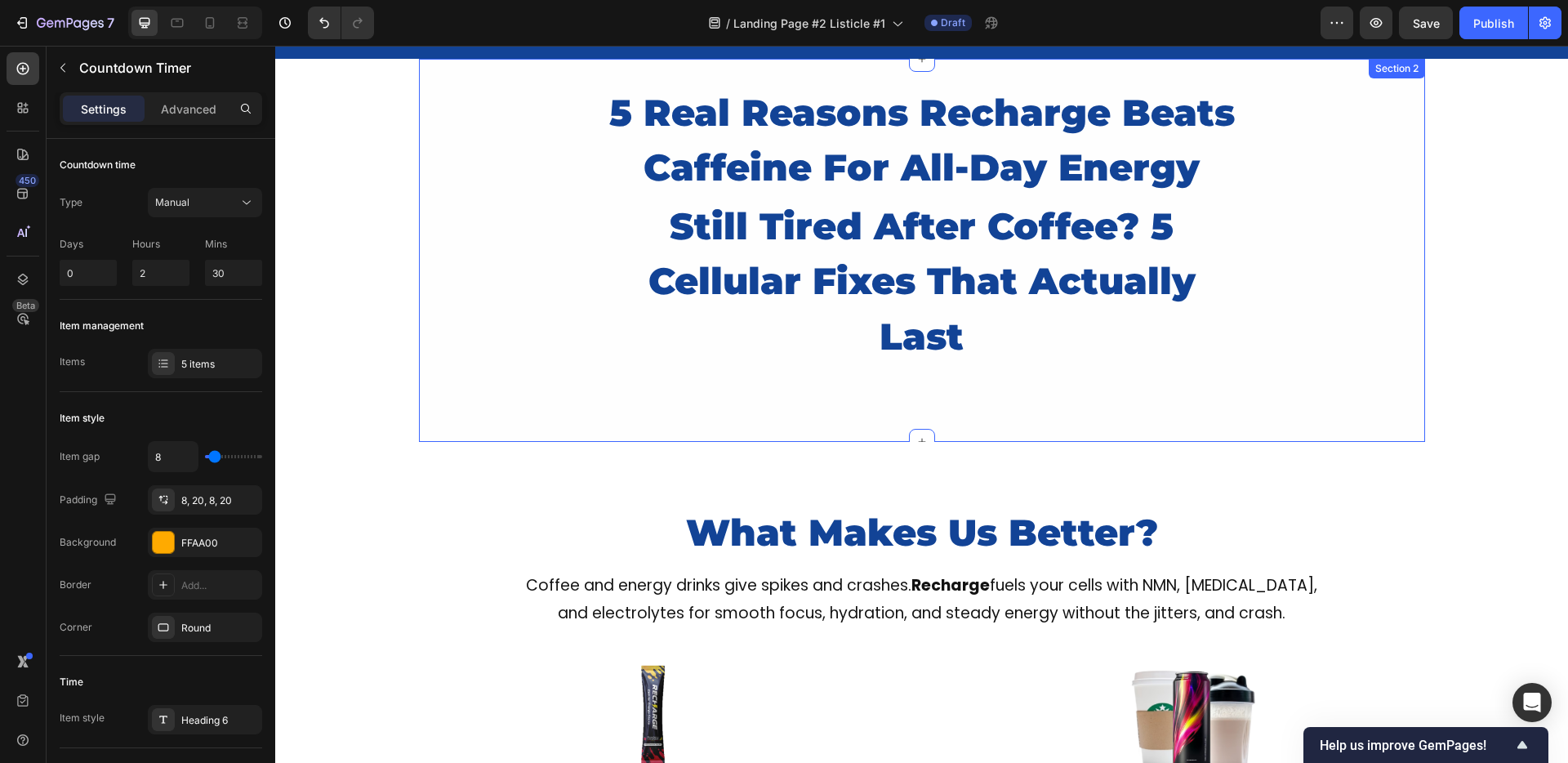
scroll to position [140, 0]
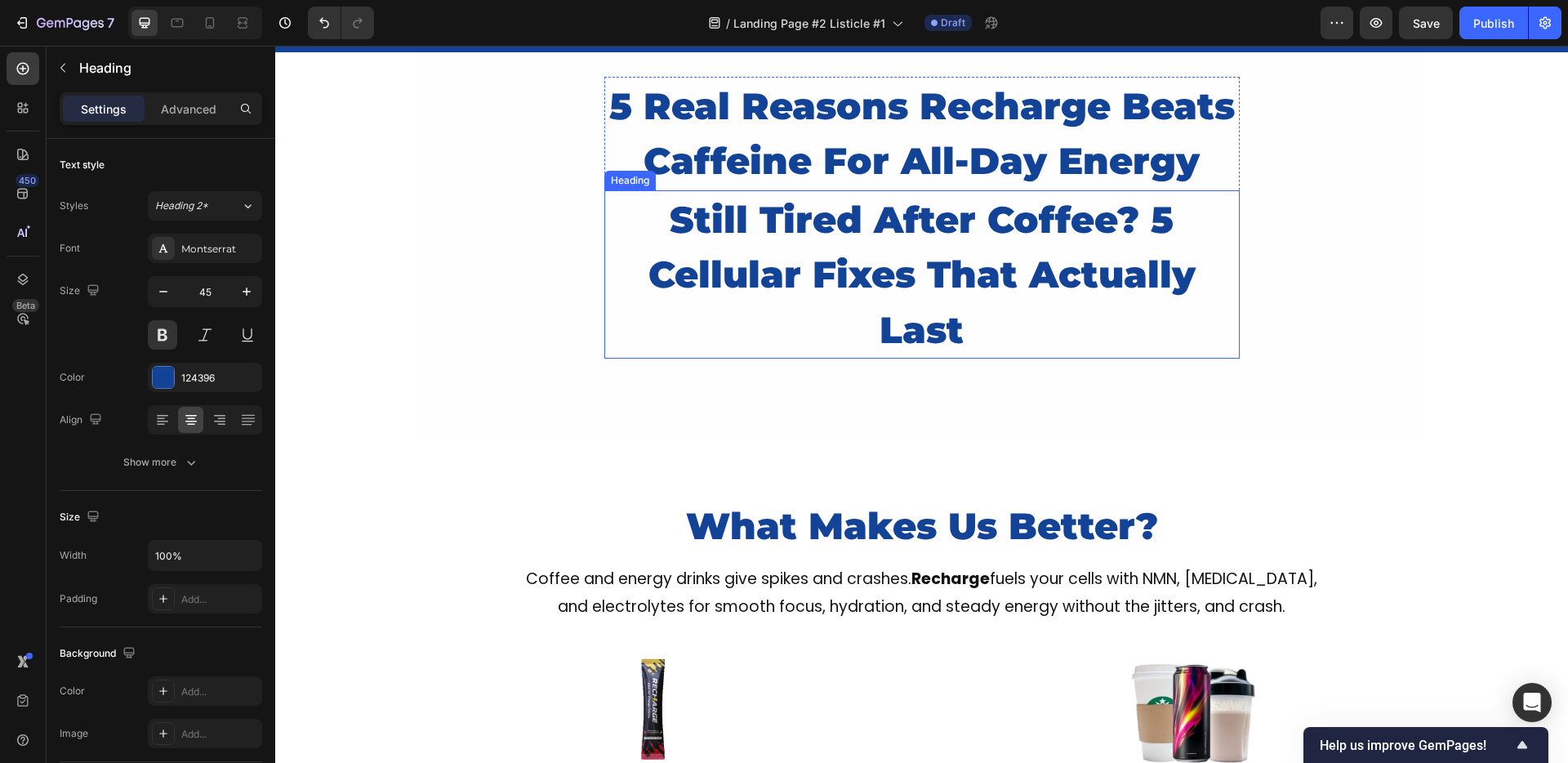
click at [770, 224] on h2 "still tired after coffee? 5 cellular fixes that actually last" at bounding box center [922, 275] width 635 height 169
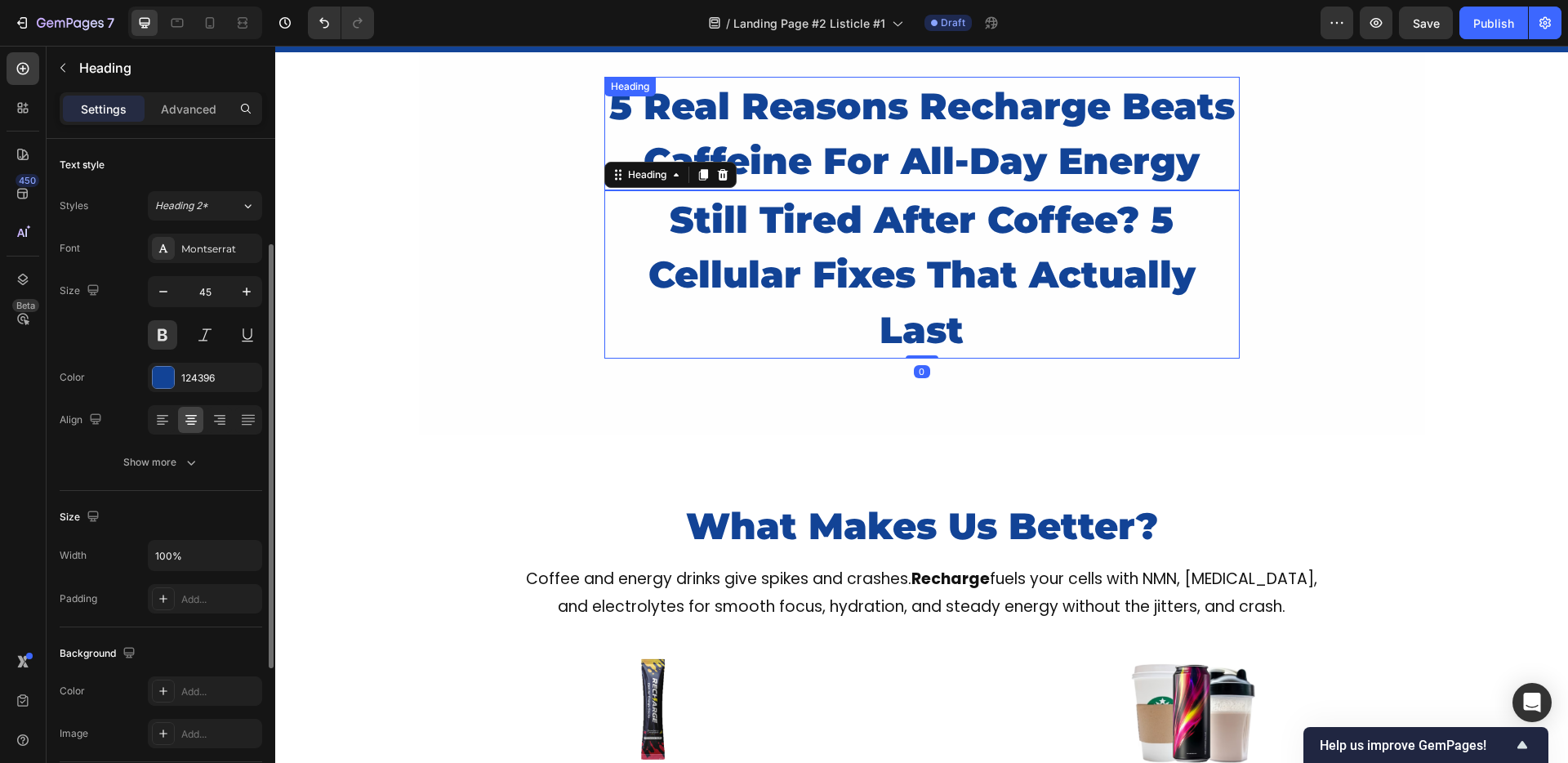
click at [810, 154] on h2 "5 Real Reasons Recharge Beats Caffeine For All-Day Energy" at bounding box center [922, 134] width 635 height 113
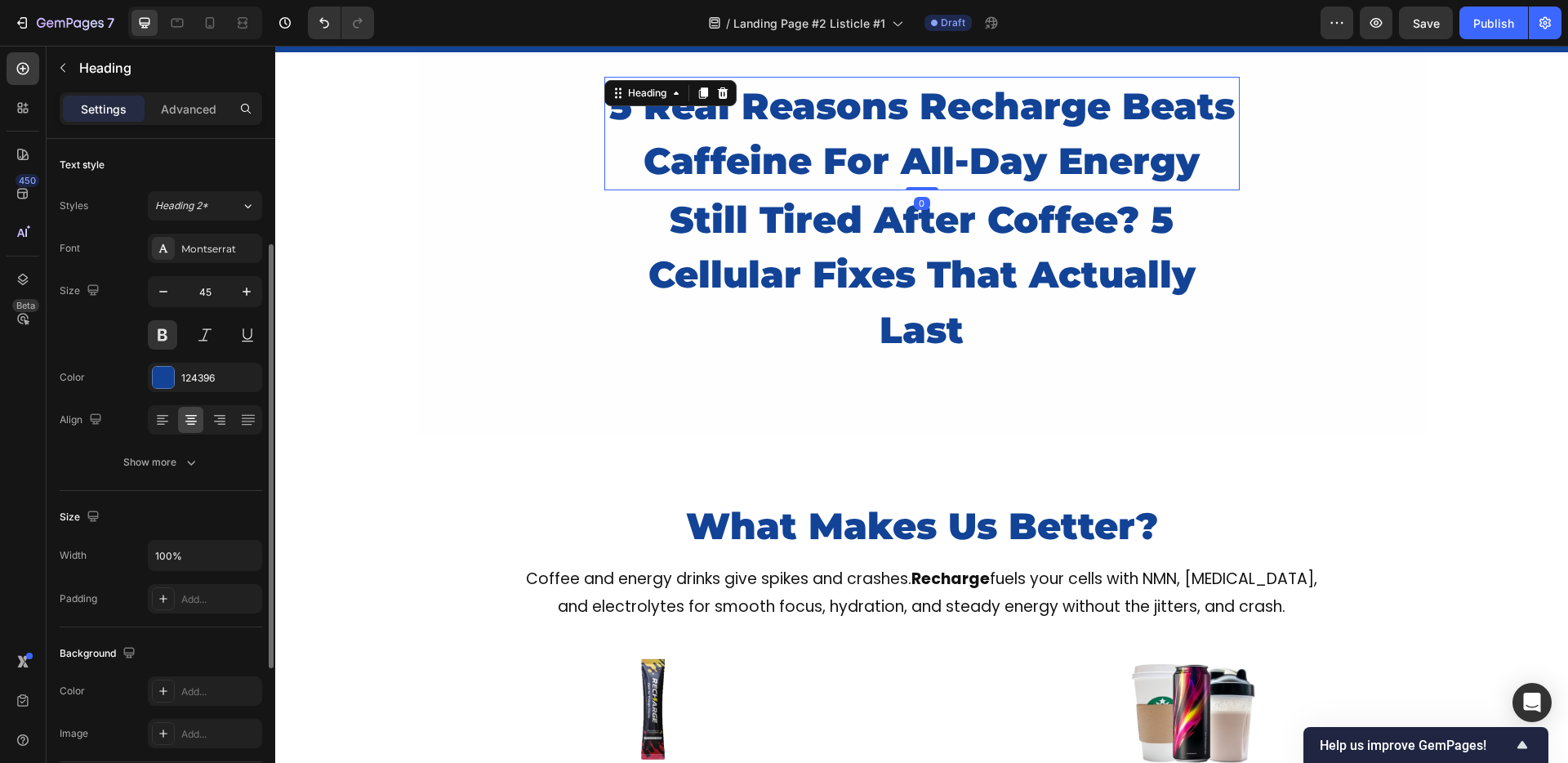
scroll to position [65, 0]
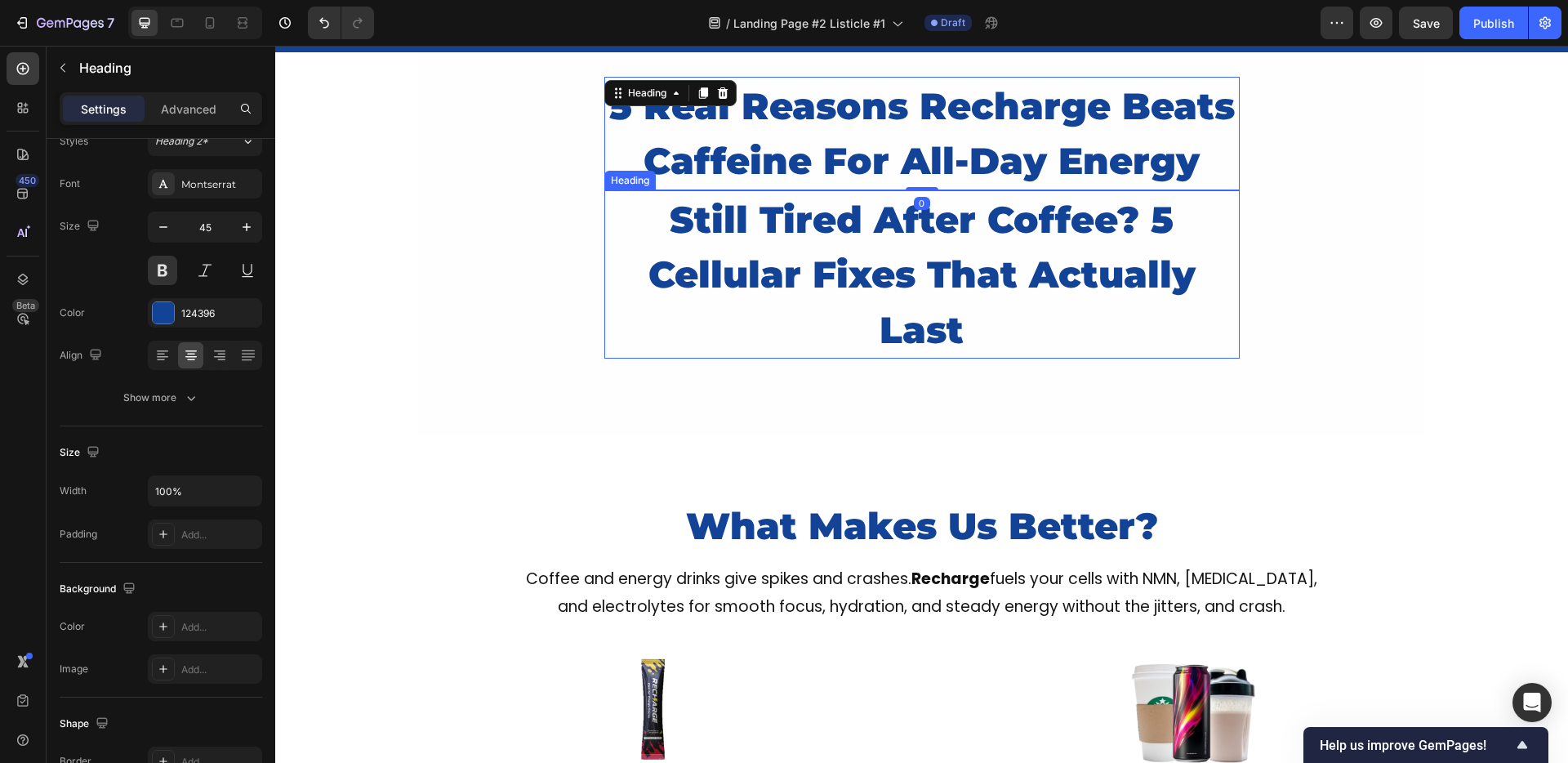
click at [675, 221] on h2 "still tired after coffee? 5 cellular fixes that actually last" at bounding box center [922, 275] width 635 height 169
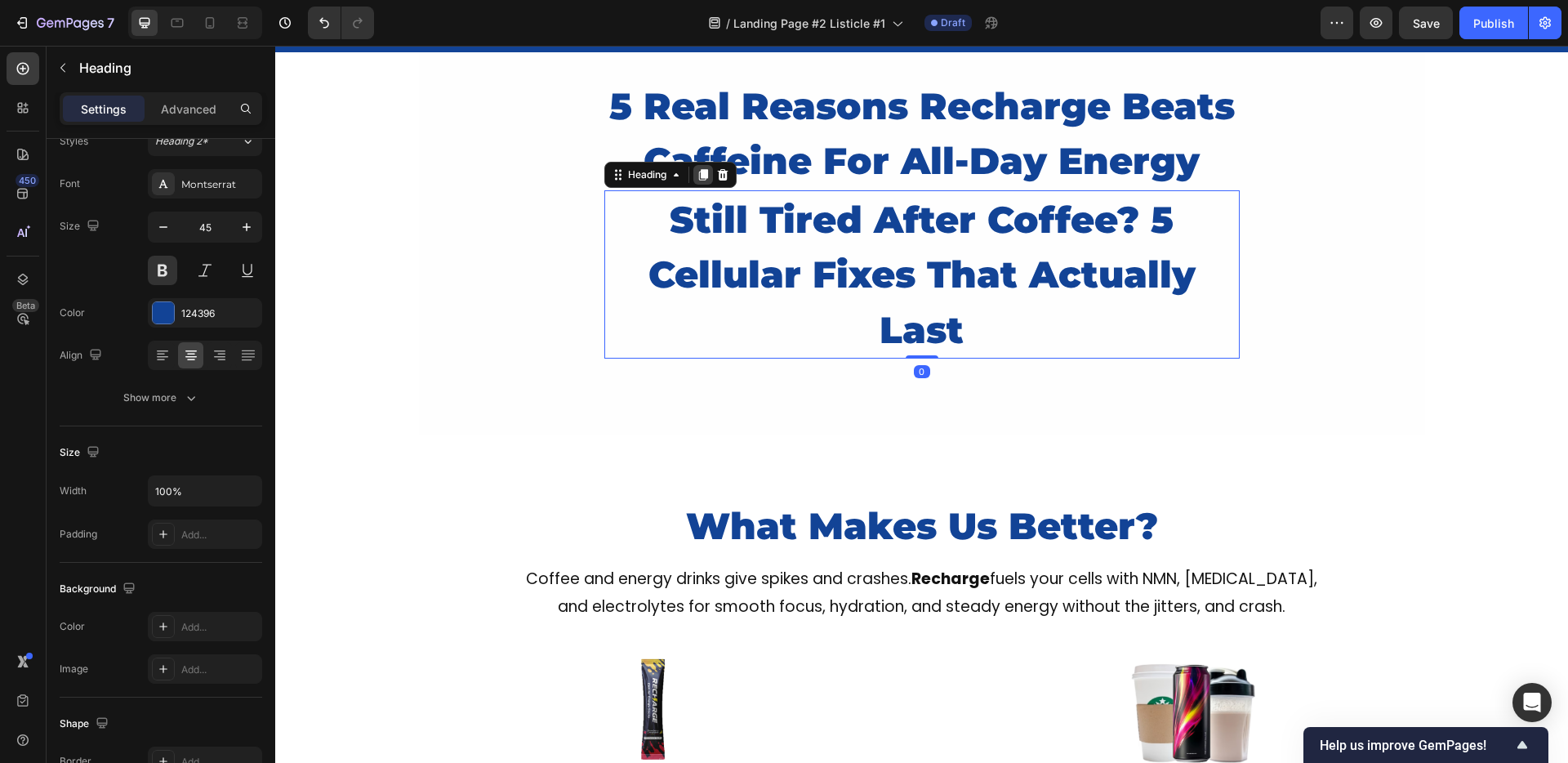
click at [698, 176] on icon at bounding box center [702, 175] width 9 height 11
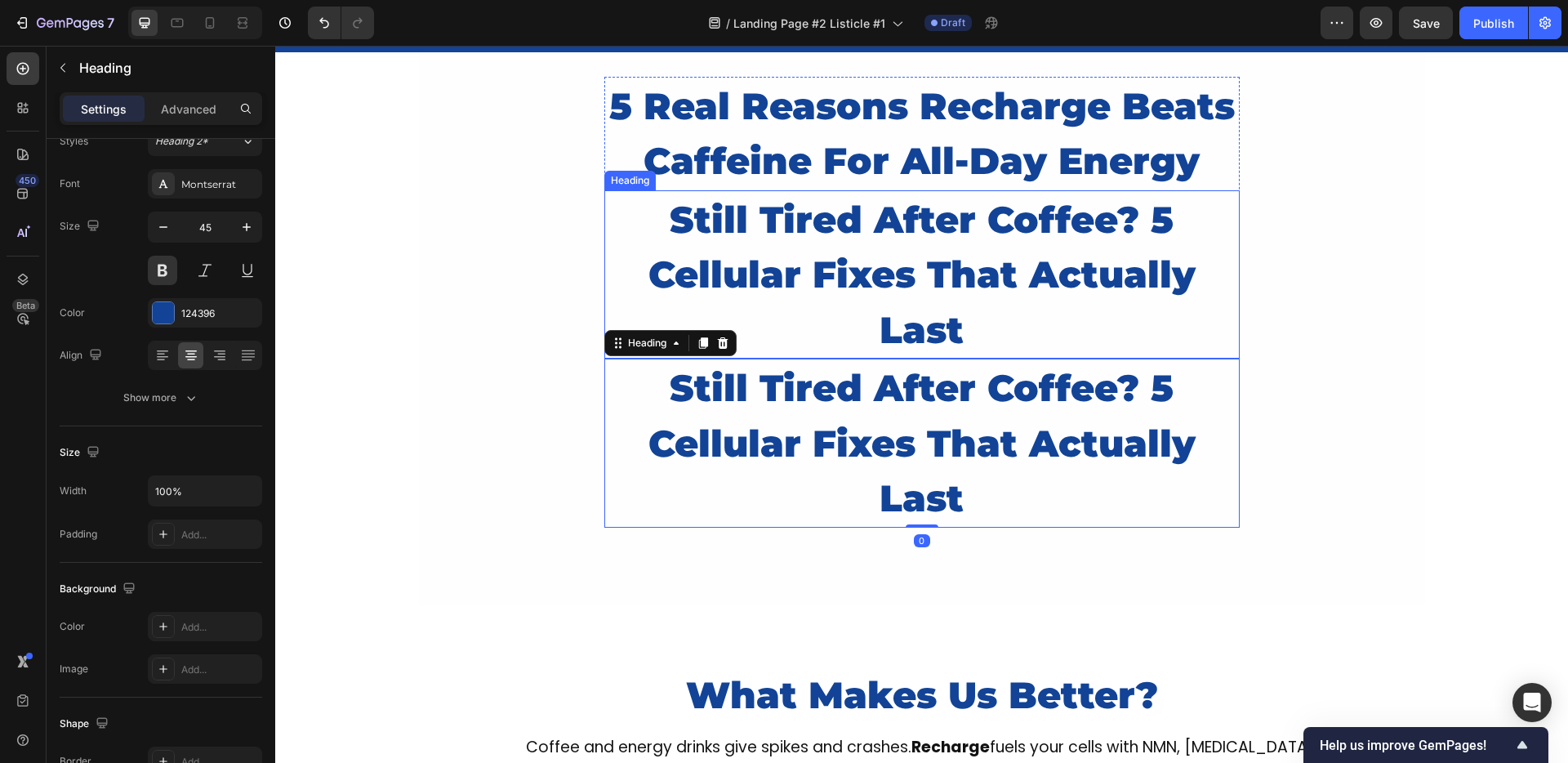
click at [762, 204] on h2 "still tired after coffee? 5 cellular fixes that actually last" at bounding box center [922, 275] width 635 height 169
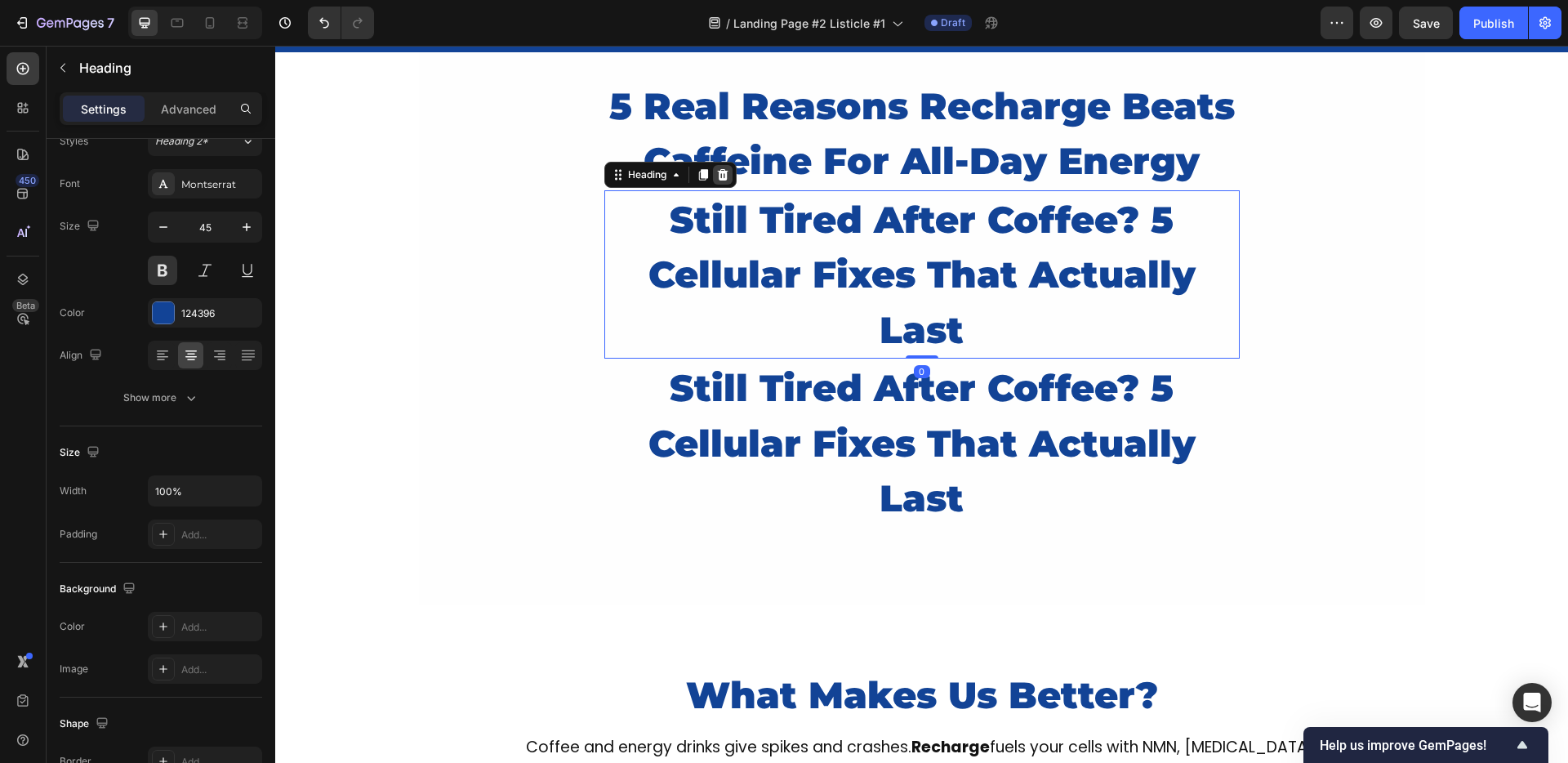
click at [716, 175] on icon at bounding box center [722, 175] width 13 height 13
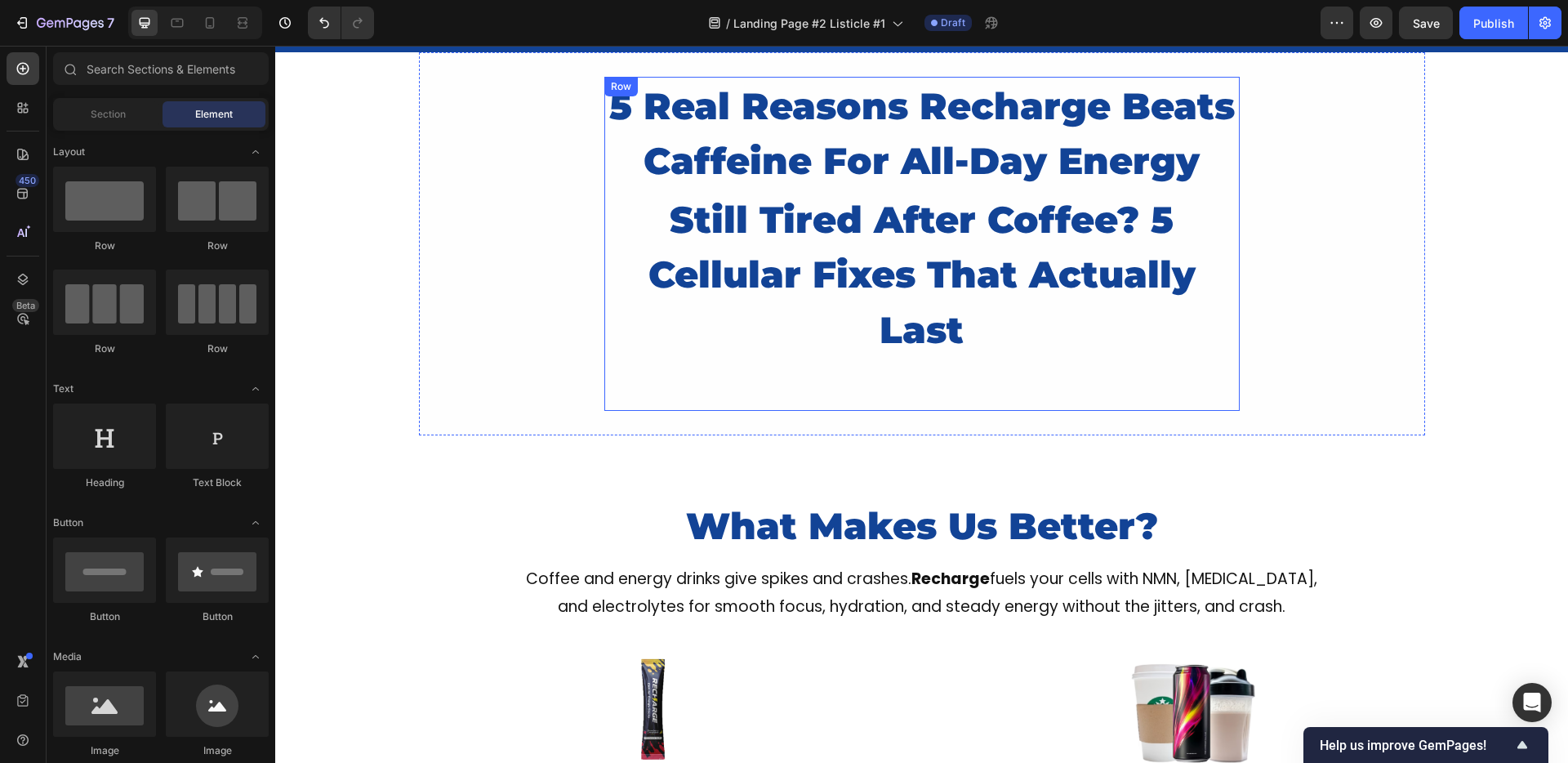
click at [733, 382] on div "5 Real Reasons Recharge Beats Caffeine For All-Day Energy Heading still tired a…" at bounding box center [922, 244] width 635 height 335
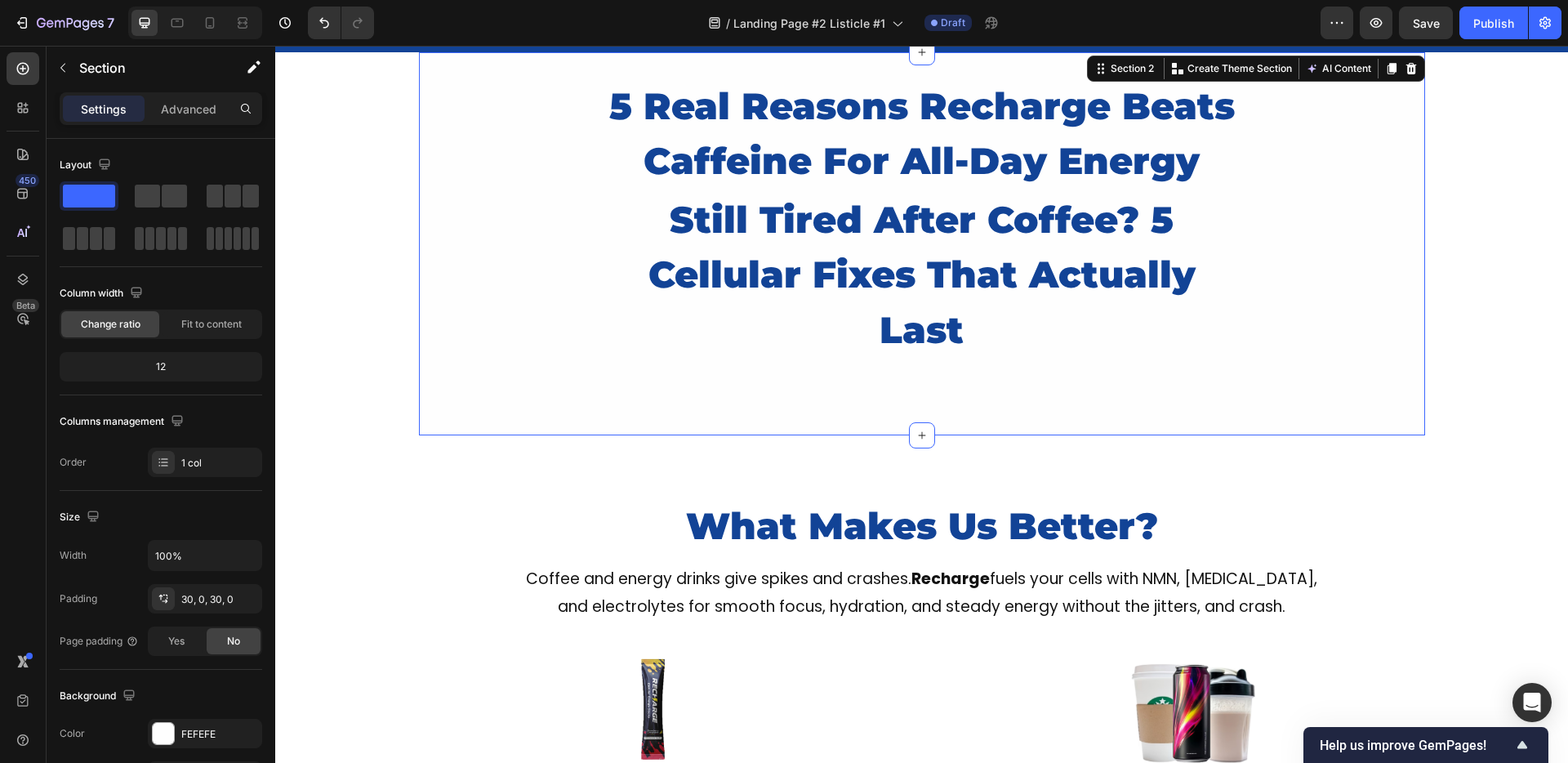
click at [577, 415] on div "5 Real Reasons Recharge Beats Caffeine For All-Day Energy Heading still tired a…" at bounding box center [921, 244] width 1006 height 384
click at [249, 598] on icon "button" at bounding box center [244, 598] width 13 height 13
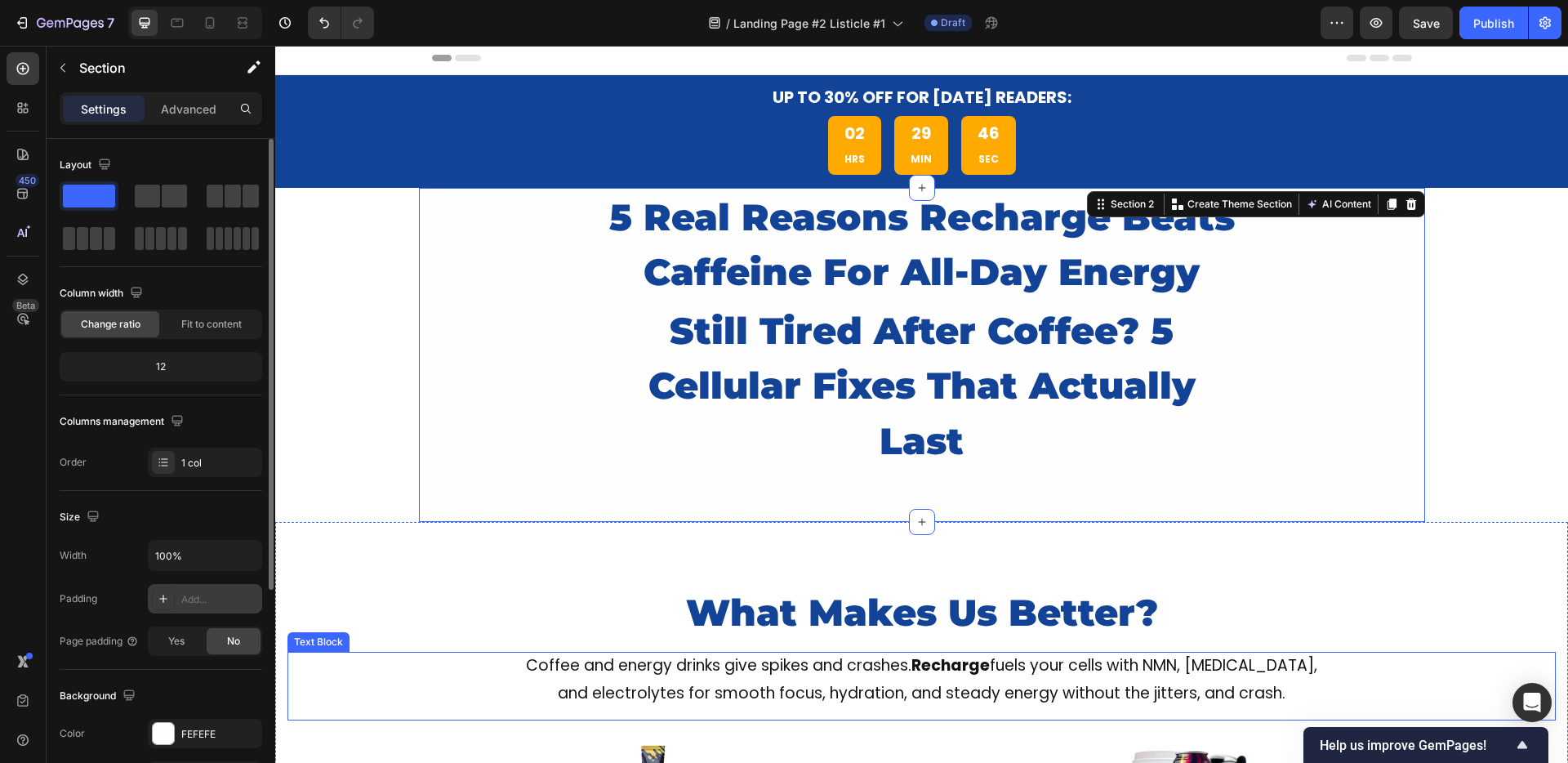
scroll to position [0, 0]
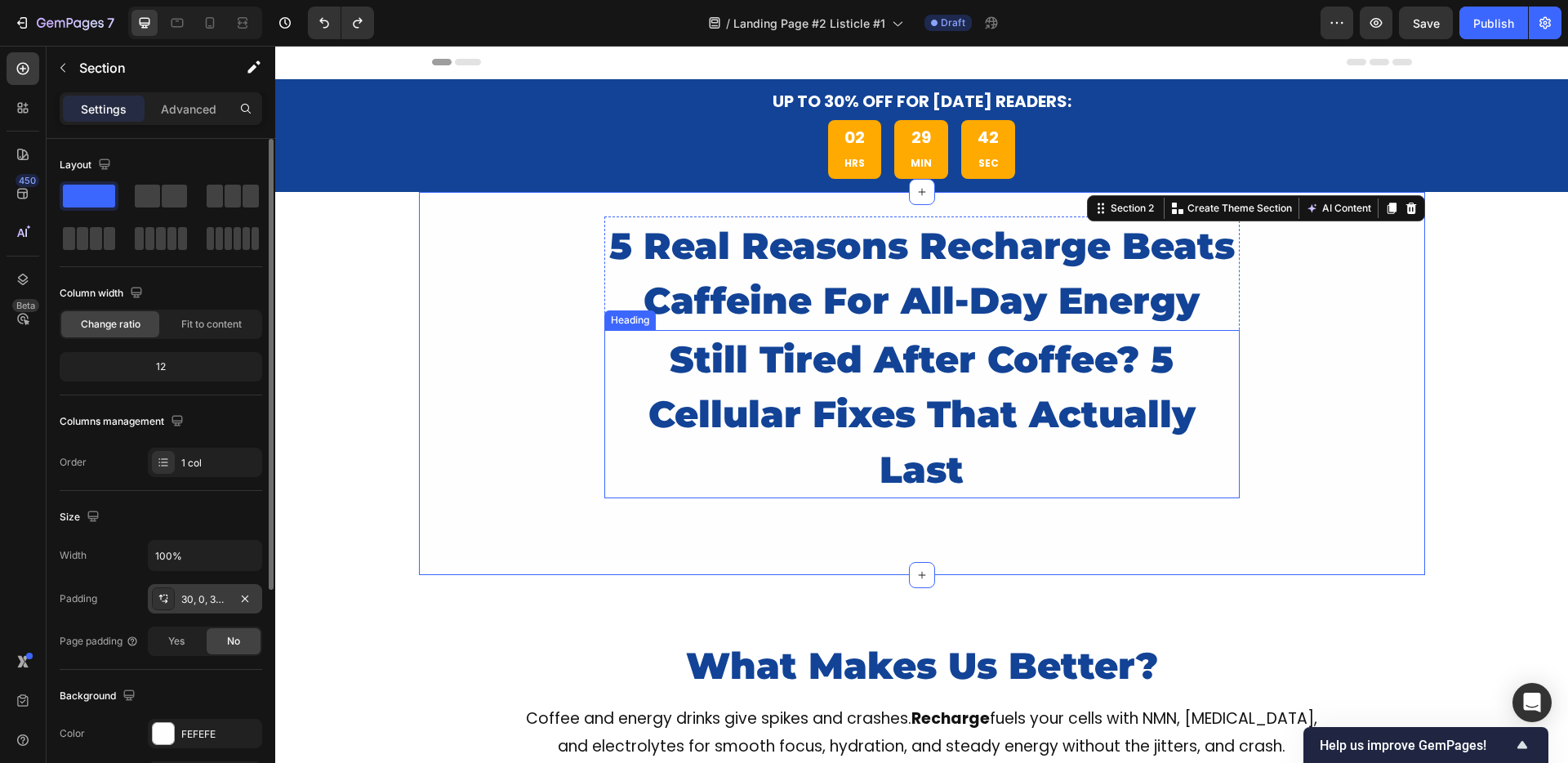
click at [671, 471] on h2 "still tired after coffee? 5 cellular fixes that actually last" at bounding box center [922, 415] width 635 height 169
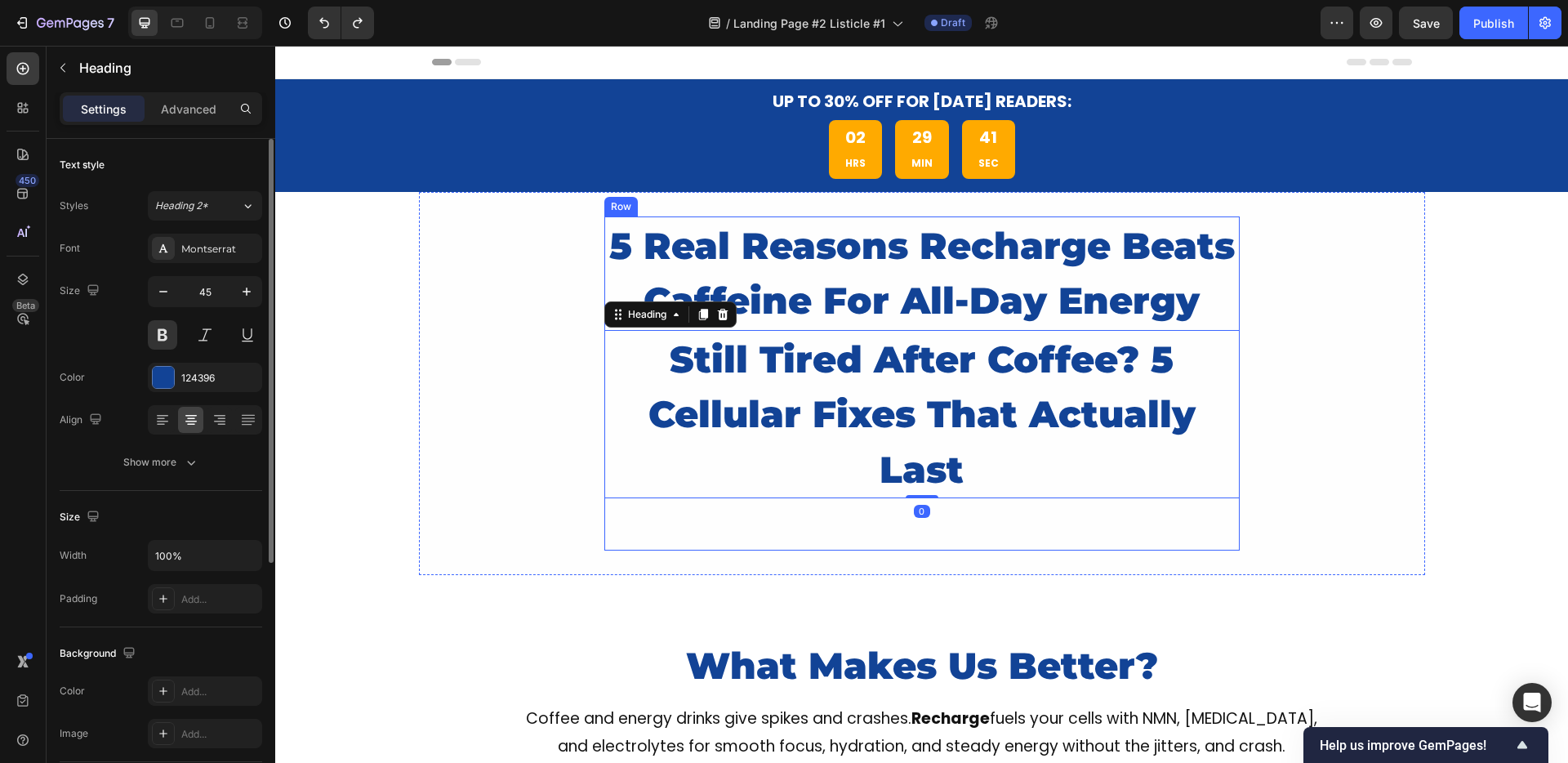
click at [777, 540] on div "5 Real Reasons Recharge Beats Caffeine For All-Day Energy Heading still tired a…" at bounding box center [922, 384] width 635 height 335
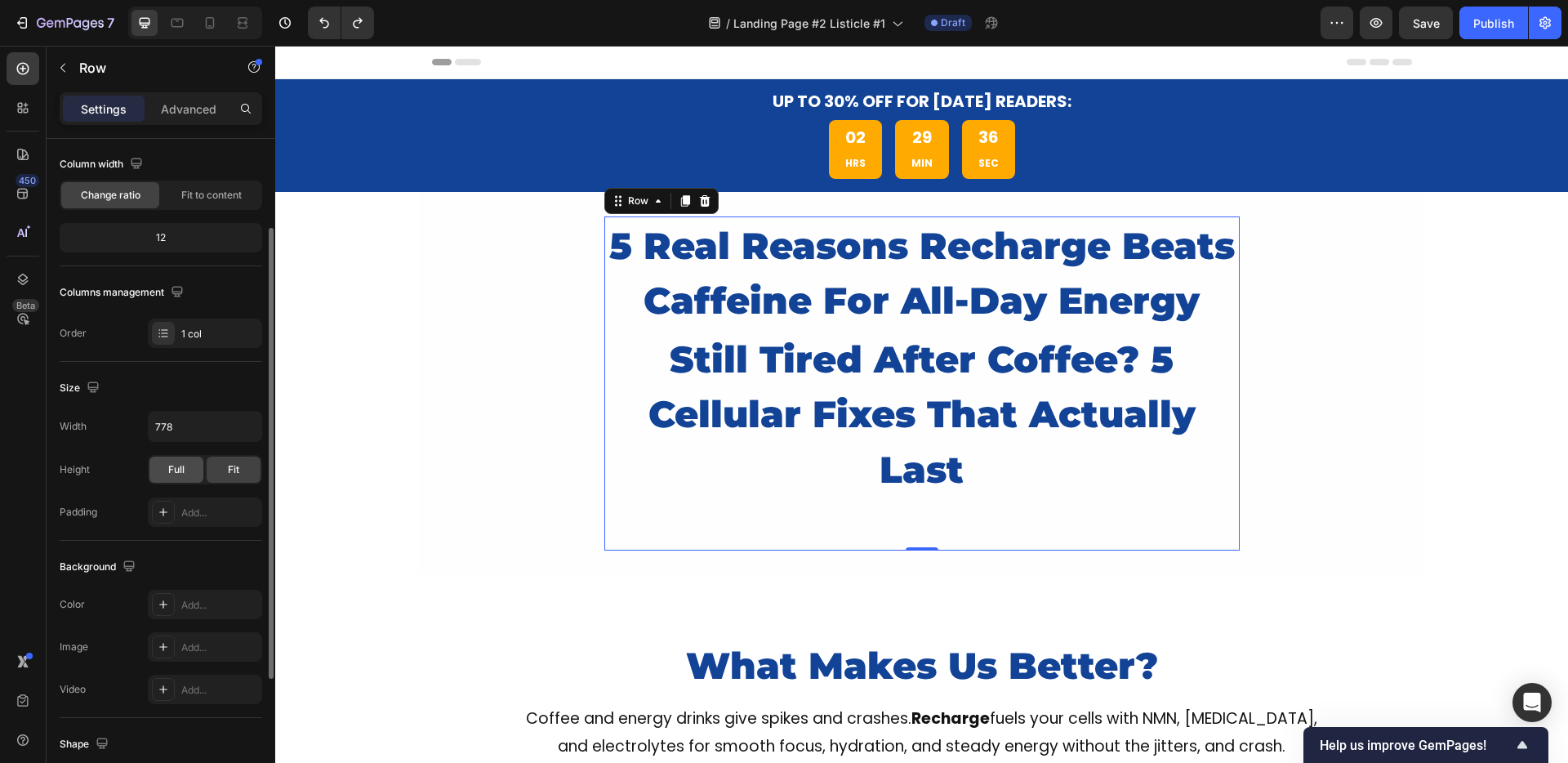
scroll to position [170, 0]
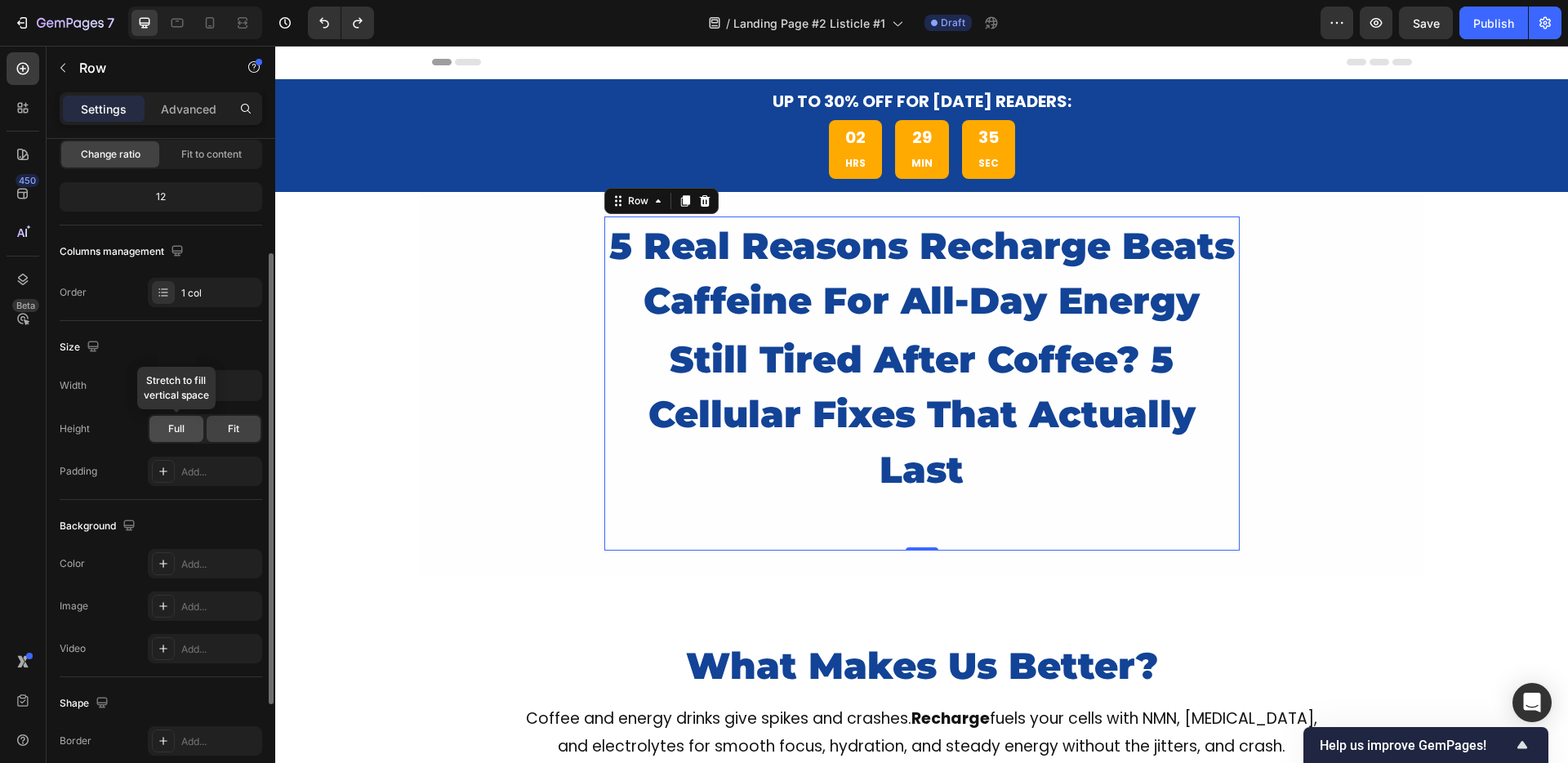
click at [191, 431] on div "Full" at bounding box center [176, 429] width 54 height 26
click at [229, 436] on span "Fit" at bounding box center [233, 429] width 11 height 15
click at [202, 433] on div "Full" at bounding box center [176, 429] width 54 height 26
click at [223, 433] on div "Fit" at bounding box center [234, 429] width 54 height 26
click at [198, 383] on input "778" at bounding box center [204, 386] width 113 height 30
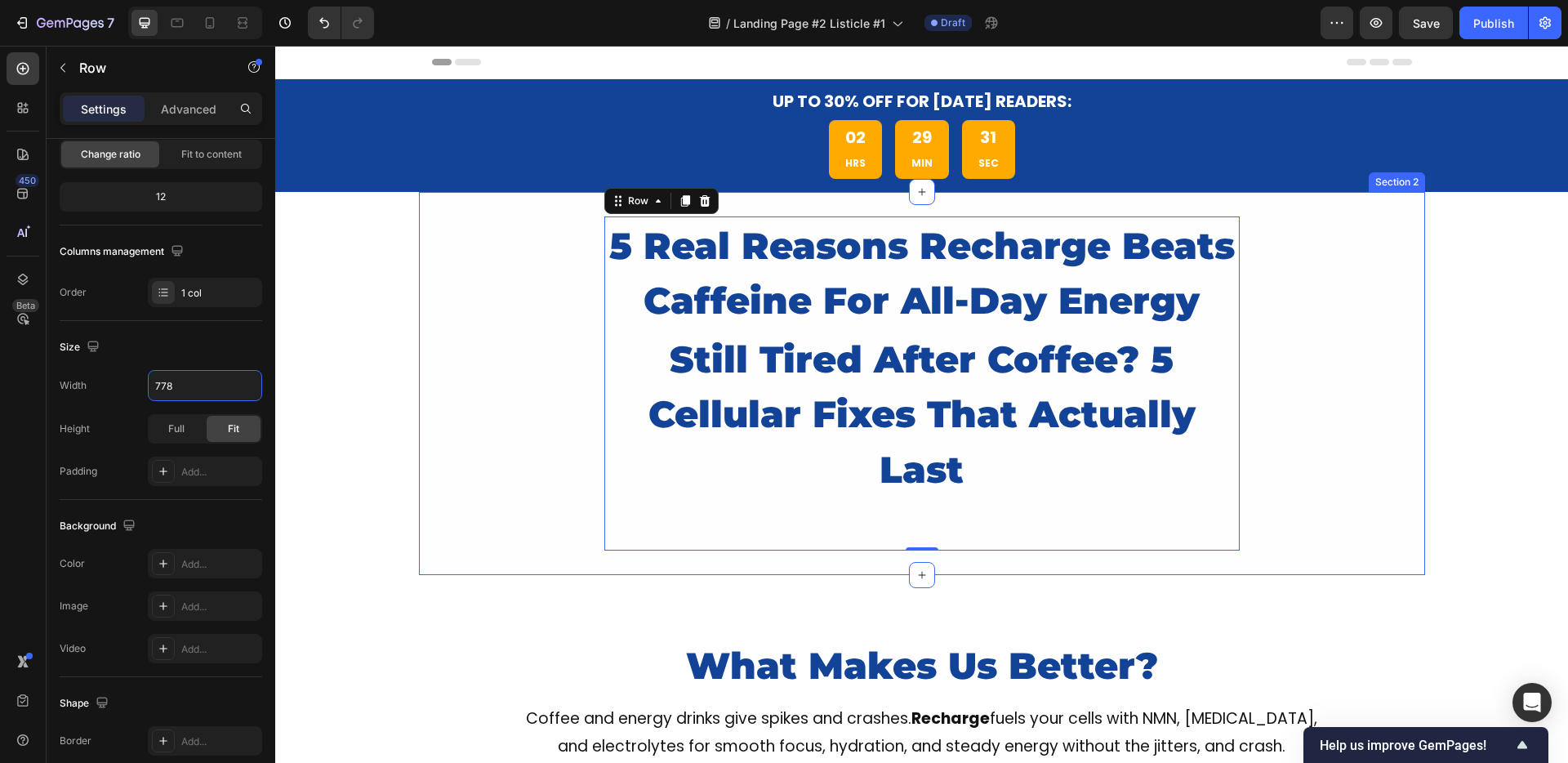
click at [428, 410] on div "5 Real Reasons Recharge Beats Caffeine For All-Day Energy Heading still tired a…" at bounding box center [921, 384] width 1006 height 335
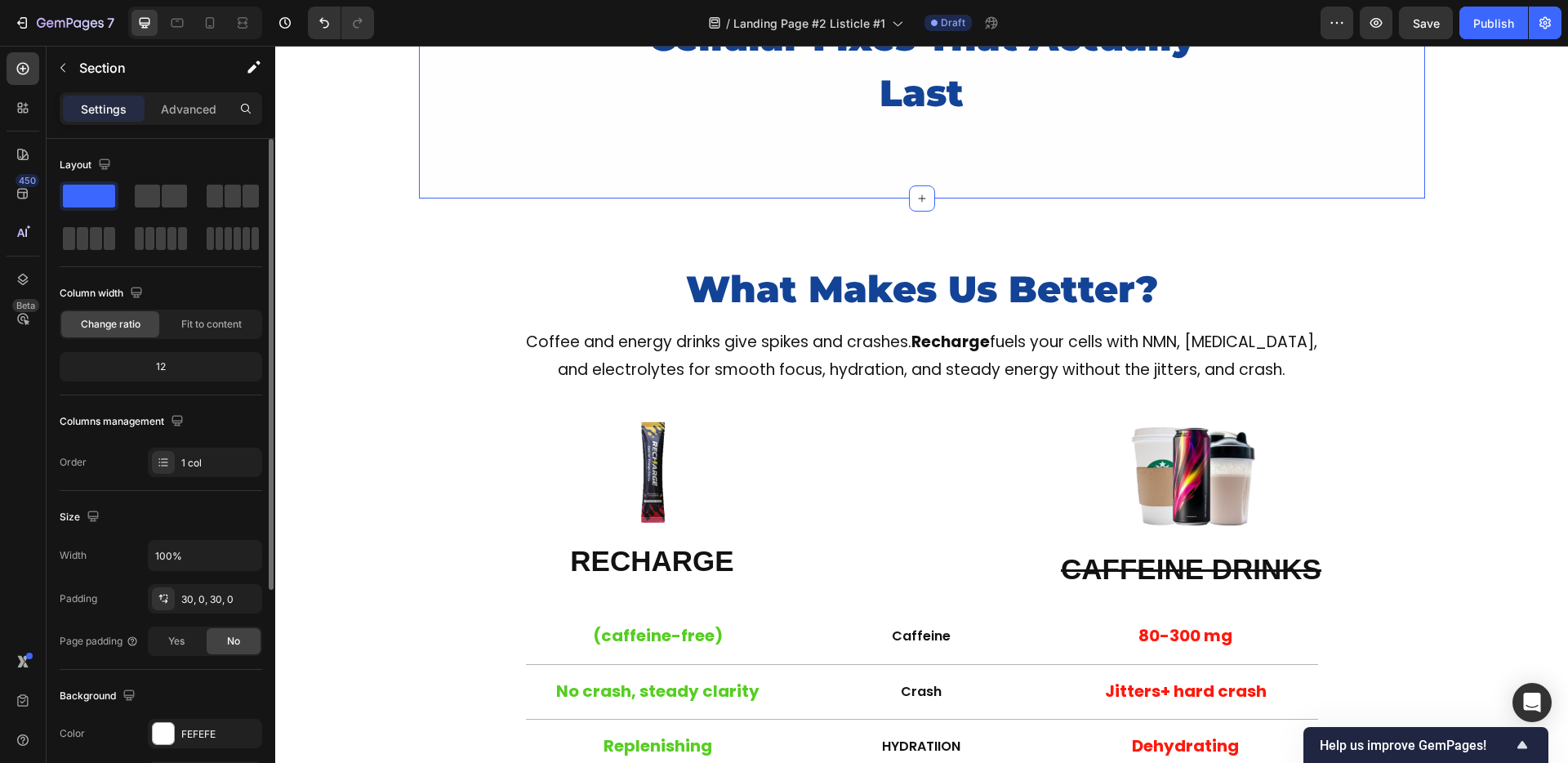
scroll to position [382, 0]
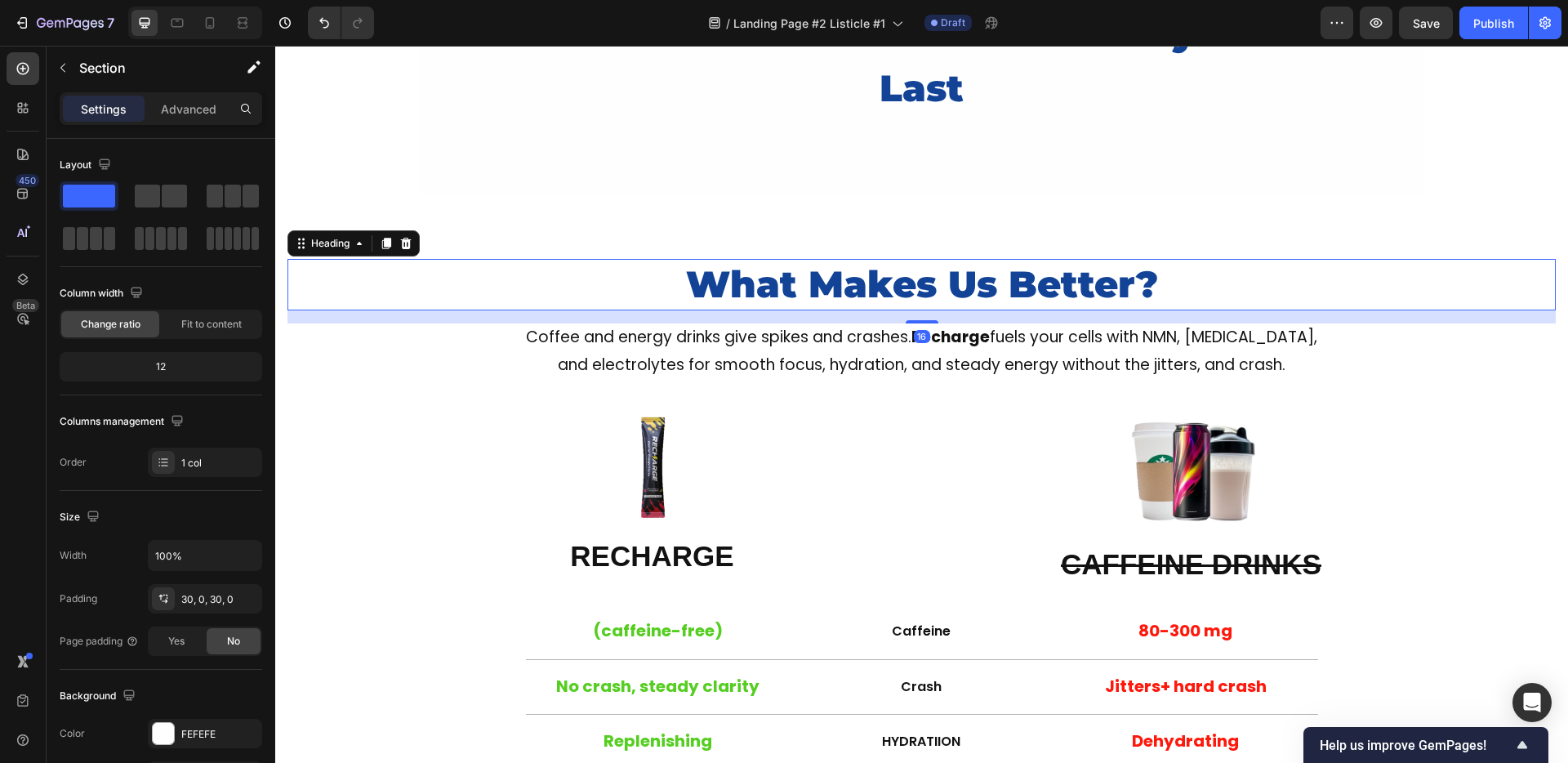
click at [592, 288] on h2 "What Makes Us Better?" at bounding box center [921, 285] width 1229 height 52
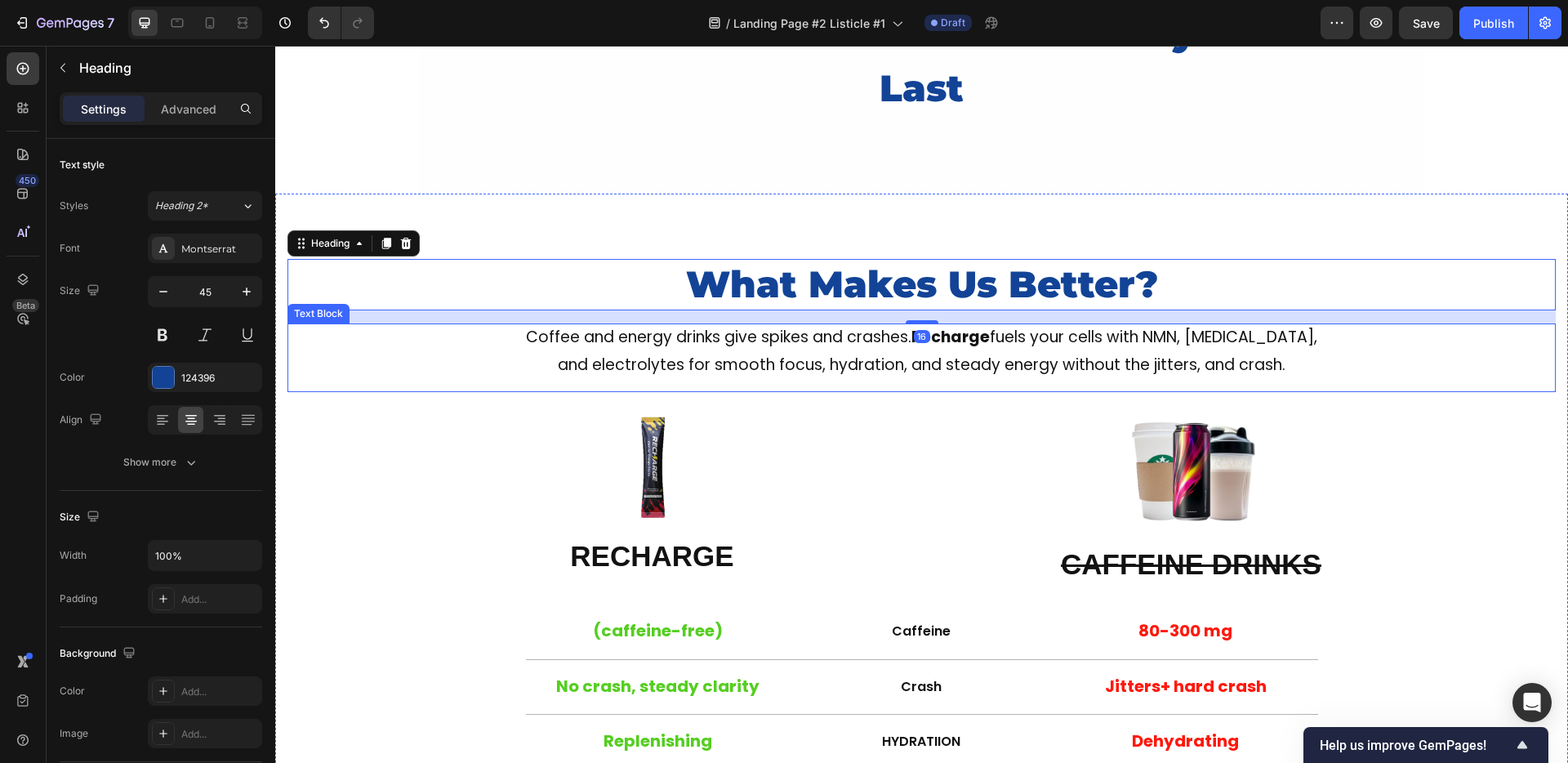
click at [464, 377] on p "and electrolytes for smooth focus, hydration, and steady energy without the jit…" at bounding box center [921, 365] width 1138 height 28
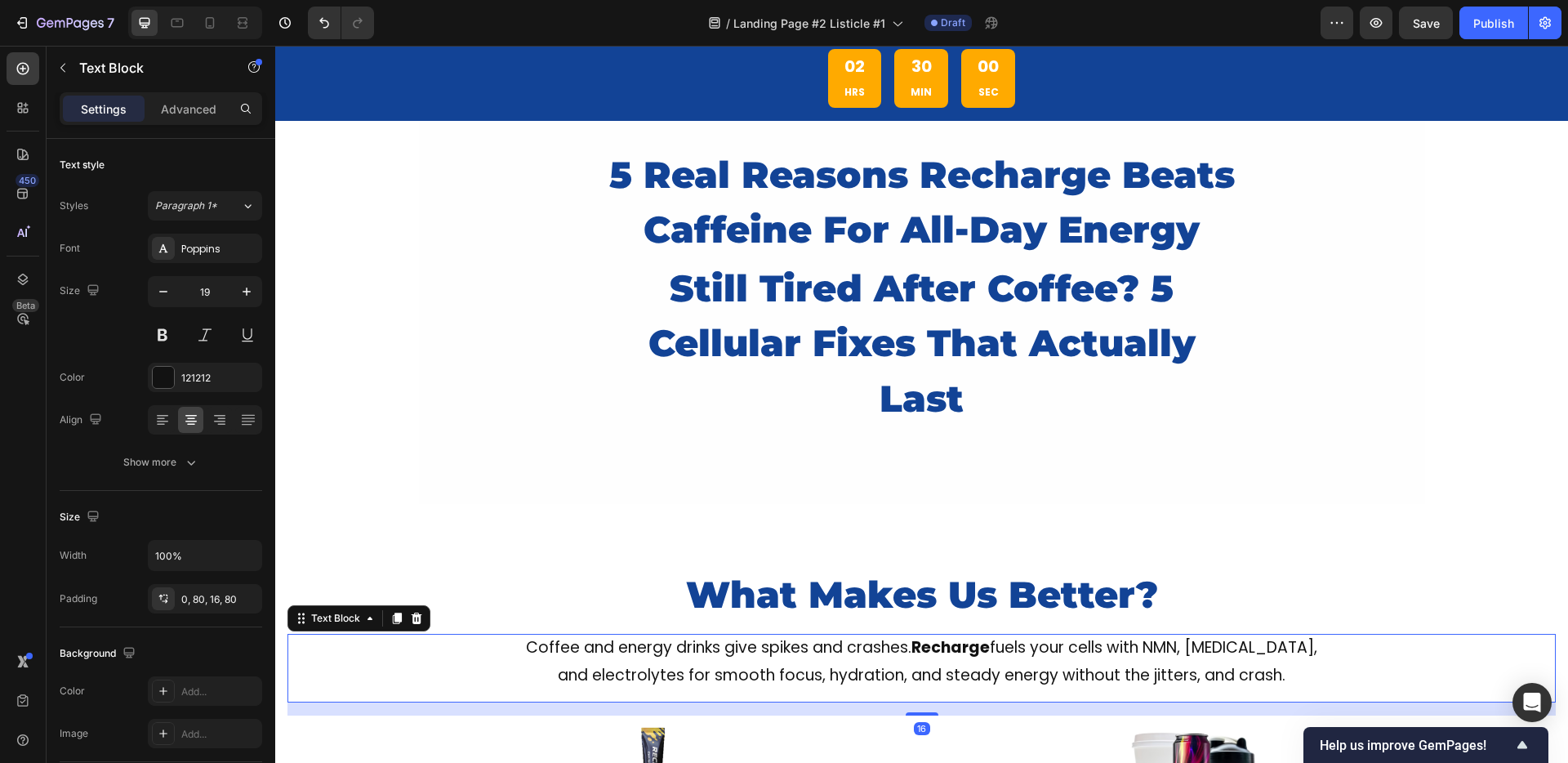
scroll to position [0, 0]
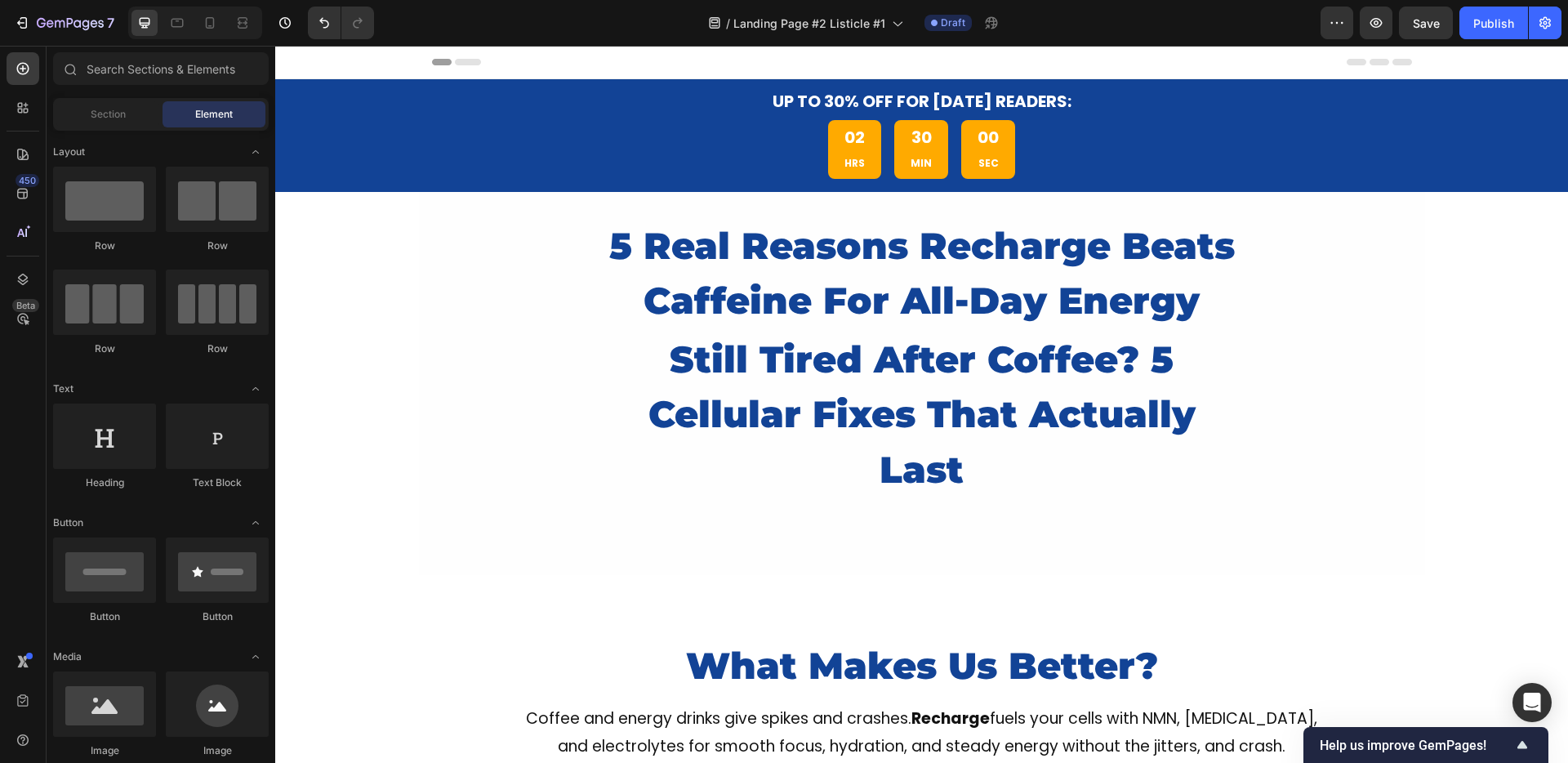
click at [207, 34] on div at bounding box center [210, 23] width 26 height 26
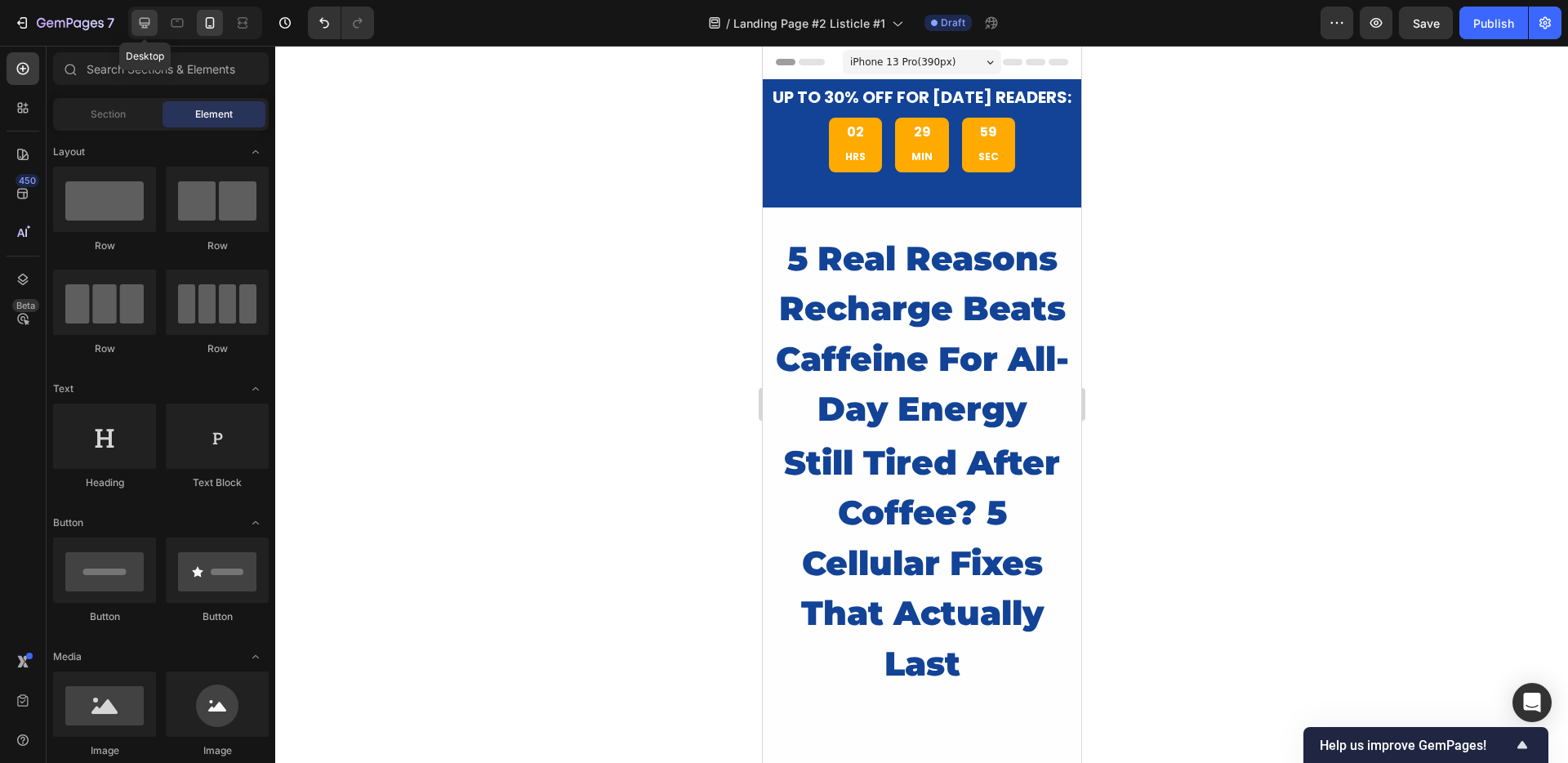
click at [145, 10] on div at bounding box center [145, 23] width 26 height 26
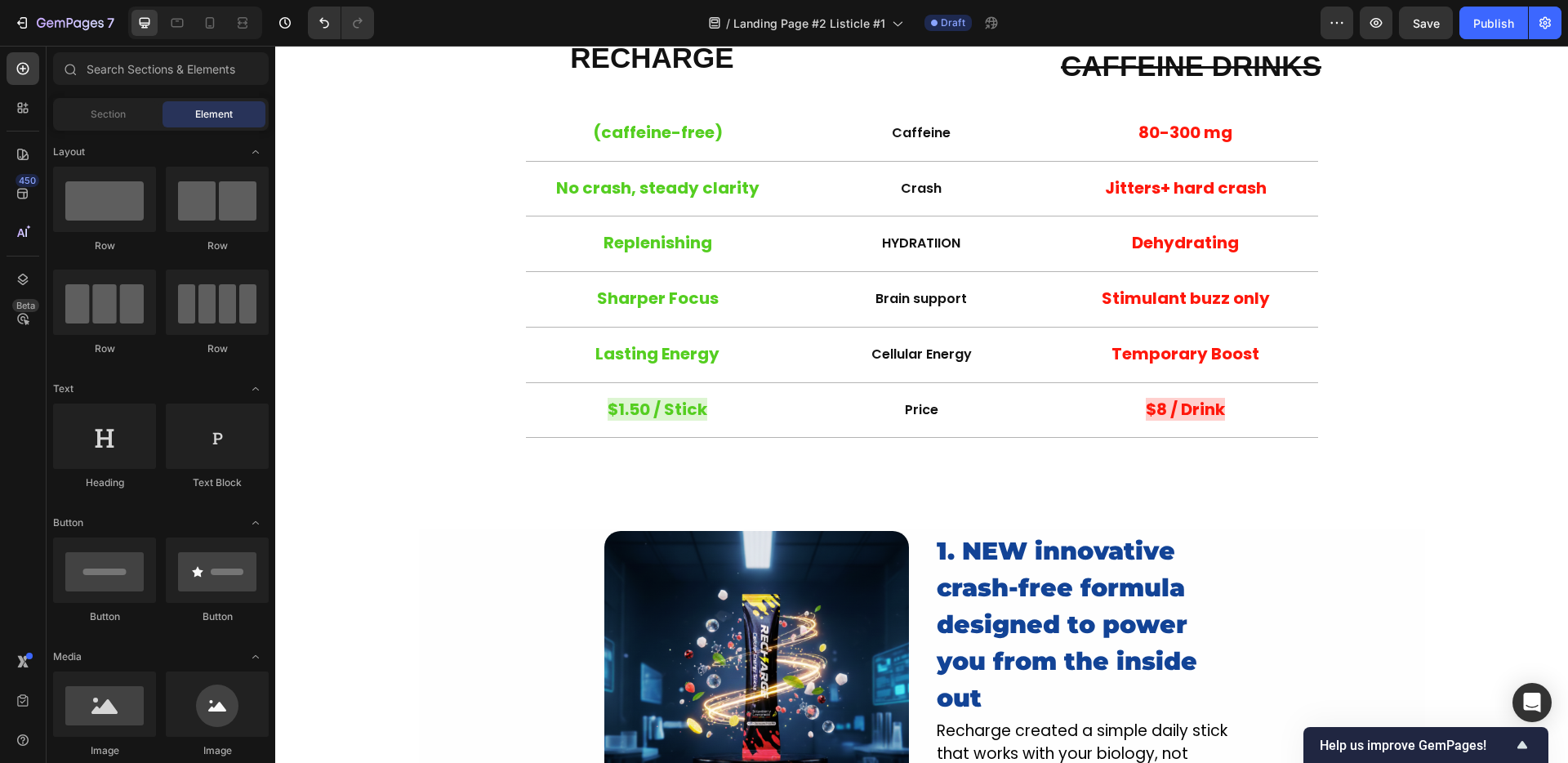
scroll to position [890, 0]
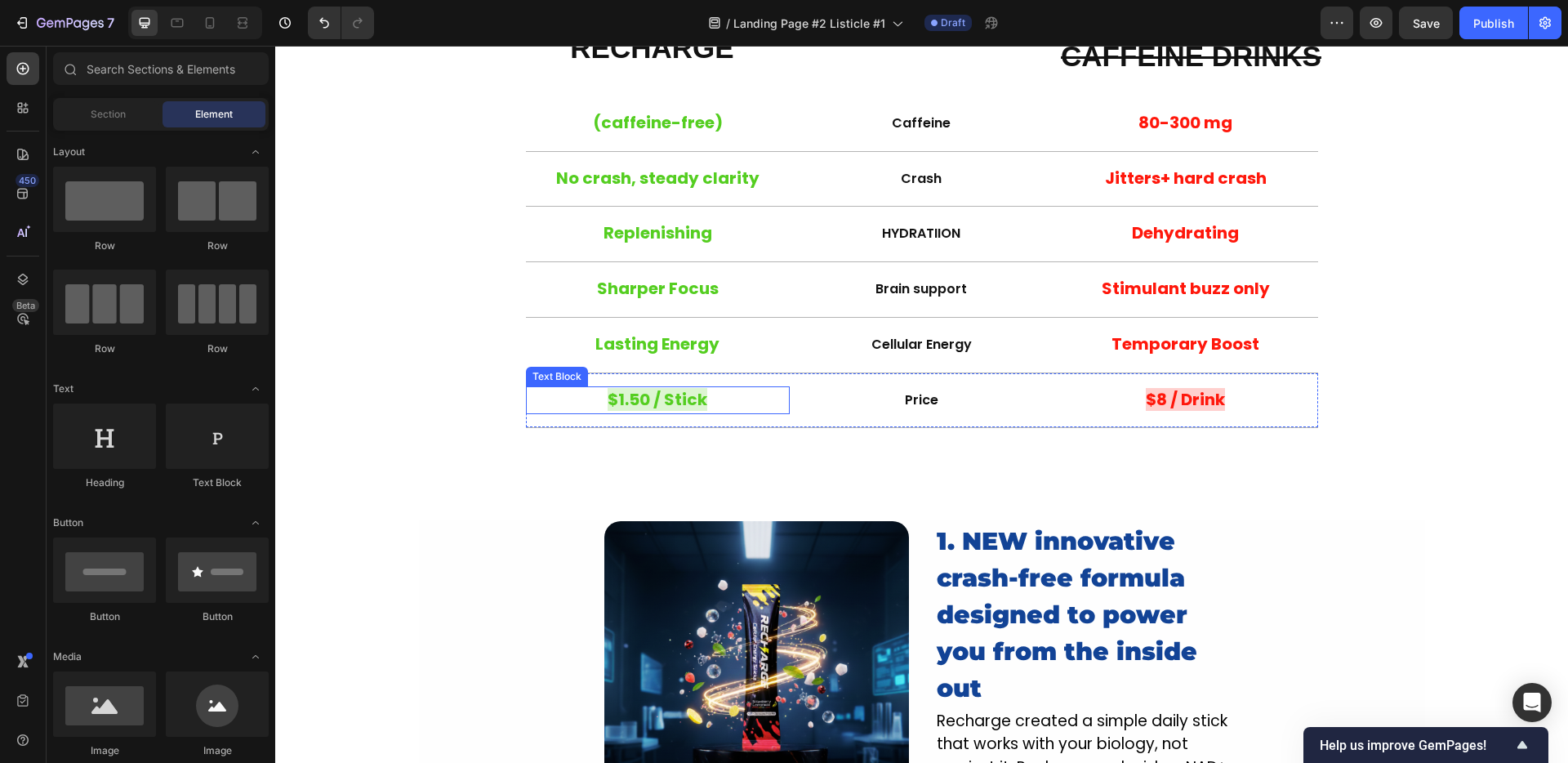
click at [629, 400] on span "$1.50 / Stick" at bounding box center [657, 400] width 99 height 23
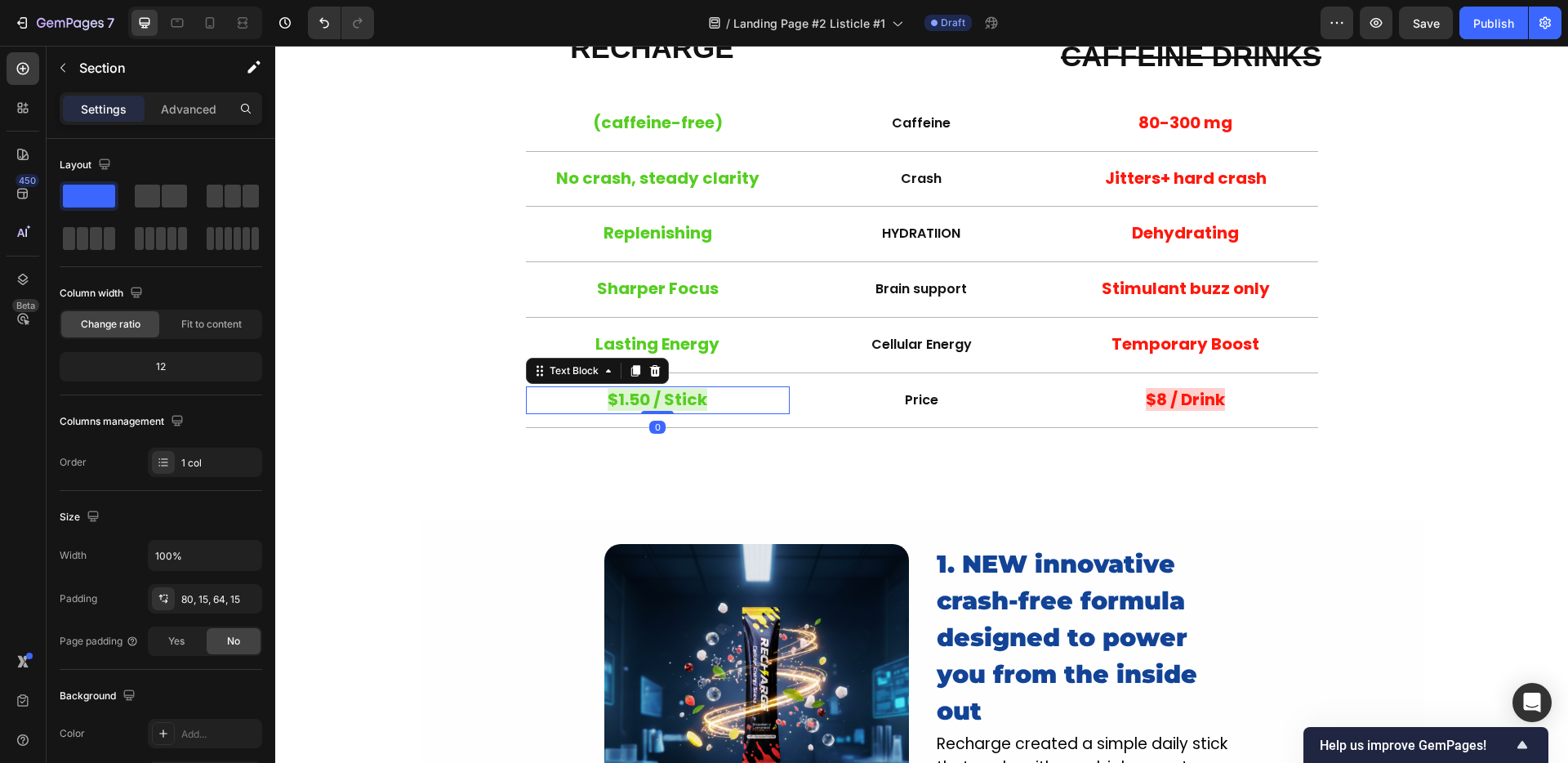
click at [477, 457] on div "What Makes Us Better? Heading Coffee and energy drinks give spikes and crashes.…" at bounding box center [921, 109] width 1268 height 717
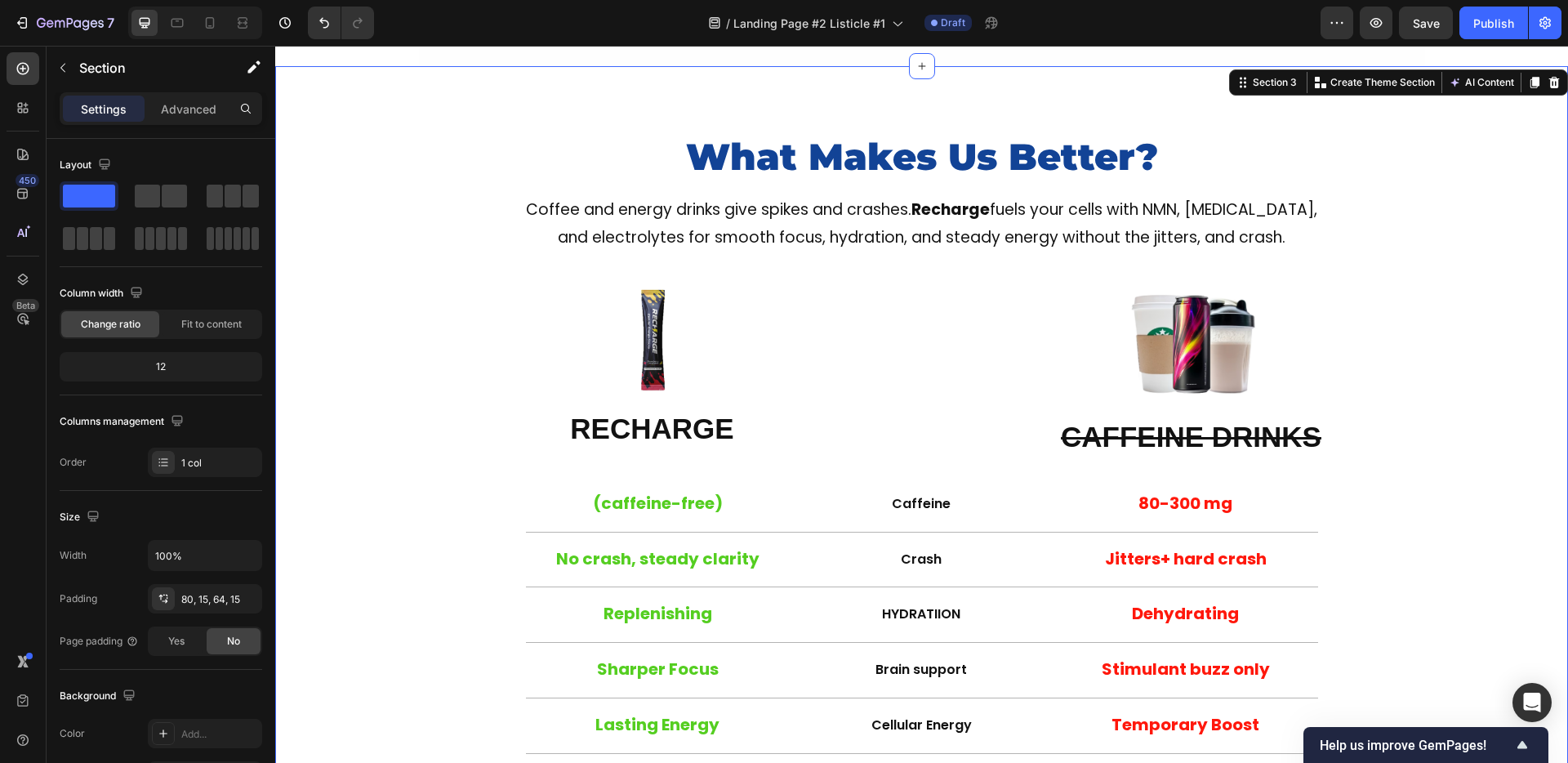
scroll to position [457, 0]
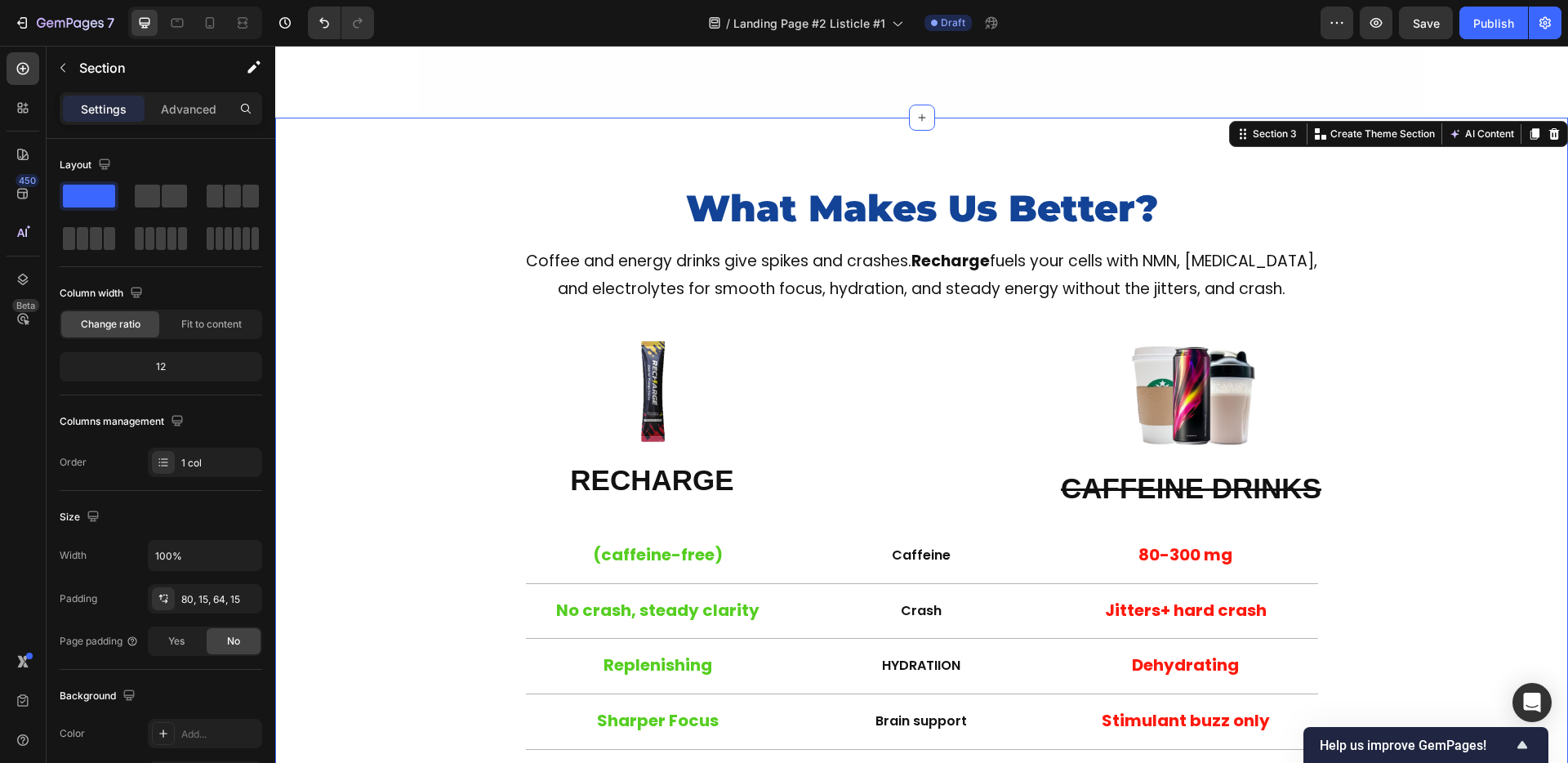
click at [414, 154] on div "What Makes Us Better? Heading Coffee and energy drinks give spikes and crashes.…" at bounding box center [921, 535] width 1292 height 835
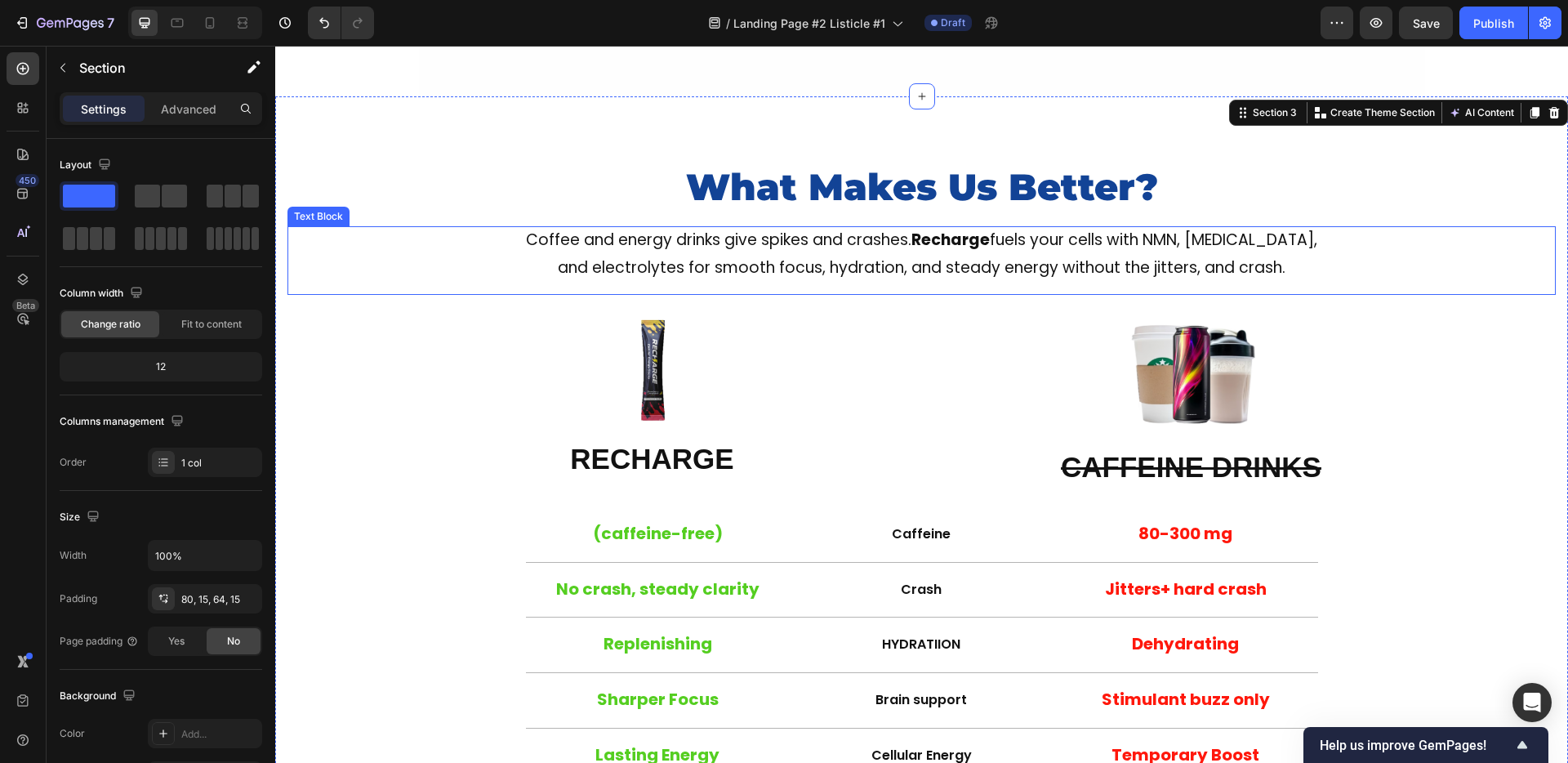
scroll to position [350, 0]
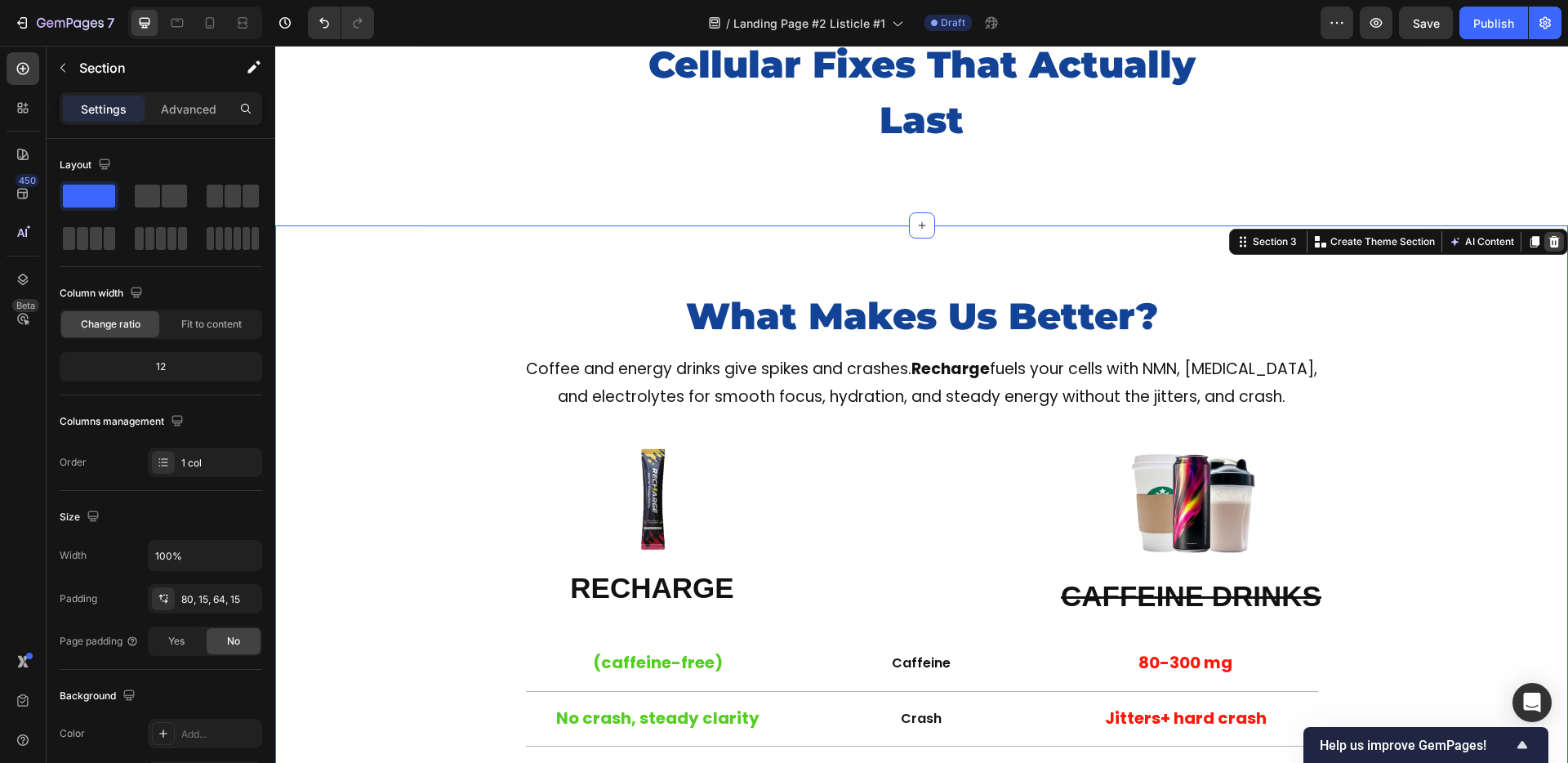
click at [1549, 240] on icon at bounding box center [1554, 241] width 10 height 11
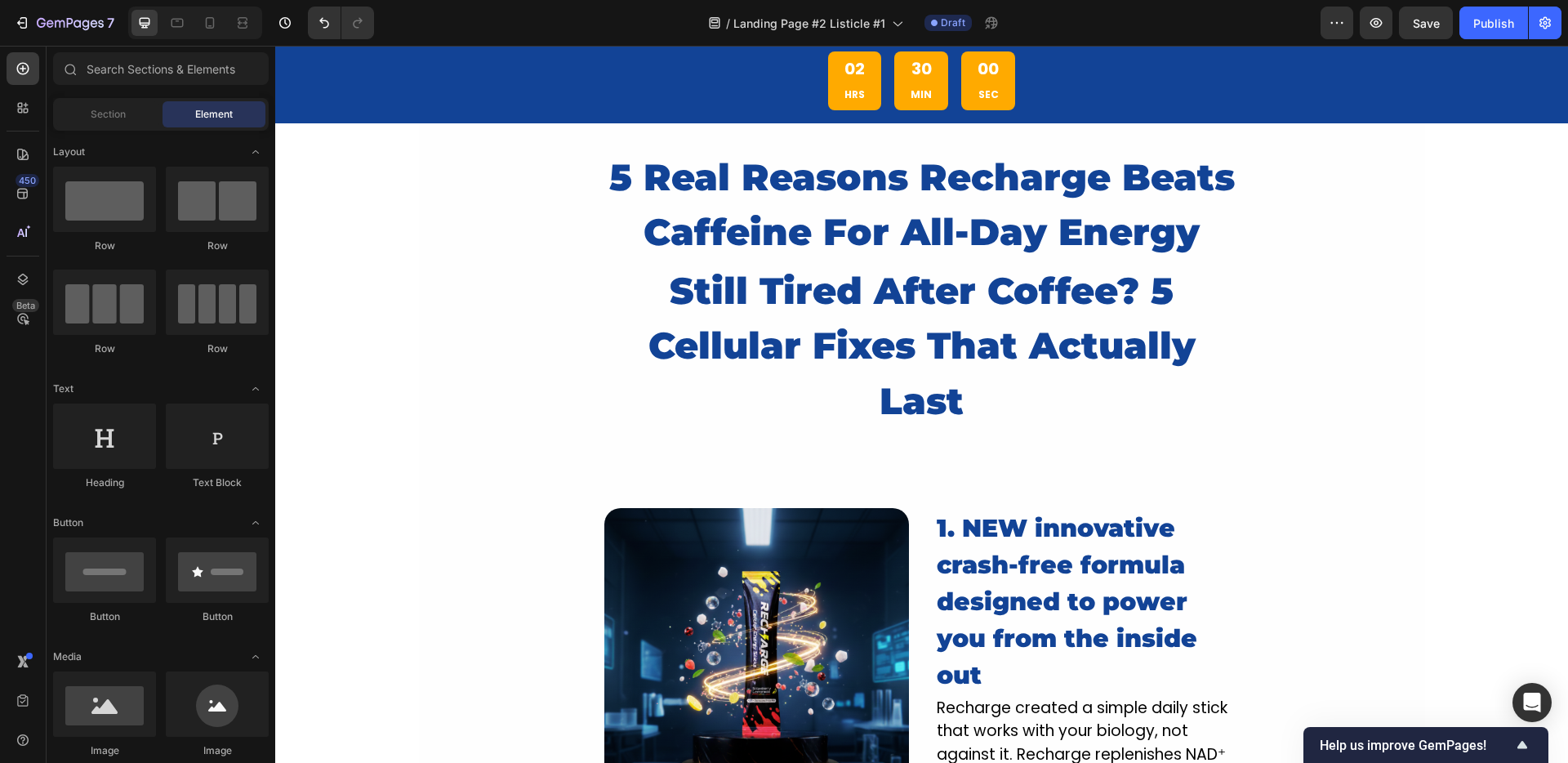
scroll to position [66, 0]
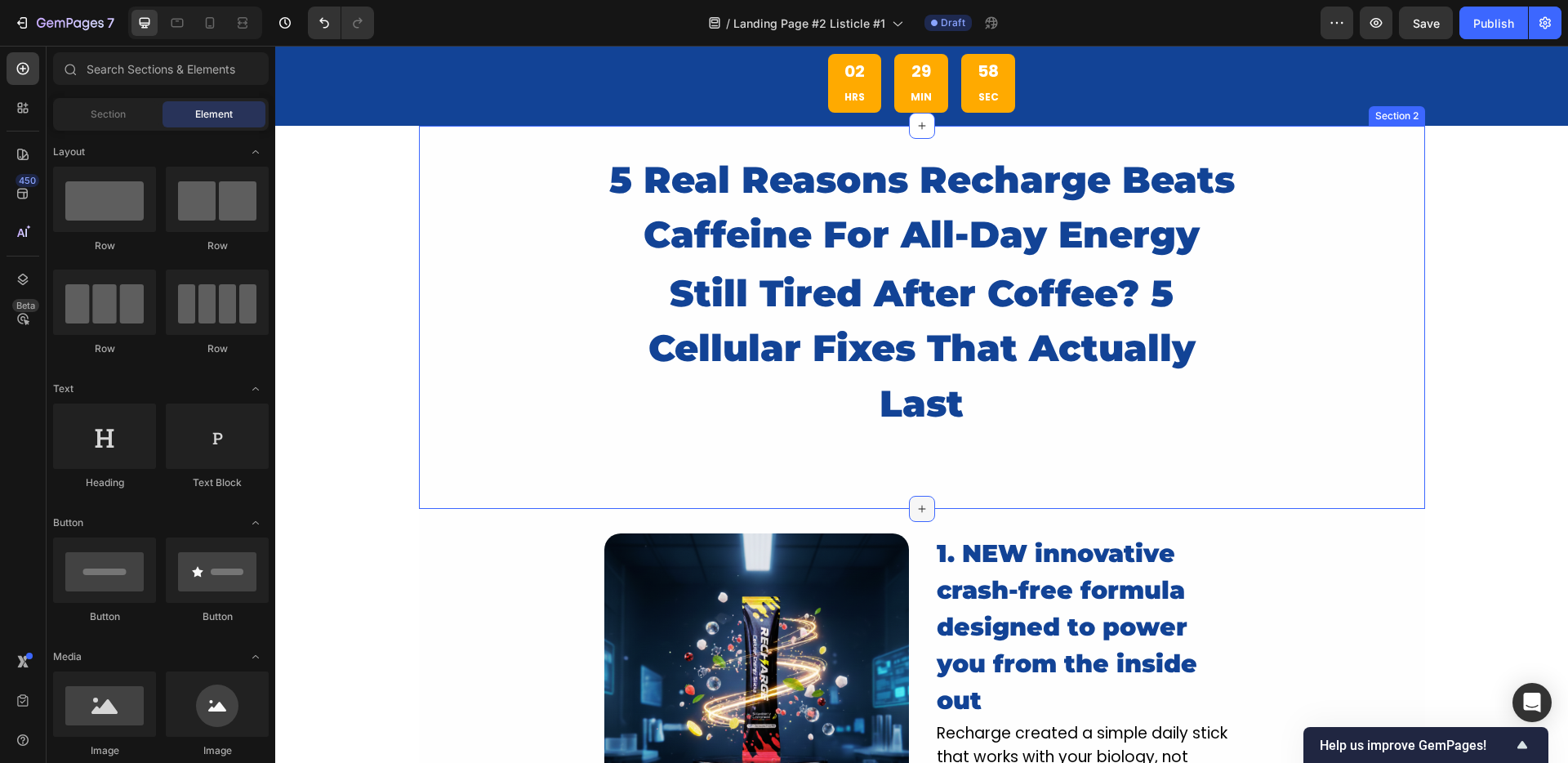
click at [918, 501] on div at bounding box center [922, 509] width 26 height 26
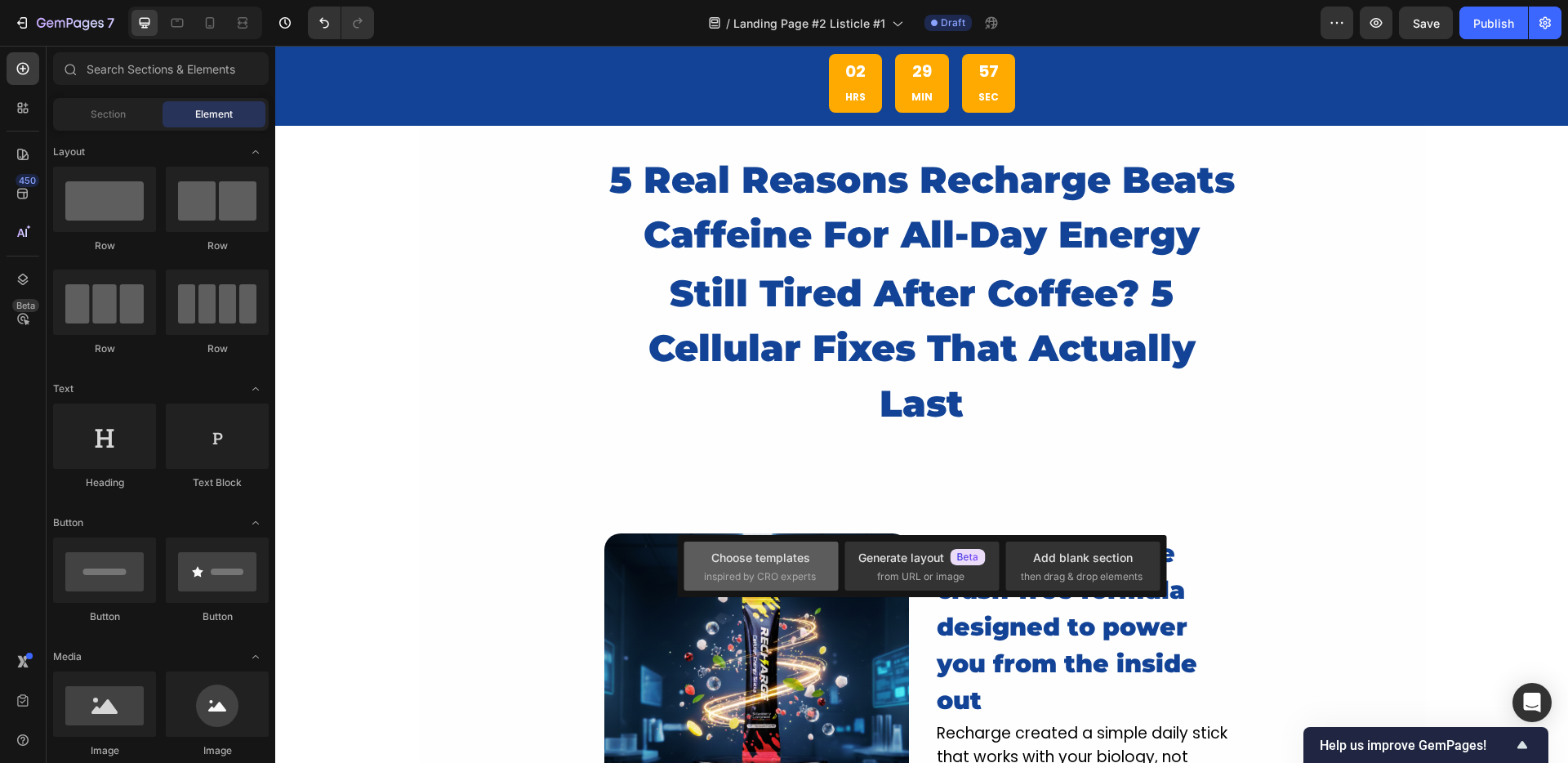
click at [772, 571] on span "inspired by CRO experts" at bounding box center [760, 576] width 112 height 15
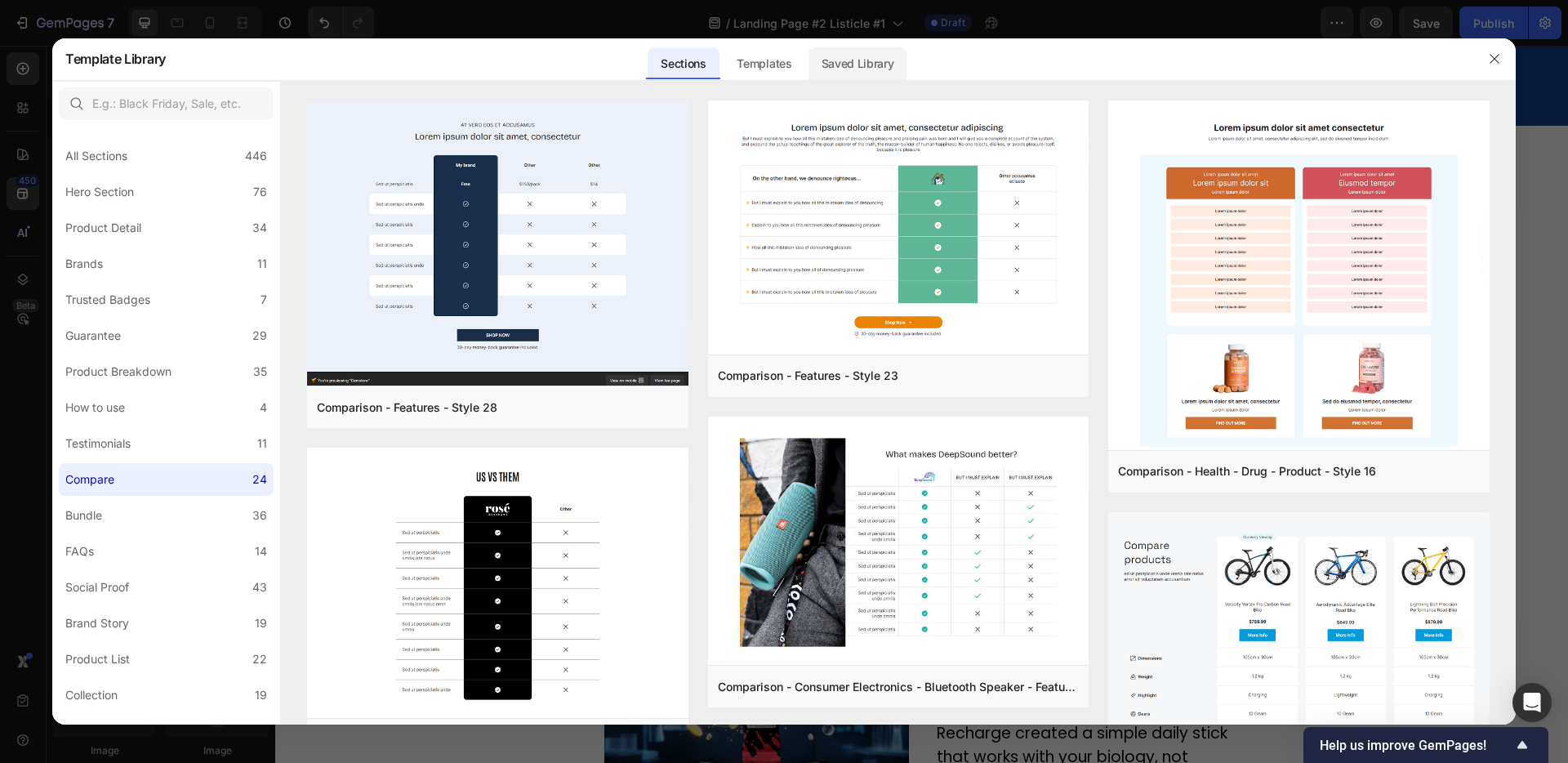
click at [858, 62] on div "Saved Library" at bounding box center [857, 63] width 99 height 32
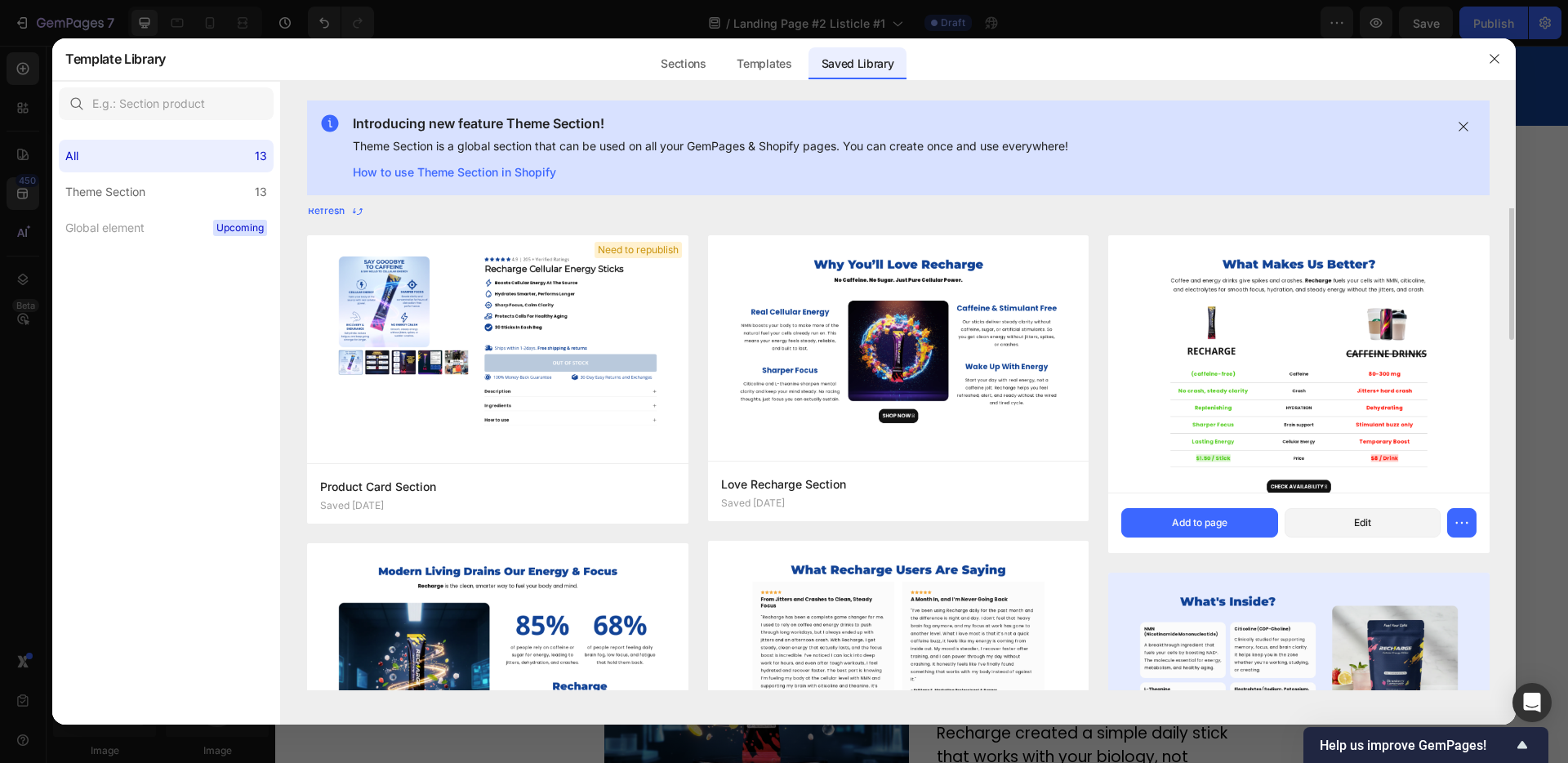
scroll to position [0, 0]
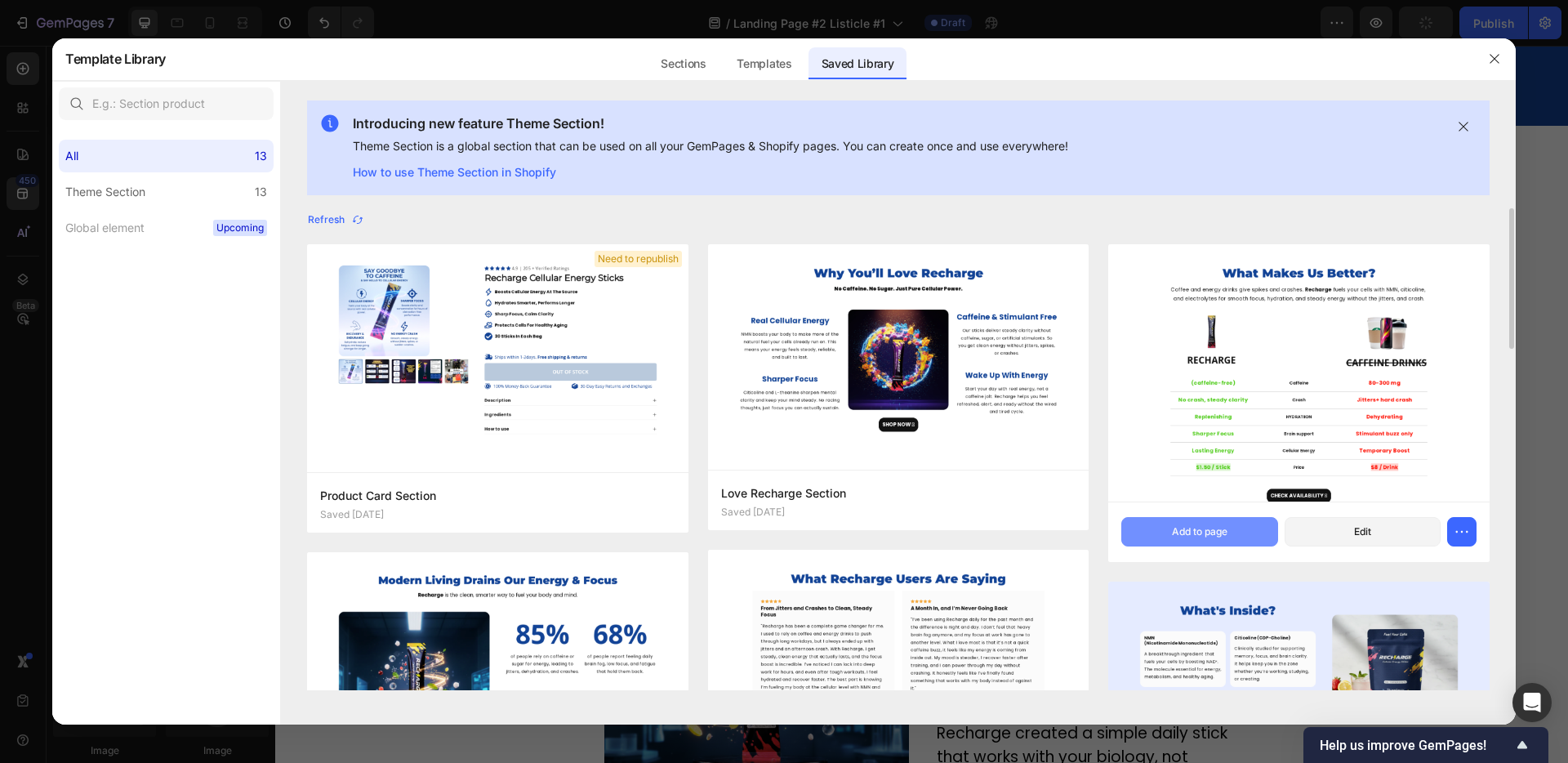
click at [1188, 525] on div "Add to page" at bounding box center [1200, 532] width 56 height 15
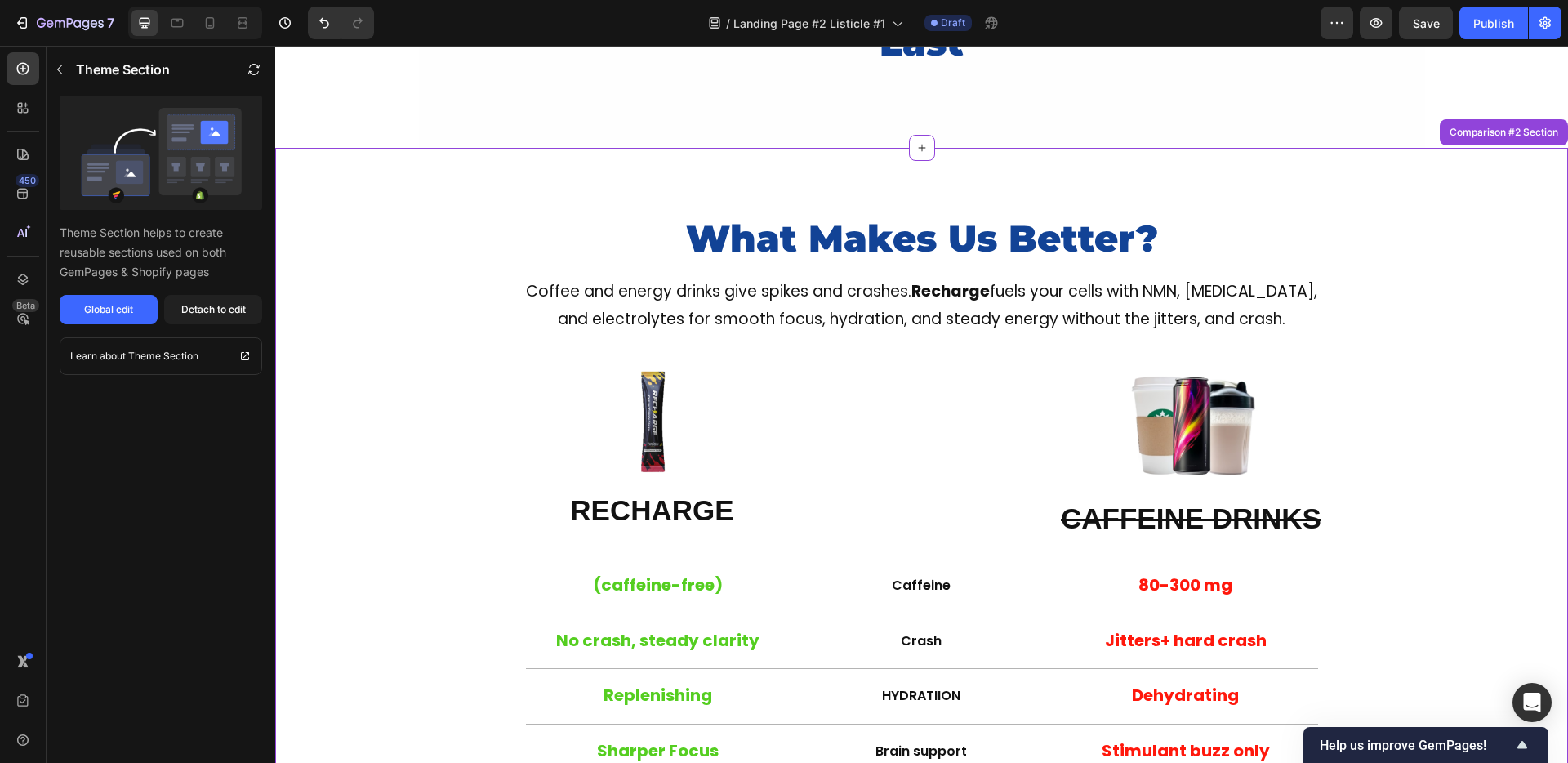
scroll to position [364, 0]
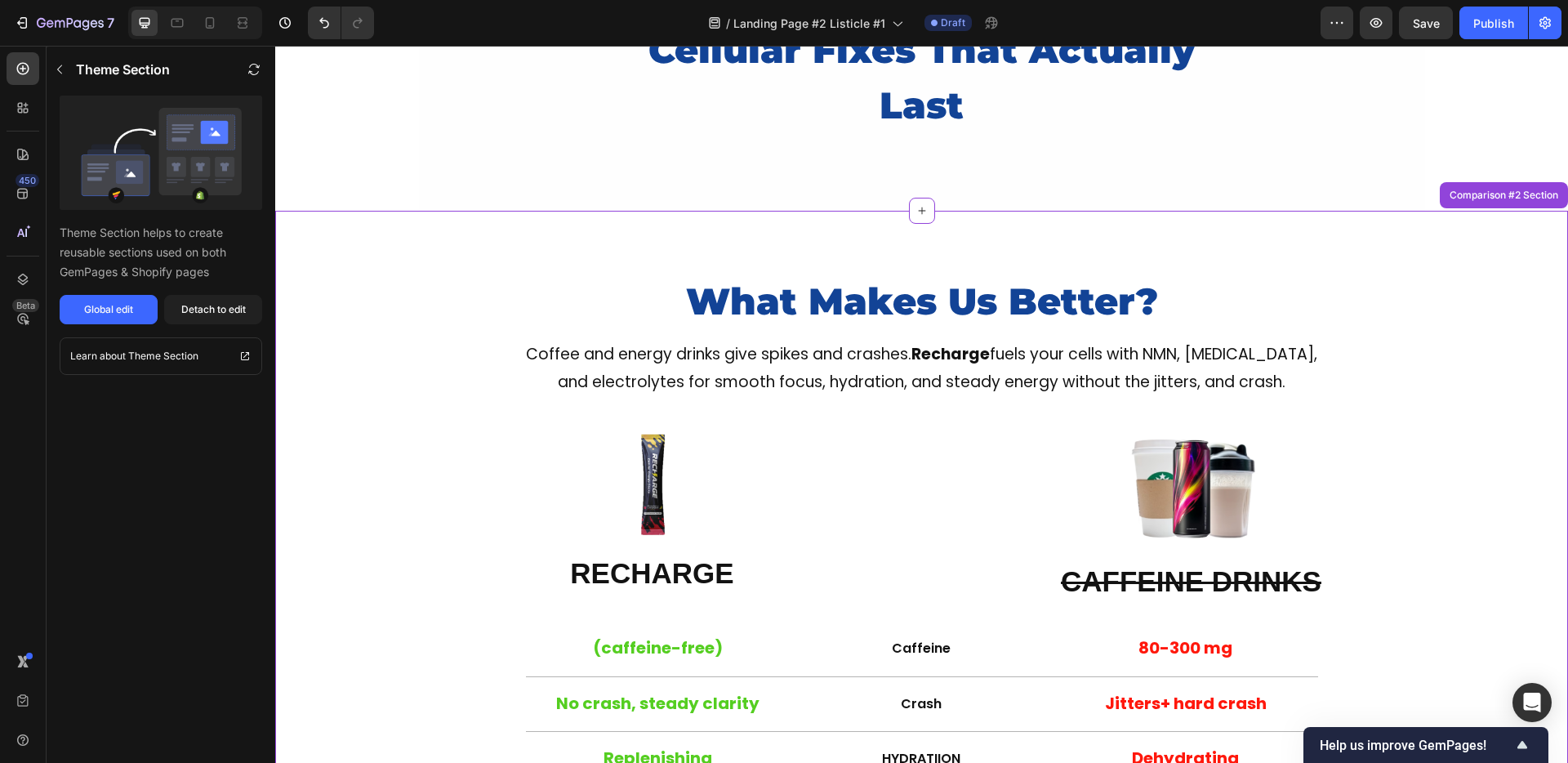
click at [1364, 269] on div "What Makes Us Better? Heading Coffee and energy drinks give spikes and crashes.…" at bounding box center [921, 649] width 1292 height 877
click at [192, 307] on div "Detach to edit" at bounding box center [214, 309] width 65 height 15
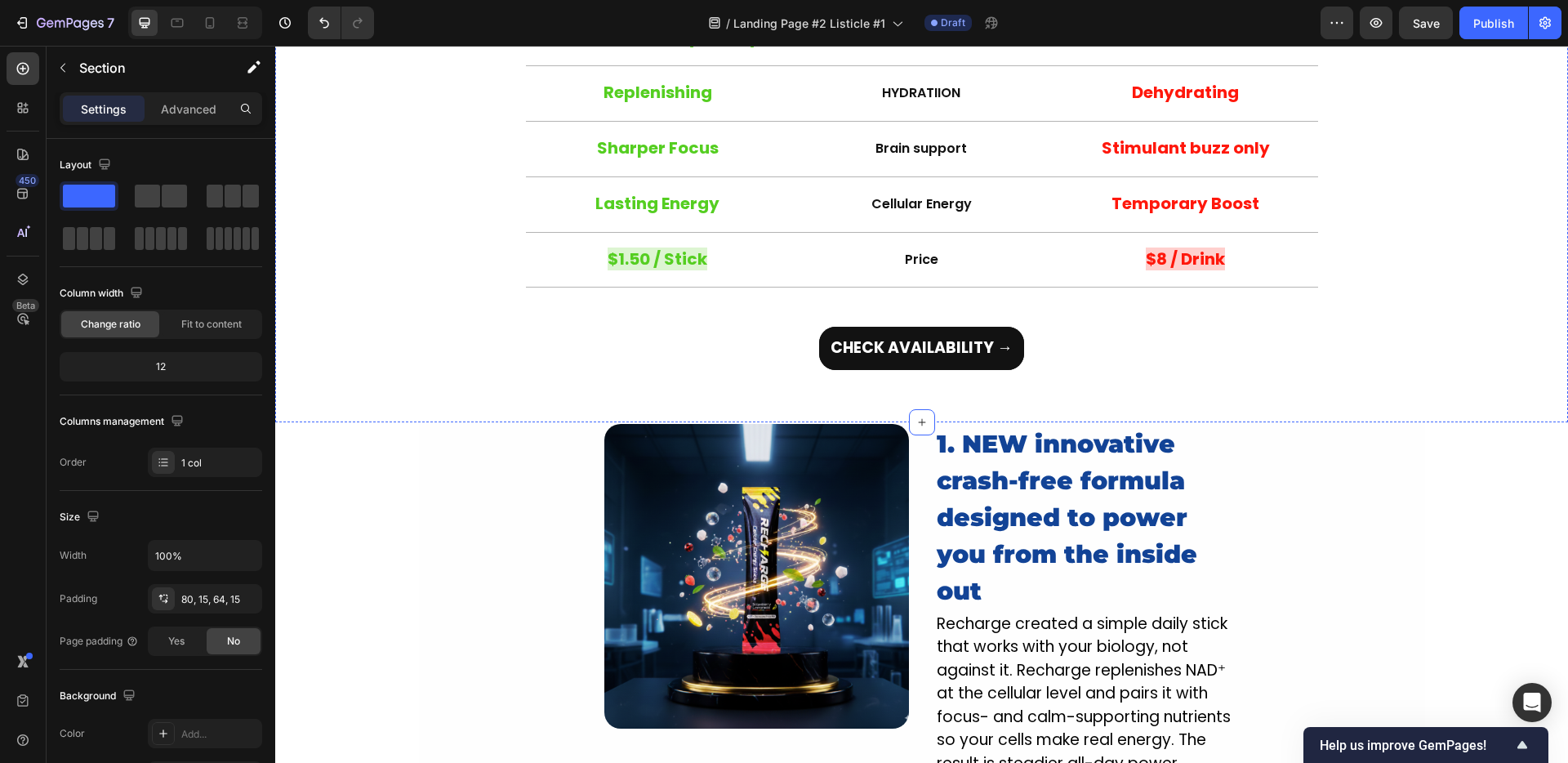
scroll to position [783, 0]
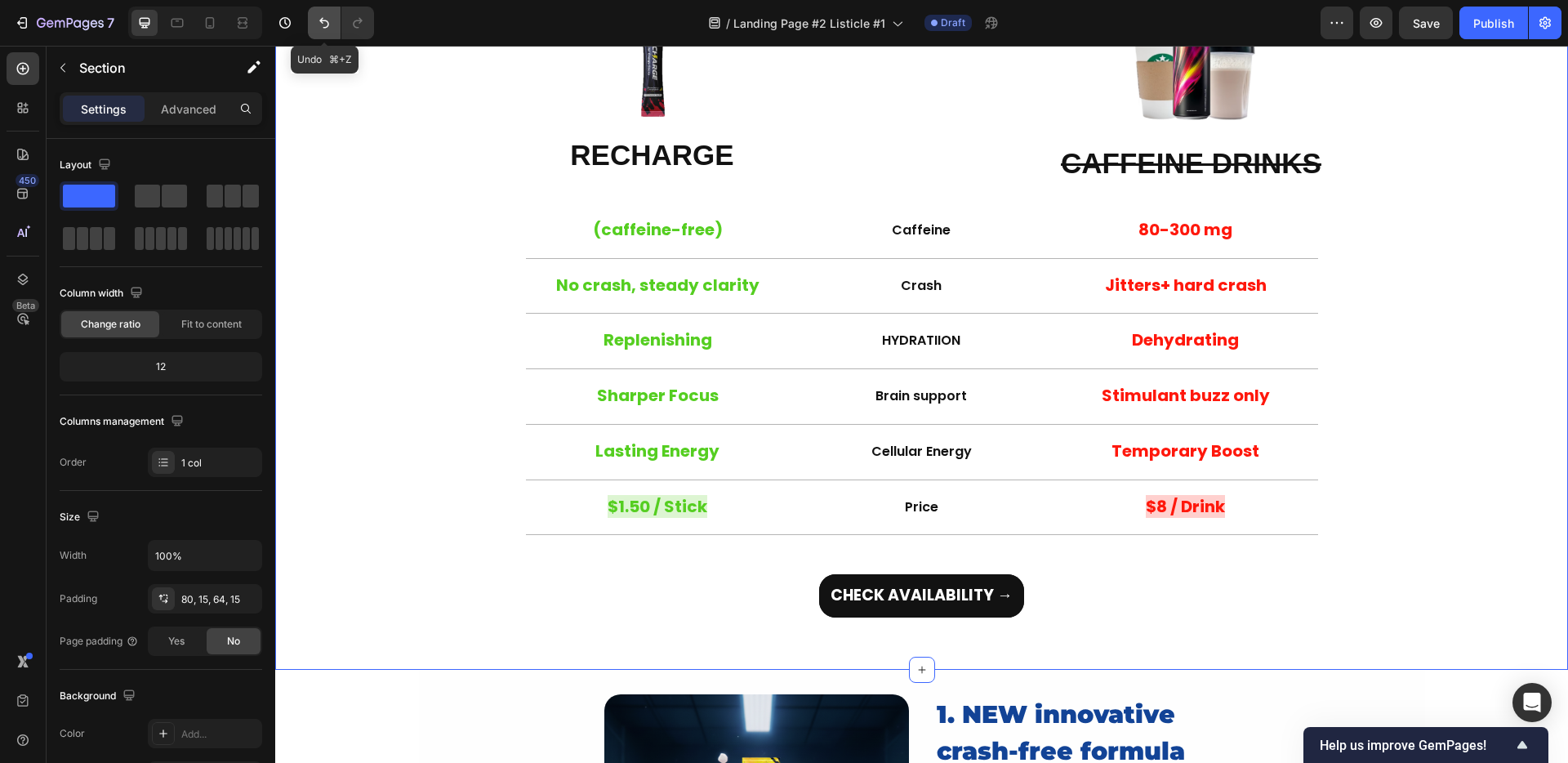
click at [312, 22] on button "Undo/Redo" at bounding box center [324, 22] width 32 height 32
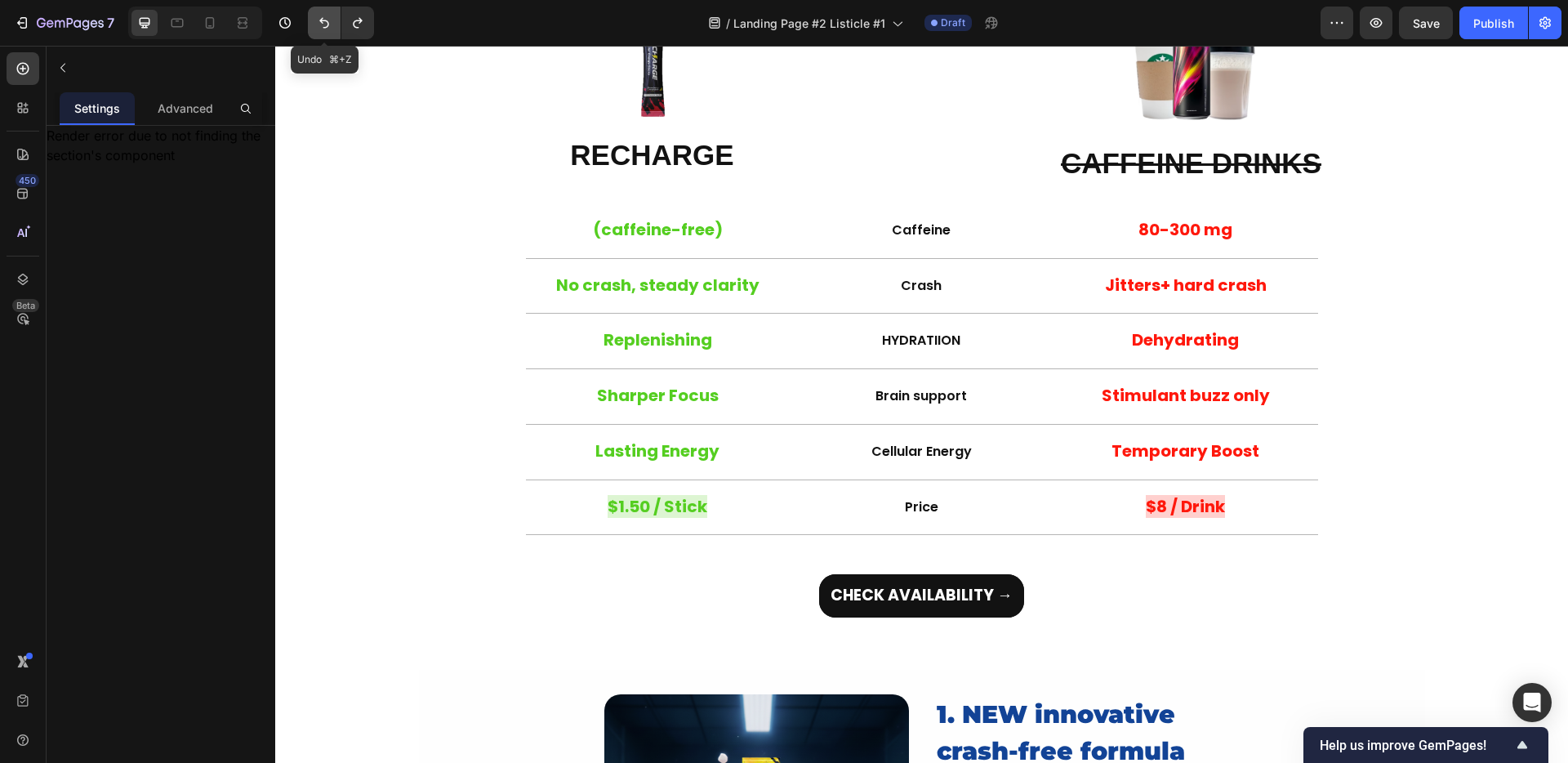
click at [312, 22] on button "Undo/Redo" at bounding box center [324, 22] width 32 height 32
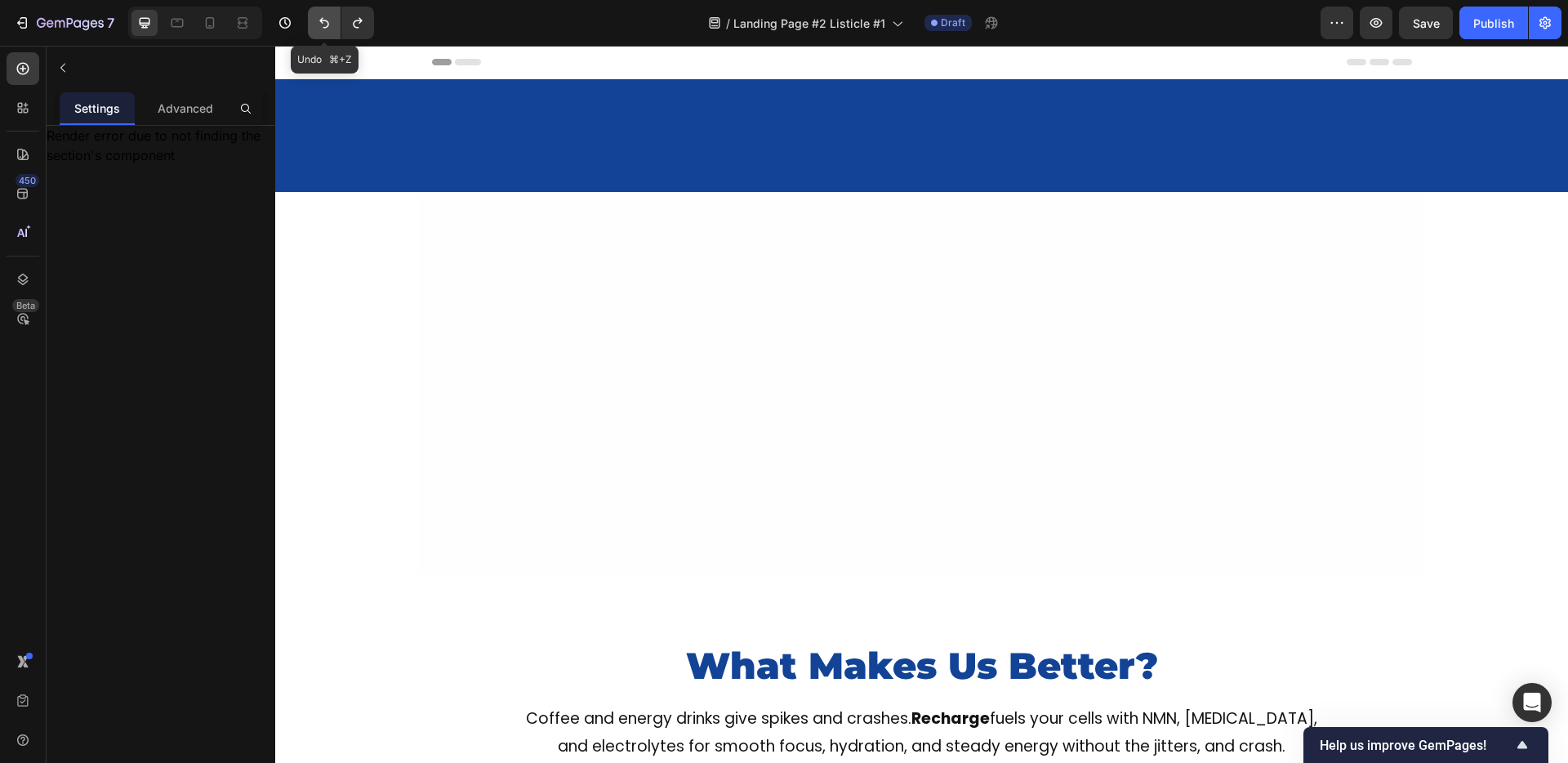
click at [312, 22] on button "Undo/Redo" at bounding box center [324, 22] width 32 height 32
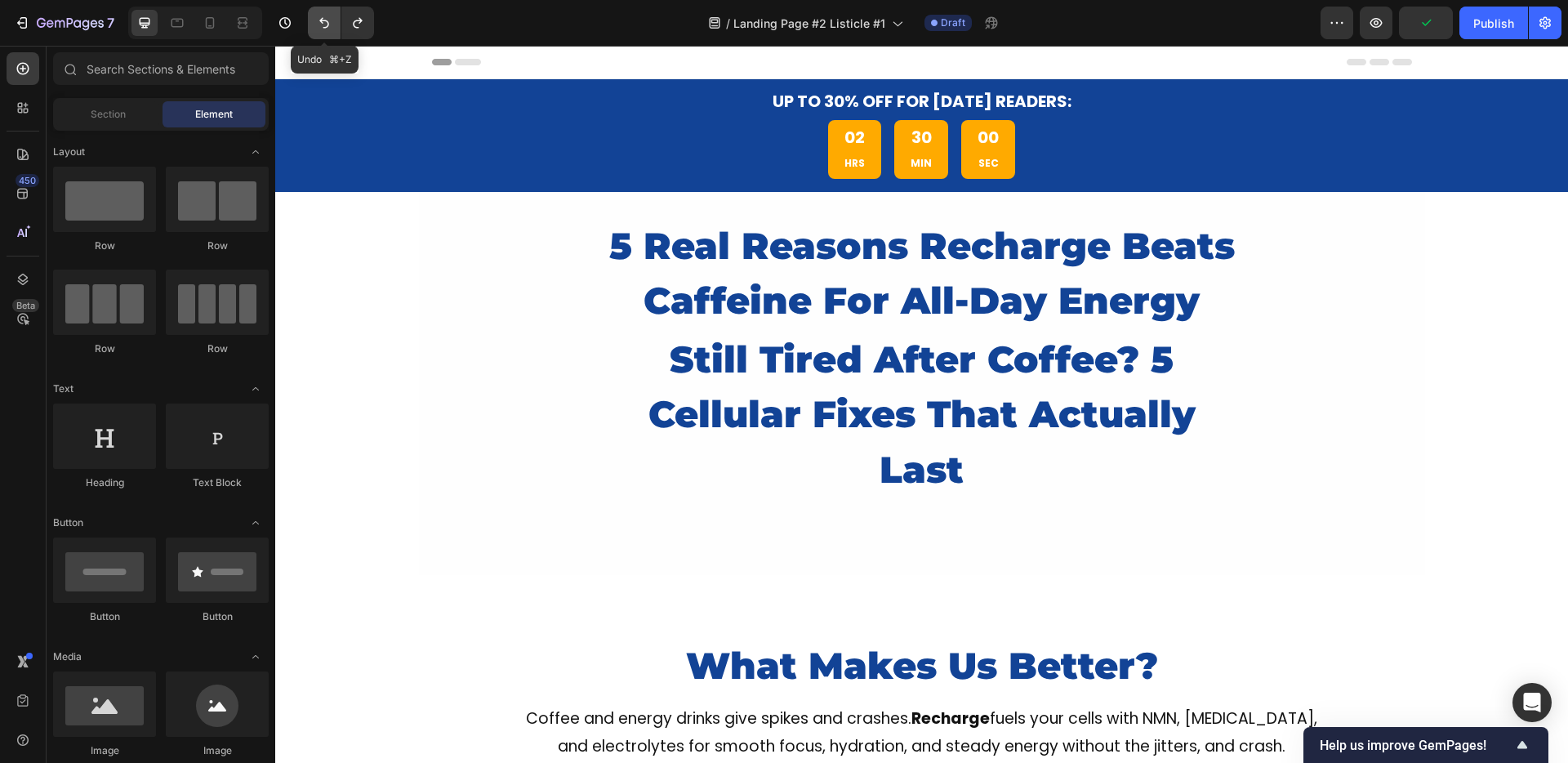
click at [312, 22] on button "Undo/Redo" at bounding box center [324, 22] width 32 height 32
click at [354, 31] on button "Undo/Redo" at bounding box center [357, 22] width 32 height 32
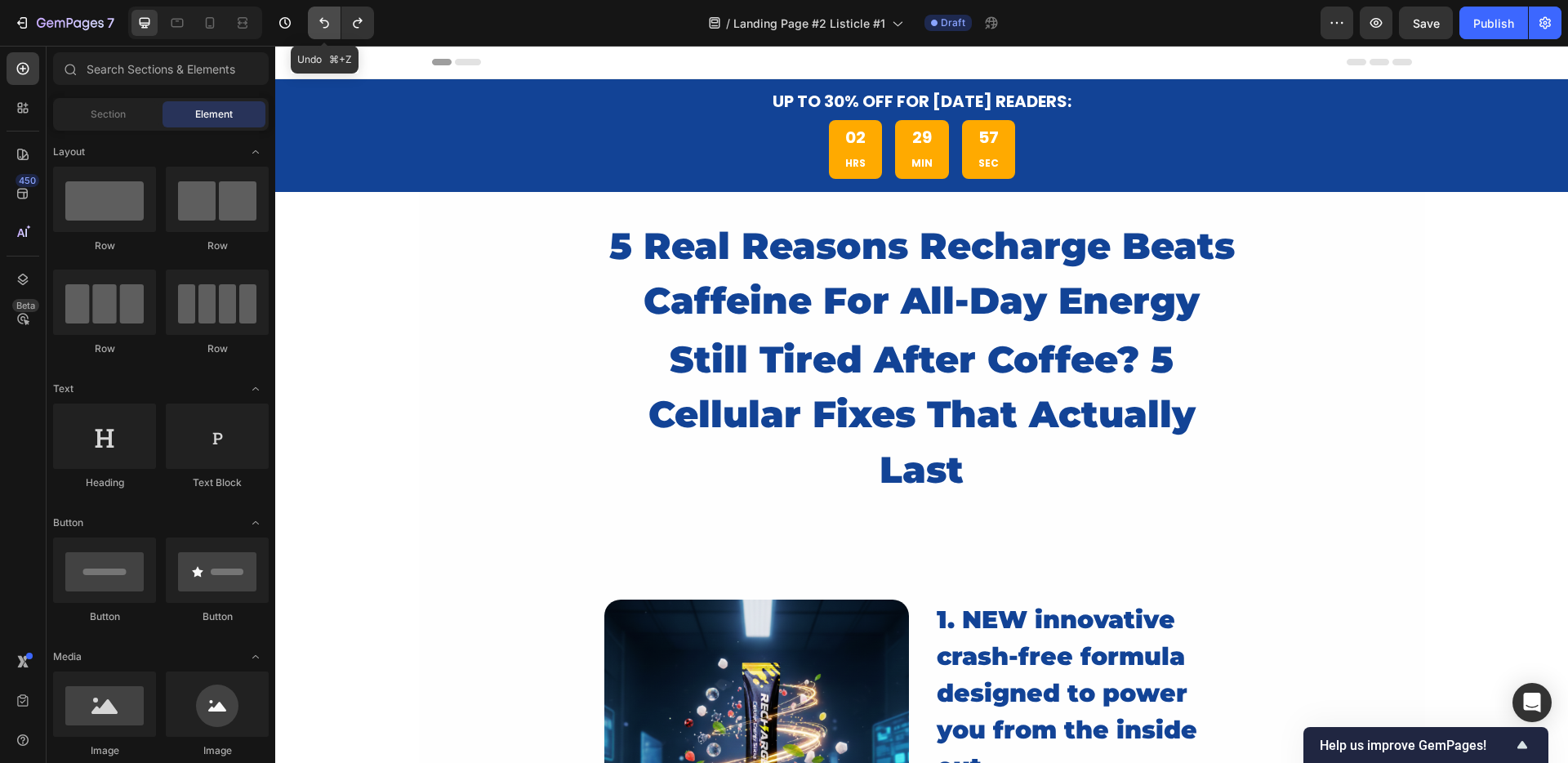
click at [315, 26] on button "Undo/Redo" at bounding box center [324, 22] width 32 height 32
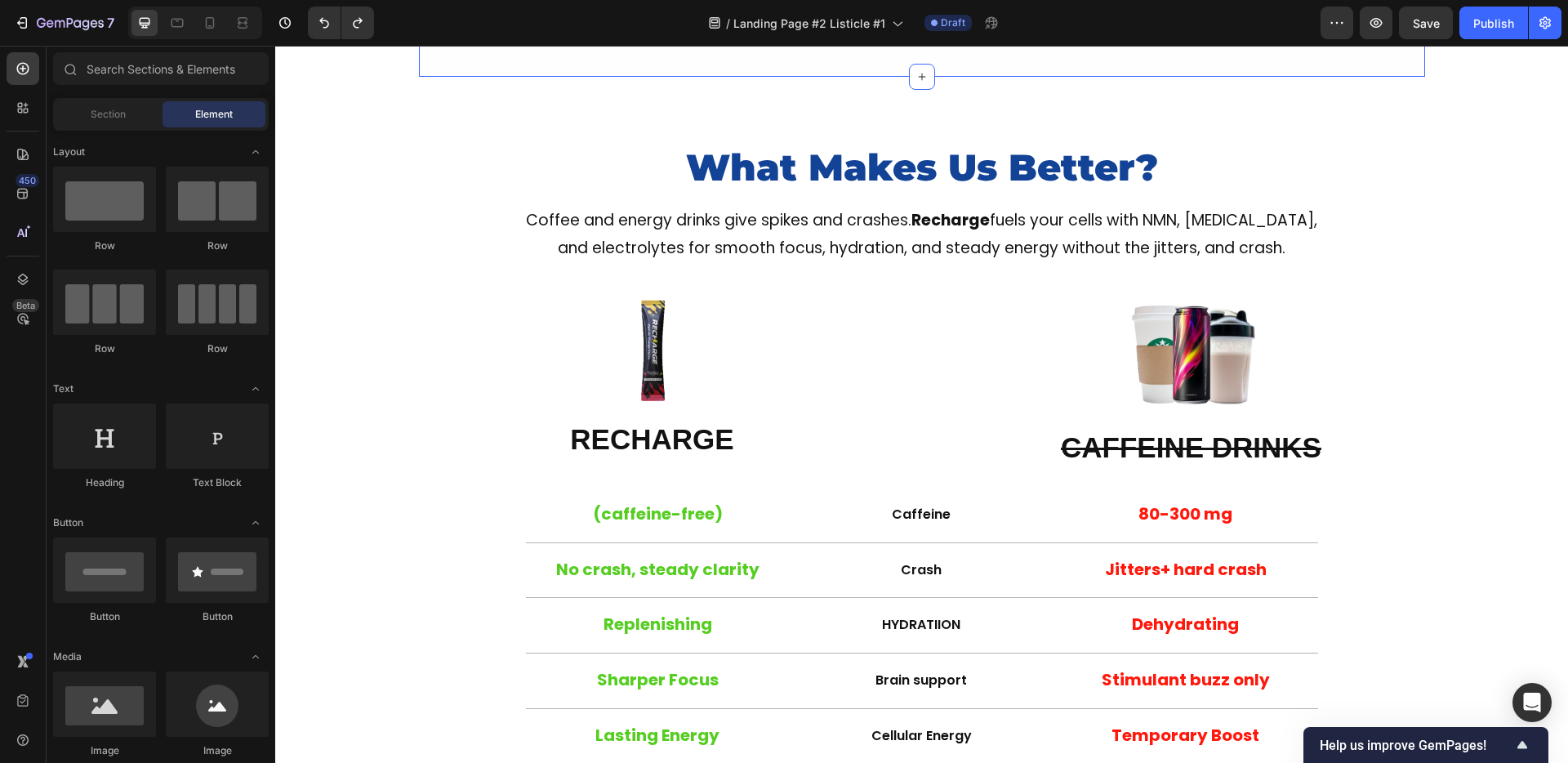
scroll to position [274, 0]
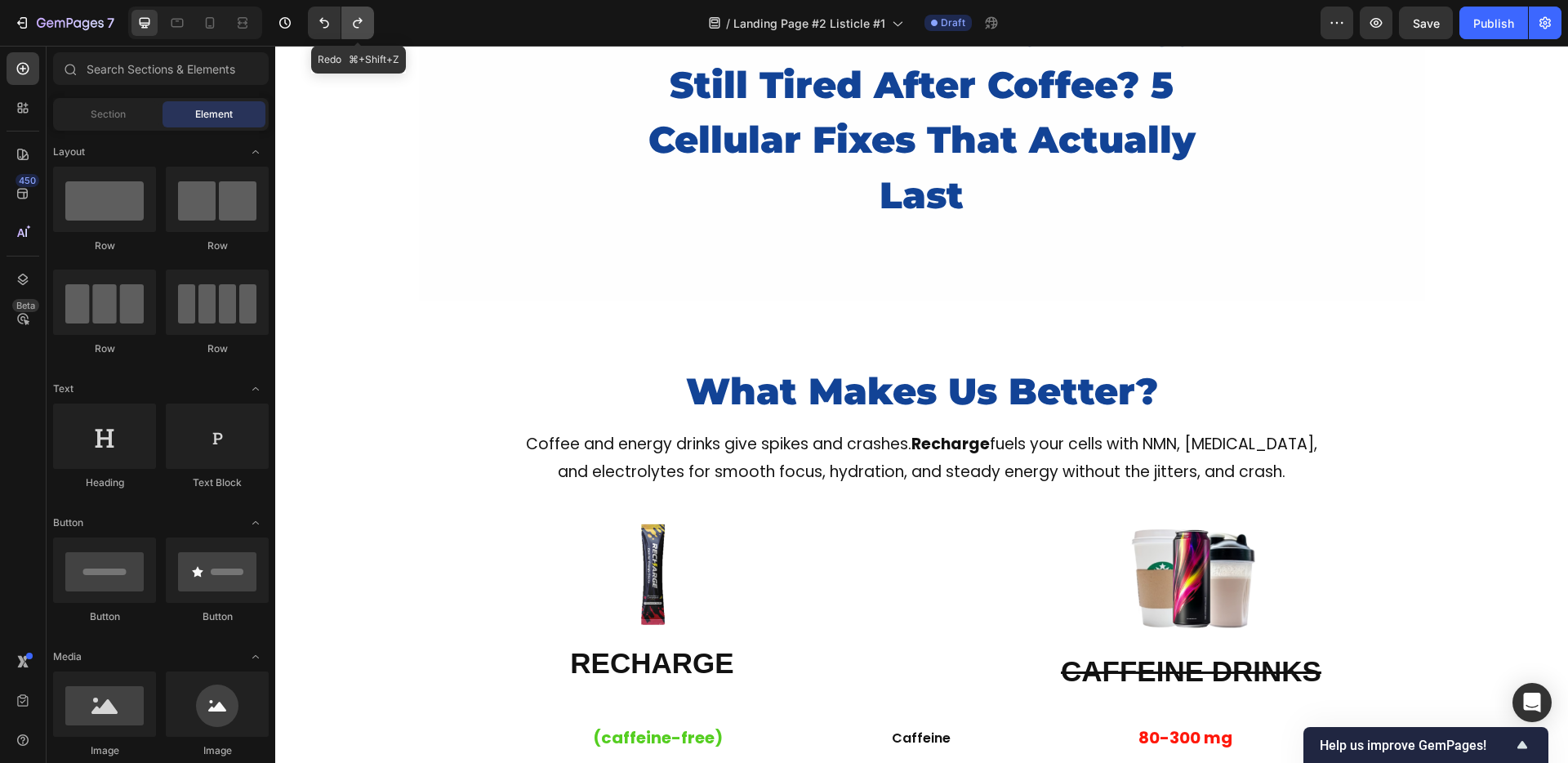
click at [354, 19] on icon "Undo/Redo" at bounding box center [358, 23] width 17 height 17
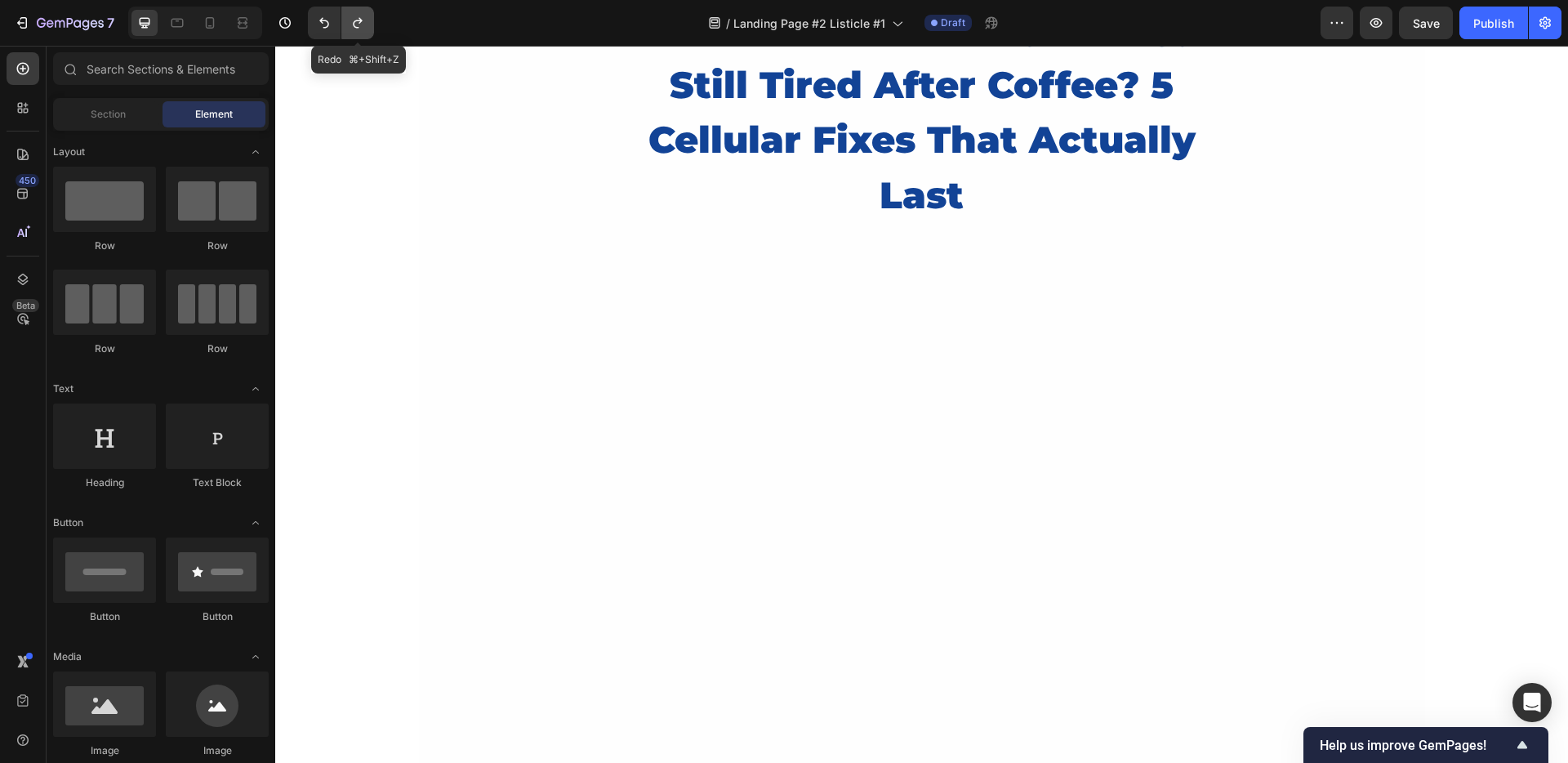
click at [354, 19] on icon "Undo/Redo" at bounding box center [358, 23] width 17 height 17
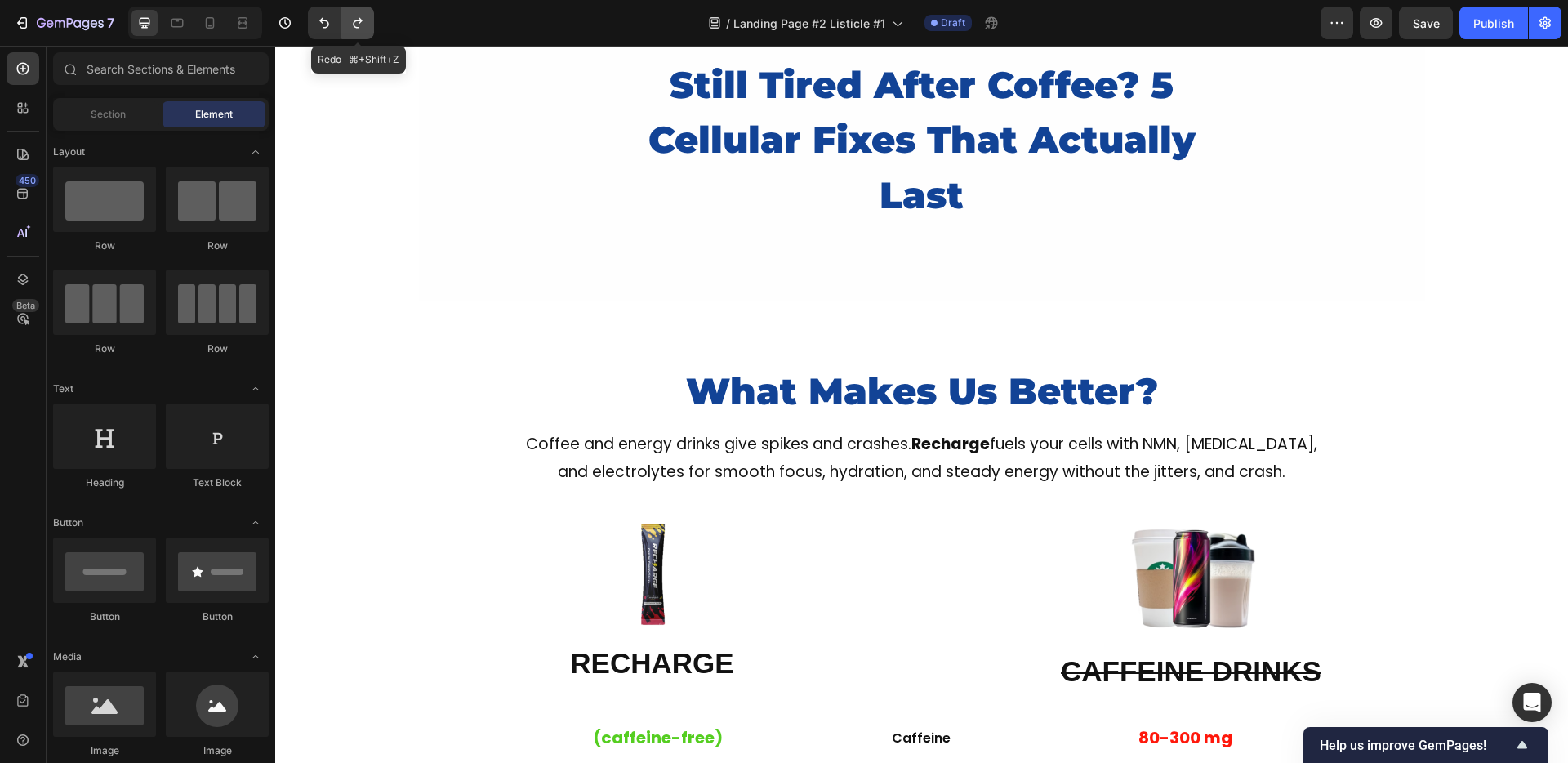
click at [357, 22] on icon "Undo/Redo" at bounding box center [358, 23] width 17 height 17
click at [329, 26] on icon "Undo/Redo" at bounding box center [324, 23] width 17 height 17
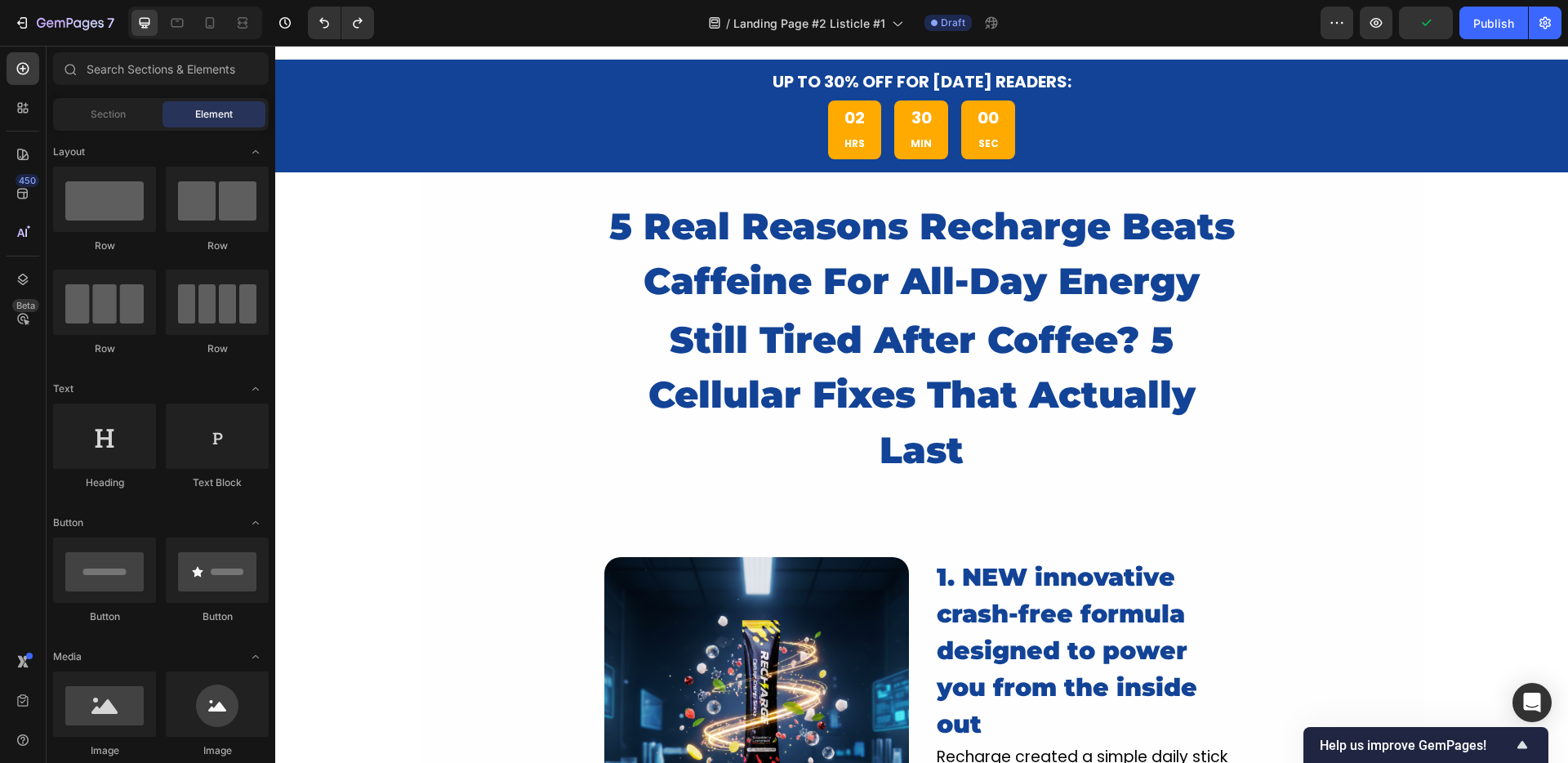
scroll to position [0, 0]
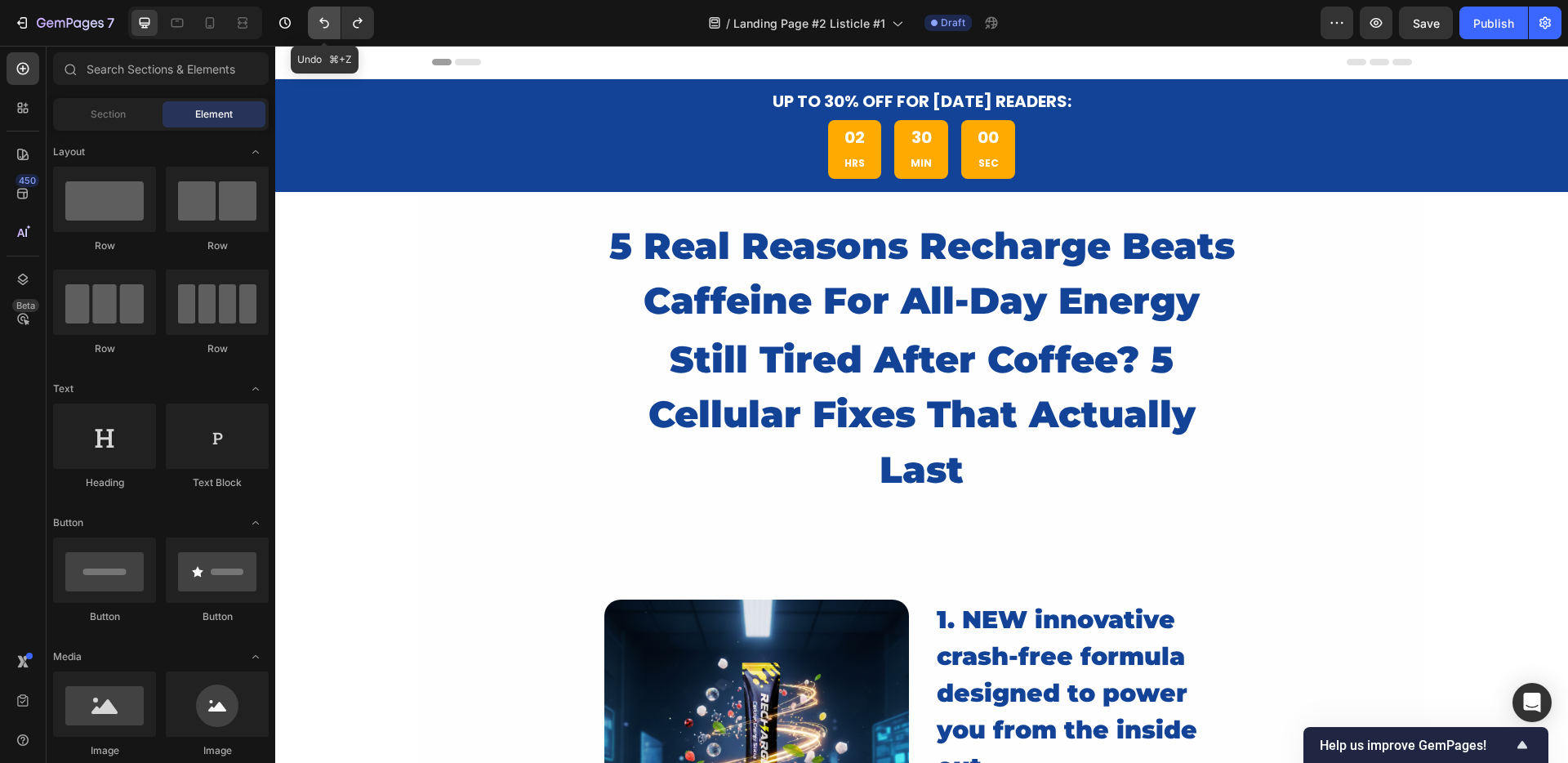
click at [314, 23] on button "Undo/Redo" at bounding box center [324, 22] width 32 height 32
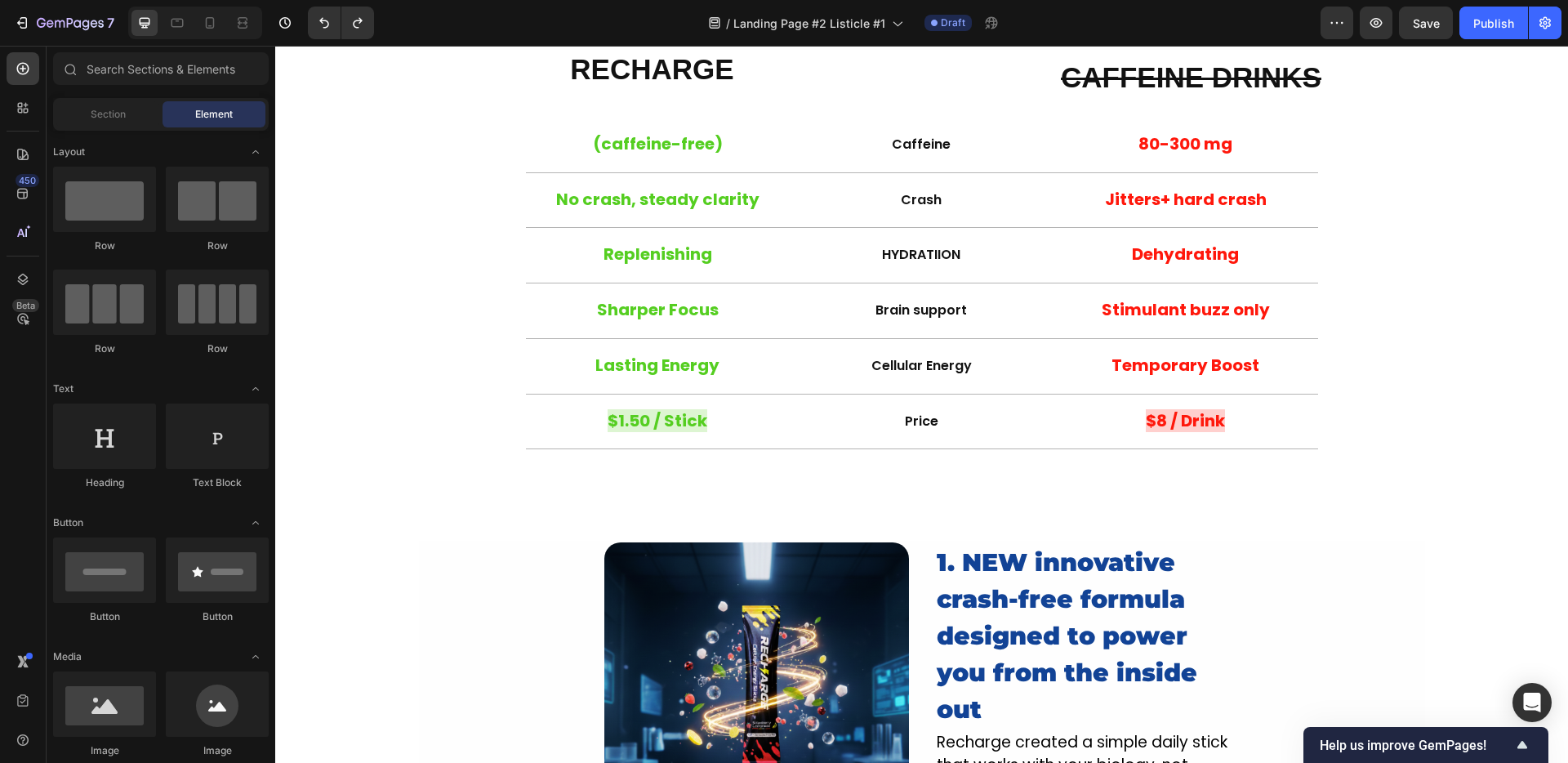
scroll to position [897, 0]
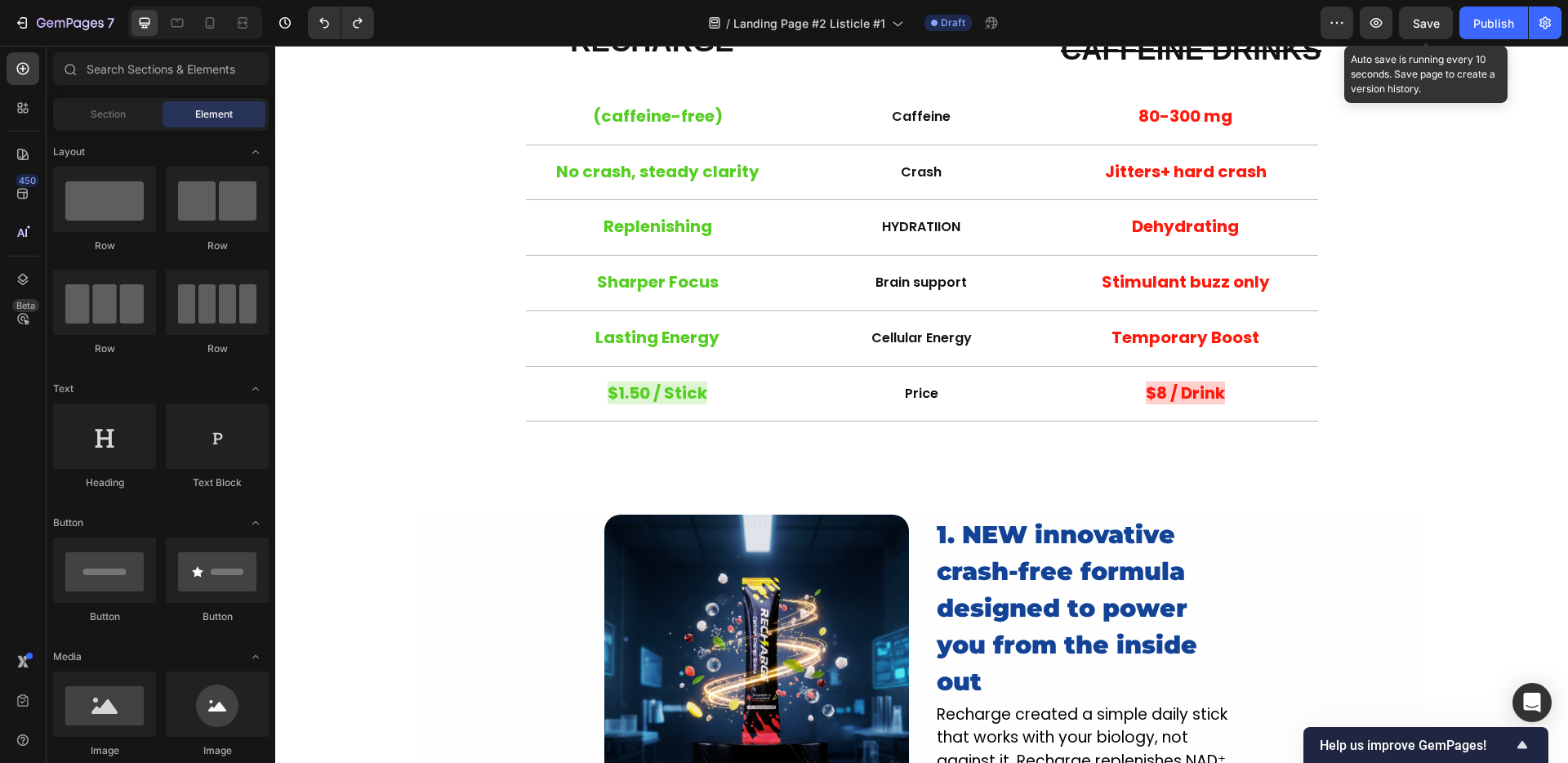
click at [1414, 18] on span "Save" at bounding box center [1426, 24] width 27 height 14
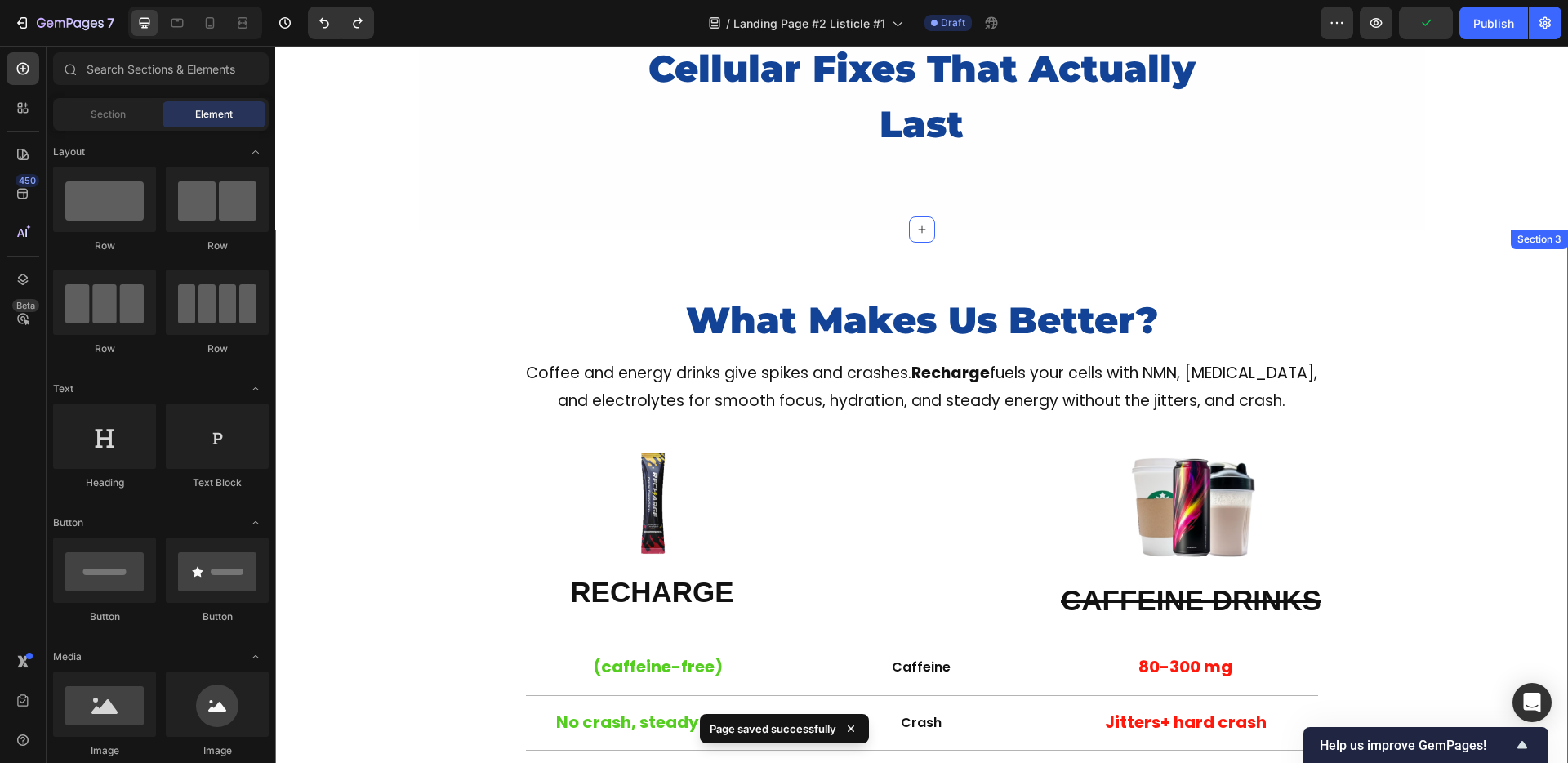
scroll to position [0, 0]
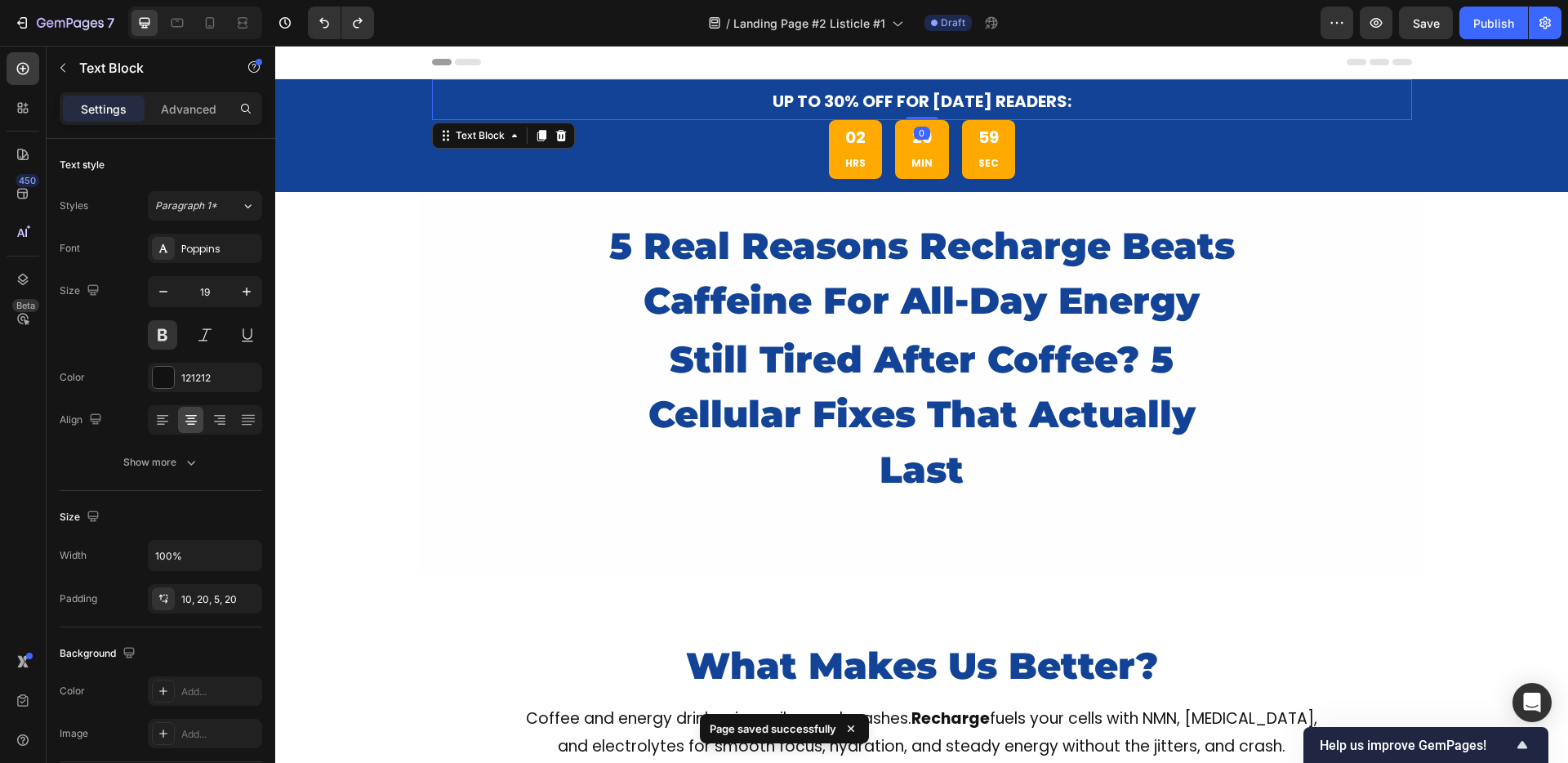
click at [504, 118] on div "UP TO 30% OFF for [DATE] Readers:" at bounding box center [921, 100] width 980 height 41
click at [333, 125] on div "UP TO 30% OFF for Today's Readers: Text Block 0 02 HRS 29 MIN 58 SEC Countdown …" at bounding box center [921, 135] width 1292 height 113
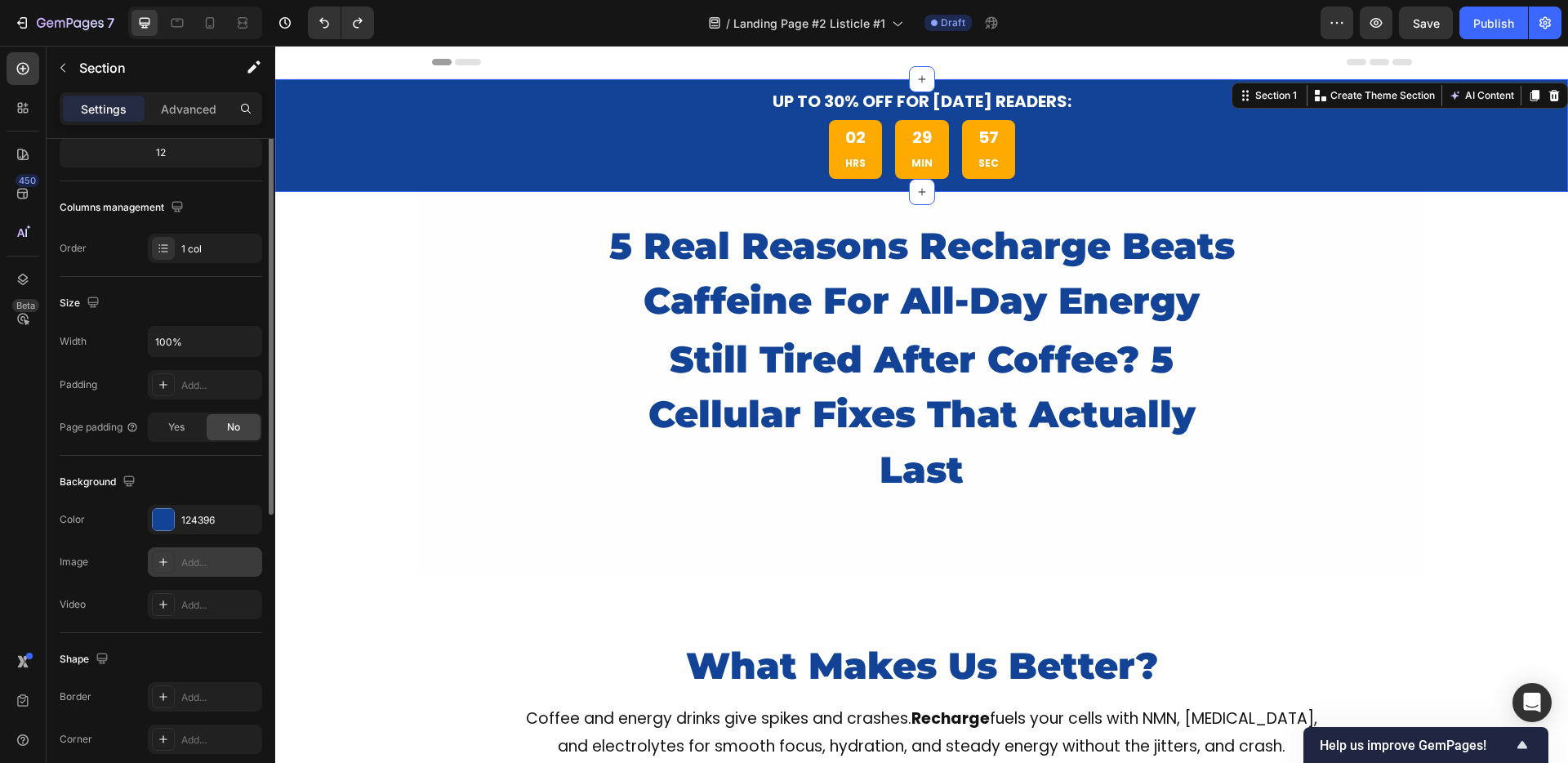
scroll to position [236, 0]
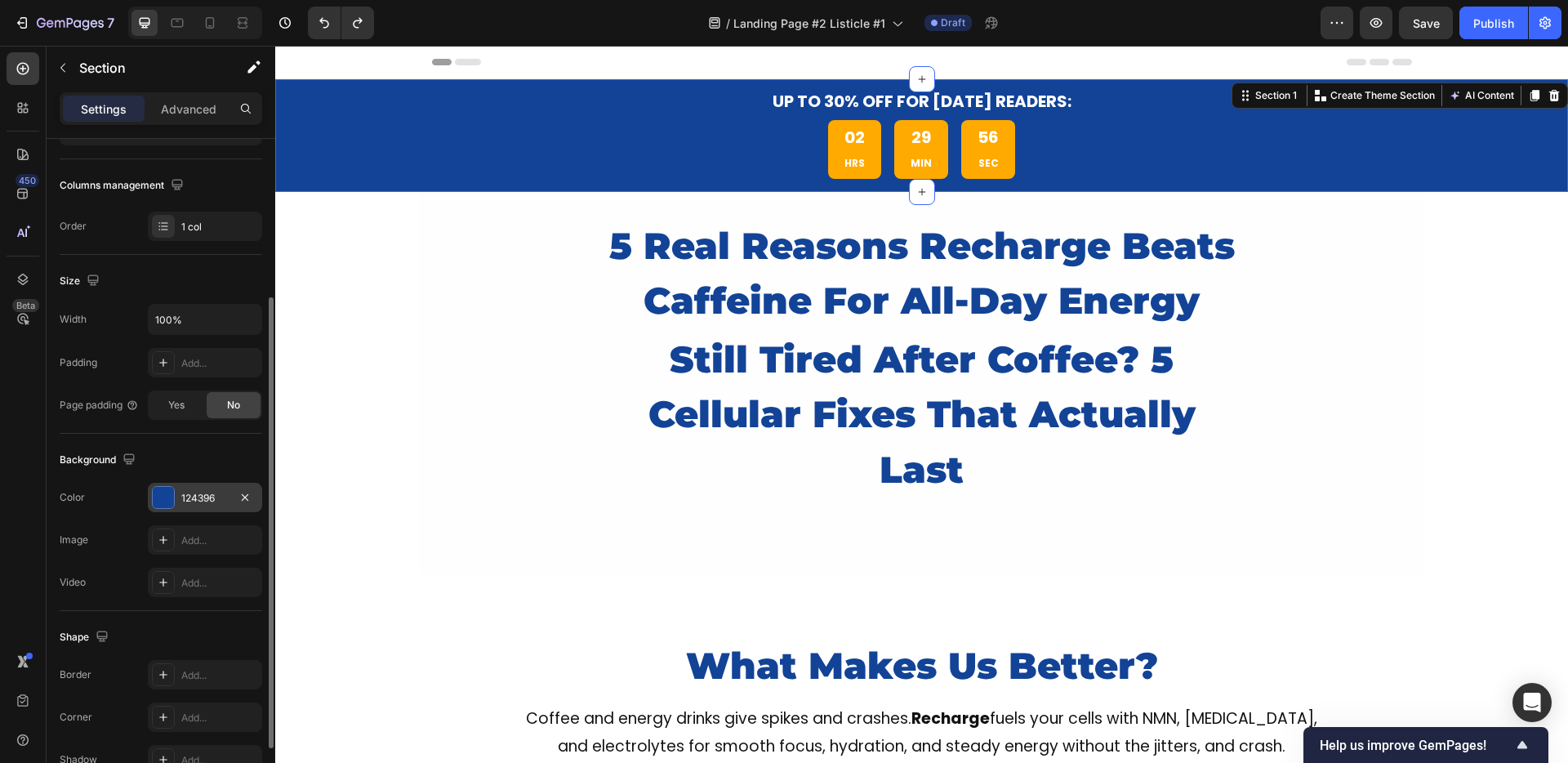
click at [194, 494] on div "124396" at bounding box center [205, 498] width 47 height 15
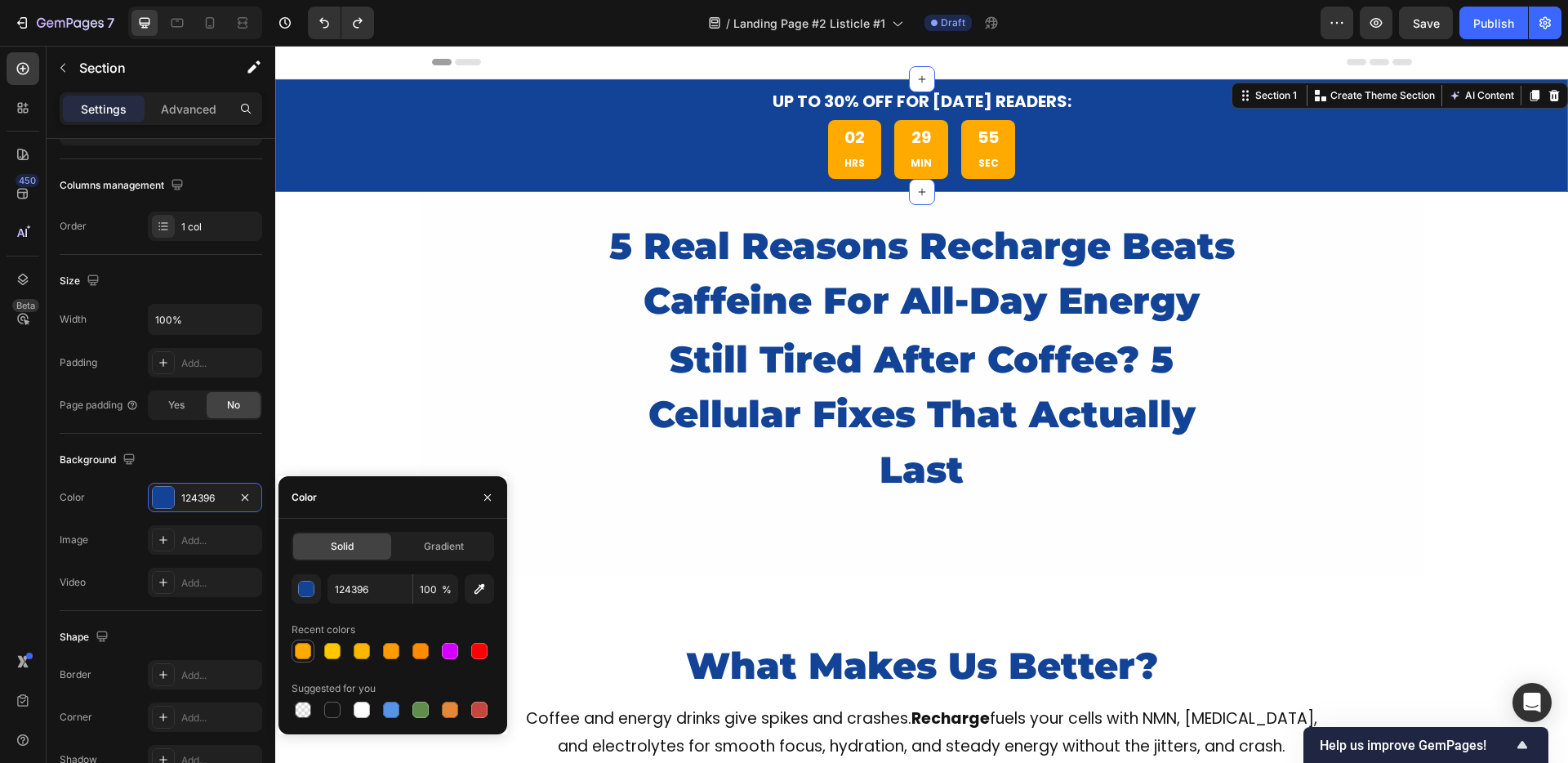
click at [310, 645] on div at bounding box center [303, 651] width 17 height 17
type input "FFAA00"
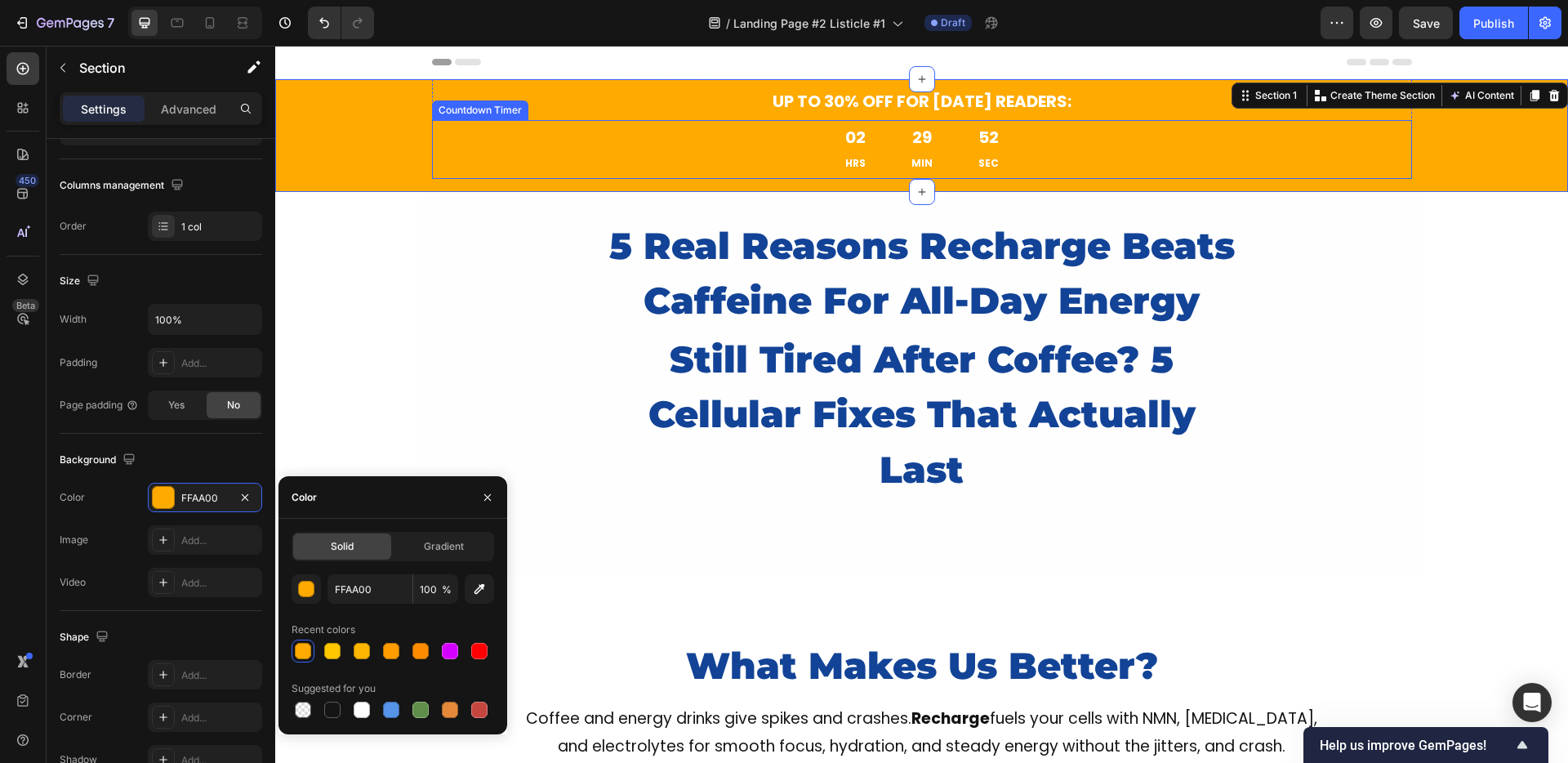
click at [873, 149] on div "02 HRS" at bounding box center [855, 149] width 53 height 58
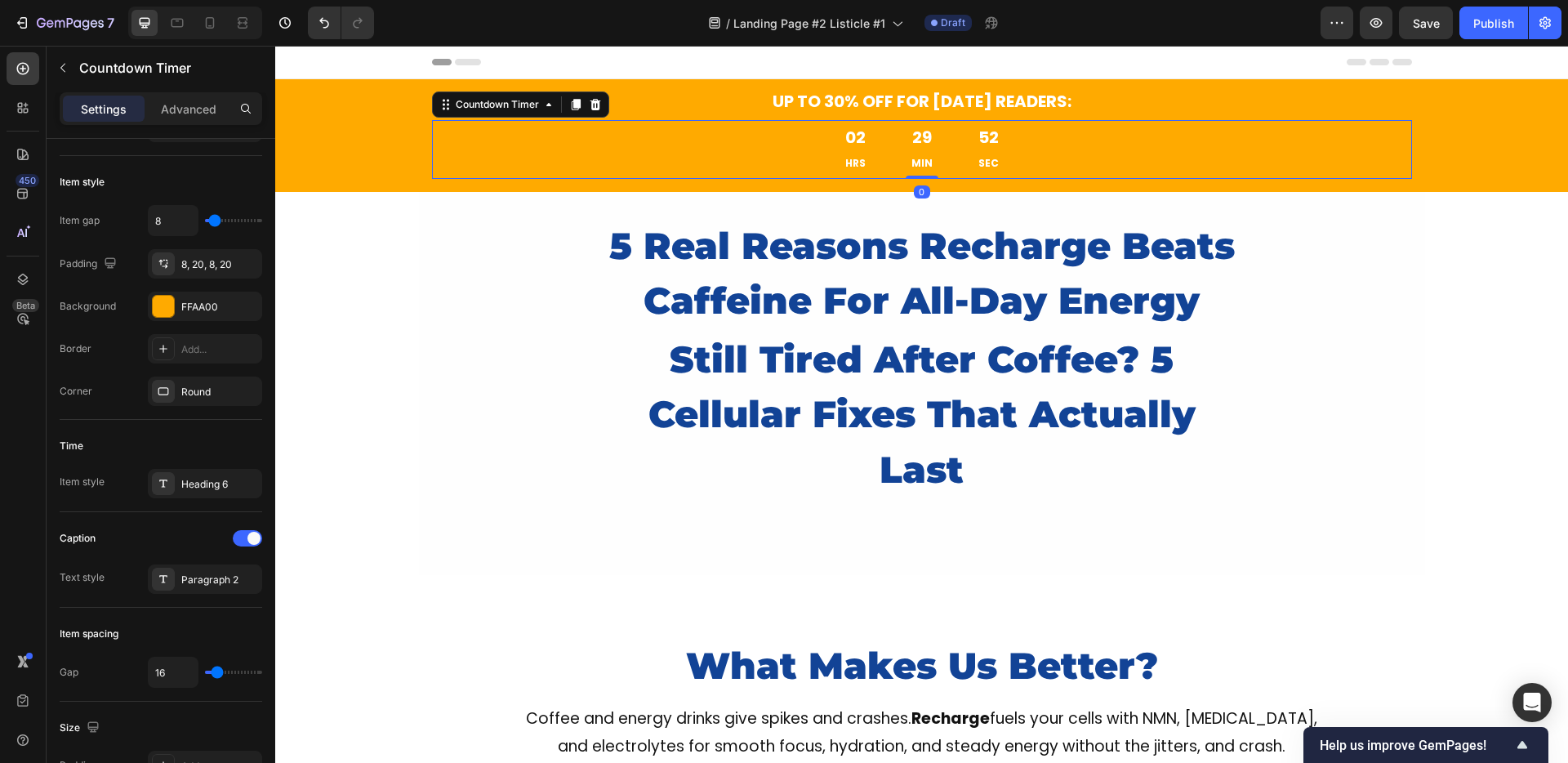
scroll to position [0, 0]
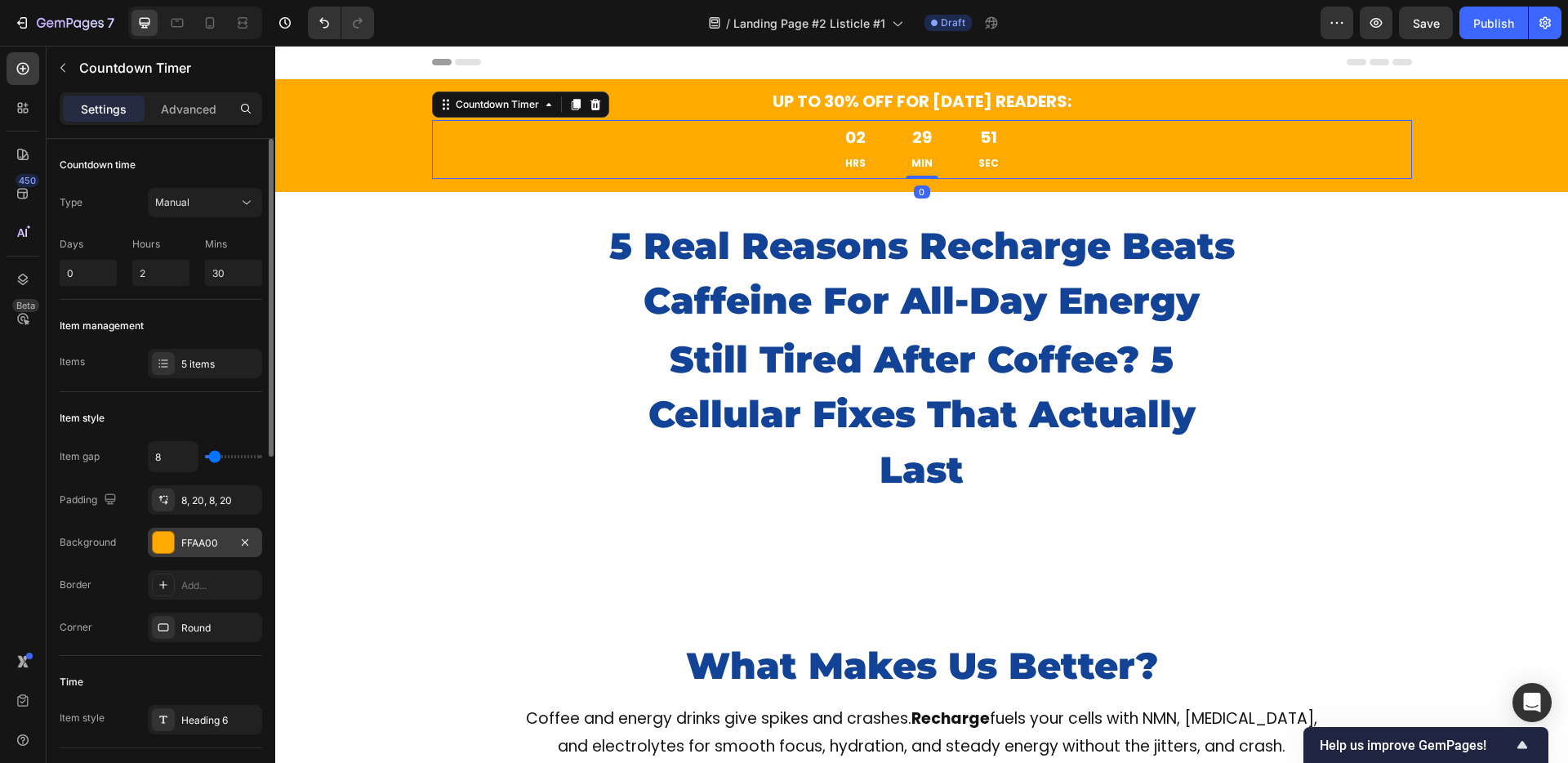
click at [210, 528] on div "FFAA00" at bounding box center [204, 543] width 114 height 30
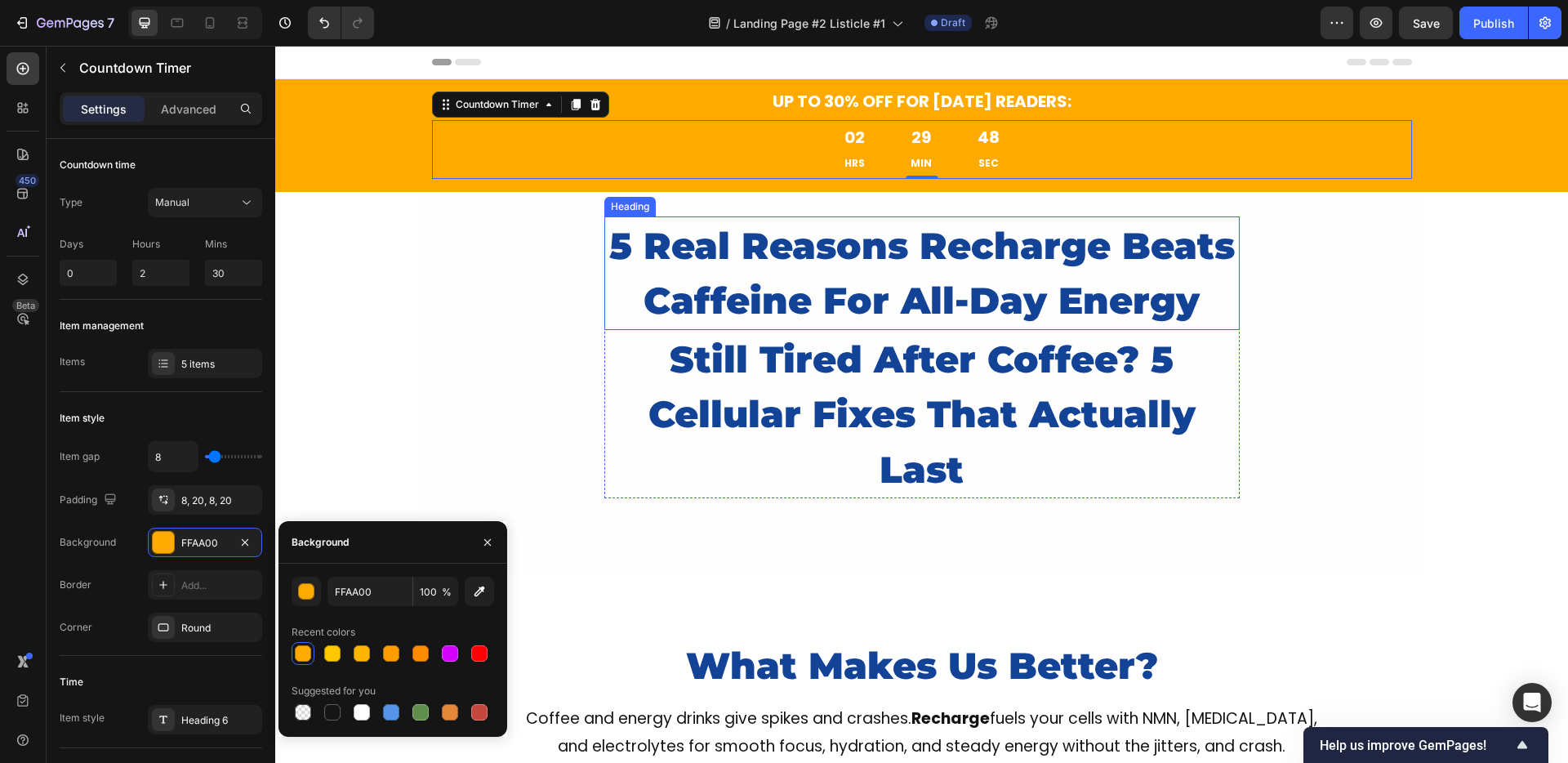
click at [705, 255] on h2 "5 Real Reasons Recharge Beats Caffeine For All-Day Energy" at bounding box center [922, 273] width 635 height 113
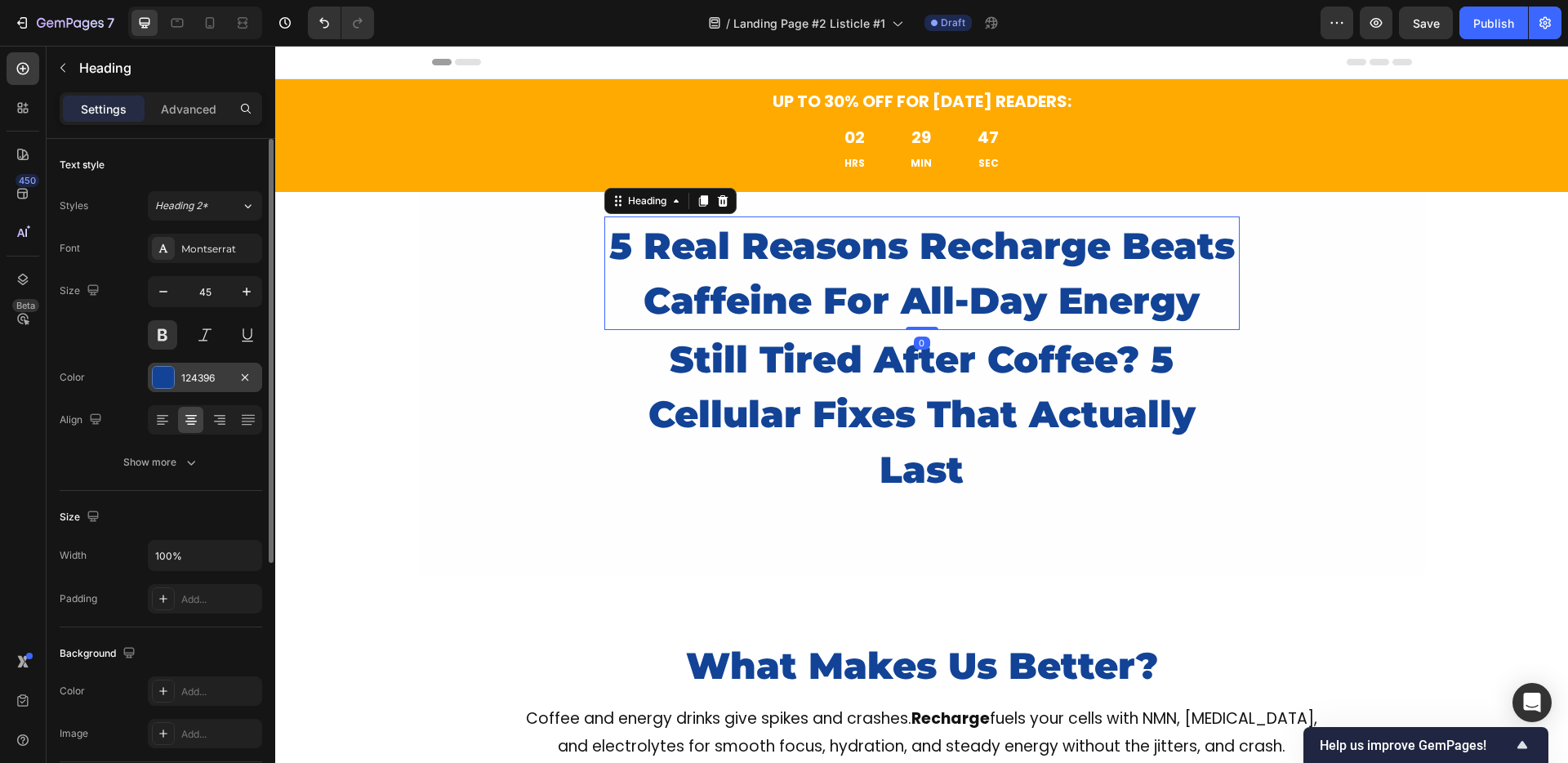
click at [214, 383] on div "124396" at bounding box center [205, 378] width 47 height 15
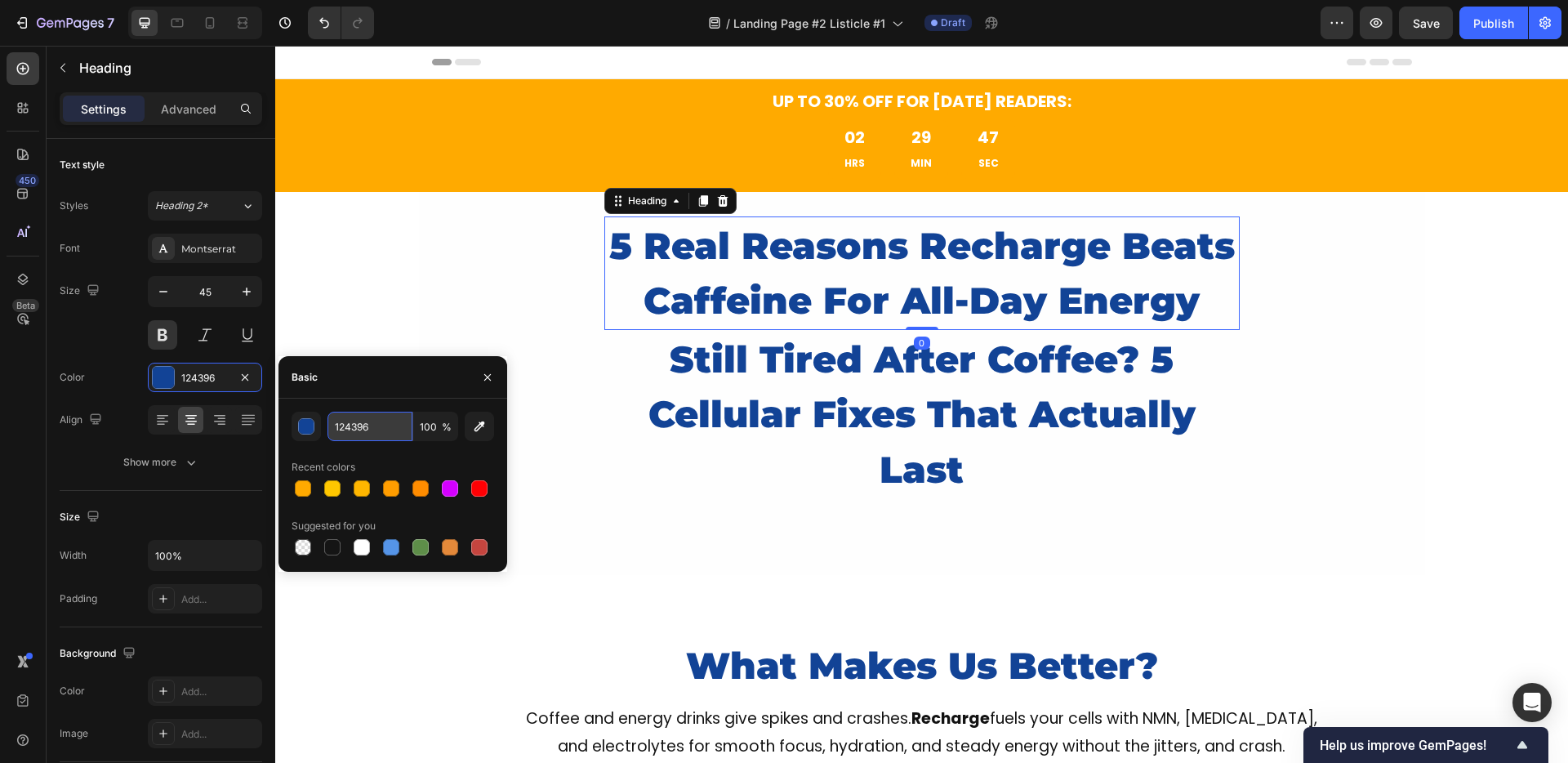
click at [343, 435] on input "124396" at bounding box center [369, 427] width 85 height 30
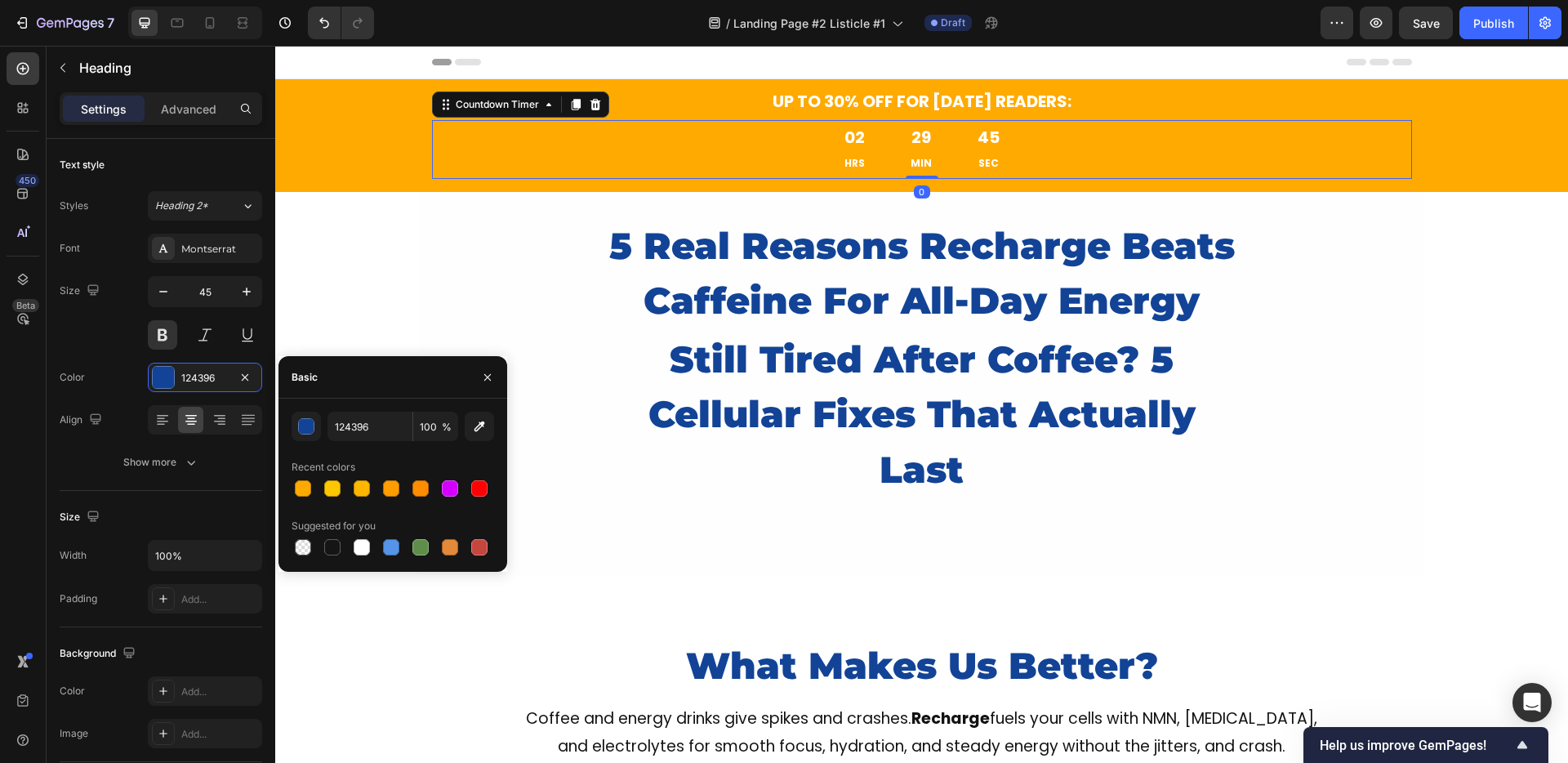
click at [879, 144] on div "02 HRS 29 MIN 45 SEC" at bounding box center [921, 149] width 188 height 58
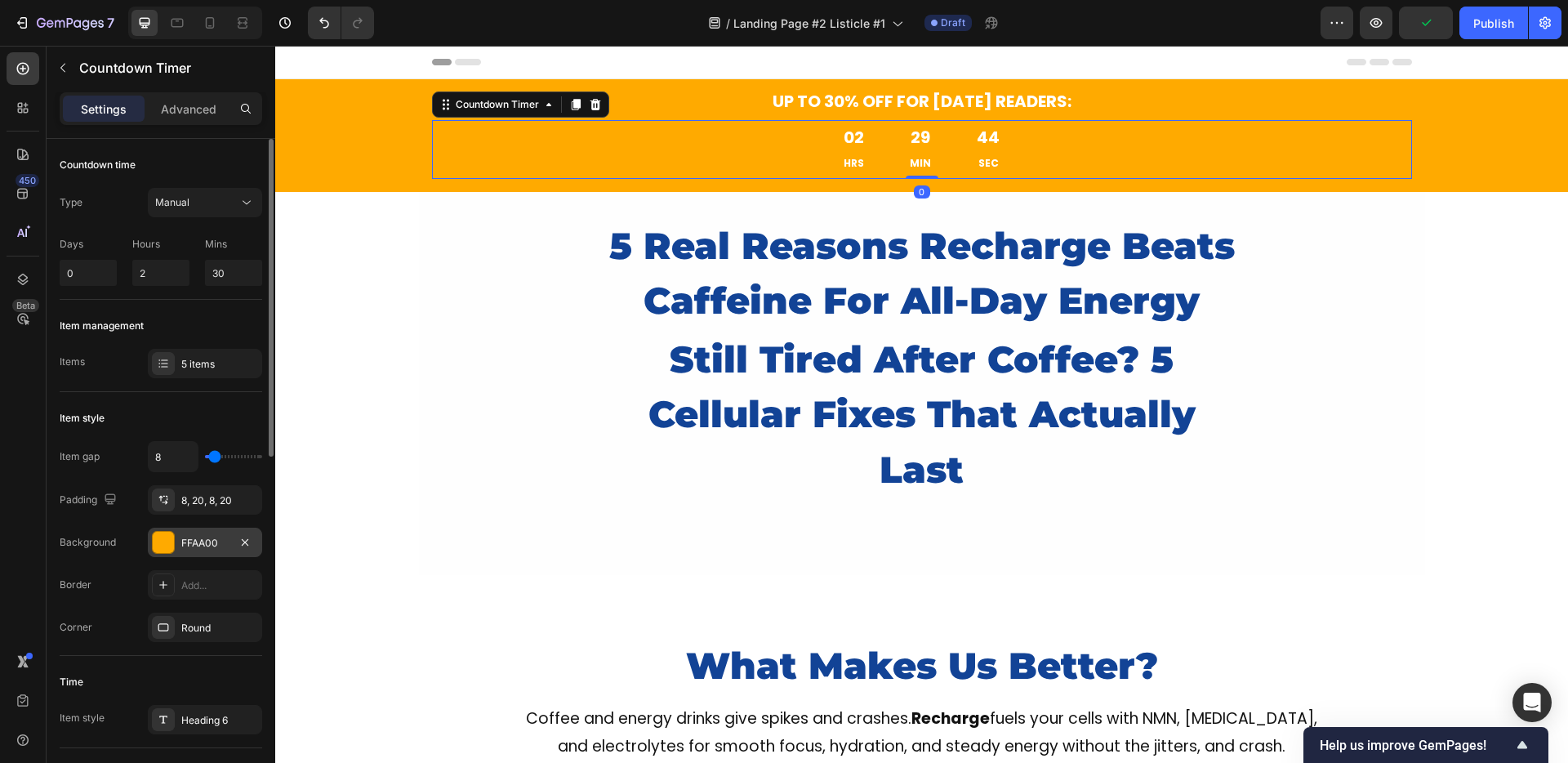
click at [185, 555] on div "FFAA00" at bounding box center [204, 543] width 114 height 30
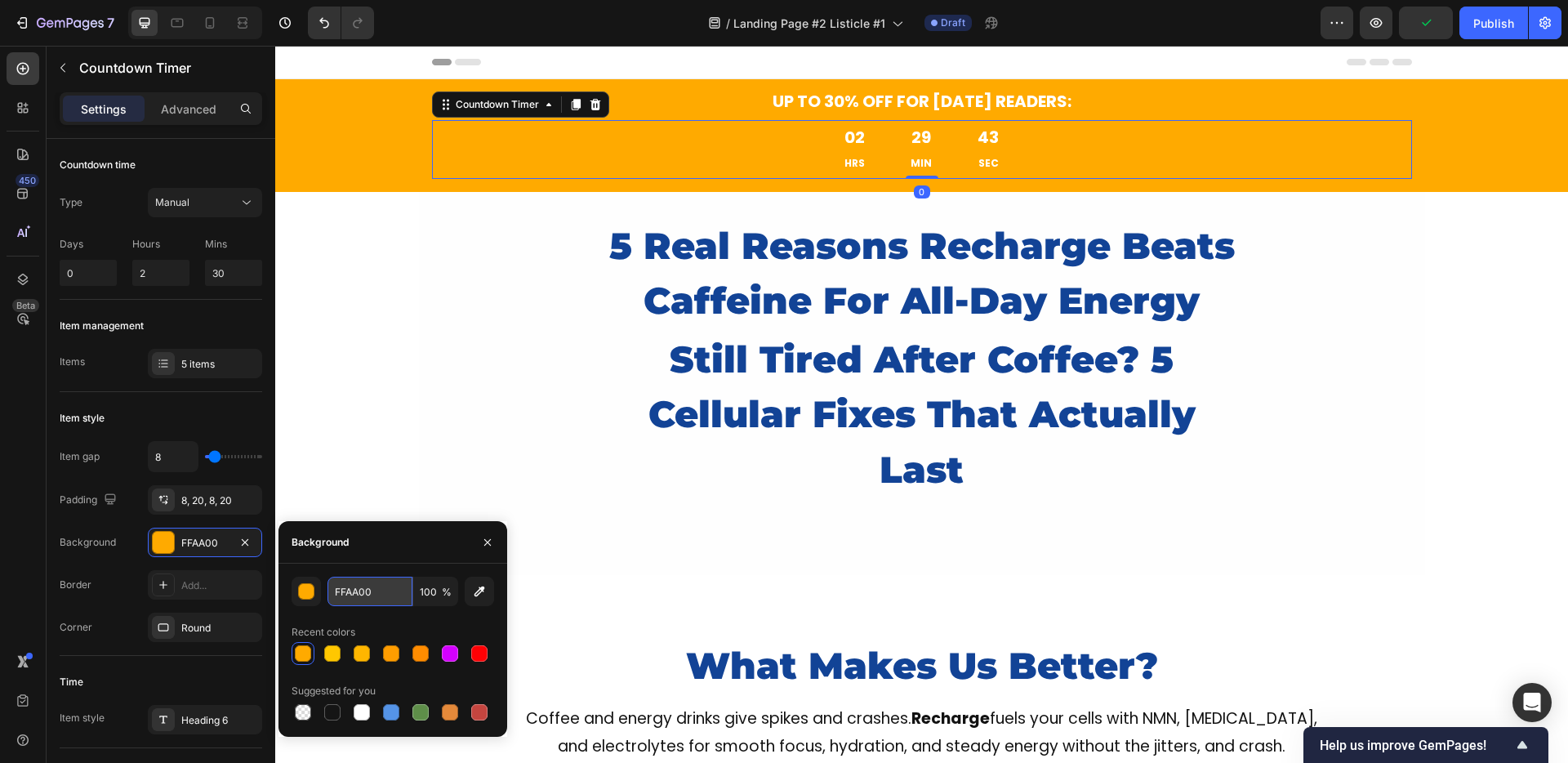
click at [346, 598] on input "FFAA00" at bounding box center [369, 592] width 85 height 30
paste input "124396"
type input "124396"
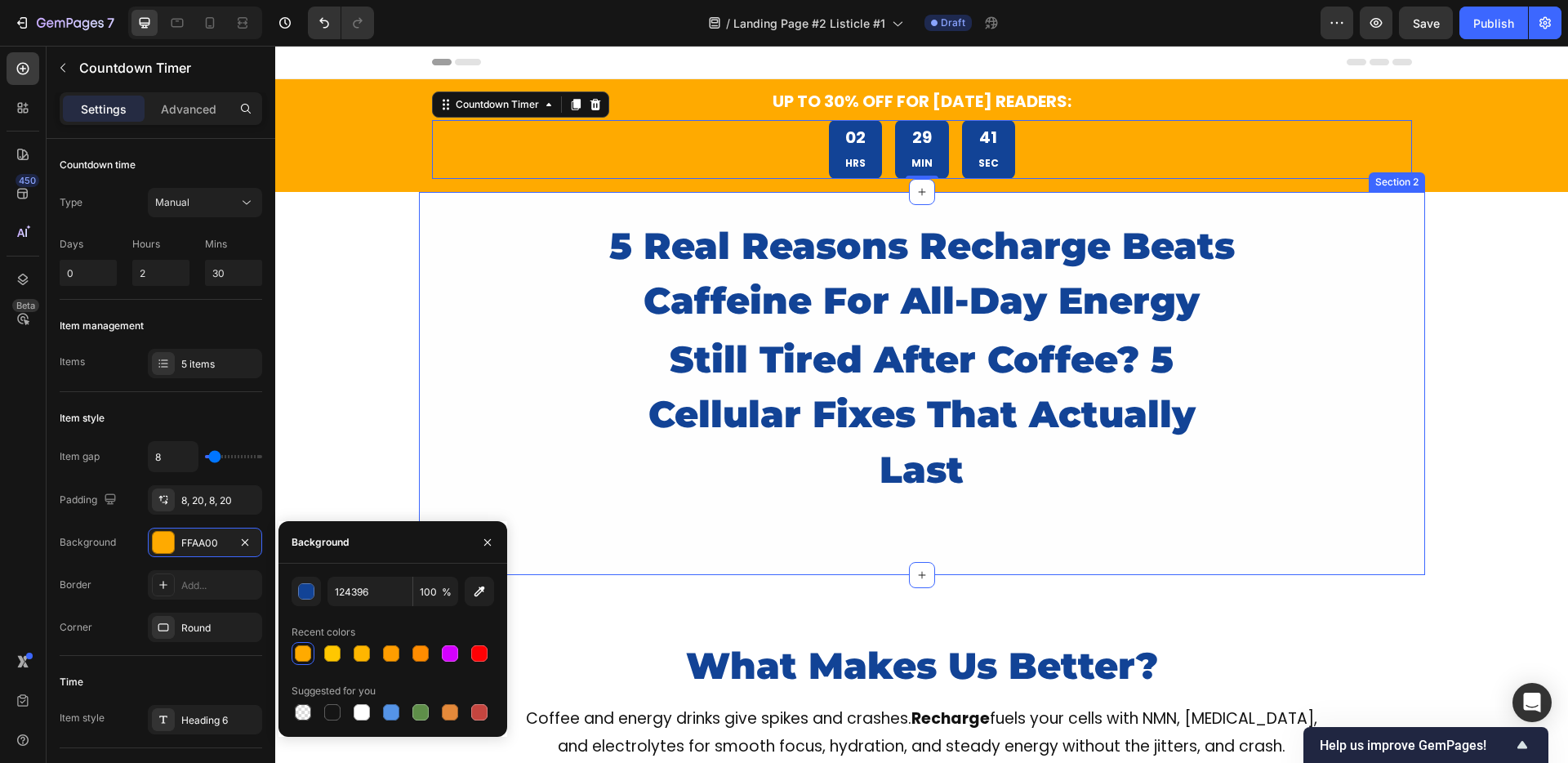
click at [464, 375] on div "5 Real Reasons Recharge Beats Caffeine For All-Day Energy Heading still tired a…" at bounding box center [921, 384] width 1006 height 335
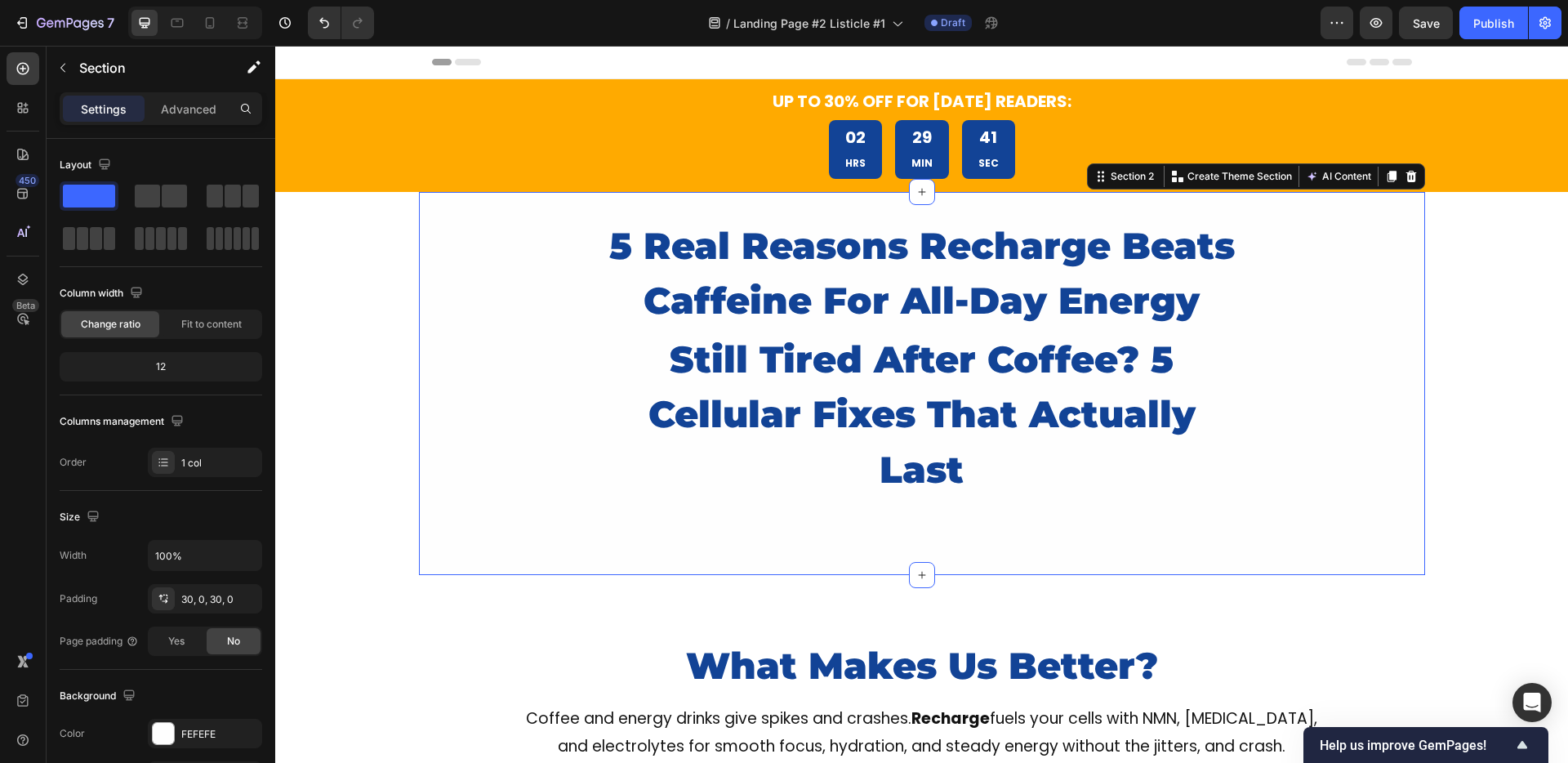
click at [464, 375] on div "5 Real Reasons Recharge Beats Caffeine For All-Day Energy Heading still tired a…" at bounding box center [921, 384] width 1006 height 335
click at [316, 23] on icon "Undo/Redo" at bounding box center [324, 23] width 17 height 17
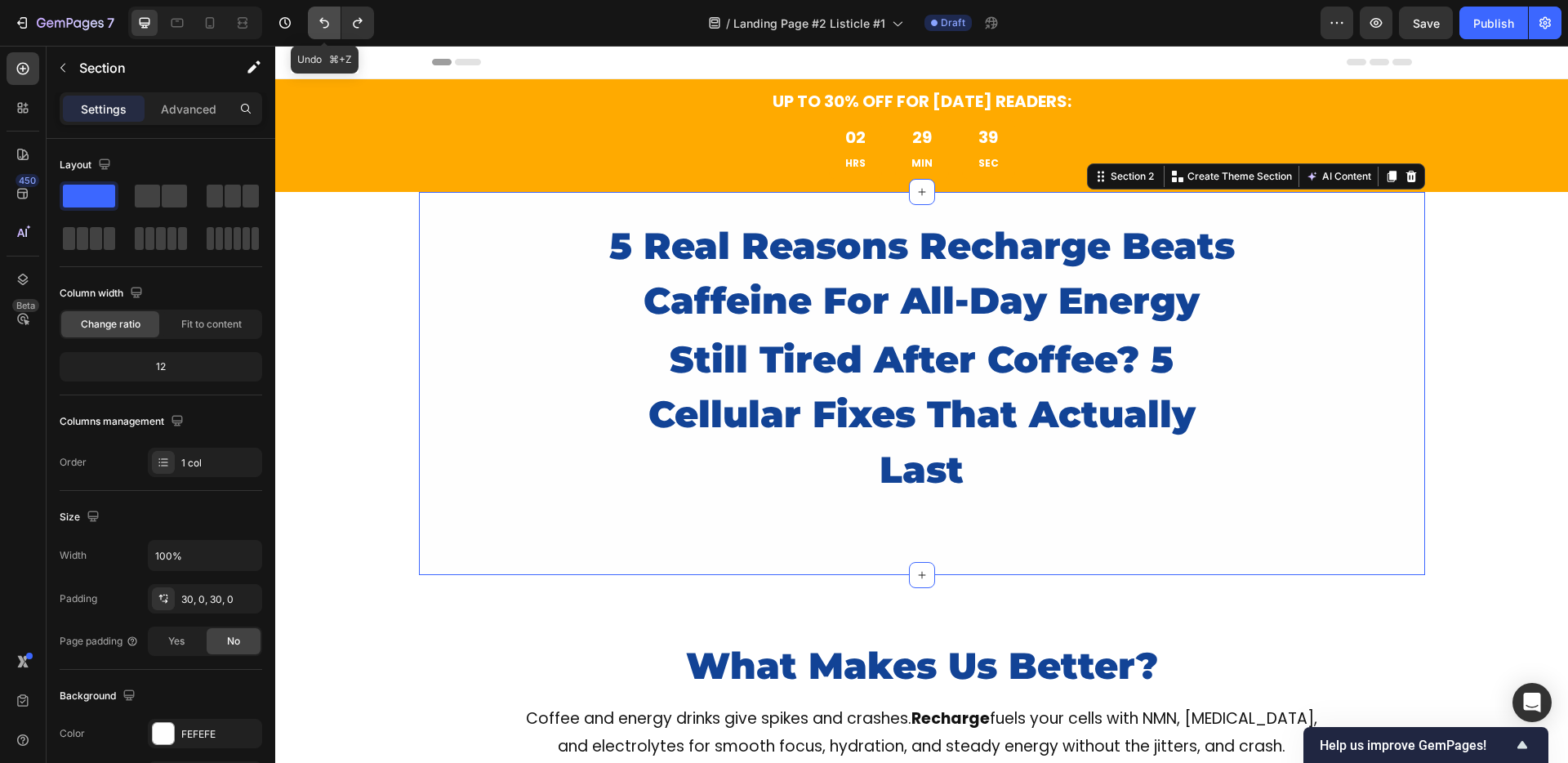
click at [316, 23] on icon "Undo/Redo" at bounding box center [324, 23] width 17 height 17
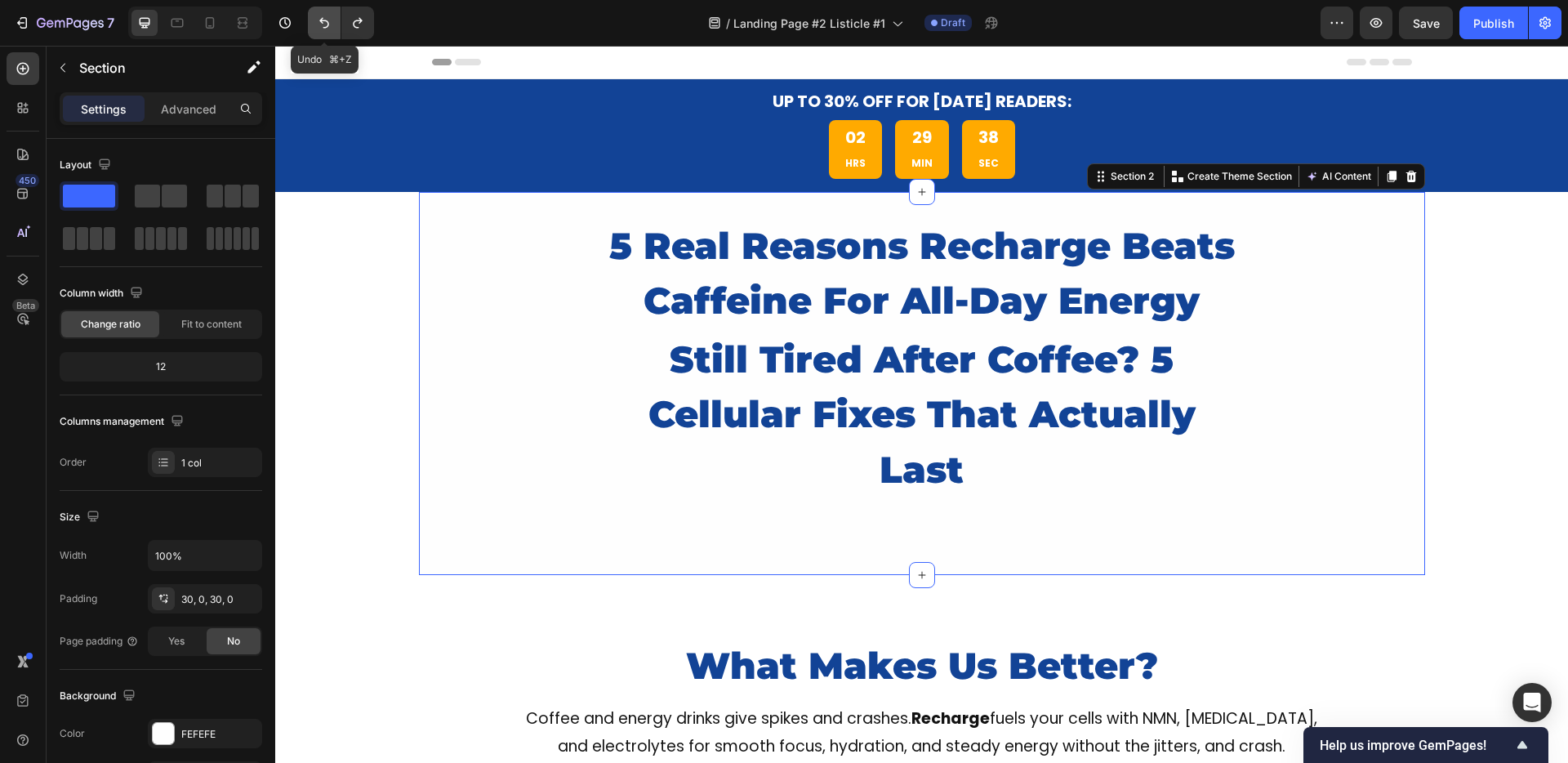
click at [316, 23] on icon "Undo/Redo" at bounding box center [324, 23] width 17 height 17
click at [358, 23] on icon "Undo/Redo" at bounding box center [358, 23] width 17 height 17
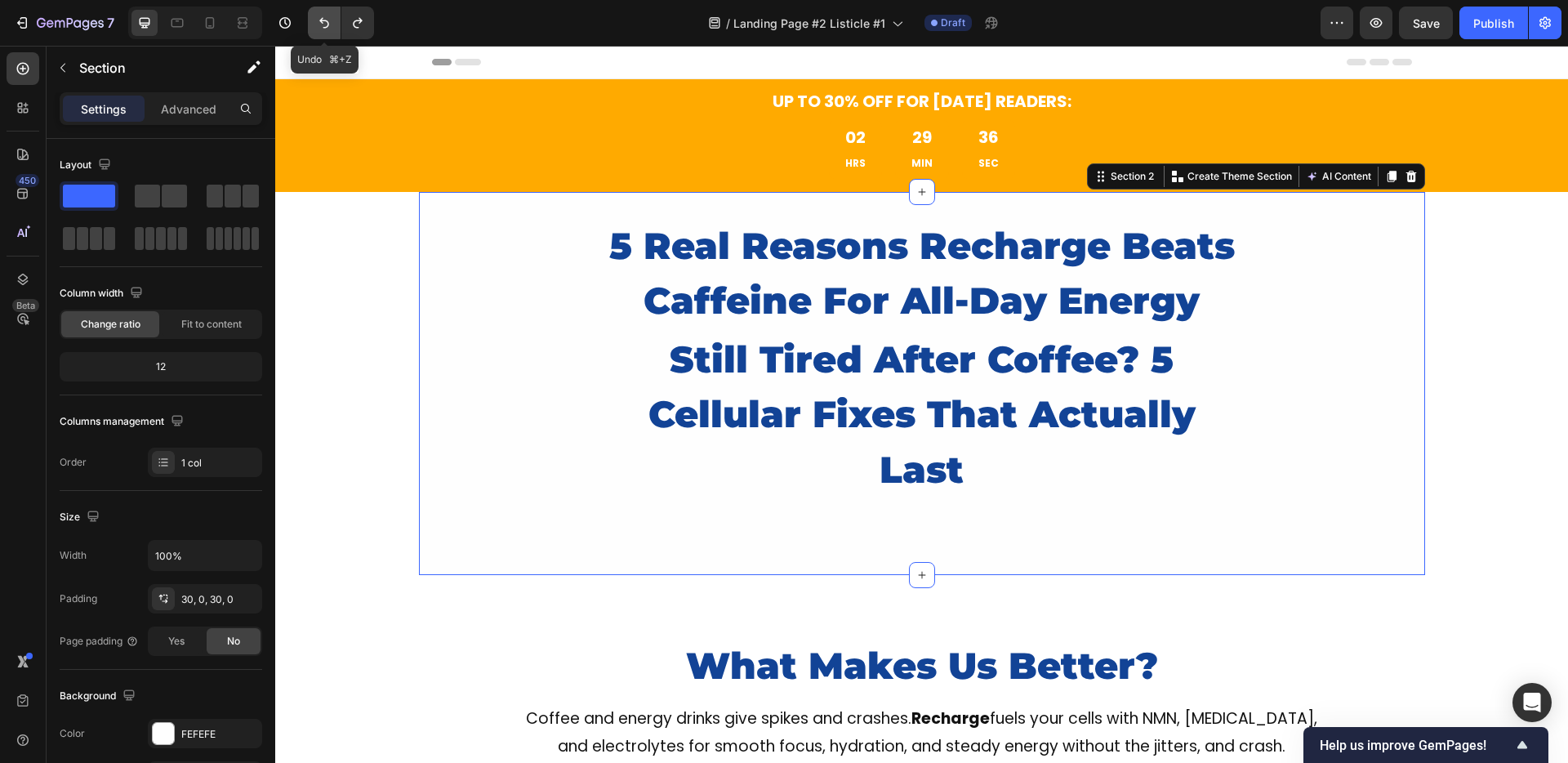
click at [322, 26] on icon "Undo/Redo" at bounding box center [324, 23] width 17 height 17
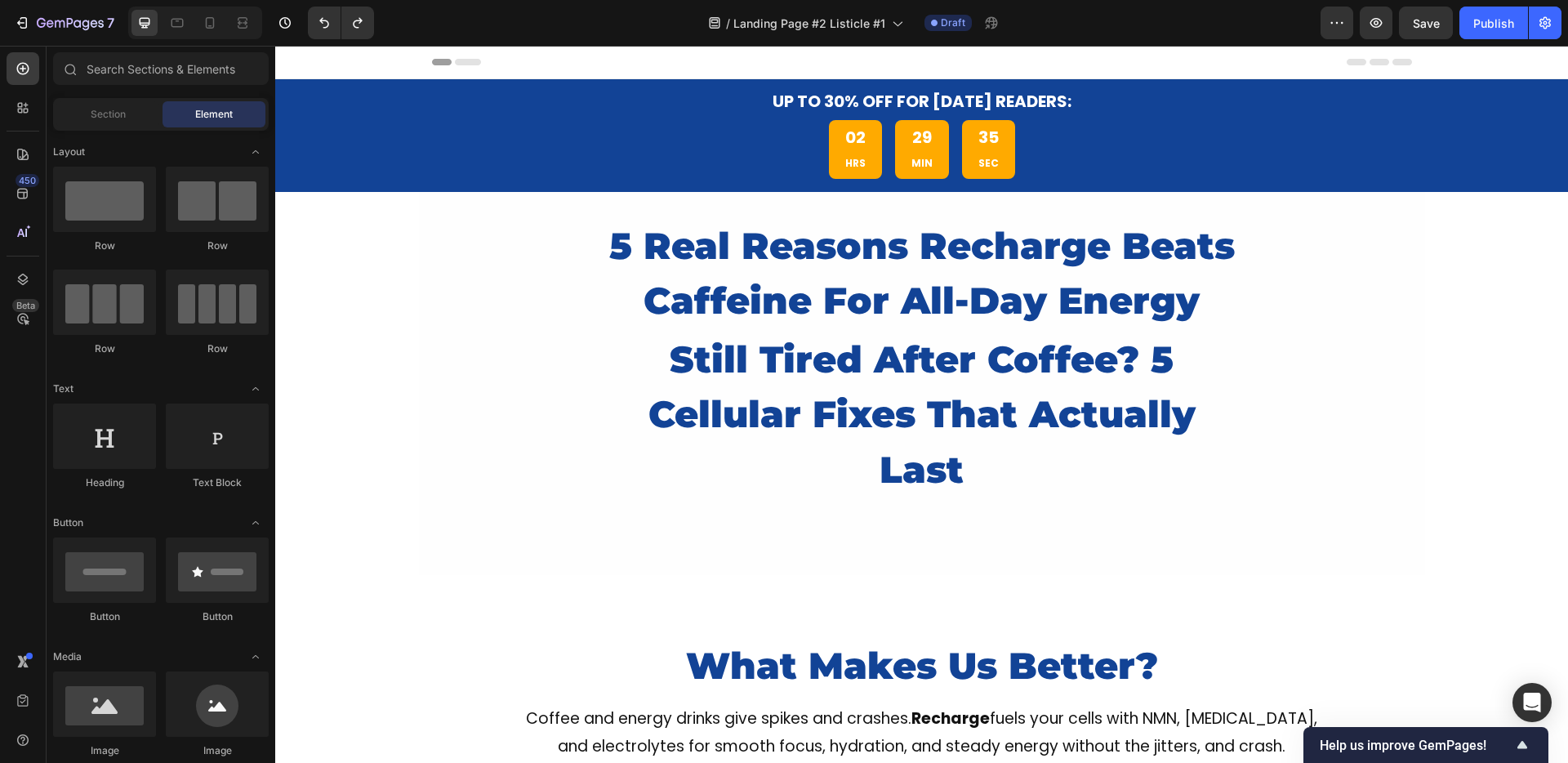
click at [802, 142] on div "02 HRS 29 MIN 33 SEC" at bounding box center [921, 149] width 980 height 58
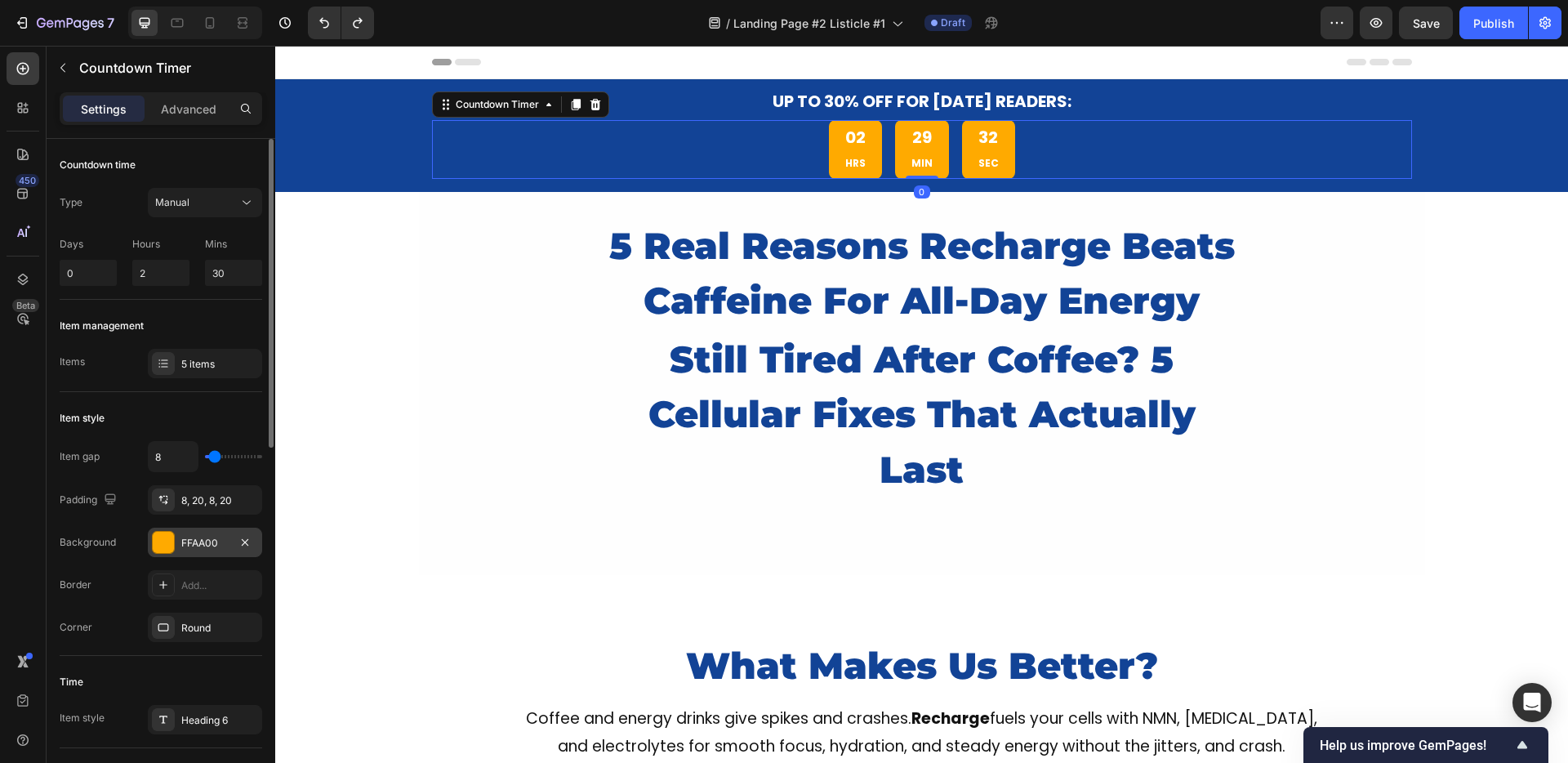
click at [192, 542] on div "FFAA00" at bounding box center [205, 543] width 47 height 15
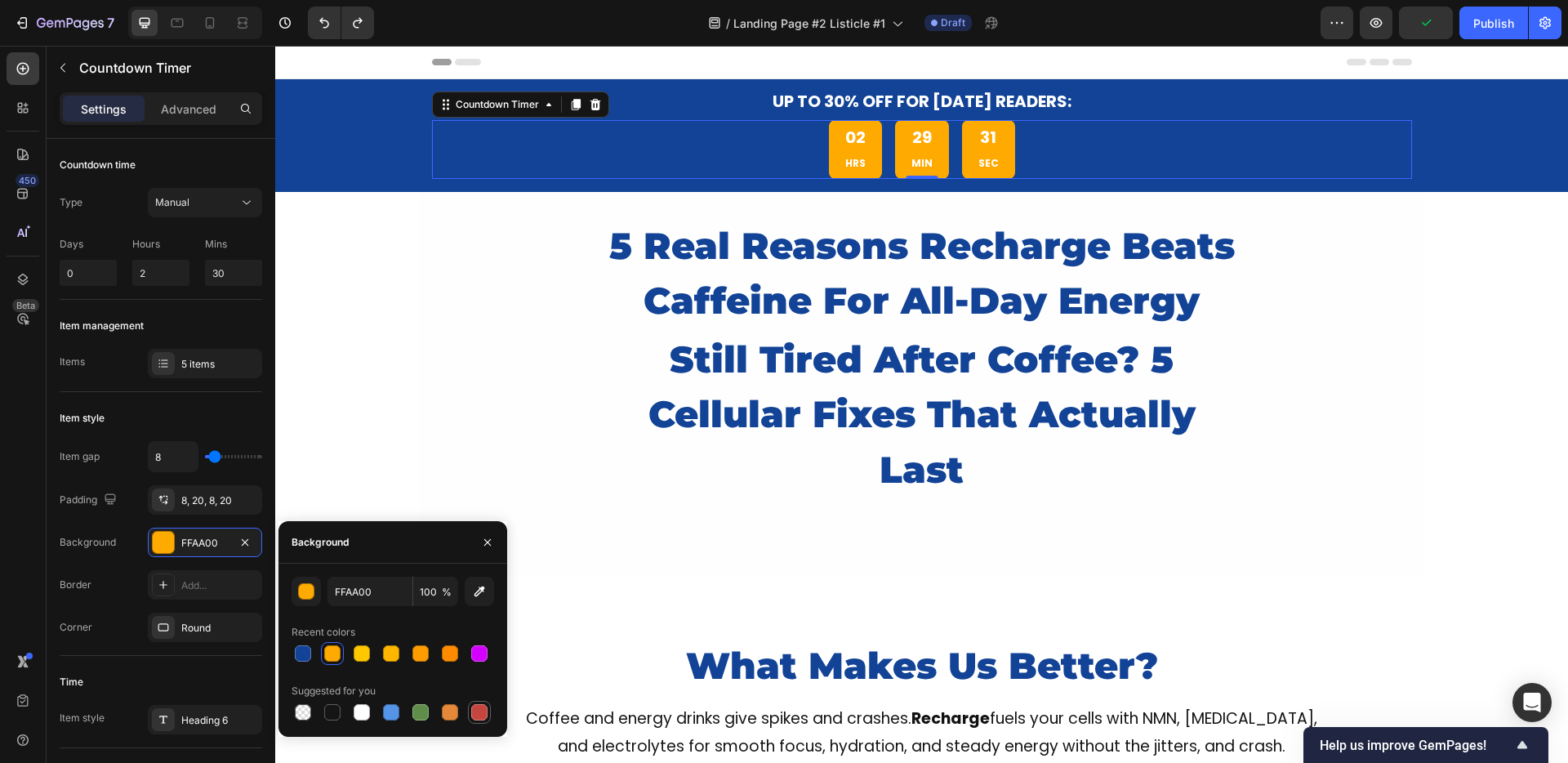
click at [476, 708] on div at bounding box center [479, 712] width 17 height 17
type input "C5453F"
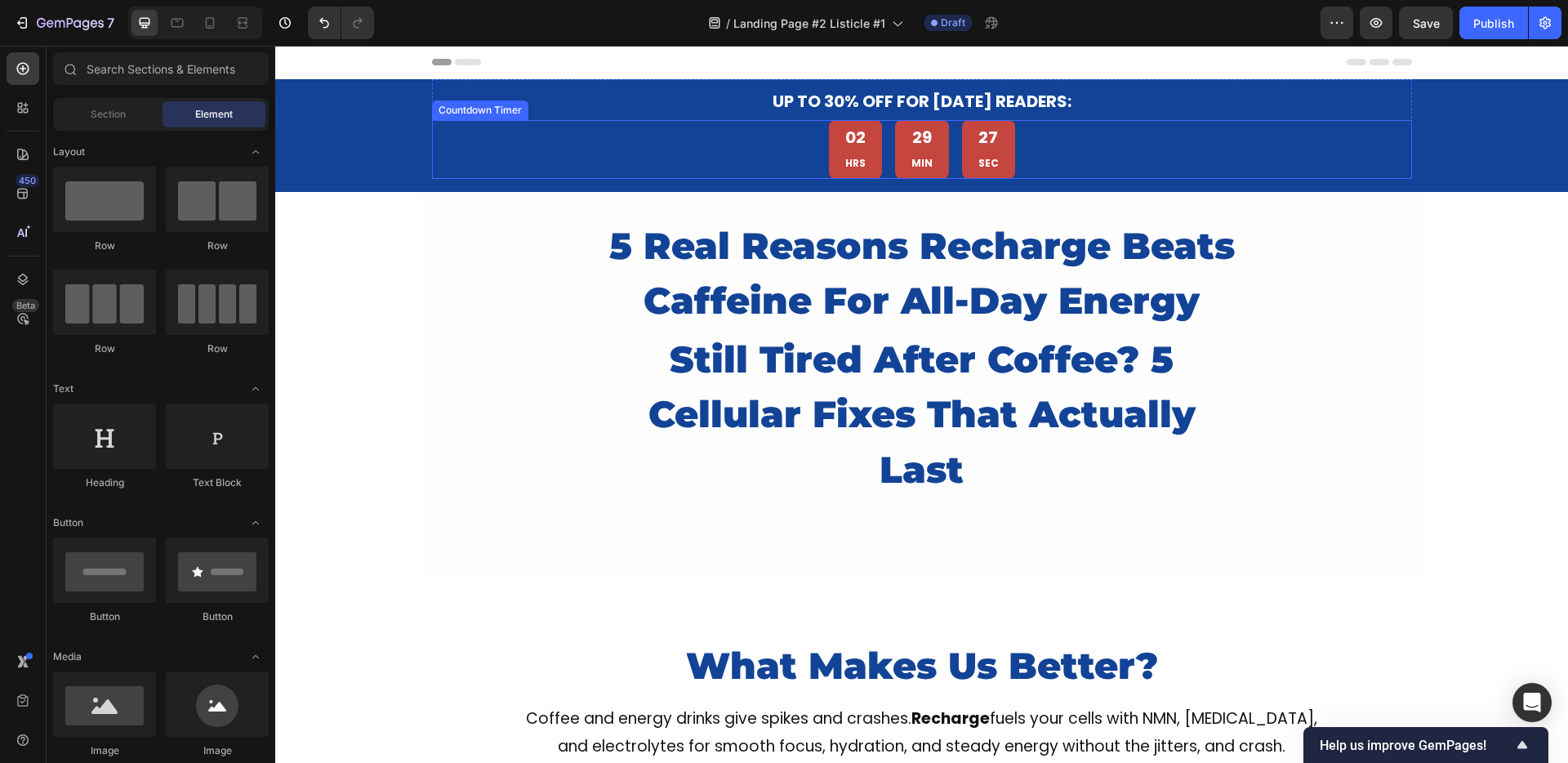
click at [796, 142] on div "02 HRS 29 MIN 27 SEC" at bounding box center [921, 149] width 980 height 58
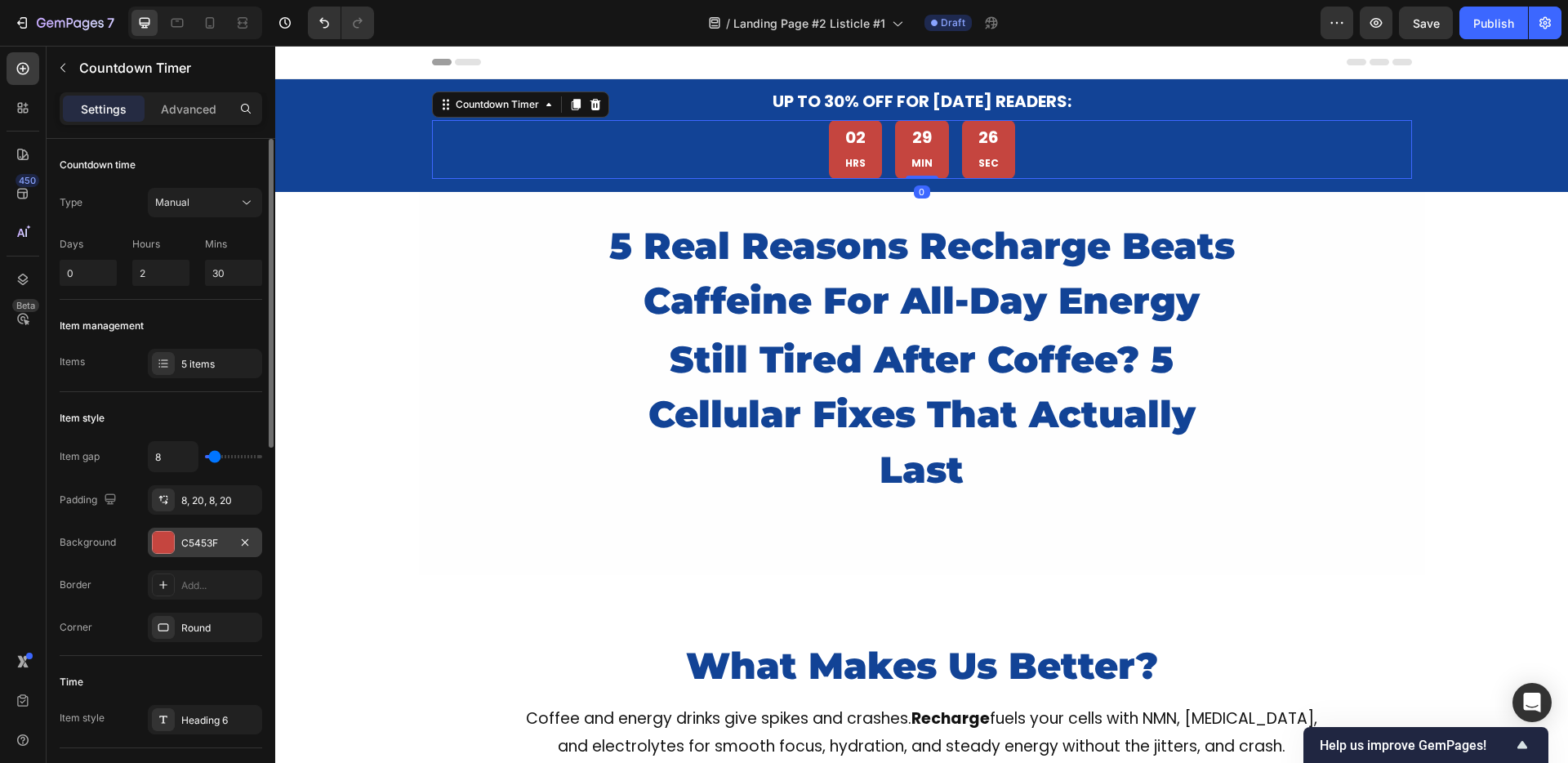
click at [192, 552] on div "C5453F" at bounding box center [204, 543] width 114 height 30
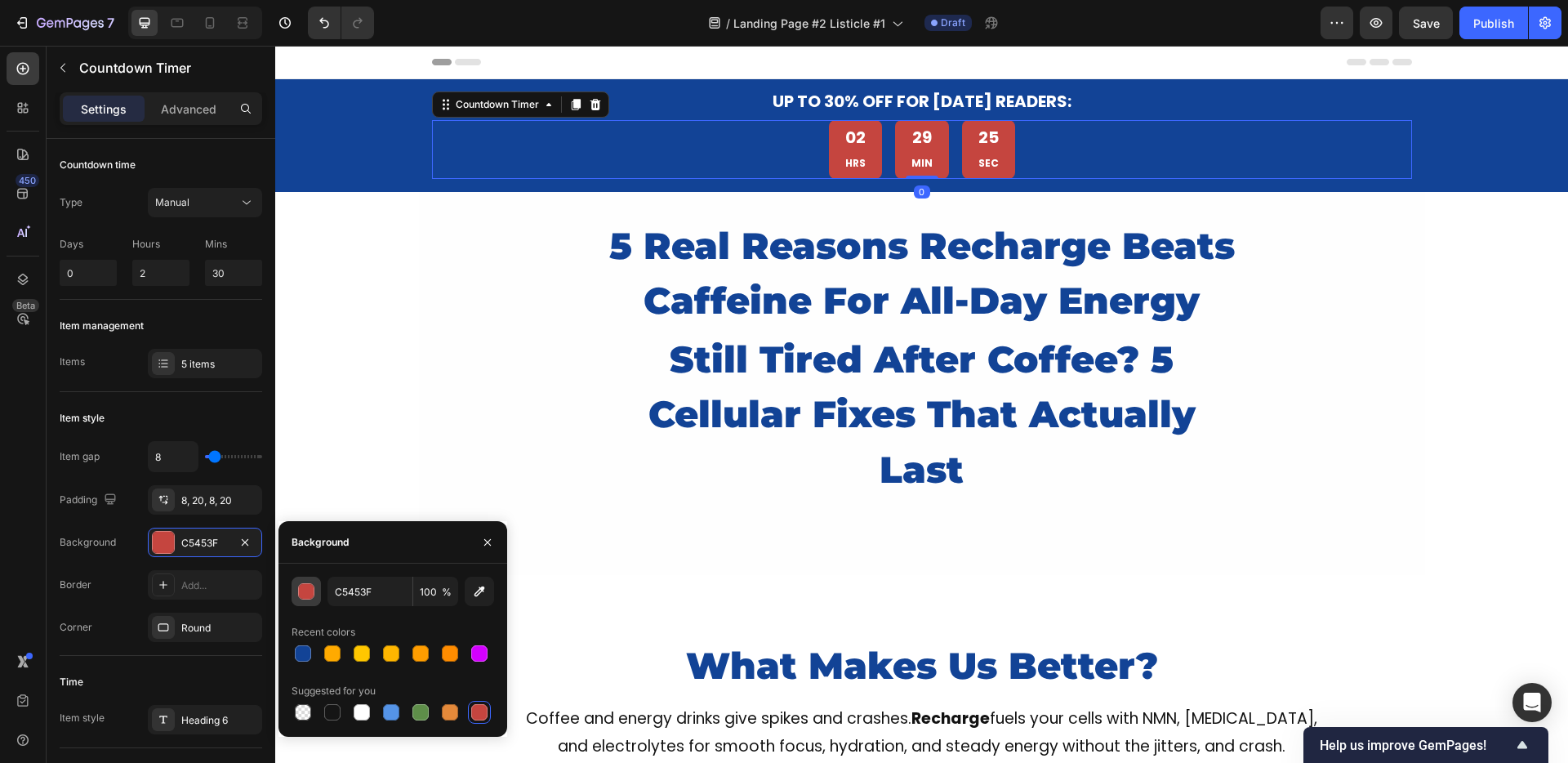
click at [310, 592] on div "button" at bounding box center [307, 592] width 17 height 17
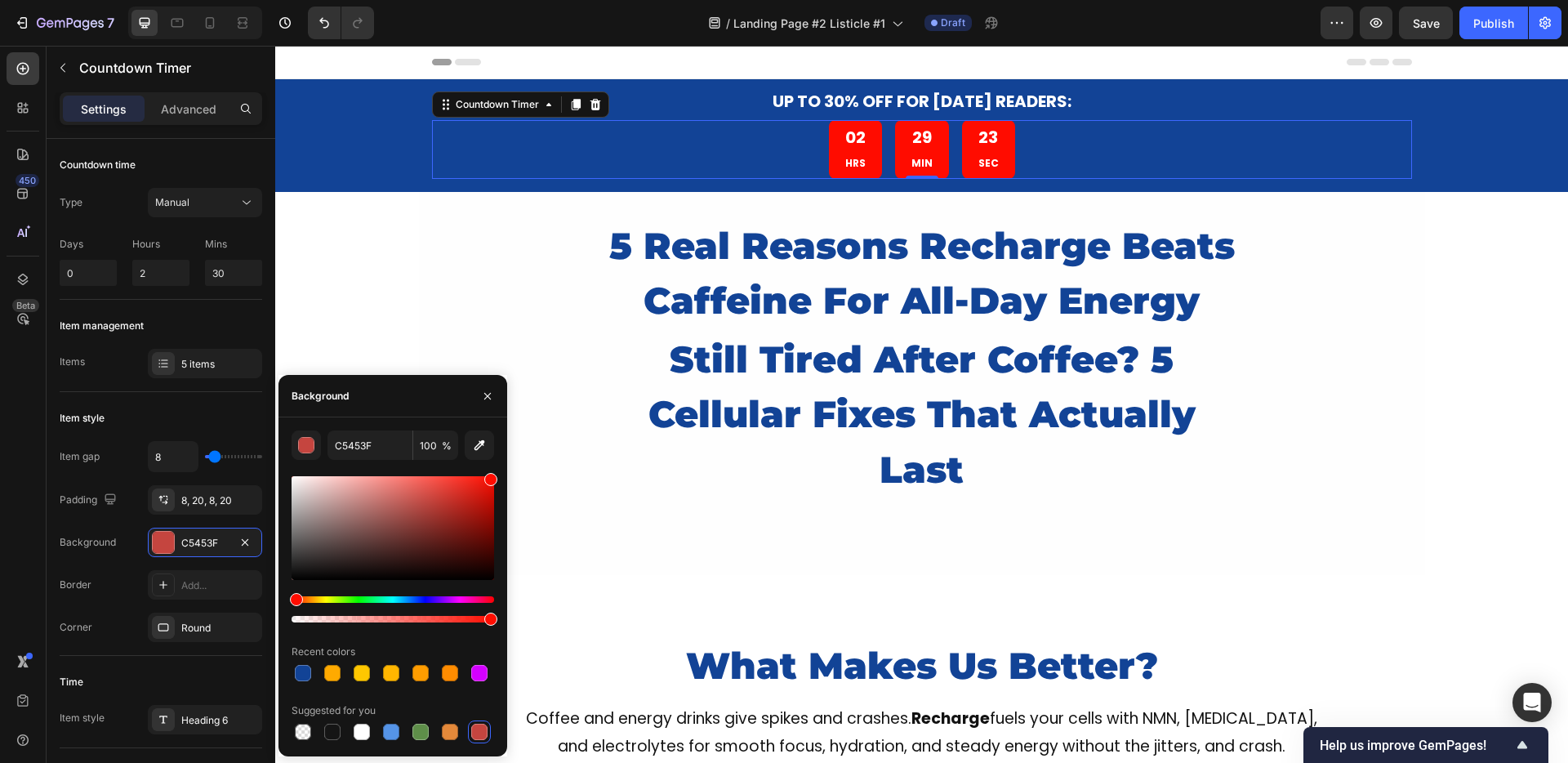
drag, startPoint x: 451, startPoint y: 499, endPoint x: 498, endPoint y: 456, distance: 63.7
click at [498, 456] on div "C5453F 100 % Recent colors Suggested for you" at bounding box center [393, 587] width 229 height 313
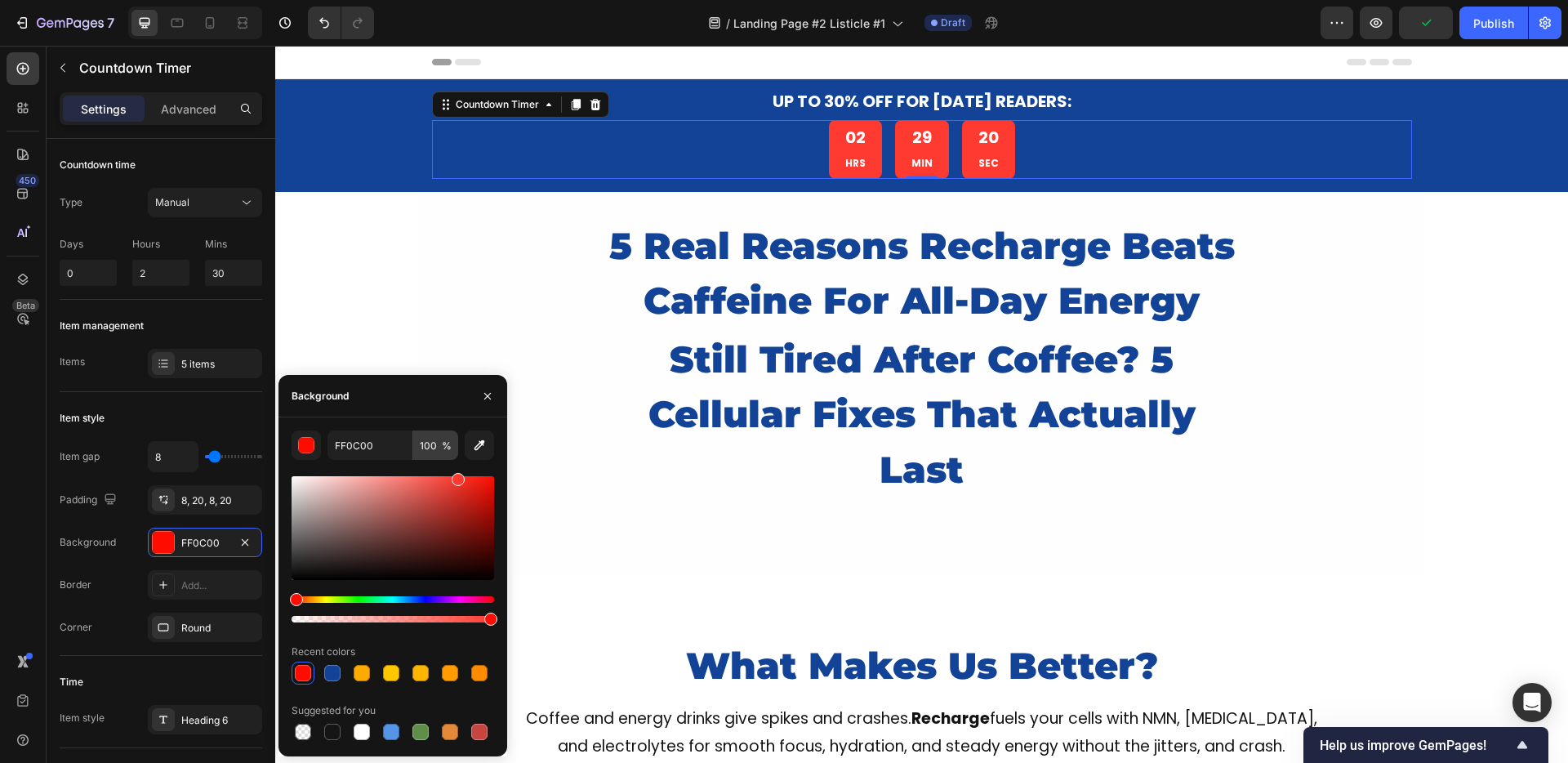
type input "FF3A30"
drag, startPoint x: 434, startPoint y: 506, endPoint x: 455, endPoint y: 439, distance: 70.2
click at [455, 439] on div "FF3A30 100 % Recent colors Suggested for you" at bounding box center [393, 587] width 202 height 313
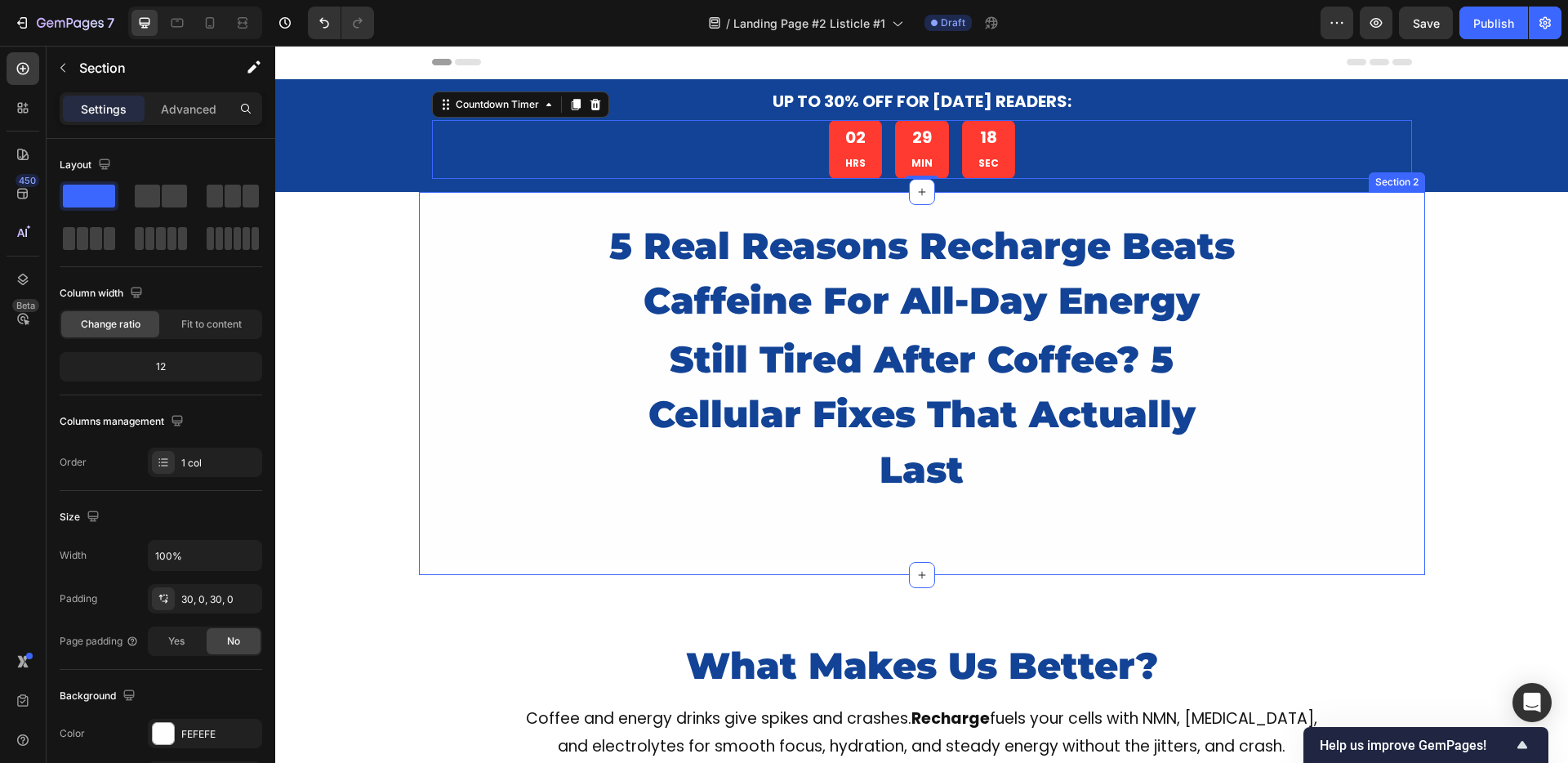
click at [424, 259] on div "5 Real Reasons Recharge Beats Caffeine For All-Day Energy Heading still tired a…" at bounding box center [921, 384] width 1006 height 335
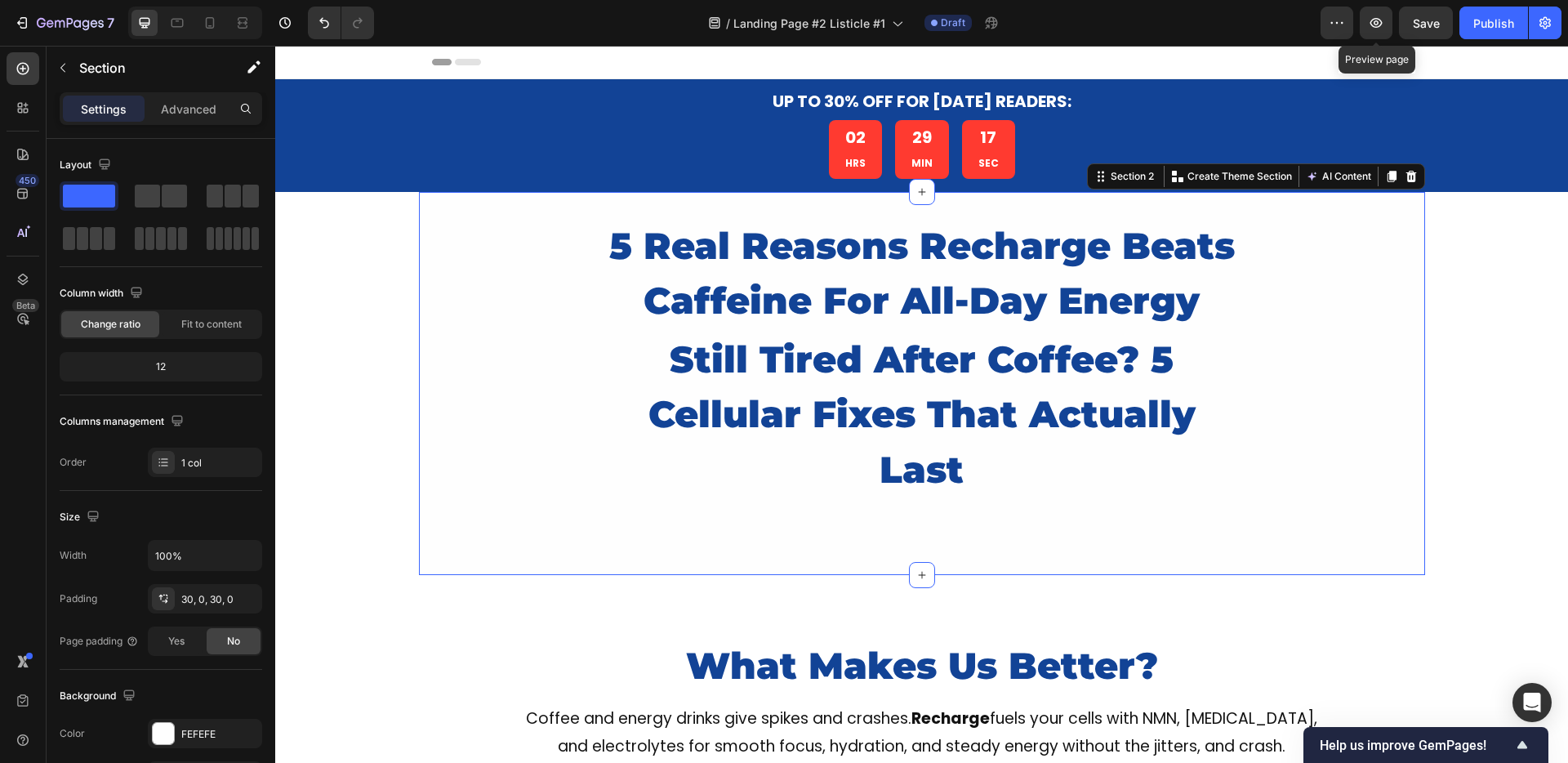
click at [1418, 29] on span "Save" at bounding box center [1426, 24] width 27 height 14
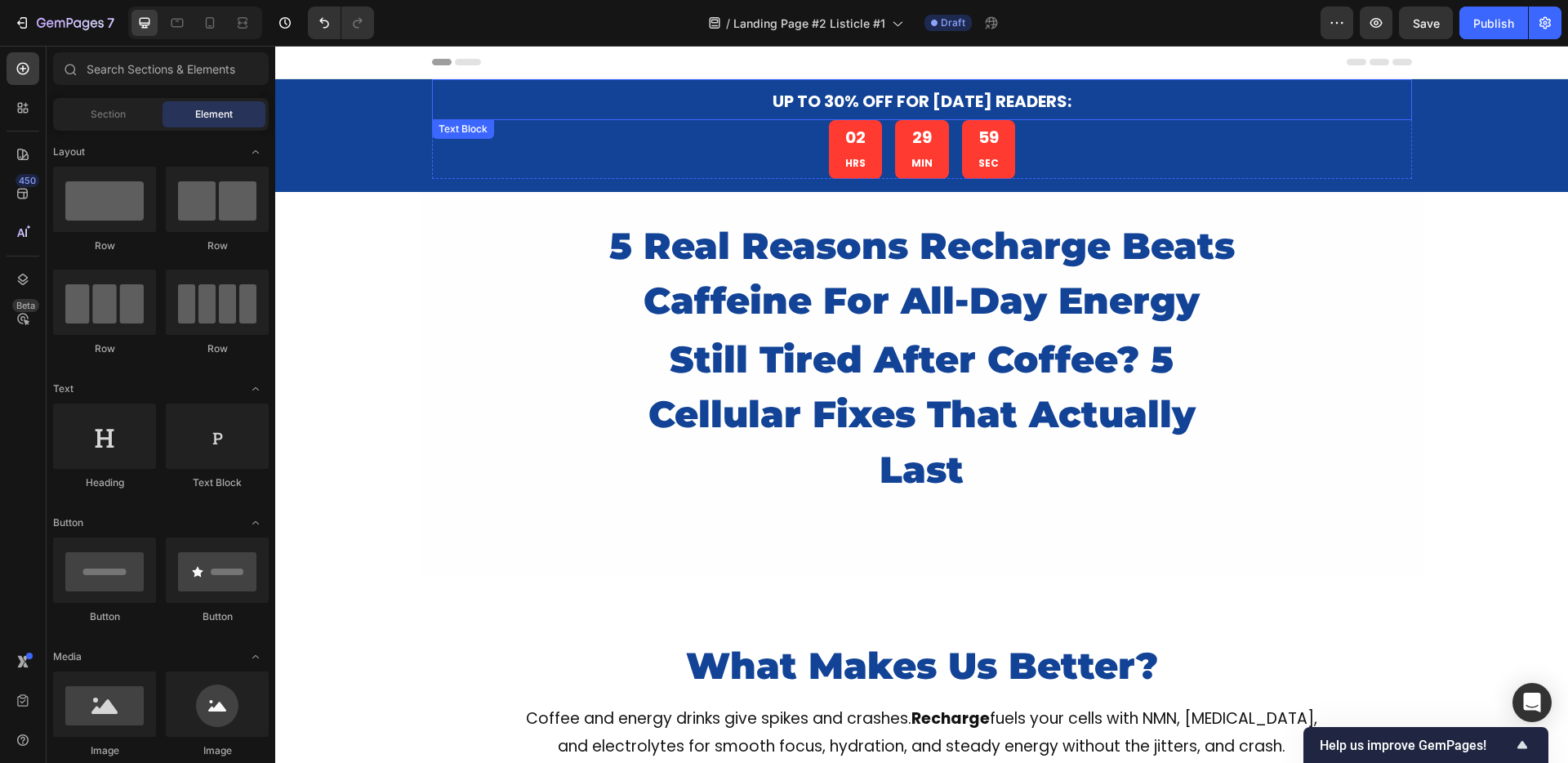
click at [839, 98] on span "UP TO 30% OFF for [DATE] Readers:" at bounding box center [921, 101] width 299 height 23
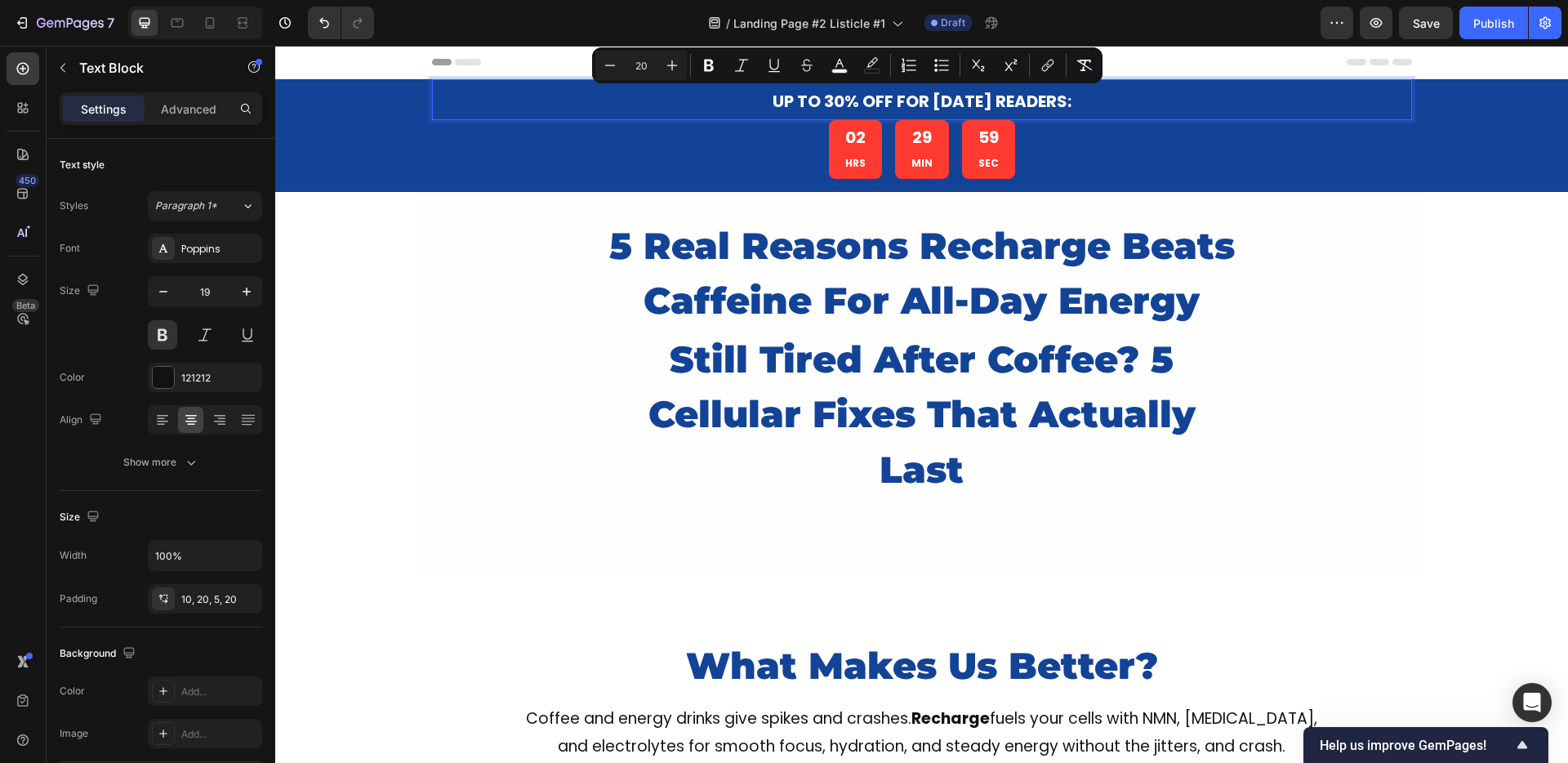
click at [808, 104] on span "UP TO 30% OFF for [DATE] Readers:" at bounding box center [921, 101] width 299 height 23
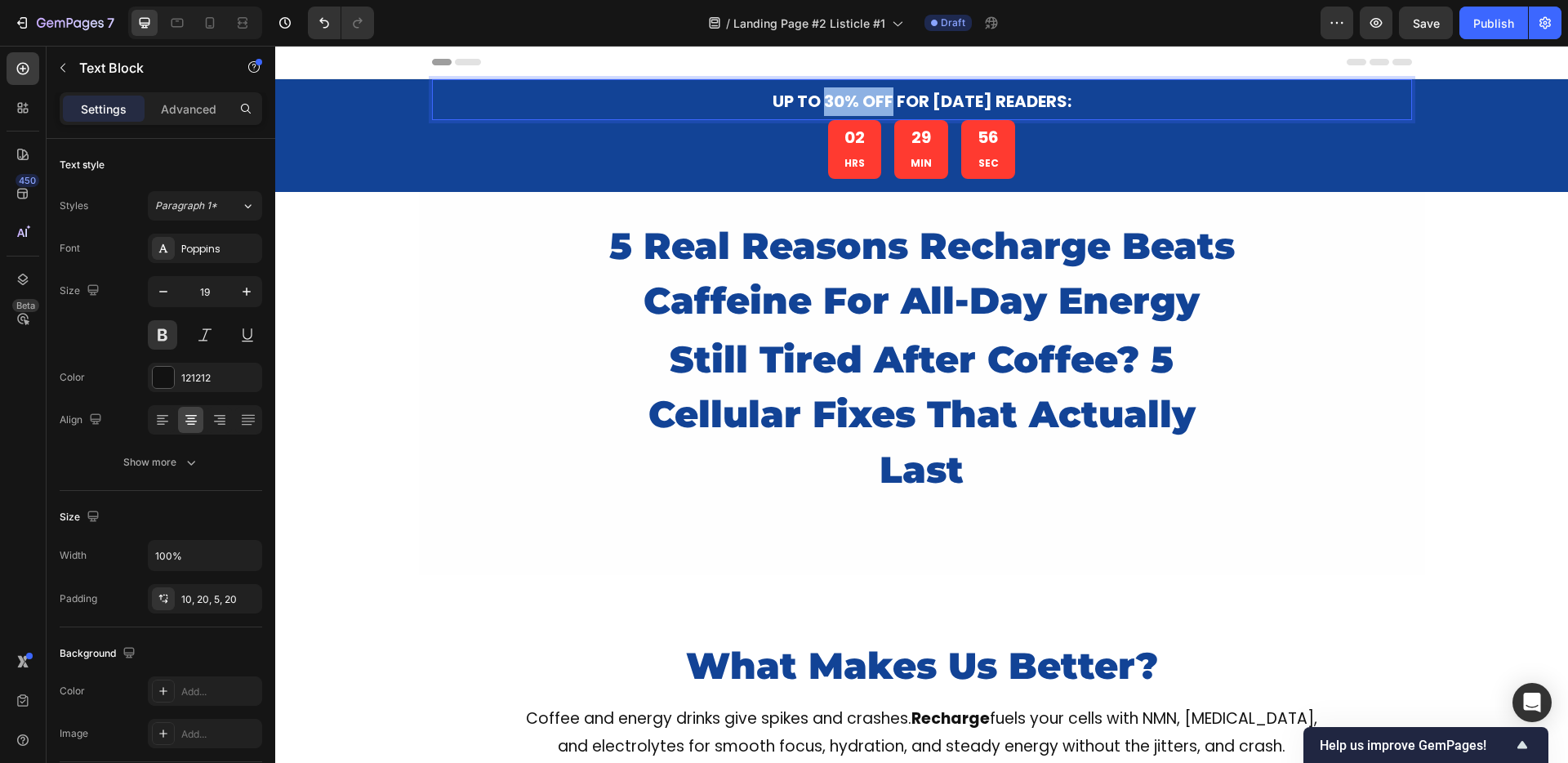
drag, startPoint x: 809, startPoint y: 103, endPoint x: 876, endPoint y: 99, distance: 67.1
click at [876, 99] on span "UP TO 30% OFF for [DATE] Readers:" at bounding box center [921, 101] width 299 height 23
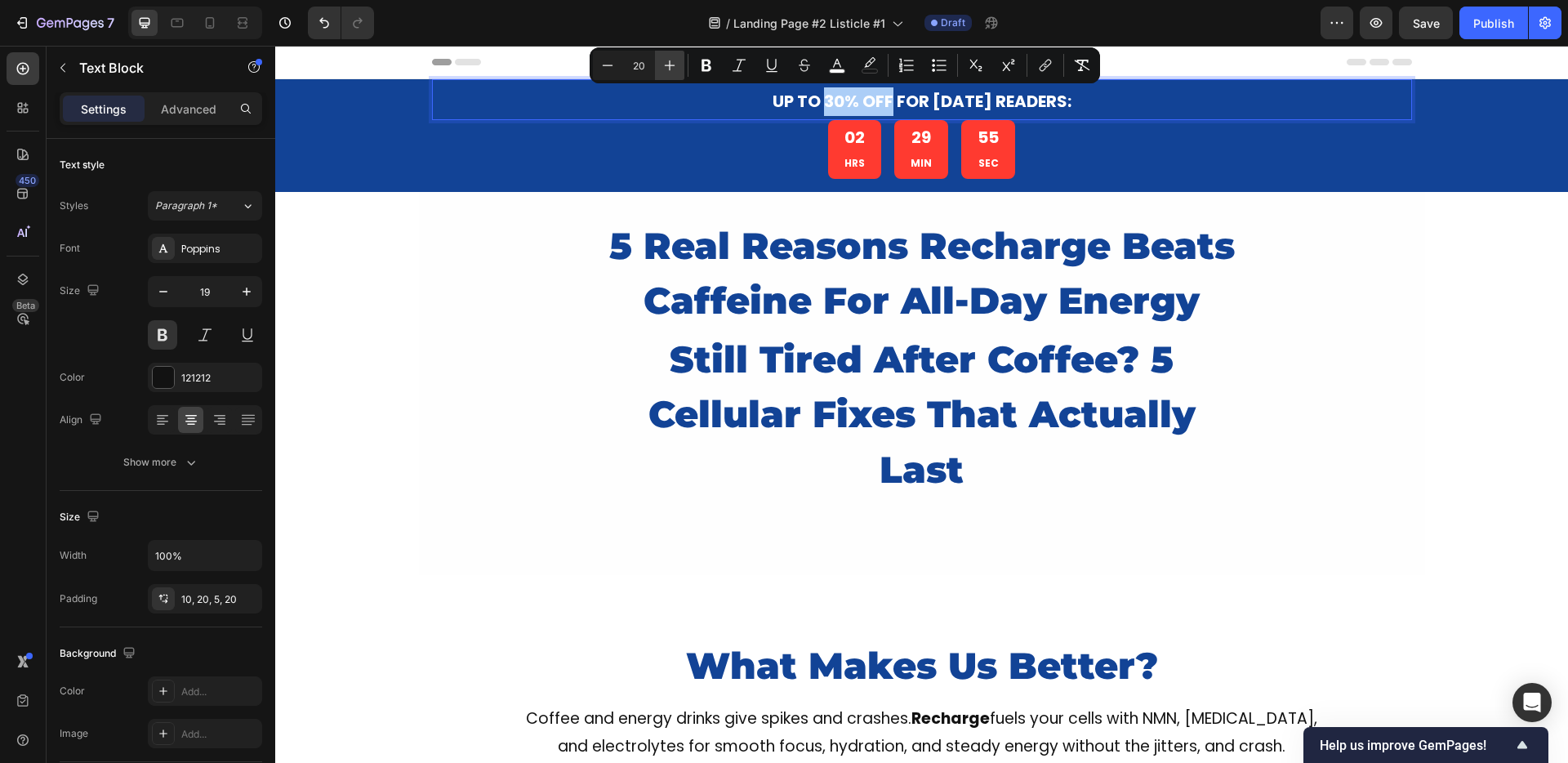
click at [669, 65] on icon "Editor contextual toolbar" at bounding box center [670, 65] width 10 height 10
type input "20"
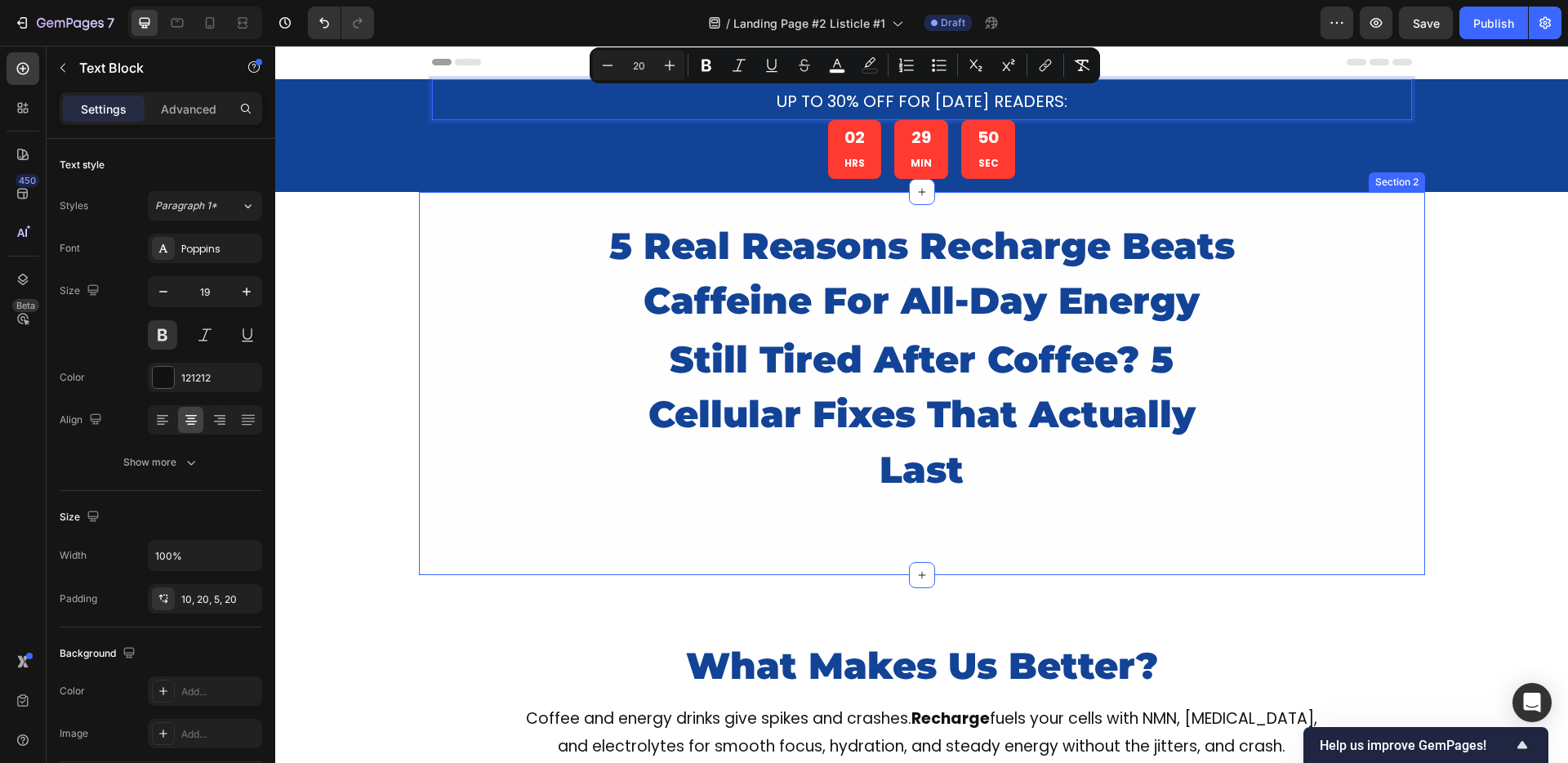
click at [585, 241] on div "5 Real Reasons Recharge Beats Caffeine For All-Day Energy Heading still tired a…" at bounding box center [921, 384] width 1006 height 335
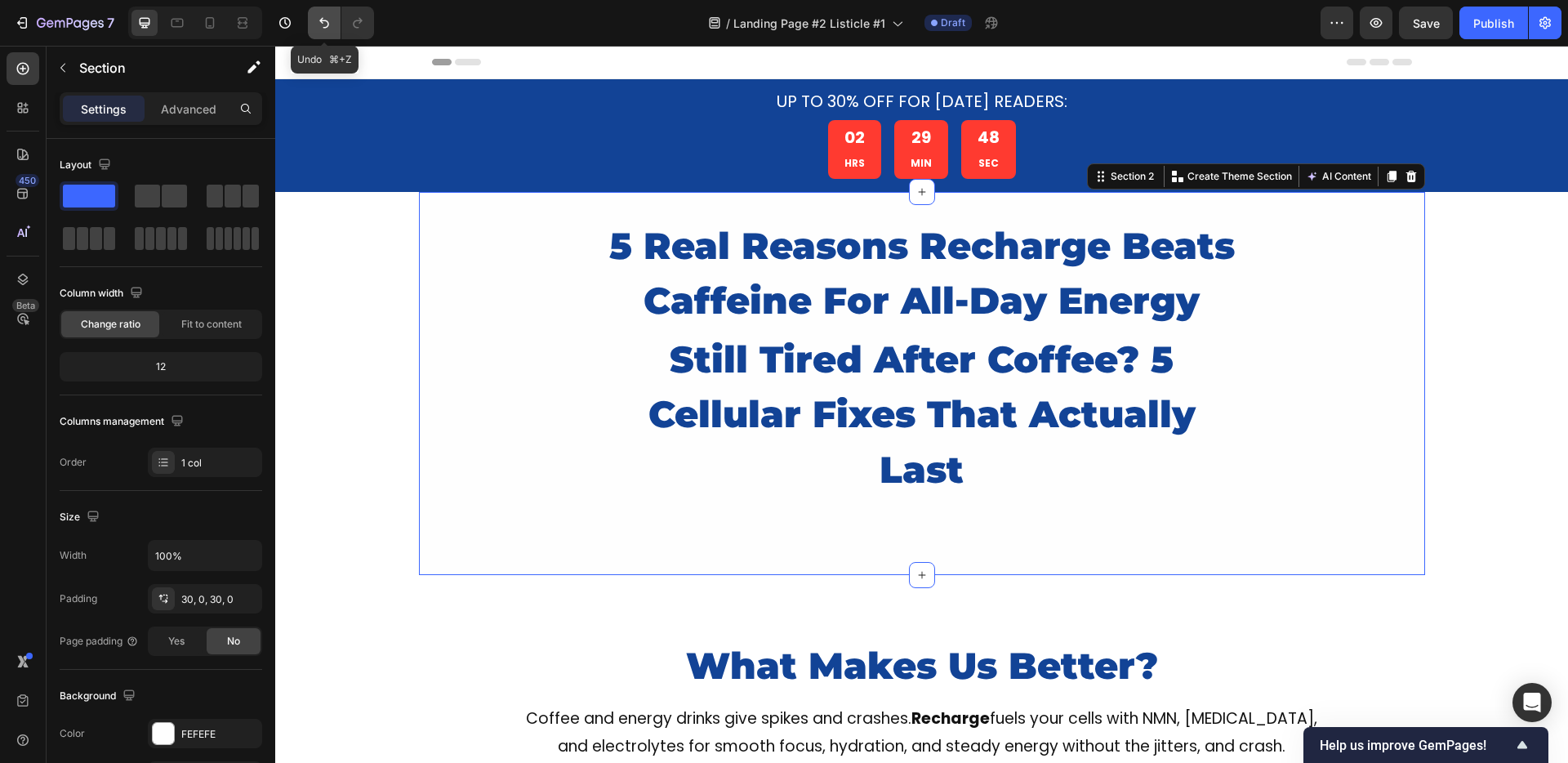
click at [317, 17] on icon "Undo/Redo" at bounding box center [324, 23] width 17 height 17
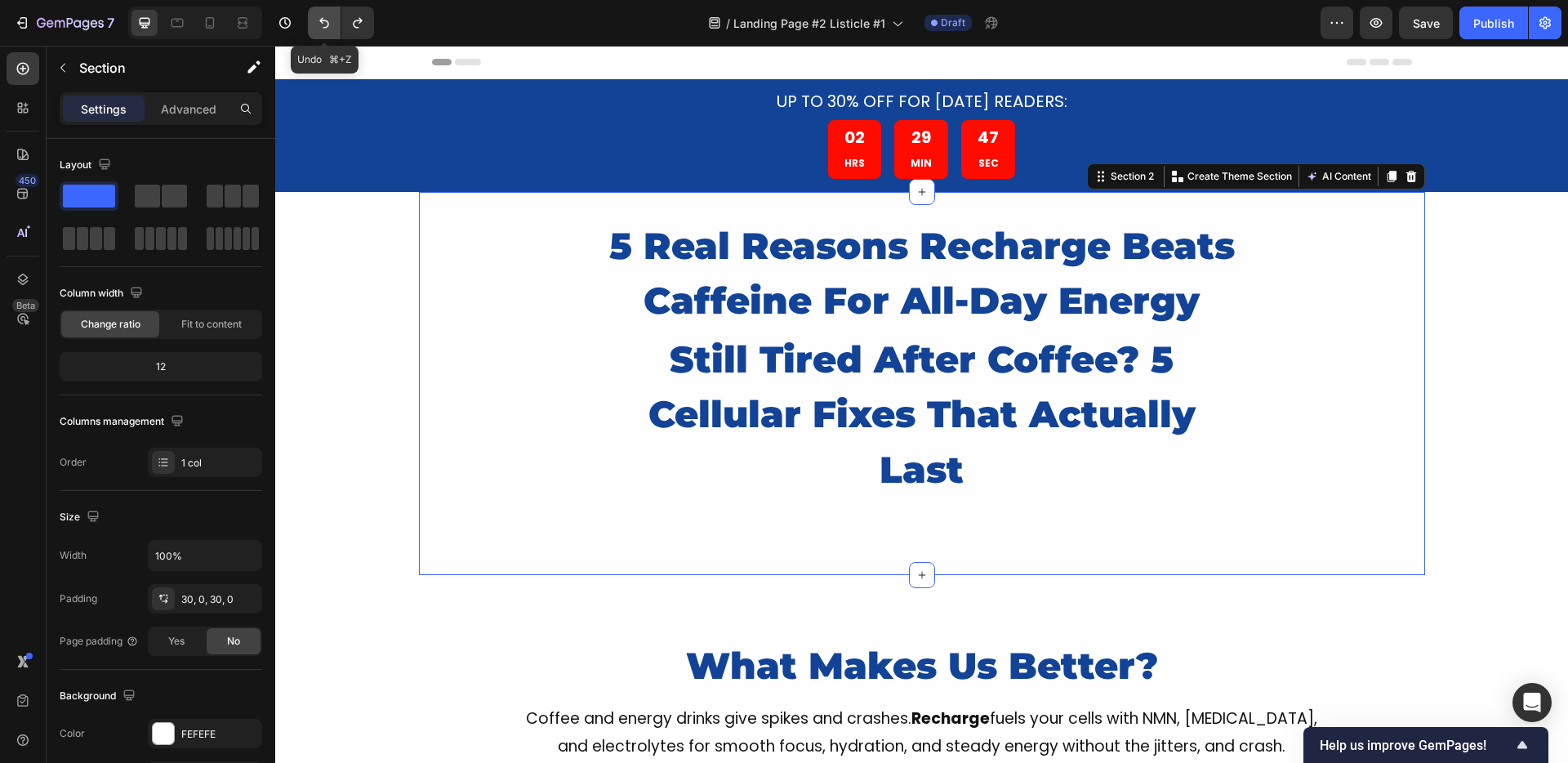
click at [317, 17] on icon "Undo/Redo" at bounding box center [324, 23] width 17 height 17
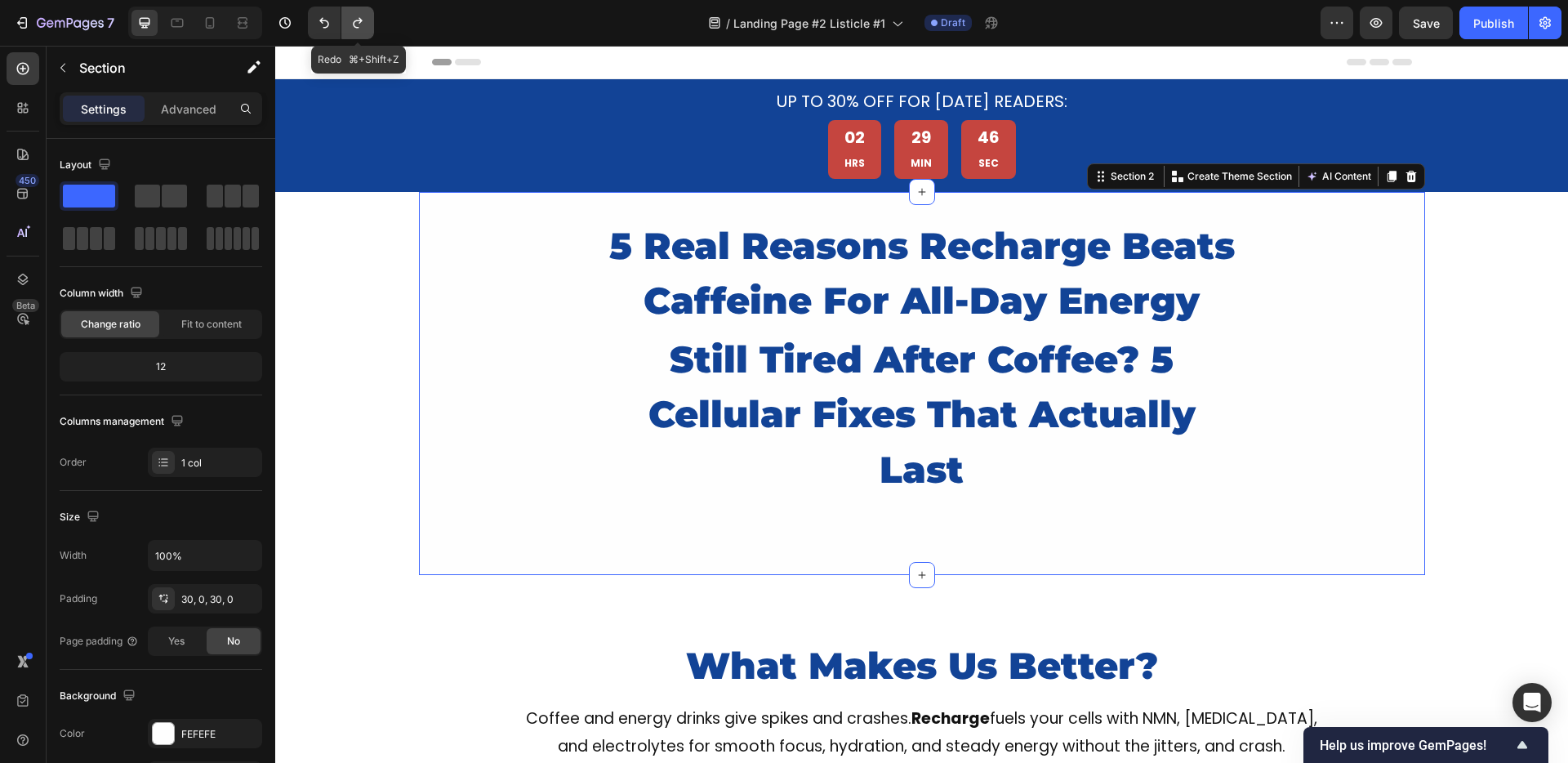
click at [358, 21] on icon "Undo/Redo" at bounding box center [358, 23] width 17 height 17
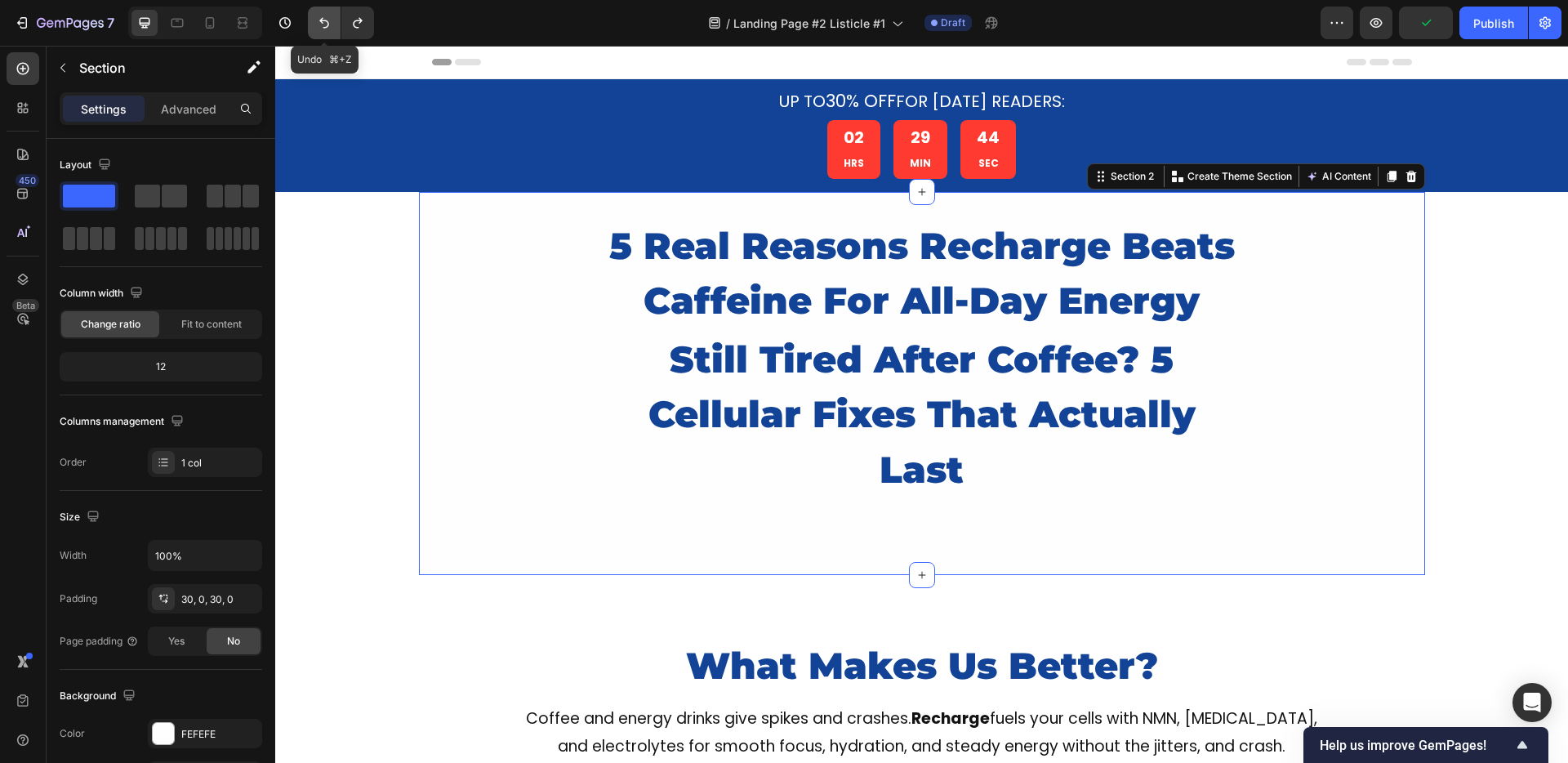
click at [332, 22] on icon "Undo/Redo" at bounding box center [324, 23] width 17 height 17
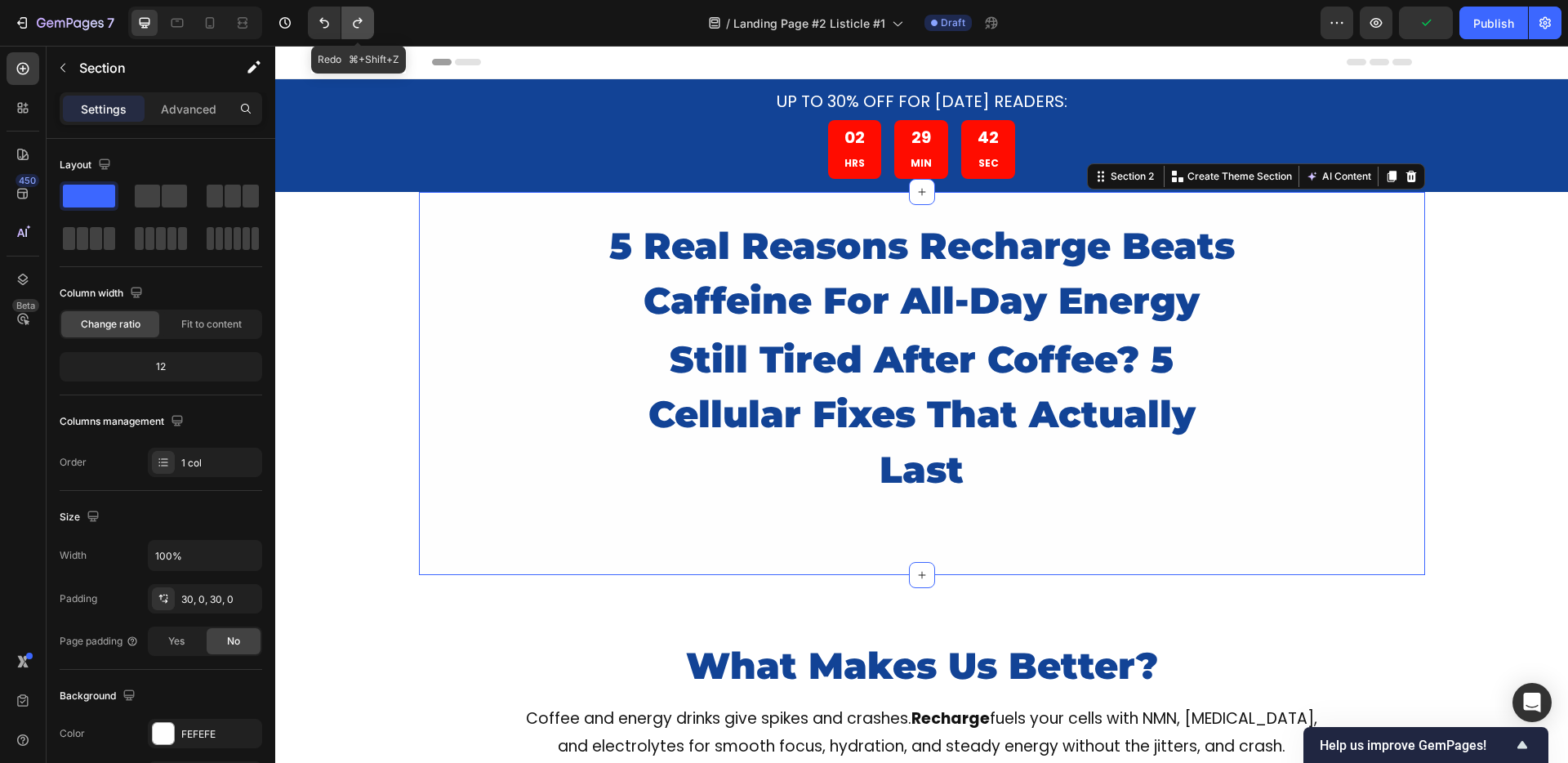
click at [359, 23] on icon "Undo/Redo" at bounding box center [357, 24] width 9 height 10
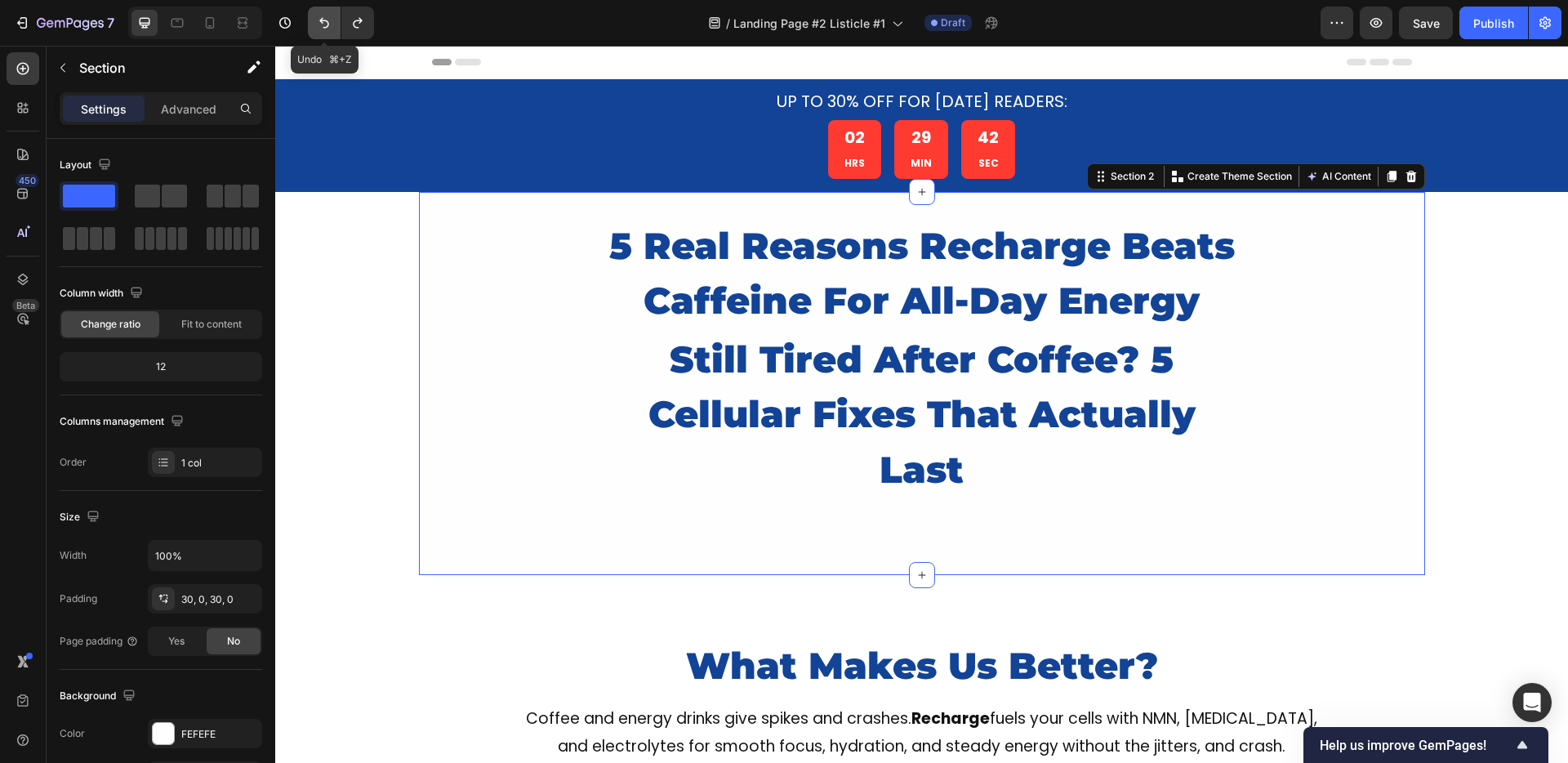
click at [328, 26] on icon "Undo/Redo" at bounding box center [324, 23] width 17 height 17
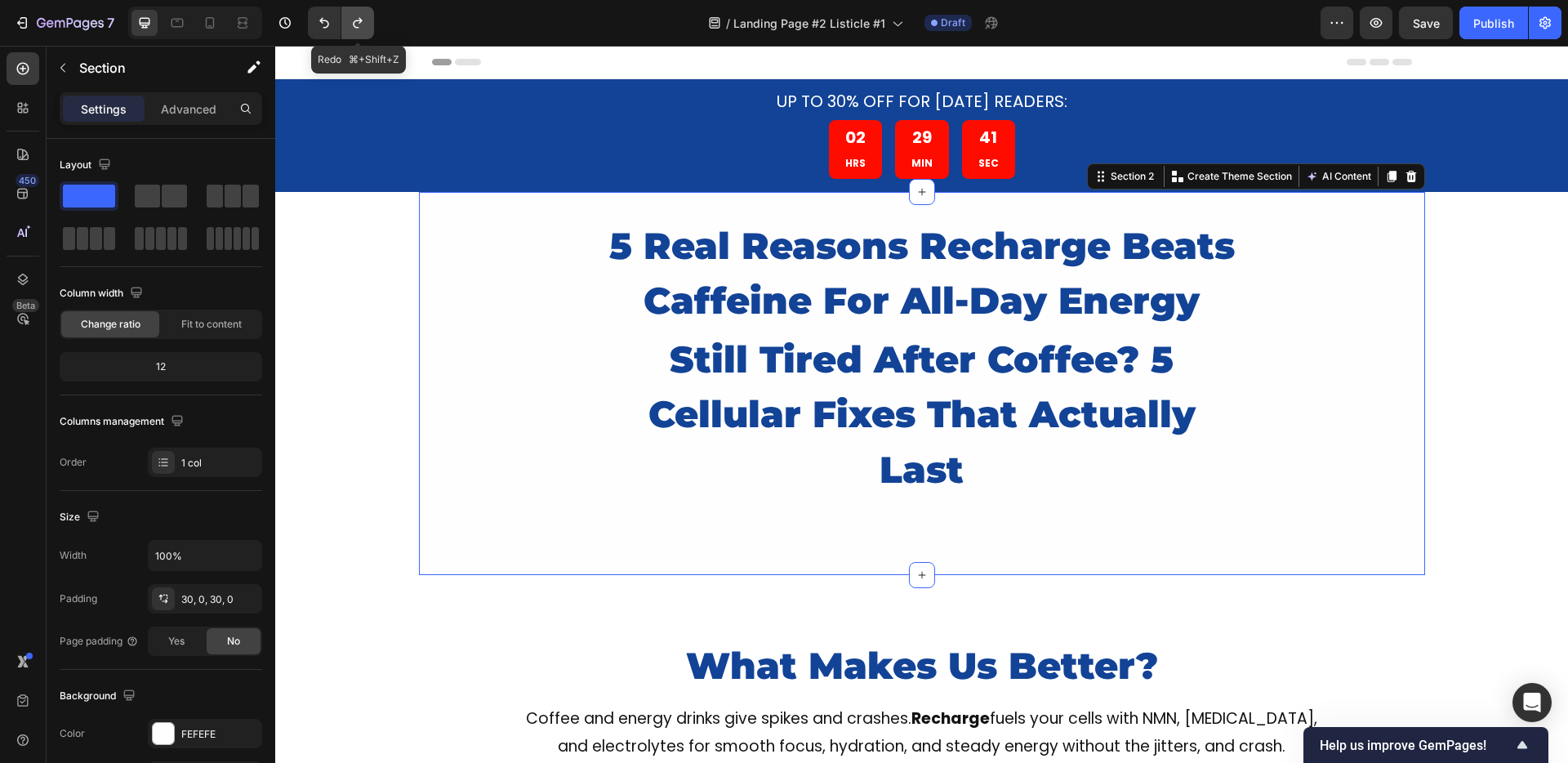
click at [358, 21] on icon "Undo/Redo" at bounding box center [358, 23] width 17 height 17
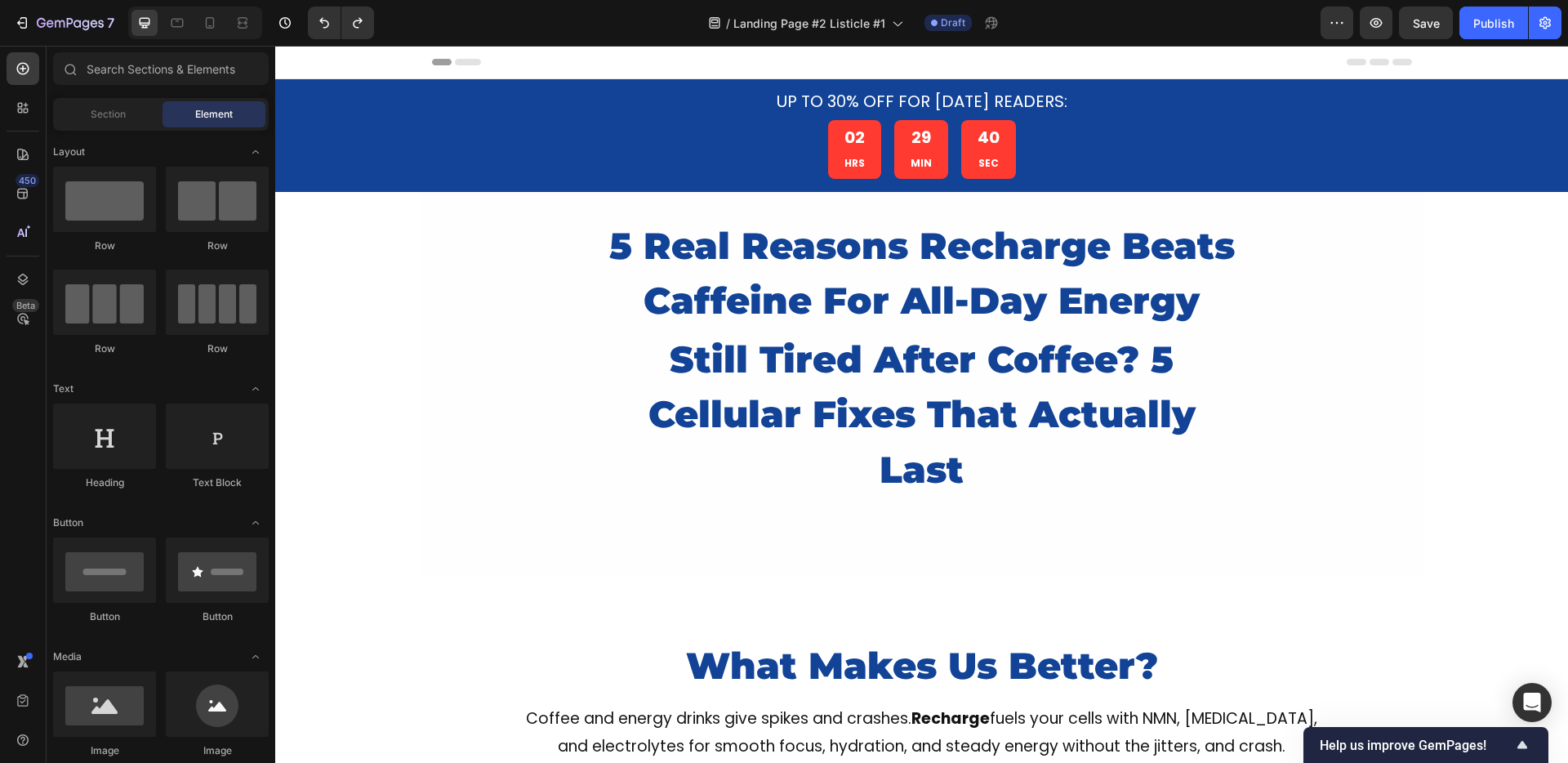
click at [772, 152] on div "02 HRS 29 MIN 38 SEC" at bounding box center [921, 149] width 980 height 58
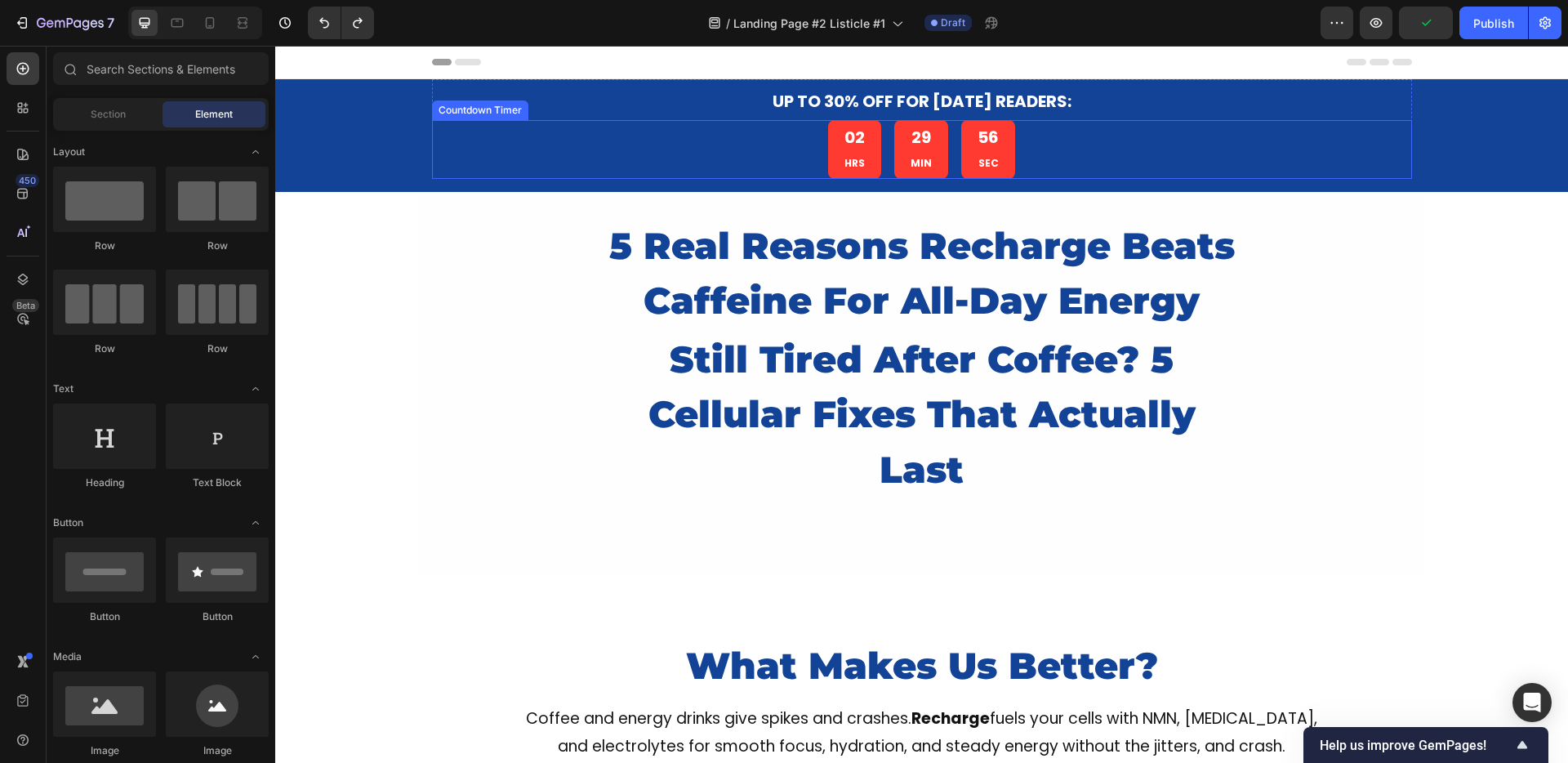
click at [734, 148] on div "02 HRS 29 MIN 56 SEC" at bounding box center [921, 149] width 980 height 58
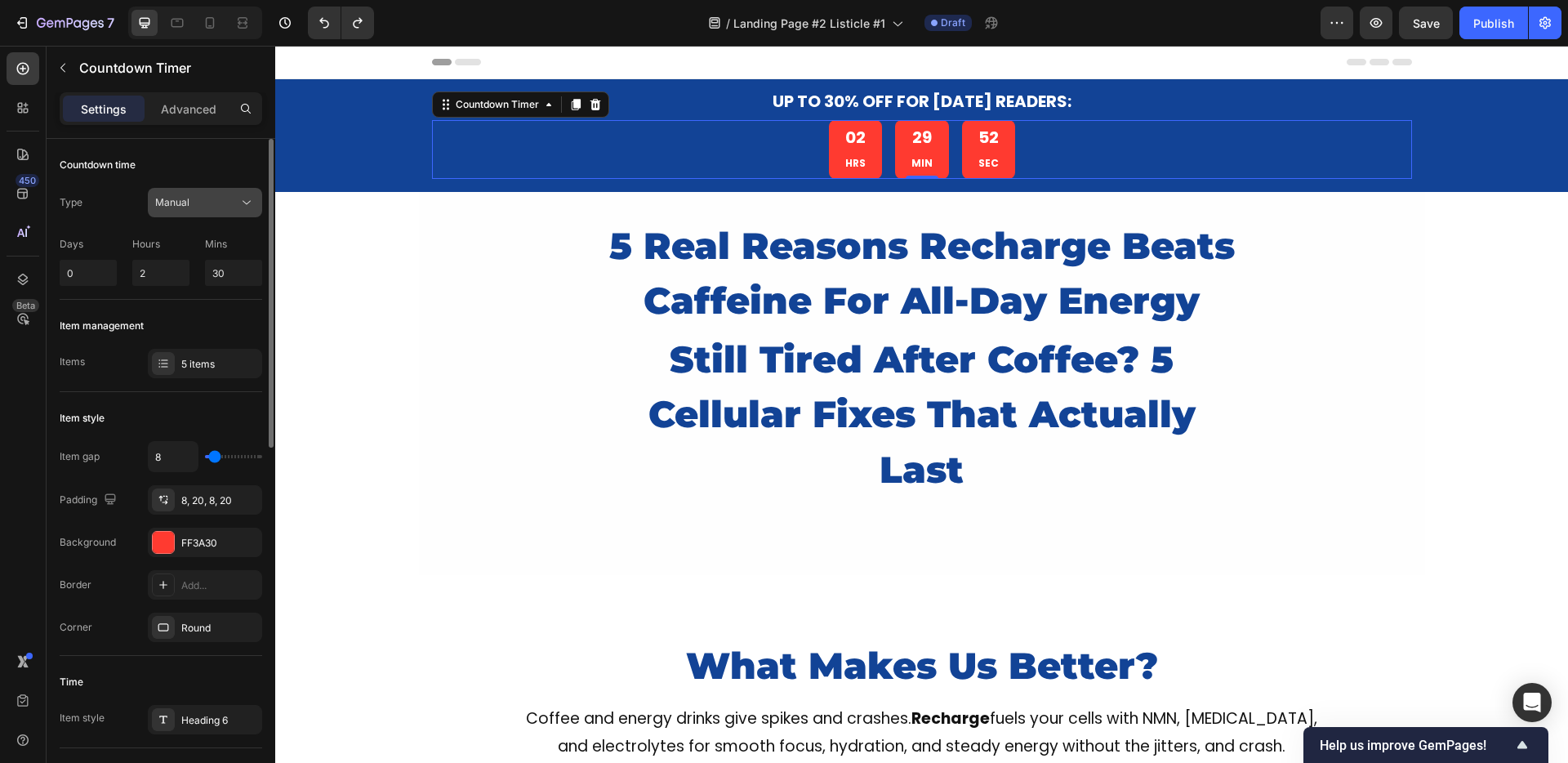
click at [182, 206] on span "Manual" at bounding box center [172, 203] width 34 height 12
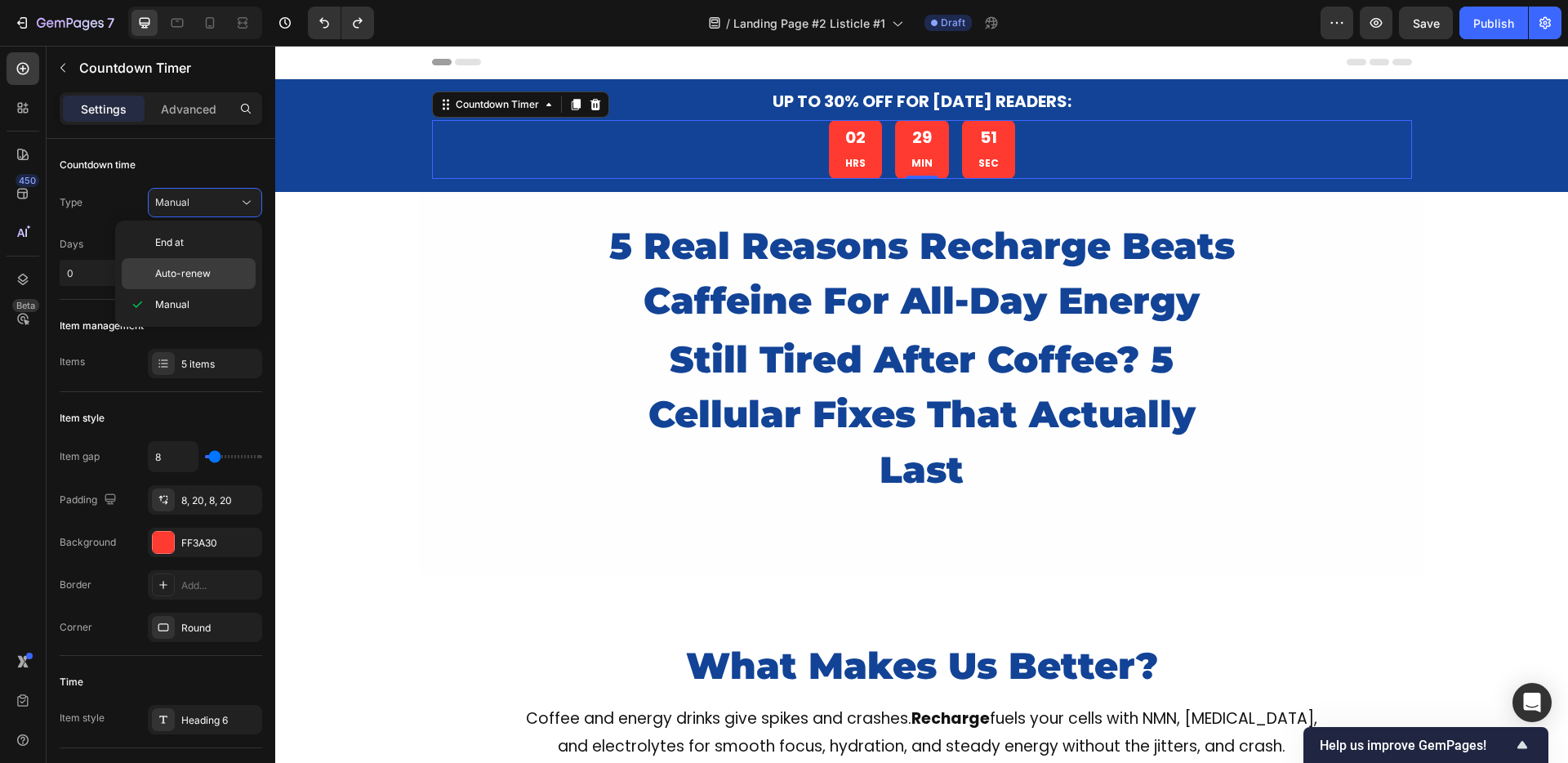
click at [175, 274] on span "Auto-renew" at bounding box center [183, 273] width 56 height 15
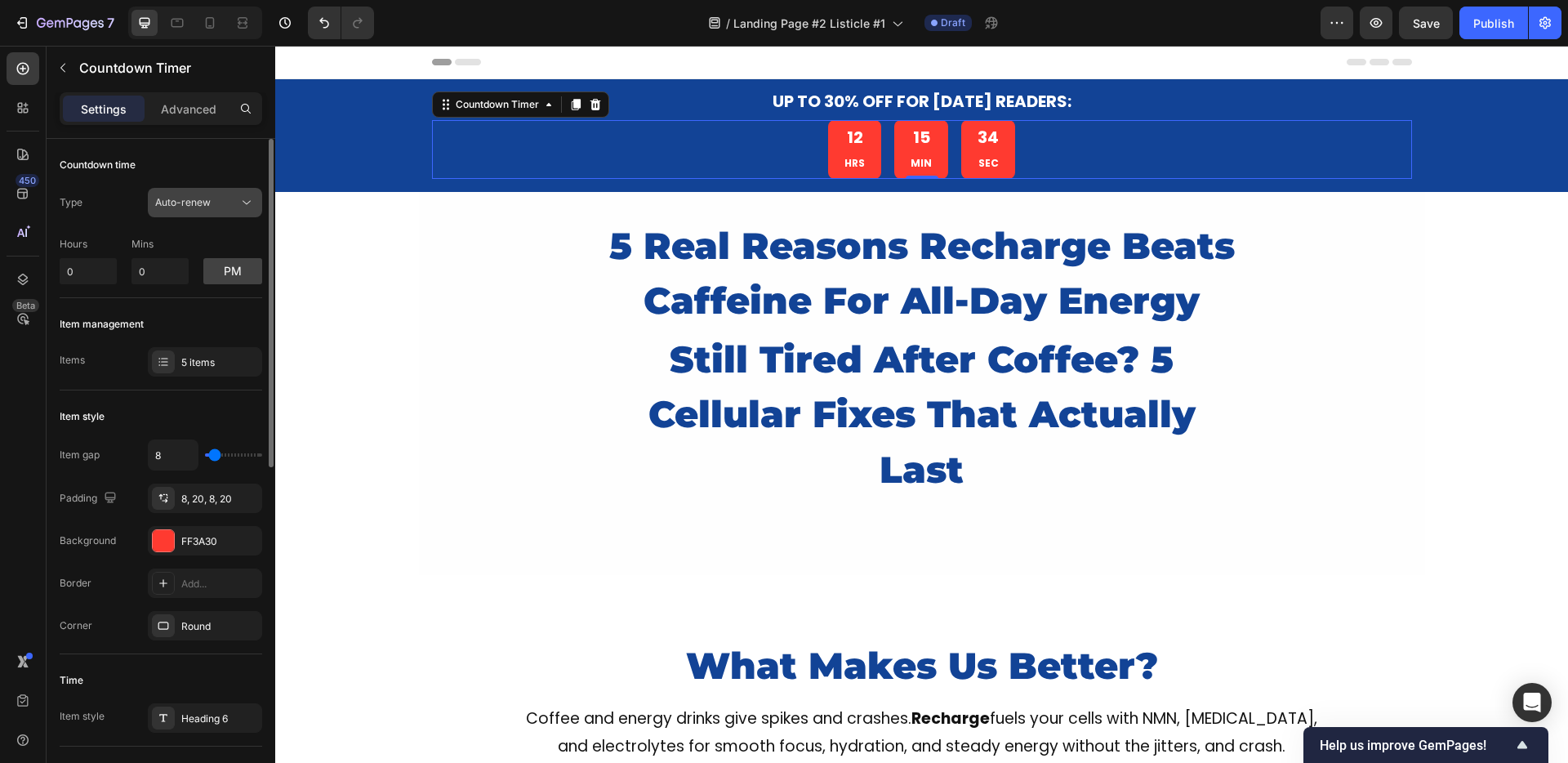
click at [199, 203] on span "Auto-renew" at bounding box center [183, 203] width 56 height 12
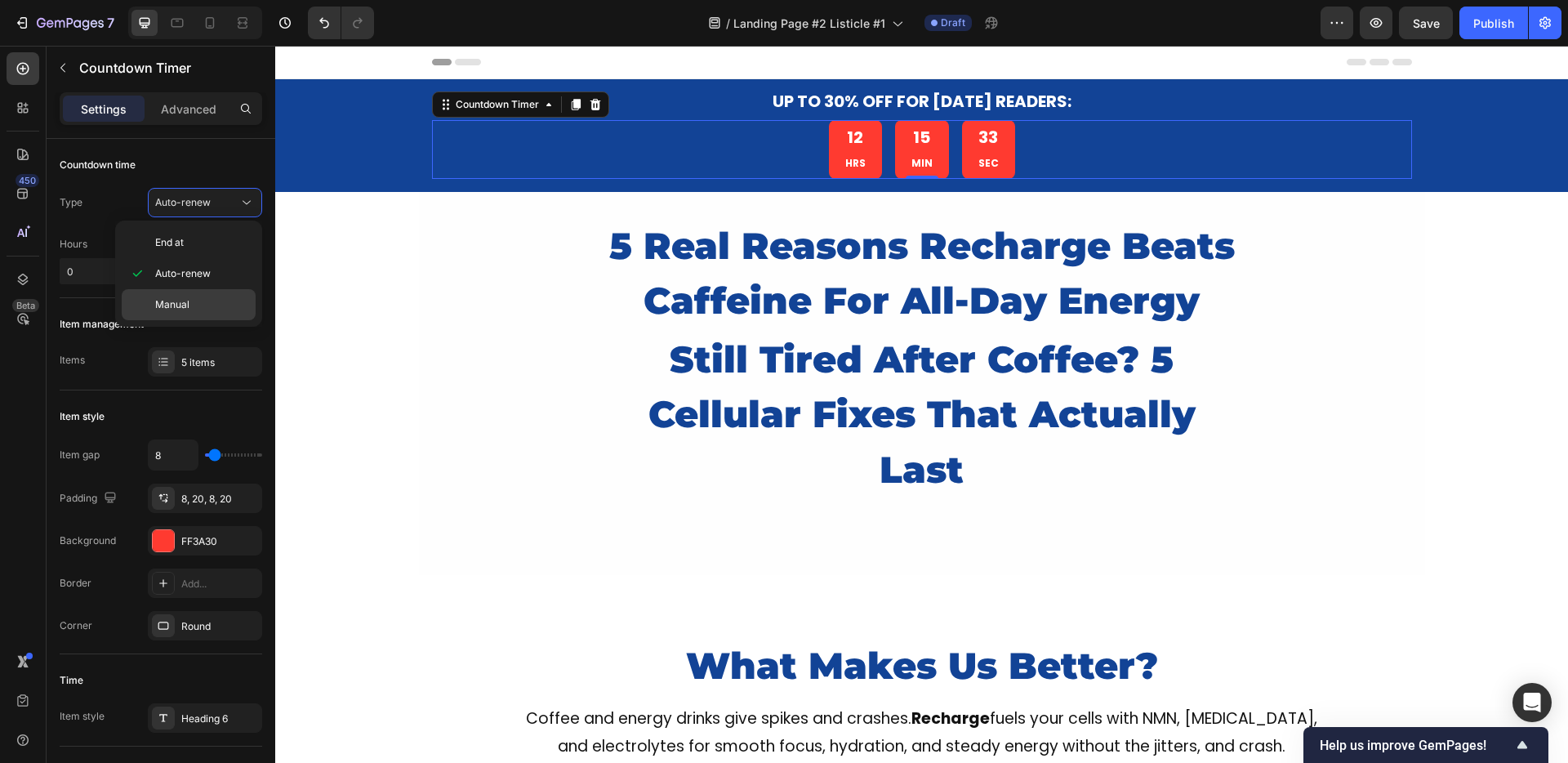
click at [160, 300] on span "Manual" at bounding box center [172, 305] width 34 height 15
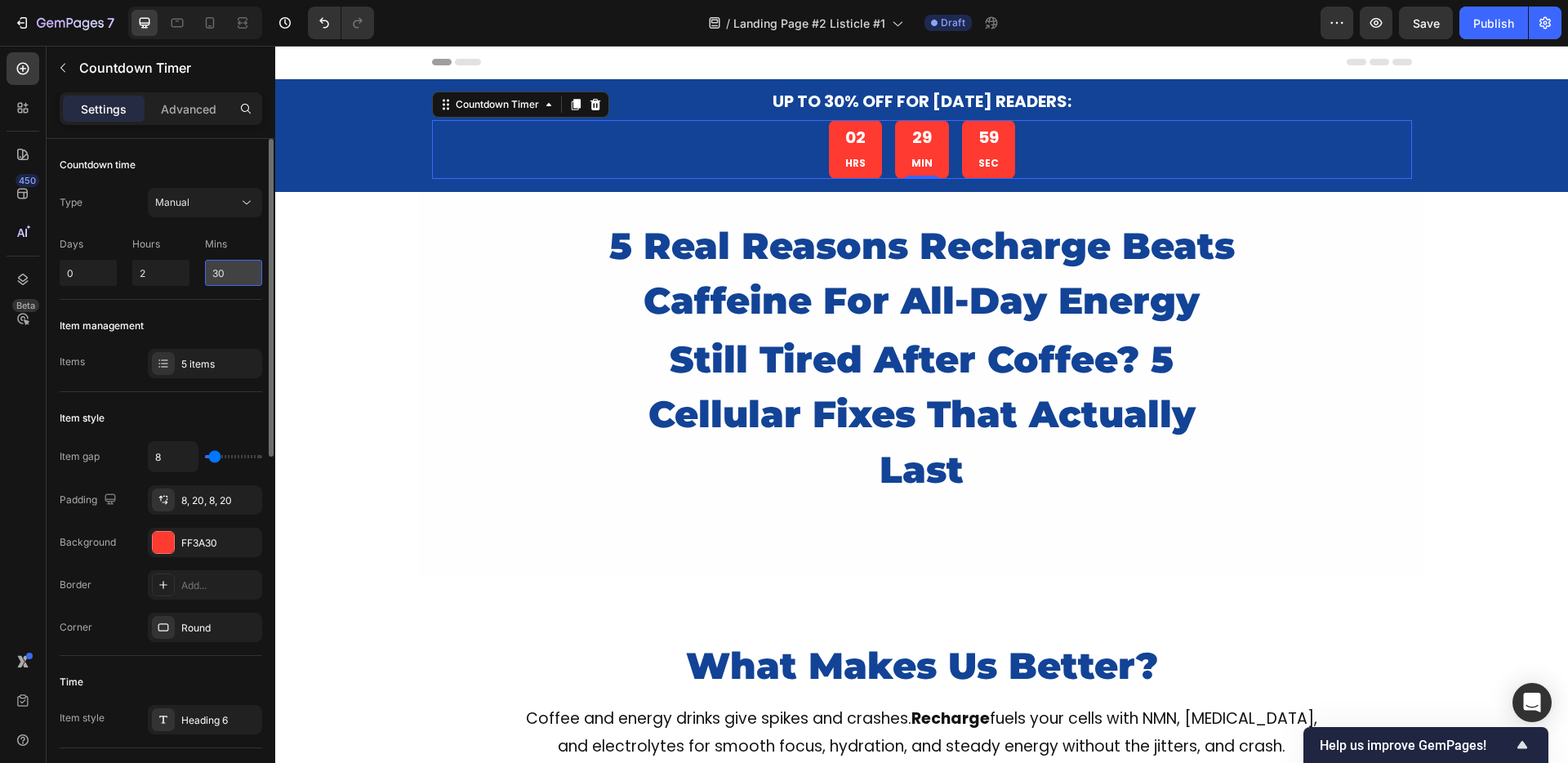
click at [229, 278] on input "30" at bounding box center [234, 273] width 58 height 26
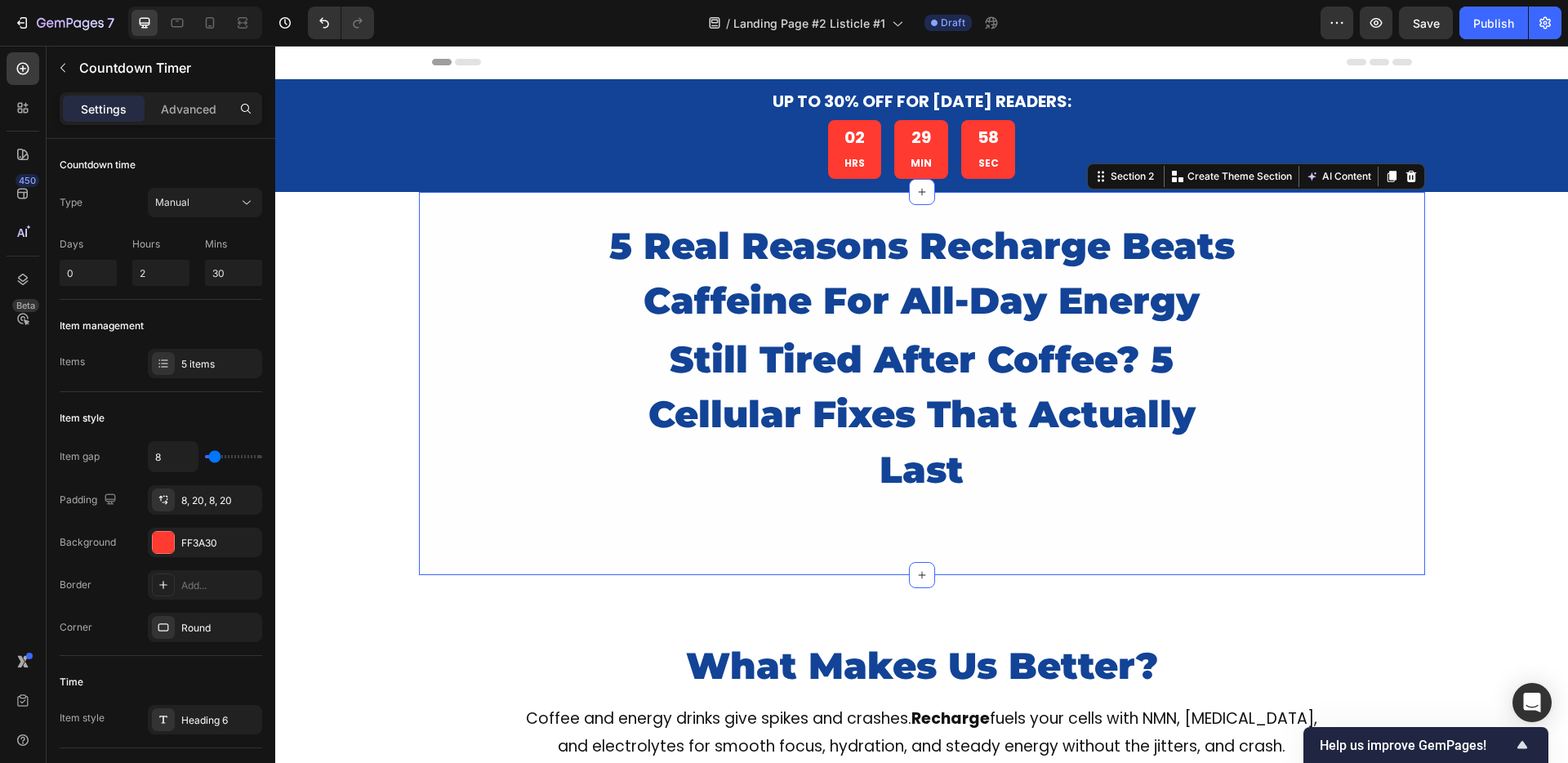
click at [425, 307] on div "5 Real Reasons Recharge Beats Caffeine For All-Day Energy Heading still tired a…" at bounding box center [921, 384] width 1006 height 335
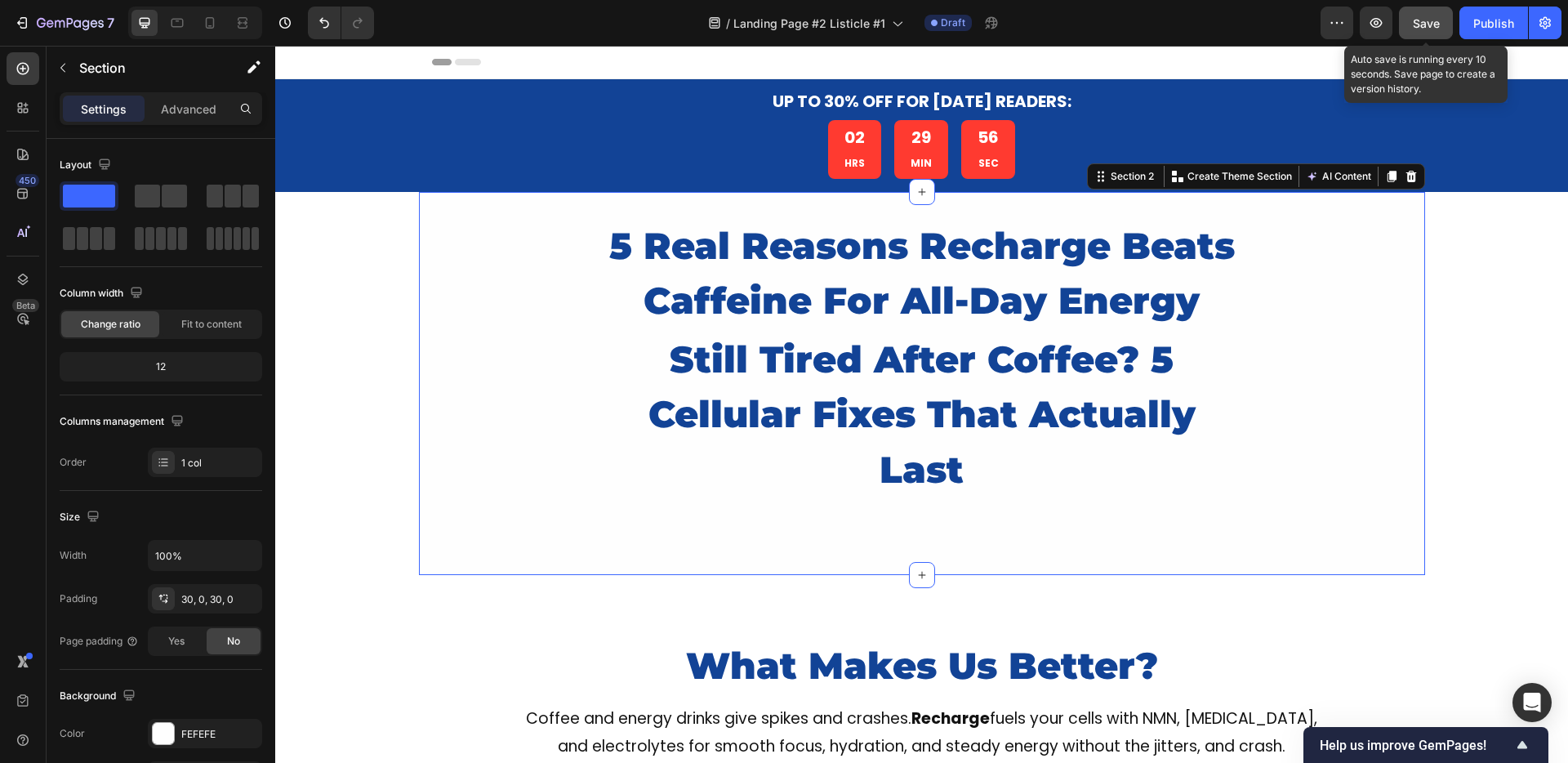
click at [1412, 26] on button "Save" at bounding box center [1426, 22] width 54 height 32
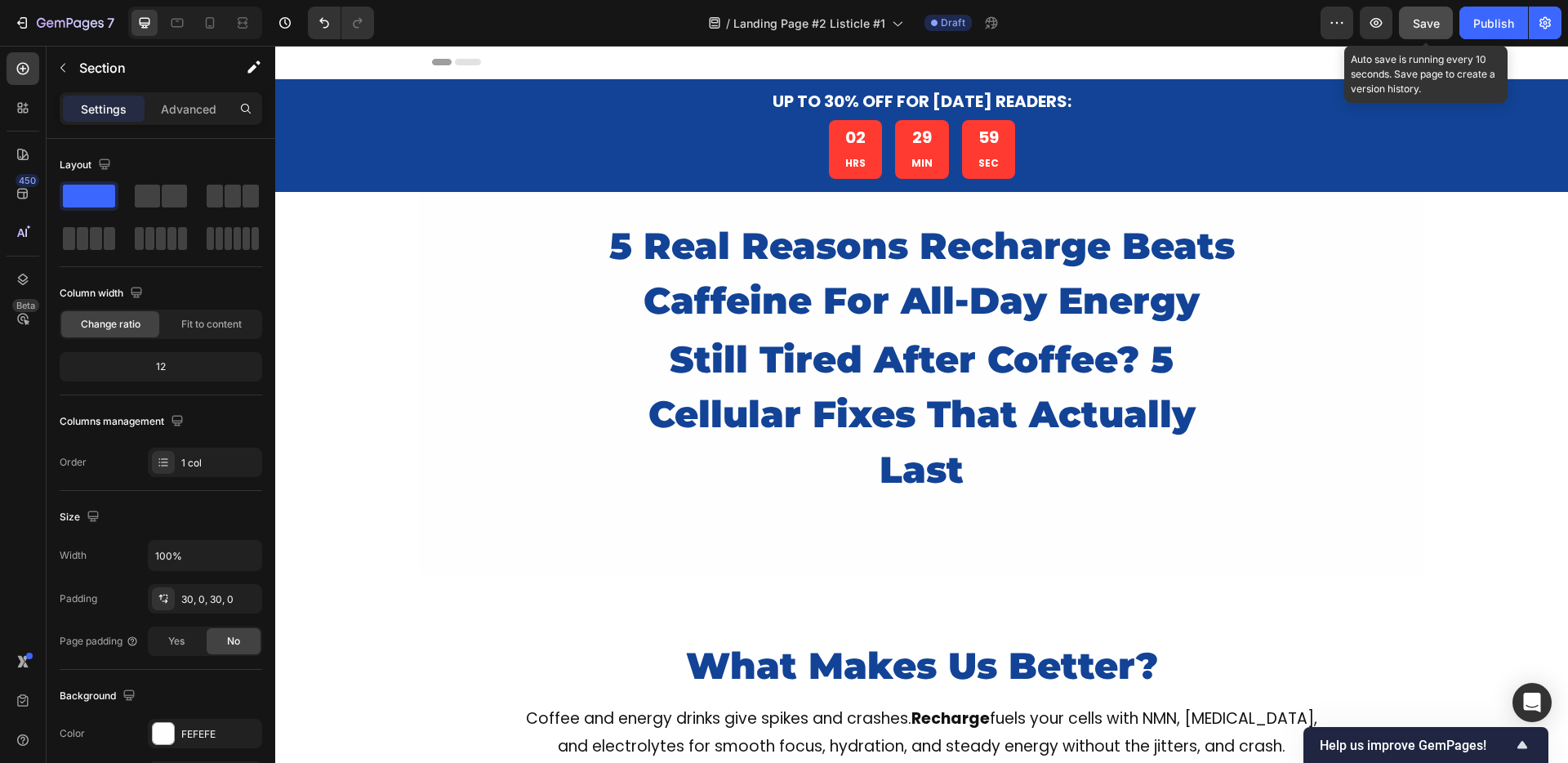
click at [1423, 29] on span "Save" at bounding box center [1426, 24] width 27 height 14
